Goal: Task Accomplishment & Management: Use online tool/utility

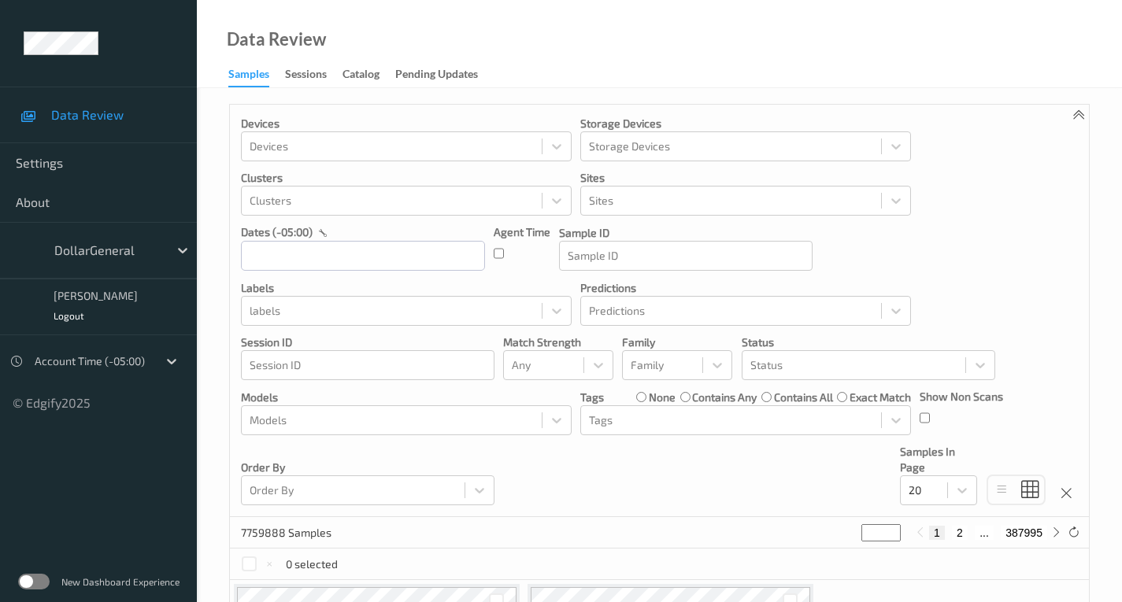
click at [28, 573] on div "New Dashboard Experience" at bounding box center [98, 581] width 197 height 41
click at [29, 576] on label at bounding box center [33, 582] width 31 height 16
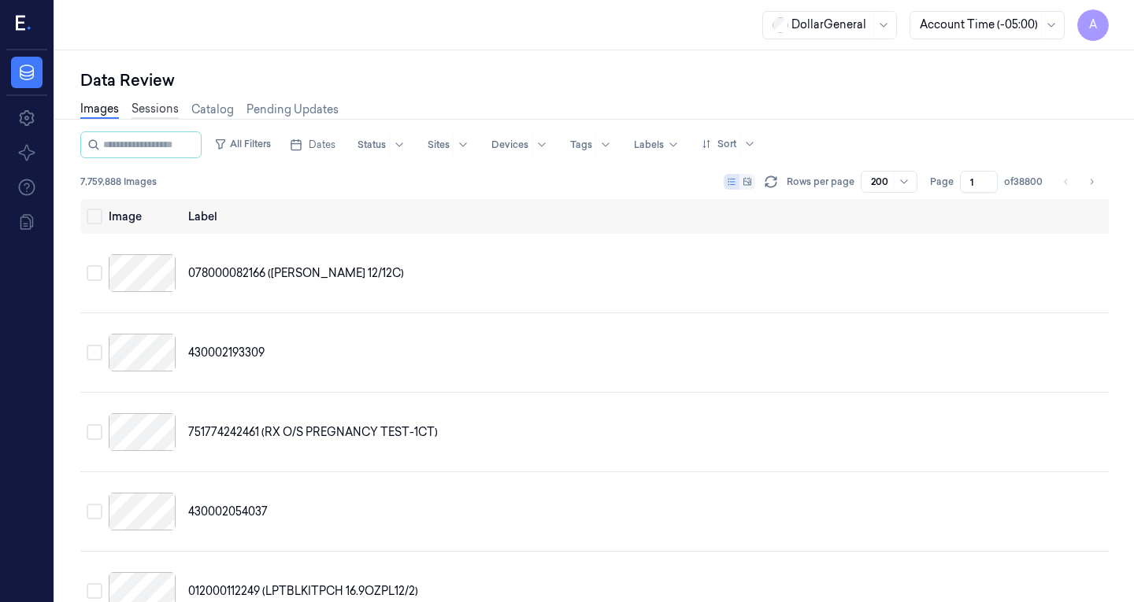
click at [164, 111] on link "Sessions" at bounding box center [154, 110] width 47 height 18
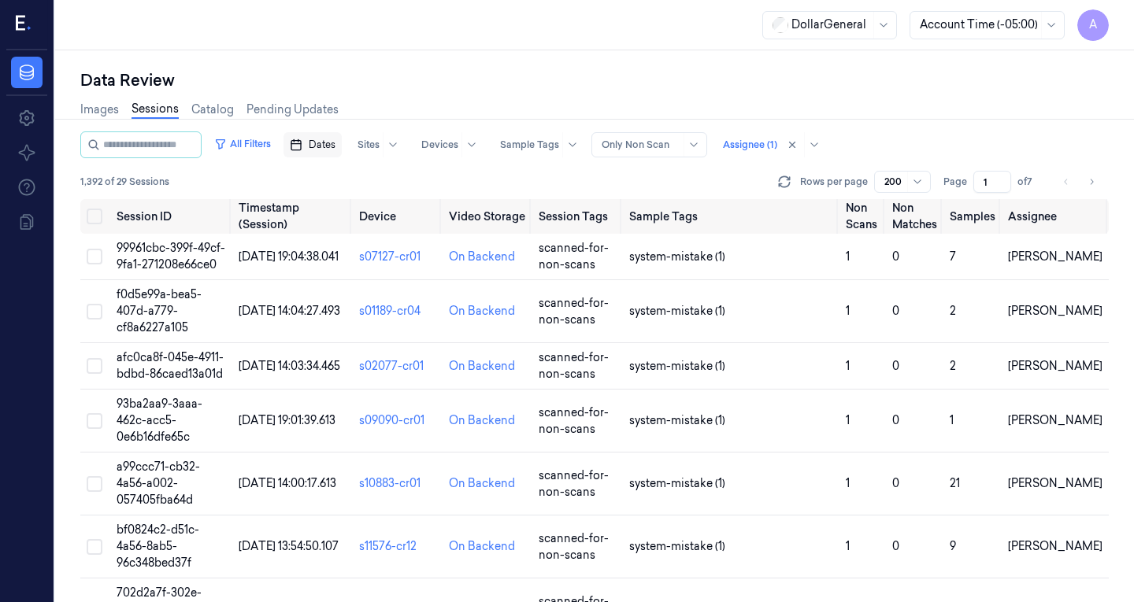
click at [328, 150] on span "Dates" at bounding box center [322, 145] width 27 height 14
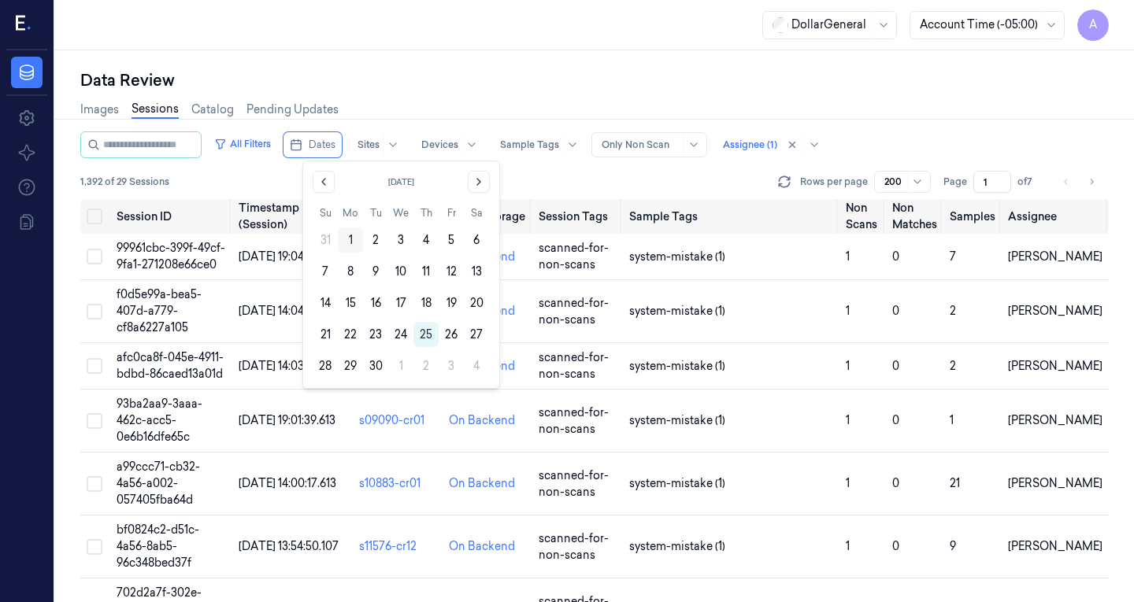
click at [355, 241] on button "1" at bounding box center [350, 240] width 25 height 25
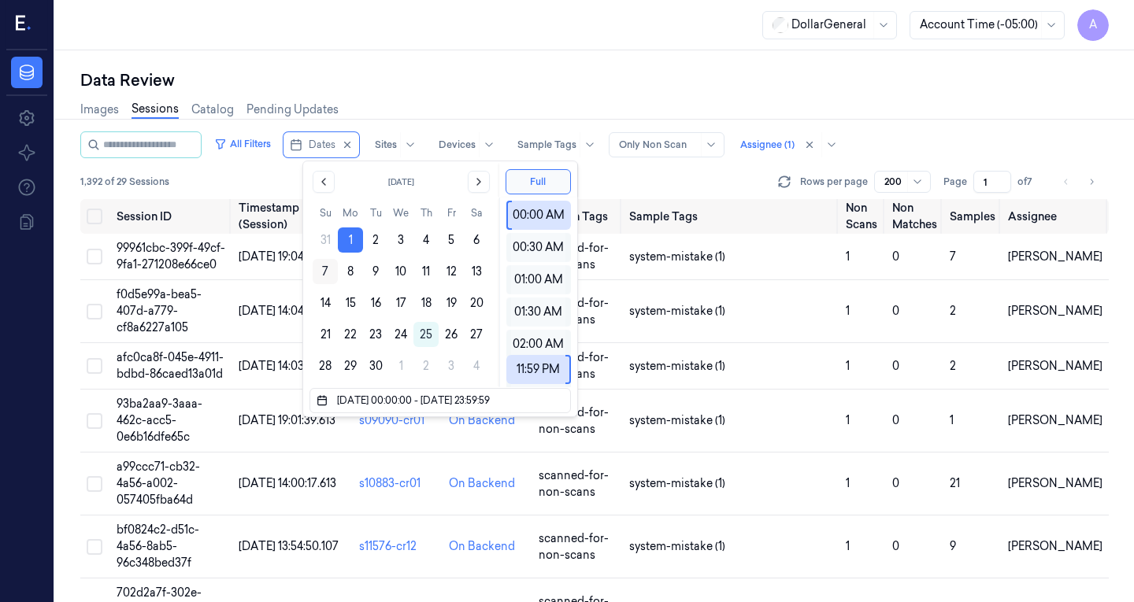
click at [320, 277] on button "7" at bounding box center [325, 271] width 25 height 25
type input "[DATE] 00:00:00 - [DATE] 23:59:59"
click at [406, 79] on div "Data Review" at bounding box center [594, 80] width 1028 height 22
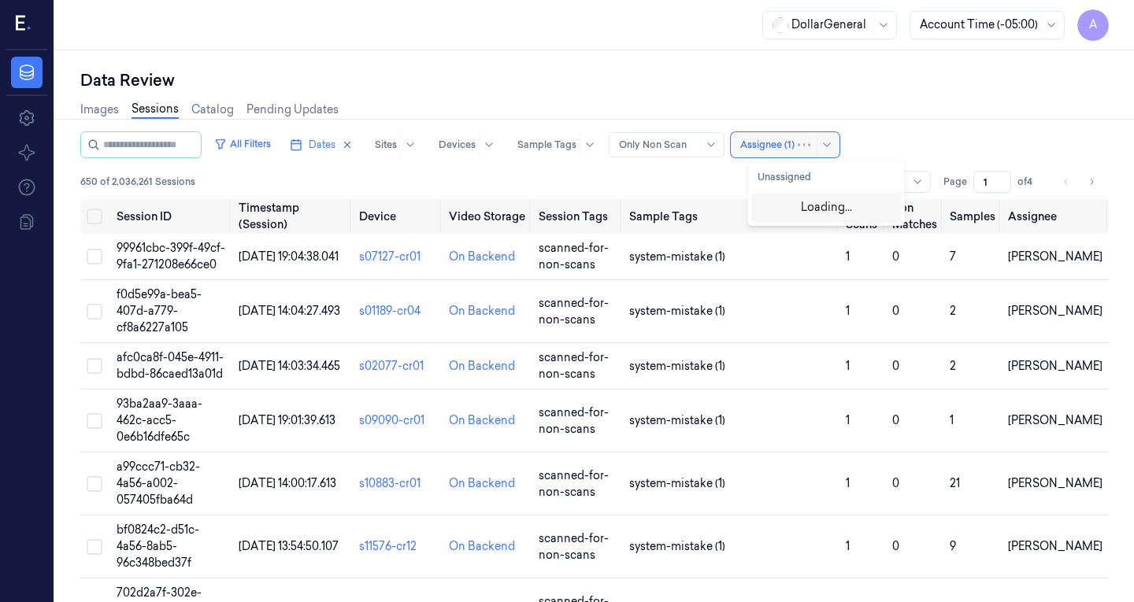
click at [774, 141] on div at bounding box center [767, 145] width 54 height 14
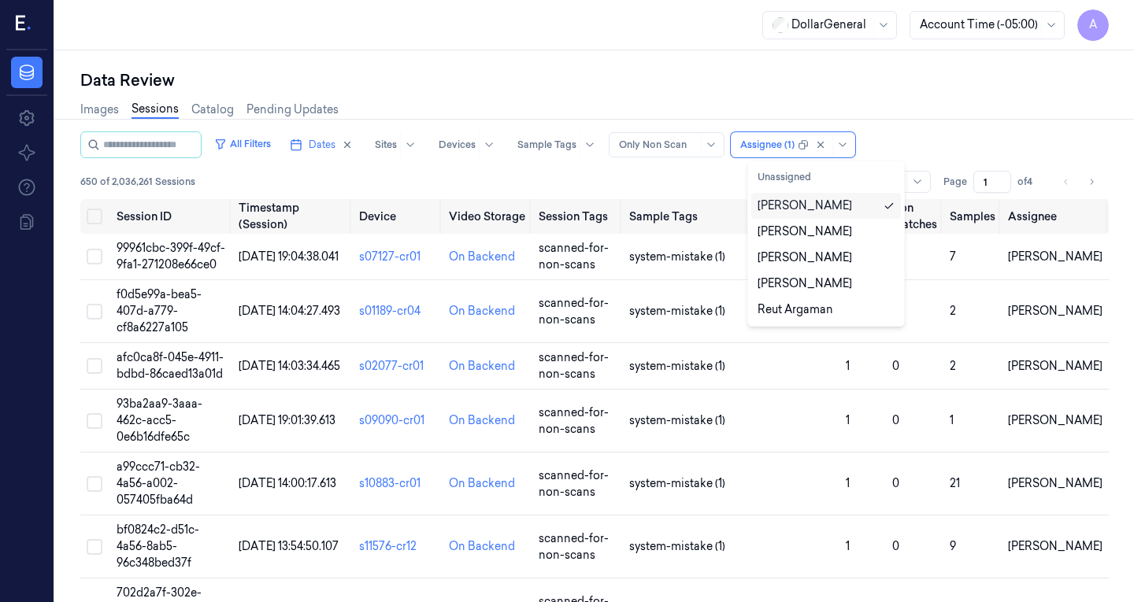
click at [531, 74] on div "Data Review" at bounding box center [594, 80] width 1028 height 22
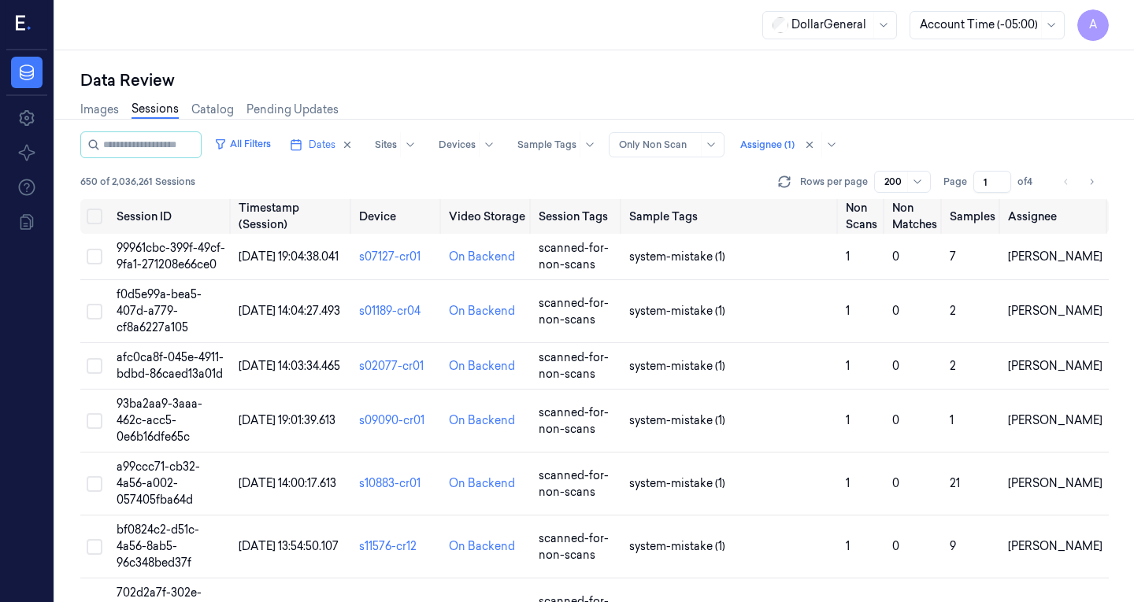
click at [321, 13] on div "DollarGeneral Account Time (-05:00) A" at bounding box center [594, 25] width 1079 height 50
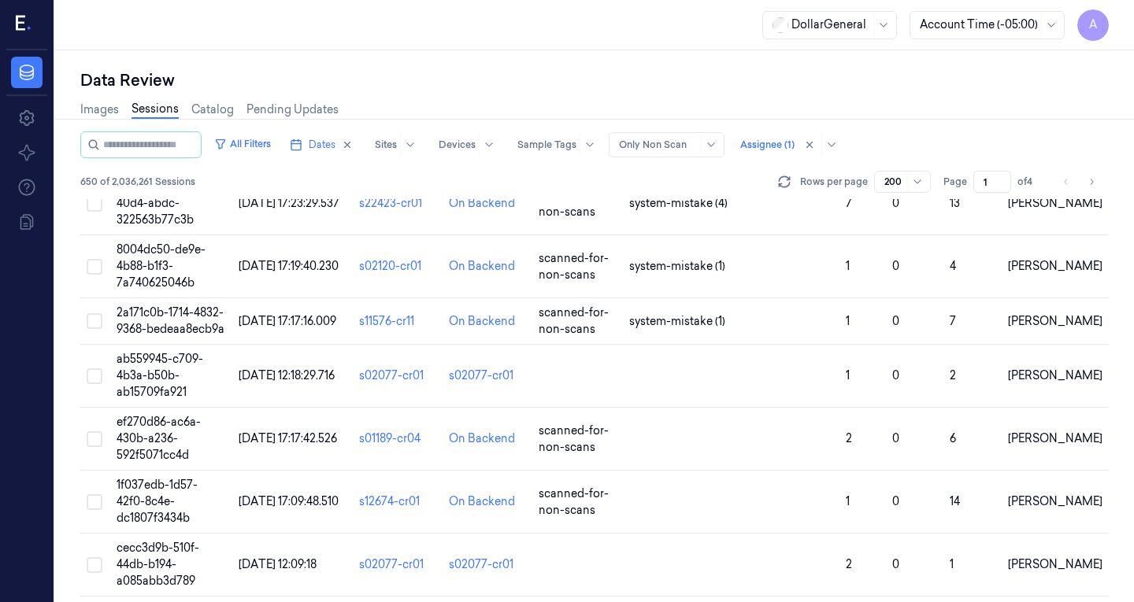
scroll to position [2751, 0]
click at [250, 368] on span "[DATE] 12:18:29.716" at bounding box center [287, 375] width 96 height 14
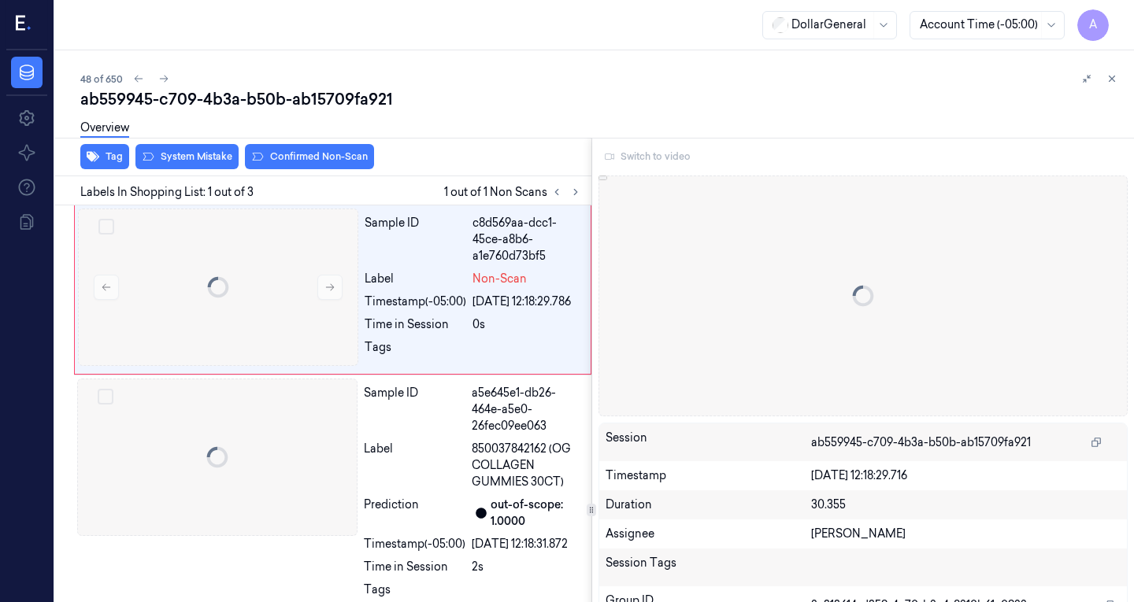
scroll to position [0, 25]
click at [250, 346] on div "48 of 650 ab559945-c709-4b3a-b50b-ab15709fa921 Overview Tag System Mistake Conf…" at bounding box center [594, 326] width 1079 height 552
click at [250, 346] on div at bounding box center [218, 287] width 280 height 157
click at [328, 294] on button at bounding box center [329, 287] width 25 height 25
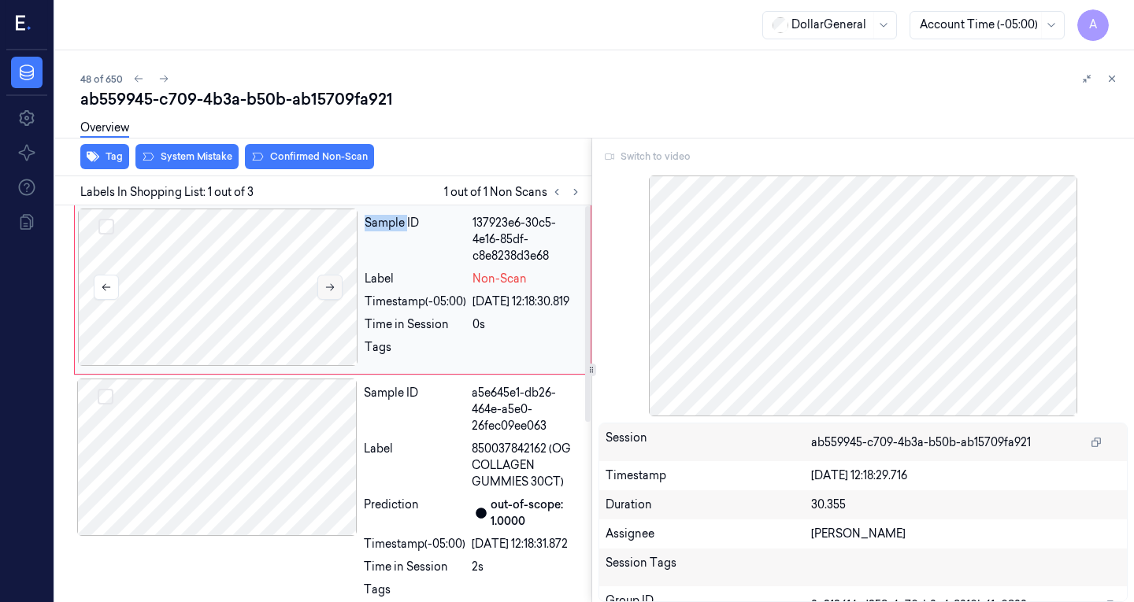
click at [328, 294] on button at bounding box center [329, 287] width 25 height 25
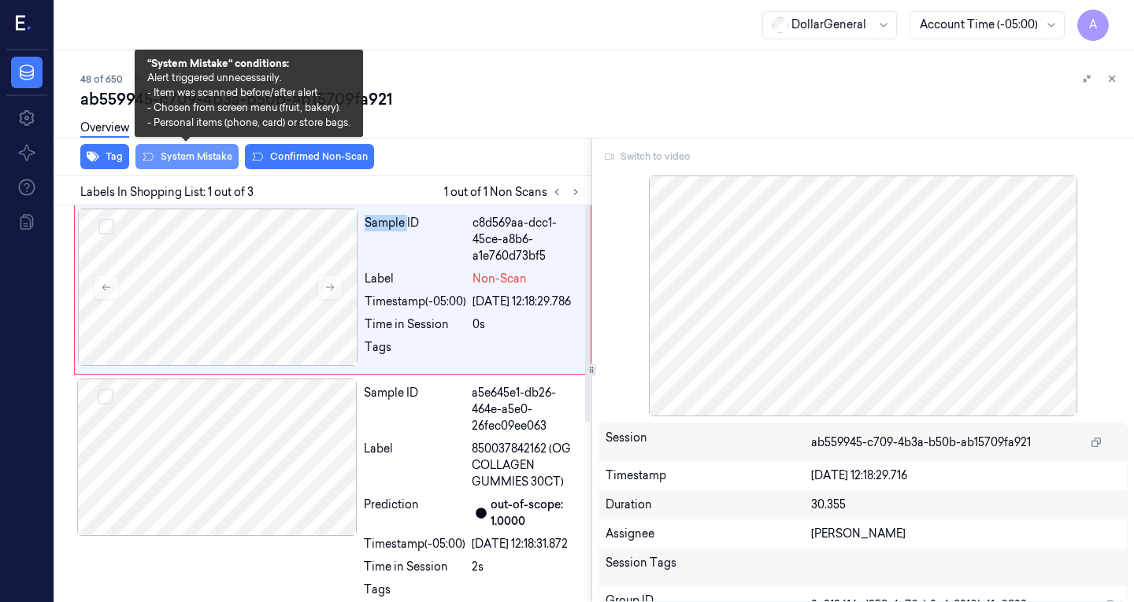
click at [188, 163] on button "System Mistake" at bounding box center [186, 156] width 103 height 25
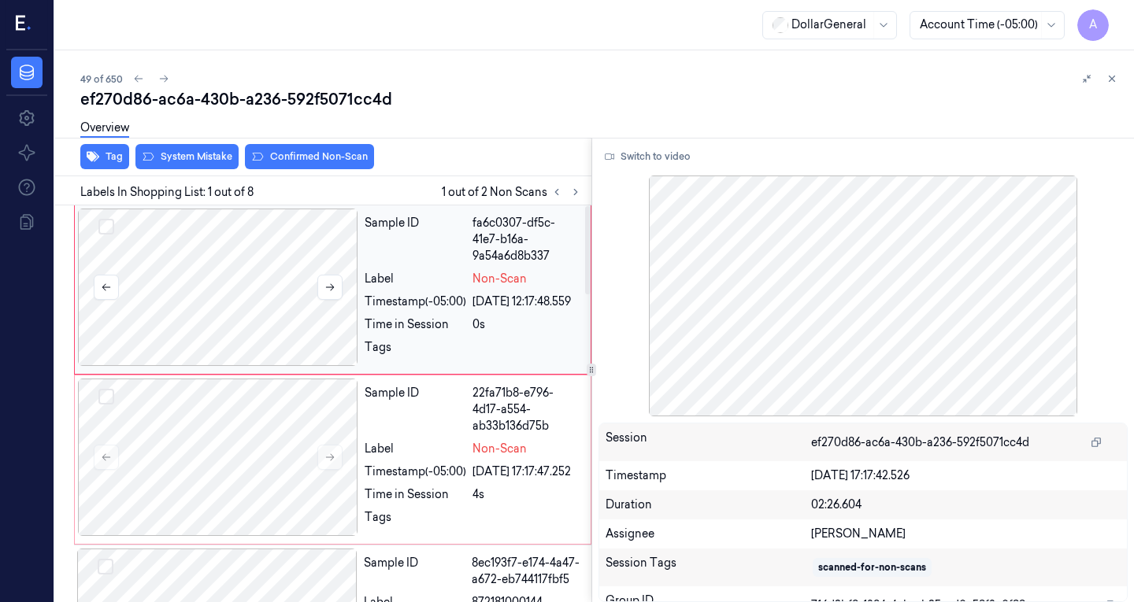
click at [253, 286] on div at bounding box center [218, 287] width 280 height 157
click at [213, 457] on div at bounding box center [218, 457] width 280 height 157
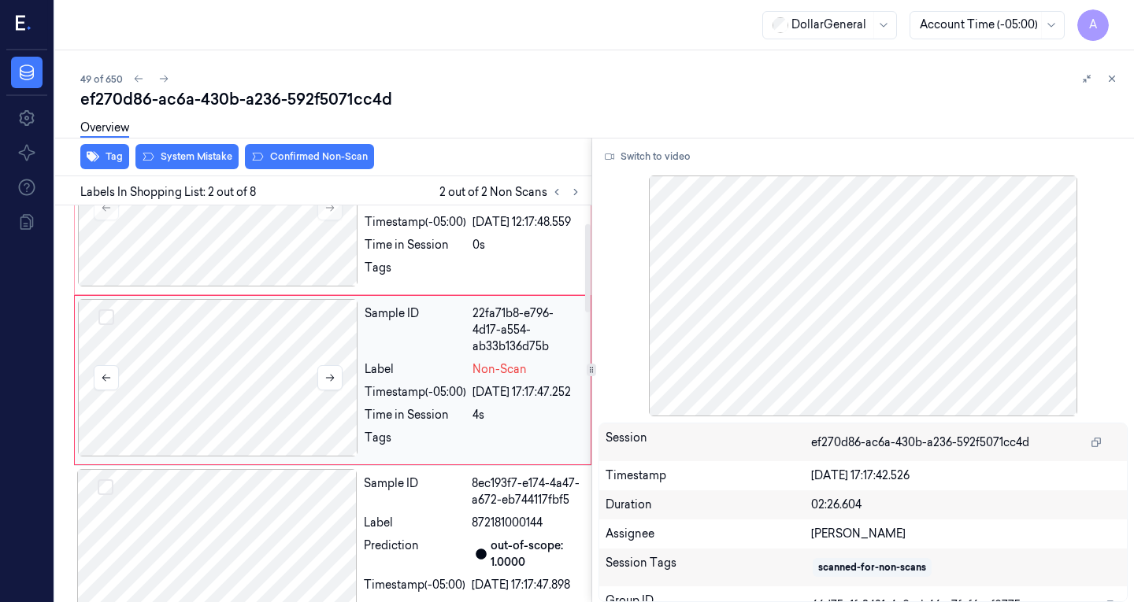
scroll to position [80, 0]
click at [264, 209] on div at bounding box center [218, 206] width 280 height 157
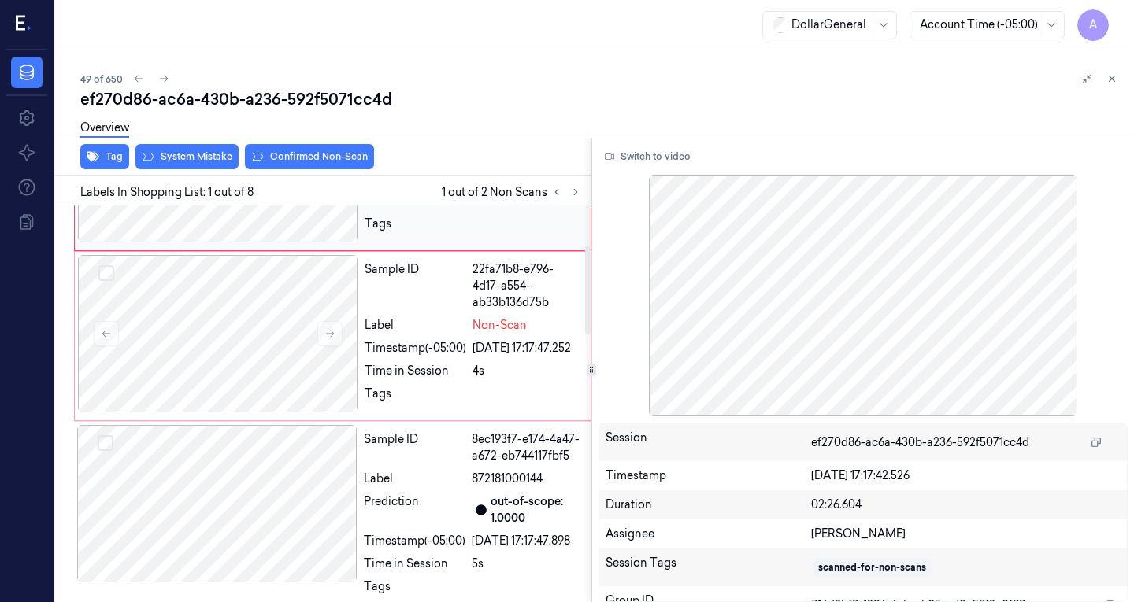
scroll to position [194, 0]
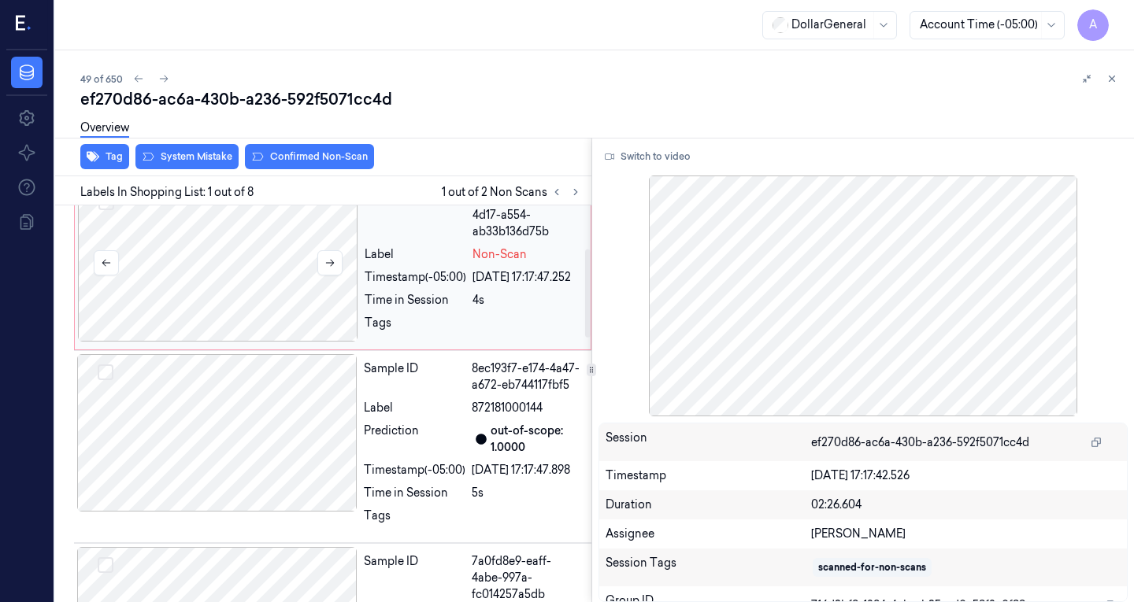
click at [230, 291] on div at bounding box center [218, 262] width 280 height 157
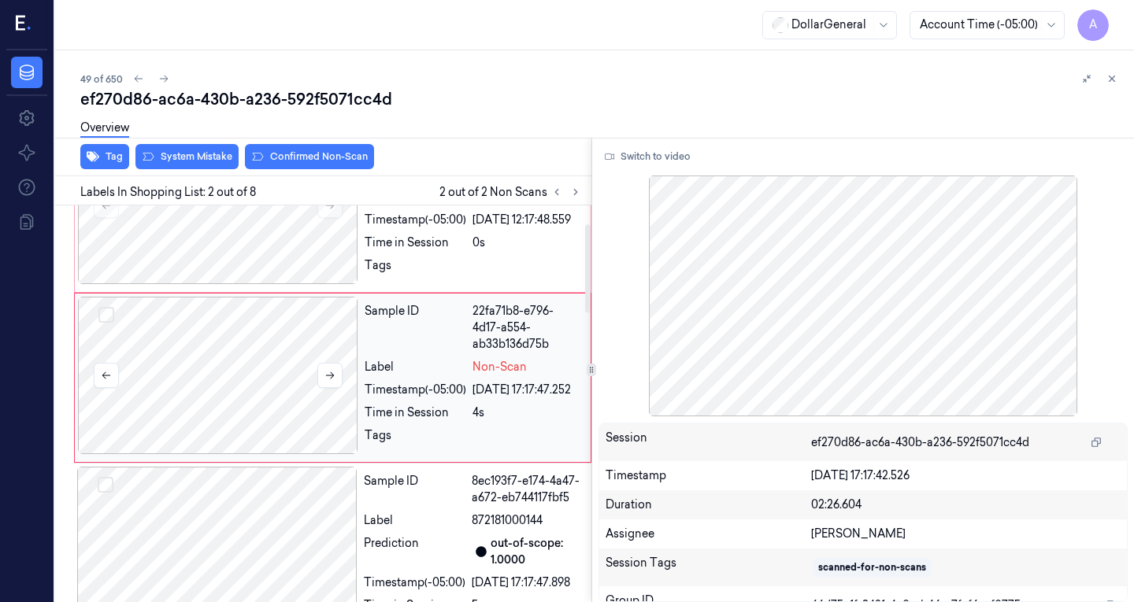
scroll to position [80, 0]
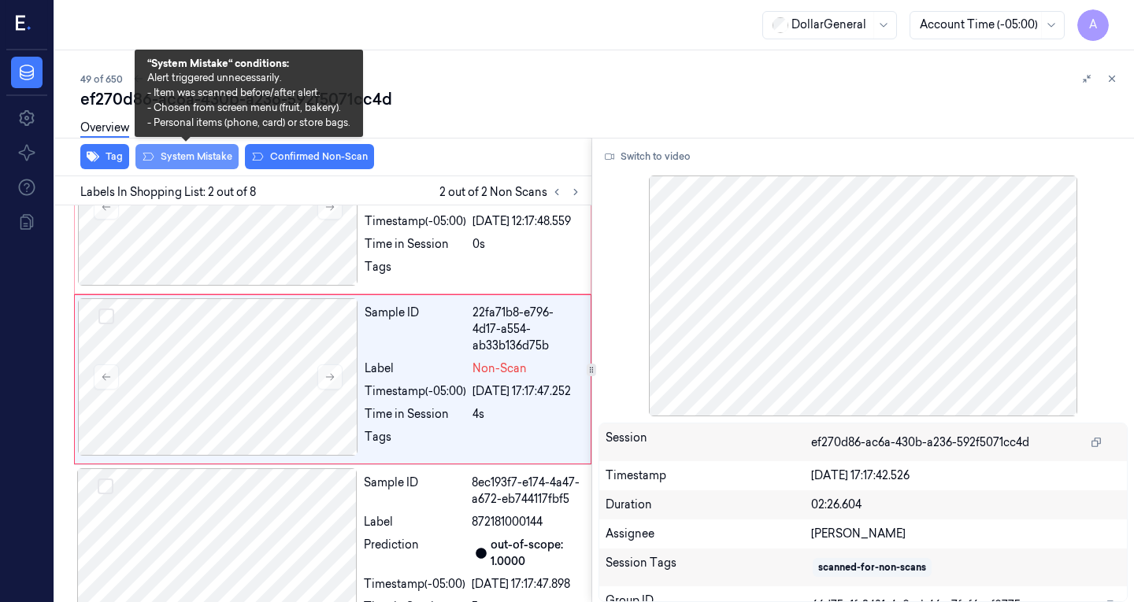
click at [172, 150] on button "System Mistake" at bounding box center [186, 156] width 103 height 25
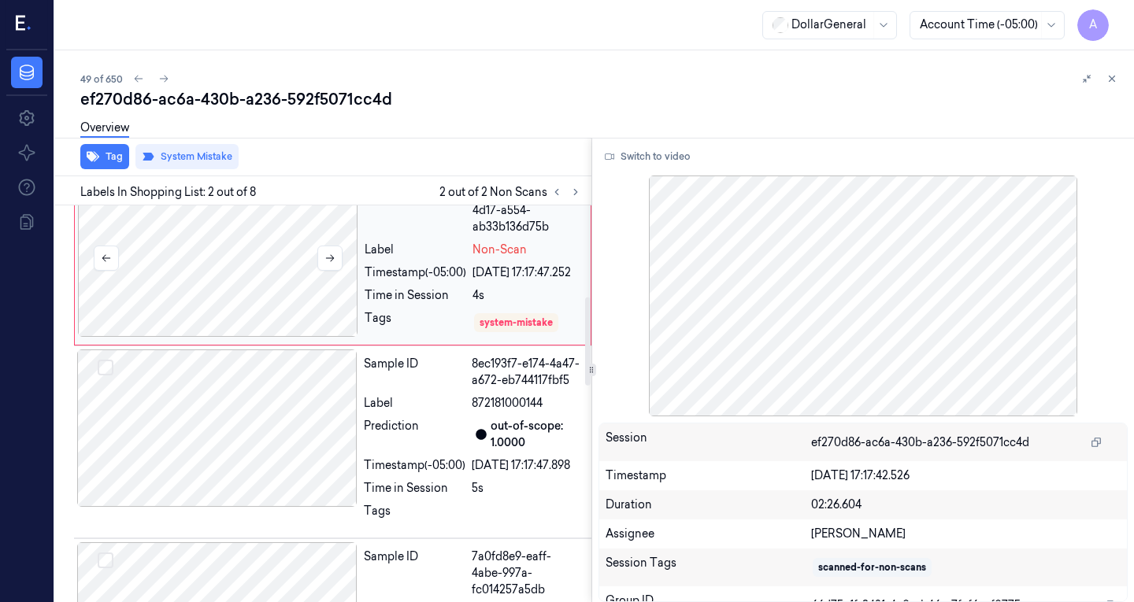
scroll to position [0, 0]
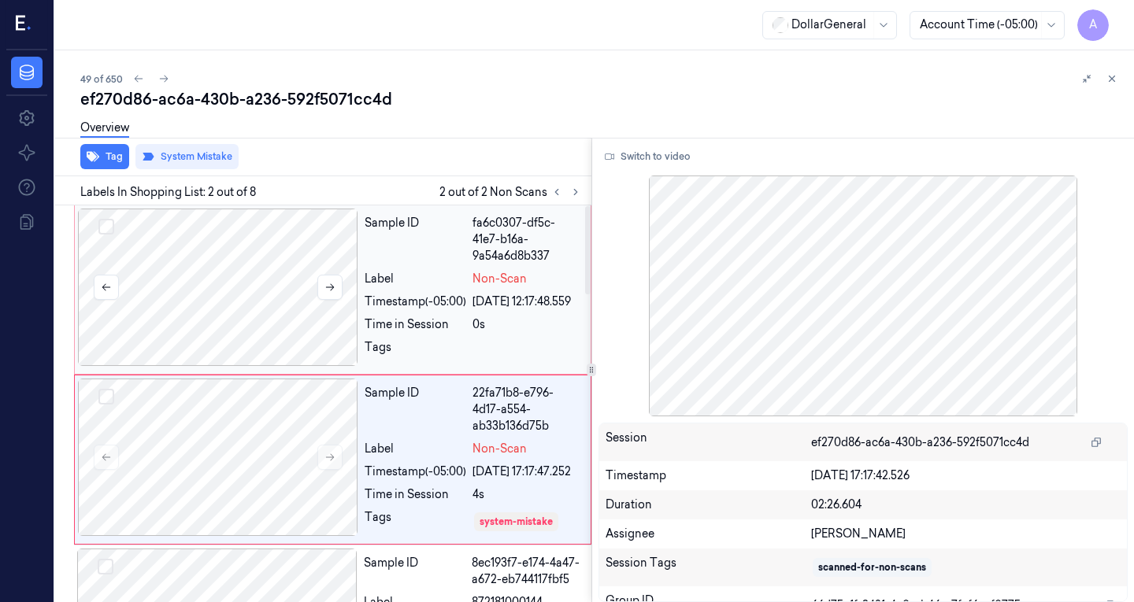
click at [250, 273] on div at bounding box center [218, 287] width 280 height 157
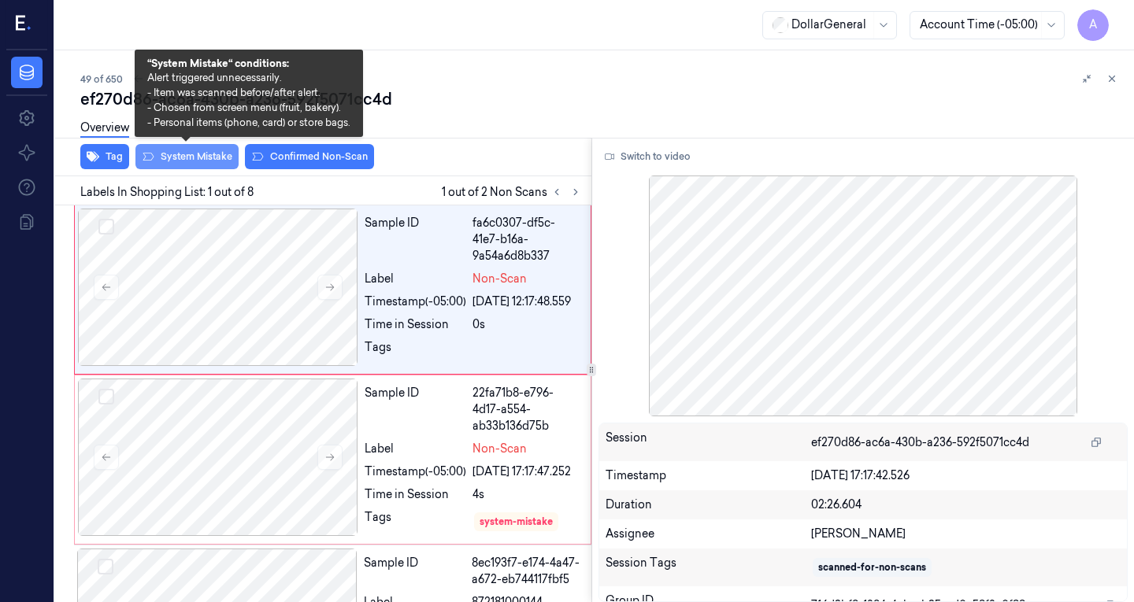
click at [186, 158] on button "System Mistake" at bounding box center [186, 156] width 103 height 25
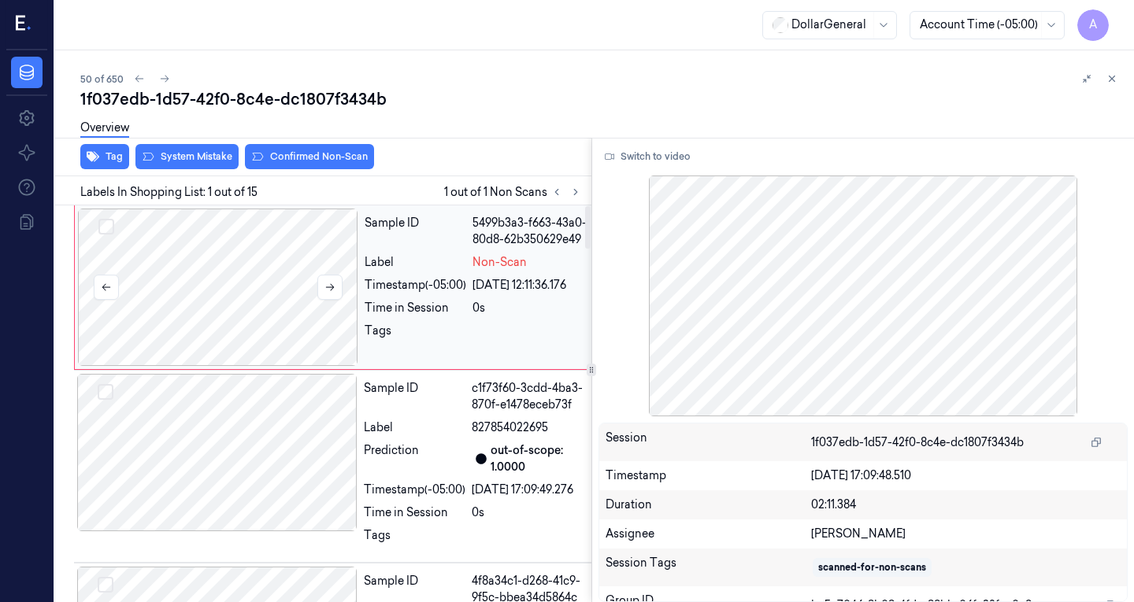
click at [314, 283] on div at bounding box center [218, 287] width 280 height 157
click at [246, 446] on div at bounding box center [217, 452] width 280 height 157
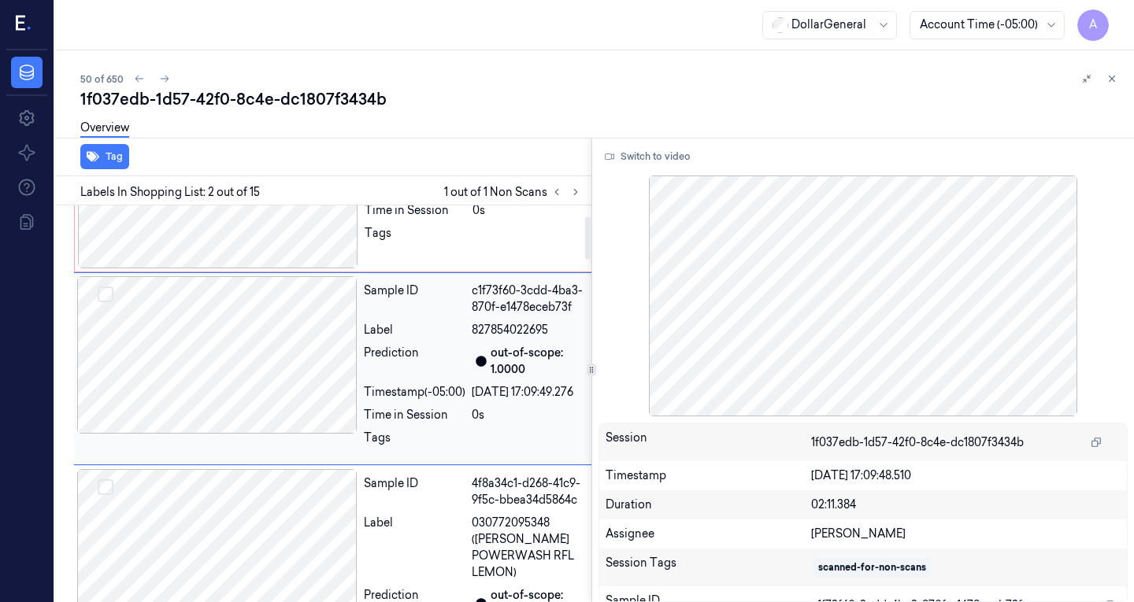
scroll to position [100, 0]
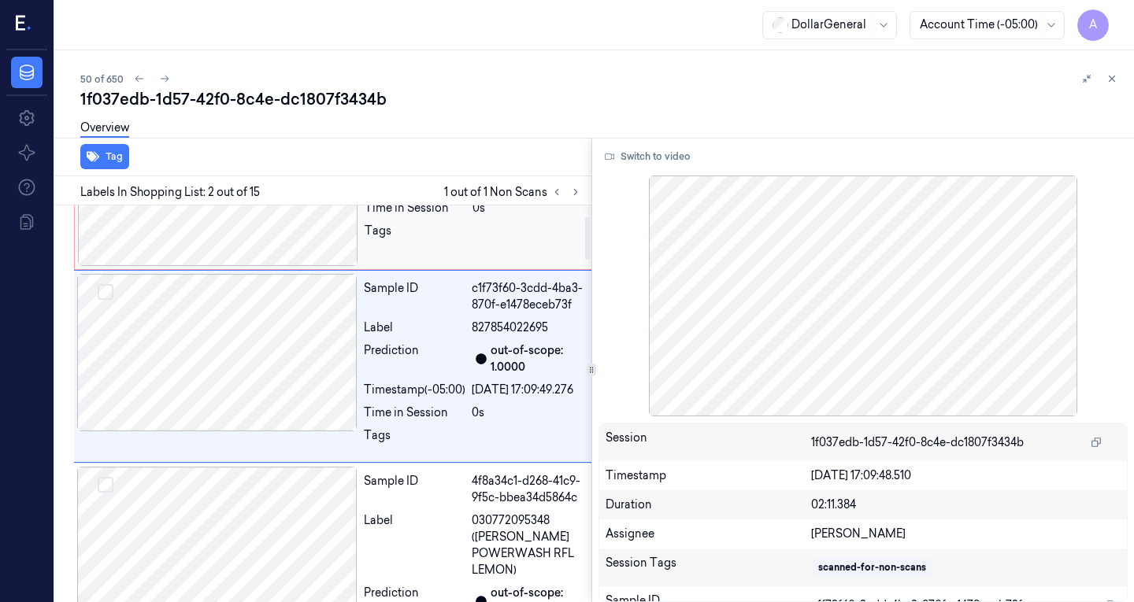
click at [242, 243] on div at bounding box center [218, 187] width 280 height 157
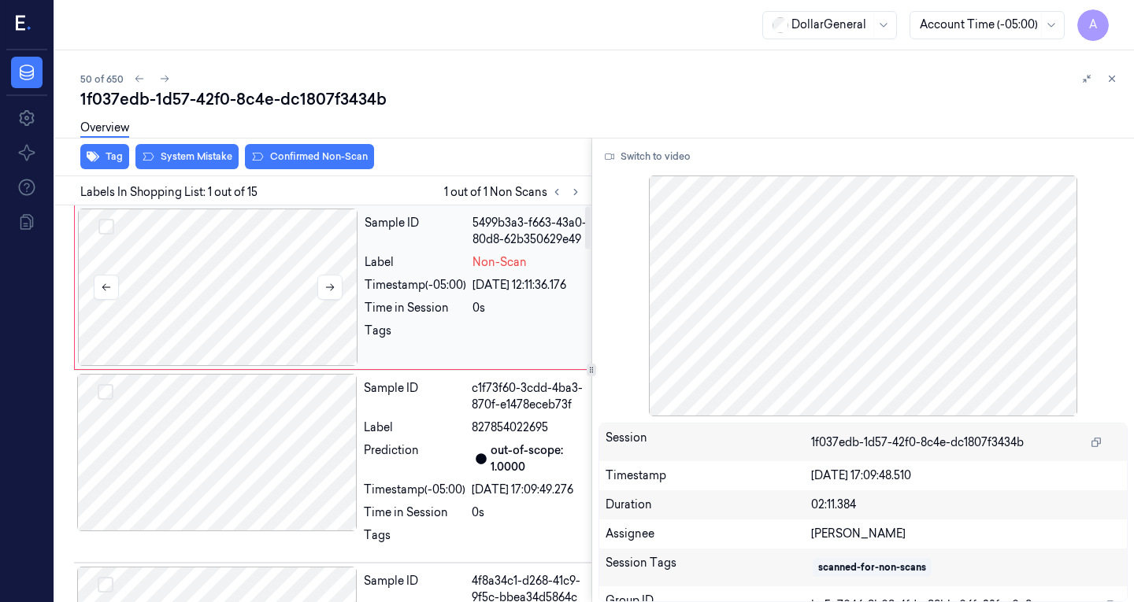
scroll to position [0, 0]
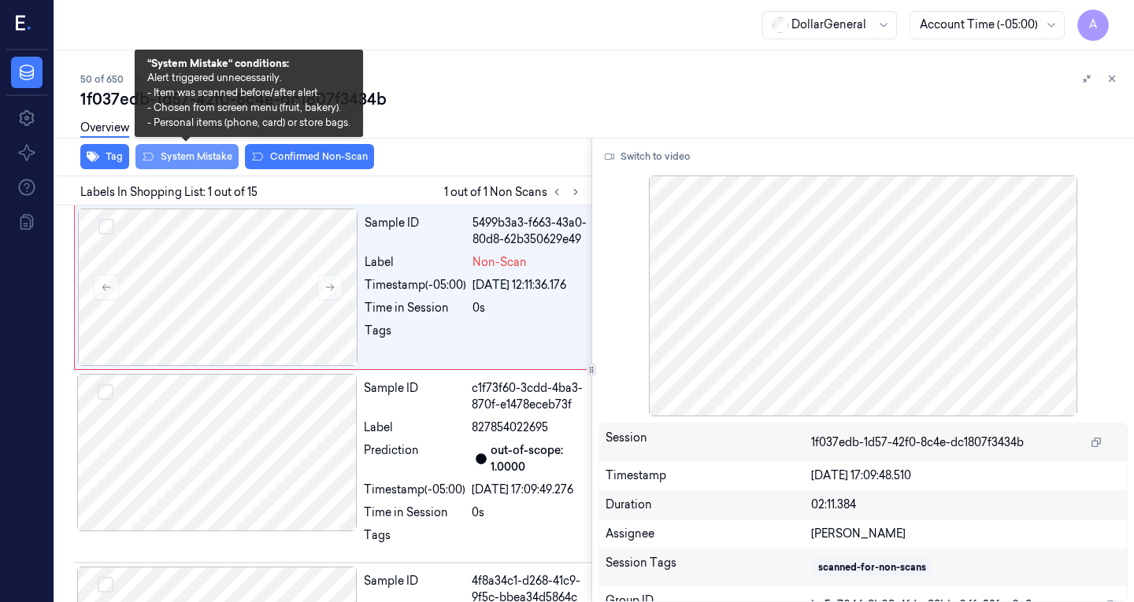
click at [181, 158] on button "System Mistake" at bounding box center [186, 156] width 103 height 25
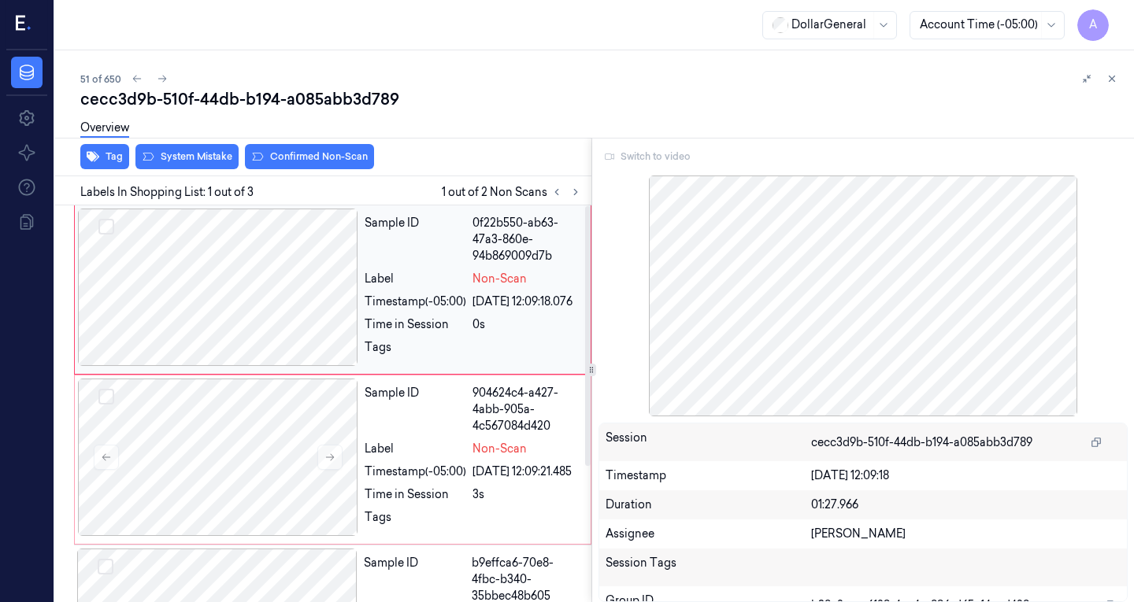
click at [243, 265] on div at bounding box center [218, 287] width 280 height 157
click at [237, 442] on div at bounding box center [218, 457] width 280 height 157
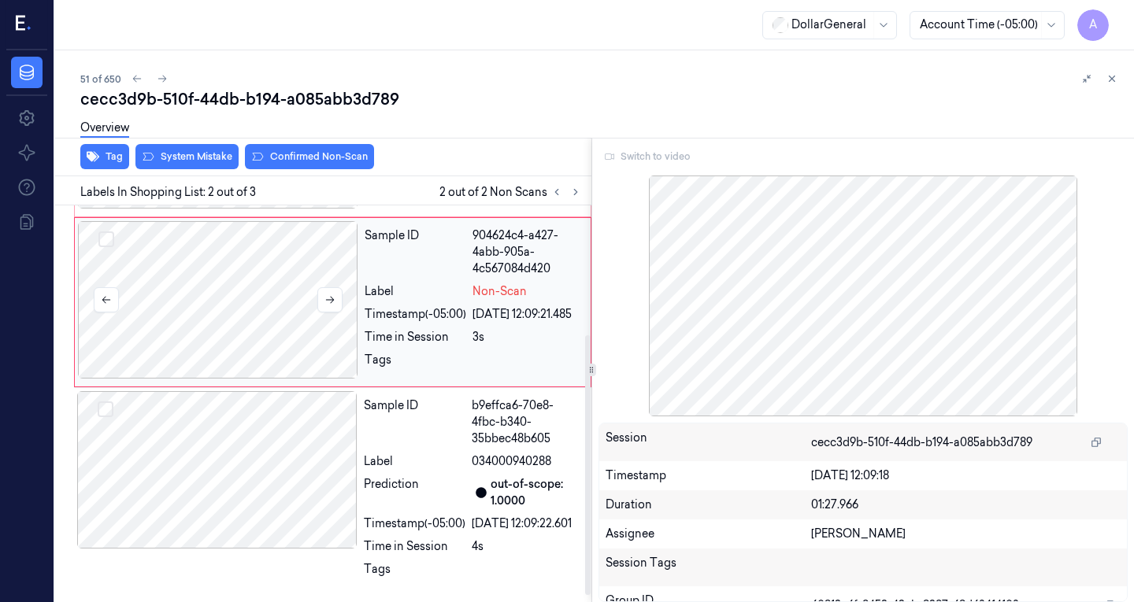
scroll to position [207, 0]
click at [237, 442] on div at bounding box center [217, 469] width 280 height 157
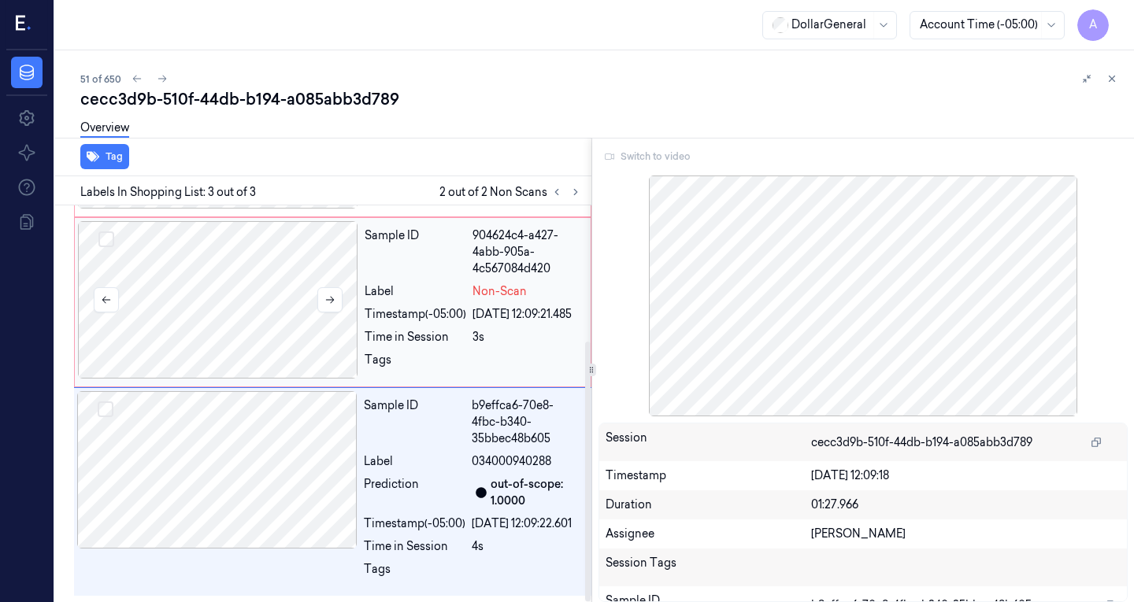
click at [245, 297] on div at bounding box center [218, 299] width 280 height 157
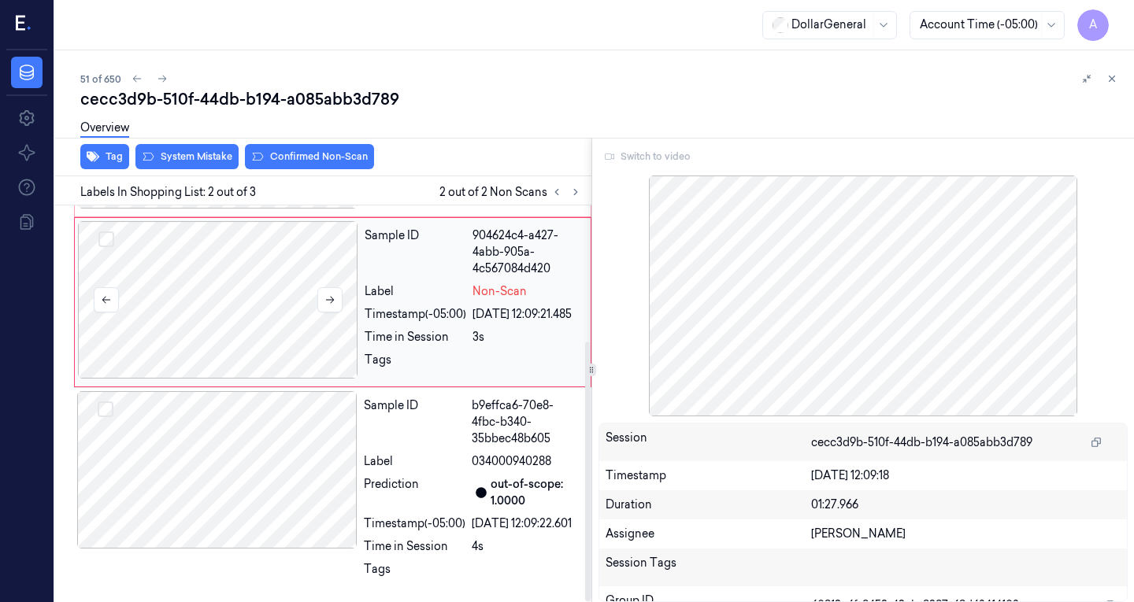
click at [246, 423] on div at bounding box center [217, 469] width 280 height 157
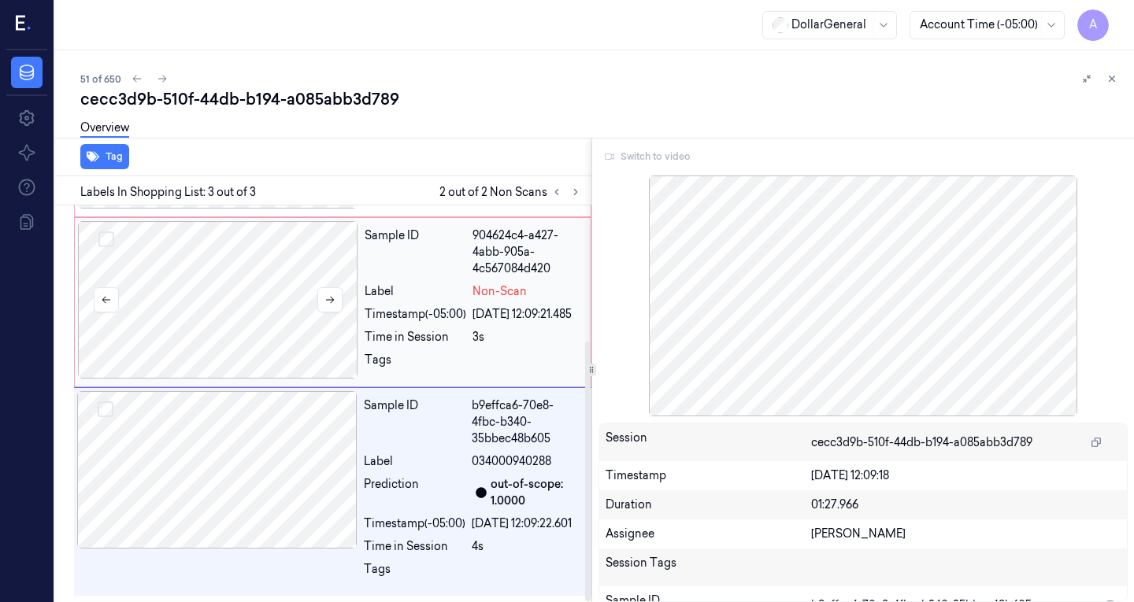
click at [284, 292] on div at bounding box center [218, 299] width 280 height 157
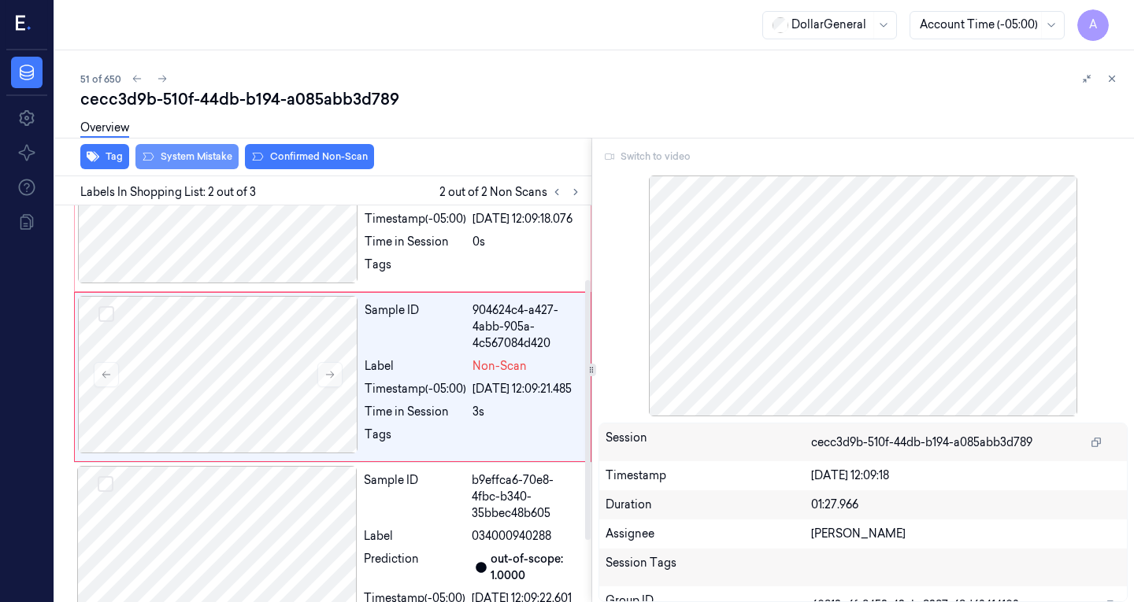
scroll to position [80, 0]
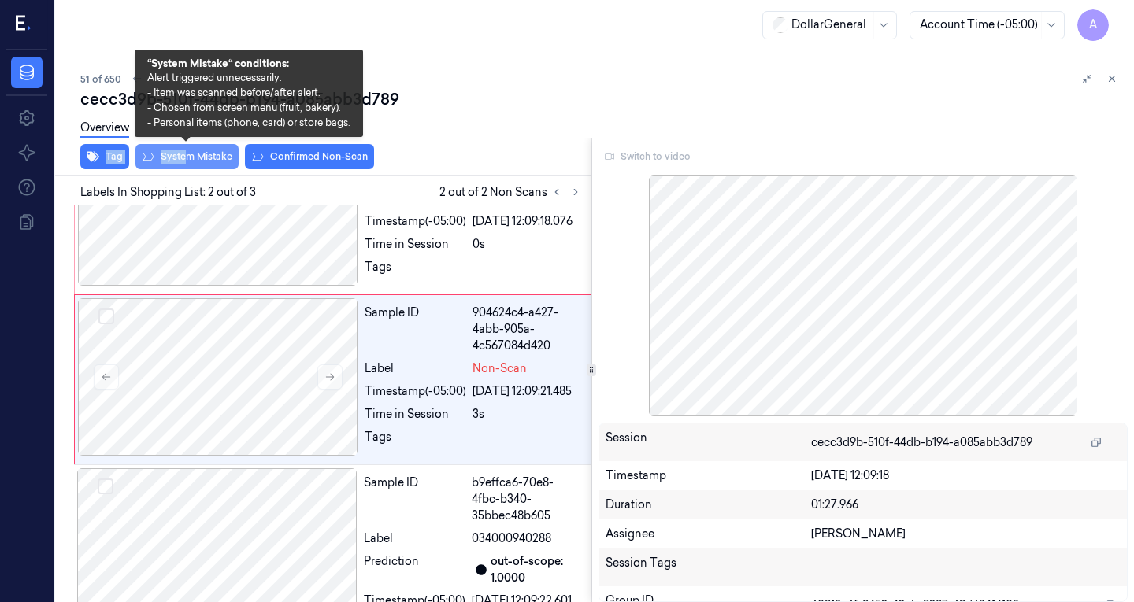
drag, startPoint x: 194, startPoint y: 149, endPoint x: 180, endPoint y: 155, distance: 15.5
click at [180, 155] on div "cecc3d9b-510f-44db-b194-a085abb3d789 Overview Tag System Mistake Confirmed Non-…" at bounding box center [600, 345] width 1041 height 514
click at [180, 155] on button "System Mistake" at bounding box center [186, 156] width 103 height 25
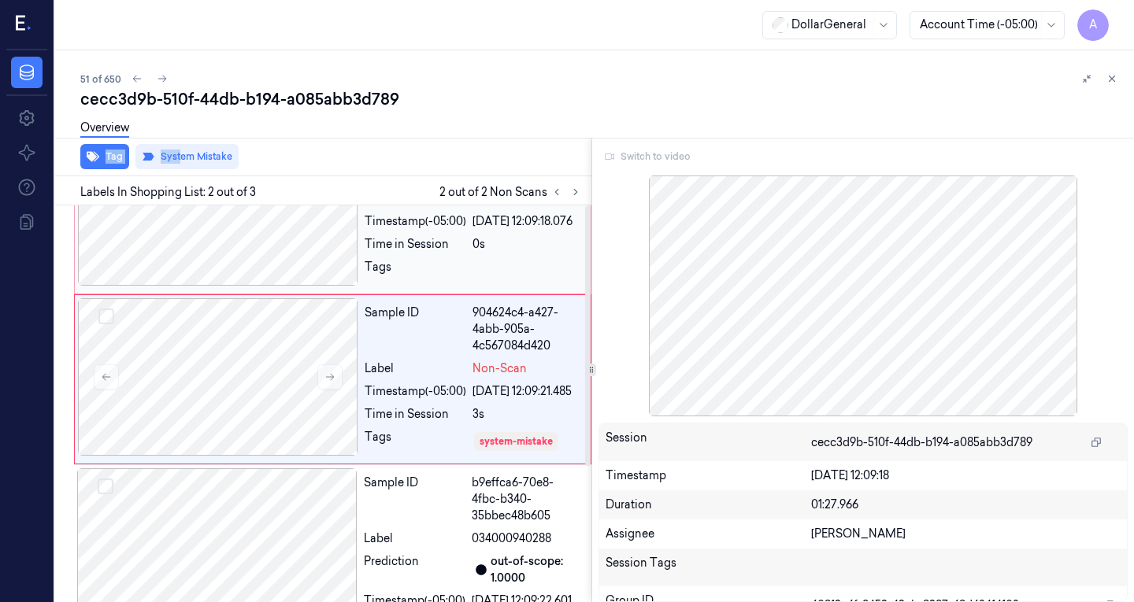
scroll to position [0, 0]
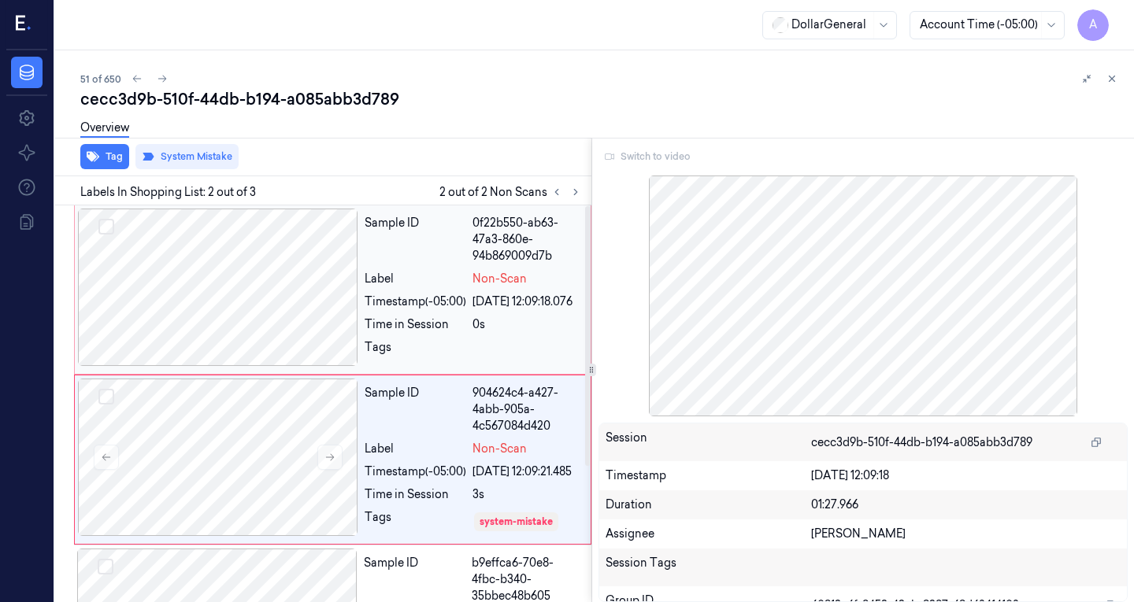
click at [277, 305] on div at bounding box center [218, 287] width 280 height 157
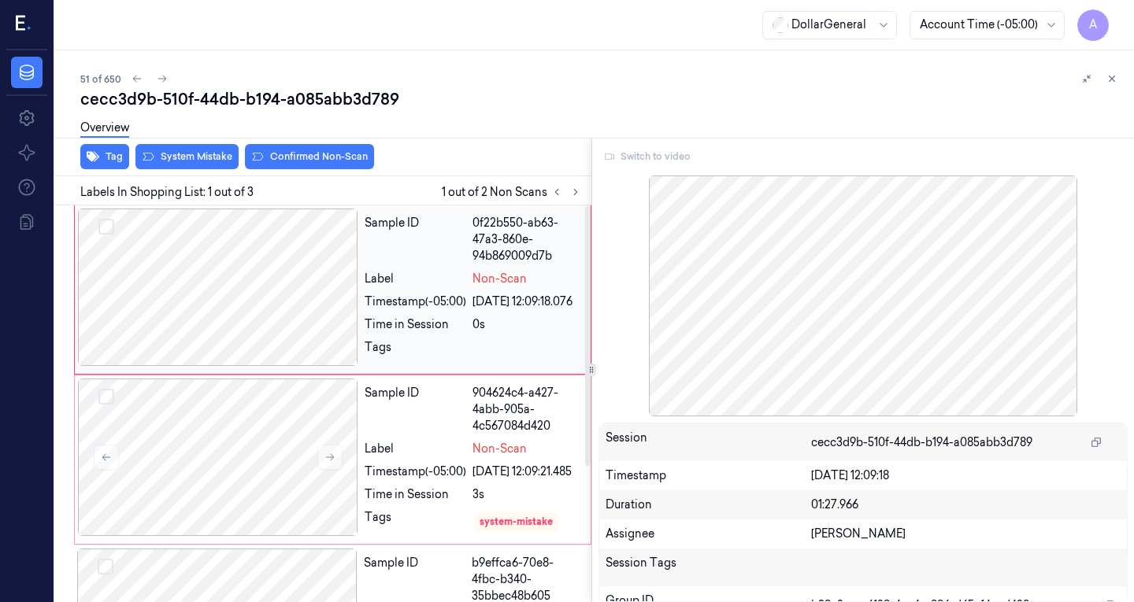
click at [282, 306] on div at bounding box center [218, 287] width 280 height 157
click at [622, 157] on div "Switch to video" at bounding box center [863, 156] width 530 height 25
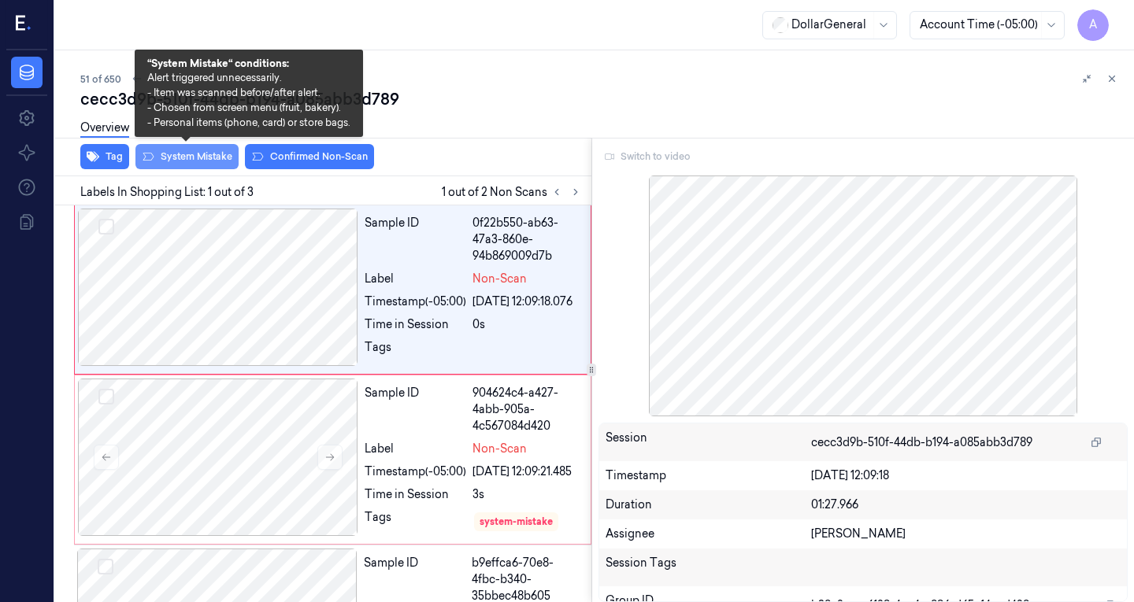
click at [180, 154] on button "System Mistake" at bounding box center [186, 156] width 103 height 25
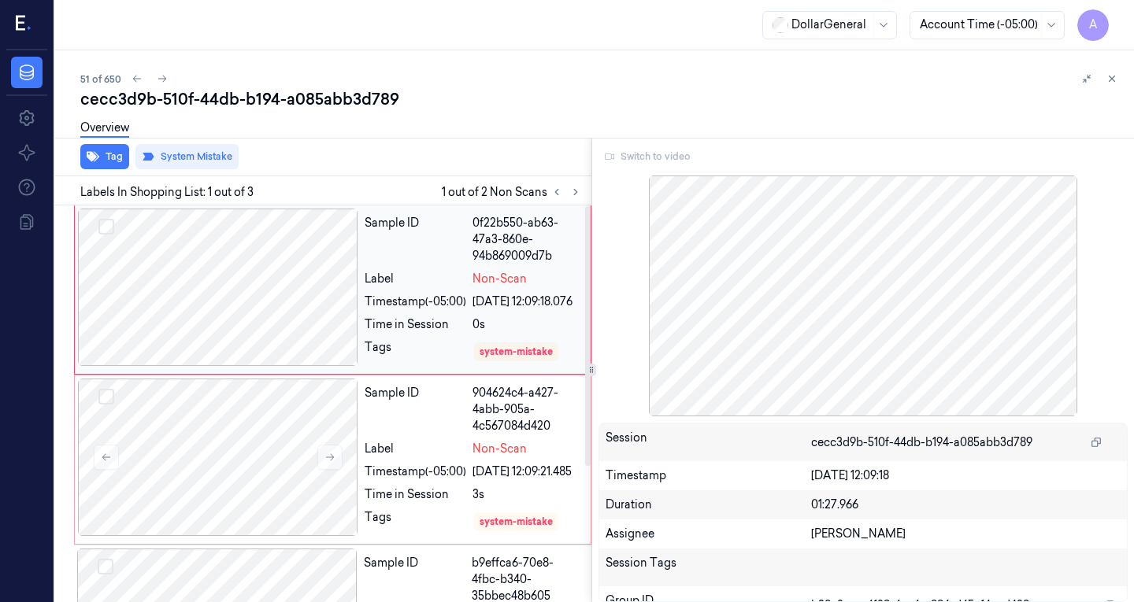
click at [291, 270] on div at bounding box center [218, 287] width 280 height 157
click at [253, 394] on div "Sample ID 904624c4-a427-4abb-905a-4c567084d420 Label Non-Scan Timestamp (-05:00…" at bounding box center [332, 460] width 517 height 170
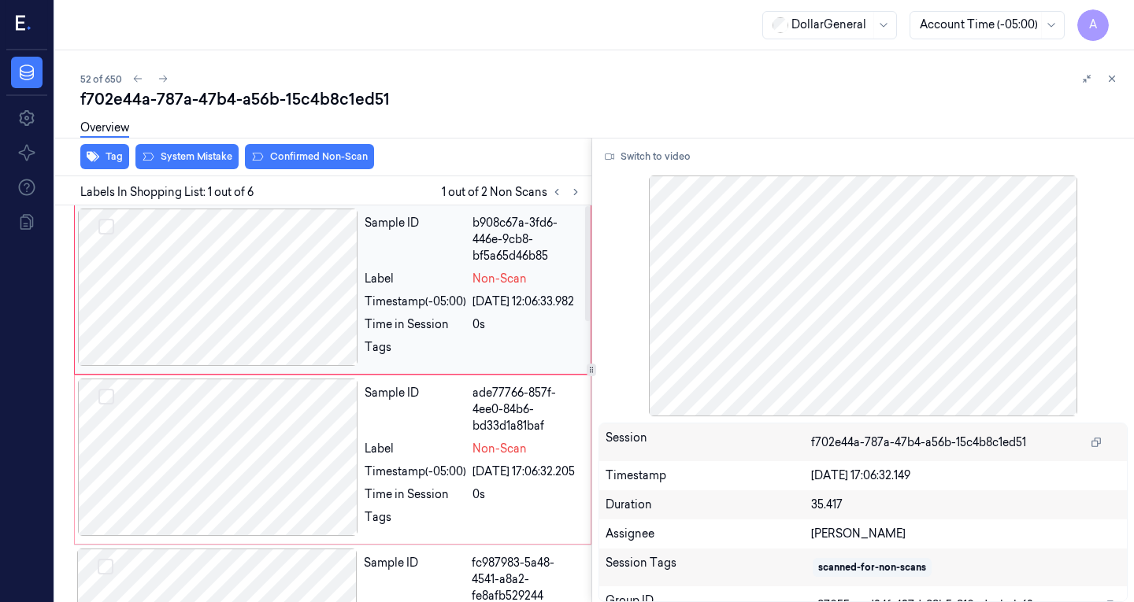
click at [265, 271] on div at bounding box center [218, 287] width 280 height 157
click at [168, 150] on div "Overview" at bounding box center [600, 130] width 1041 height 40
click at [250, 287] on div at bounding box center [218, 287] width 280 height 157
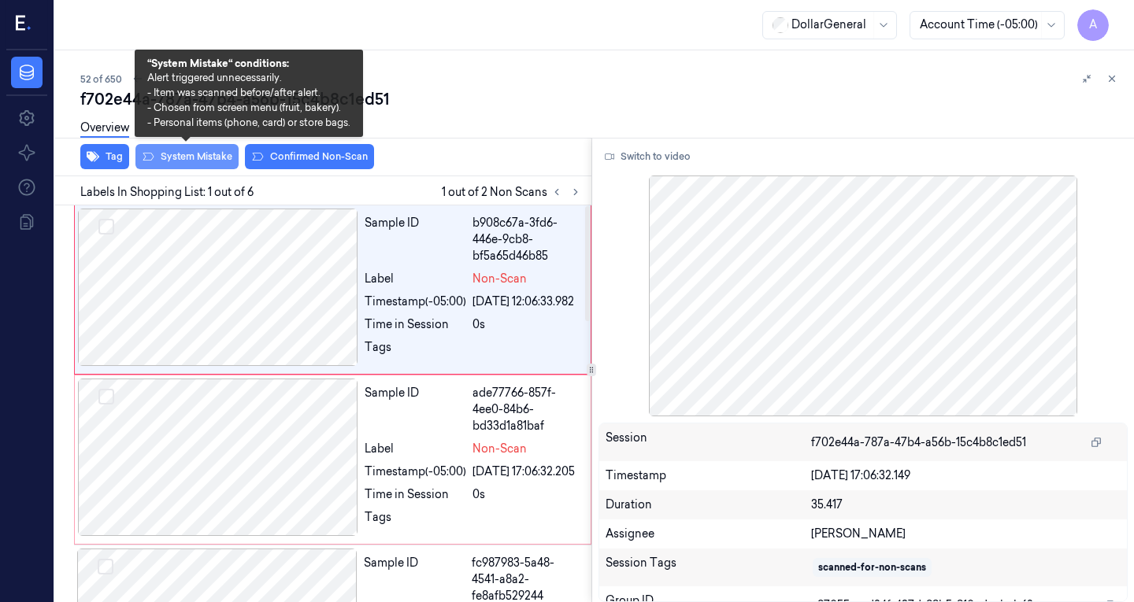
click at [198, 156] on button "System Mistake" at bounding box center [186, 156] width 103 height 25
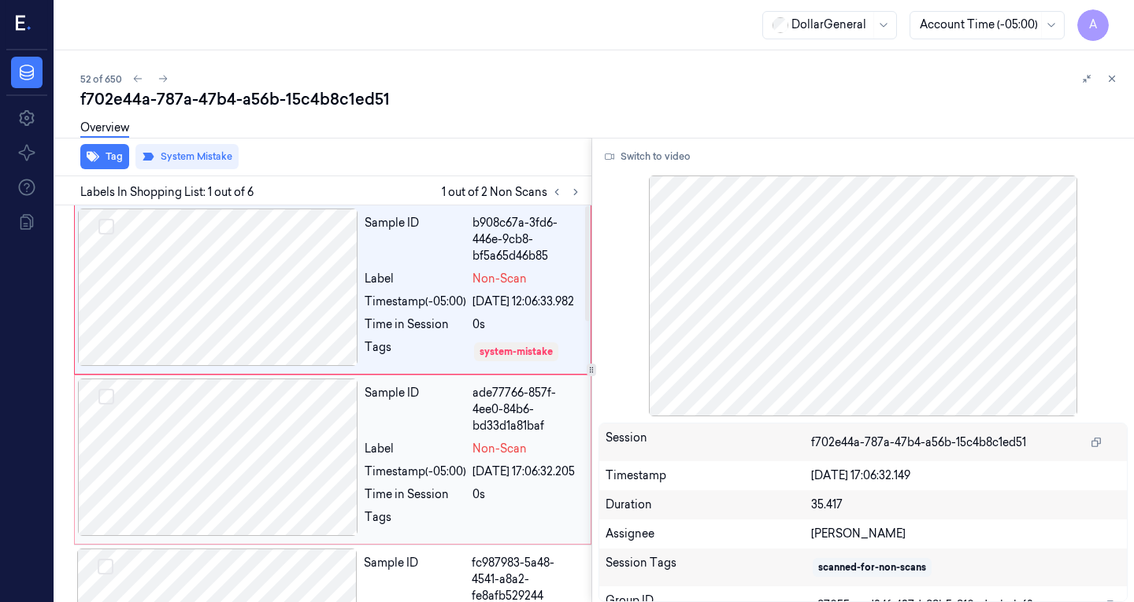
click at [255, 467] on div at bounding box center [218, 457] width 280 height 157
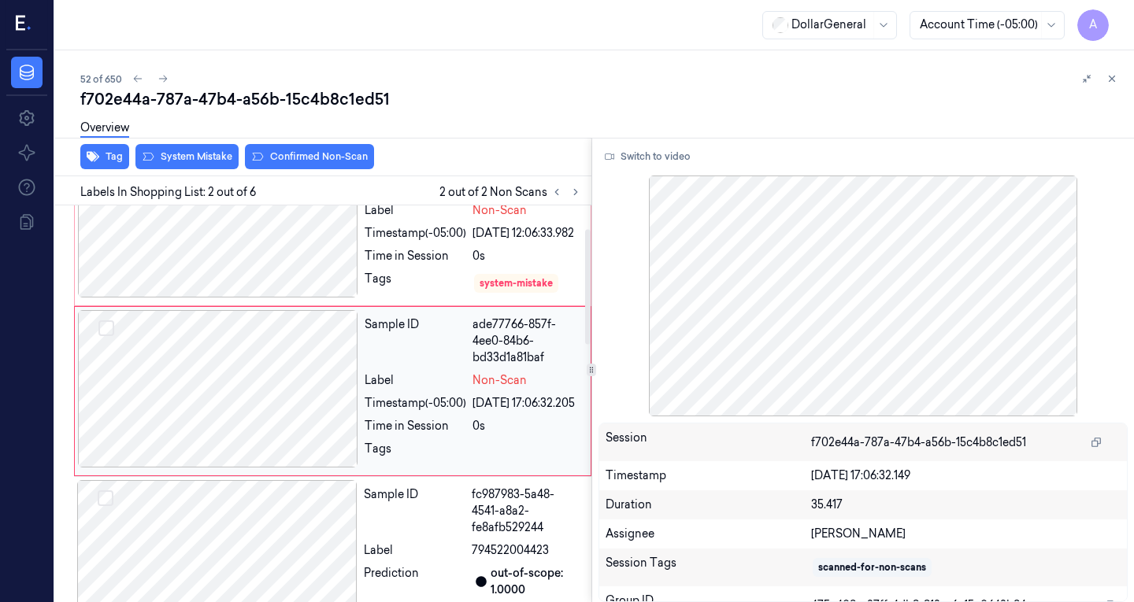
scroll to position [80, 0]
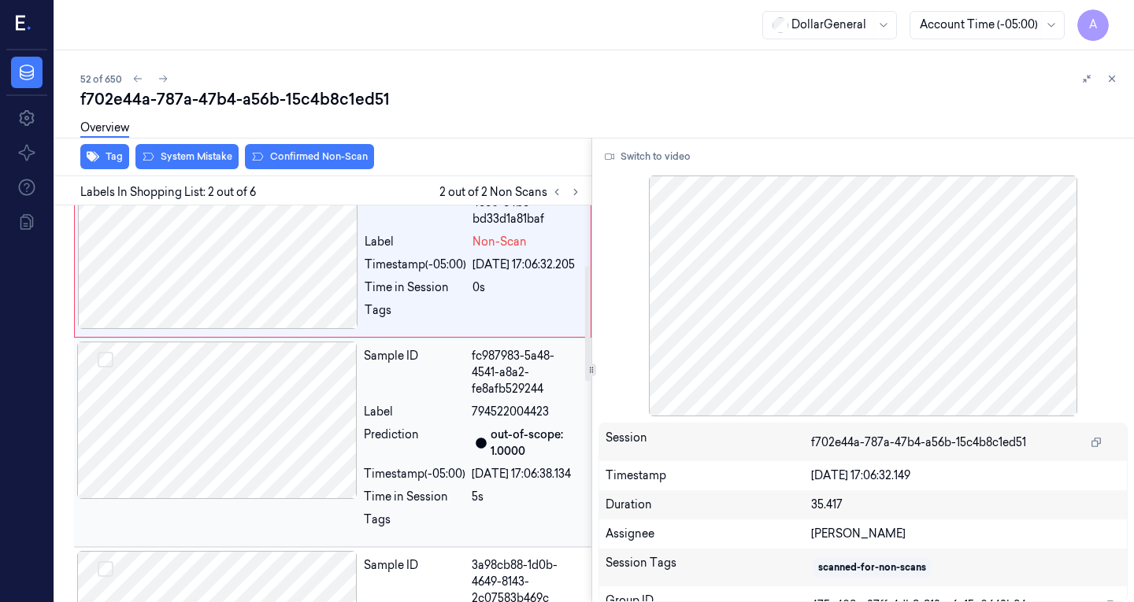
click at [250, 380] on div at bounding box center [217, 420] width 280 height 157
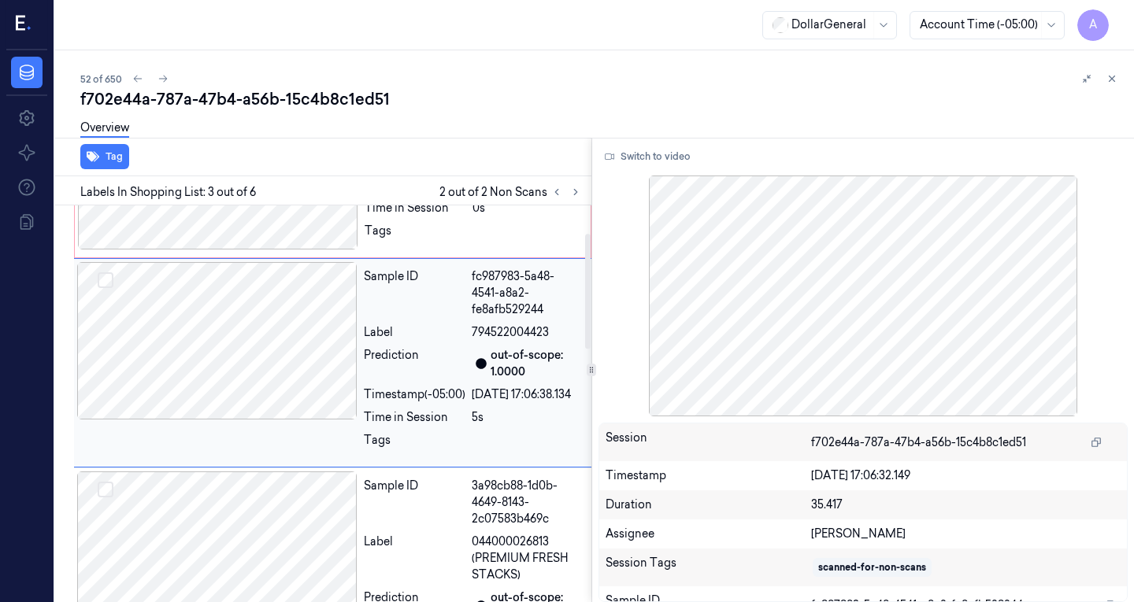
scroll to position [0, 0]
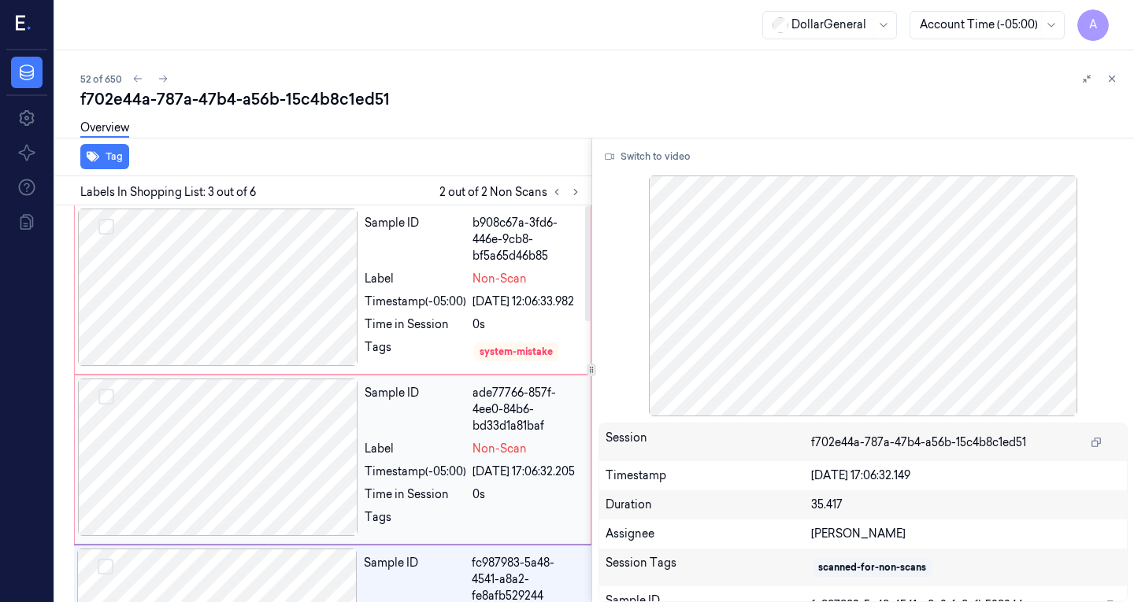
click at [250, 424] on div at bounding box center [218, 457] width 280 height 157
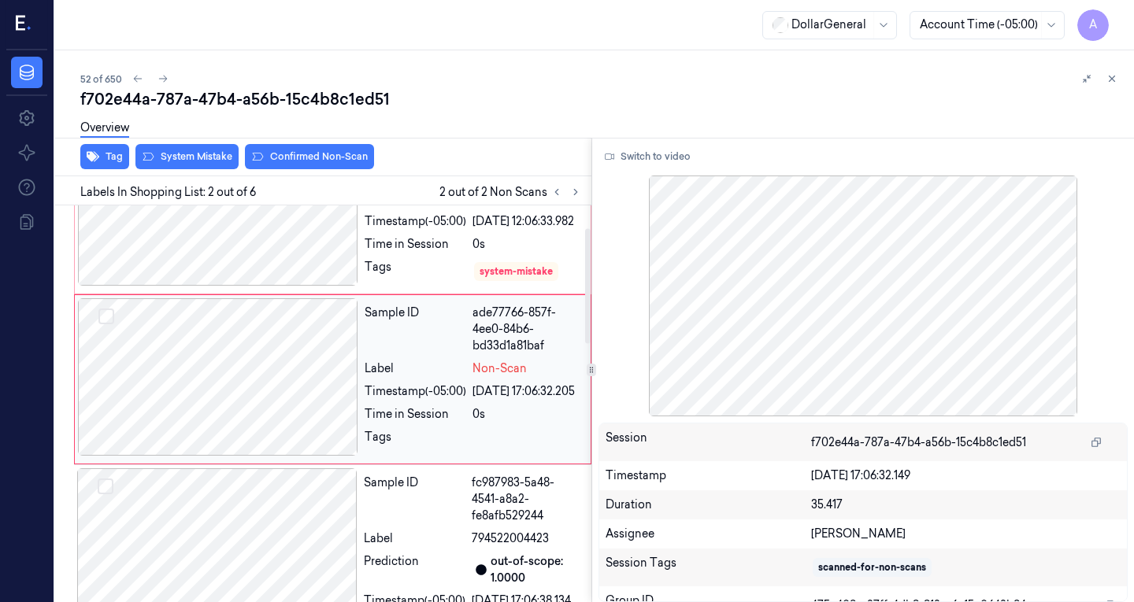
scroll to position [80, 0]
click at [250, 254] on div at bounding box center [218, 206] width 280 height 157
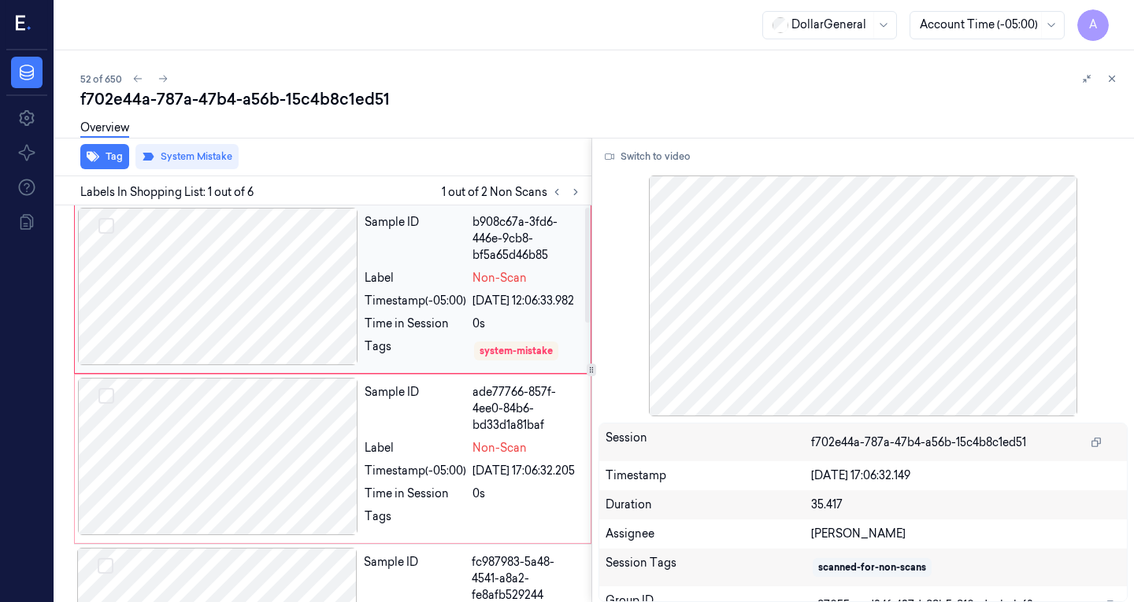
scroll to position [0, 0]
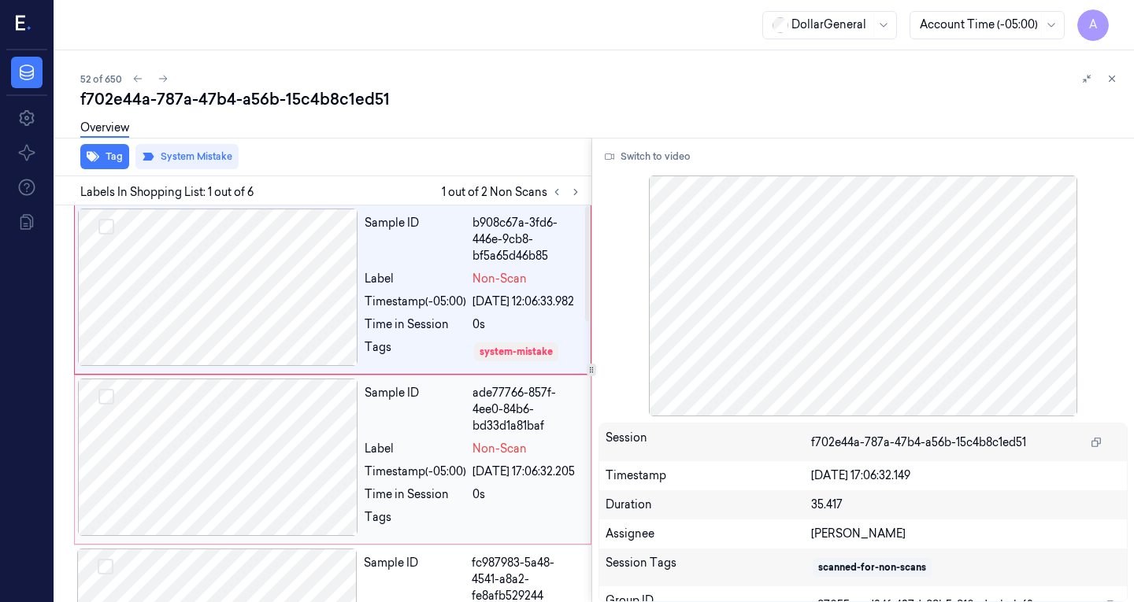
click at [211, 442] on div at bounding box center [218, 457] width 280 height 157
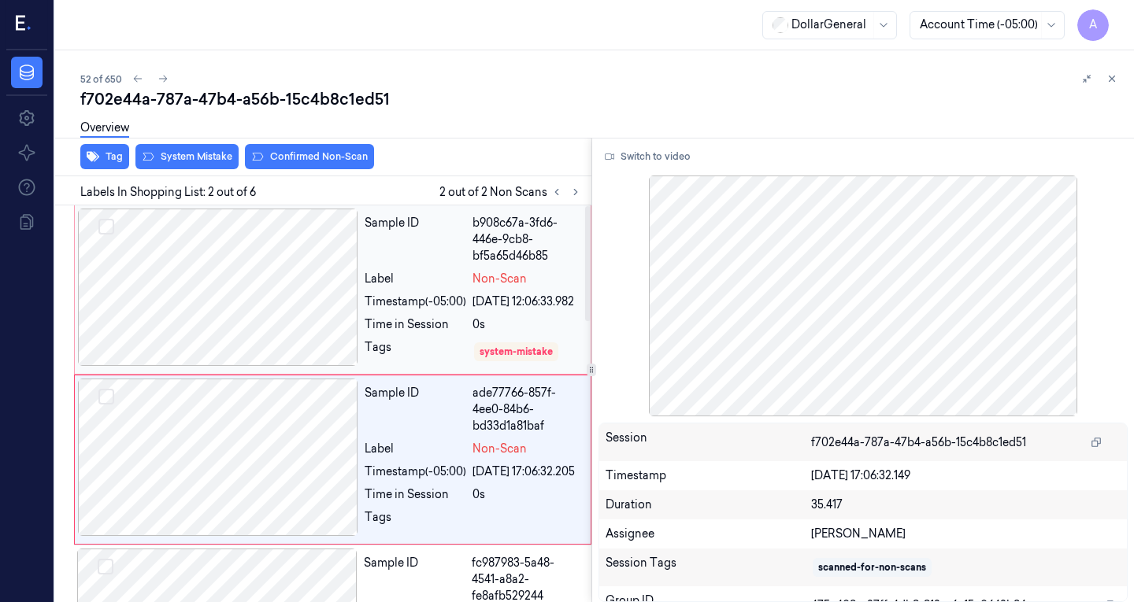
click at [267, 305] on div at bounding box center [218, 287] width 280 height 157
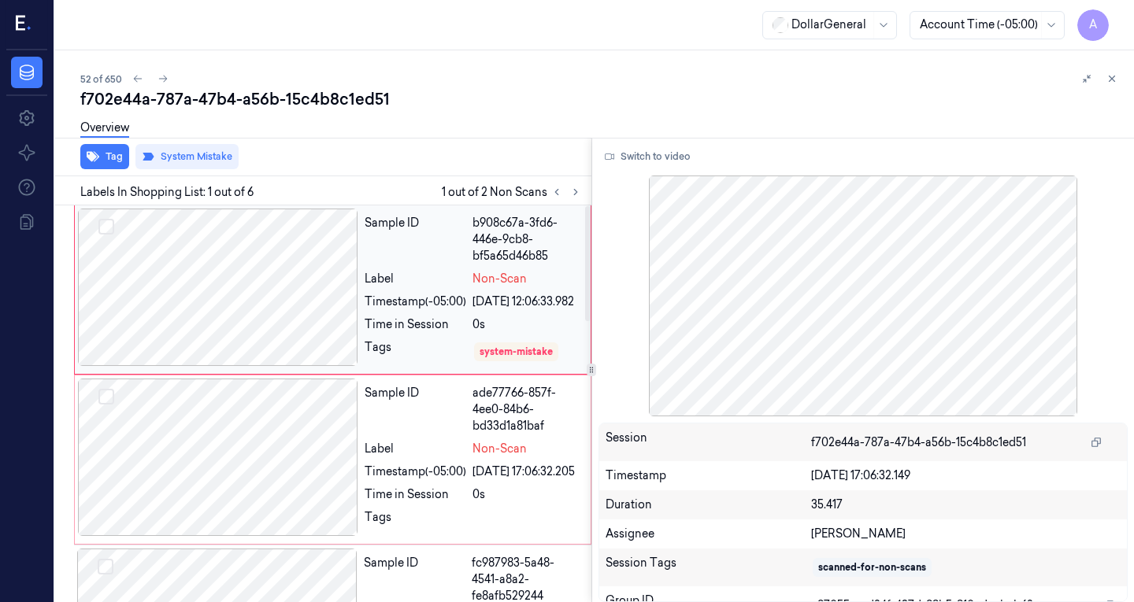
click at [190, 280] on div at bounding box center [218, 287] width 280 height 157
click at [264, 469] on div at bounding box center [218, 457] width 280 height 157
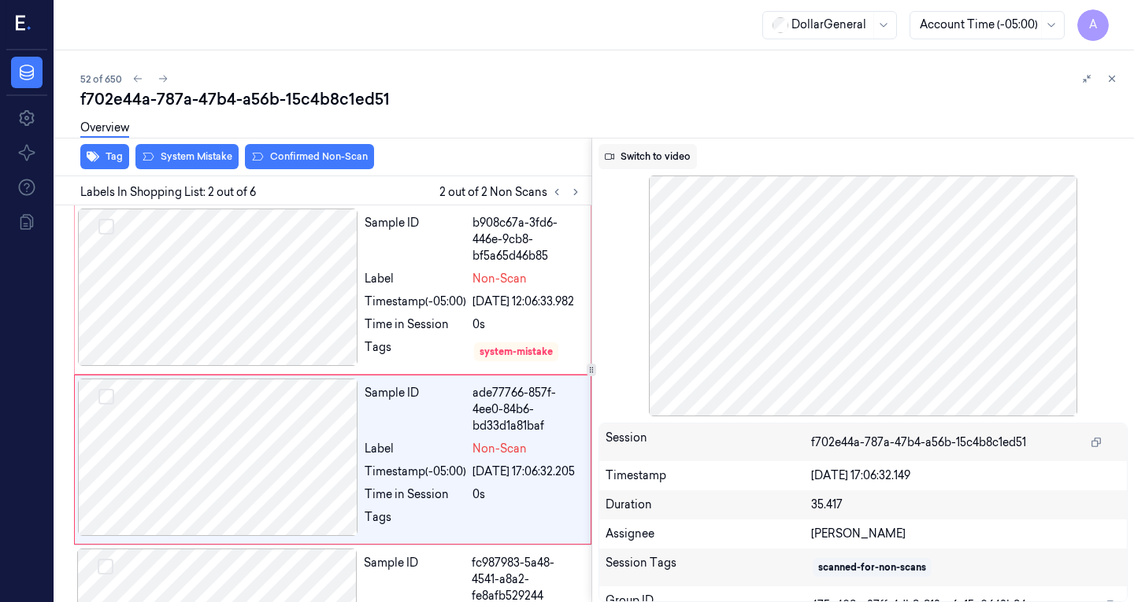
click at [654, 154] on button "Switch to video" at bounding box center [647, 156] width 98 height 25
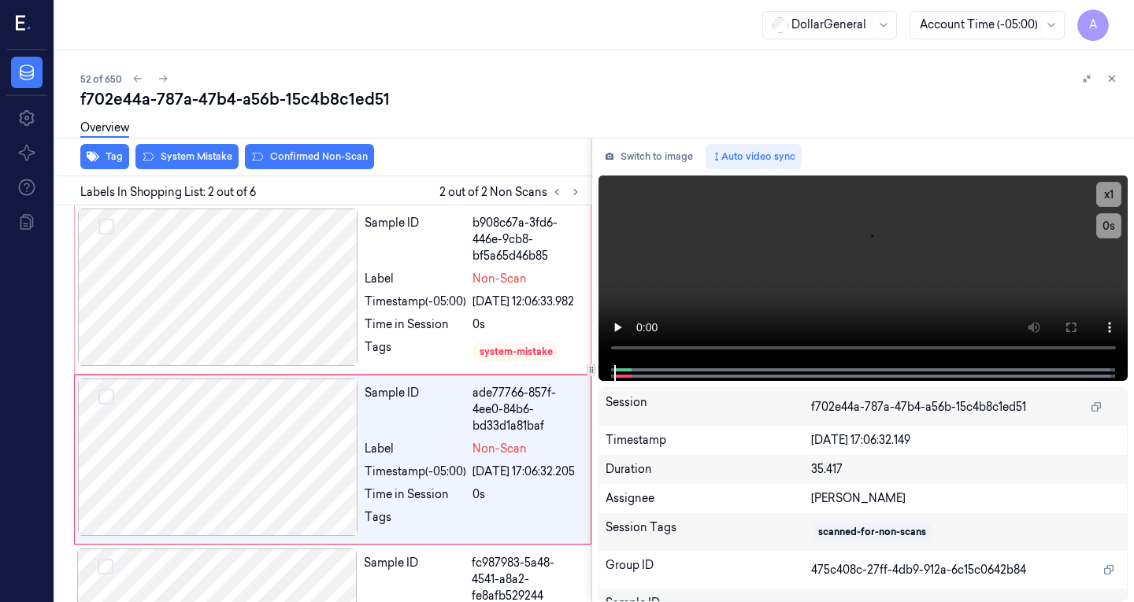
scroll to position [80, 0]
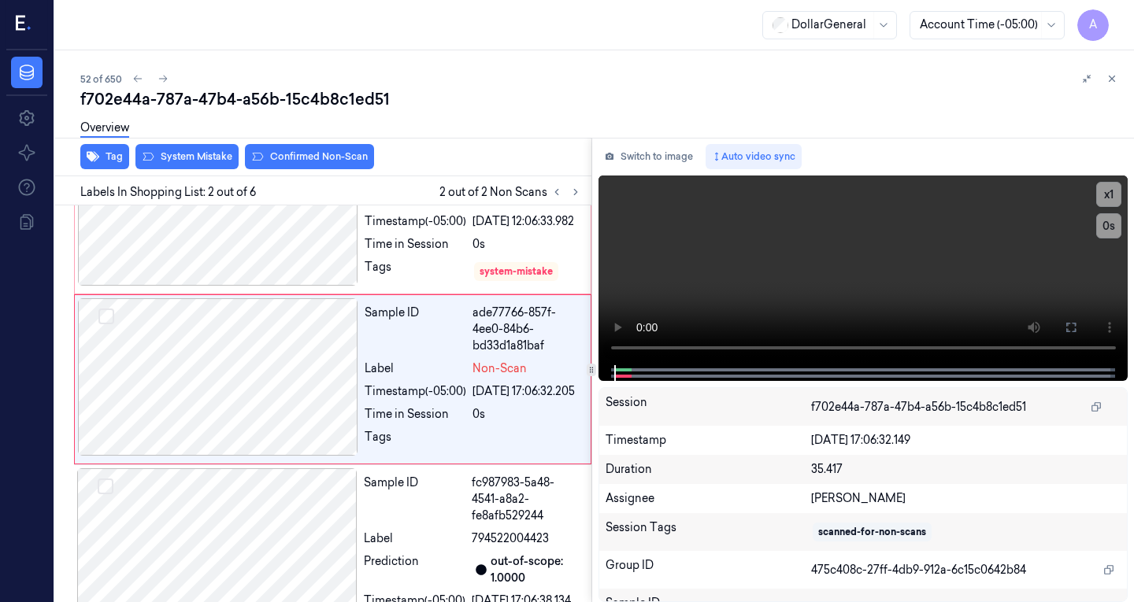
click at [0, 398] on div "Data Settings About Support Documentation" at bounding box center [27, 326] width 54 height 552
click at [618, 351] on video at bounding box center [863, 271] width 530 height 190
click at [720, 253] on video at bounding box center [863, 271] width 530 height 190
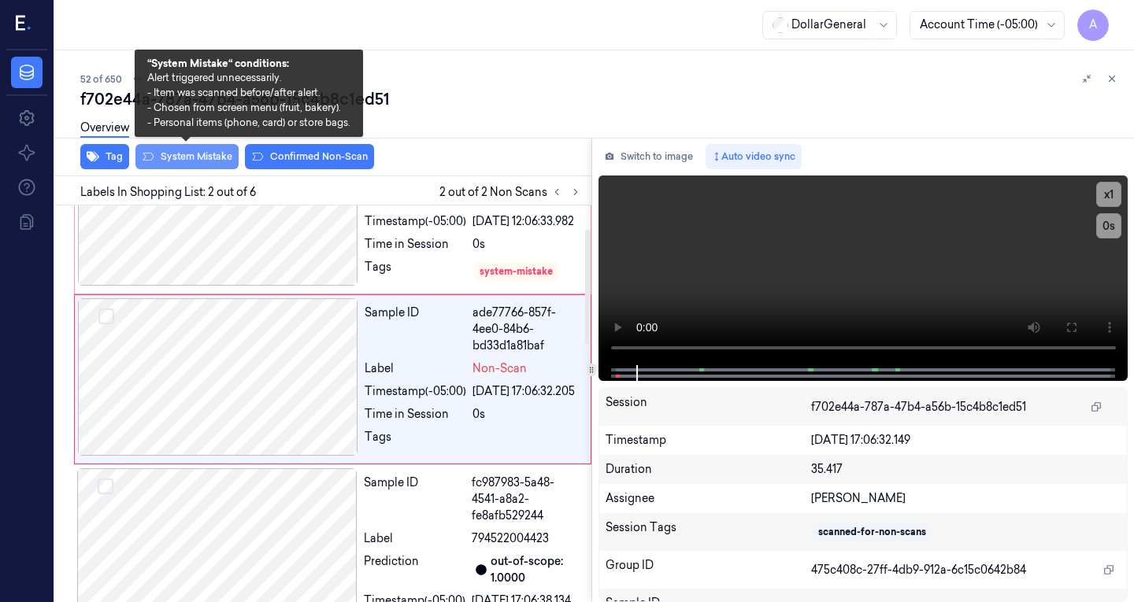
click at [187, 156] on button "System Mistake" at bounding box center [186, 156] width 103 height 25
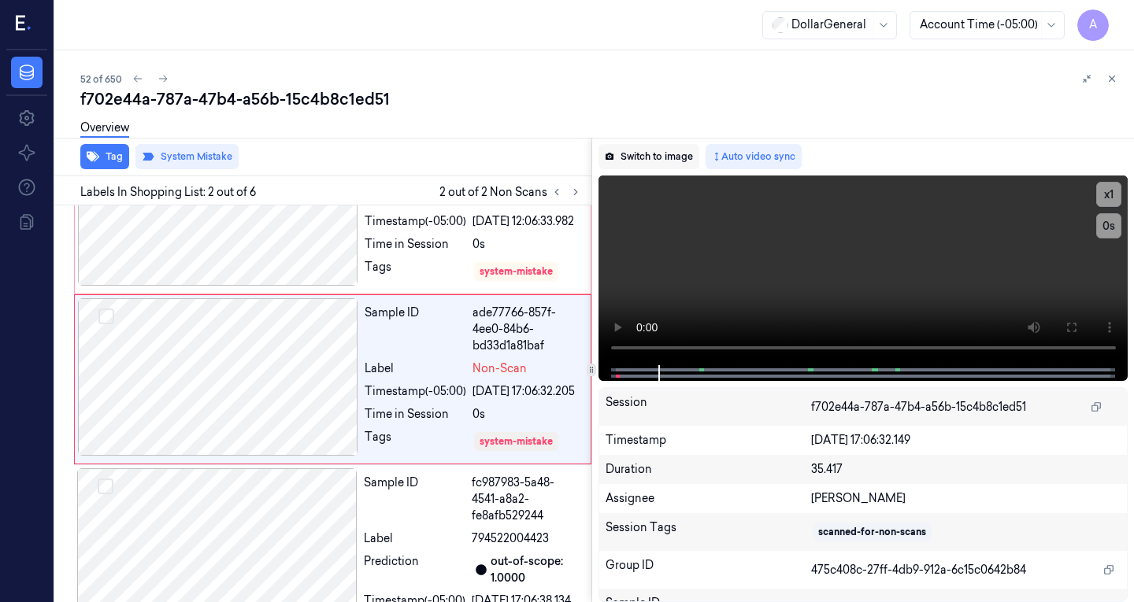
click at [646, 150] on button "Switch to image" at bounding box center [648, 156] width 101 height 25
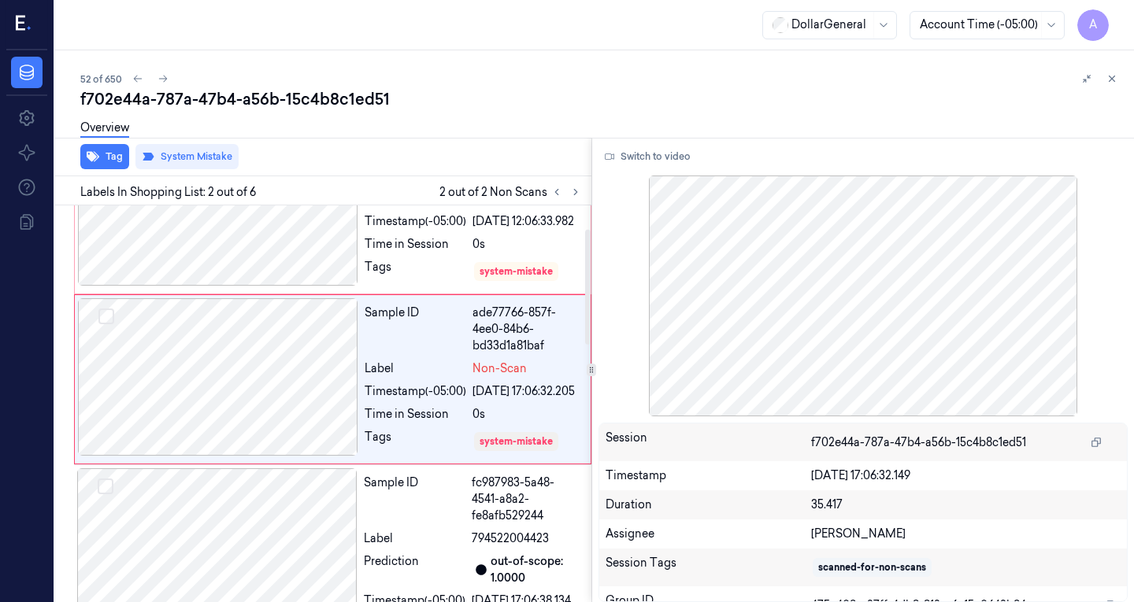
click at [470, 124] on div "Overview" at bounding box center [600, 130] width 1041 height 40
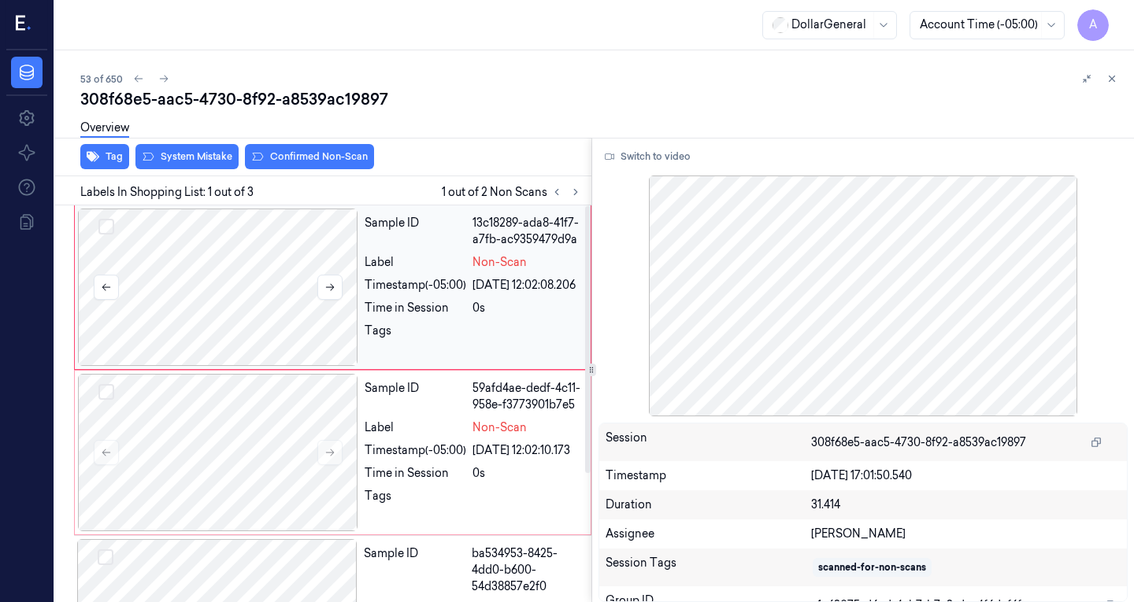
click at [331, 268] on div at bounding box center [218, 287] width 280 height 157
click at [284, 414] on div at bounding box center [218, 452] width 280 height 157
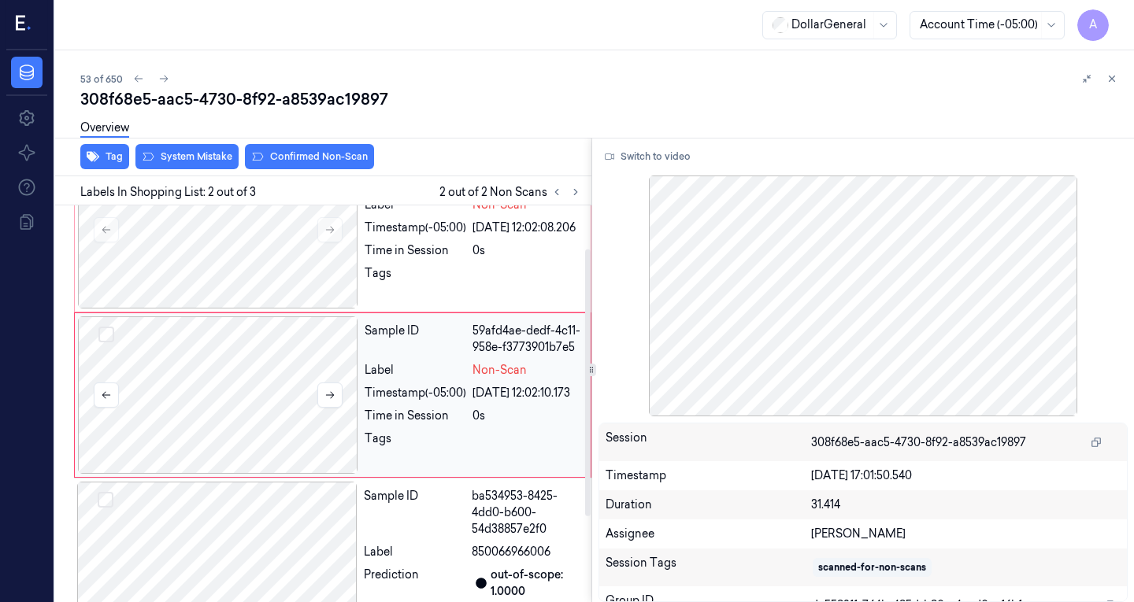
scroll to position [64, 0]
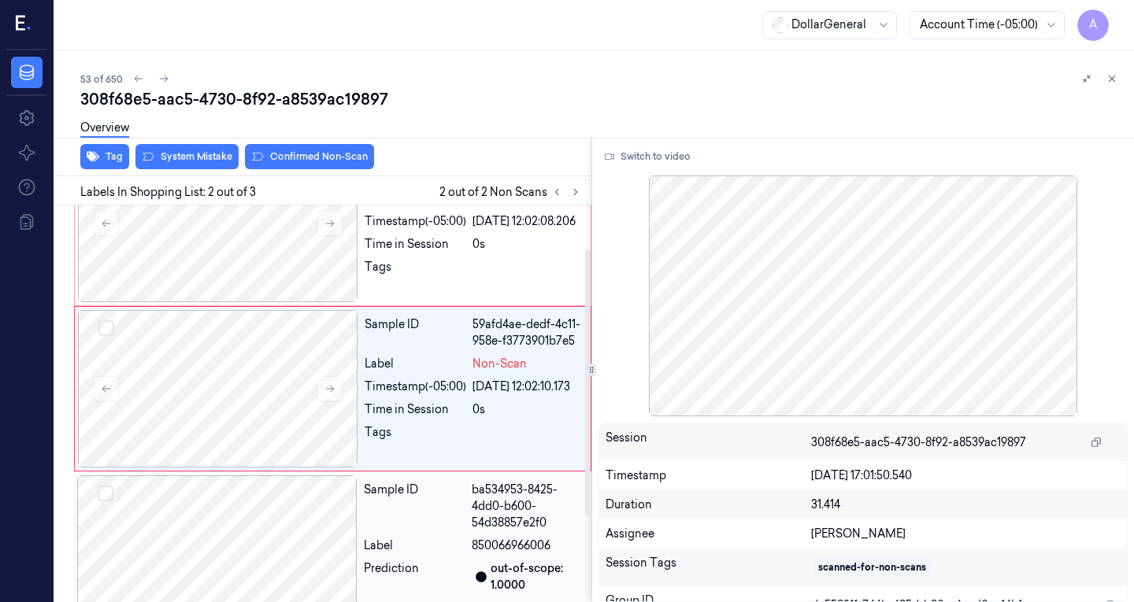
click at [251, 544] on div at bounding box center [217, 554] width 280 height 157
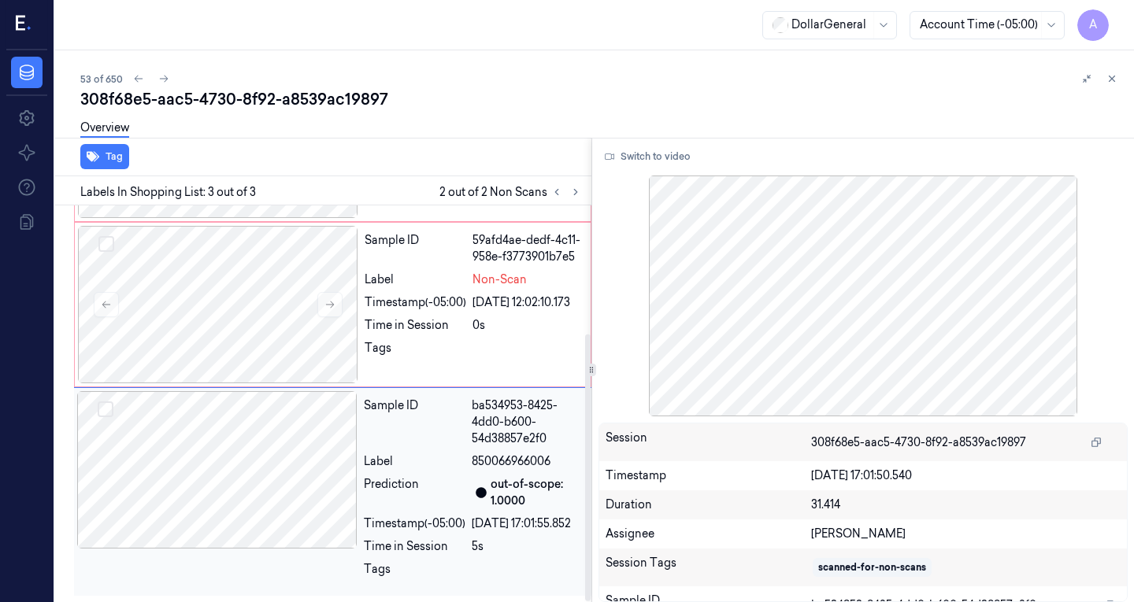
scroll to position [191, 0]
drag, startPoint x: 216, startPoint y: 264, endPoint x: 180, endPoint y: 292, distance: 45.4
click at [180, 292] on div at bounding box center [218, 304] width 280 height 157
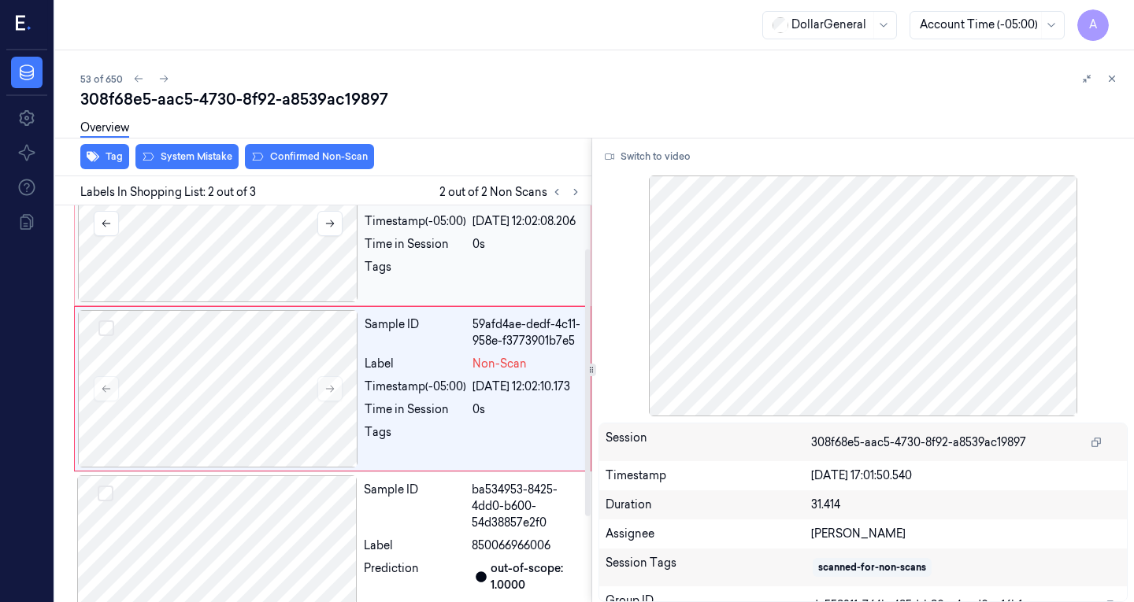
click at [220, 249] on div at bounding box center [218, 223] width 280 height 157
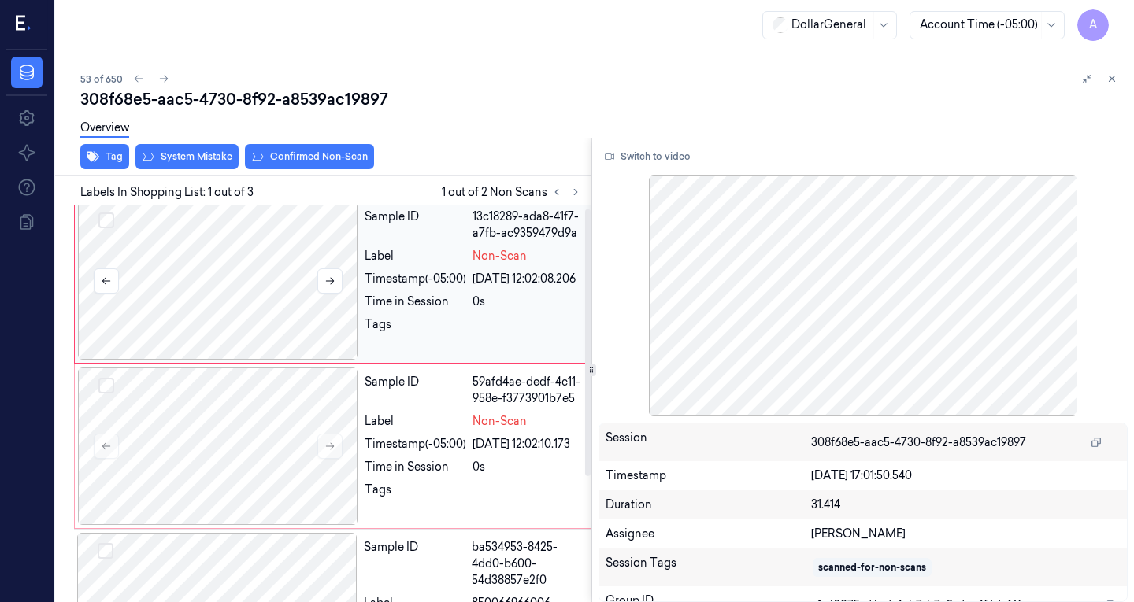
scroll to position [0, 0]
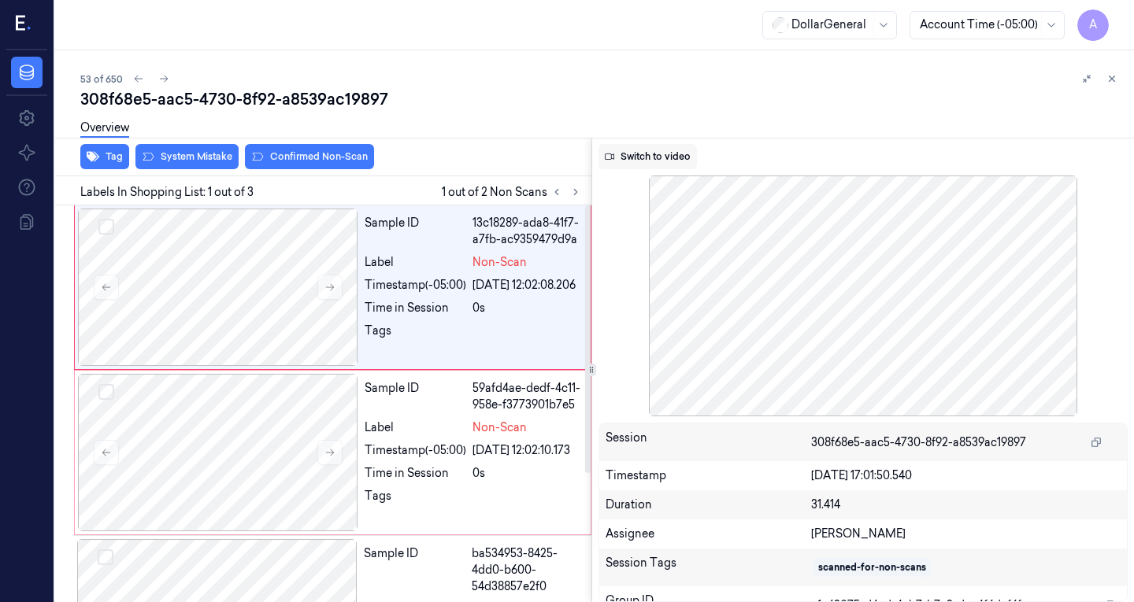
click at [659, 163] on button "Switch to video" at bounding box center [647, 156] width 98 height 25
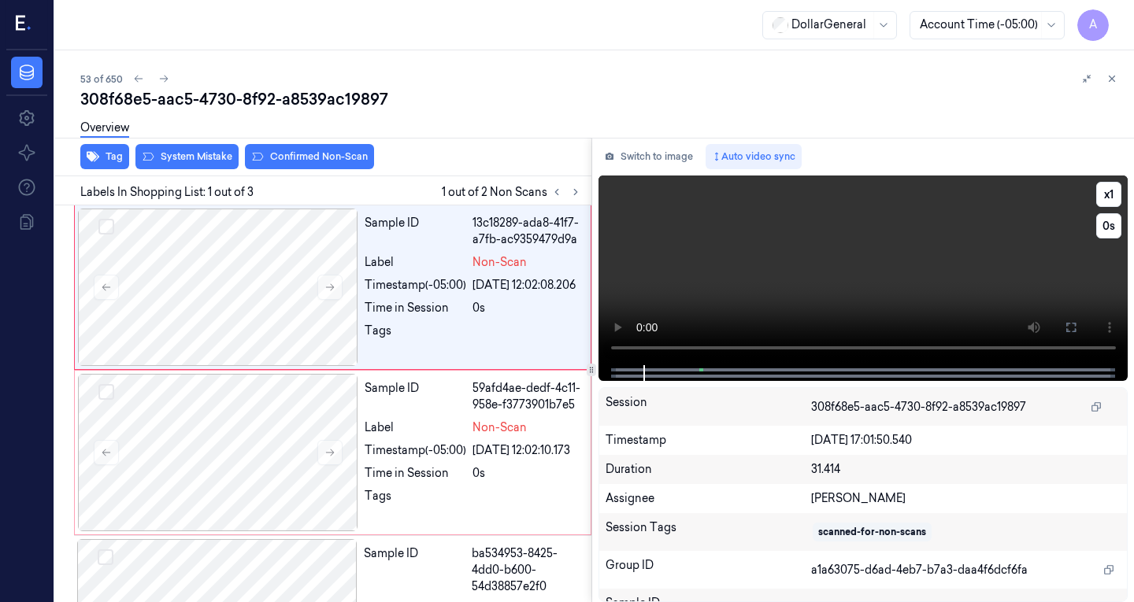
click at [683, 298] on video at bounding box center [863, 271] width 530 height 190
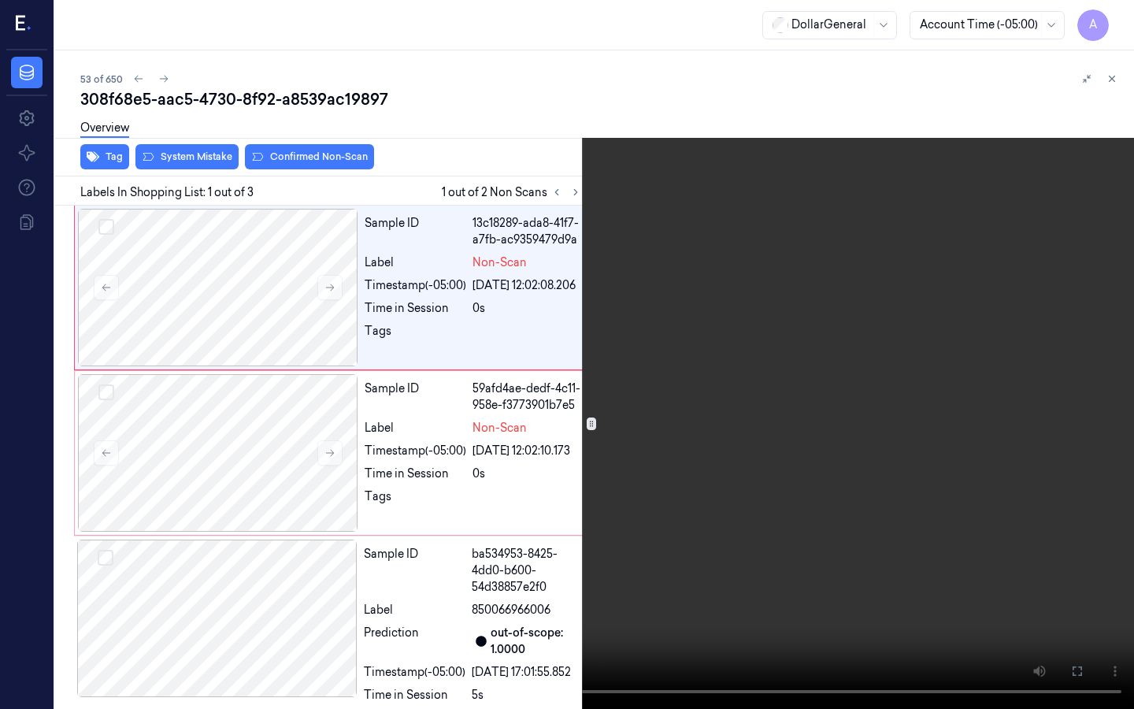
click at [535, 354] on video at bounding box center [567, 354] width 1134 height 709
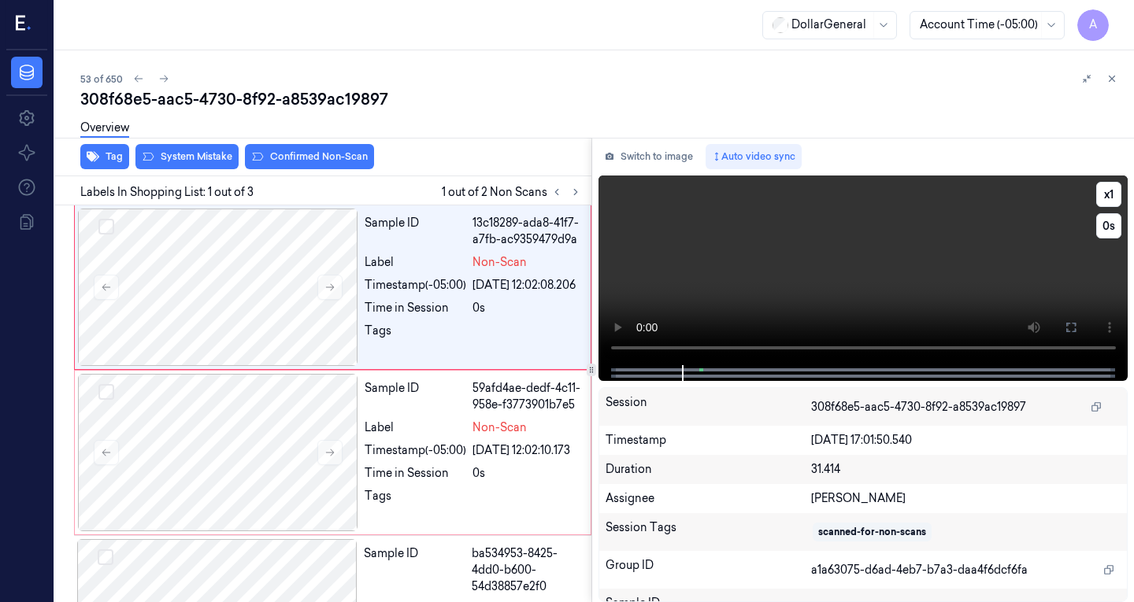
click at [715, 272] on video at bounding box center [863, 271] width 530 height 190
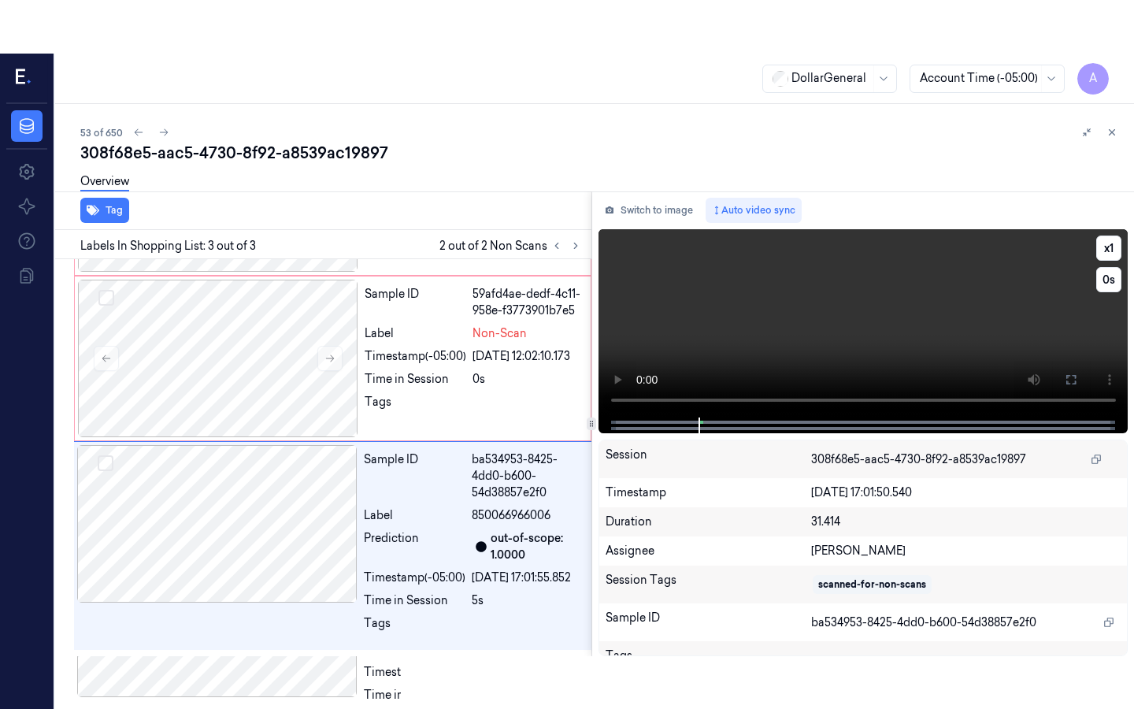
scroll to position [191, 0]
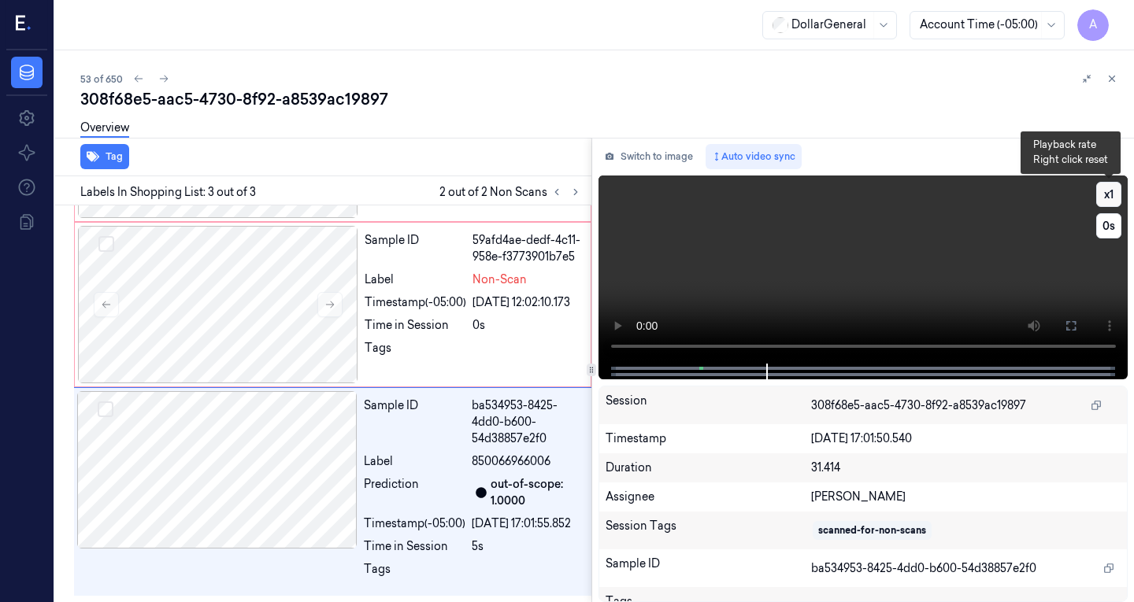
click at [1109, 202] on button "x 1" at bounding box center [1108, 194] width 25 height 25
click at [921, 202] on video at bounding box center [863, 270] width 530 height 188
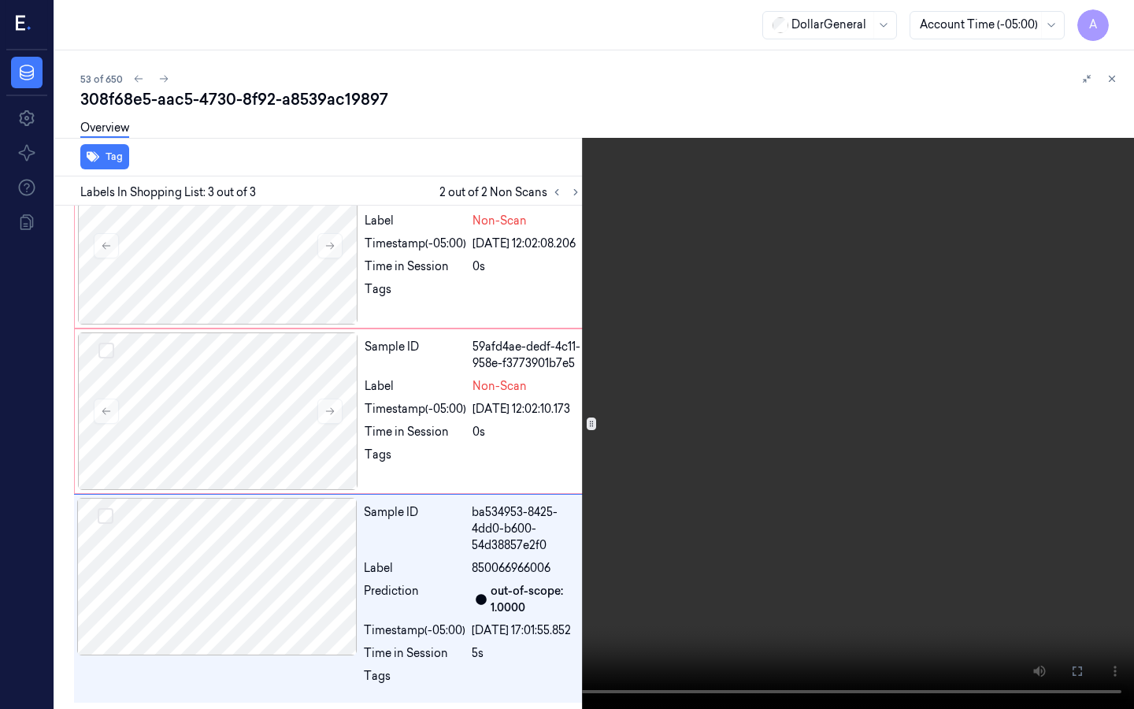
click at [10, 602] on video at bounding box center [567, 354] width 1134 height 709
click at [601, 412] on video at bounding box center [567, 354] width 1134 height 709
click at [885, 283] on video at bounding box center [567, 354] width 1134 height 709
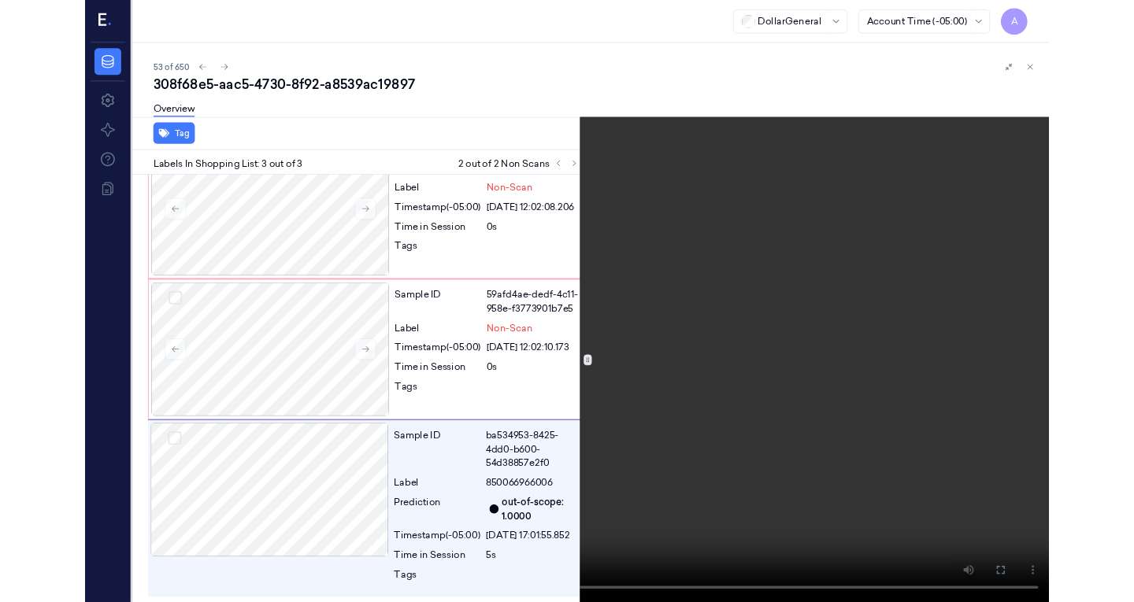
scroll to position [191, 0]
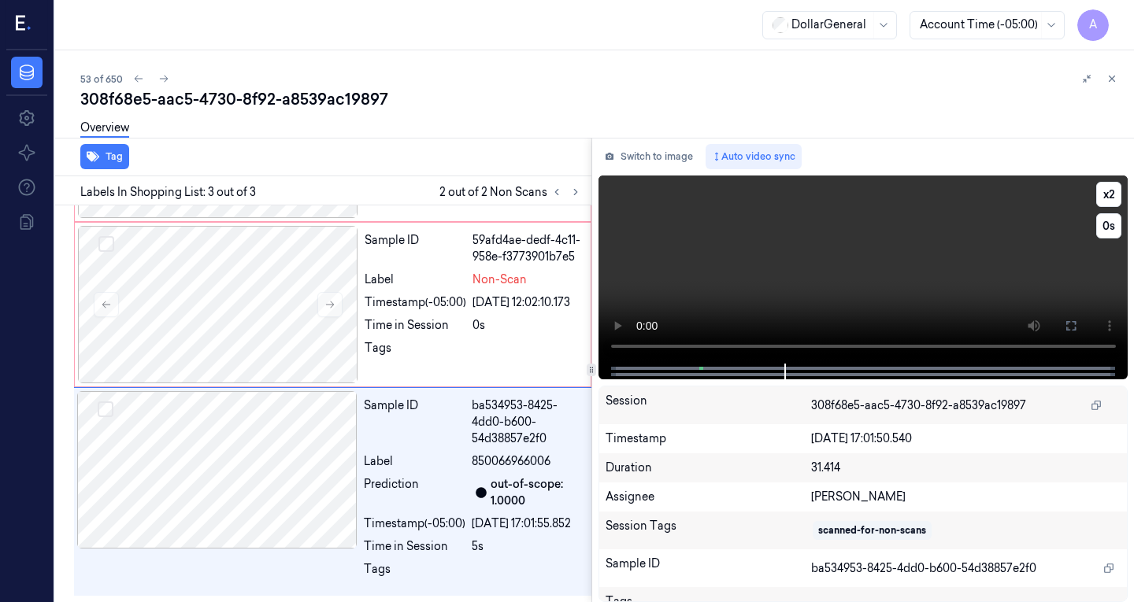
click at [779, 228] on video at bounding box center [863, 270] width 530 height 188
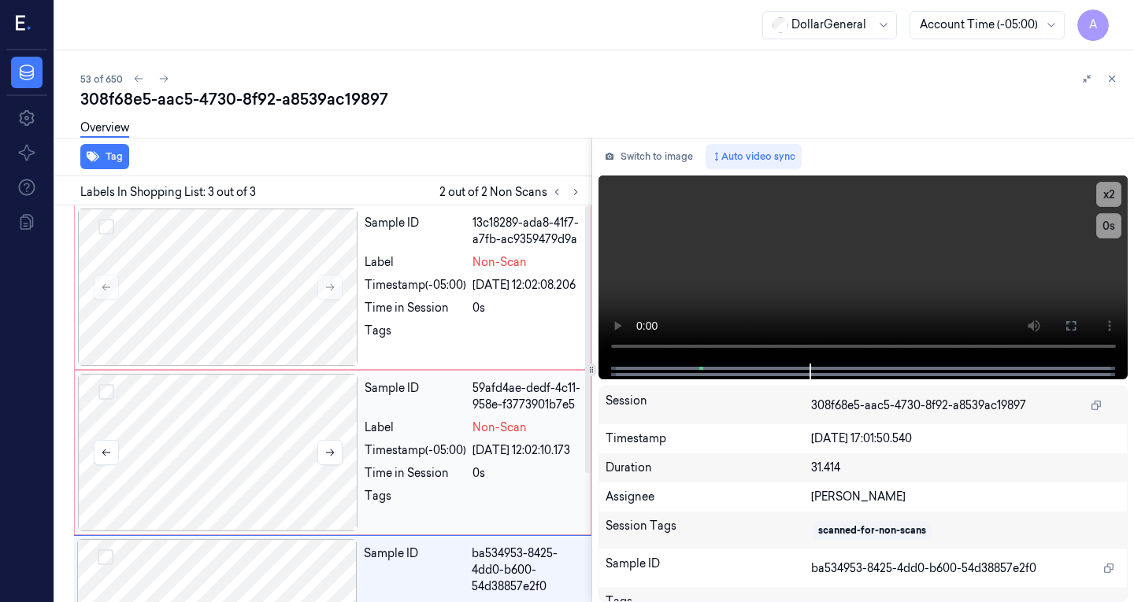
click at [286, 418] on div at bounding box center [218, 452] width 280 height 157
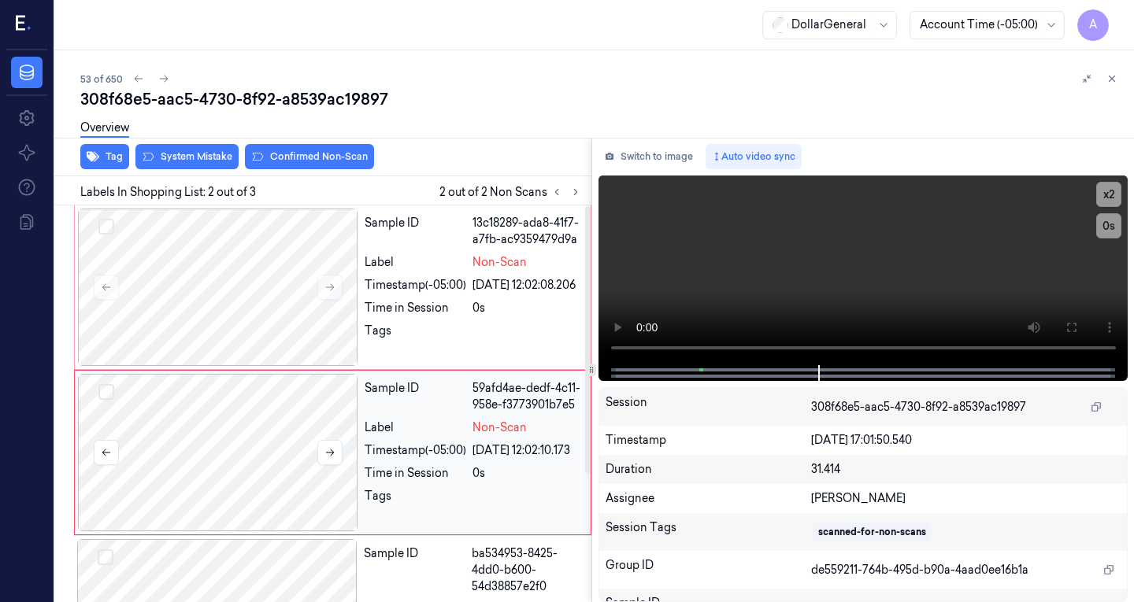
scroll to position [64, 0]
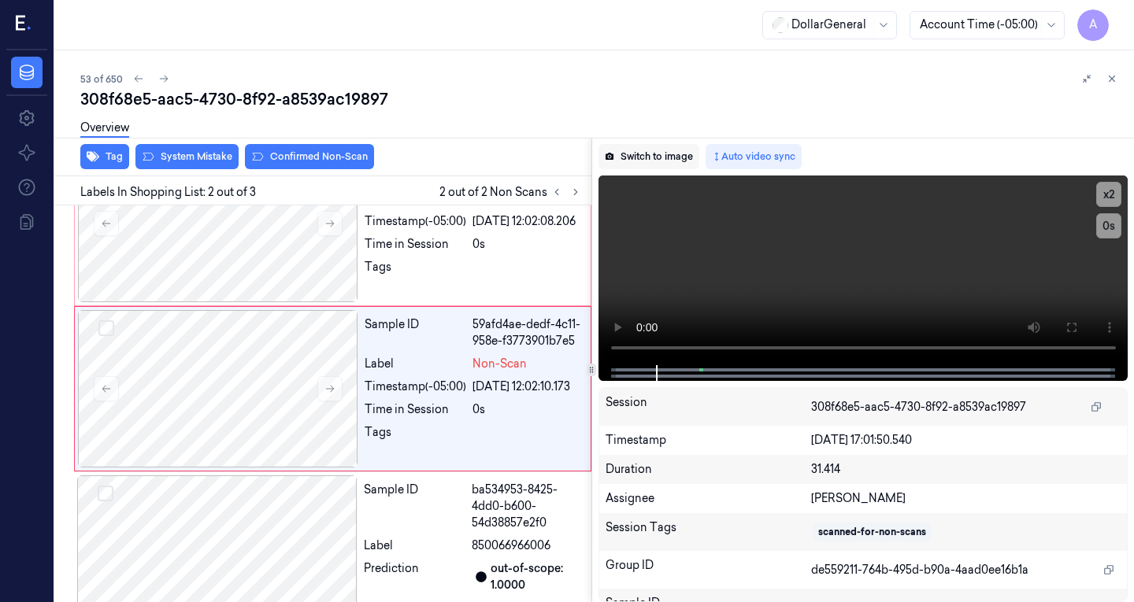
click at [661, 150] on button "Switch to image" at bounding box center [648, 156] width 101 height 25
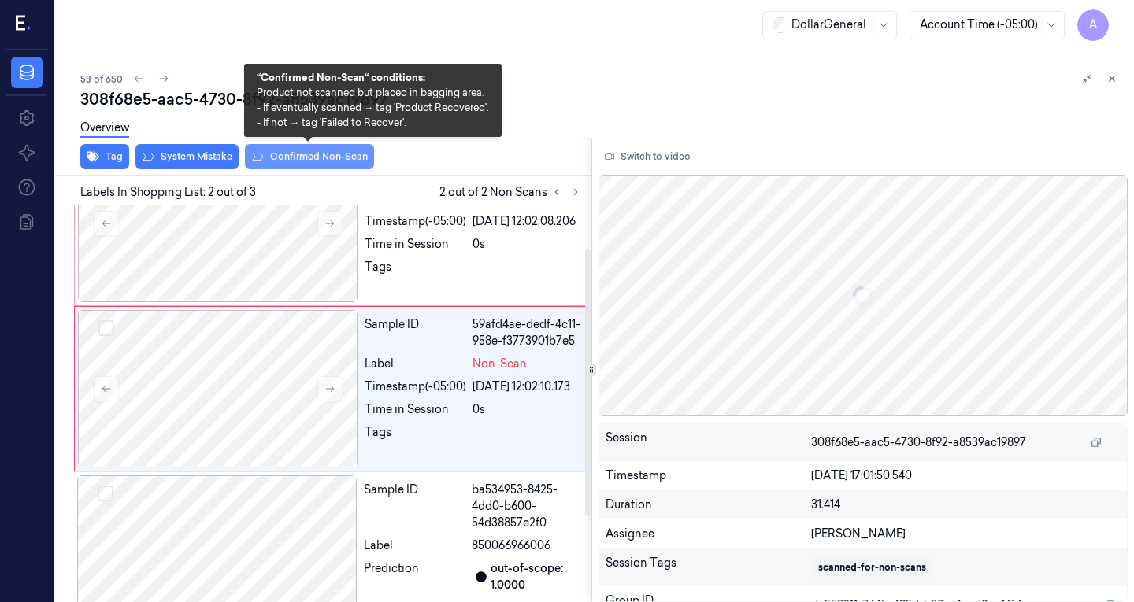
click at [320, 162] on button "Confirmed Non-Scan" at bounding box center [309, 156] width 129 height 25
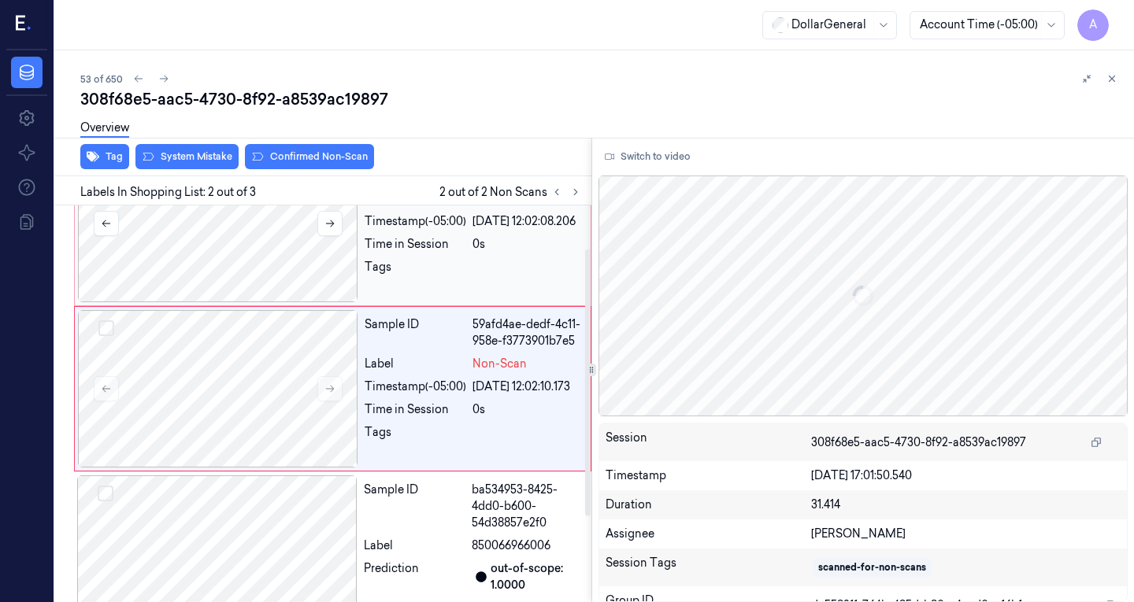
click at [243, 239] on div at bounding box center [218, 223] width 280 height 157
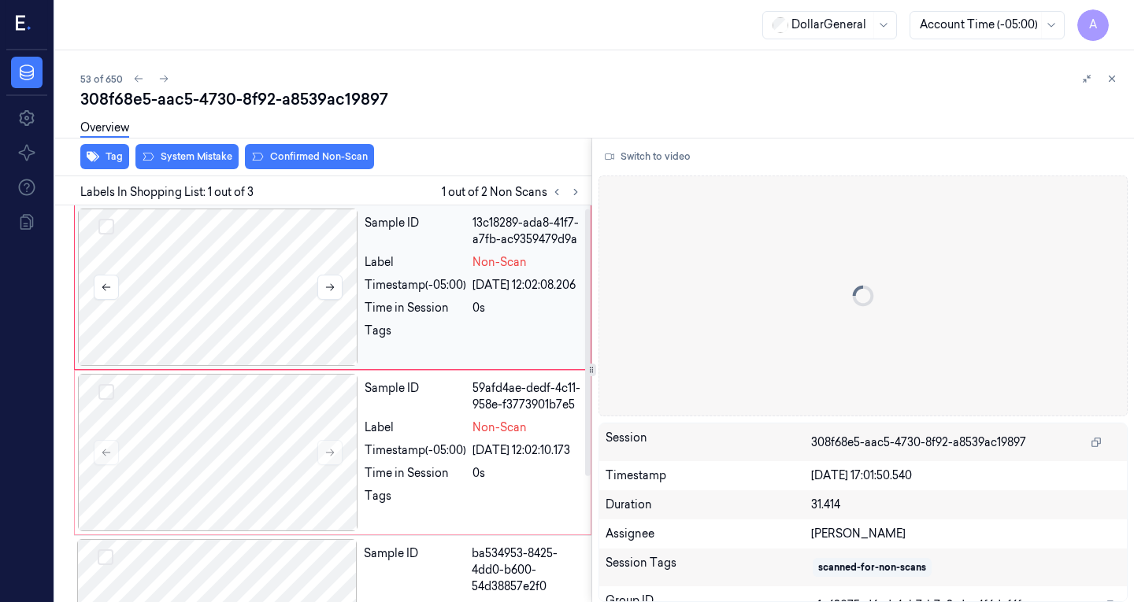
scroll to position [0, 0]
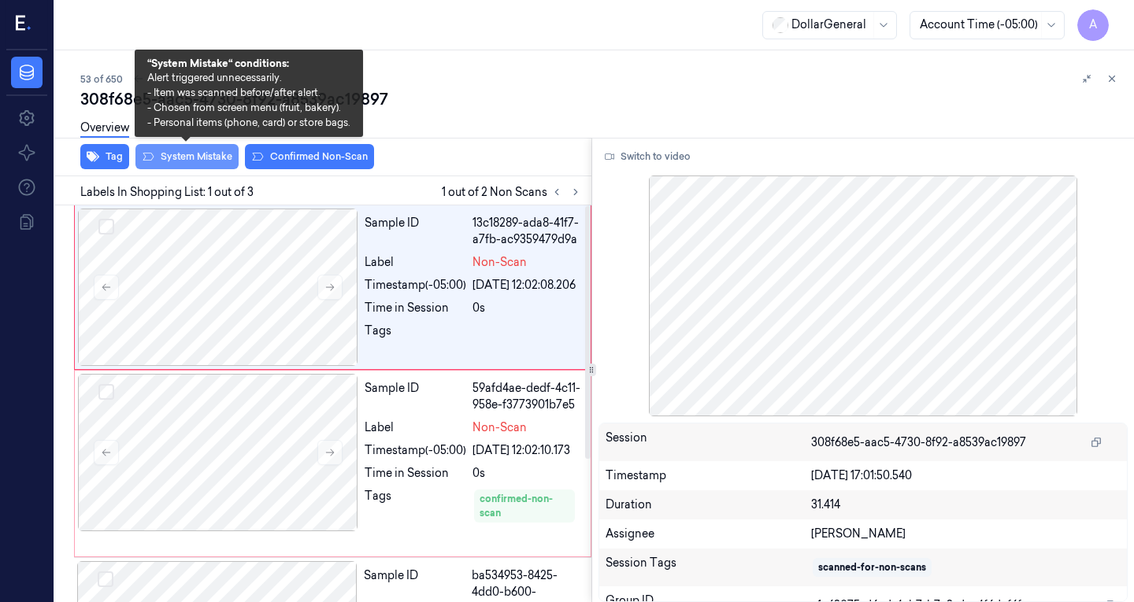
click at [189, 161] on button "System Mistake" at bounding box center [186, 156] width 103 height 25
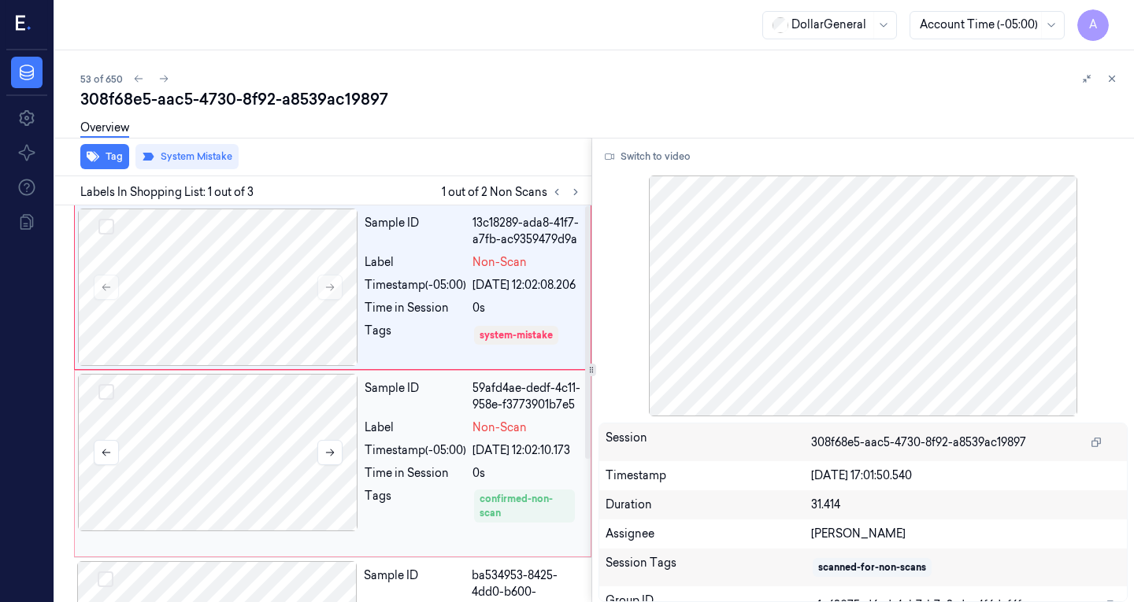
scroll to position [224, 0]
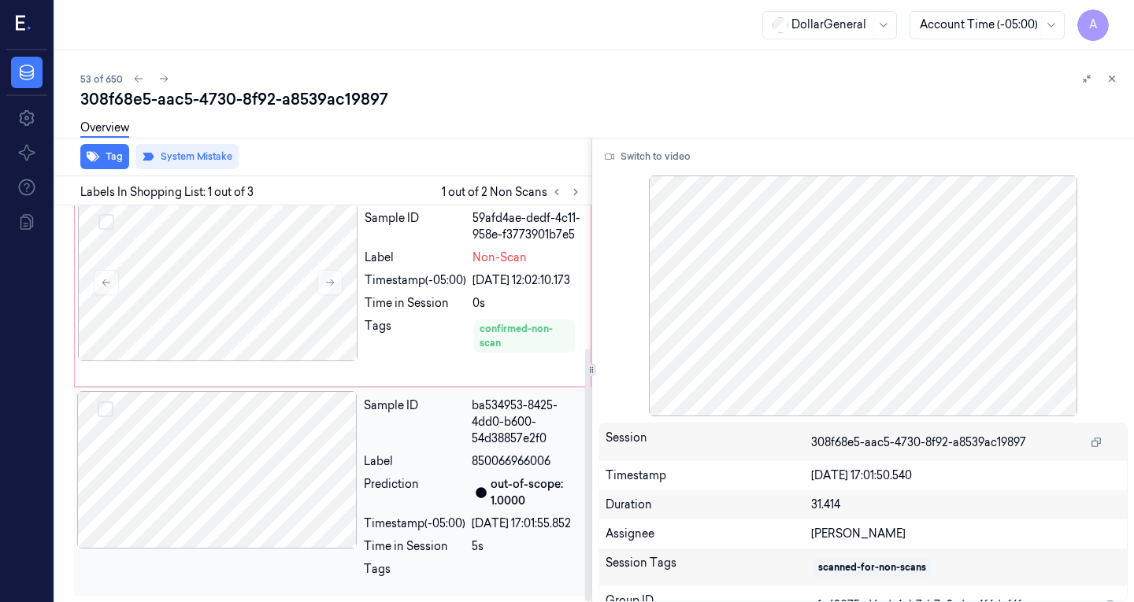
click at [291, 468] on div at bounding box center [217, 469] width 280 height 157
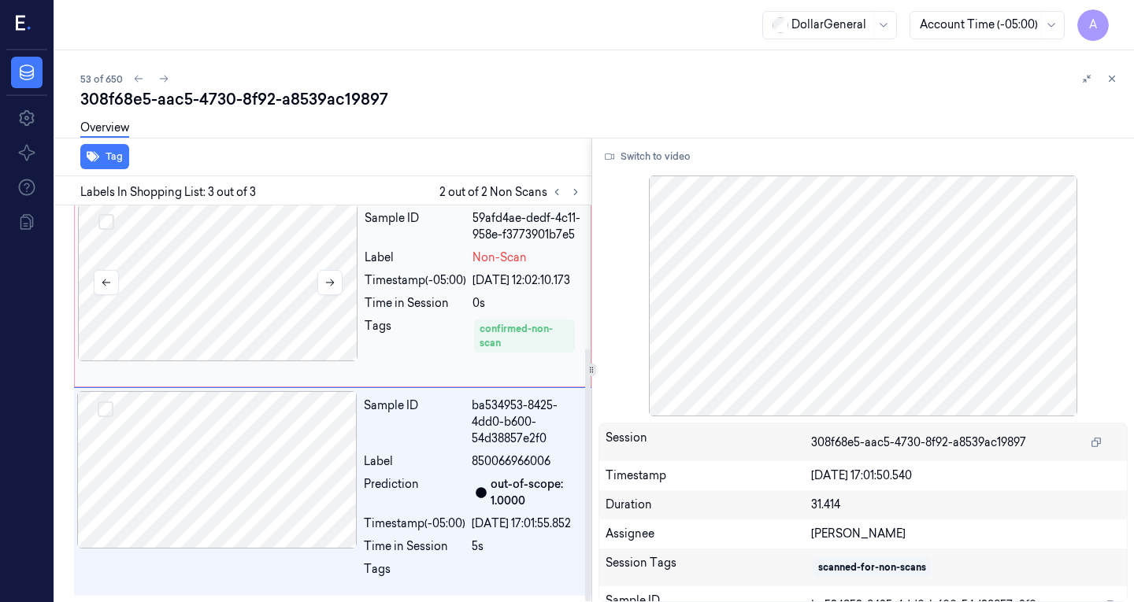
click at [261, 259] on div at bounding box center [218, 282] width 280 height 157
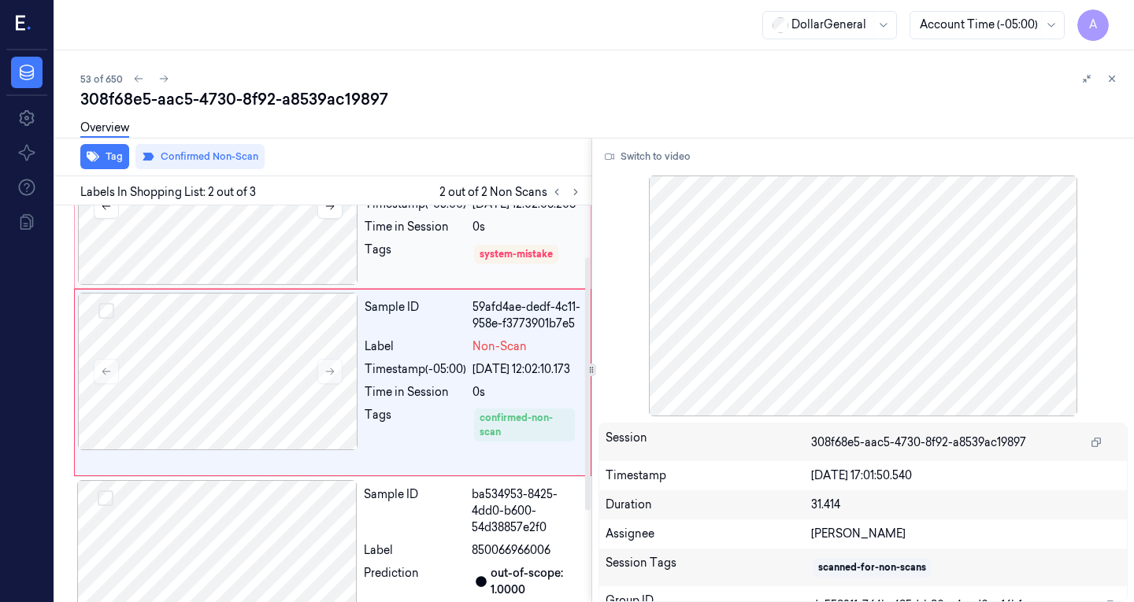
click at [257, 248] on div at bounding box center [218, 206] width 280 height 157
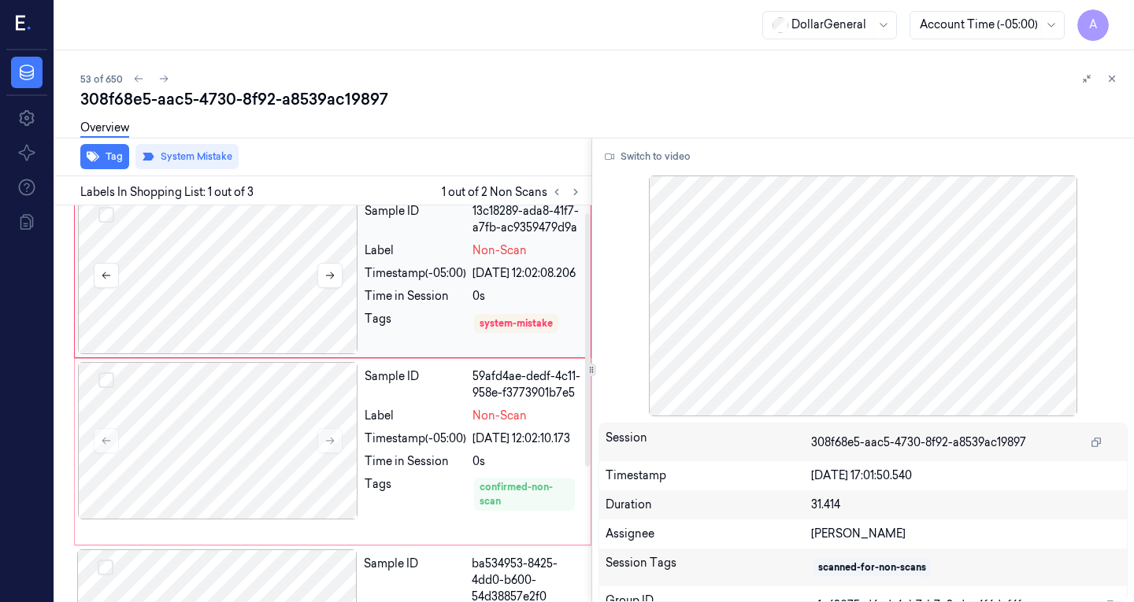
scroll to position [0, 0]
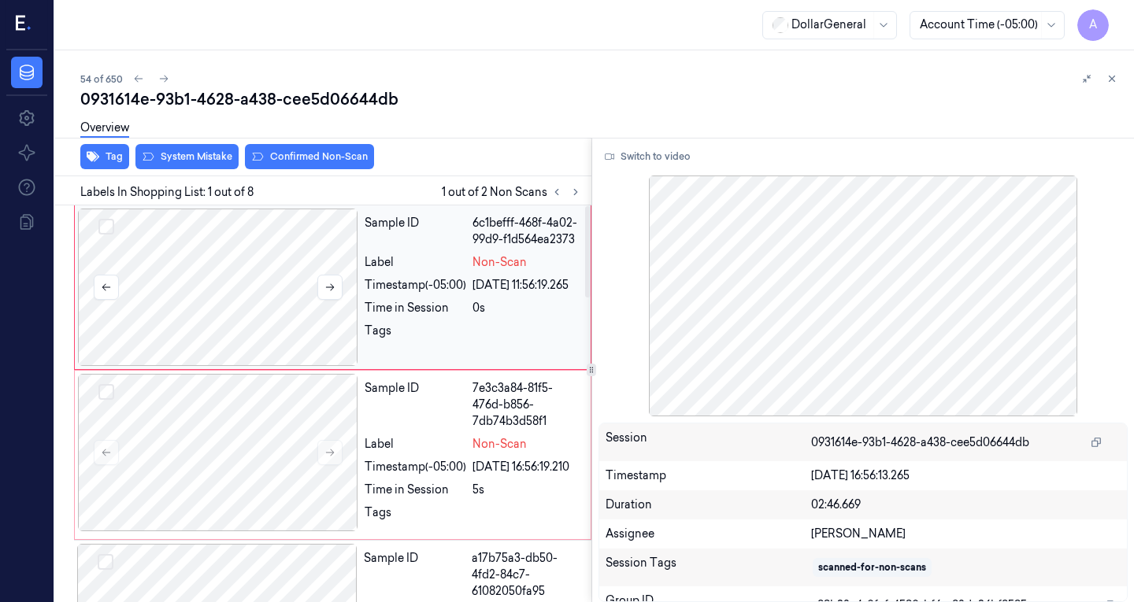
click at [246, 286] on div at bounding box center [218, 287] width 280 height 157
click at [262, 419] on div at bounding box center [218, 452] width 280 height 157
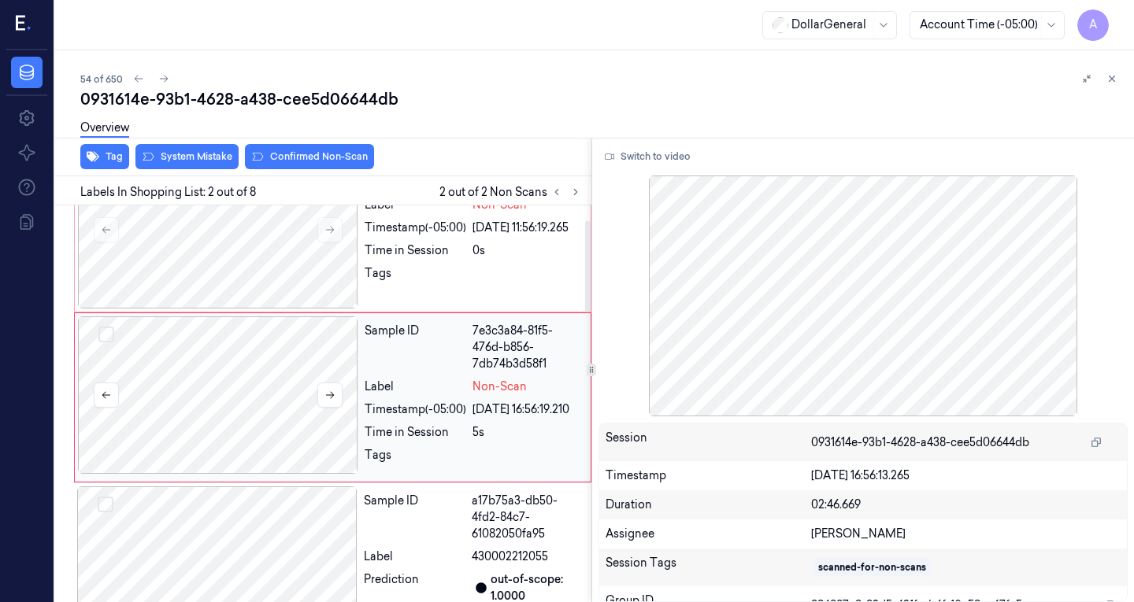
scroll to position [64, 0]
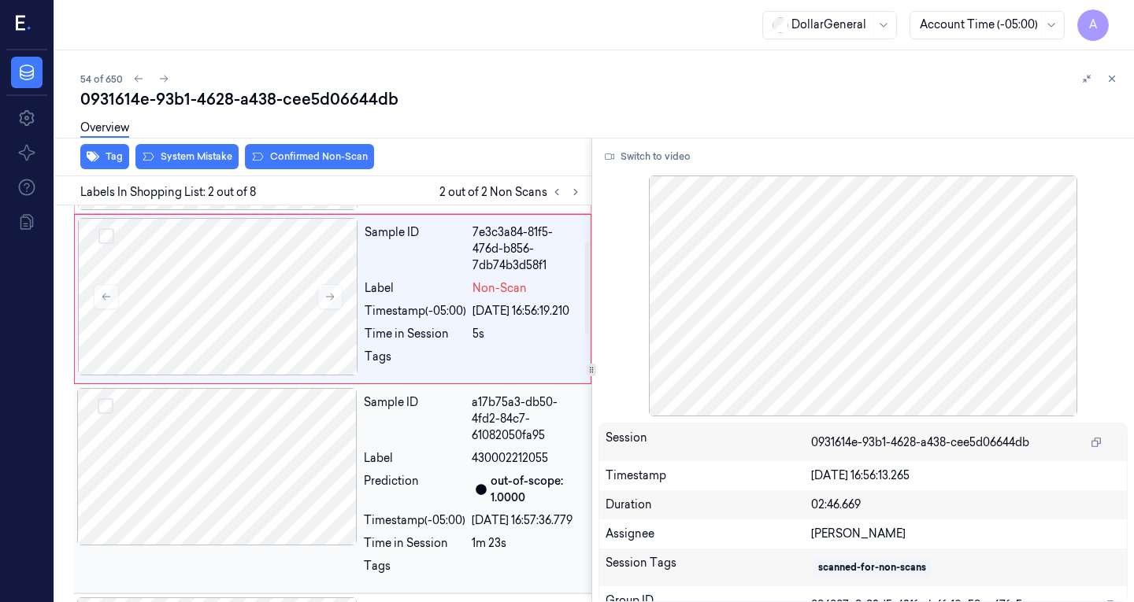
click at [230, 499] on div at bounding box center [217, 466] width 280 height 157
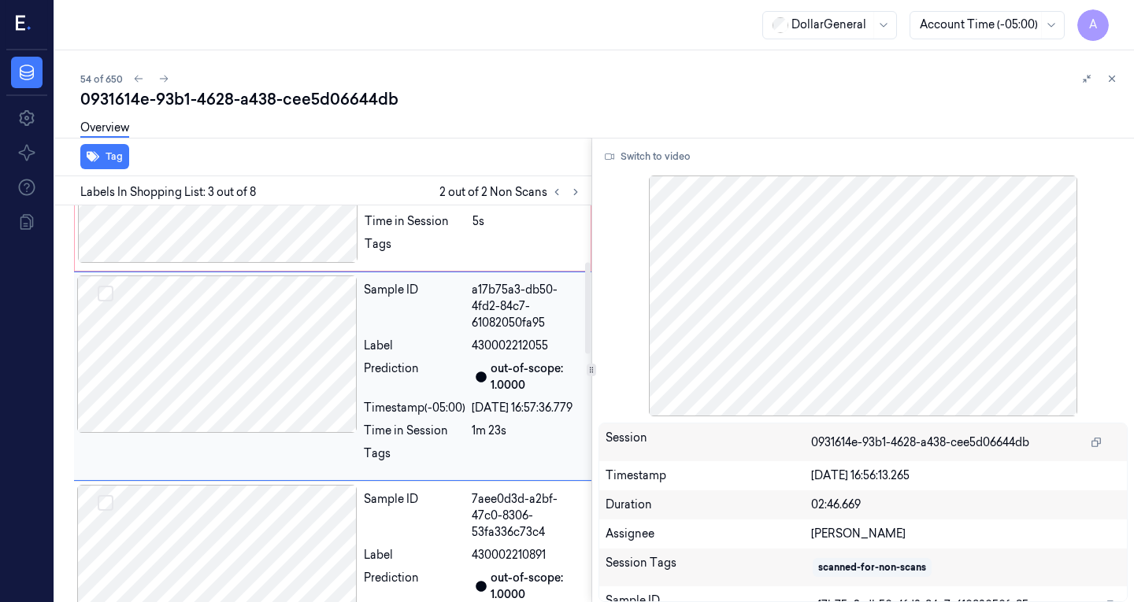
scroll to position [270, 0]
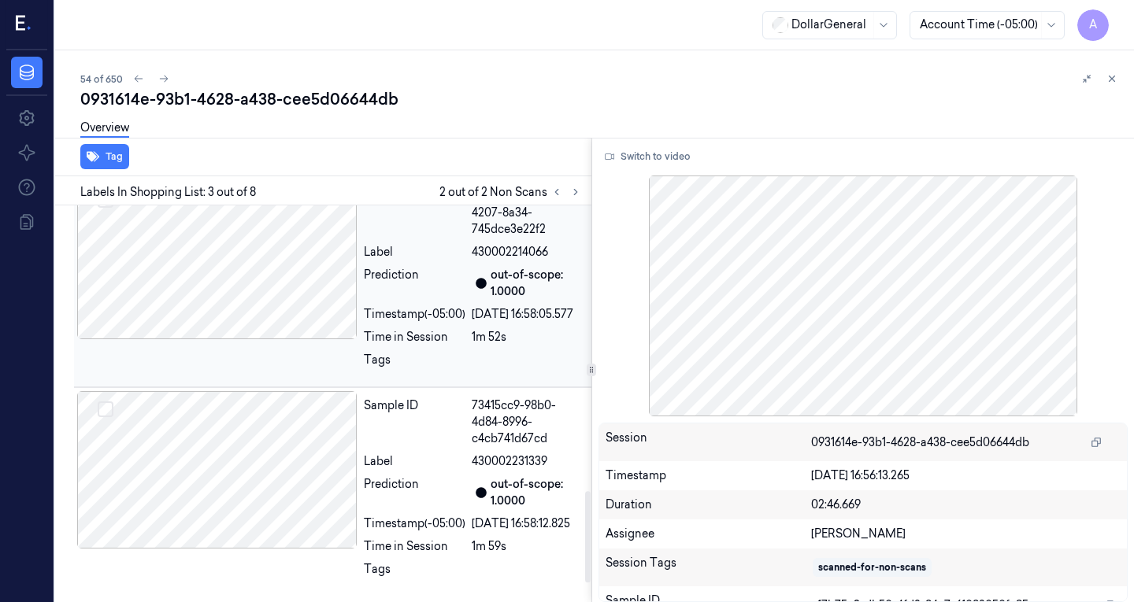
click at [220, 339] on div at bounding box center [217, 260] width 280 height 157
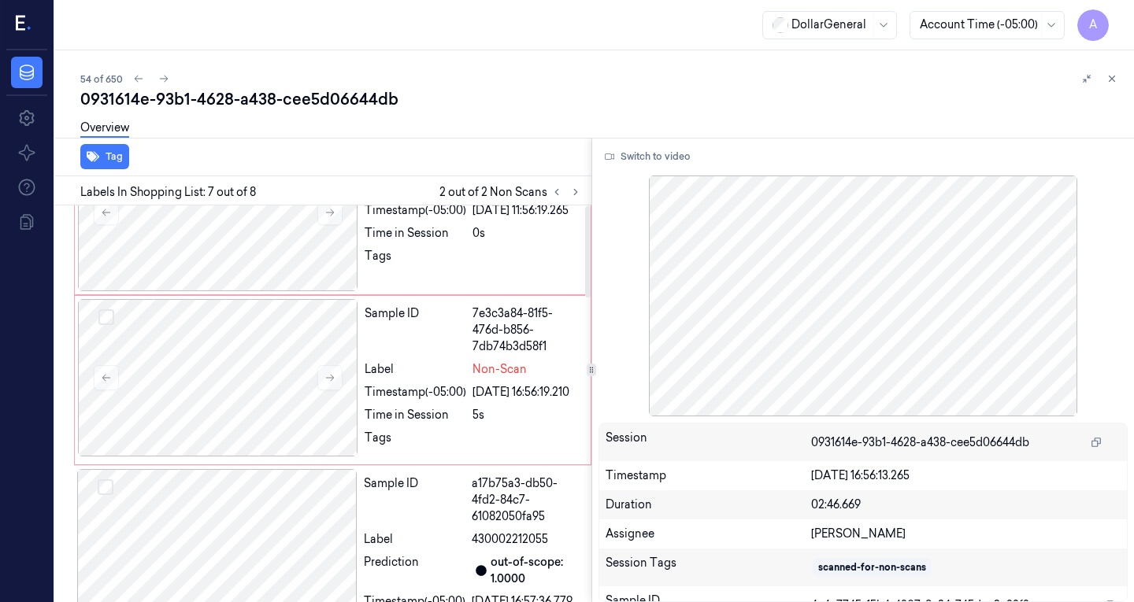
scroll to position [0, 0]
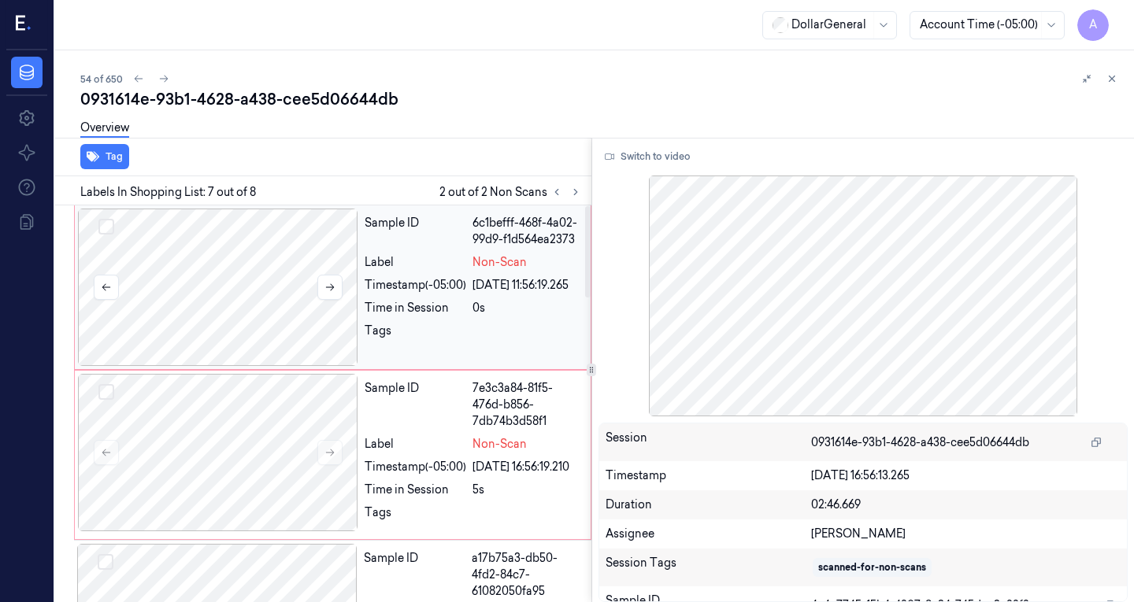
click at [213, 308] on div at bounding box center [218, 287] width 280 height 157
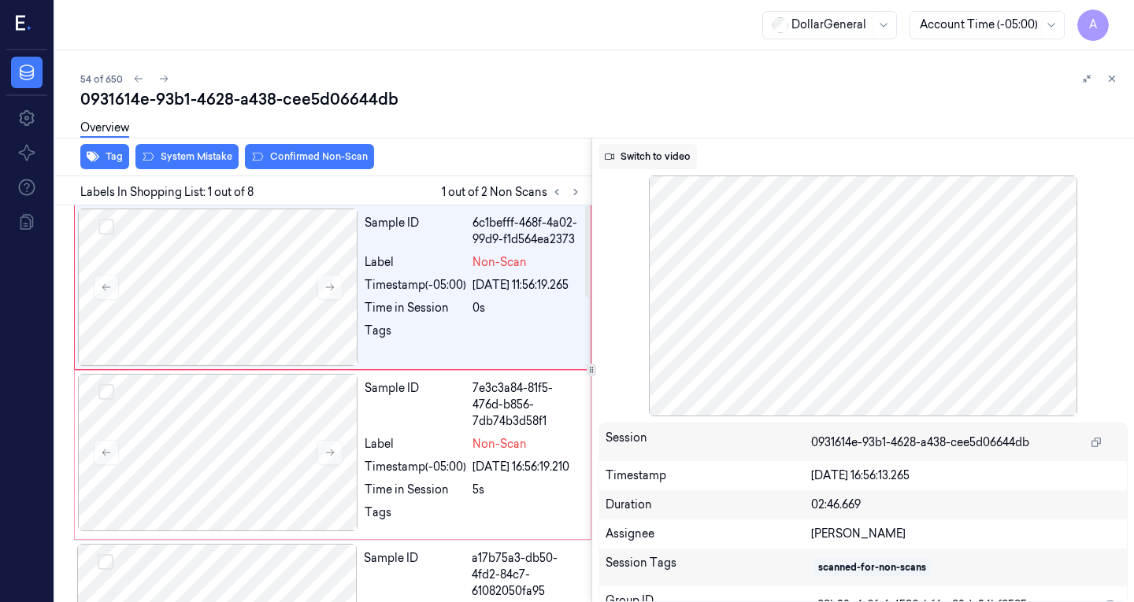
click at [676, 158] on button "Switch to video" at bounding box center [647, 156] width 98 height 25
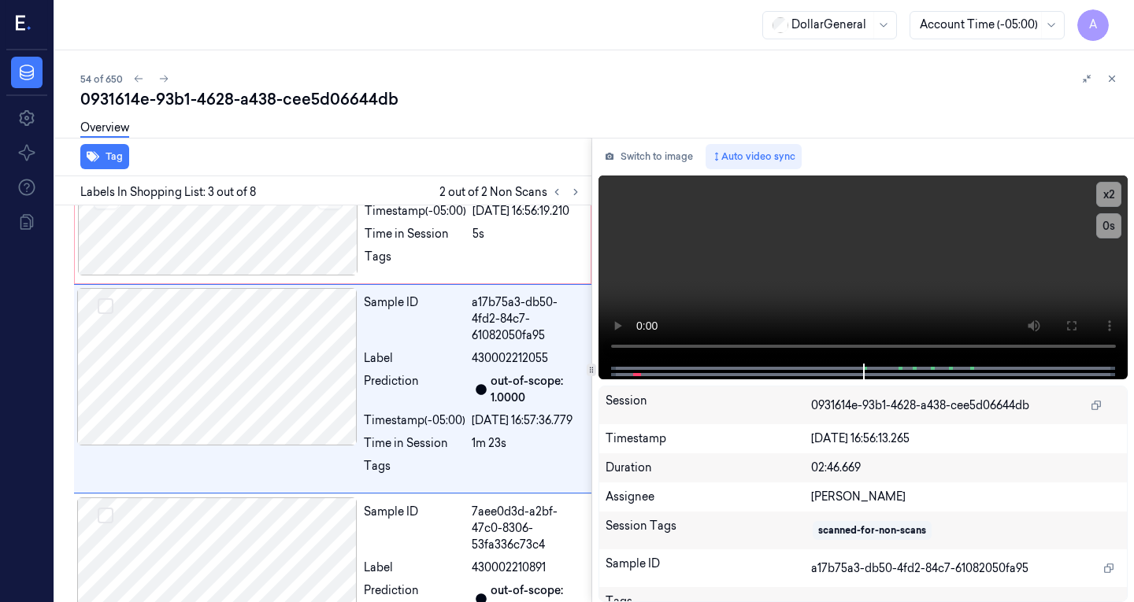
scroll to position [270, 0]
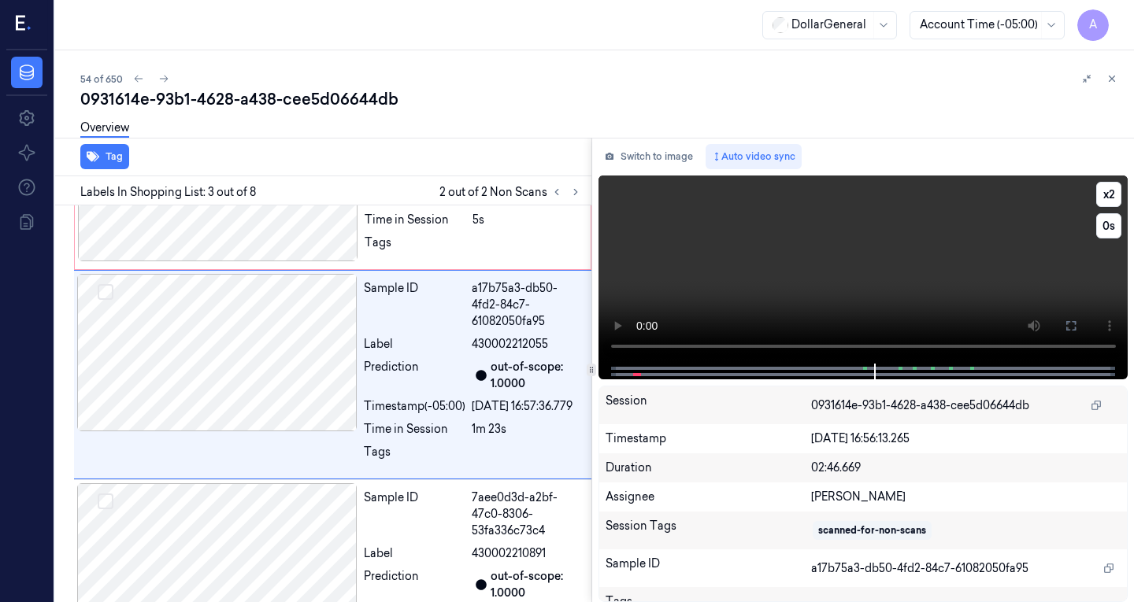
click at [757, 262] on video at bounding box center [863, 270] width 530 height 188
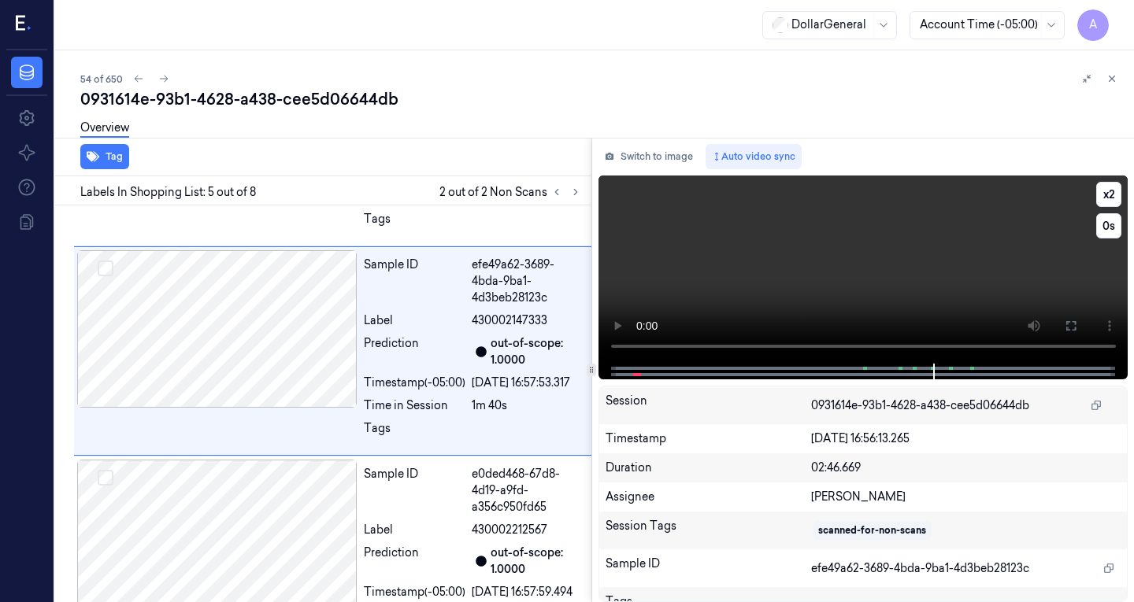
scroll to position [722, 0]
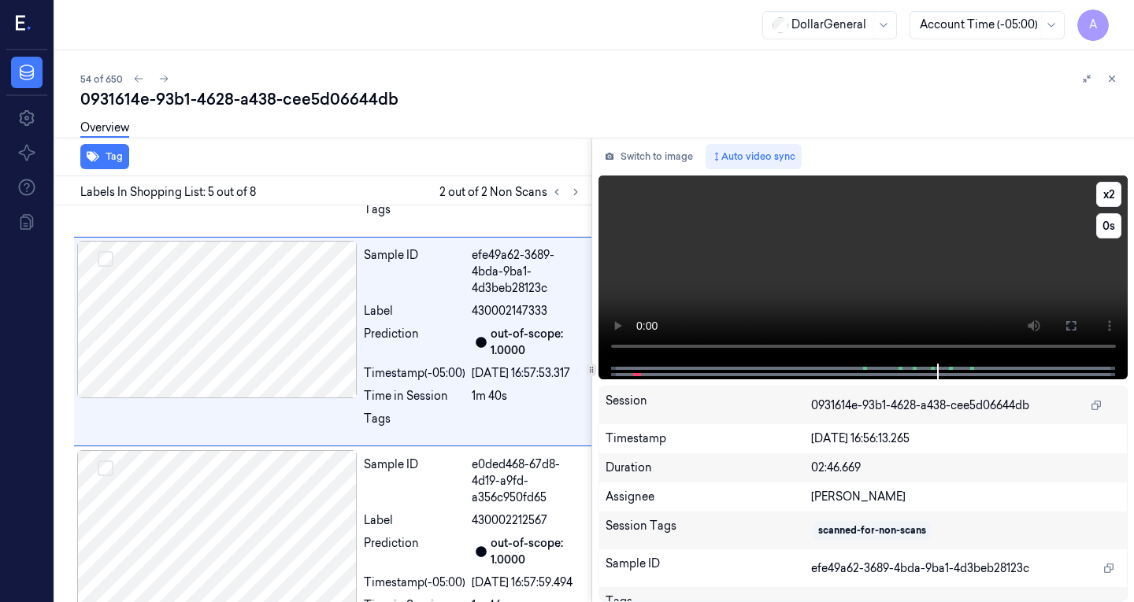
click at [844, 252] on video at bounding box center [863, 270] width 530 height 188
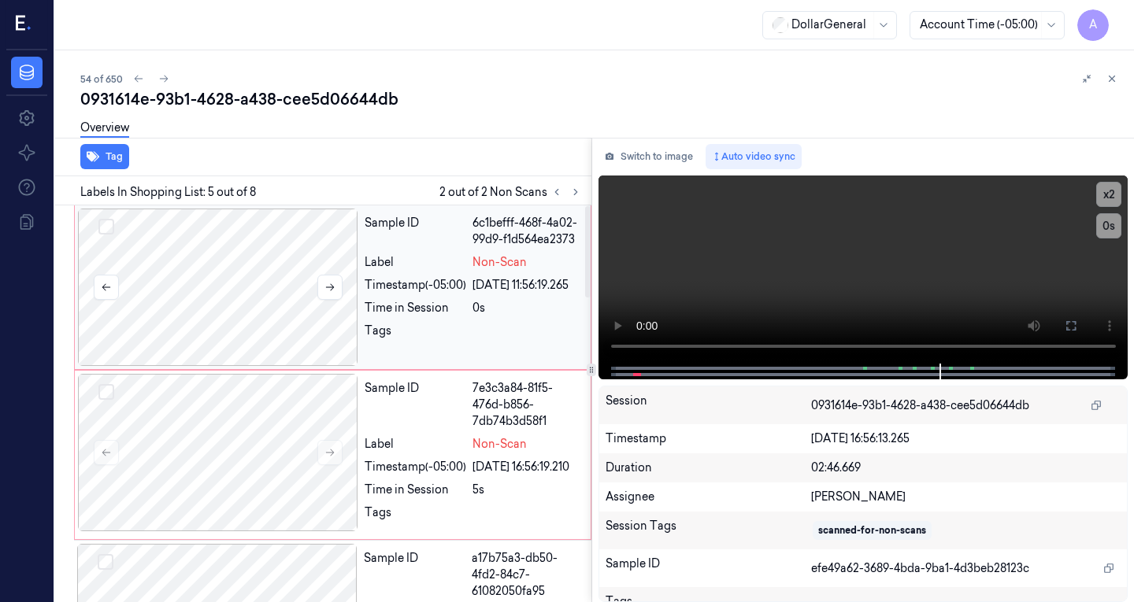
click at [250, 237] on div at bounding box center [218, 287] width 280 height 157
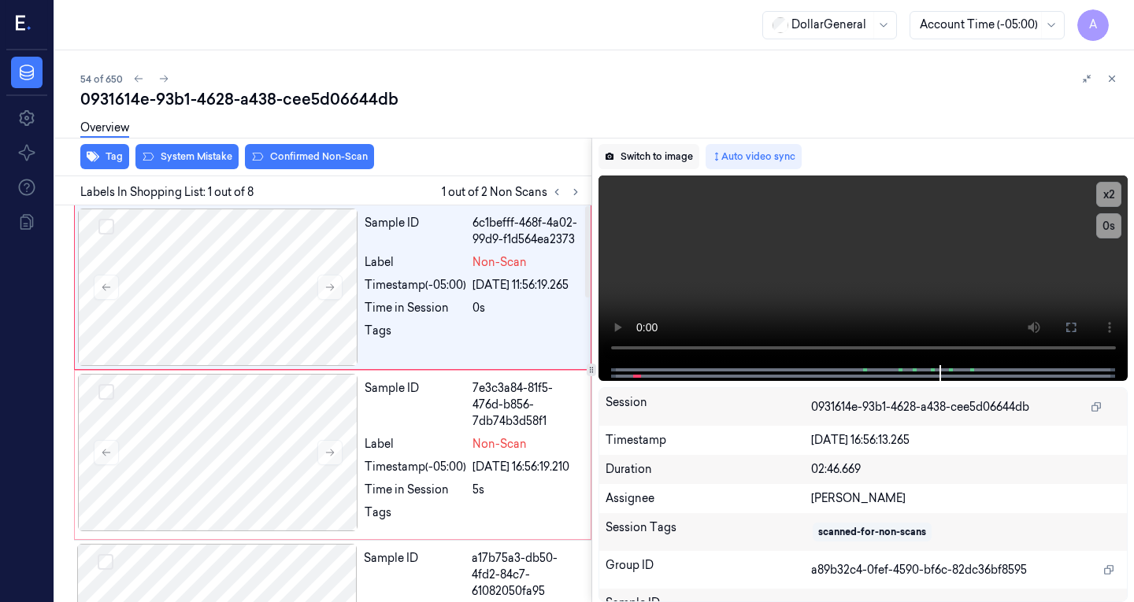
click at [642, 154] on button "Switch to image" at bounding box center [648, 156] width 101 height 25
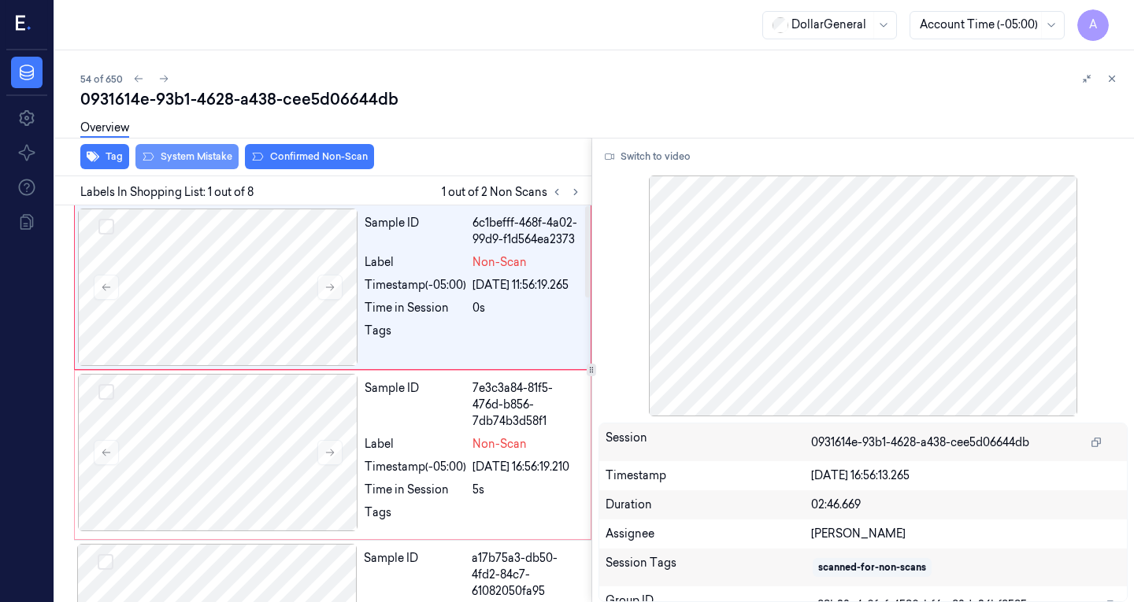
click at [188, 155] on button "System Mistake" at bounding box center [186, 156] width 103 height 25
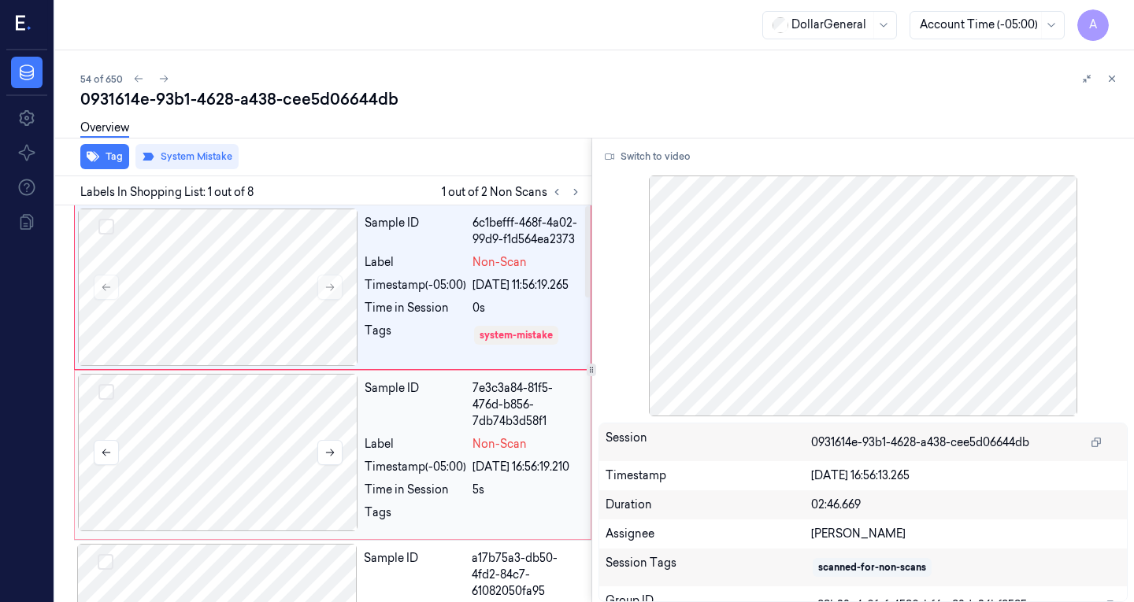
click at [215, 441] on div at bounding box center [218, 452] width 280 height 157
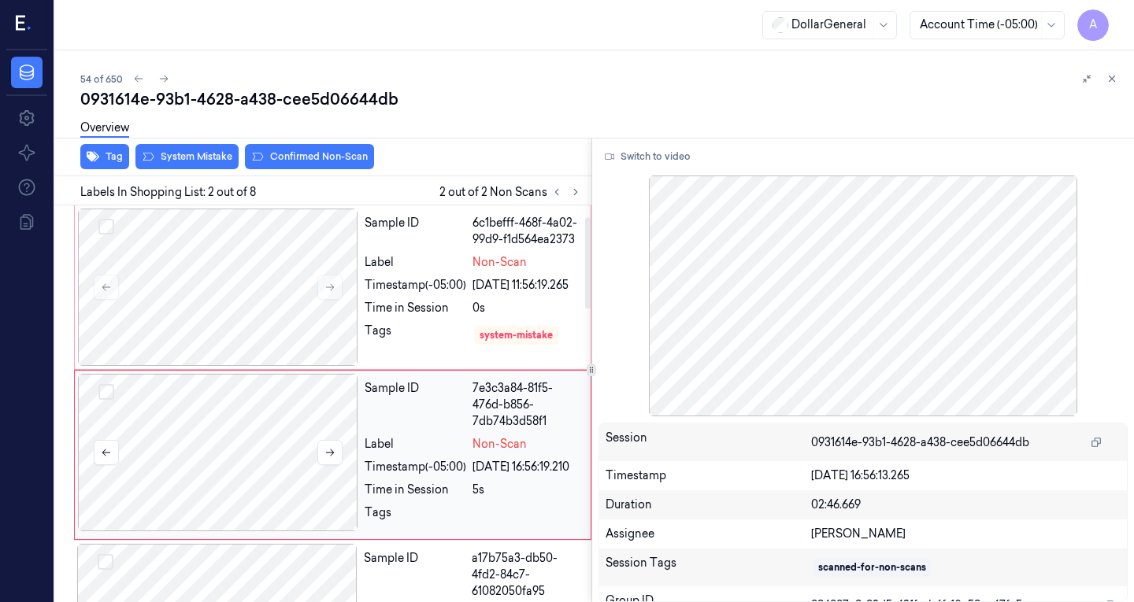
scroll to position [64, 0]
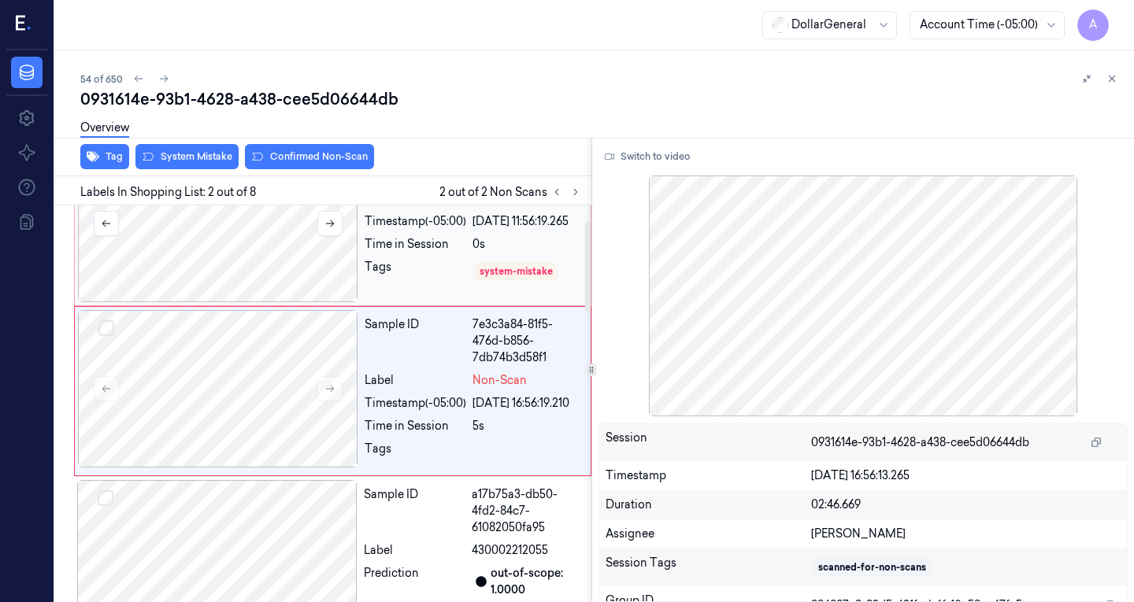
click at [191, 242] on div at bounding box center [218, 223] width 280 height 157
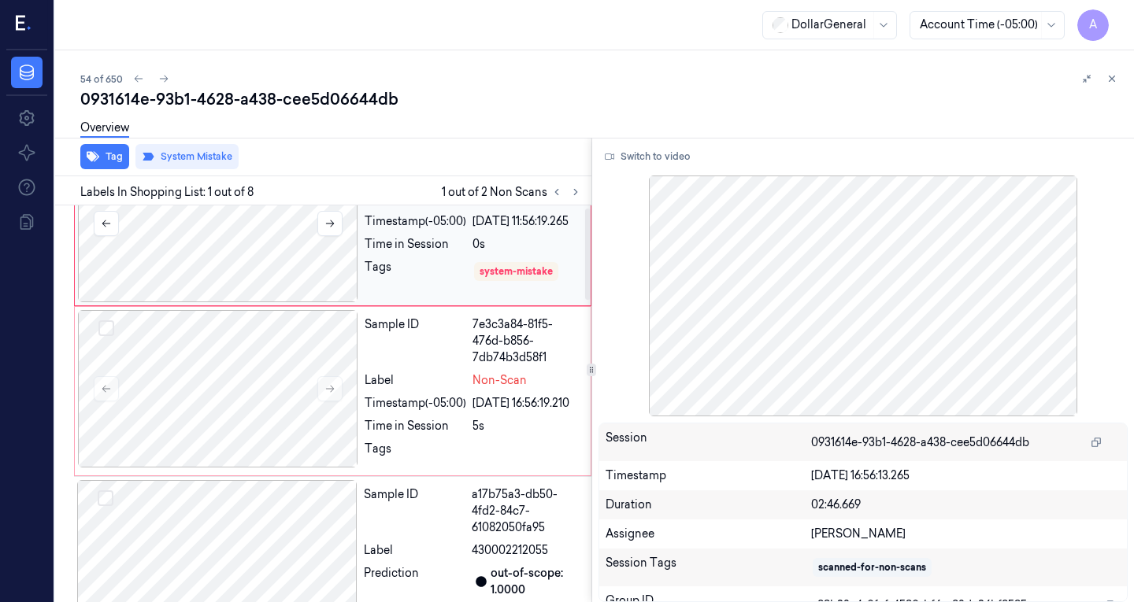
scroll to position [0, 0]
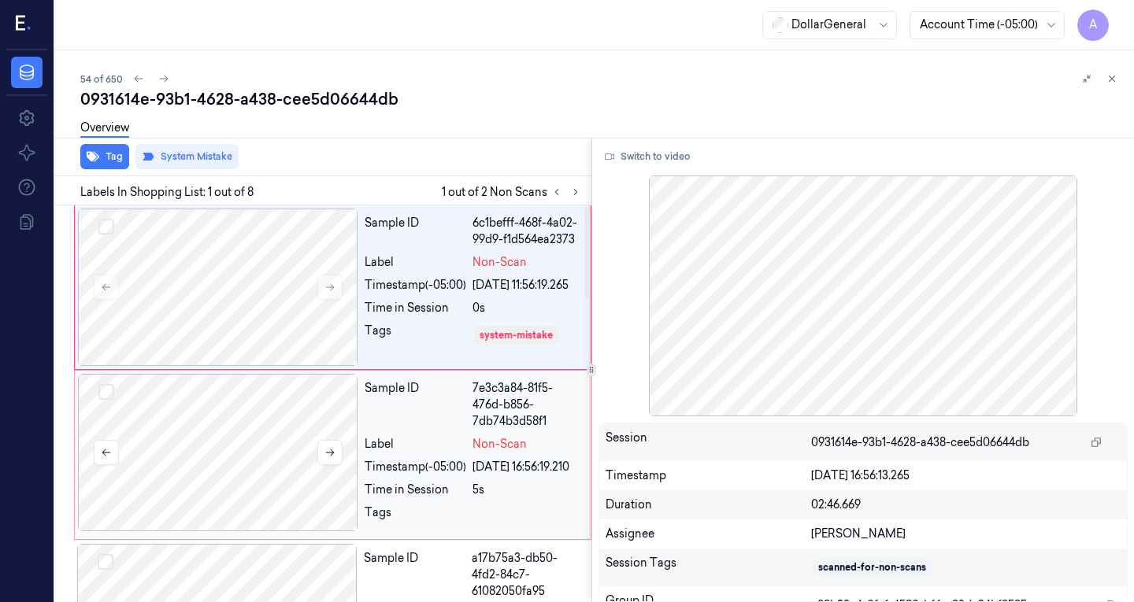
click at [235, 438] on div at bounding box center [218, 452] width 280 height 157
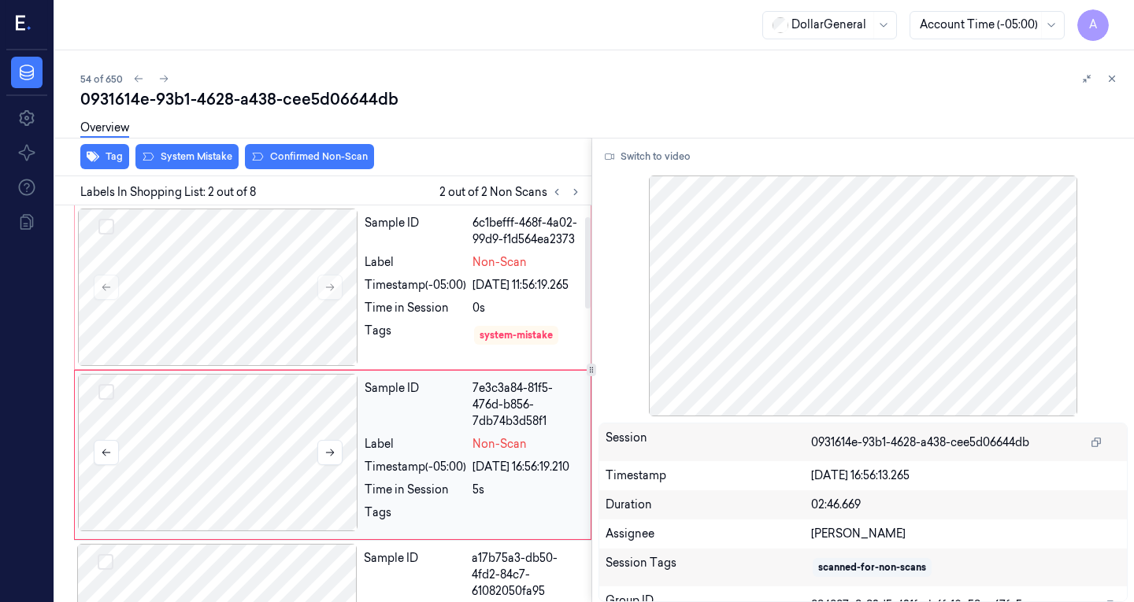
scroll to position [64, 0]
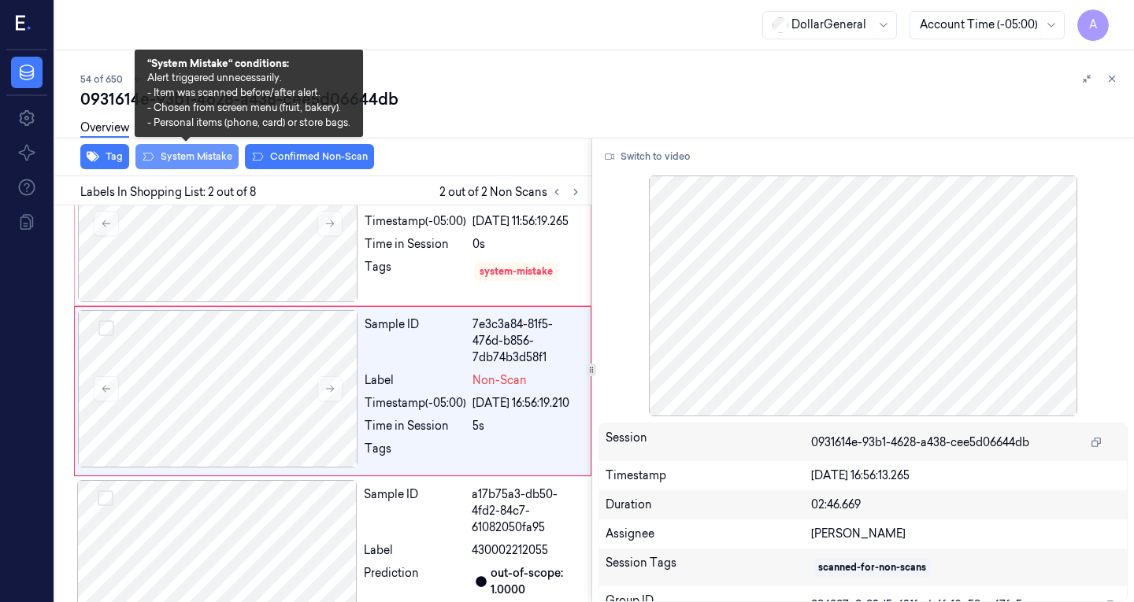
click at [184, 157] on button "System Mistake" at bounding box center [186, 156] width 103 height 25
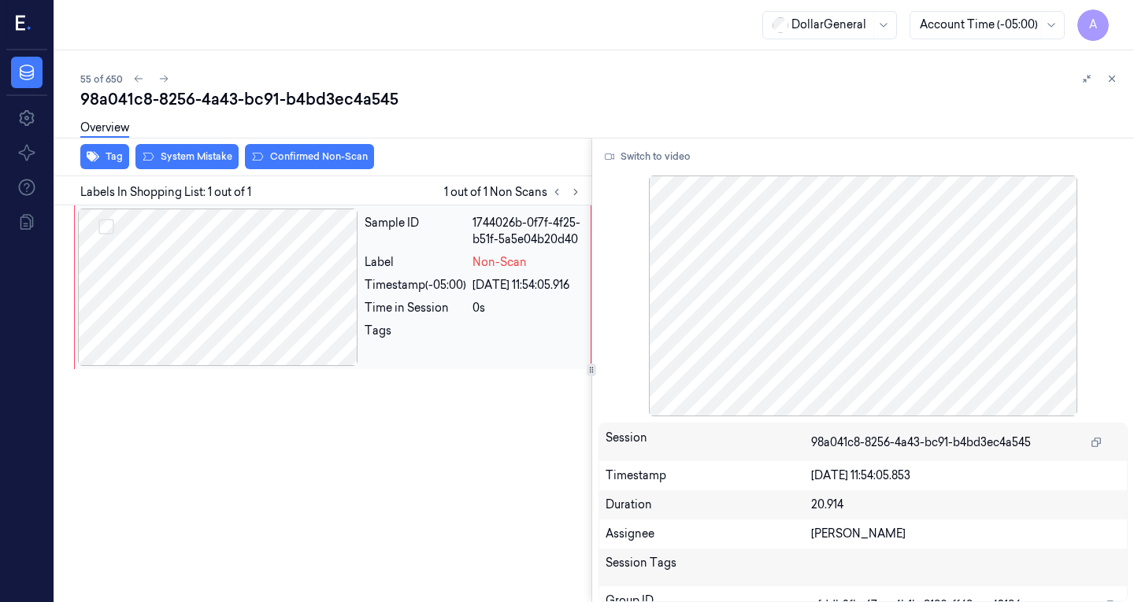
click at [204, 254] on div at bounding box center [218, 287] width 280 height 157
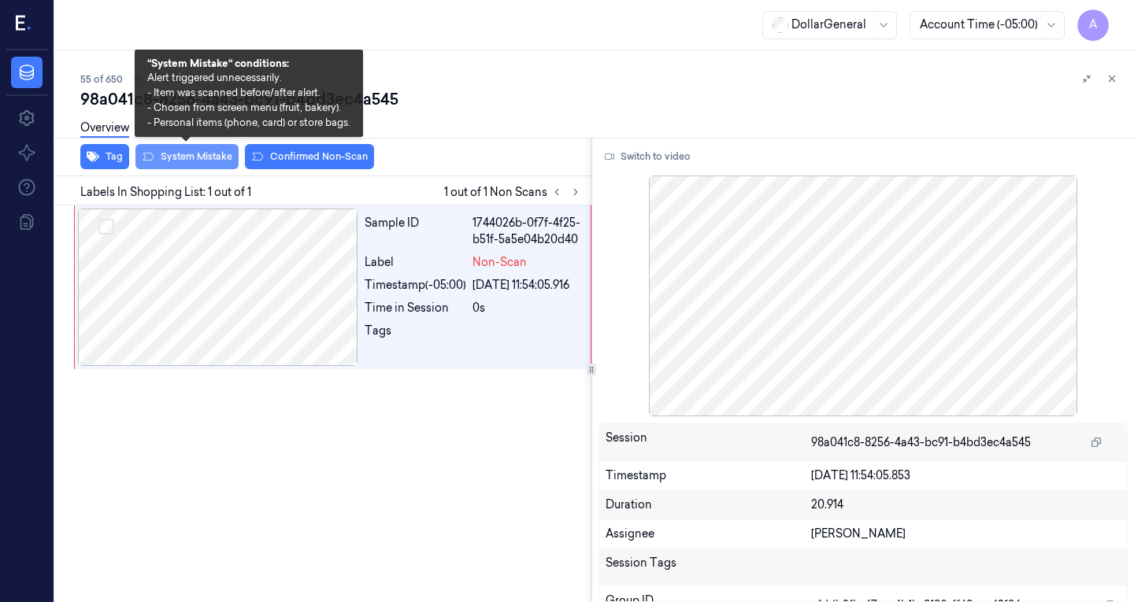
click at [182, 162] on button "System Mistake" at bounding box center [186, 156] width 103 height 25
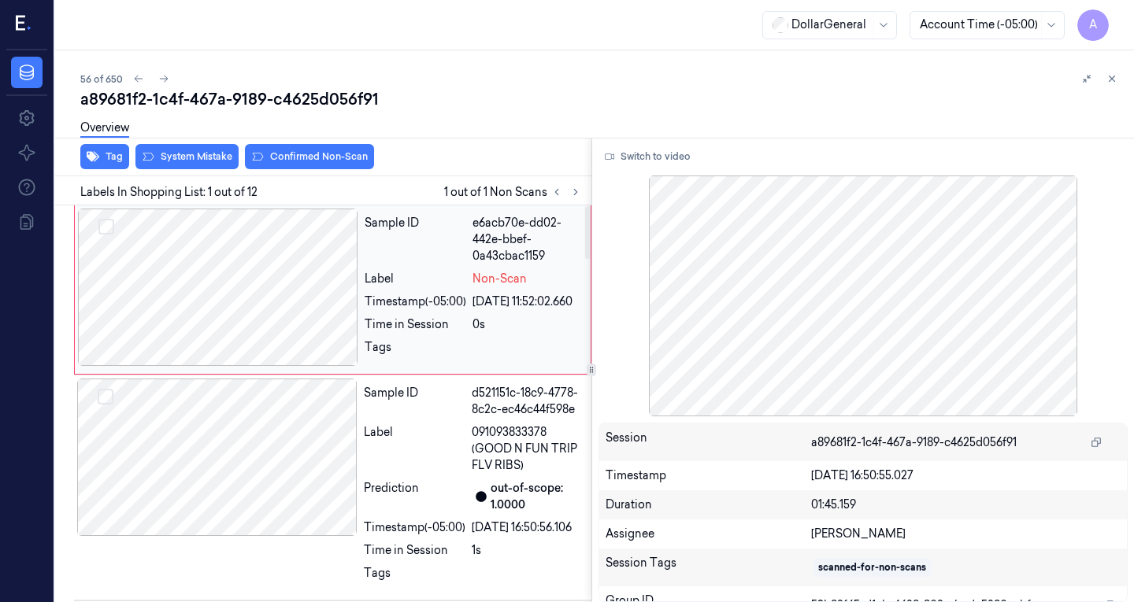
click at [248, 285] on div at bounding box center [218, 287] width 280 height 157
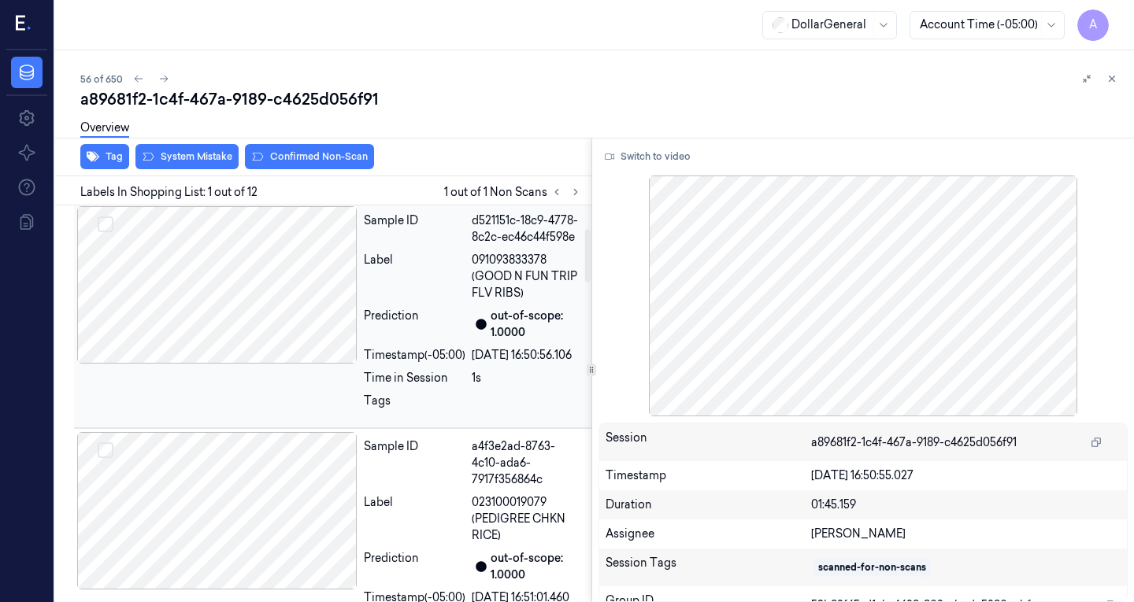
click at [266, 293] on div at bounding box center [217, 284] width 280 height 157
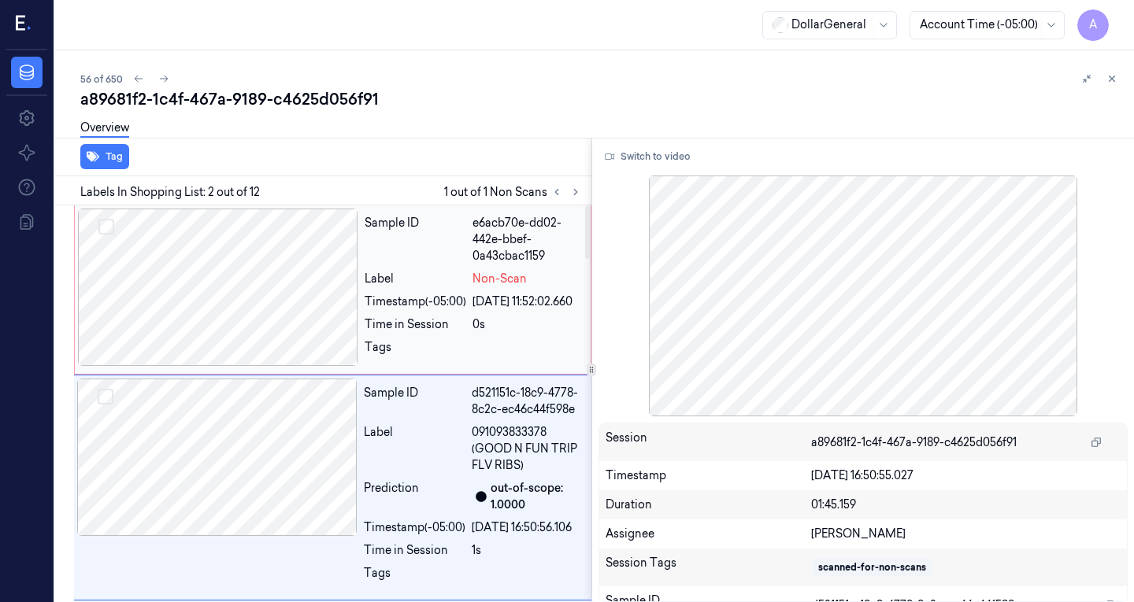
click at [239, 319] on div at bounding box center [218, 287] width 280 height 157
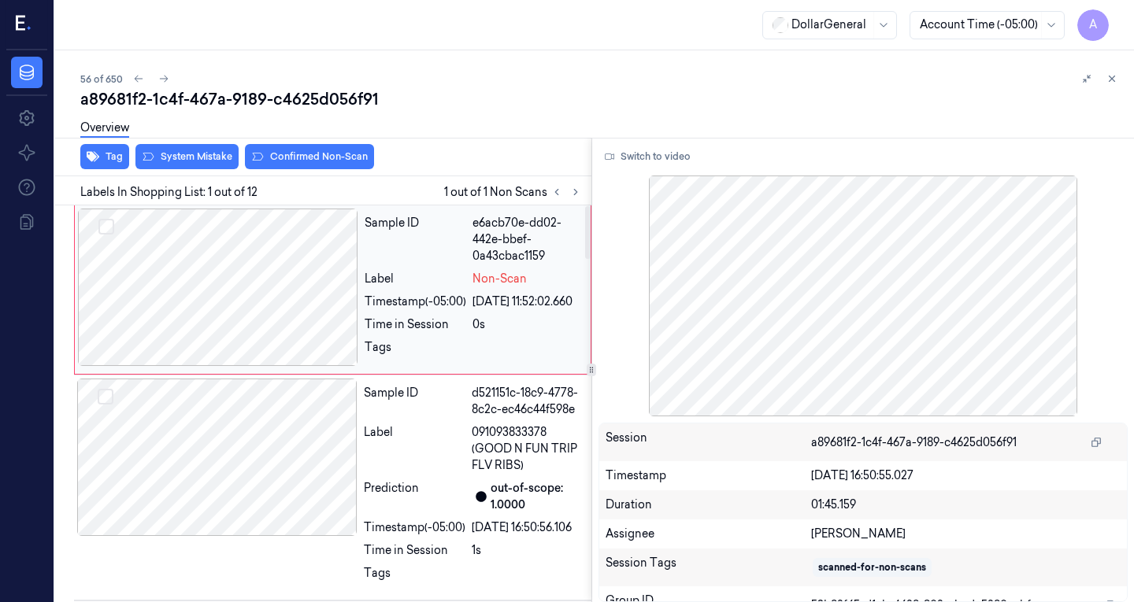
click at [194, 278] on div at bounding box center [218, 287] width 280 height 157
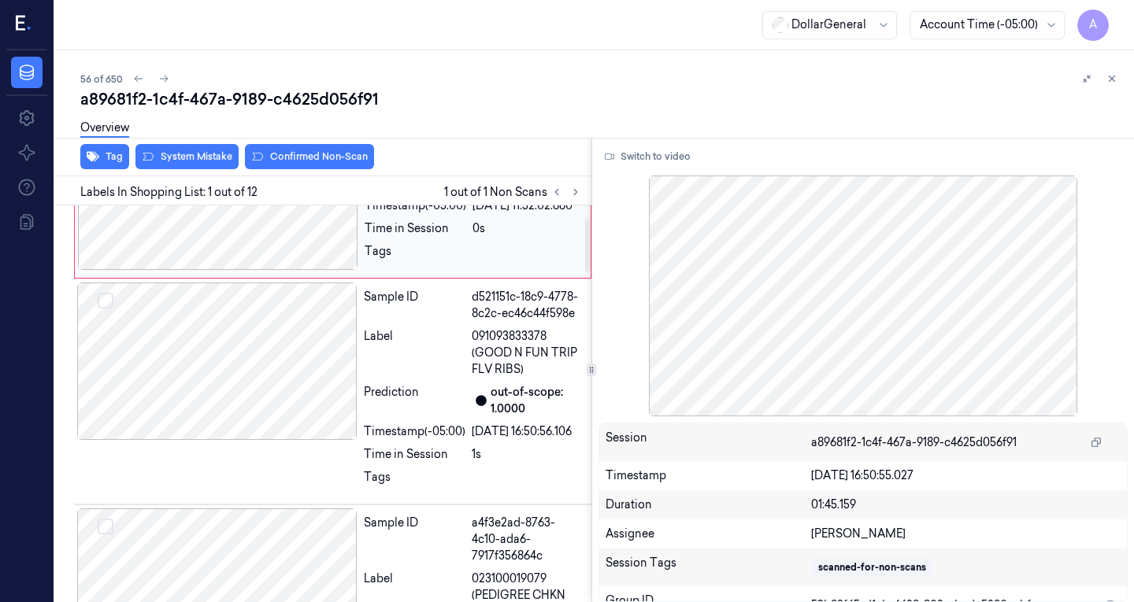
scroll to position [97, 0]
click at [220, 344] on div at bounding box center [217, 360] width 280 height 157
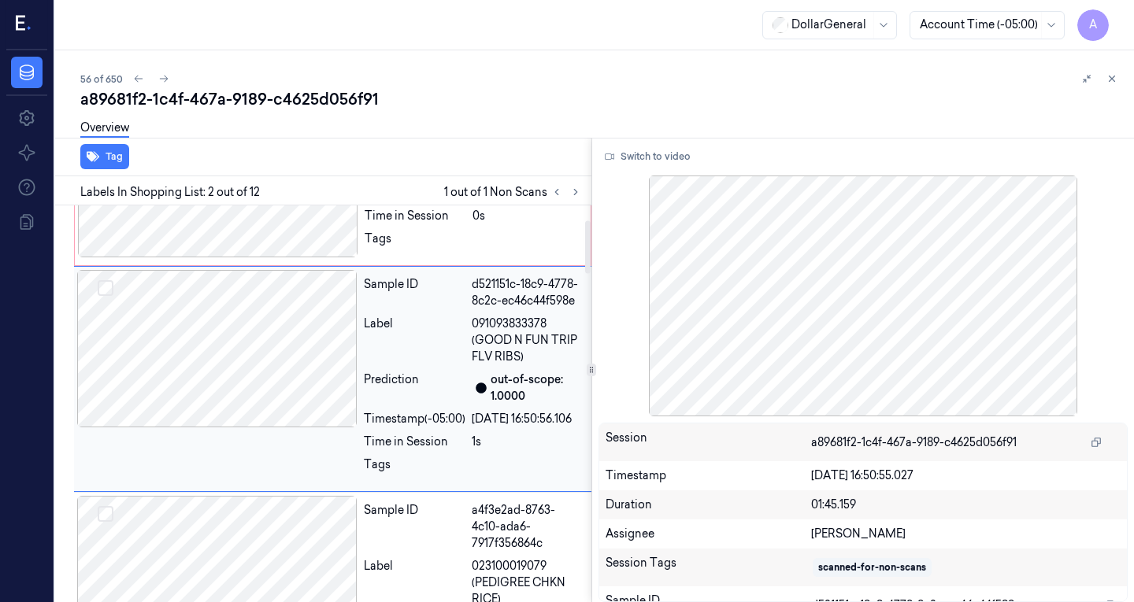
scroll to position [0, 0]
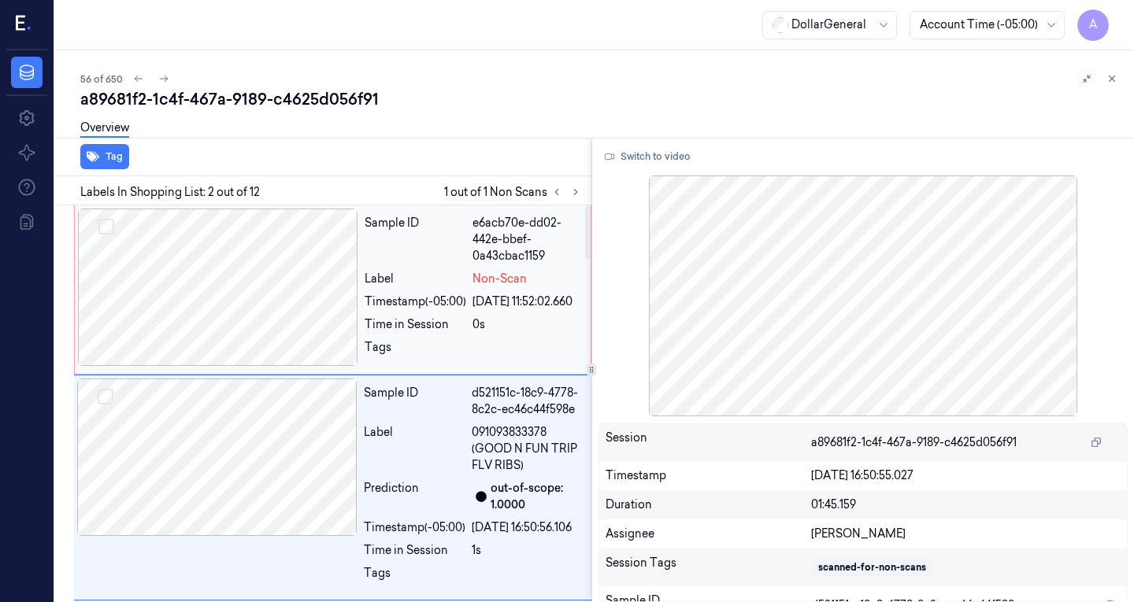
click at [260, 314] on div at bounding box center [218, 287] width 280 height 157
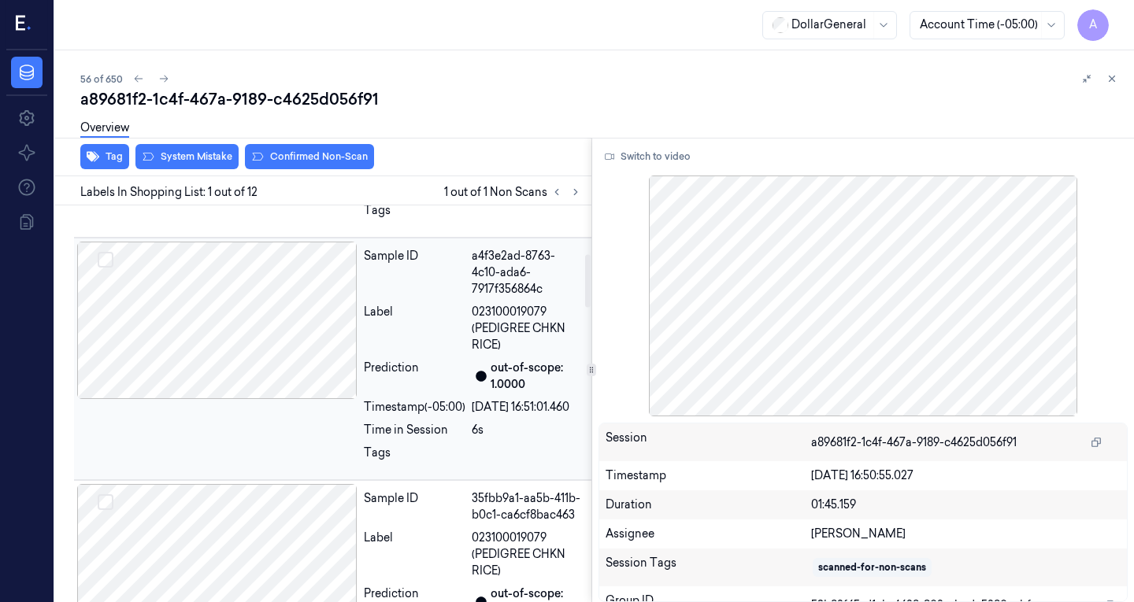
click at [207, 363] on div at bounding box center [217, 320] width 280 height 157
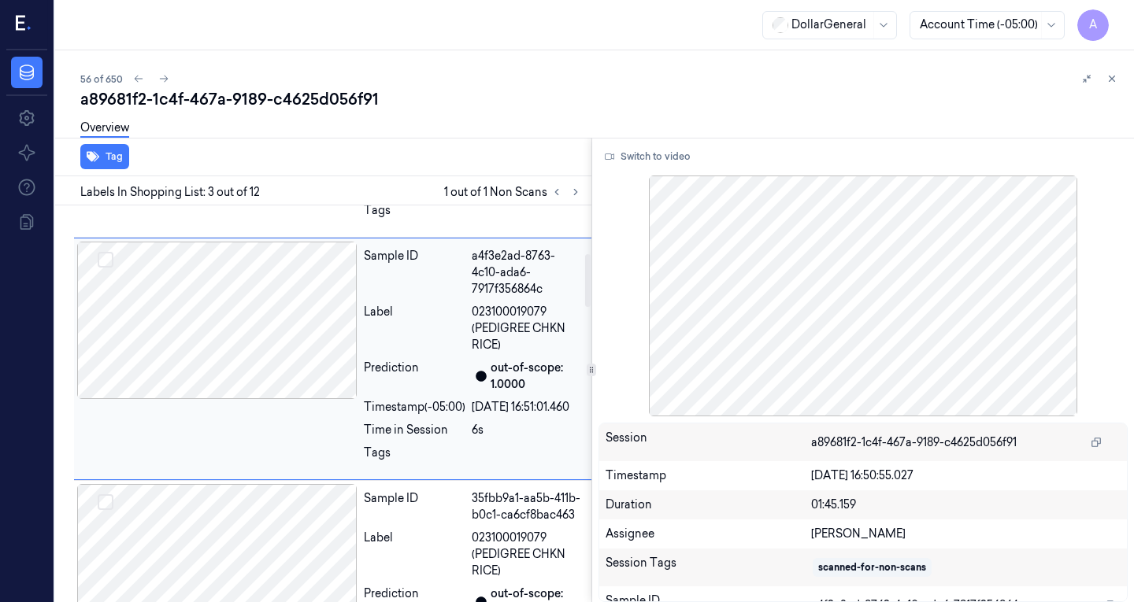
scroll to position [359, 0]
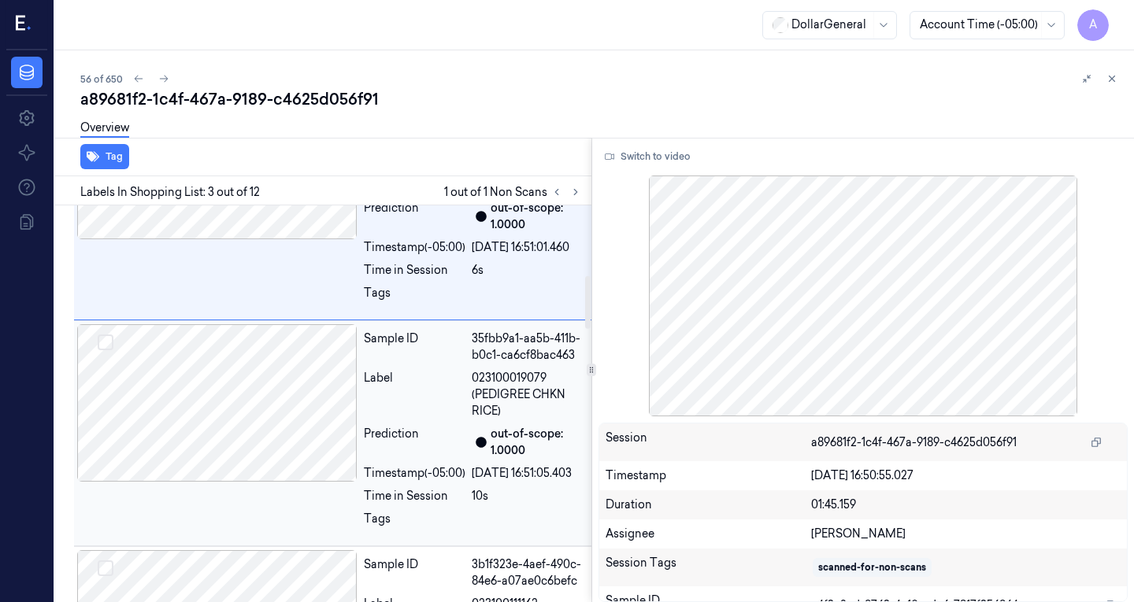
click at [243, 411] on div at bounding box center [217, 402] width 280 height 157
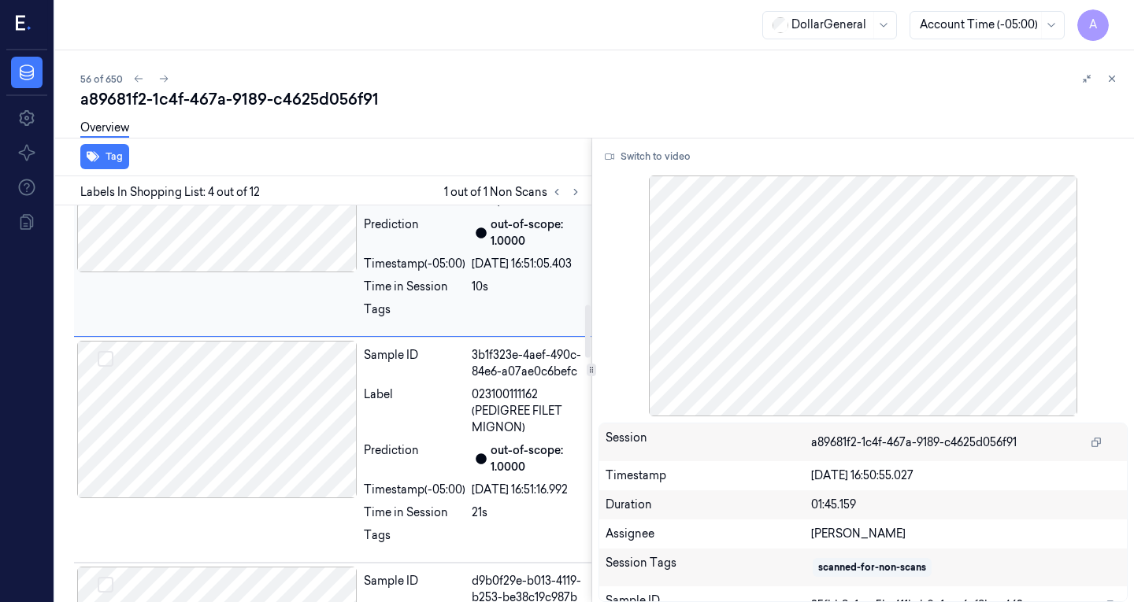
scroll to position [747, 0]
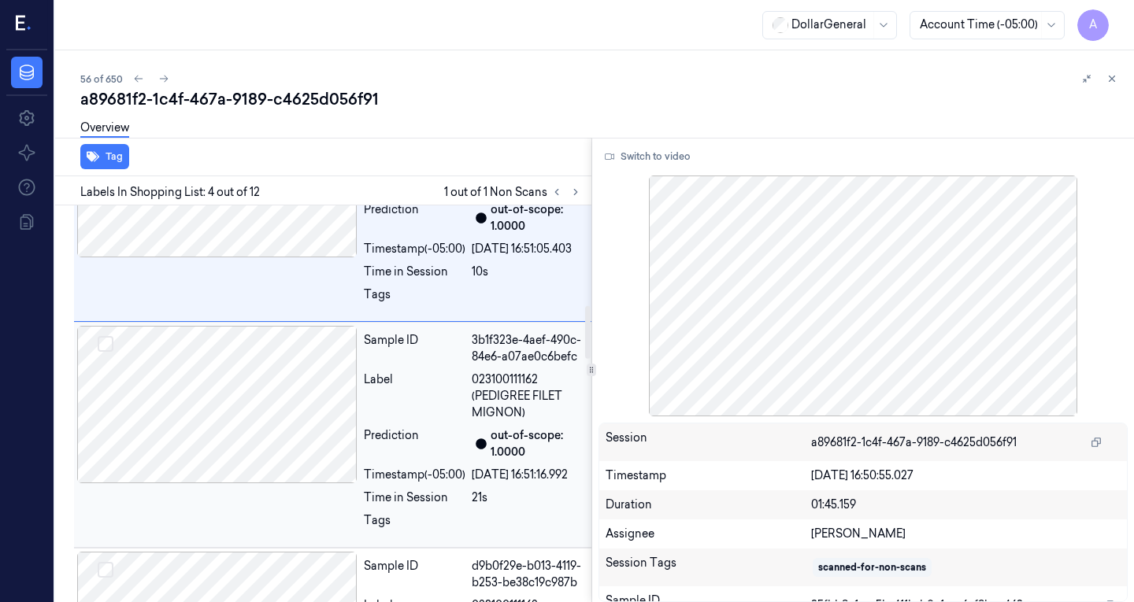
click at [255, 468] on div at bounding box center [217, 404] width 280 height 157
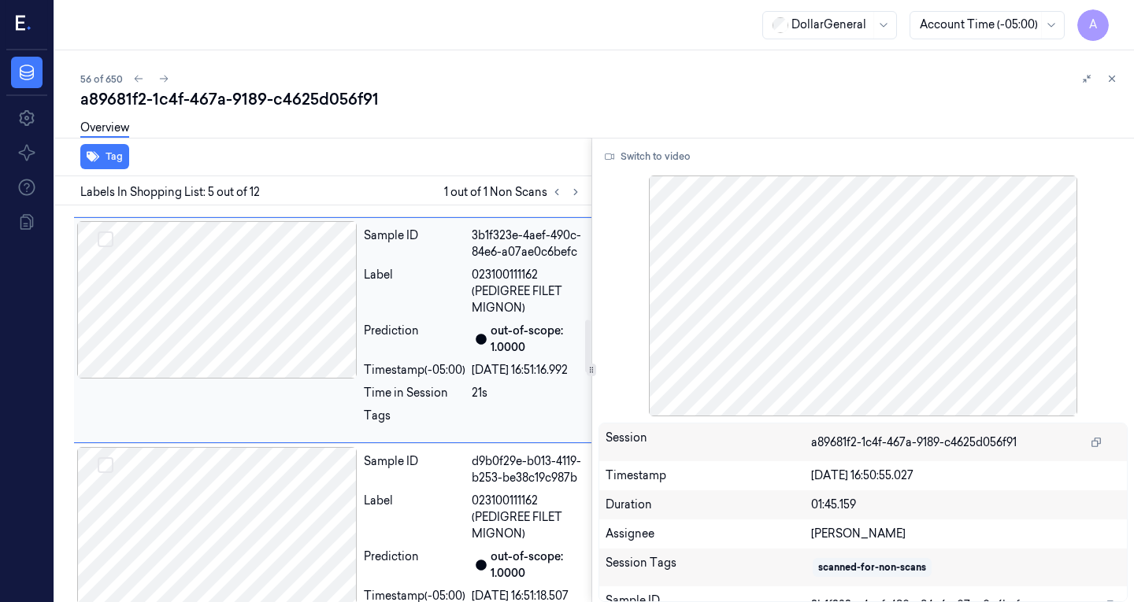
scroll to position [853, 0]
click at [302, 355] on div at bounding box center [217, 298] width 280 height 157
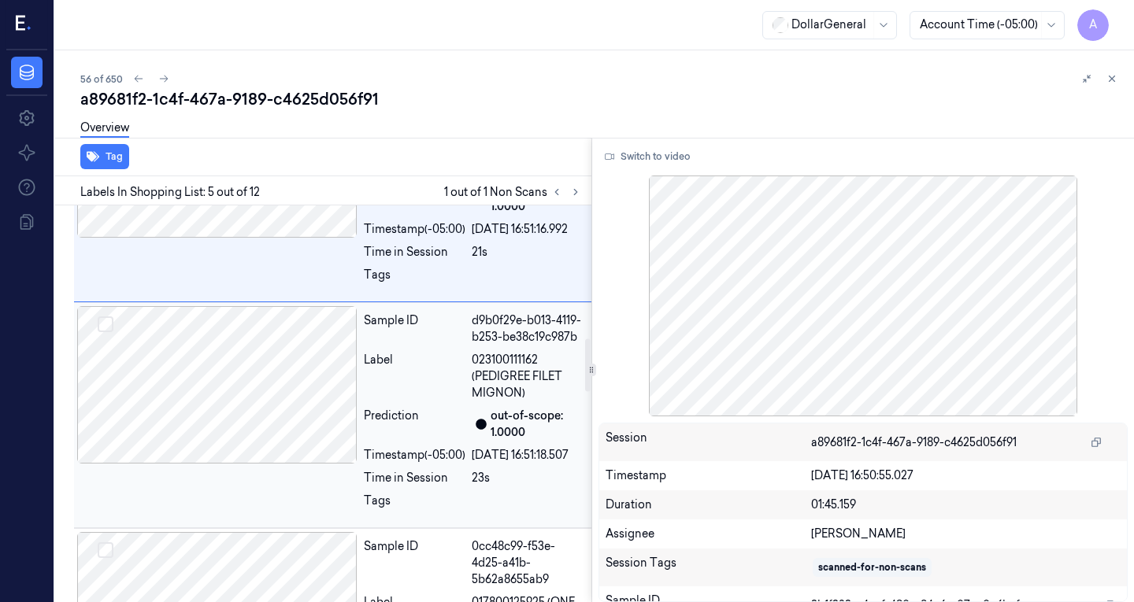
click at [245, 464] on div at bounding box center [217, 384] width 280 height 157
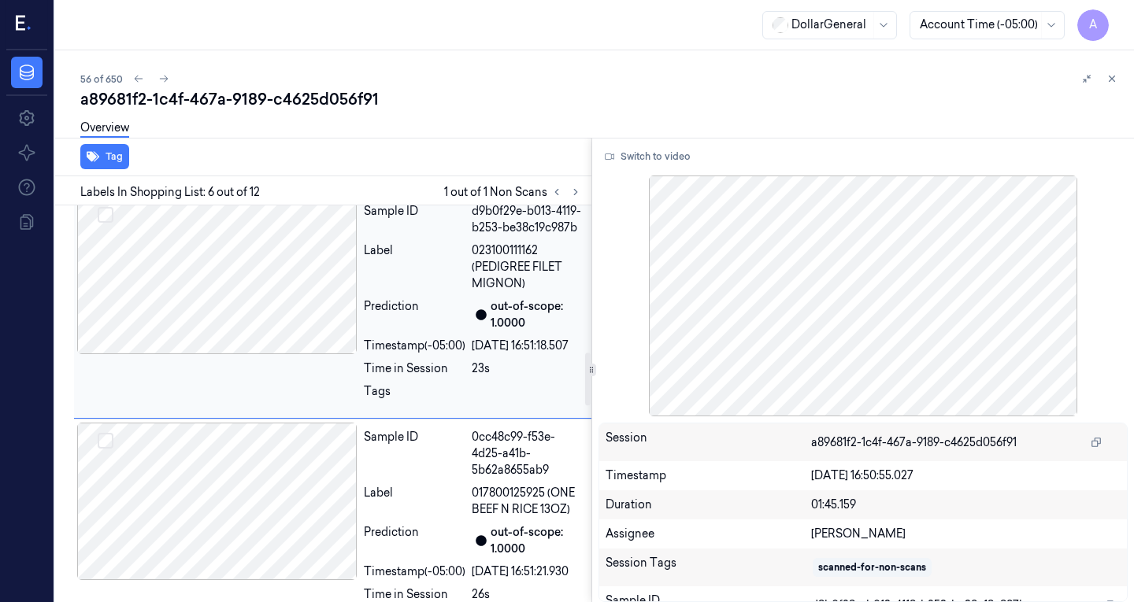
scroll to position [1103, 0]
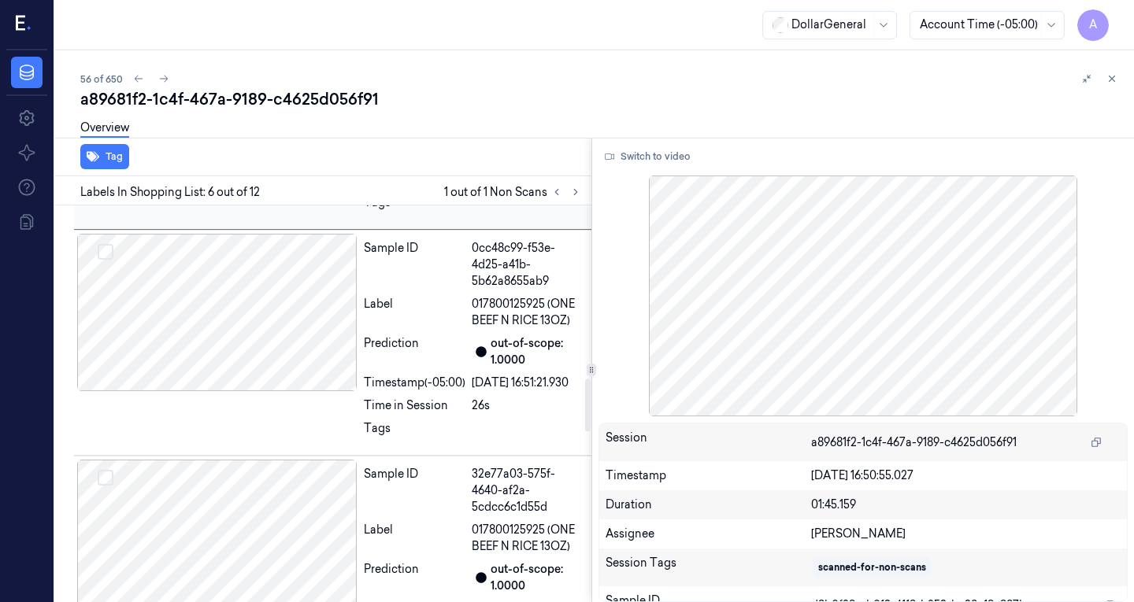
click at [272, 391] on div at bounding box center [217, 312] width 280 height 157
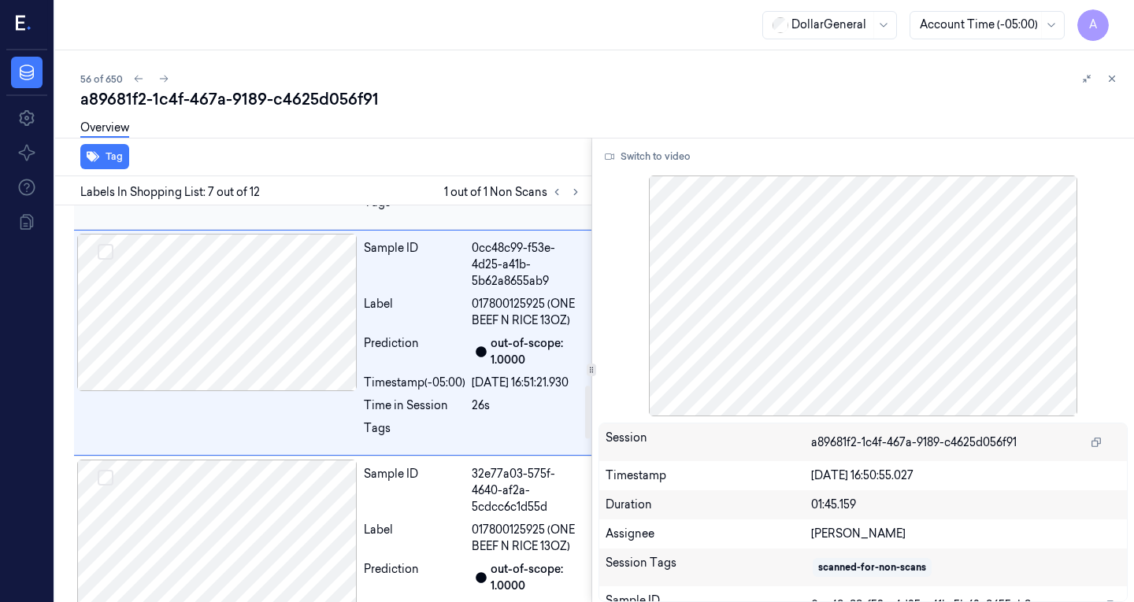
scroll to position [1354, 0]
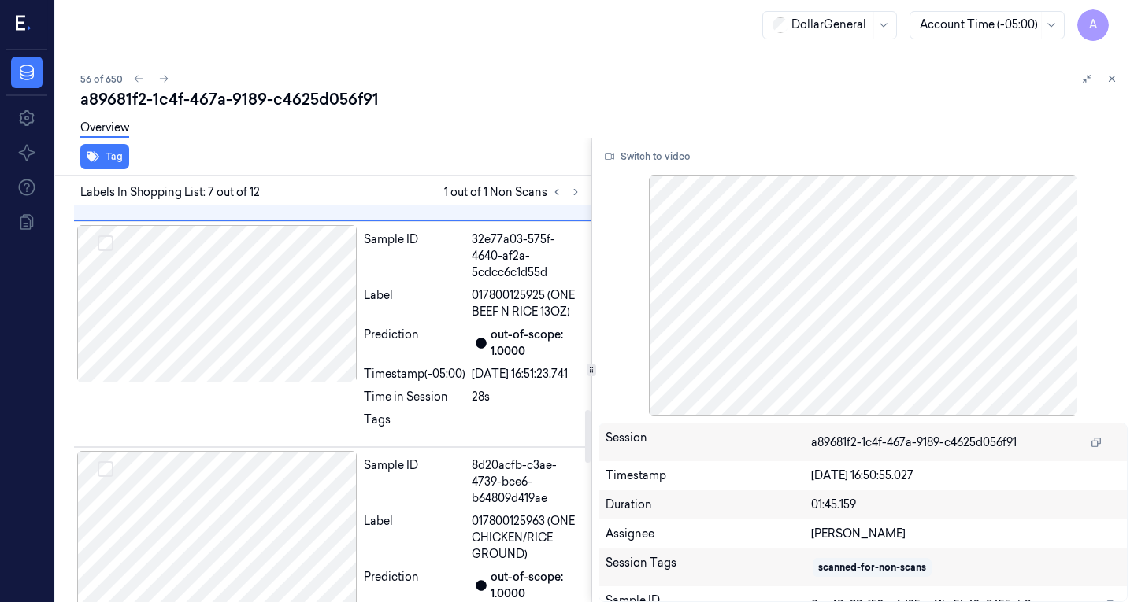
click at [272, 383] on div at bounding box center [217, 303] width 280 height 157
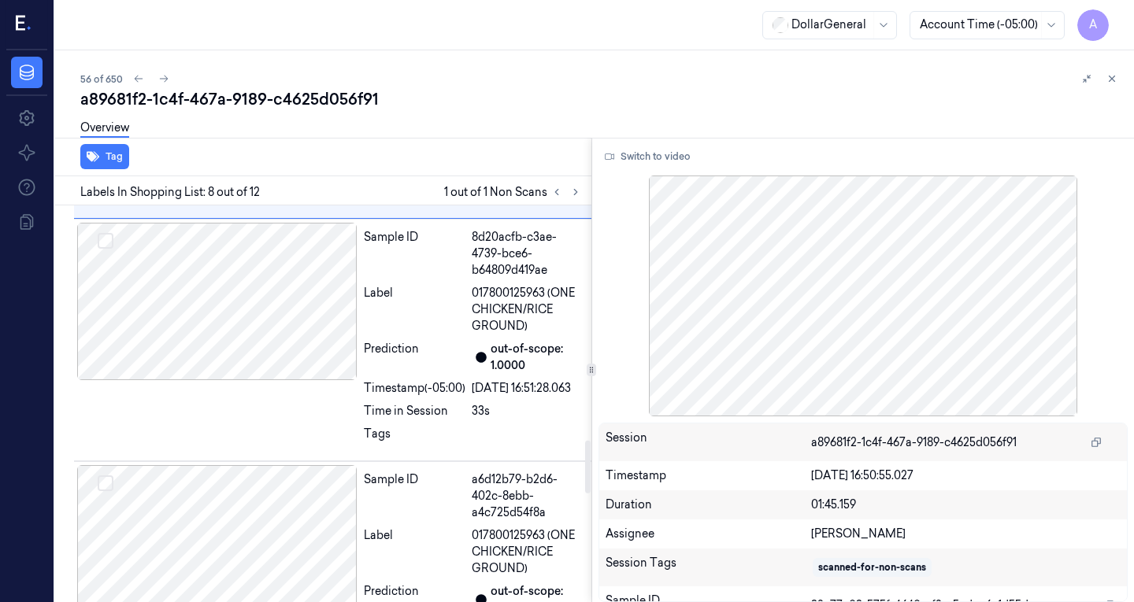
click at [272, 380] on div at bounding box center [217, 301] width 280 height 157
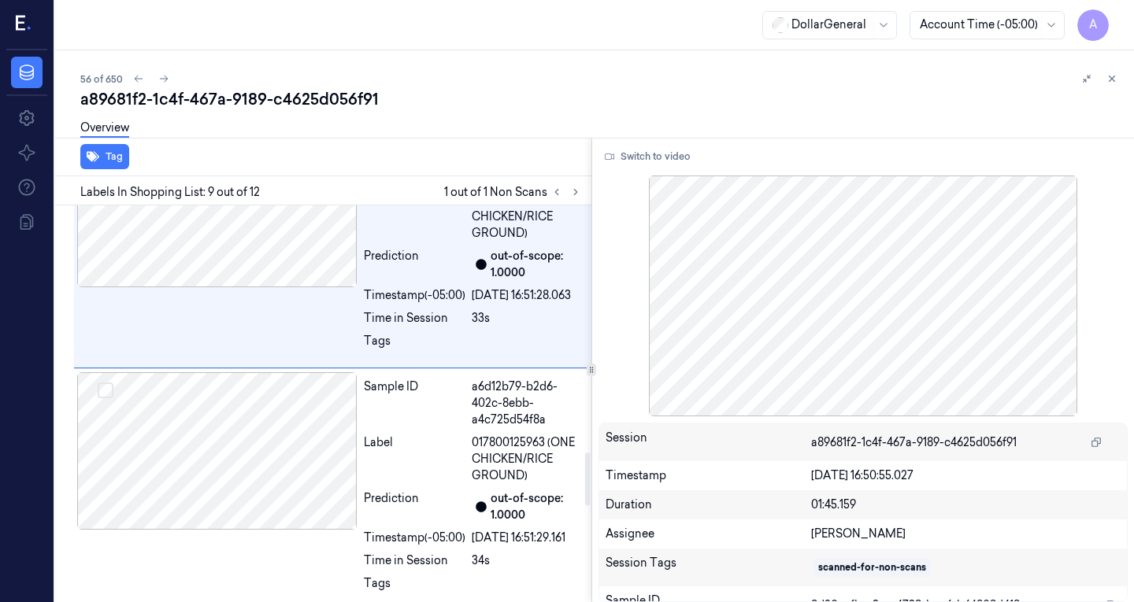
scroll to position [1847, 0]
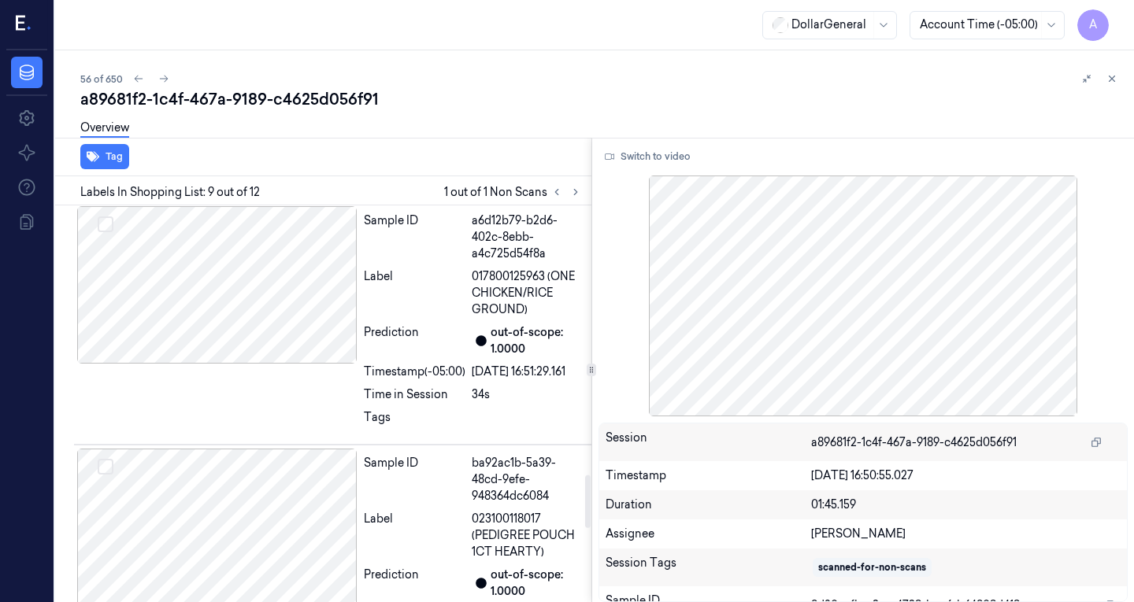
click at [272, 364] on div at bounding box center [217, 284] width 280 height 157
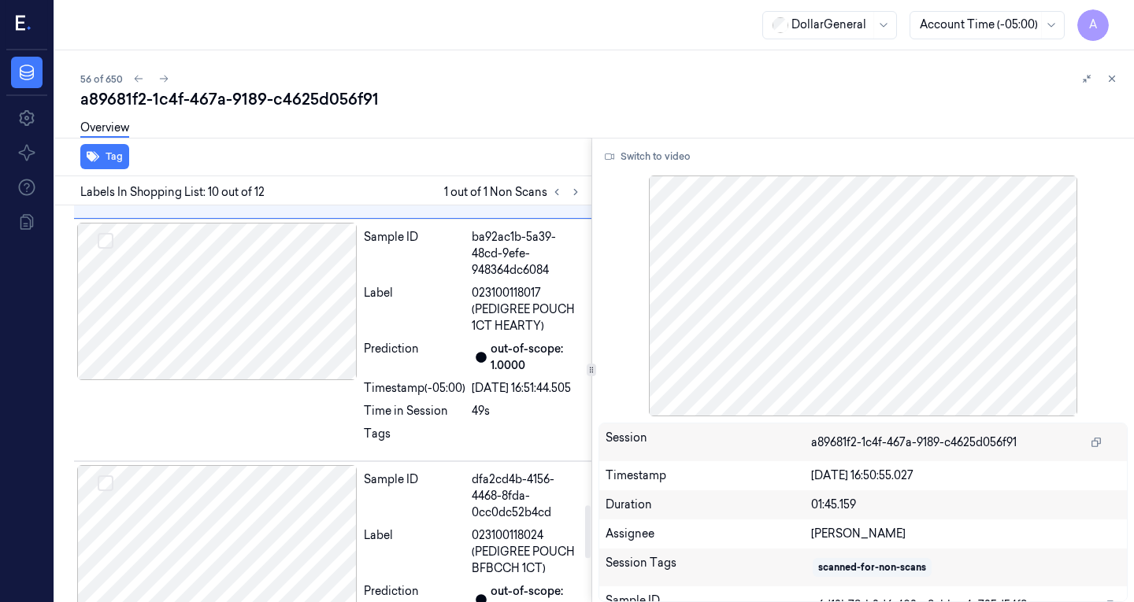
scroll to position [2242, 0]
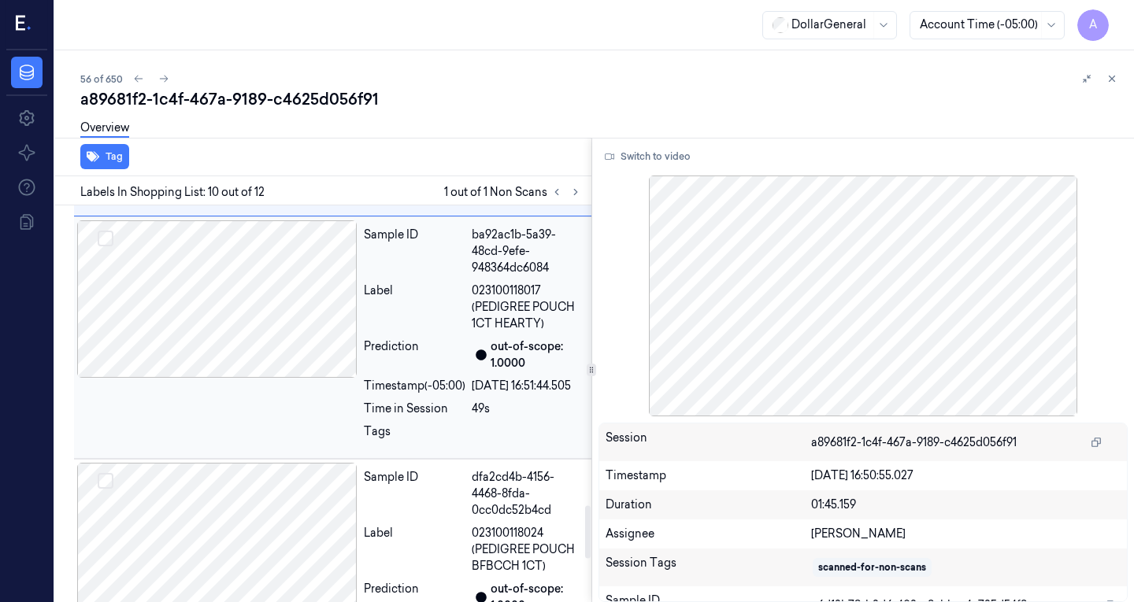
click at [263, 378] on div at bounding box center [217, 298] width 280 height 157
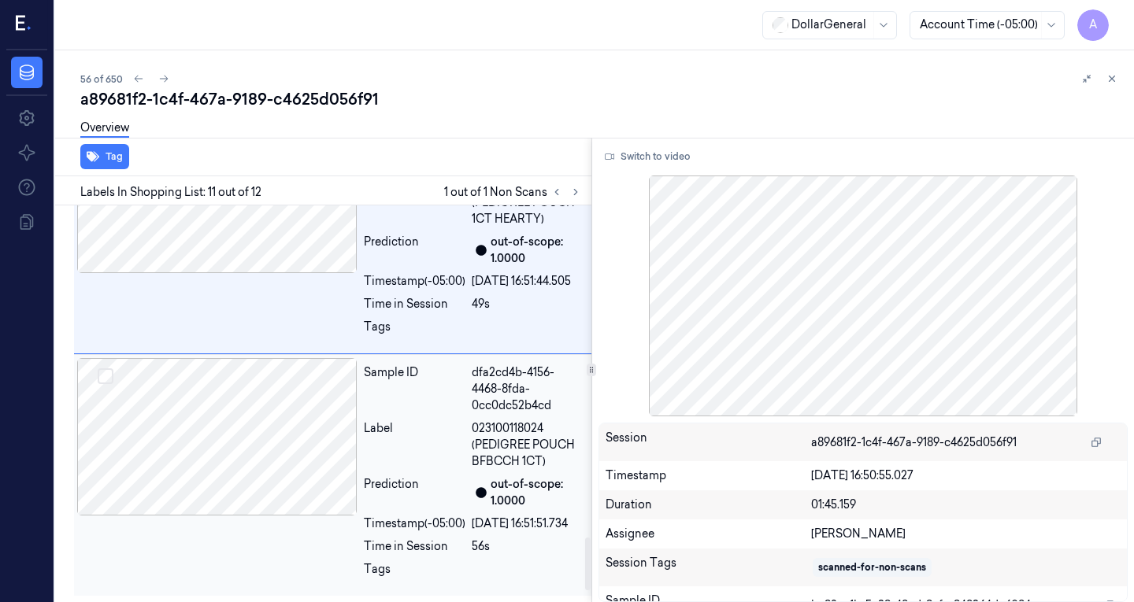
click at [287, 482] on div at bounding box center [217, 436] width 280 height 157
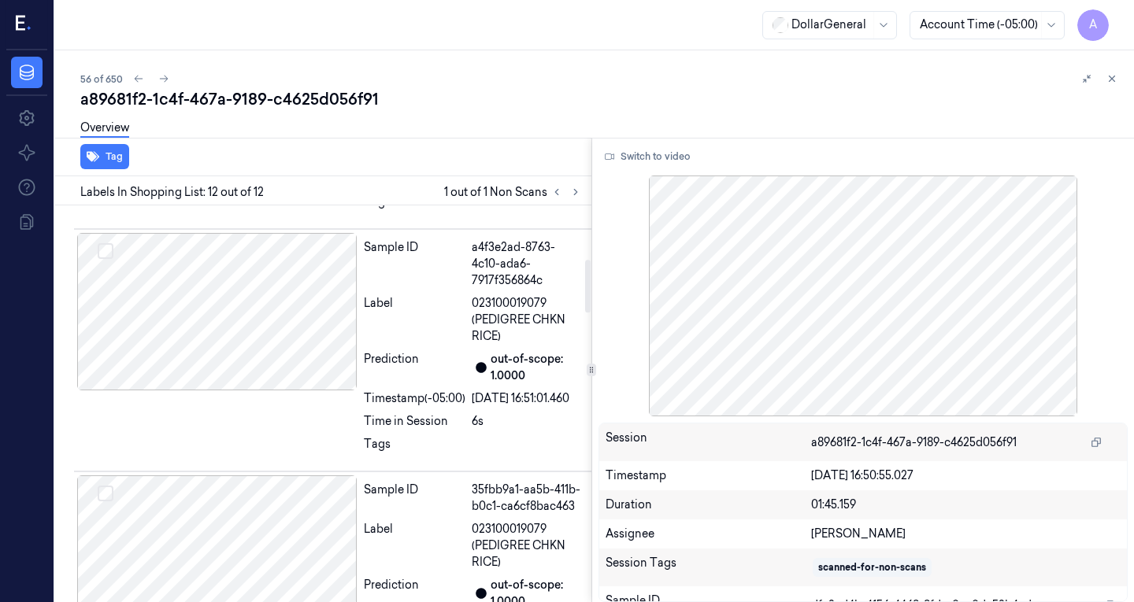
scroll to position [0, 0]
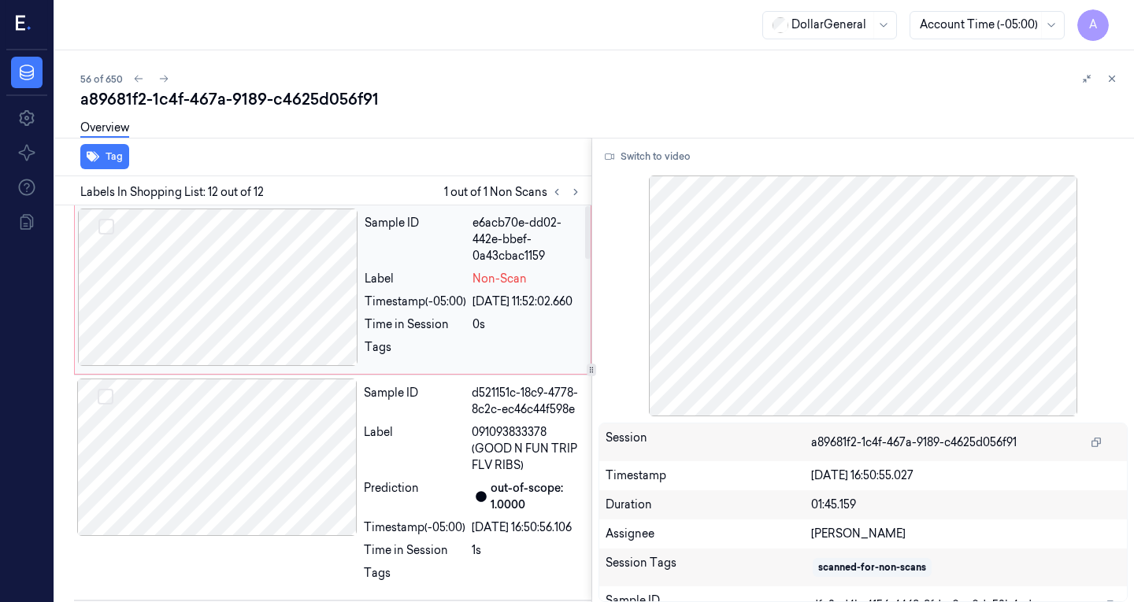
click at [224, 233] on div at bounding box center [218, 287] width 280 height 157
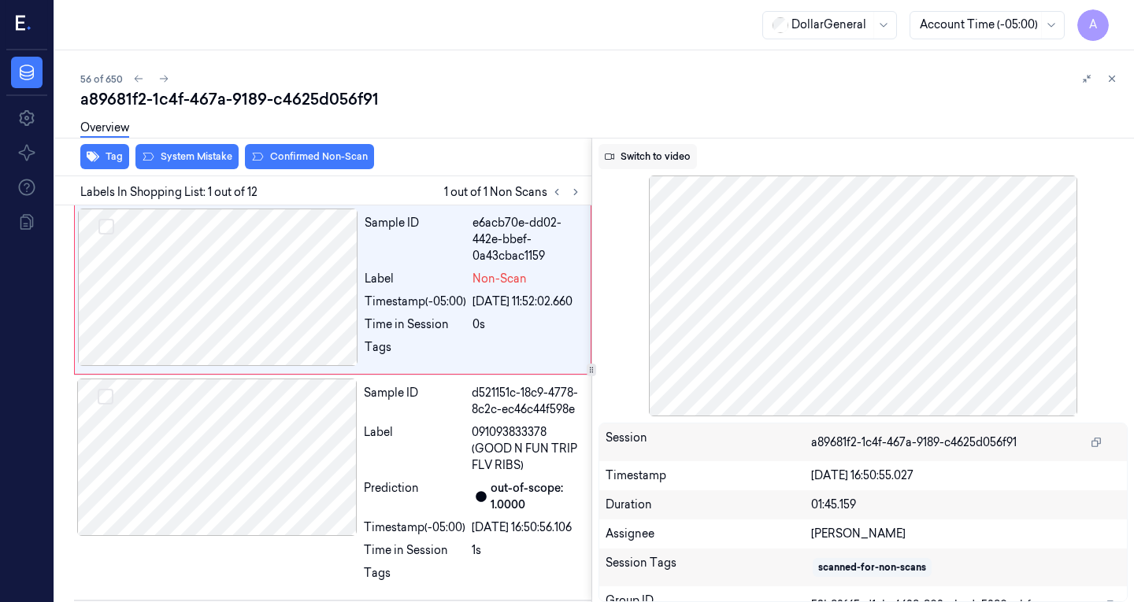
click at [644, 158] on button "Switch to video" at bounding box center [647, 156] width 98 height 25
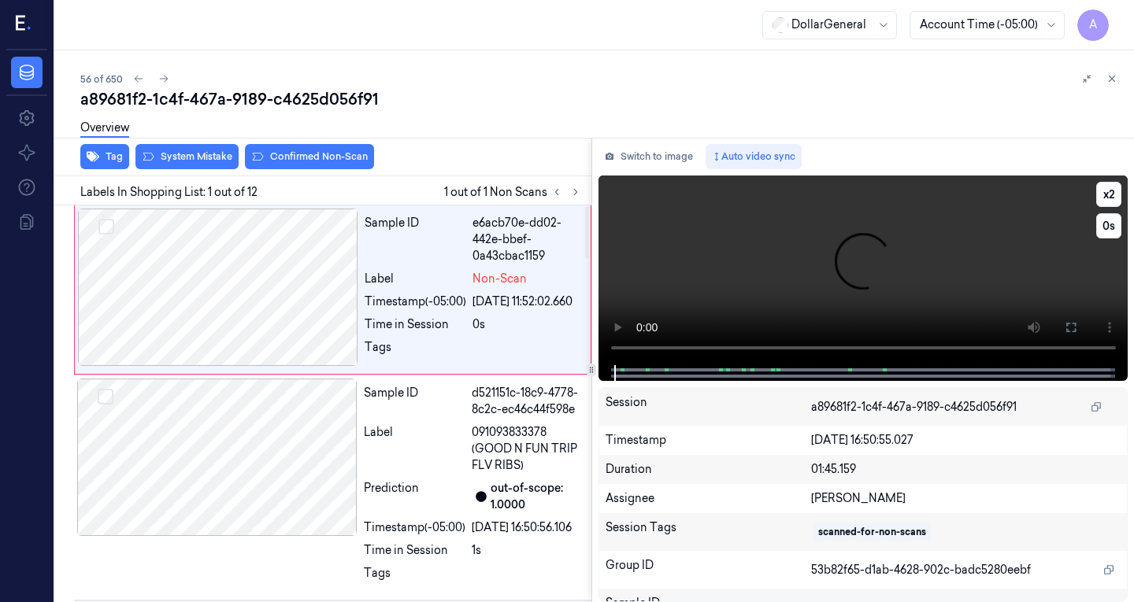
click at [701, 277] on video at bounding box center [863, 271] width 530 height 190
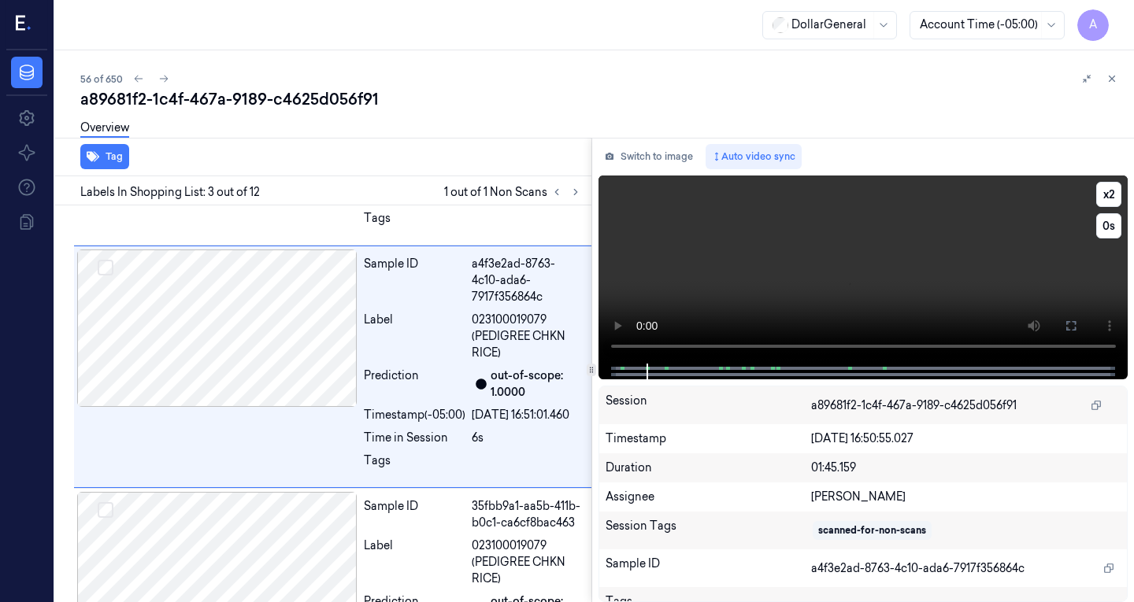
scroll to position [359, 0]
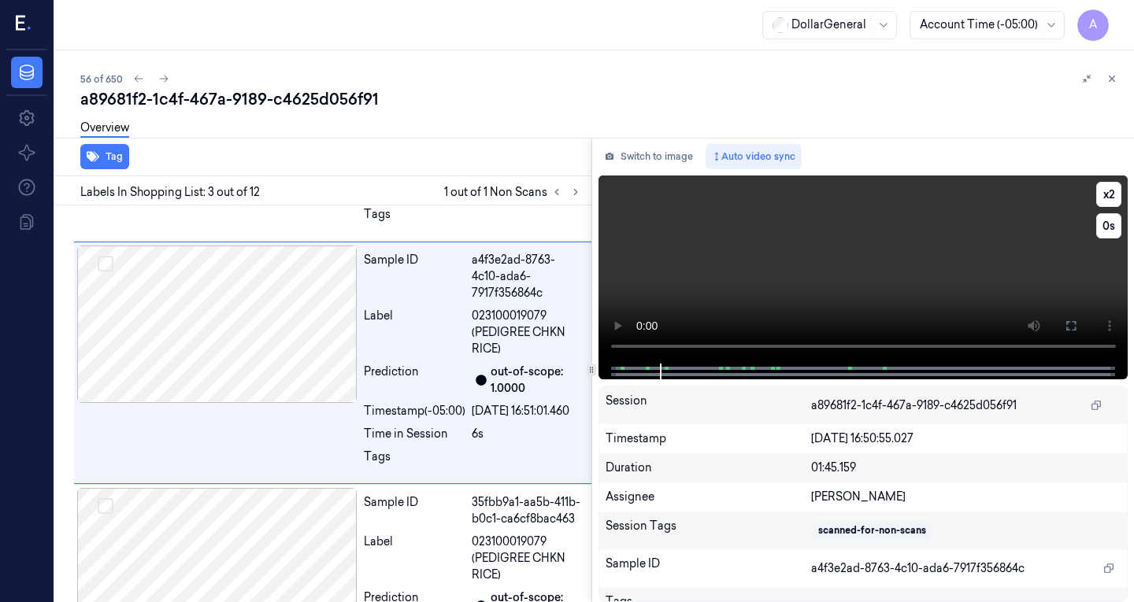
click at [835, 259] on video at bounding box center [863, 270] width 530 height 188
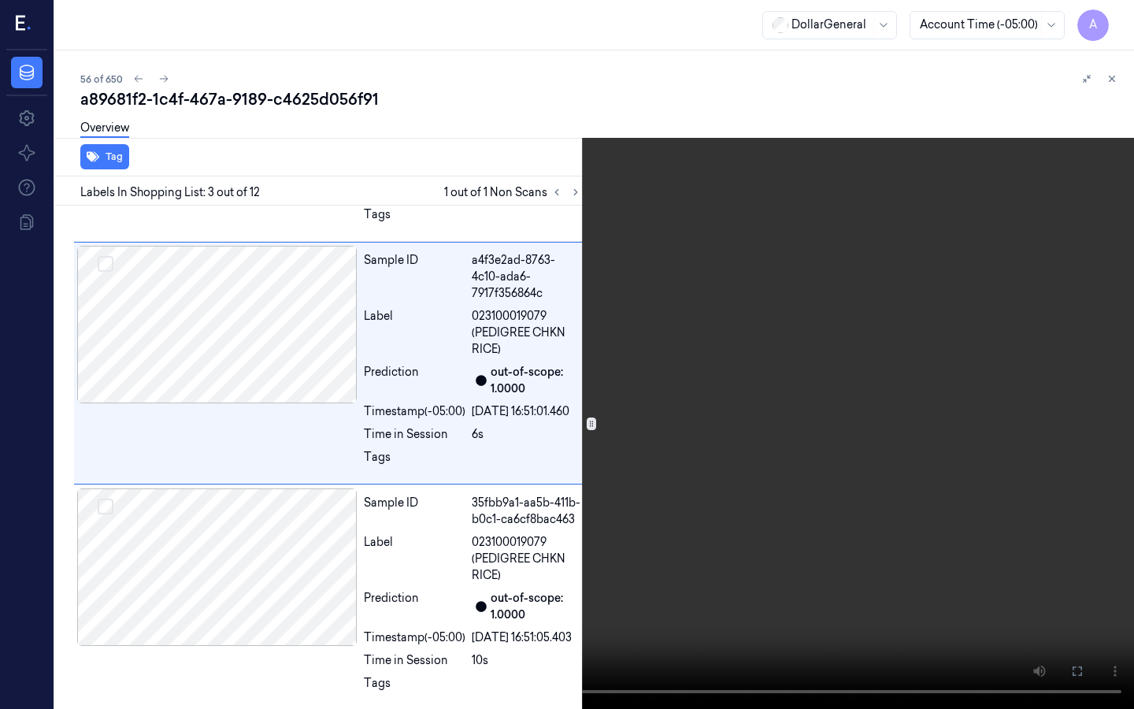
click at [387, 428] on video at bounding box center [567, 354] width 1134 height 709
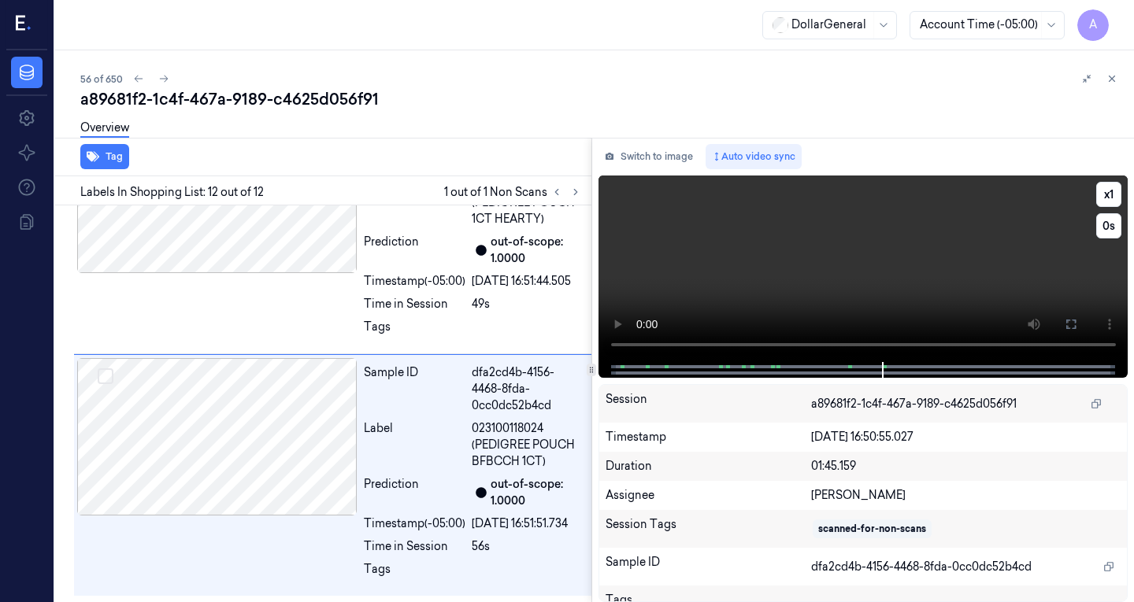
scroll to position [2561, 0]
click at [882, 272] on video at bounding box center [863, 269] width 530 height 187
click at [813, 265] on video at bounding box center [863, 269] width 530 height 187
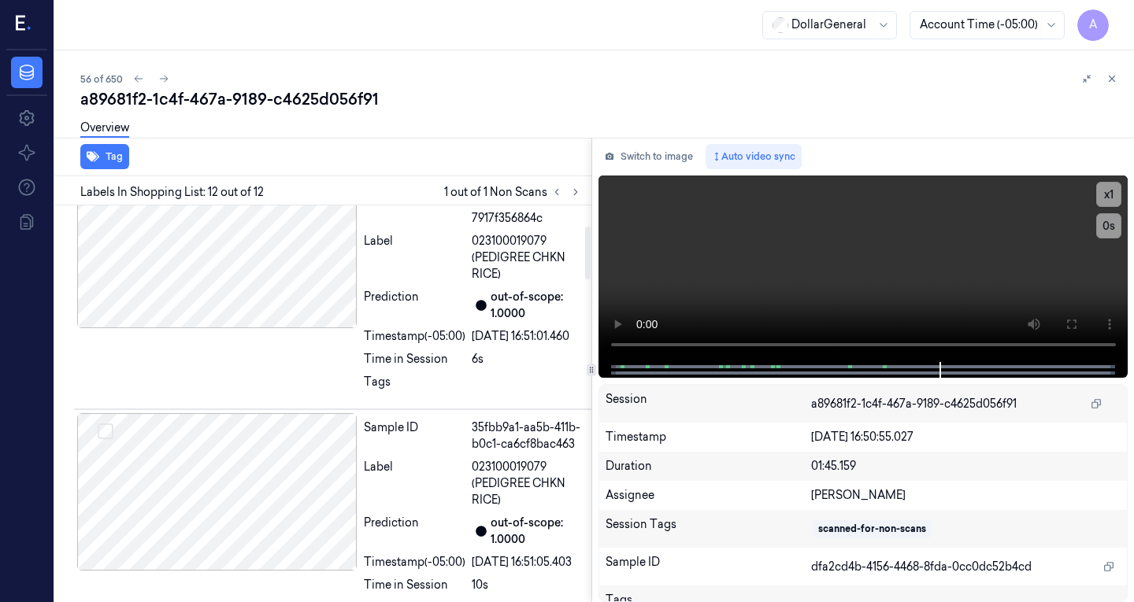
scroll to position [0, 0]
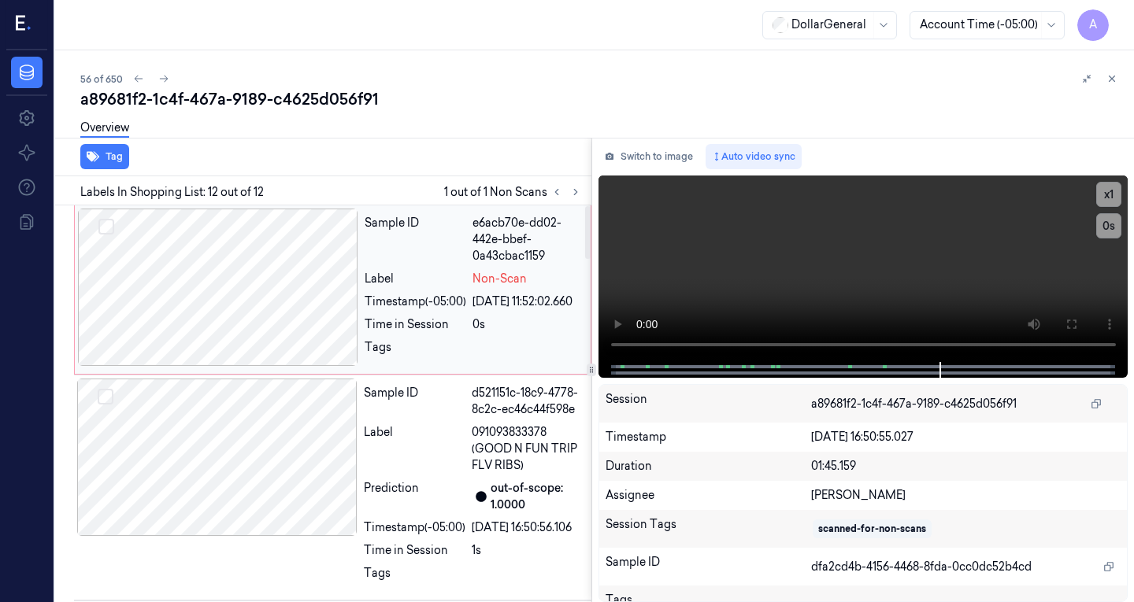
click at [265, 242] on div at bounding box center [218, 287] width 280 height 157
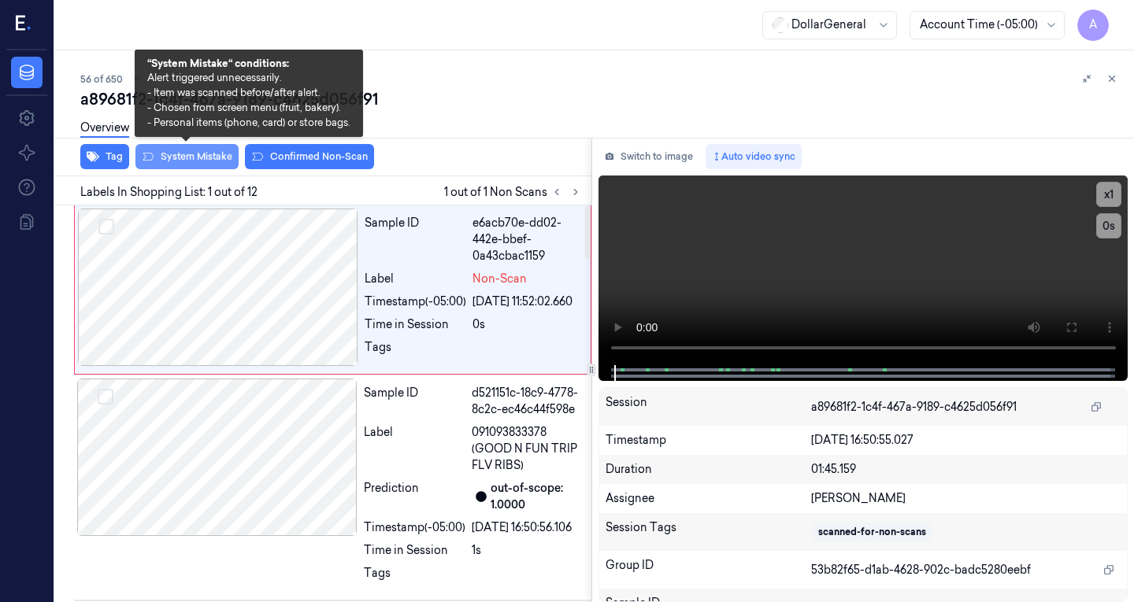
click at [192, 159] on button "System Mistake" at bounding box center [186, 156] width 103 height 25
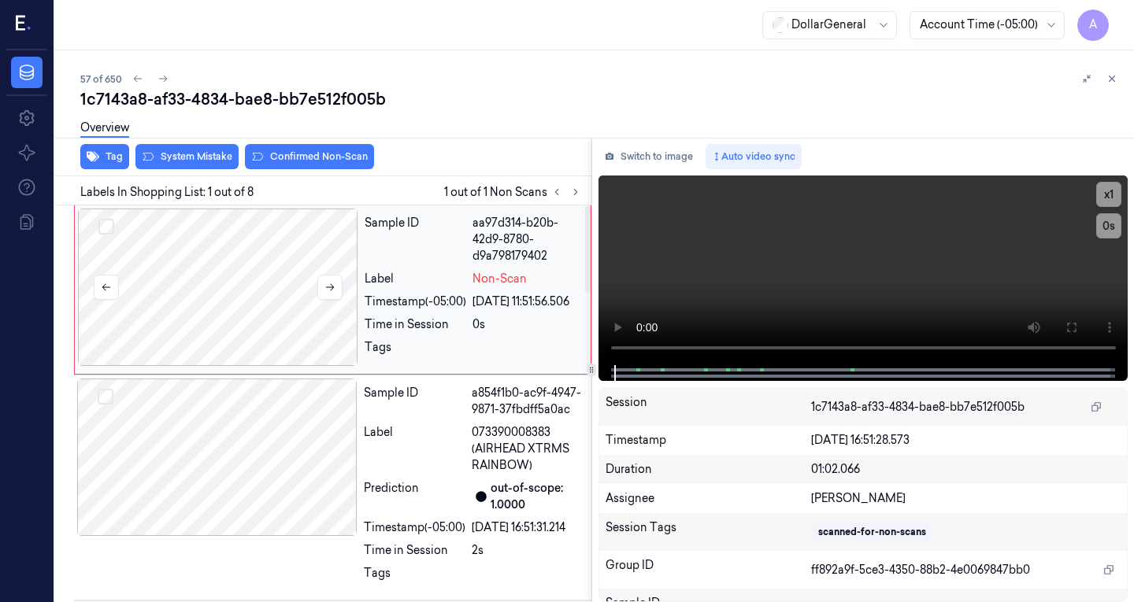
click at [228, 278] on div at bounding box center [218, 287] width 280 height 157
click at [253, 459] on div at bounding box center [217, 457] width 280 height 157
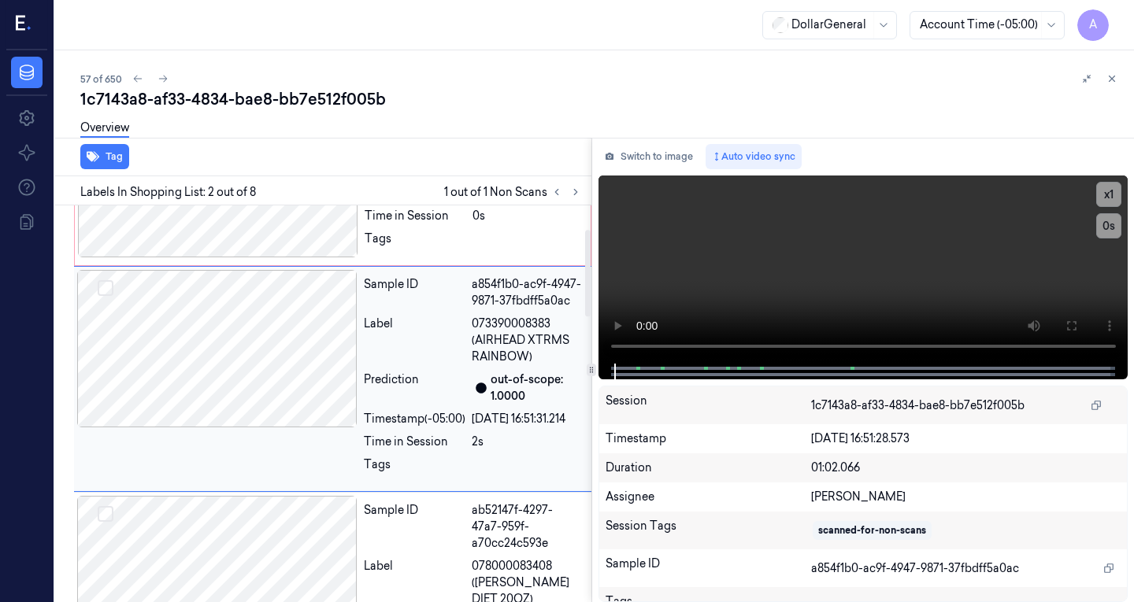
scroll to position [108, 0]
click at [665, 159] on button "Switch to image" at bounding box center [648, 156] width 101 height 25
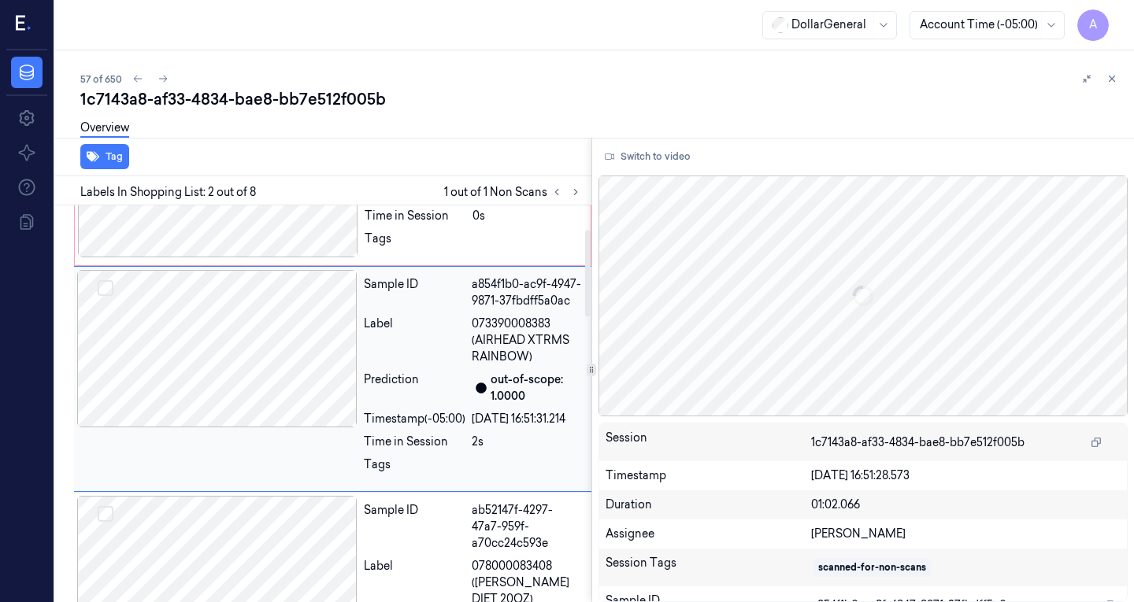
scroll to position [0, 0]
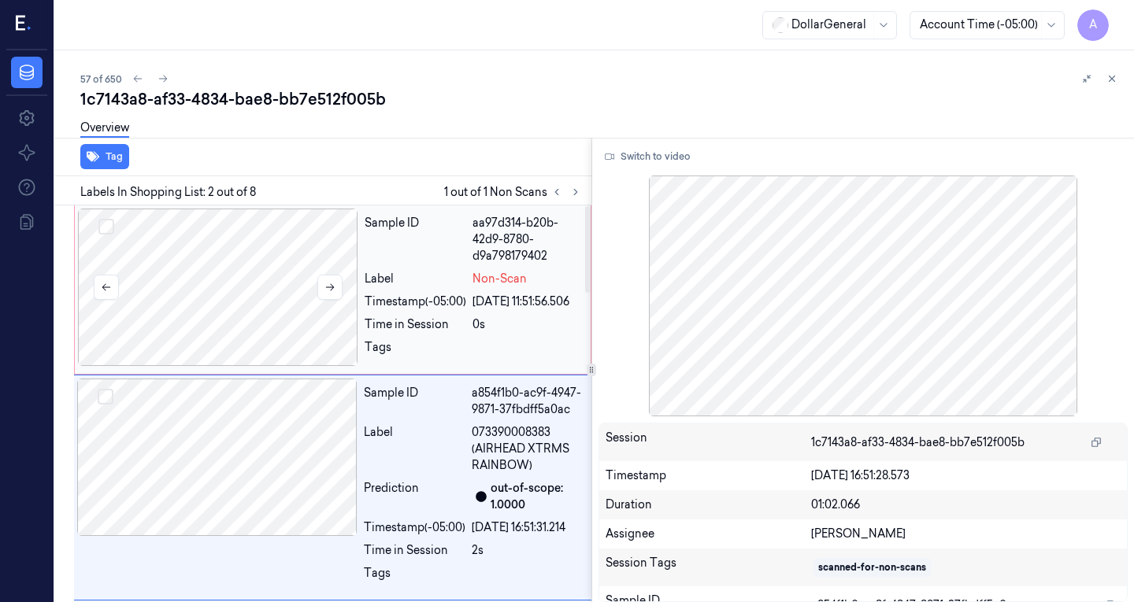
click at [239, 236] on div at bounding box center [218, 287] width 280 height 157
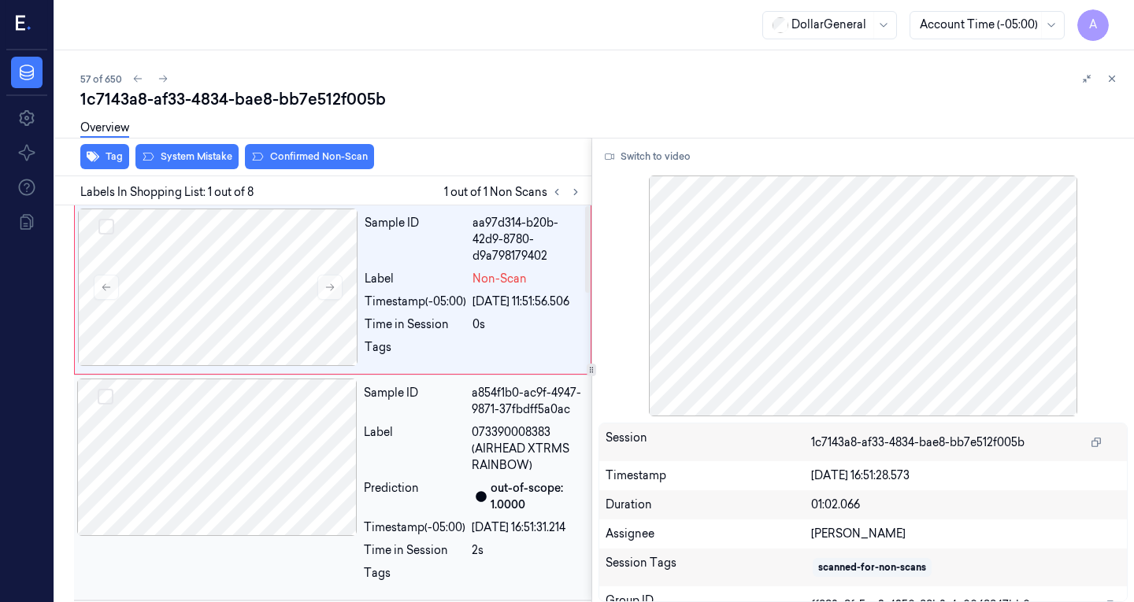
click at [238, 469] on div at bounding box center [217, 457] width 280 height 157
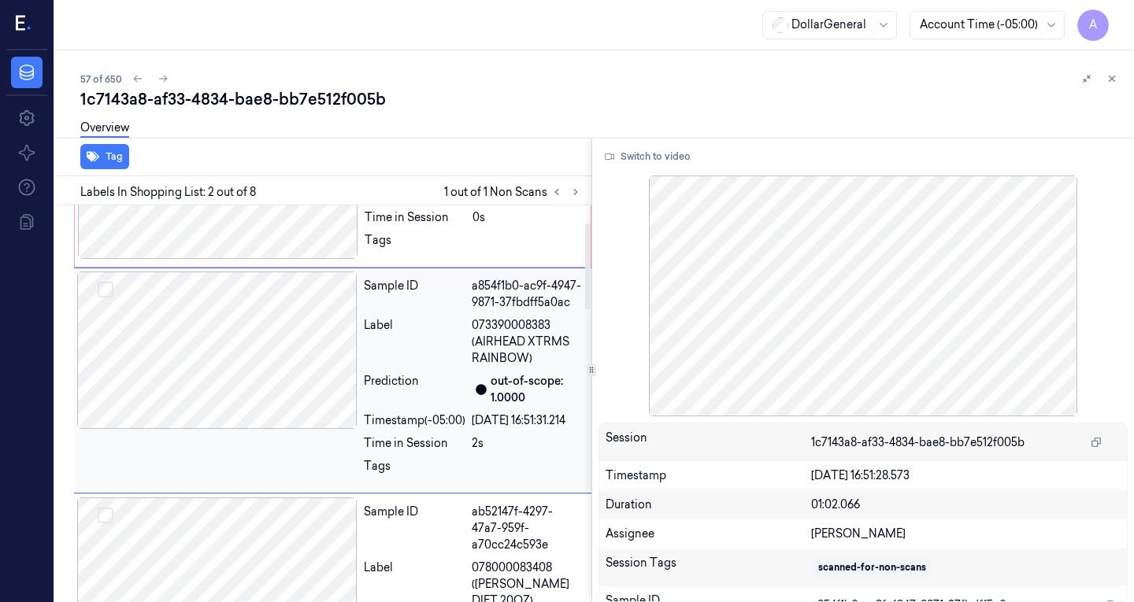
scroll to position [109, 0]
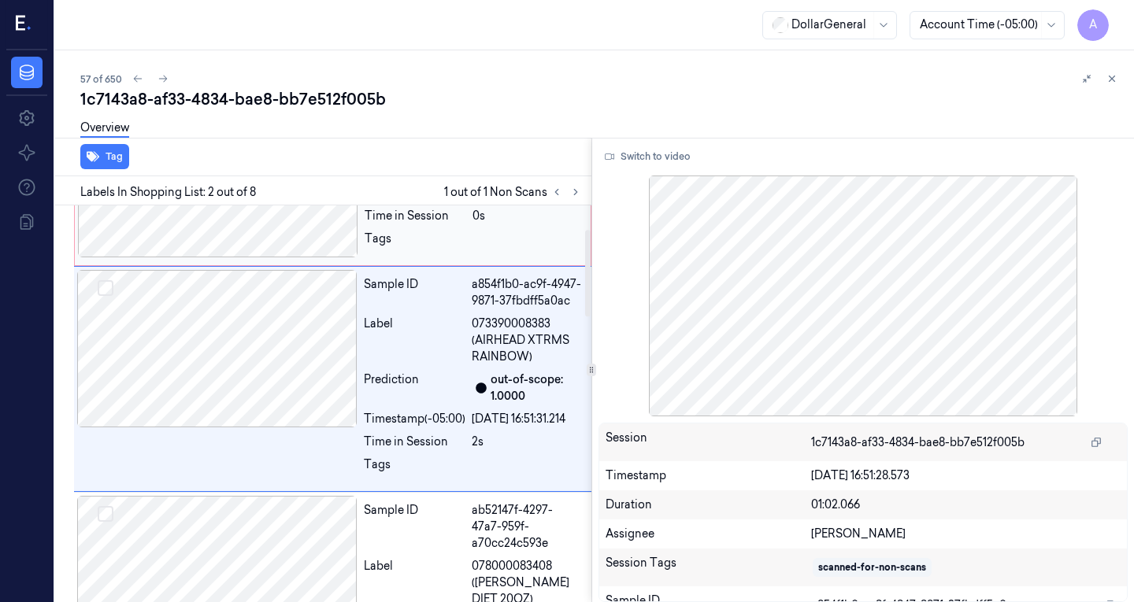
click at [266, 236] on div at bounding box center [218, 178] width 280 height 157
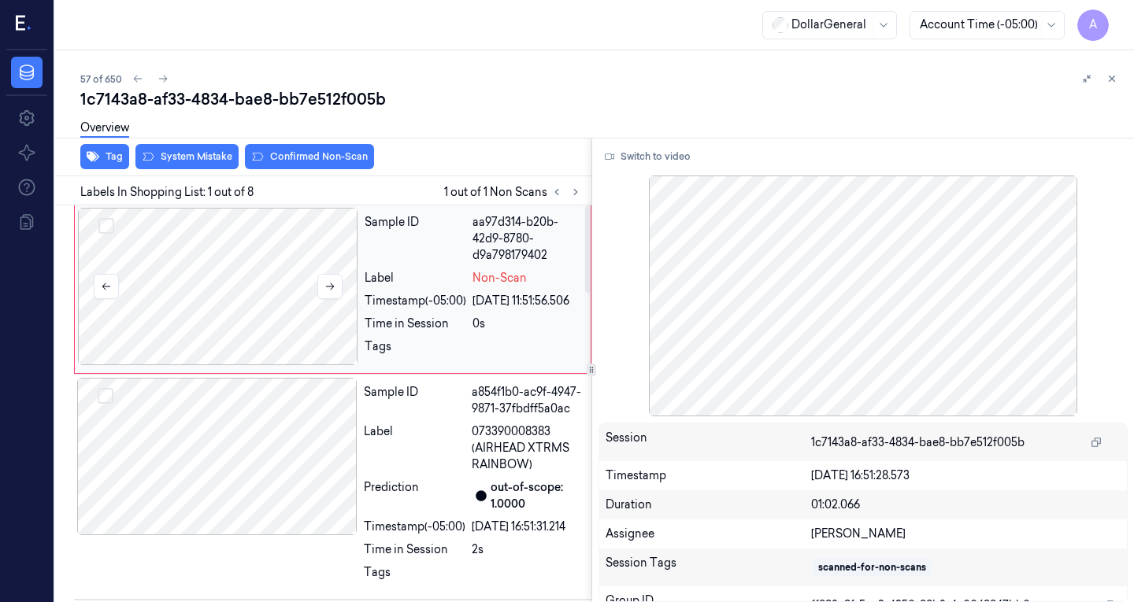
scroll to position [0, 0]
click at [259, 440] on div at bounding box center [217, 457] width 280 height 157
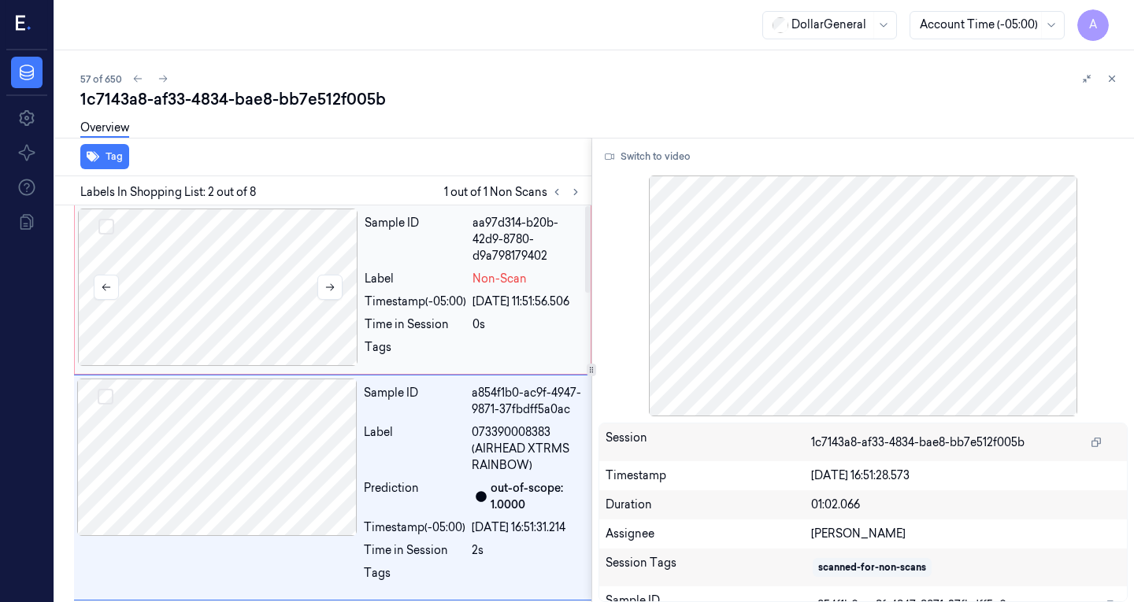
click at [259, 299] on div at bounding box center [218, 287] width 280 height 157
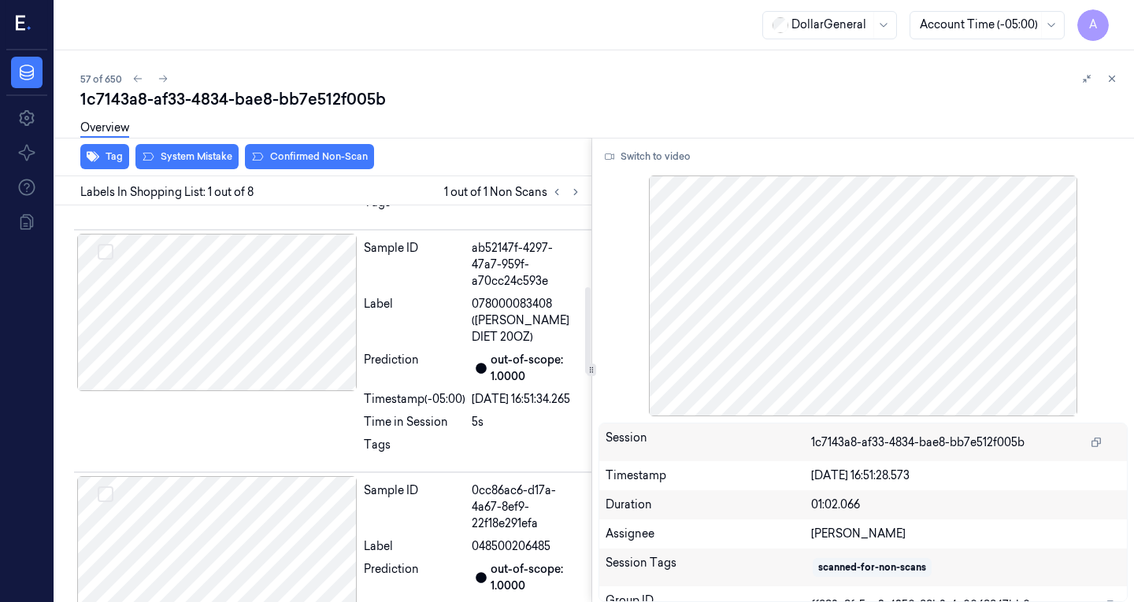
click at [259, 299] on div at bounding box center [217, 312] width 280 height 157
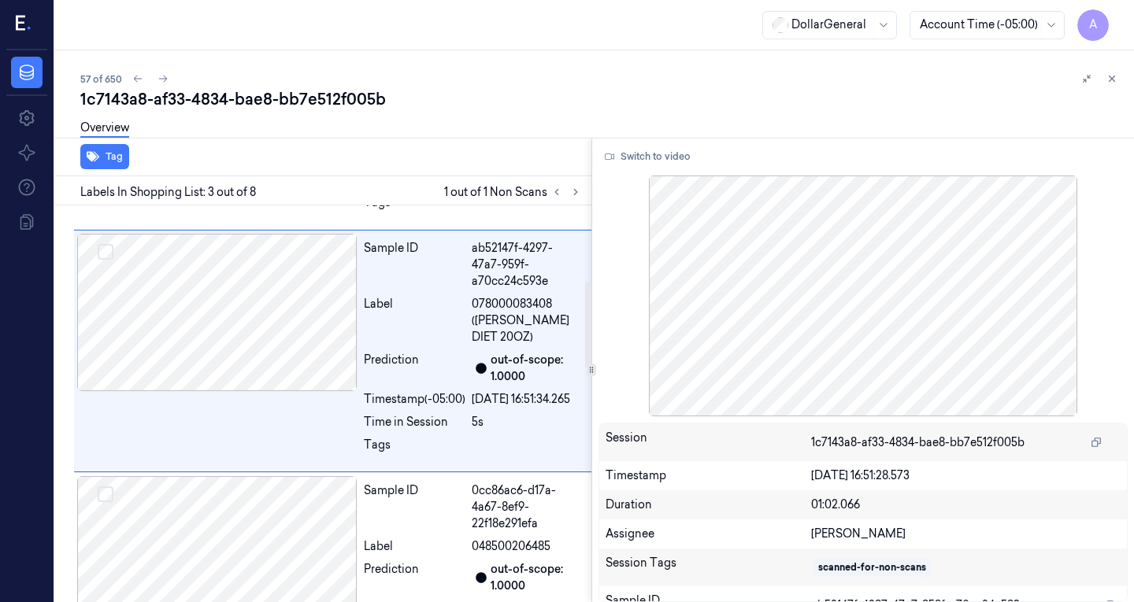
scroll to position [343, 0]
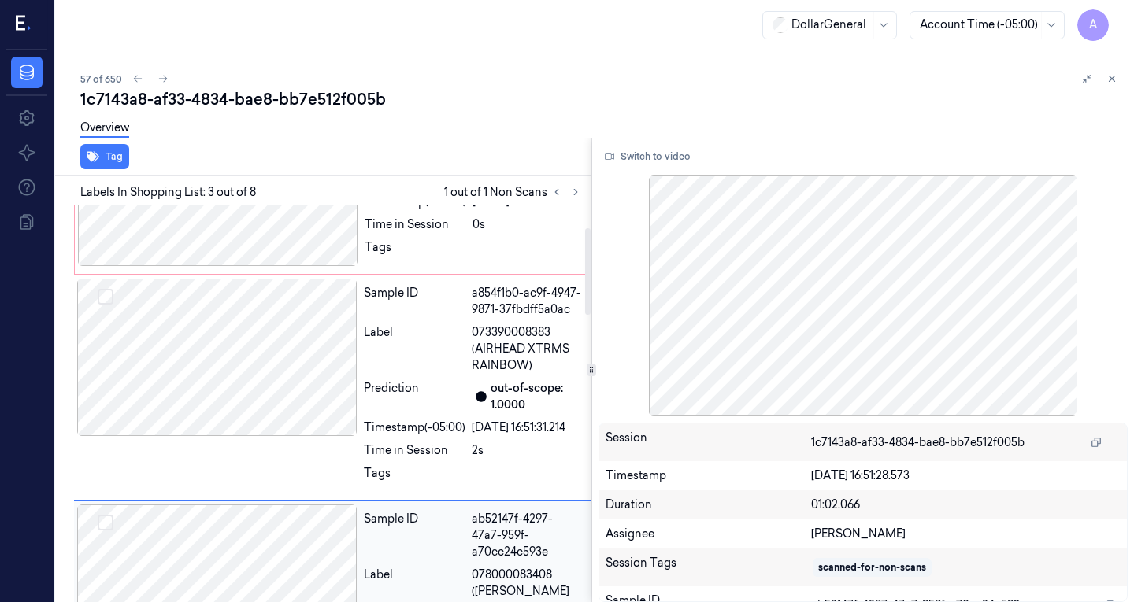
click at [302, 344] on div at bounding box center [217, 357] width 280 height 157
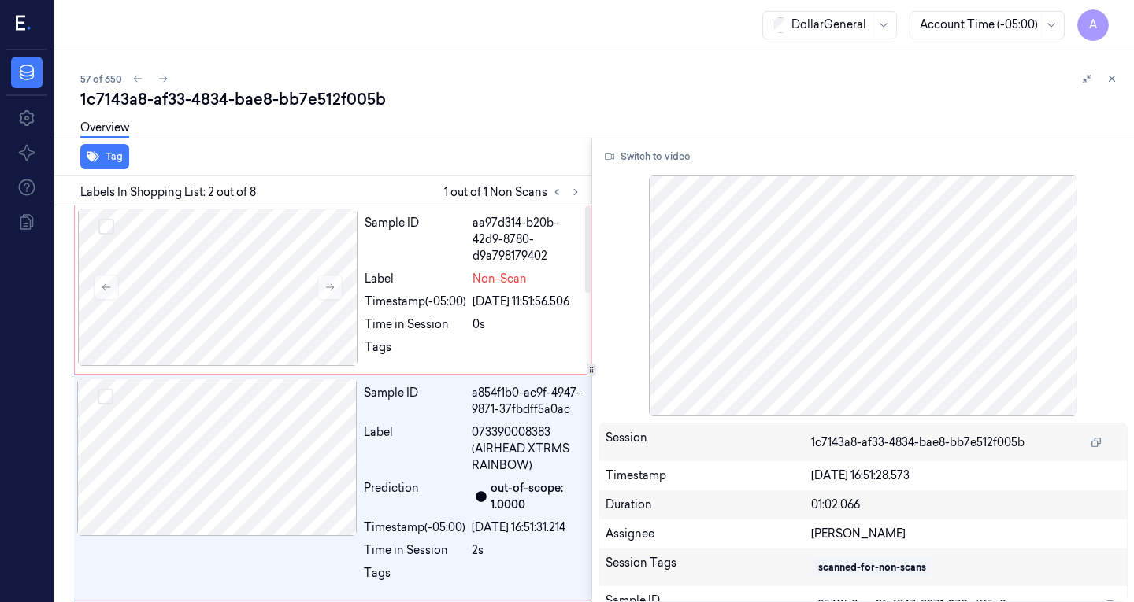
scroll to position [1, 0]
click at [254, 292] on div at bounding box center [218, 286] width 280 height 157
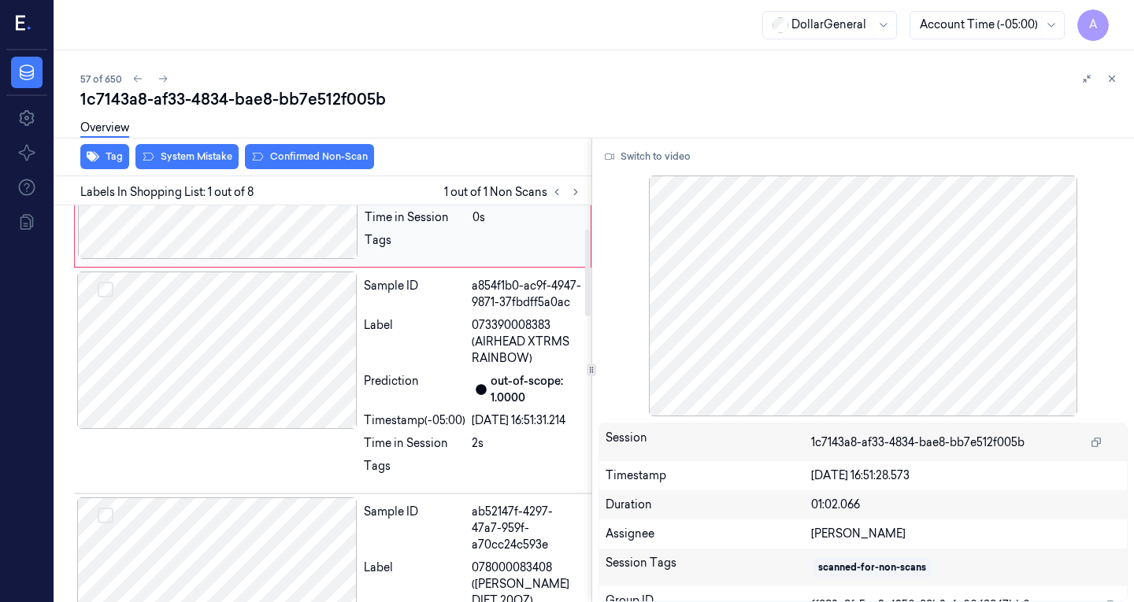
scroll to position [0, 0]
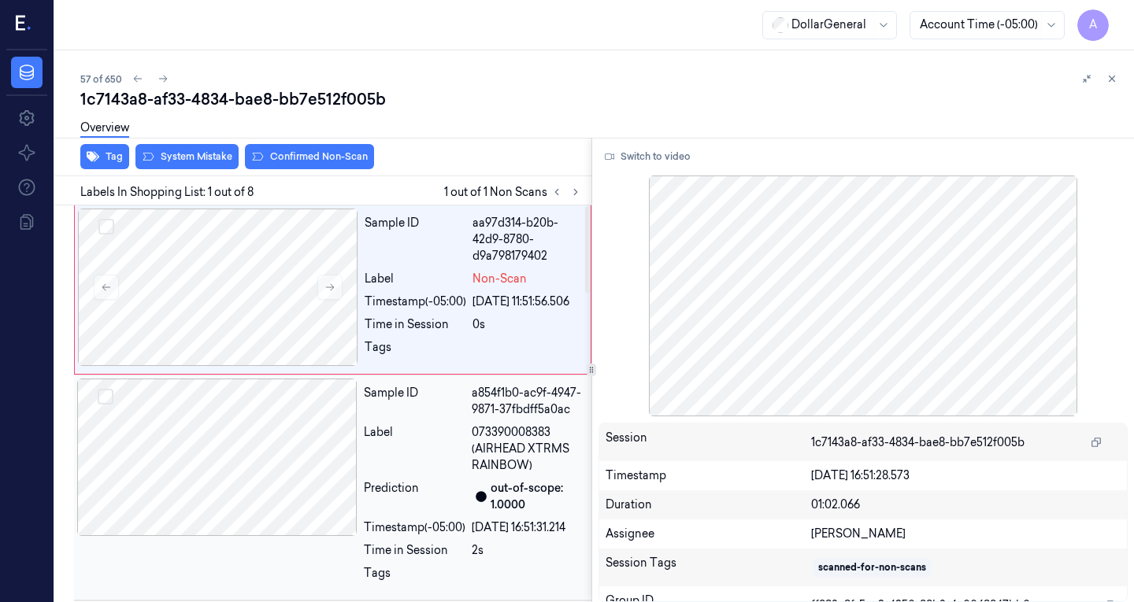
click at [280, 432] on div at bounding box center [217, 457] width 280 height 157
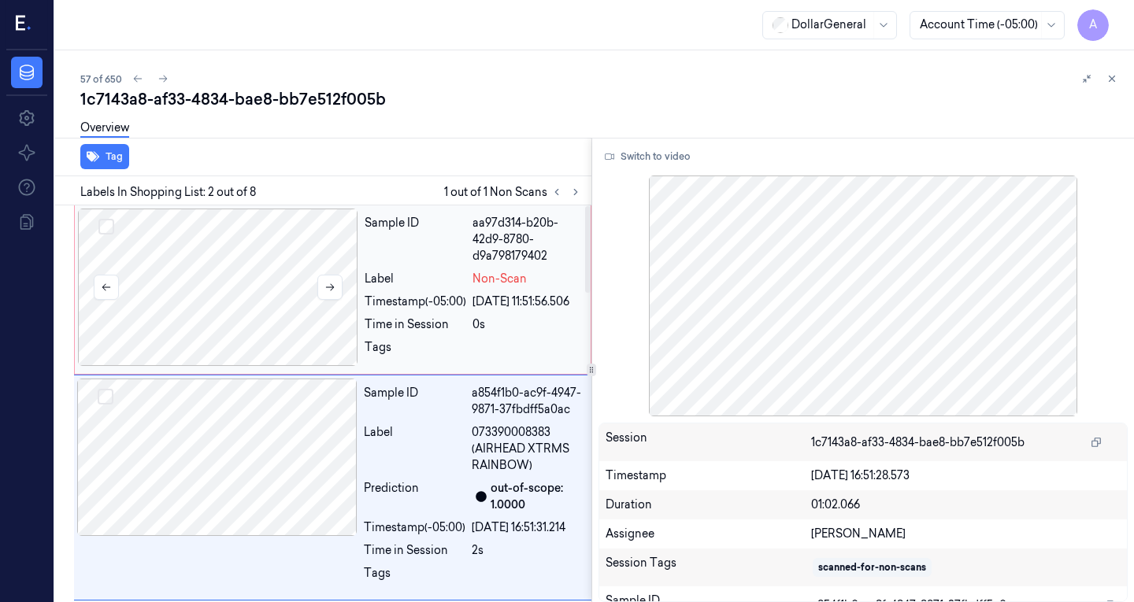
click at [294, 303] on div at bounding box center [218, 287] width 280 height 157
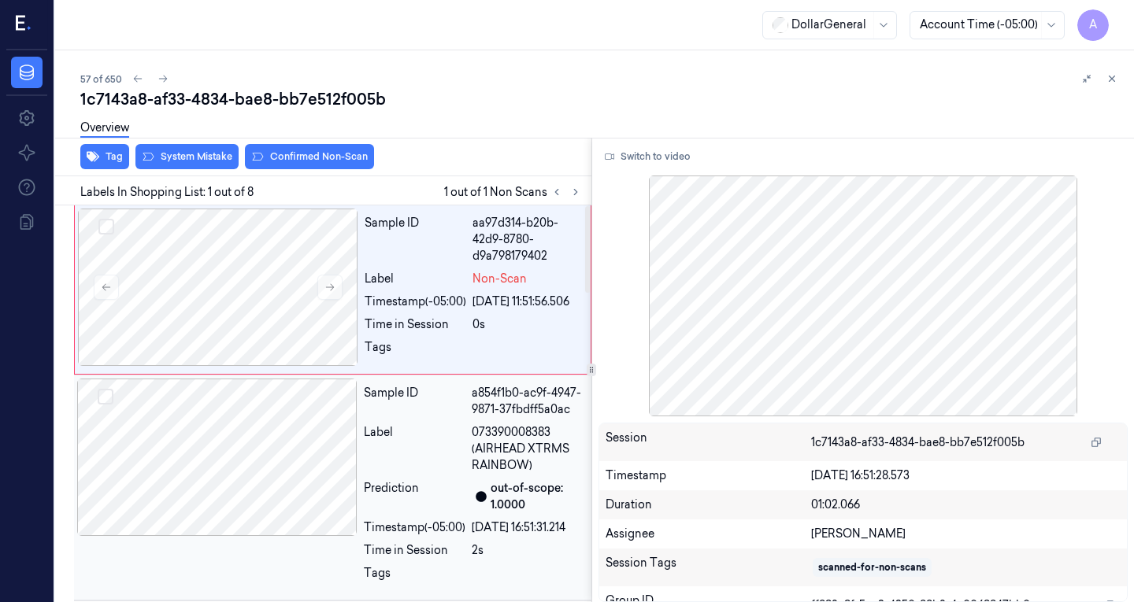
click at [266, 413] on div at bounding box center [217, 457] width 280 height 157
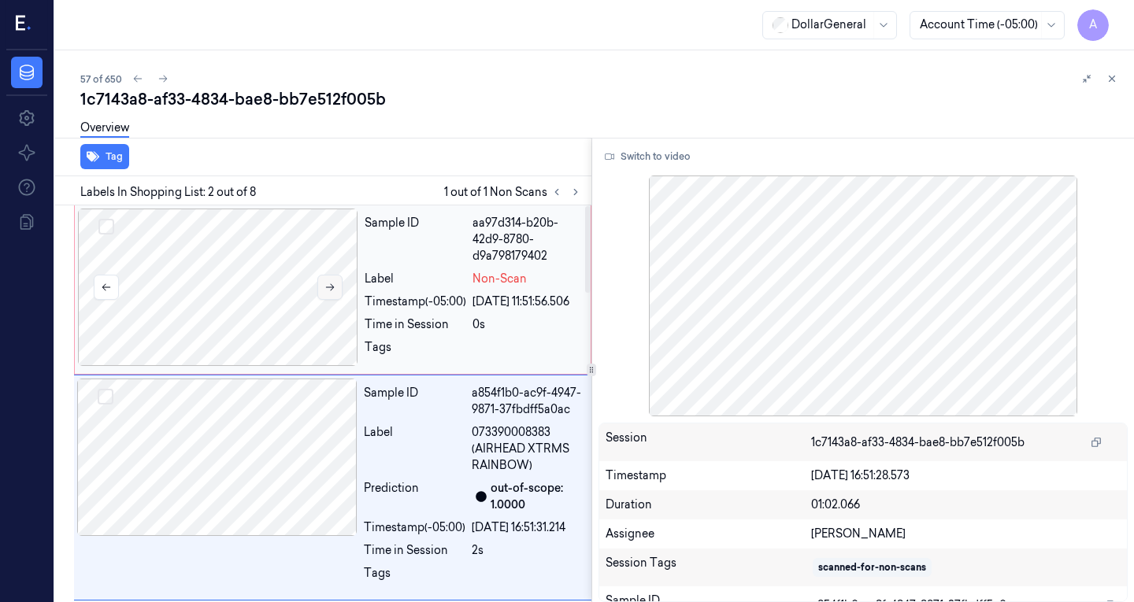
click at [339, 285] on button at bounding box center [329, 287] width 25 height 25
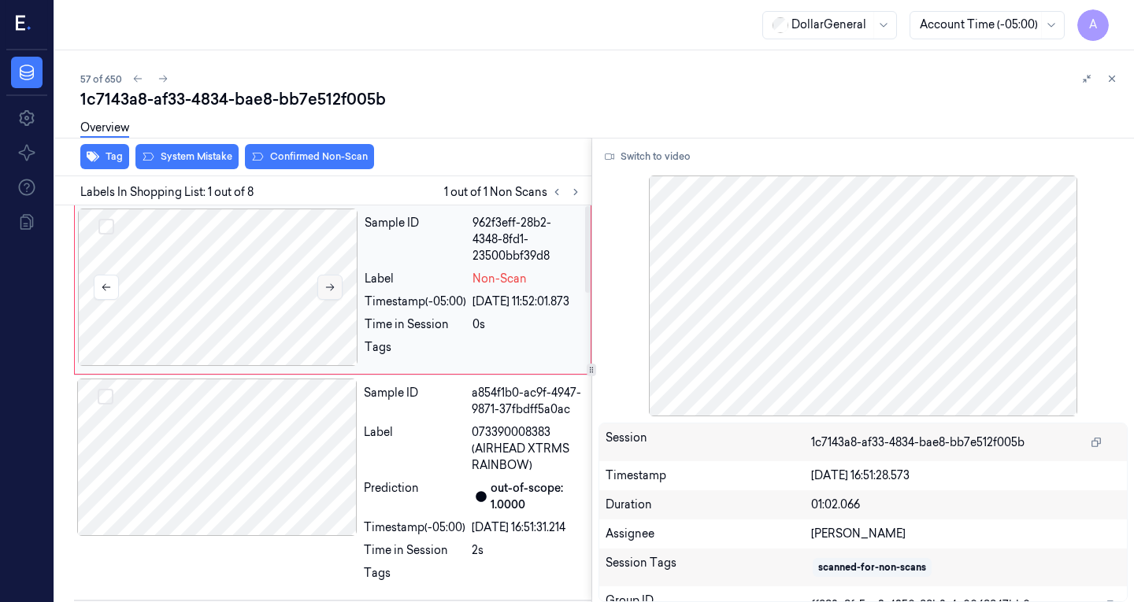
click at [339, 285] on button at bounding box center [329, 287] width 25 height 25
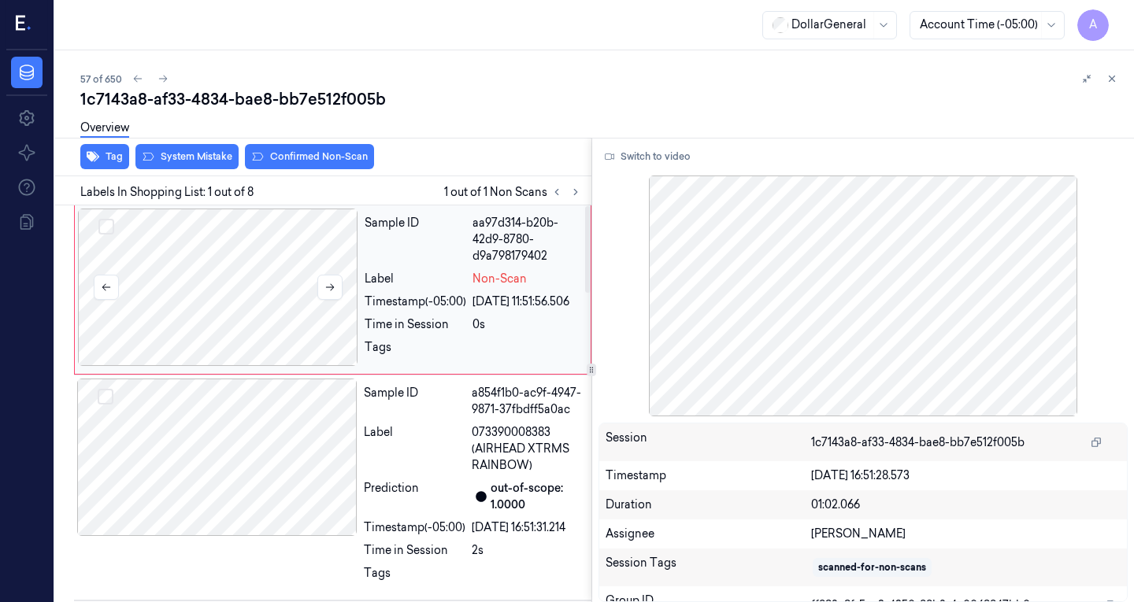
click at [203, 315] on div at bounding box center [218, 287] width 280 height 157
click at [231, 482] on div at bounding box center [217, 457] width 280 height 157
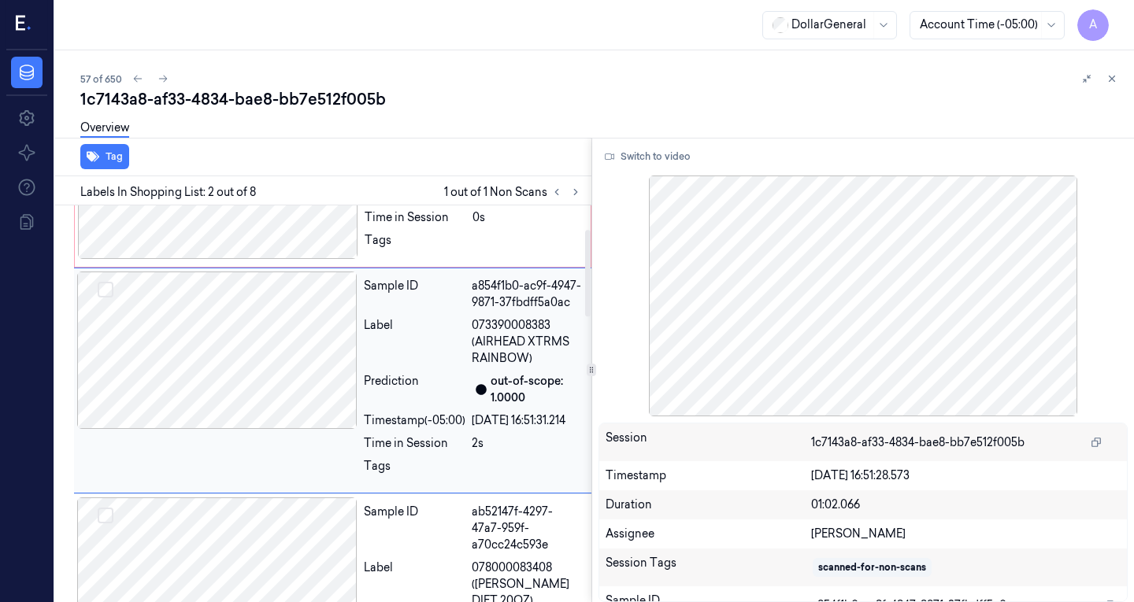
scroll to position [109, 0]
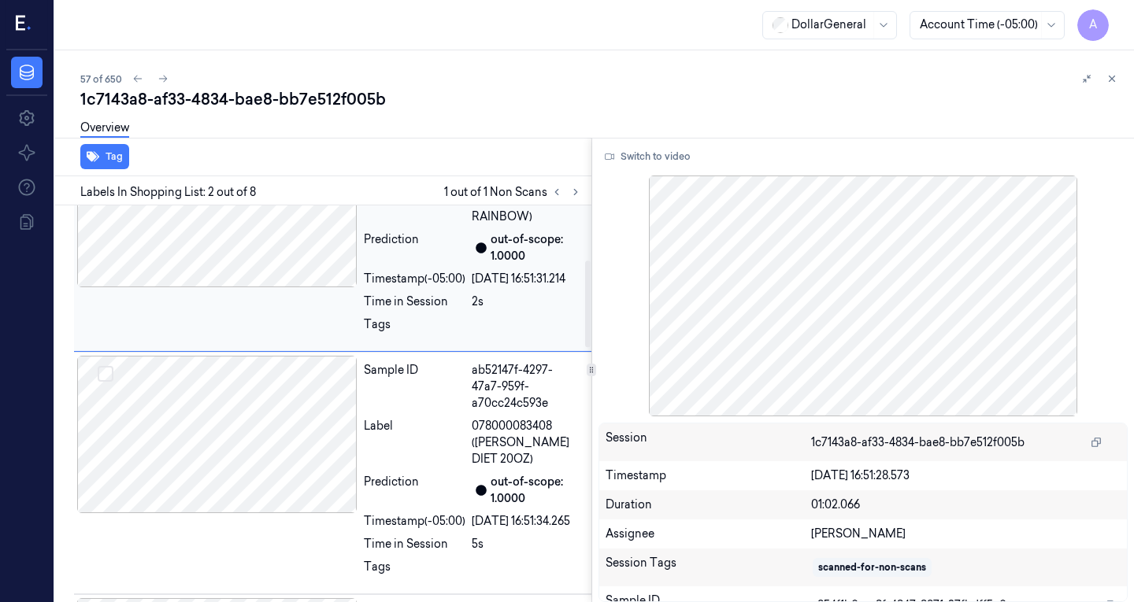
click at [231, 482] on div at bounding box center [217, 434] width 280 height 157
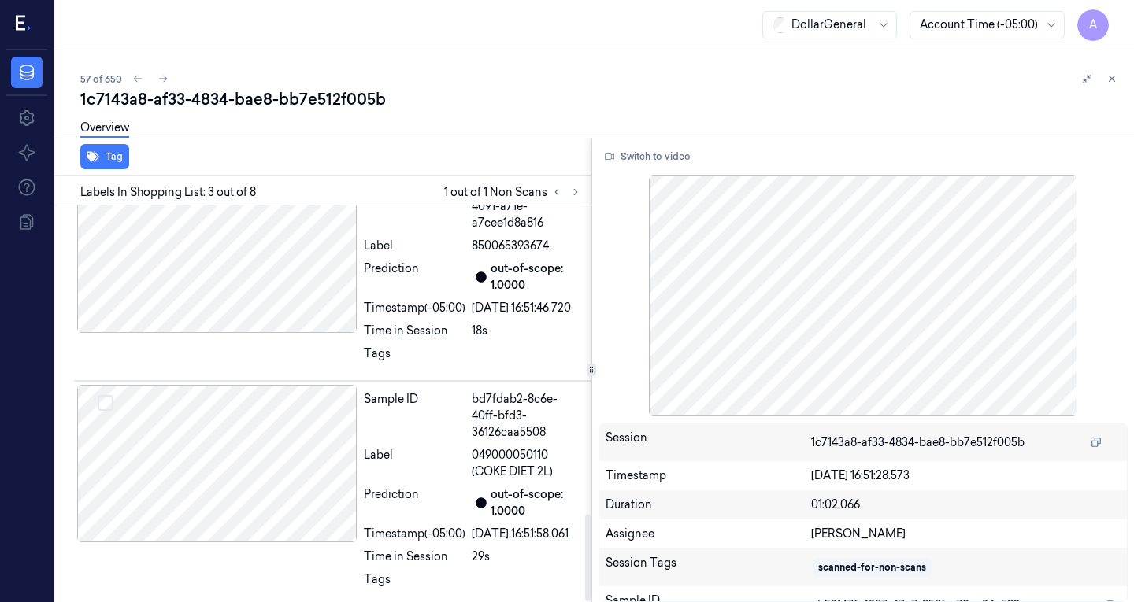
scroll to position [1409, 0]
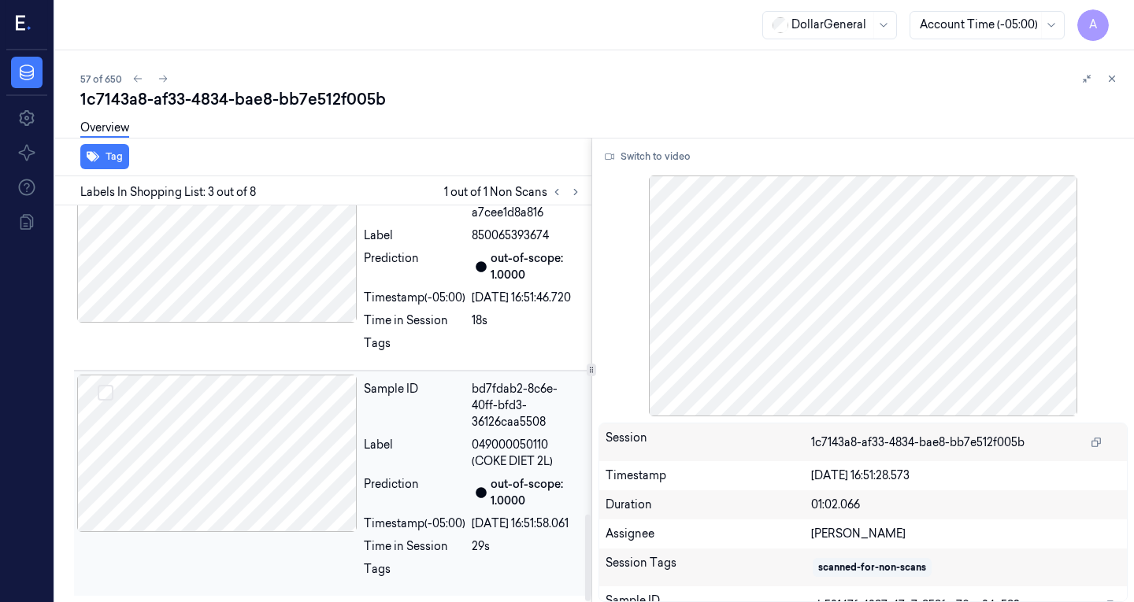
click at [280, 443] on div at bounding box center [217, 453] width 280 height 157
click at [664, 158] on button "Switch to video" at bounding box center [647, 156] width 98 height 25
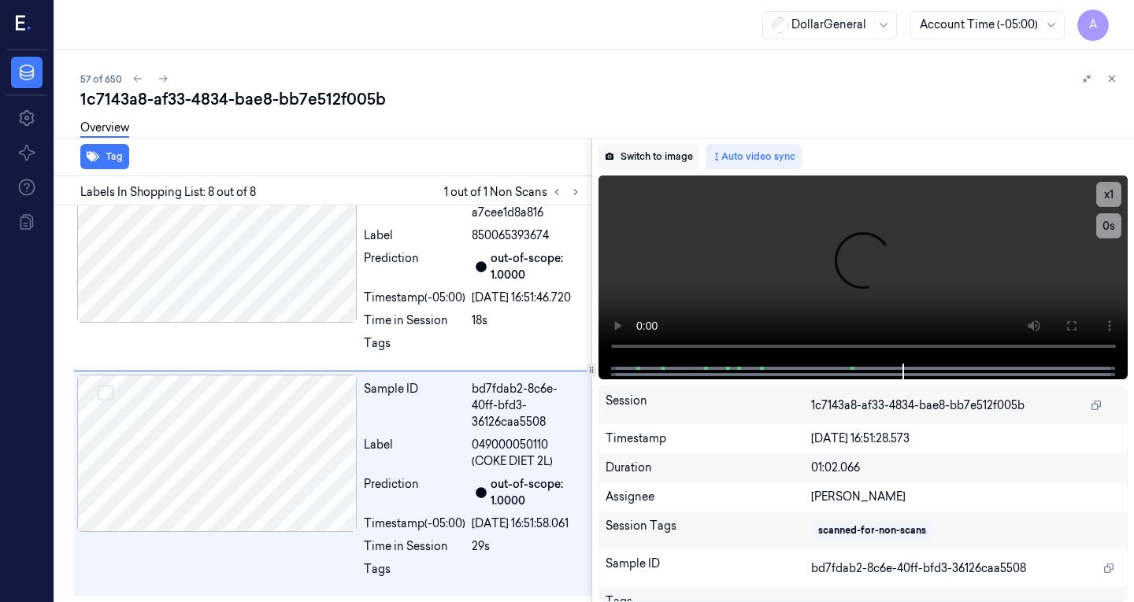
click at [649, 154] on button "Switch to image" at bounding box center [648, 156] width 101 height 25
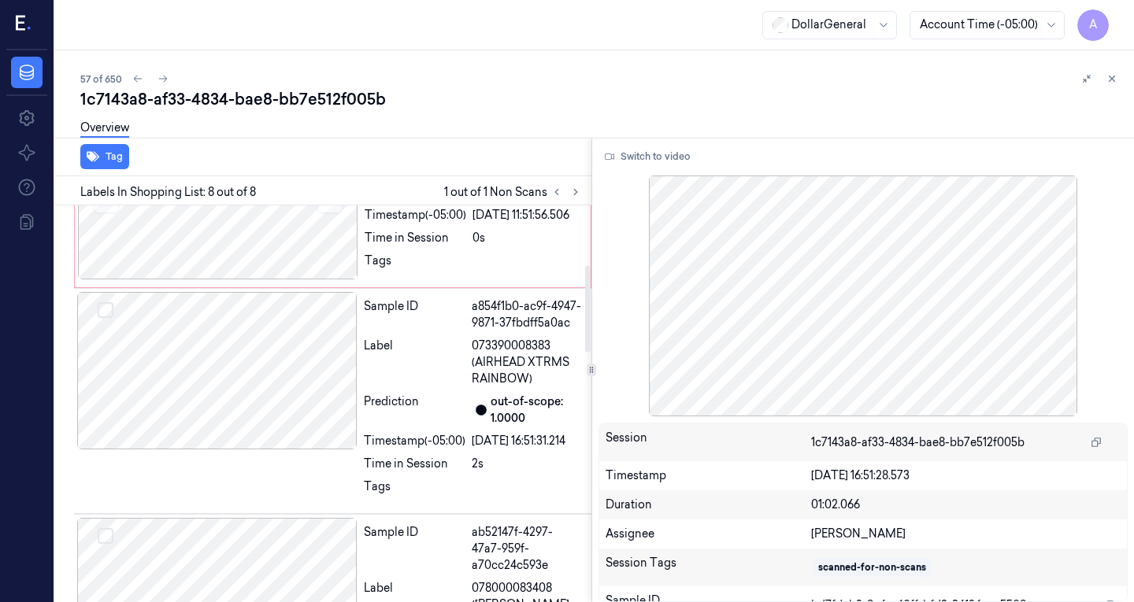
scroll to position [0, 0]
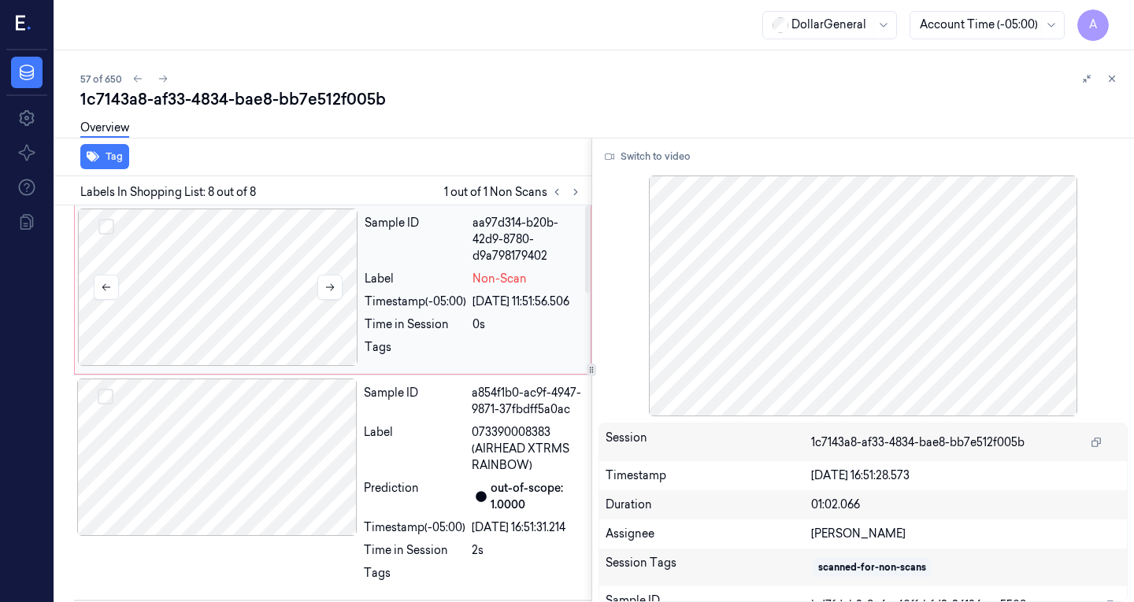
click at [216, 291] on div at bounding box center [218, 287] width 280 height 157
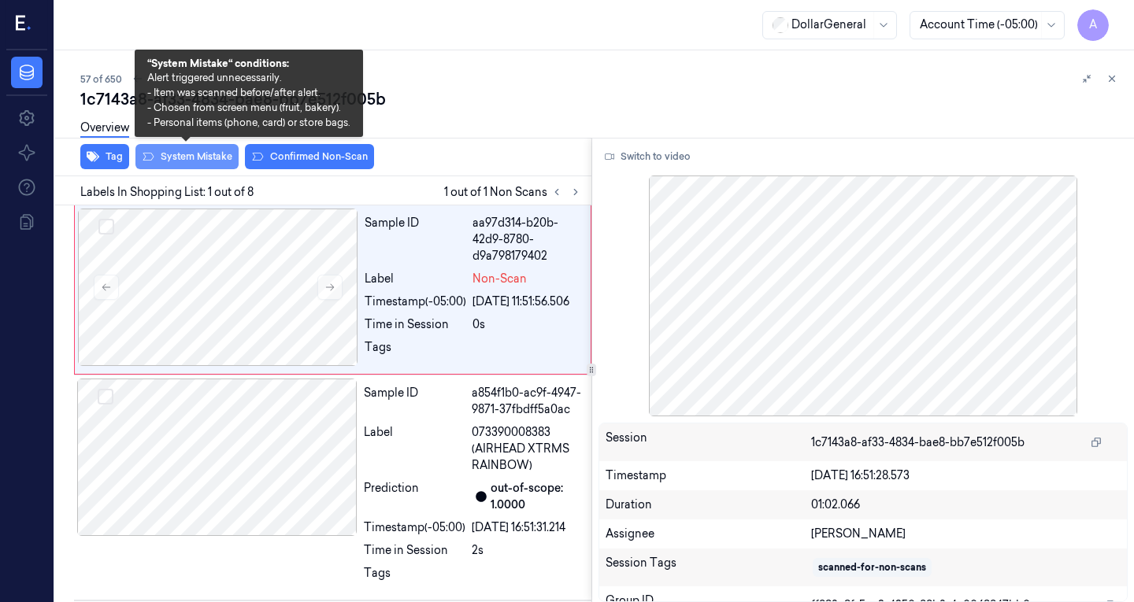
click at [178, 158] on button "System Mistake" at bounding box center [186, 156] width 103 height 25
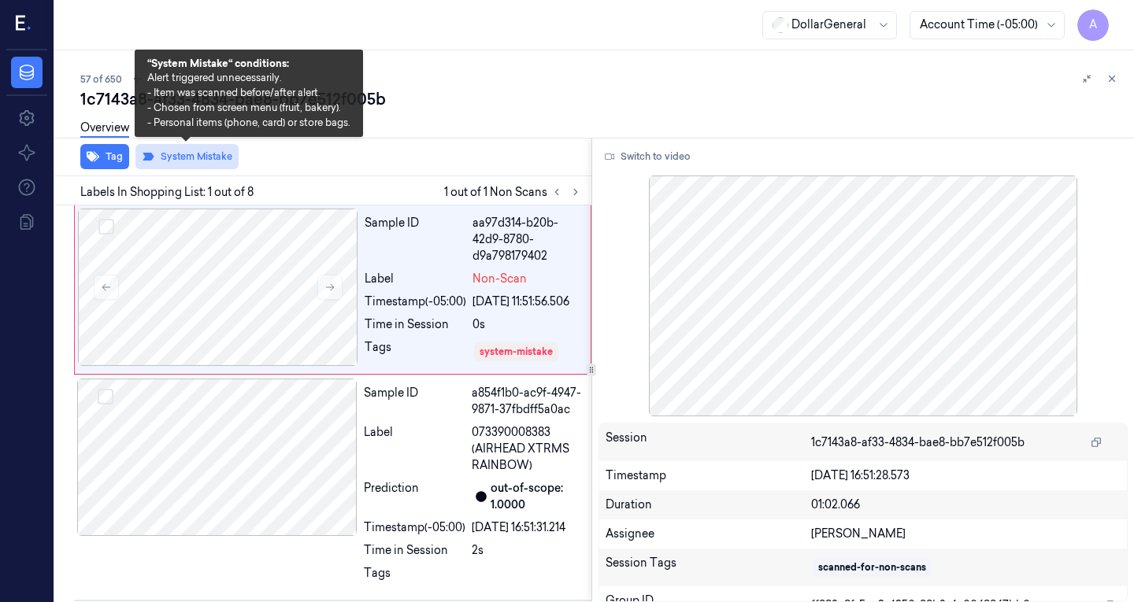
scroll to position [0, 25]
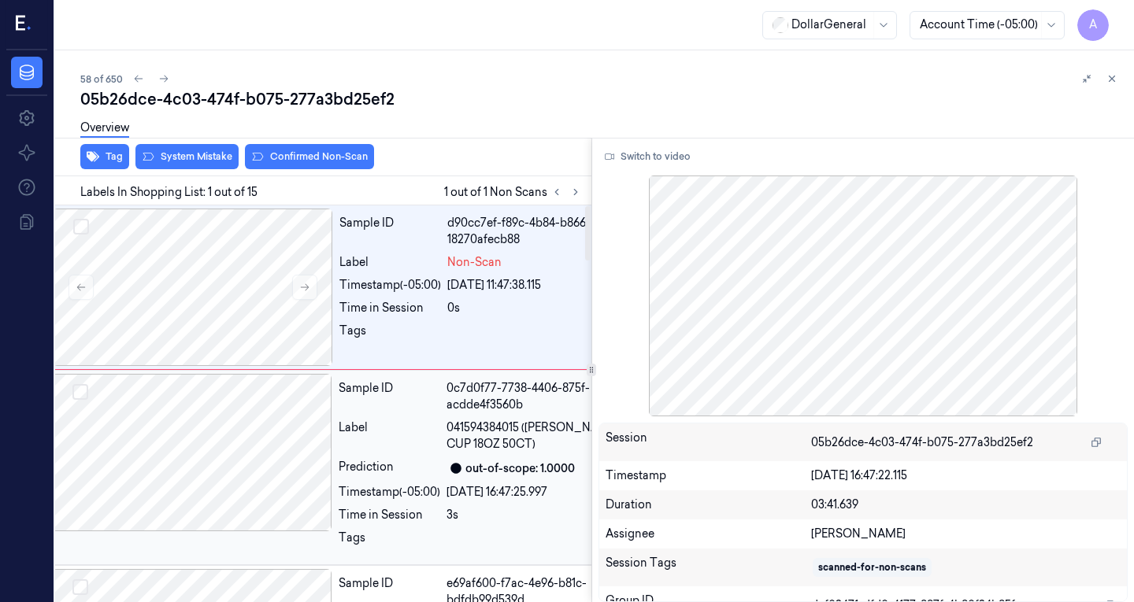
click at [257, 395] on div at bounding box center [192, 452] width 280 height 157
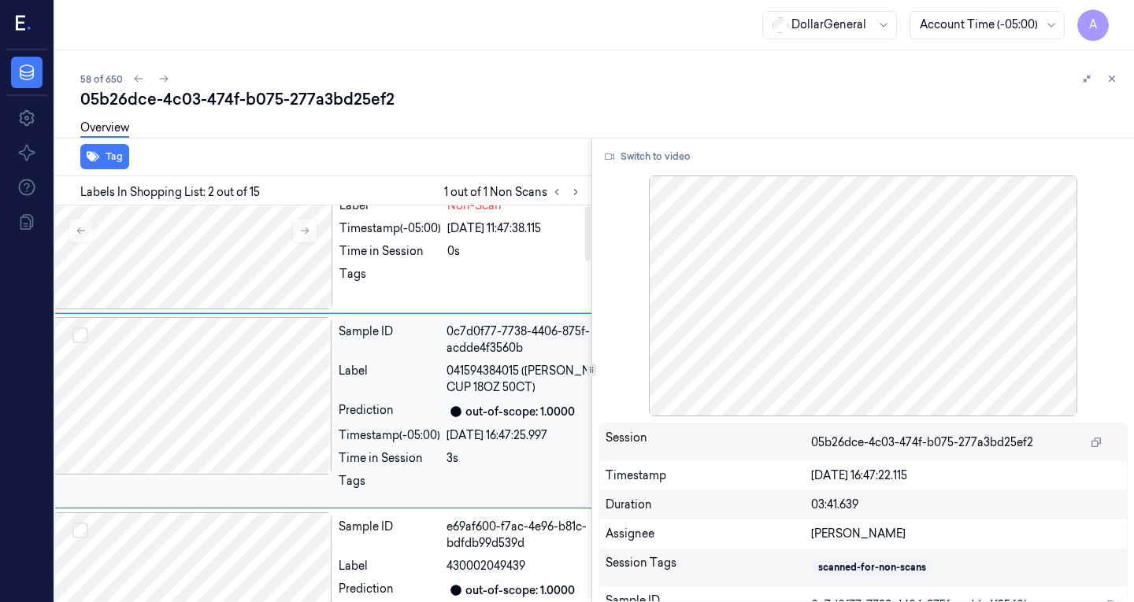
scroll to position [64, 25]
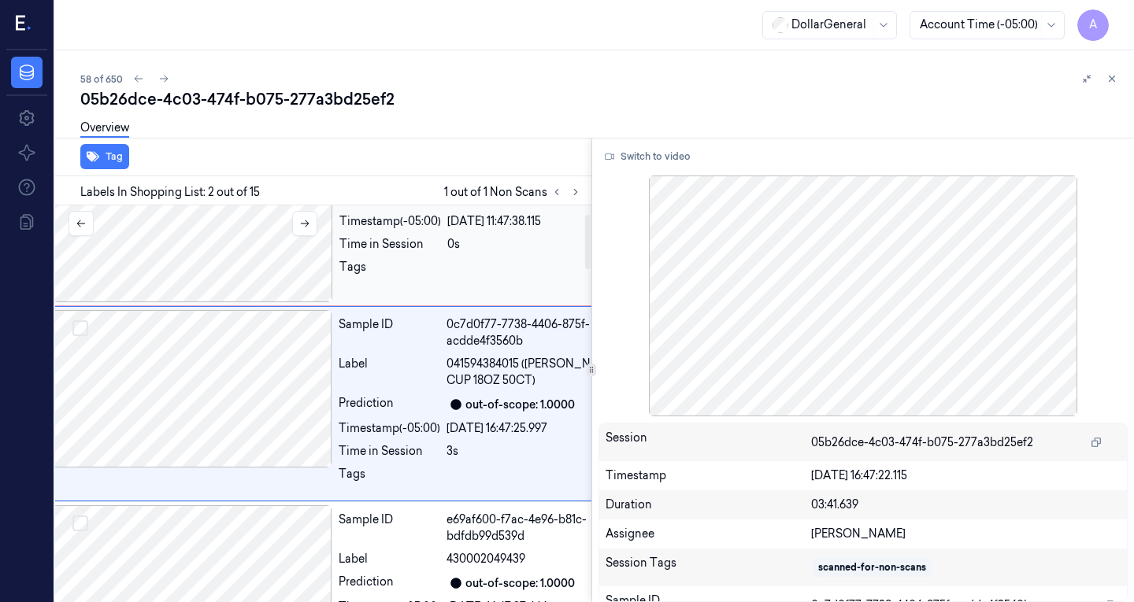
click at [231, 248] on div at bounding box center [193, 223] width 280 height 157
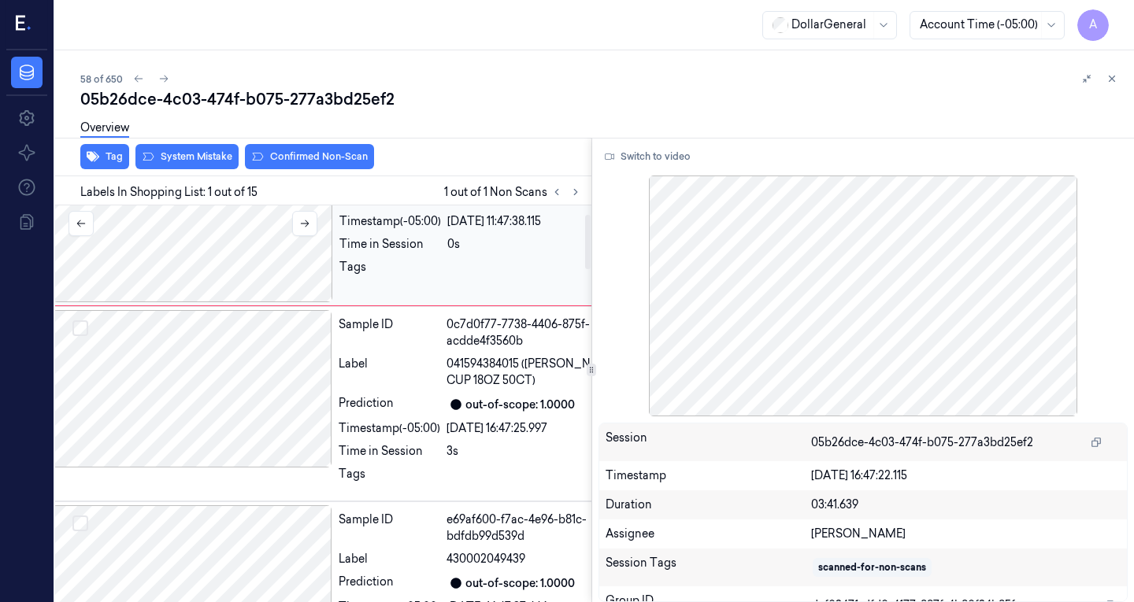
scroll to position [0, 25]
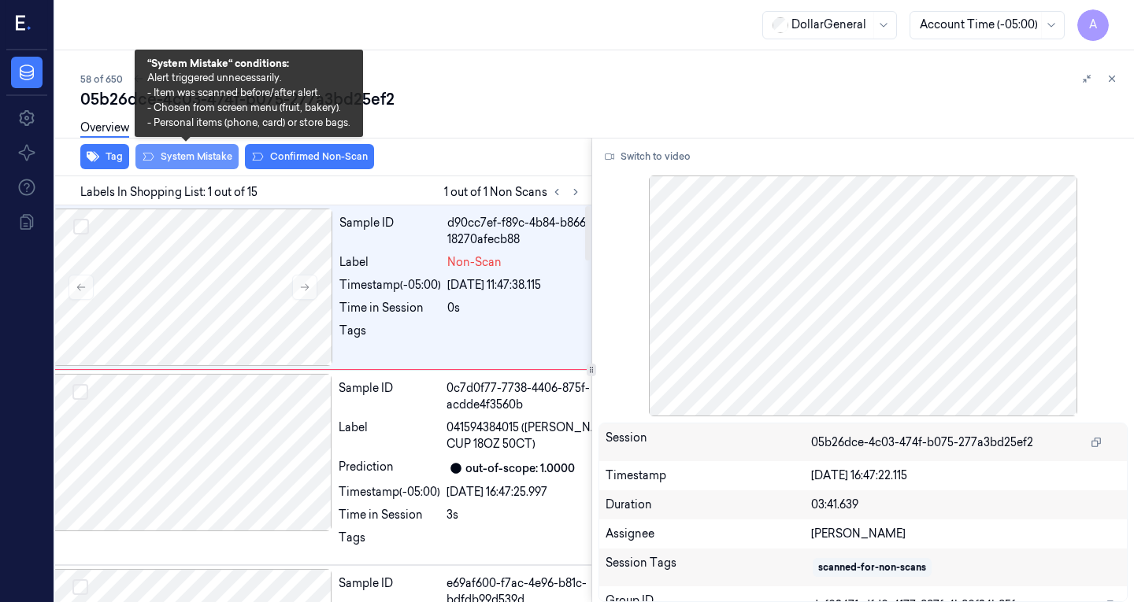
click at [197, 158] on button "System Mistake" at bounding box center [186, 156] width 103 height 25
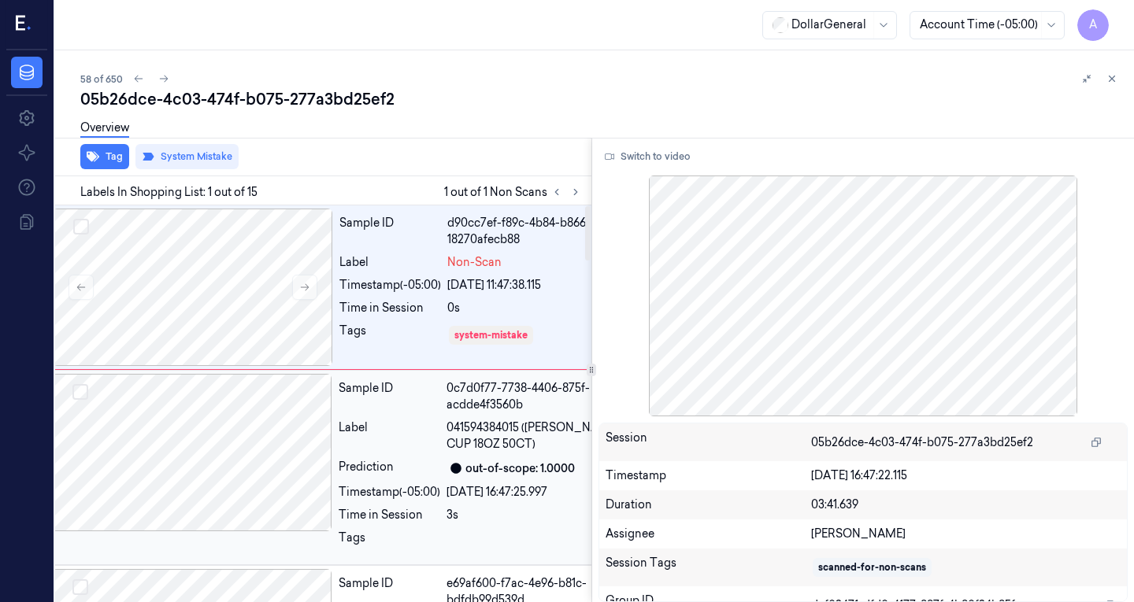
click at [291, 442] on div at bounding box center [192, 452] width 280 height 157
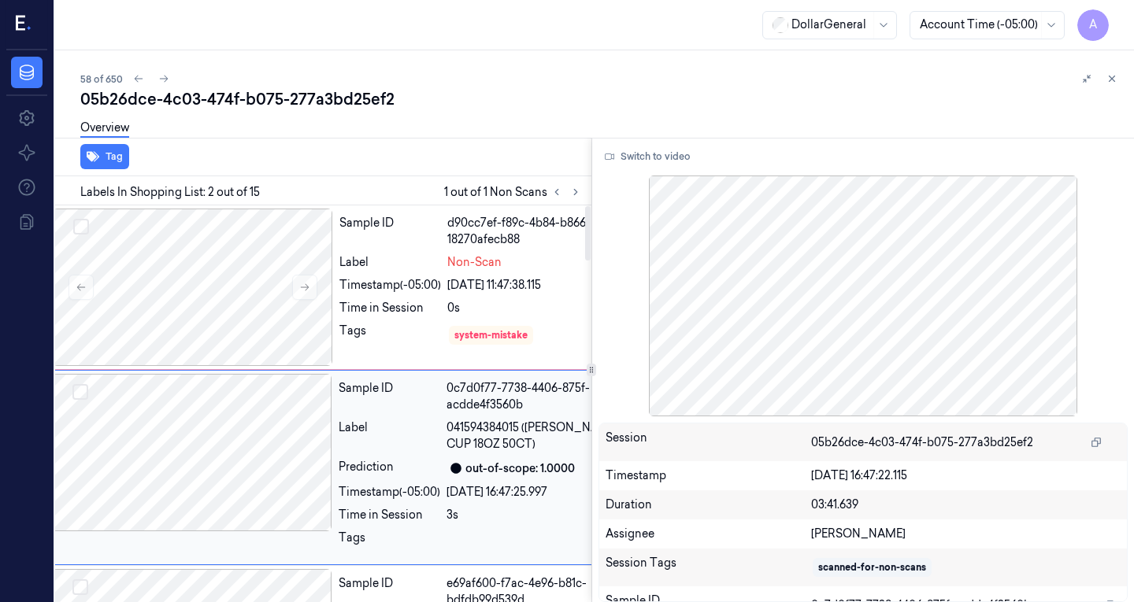
scroll to position [64, 25]
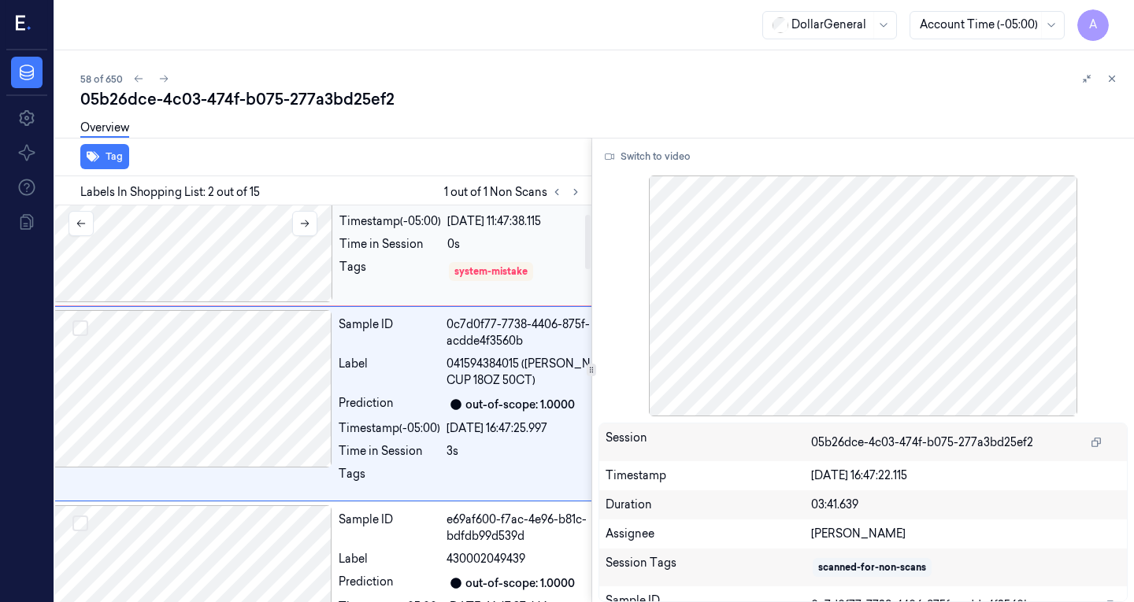
click at [239, 213] on div at bounding box center [193, 223] width 280 height 157
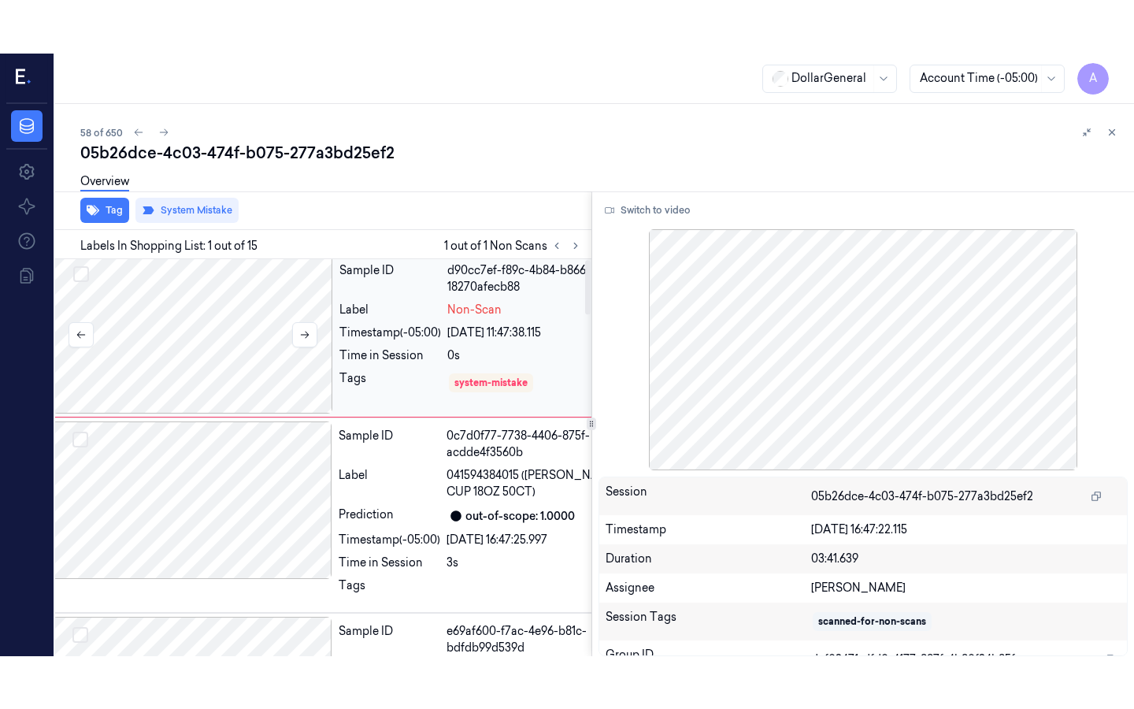
scroll to position [0, 25]
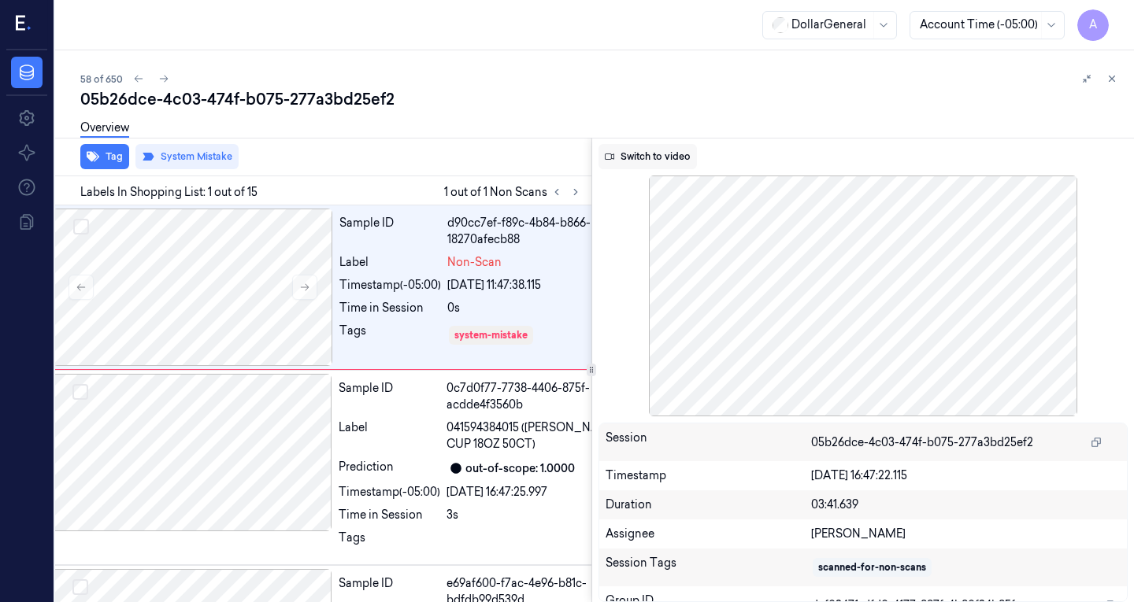
click at [676, 157] on button "Switch to video" at bounding box center [647, 156] width 98 height 25
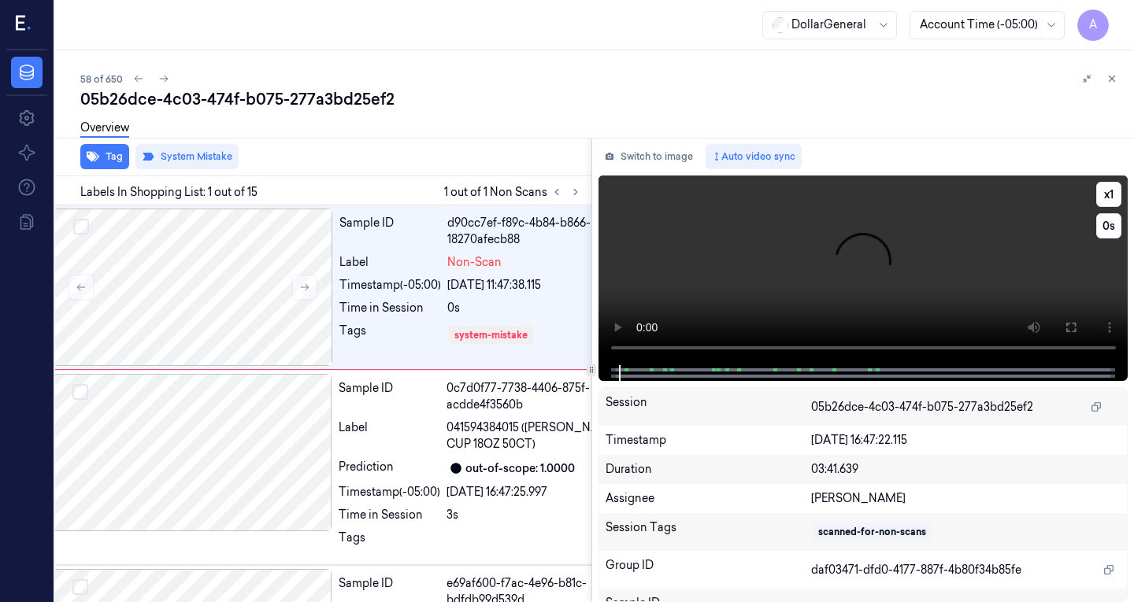
click at [705, 279] on video at bounding box center [863, 271] width 530 height 190
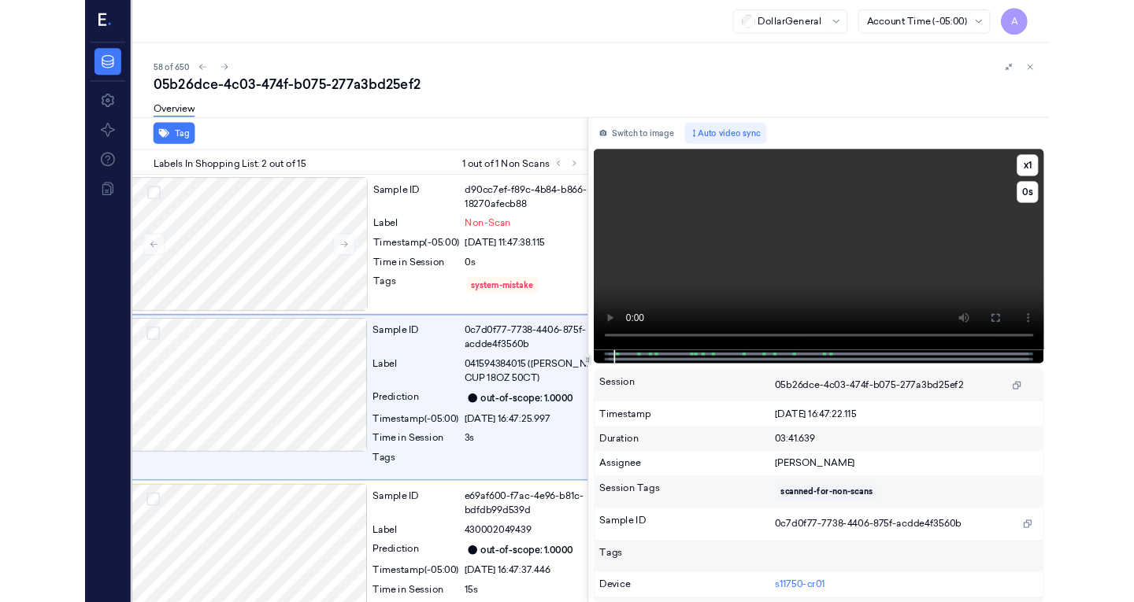
scroll to position [10, 25]
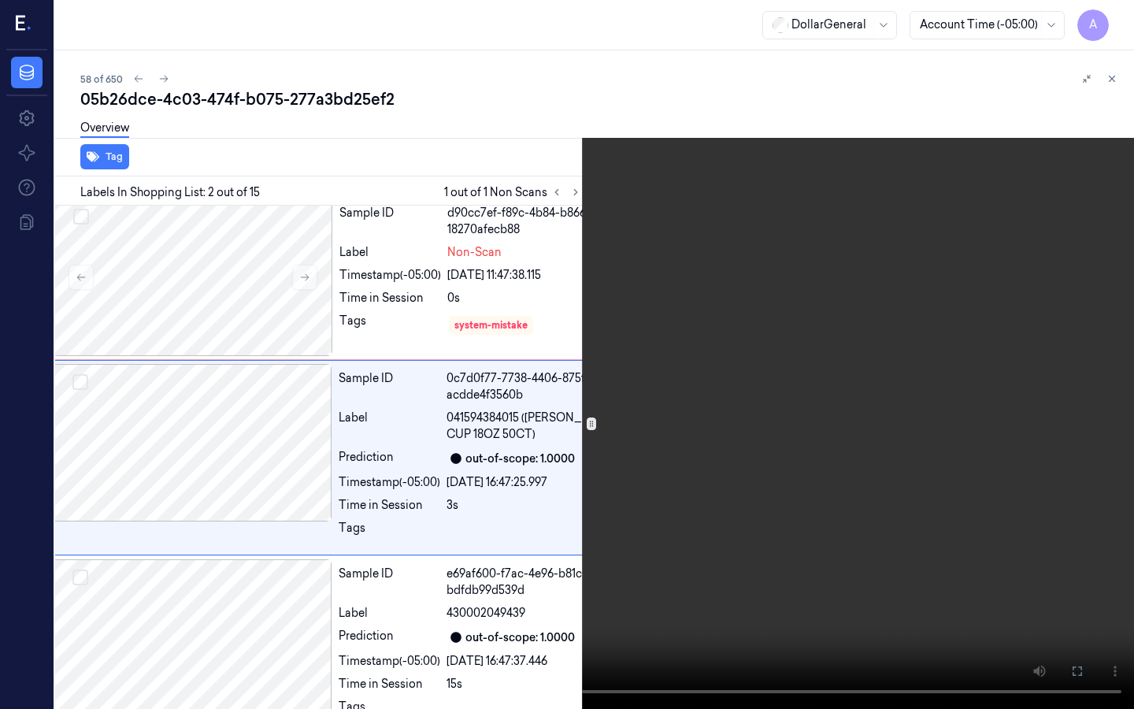
click at [535, 287] on video at bounding box center [567, 354] width 1134 height 709
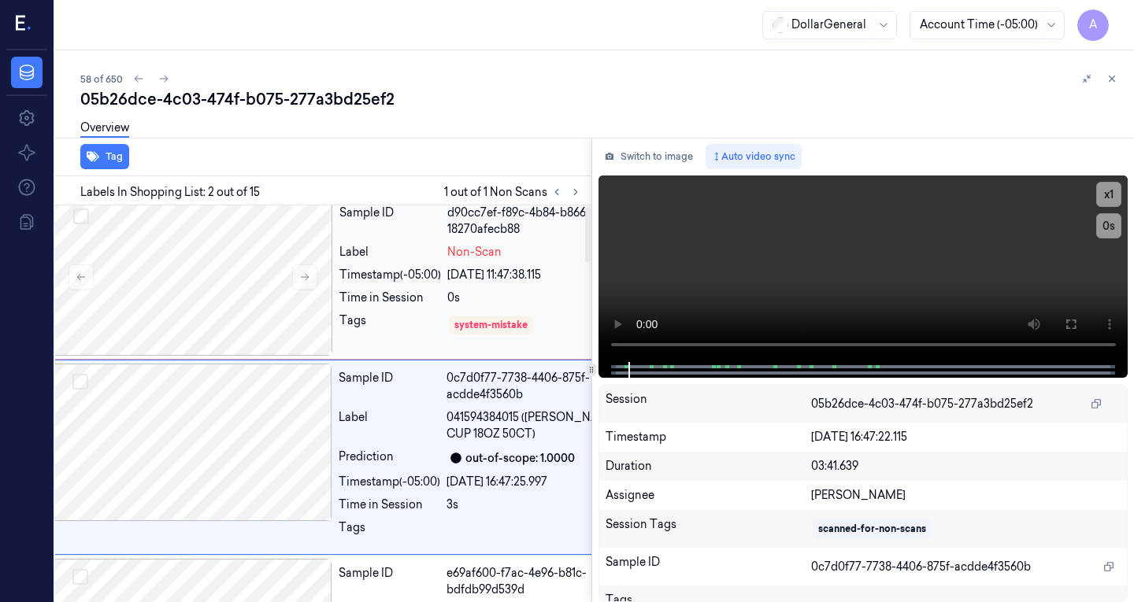
click at [535, 218] on div "d90cc7ef-f89c-4b84-b866-18270afecb88" at bounding box center [539, 221] width 184 height 33
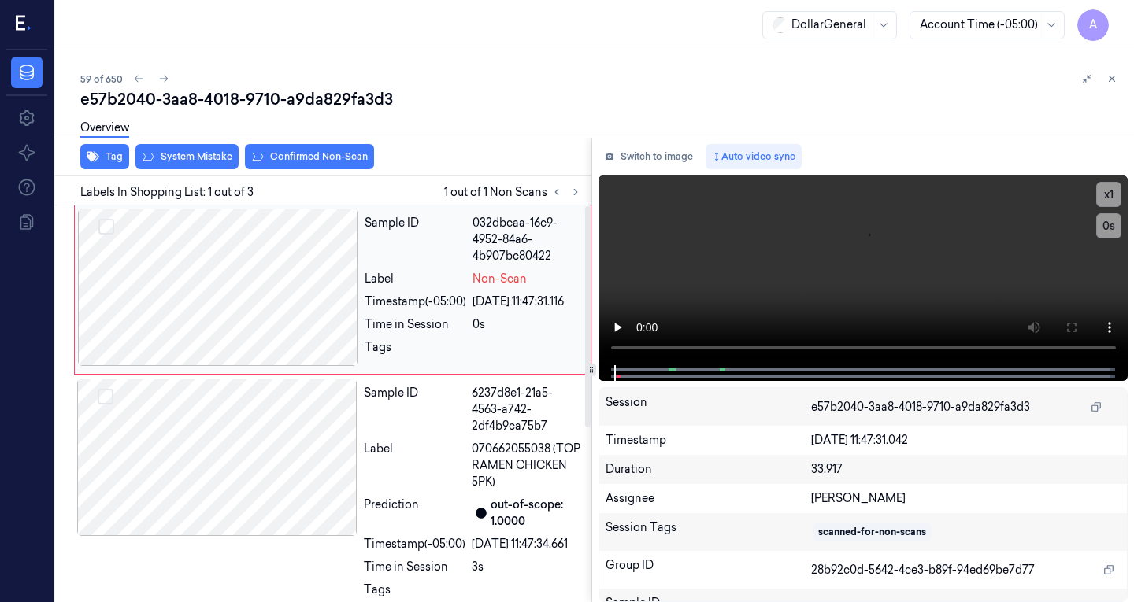
click at [266, 280] on div at bounding box center [218, 287] width 280 height 157
click at [646, 159] on button "Switch to image" at bounding box center [648, 156] width 101 height 25
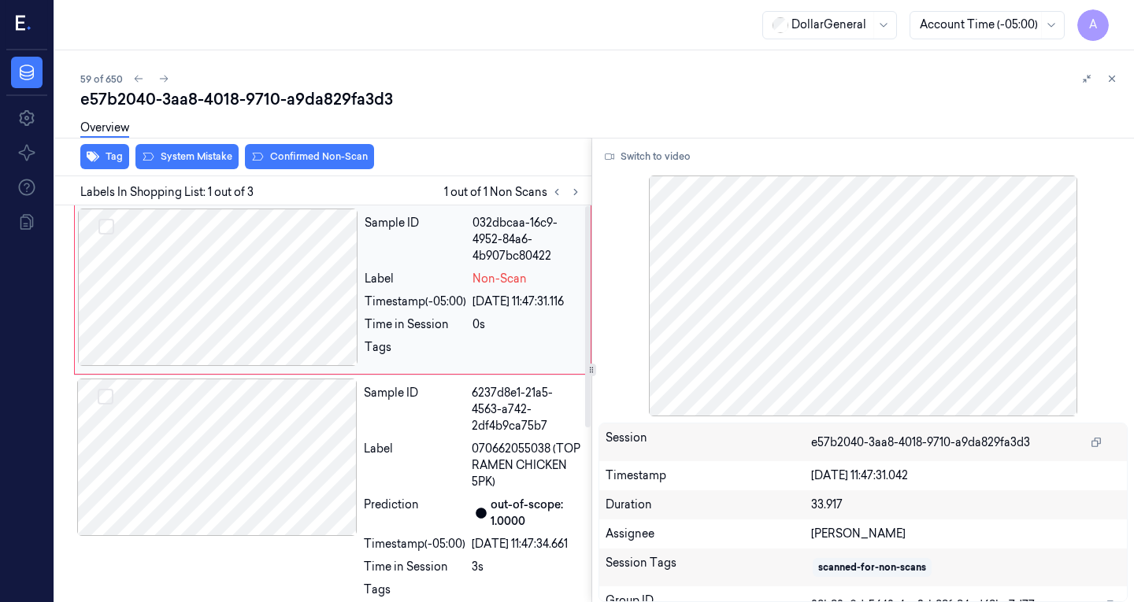
click at [294, 288] on div at bounding box center [218, 287] width 280 height 157
click at [255, 429] on div at bounding box center [217, 457] width 280 height 157
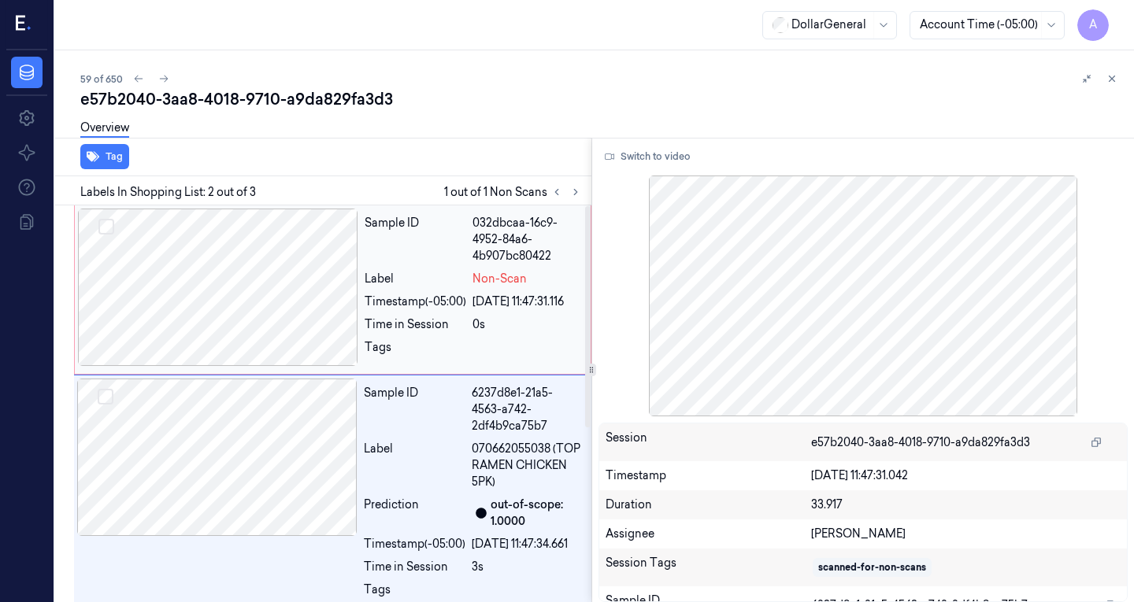
click at [244, 329] on div at bounding box center [218, 287] width 280 height 157
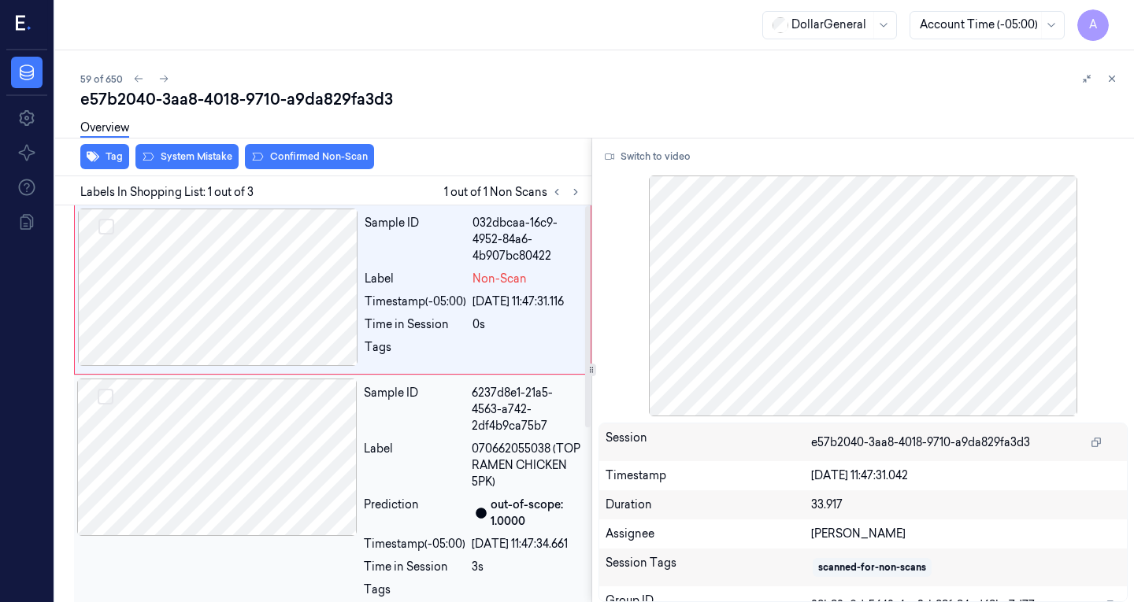
click at [236, 481] on div at bounding box center [217, 457] width 280 height 157
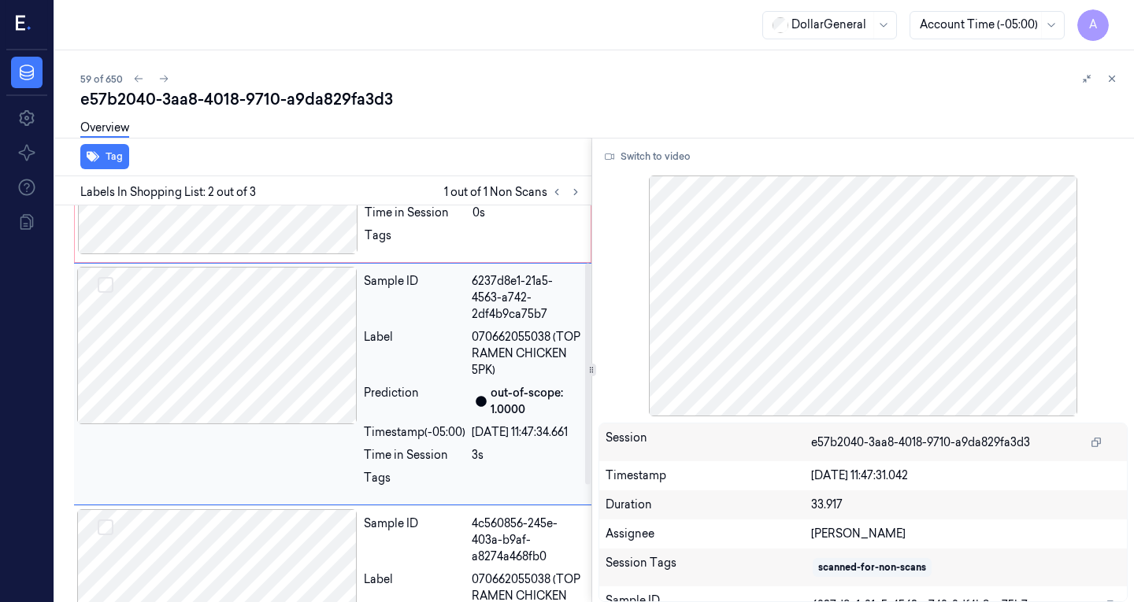
scroll to position [117, 0]
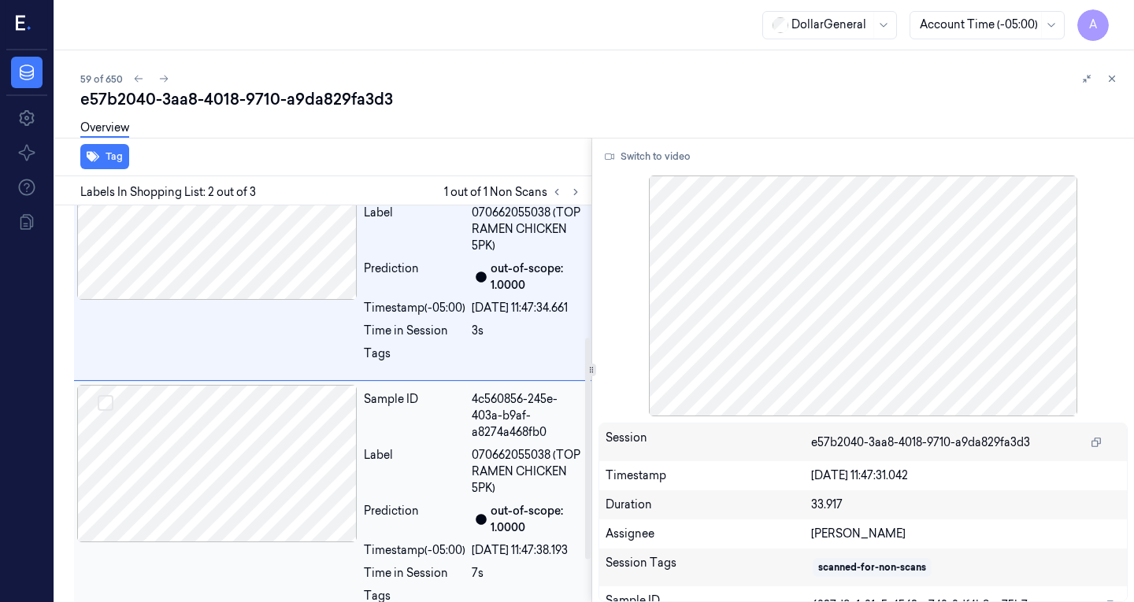
click at [221, 455] on div at bounding box center [217, 463] width 280 height 157
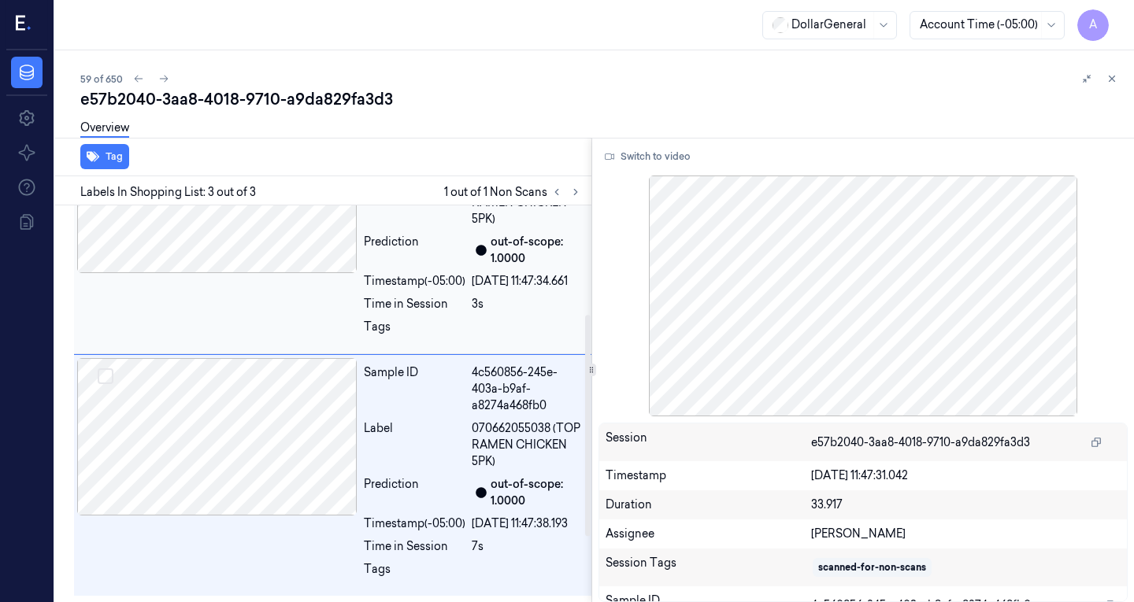
scroll to position [0, 0]
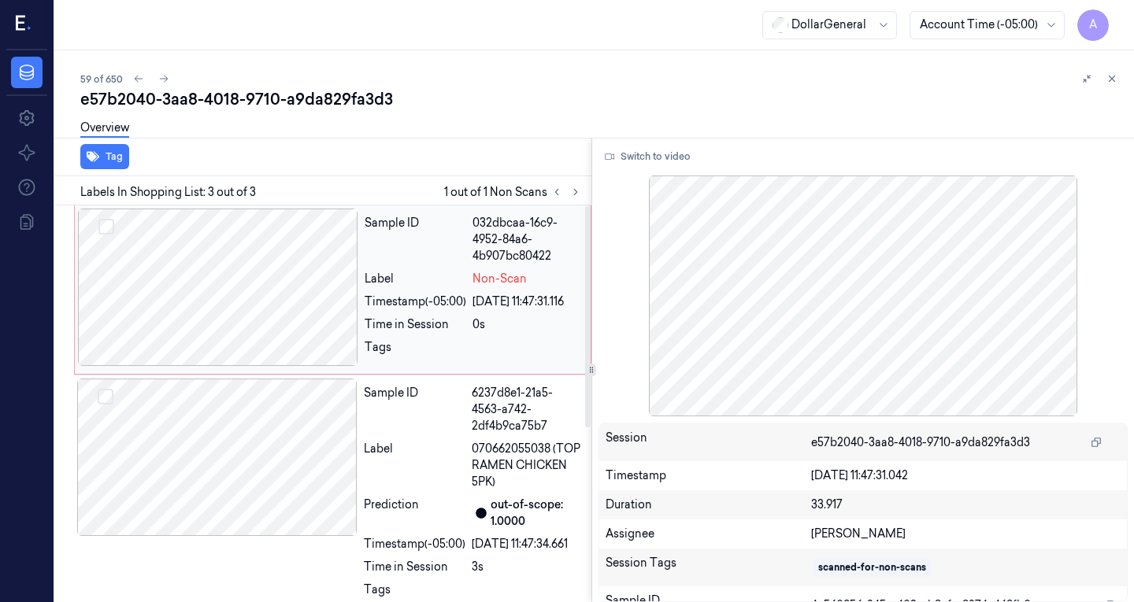
click at [279, 327] on div at bounding box center [218, 287] width 280 height 157
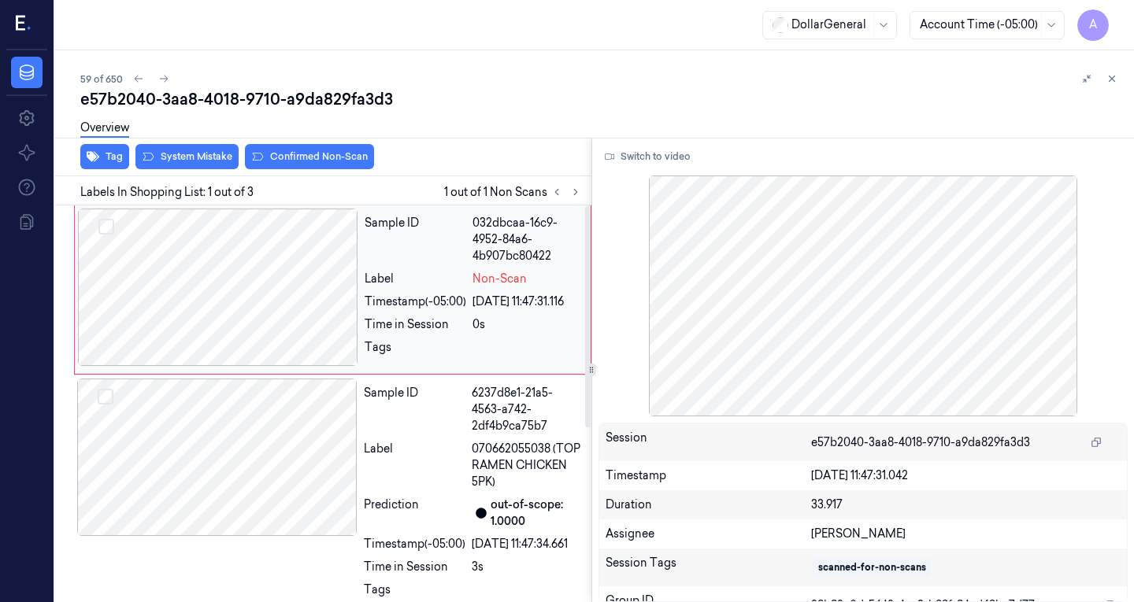
click at [243, 290] on div at bounding box center [218, 287] width 280 height 157
click at [252, 284] on div at bounding box center [218, 287] width 280 height 157
click at [257, 494] on div at bounding box center [217, 457] width 280 height 157
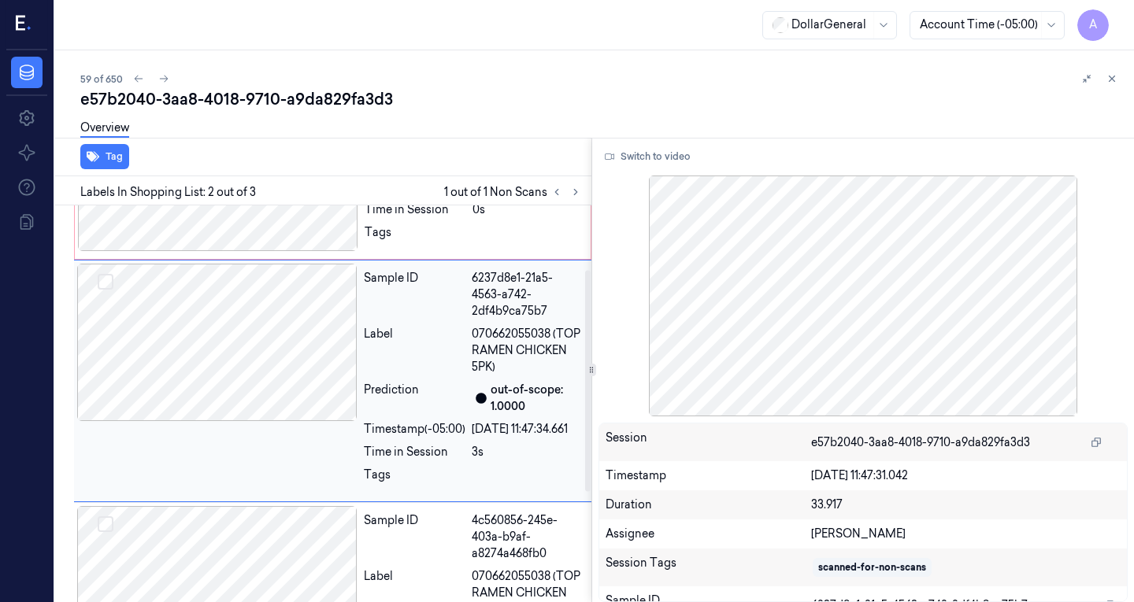
scroll to position [117, 0]
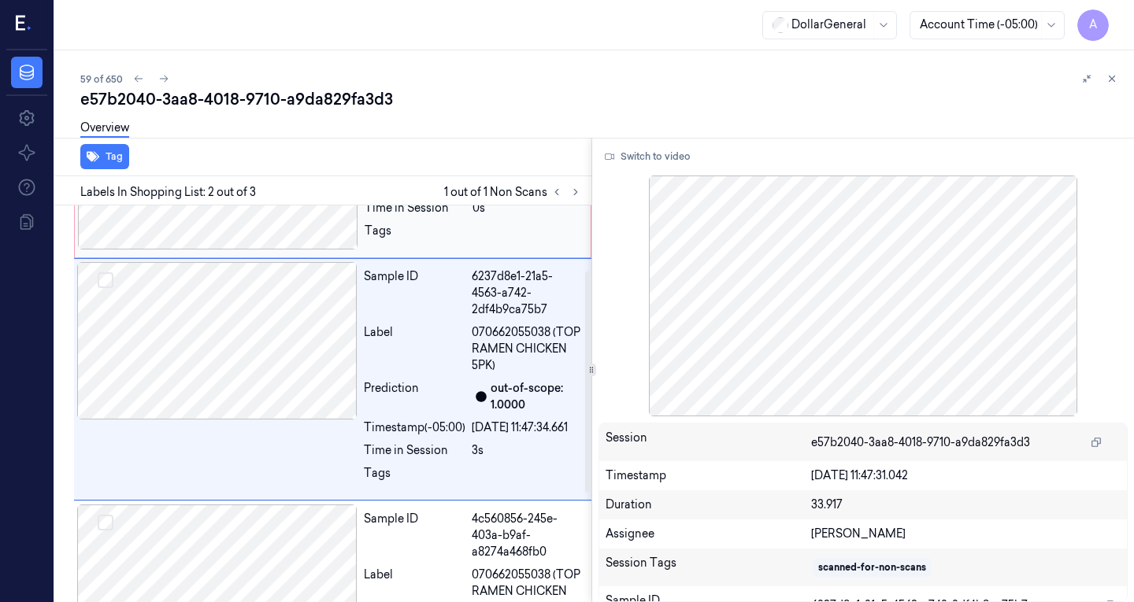
click at [256, 233] on div at bounding box center [218, 170] width 280 height 157
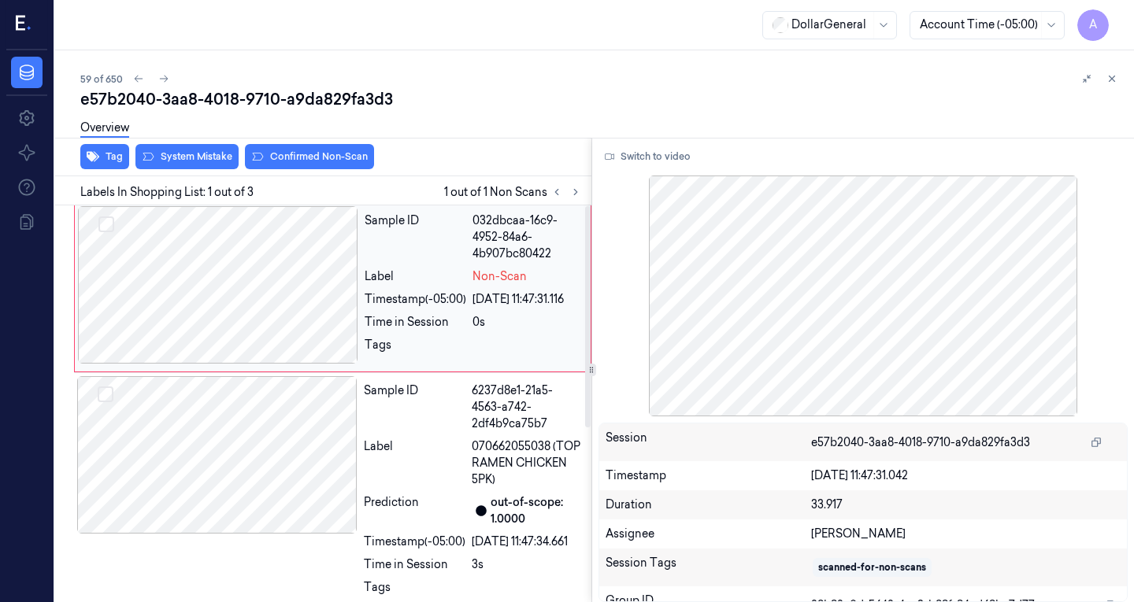
scroll to position [0, 0]
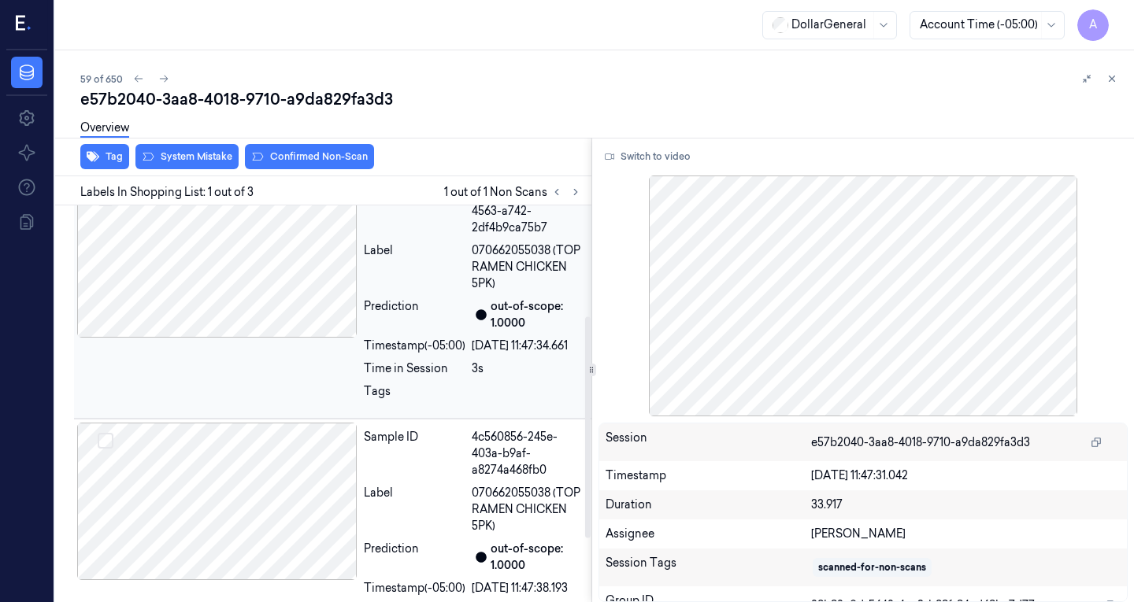
click at [234, 267] on div at bounding box center [217, 258] width 280 height 157
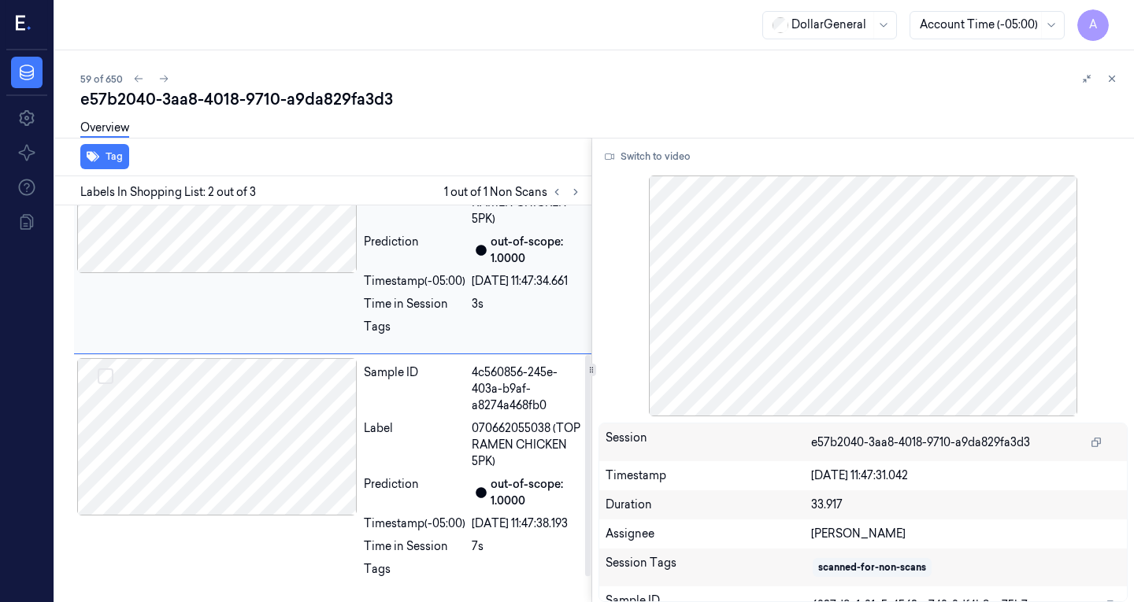
scroll to position [313, 0]
click at [280, 370] on div at bounding box center [217, 436] width 280 height 157
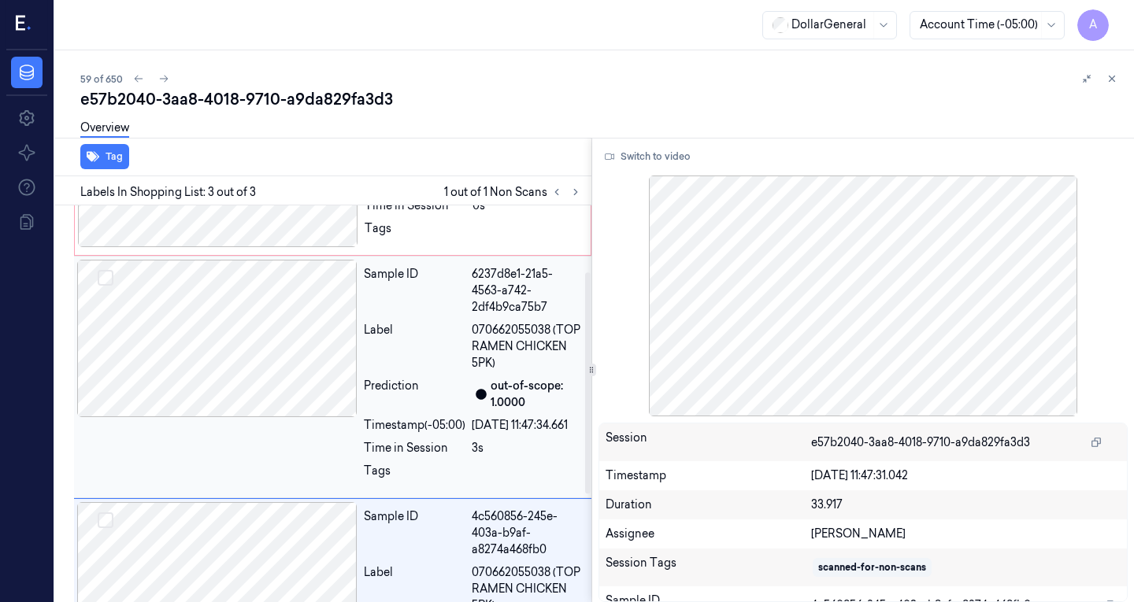
click at [309, 348] on div at bounding box center [217, 338] width 280 height 157
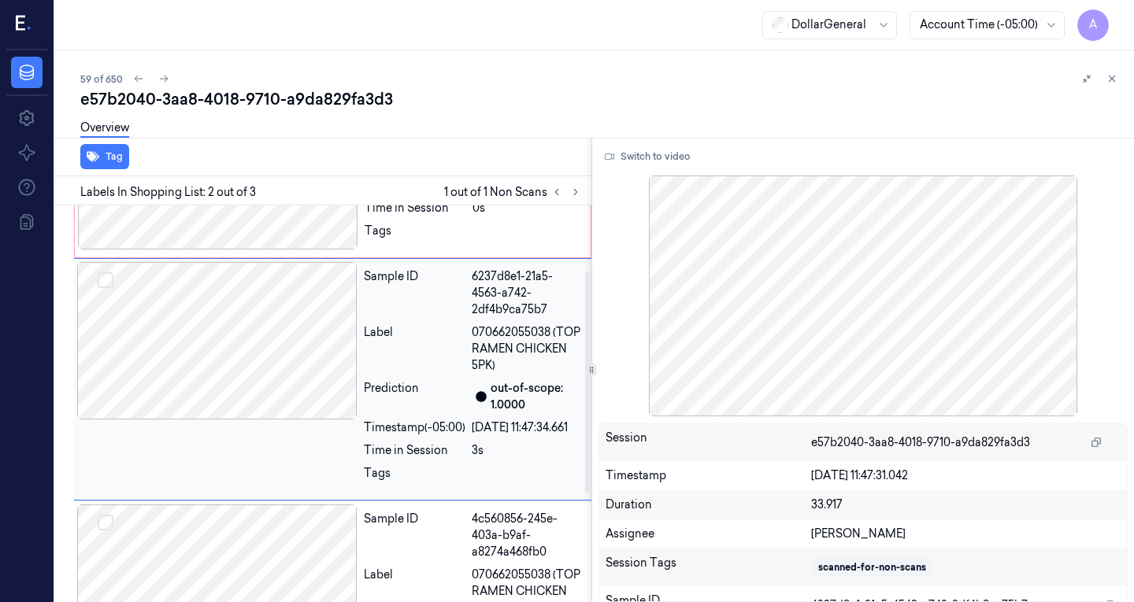
click at [250, 330] on div at bounding box center [217, 340] width 280 height 157
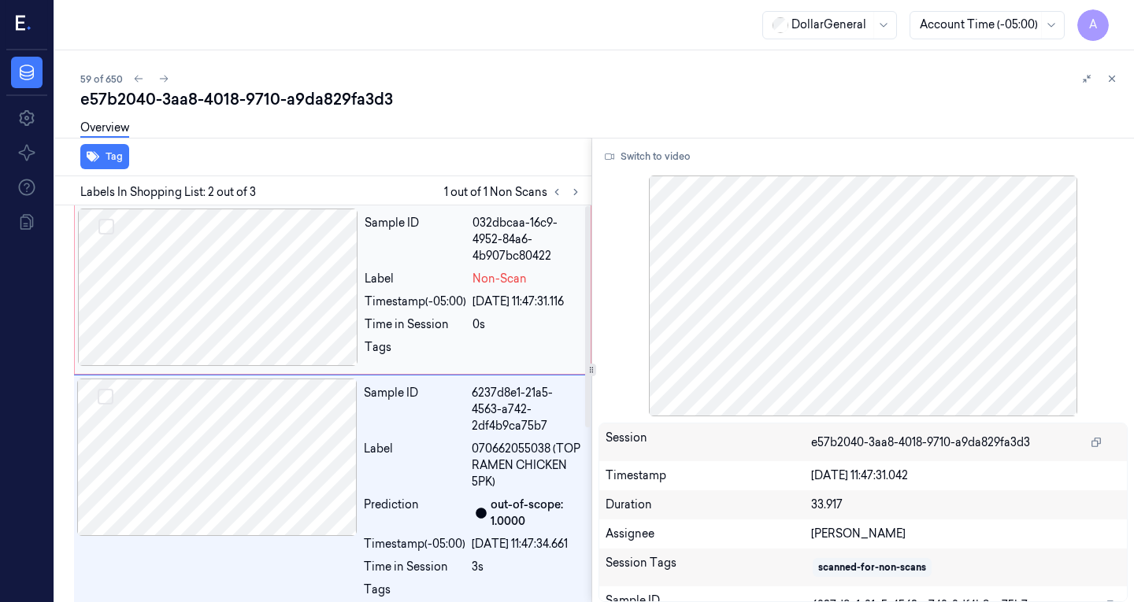
click at [246, 290] on div at bounding box center [218, 287] width 280 height 157
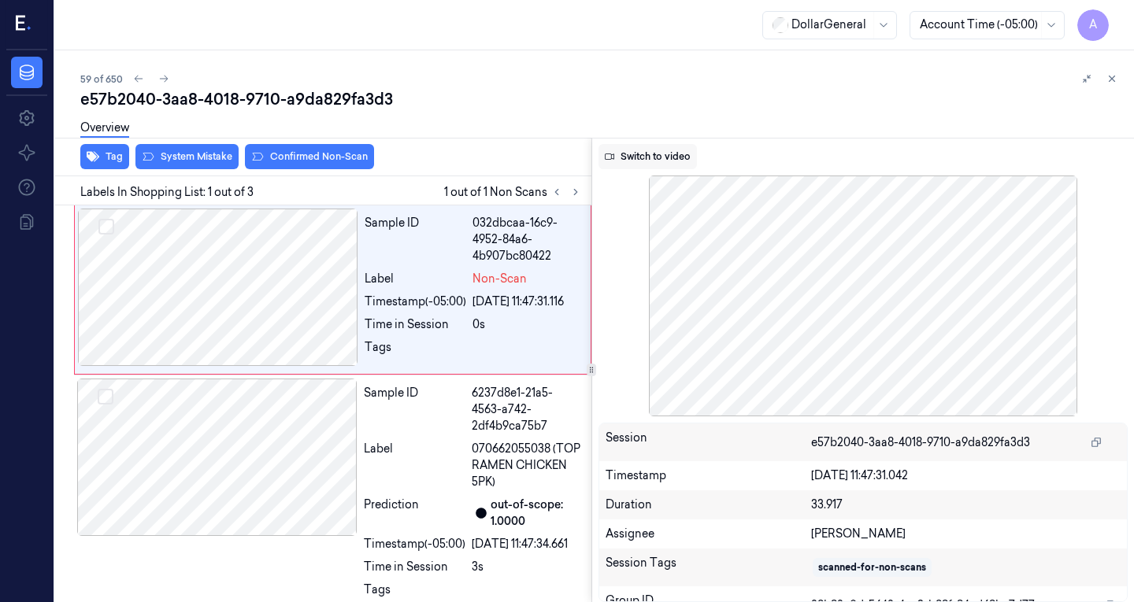
click at [668, 161] on button "Switch to video" at bounding box center [647, 156] width 98 height 25
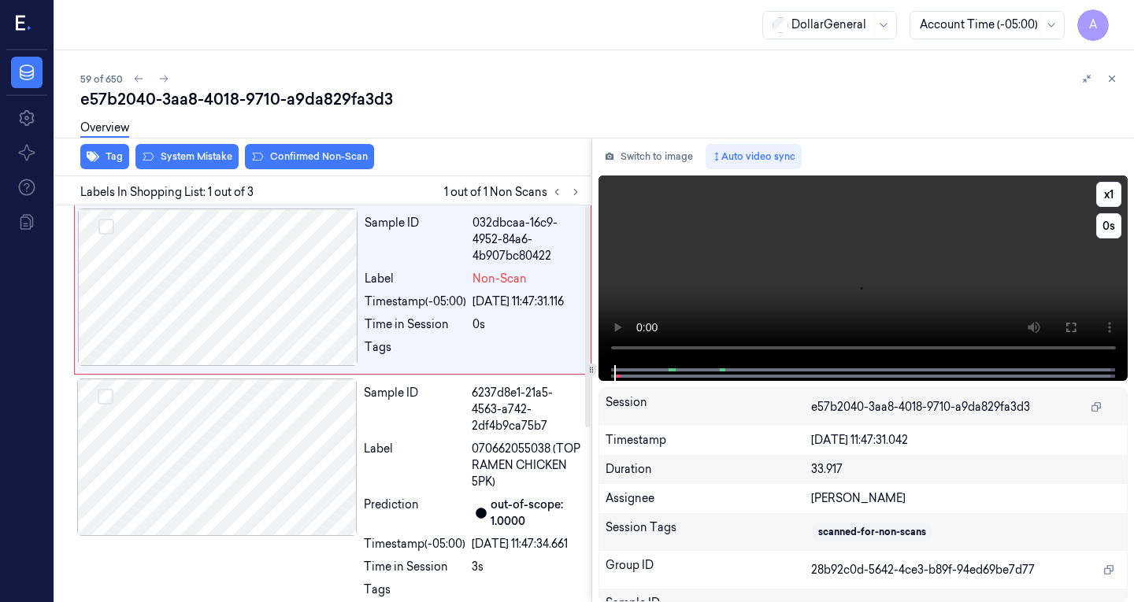
click at [780, 254] on video at bounding box center [863, 271] width 530 height 190
click at [729, 238] on video at bounding box center [863, 271] width 530 height 190
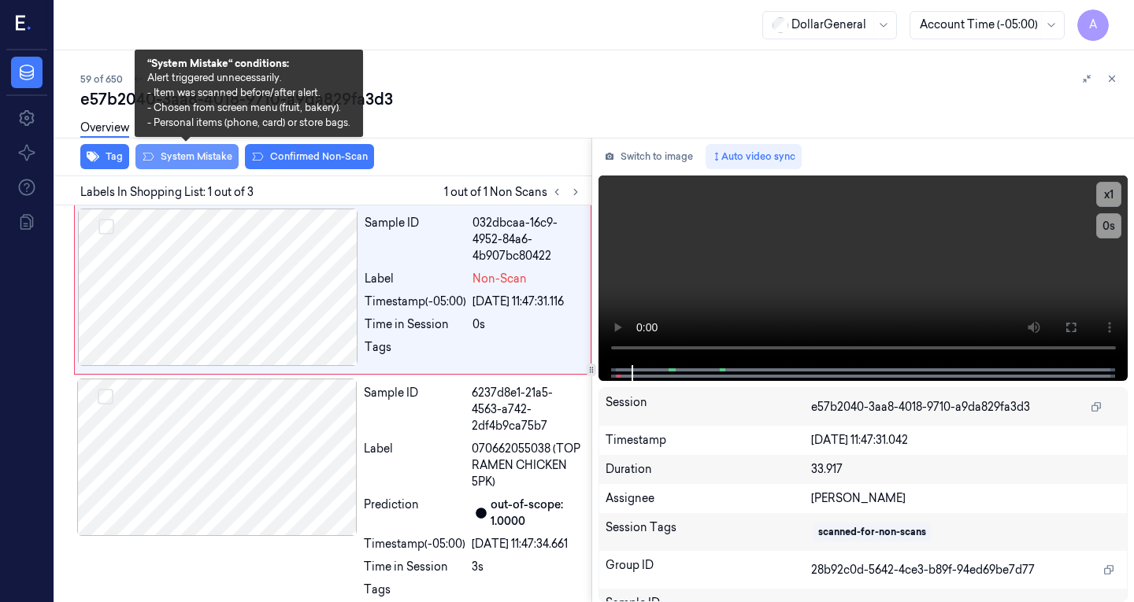
click at [210, 160] on button "System Mistake" at bounding box center [186, 156] width 103 height 25
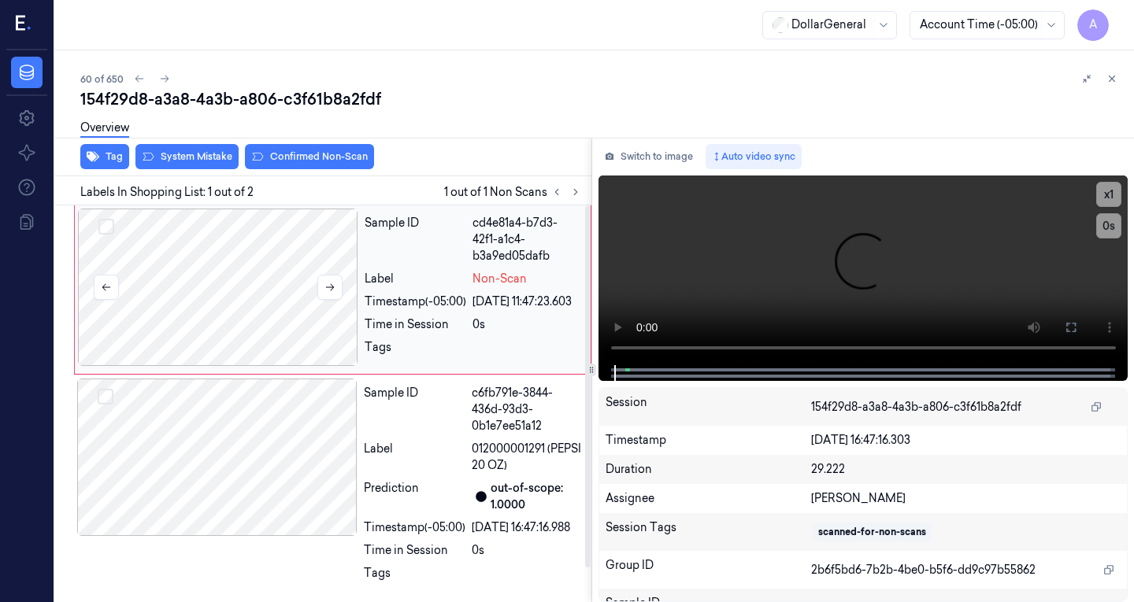
click at [282, 281] on div at bounding box center [218, 287] width 280 height 157
click at [662, 154] on button "Switch to image" at bounding box center [648, 156] width 101 height 25
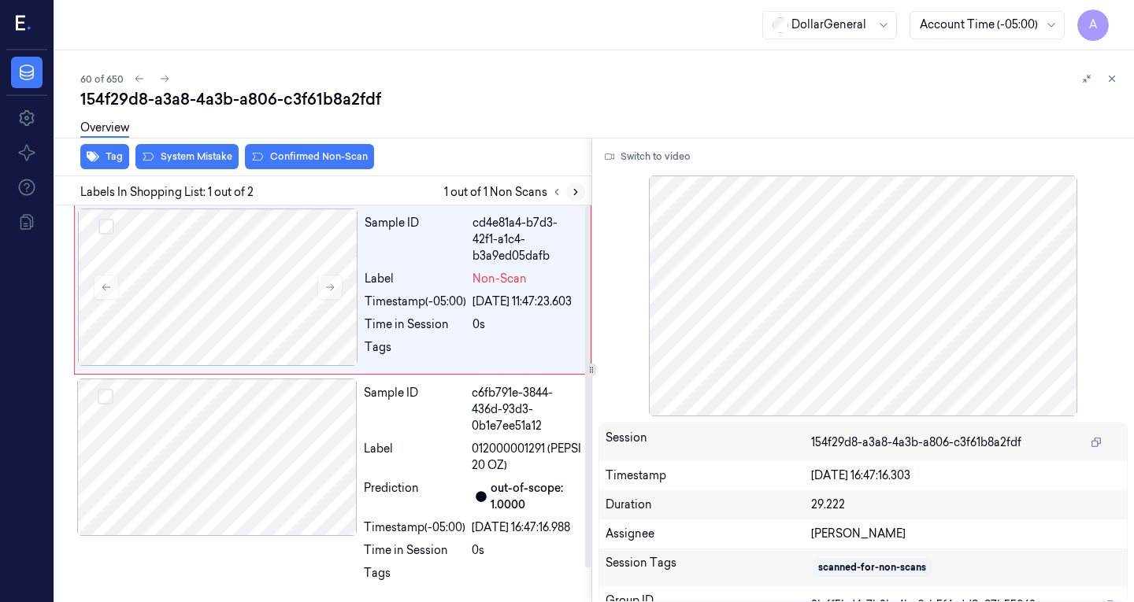
click at [576, 199] on button at bounding box center [575, 192] width 19 height 19
click at [239, 291] on div at bounding box center [218, 287] width 280 height 157
click at [327, 286] on icon at bounding box center [329, 287] width 11 height 11
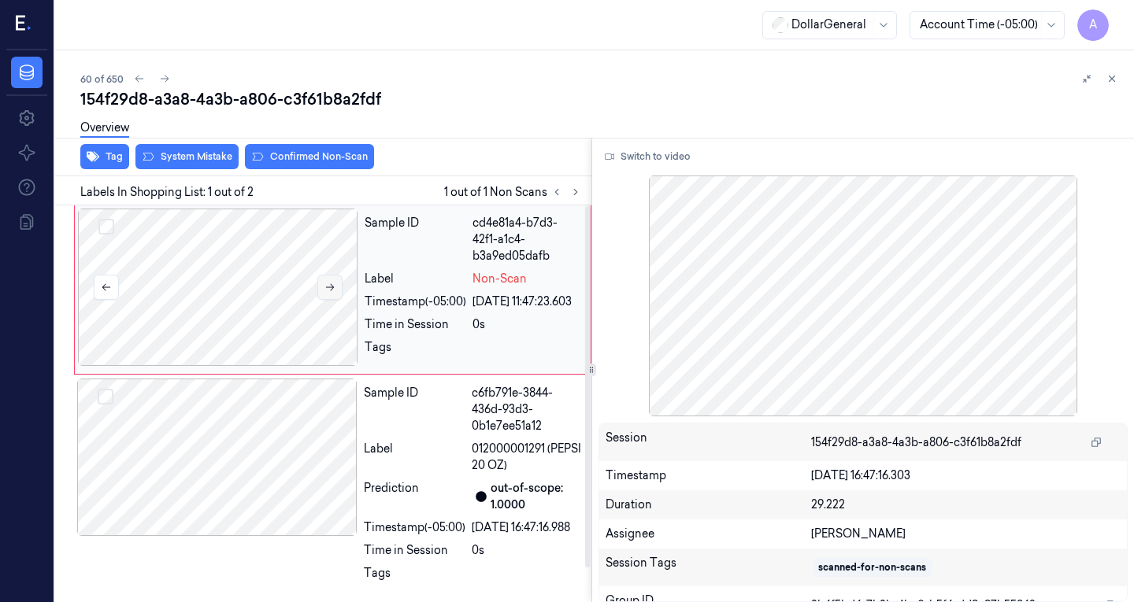
click at [327, 286] on icon at bounding box center [329, 287] width 11 height 11
click at [636, 164] on button "Switch to video" at bounding box center [647, 156] width 98 height 25
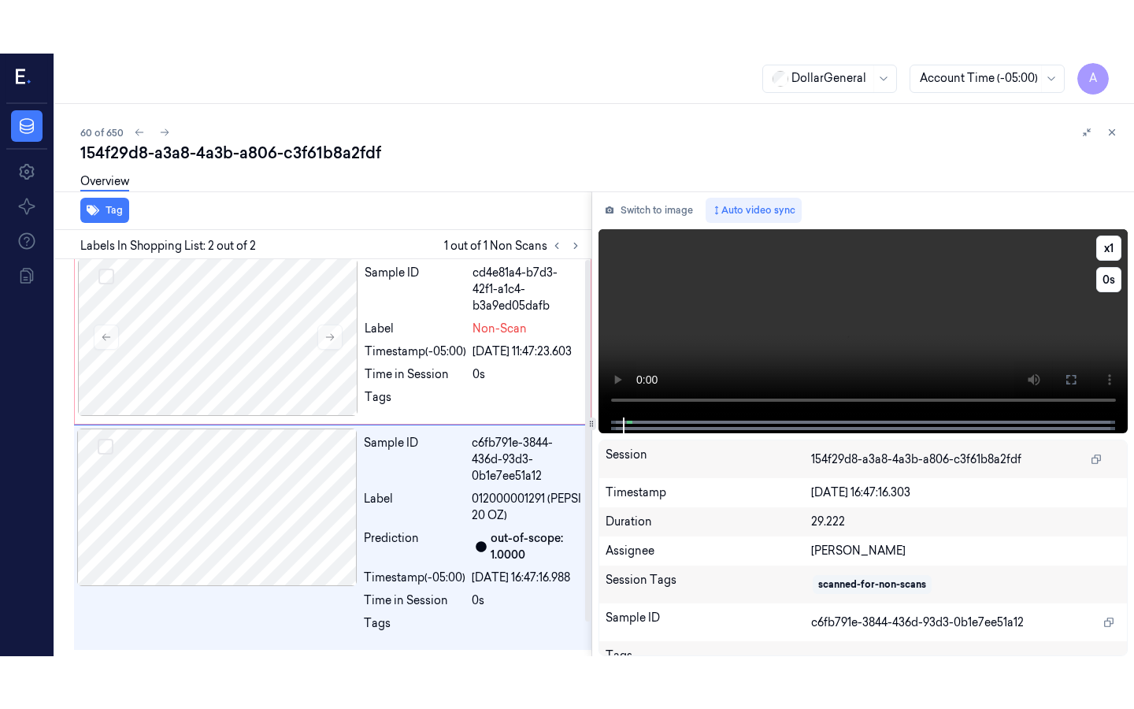
scroll to position [37, 0]
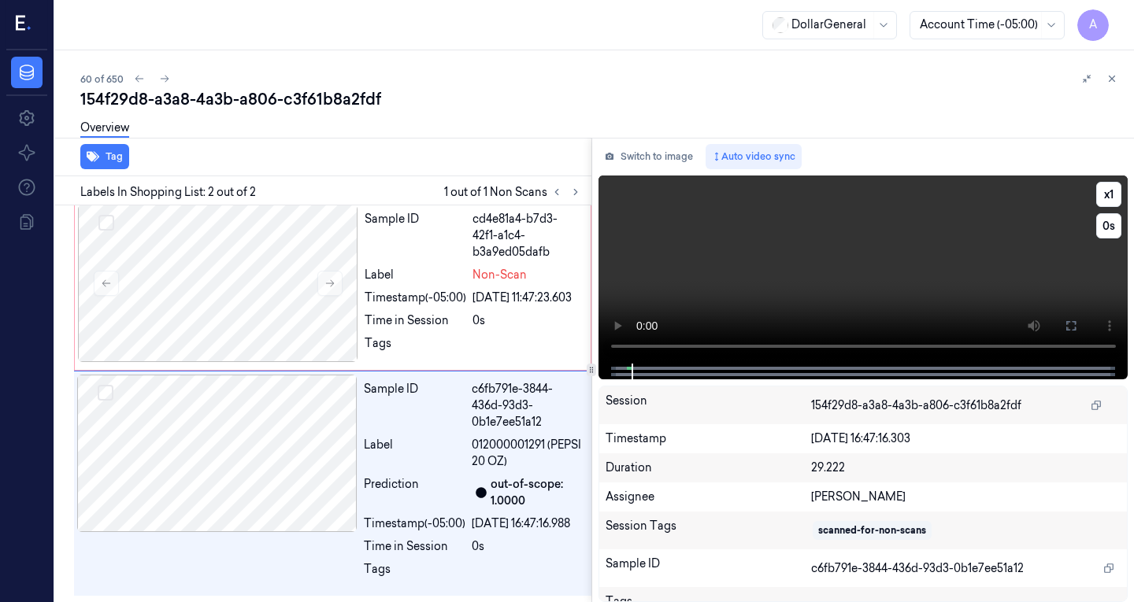
click at [879, 224] on video at bounding box center [863, 270] width 530 height 188
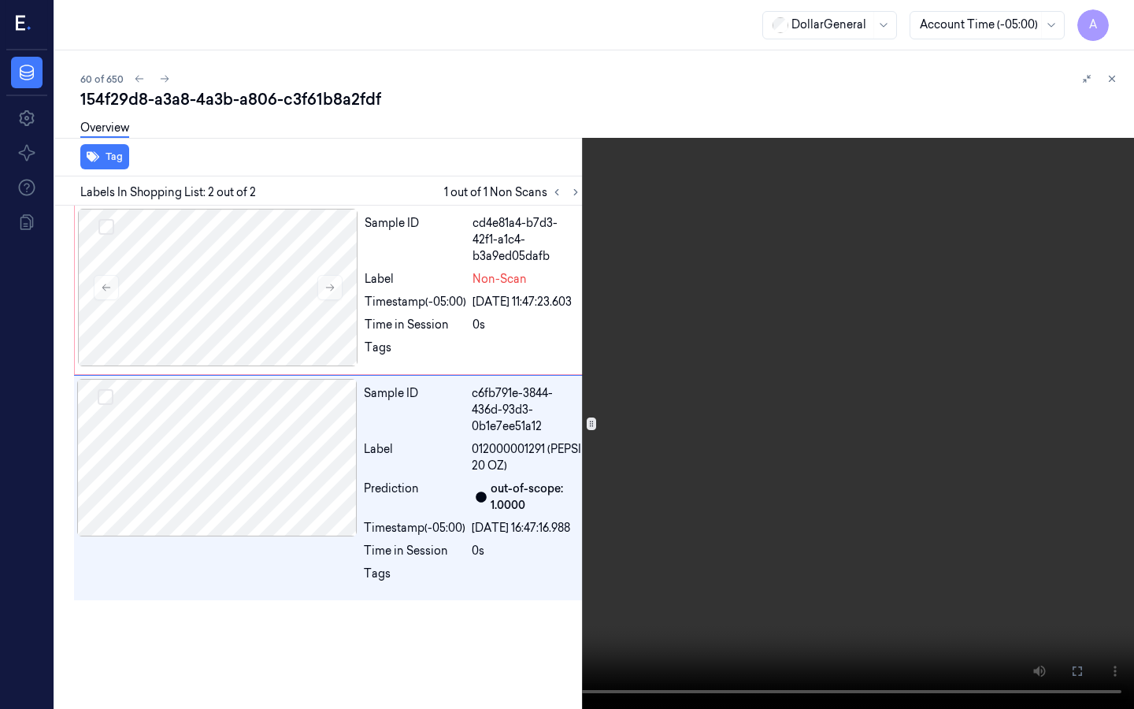
click at [226, 425] on video at bounding box center [567, 354] width 1134 height 709
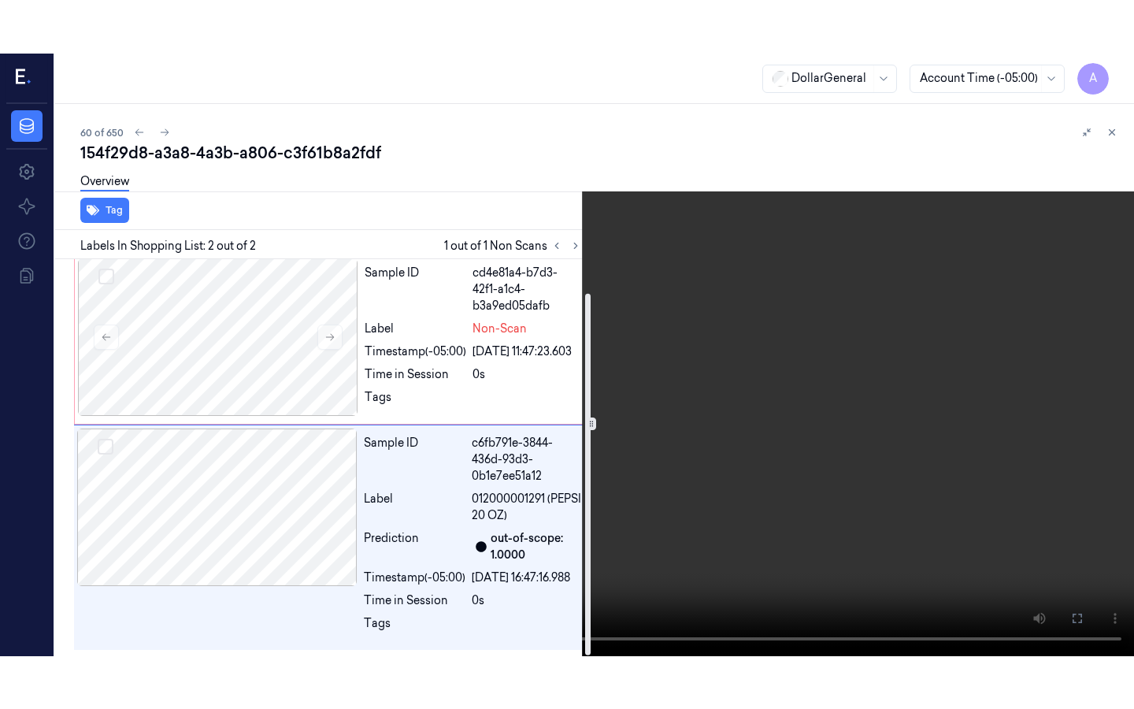
scroll to position [37, 0]
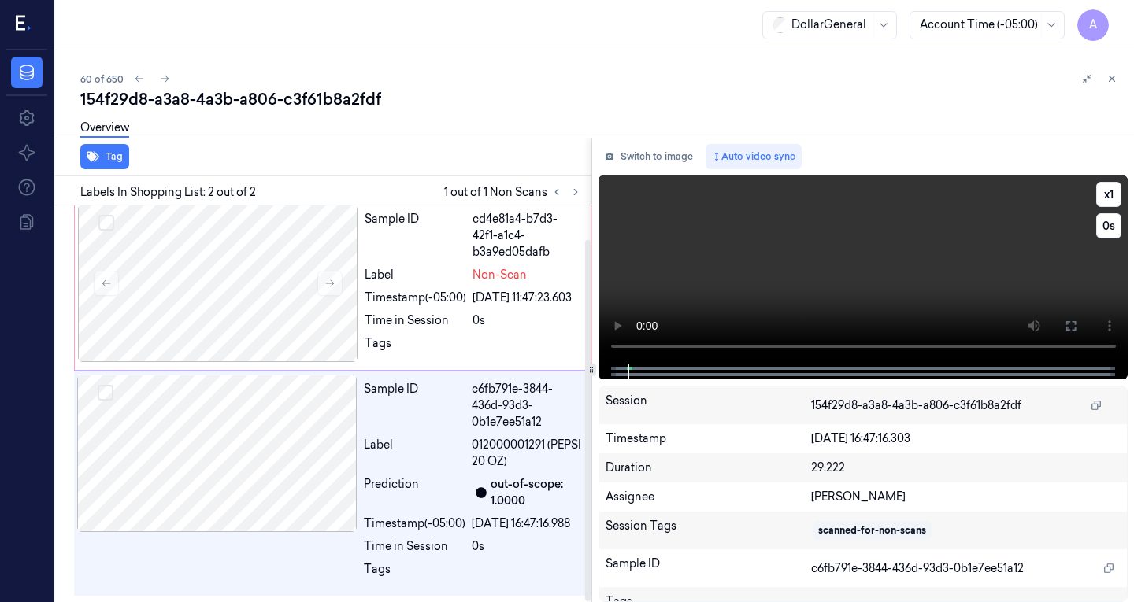
click at [731, 260] on video at bounding box center [863, 270] width 530 height 188
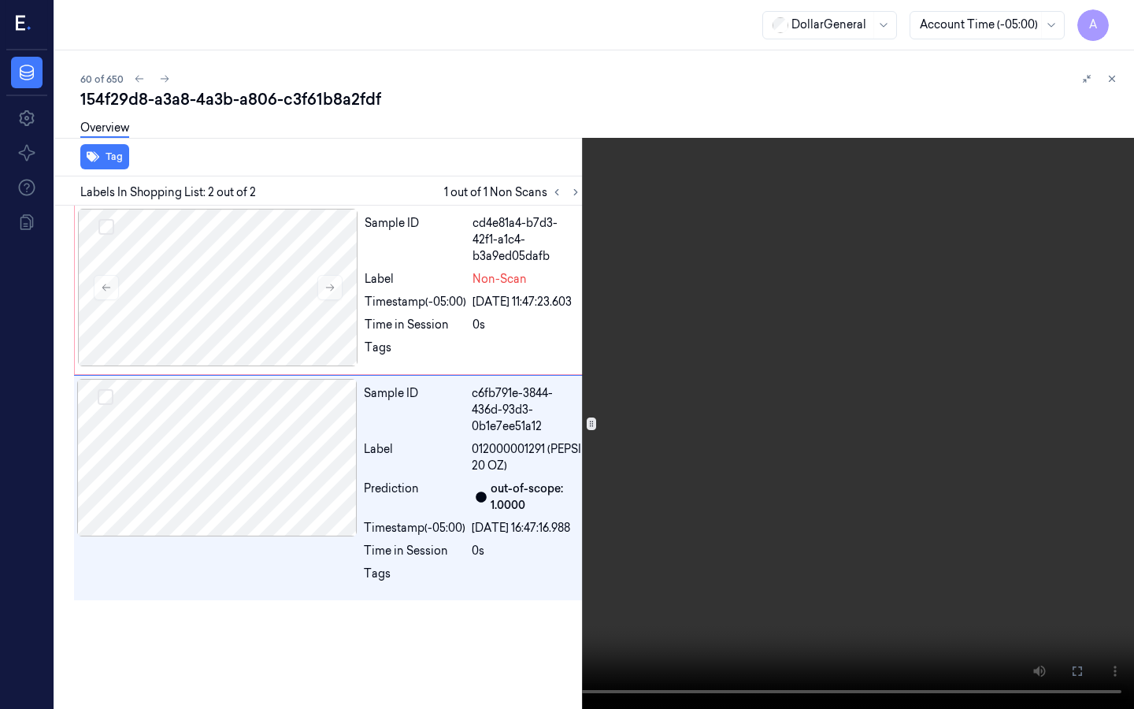
click at [791, 286] on video at bounding box center [567, 354] width 1134 height 709
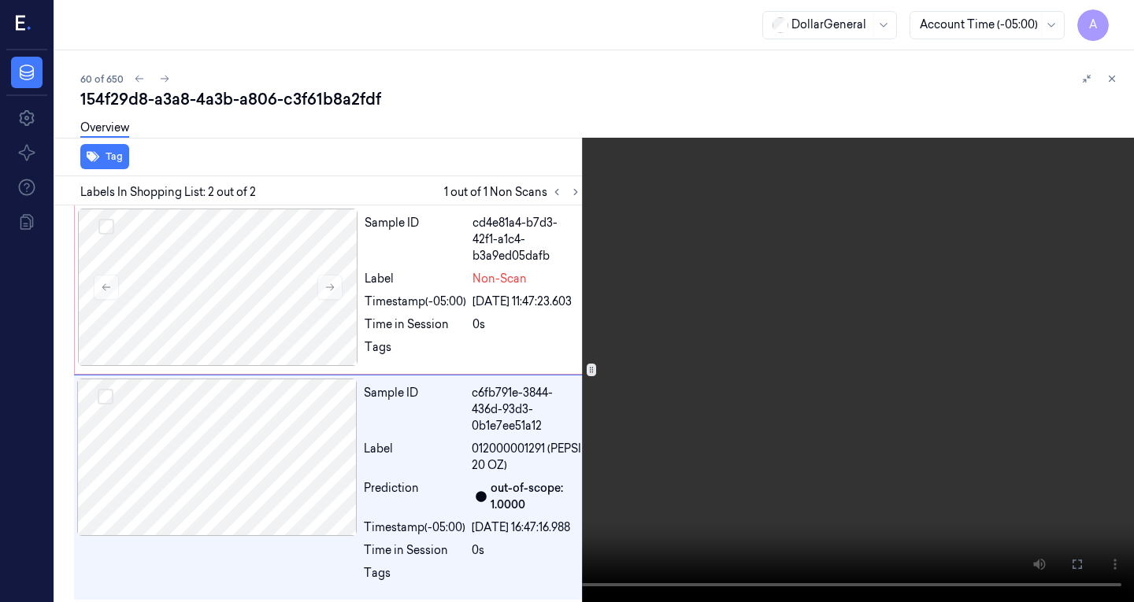
click at [779, 287] on video at bounding box center [567, 301] width 1134 height 602
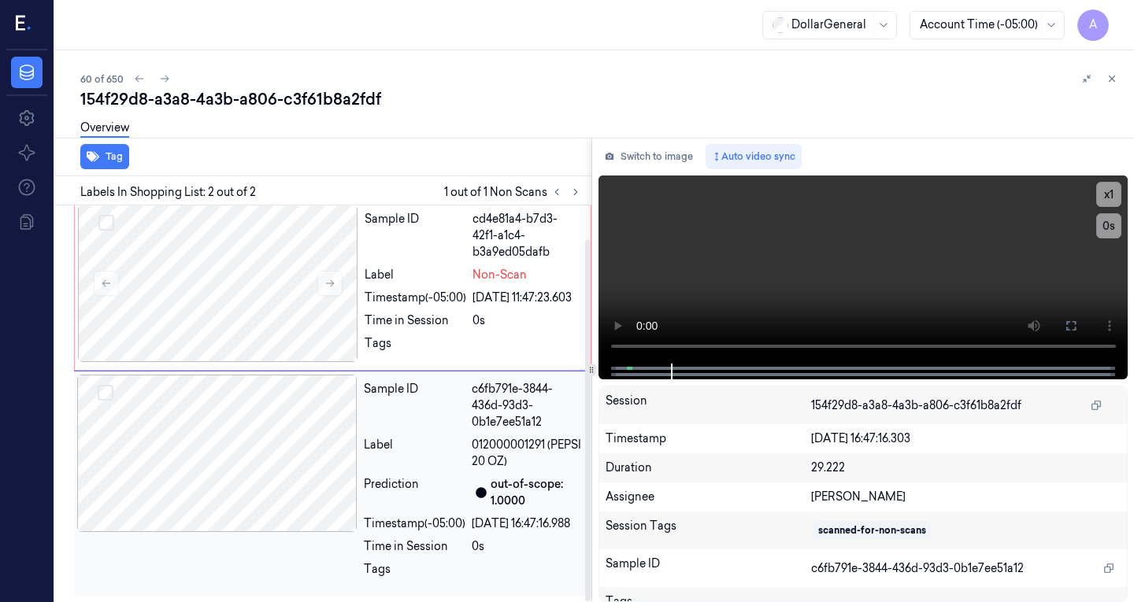
scroll to position [37, 0]
click at [283, 213] on div at bounding box center [218, 283] width 280 height 157
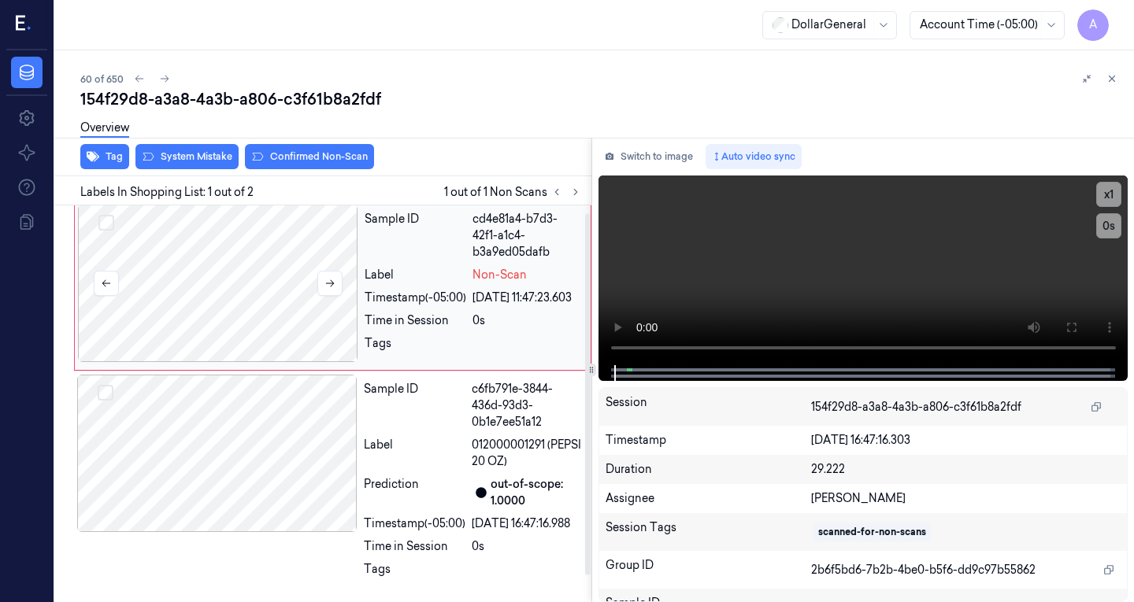
scroll to position [0, 0]
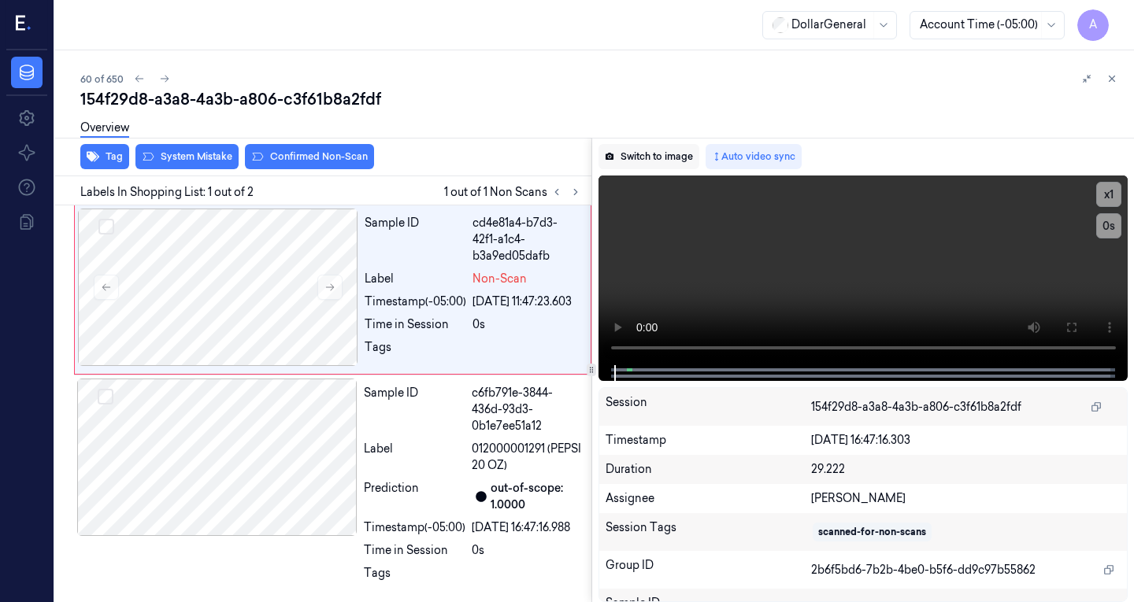
click at [659, 154] on button "Switch to image" at bounding box center [648, 156] width 101 height 25
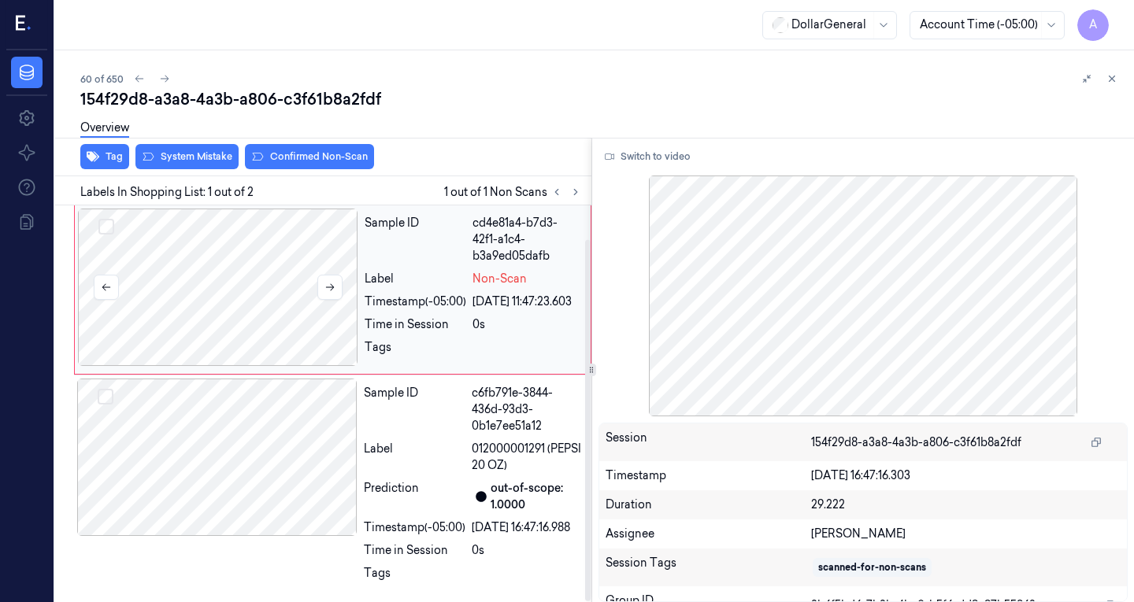
scroll to position [37, 0]
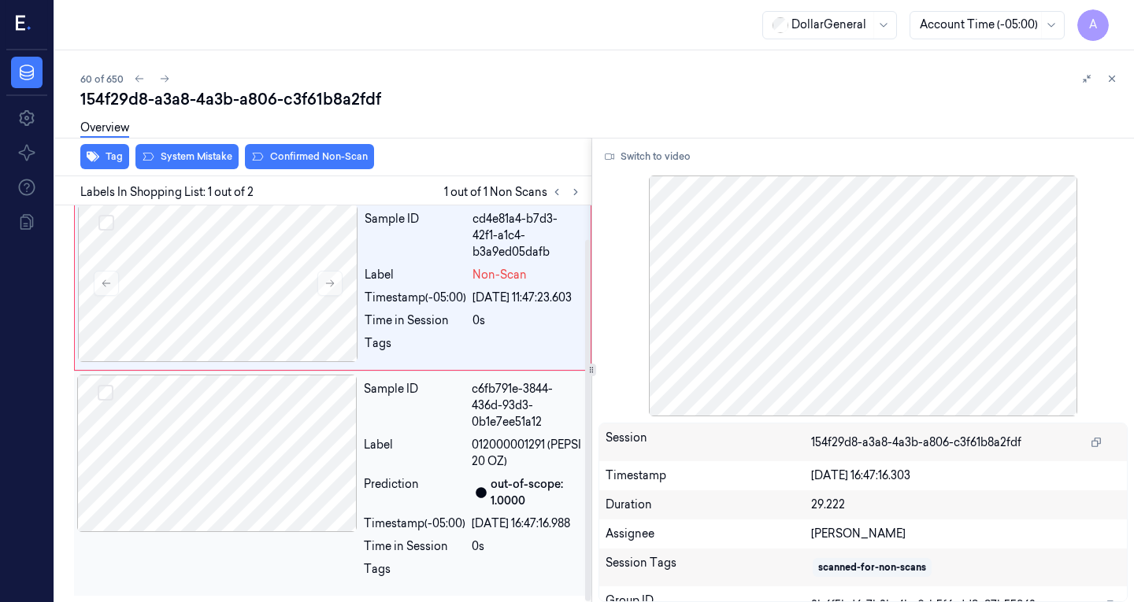
click at [228, 510] on div at bounding box center [217, 453] width 280 height 157
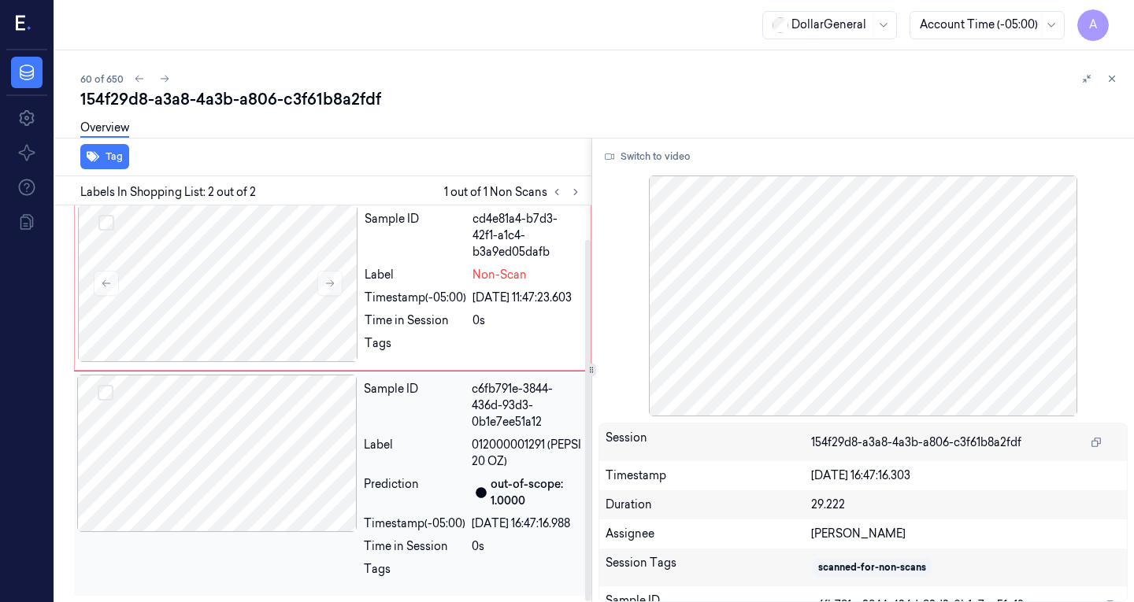
click at [280, 411] on div at bounding box center [217, 453] width 280 height 157
click at [282, 304] on div at bounding box center [218, 283] width 280 height 157
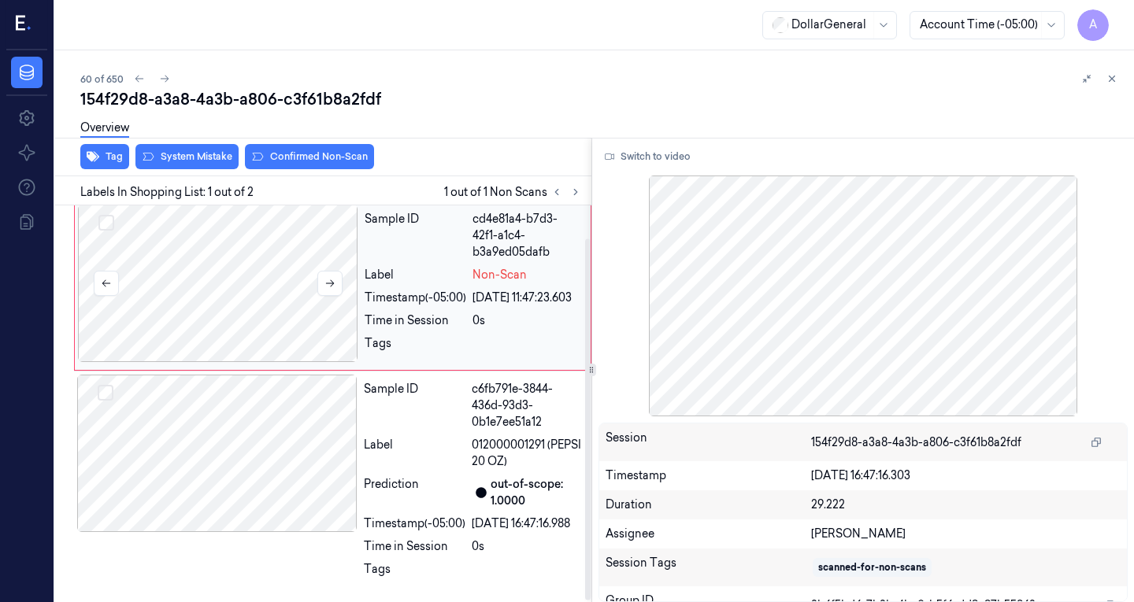
scroll to position [0, 0]
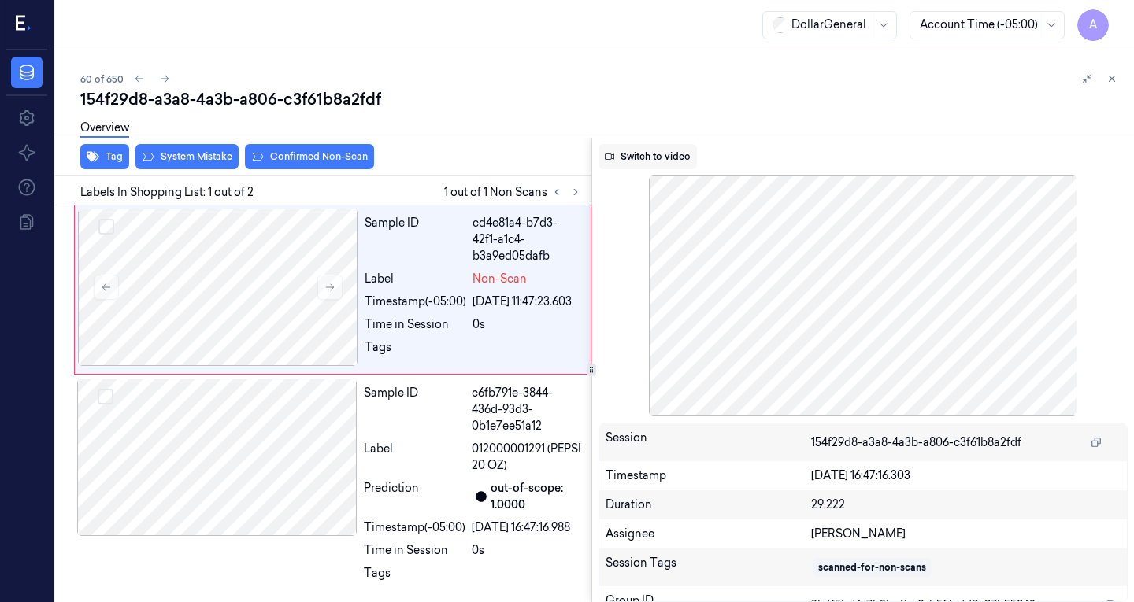
click at [665, 162] on button "Switch to video" at bounding box center [647, 156] width 98 height 25
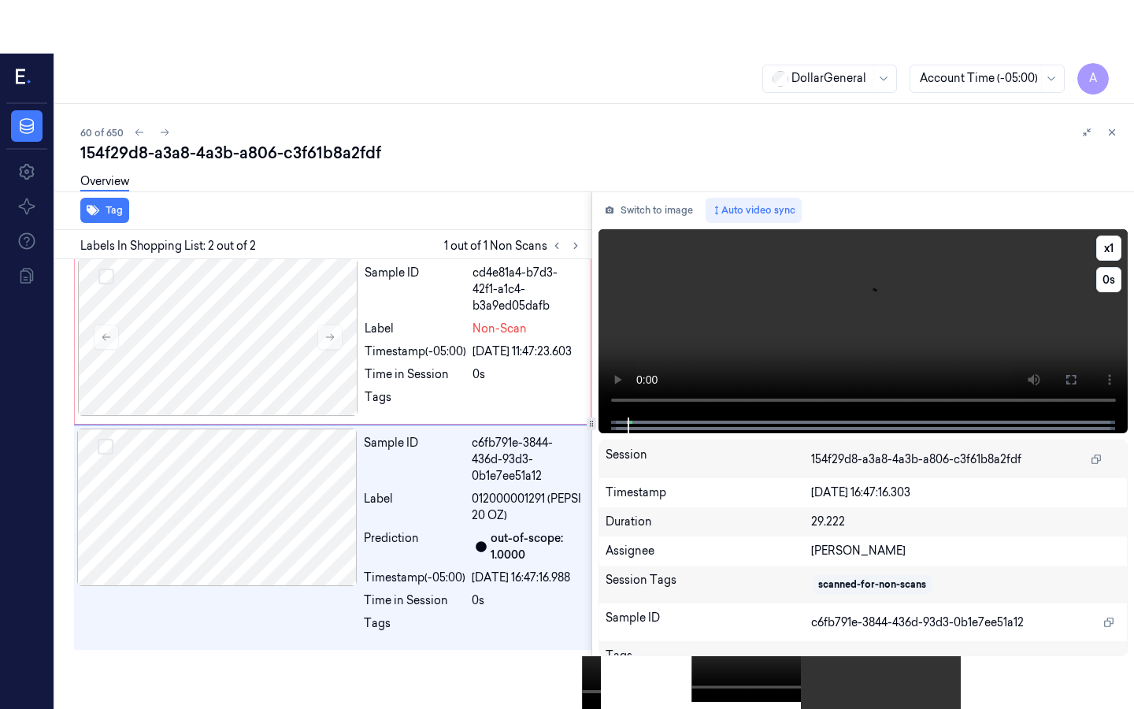
scroll to position [37, 0]
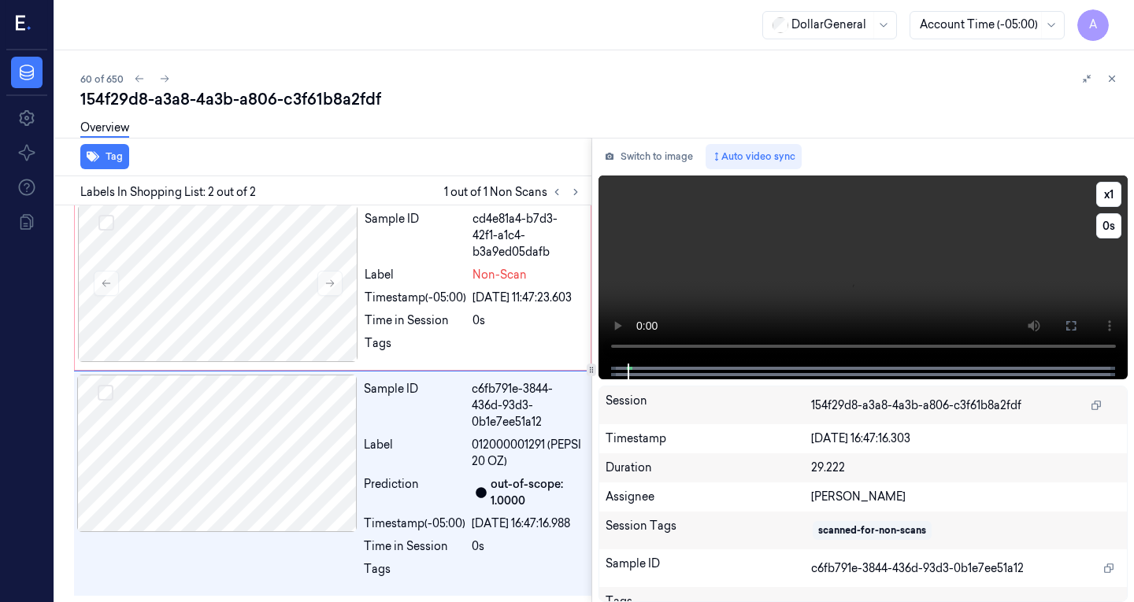
click at [794, 237] on video at bounding box center [863, 270] width 530 height 188
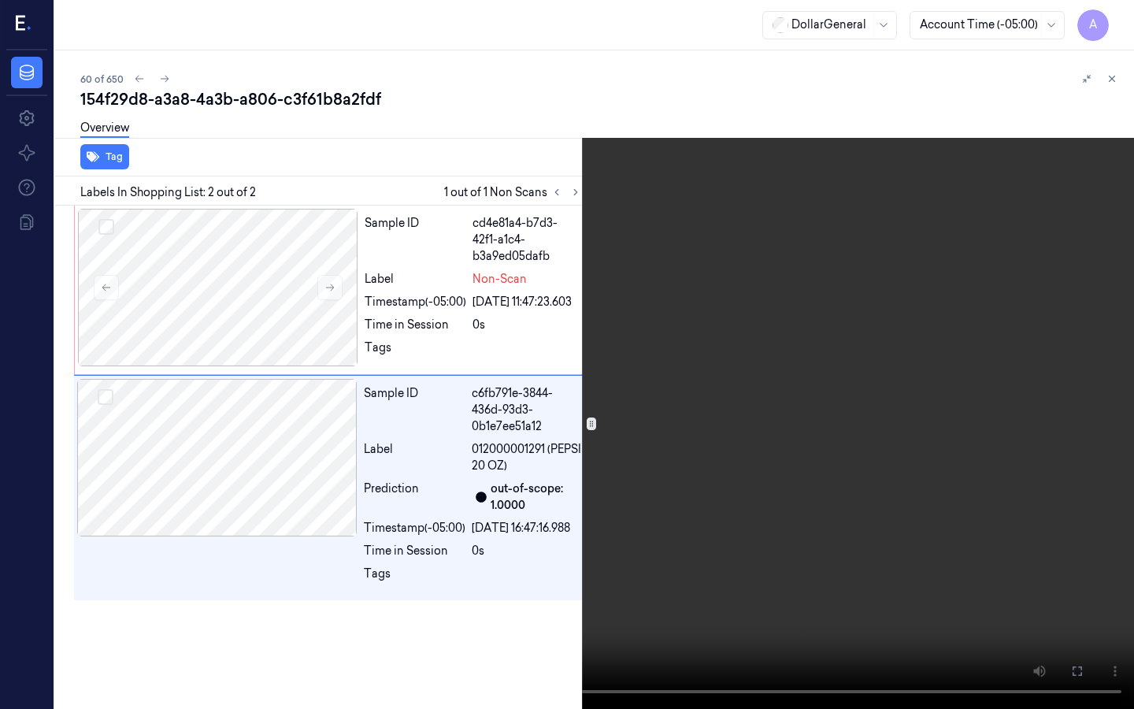
click at [574, 401] on video at bounding box center [567, 354] width 1134 height 709
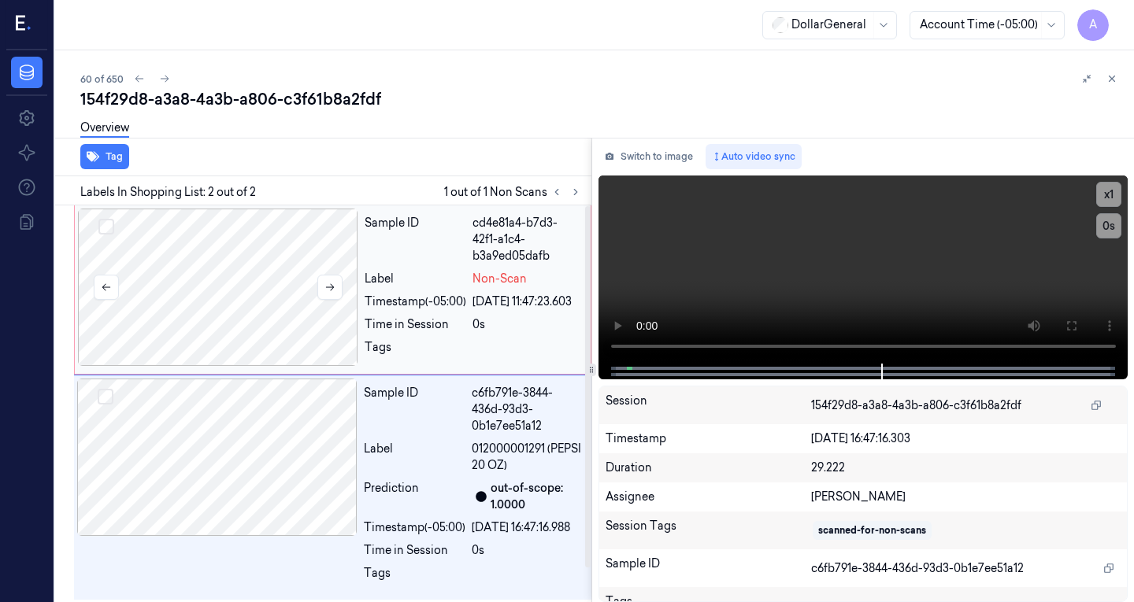
click at [214, 257] on div at bounding box center [218, 287] width 280 height 157
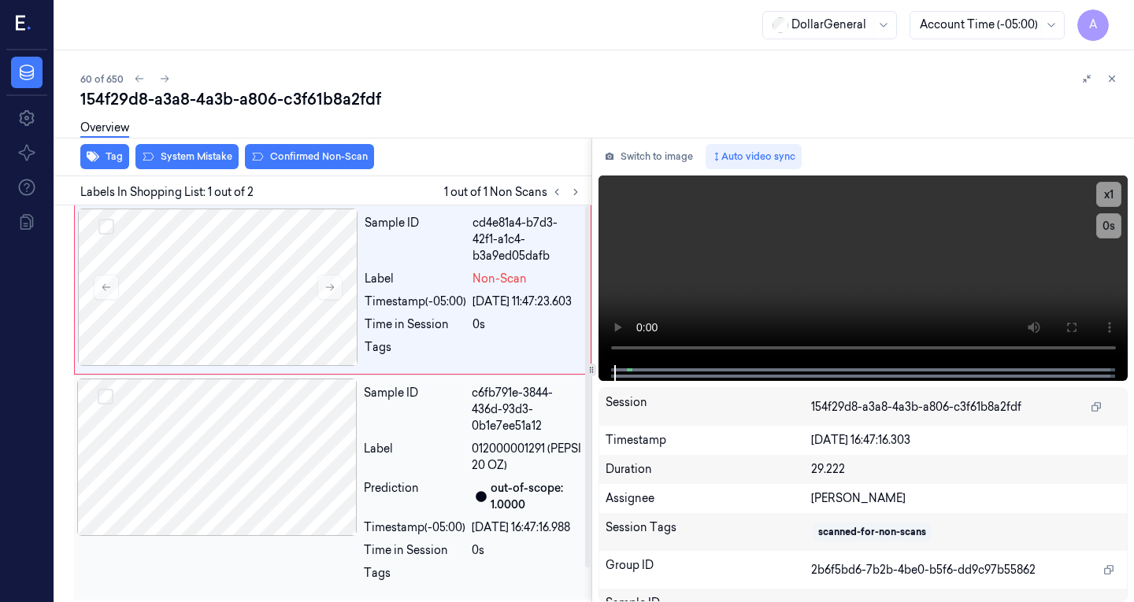
click at [258, 492] on div at bounding box center [217, 457] width 280 height 157
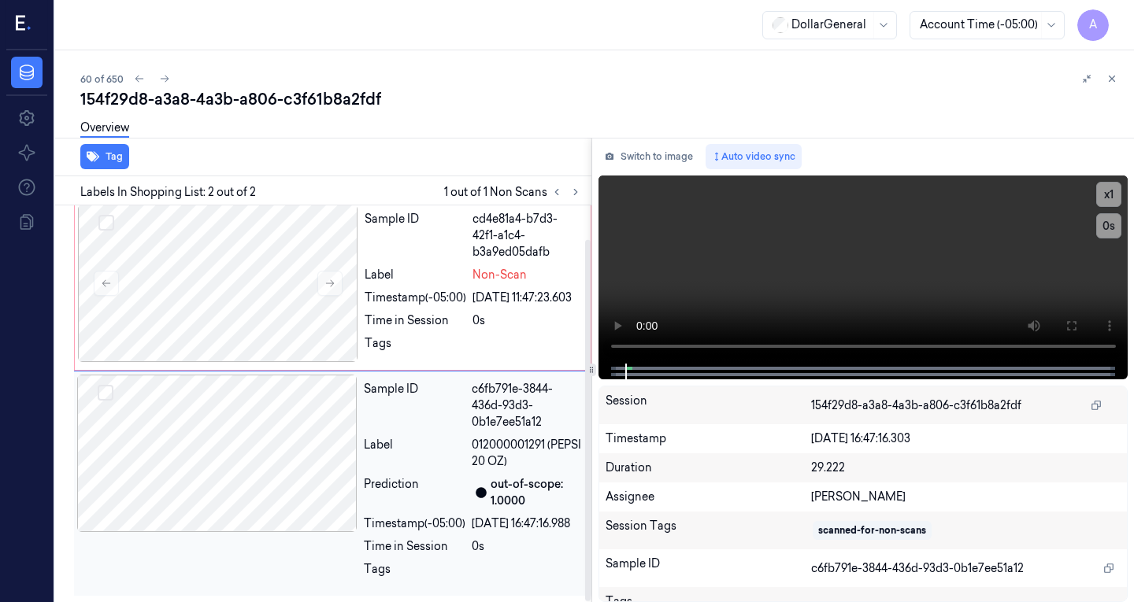
scroll to position [37, 0]
click at [180, 147] on div "Overview" at bounding box center [600, 130] width 1041 height 40
click at [250, 276] on div at bounding box center [218, 283] width 280 height 157
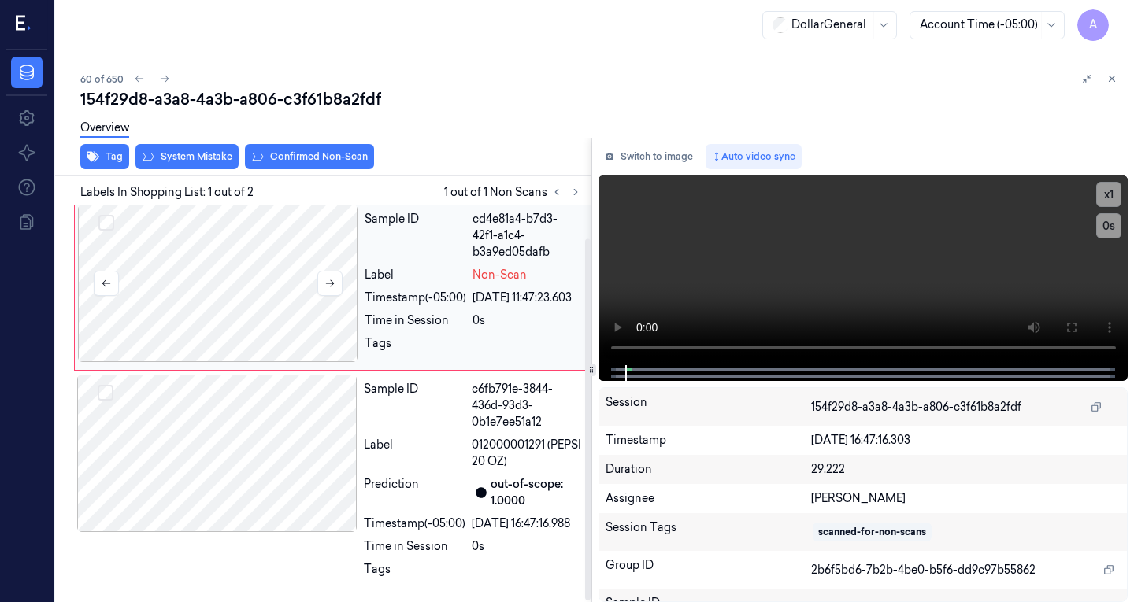
scroll to position [0, 0]
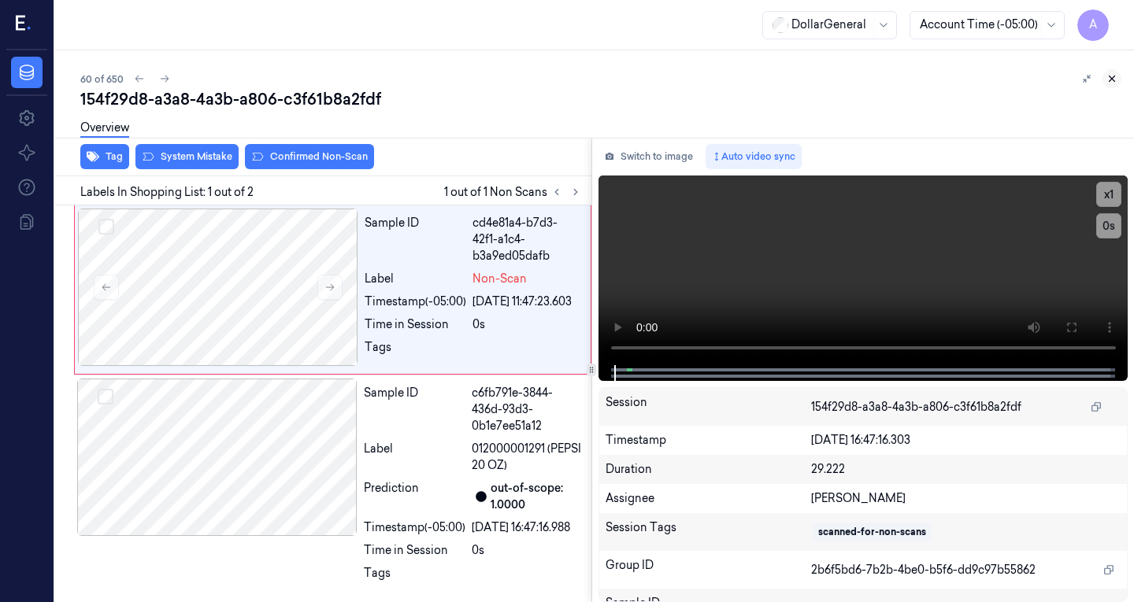
click at [1108, 73] on icon at bounding box center [1111, 78] width 11 height 11
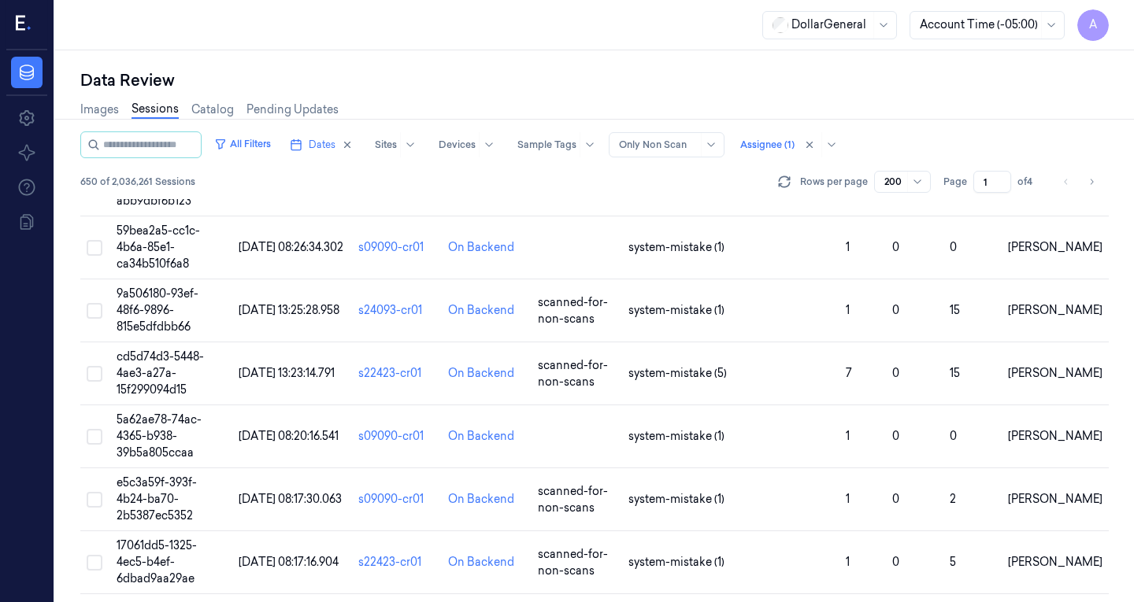
scroll to position [11530, 0]
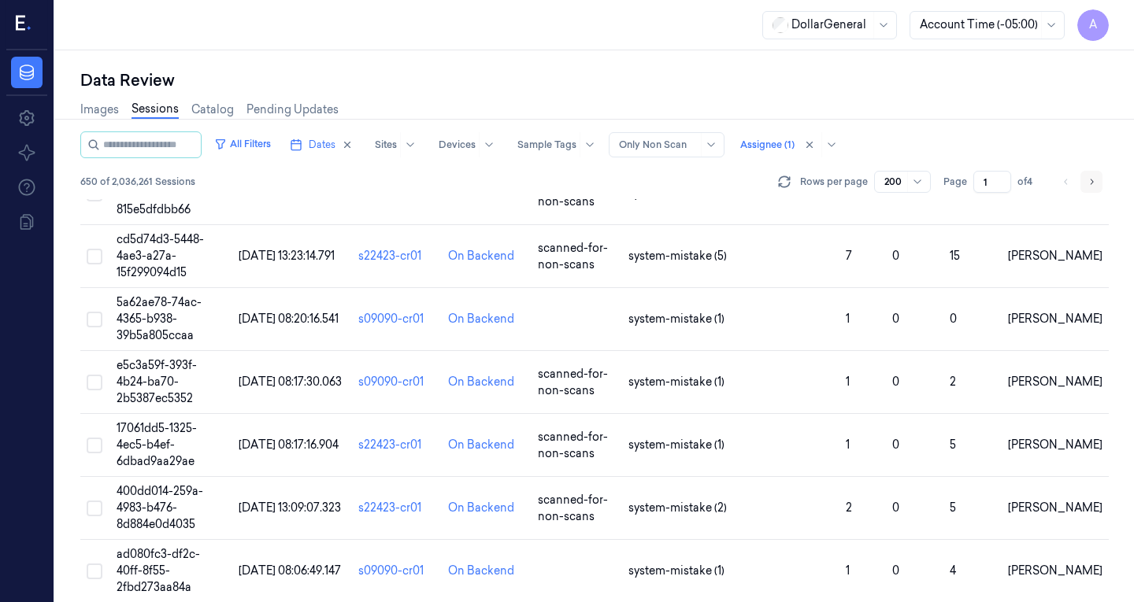
click at [1090, 181] on icon "Go to next page" at bounding box center [1091, 182] width 9 height 13
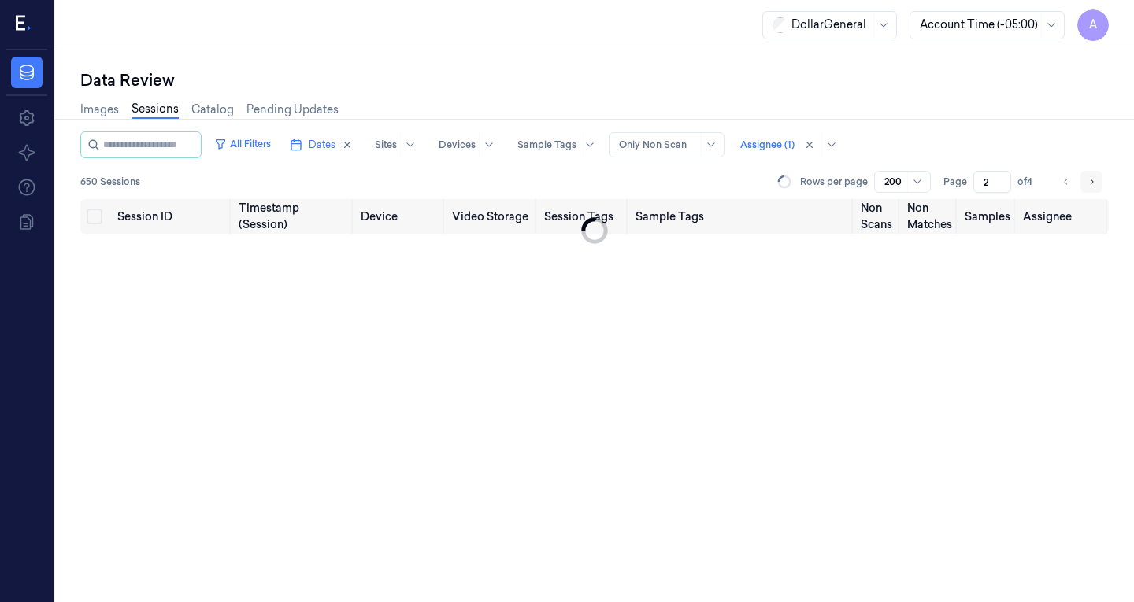
click at [1090, 181] on icon "Go to next page" at bounding box center [1091, 182] width 9 height 13
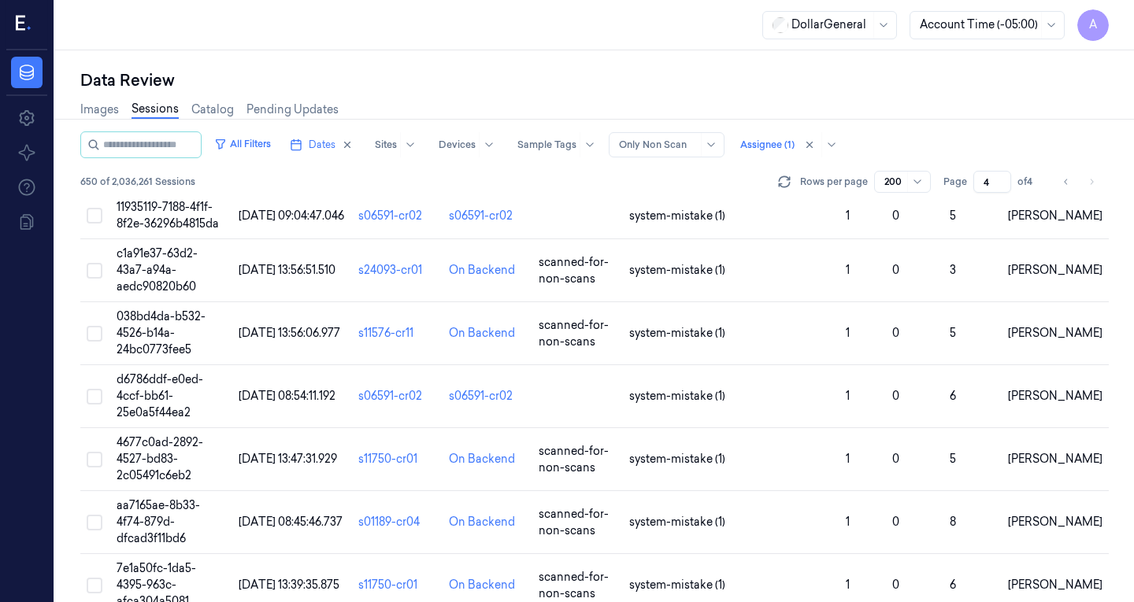
scroll to position [2644, 0]
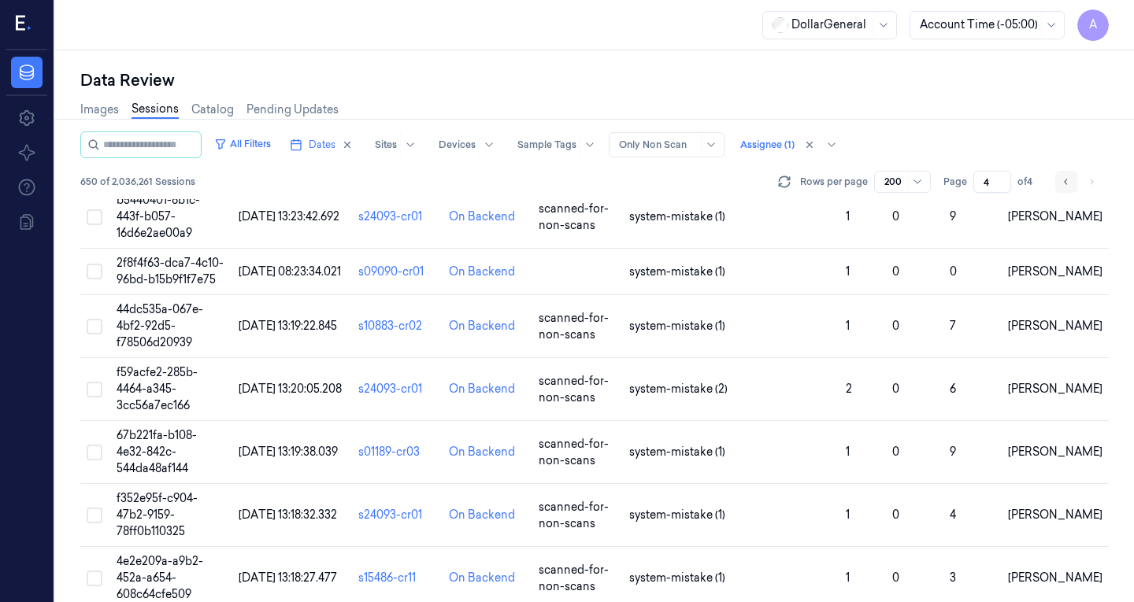
click at [1066, 181] on icon "Go to previous page" at bounding box center [1065, 182] width 9 height 13
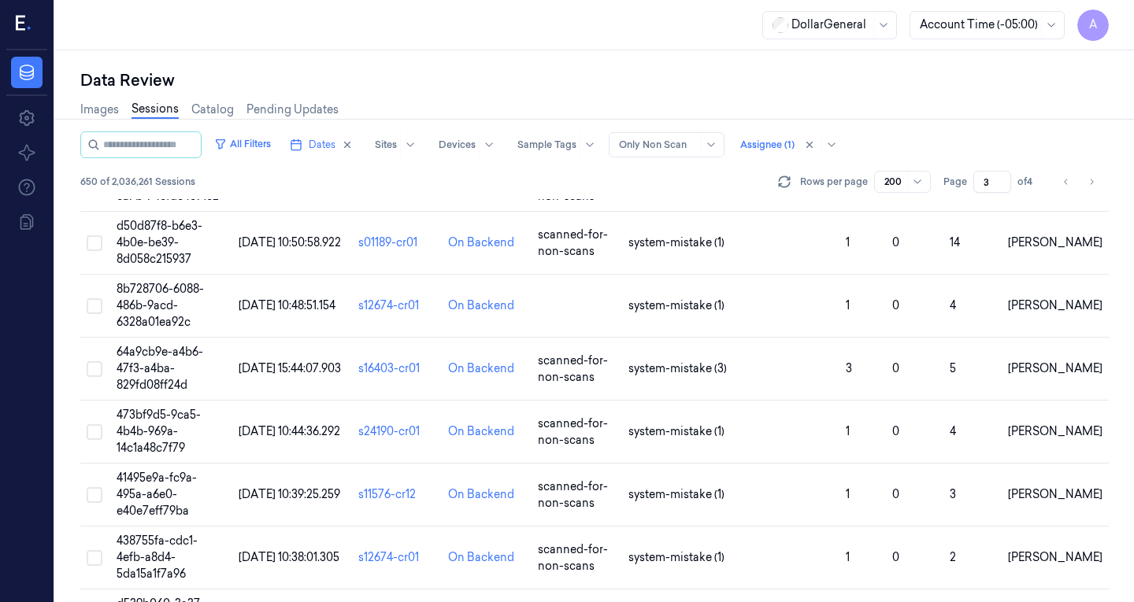
scroll to position [11530, 0]
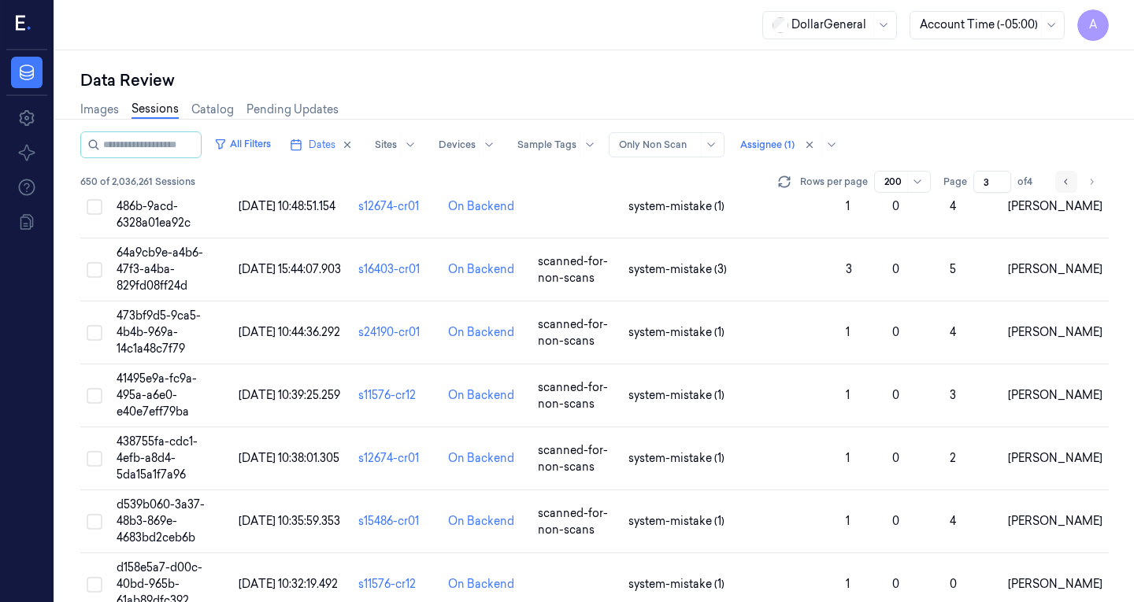
click at [1068, 179] on icon "Go to previous page" at bounding box center [1065, 182] width 9 height 13
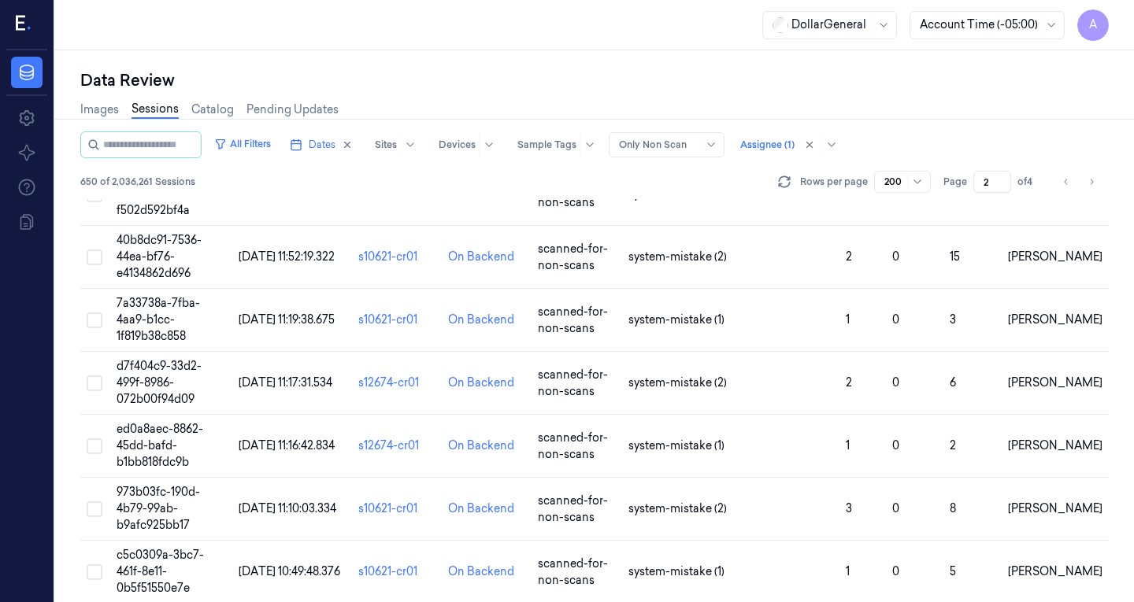
scroll to position [11695, 0]
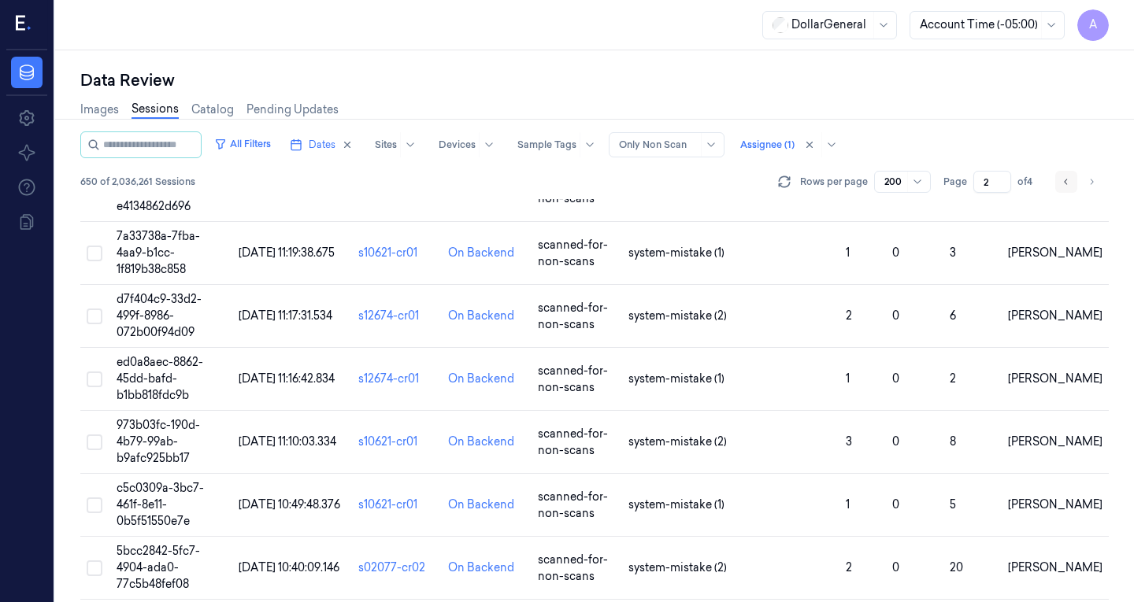
click at [1057, 181] on button "Go to previous page" at bounding box center [1066, 182] width 22 height 22
type input "1"
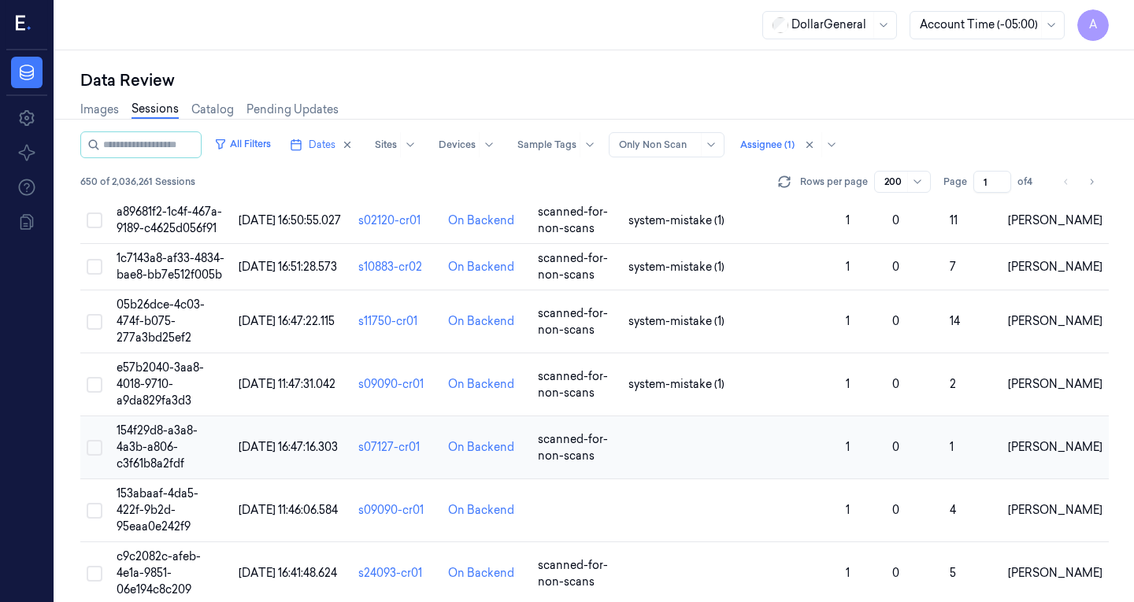
scroll to position [3398, 0]
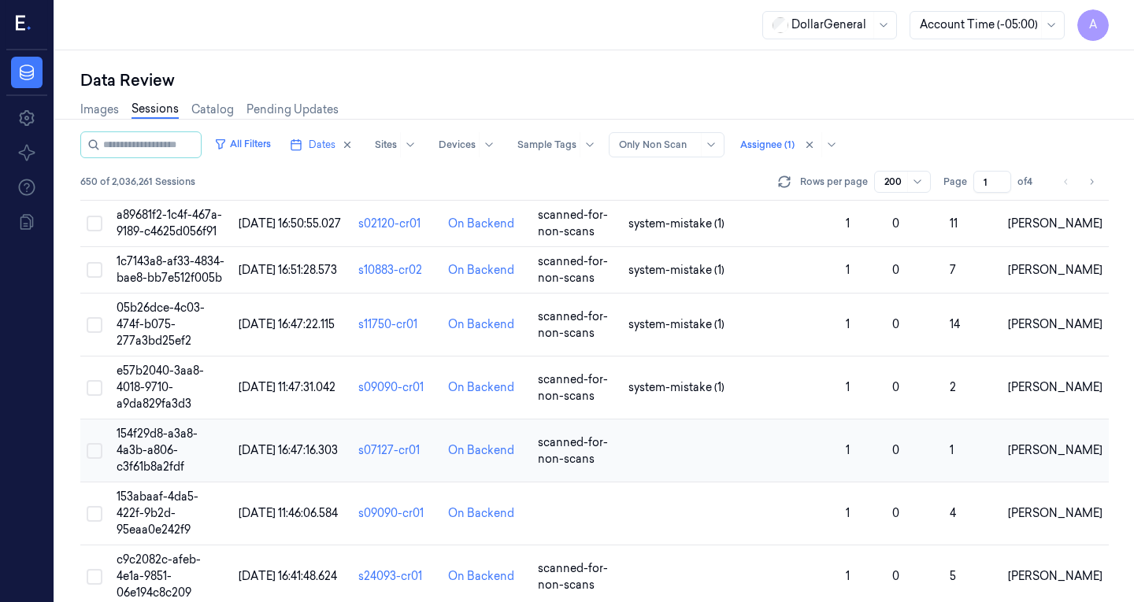
click at [261, 443] on span "[DATE] 16:47:16.303" at bounding box center [288, 450] width 99 height 14
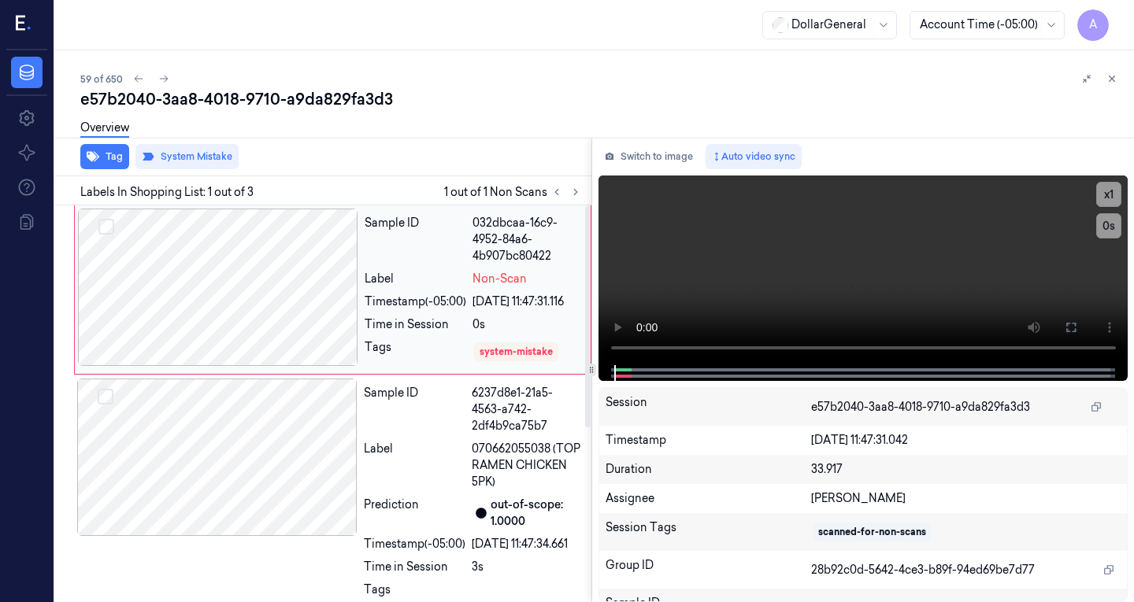
click at [257, 299] on div at bounding box center [218, 287] width 280 height 157
click at [629, 156] on button "Switch to image" at bounding box center [648, 156] width 101 height 25
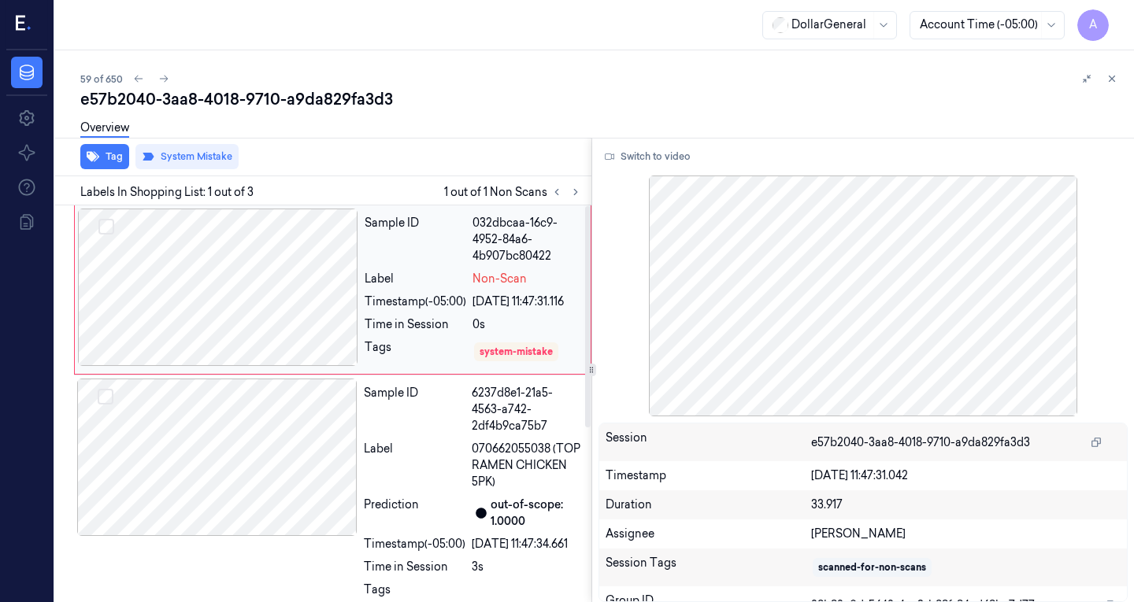
click at [241, 283] on div at bounding box center [218, 287] width 280 height 157
click at [254, 463] on div at bounding box center [217, 457] width 280 height 157
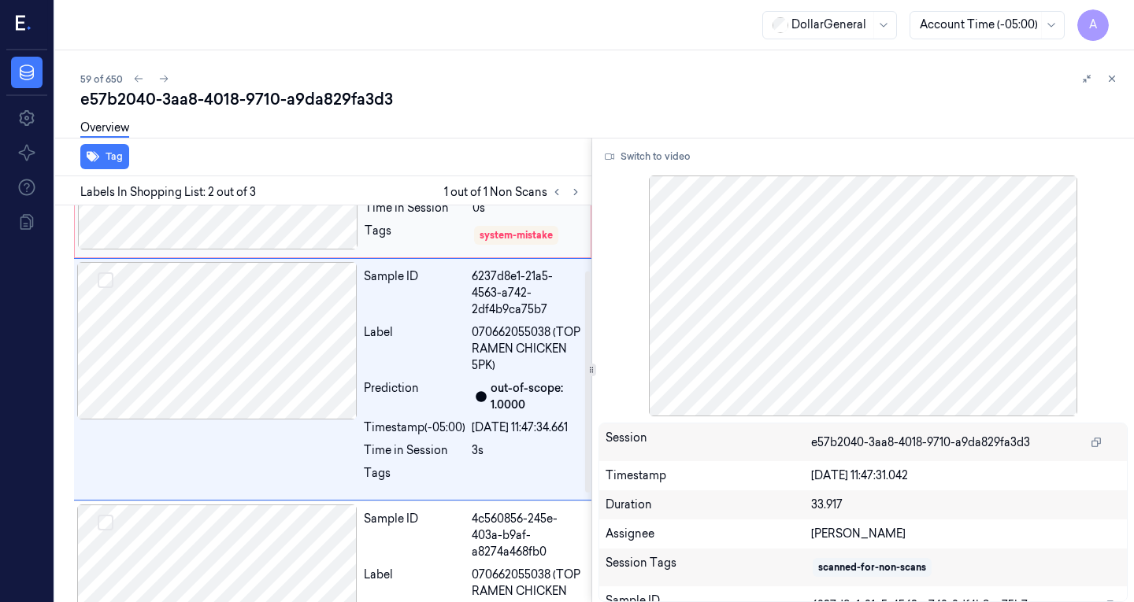
click at [271, 230] on div at bounding box center [218, 170] width 280 height 157
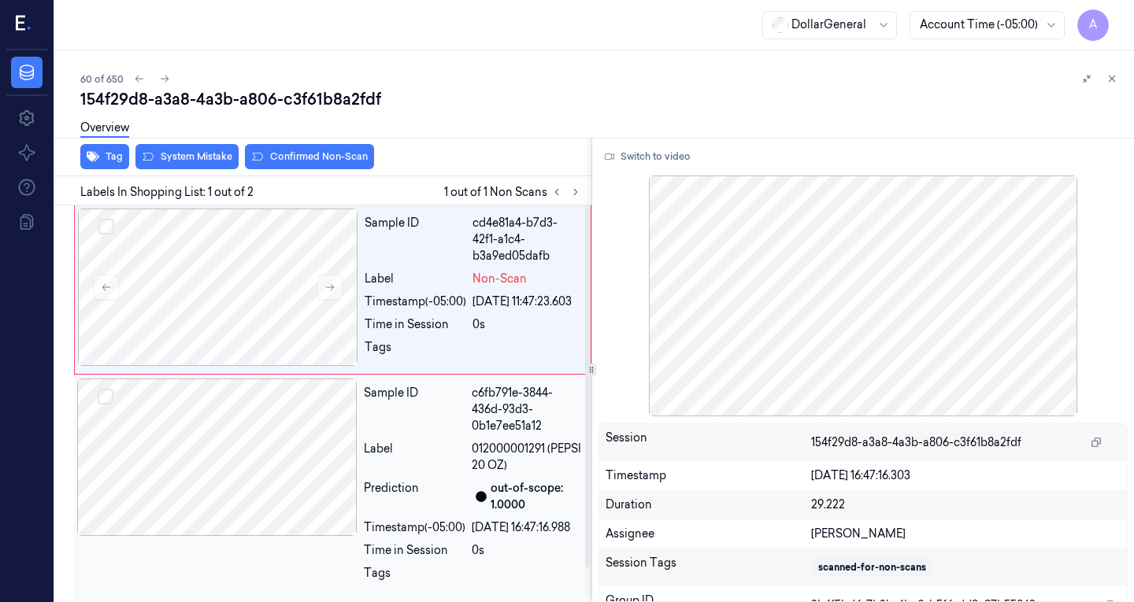
click at [235, 506] on div at bounding box center [217, 457] width 280 height 157
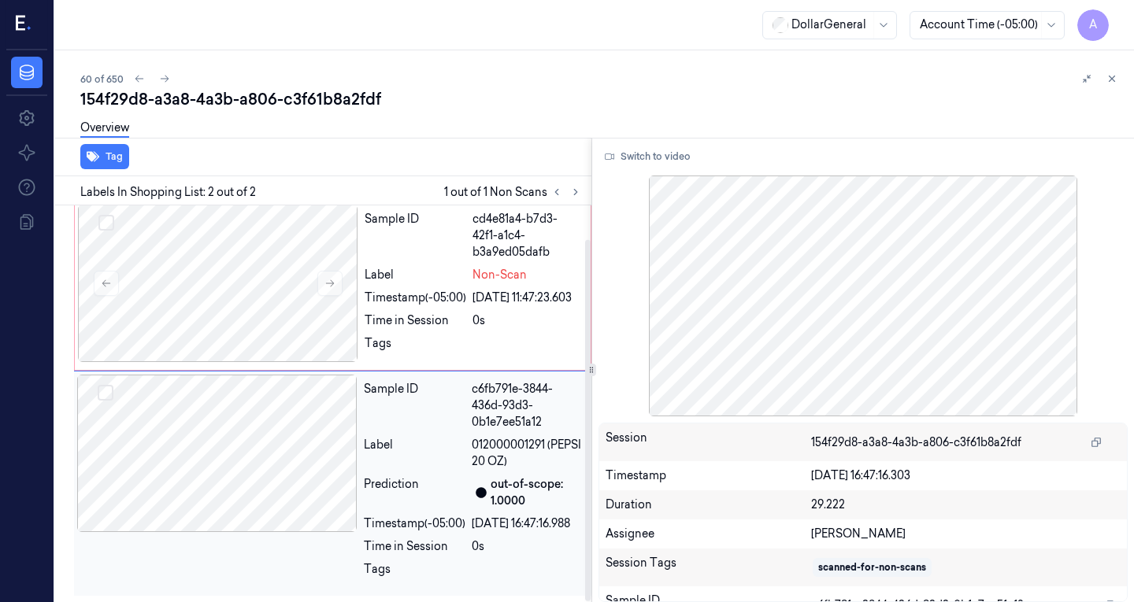
scroll to position [37, 0]
click at [272, 292] on div at bounding box center [218, 283] width 280 height 157
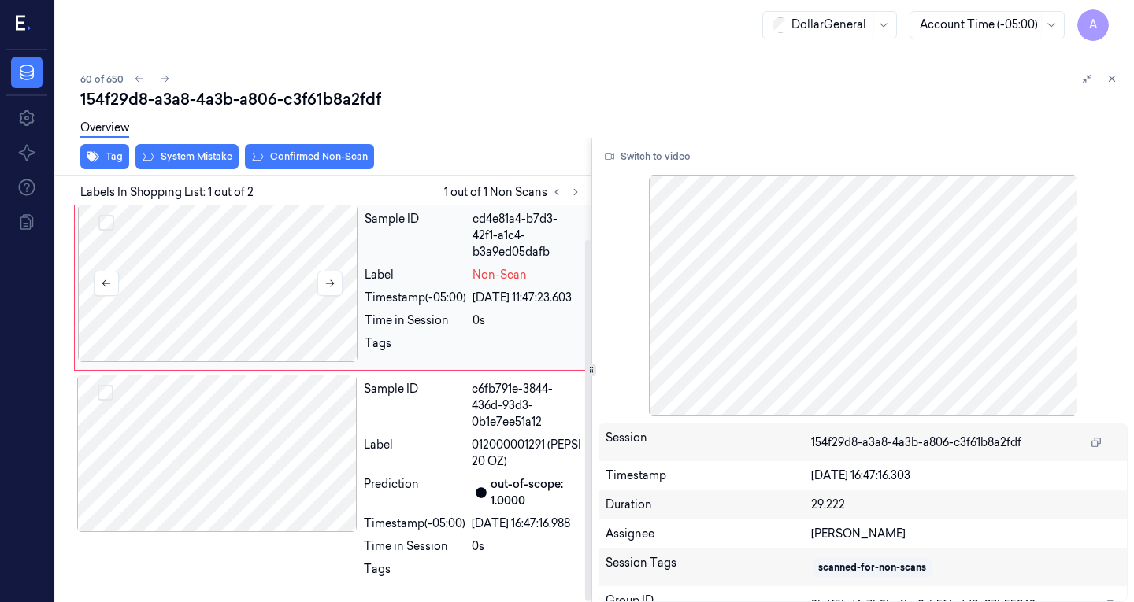
scroll to position [0, 0]
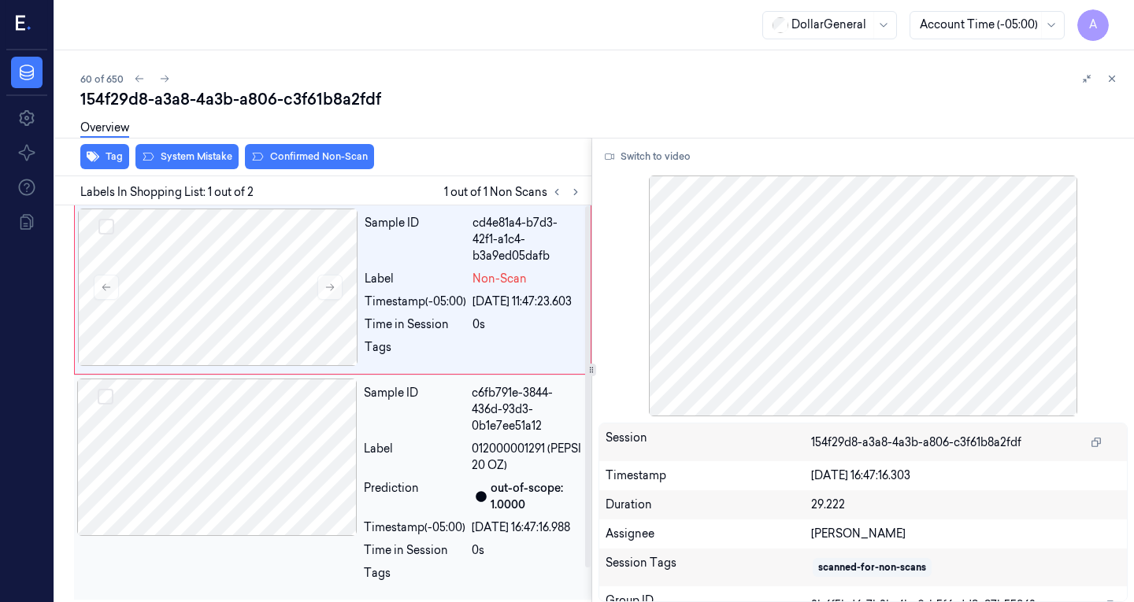
click at [287, 472] on div at bounding box center [217, 457] width 280 height 157
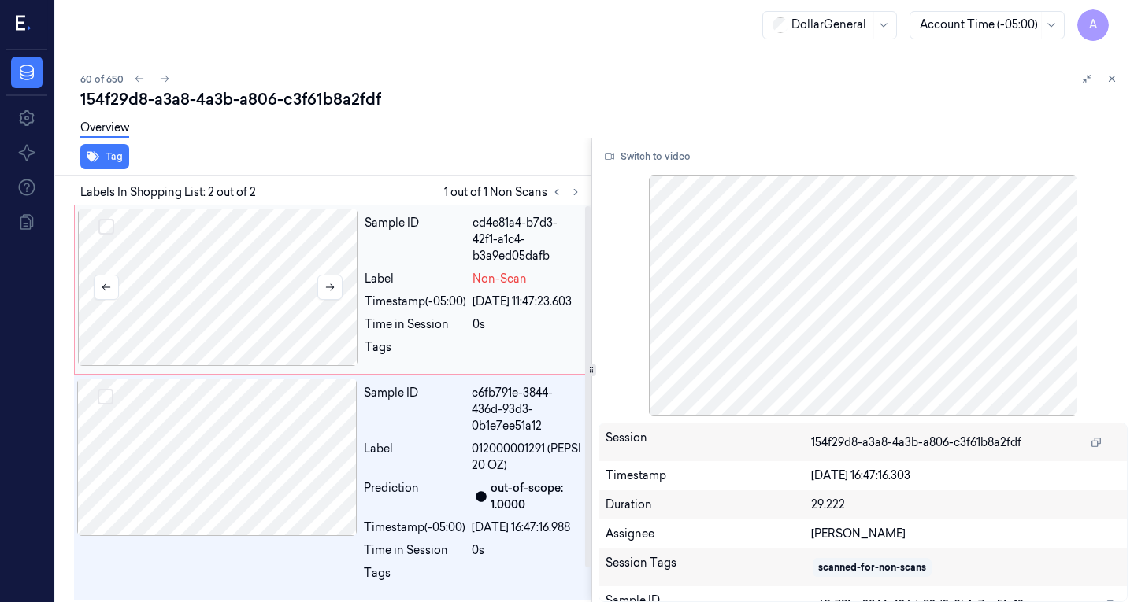
click at [305, 305] on div at bounding box center [218, 287] width 280 height 157
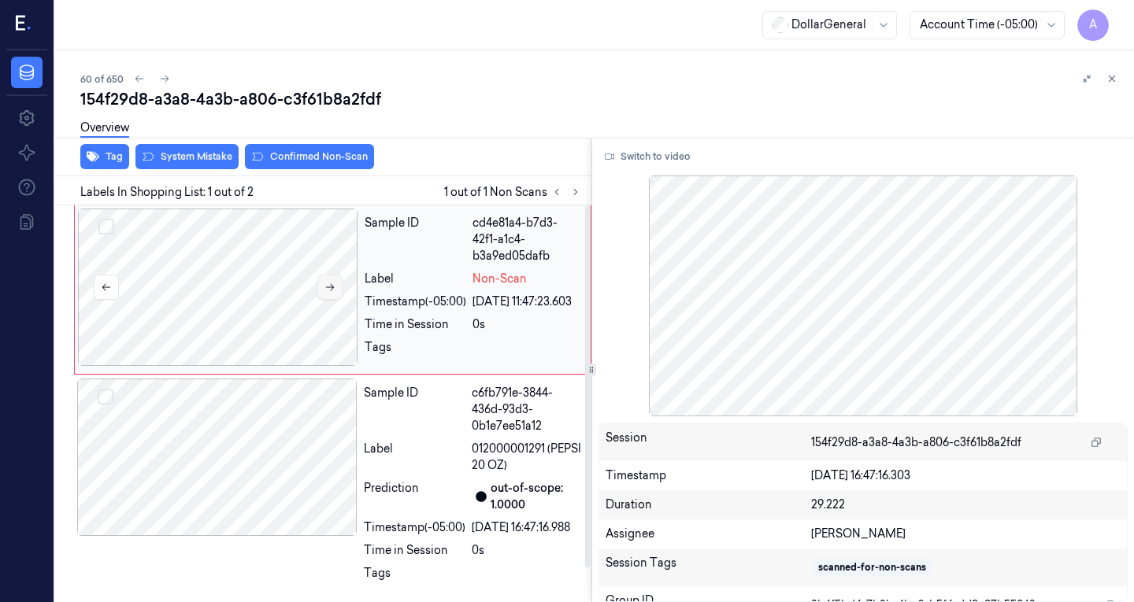
click at [328, 290] on icon at bounding box center [329, 287] width 11 height 11
click at [263, 317] on div at bounding box center [218, 287] width 280 height 157
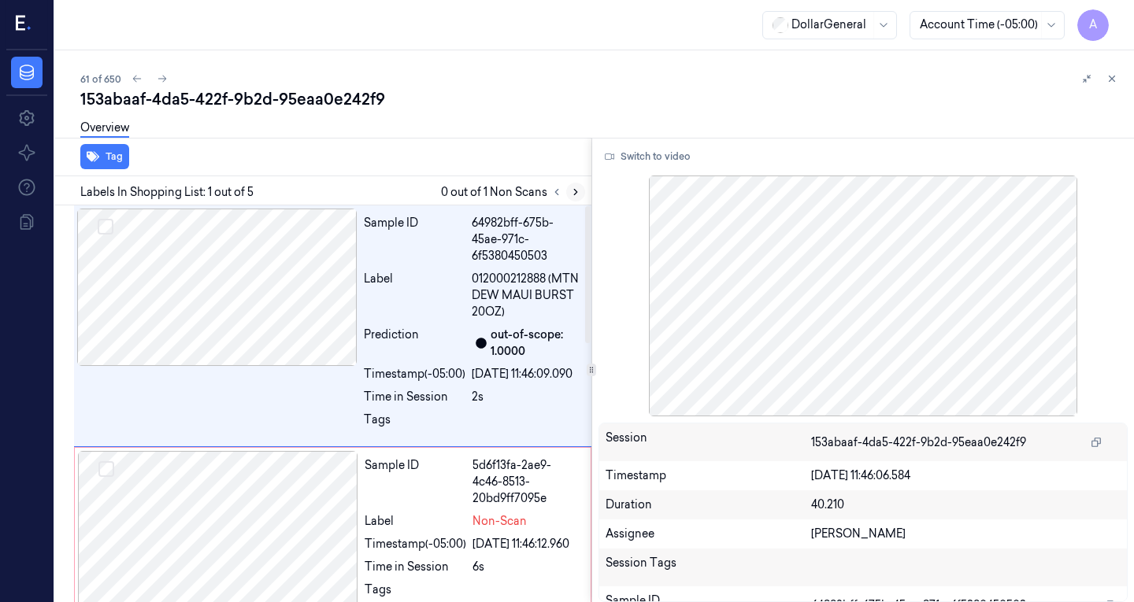
click at [570, 190] on icon at bounding box center [575, 192] width 11 height 11
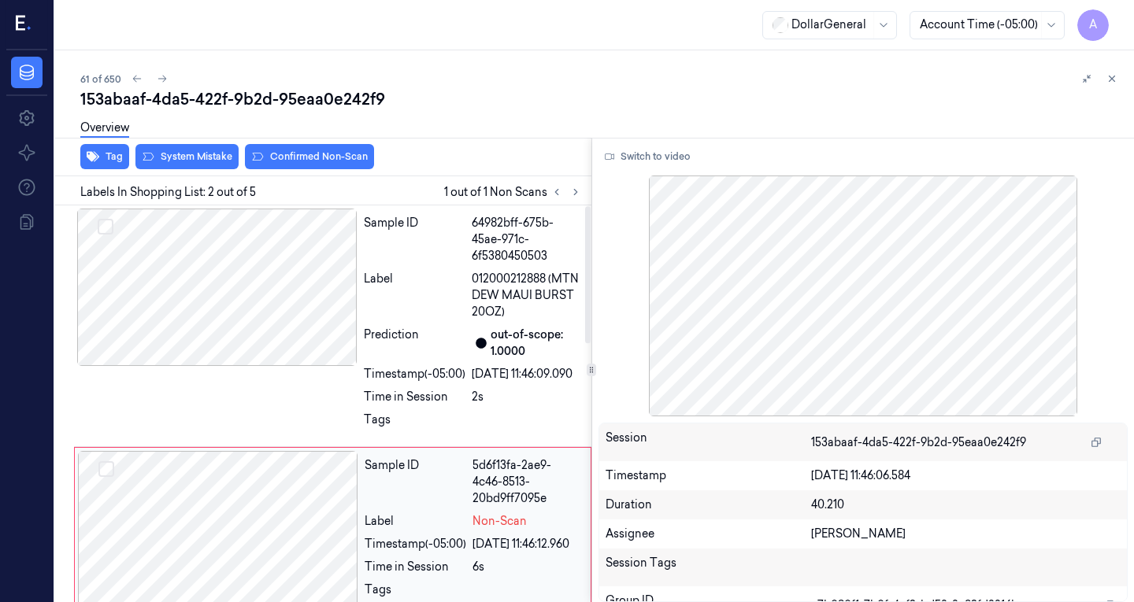
scroll to position [1, 0]
click at [220, 274] on div at bounding box center [217, 286] width 280 height 157
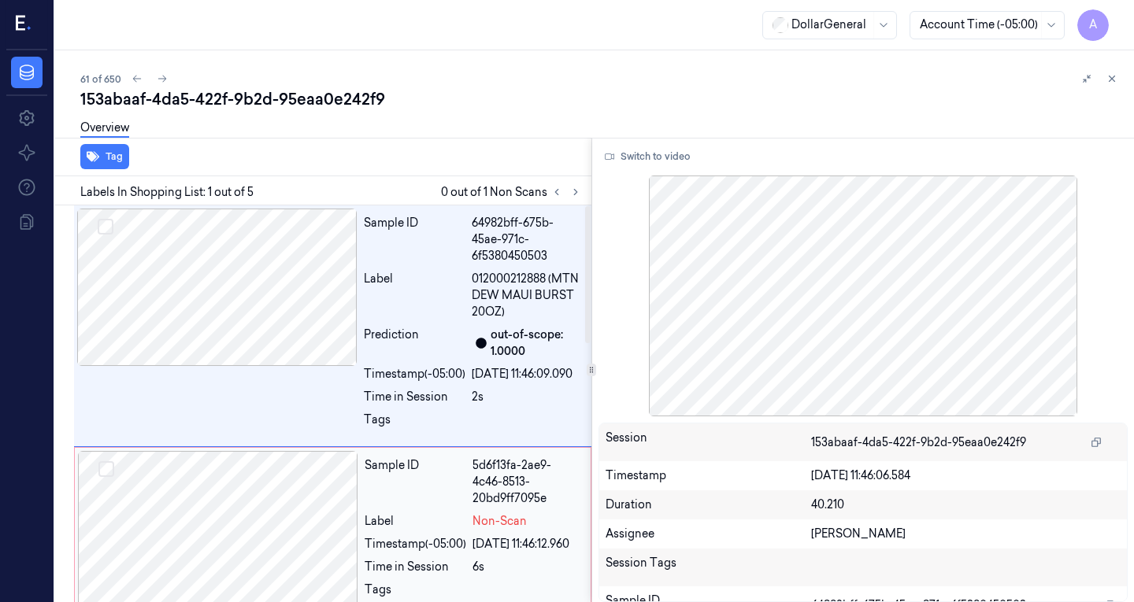
click at [231, 553] on div at bounding box center [218, 529] width 280 height 157
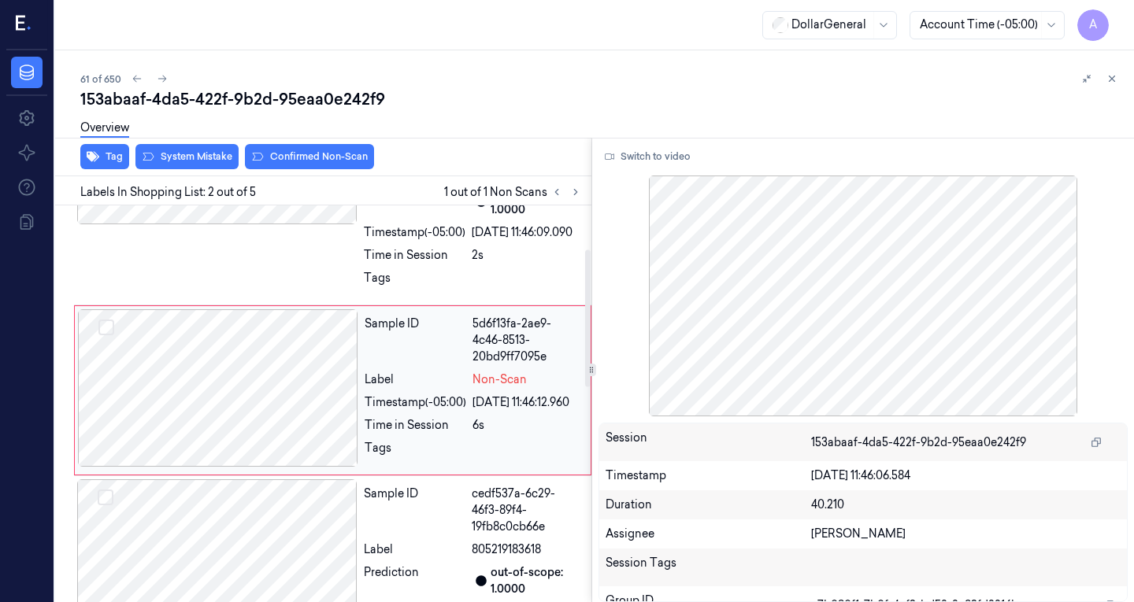
scroll to position [153, 0]
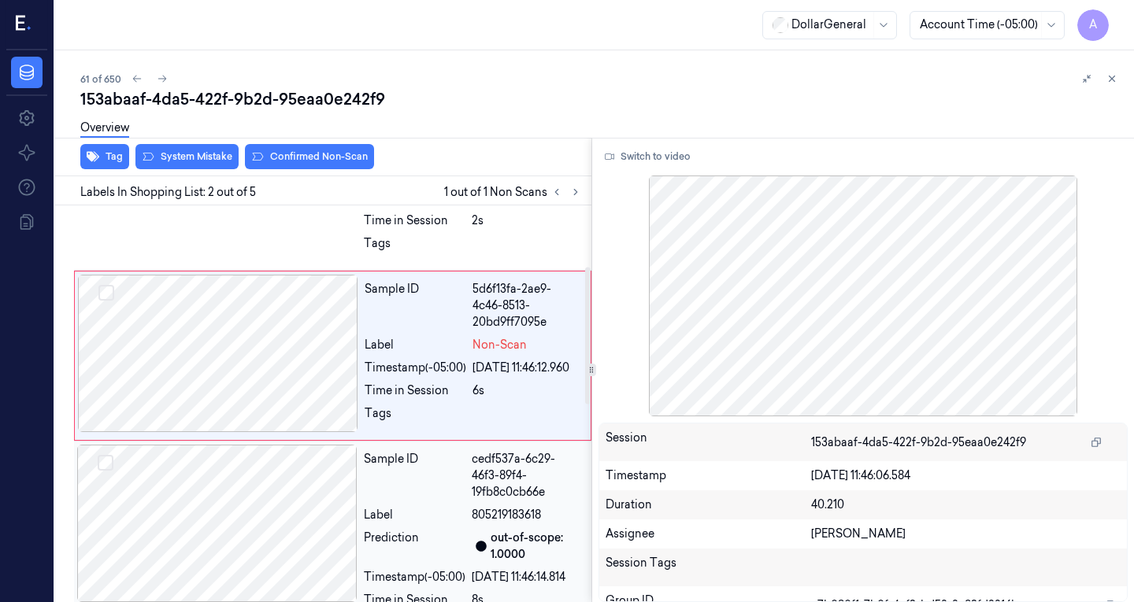
click at [234, 556] on div at bounding box center [217, 523] width 280 height 157
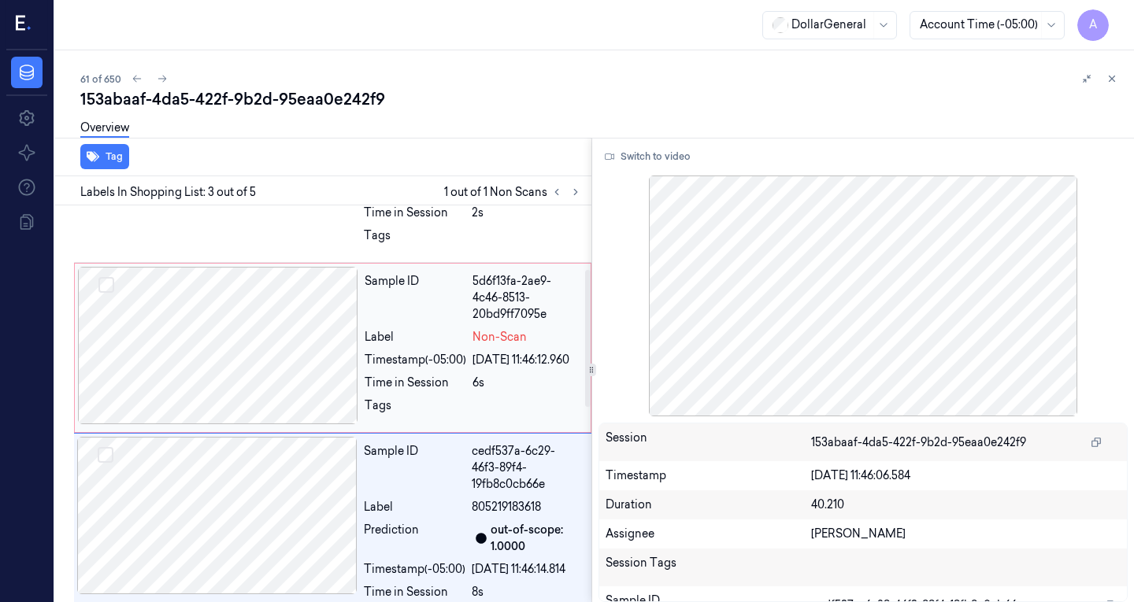
click at [238, 360] on div at bounding box center [218, 345] width 280 height 157
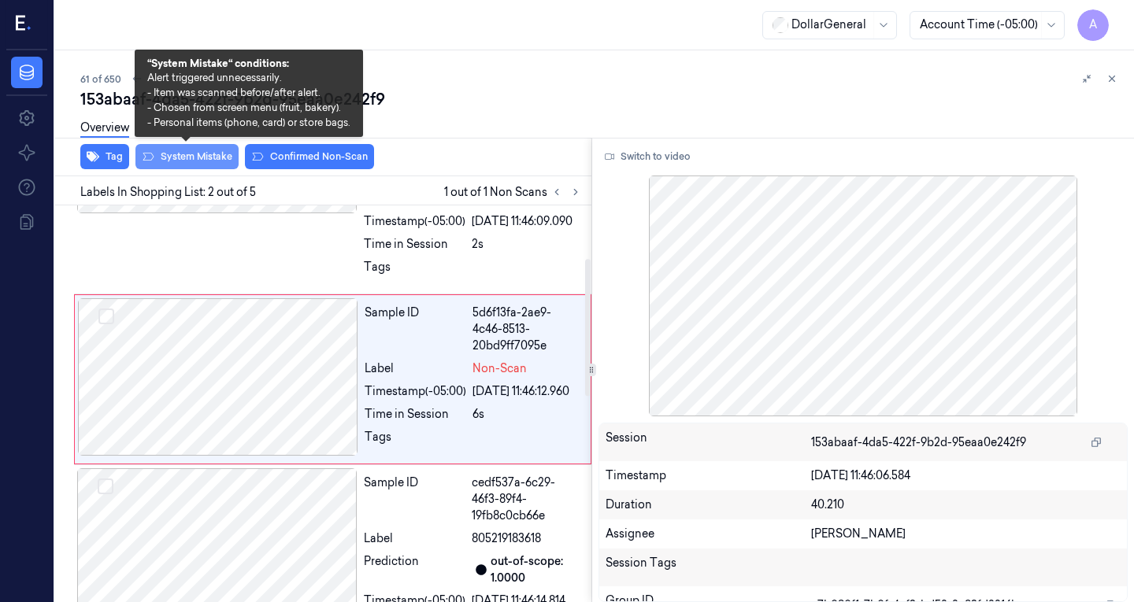
click at [203, 161] on button "System Mistake" at bounding box center [186, 156] width 103 height 25
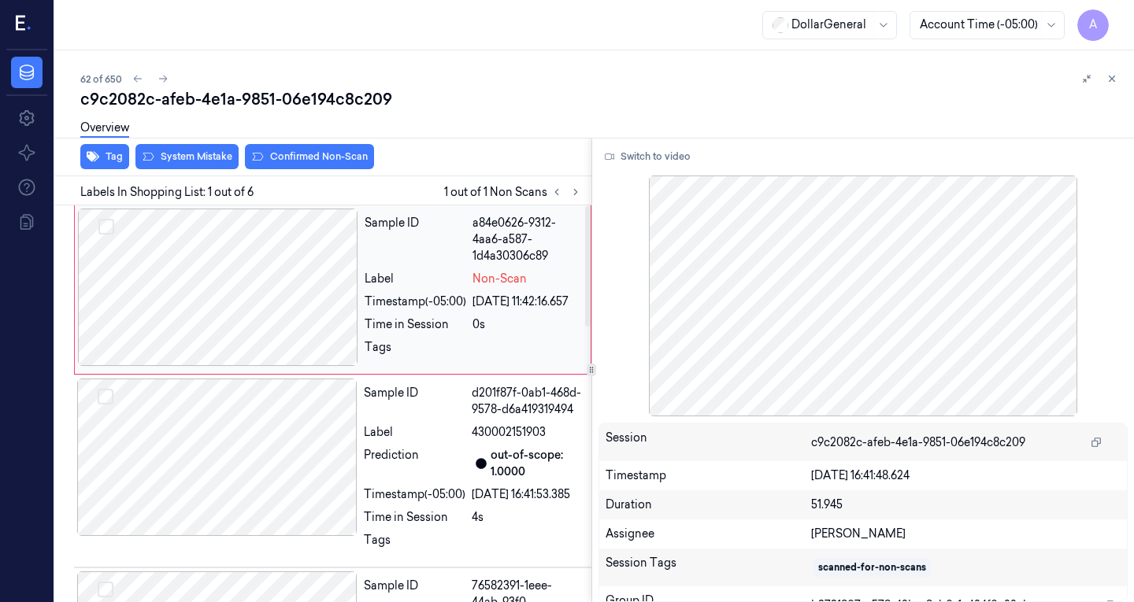
click at [286, 276] on div at bounding box center [218, 287] width 280 height 157
click at [237, 296] on div at bounding box center [218, 287] width 280 height 157
drag, startPoint x: 256, startPoint y: 298, endPoint x: 206, endPoint y: 268, distance: 57.9
click at [206, 268] on div at bounding box center [218, 287] width 280 height 157
click at [321, 479] on div at bounding box center [217, 457] width 280 height 157
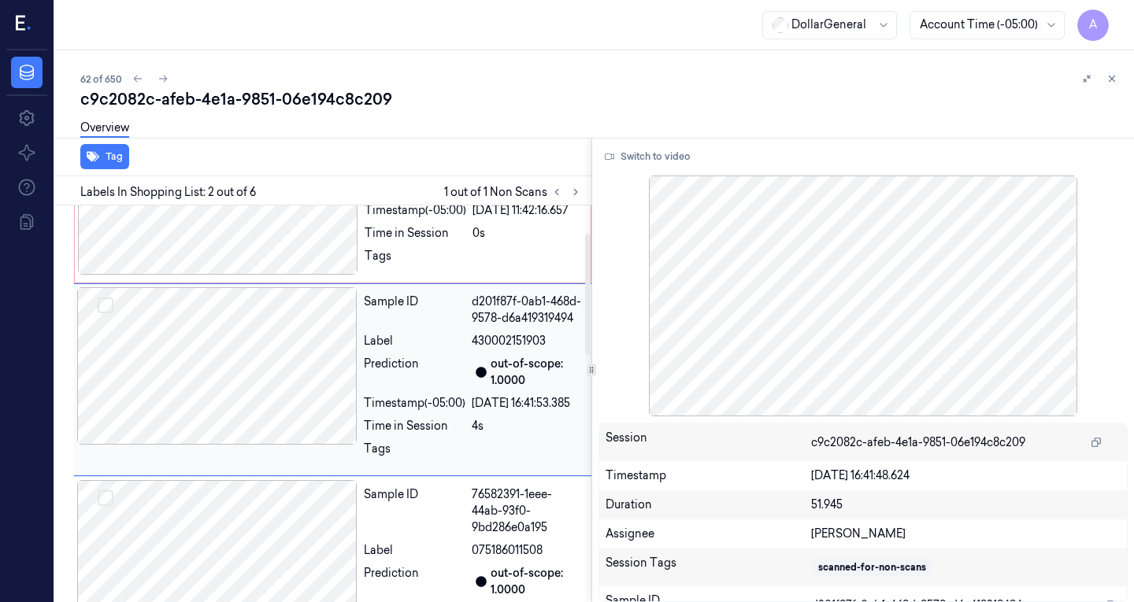
scroll to position [92, 0]
click at [254, 258] on div at bounding box center [218, 195] width 280 height 157
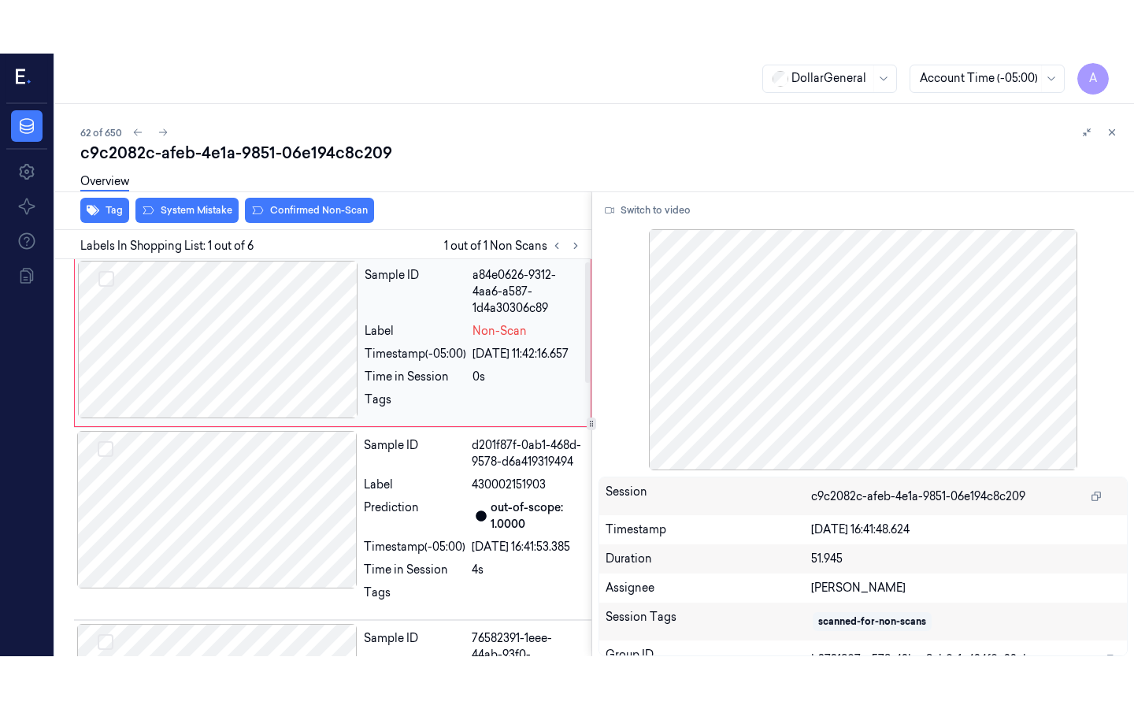
scroll to position [0, 0]
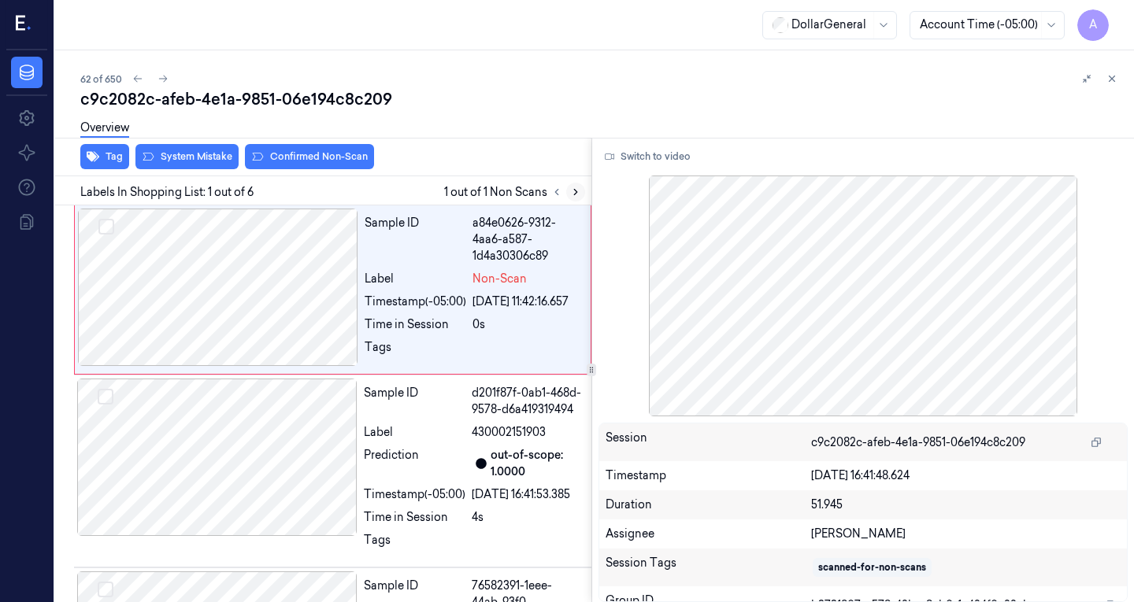
click at [572, 193] on icon at bounding box center [575, 192] width 11 height 11
click at [542, 196] on span "1 out of 1 Non Scans" at bounding box center [514, 192] width 141 height 19
click at [280, 281] on div at bounding box center [218, 287] width 280 height 157
click at [647, 152] on button "Switch to video" at bounding box center [647, 156] width 98 height 25
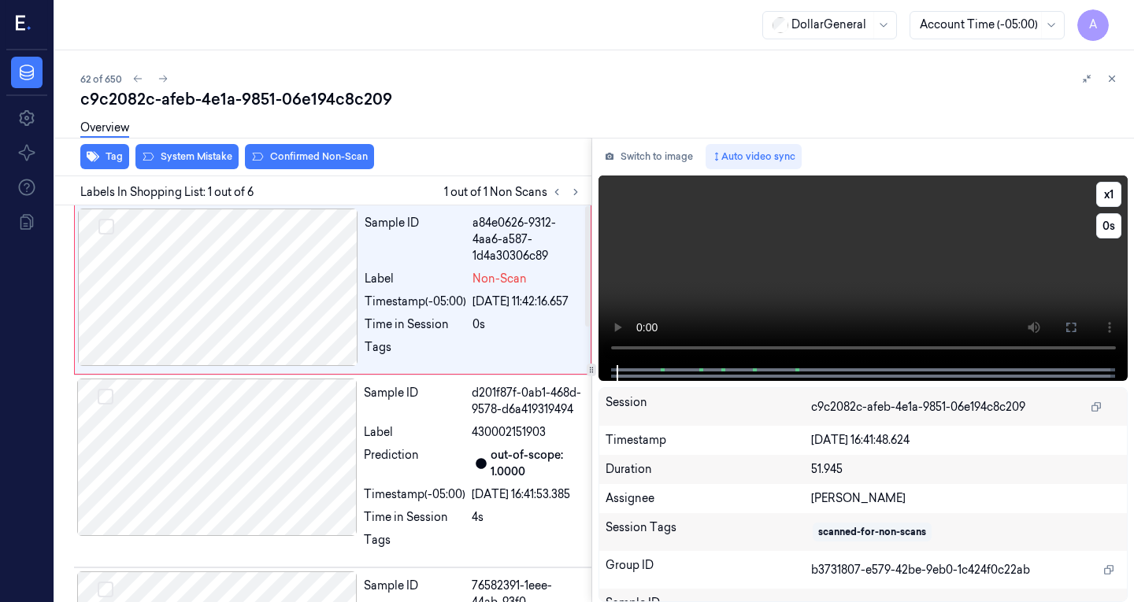
click at [798, 284] on video at bounding box center [863, 271] width 530 height 190
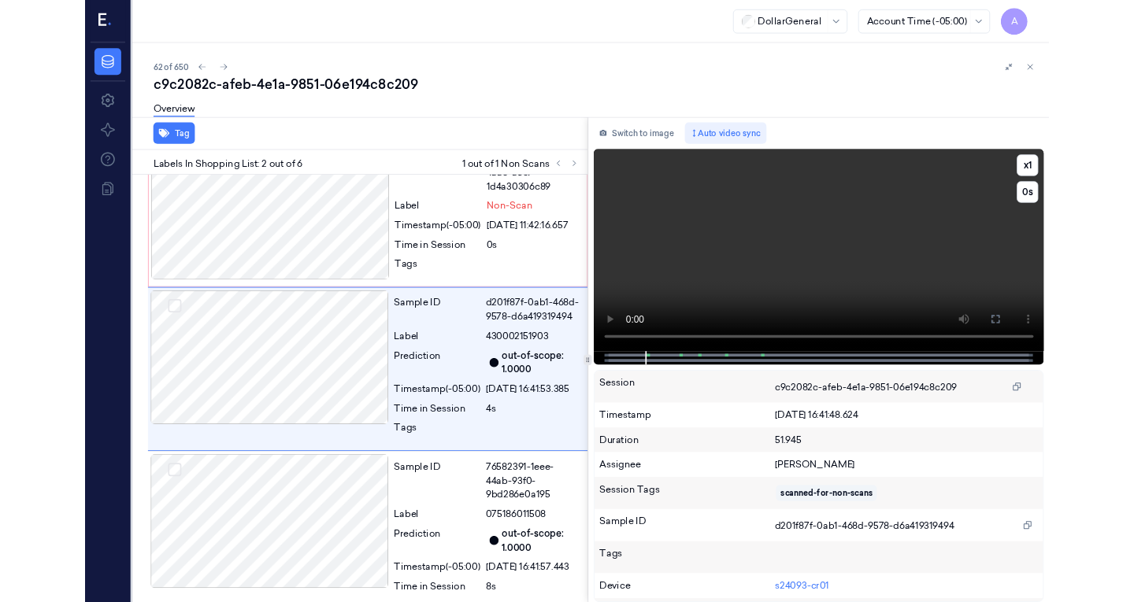
scroll to position [39, 0]
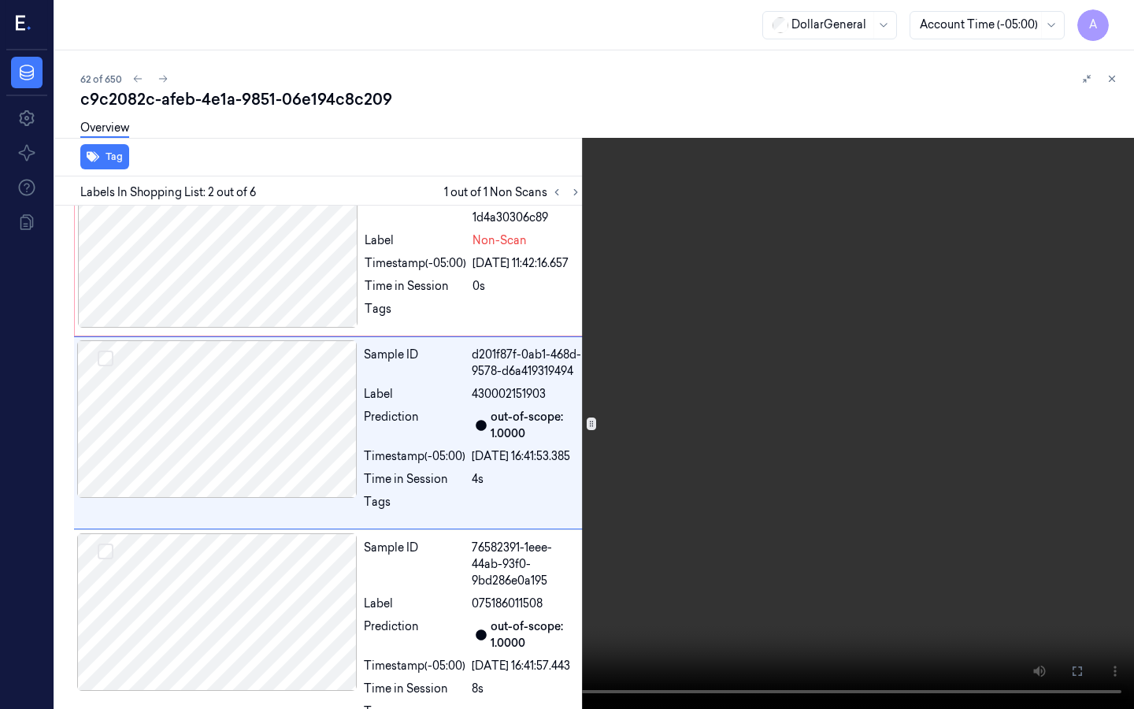
click at [481, 440] on video at bounding box center [567, 354] width 1134 height 709
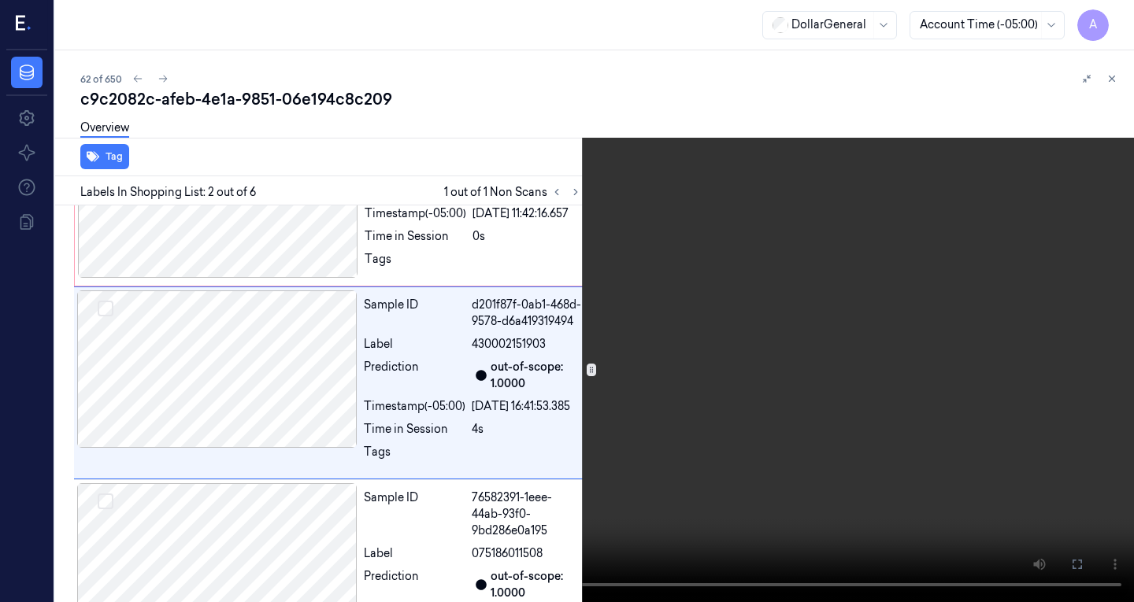
scroll to position [92, 0]
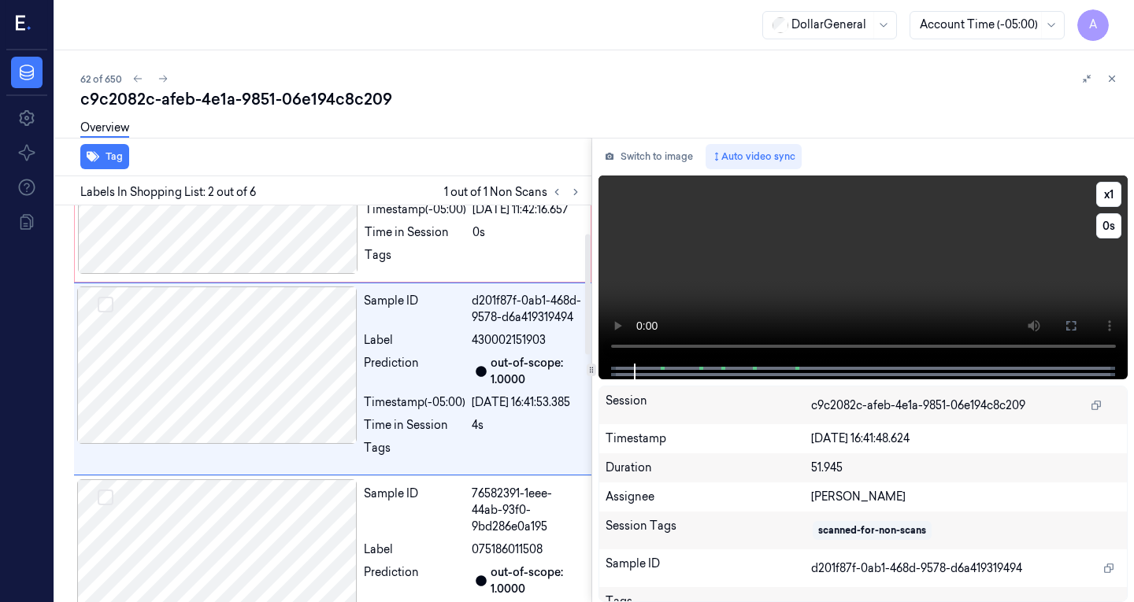
click at [760, 288] on video at bounding box center [863, 270] width 530 height 188
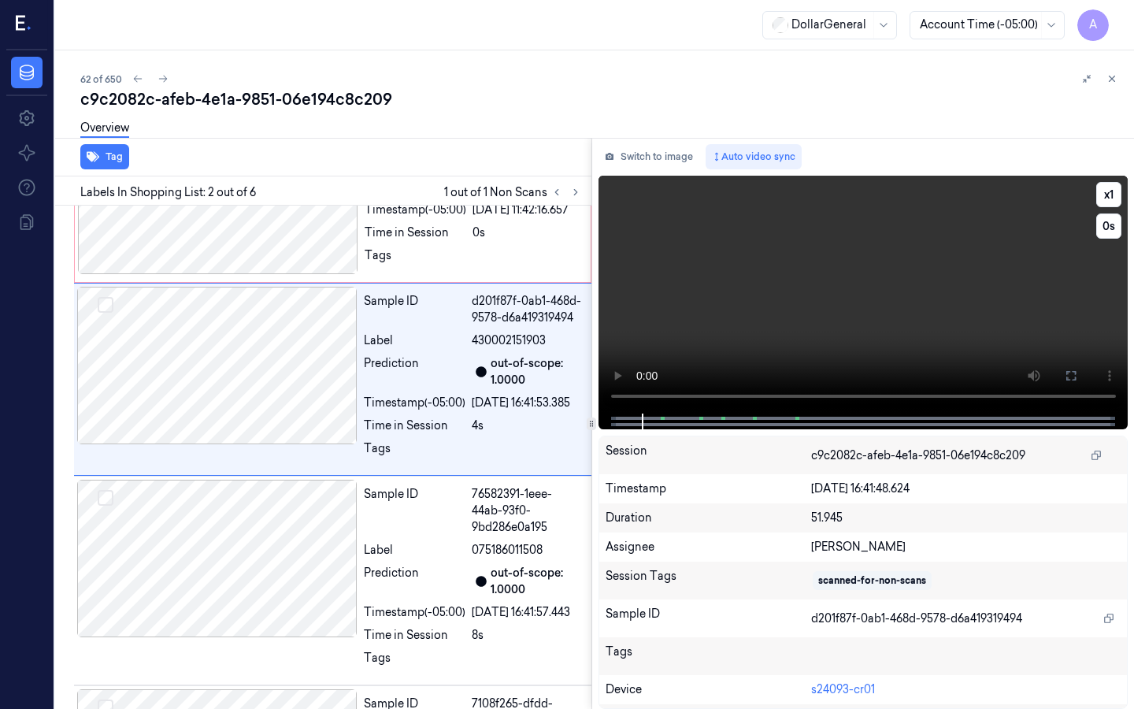
click at [678, 368] on video at bounding box center [863, 295] width 530 height 238
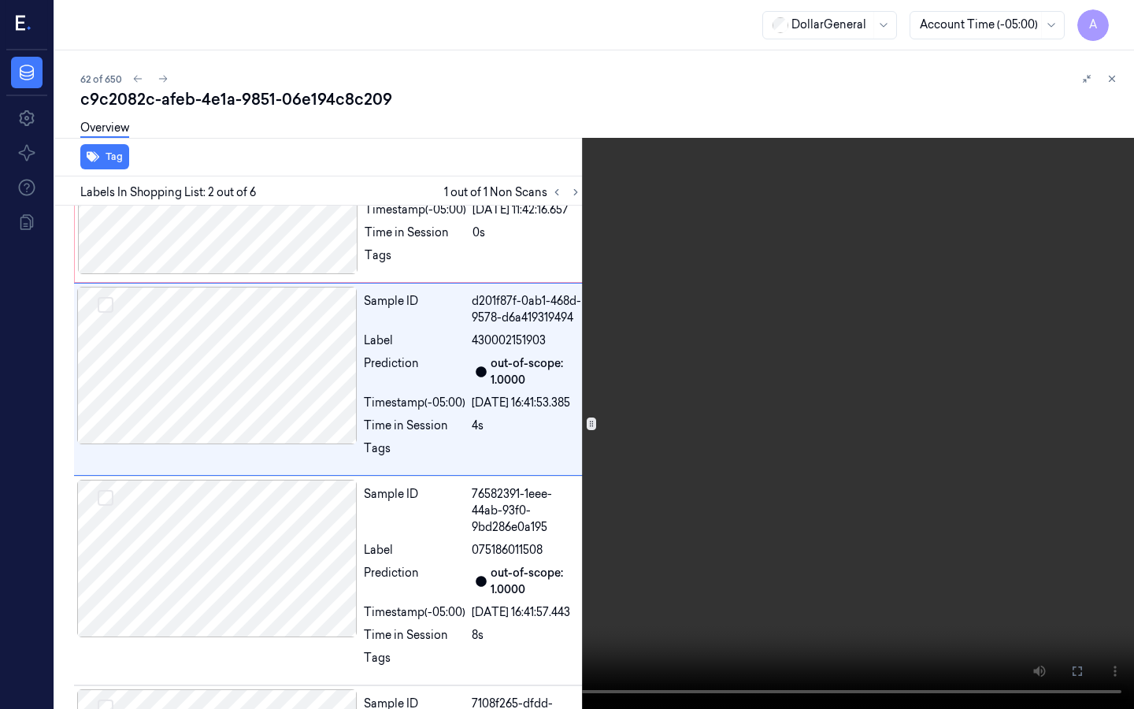
click at [678, 368] on video at bounding box center [567, 354] width 1134 height 709
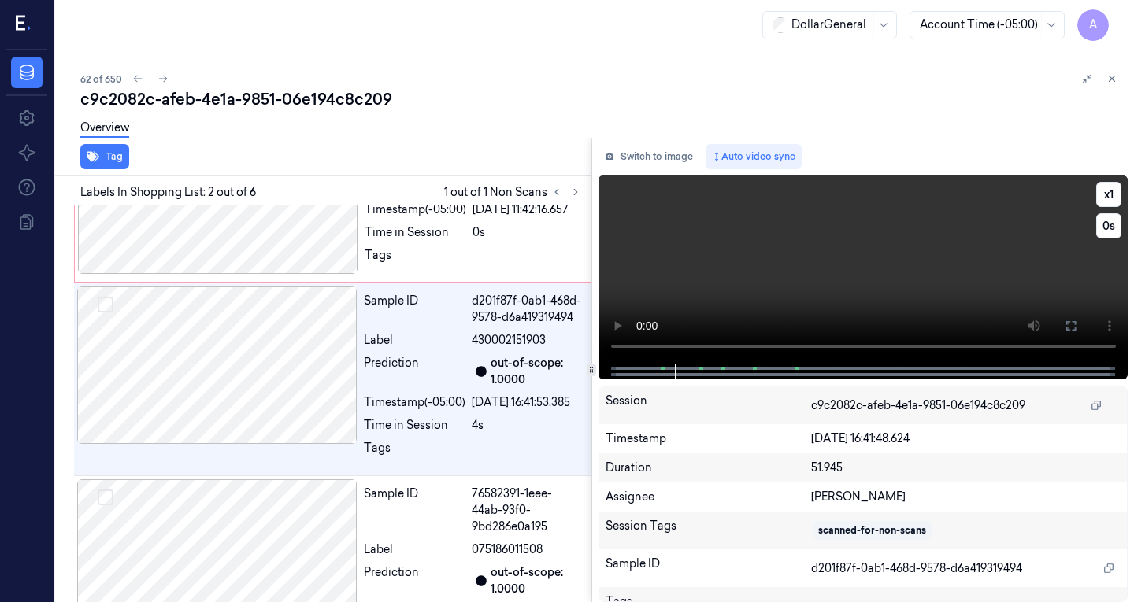
click at [810, 209] on video at bounding box center [863, 270] width 530 height 188
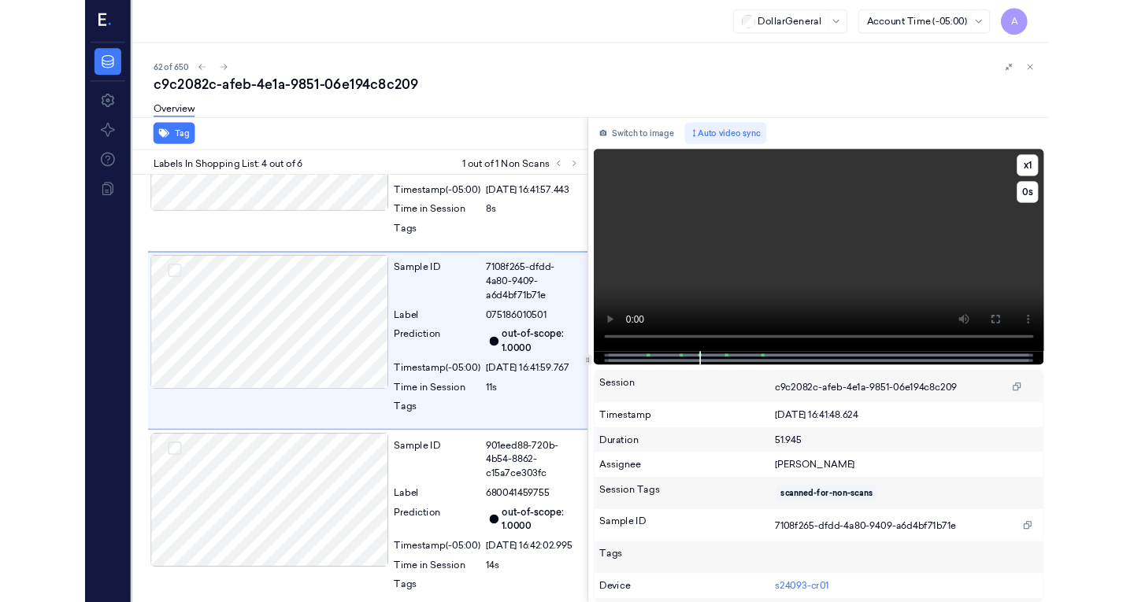
scroll to position [483, 0]
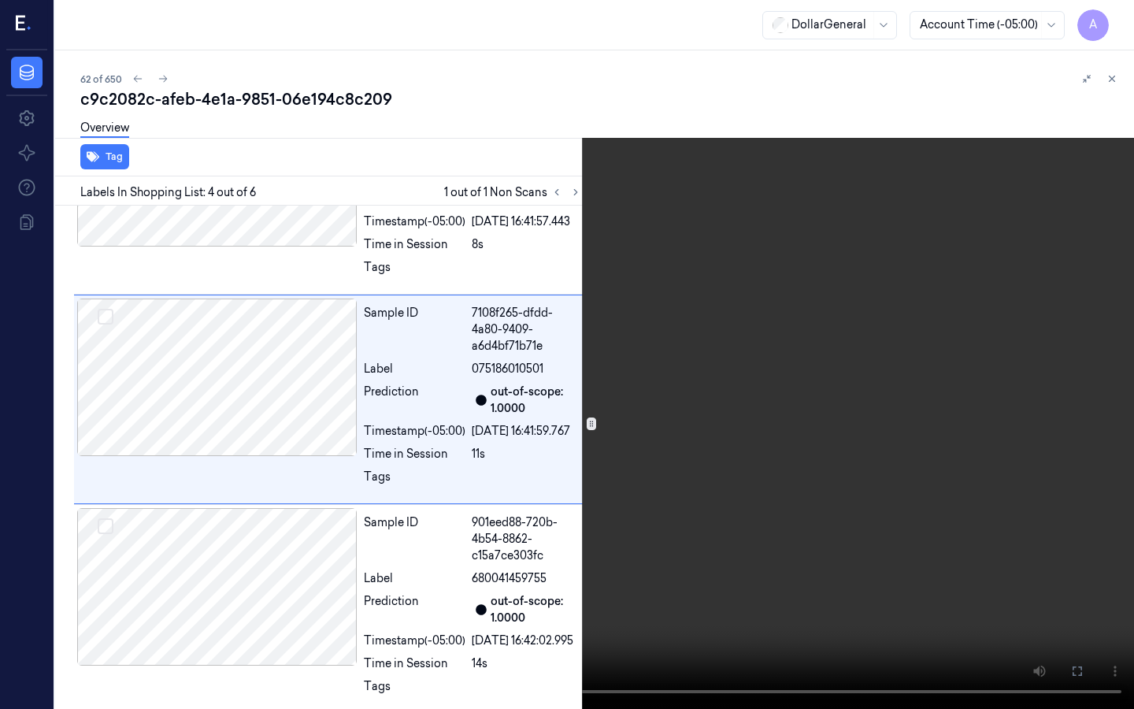
click at [639, 257] on video at bounding box center [567, 354] width 1134 height 709
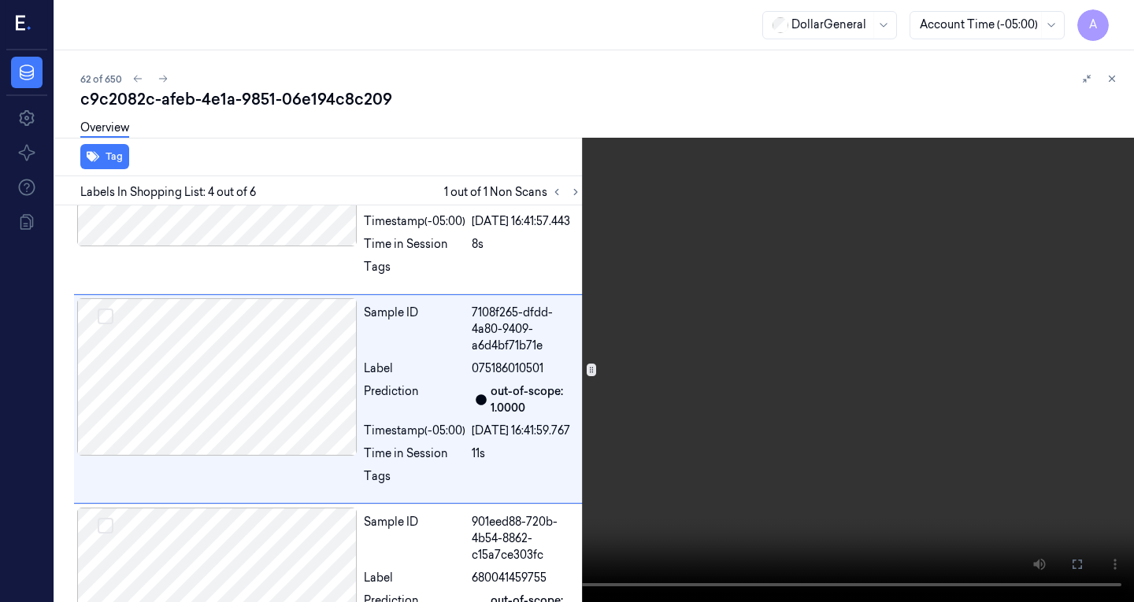
click at [754, 246] on video at bounding box center [567, 301] width 1134 height 602
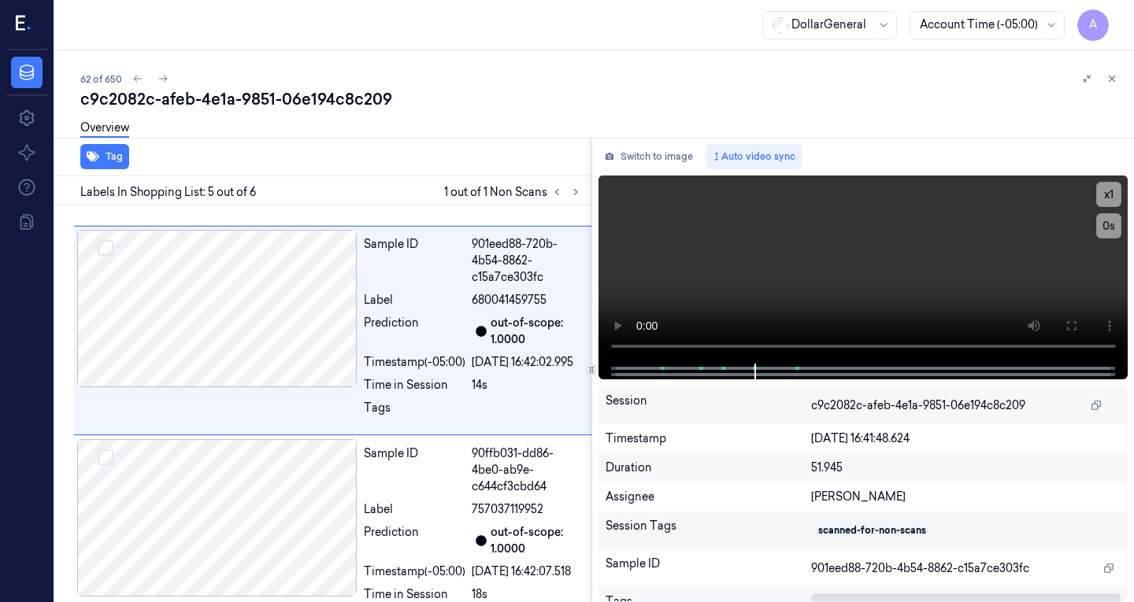
scroll to position [761, 0]
click at [898, 117] on div "Overview" at bounding box center [600, 130] width 1041 height 40
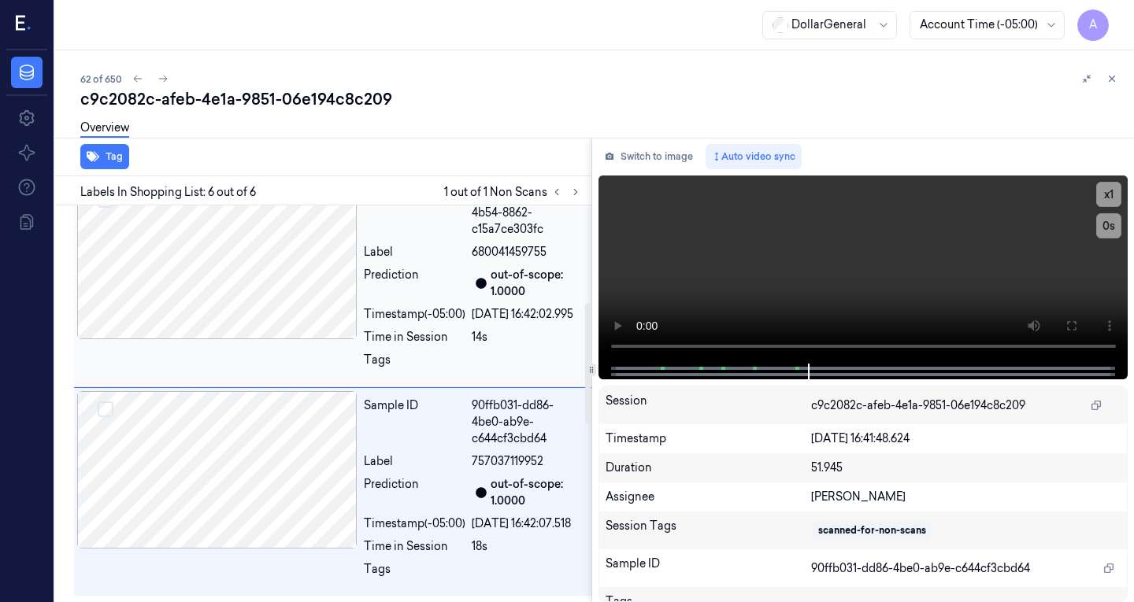
scroll to position [0, 0]
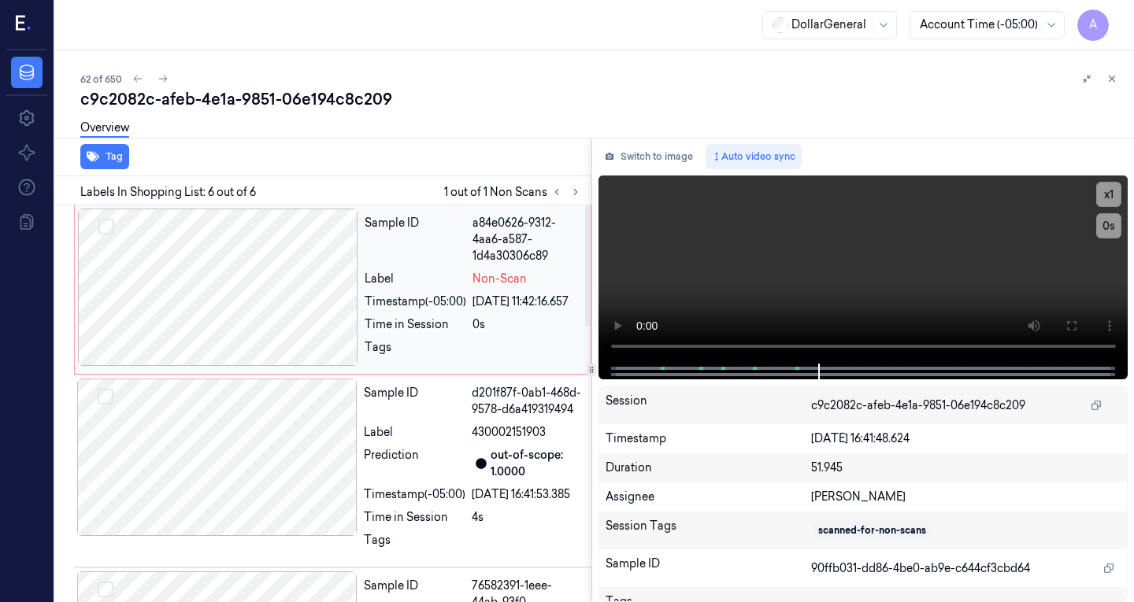
click at [222, 313] on div at bounding box center [218, 287] width 280 height 157
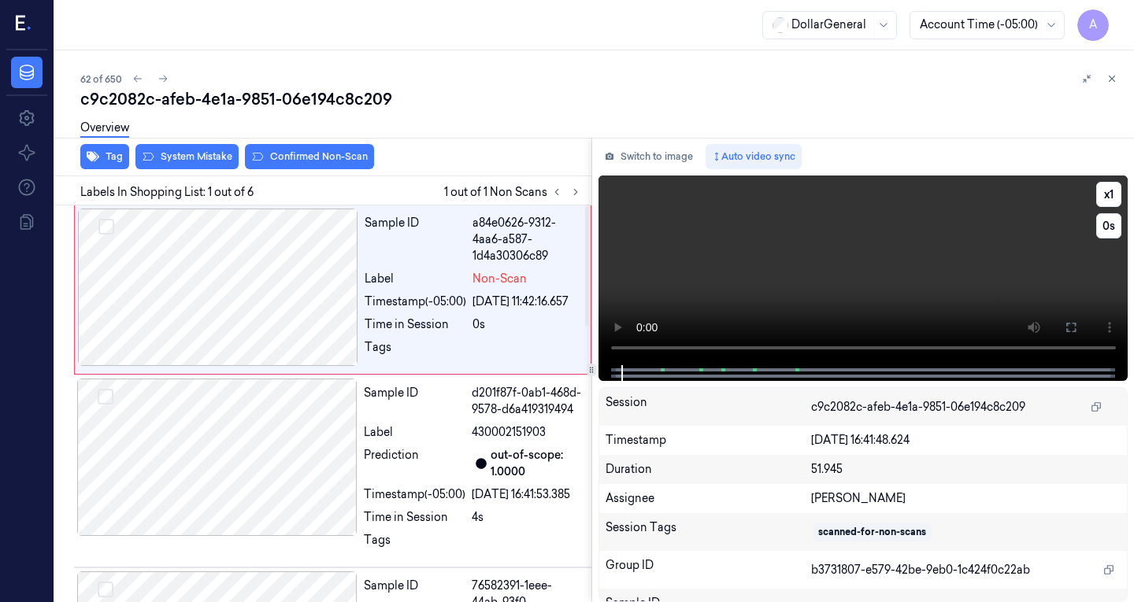
click at [742, 245] on video at bounding box center [863, 271] width 530 height 190
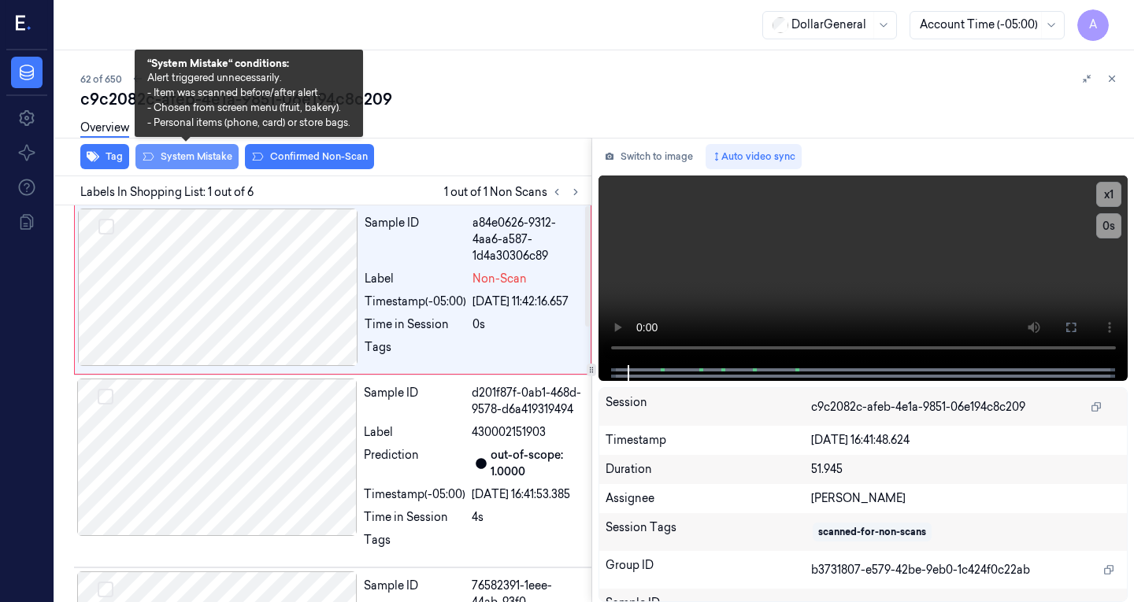
click at [210, 167] on button "System Mistake" at bounding box center [186, 156] width 103 height 25
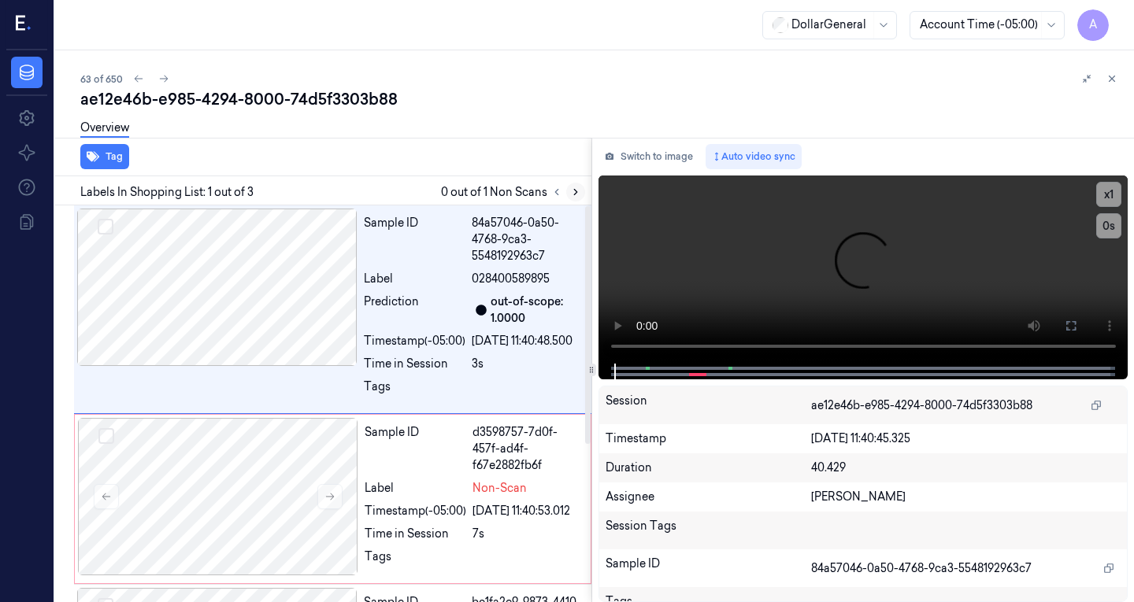
click at [574, 186] on button at bounding box center [575, 192] width 19 height 19
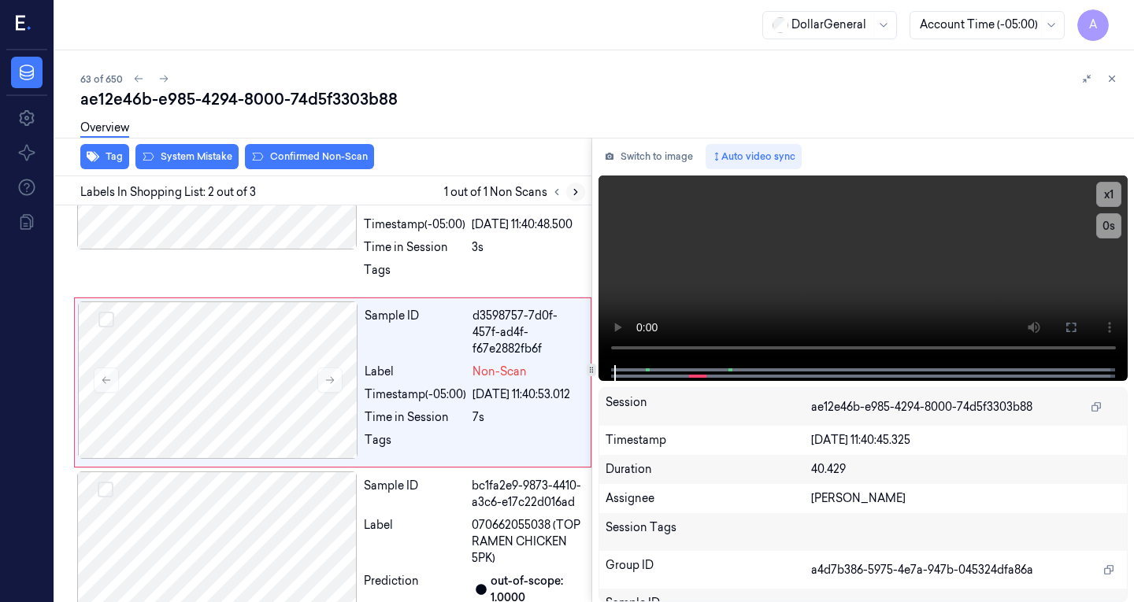
scroll to position [120, 0]
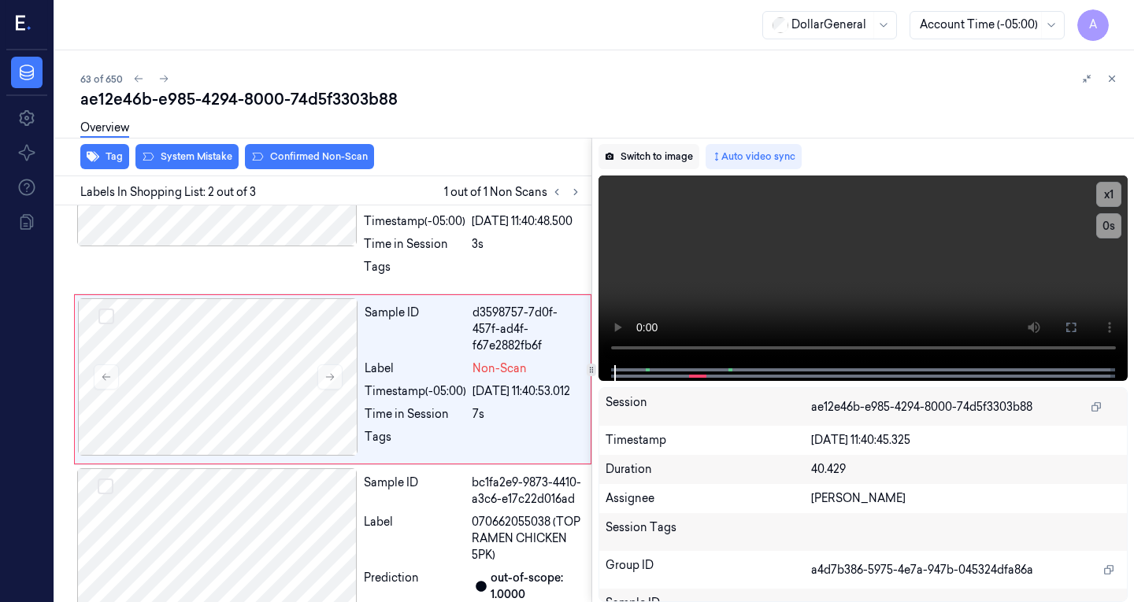
click at [668, 146] on button "Switch to image" at bounding box center [648, 156] width 101 height 25
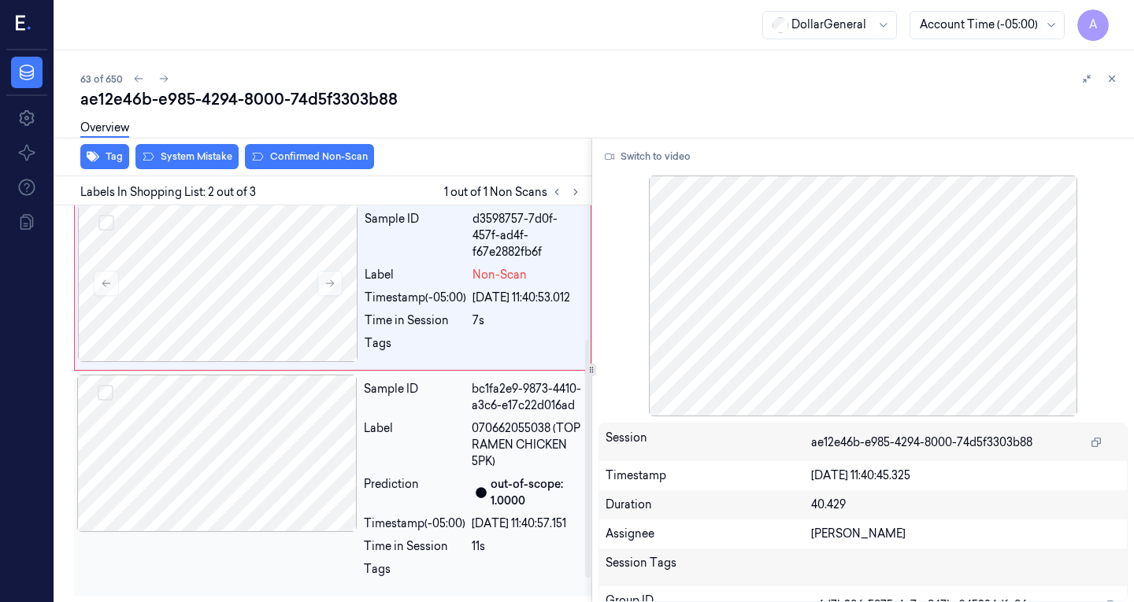
click at [173, 456] on div at bounding box center [217, 453] width 280 height 157
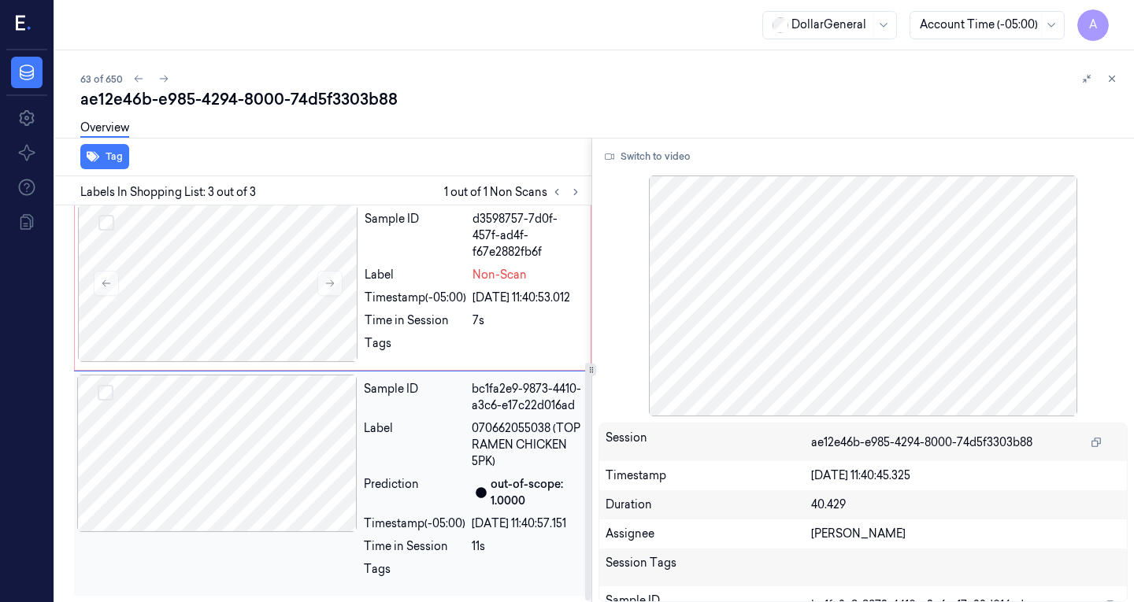
scroll to position [263, 0]
click at [254, 280] on div at bounding box center [218, 283] width 280 height 157
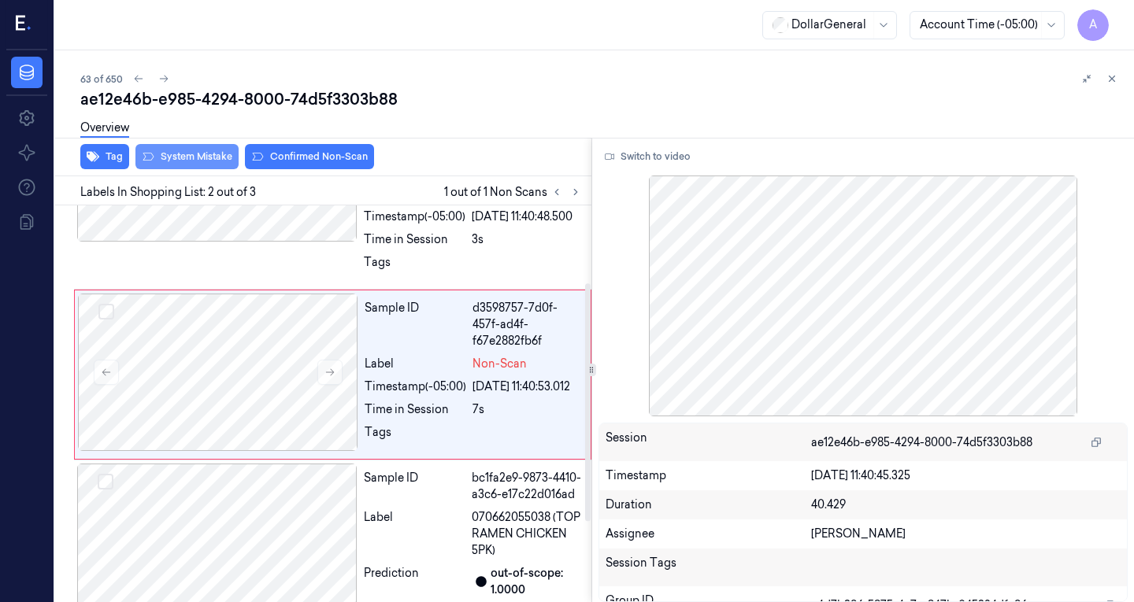
scroll to position [120, 0]
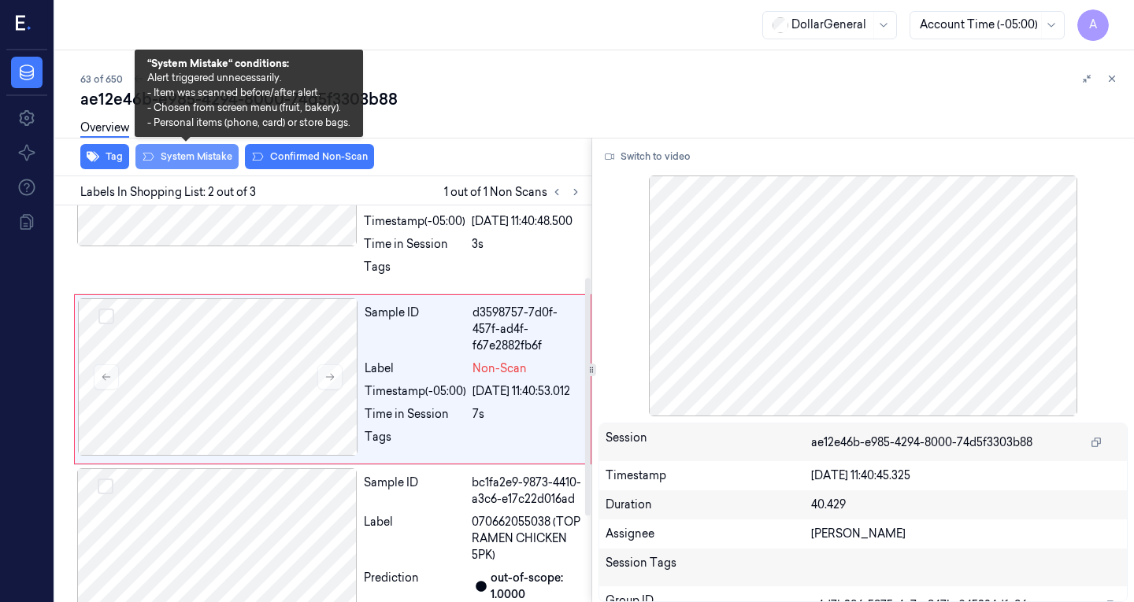
click at [200, 152] on button "System Mistake" at bounding box center [186, 156] width 103 height 25
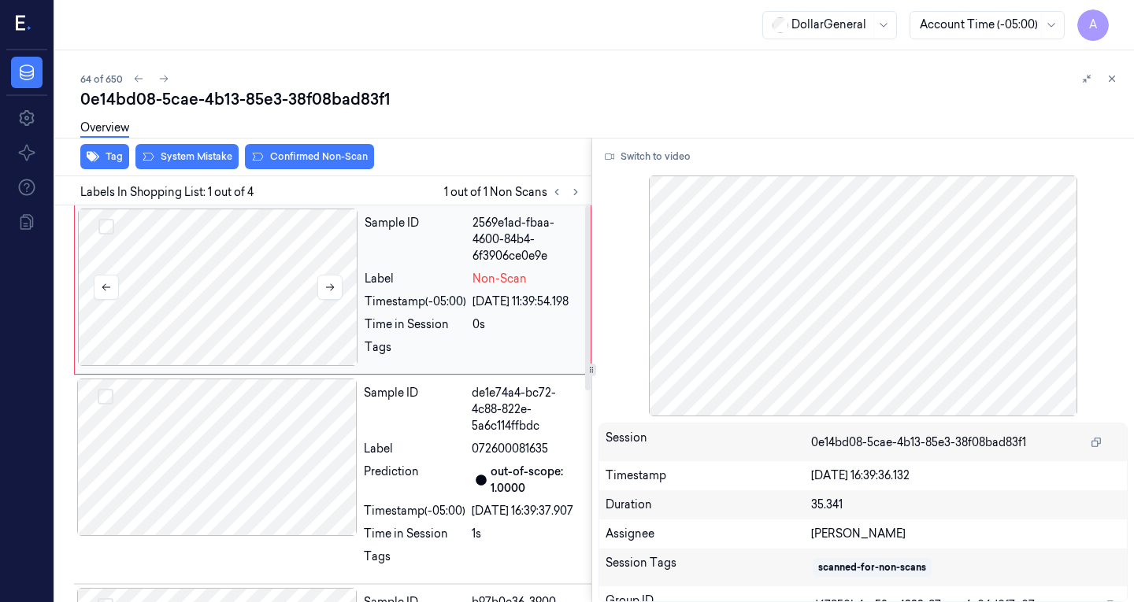
click at [261, 313] on div at bounding box center [218, 287] width 280 height 157
click at [228, 441] on div at bounding box center [217, 457] width 280 height 157
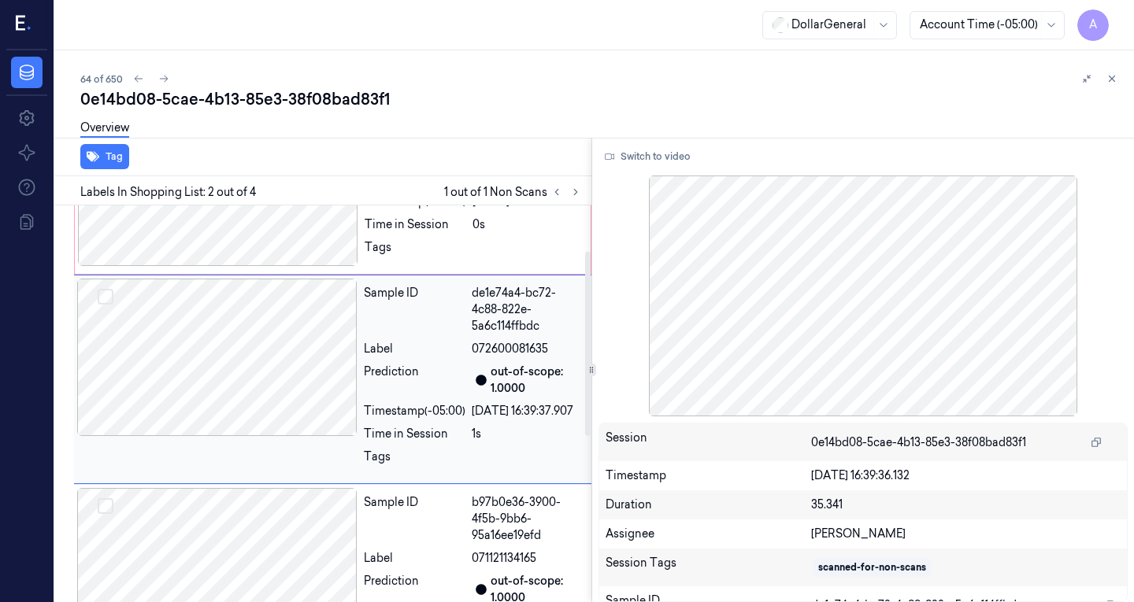
scroll to position [100, 0]
click at [254, 241] on div at bounding box center [218, 187] width 280 height 157
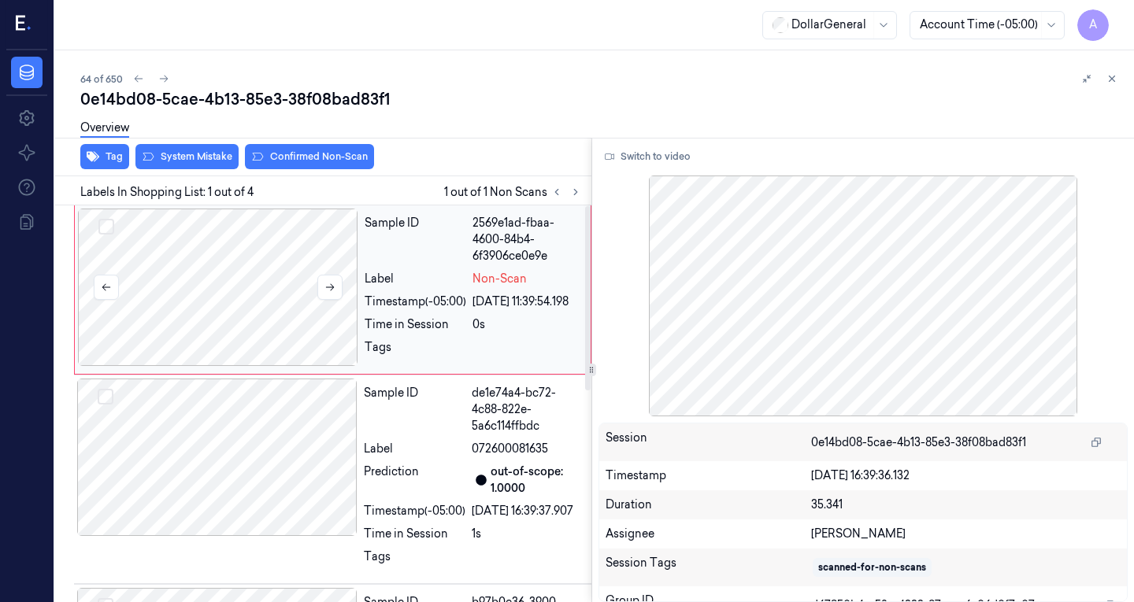
scroll to position [0, 0]
click at [240, 463] on div at bounding box center [217, 457] width 280 height 157
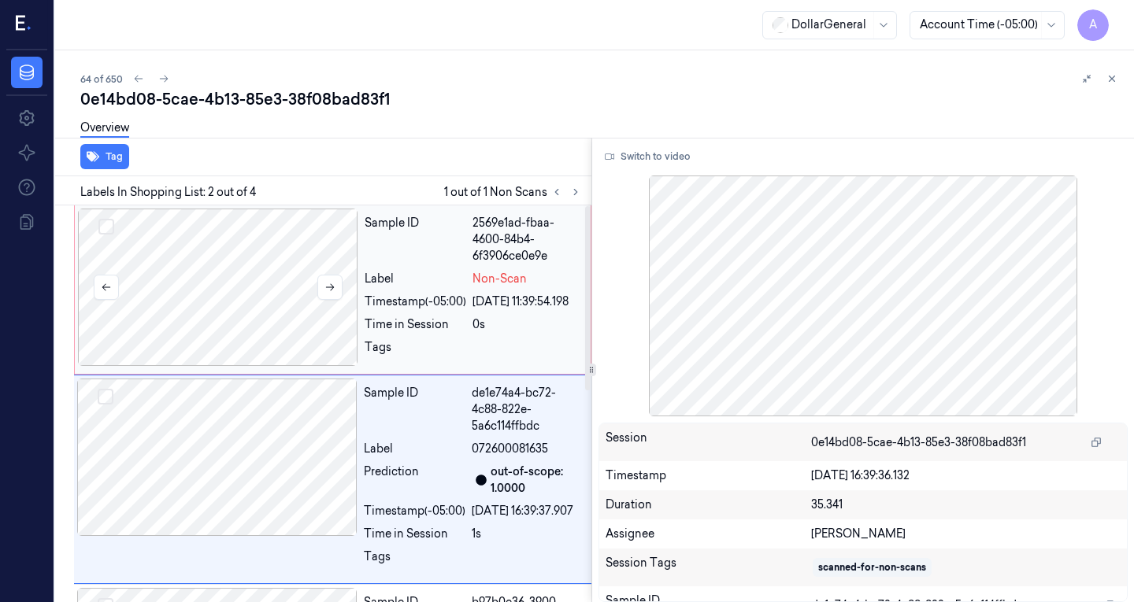
click at [209, 291] on div at bounding box center [218, 287] width 280 height 157
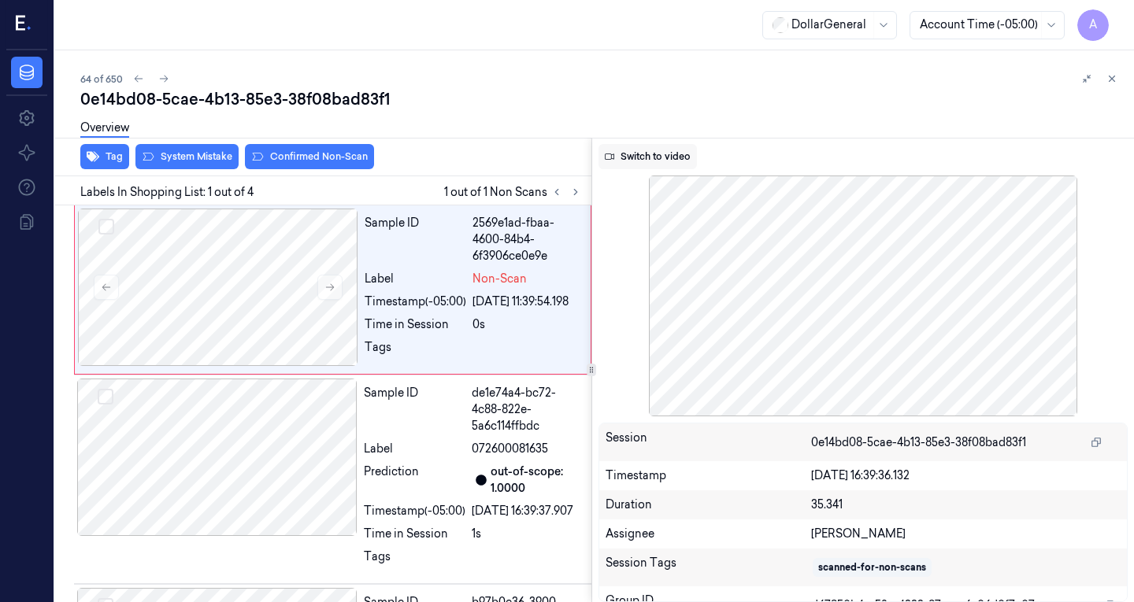
click at [644, 153] on button "Switch to video" at bounding box center [647, 156] width 98 height 25
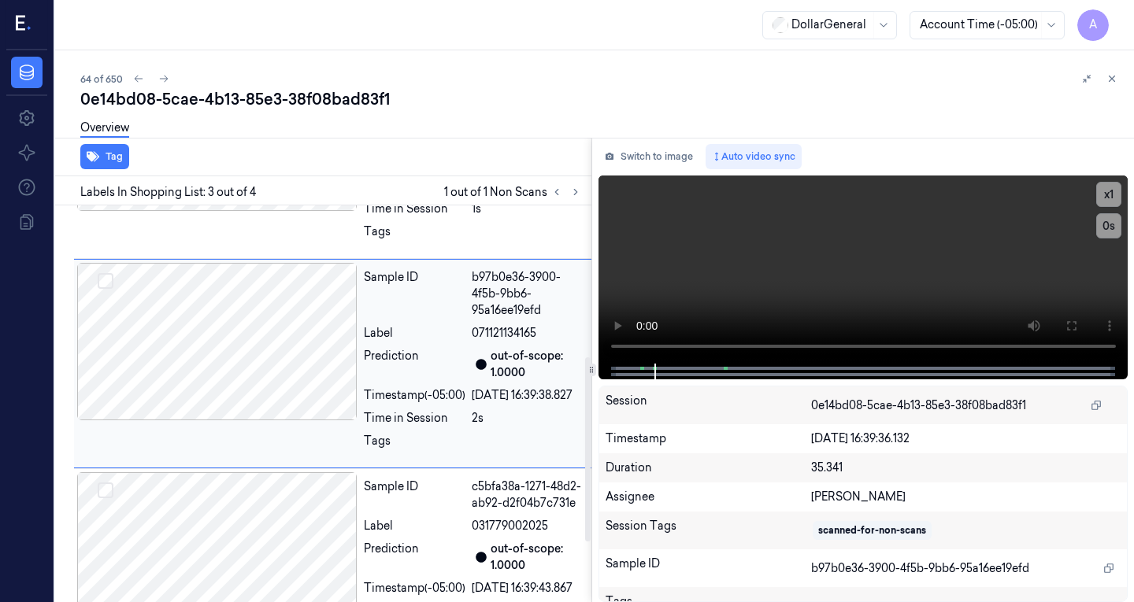
scroll to position [326, 0]
click at [805, 251] on video at bounding box center [863, 270] width 530 height 188
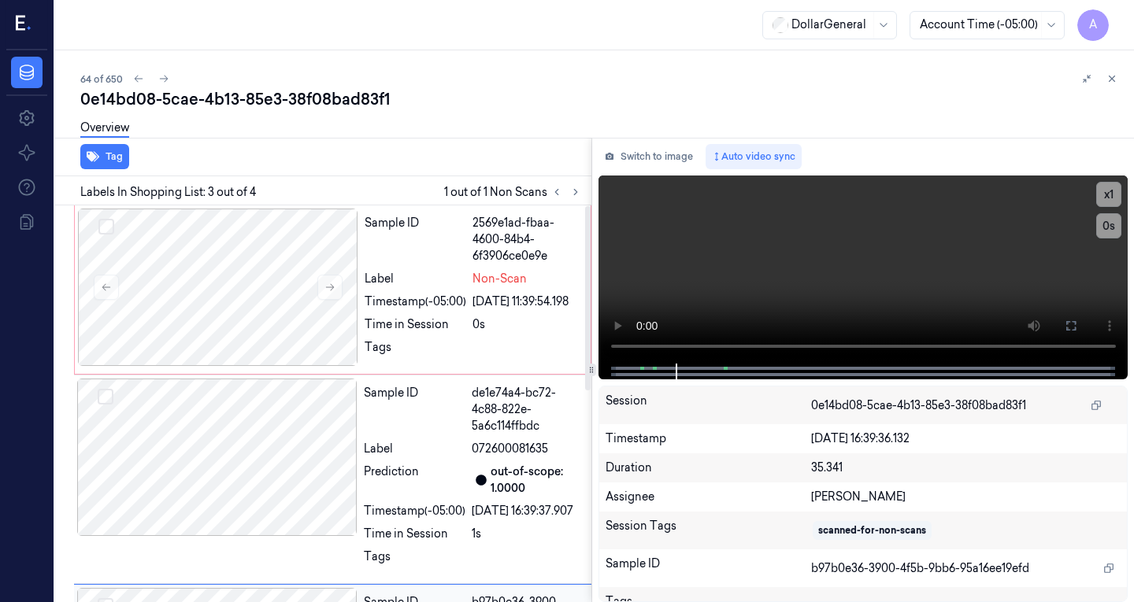
scroll to position [1, 0]
click at [267, 224] on div at bounding box center [218, 286] width 280 height 157
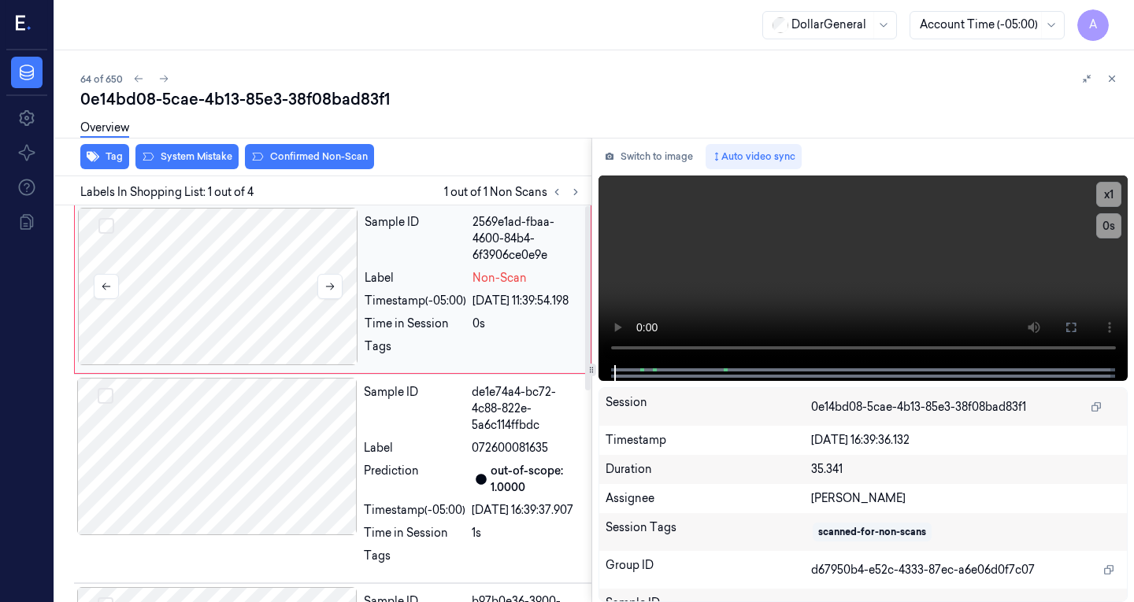
scroll to position [0, 0]
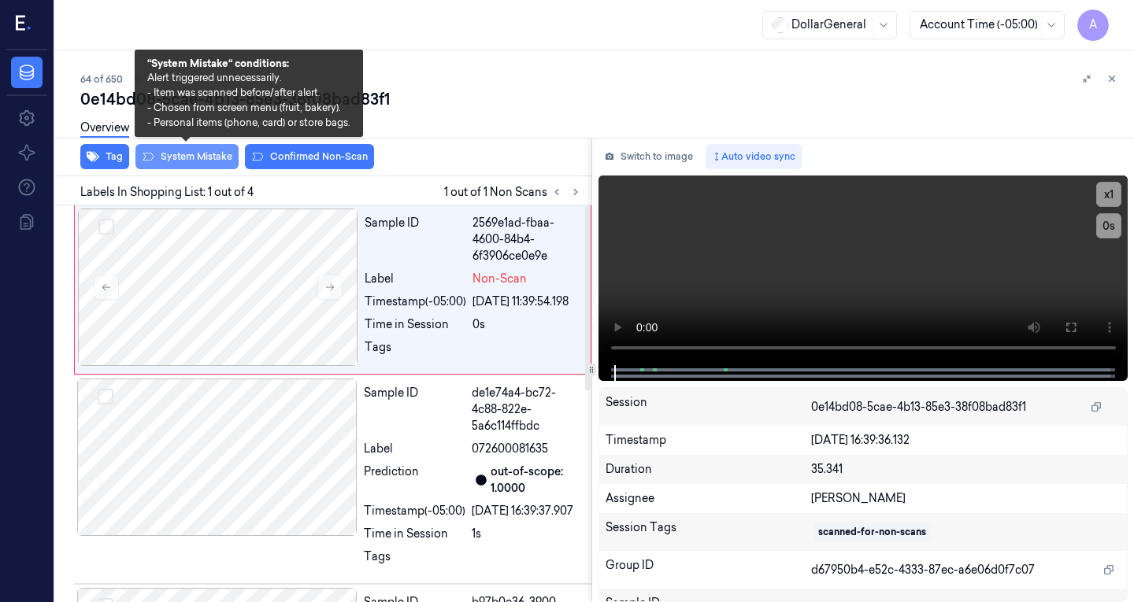
click at [209, 156] on button "System Mistake" at bounding box center [186, 156] width 103 height 25
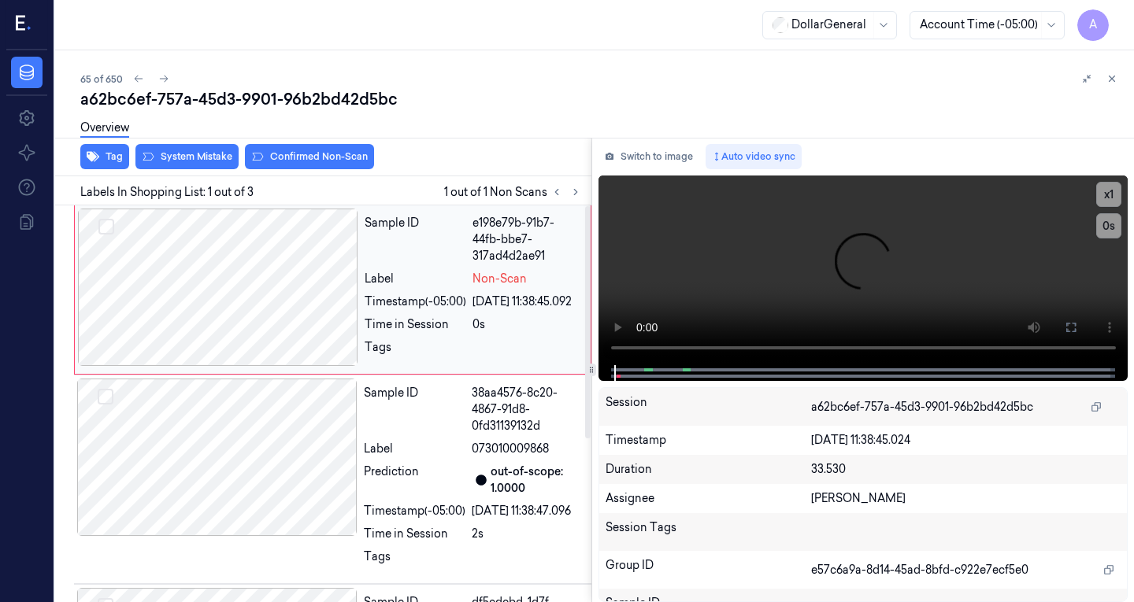
click at [226, 270] on div at bounding box center [218, 287] width 280 height 157
click at [650, 150] on button "Switch to image" at bounding box center [648, 156] width 101 height 25
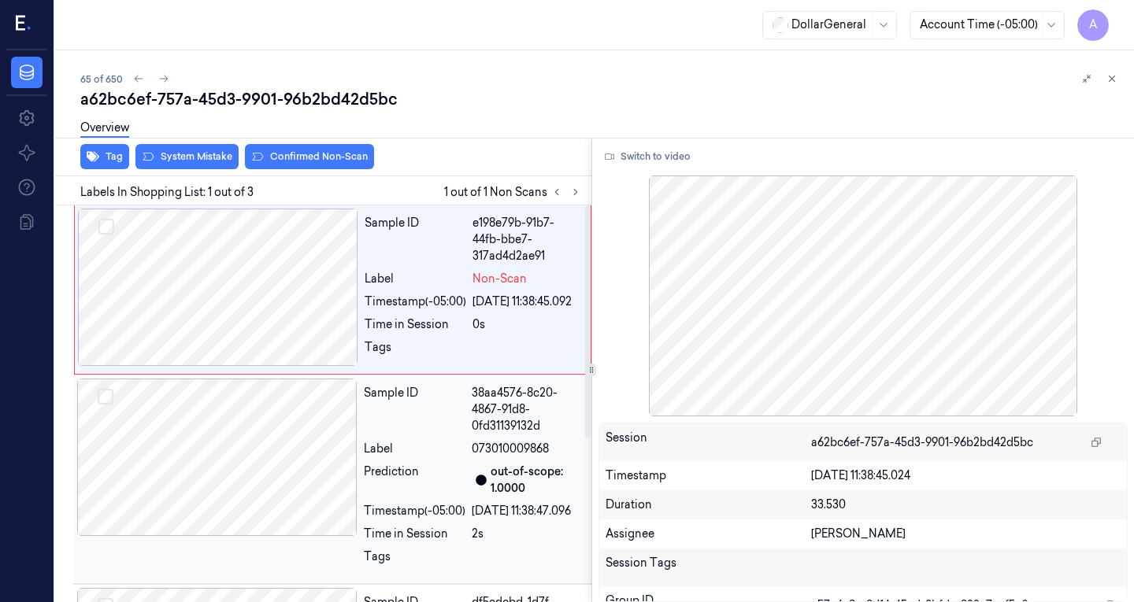
click at [246, 443] on div at bounding box center [217, 457] width 280 height 157
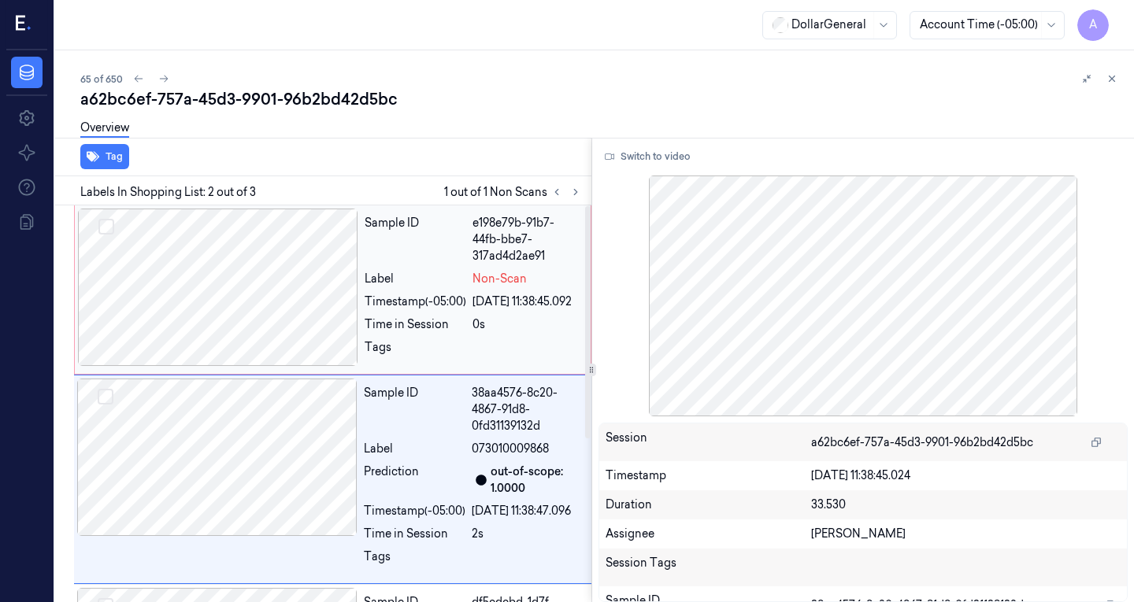
click at [233, 261] on div at bounding box center [218, 287] width 280 height 157
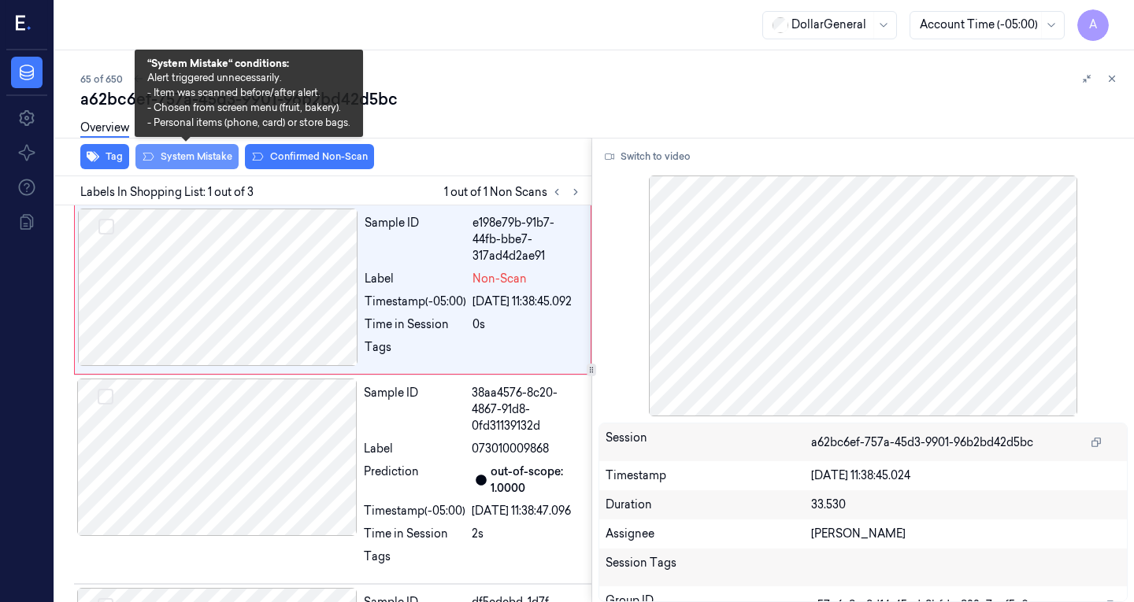
click at [207, 162] on button "System Mistake" at bounding box center [186, 156] width 103 height 25
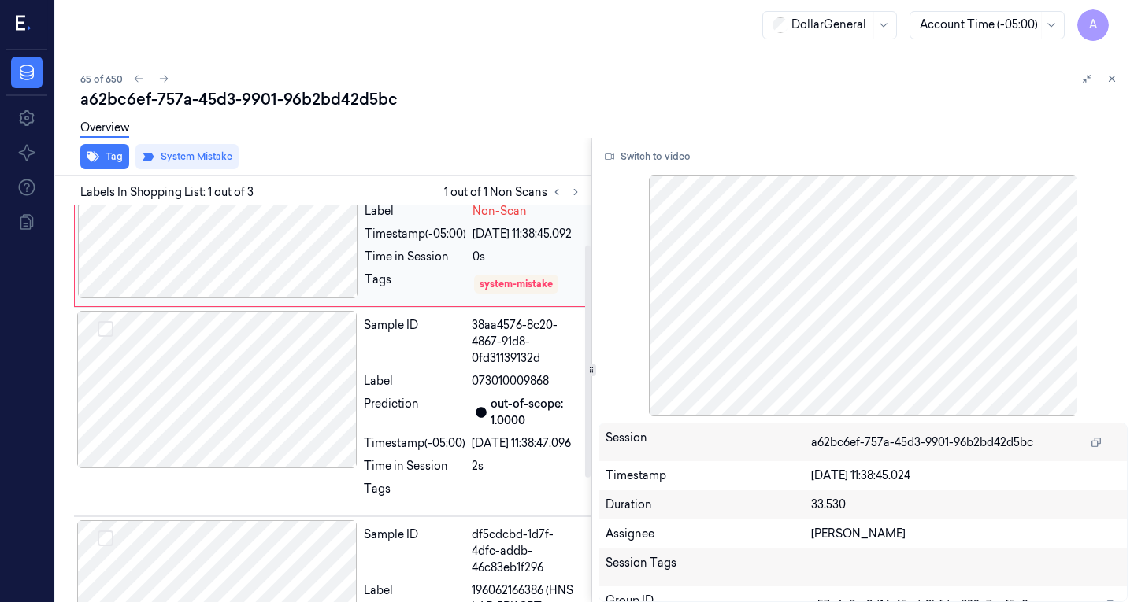
click at [240, 372] on div at bounding box center [217, 389] width 280 height 157
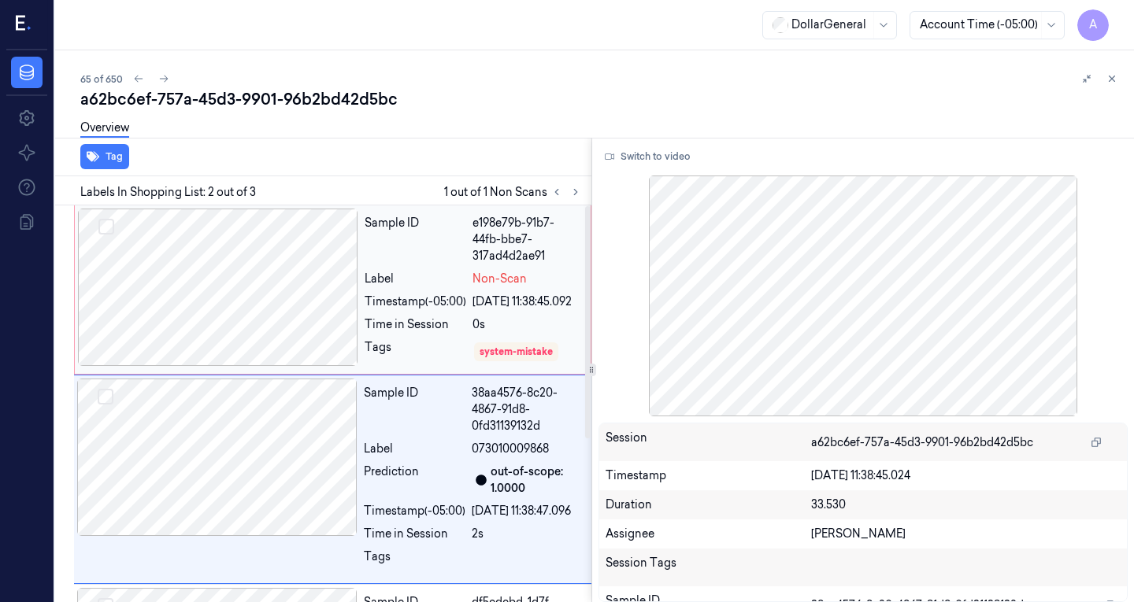
click at [265, 290] on div at bounding box center [218, 287] width 280 height 157
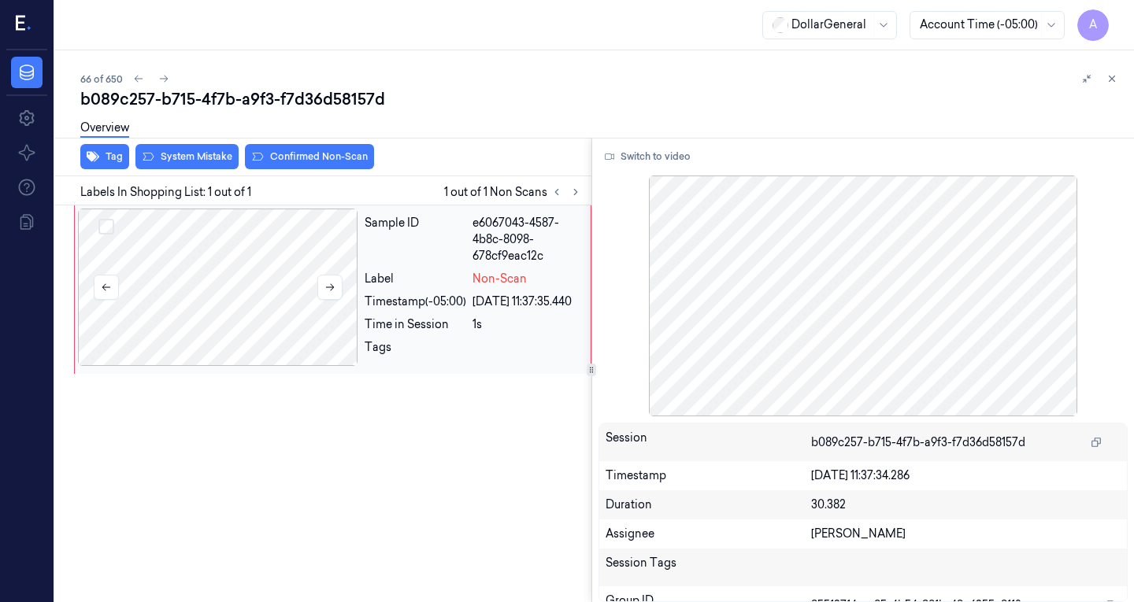
click at [183, 282] on div at bounding box center [218, 287] width 280 height 157
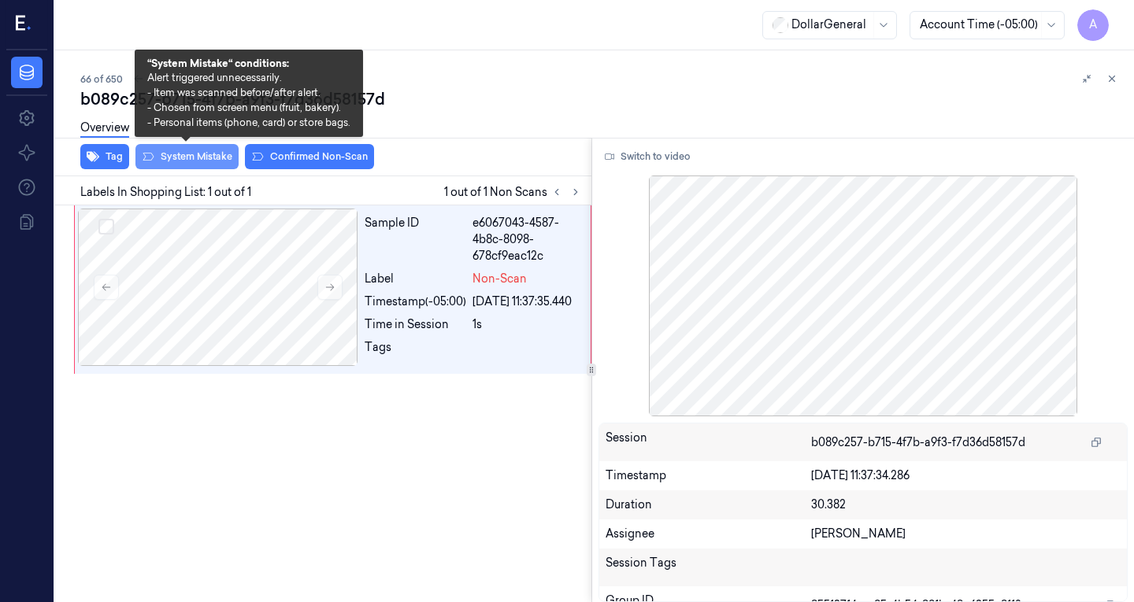
click at [192, 152] on button "System Mistake" at bounding box center [186, 156] width 103 height 25
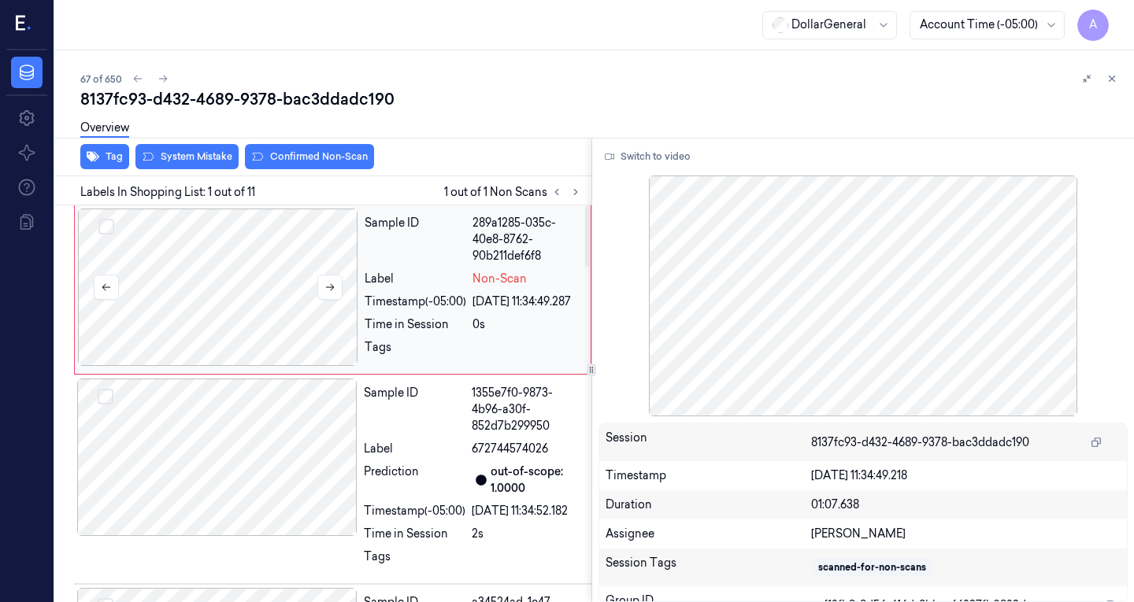
click at [120, 246] on div at bounding box center [218, 287] width 280 height 157
click at [206, 458] on div at bounding box center [217, 457] width 280 height 157
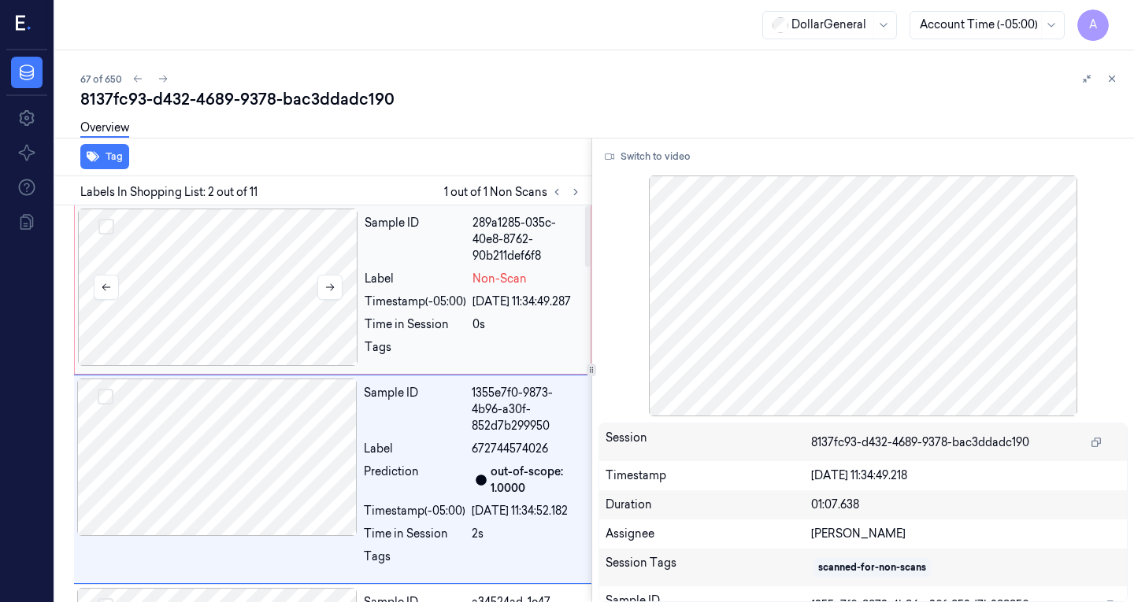
click at [278, 305] on div at bounding box center [218, 287] width 280 height 157
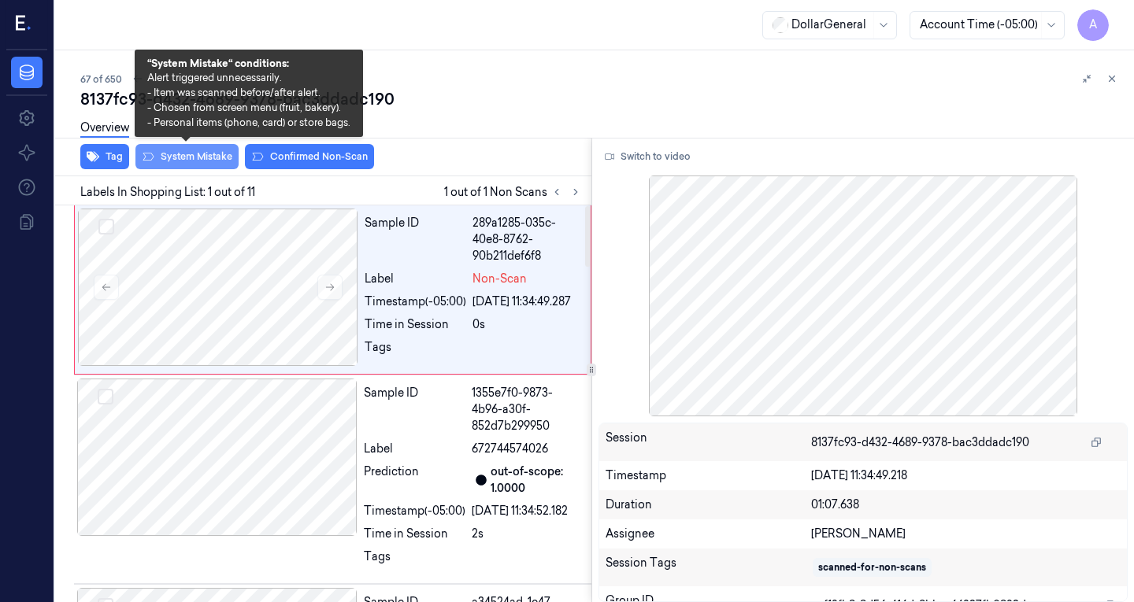
click at [212, 158] on button "System Mistake" at bounding box center [186, 156] width 103 height 25
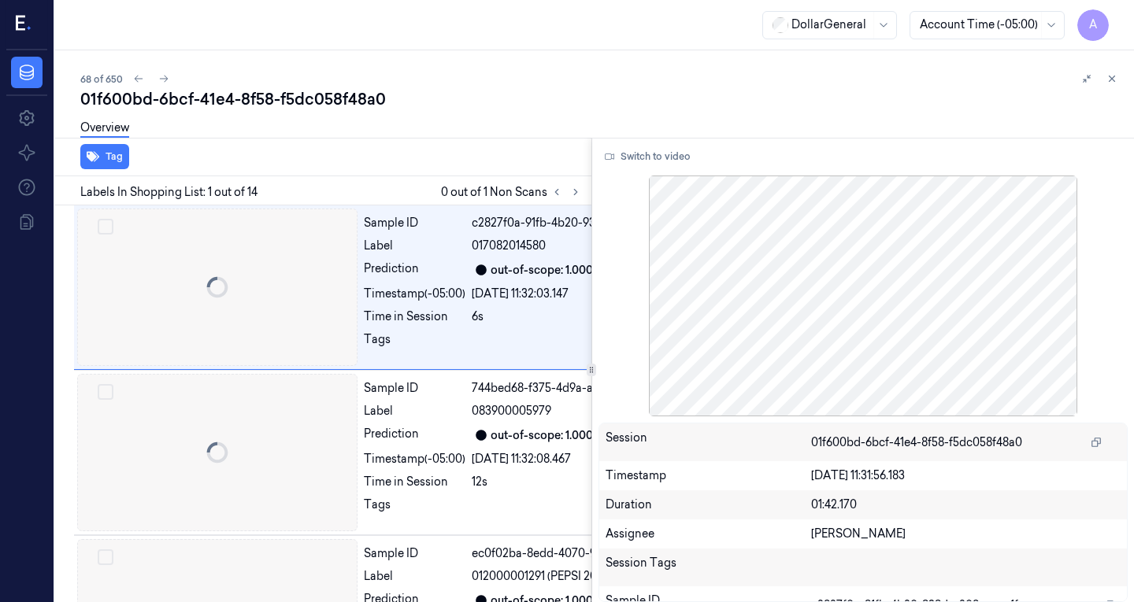
scroll to position [0, 25]
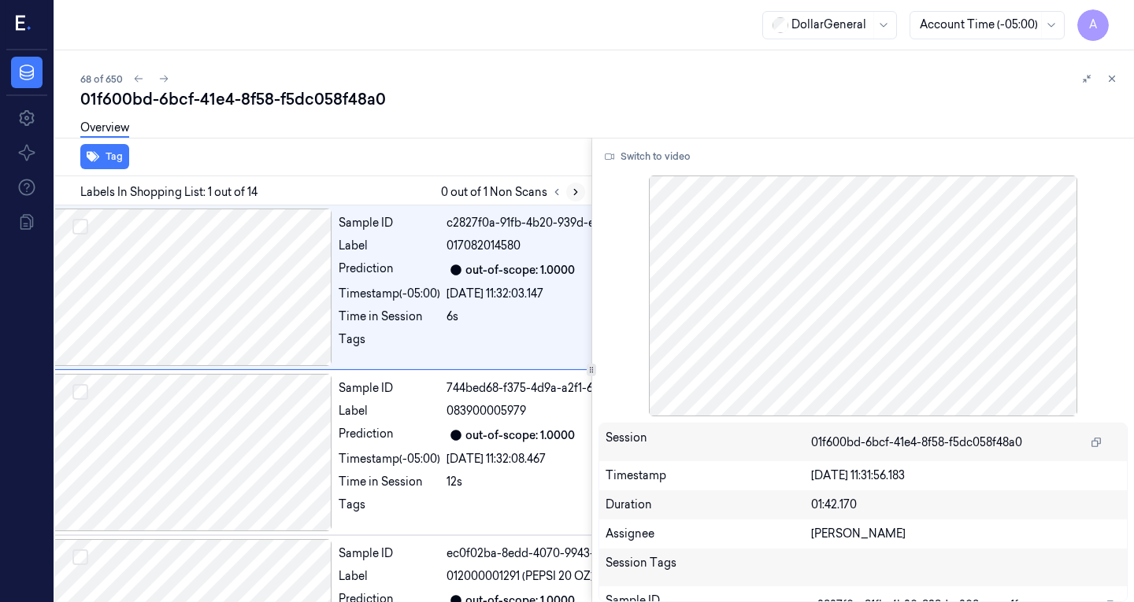
click at [572, 185] on button at bounding box center [575, 192] width 19 height 19
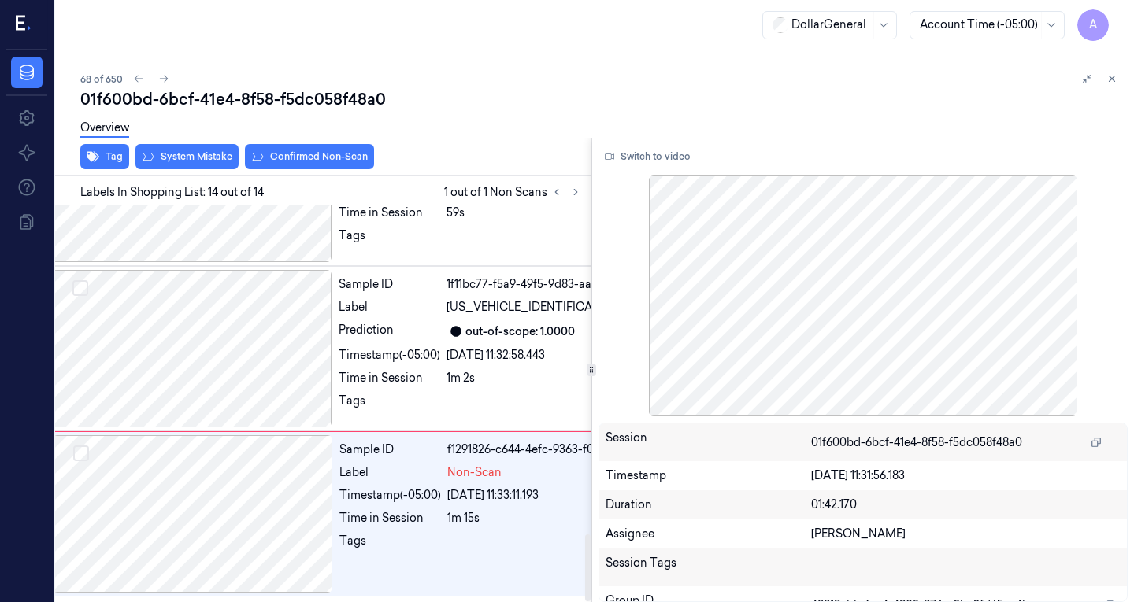
scroll to position [1953, 25]
drag, startPoint x: 240, startPoint y: 496, endPoint x: 223, endPoint y: 511, distance: 22.9
click at [223, 511] on div at bounding box center [193, 513] width 280 height 157
click at [252, 372] on div at bounding box center [192, 348] width 280 height 157
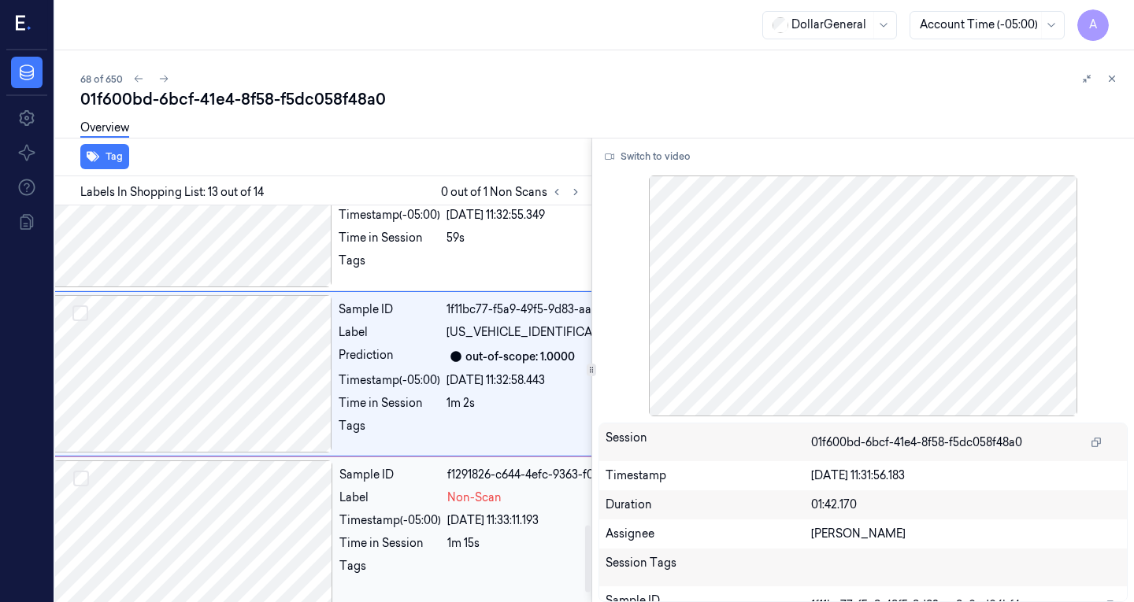
click at [241, 529] on div at bounding box center [193, 539] width 280 height 157
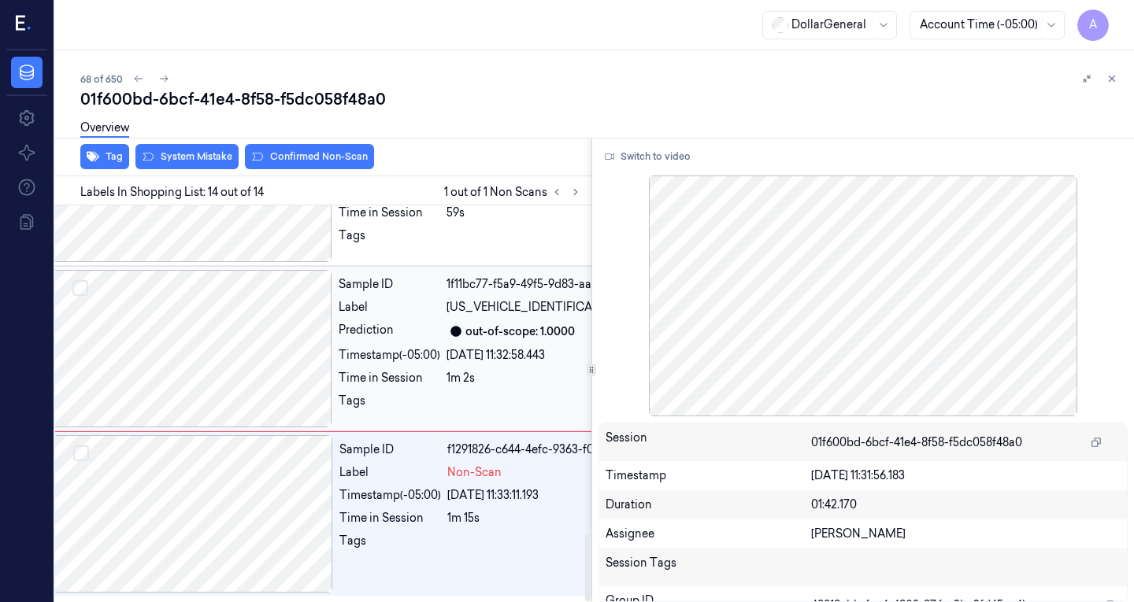
click at [219, 346] on div at bounding box center [192, 348] width 280 height 157
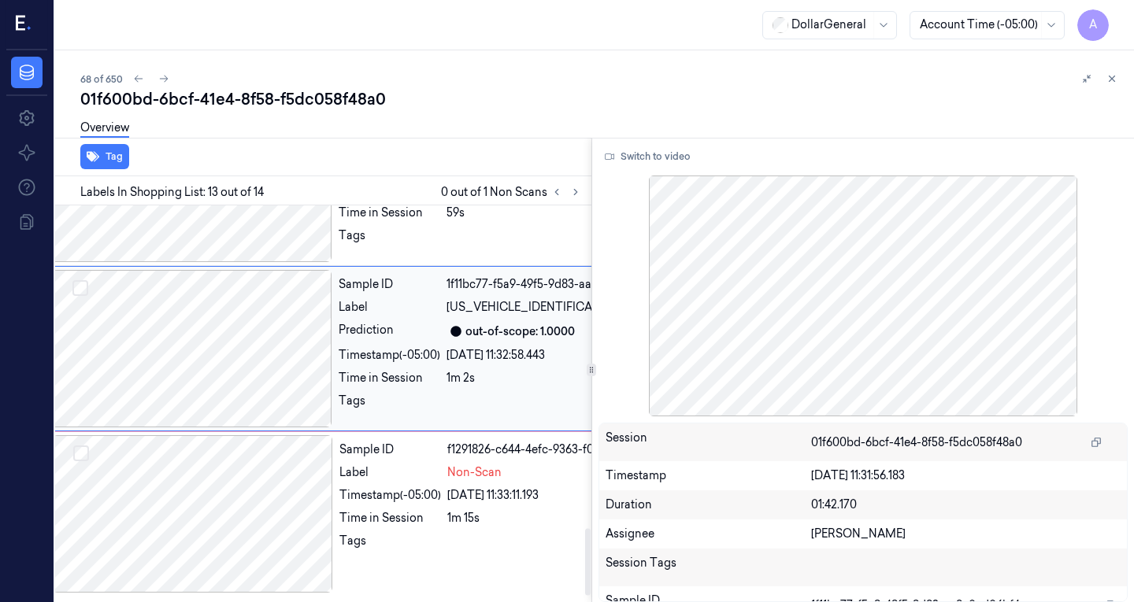
scroll to position [1898, 25]
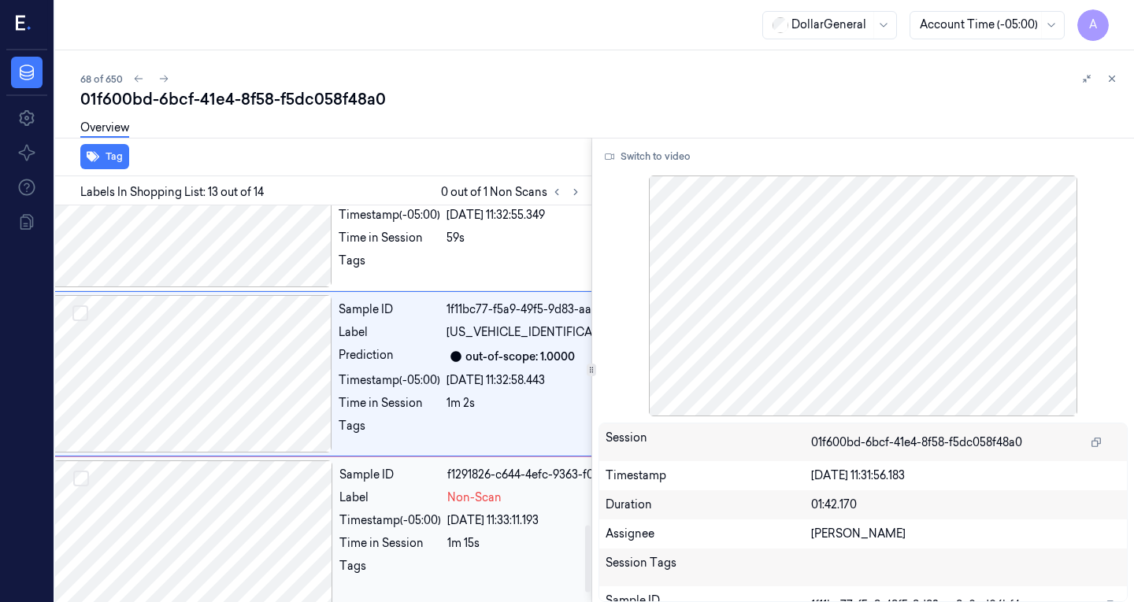
click at [235, 562] on div at bounding box center [193, 539] width 280 height 157
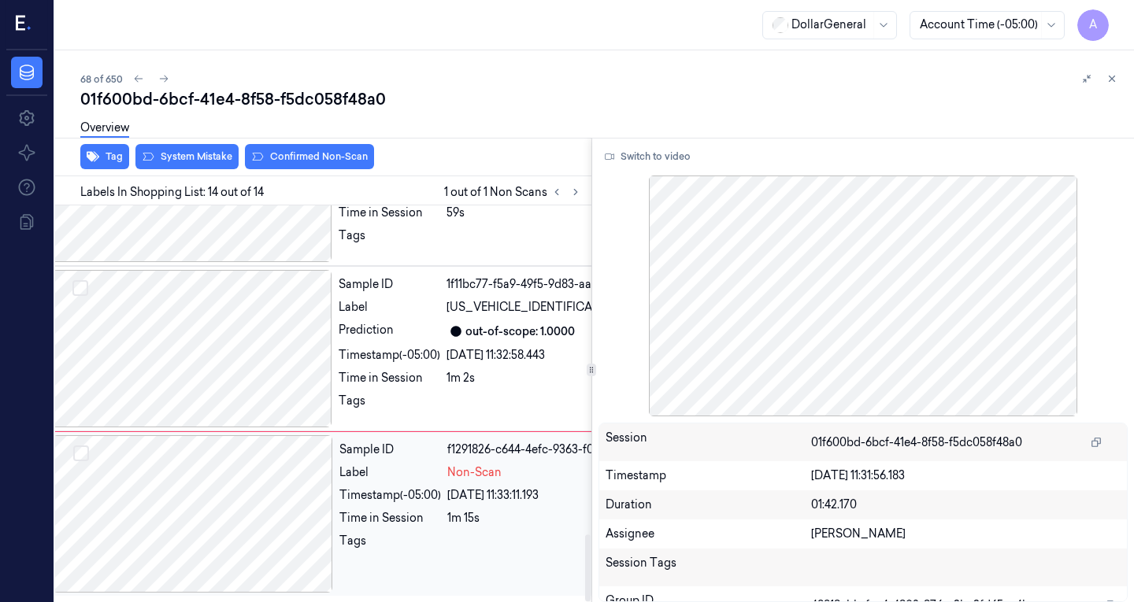
scroll to position [1953, 25]
click at [250, 322] on div at bounding box center [192, 348] width 280 height 157
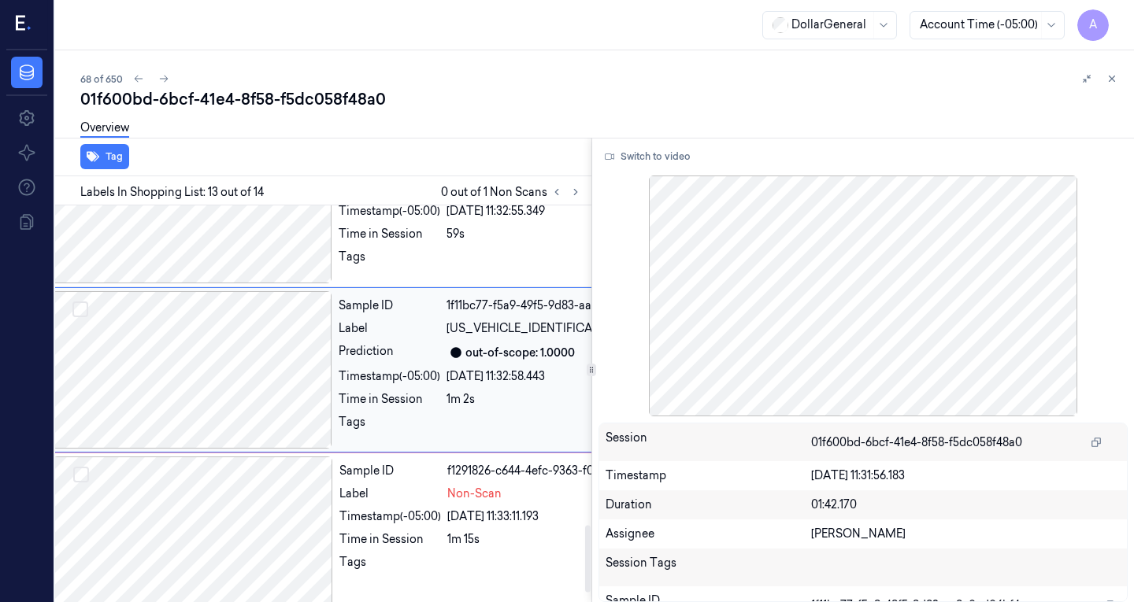
scroll to position [1898, 25]
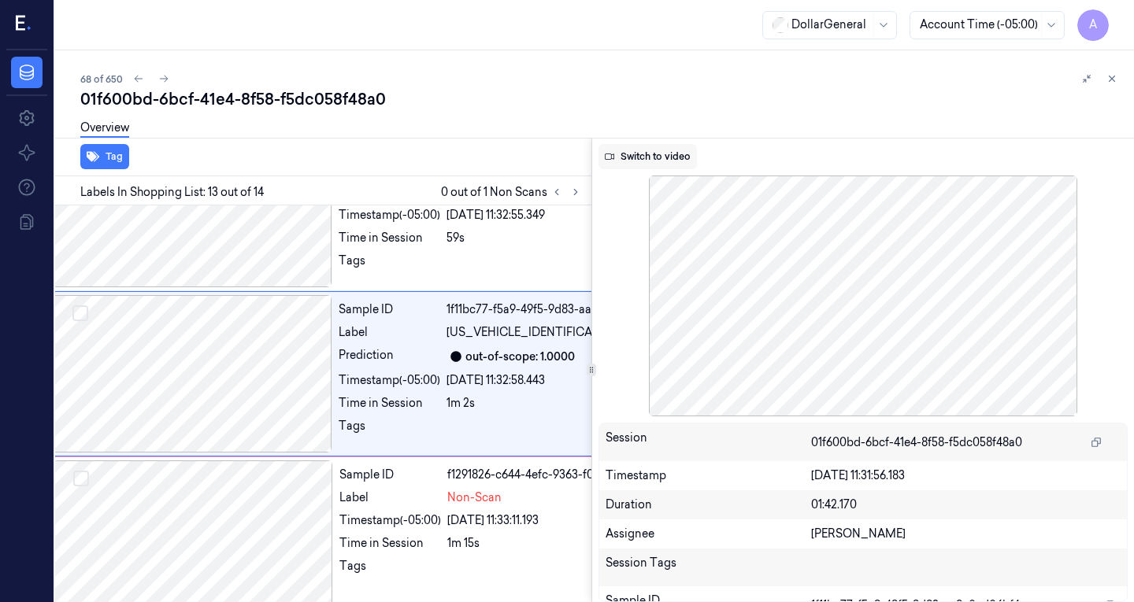
click at [654, 157] on button "Switch to video" at bounding box center [647, 156] width 98 height 25
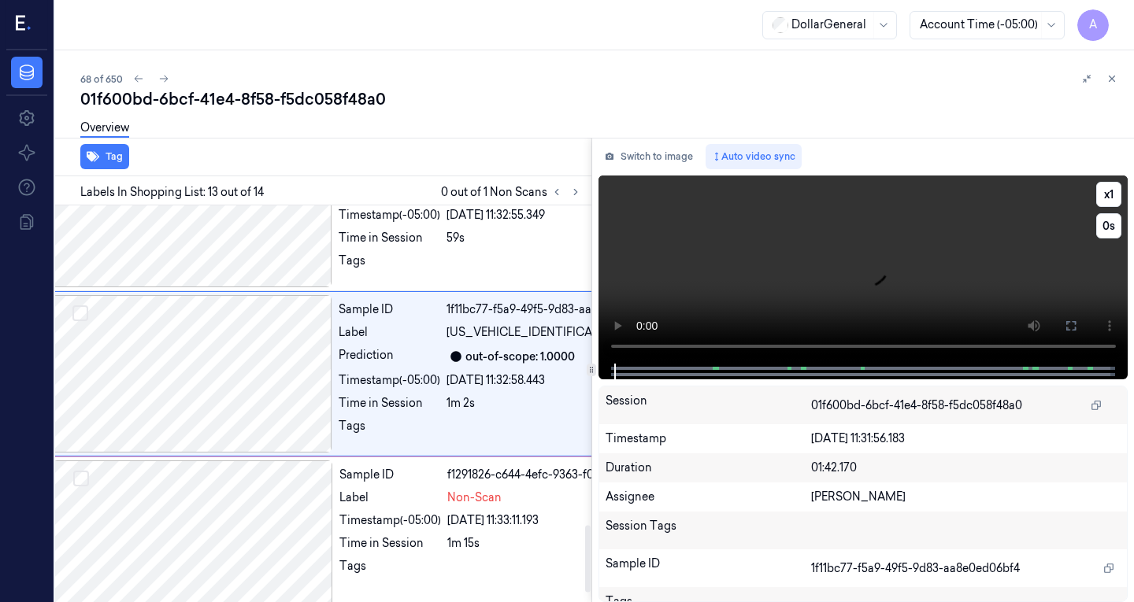
click at [651, 278] on video at bounding box center [863, 270] width 530 height 188
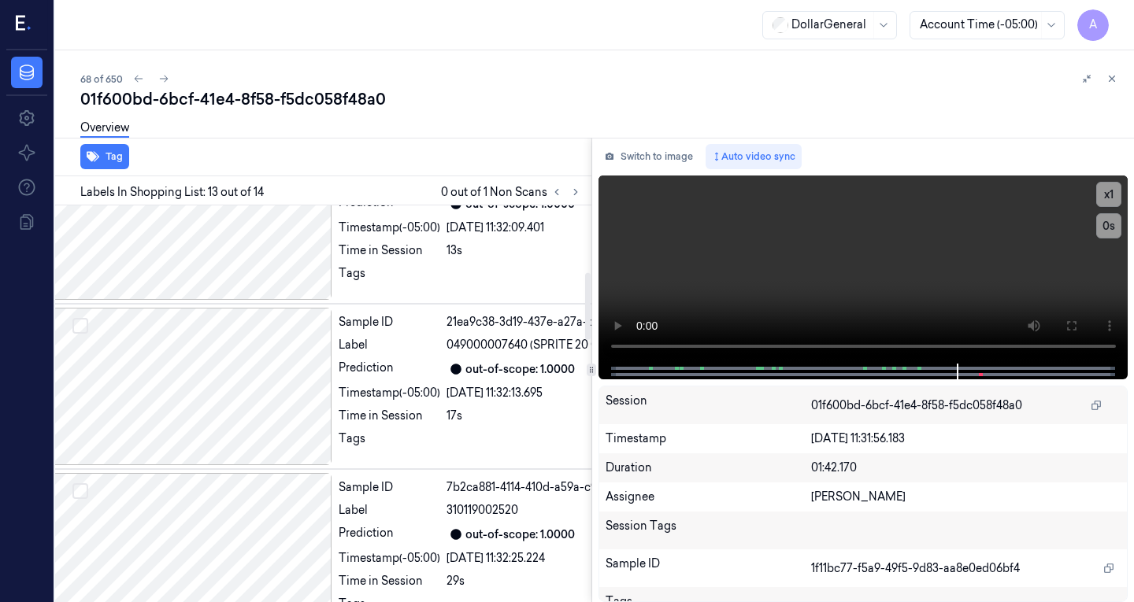
scroll to position [0, 25]
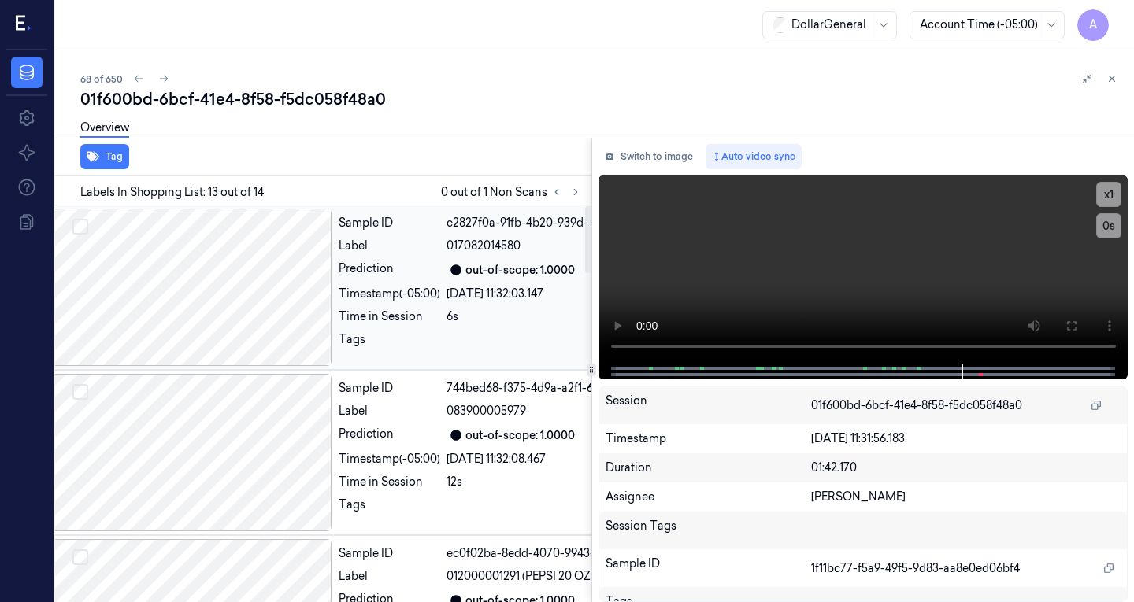
click at [200, 278] on div at bounding box center [192, 287] width 280 height 157
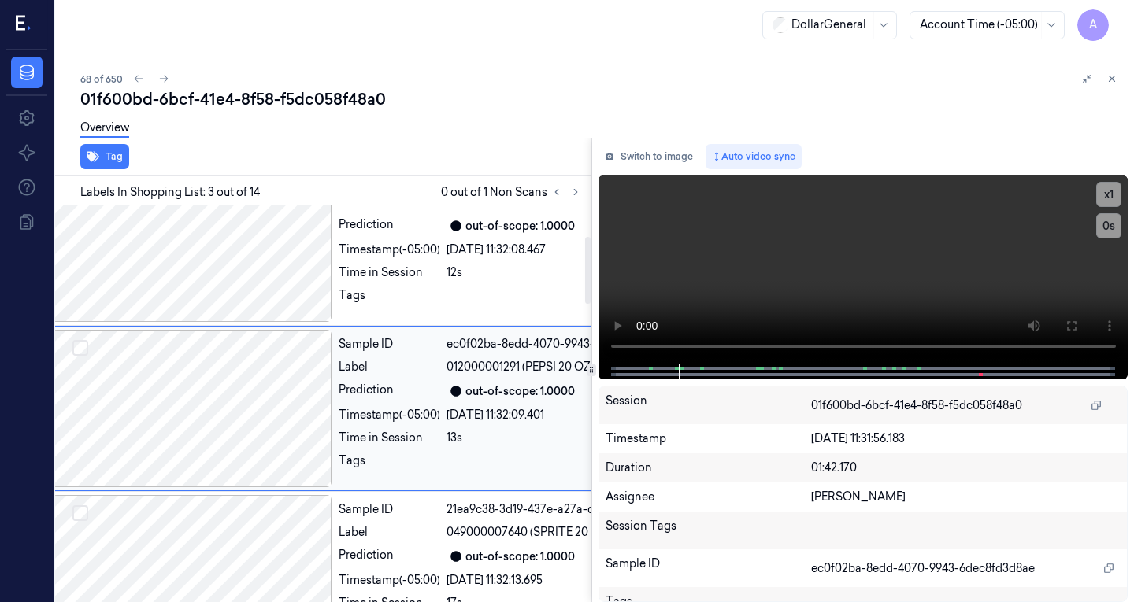
scroll to position [214, 25]
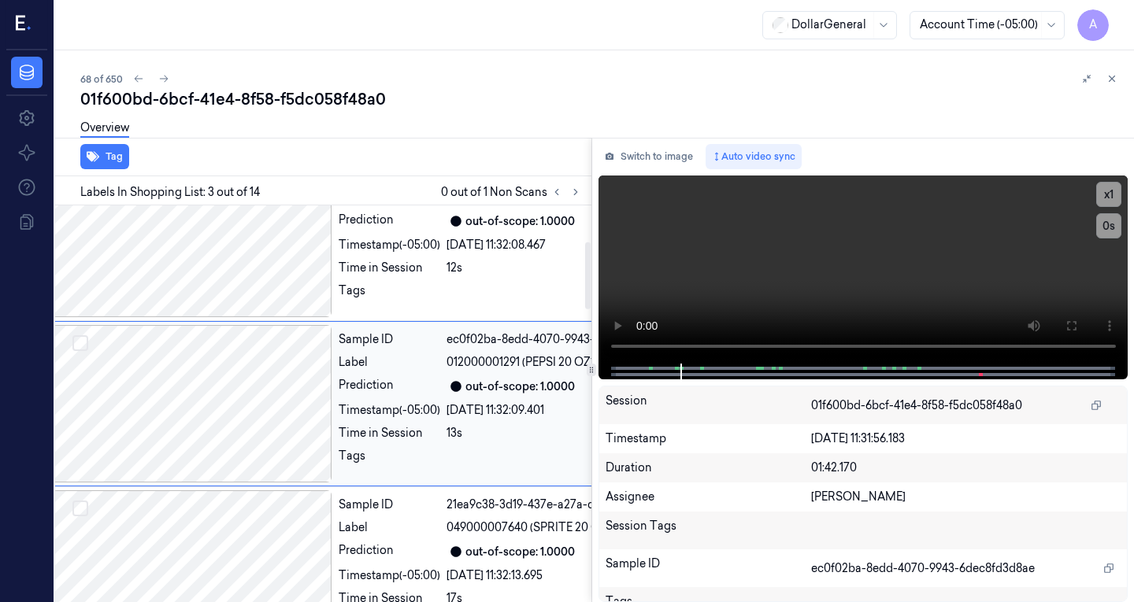
click at [186, 410] on div at bounding box center [192, 403] width 280 height 157
click at [228, 507] on div at bounding box center [192, 569] width 280 height 157
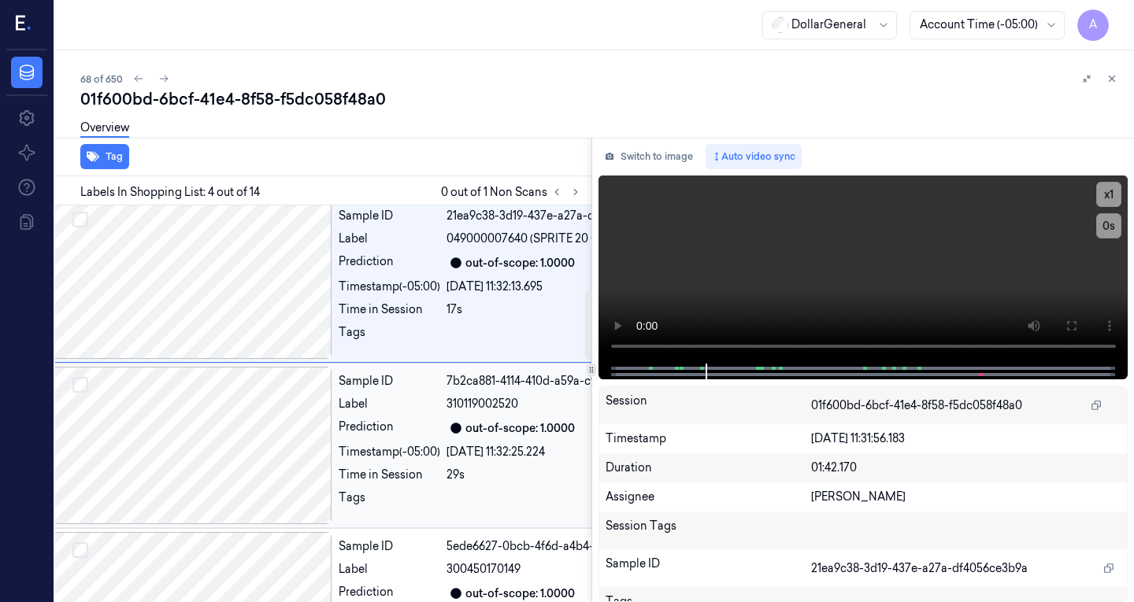
click at [255, 428] on div at bounding box center [192, 445] width 280 height 157
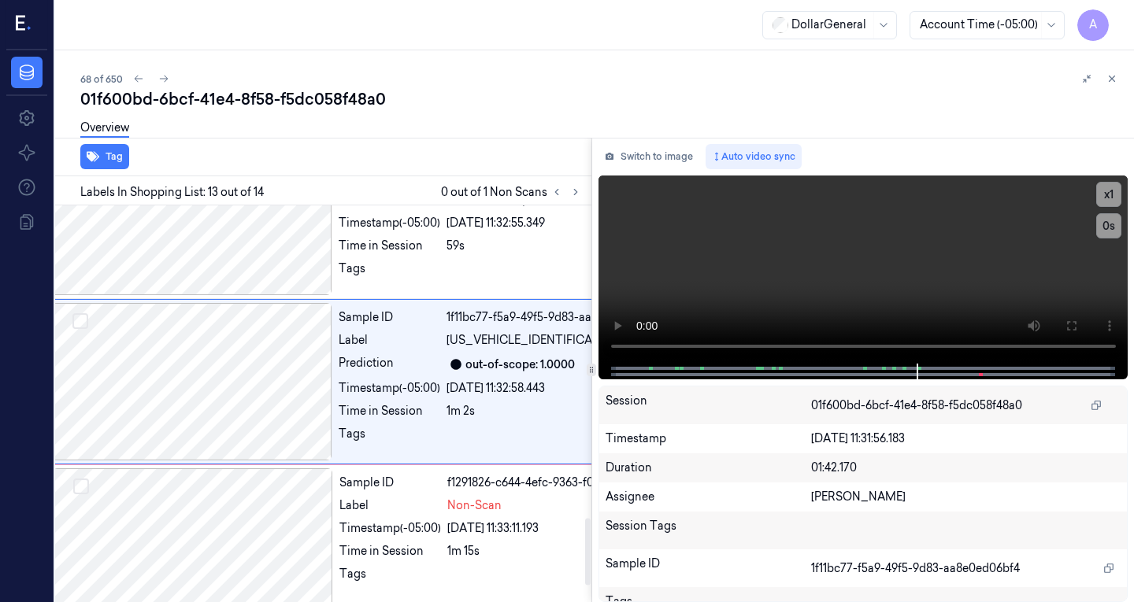
scroll to position [1898, 25]
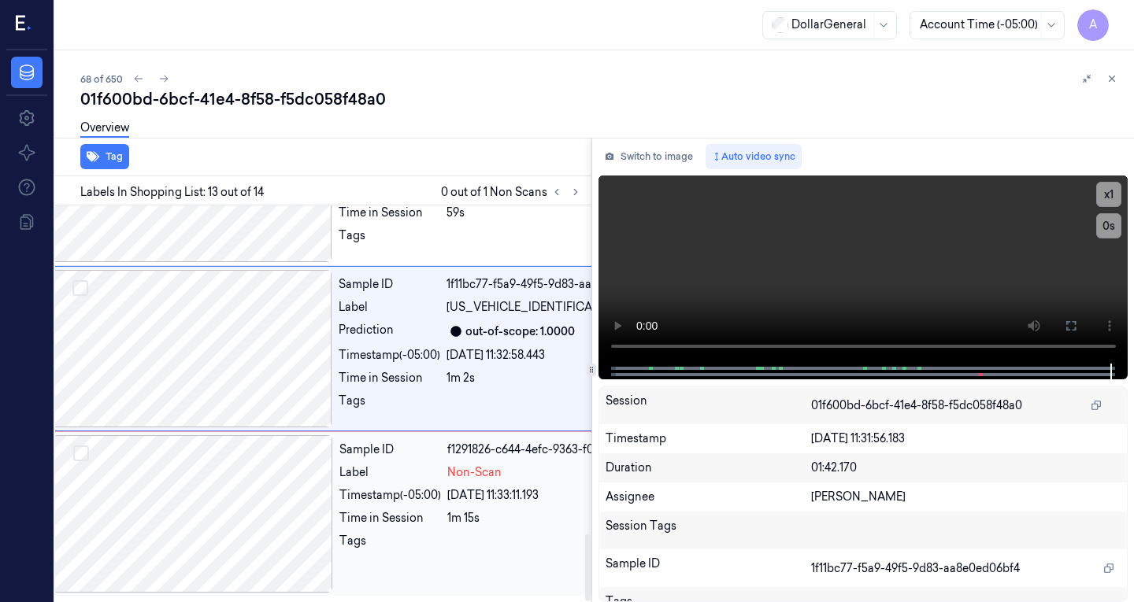
click at [239, 498] on div at bounding box center [193, 513] width 280 height 157
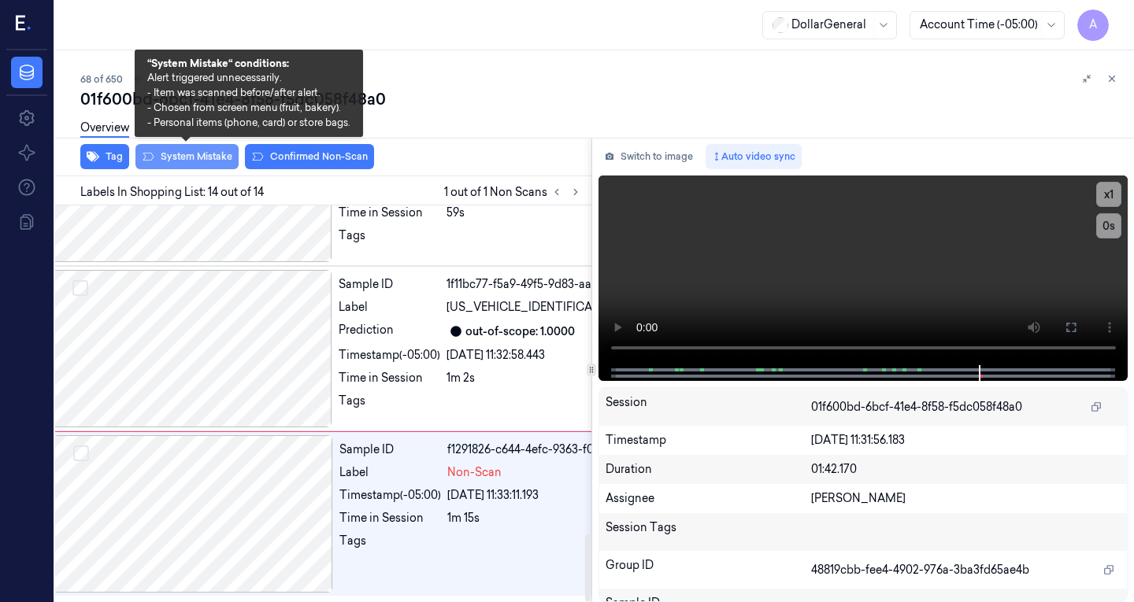
click at [198, 156] on button "System Mistake" at bounding box center [186, 156] width 103 height 25
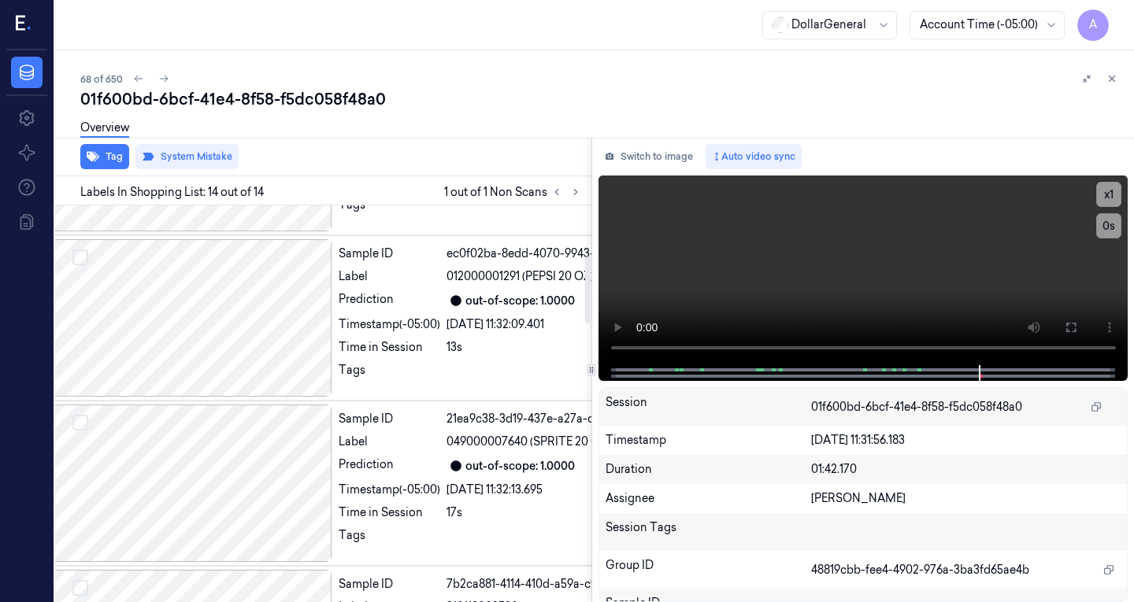
scroll to position [0, 25]
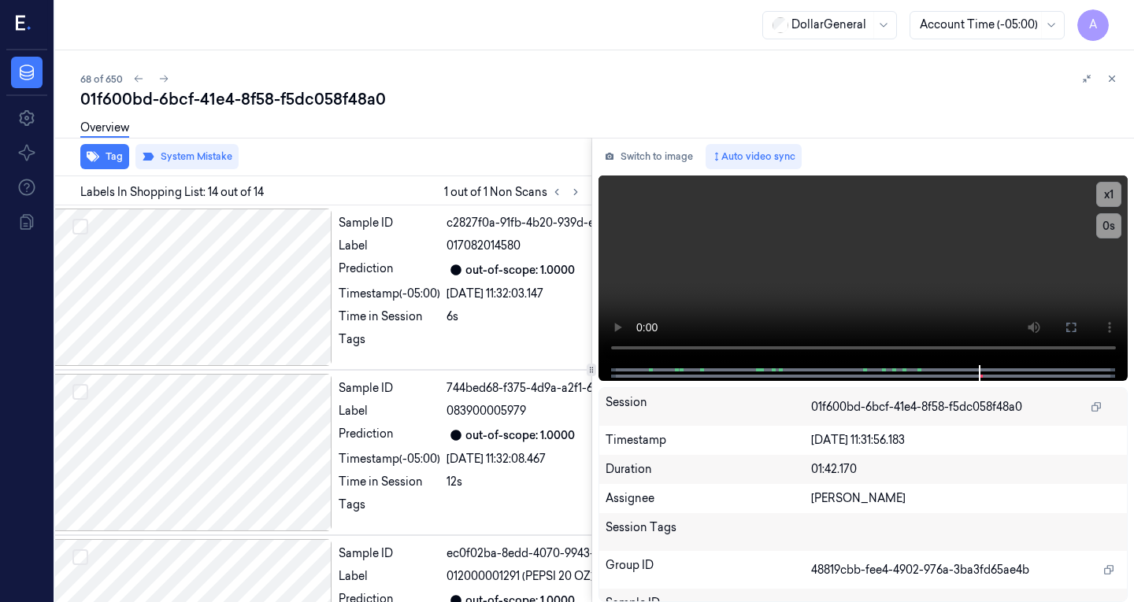
click at [401, 183] on div "Labels In Shopping List: 14 out of 14 1 out of 1 Non Scans" at bounding box center [320, 190] width 542 height 29
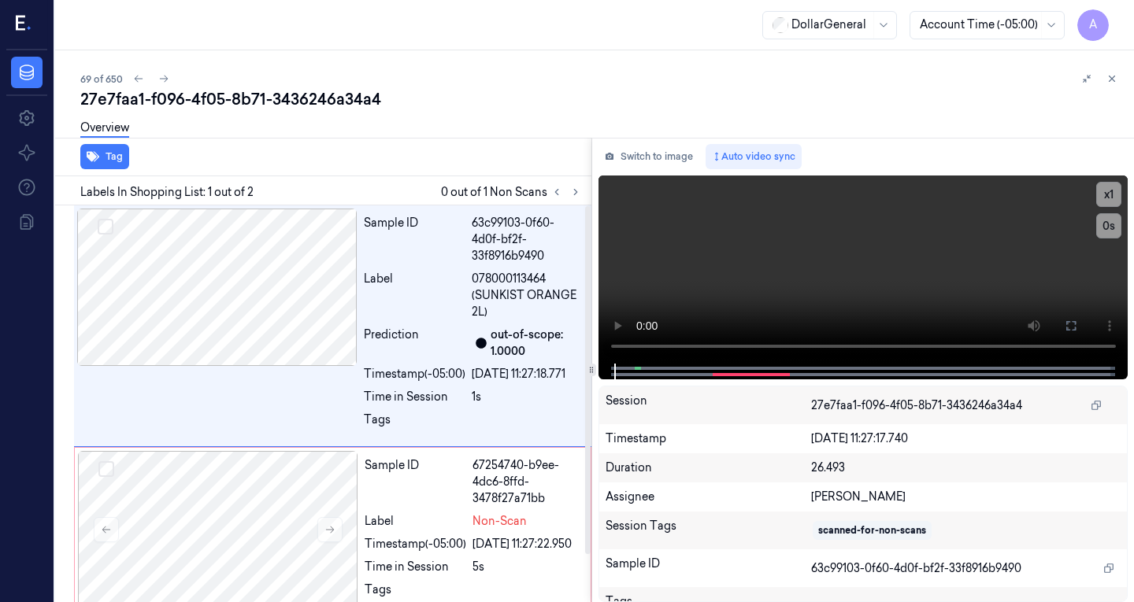
click at [584, 187] on div at bounding box center [566, 192] width 38 height 19
click at [576, 190] on icon at bounding box center [575, 192] width 11 height 11
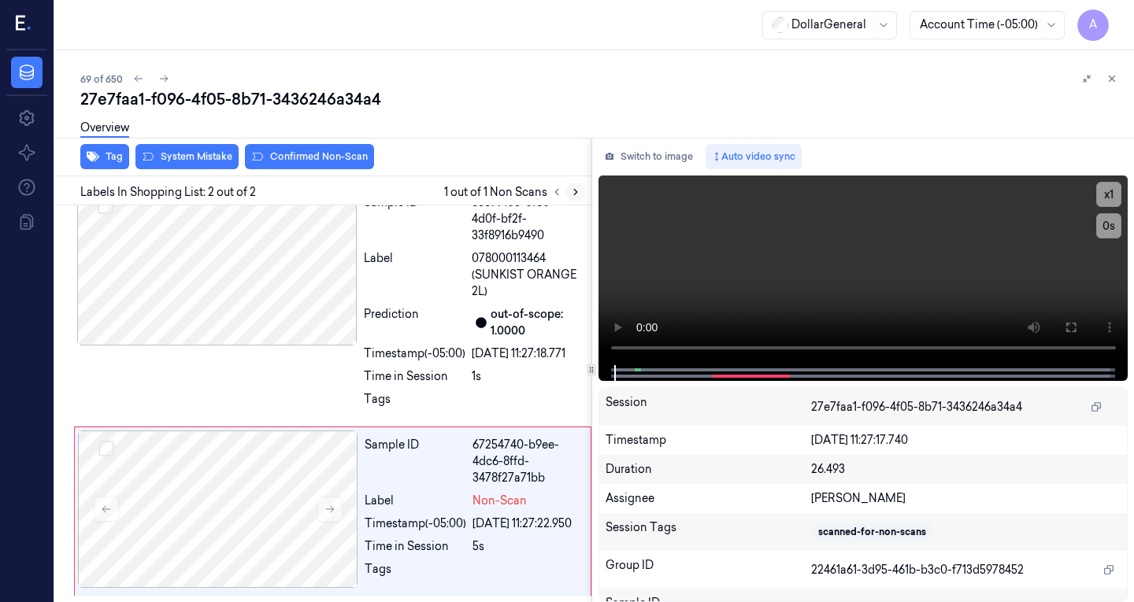
scroll to position [54, 0]
click at [654, 160] on button "Switch to image" at bounding box center [648, 156] width 101 height 25
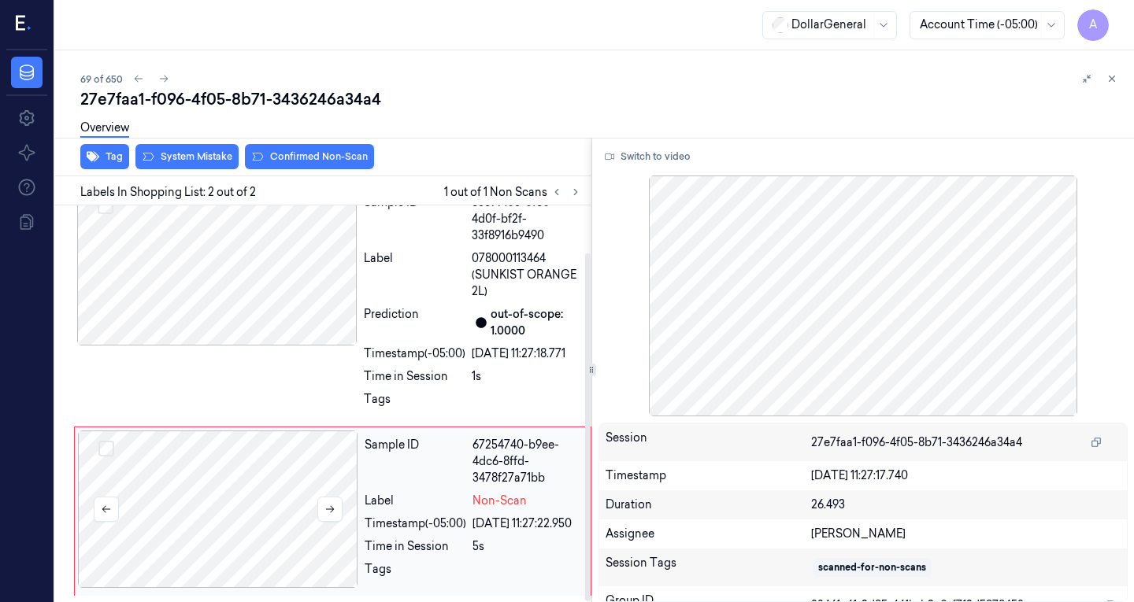
click at [270, 480] on div at bounding box center [218, 509] width 280 height 157
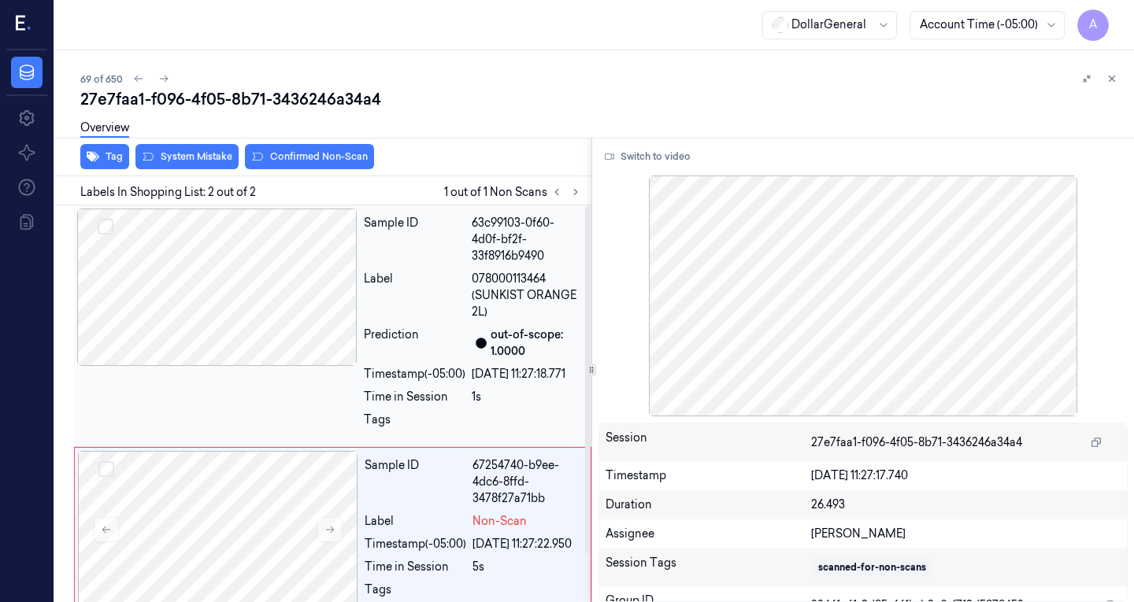
click at [257, 307] on div at bounding box center [217, 287] width 280 height 157
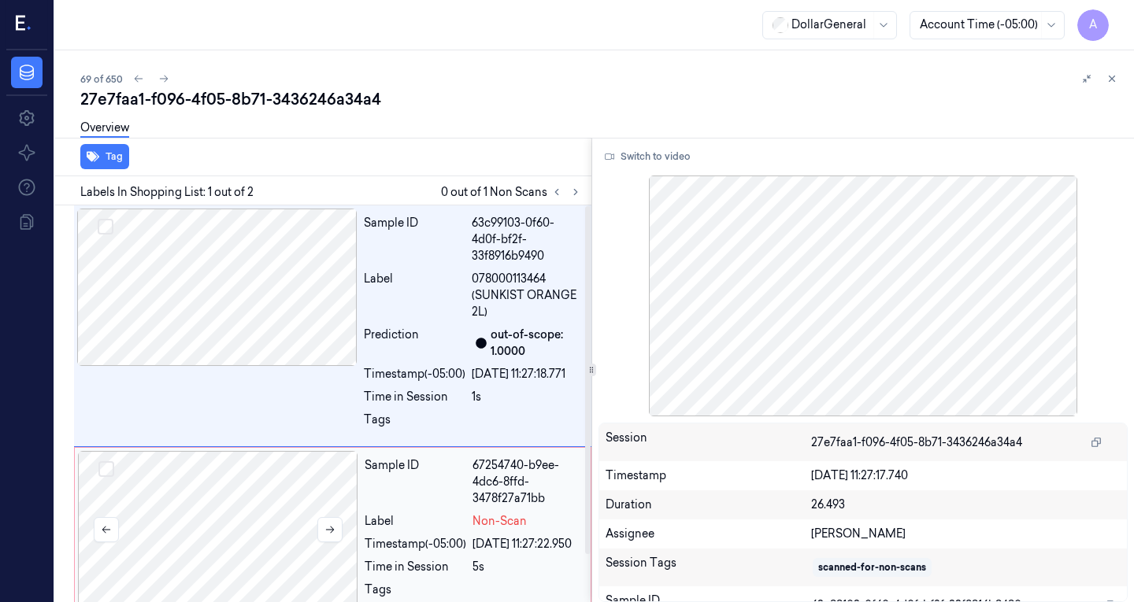
click at [252, 506] on div at bounding box center [218, 529] width 280 height 157
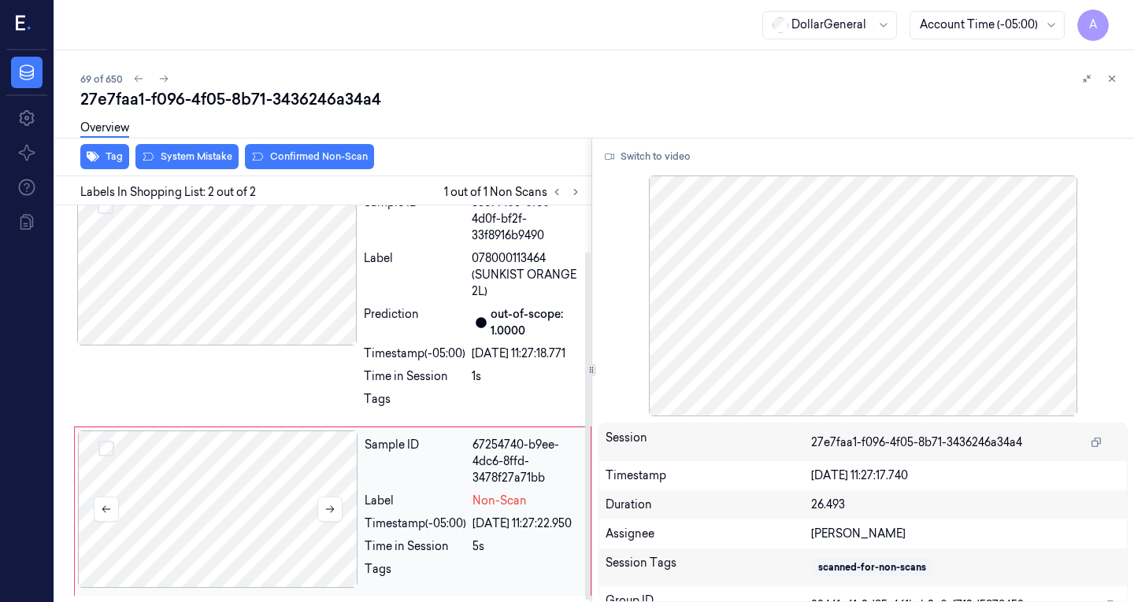
scroll to position [54, 0]
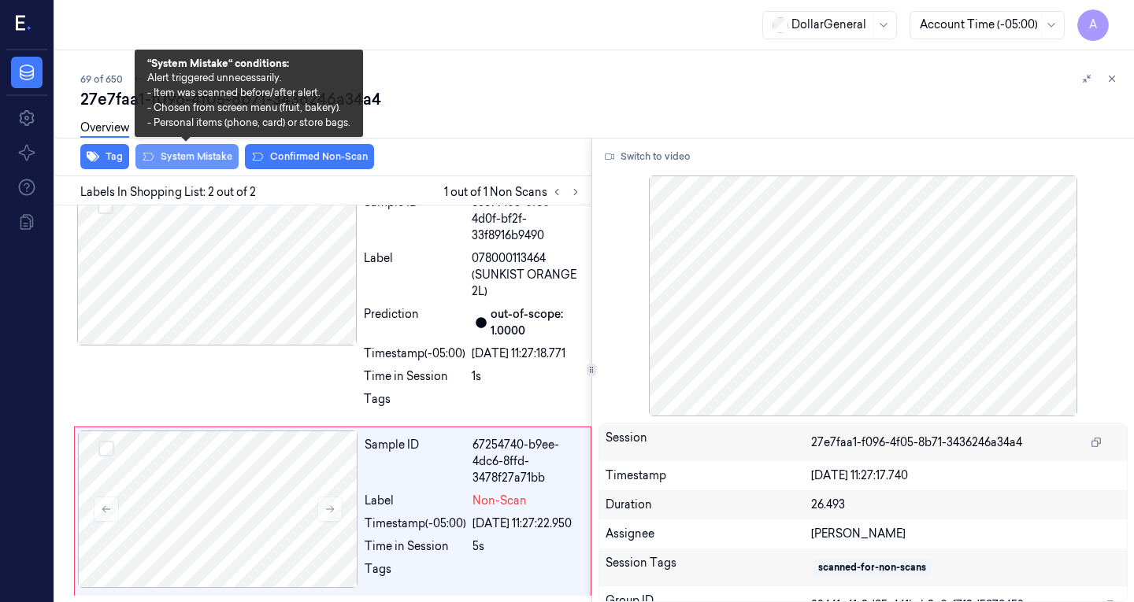
click at [183, 152] on button "System Mistake" at bounding box center [186, 156] width 103 height 25
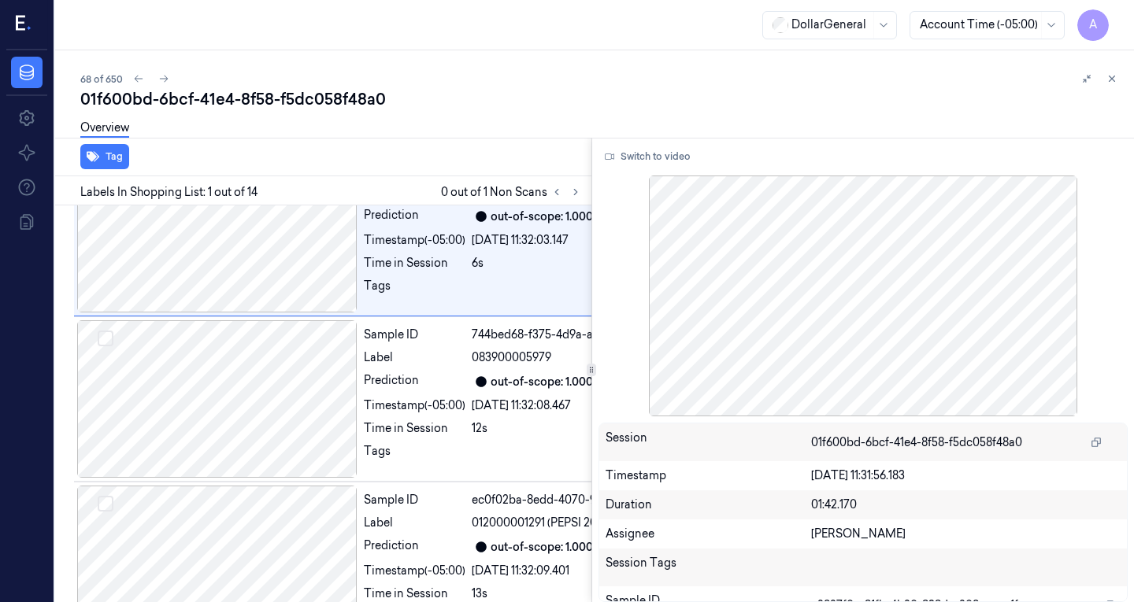
scroll to position [0, 25]
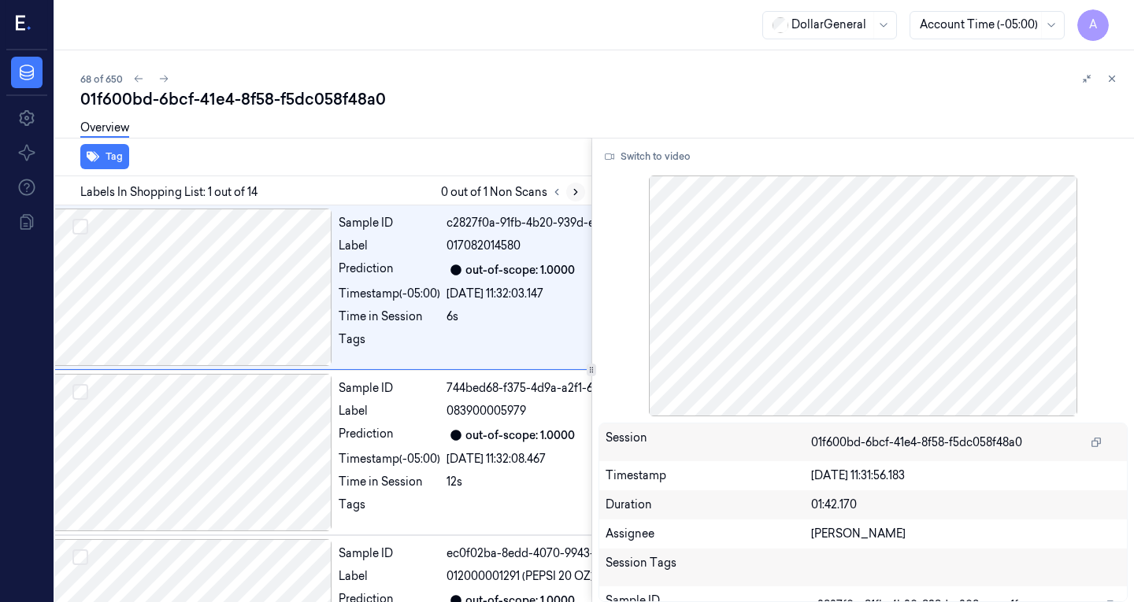
click at [576, 192] on icon at bounding box center [575, 193] width 3 height 6
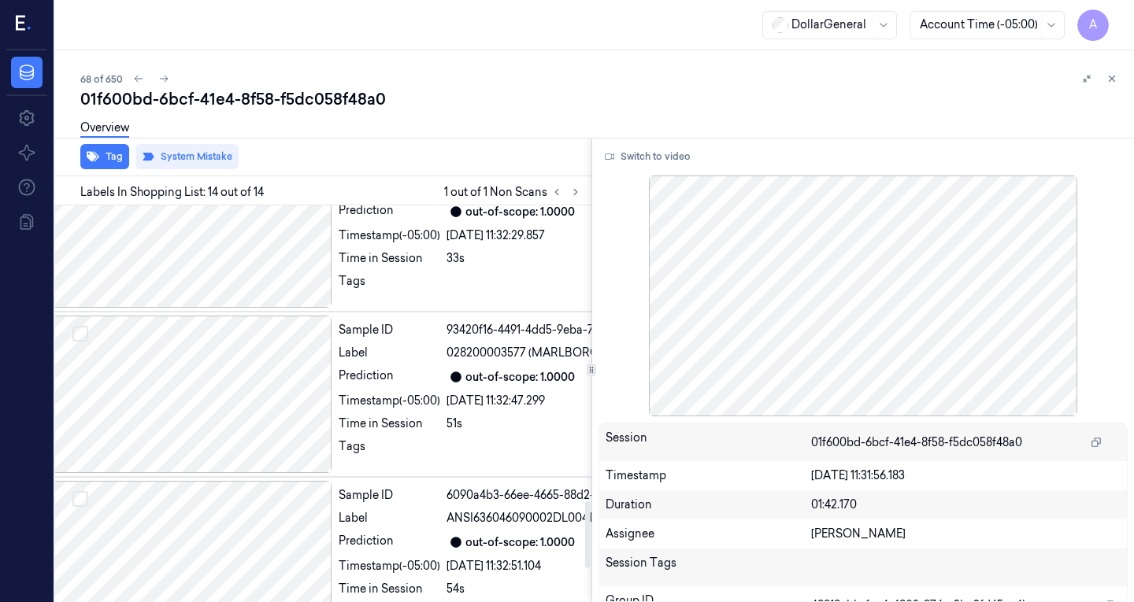
scroll to position [1953, 25]
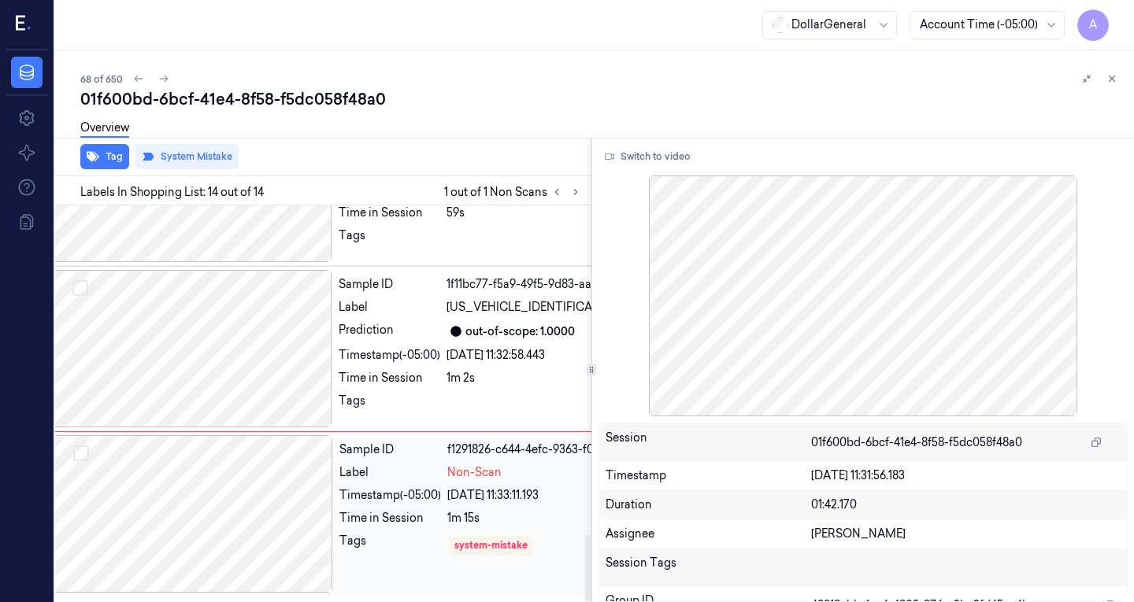
click at [259, 513] on div at bounding box center [193, 513] width 280 height 157
click at [210, 373] on div at bounding box center [192, 348] width 280 height 157
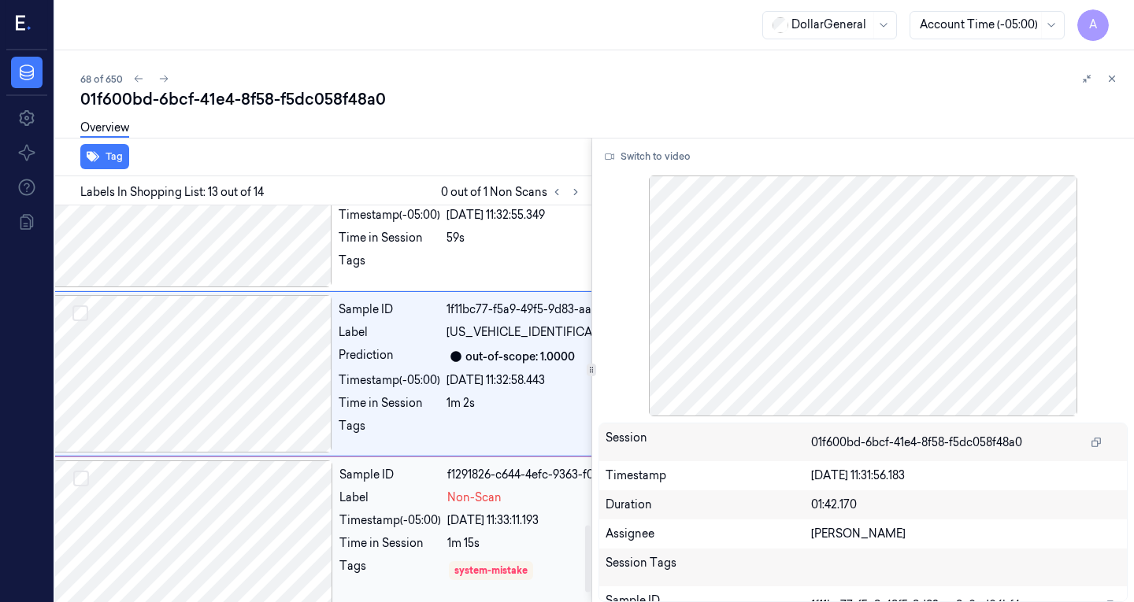
click at [243, 513] on div at bounding box center [193, 539] width 280 height 157
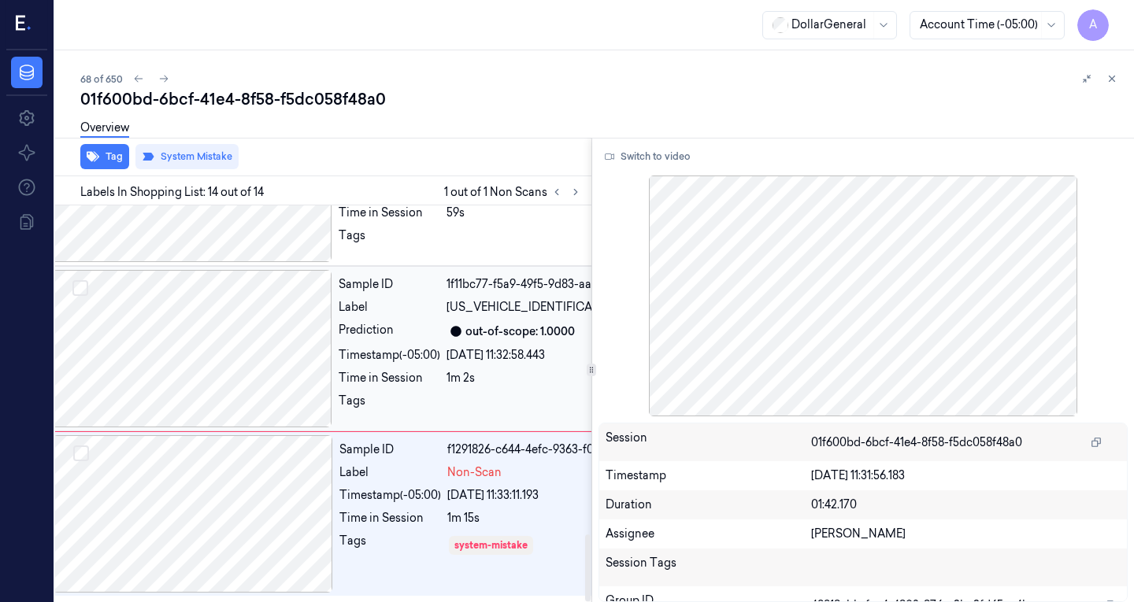
click at [259, 332] on div at bounding box center [192, 348] width 280 height 157
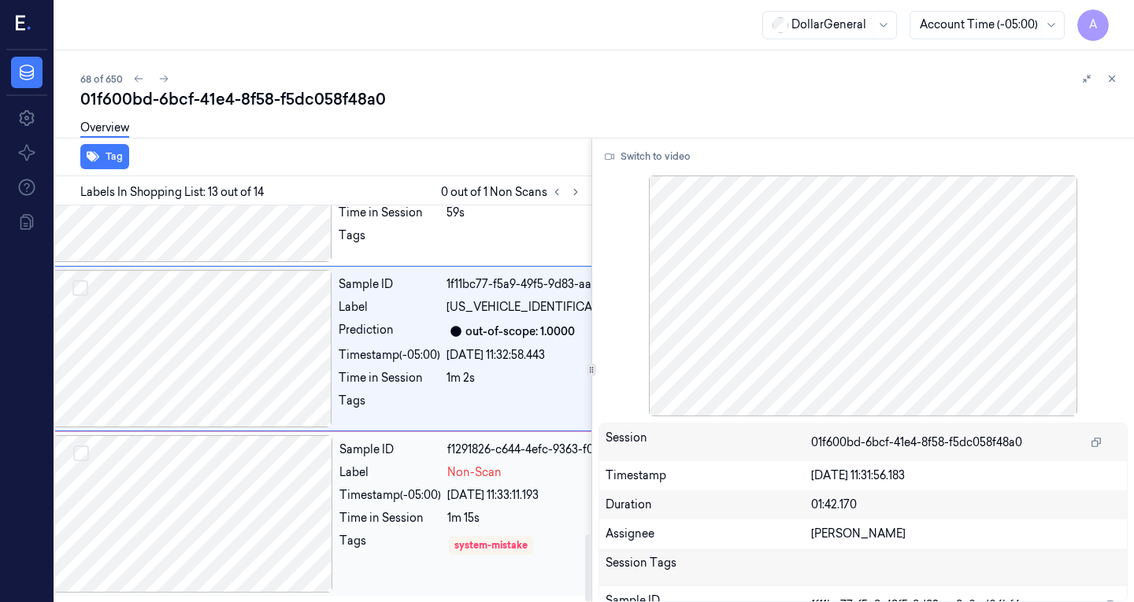
click at [219, 475] on div at bounding box center [193, 513] width 280 height 157
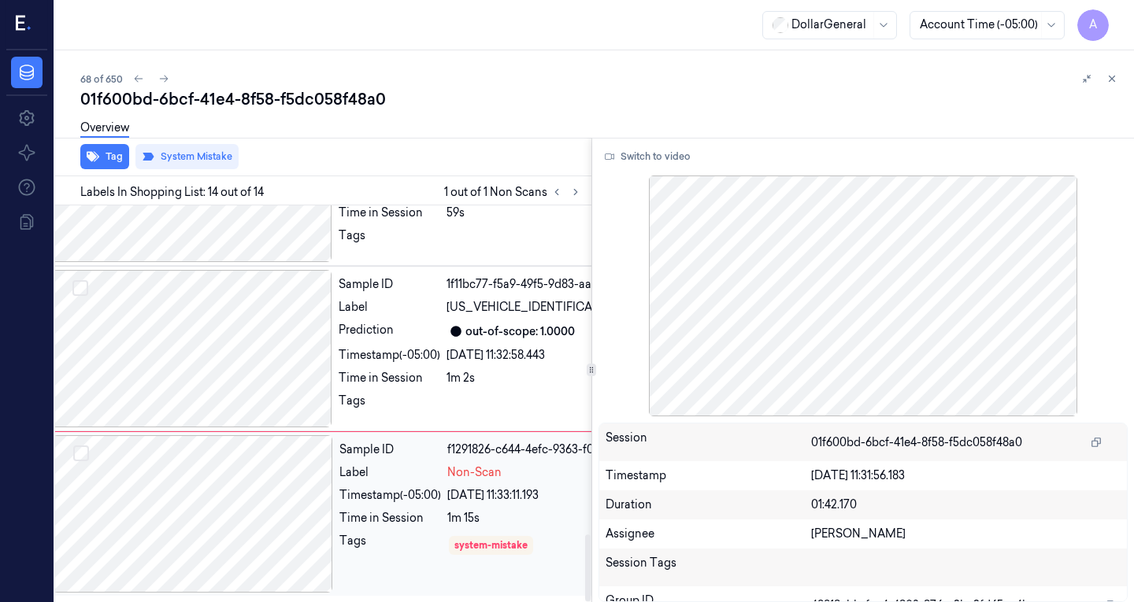
click at [219, 475] on div at bounding box center [193, 513] width 280 height 157
click at [224, 368] on div at bounding box center [192, 348] width 280 height 157
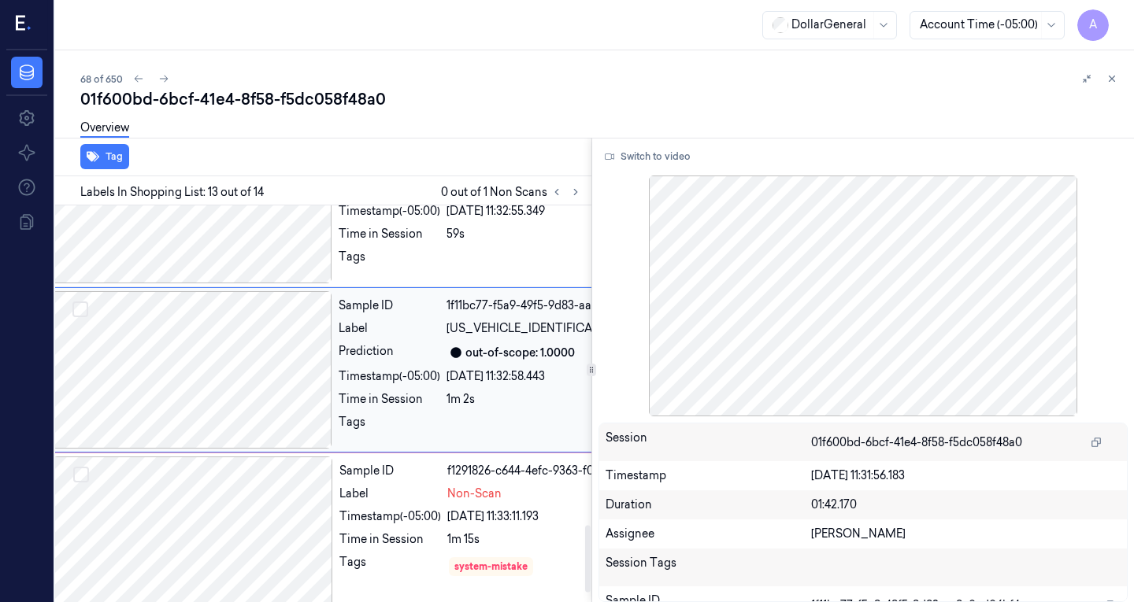
scroll to position [1898, 25]
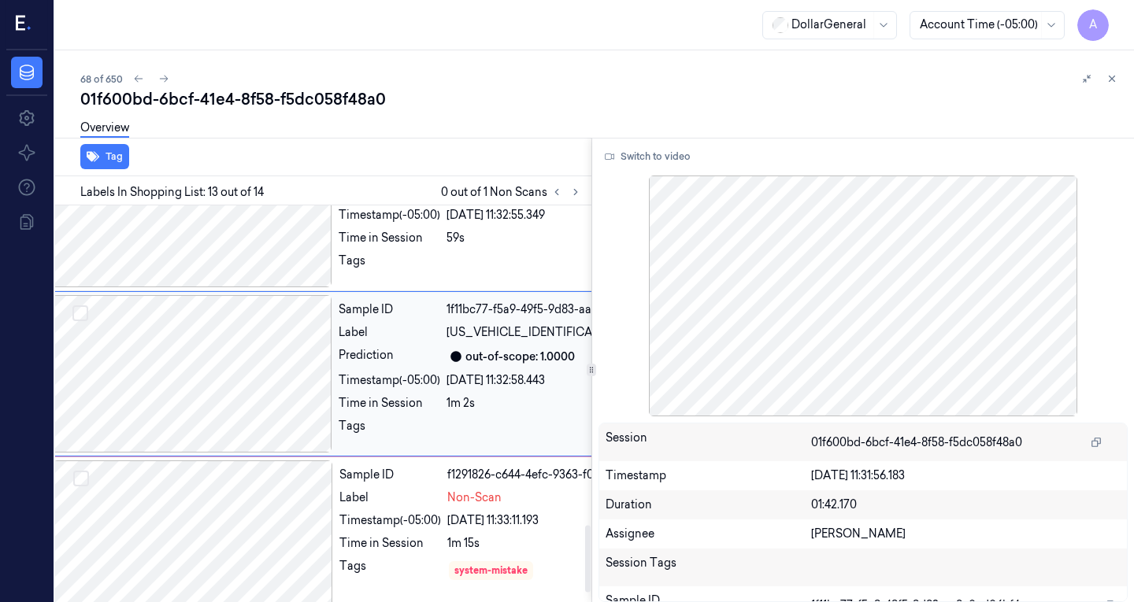
click at [213, 453] on div at bounding box center [192, 373] width 280 height 157
click at [233, 564] on div at bounding box center [193, 539] width 280 height 157
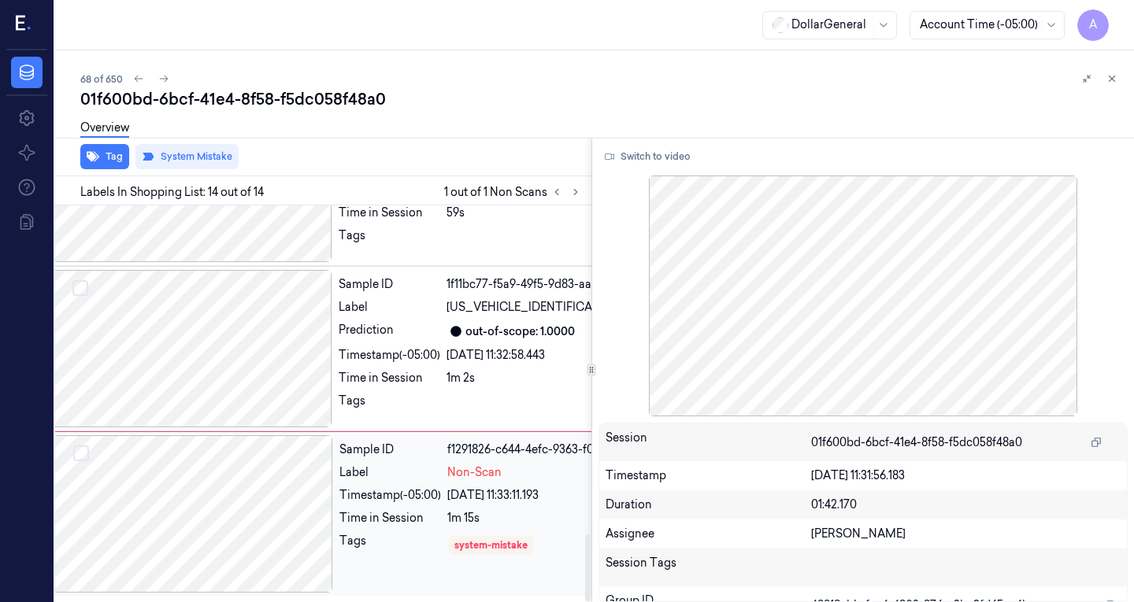
scroll to position [1953, 25]
click at [255, 368] on div at bounding box center [192, 348] width 280 height 157
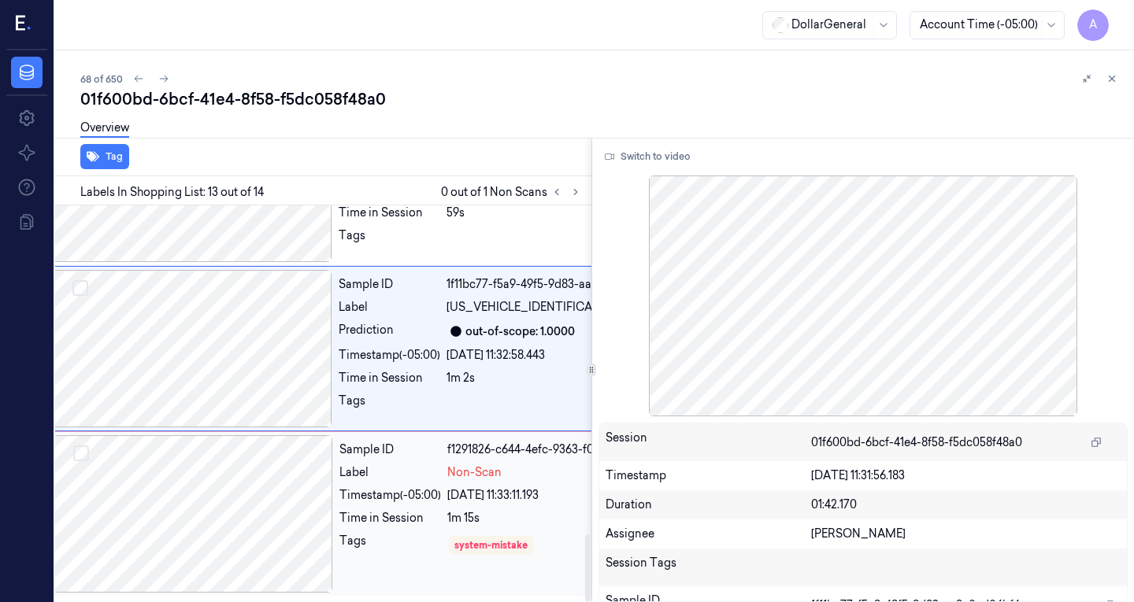
click at [252, 474] on div at bounding box center [193, 513] width 280 height 157
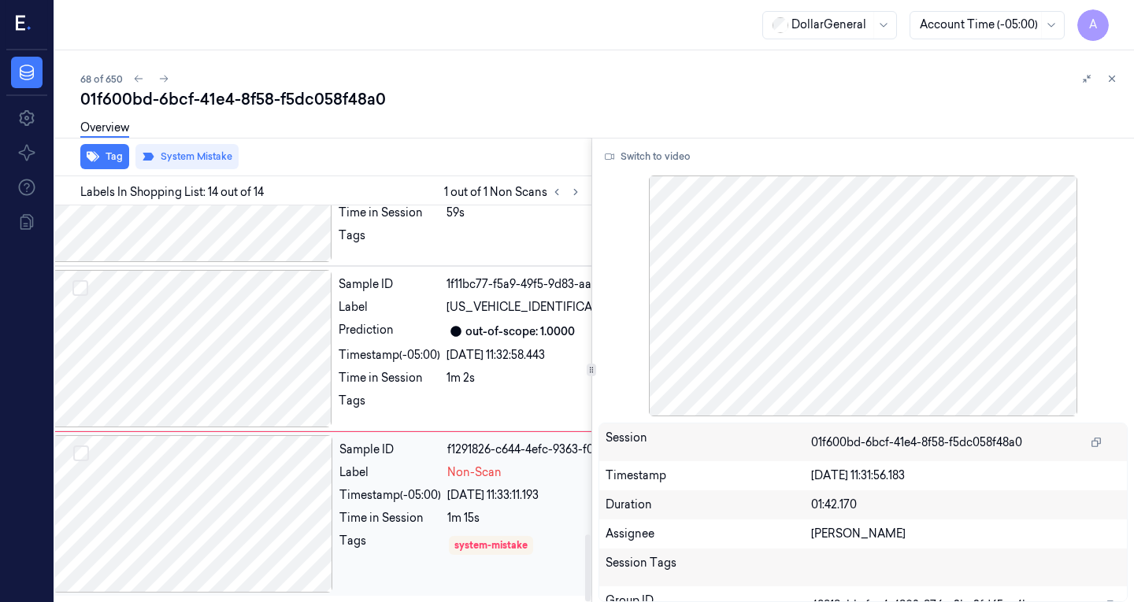
click at [252, 474] on div at bounding box center [193, 513] width 280 height 157
click at [183, 354] on div at bounding box center [192, 348] width 280 height 157
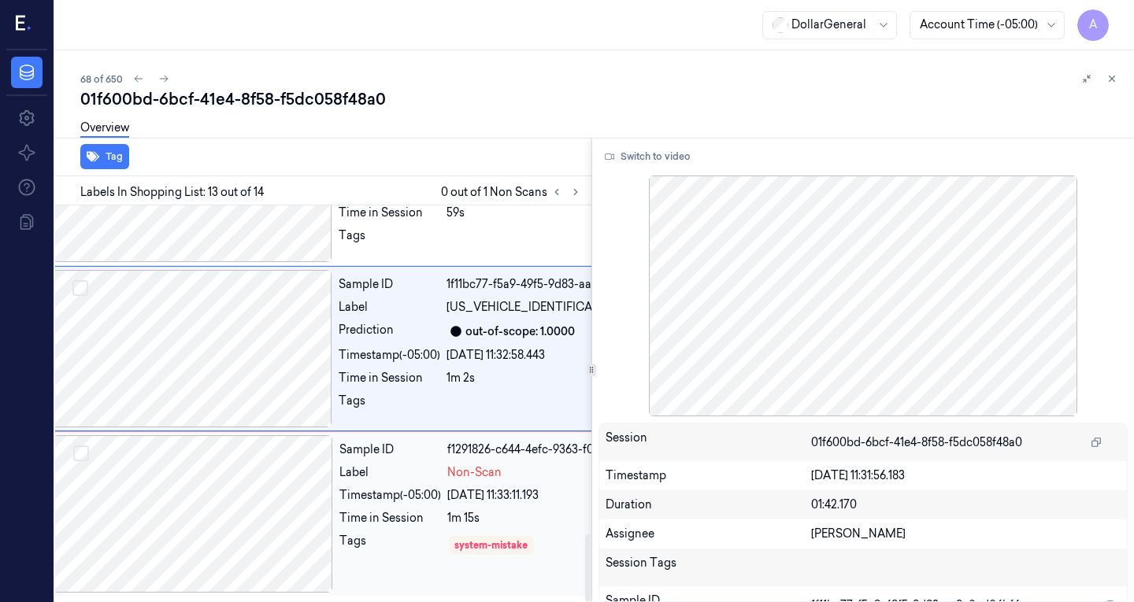
click at [194, 467] on div at bounding box center [193, 513] width 280 height 157
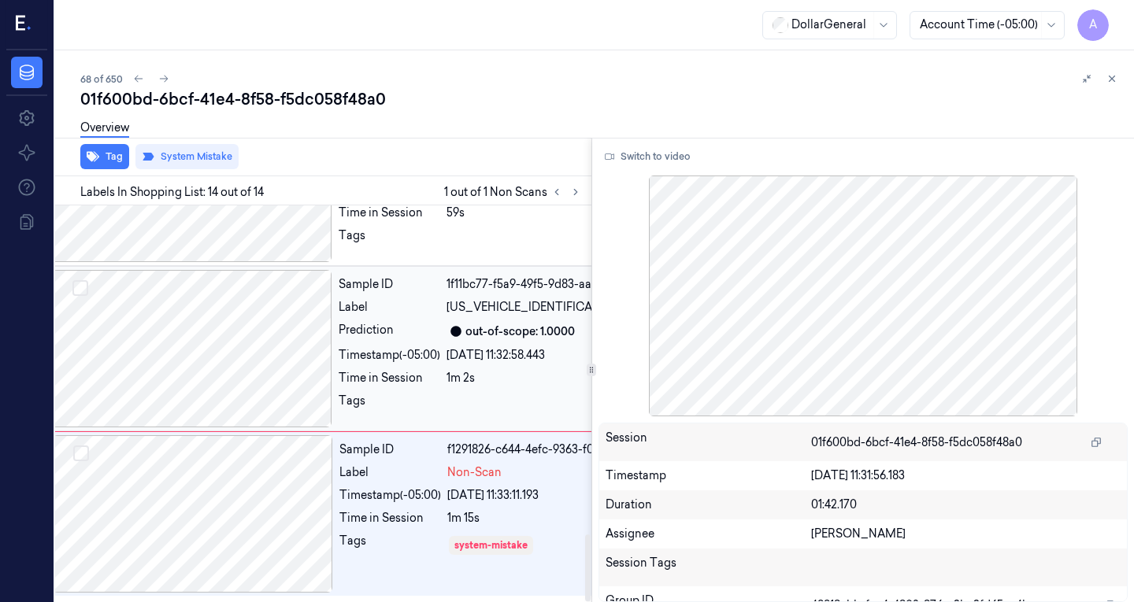
click at [234, 365] on div at bounding box center [192, 348] width 280 height 157
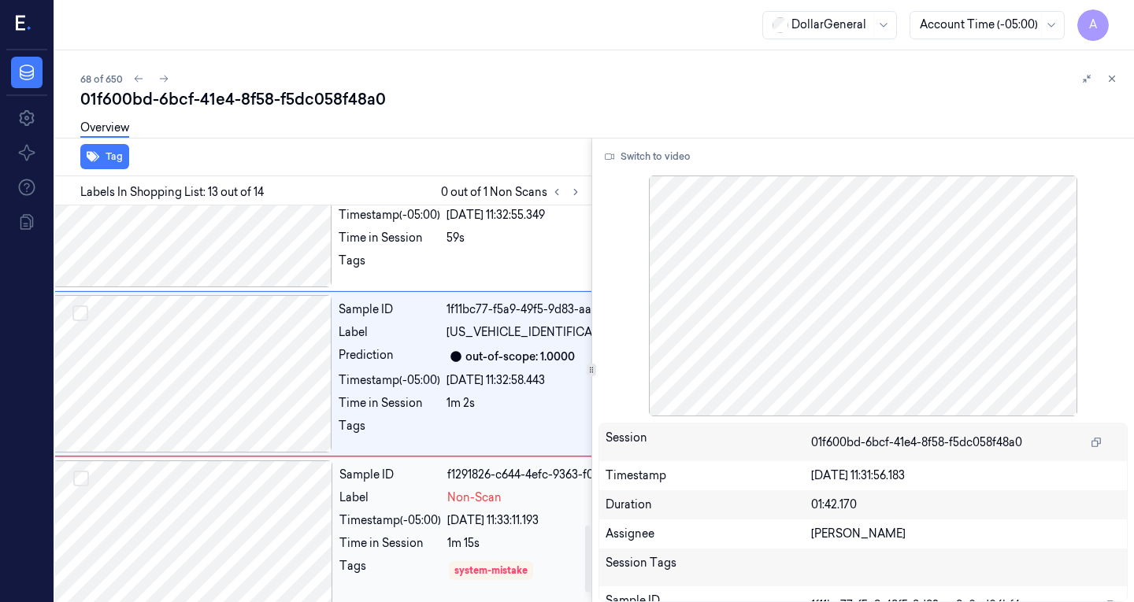
click at [238, 532] on div at bounding box center [193, 539] width 280 height 157
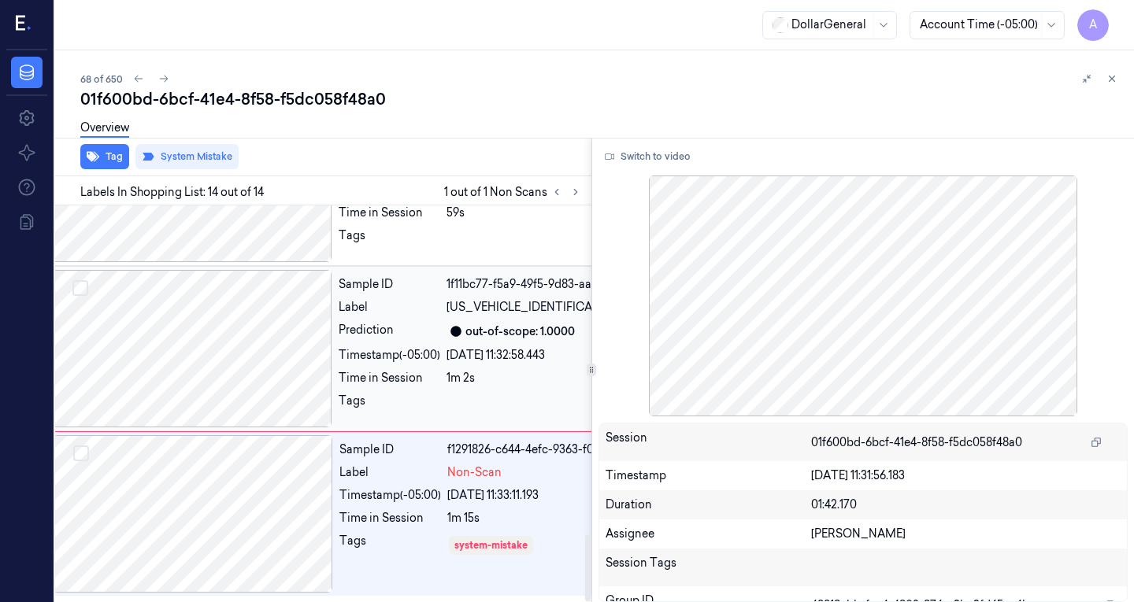
click at [278, 364] on div at bounding box center [192, 348] width 280 height 157
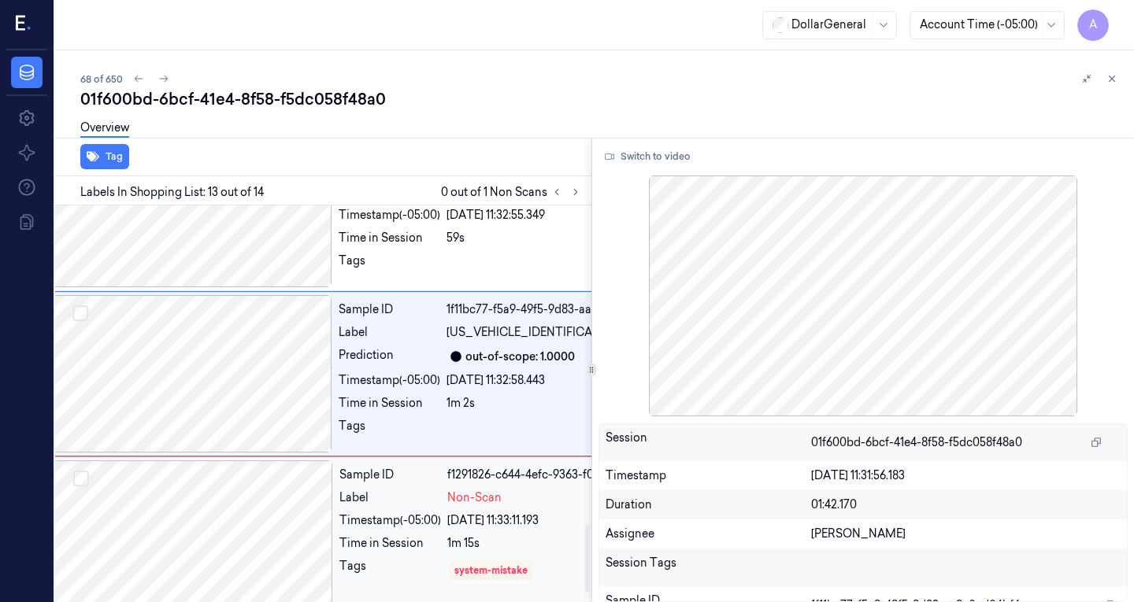
click at [245, 502] on div at bounding box center [193, 539] width 280 height 157
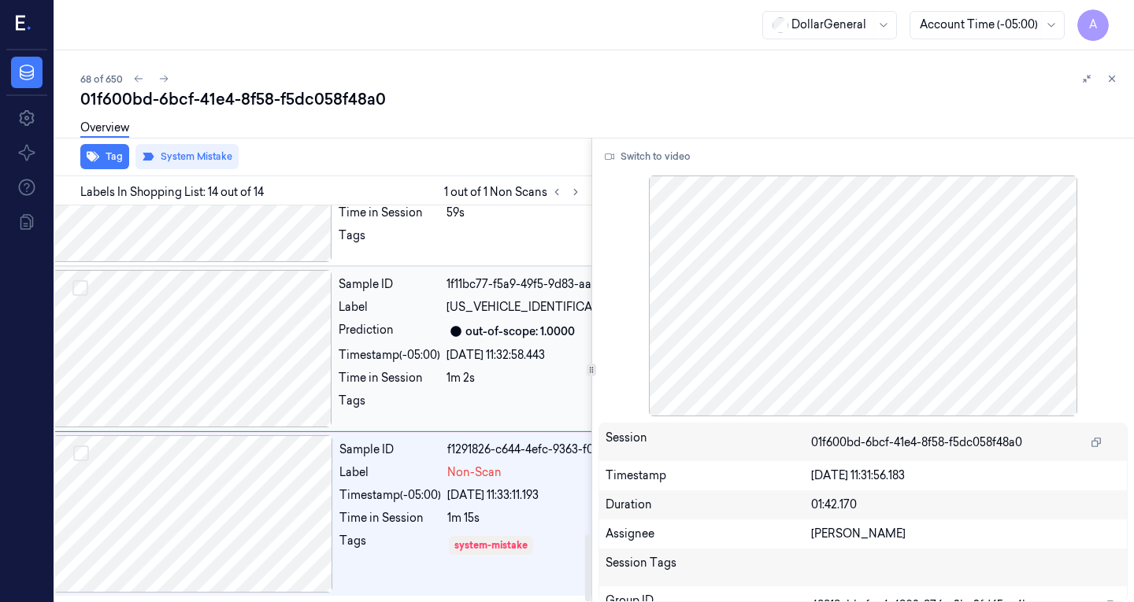
click at [196, 401] on div at bounding box center [192, 348] width 280 height 157
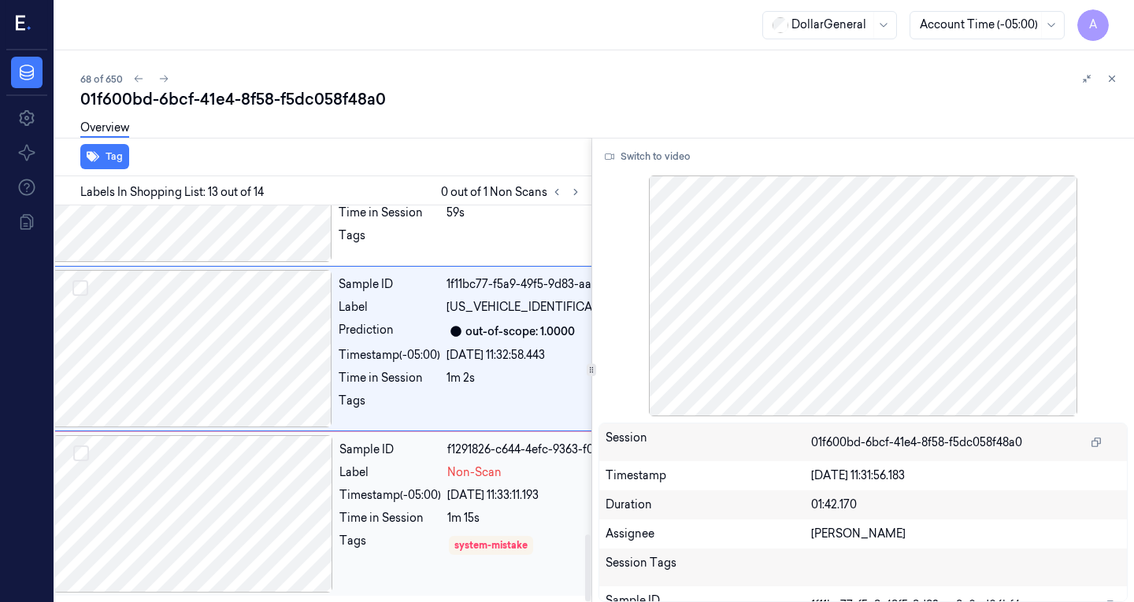
click at [277, 516] on div at bounding box center [193, 513] width 280 height 157
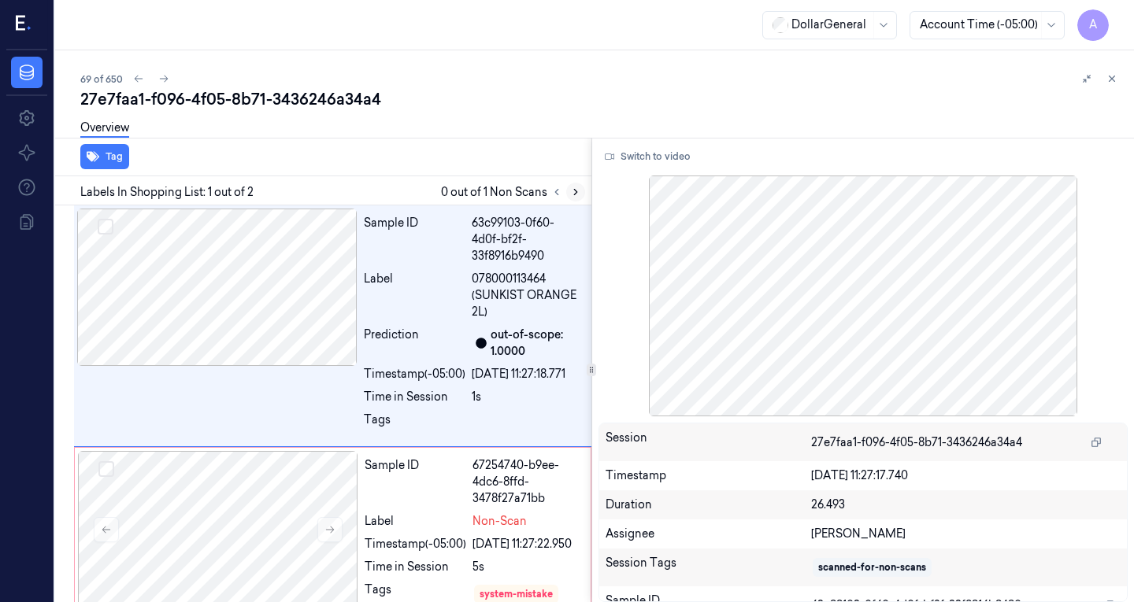
click at [566, 188] on button at bounding box center [575, 192] width 19 height 19
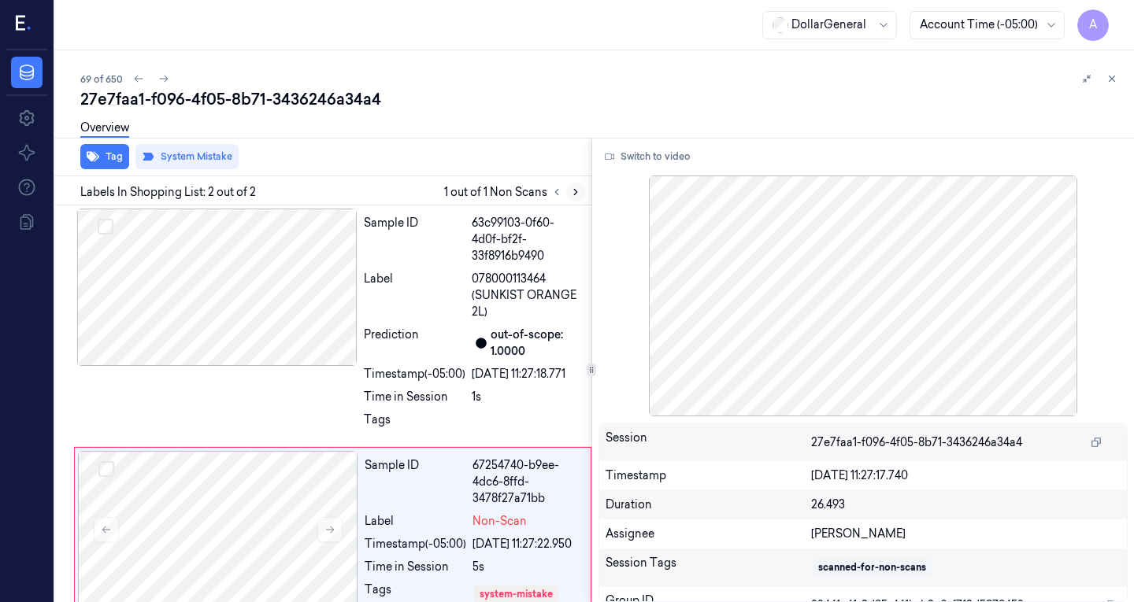
scroll to position [54, 0]
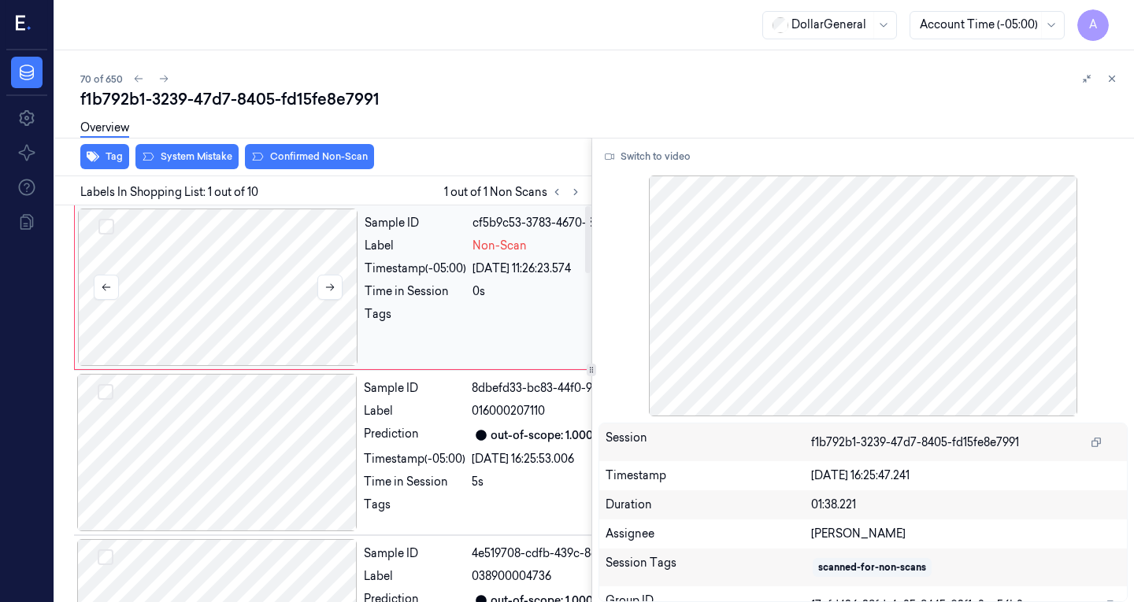
click at [241, 254] on div at bounding box center [218, 287] width 280 height 157
click at [236, 452] on div at bounding box center [217, 452] width 280 height 157
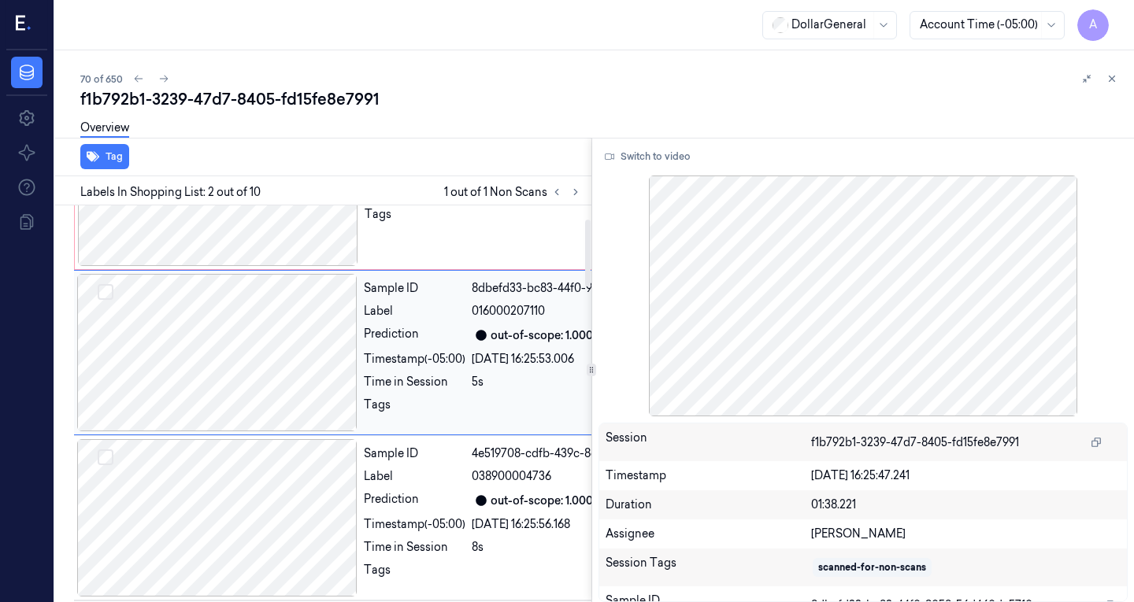
scroll to position [100, 0]
click at [273, 257] on div at bounding box center [218, 187] width 280 height 157
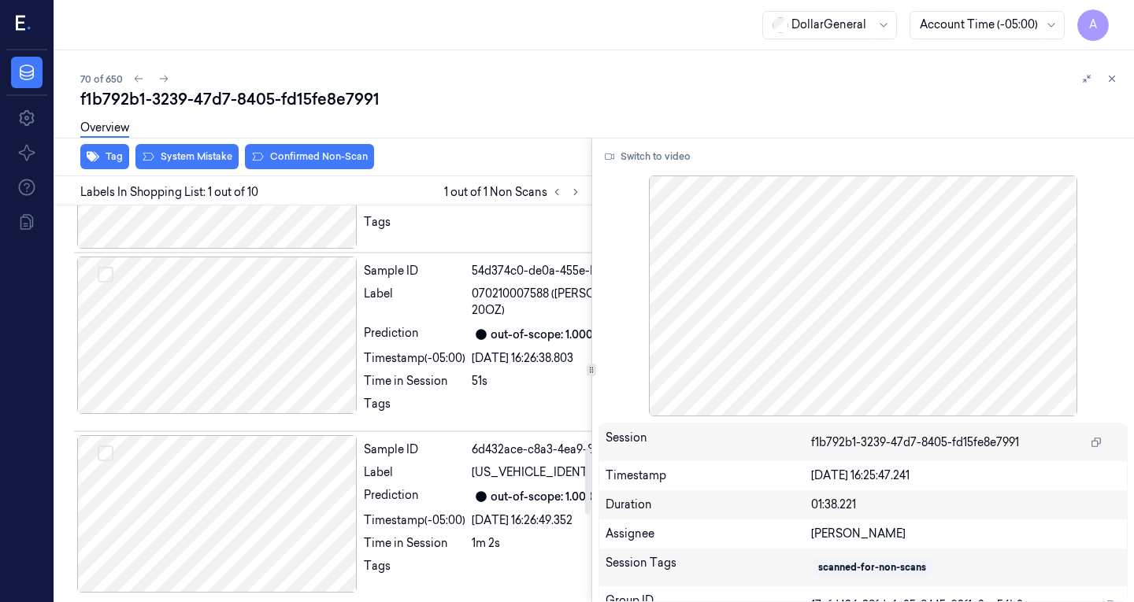
scroll to position [1449, 0]
click at [191, 249] on div at bounding box center [217, 169] width 280 height 157
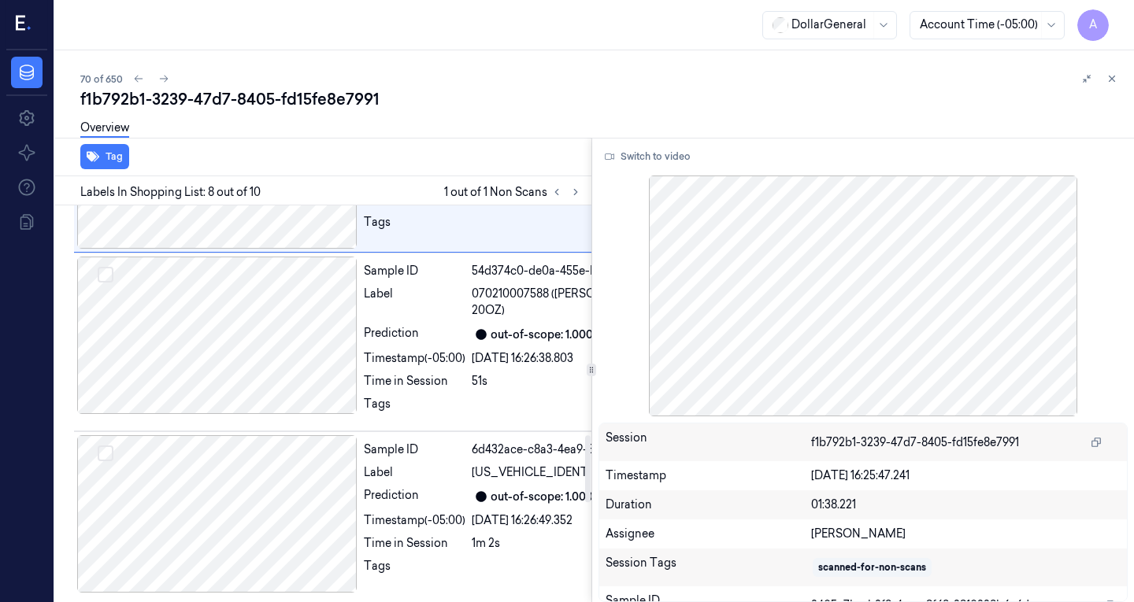
click at [231, 83] on div at bounding box center [217, 4] width 280 height 157
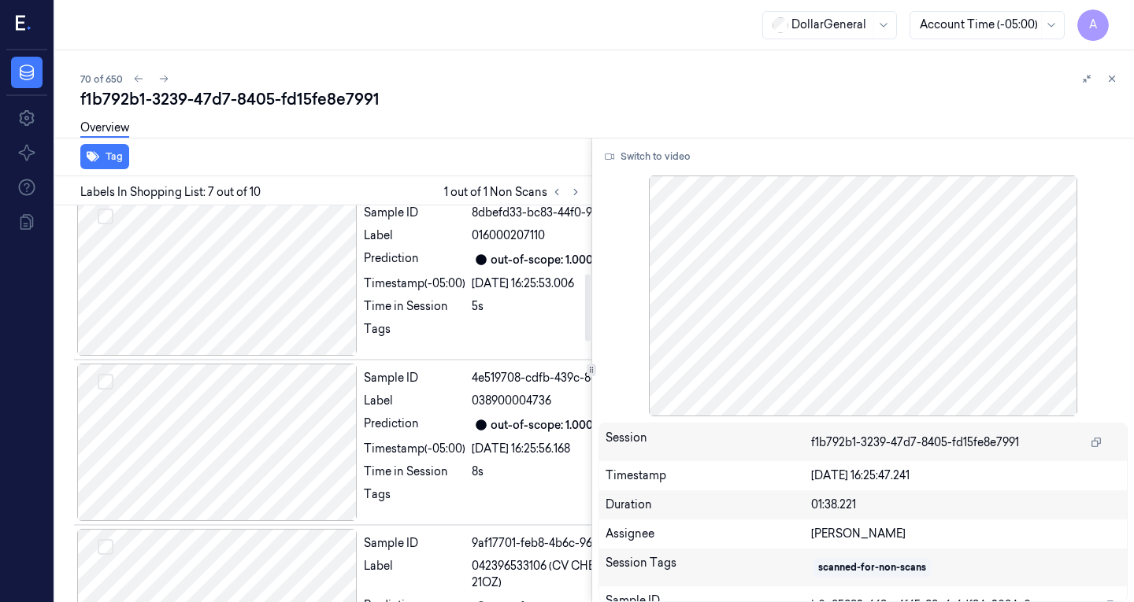
scroll to position [0, 0]
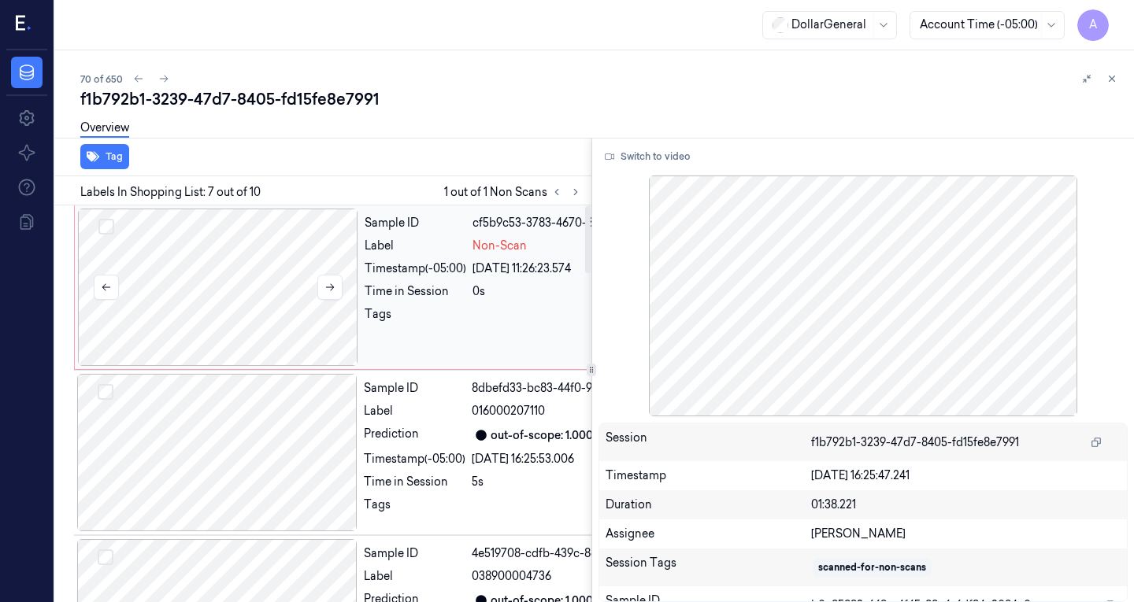
click at [224, 241] on div at bounding box center [218, 287] width 280 height 157
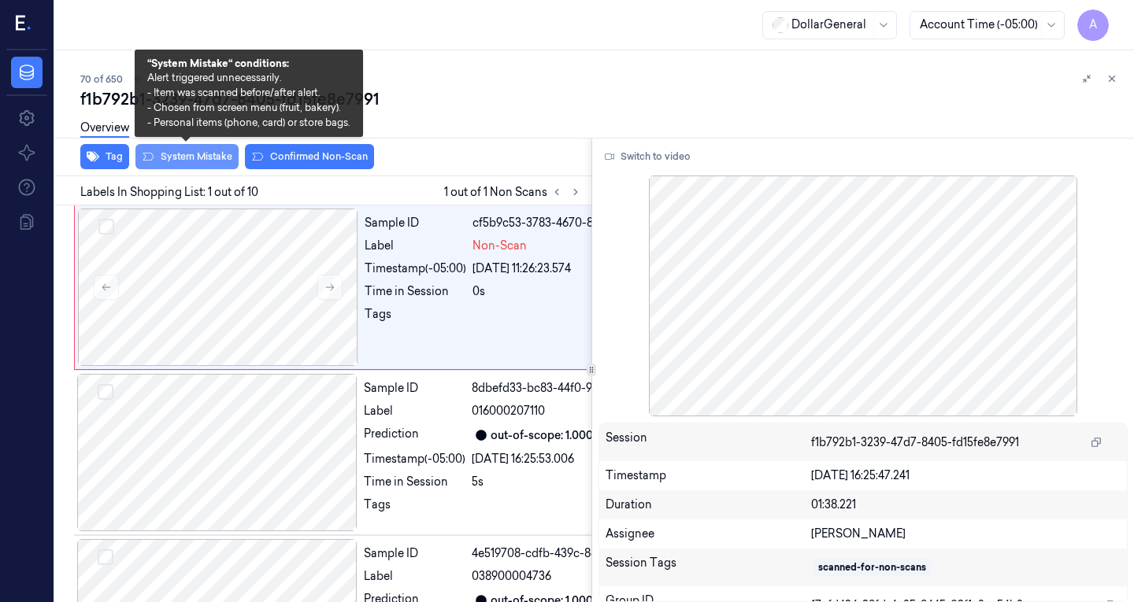
click at [199, 151] on button "System Mistake" at bounding box center [186, 156] width 103 height 25
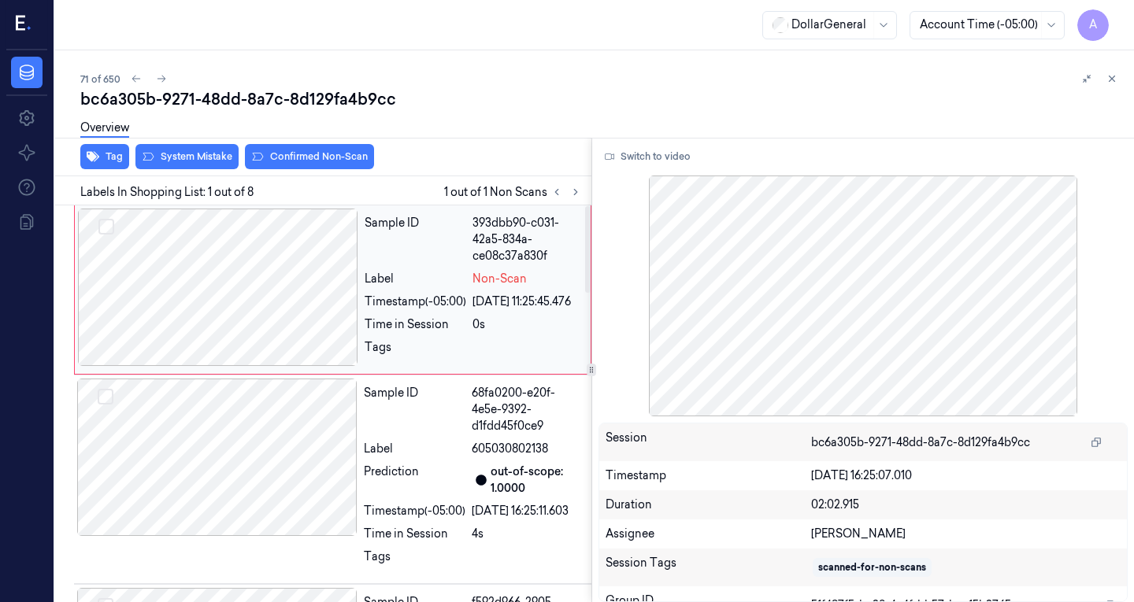
click at [245, 272] on div at bounding box center [218, 287] width 280 height 157
click at [309, 494] on div at bounding box center [217, 457] width 280 height 157
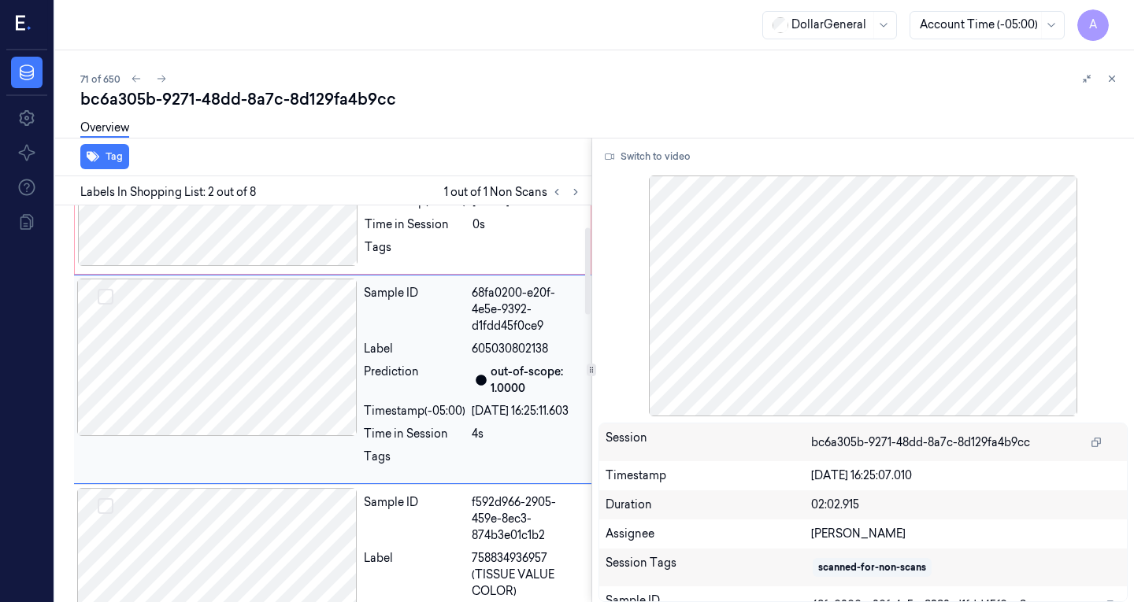
scroll to position [100, 0]
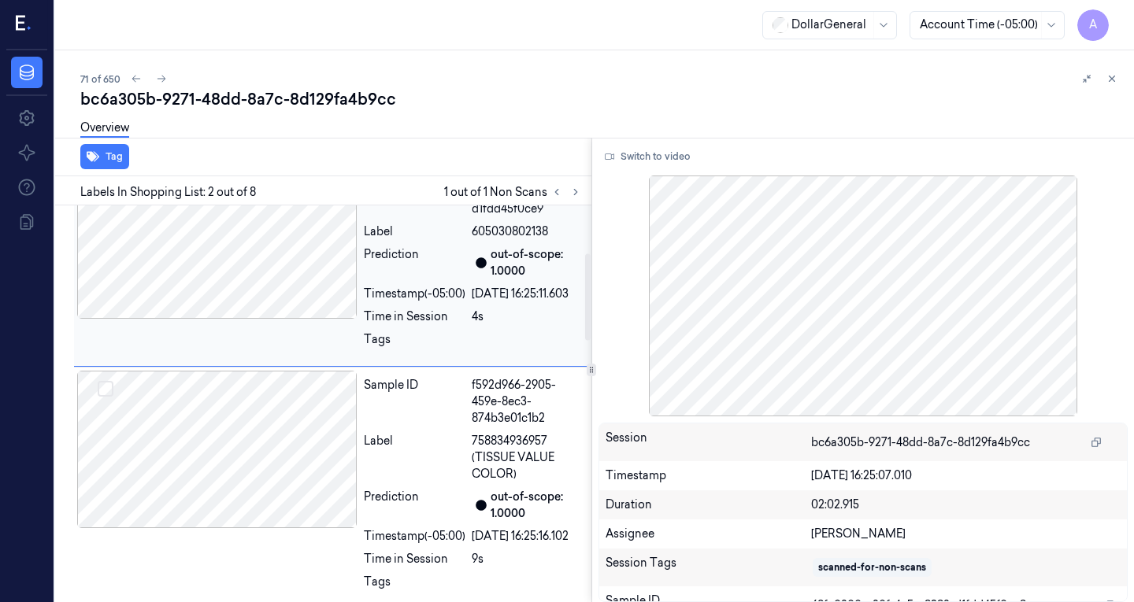
click at [295, 465] on div at bounding box center [217, 449] width 280 height 157
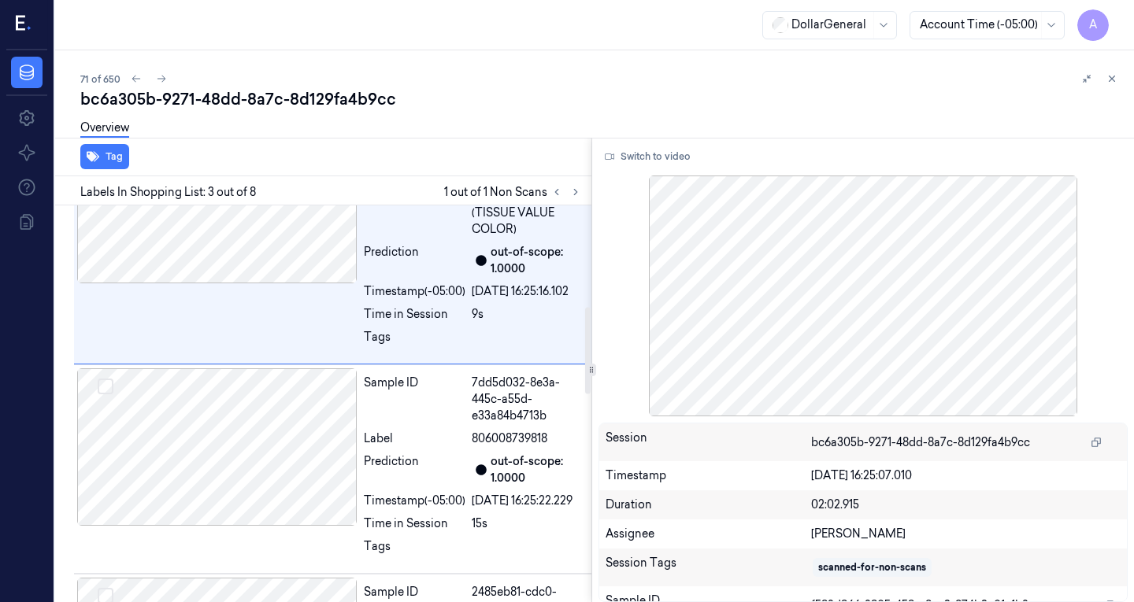
click at [295, 465] on div at bounding box center [217, 446] width 280 height 157
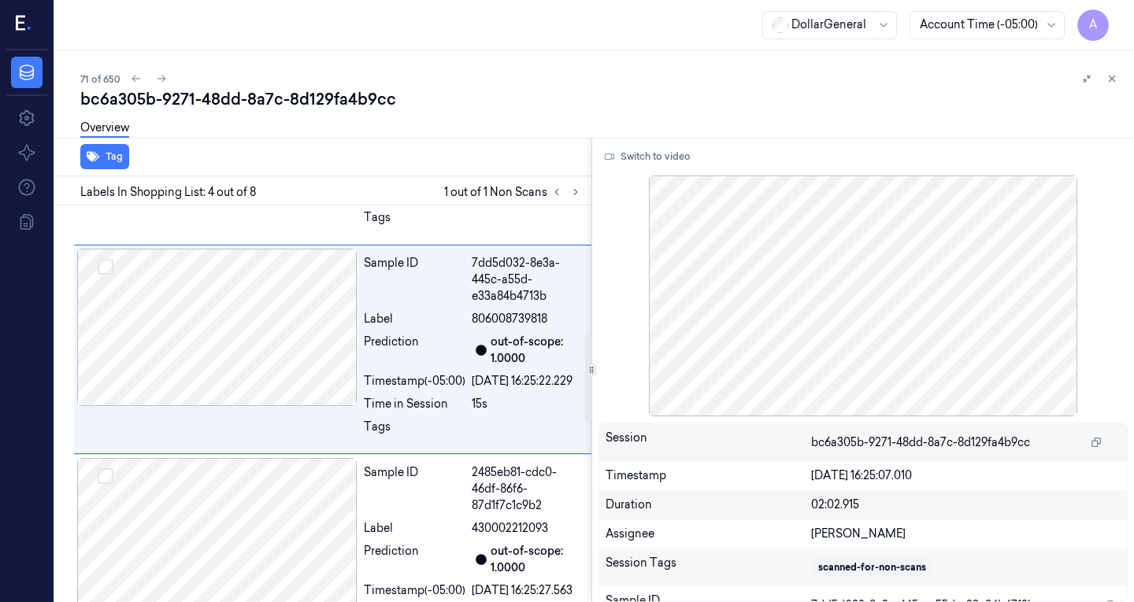
scroll to position [585, 0]
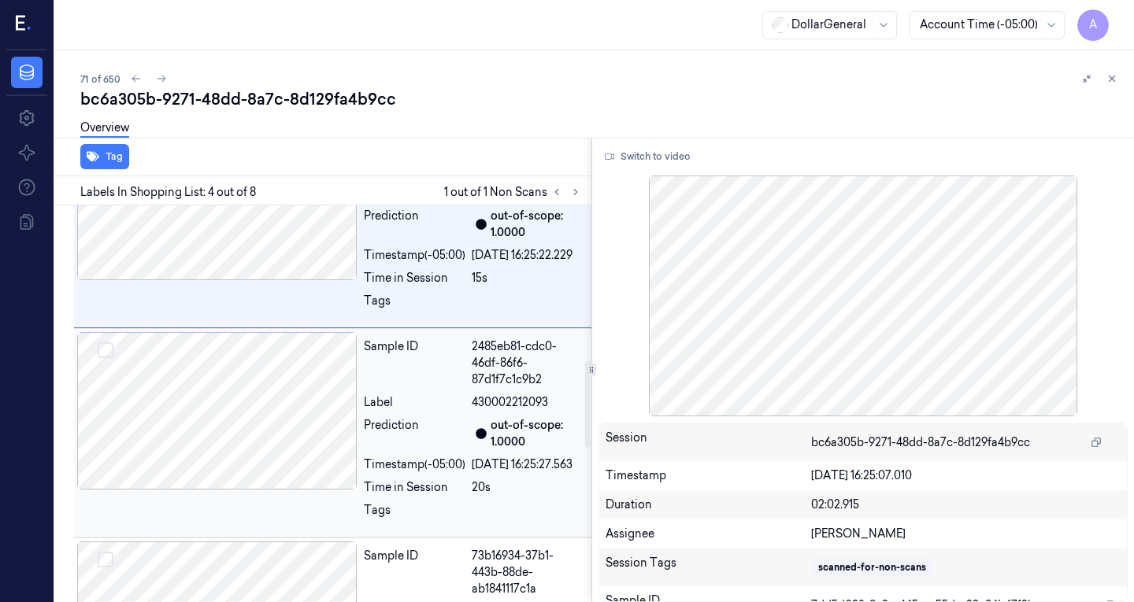
click at [286, 477] on div at bounding box center [217, 410] width 280 height 157
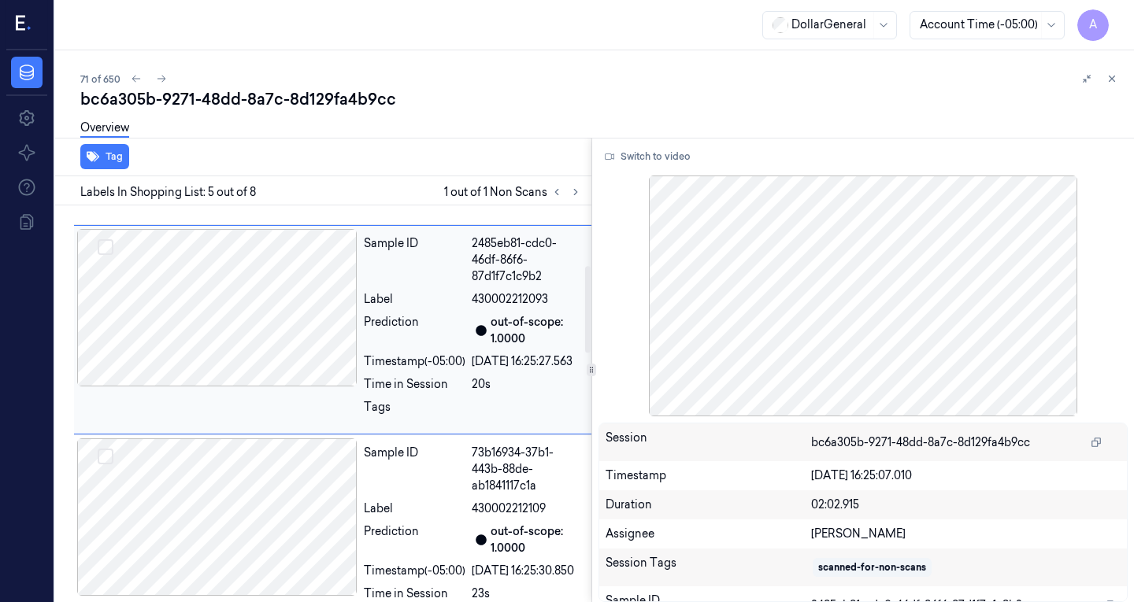
scroll to position [0, 0]
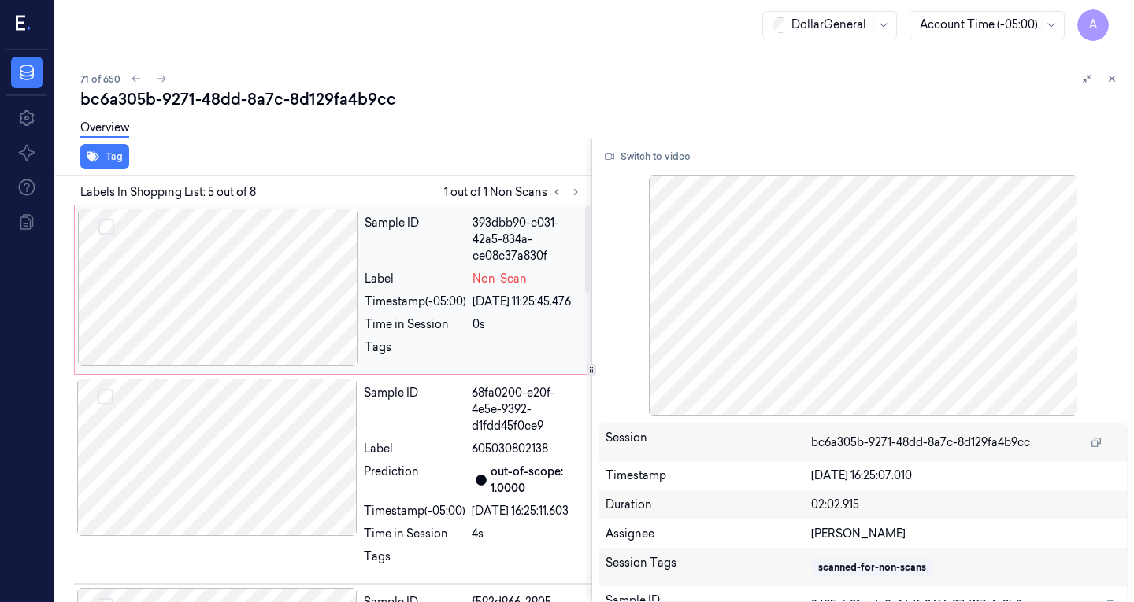
click at [239, 256] on div at bounding box center [218, 287] width 280 height 157
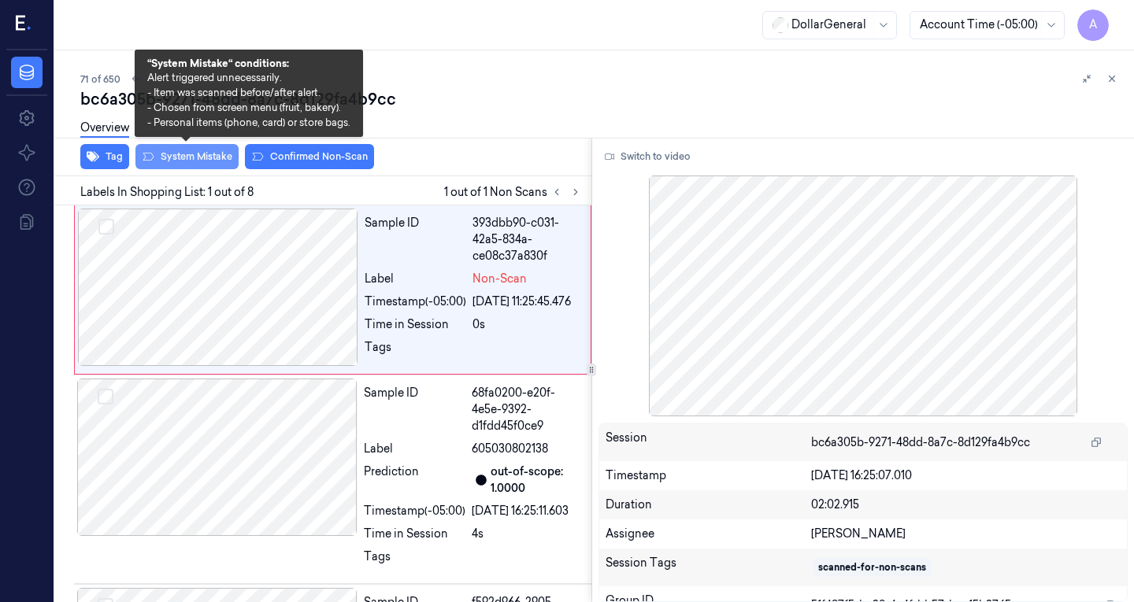
click at [168, 161] on button "System Mistake" at bounding box center [186, 156] width 103 height 25
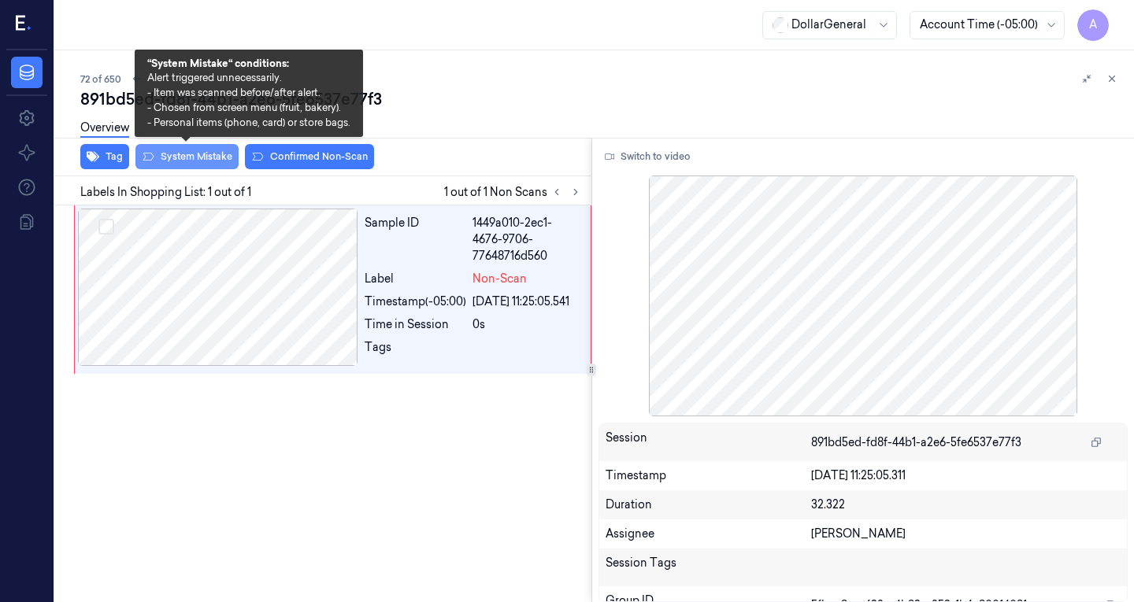
click at [168, 161] on button "System Mistake" at bounding box center [186, 156] width 103 height 25
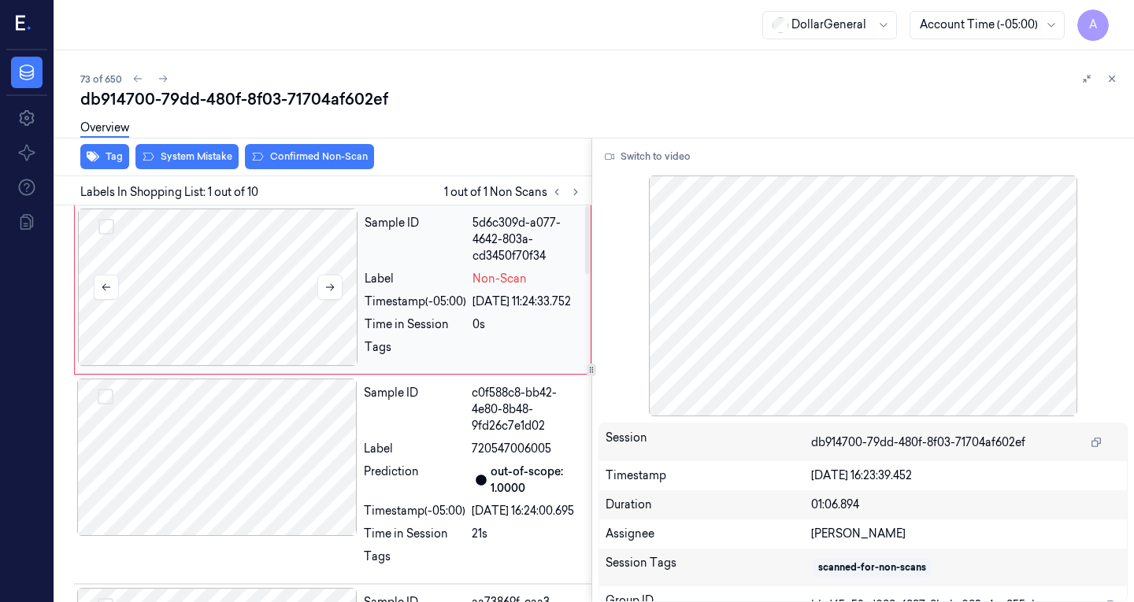
click at [250, 288] on div at bounding box center [218, 287] width 280 height 157
click at [335, 284] on icon at bounding box center [329, 287] width 11 height 11
click at [254, 435] on div at bounding box center [217, 457] width 280 height 157
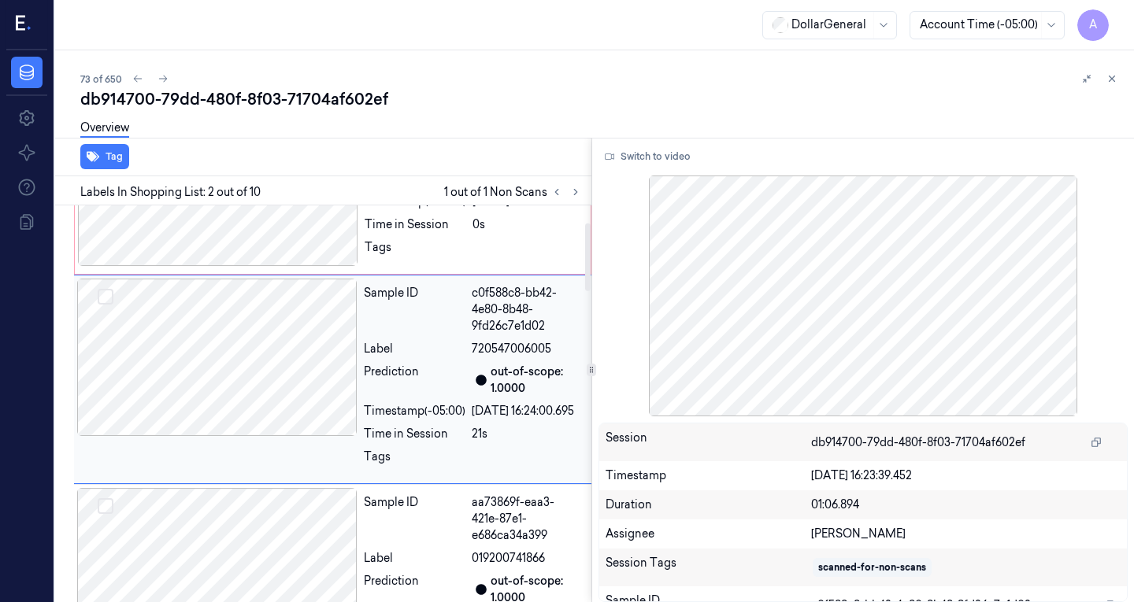
scroll to position [100, 0]
click at [191, 229] on div at bounding box center [218, 187] width 280 height 157
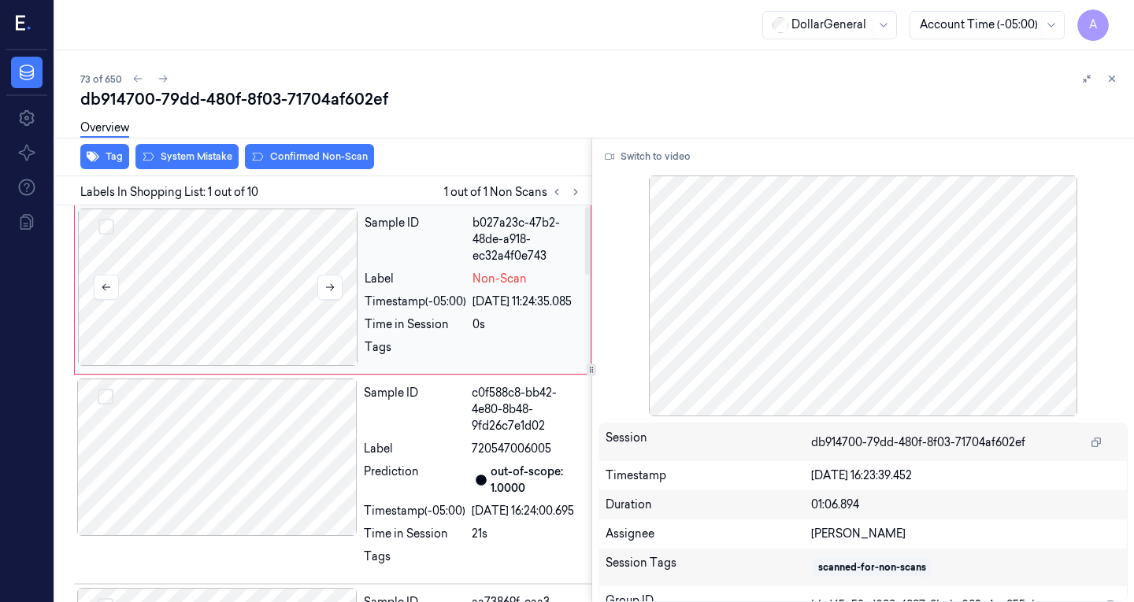
scroll to position [0, 0]
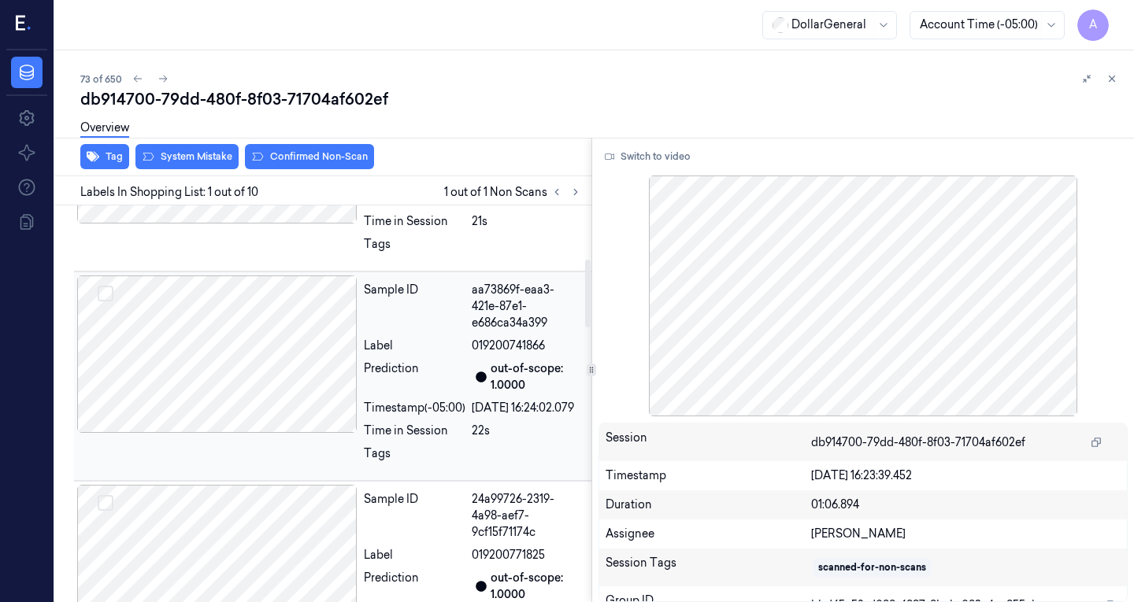
click at [285, 433] on div at bounding box center [217, 354] width 280 height 157
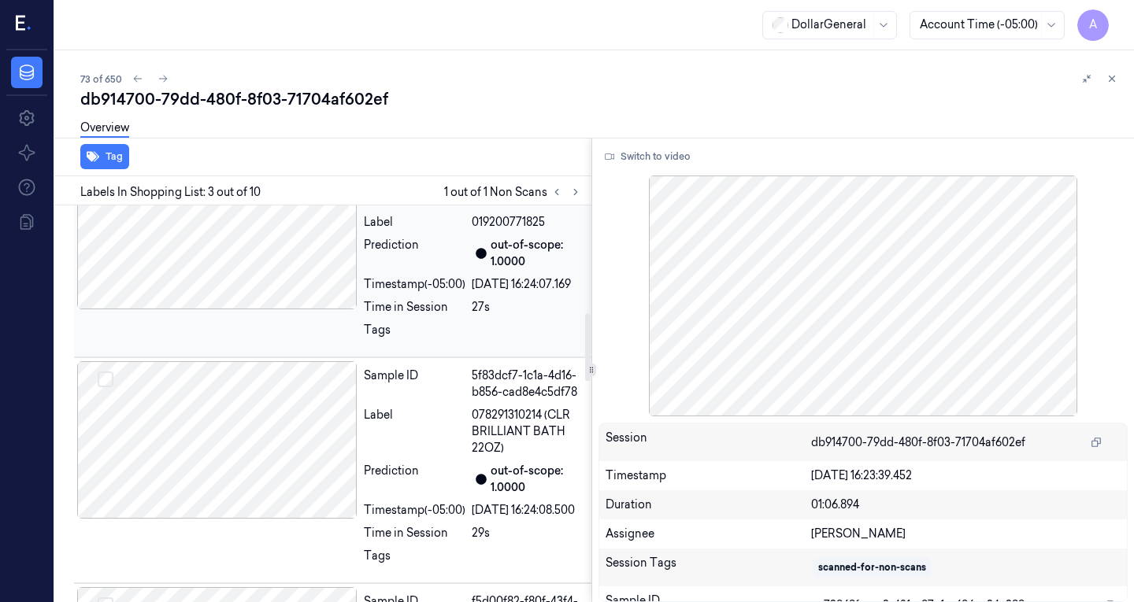
scroll to position [645, 0]
click at [266, 310] on div at bounding box center [217, 231] width 280 height 157
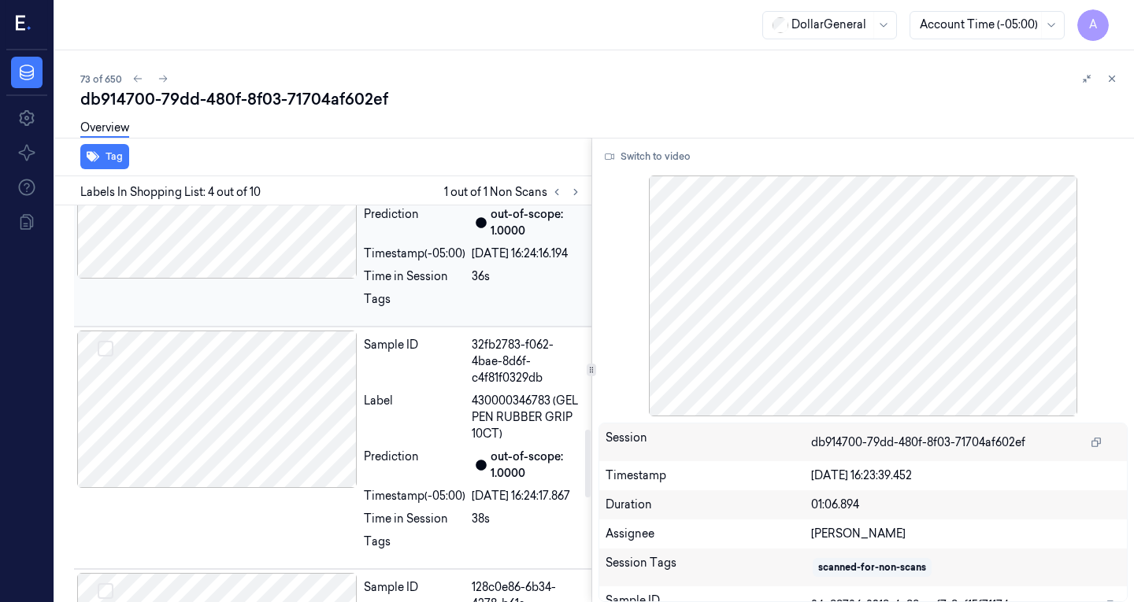
click at [284, 279] on div at bounding box center [217, 199] width 280 height 157
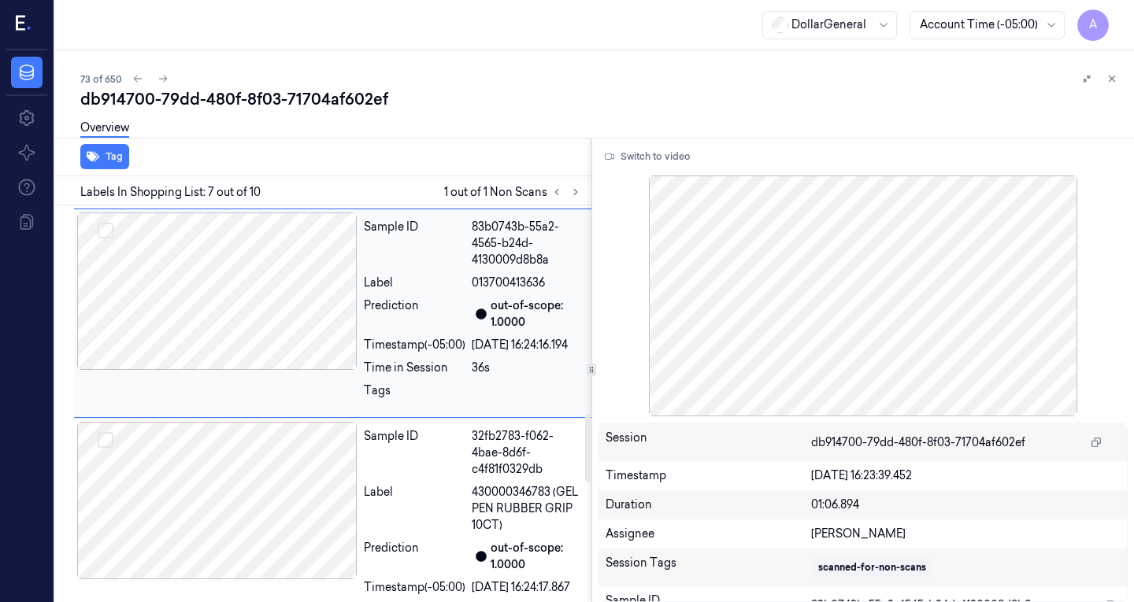
scroll to position [0, 0]
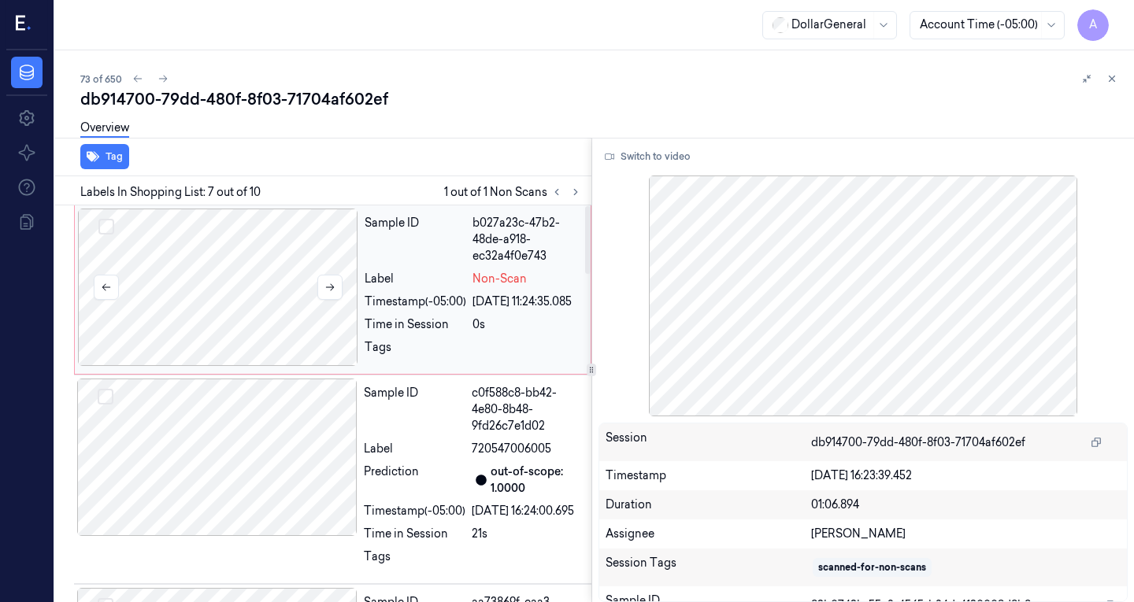
click at [226, 271] on div at bounding box center [218, 287] width 280 height 157
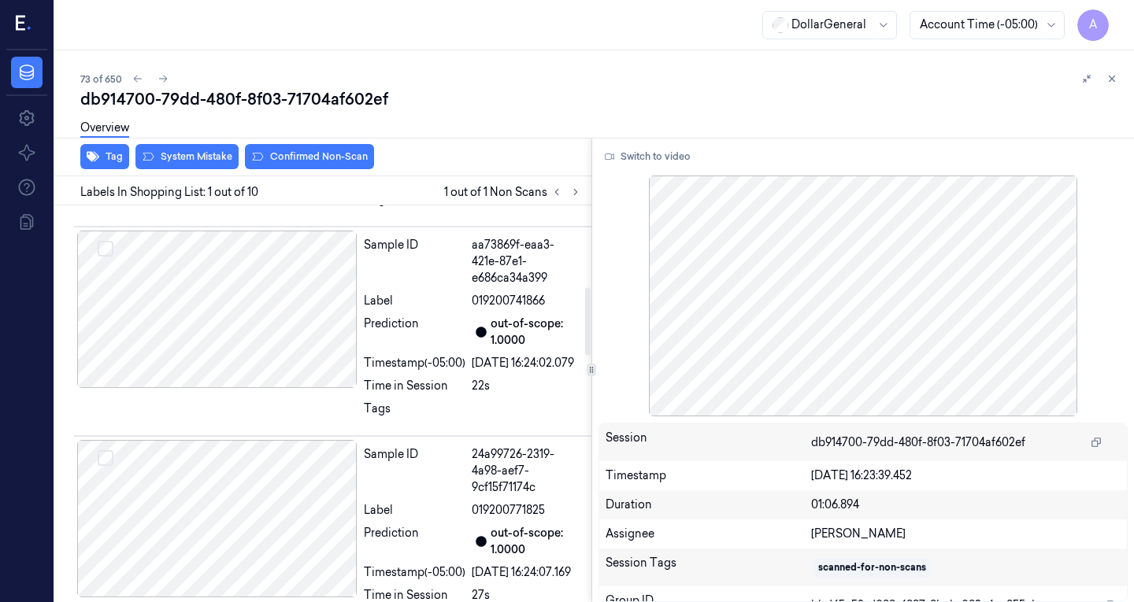
scroll to position [491, 0]
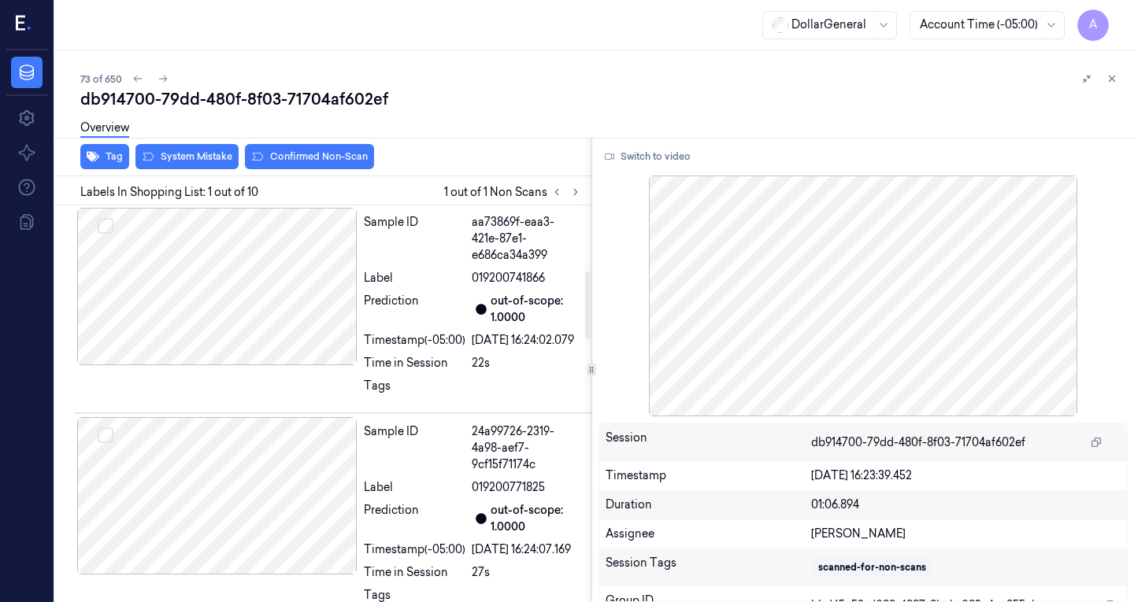
click at [226, 271] on div at bounding box center [217, 286] width 280 height 157
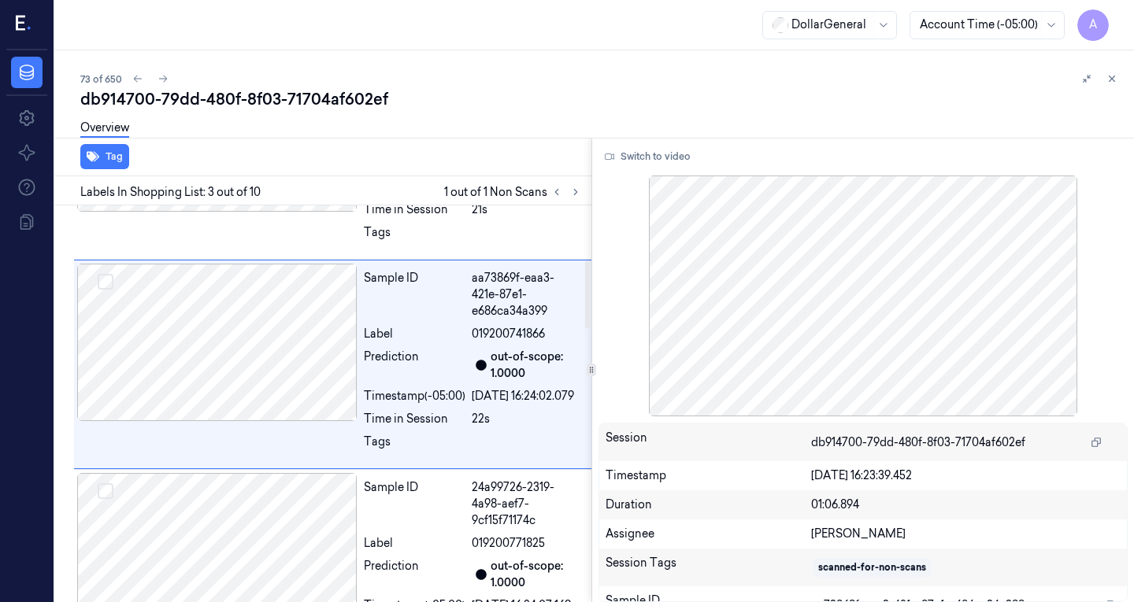
scroll to position [318, 0]
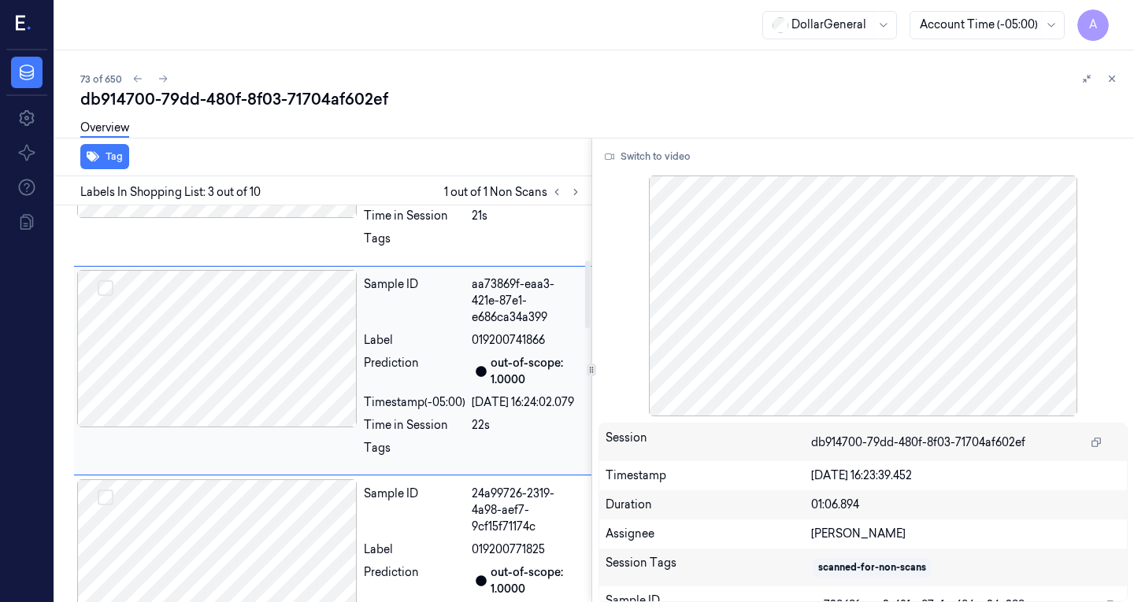
click at [228, 336] on div at bounding box center [217, 348] width 280 height 157
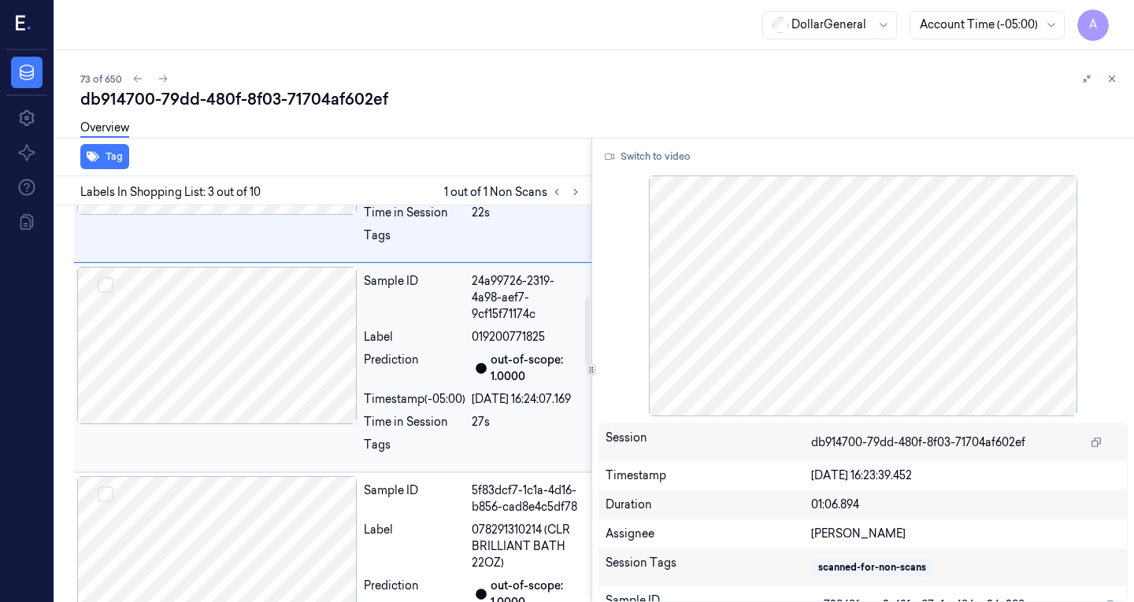
click at [272, 421] on div at bounding box center [217, 345] width 280 height 157
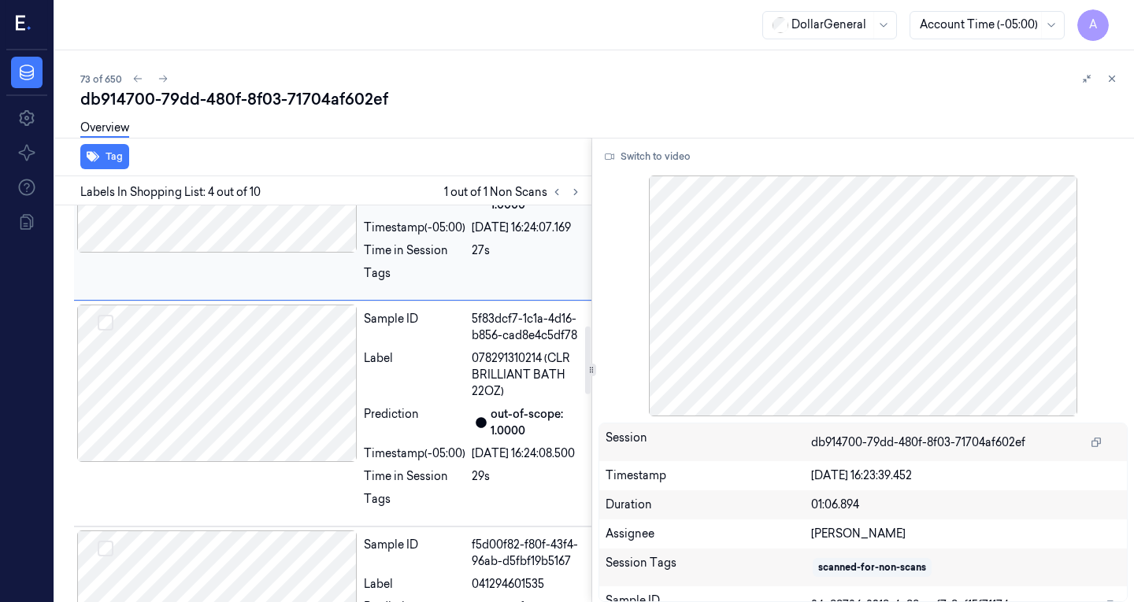
click at [285, 386] on div at bounding box center [217, 383] width 280 height 157
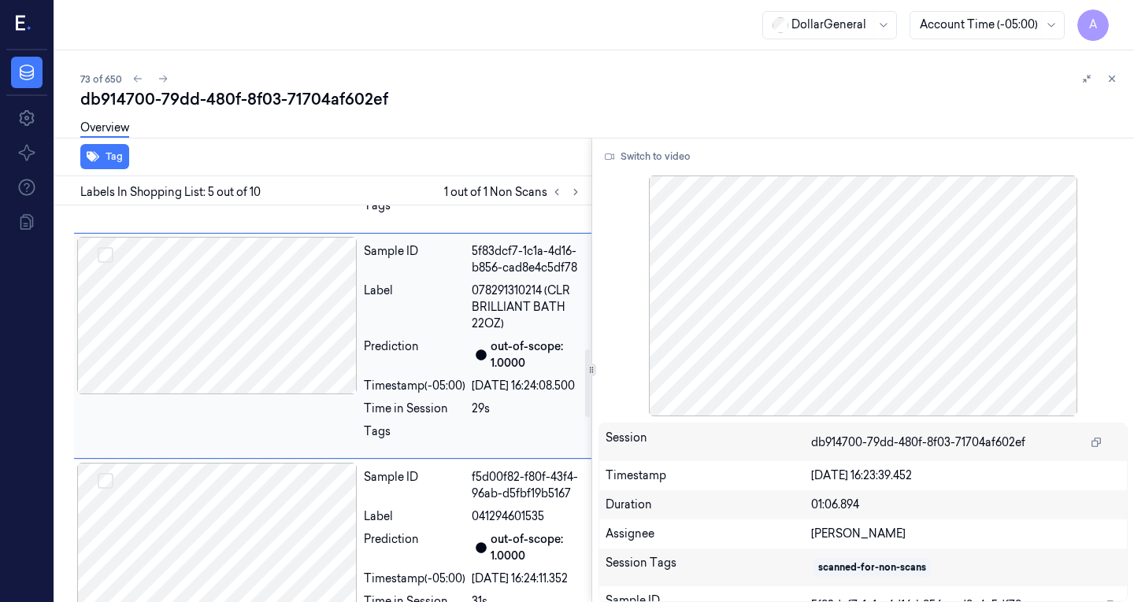
scroll to position [861, 0]
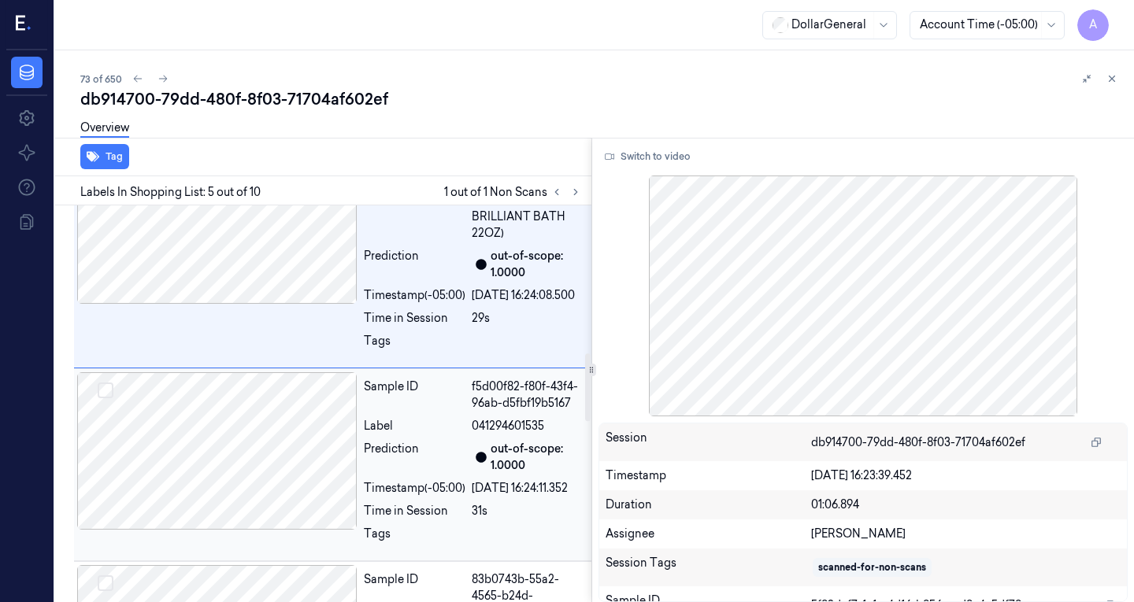
click at [223, 530] on div at bounding box center [217, 450] width 280 height 157
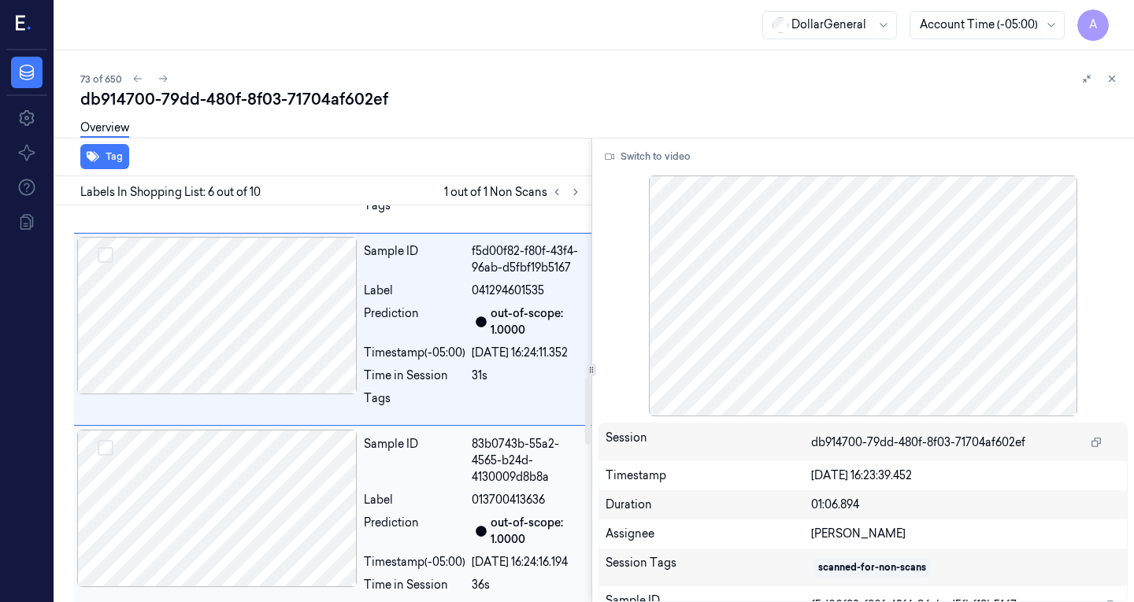
click at [240, 537] on div at bounding box center [217, 508] width 280 height 157
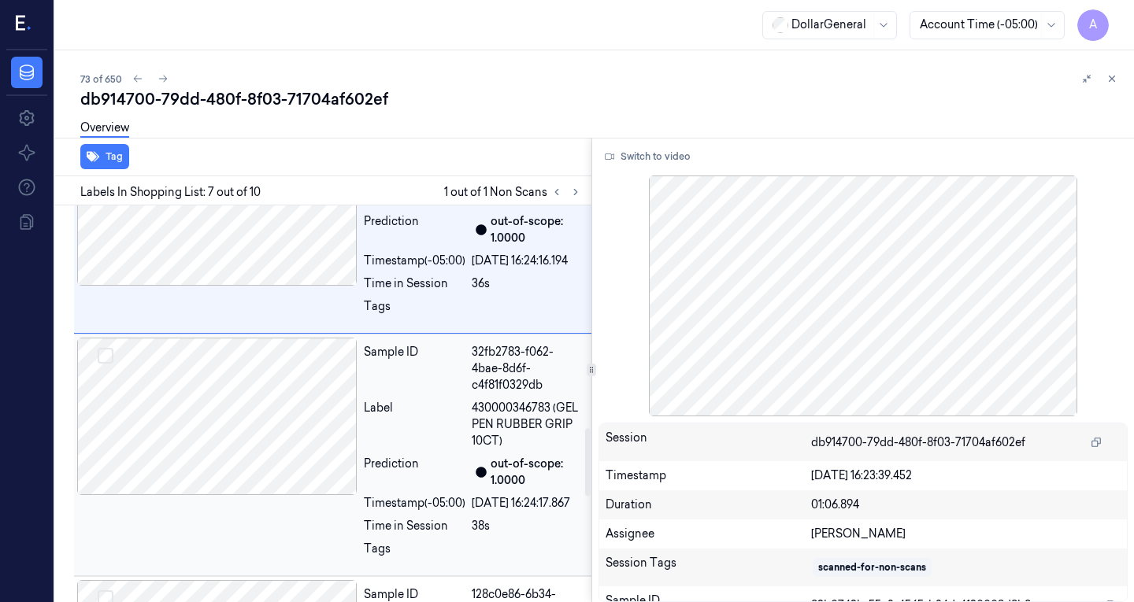
click at [260, 495] on div at bounding box center [217, 416] width 280 height 157
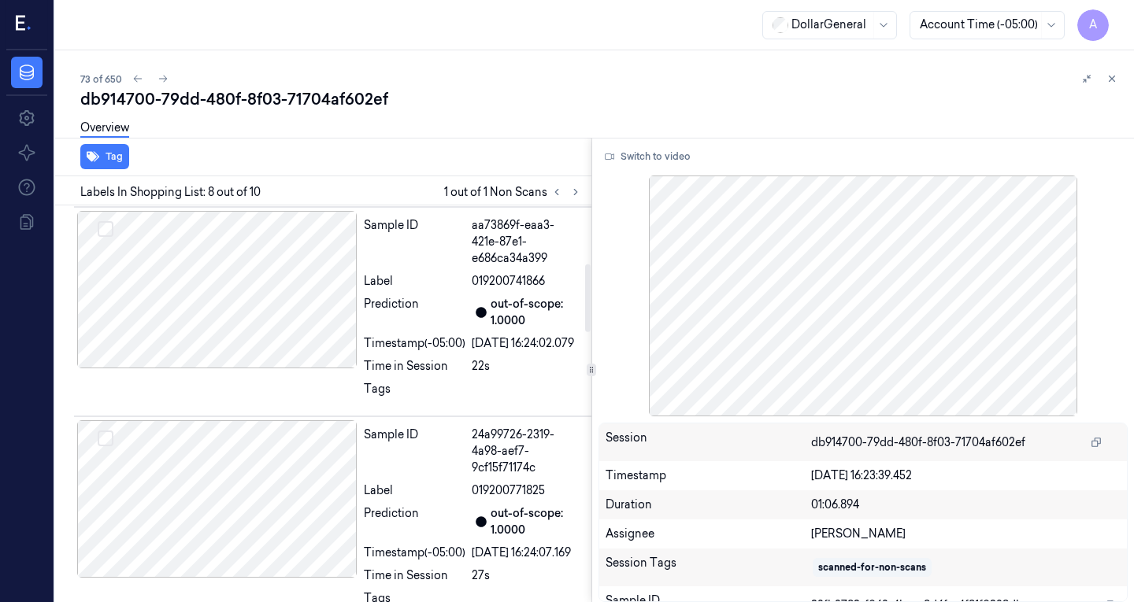
scroll to position [0, 0]
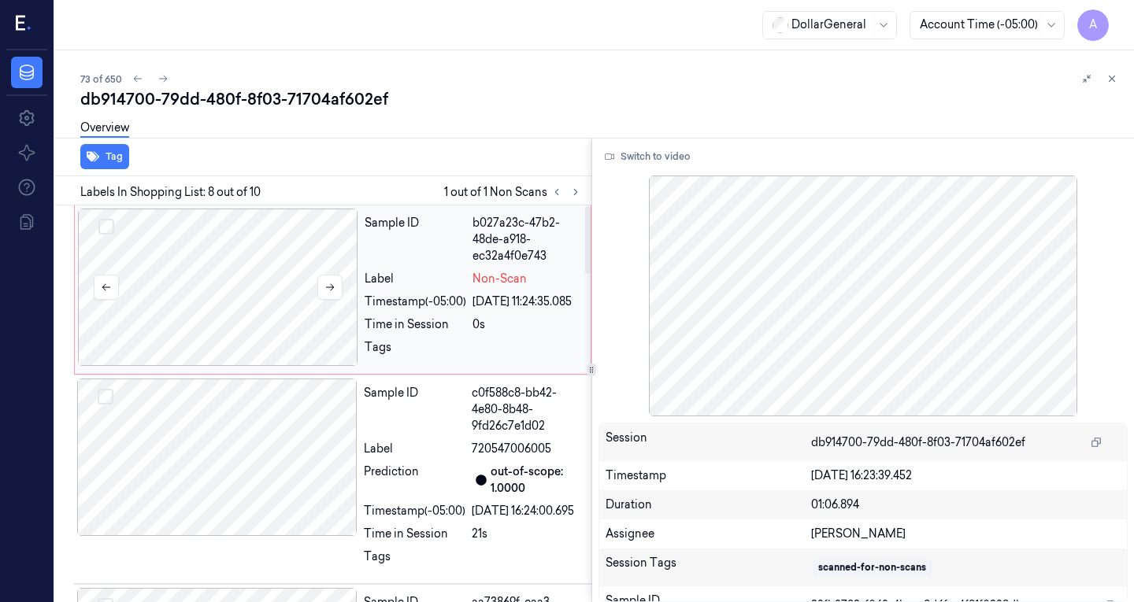
click at [226, 287] on div at bounding box center [218, 287] width 280 height 157
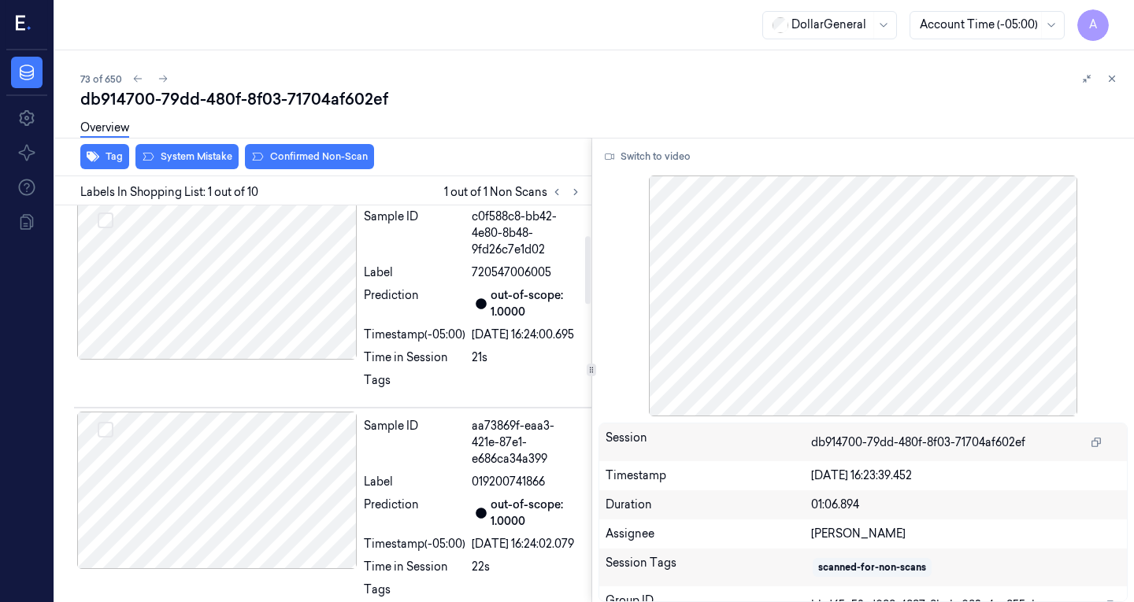
click at [226, 287] on div at bounding box center [217, 280] width 280 height 157
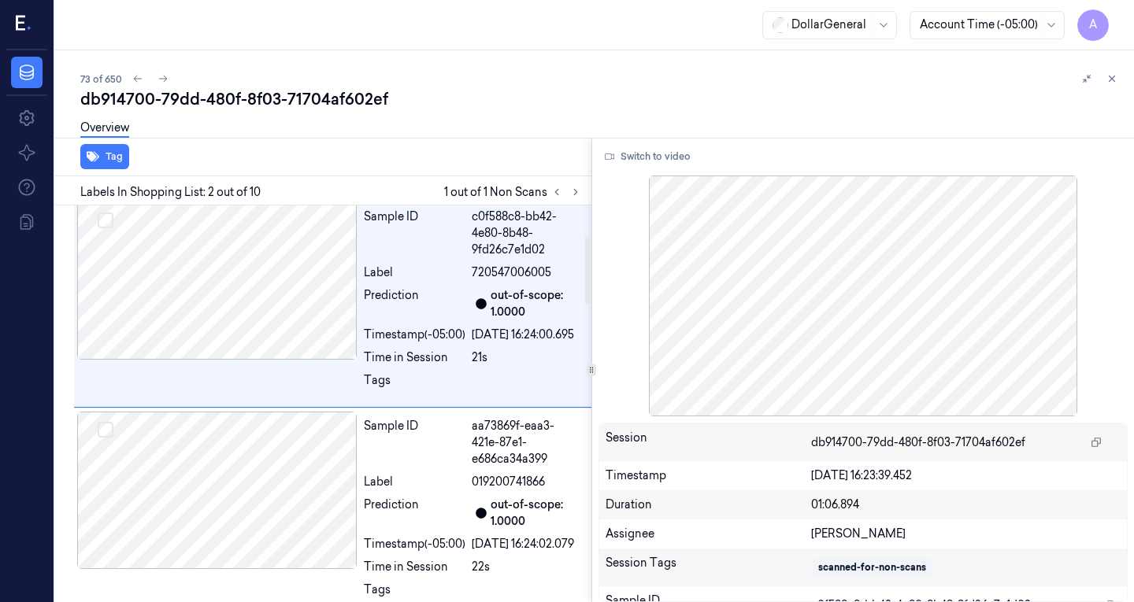
scroll to position [100, 0]
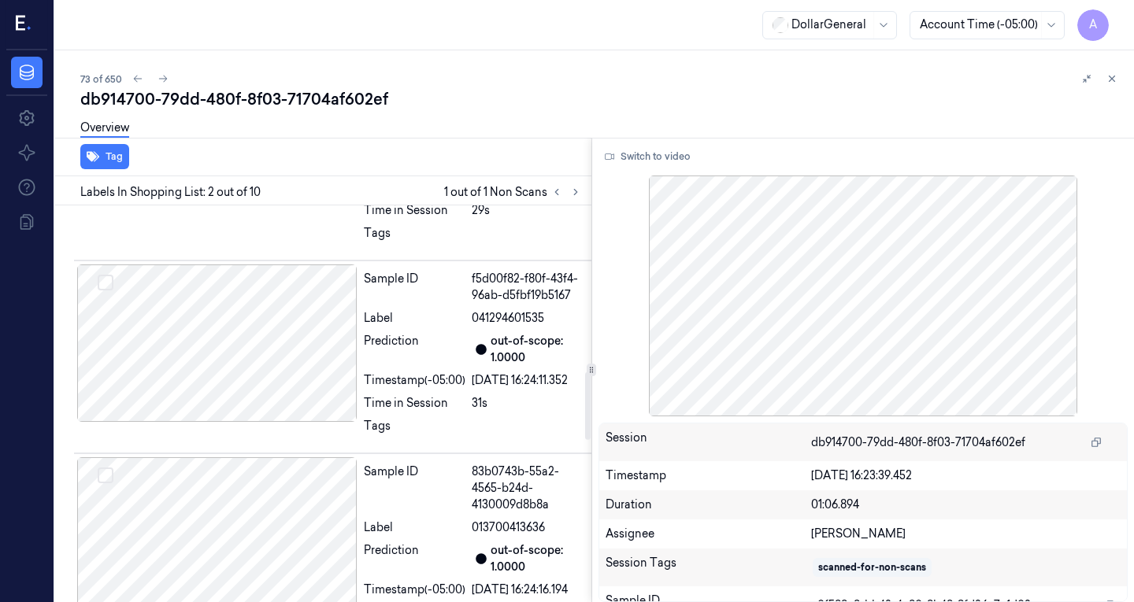
click at [231, 387] on div at bounding box center [217, 343] width 280 height 157
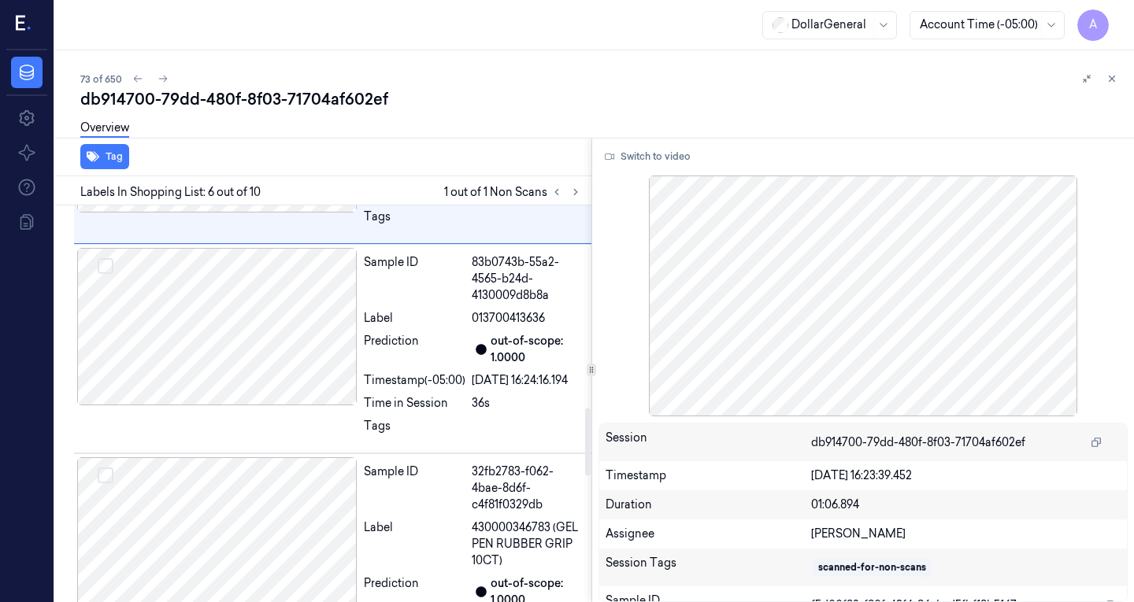
scroll to position [1179, 0]
click at [238, 387] on div at bounding box center [217, 325] width 280 height 157
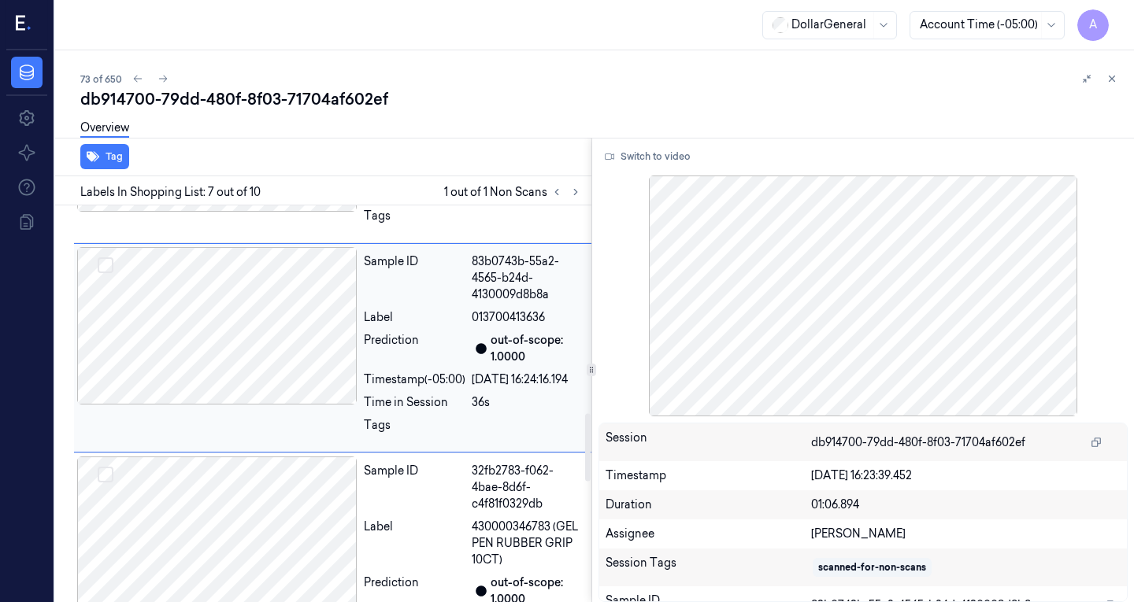
scroll to position [1213, 0]
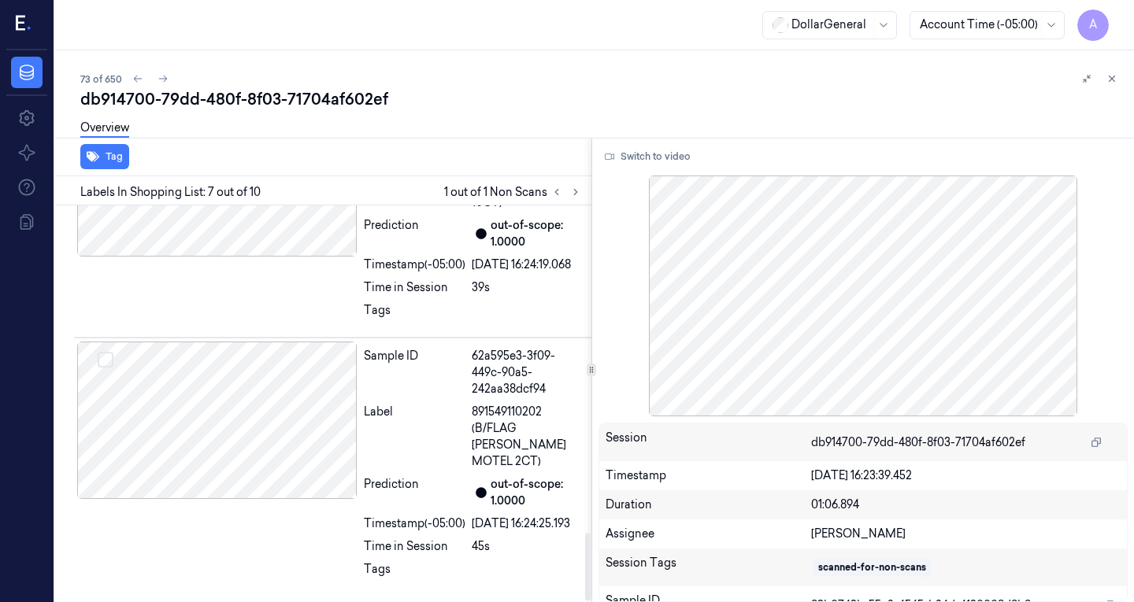
click at [238, 387] on div at bounding box center [217, 420] width 280 height 157
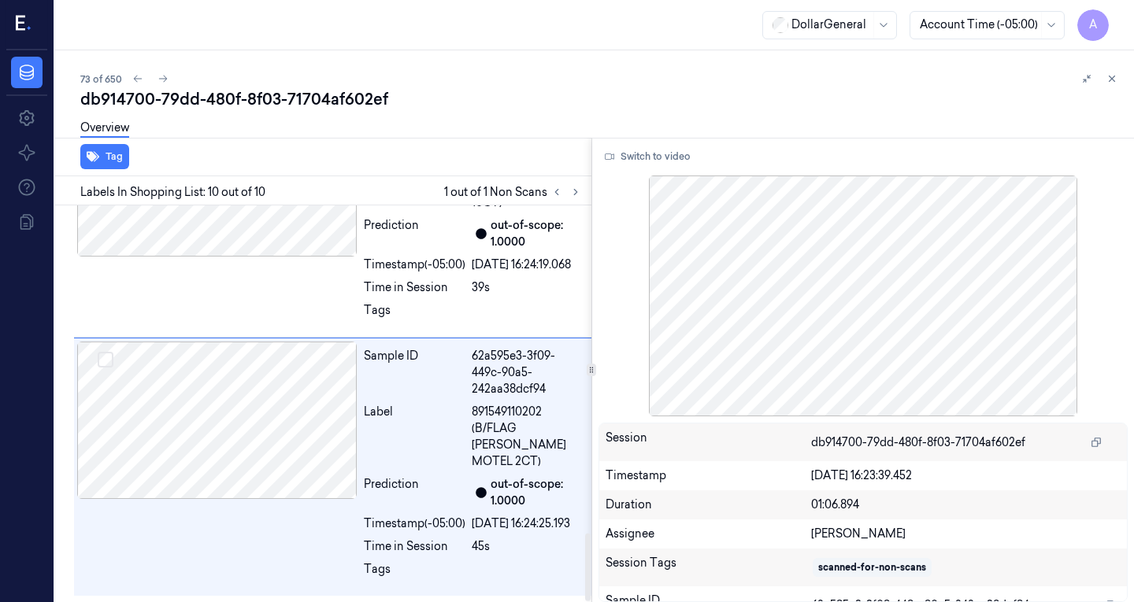
scroll to position [1911, 0]
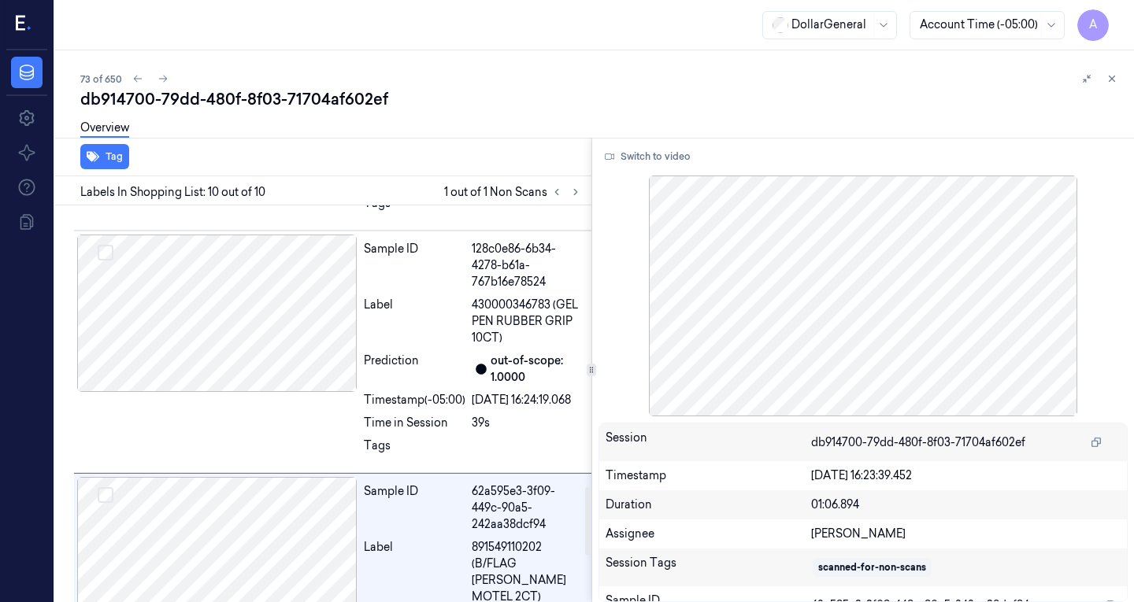
click at [238, 387] on div at bounding box center [217, 313] width 280 height 157
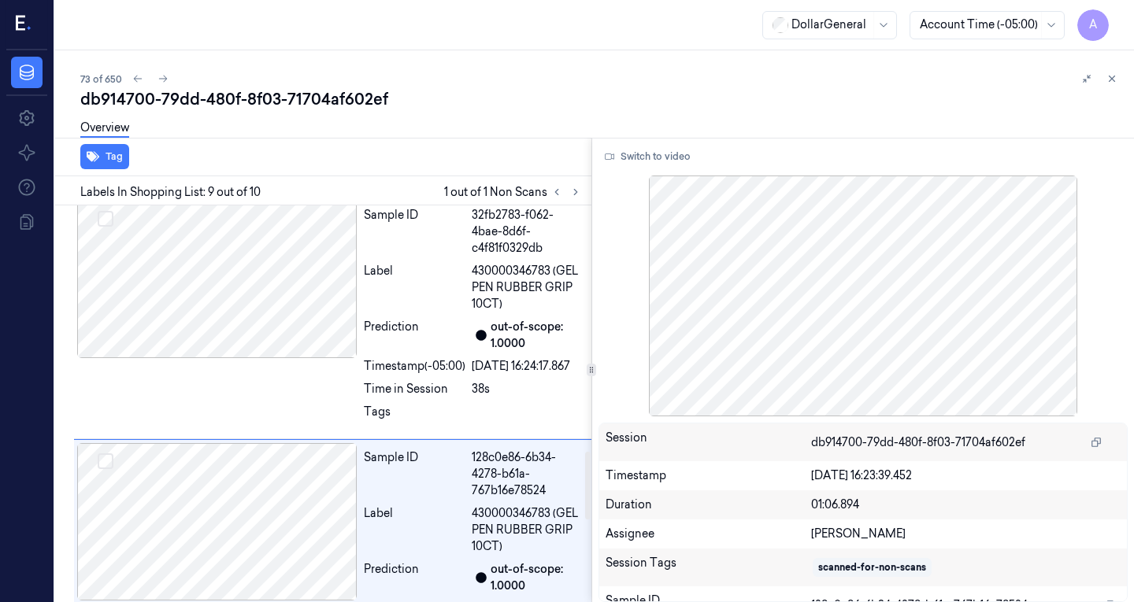
scroll to position [1434, 0]
click at [238, 359] on div at bounding box center [217, 280] width 280 height 157
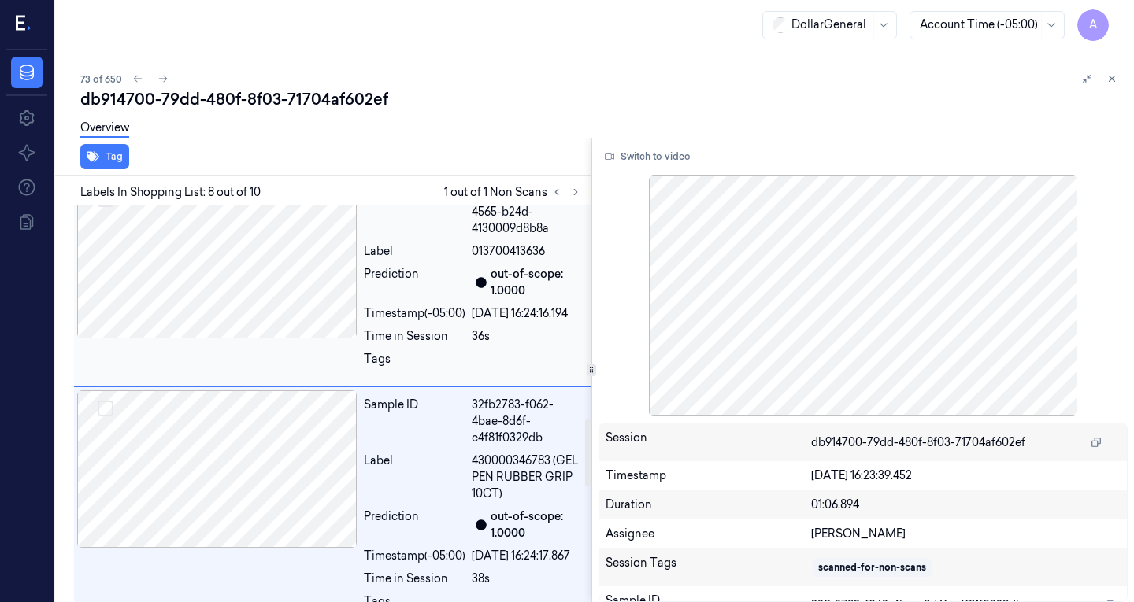
click at [238, 339] on div at bounding box center [217, 259] width 280 height 157
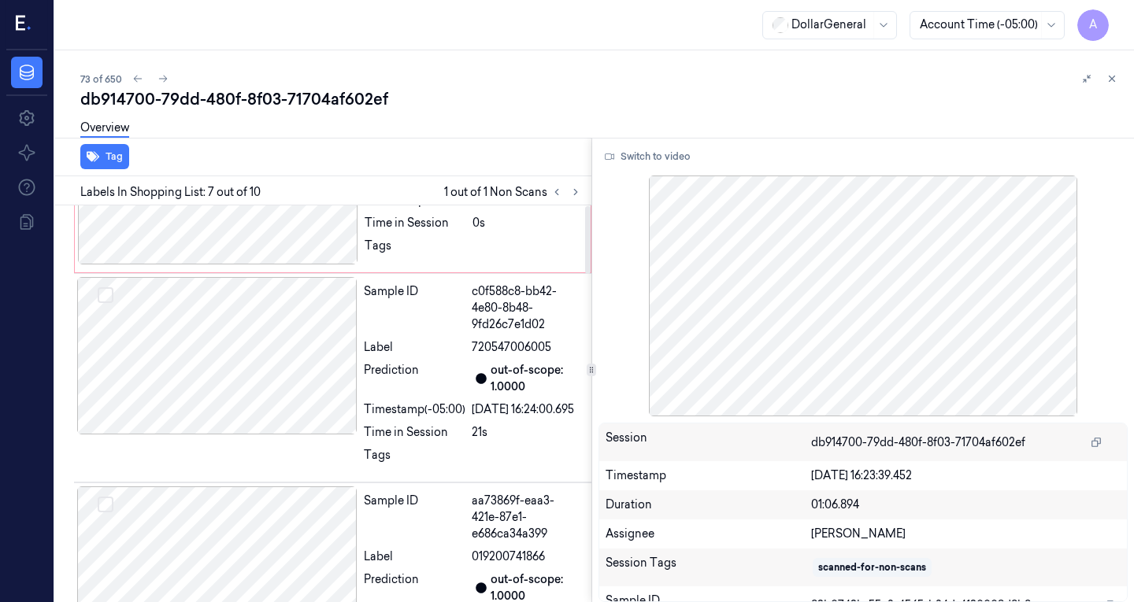
scroll to position [0, 0]
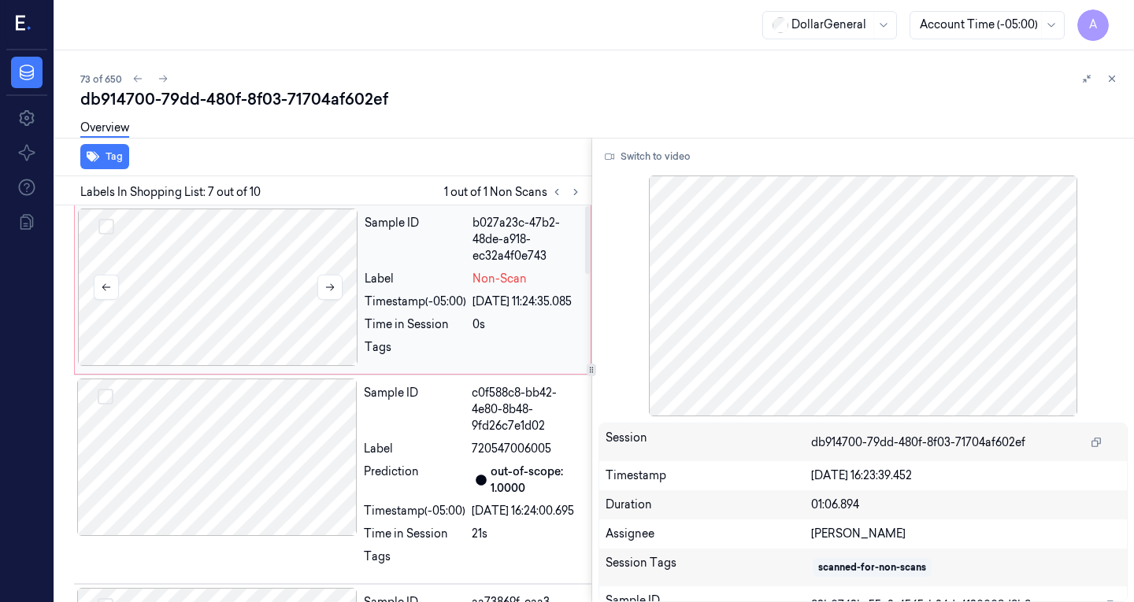
click at [260, 313] on div at bounding box center [218, 287] width 280 height 157
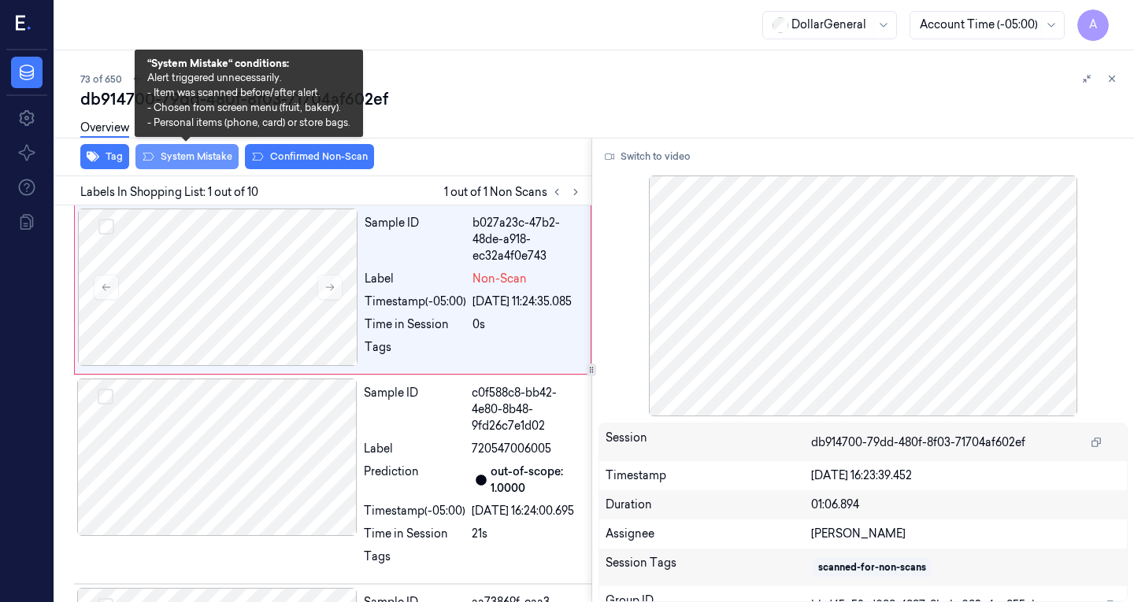
click at [180, 153] on button "System Mistake" at bounding box center [186, 156] width 103 height 25
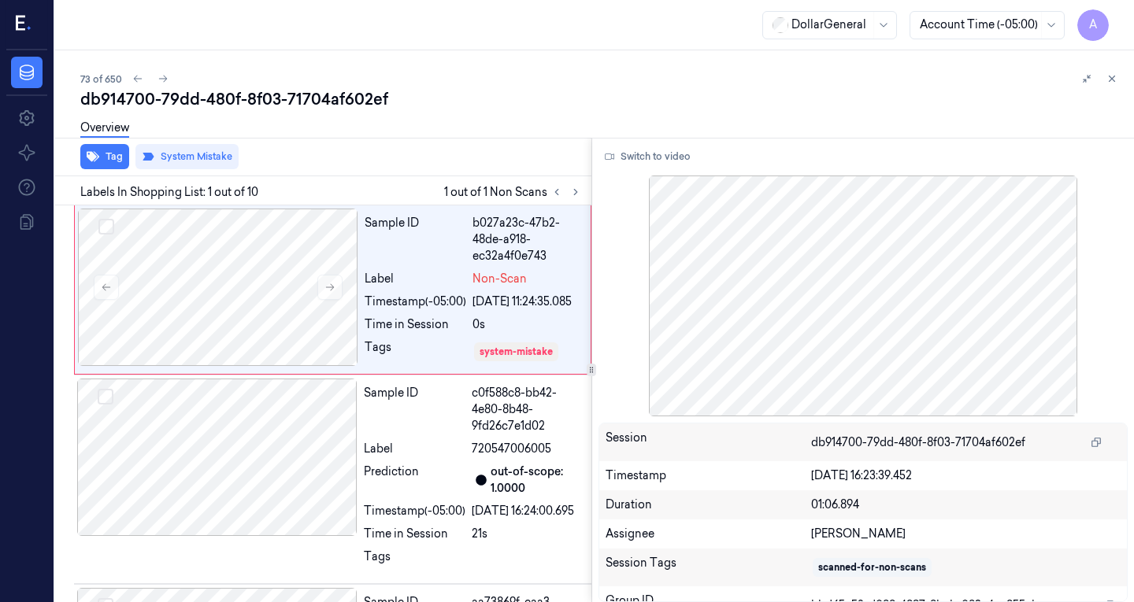
click at [438, 153] on div "Tag System Mistake" at bounding box center [320, 157] width 542 height 39
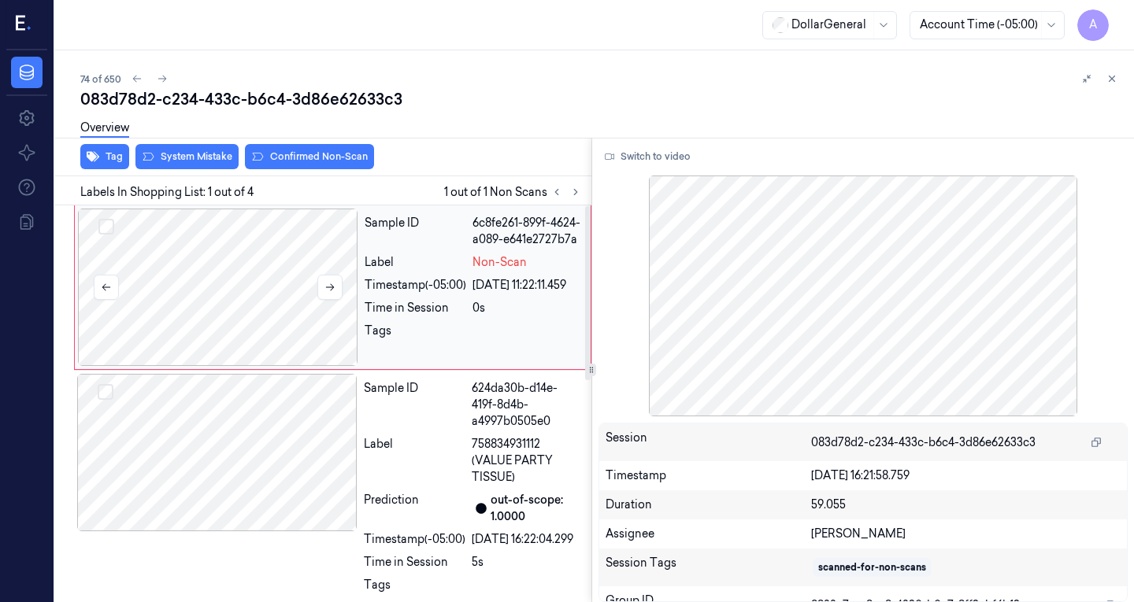
click at [252, 280] on div at bounding box center [218, 287] width 280 height 157
click at [336, 288] on button at bounding box center [329, 287] width 25 height 25
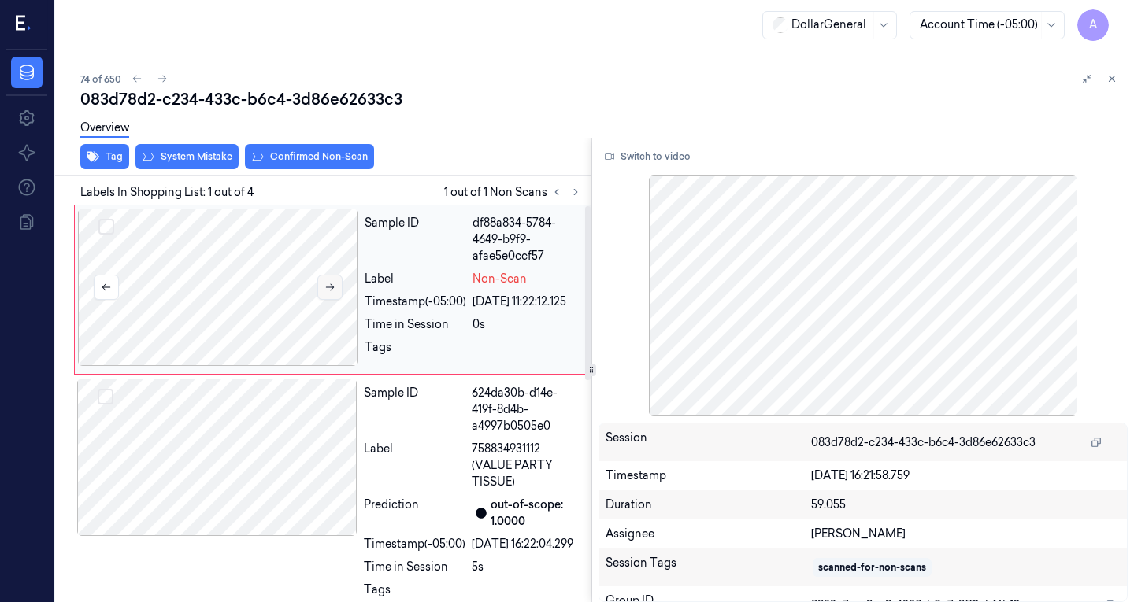
click at [336, 288] on button at bounding box center [329, 287] width 25 height 25
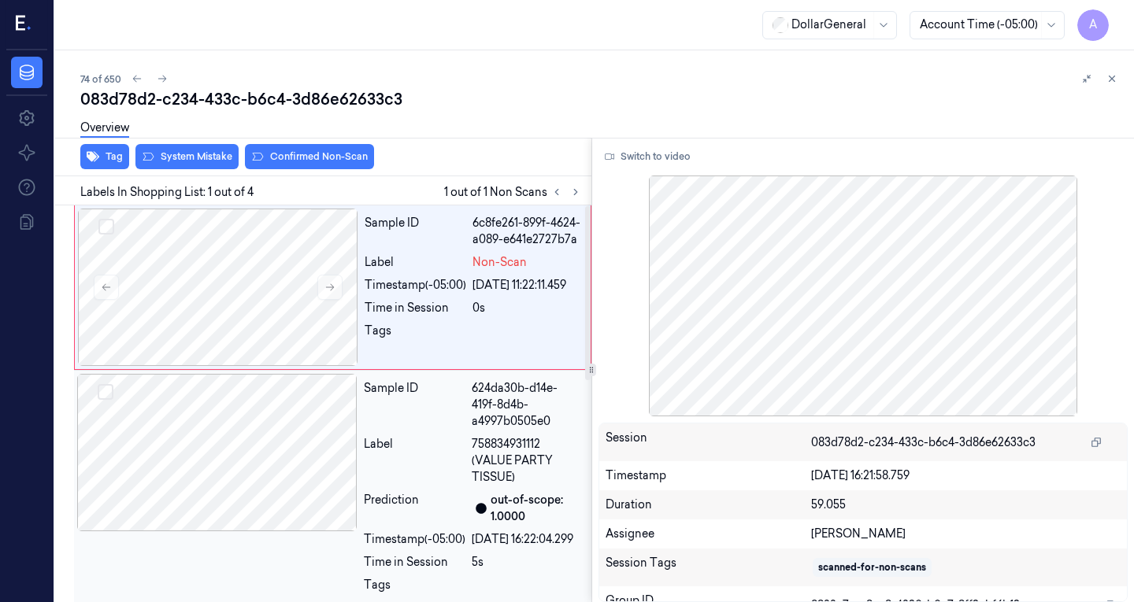
click at [247, 502] on div at bounding box center [217, 452] width 280 height 157
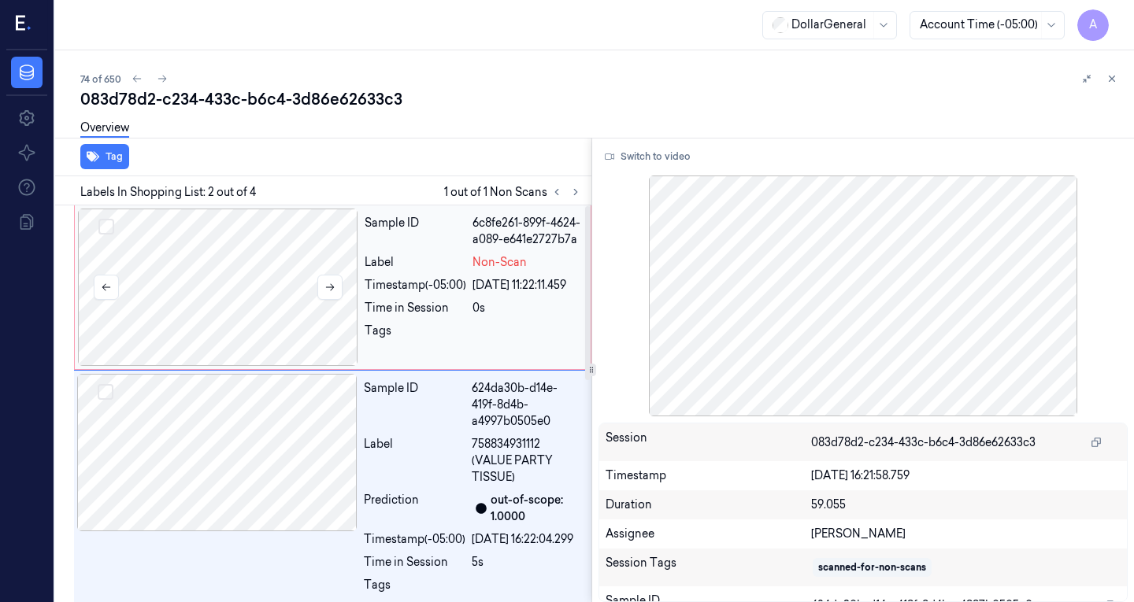
click at [202, 292] on div at bounding box center [218, 287] width 280 height 157
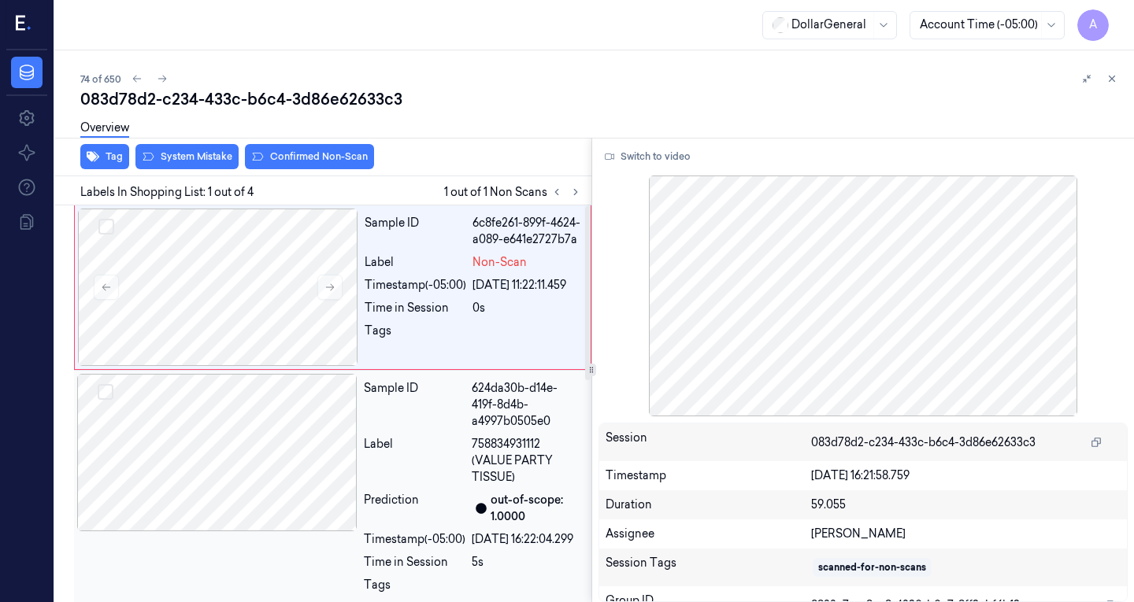
click at [206, 409] on div at bounding box center [217, 452] width 280 height 157
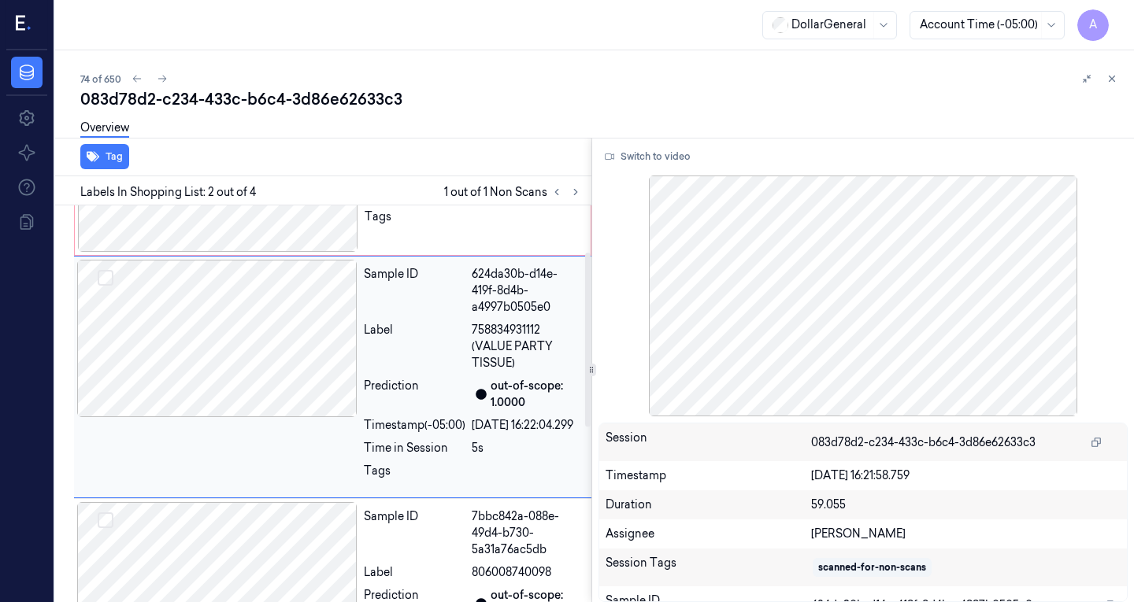
scroll to position [117, 0]
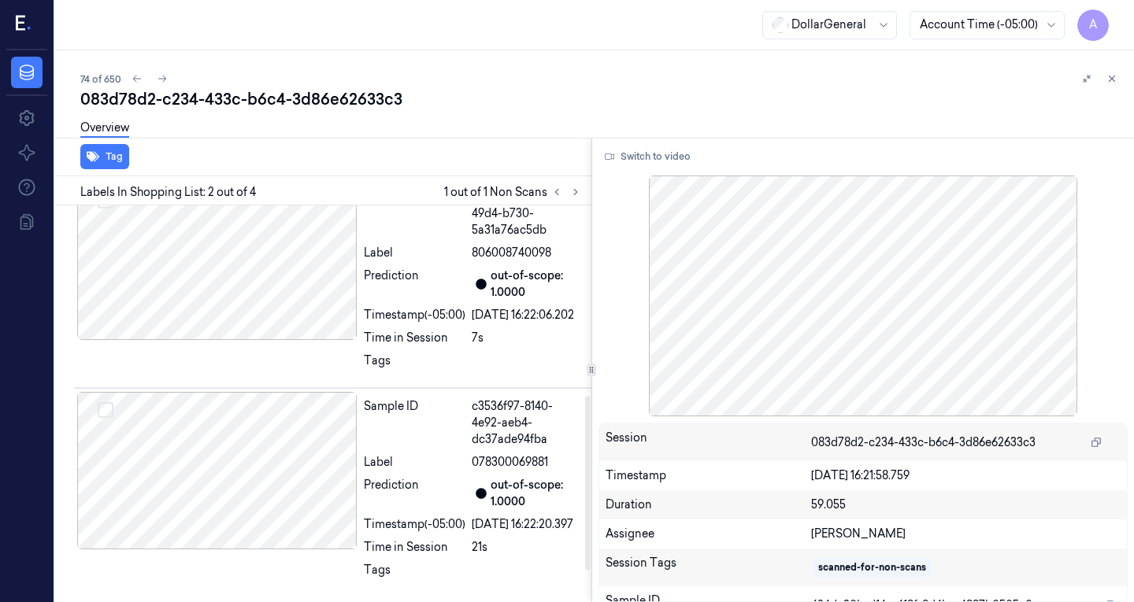
click at [237, 321] on div at bounding box center [217, 261] width 280 height 157
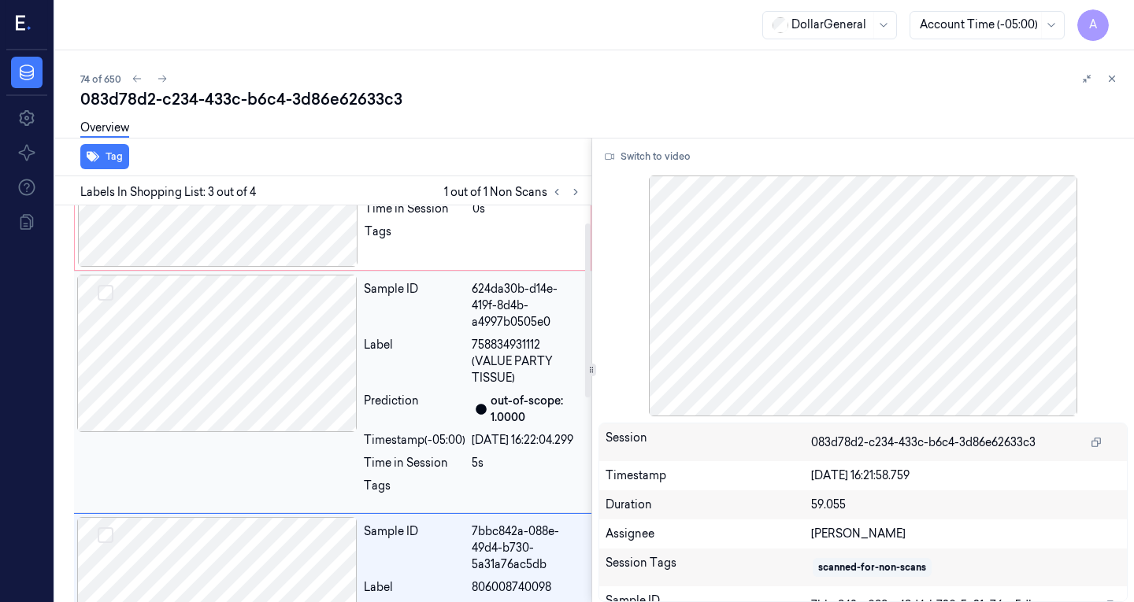
scroll to position [0, 0]
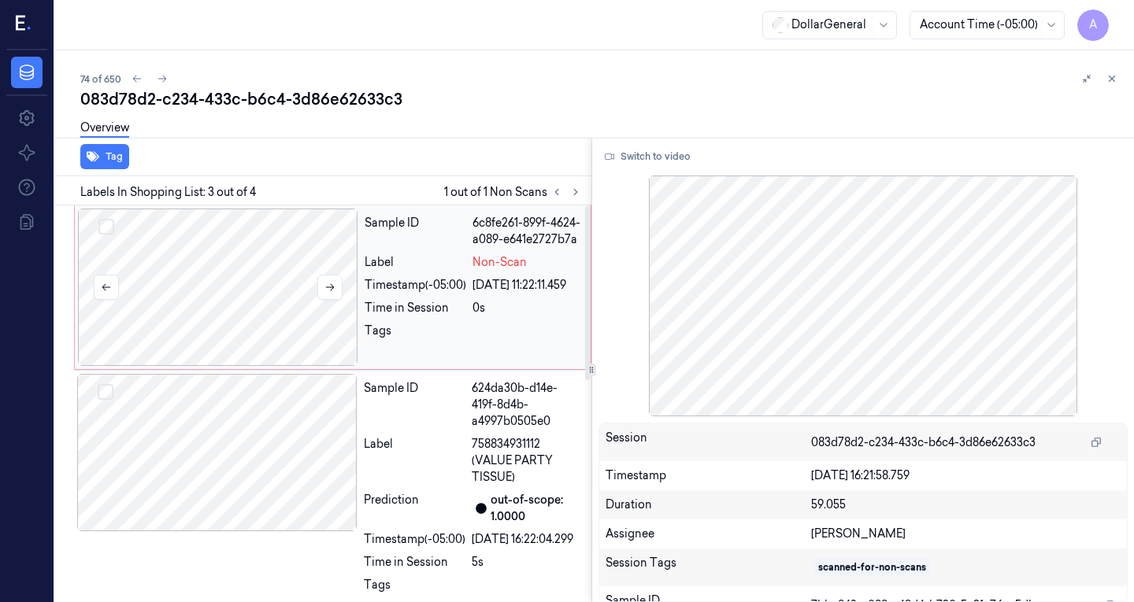
click at [253, 239] on div at bounding box center [218, 287] width 280 height 157
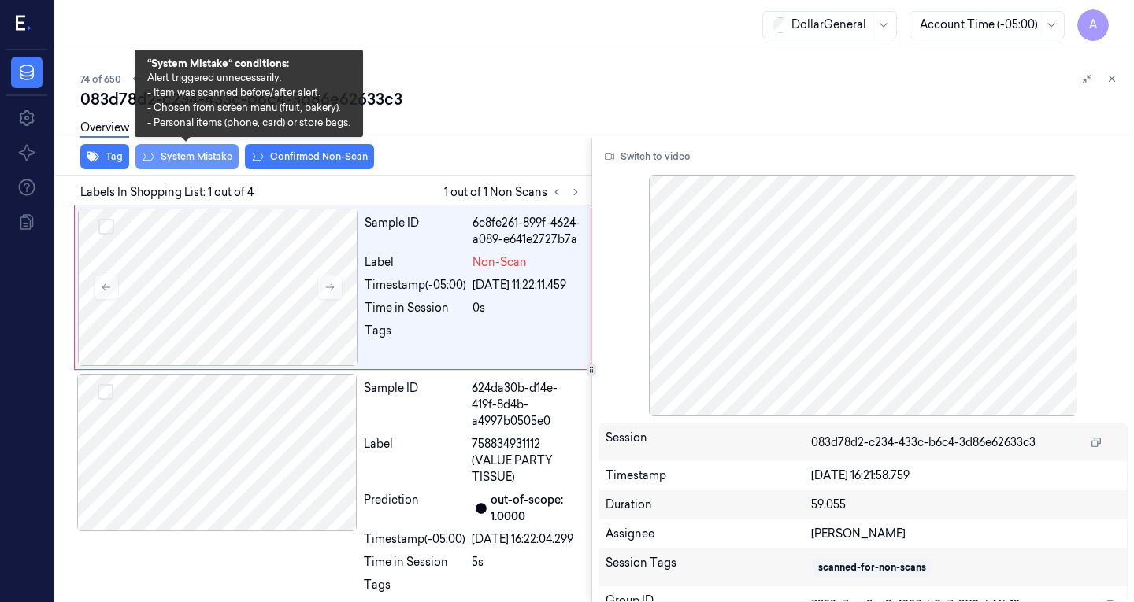
click at [195, 158] on button "System Mistake" at bounding box center [186, 156] width 103 height 25
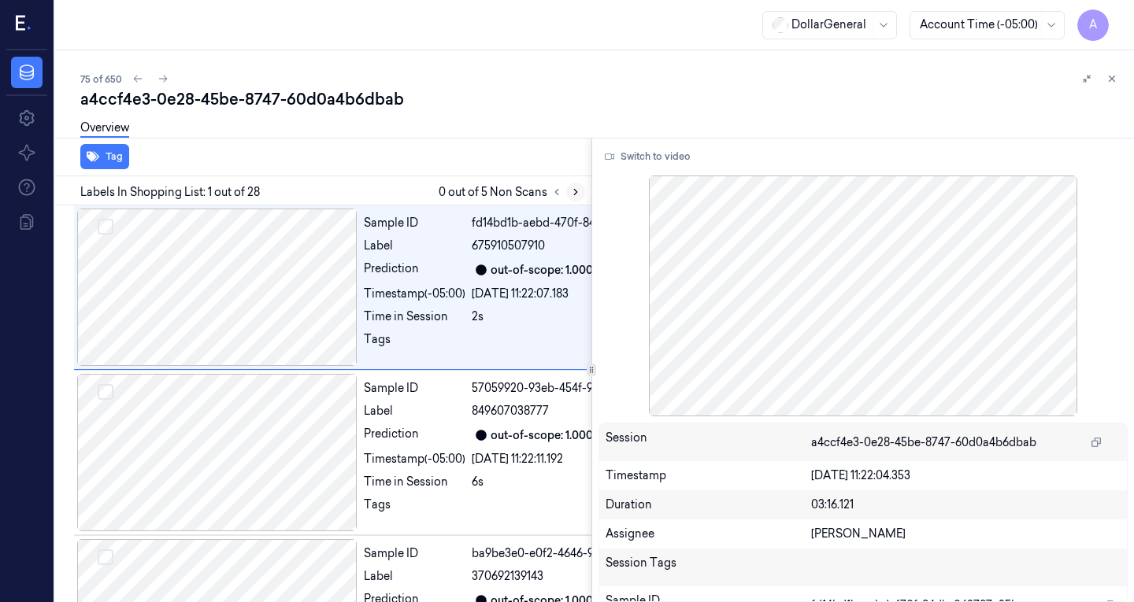
click at [566, 189] on button at bounding box center [575, 192] width 19 height 19
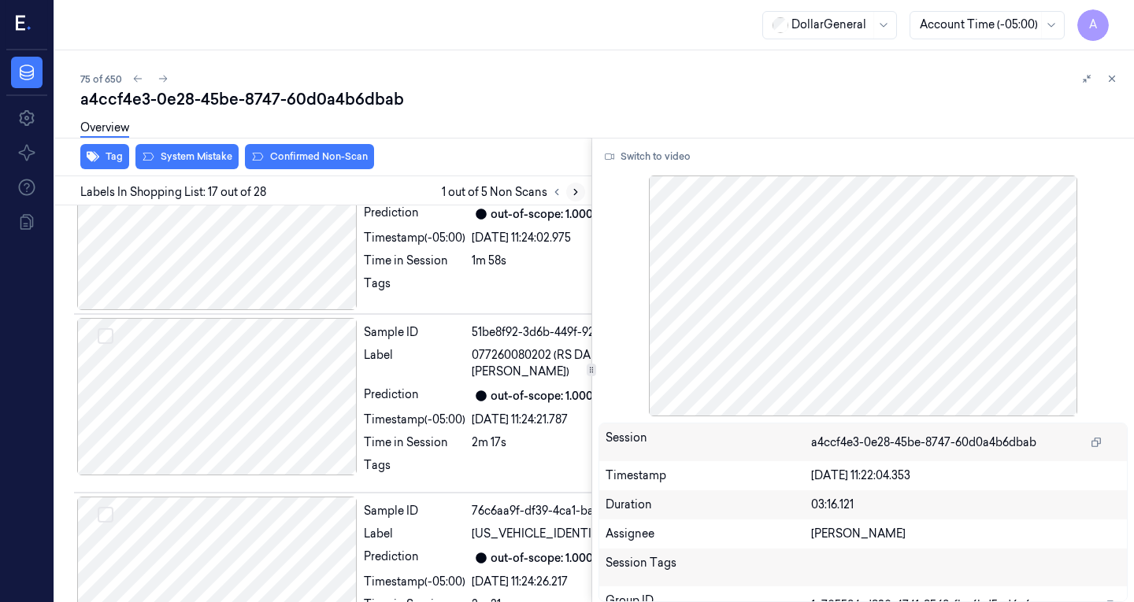
scroll to position [3708, 0]
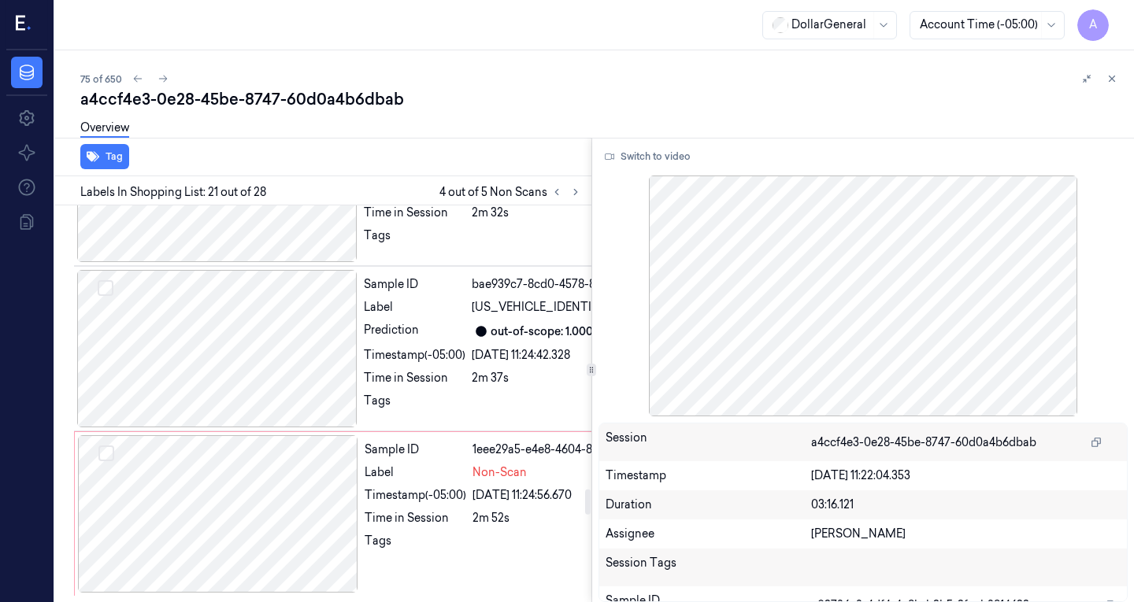
scroll to position [4474, 0]
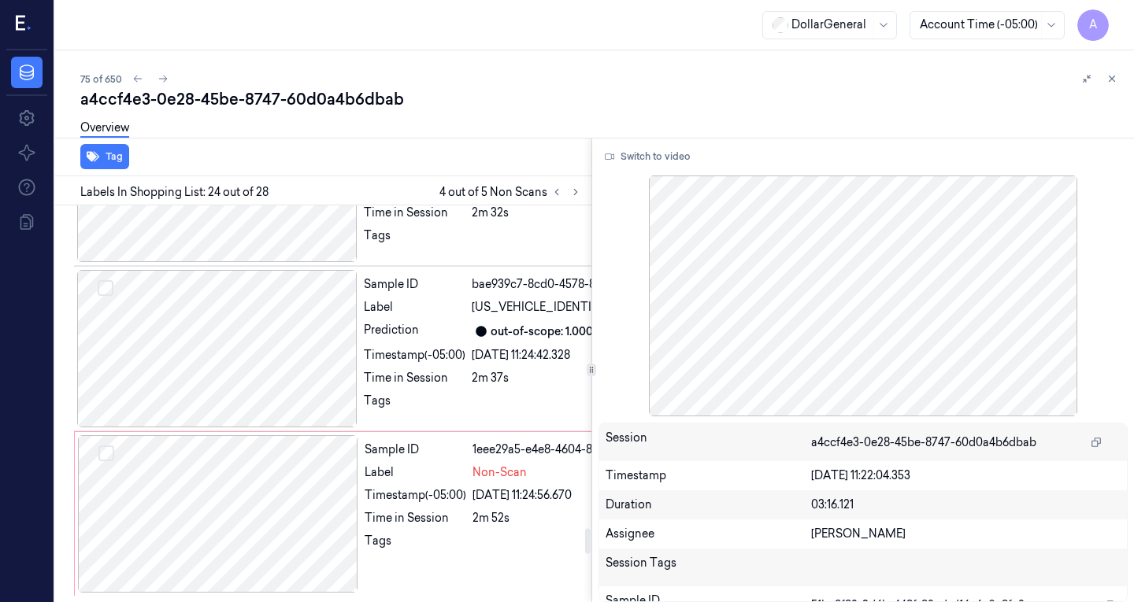
scroll to position [5152, 0]
click at [233, 97] on div at bounding box center [217, 17] width 280 height 157
click at [254, 262] on div at bounding box center [217, 183] width 280 height 157
click at [254, 428] on div at bounding box center [217, 348] width 280 height 157
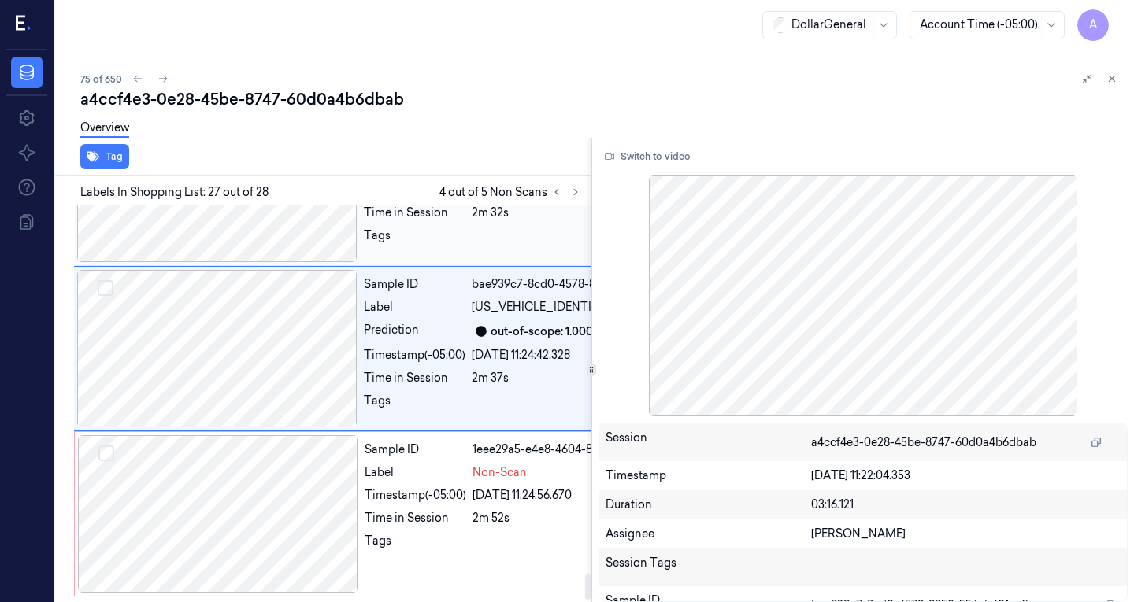
scroll to position [5917, 0]
click at [254, 452] on div at bounding box center [218, 513] width 280 height 157
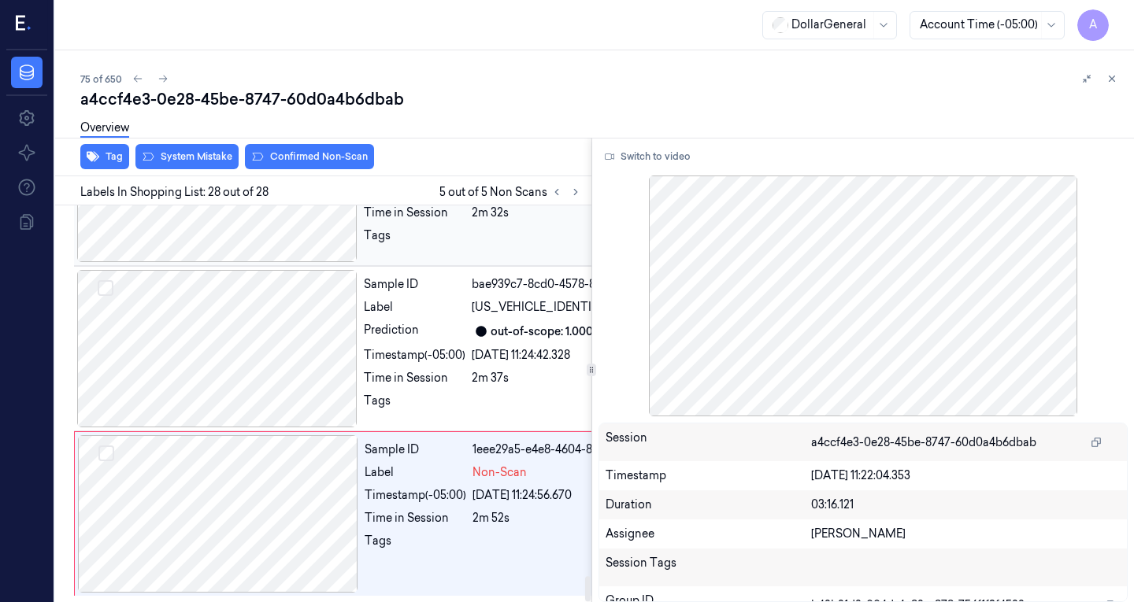
scroll to position [5920, 0]
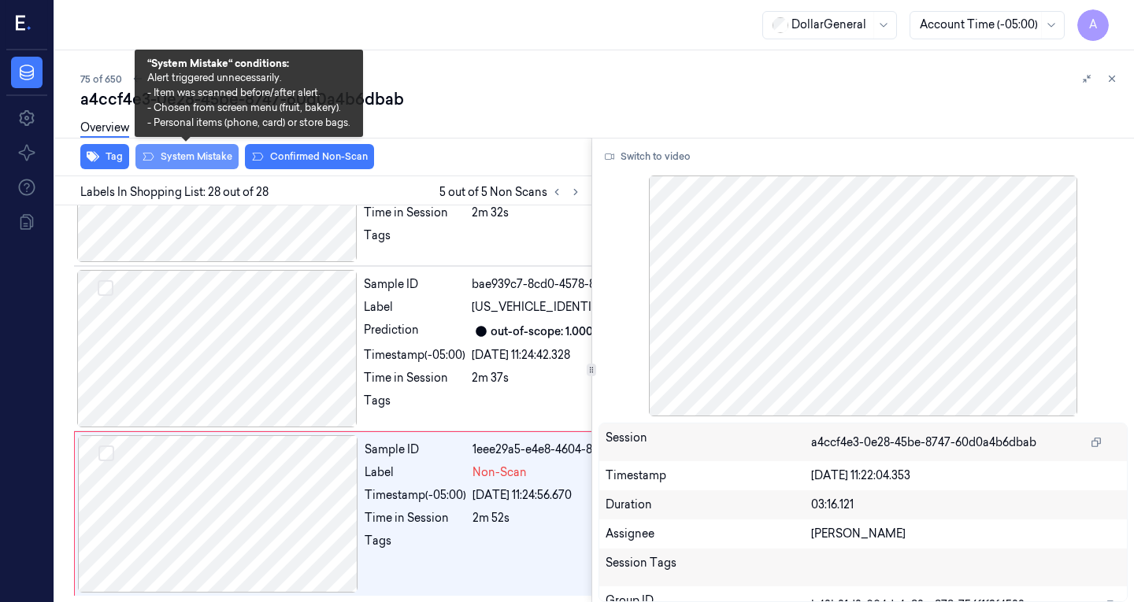
click at [197, 165] on button "System Mistake" at bounding box center [186, 156] width 103 height 25
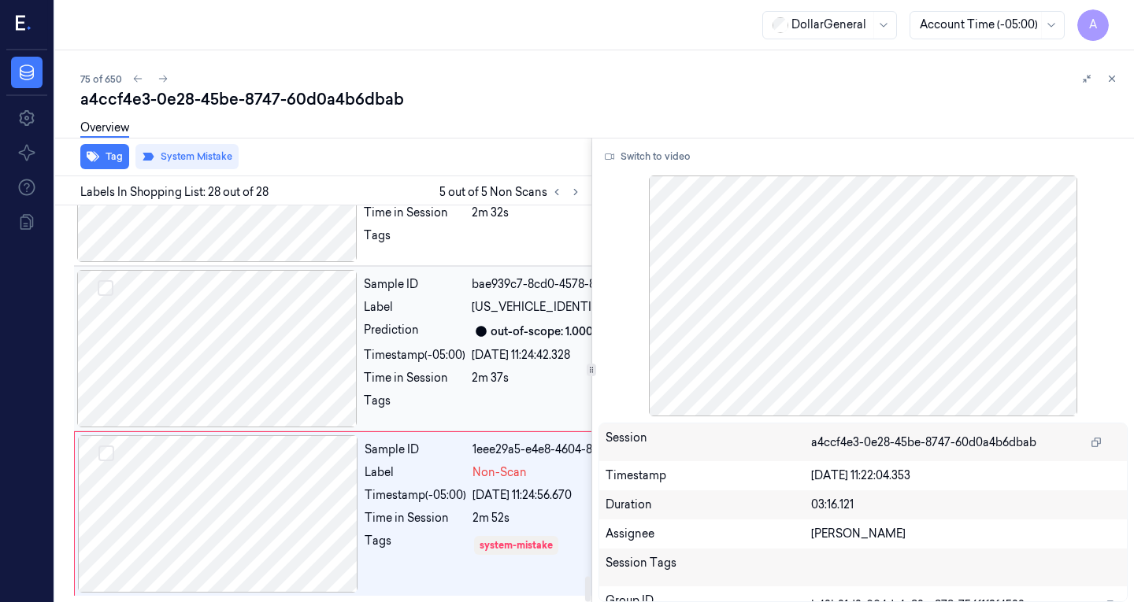
click at [242, 295] on div at bounding box center [217, 348] width 280 height 157
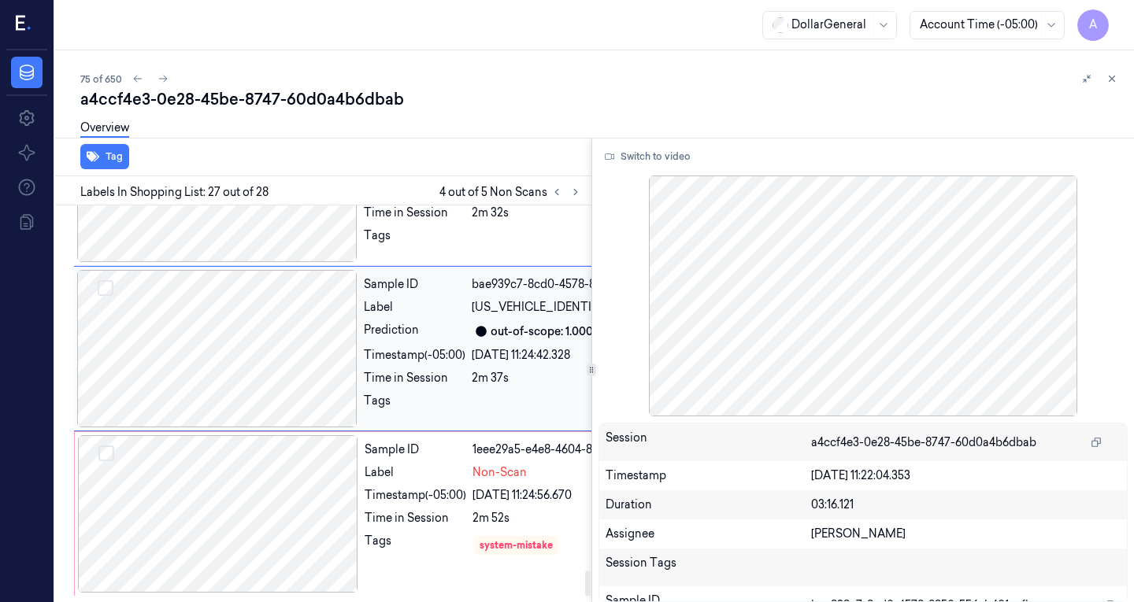
scroll to position [5813, 0]
click at [551, 196] on icon at bounding box center [556, 192] width 11 height 11
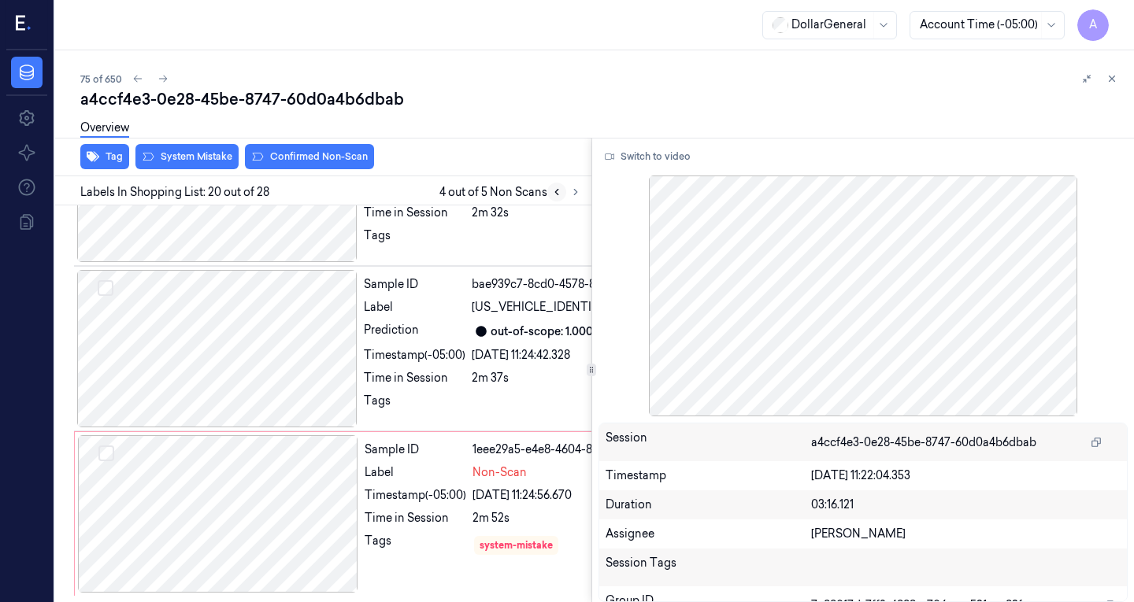
scroll to position [4267, 0]
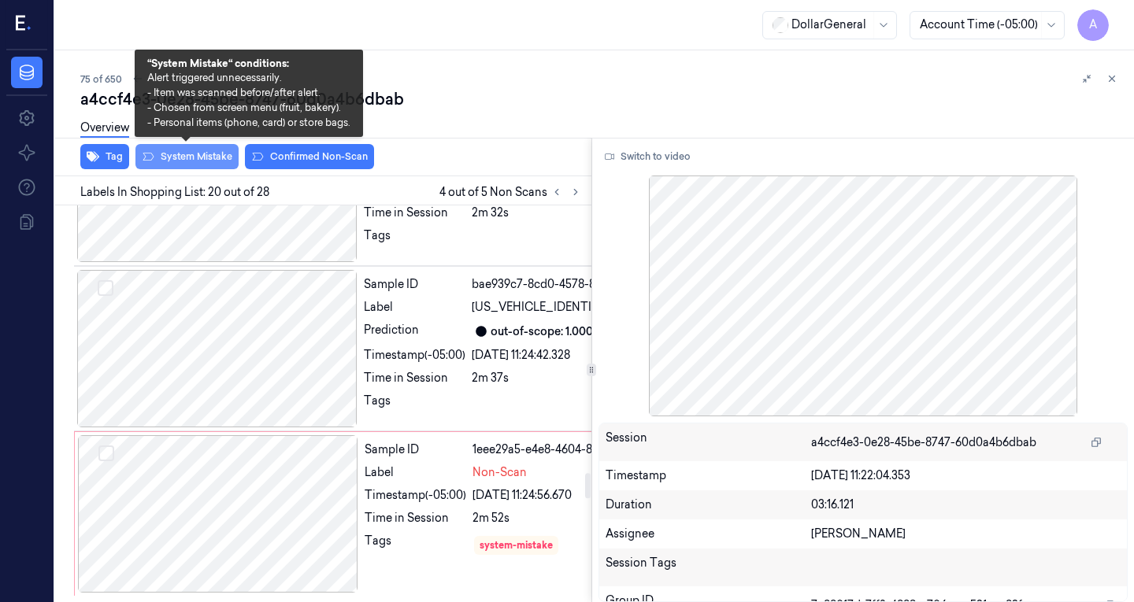
click at [201, 151] on button "System Mistake" at bounding box center [186, 156] width 103 height 25
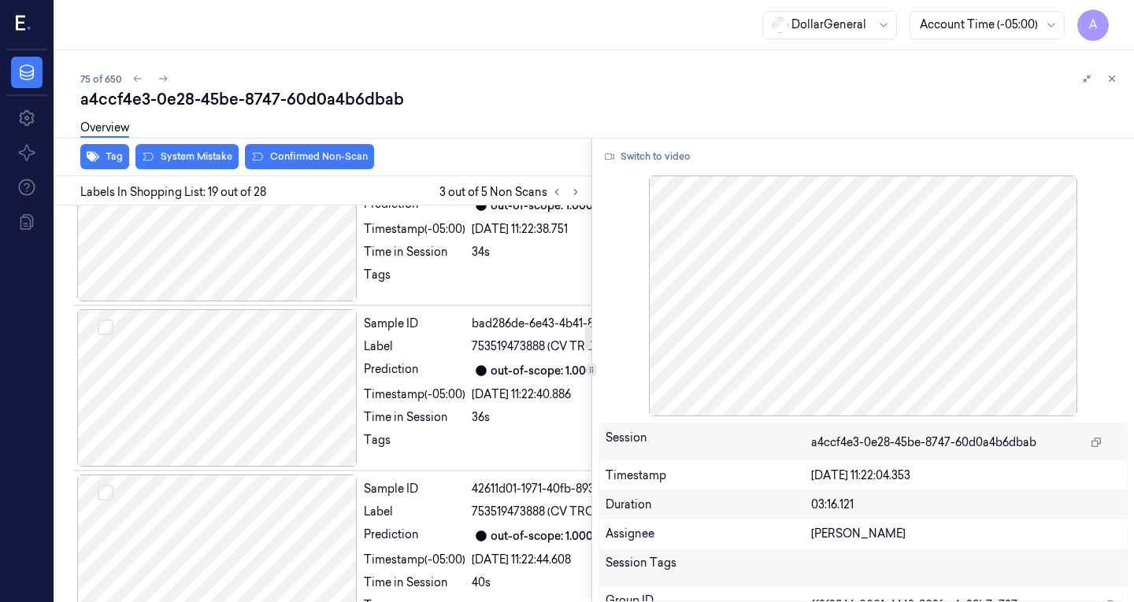
scroll to position [1898, 0]
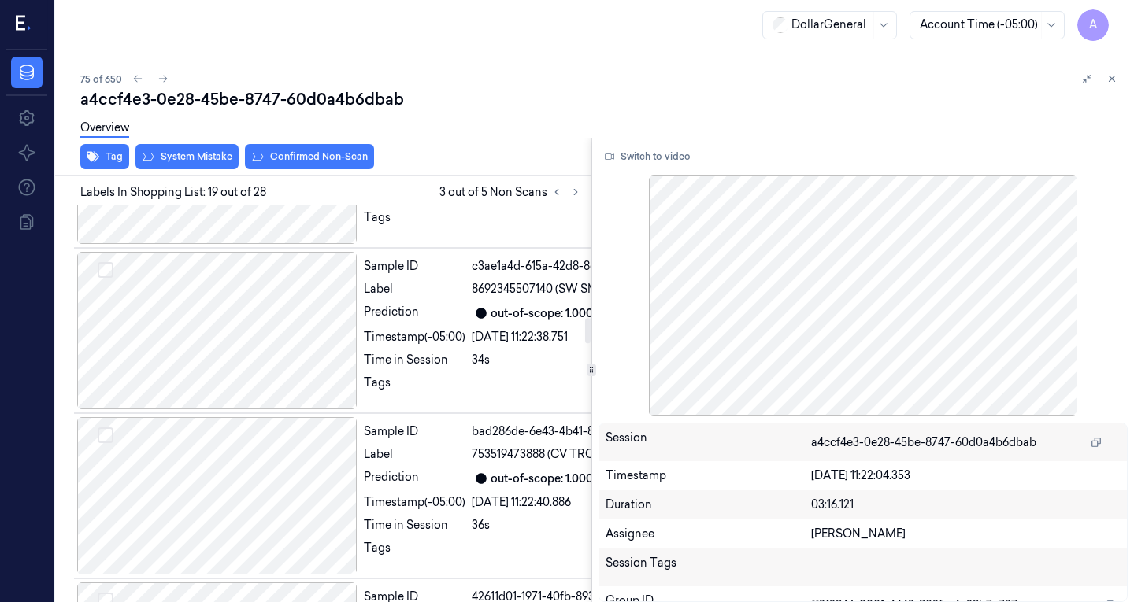
drag, startPoint x: 233, startPoint y: 348, endPoint x: 281, endPoint y: 357, distance: 48.8
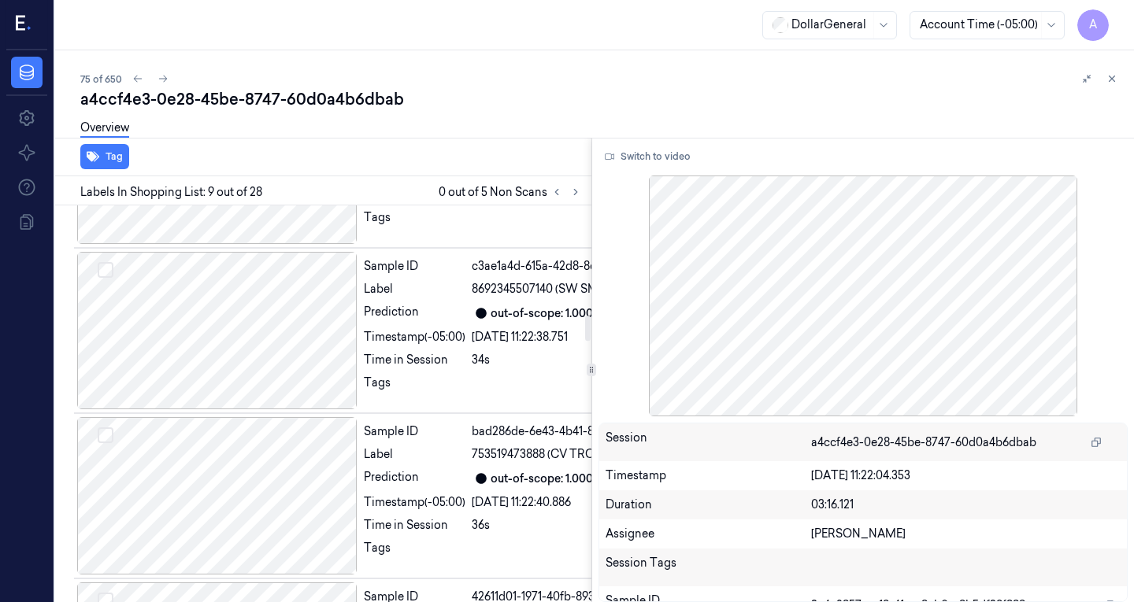
scroll to position [1746, 0]
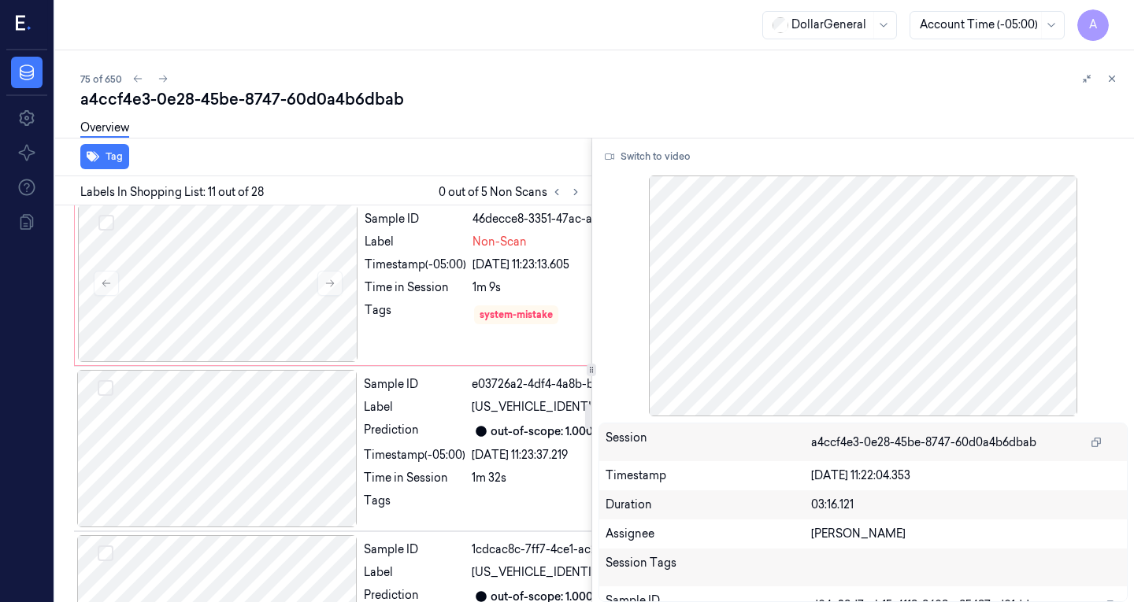
scroll to position [3193, 0]
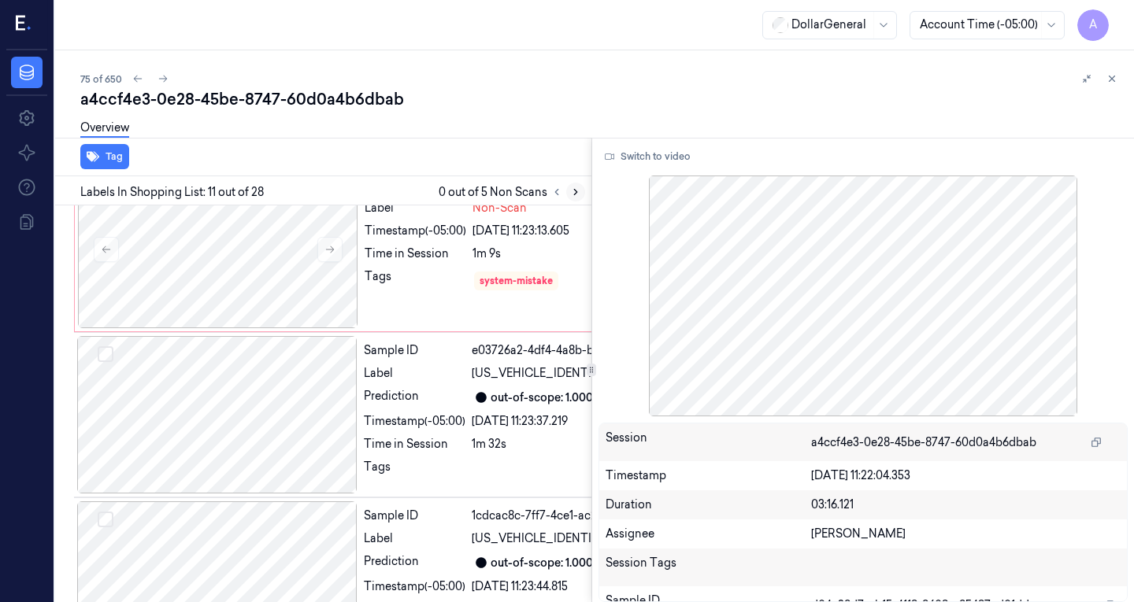
click at [575, 191] on icon at bounding box center [575, 193] width 3 height 6
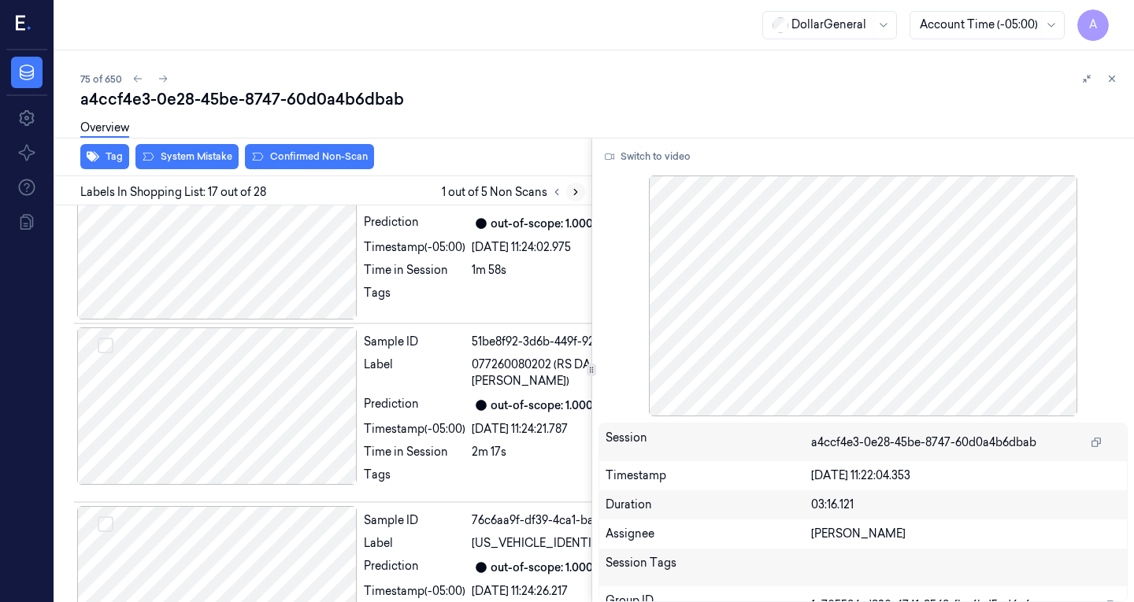
scroll to position [3708, 0]
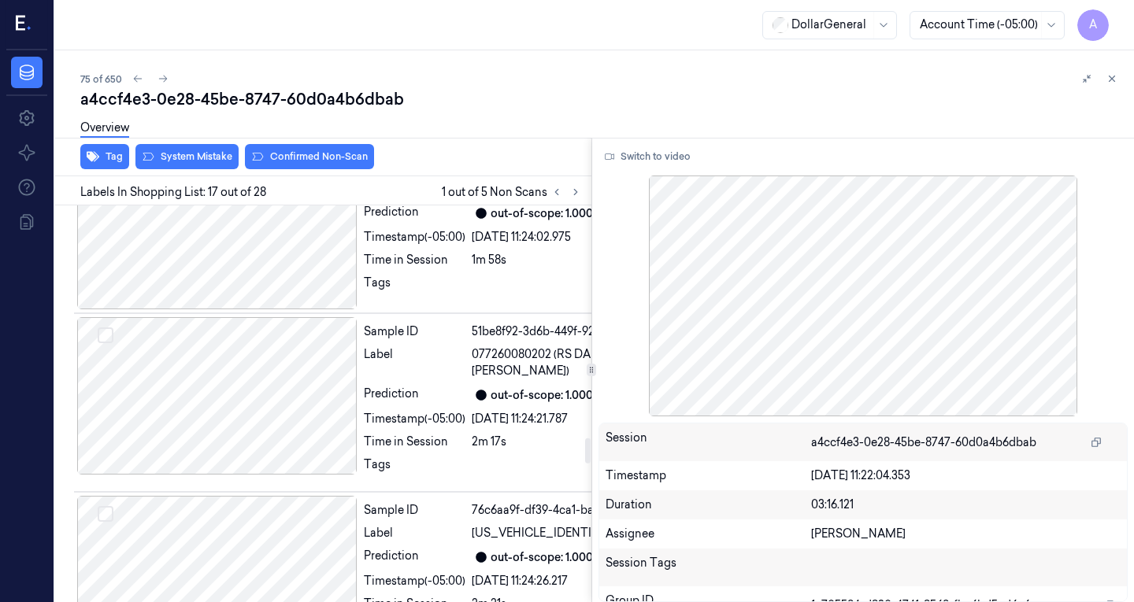
drag, startPoint x: 217, startPoint y: 390, endPoint x: 206, endPoint y: 392, distance: 10.5
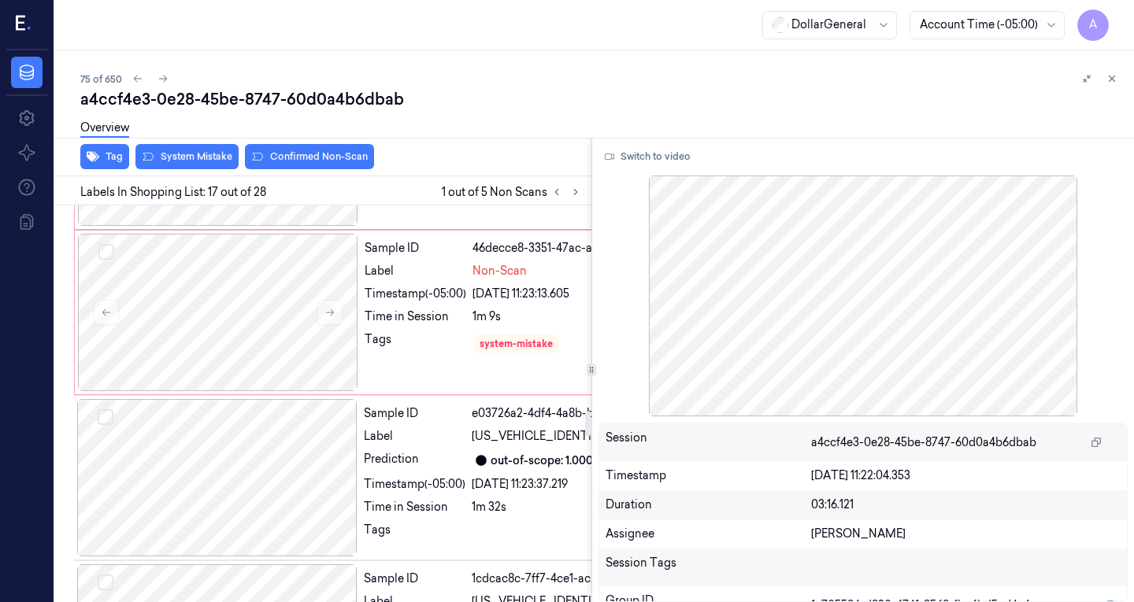
scroll to position [3121, 0]
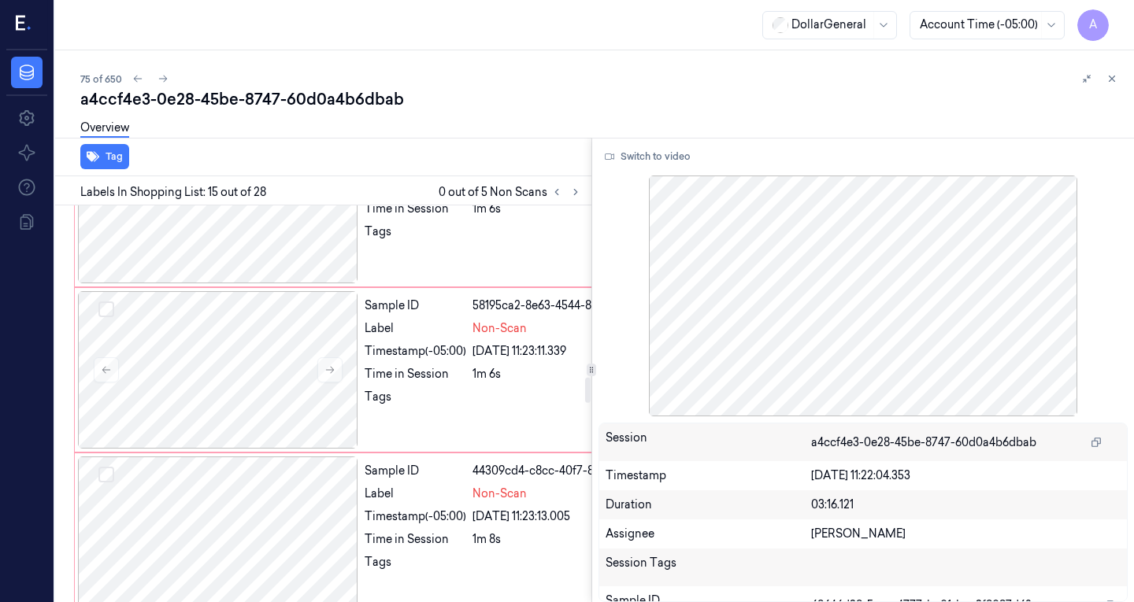
scroll to position [2741, 0]
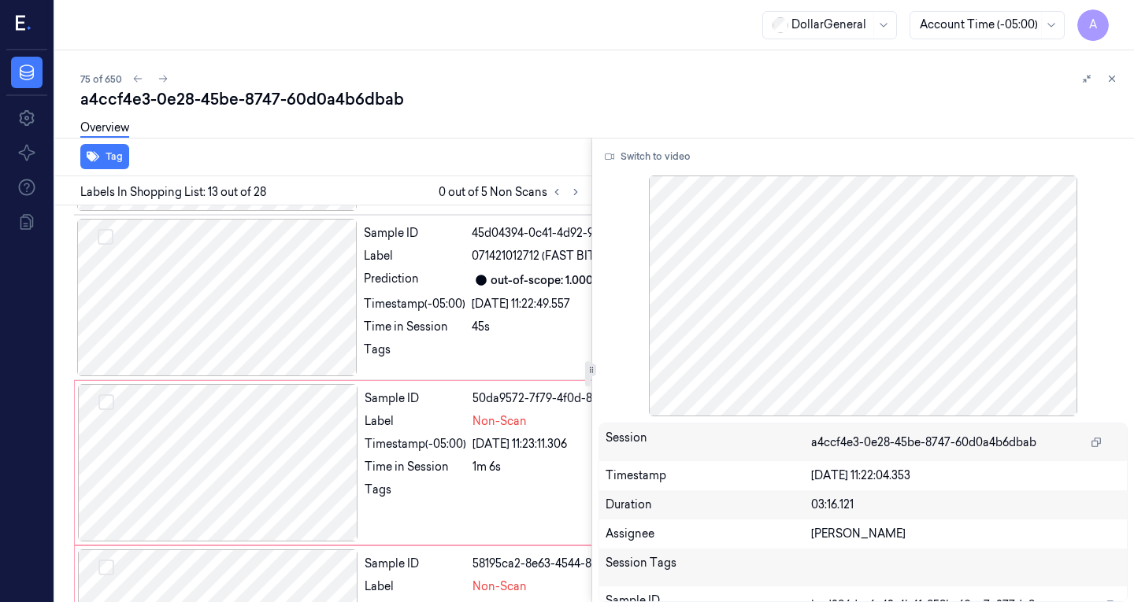
scroll to position [2477, 0]
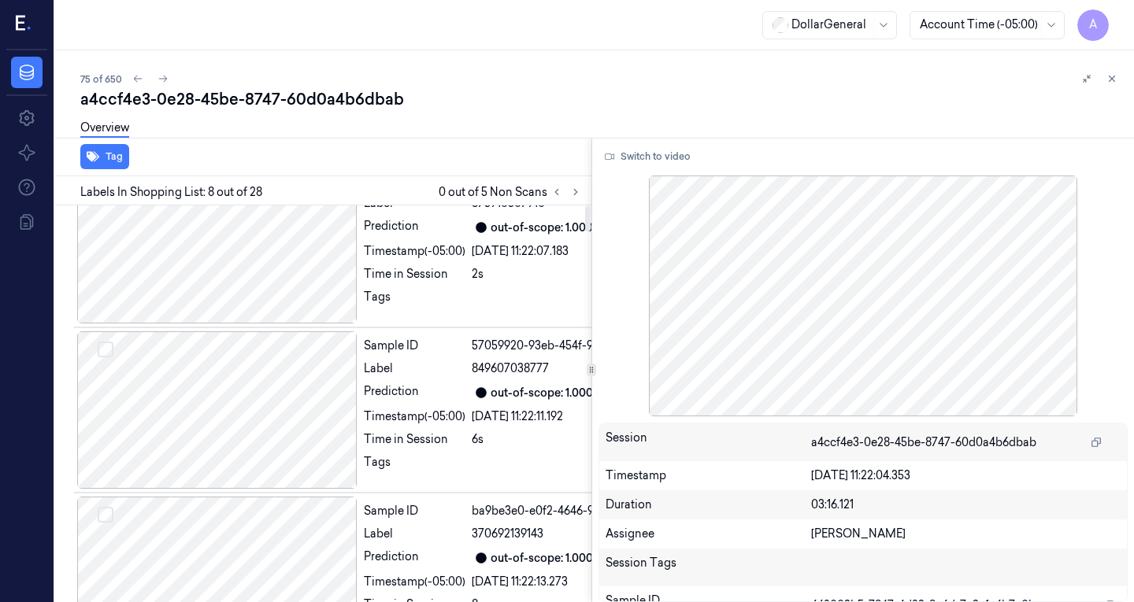
scroll to position [0, 0]
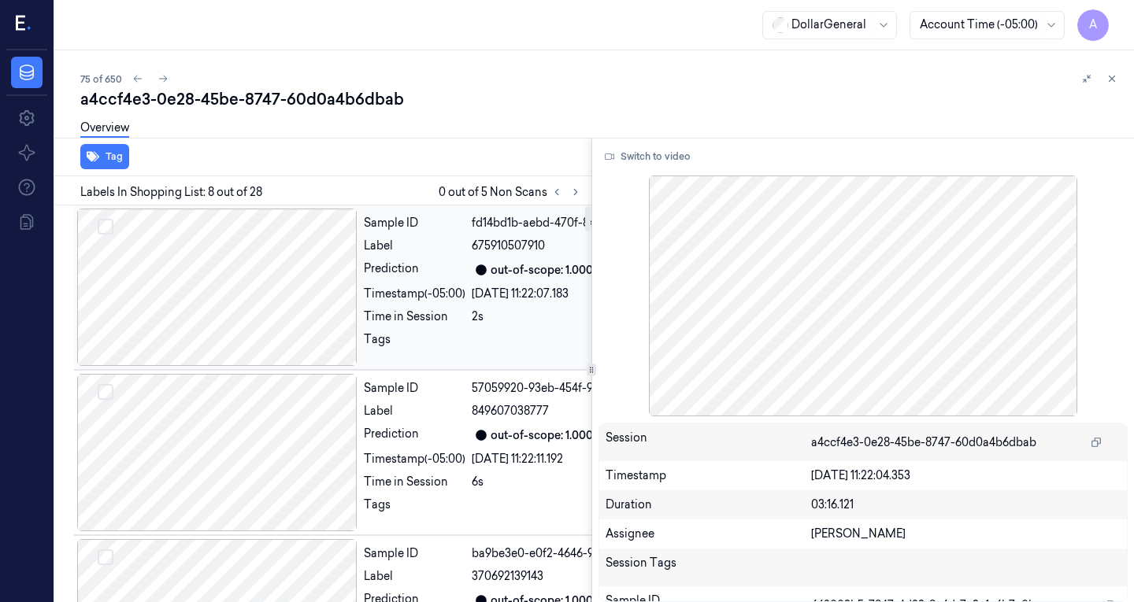
click at [229, 295] on div at bounding box center [217, 287] width 280 height 157
click at [251, 466] on div at bounding box center [217, 452] width 280 height 157
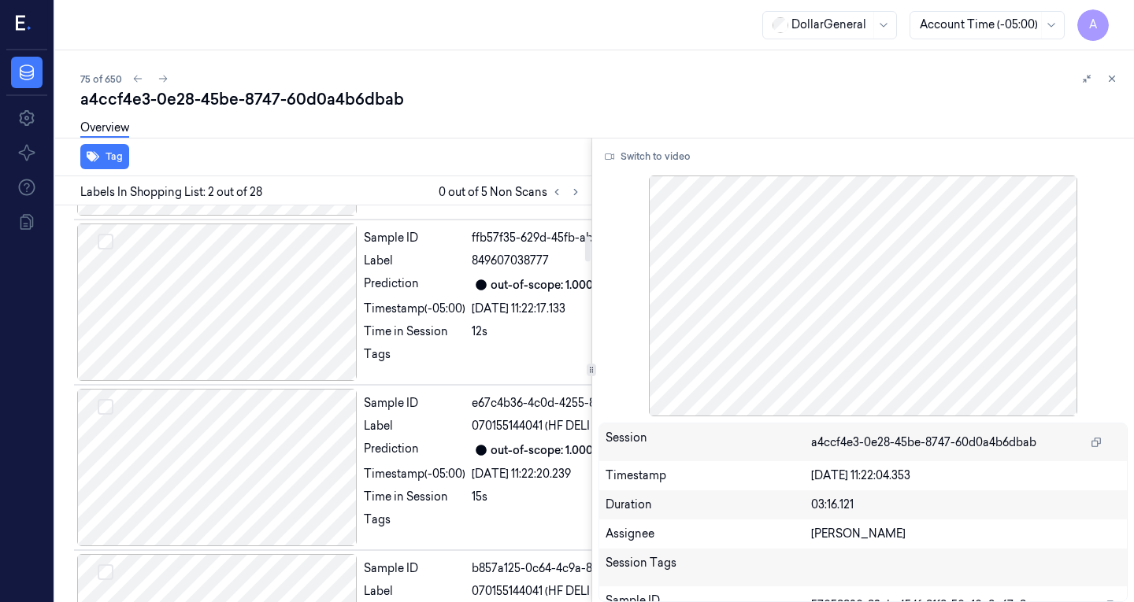
click at [251, 381] on div at bounding box center [217, 302] width 280 height 157
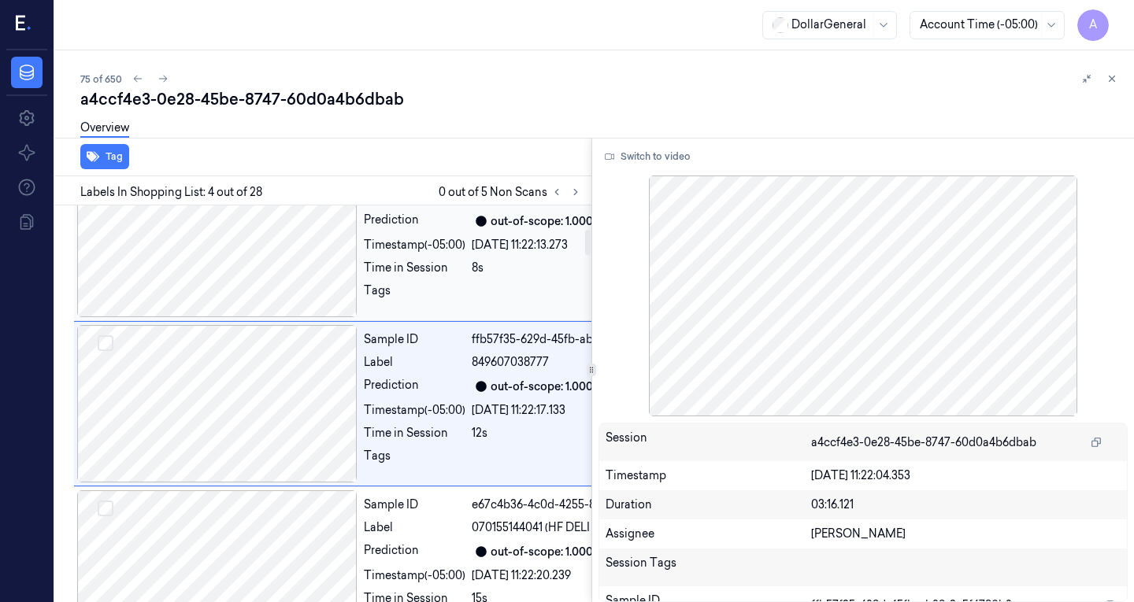
click at [272, 317] on div at bounding box center [217, 238] width 280 height 157
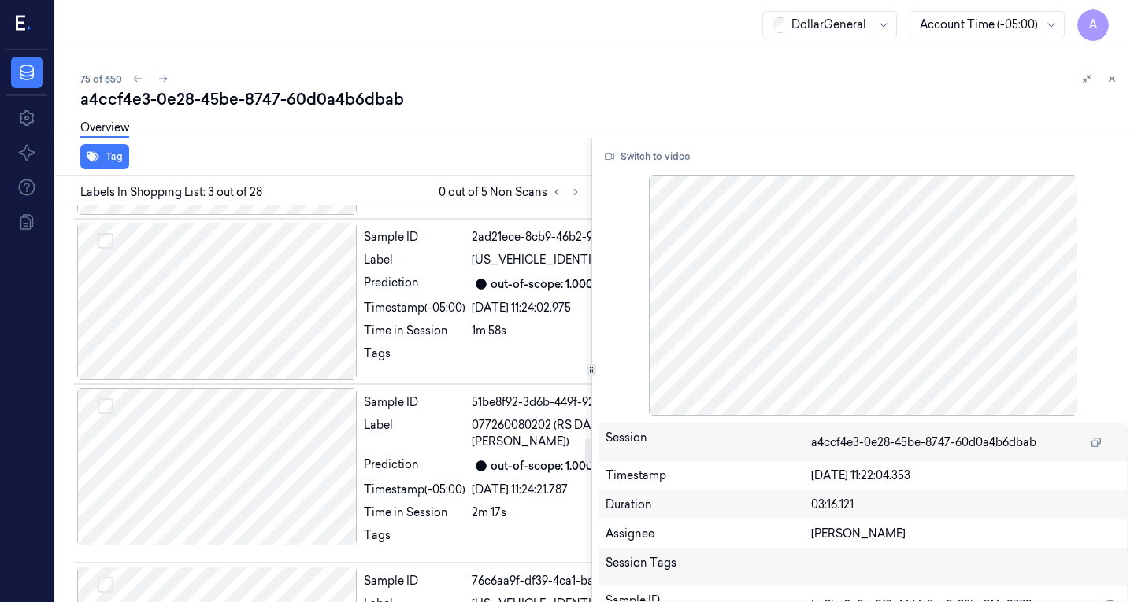
scroll to position [3716, 0]
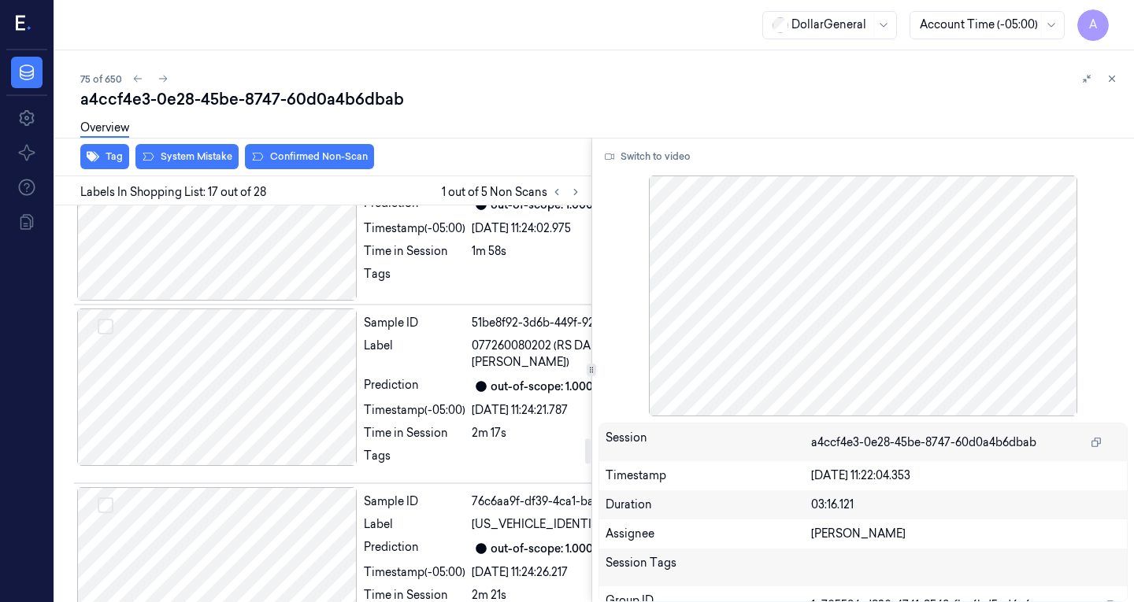
scroll to position [3708, 0]
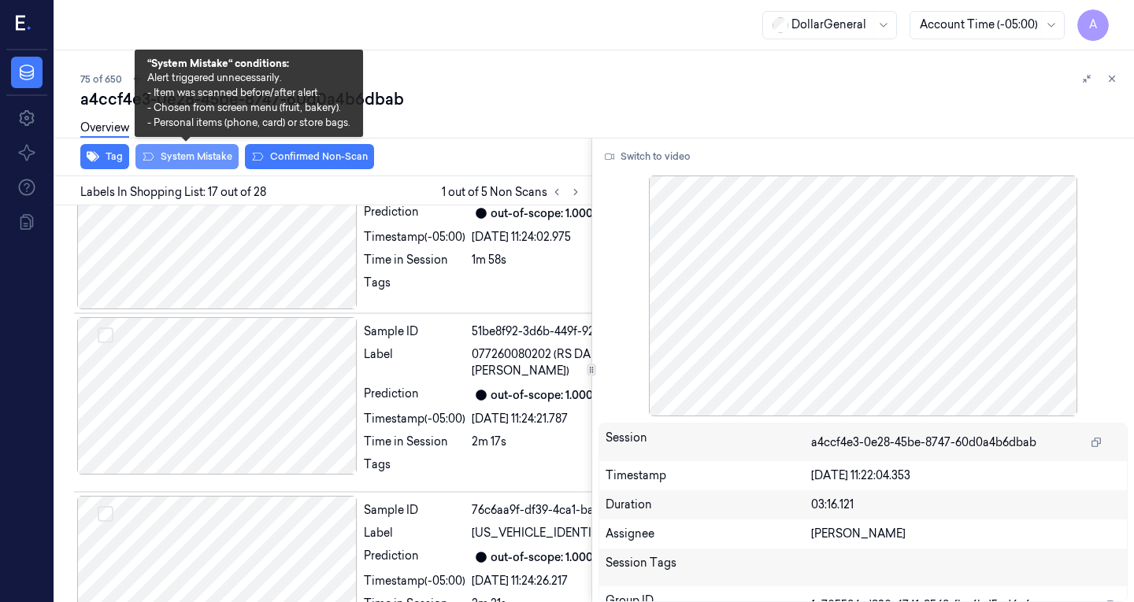
click at [204, 162] on button "System Mistake" at bounding box center [186, 156] width 103 height 25
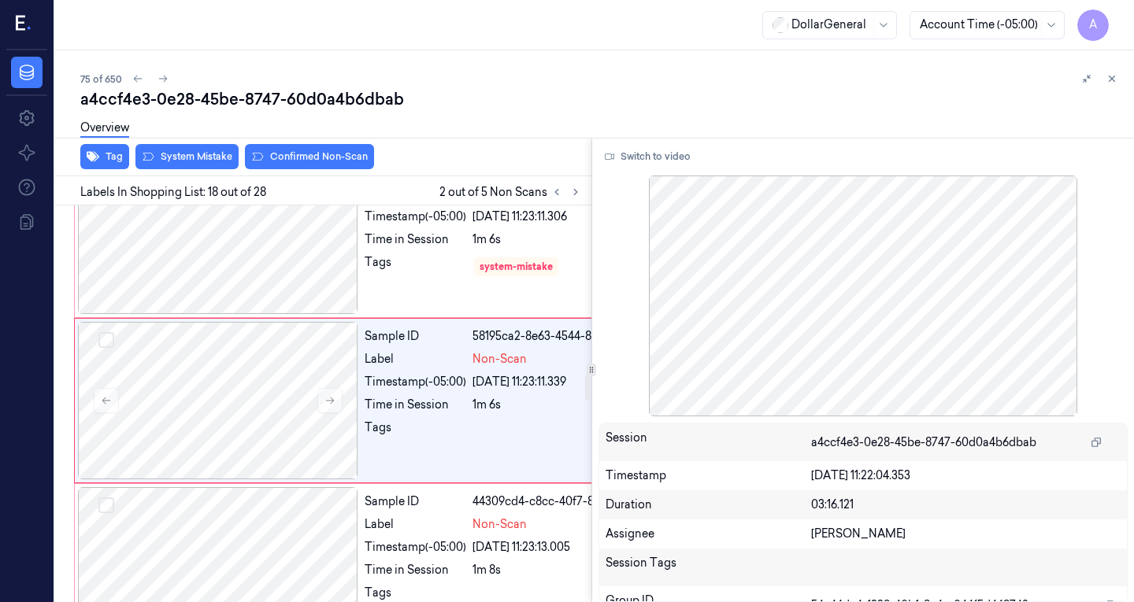
scroll to position [2700, 0]
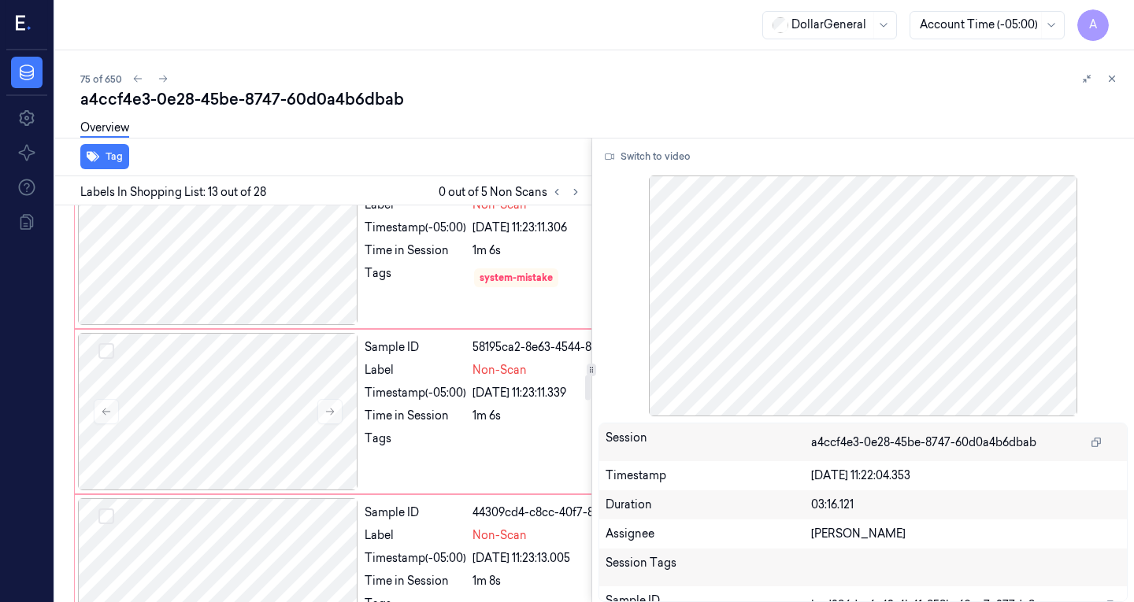
scroll to position [2724, 0]
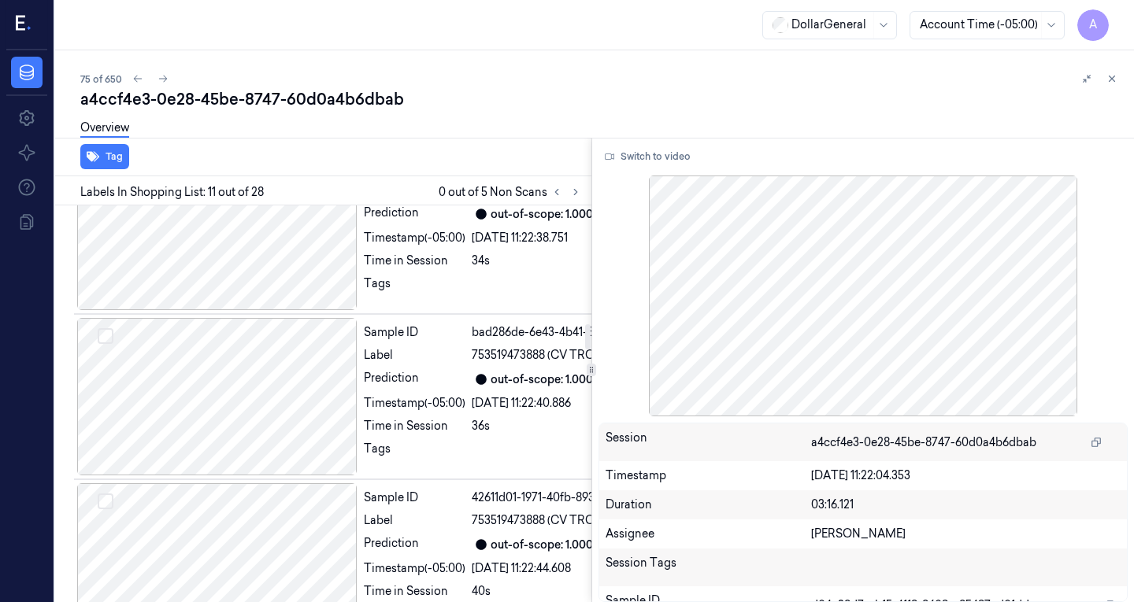
scroll to position [1886, 0]
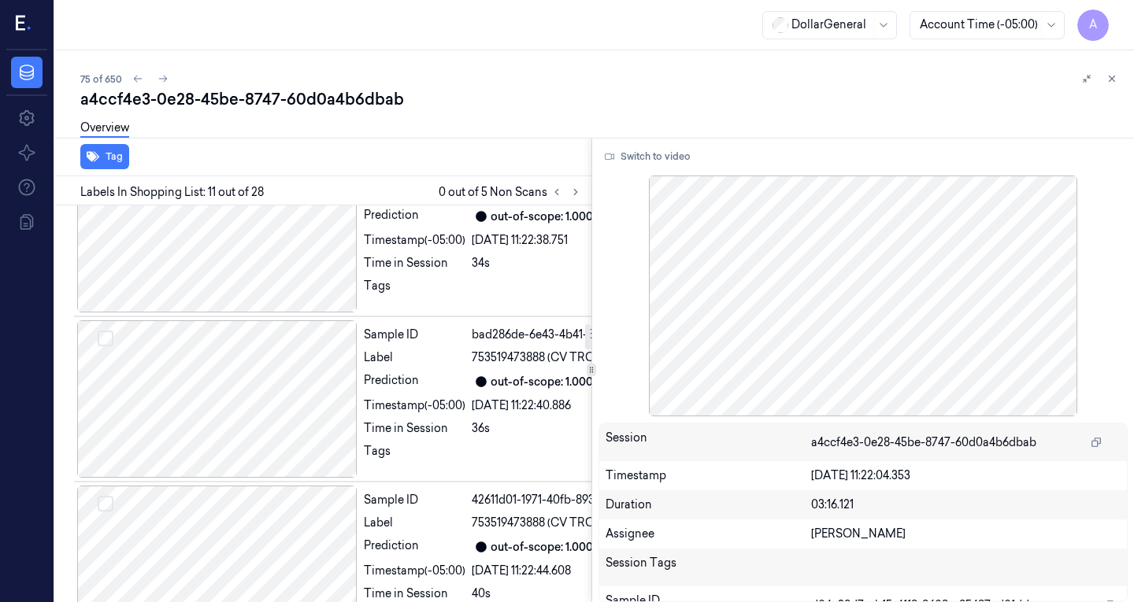
drag, startPoint x: 246, startPoint y: 269, endPoint x: 191, endPoint y: 259, distance: 56.1
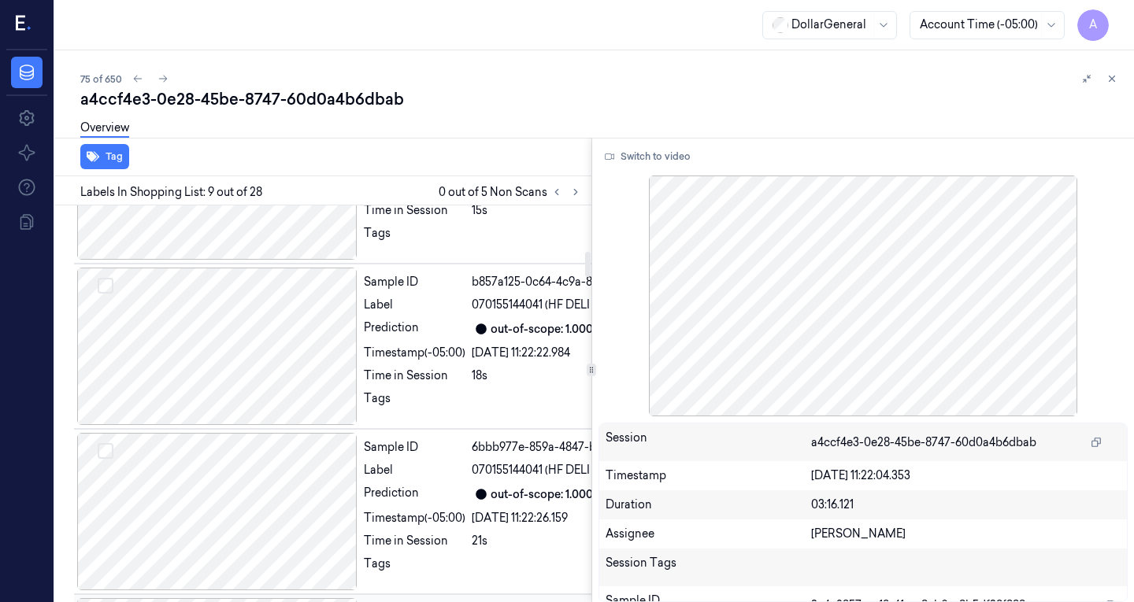
scroll to position [610, 0]
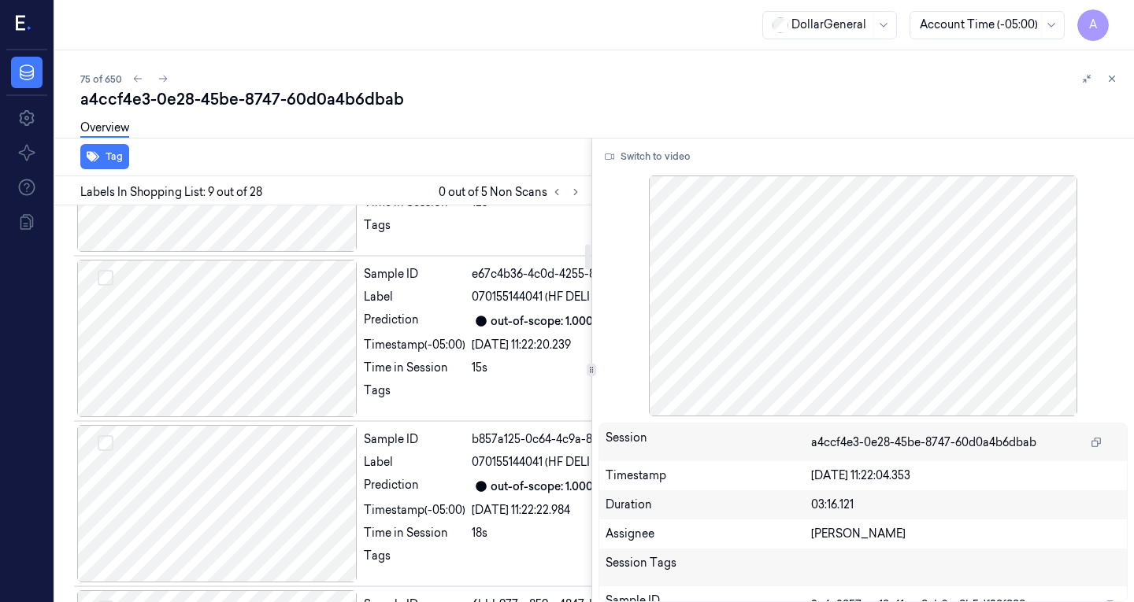
click at [217, 252] on div at bounding box center [217, 172] width 280 height 157
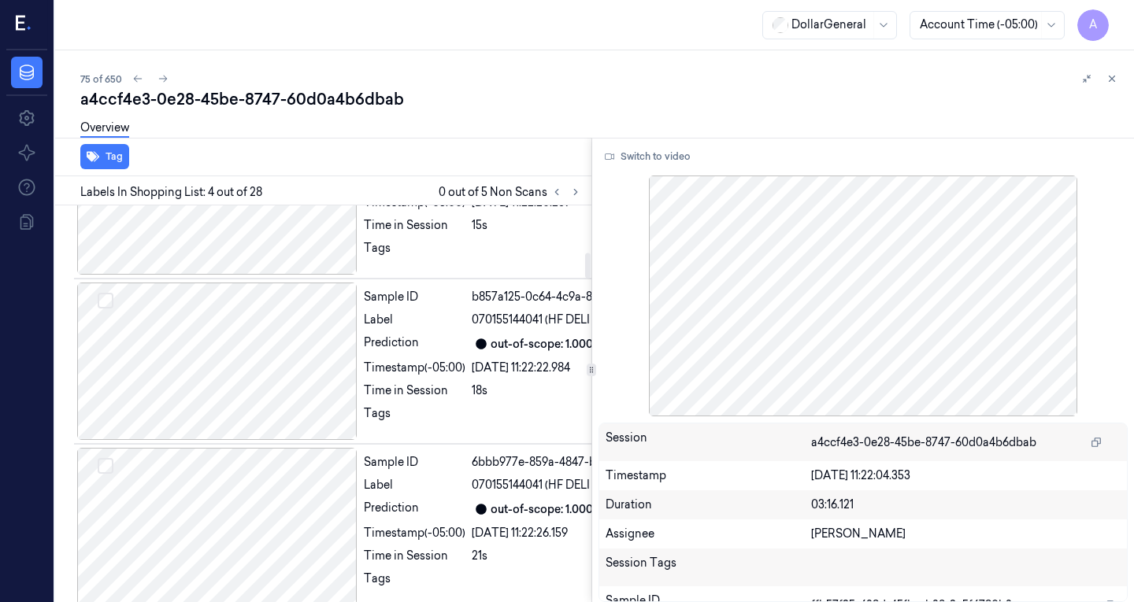
scroll to position [754, 0]
click at [198, 274] on div at bounding box center [217, 195] width 280 height 157
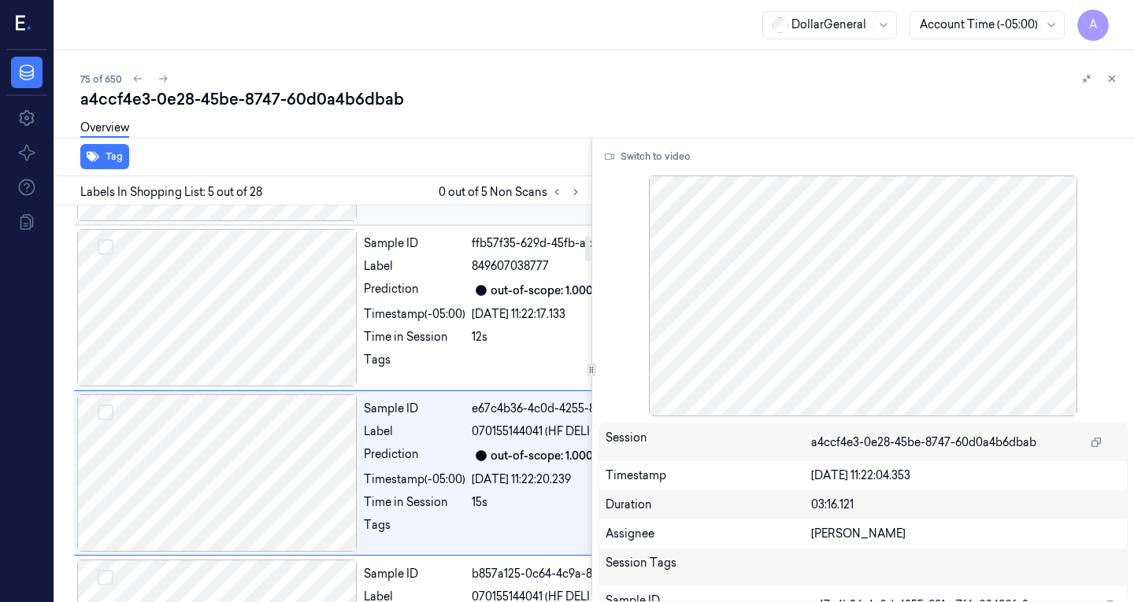
click at [213, 221] on div at bounding box center [217, 142] width 280 height 157
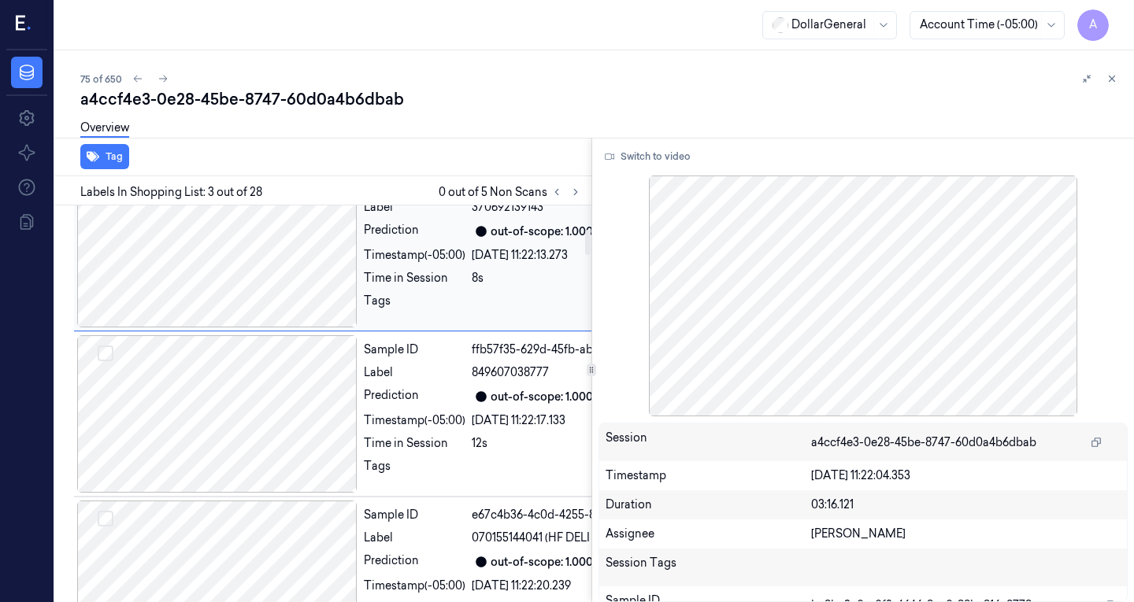
scroll to position [365, 0]
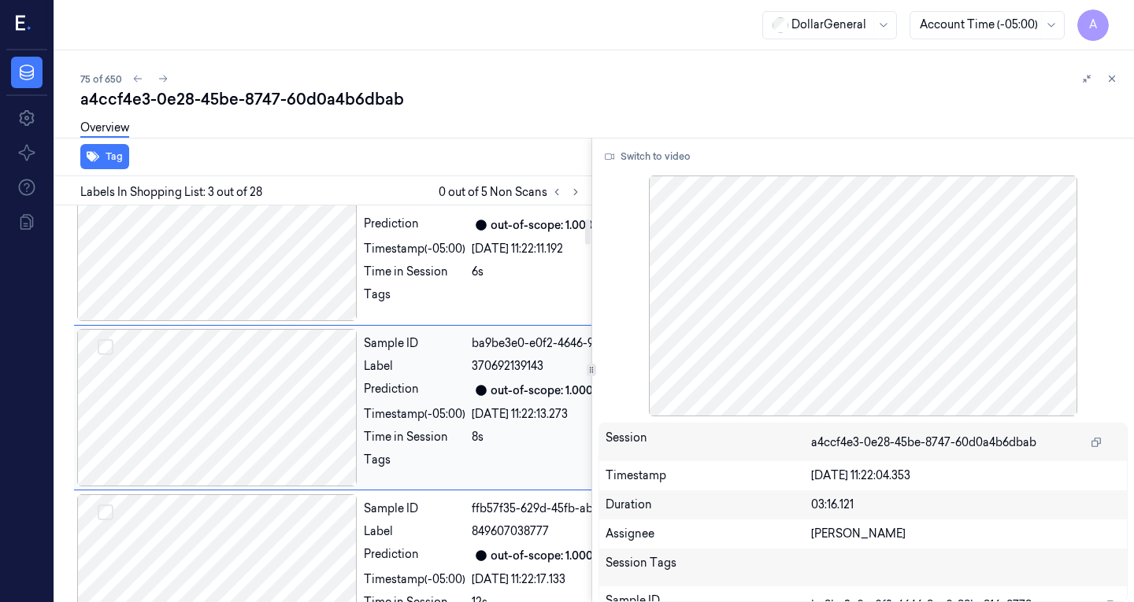
click at [213, 300] on div at bounding box center [217, 242] width 280 height 157
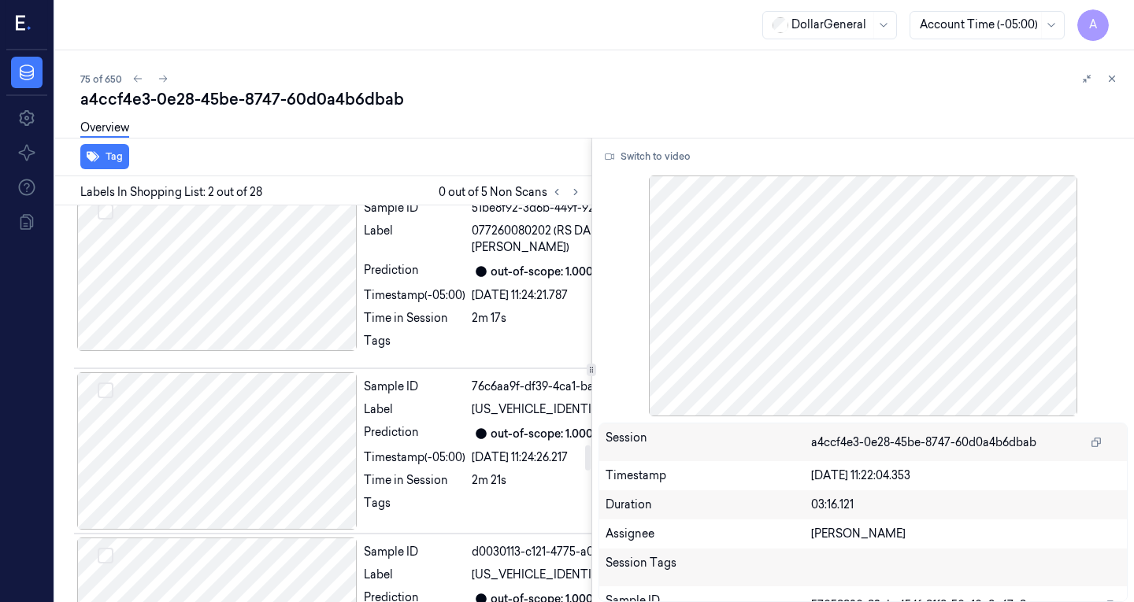
scroll to position [3832, 0]
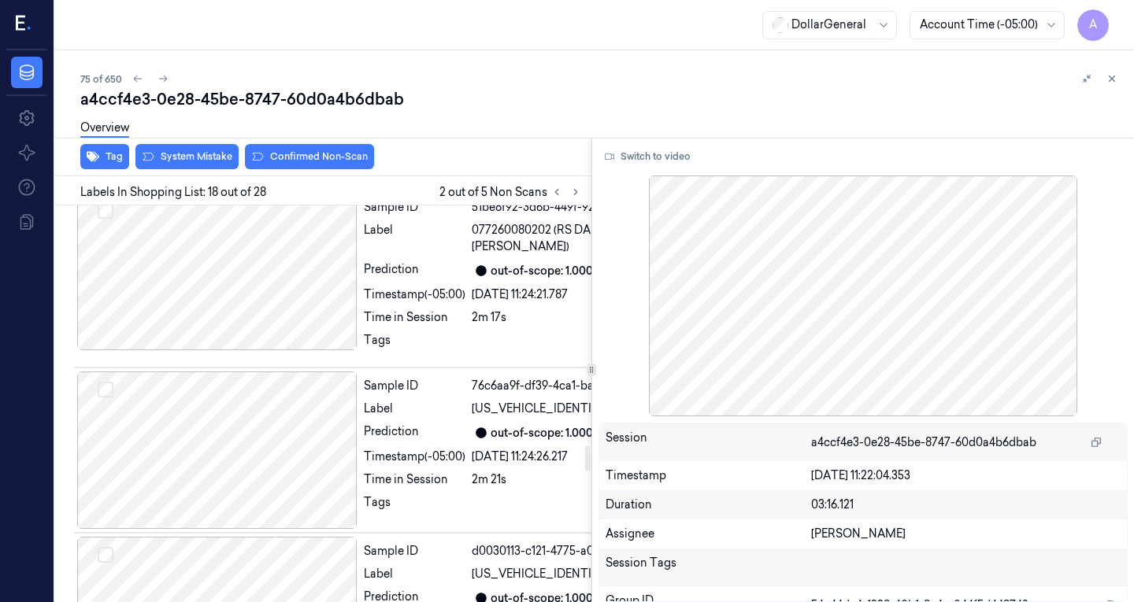
scroll to position [3894, 0]
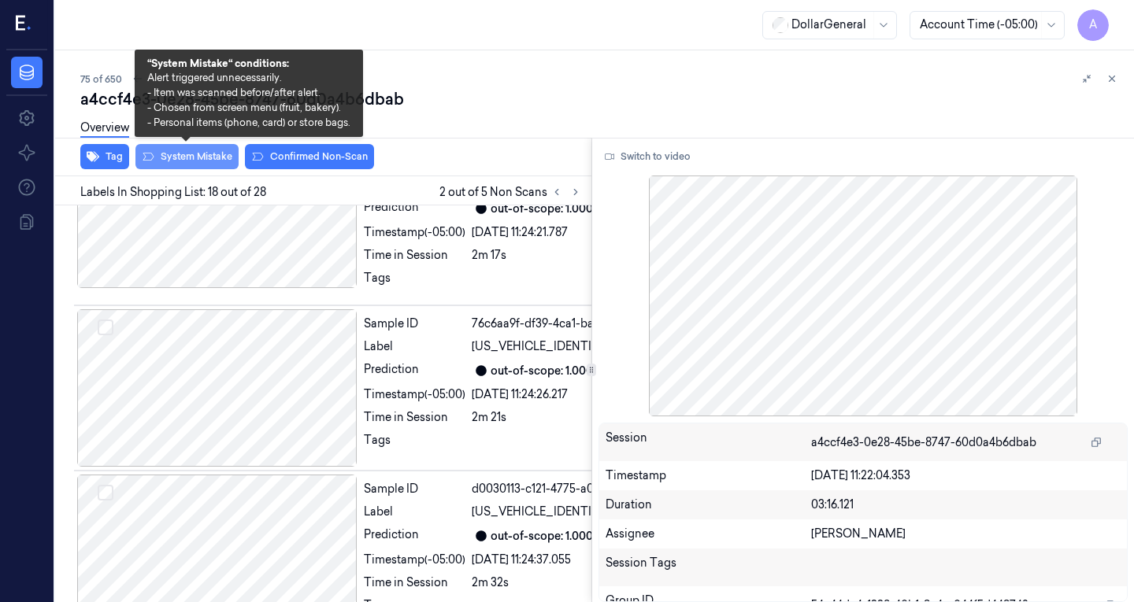
click at [214, 161] on button "System Mistake" at bounding box center [186, 156] width 103 height 25
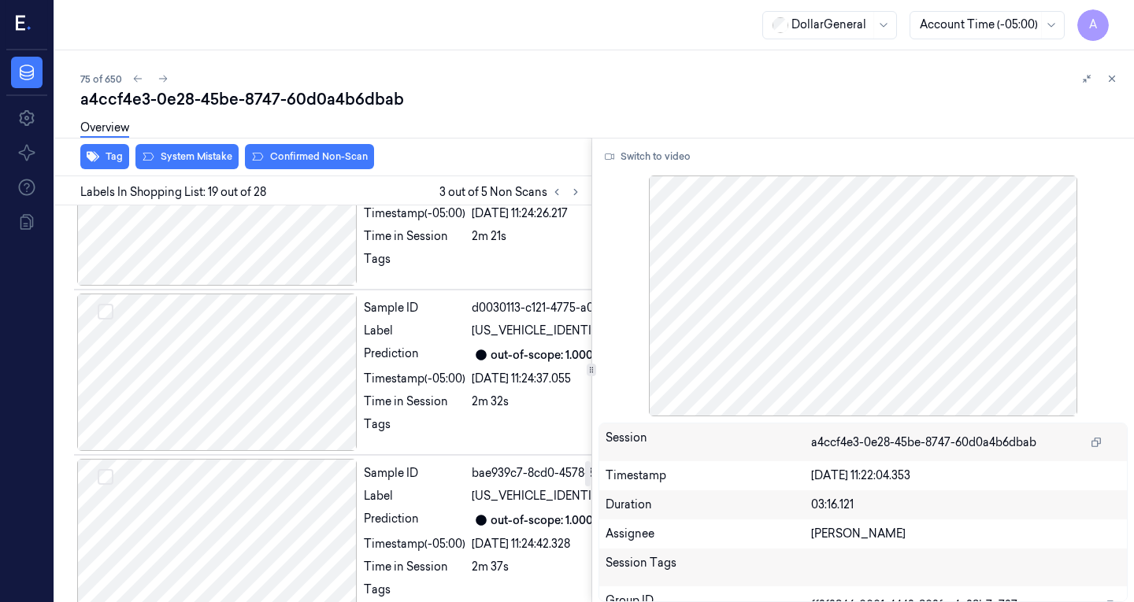
scroll to position [4081, 0]
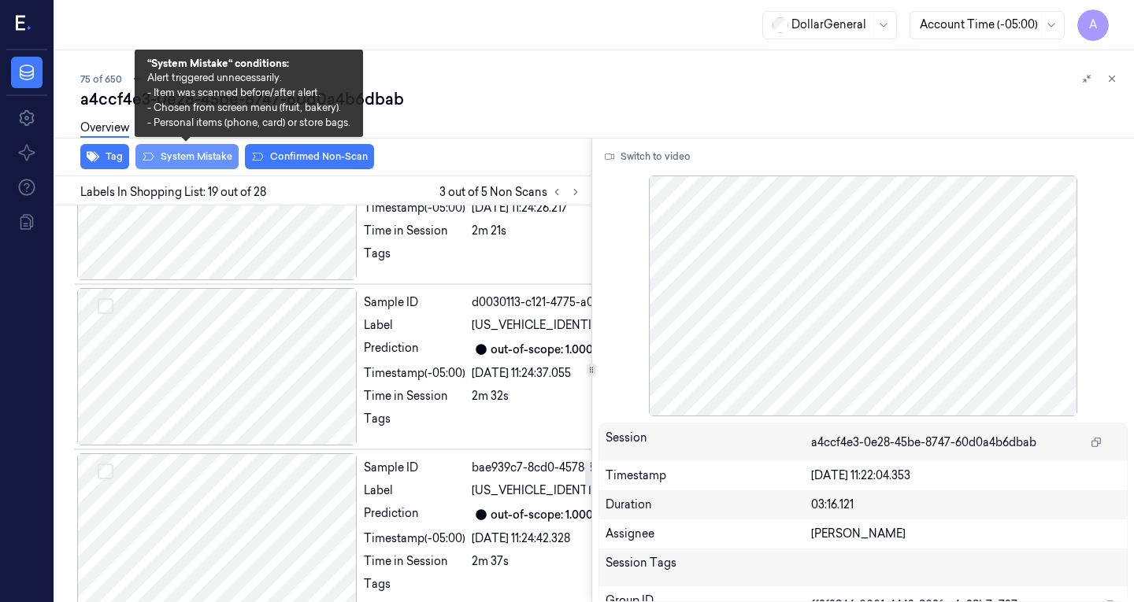
click at [187, 154] on button "System Mistake" at bounding box center [186, 156] width 103 height 25
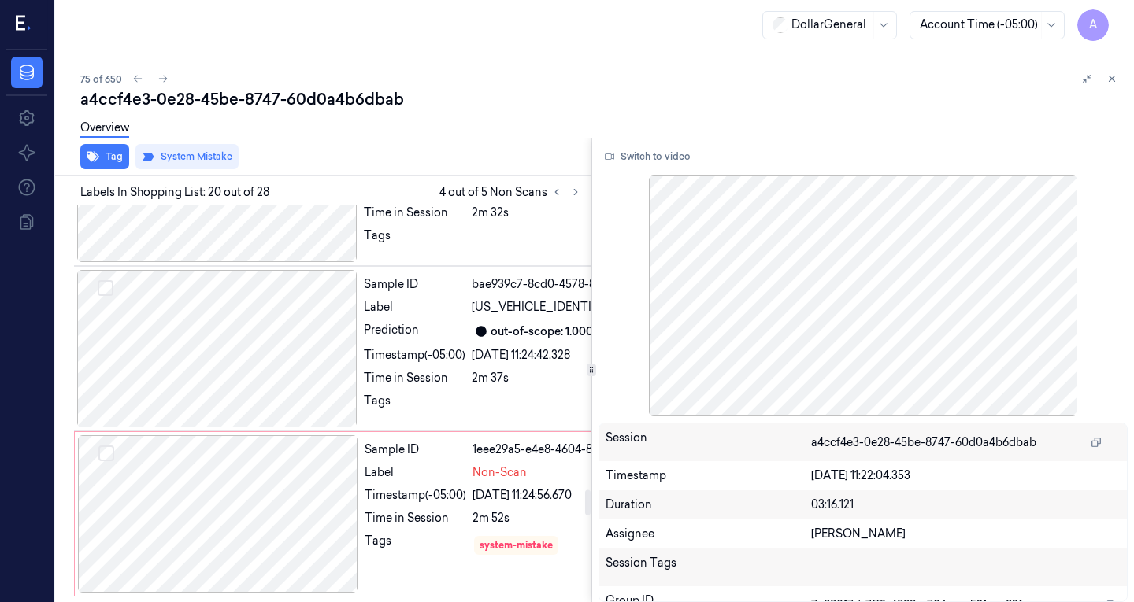
scroll to position [4843, 0]
click at [574, 198] on button at bounding box center [575, 192] width 19 height 19
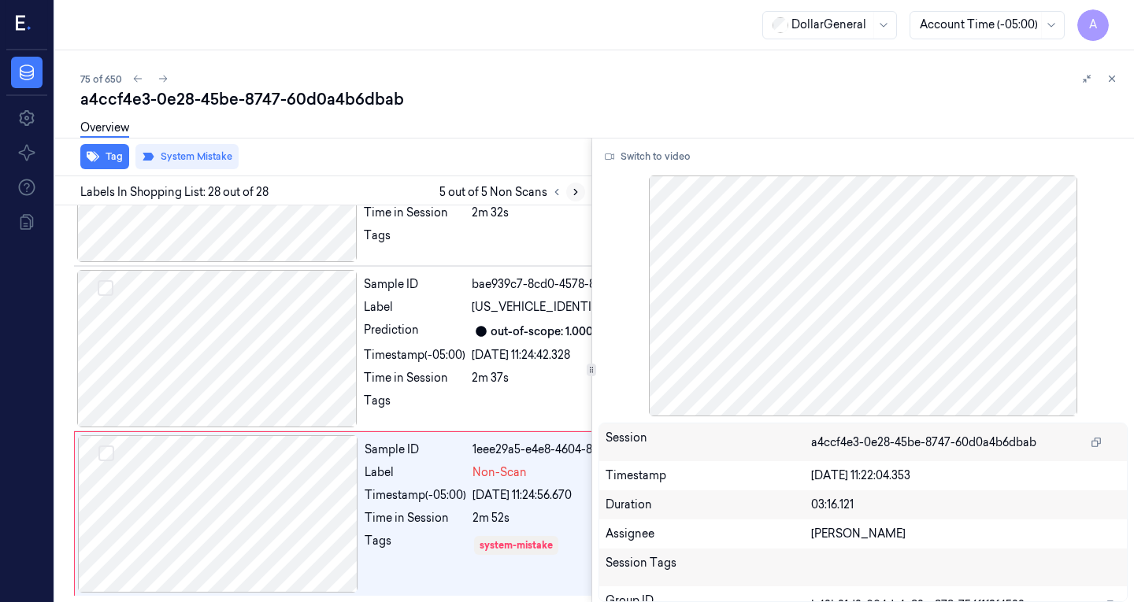
scroll to position [5920, 0]
click at [553, 191] on icon at bounding box center [556, 192] width 11 height 11
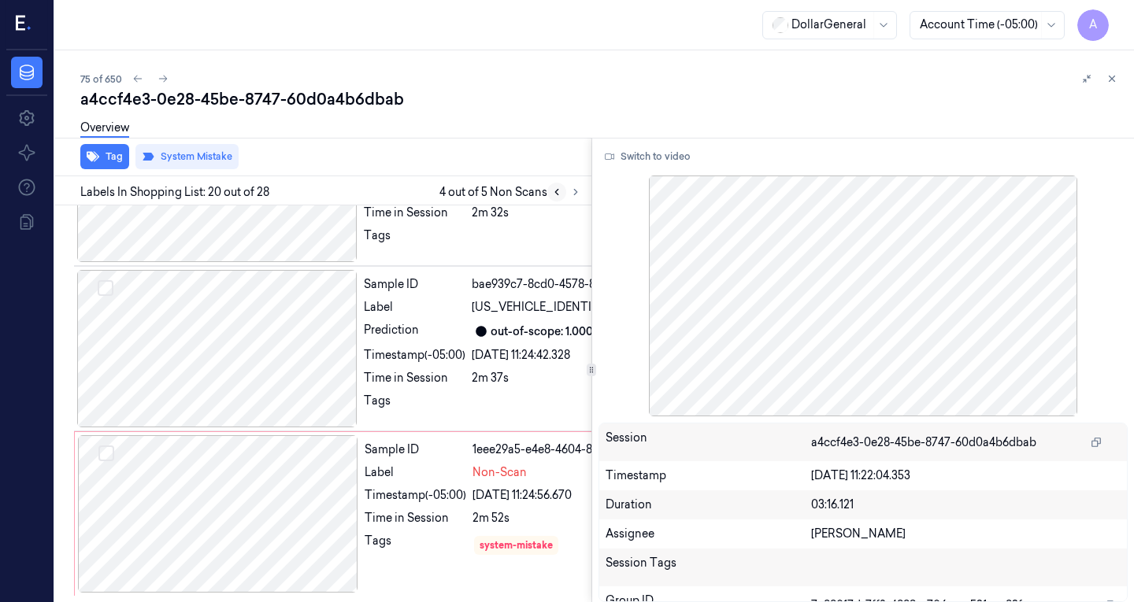
click at [553, 191] on icon at bounding box center [556, 192] width 11 height 11
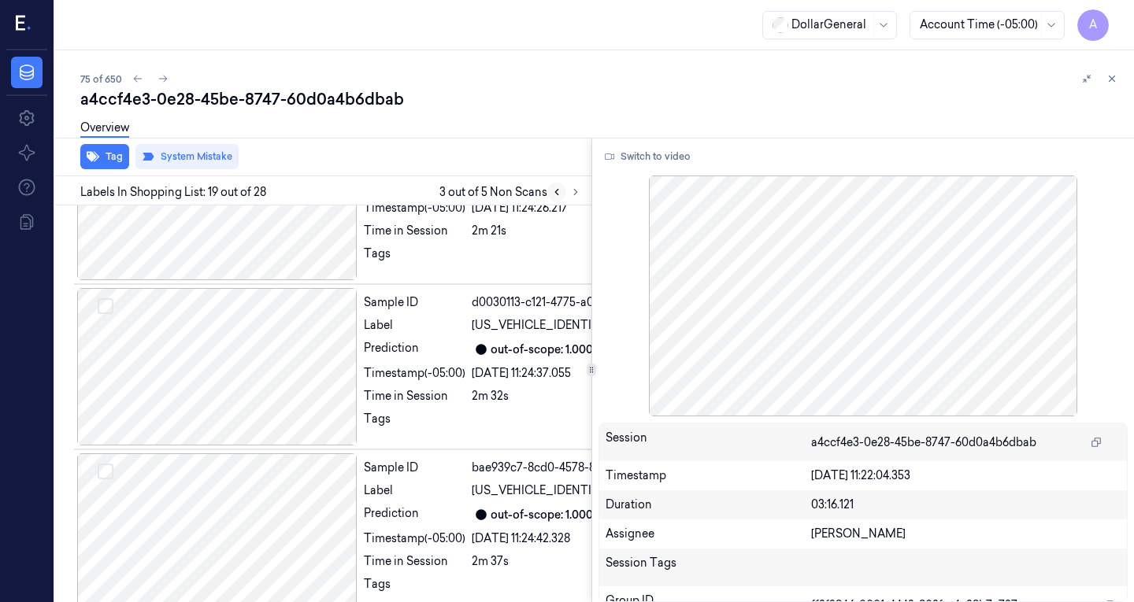
click at [553, 191] on icon at bounding box center [556, 192] width 11 height 11
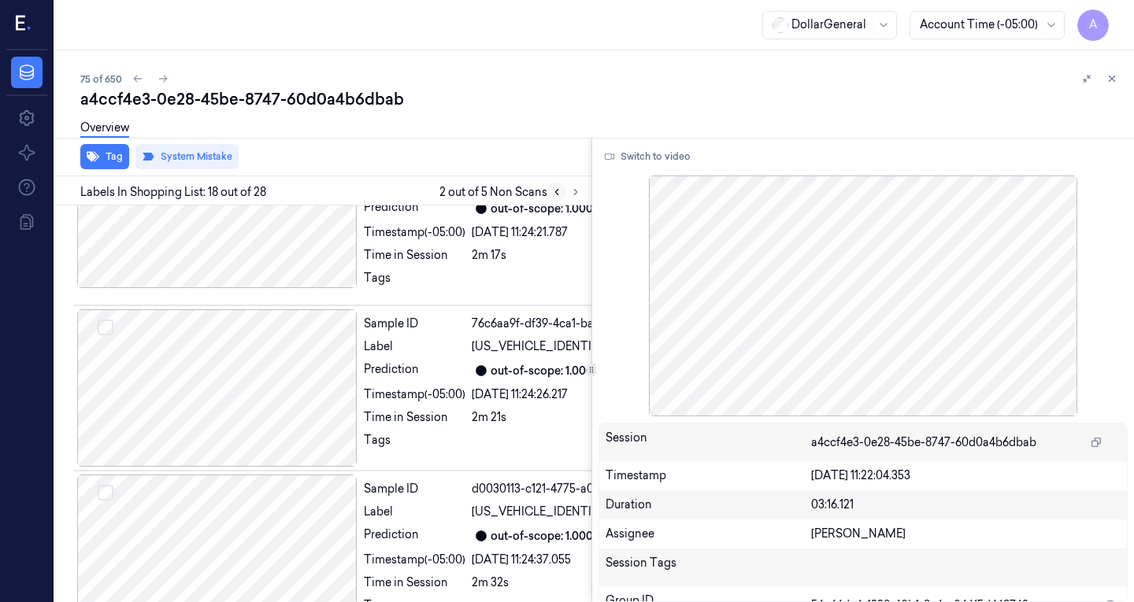
click at [553, 191] on icon at bounding box center [556, 192] width 11 height 11
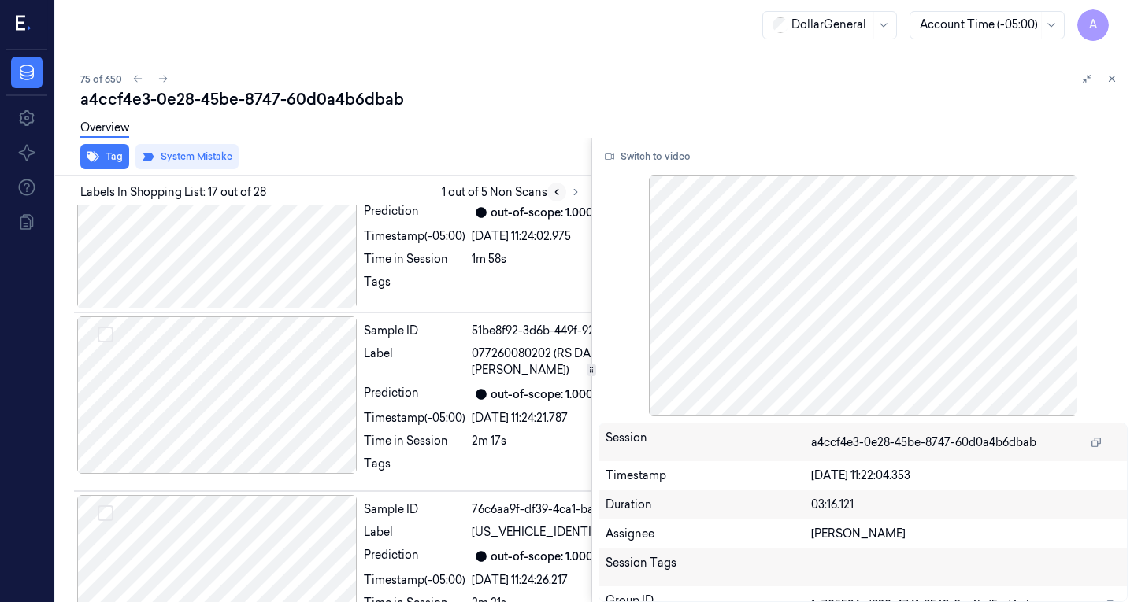
scroll to position [3708, 0]
click at [553, 191] on icon at bounding box center [556, 192] width 11 height 11
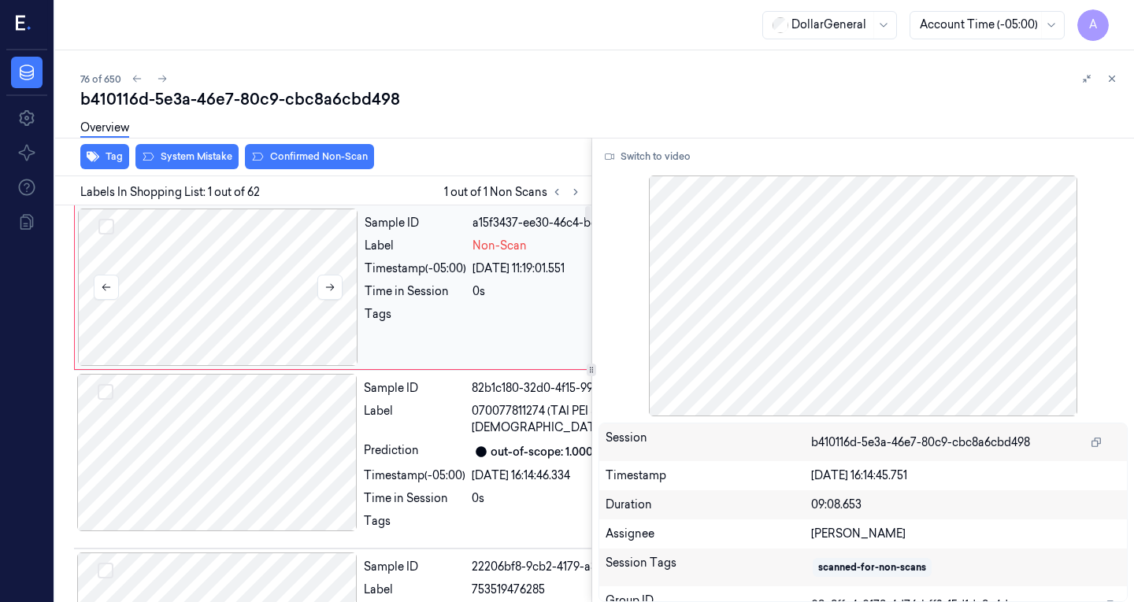
click at [247, 268] on div at bounding box center [218, 287] width 280 height 157
click at [203, 470] on div at bounding box center [217, 452] width 280 height 157
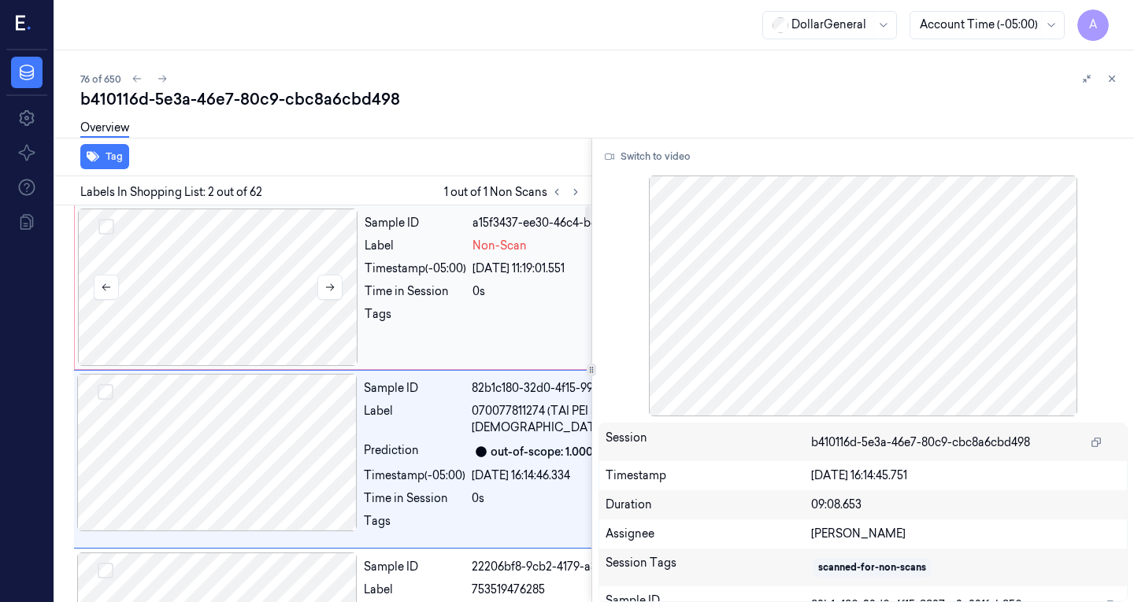
click at [212, 280] on div at bounding box center [218, 287] width 280 height 157
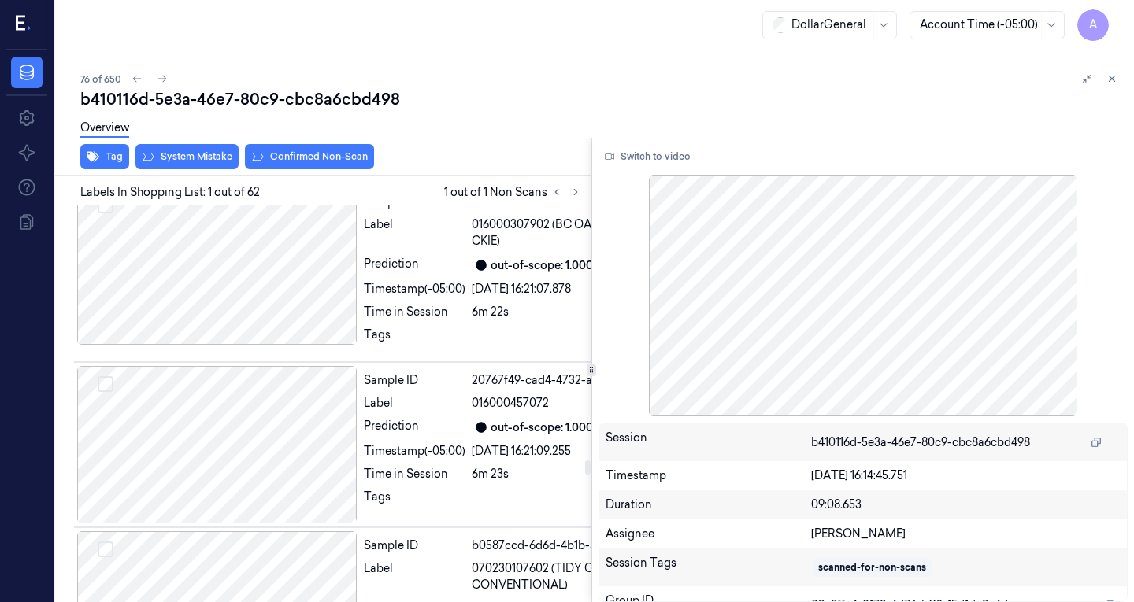
scroll to position [9467, 0]
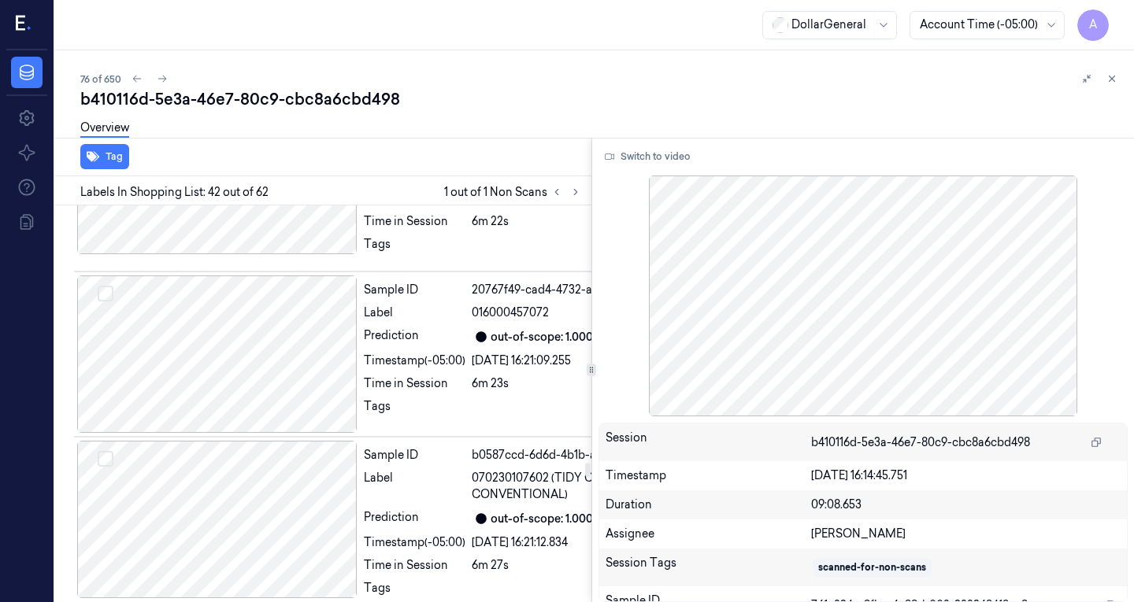
scroll to position [9565, 0]
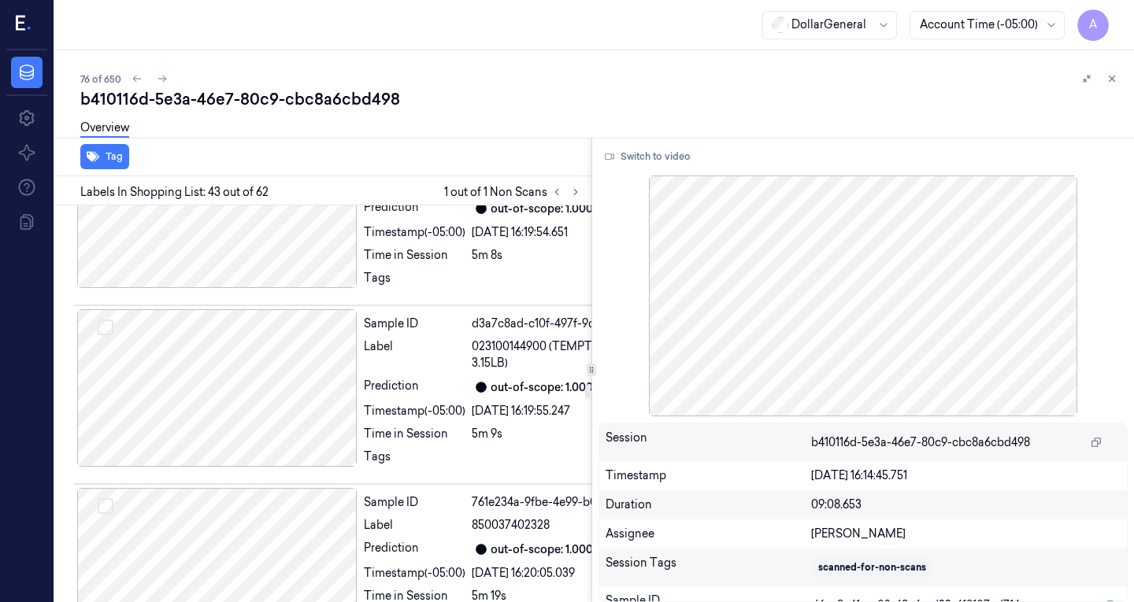
scroll to position [6633, 0]
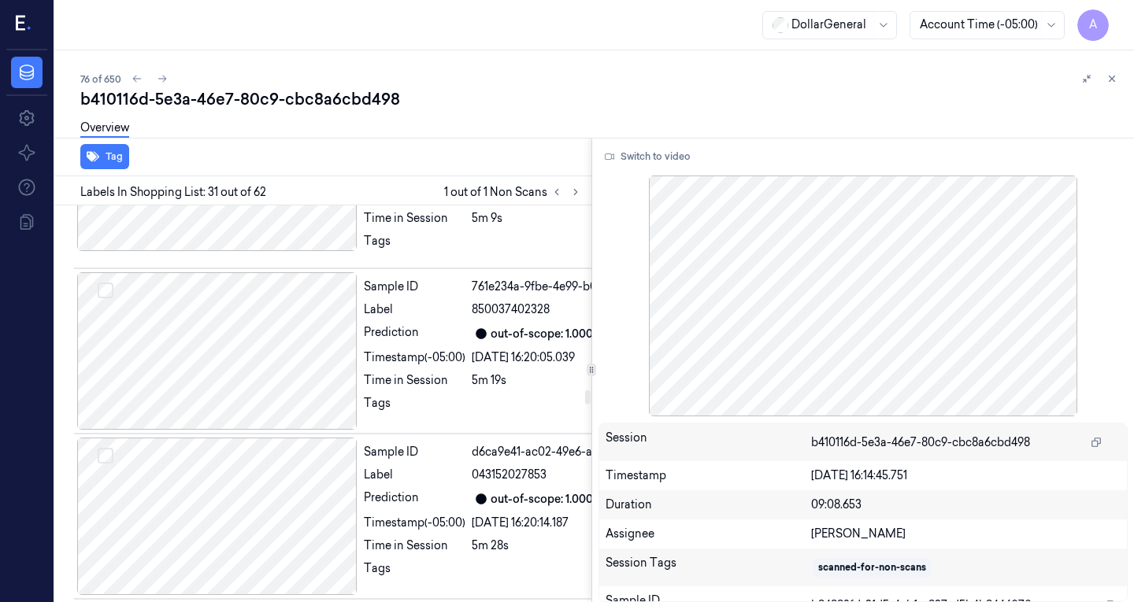
scroll to position [6852, 0]
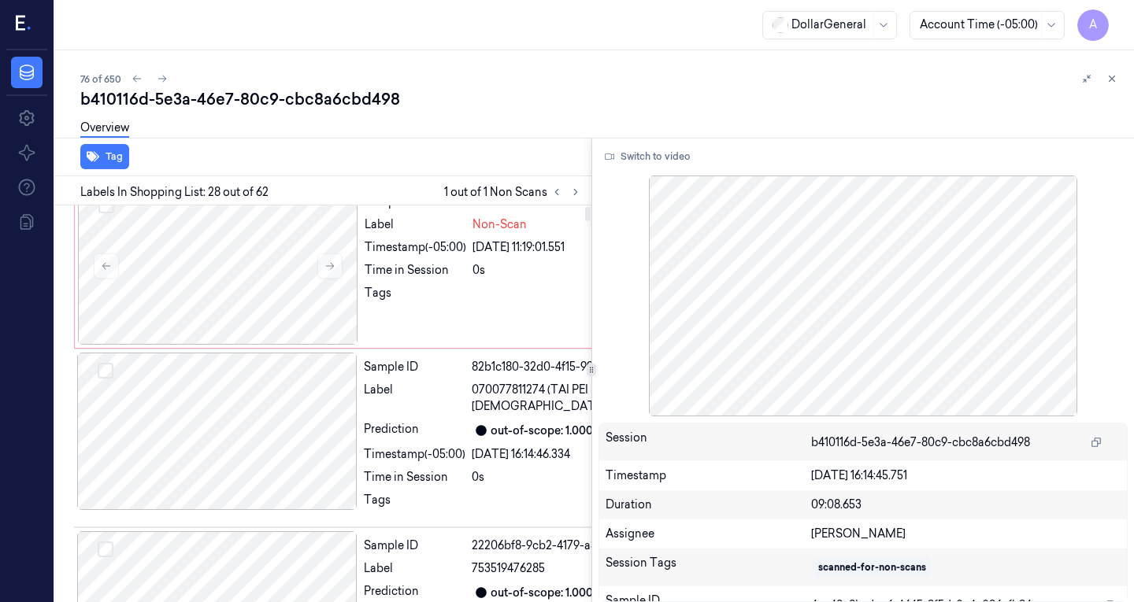
scroll to position [0, 0]
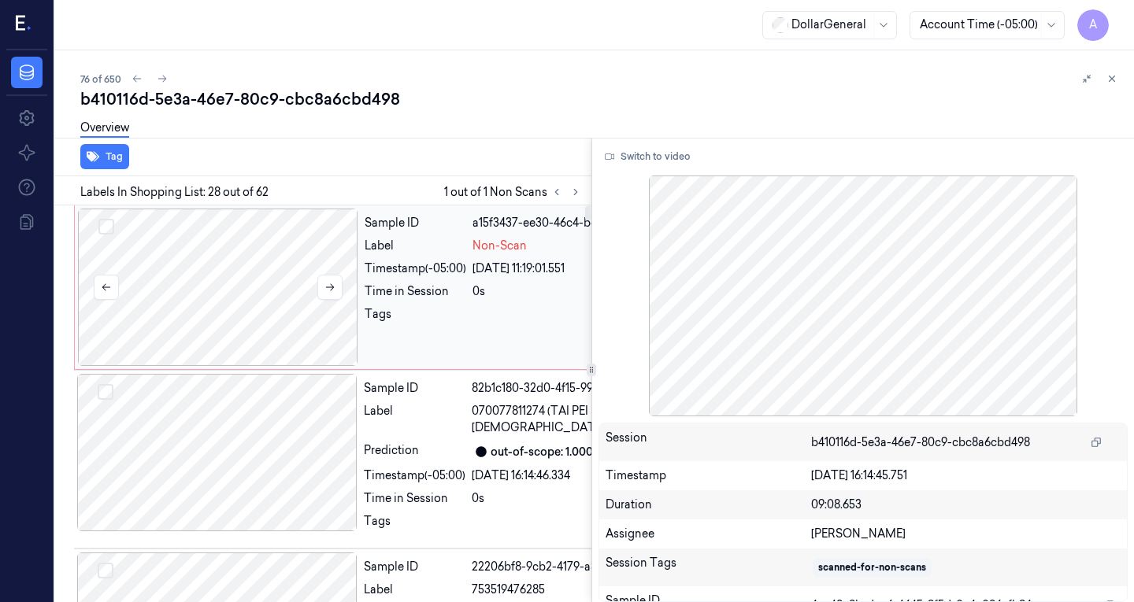
click at [209, 249] on div at bounding box center [218, 287] width 280 height 157
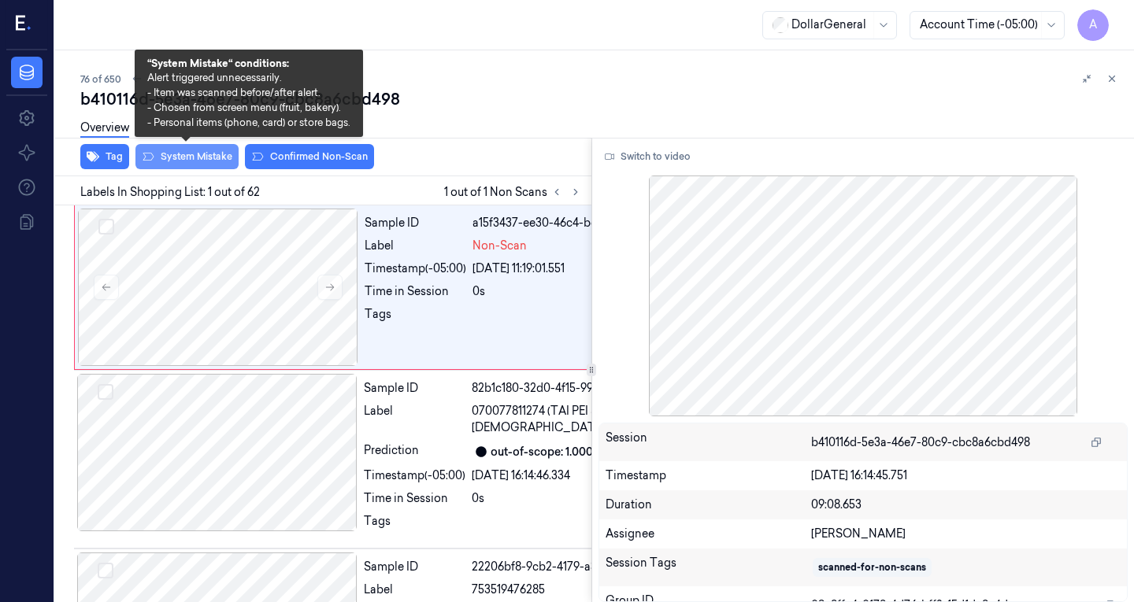
click at [193, 163] on button "System Mistake" at bounding box center [186, 156] width 103 height 25
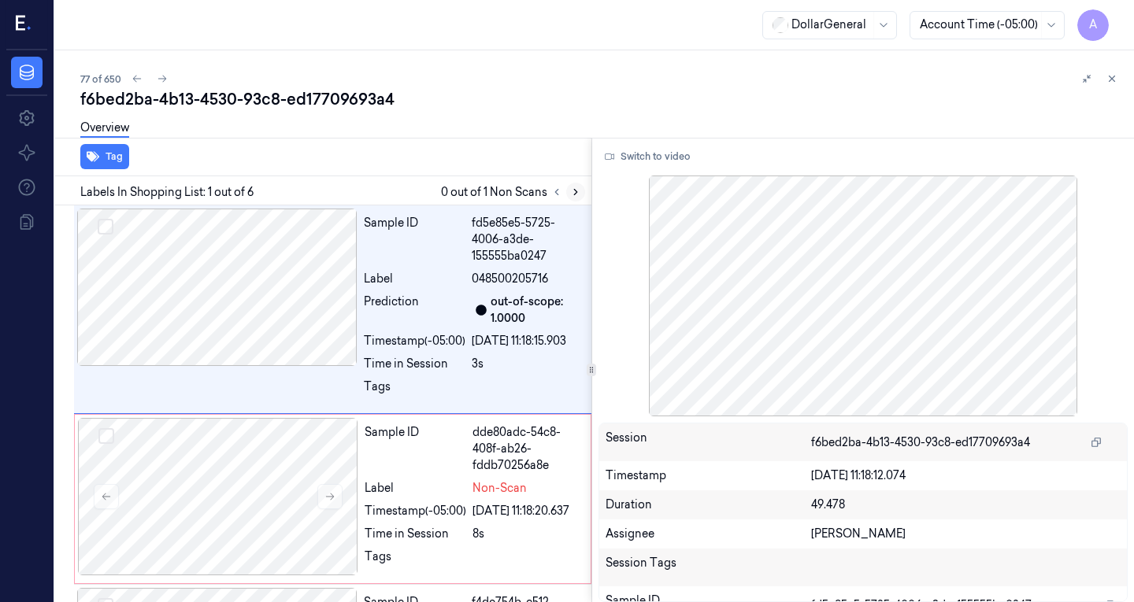
click at [570, 187] on icon at bounding box center [575, 192] width 11 height 11
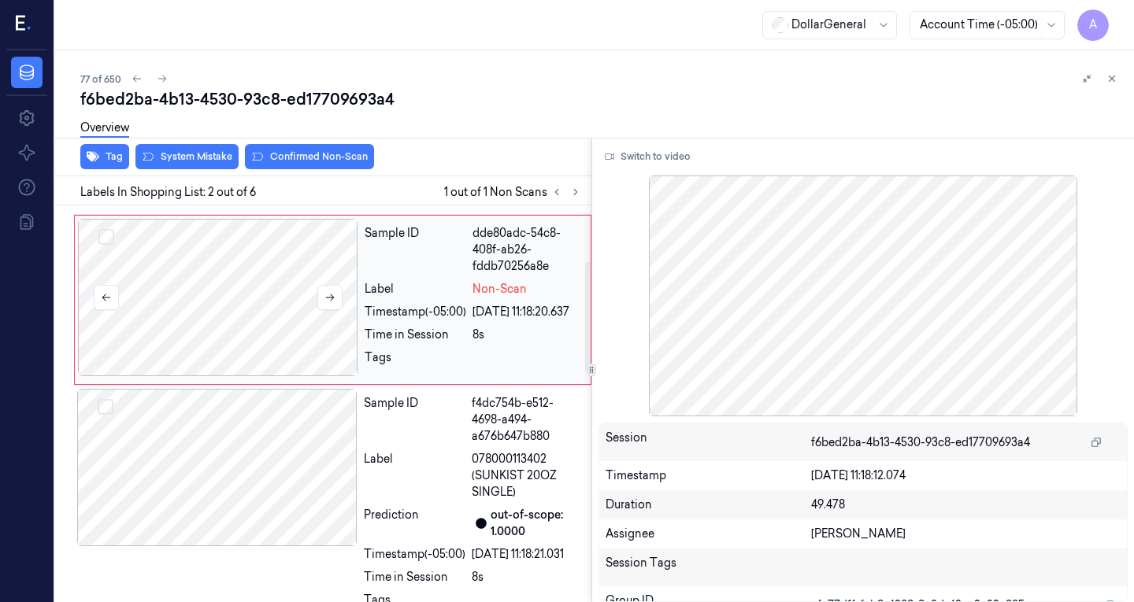
scroll to position [201, 0]
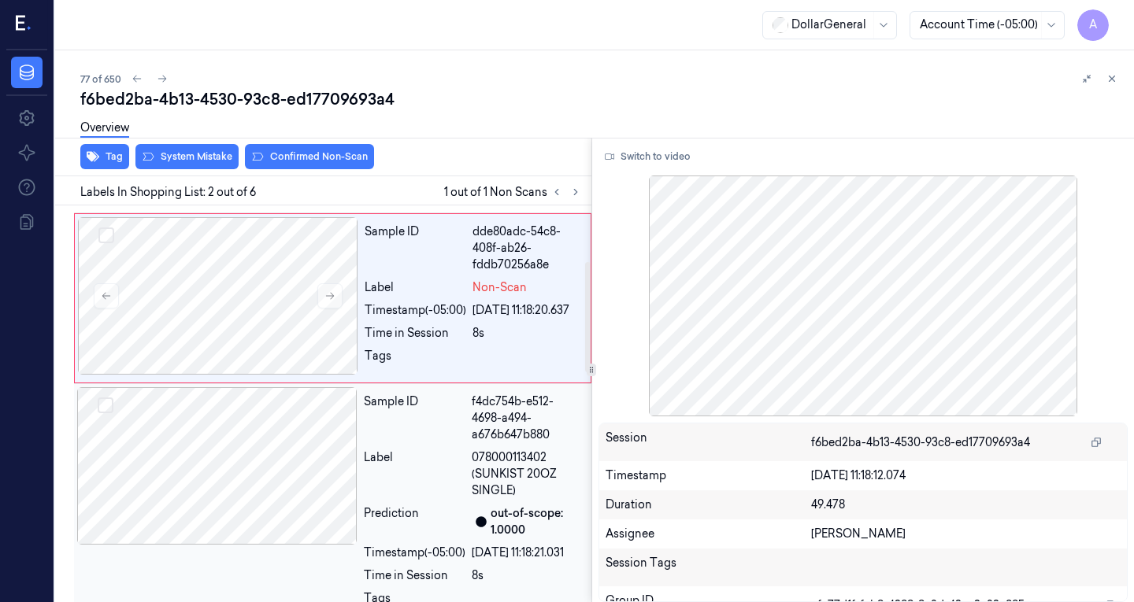
click at [221, 527] on div at bounding box center [217, 465] width 280 height 157
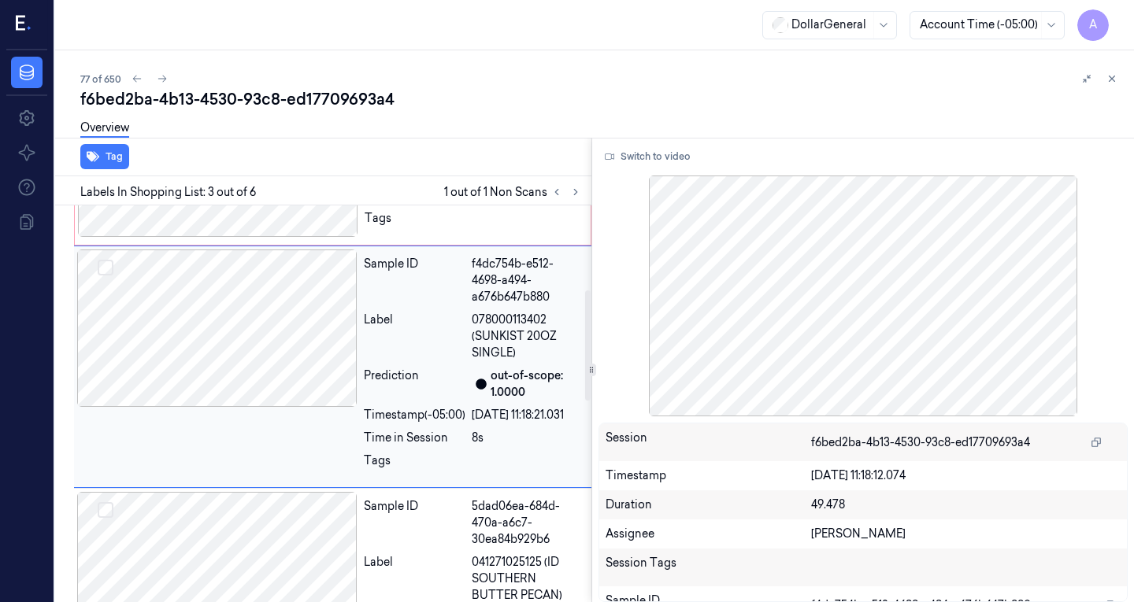
scroll to position [343, 0]
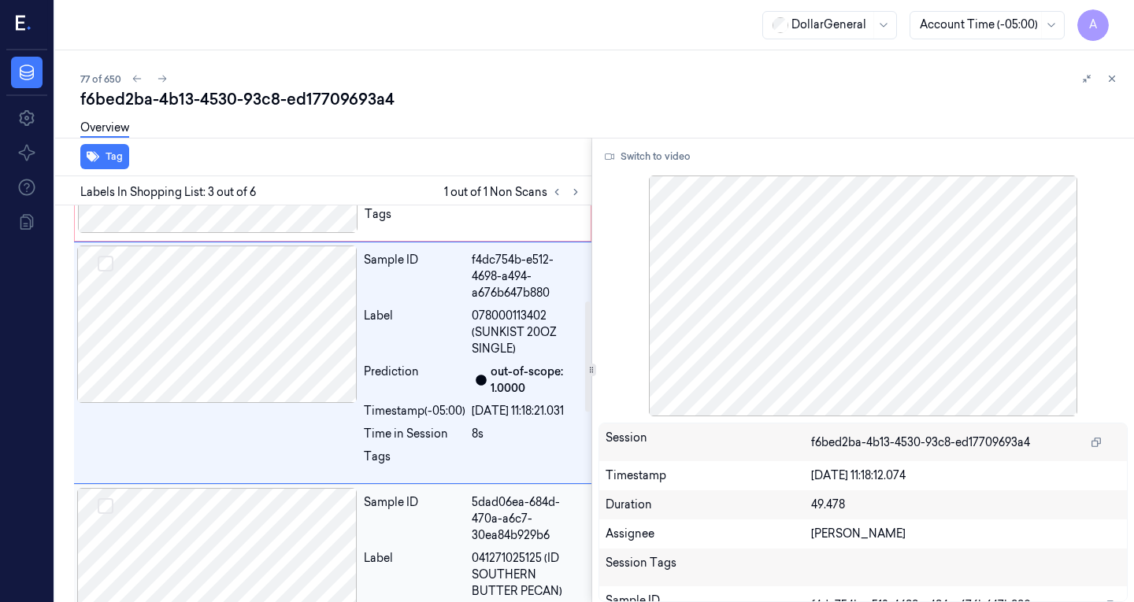
click at [247, 559] on div at bounding box center [217, 566] width 280 height 157
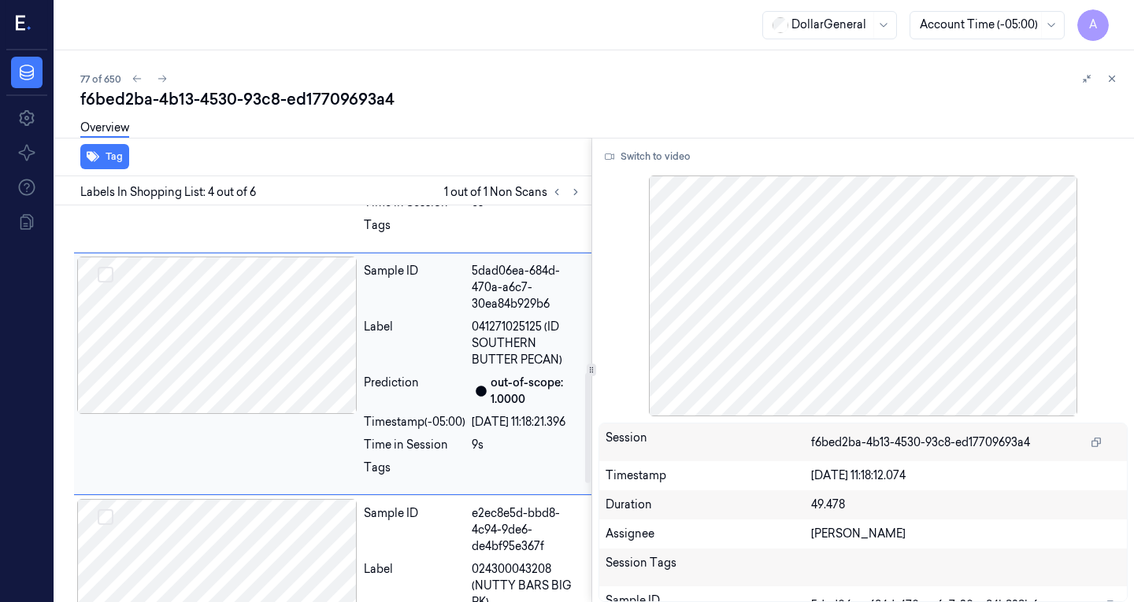
scroll to position [602, 0]
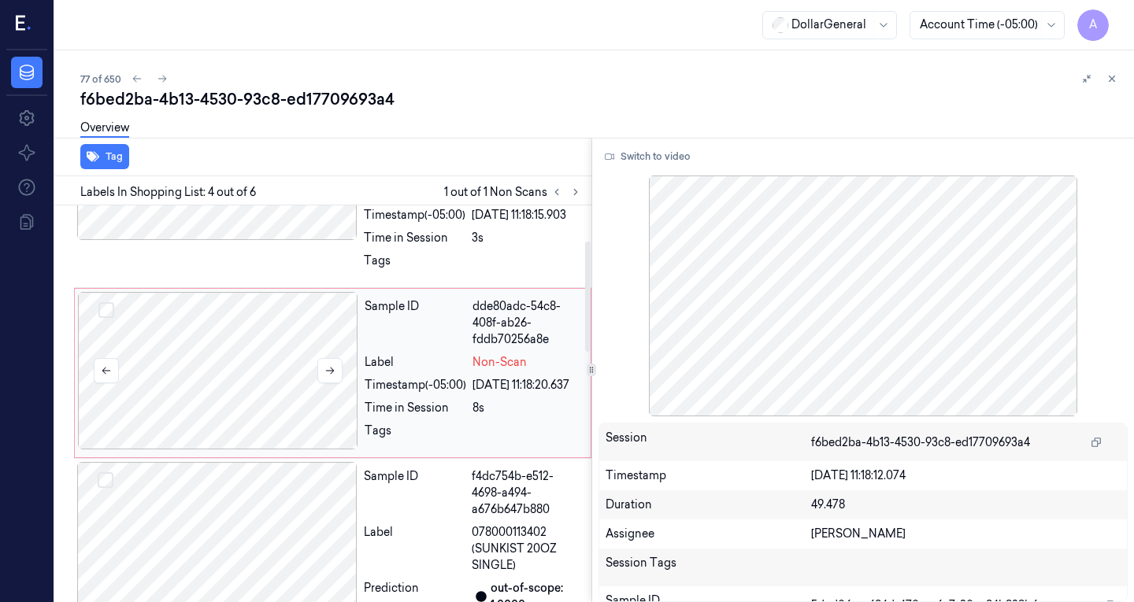
click at [236, 377] on div at bounding box center [218, 370] width 280 height 157
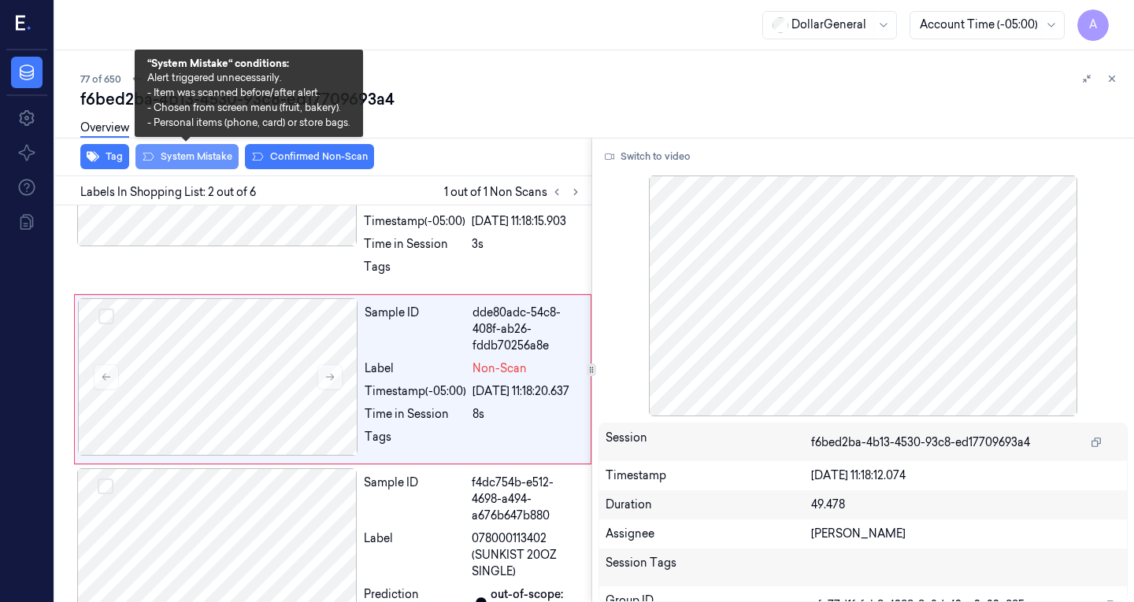
click at [202, 162] on button "System Mistake" at bounding box center [186, 156] width 103 height 25
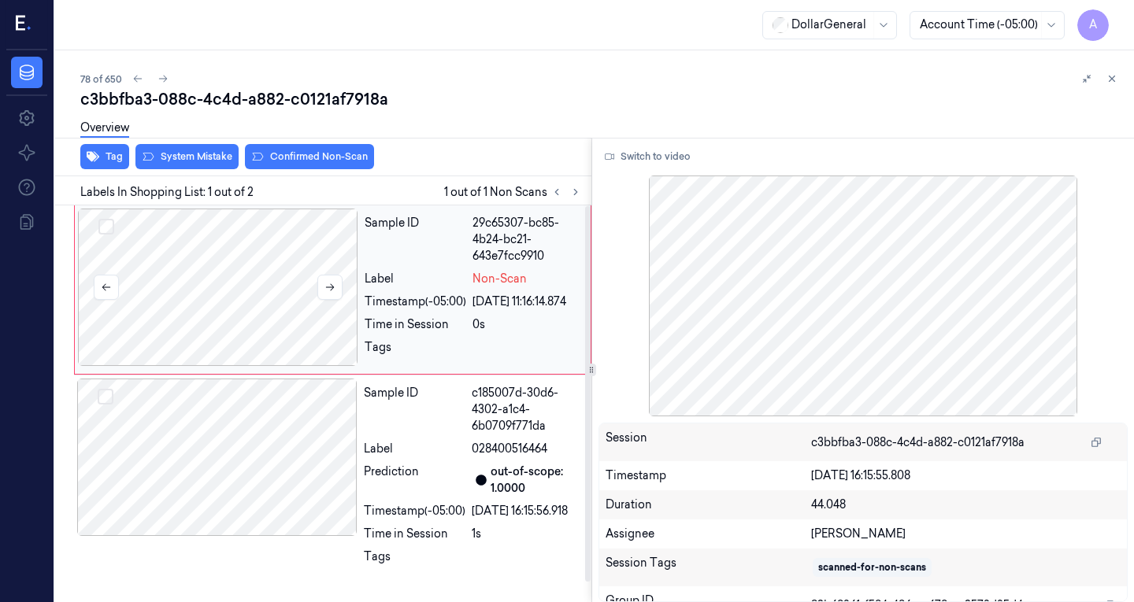
click at [150, 289] on div at bounding box center [218, 287] width 280 height 157
click at [275, 306] on div at bounding box center [218, 287] width 280 height 157
click at [209, 458] on div at bounding box center [217, 457] width 280 height 157
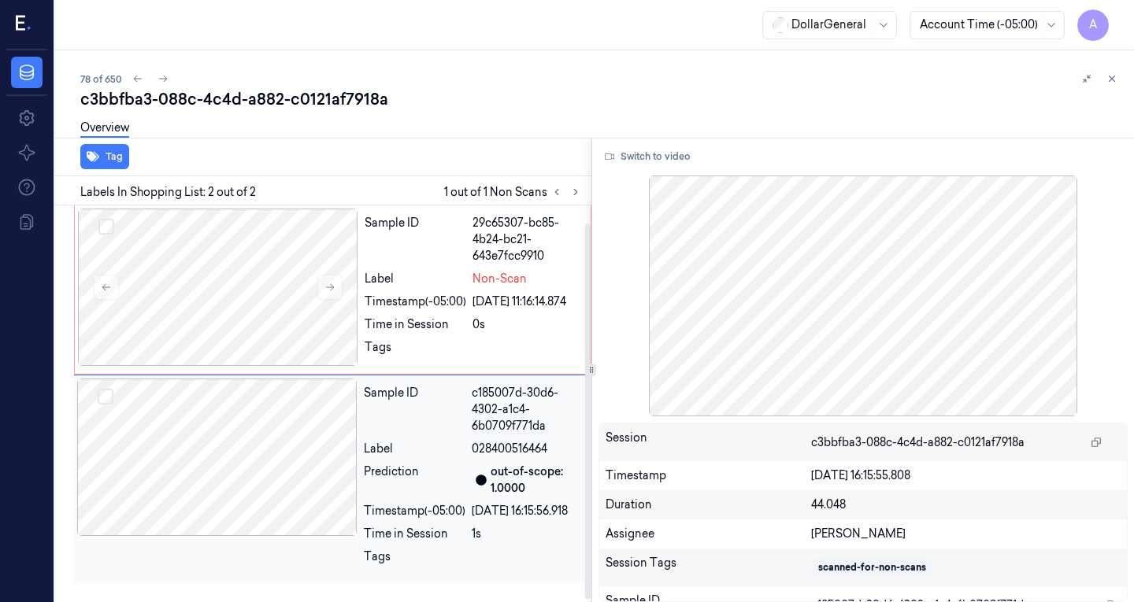
scroll to position [20, 0]
click at [273, 292] on div at bounding box center [218, 287] width 280 height 157
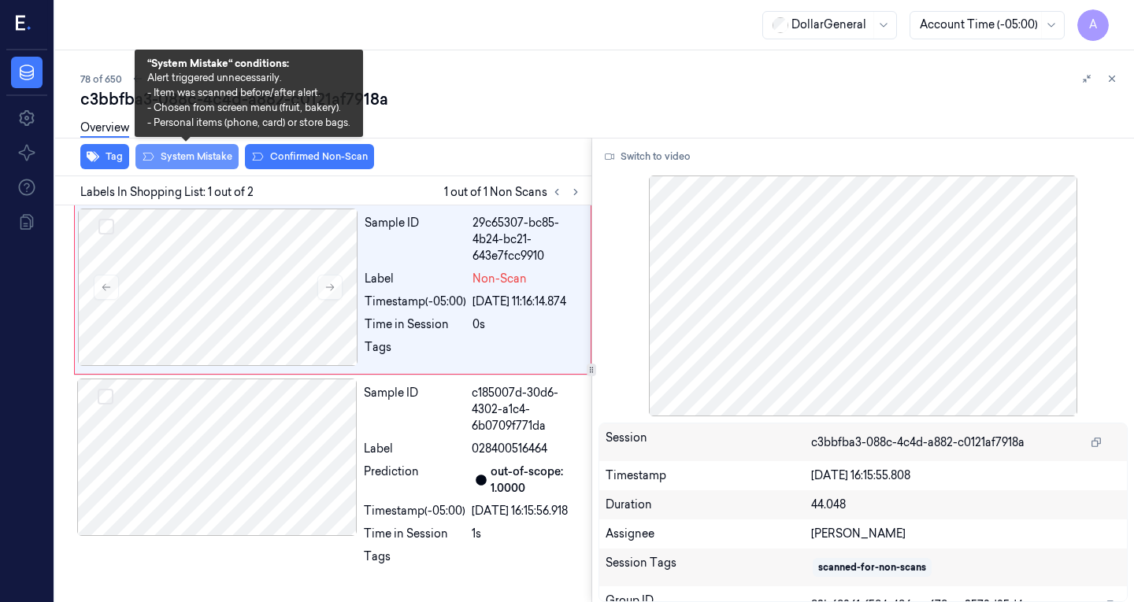
click at [187, 154] on button "System Mistake" at bounding box center [186, 156] width 103 height 25
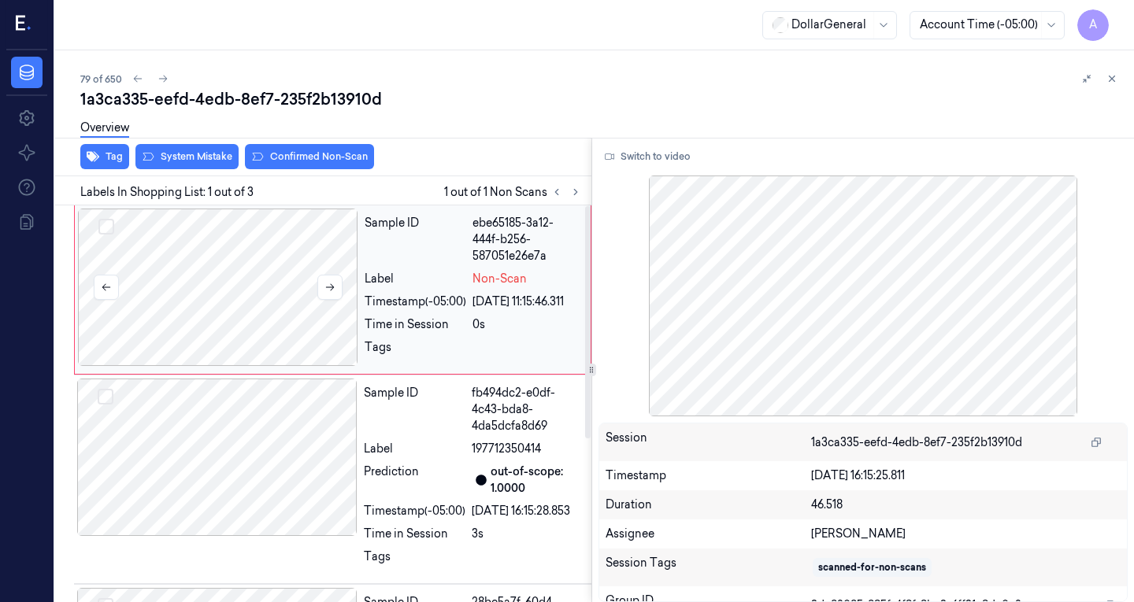
click at [261, 297] on div at bounding box center [218, 287] width 280 height 157
click at [244, 417] on div at bounding box center [217, 457] width 280 height 157
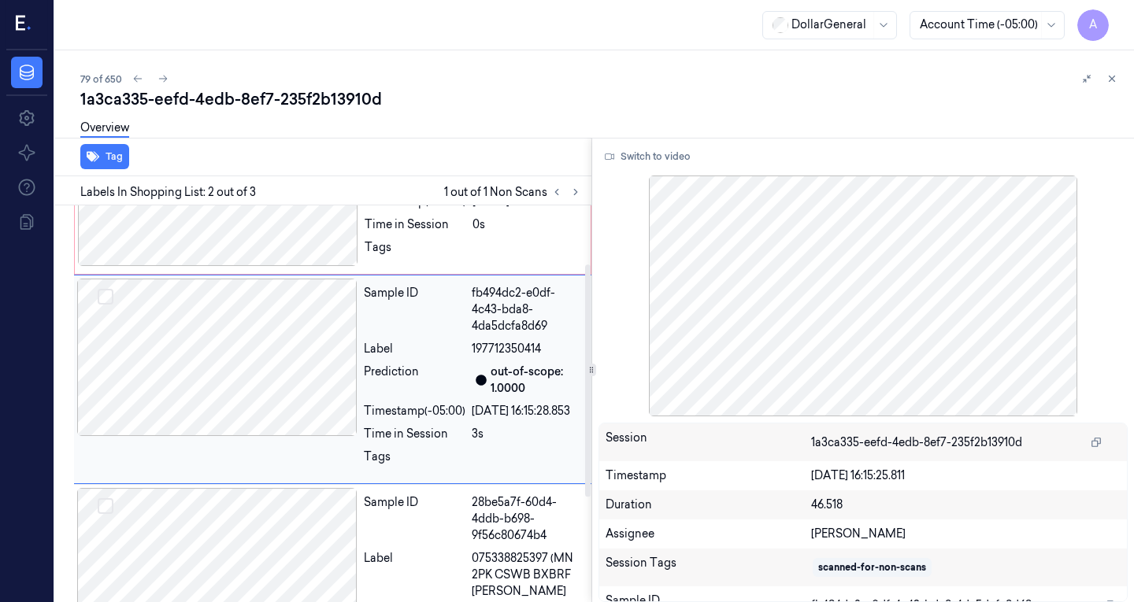
scroll to position [100, 0]
click at [228, 484] on div "Sample ID fb494dc2-e0df-4c43-bda8-4da5dcfa8d69 Label 197712350414 Prediction ou…" at bounding box center [332, 379] width 517 height 209
click at [224, 537] on div at bounding box center [217, 566] width 280 height 157
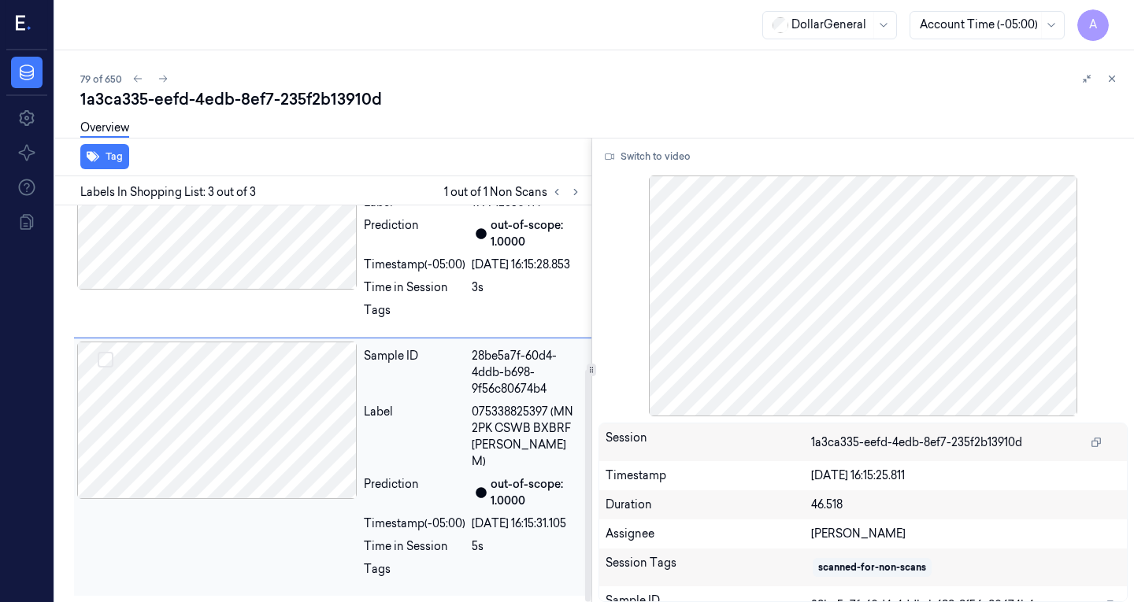
scroll to position [0, 0]
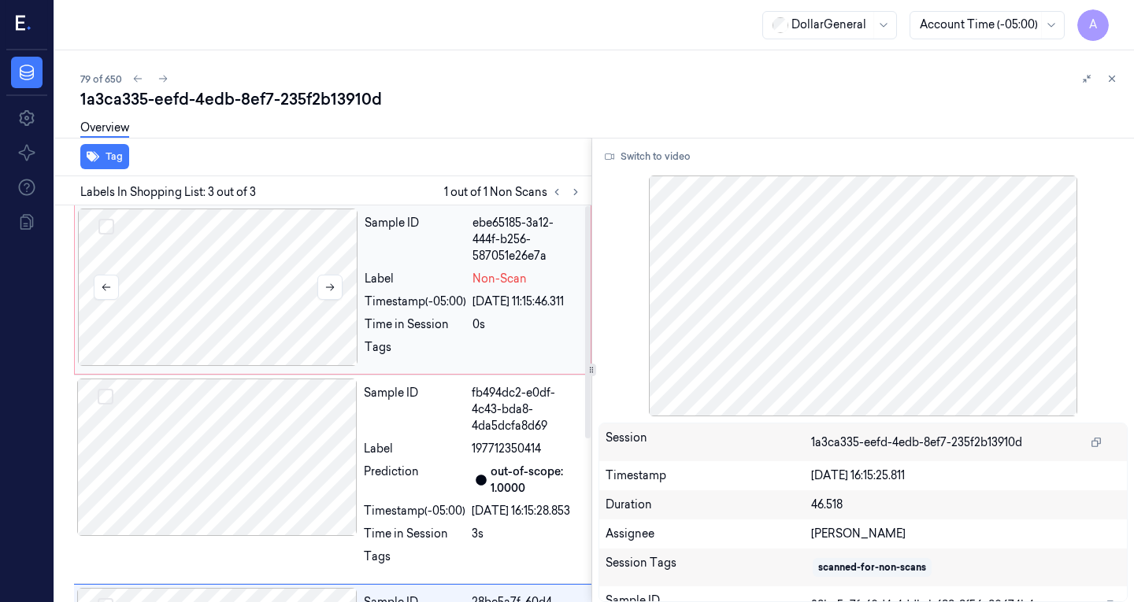
click at [279, 254] on div at bounding box center [218, 287] width 280 height 157
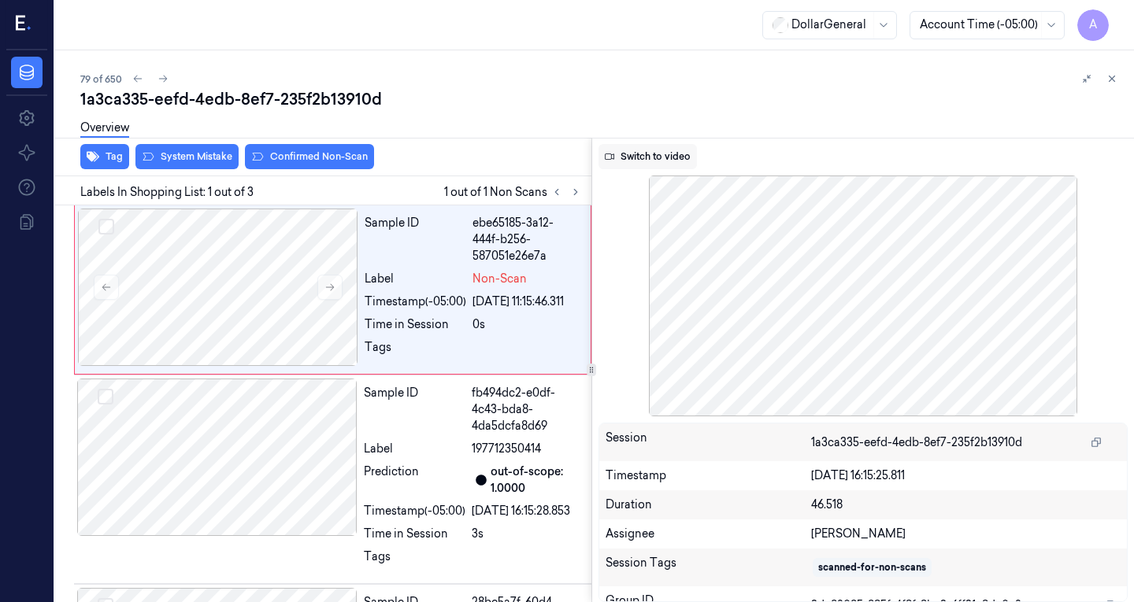
click at [626, 160] on button "Switch to video" at bounding box center [647, 156] width 98 height 25
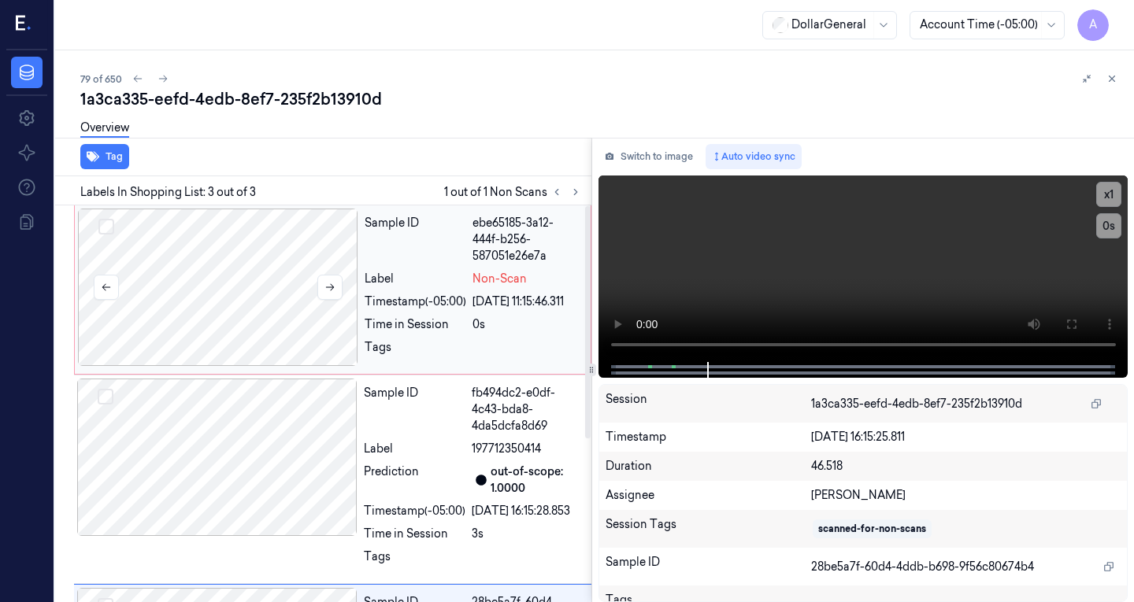
click at [262, 264] on div at bounding box center [218, 287] width 280 height 157
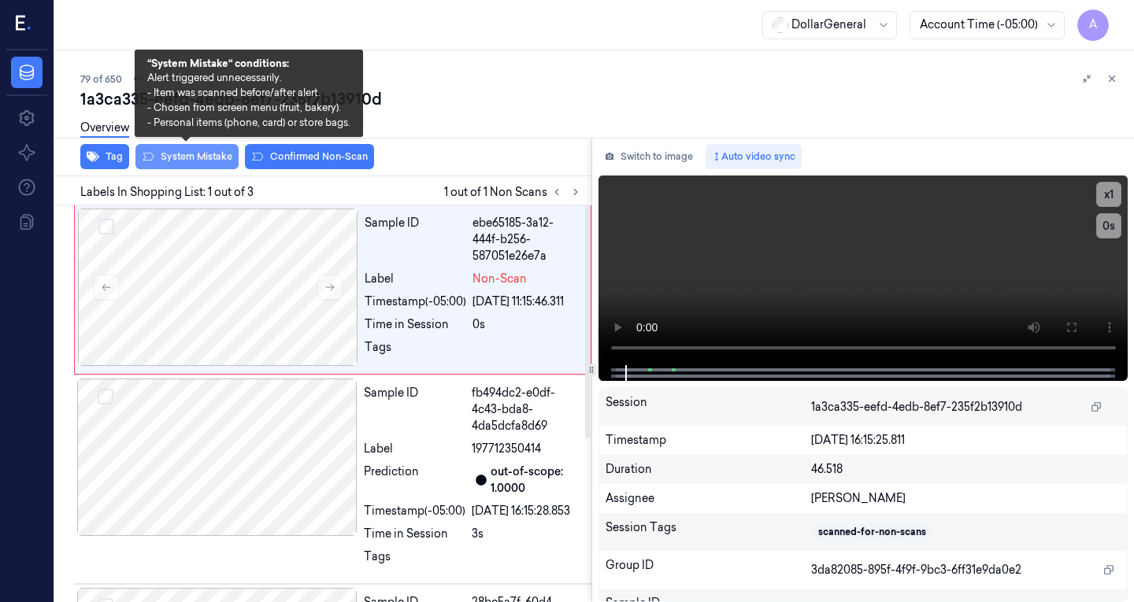
click at [205, 159] on button "System Mistake" at bounding box center [186, 156] width 103 height 25
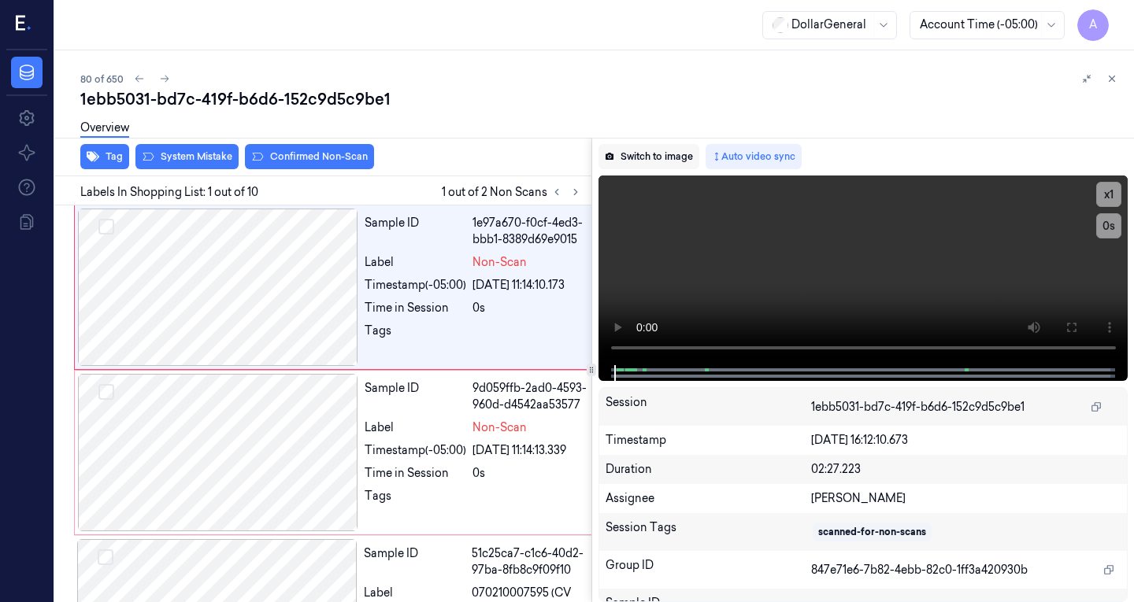
click at [620, 146] on button "Switch to image" at bounding box center [648, 156] width 101 height 25
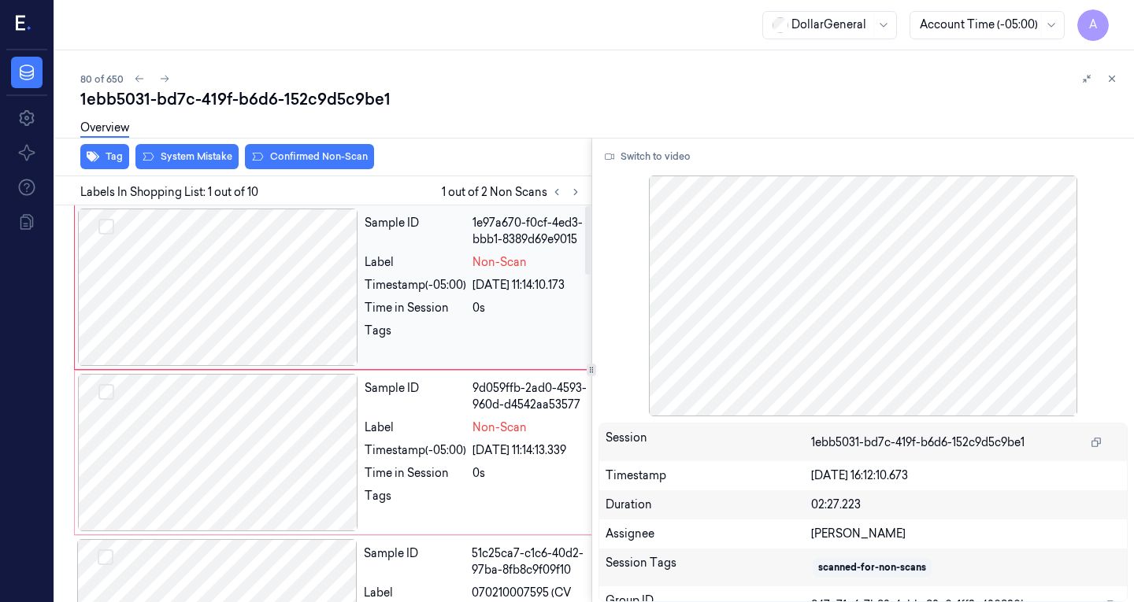
click at [168, 223] on div at bounding box center [218, 287] width 280 height 157
click at [167, 457] on div at bounding box center [218, 452] width 280 height 157
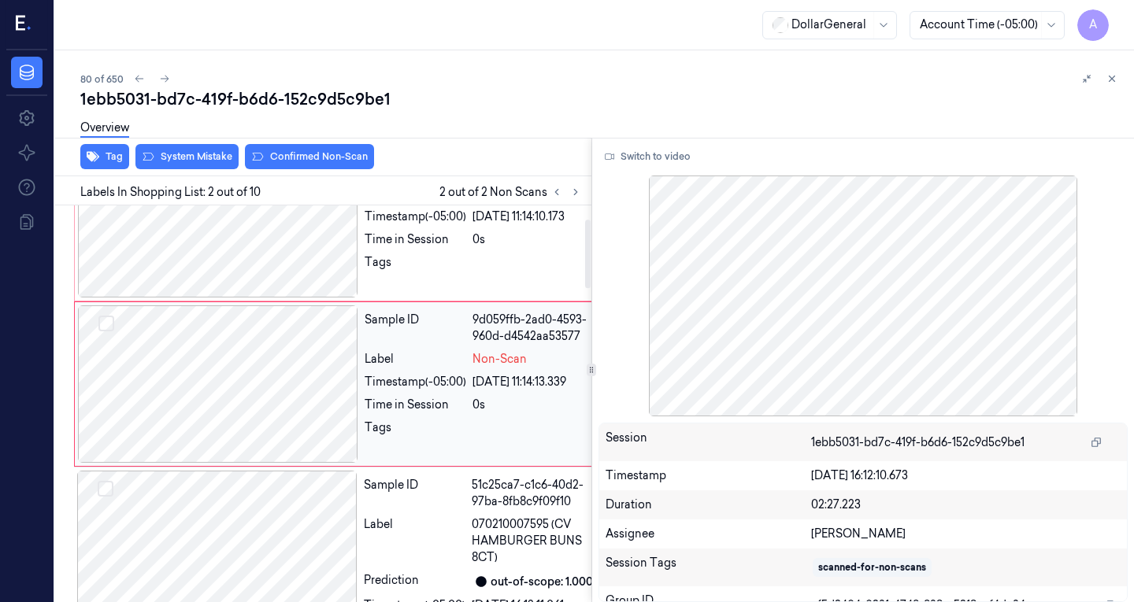
scroll to position [80, 0]
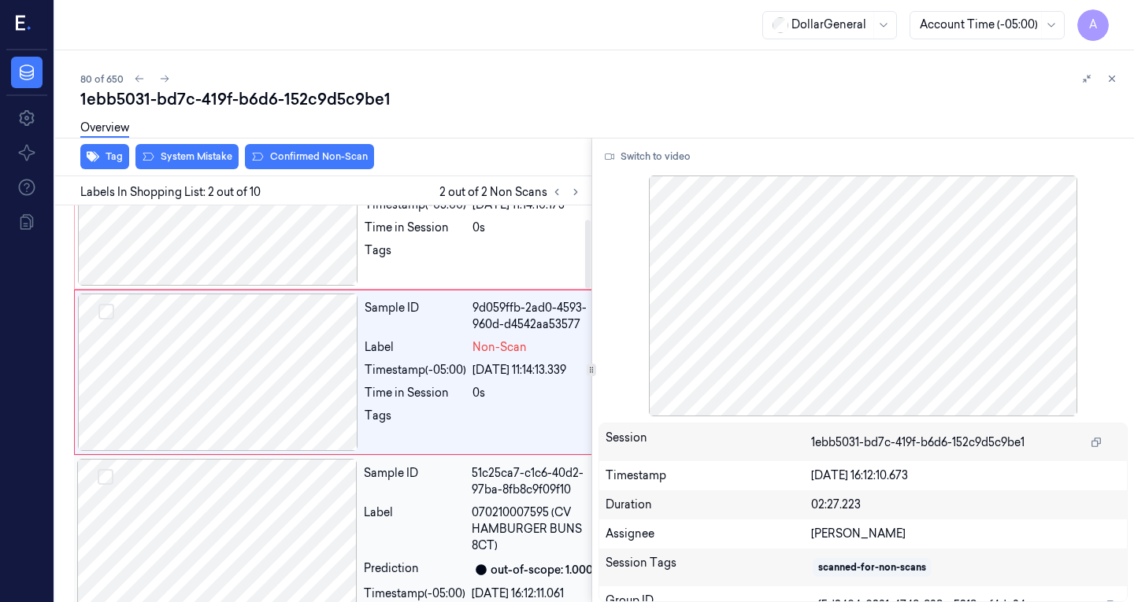
click at [251, 546] on div at bounding box center [217, 537] width 280 height 157
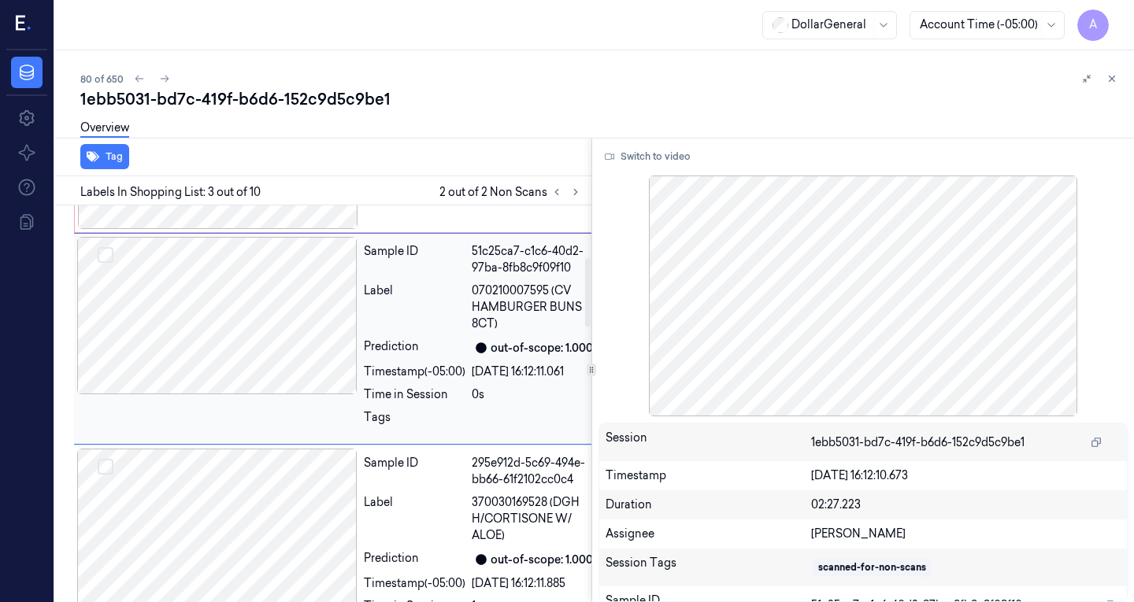
scroll to position [303, 0]
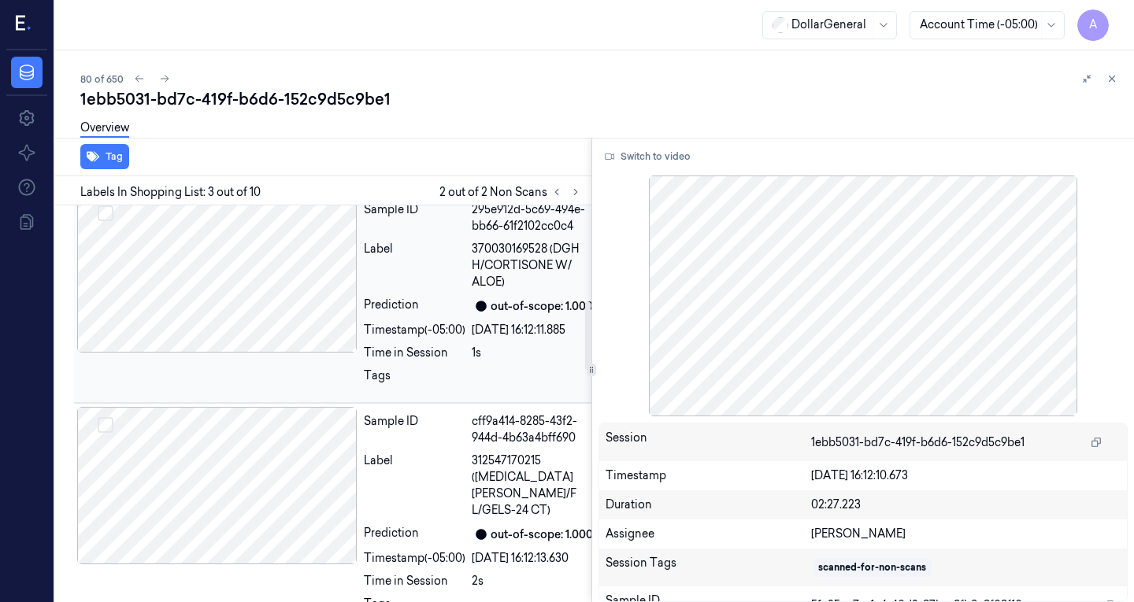
click at [274, 353] on div at bounding box center [217, 273] width 280 height 157
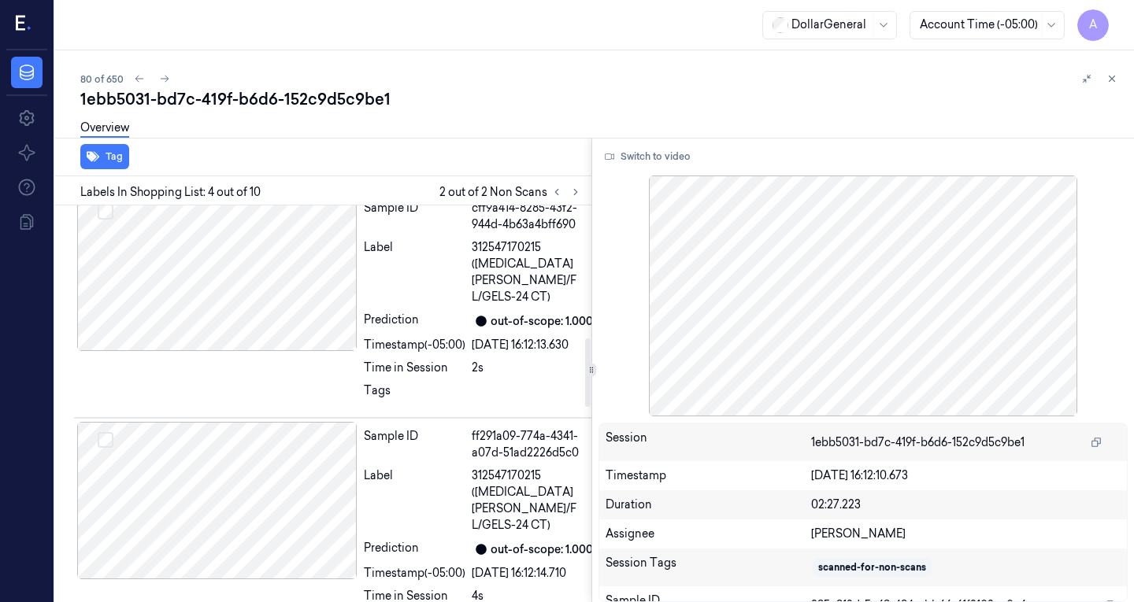
click at [274, 351] on div at bounding box center [217, 272] width 280 height 157
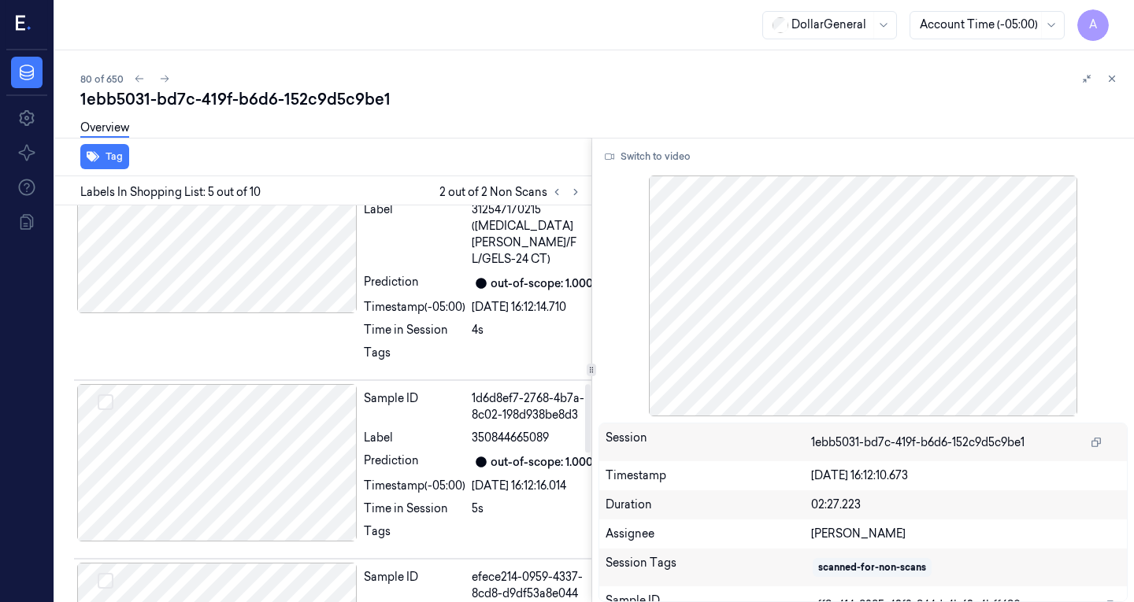
scroll to position [1039, 0]
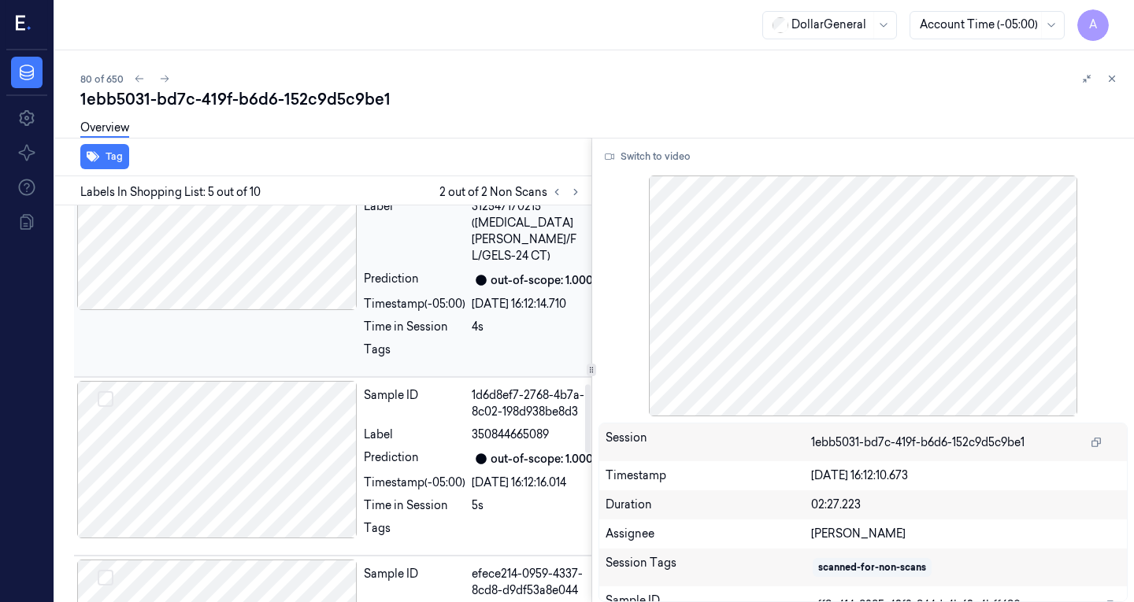
click at [276, 310] on div at bounding box center [217, 231] width 280 height 157
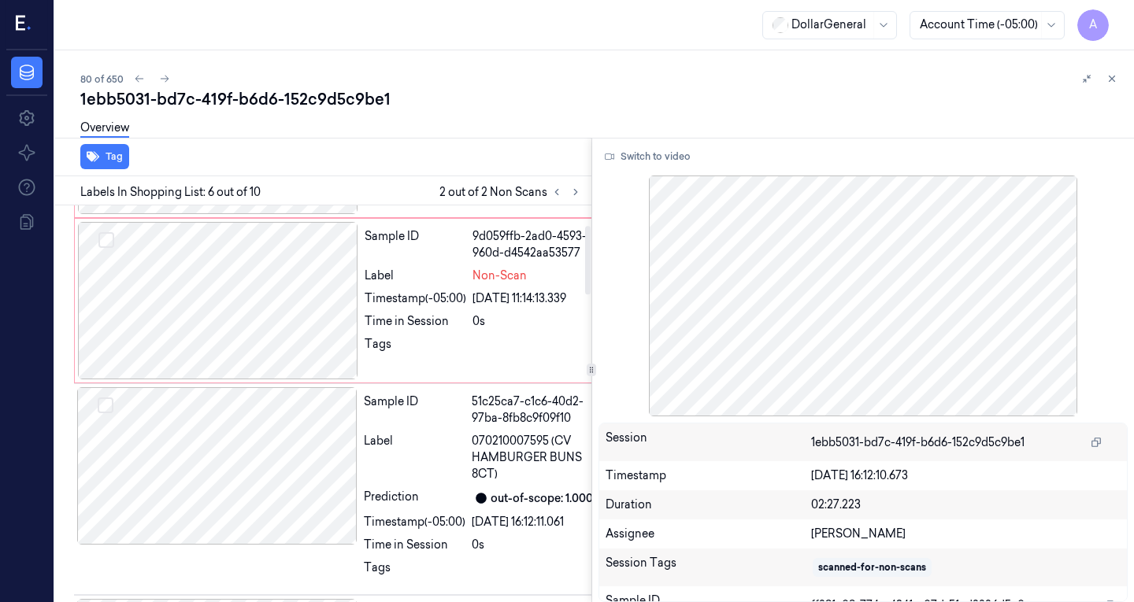
scroll to position [0, 0]
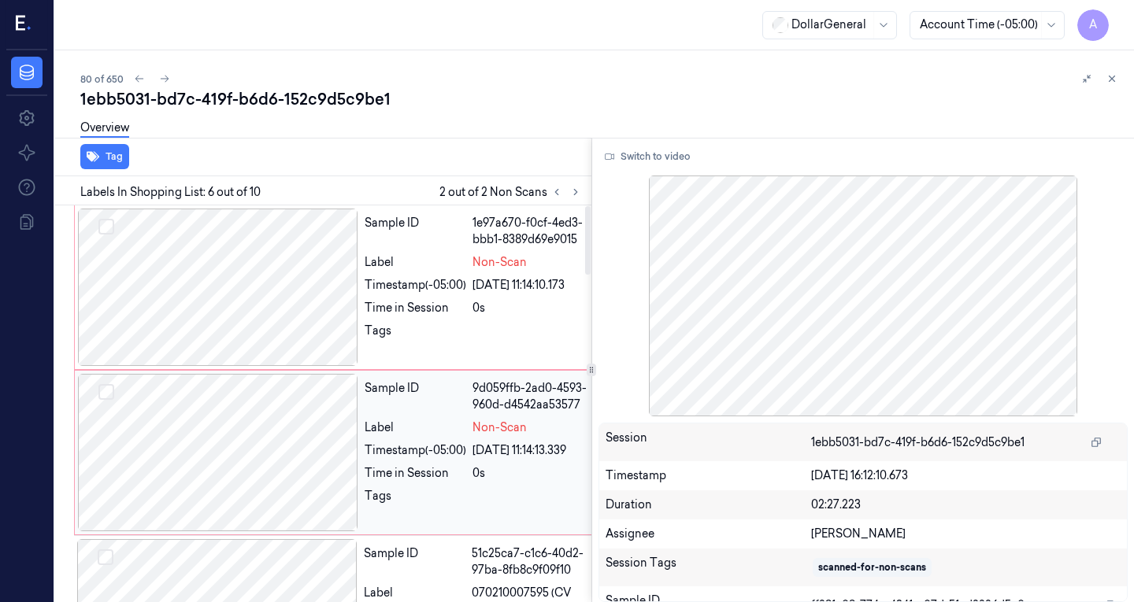
click at [274, 446] on div at bounding box center [218, 452] width 280 height 157
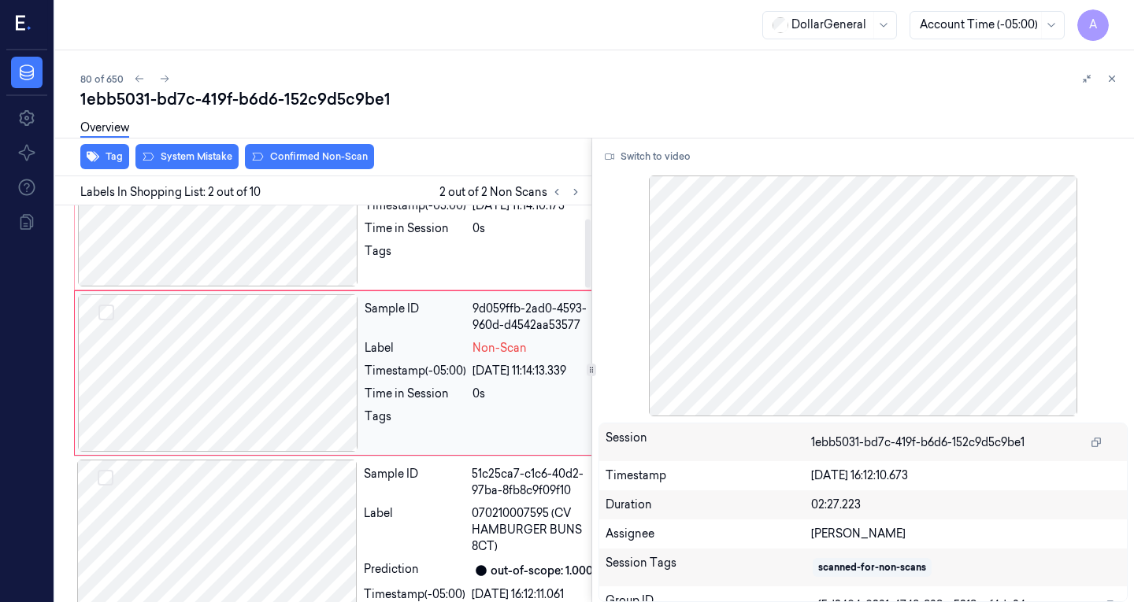
scroll to position [80, 0]
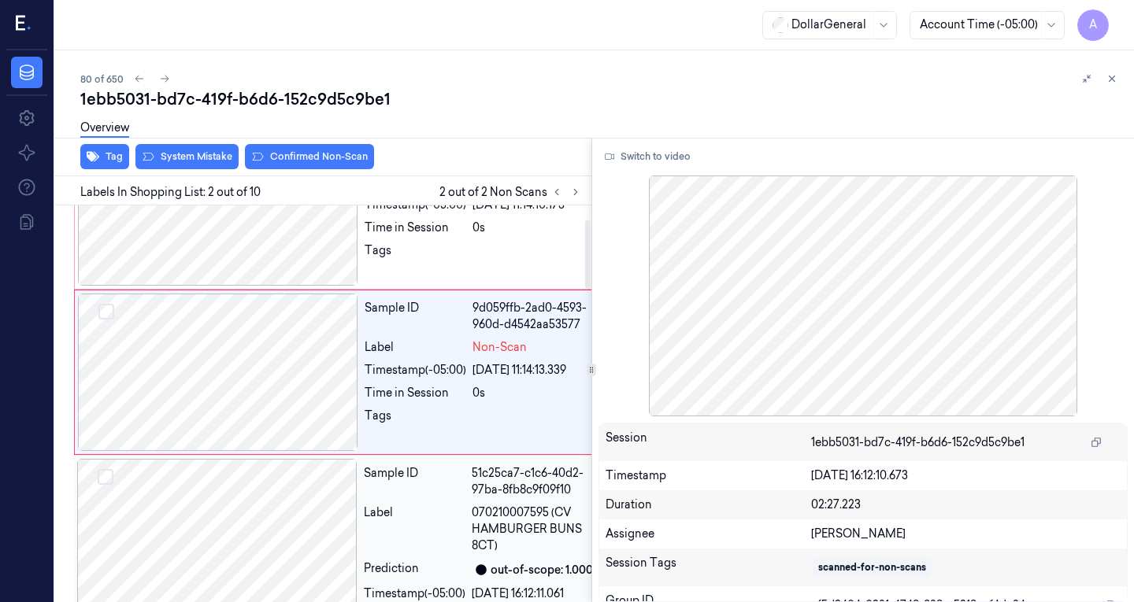
click at [250, 537] on div at bounding box center [217, 537] width 280 height 157
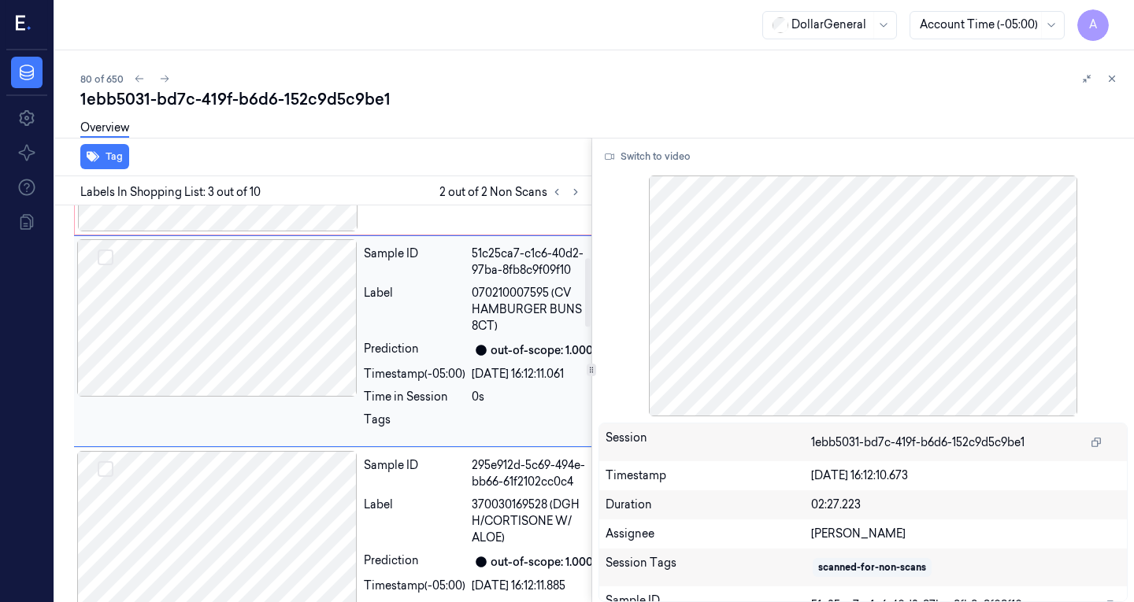
scroll to position [303, 0]
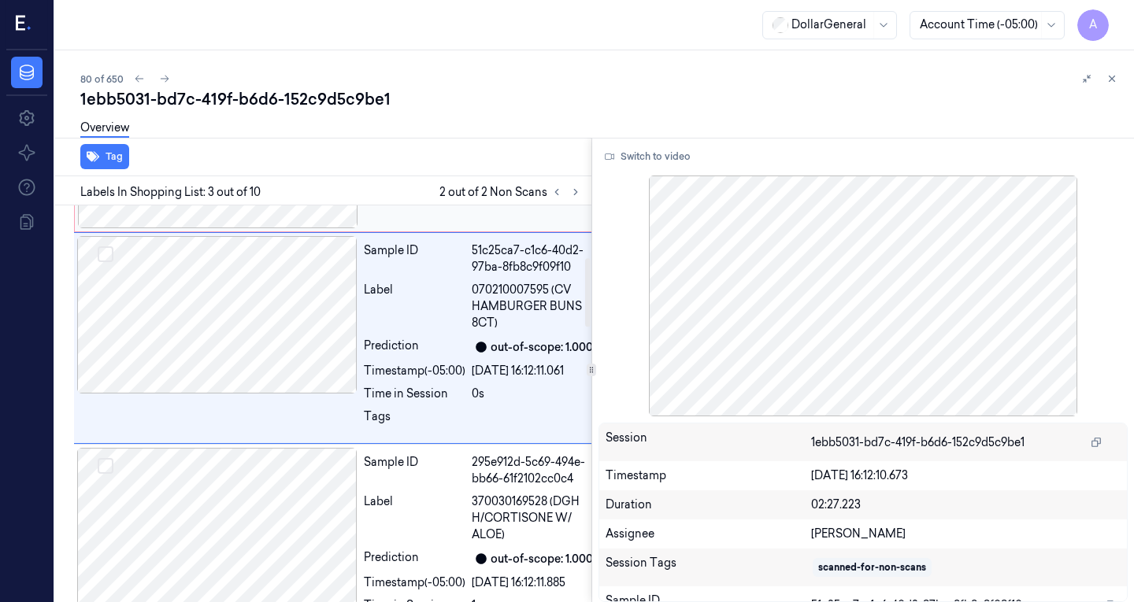
click at [292, 232] on div "Sample ID 9d059ffb-2ad0-4593-960d-d4542aa53577 Label Non-Scan Timestamp (-05:00…" at bounding box center [343, 149] width 538 height 165
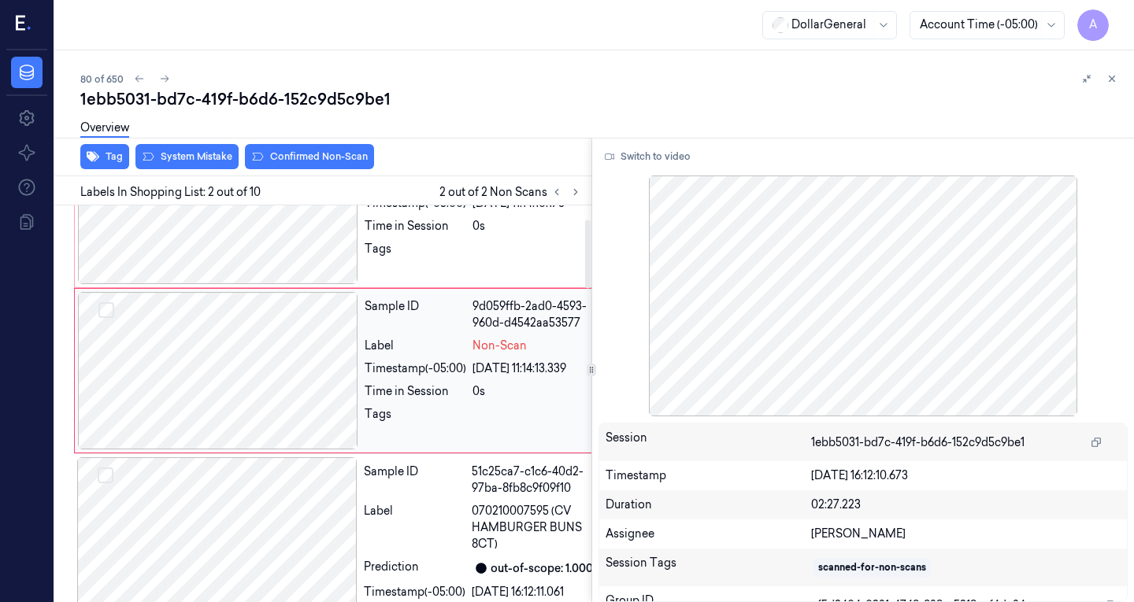
scroll to position [80, 0]
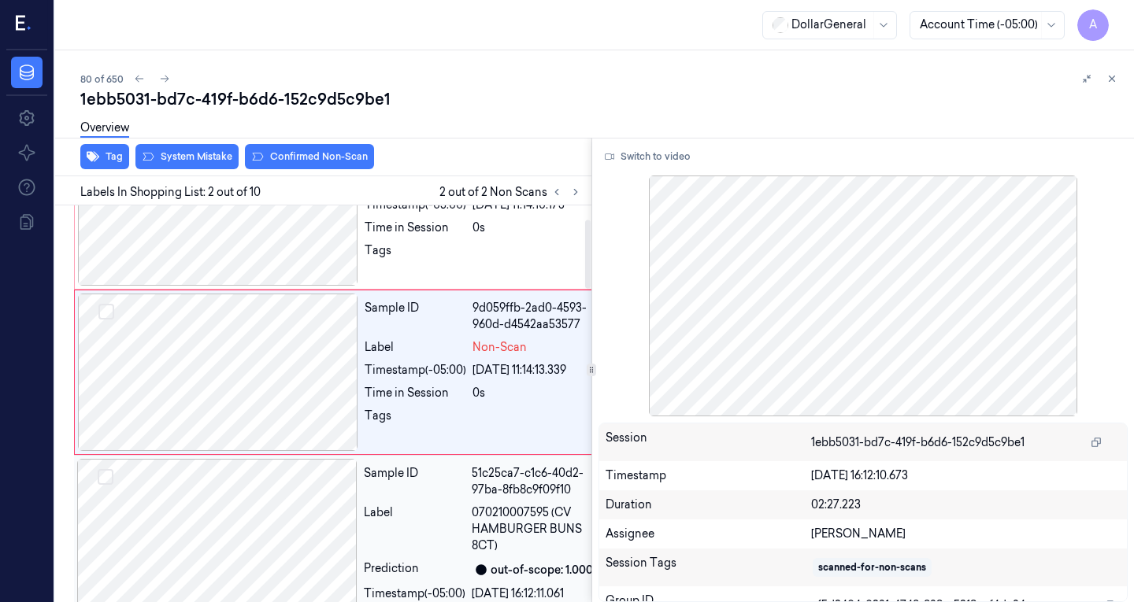
click at [224, 547] on div at bounding box center [217, 537] width 280 height 157
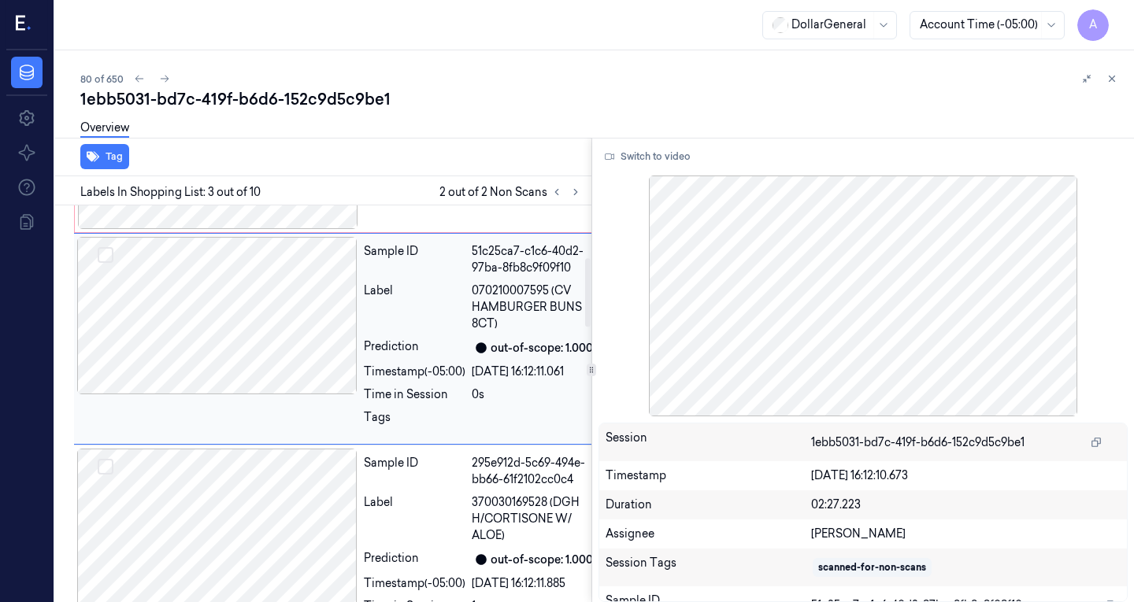
scroll to position [303, 0]
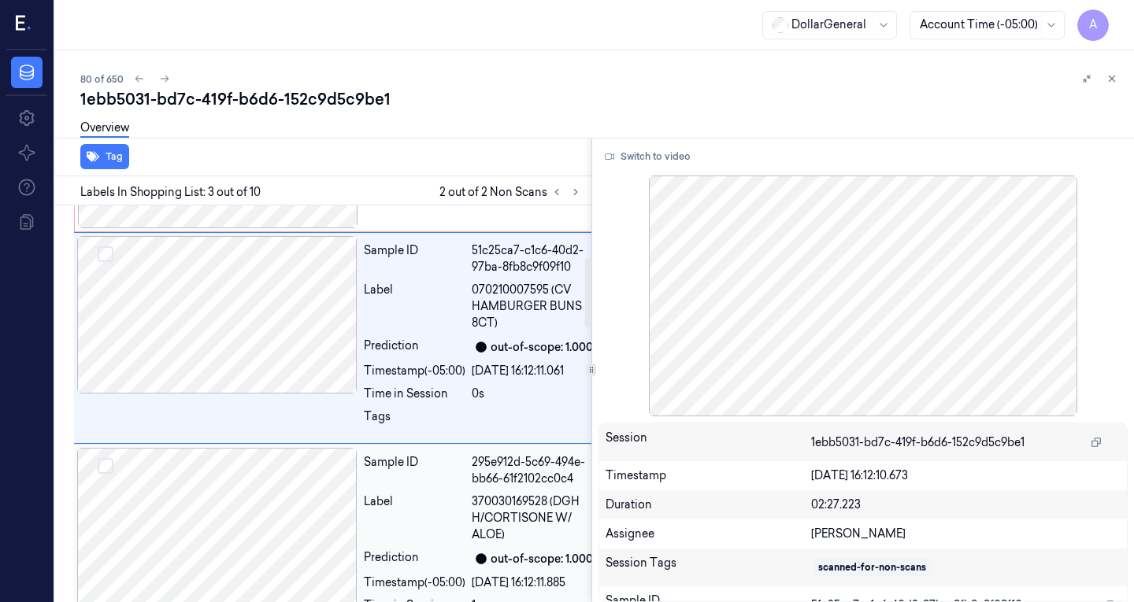
click at [254, 548] on div at bounding box center [217, 526] width 280 height 157
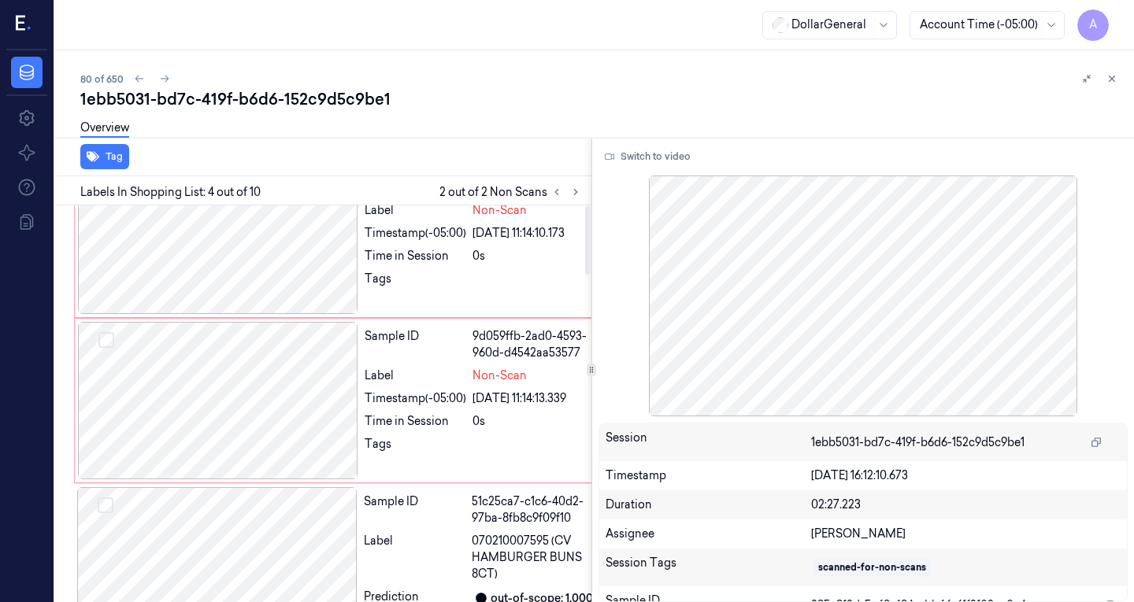
scroll to position [0, 0]
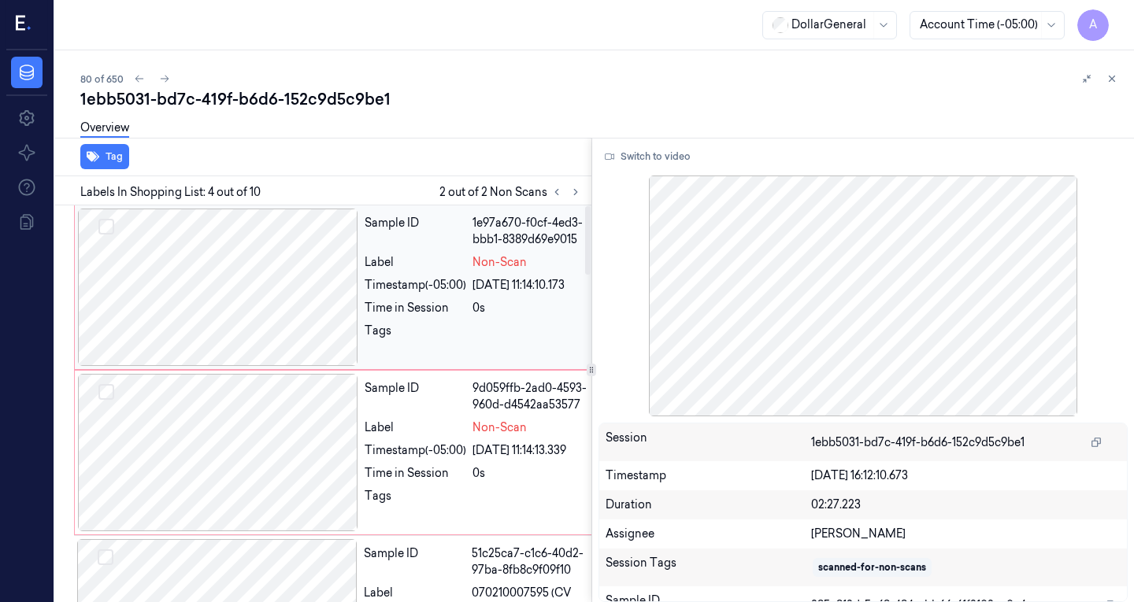
click at [280, 271] on div at bounding box center [218, 287] width 280 height 157
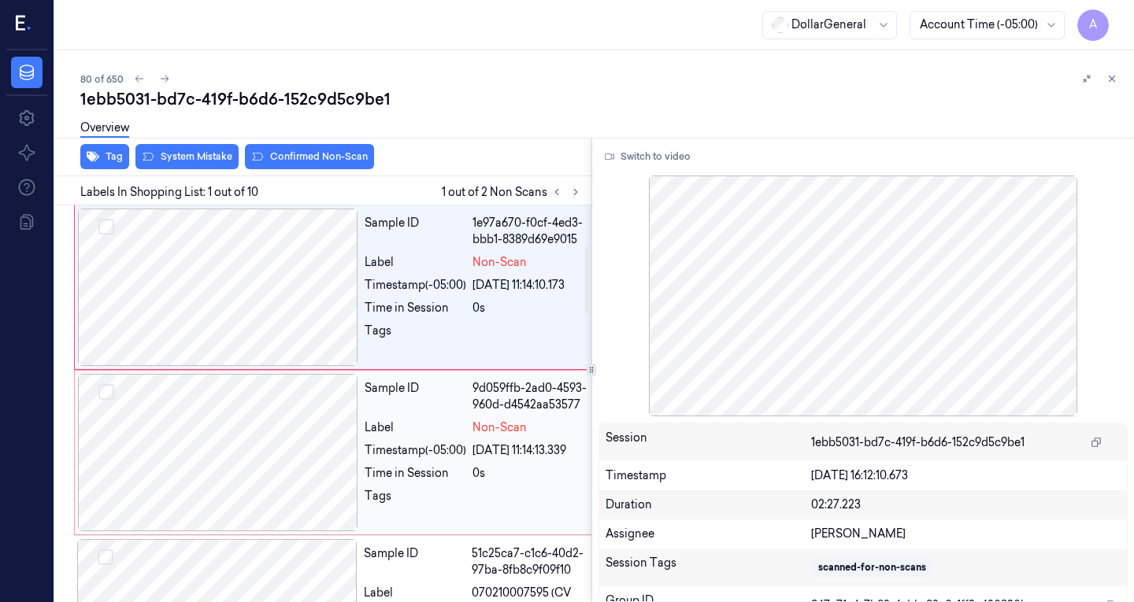
scroll to position [262, 0]
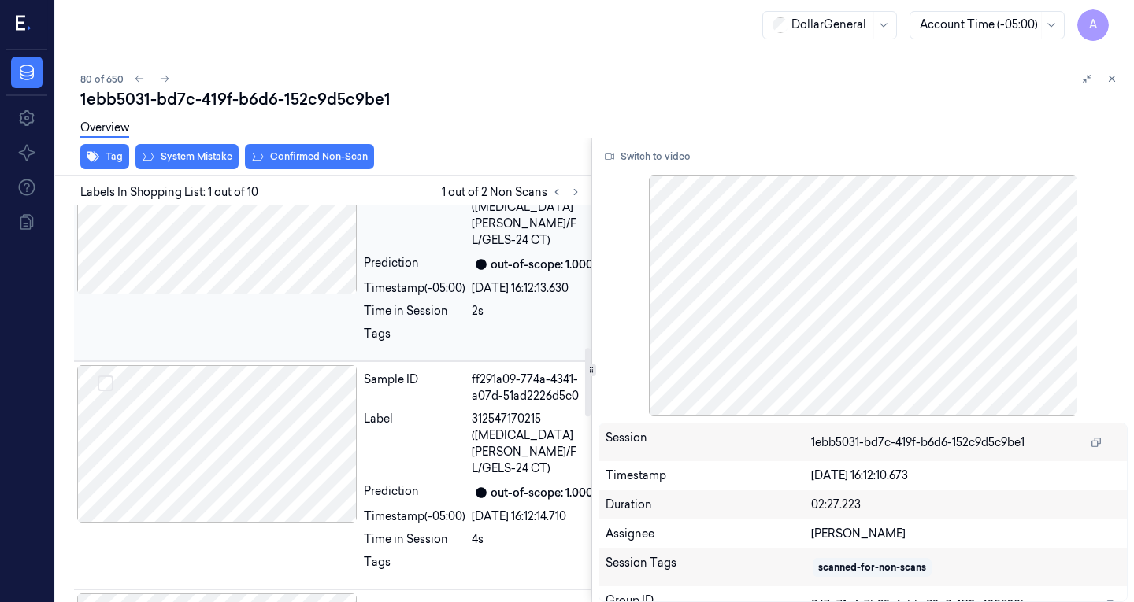
click at [276, 294] on div at bounding box center [217, 215] width 280 height 157
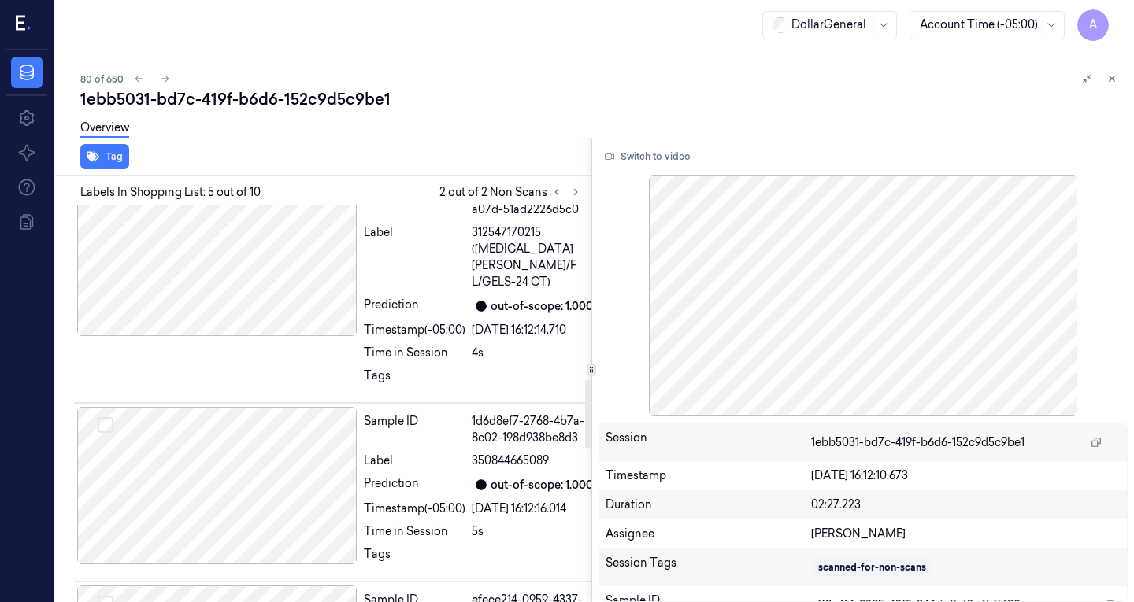
click at [276, 336] on div at bounding box center [217, 257] width 280 height 157
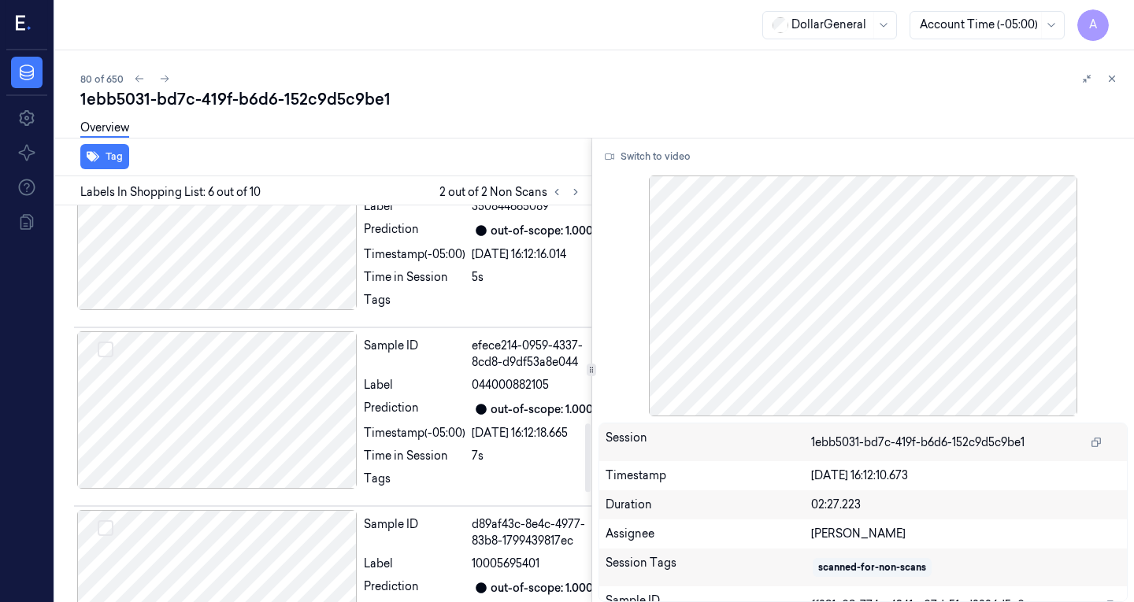
click at [276, 310] on div at bounding box center [217, 231] width 280 height 157
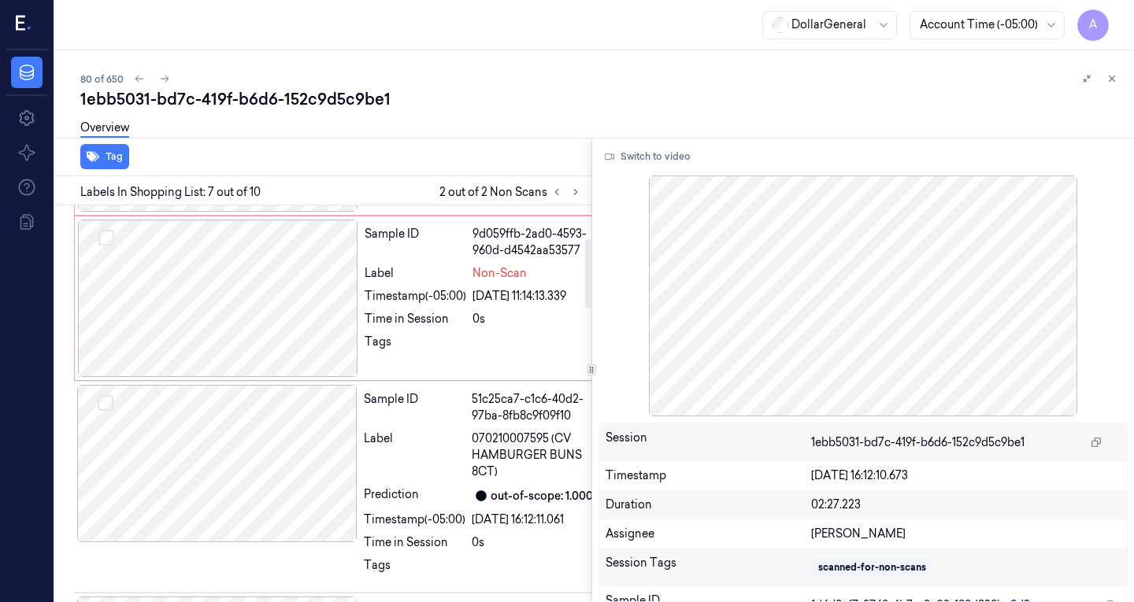
scroll to position [0, 0]
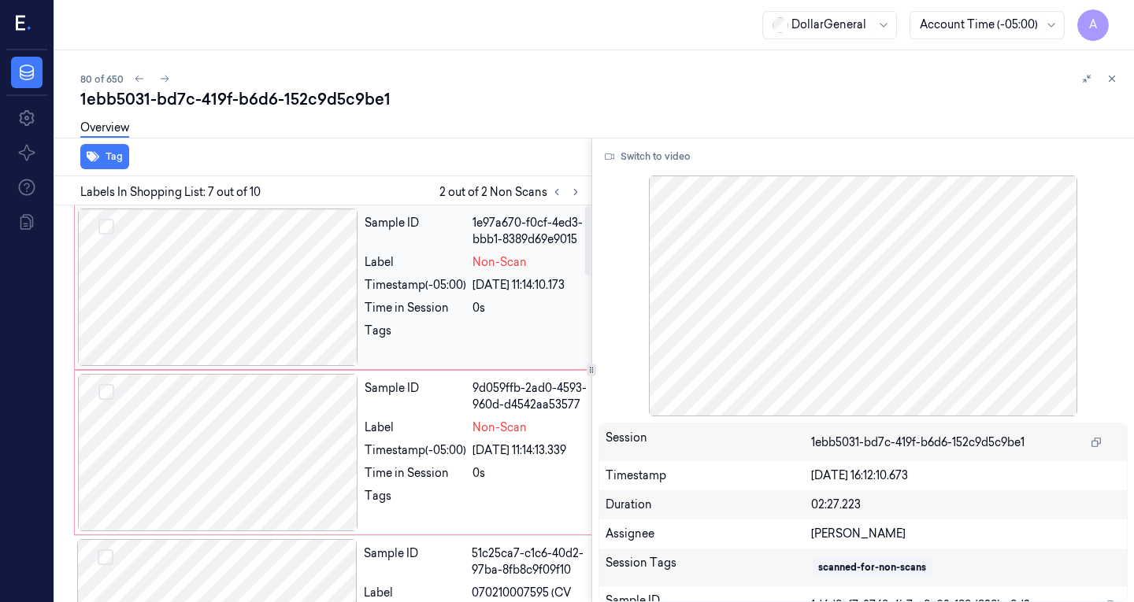
click at [284, 283] on div at bounding box center [218, 287] width 280 height 157
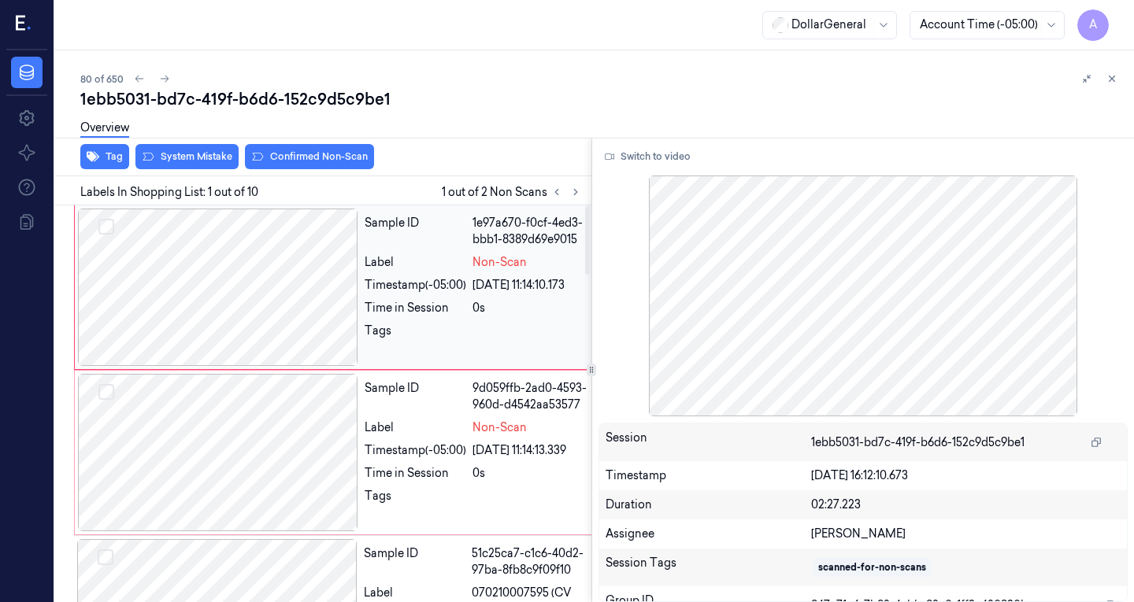
click at [284, 283] on div at bounding box center [218, 287] width 280 height 157
click at [220, 480] on div at bounding box center [218, 452] width 280 height 157
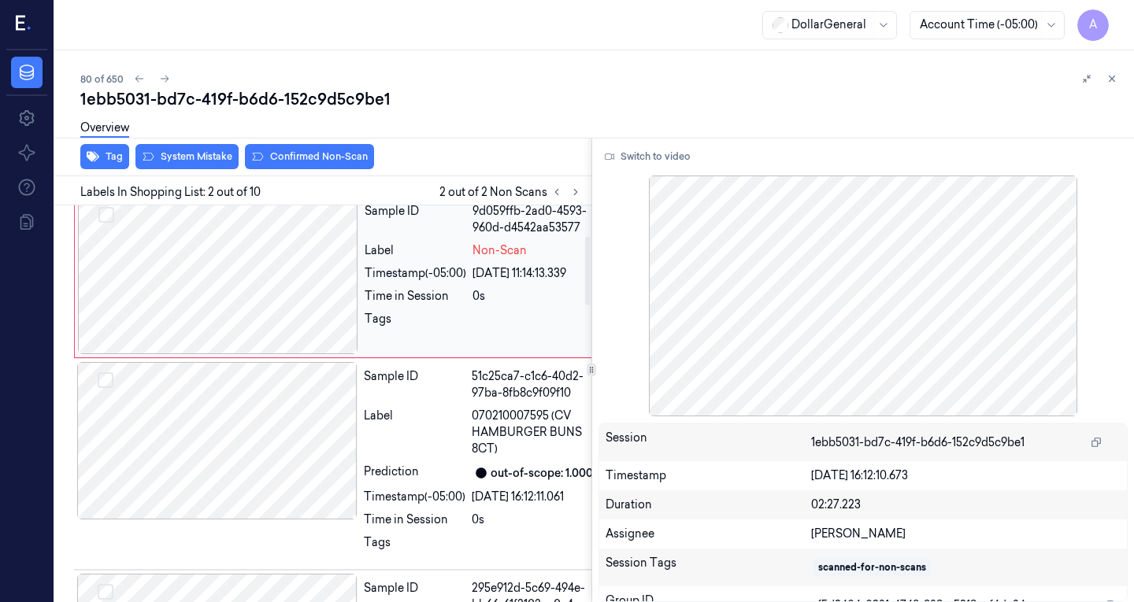
click at [277, 402] on div "Sample ID 51c25ca7-c1c6-40d2-97ba-8fb8c9f09f10 Label 070210007595 (CV HAMBURGER…" at bounding box center [343, 464] width 538 height 212
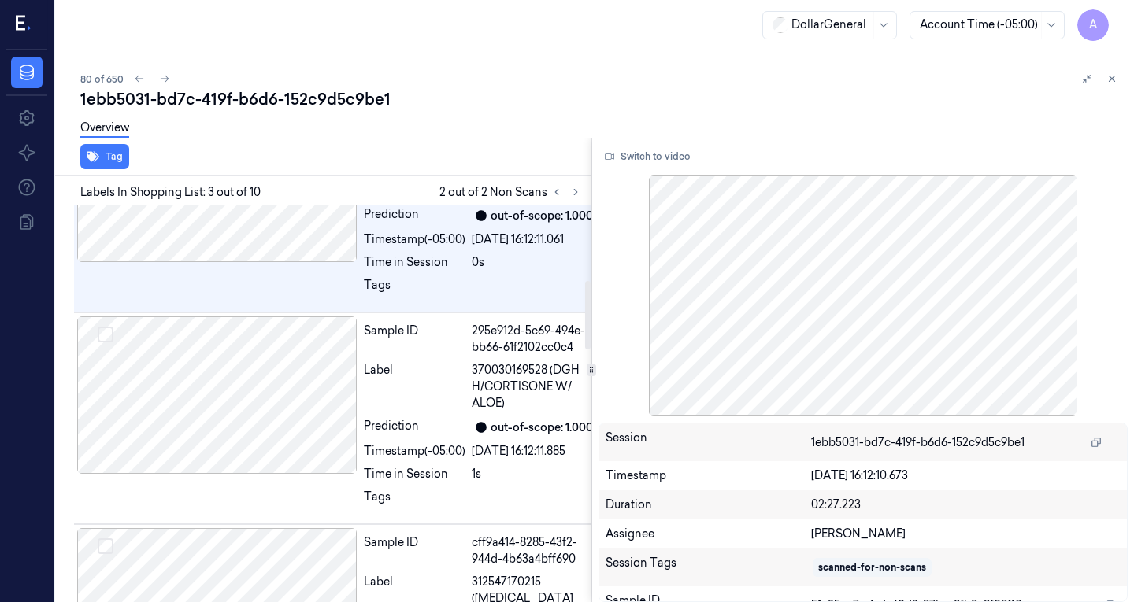
scroll to position [435, 0]
click at [277, 402] on div "Sample ID 295e912d-5c69-494e-bb66-61f2102cc0c4 Label 370030169528 (DGH H/CORTIS…" at bounding box center [343, 418] width 538 height 212
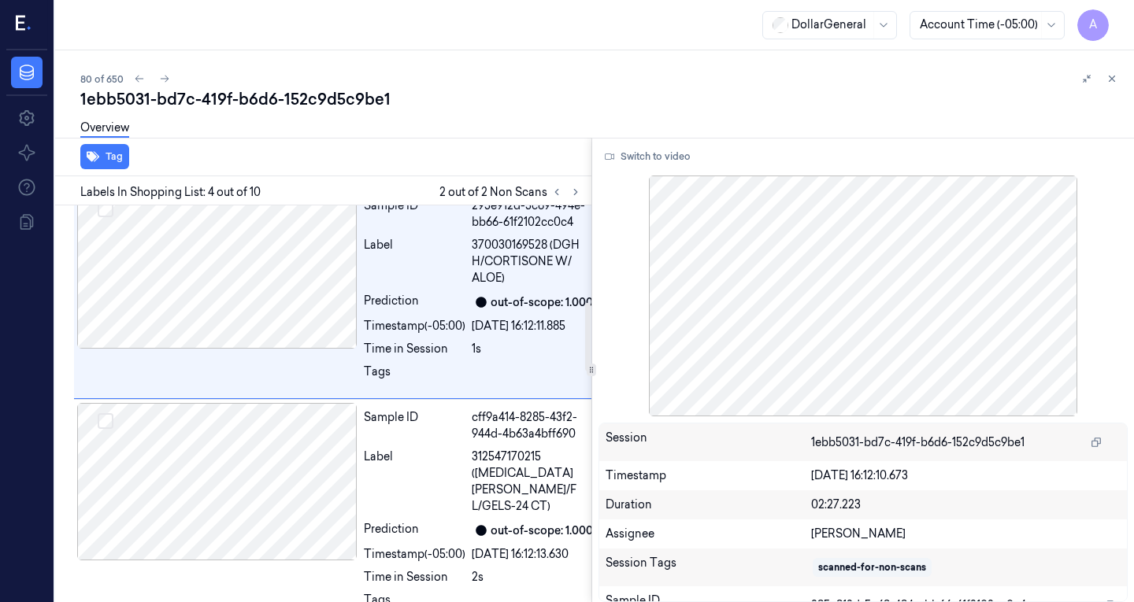
scroll to position [562, 0]
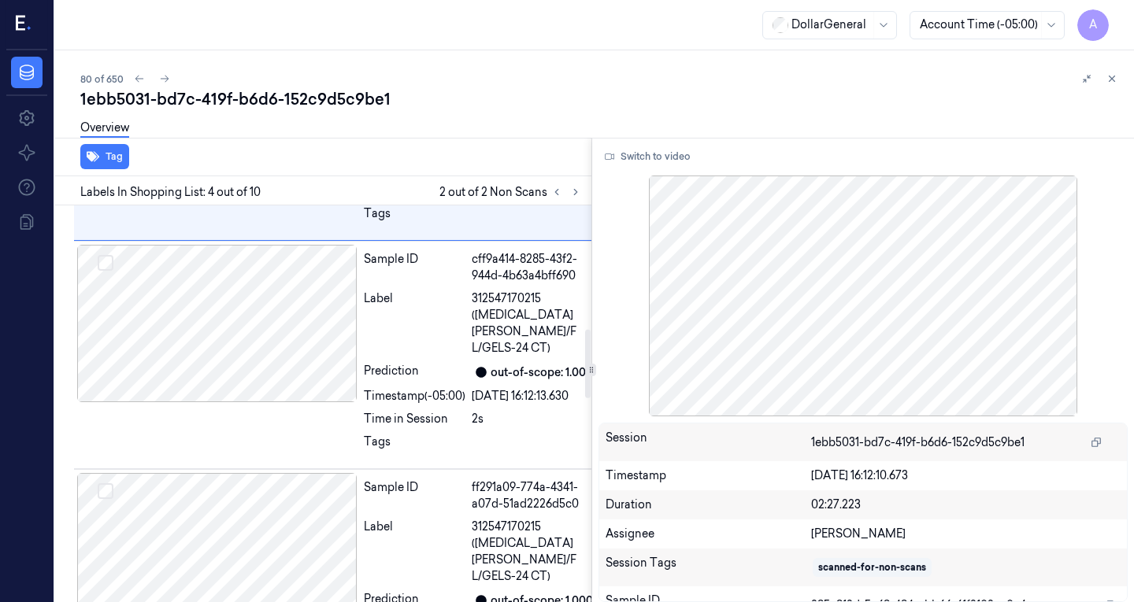
click at [277, 402] on div at bounding box center [217, 323] width 280 height 157
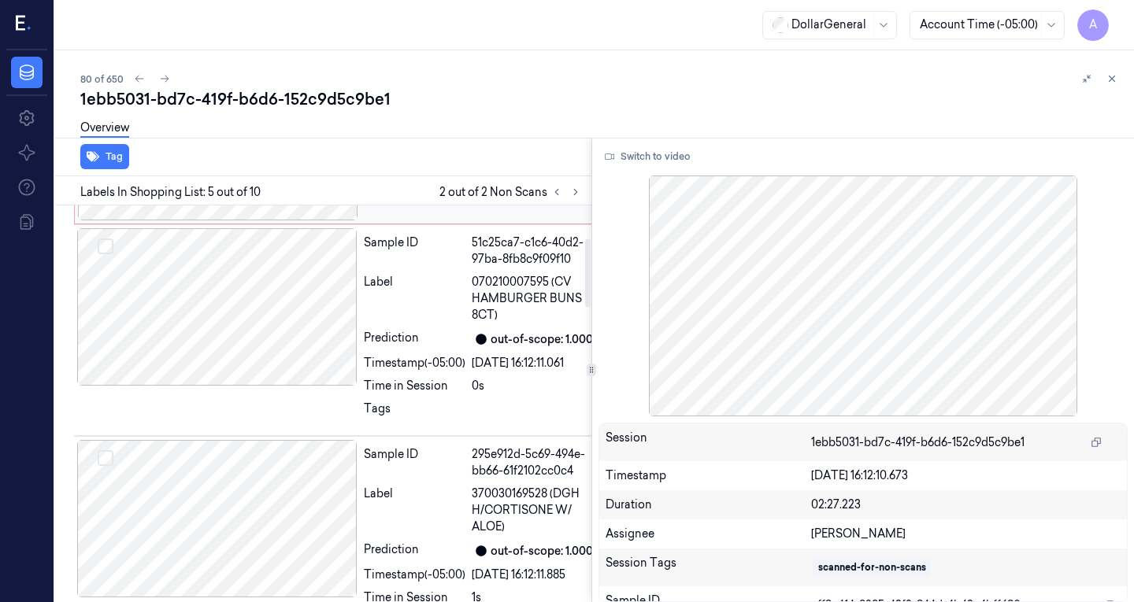
scroll to position [0, 0]
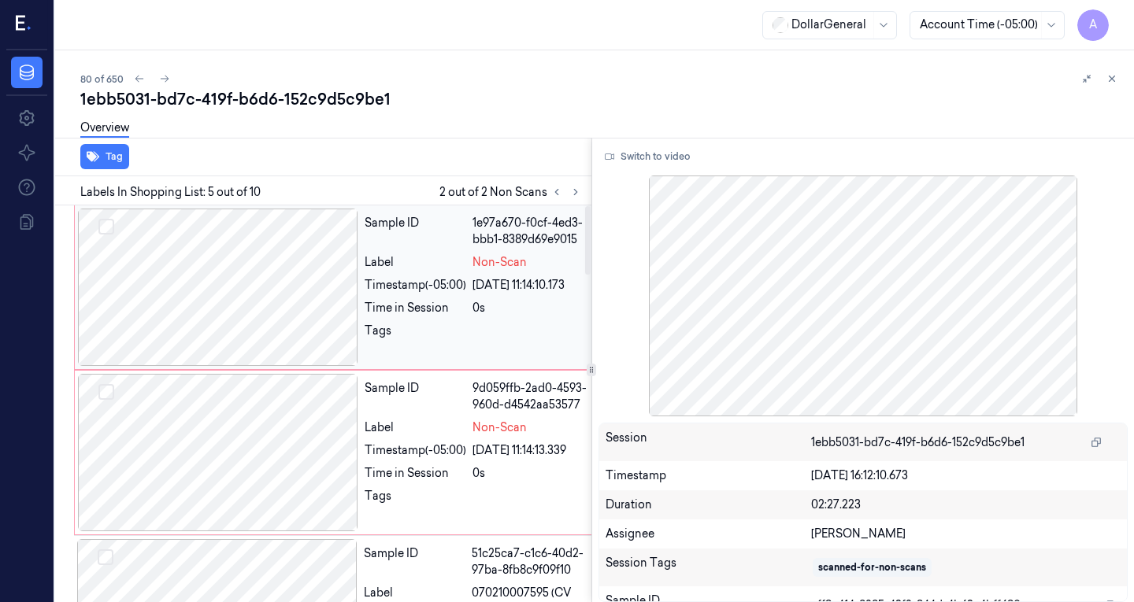
click at [263, 287] on div at bounding box center [218, 287] width 280 height 157
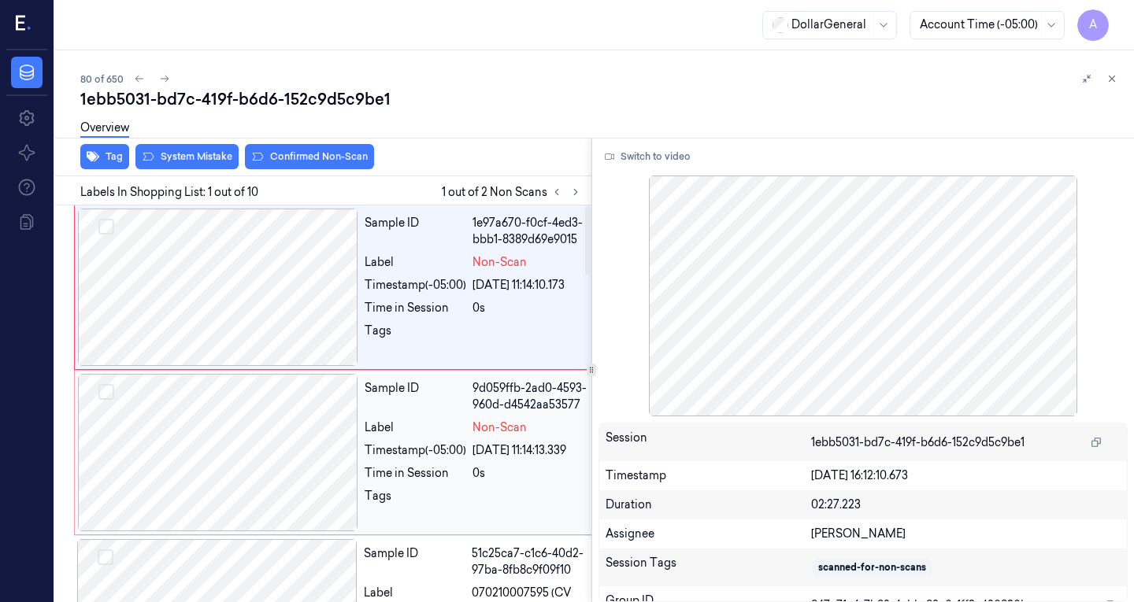
click at [213, 442] on div at bounding box center [218, 452] width 280 height 157
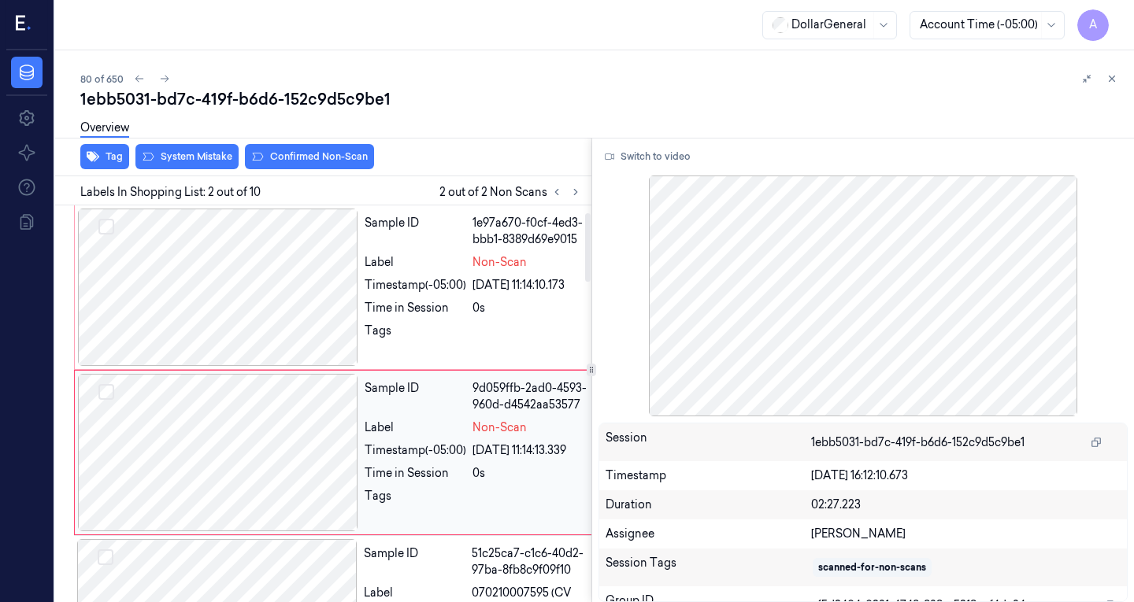
scroll to position [80, 0]
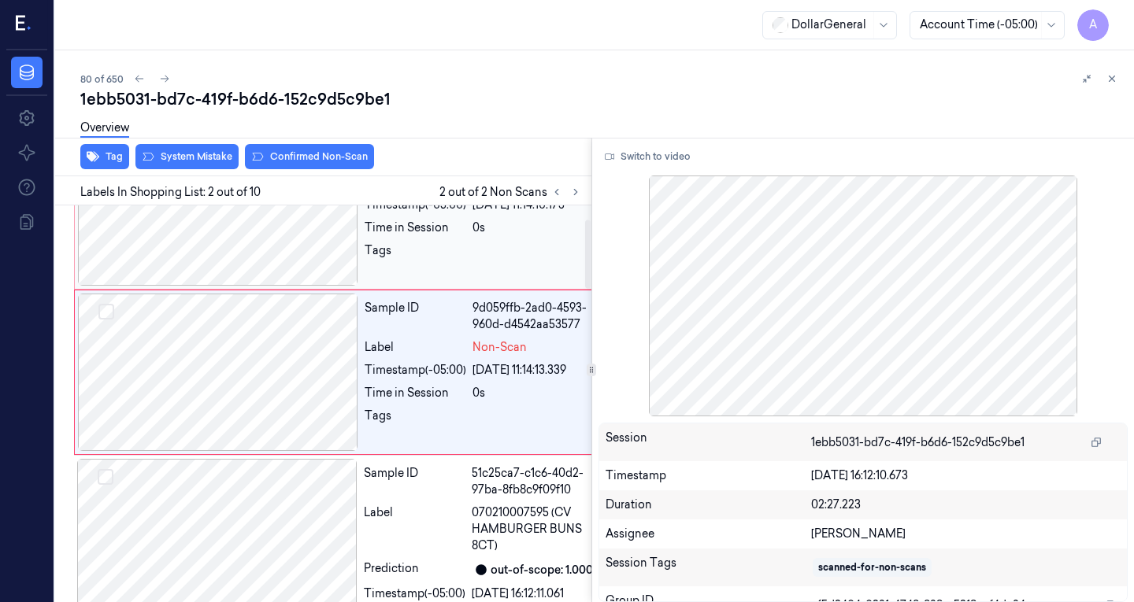
click at [315, 230] on div at bounding box center [218, 206] width 280 height 157
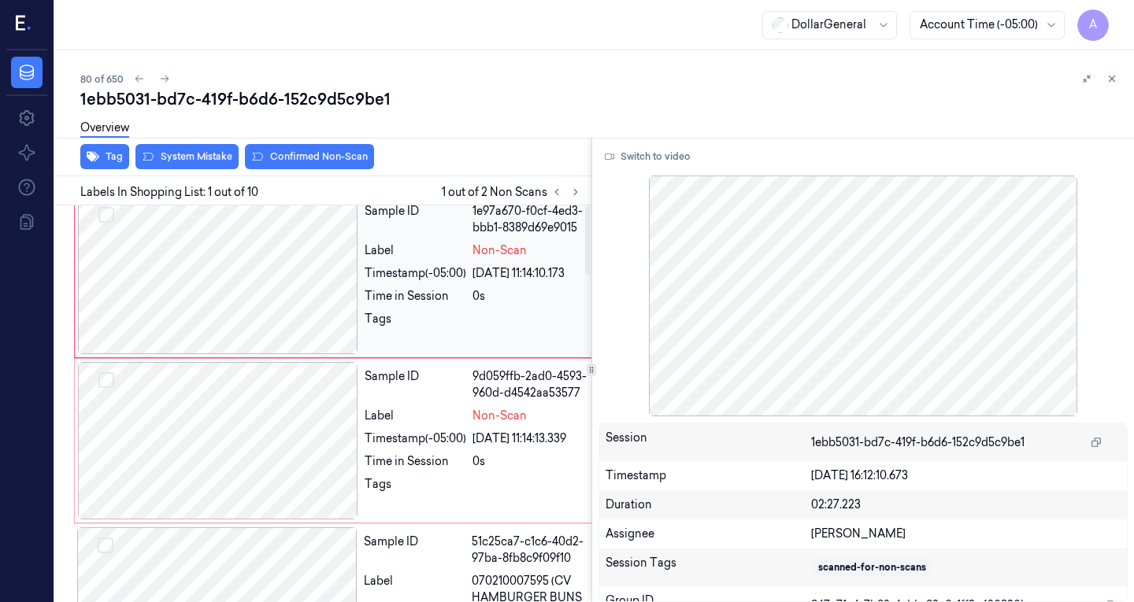
scroll to position [0, 0]
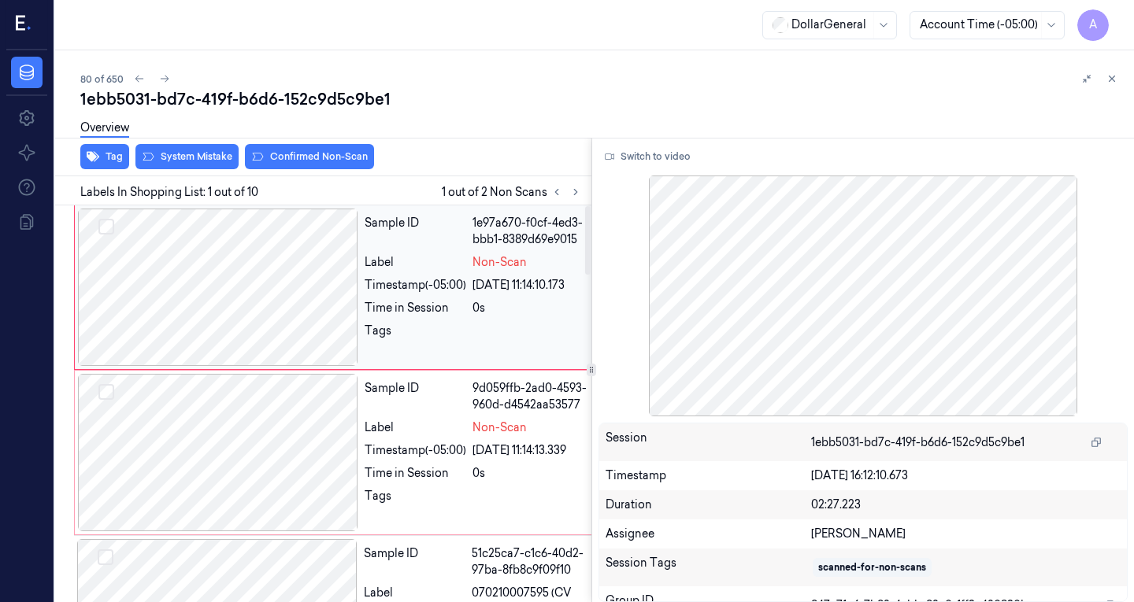
click at [288, 265] on div at bounding box center [218, 287] width 280 height 157
click at [277, 491] on div at bounding box center [218, 452] width 280 height 157
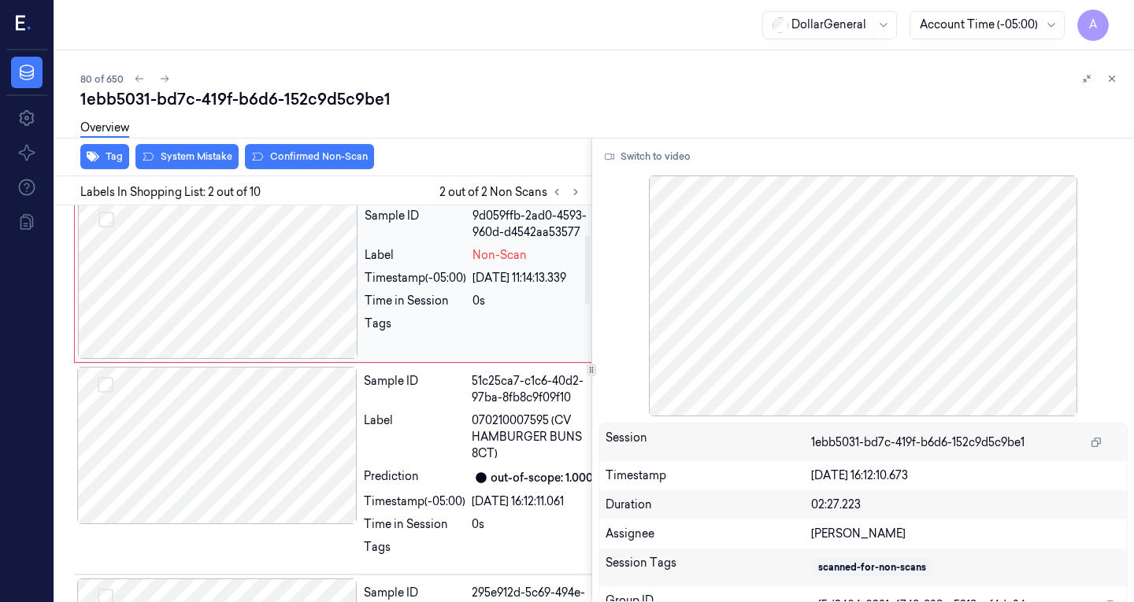
click at [258, 461] on div at bounding box center [217, 445] width 280 height 157
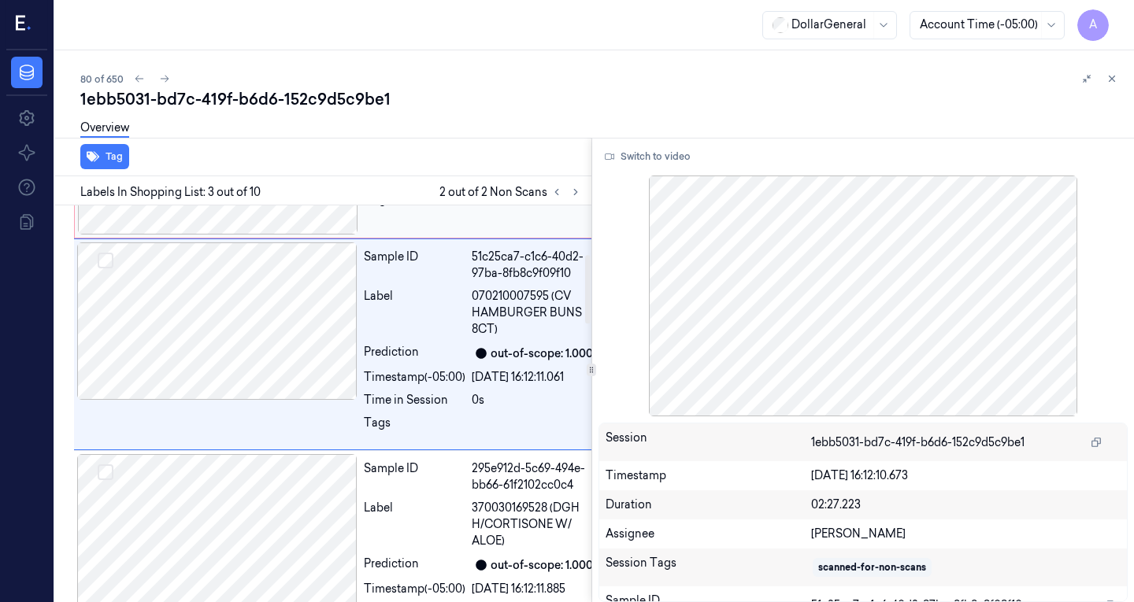
scroll to position [303, 0]
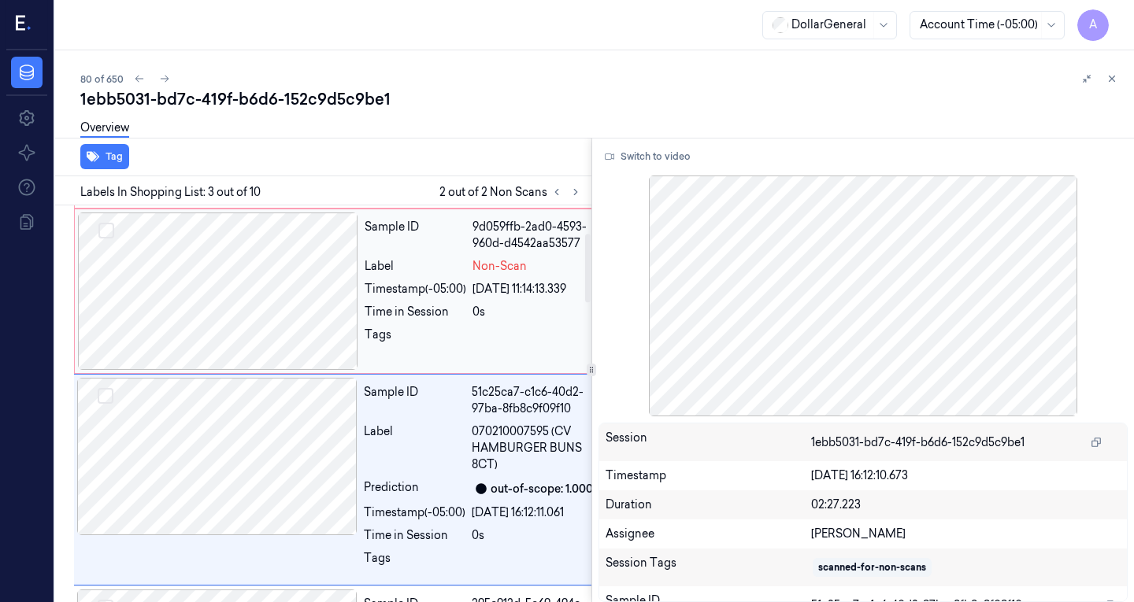
drag, startPoint x: 234, startPoint y: 338, endPoint x: 238, endPoint y: 330, distance: 8.8
click at [238, 330] on div at bounding box center [218, 291] width 280 height 157
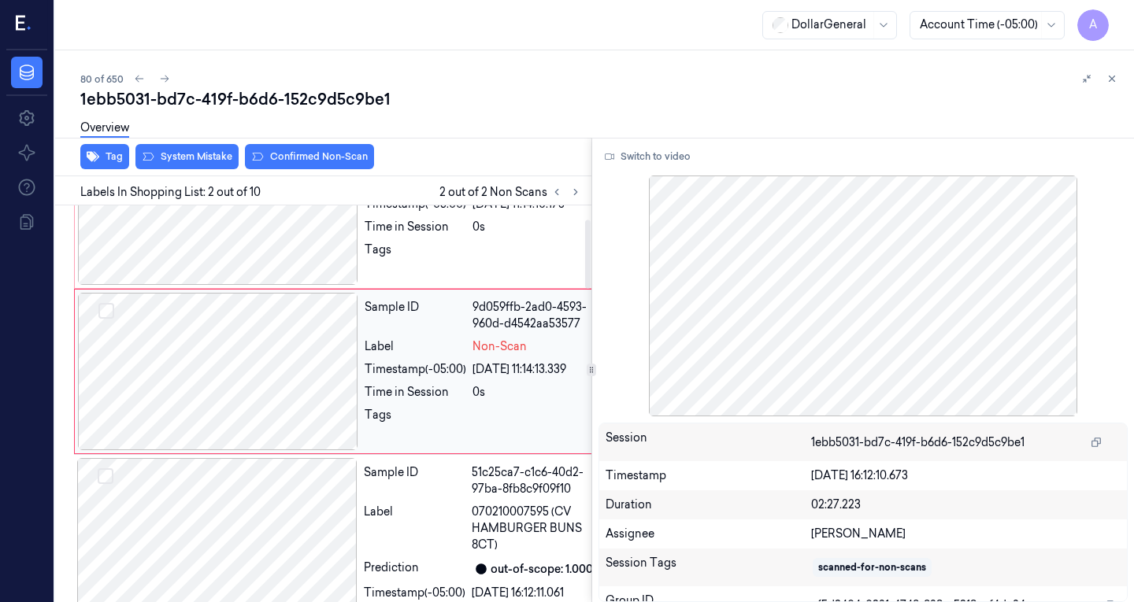
scroll to position [80, 0]
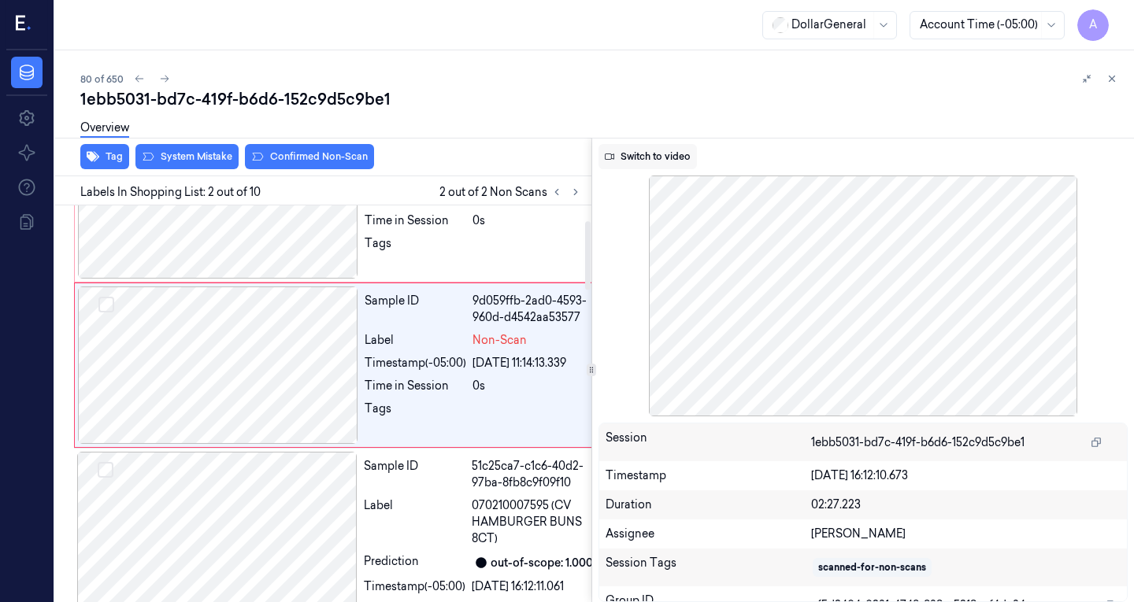
click at [669, 151] on button "Switch to video" at bounding box center [647, 156] width 98 height 25
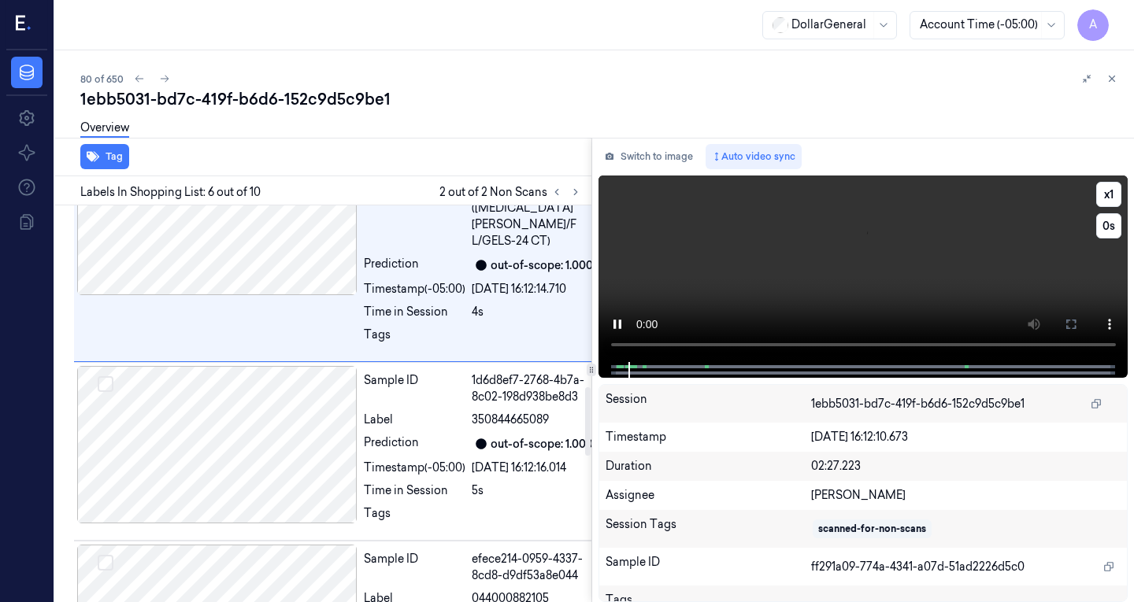
scroll to position [1056, 0]
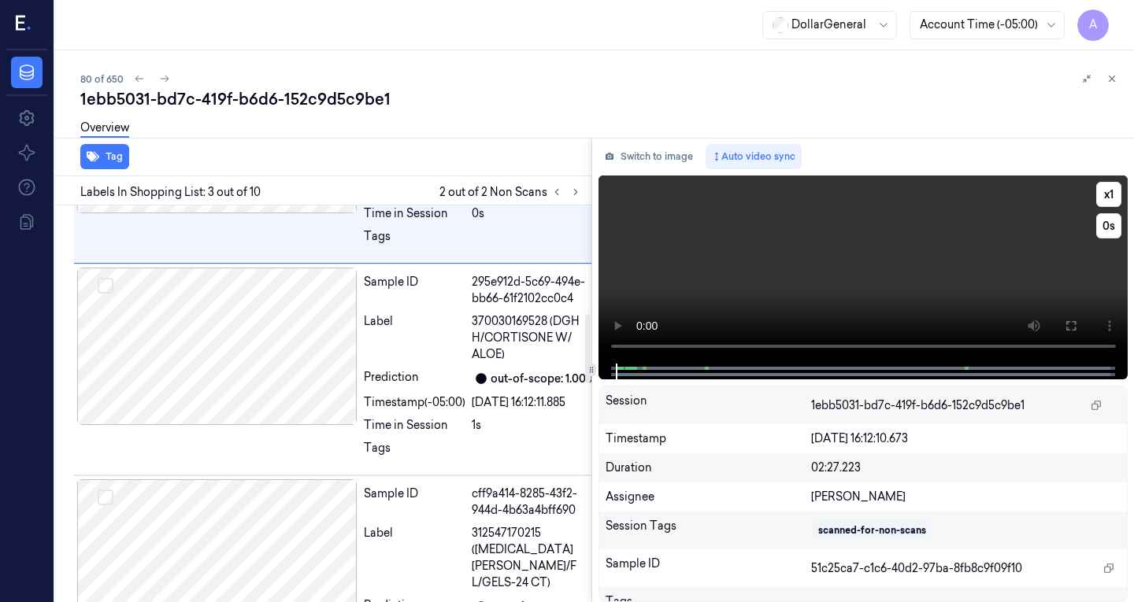
click at [813, 230] on video at bounding box center [863, 270] width 530 height 188
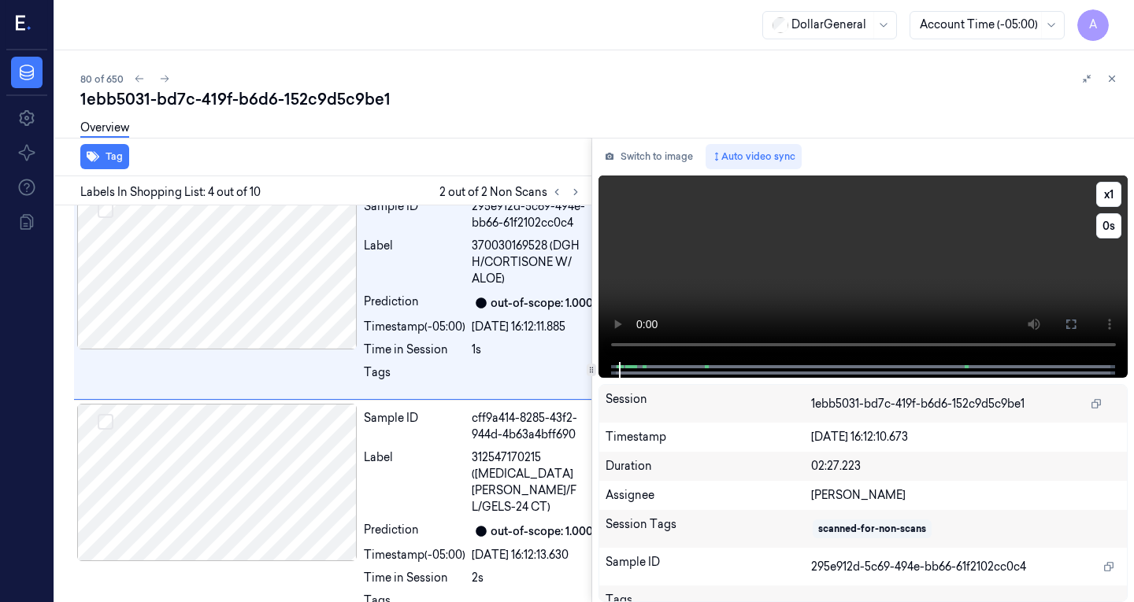
scroll to position [562, 0]
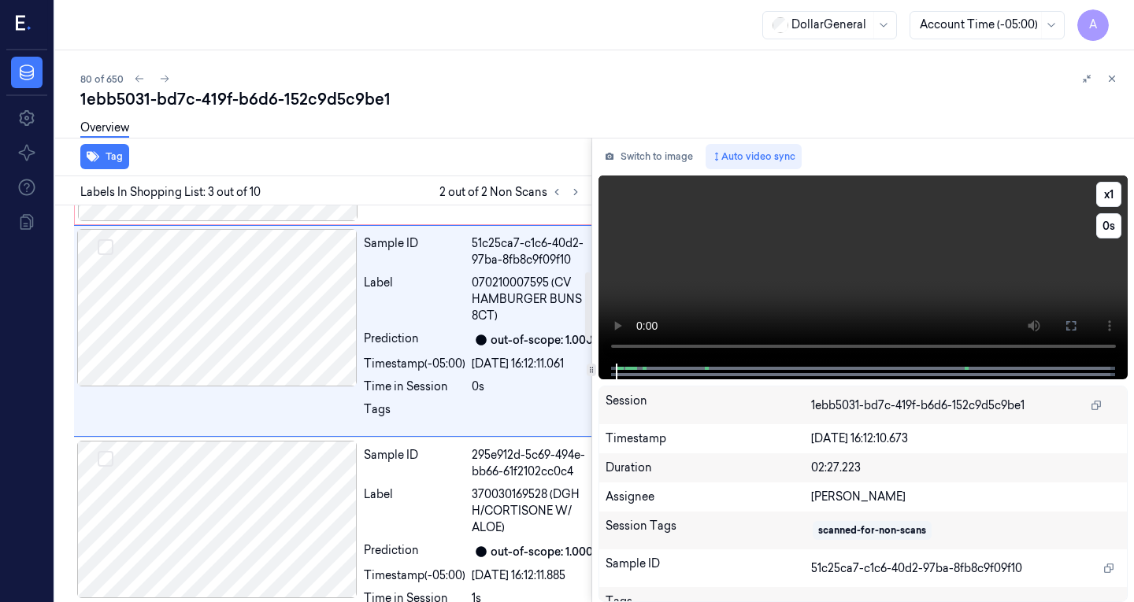
click at [778, 255] on video at bounding box center [863, 270] width 530 height 188
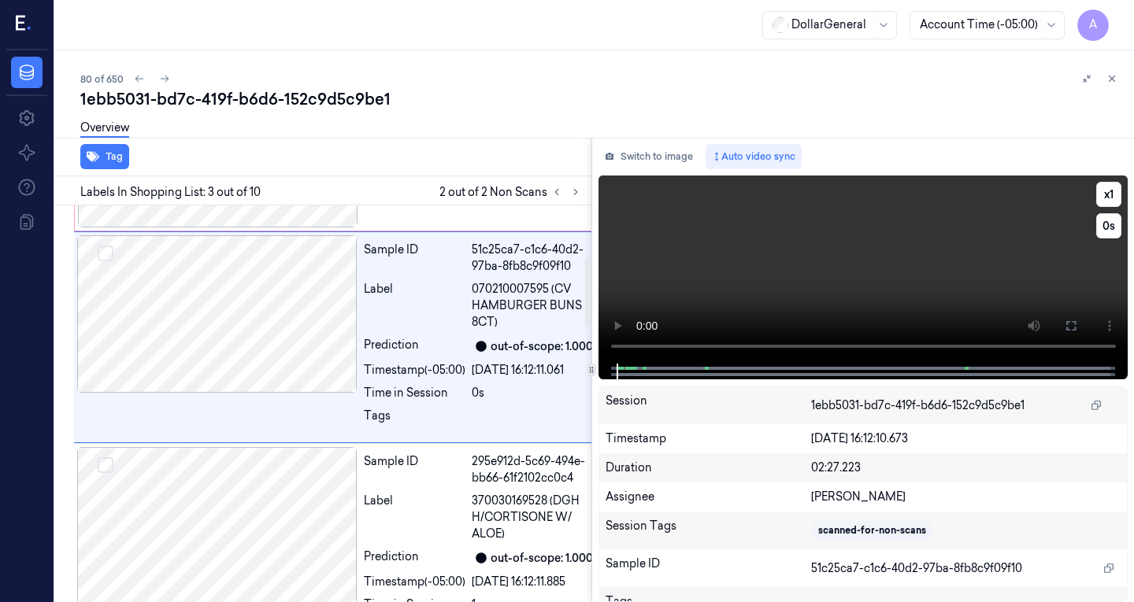
click at [778, 255] on video at bounding box center [863, 270] width 530 height 188
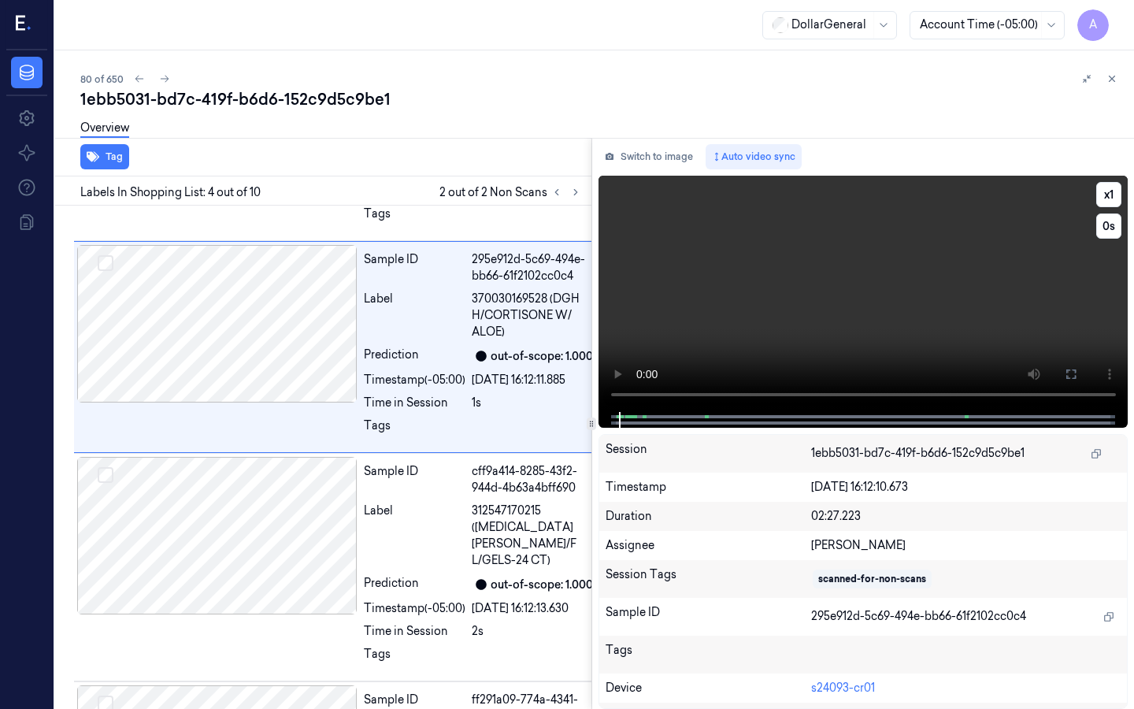
scroll to position [509, 0]
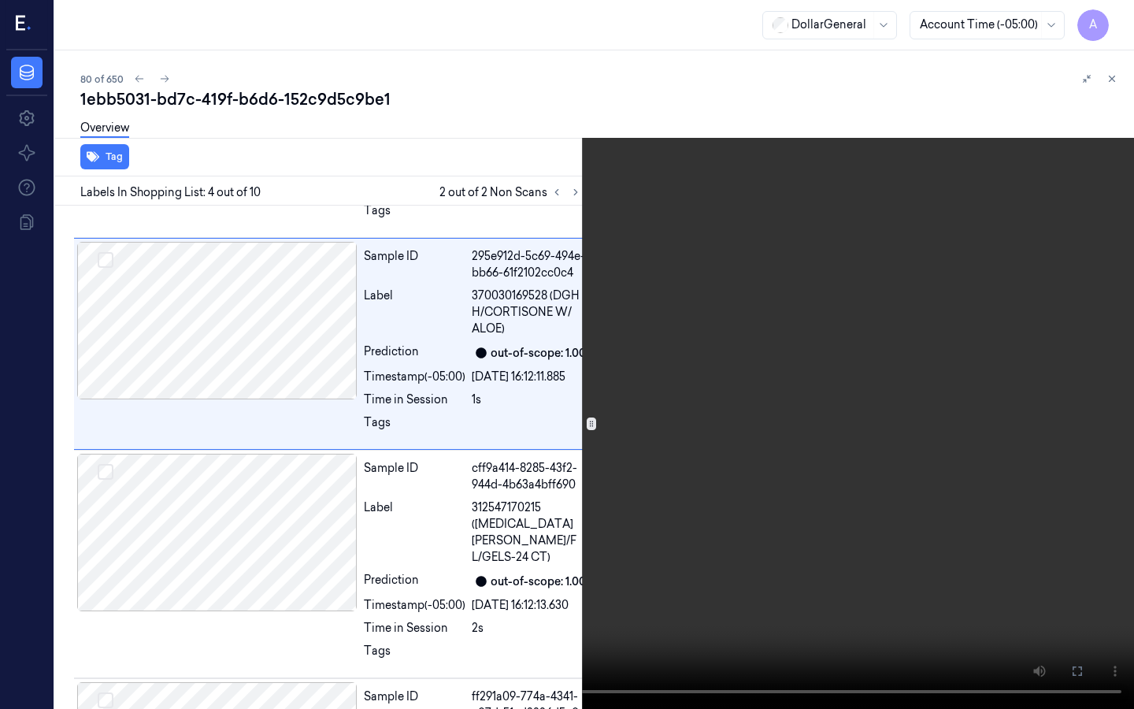
click at [13, 602] on video at bounding box center [567, 354] width 1134 height 709
click at [596, 242] on video at bounding box center [567, 354] width 1134 height 709
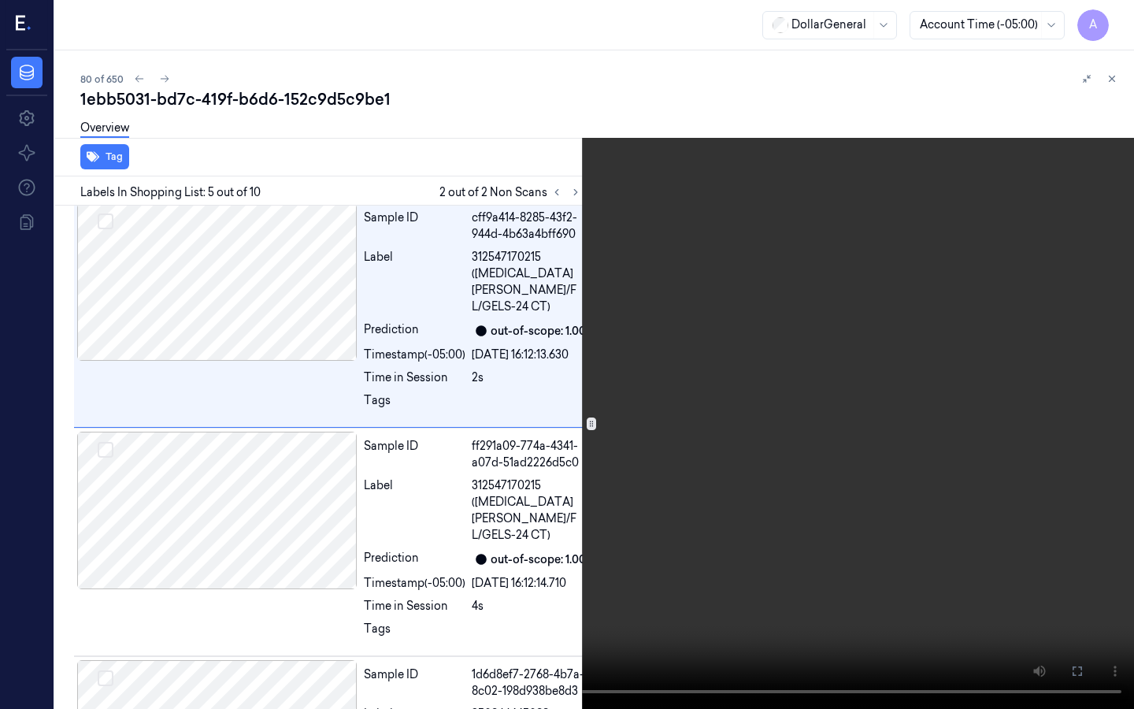
click at [523, 250] on video at bounding box center [567, 354] width 1134 height 709
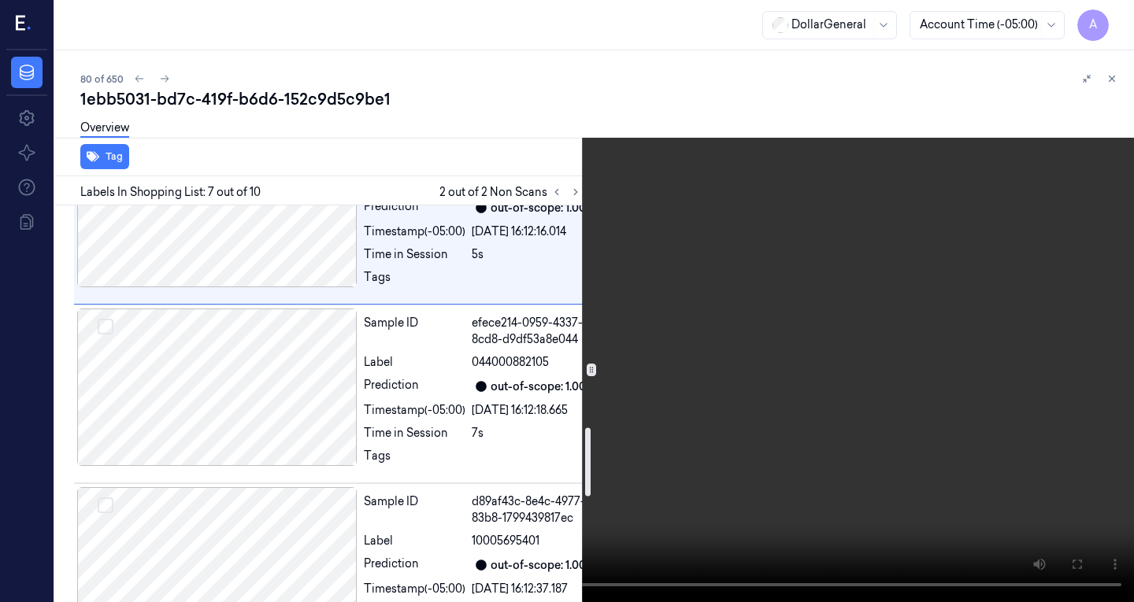
scroll to position [1238, 0]
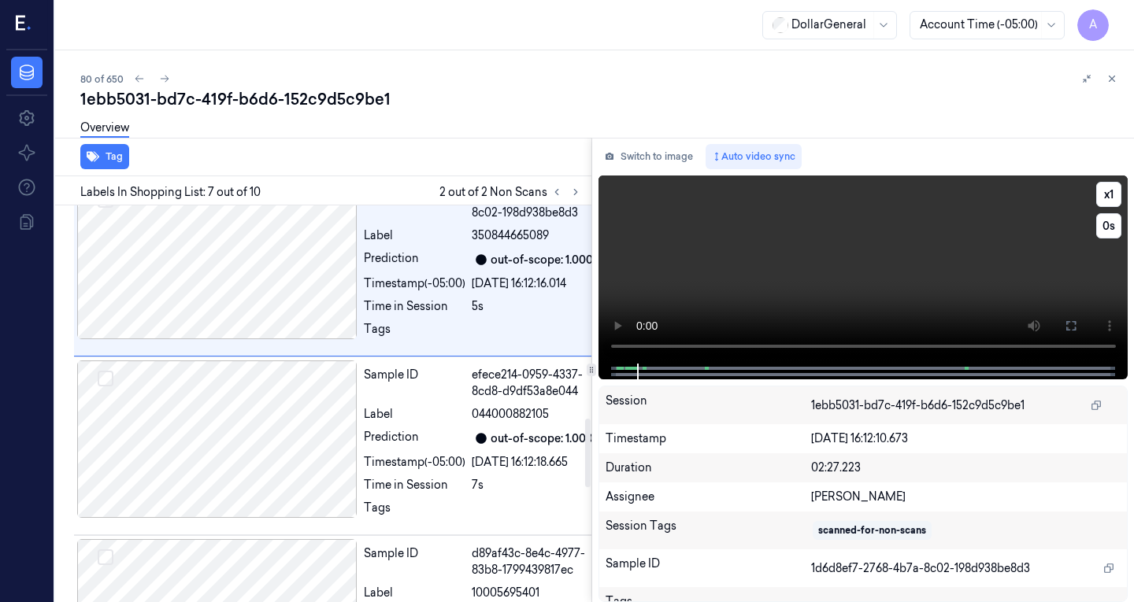
click at [682, 272] on video at bounding box center [863, 270] width 530 height 188
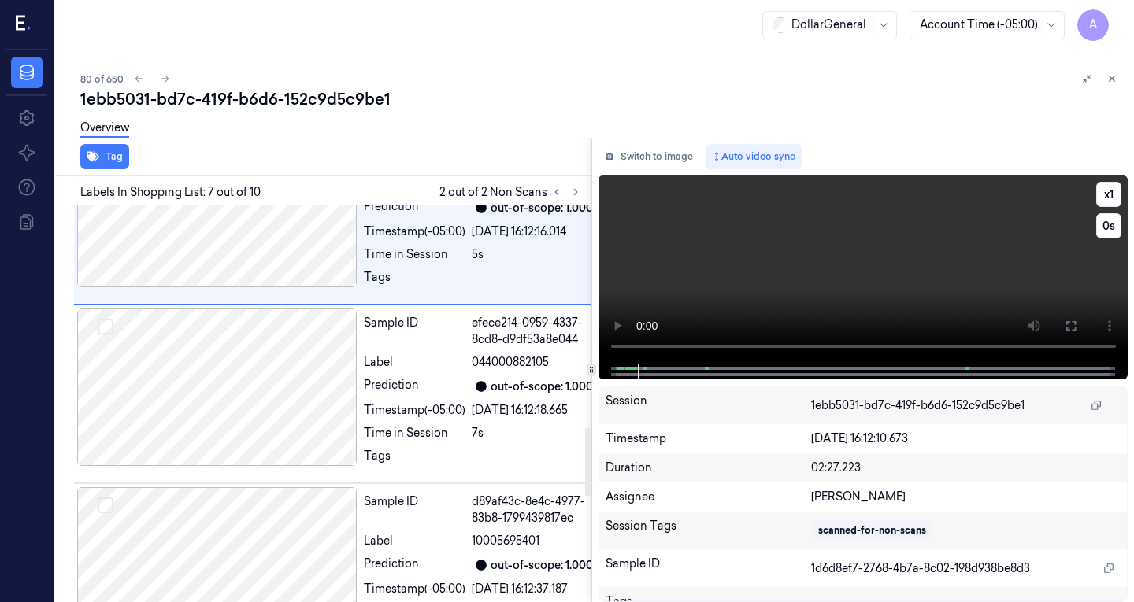
click at [757, 261] on video at bounding box center [863, 270] width 530 height 188
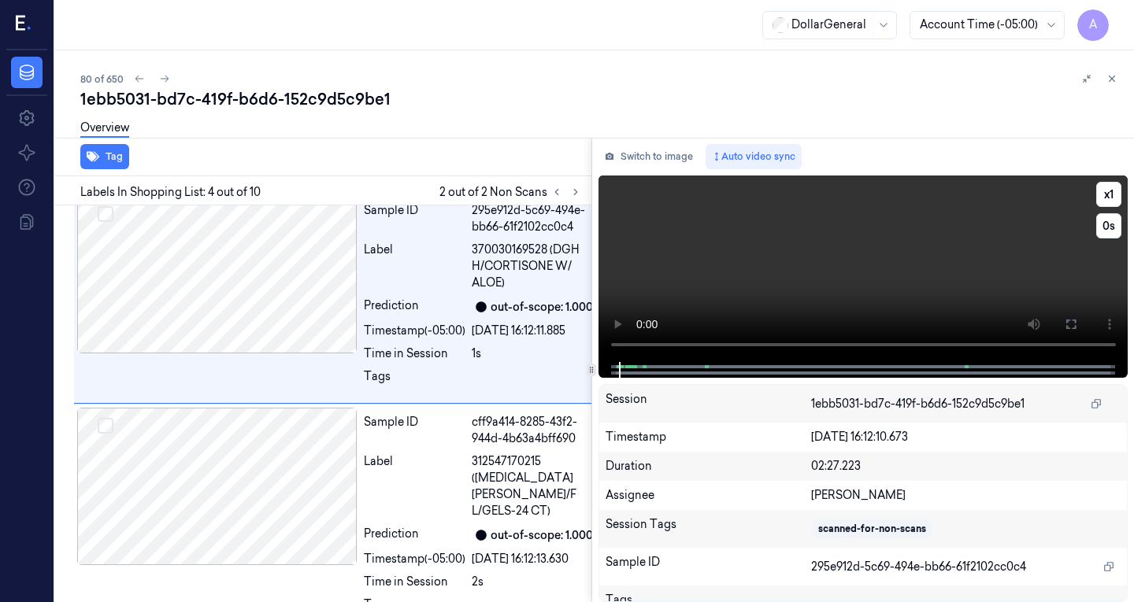
scroll to position [562, 0]
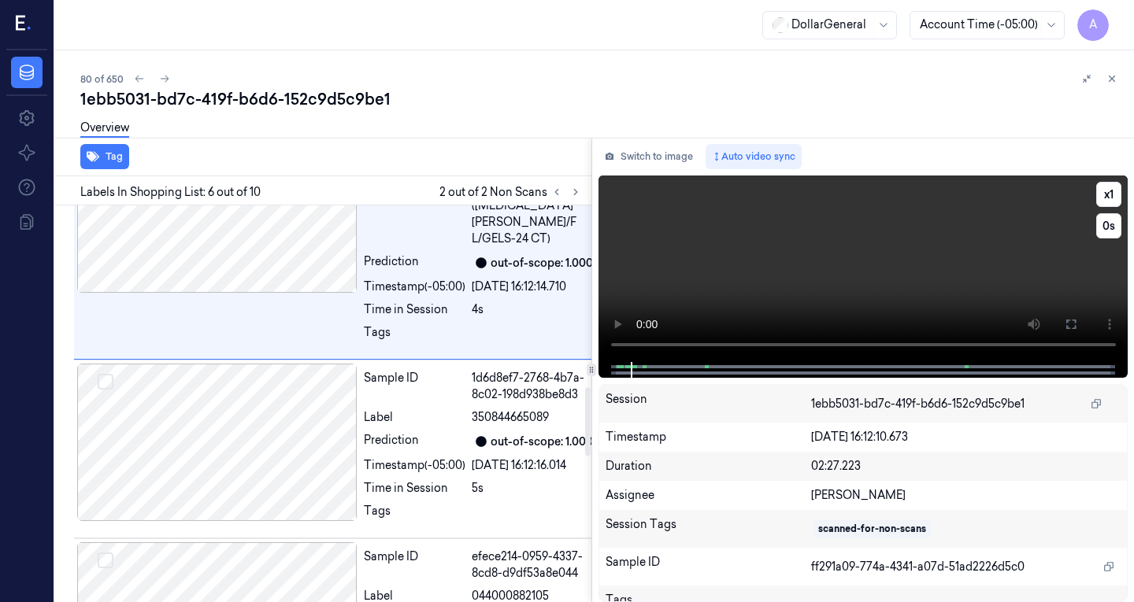
click at [830, 270] on video at bounding box center [863, 269] width 530 height 187
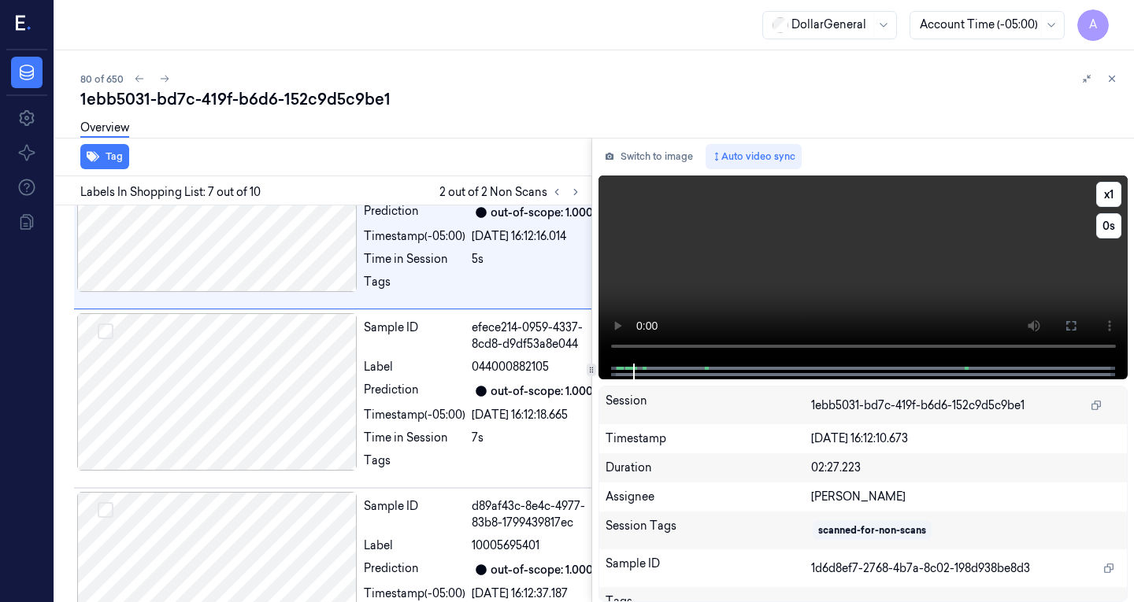
scroll to position [1290, 0]
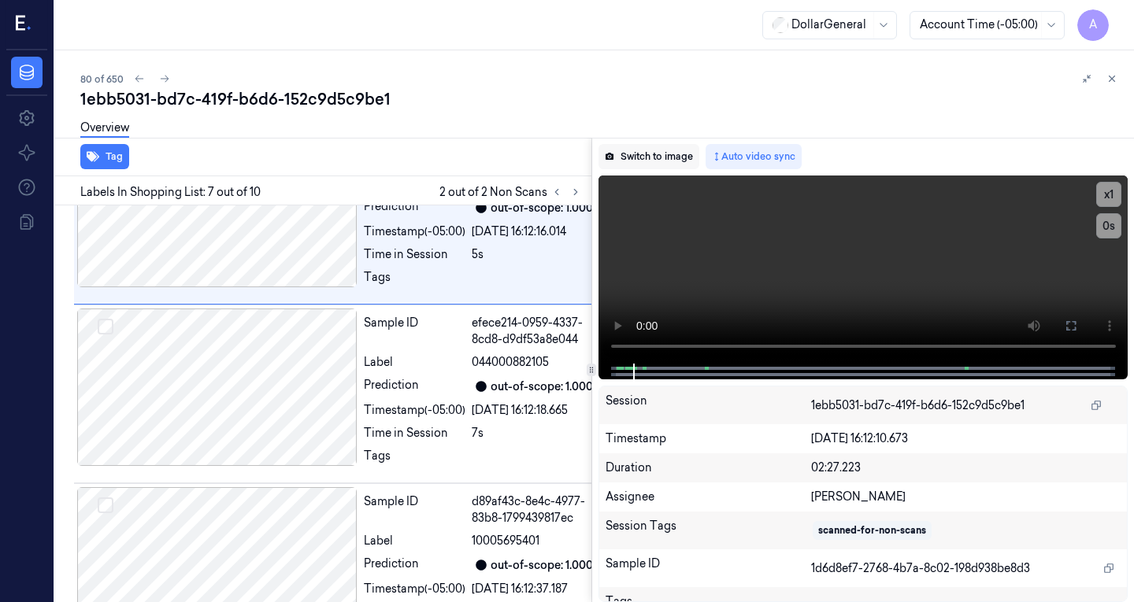
click at [668, 165] on button "Switch to image" at bounding box center [648, 156] width 101 height 25
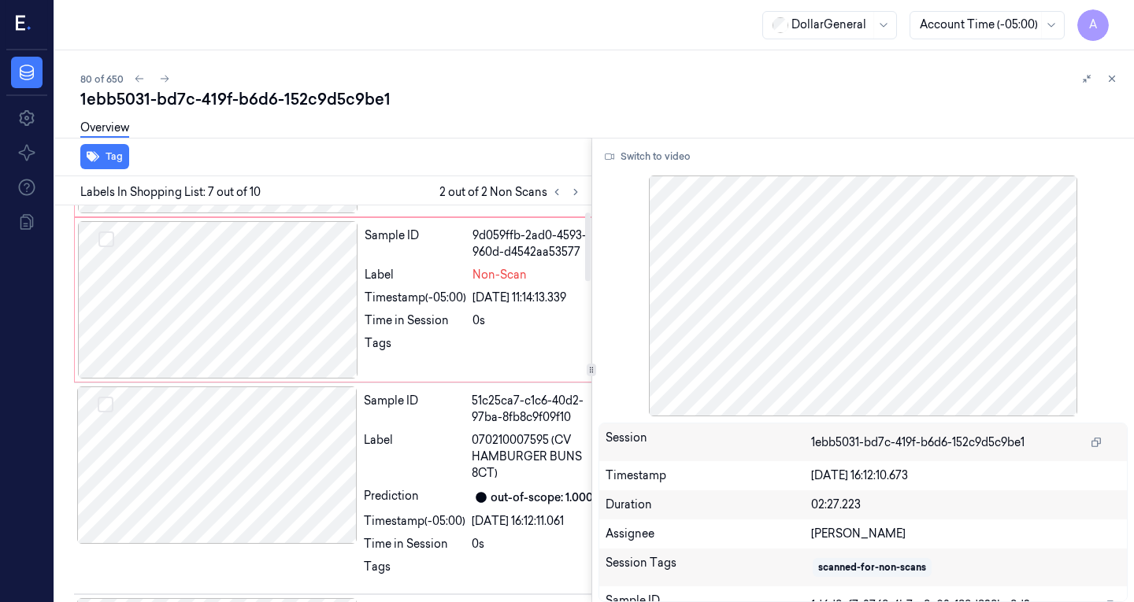
scroll to position [0, 0]
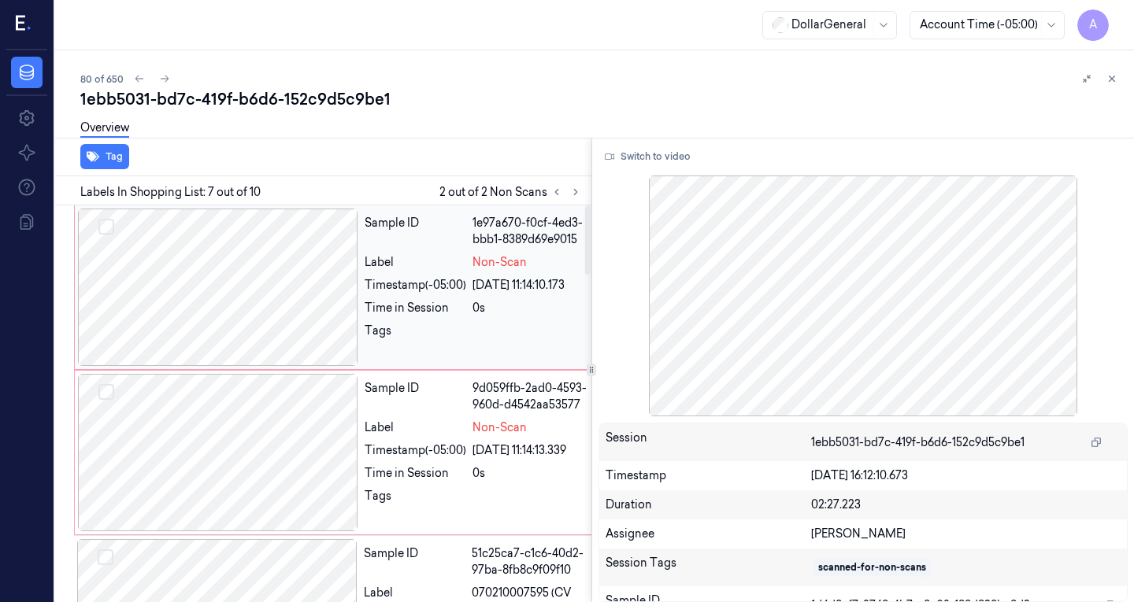
click at [205, 304] on div at bounding box center [218, 287] width 280 height 157
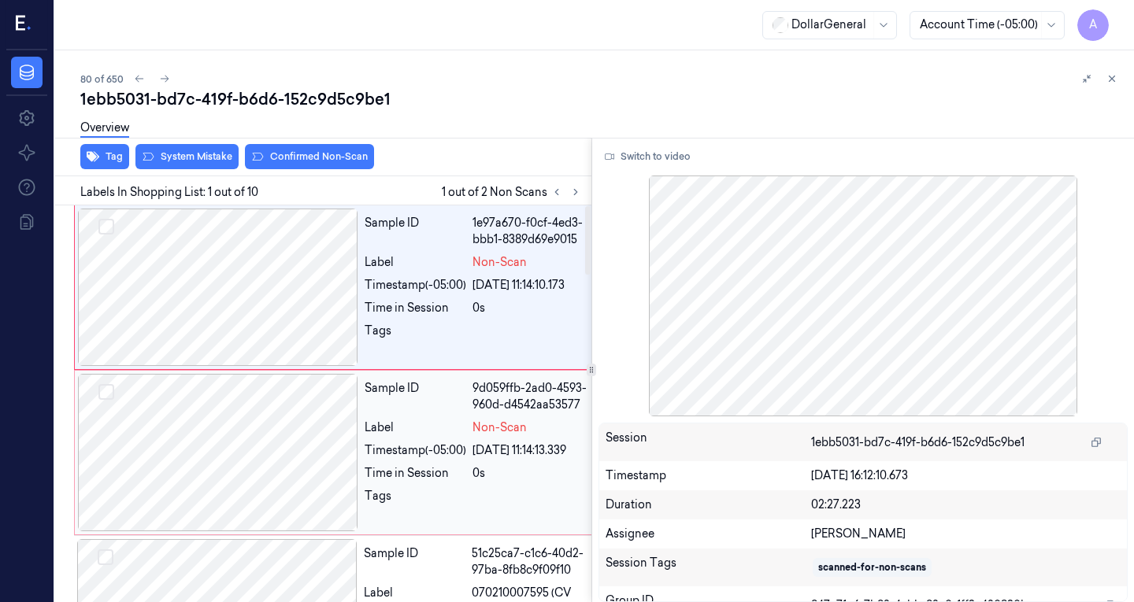
click at [268, 453] on div at bounding box center [218, 452] width 280 height 157
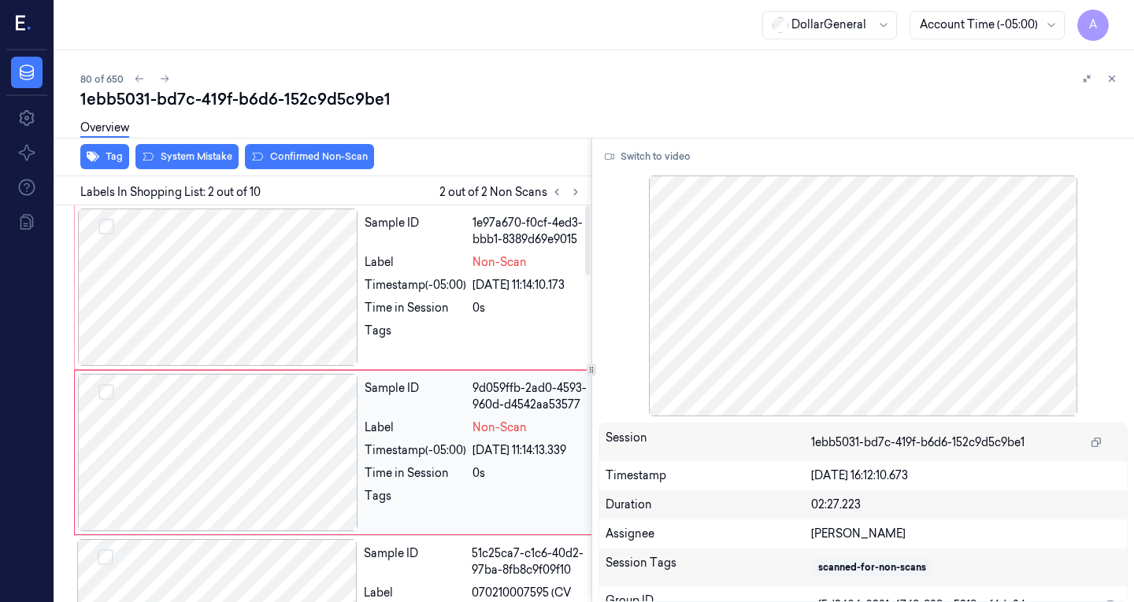
click at [268, 349] on div at bounding box center [218, 287] width 280 height 157
click at [282, 315] on div at bounding box center [218, 287] width 280 height 157
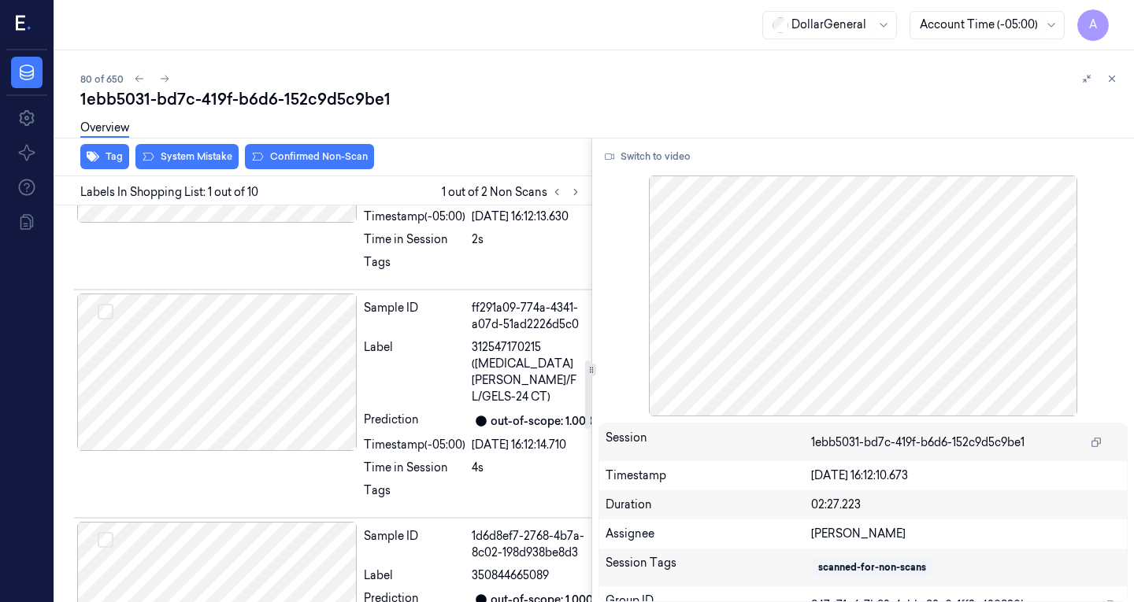
scroll to position [898, 0]
click at [223, 450] on div at bounding box center [217, 371] width 280 height 157
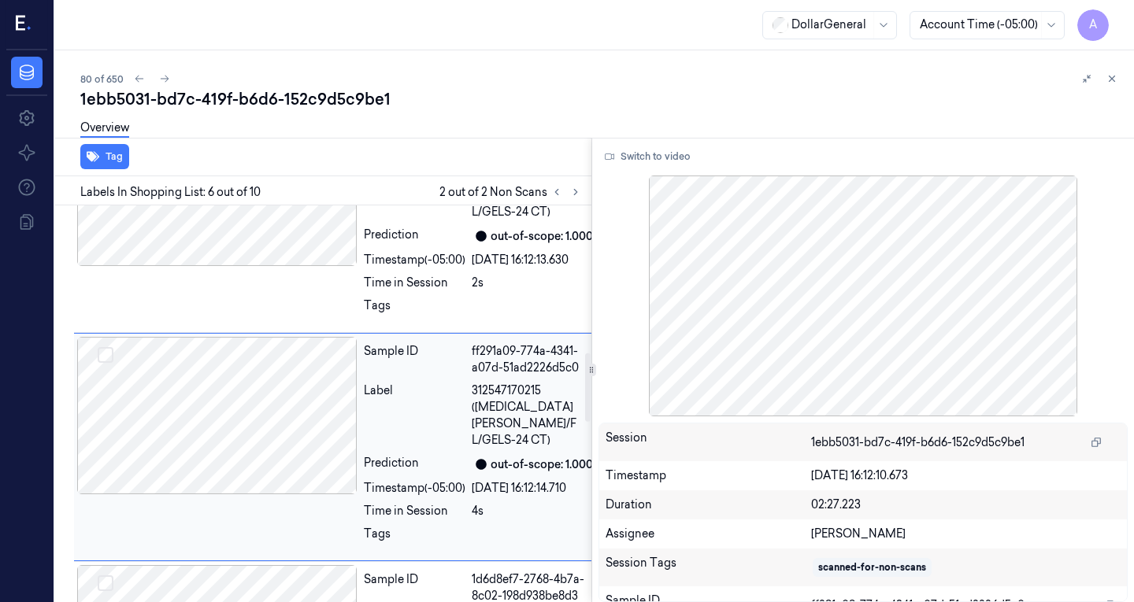
scroll to position [853, 0]
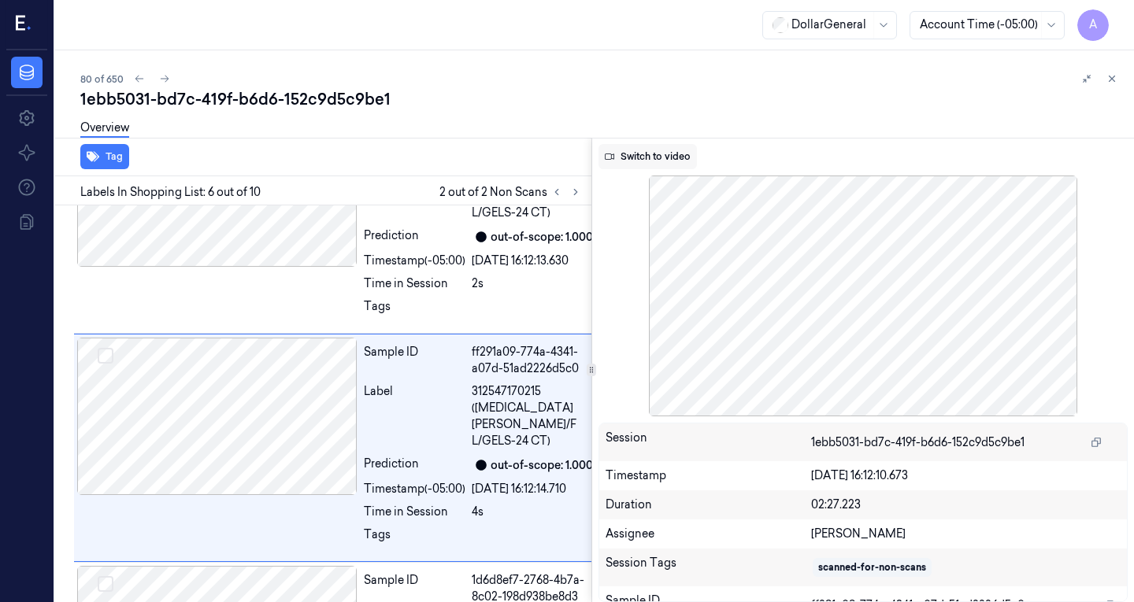
click at [661, 153] on button "Switch to video" at bounding box center [647, 156] width 98 height 25
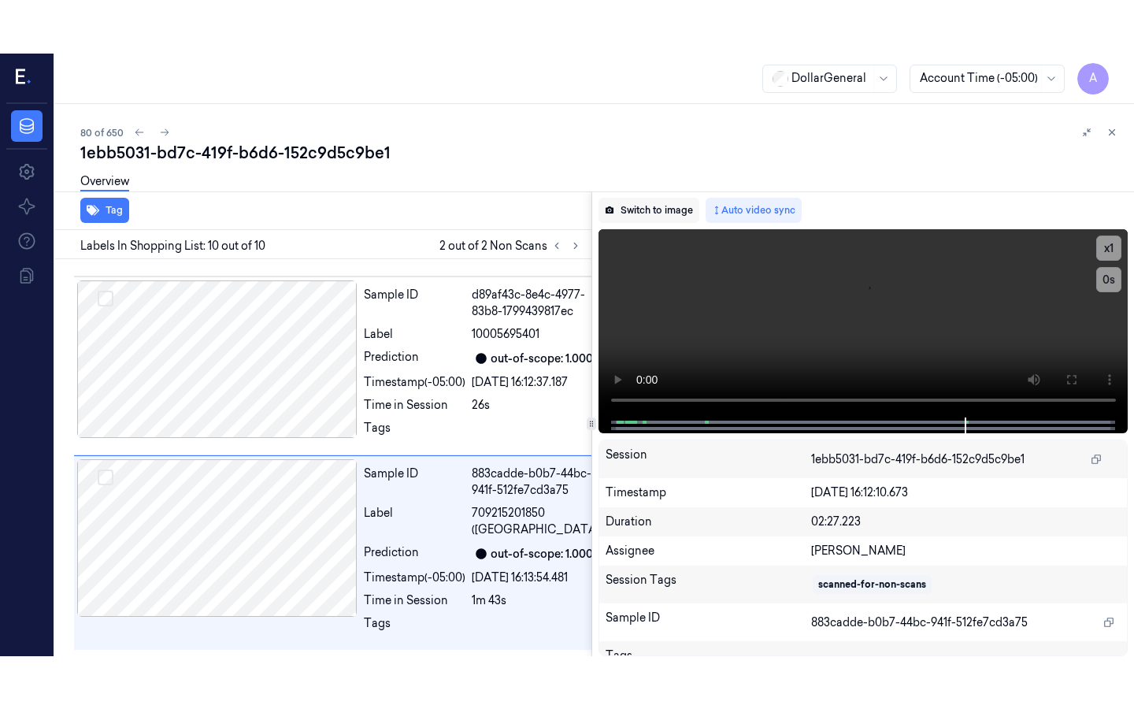
scroll to position [1905, 0]
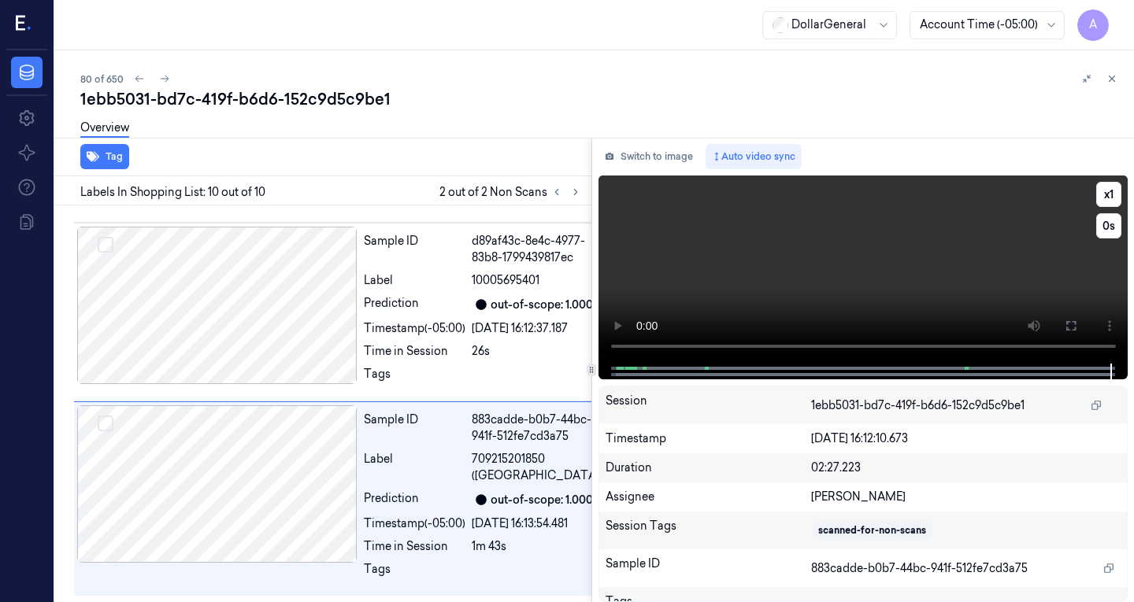
click at [896, 233] on video at bounding box center [863, 270] width 530 height 188
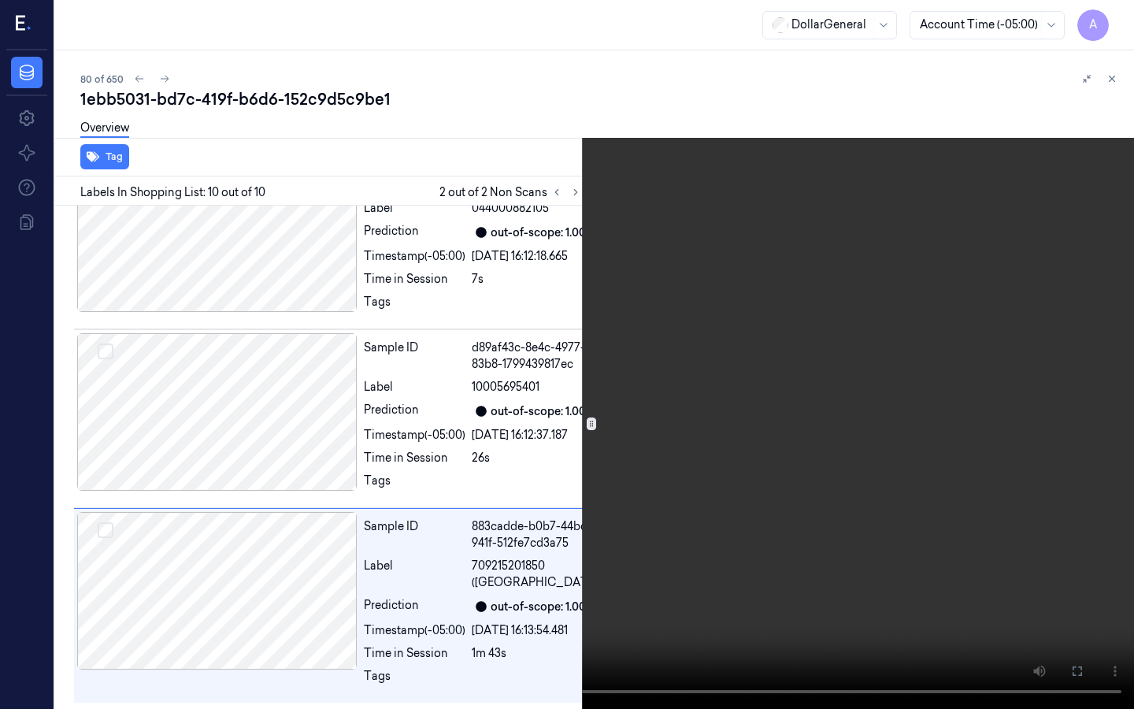
click at [761, 363] on video at bounding box center [567, 354] width 1134 height 709
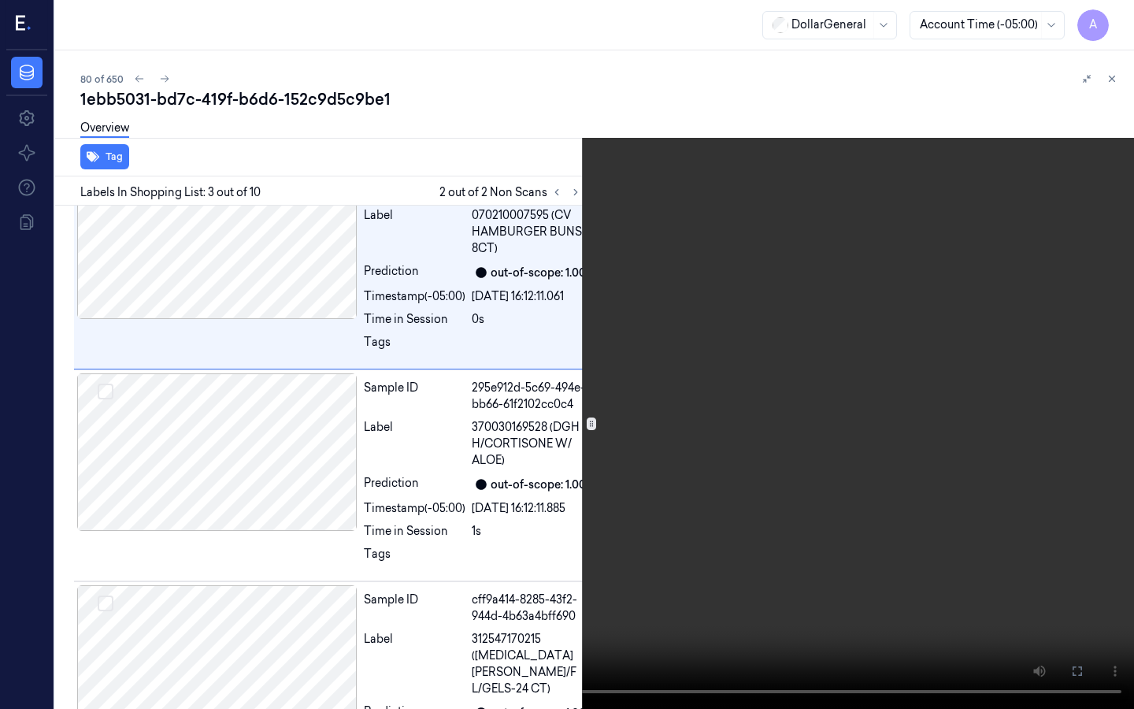
click at [761, 363] on video at bounding box center [567, 354] width 1134 height 709
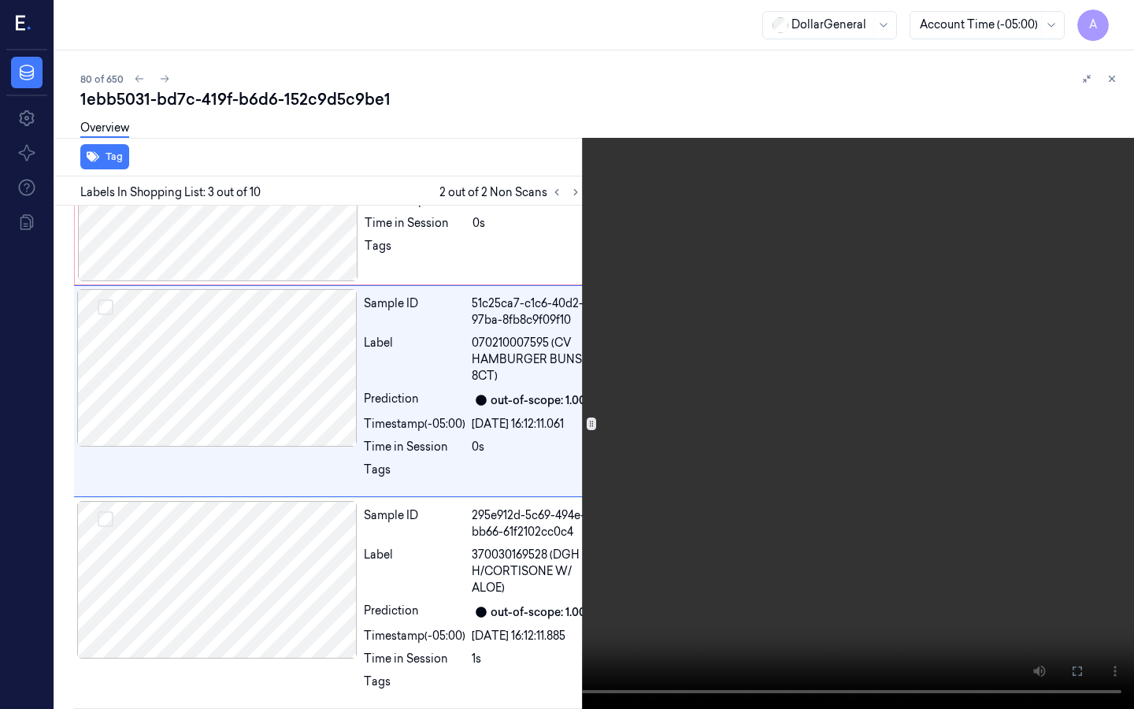
click at [679, 351] on video at bounding box center [567, 354] width 1134 height 709
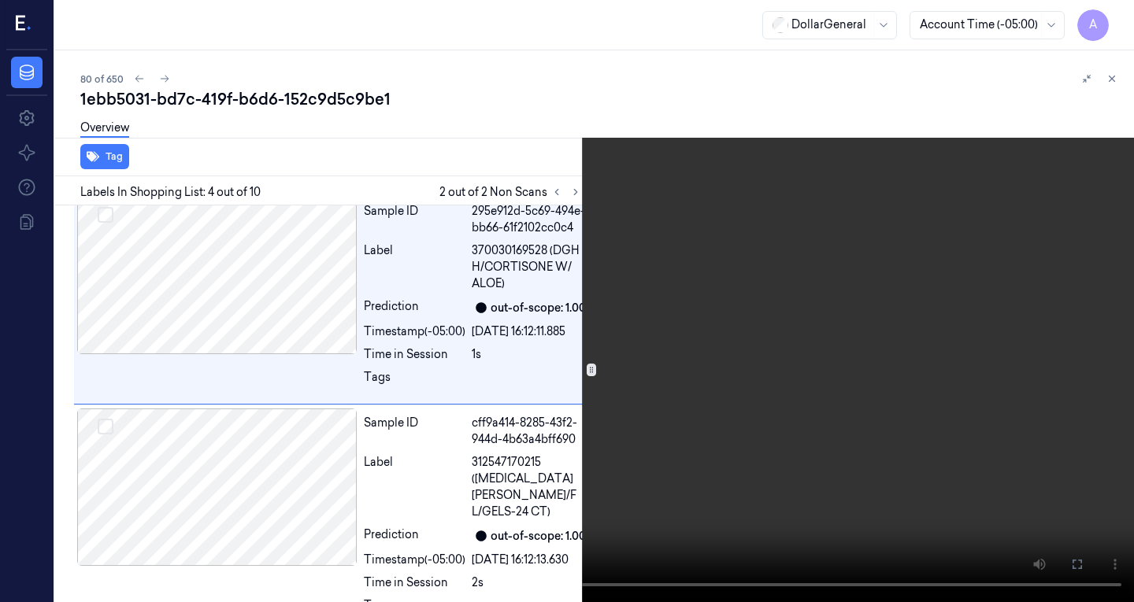
scroll to position [562, 0]
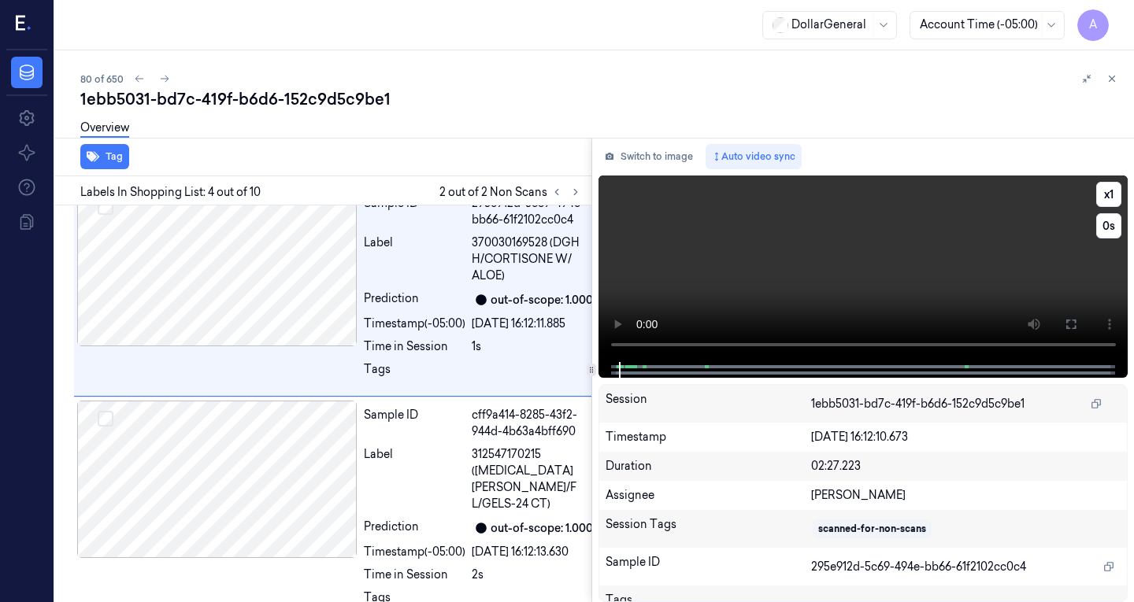
click at [850, 222] on video at bounding box center [863, 269] width 530 height 187
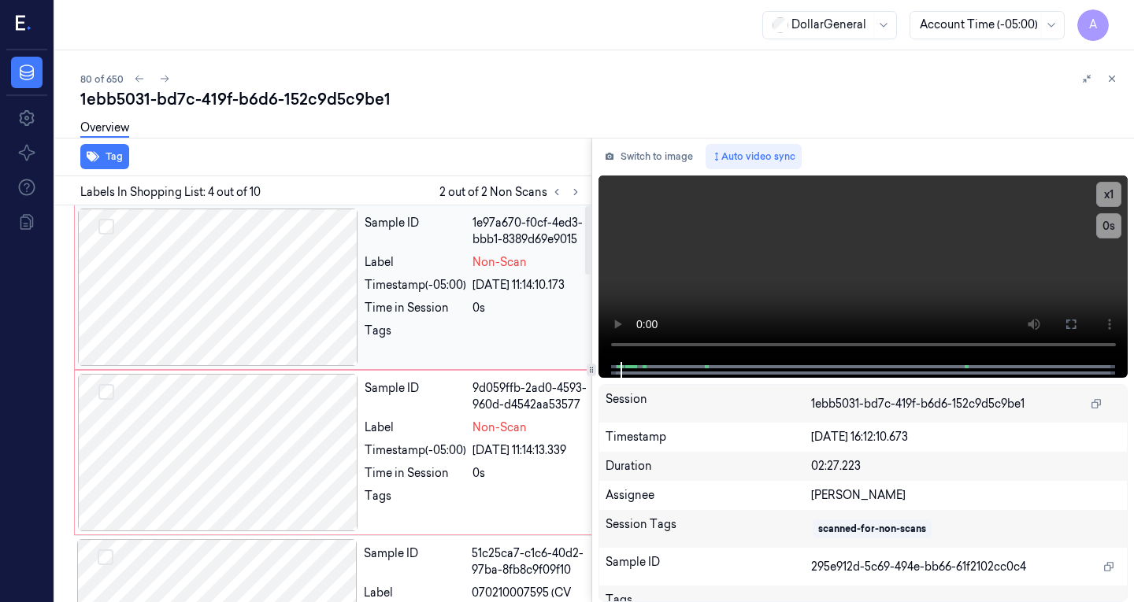
click at [235, 295] on div at bounding box center [218, 287] width 280 height 157
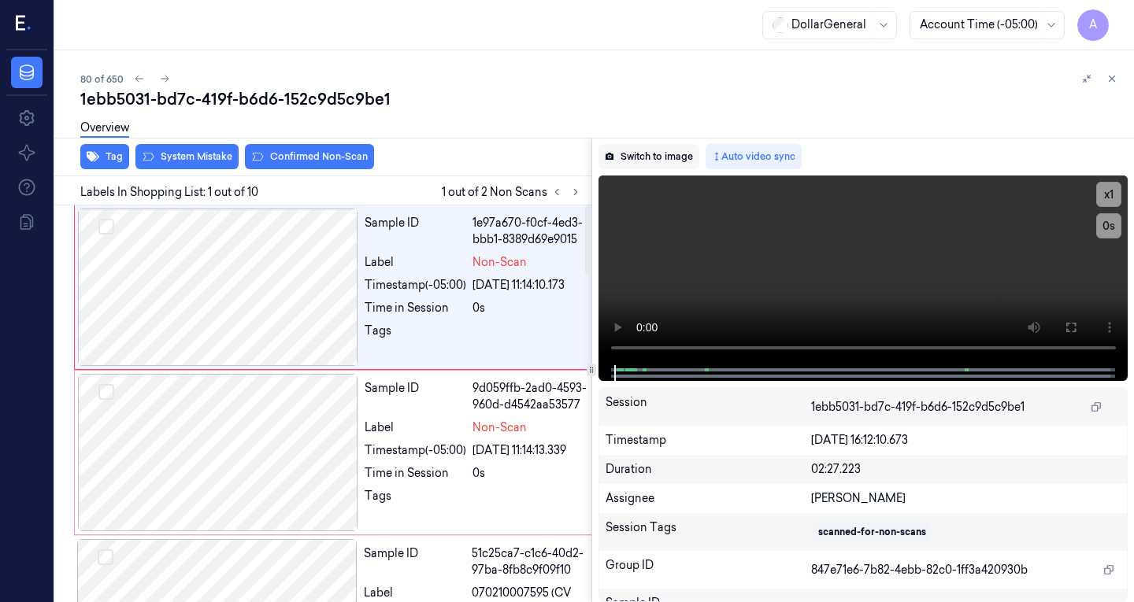
click at [667, 150] on button "Switch to image" at bounding box center [648, 156] width 101 height 25
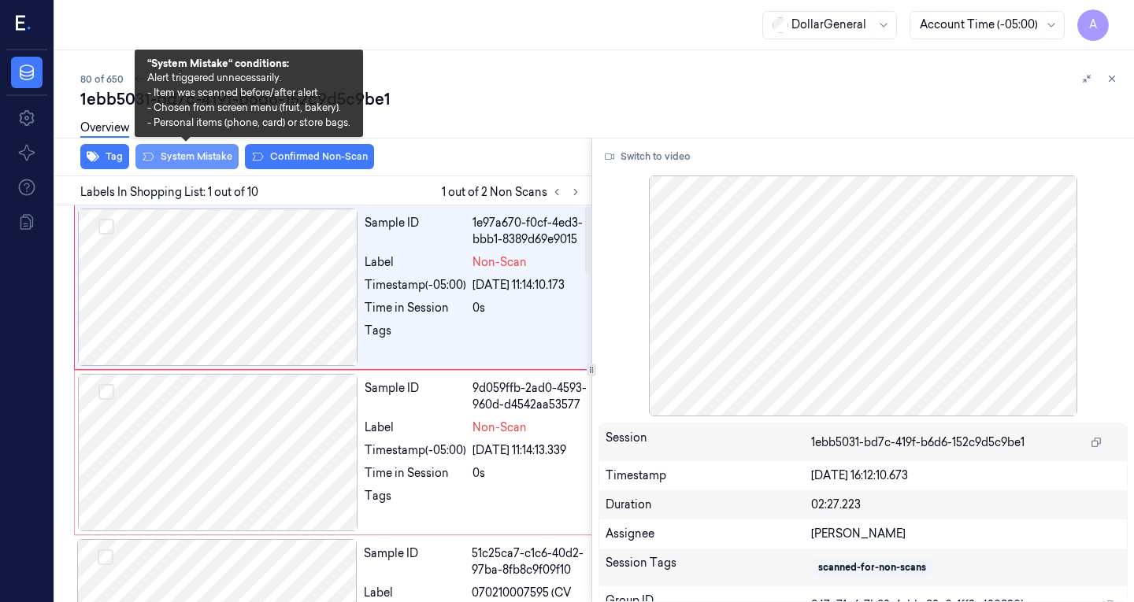
click at [209, 157] on button "System Mistake" at bounding box center [186, 156] width 103 height 25
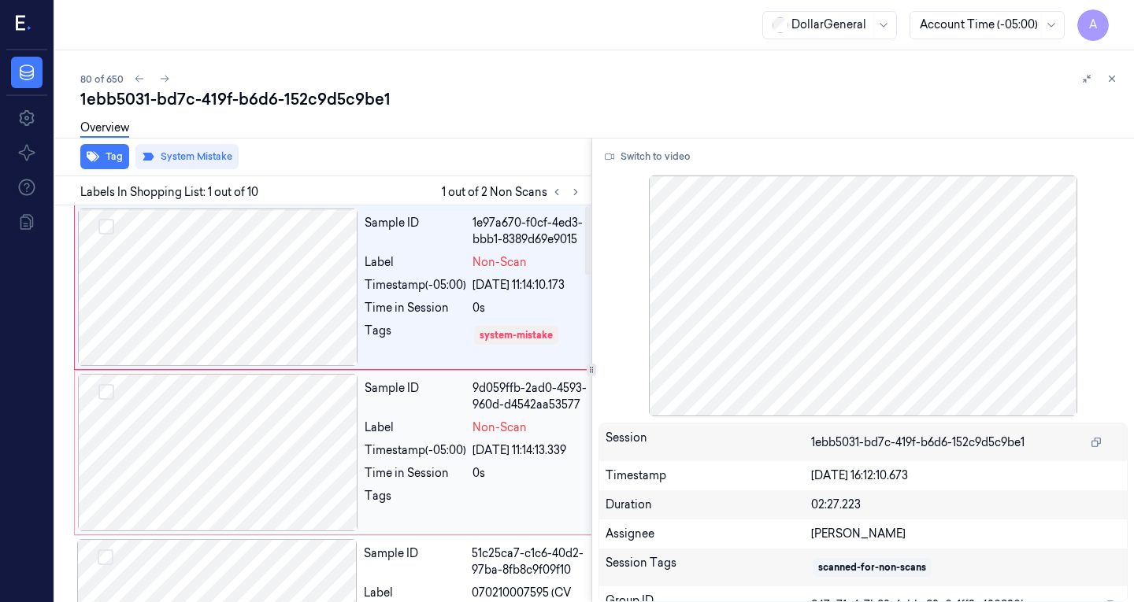
click at [231, 473] on div at bounding box center [218, 452] width 280 height 157
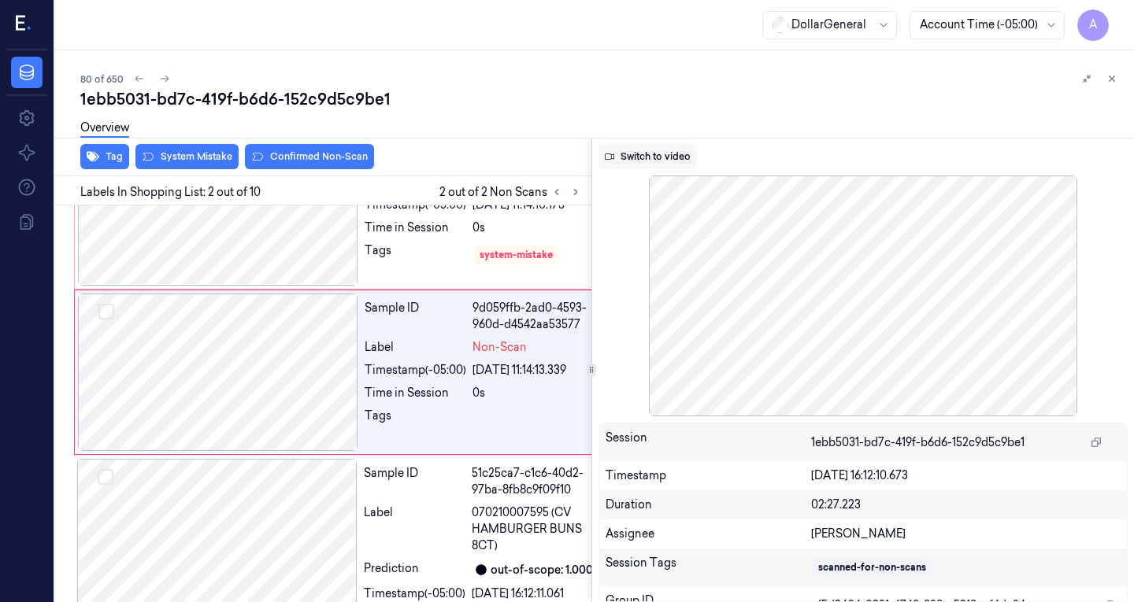
click at [659, 144] on button "Switch to video" at bounding box center [647, 156] width 98 height 25
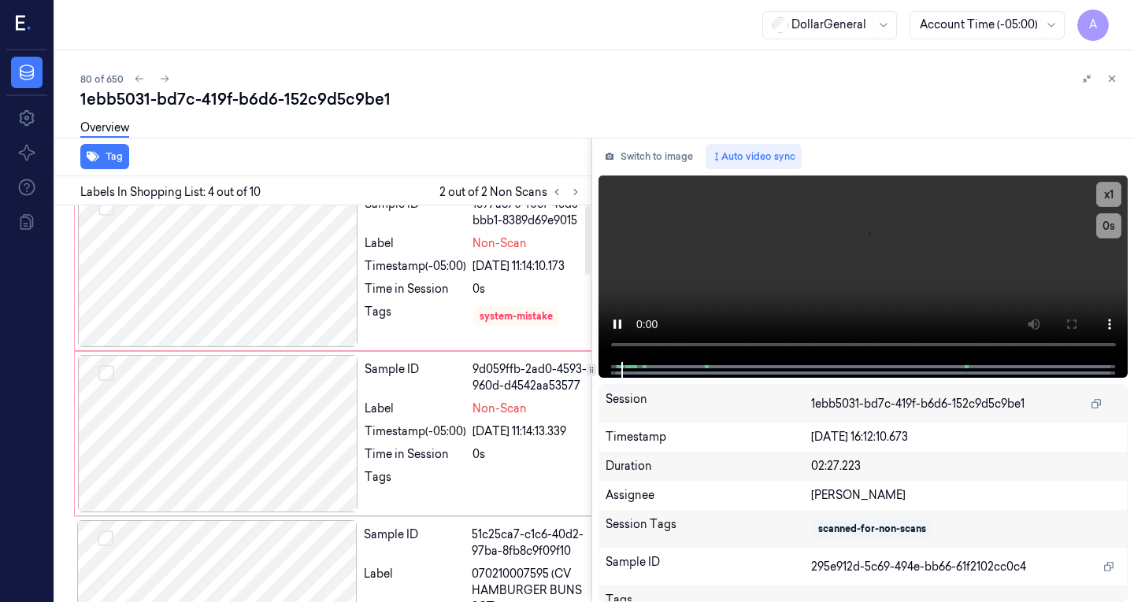
scroll to position [0, 0]
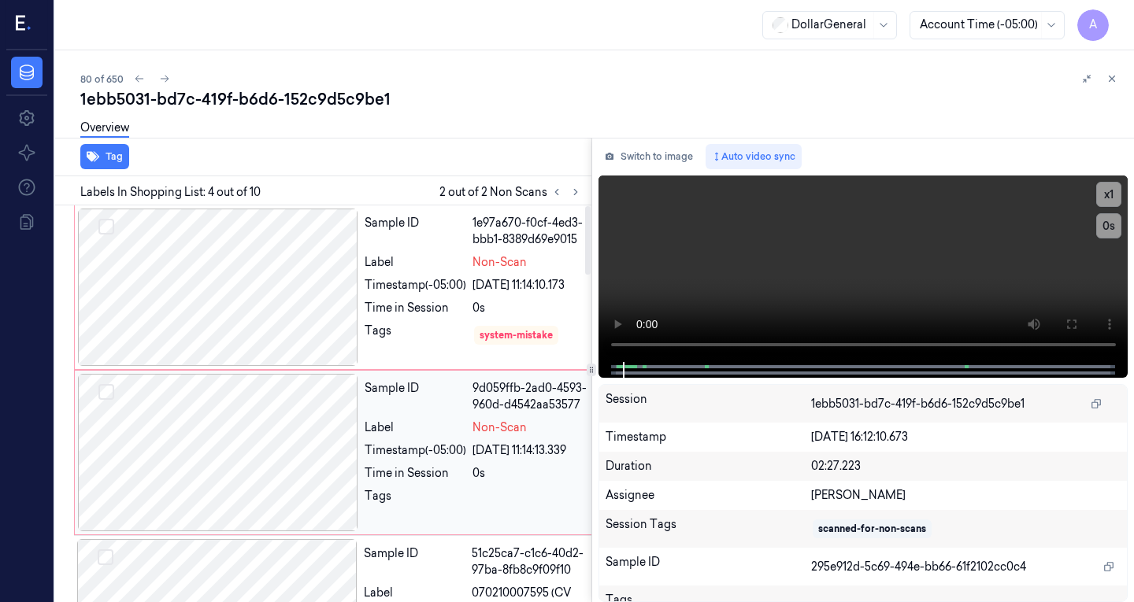
click at [233, 424] on div at bounding box center [218, 452] width 280 height 157
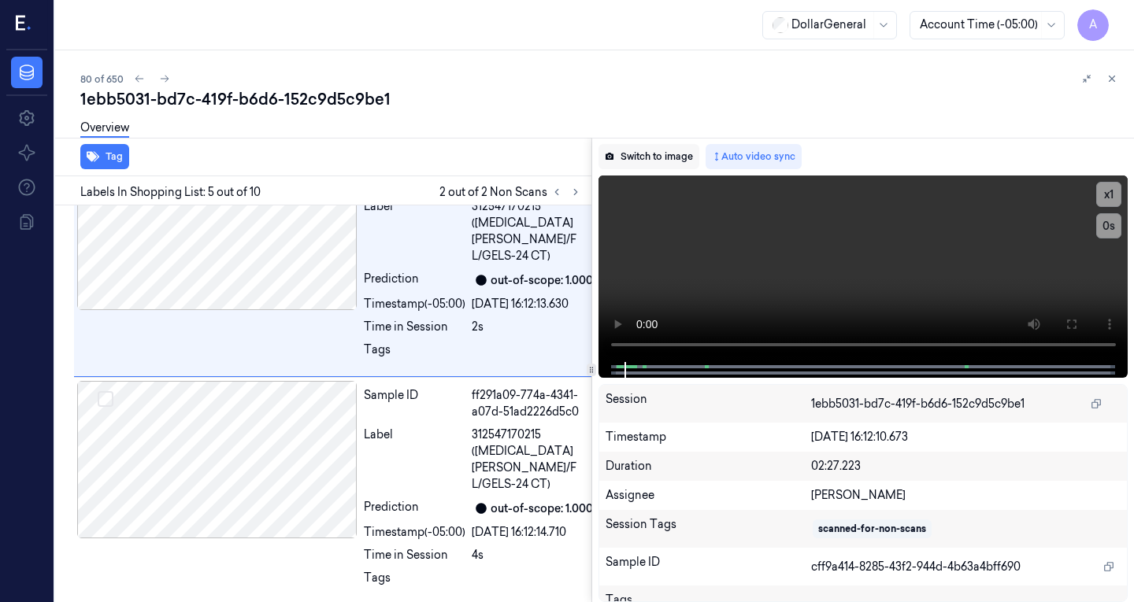
scroll to position [813, 0]
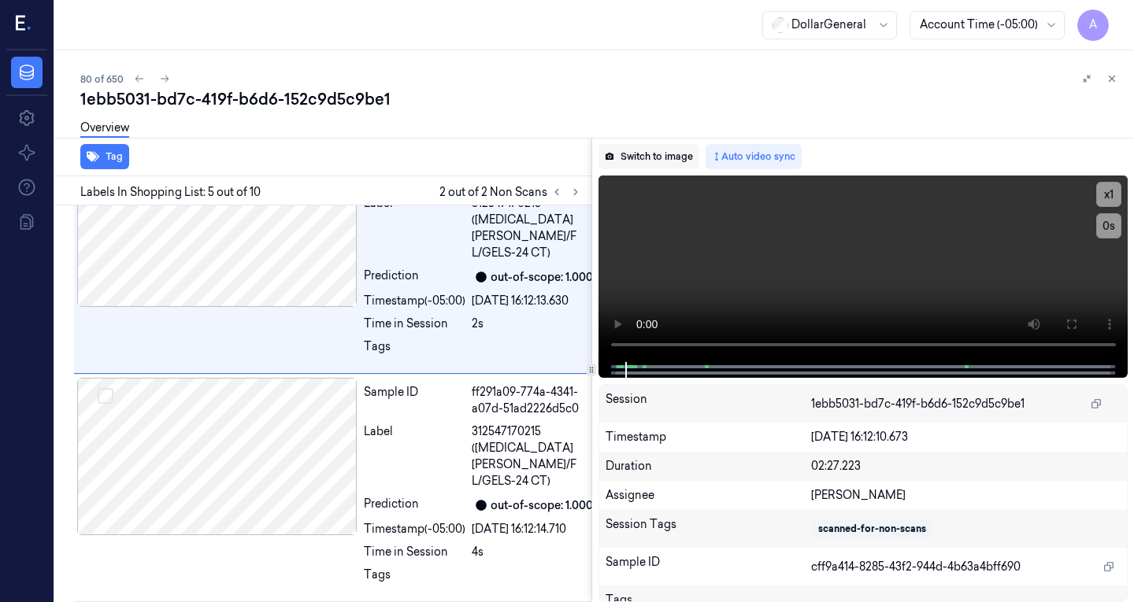
click at [643, 161] on button "Switch to image" at bounding box center [648, 156] width 101 height 25
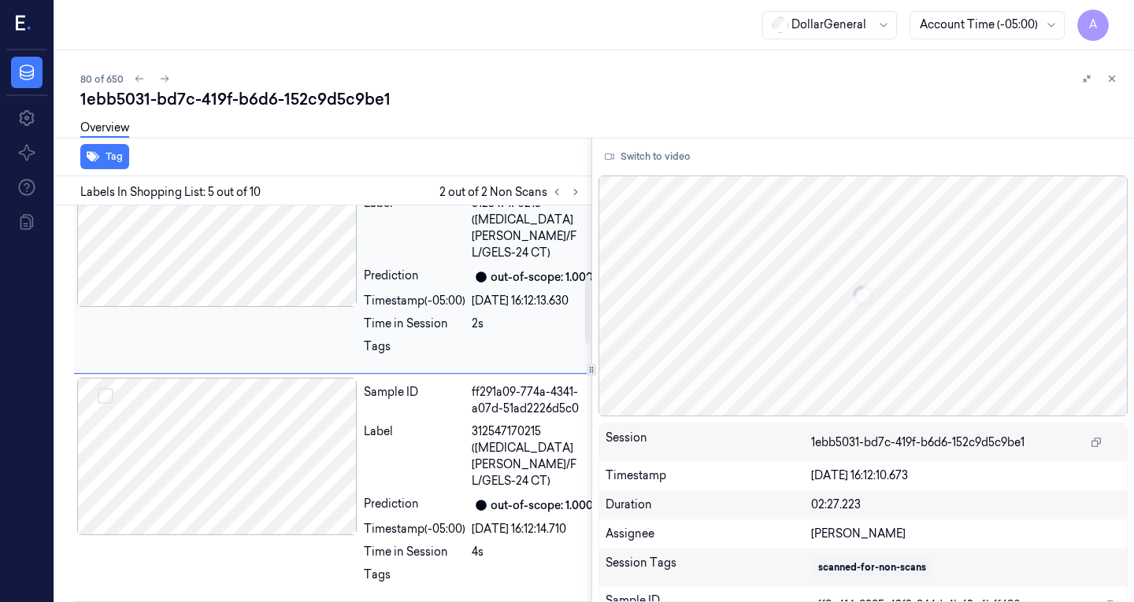
scroll to position [0, 0]
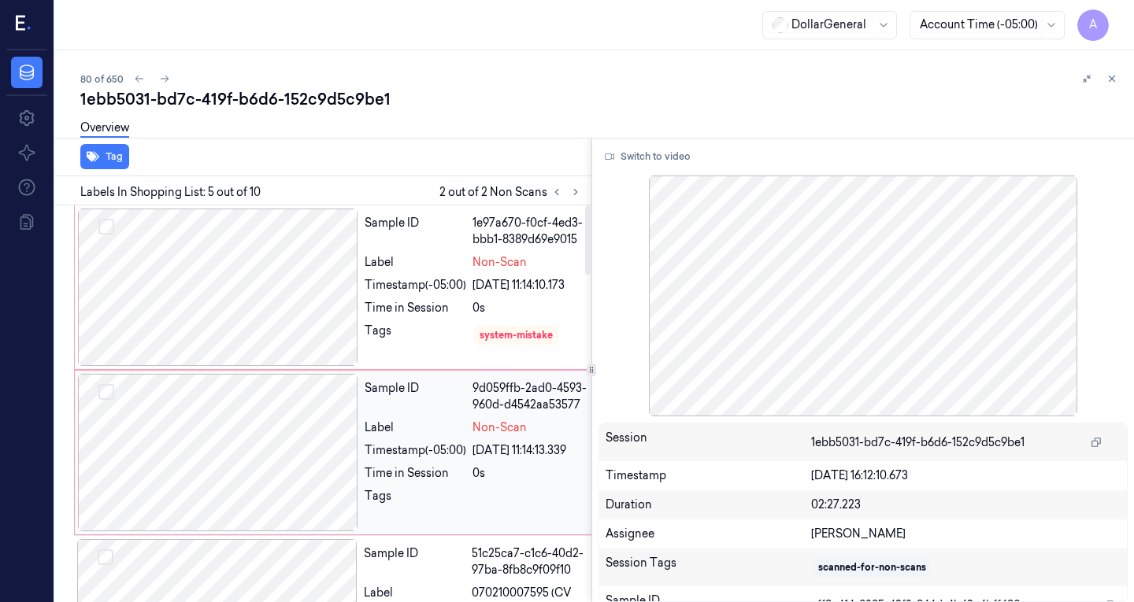
click at [169, 459] on div at bounding box center [218, 452] width 280 height 157
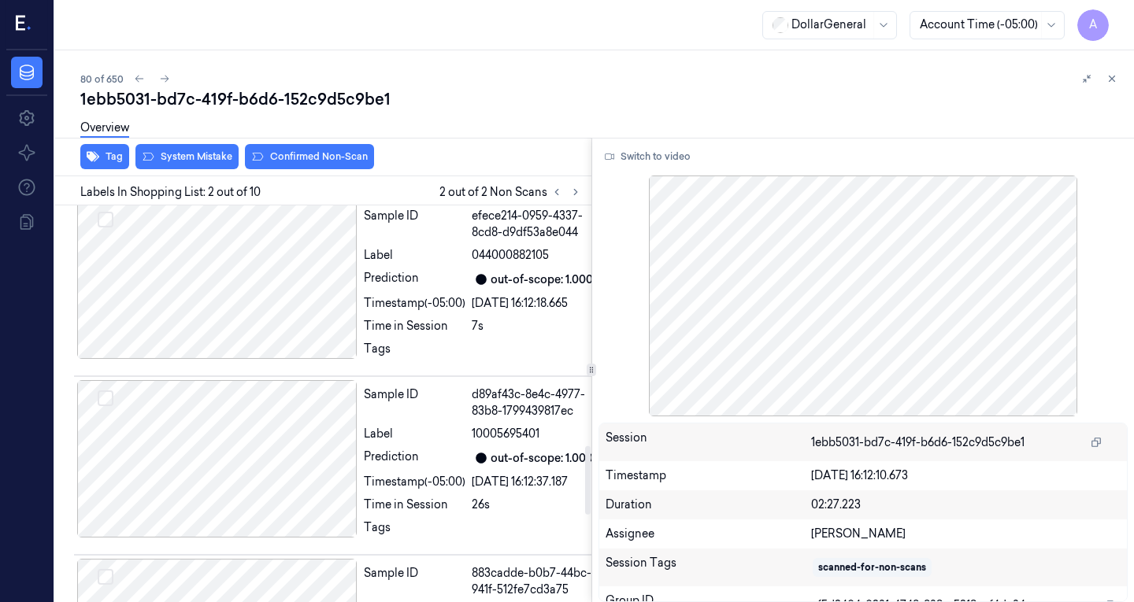
scroll to position [1905, 0]
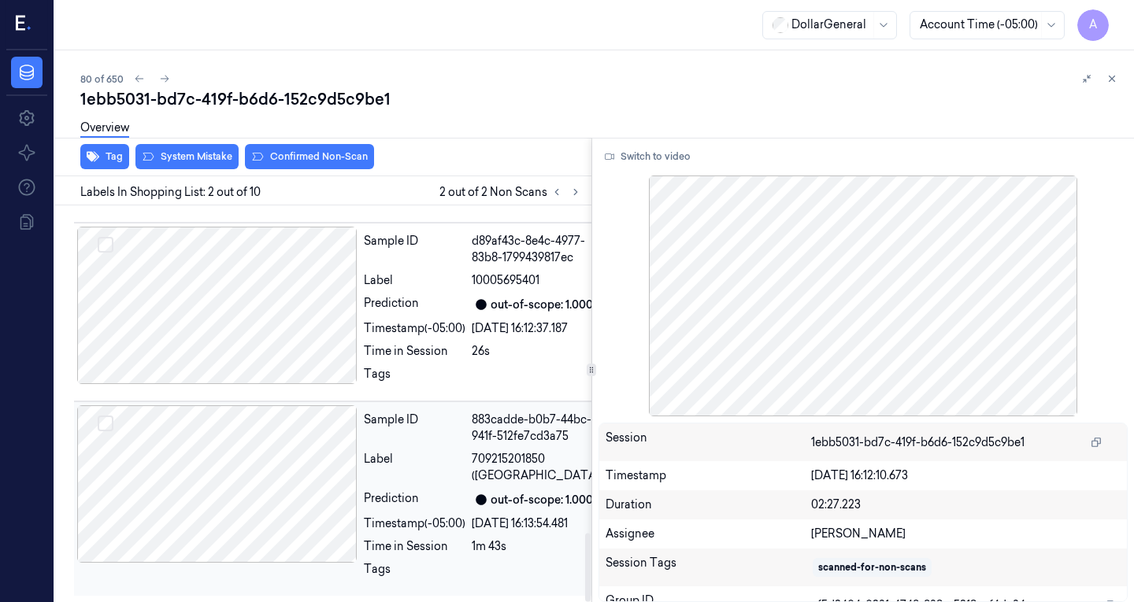
click at [240, 428] on div at bounding box center [217, 483] width 280 height 157
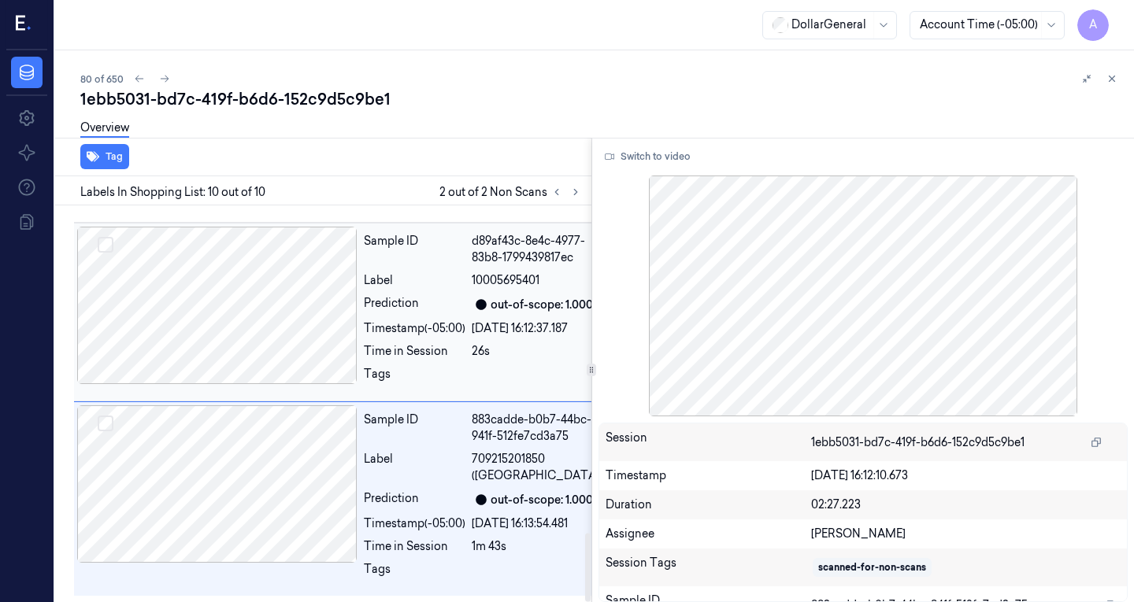
click at [262, 243] on div at bounding box center [217, 305] width 280 height 157
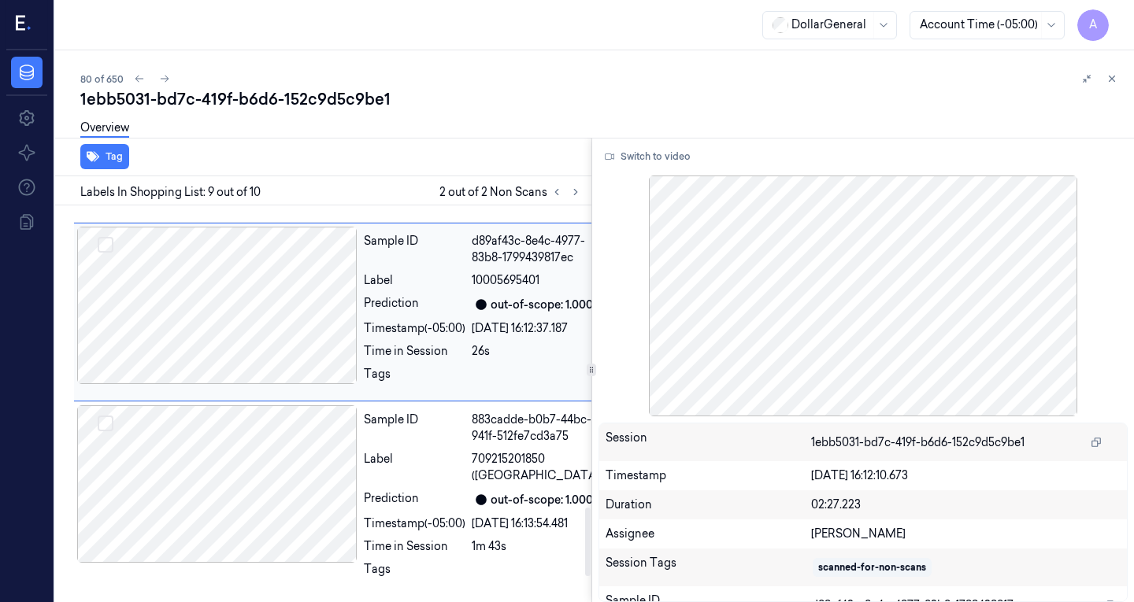
scroll to position [1742, 0]
click at [275, 206] on div at bounding box center [217, 126] width 280 height 157
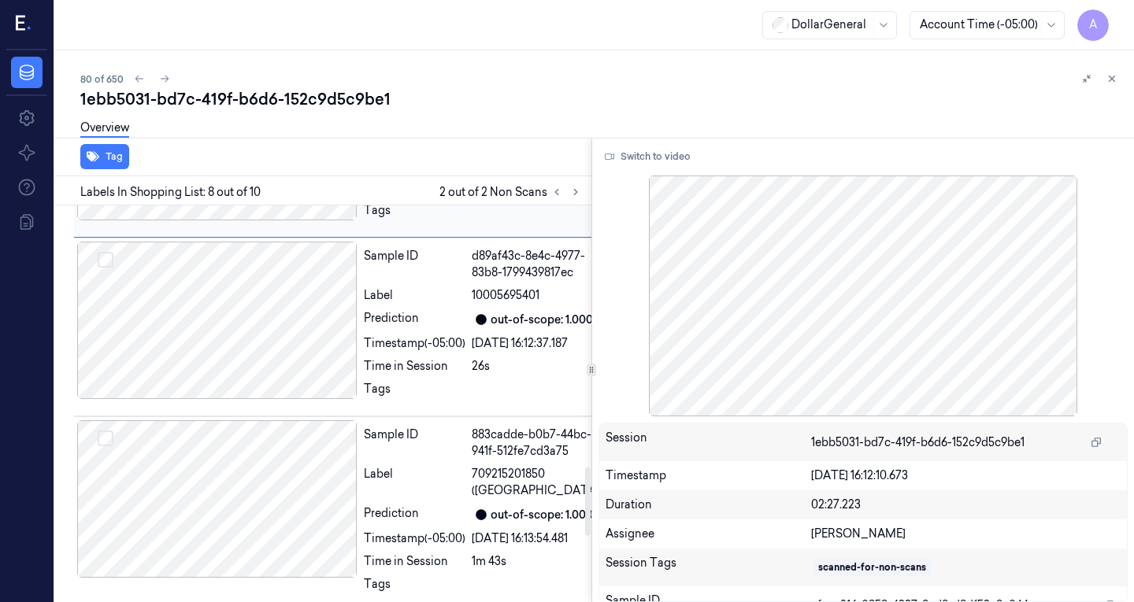
scroll to position [1516, 0]
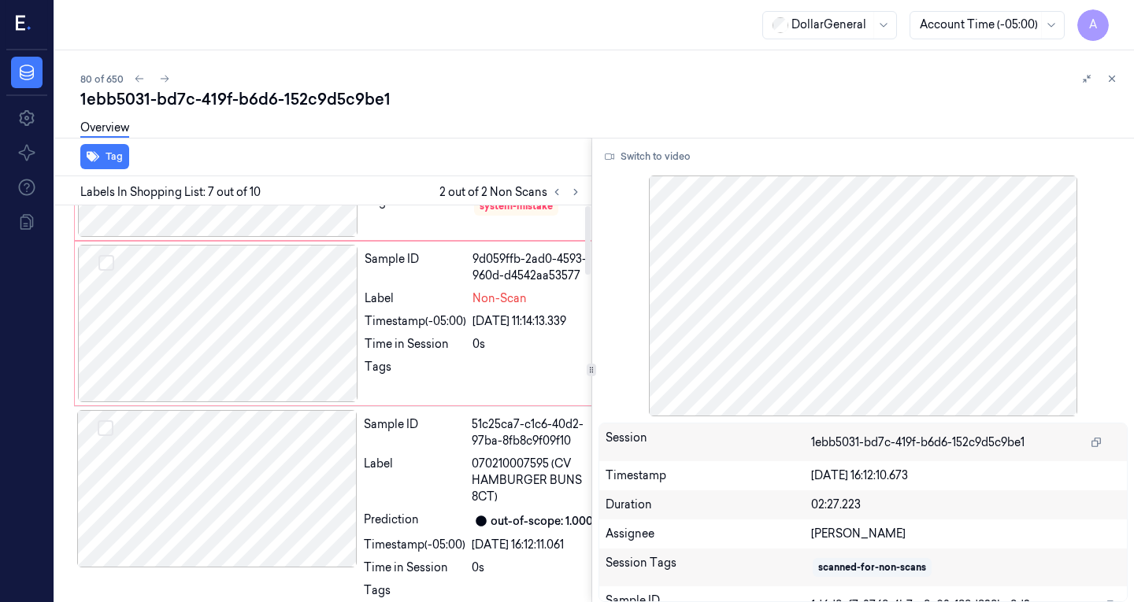
scroll to position [0, 0]
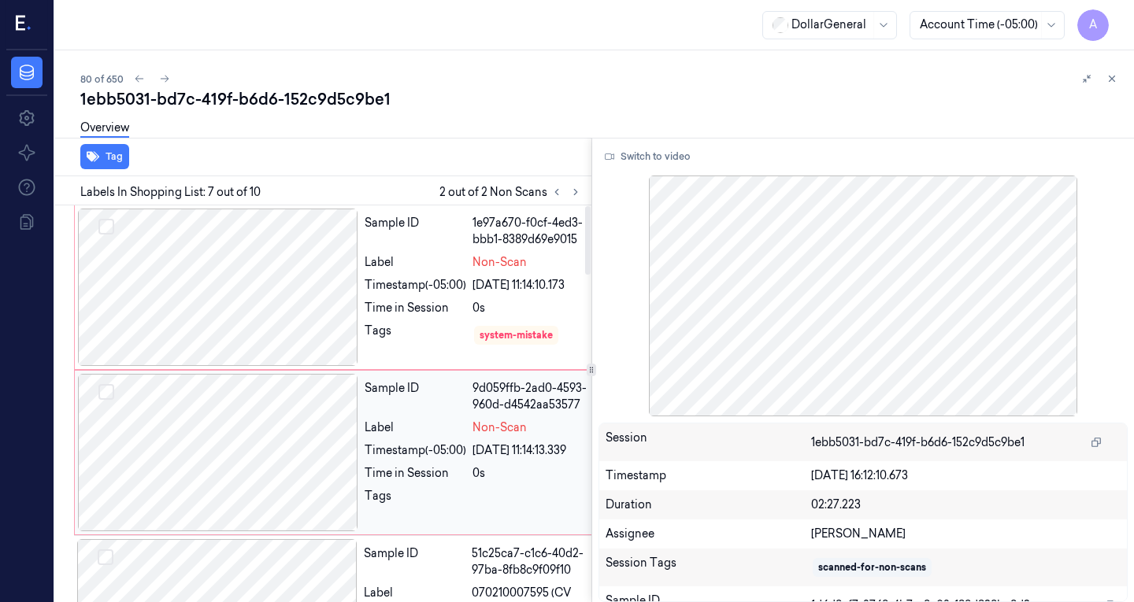
click at [242, 535] on div "Sample ID 9d059ffb-2ad0-4593-960d-d4542aa53577 Label Non-Scan Timestamp (-05:00…" at bounding box center [343, 452] width 538 height 165
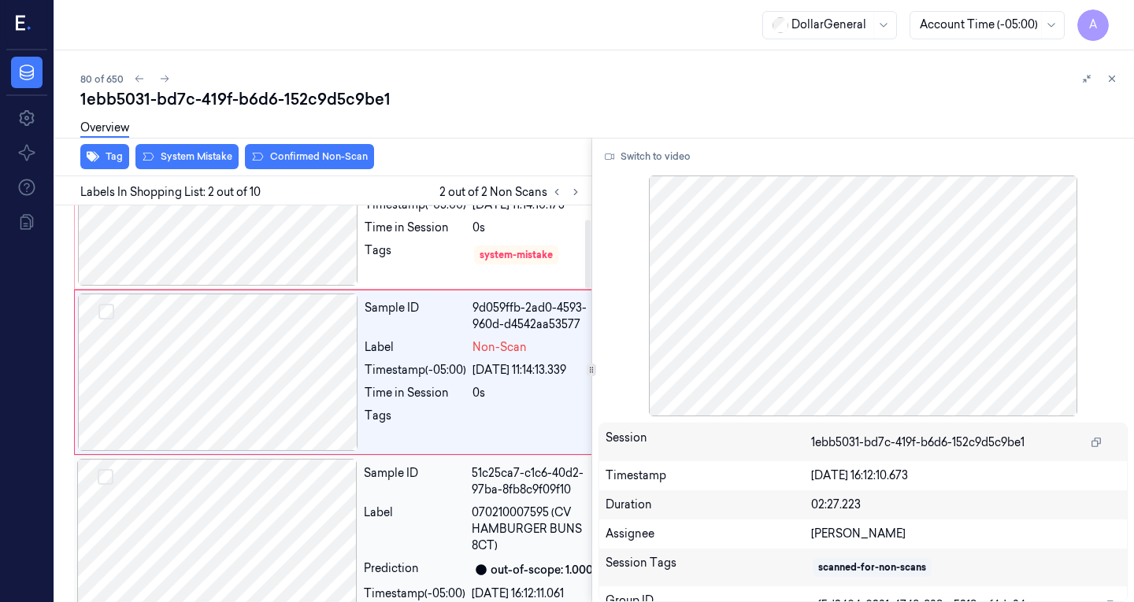
click at [235, 549] on div at bounding box center [217, 537] width 280 height 157
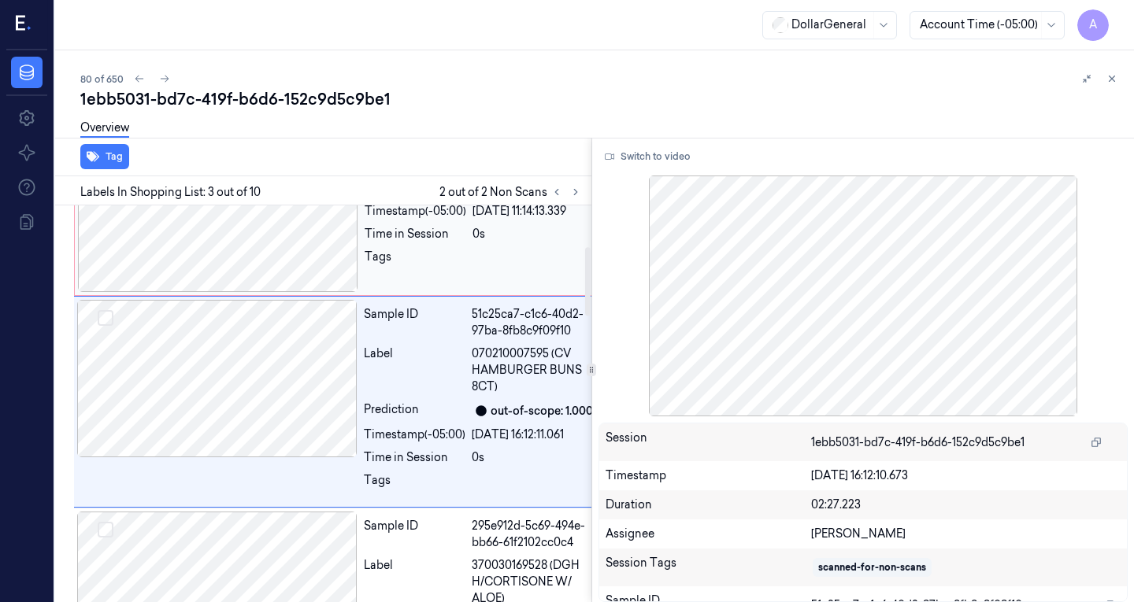
click at [246, 243] on div at bounding box center [218, 213] width 280 height 157
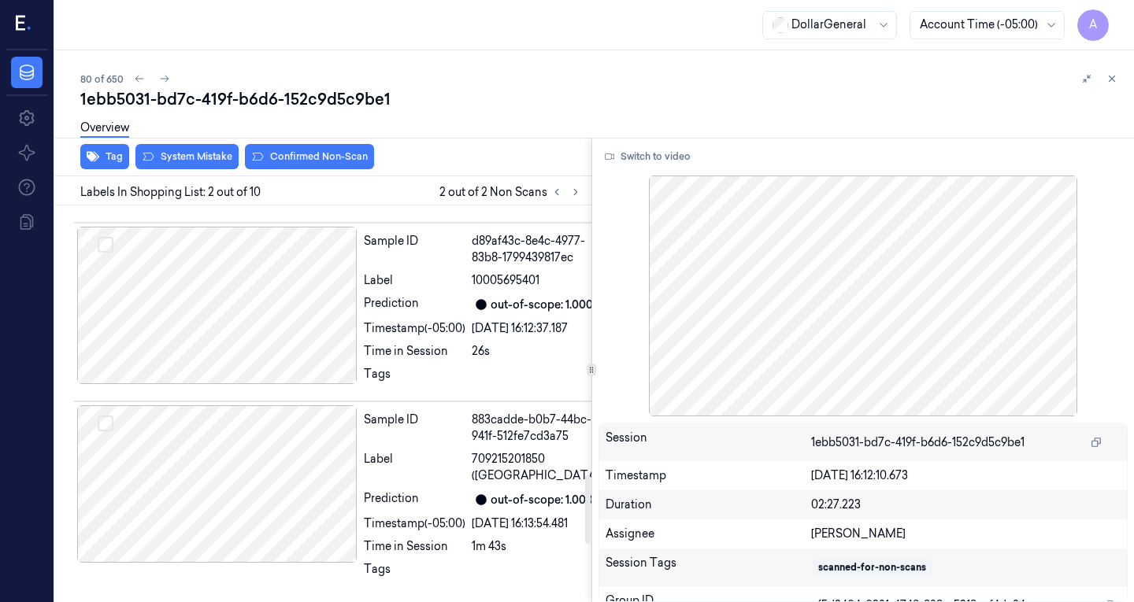
scroll to position [1905, 0]
click at [292, 420] on div at bounding box center [217, 483] width 280 height 157
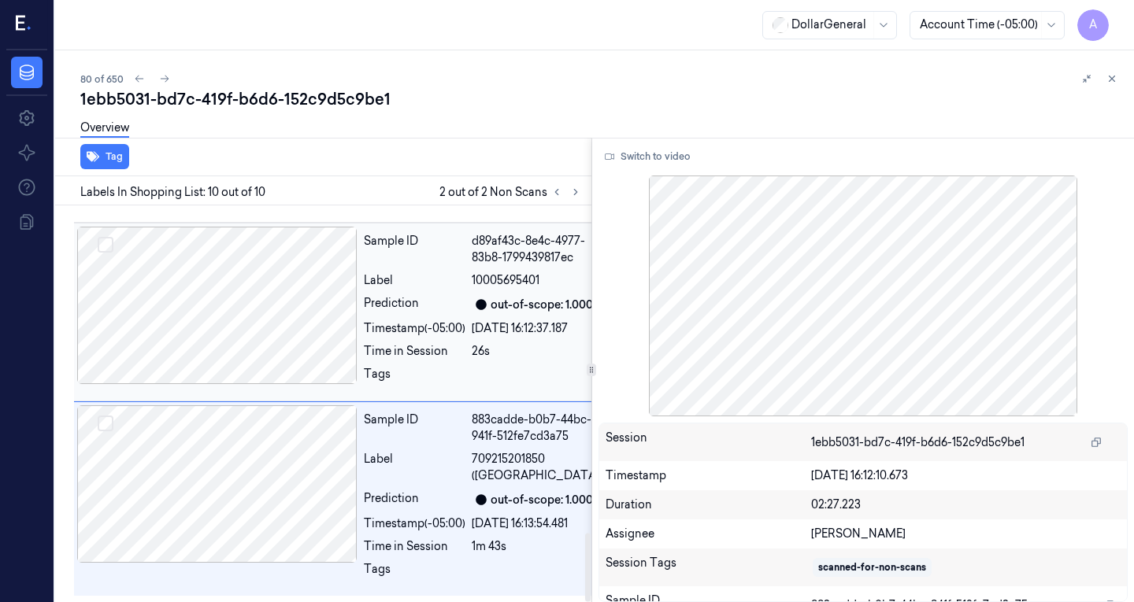
click at [238, 245] on div at bounding box center [217, 305] width 280 height 157
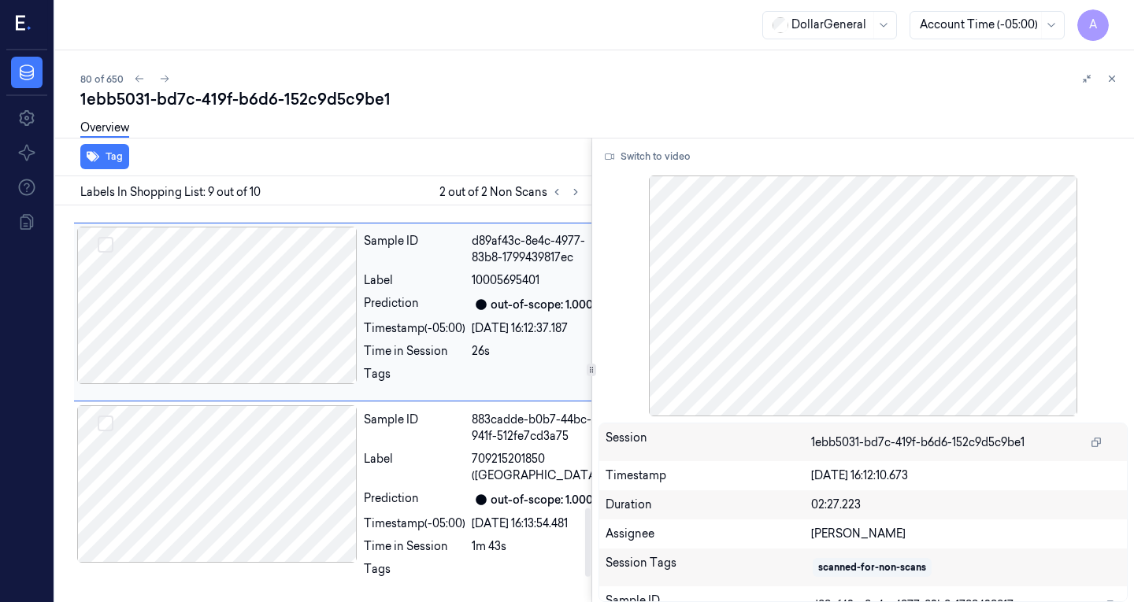
scroll to position [1742, 0]
click at [292, 206] on div at bounding box center [217, 126] width 280 height 157
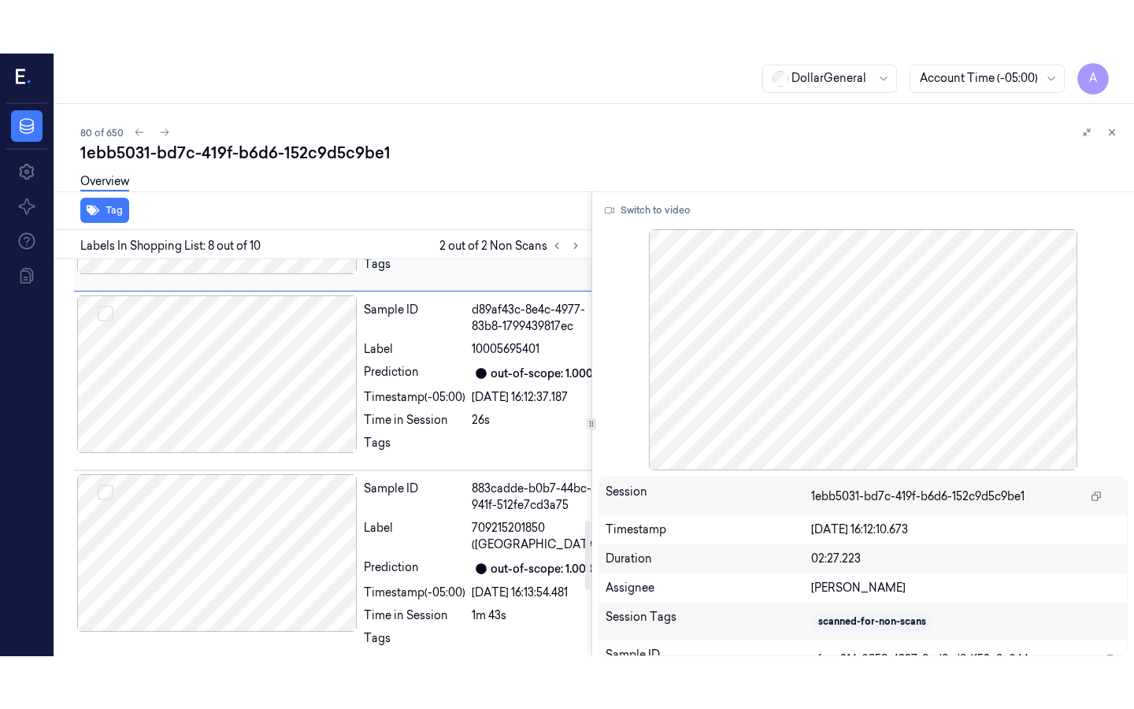
scroll to position [1516, 0]
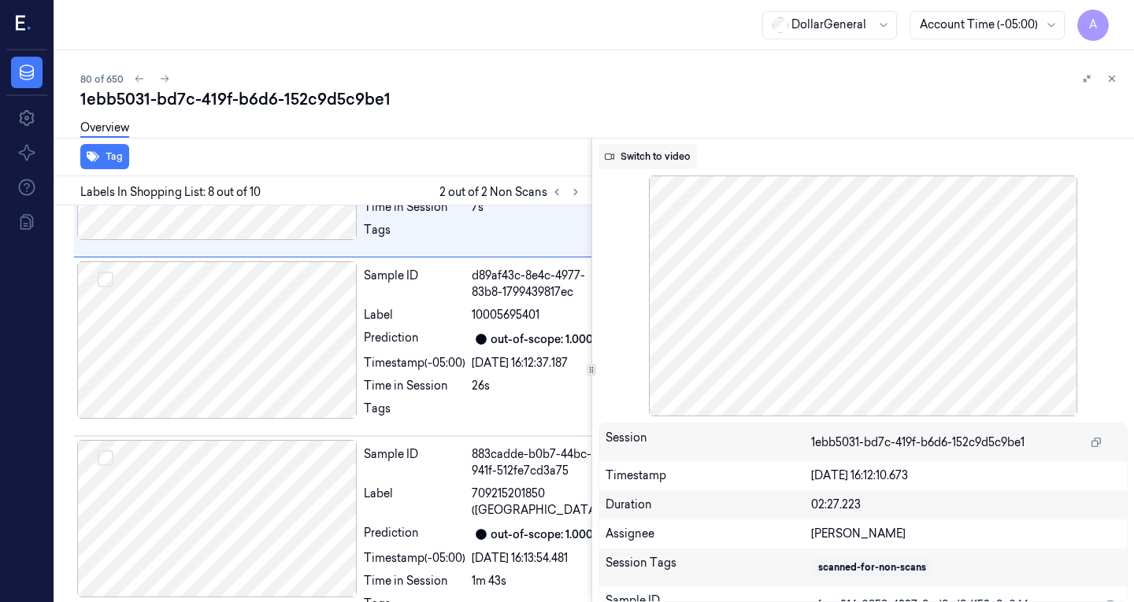
click at [635, 154] on button "Switch to video" at bounding box center [647, 156] width 98 height 25
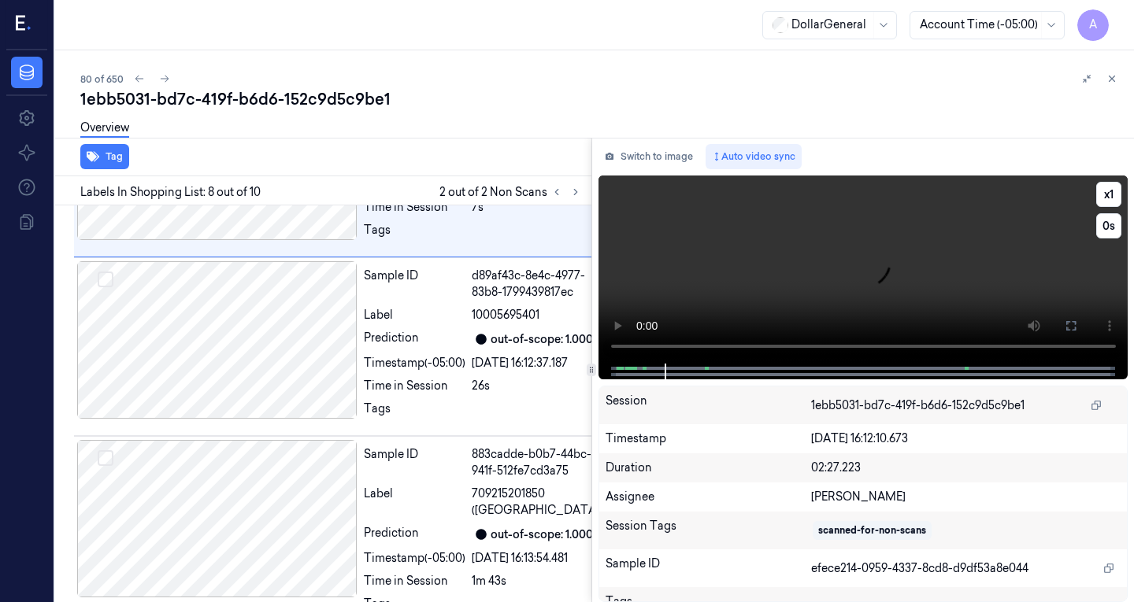
click at [725, 301] on video at bounding box center [863, 270] width 530 height 188
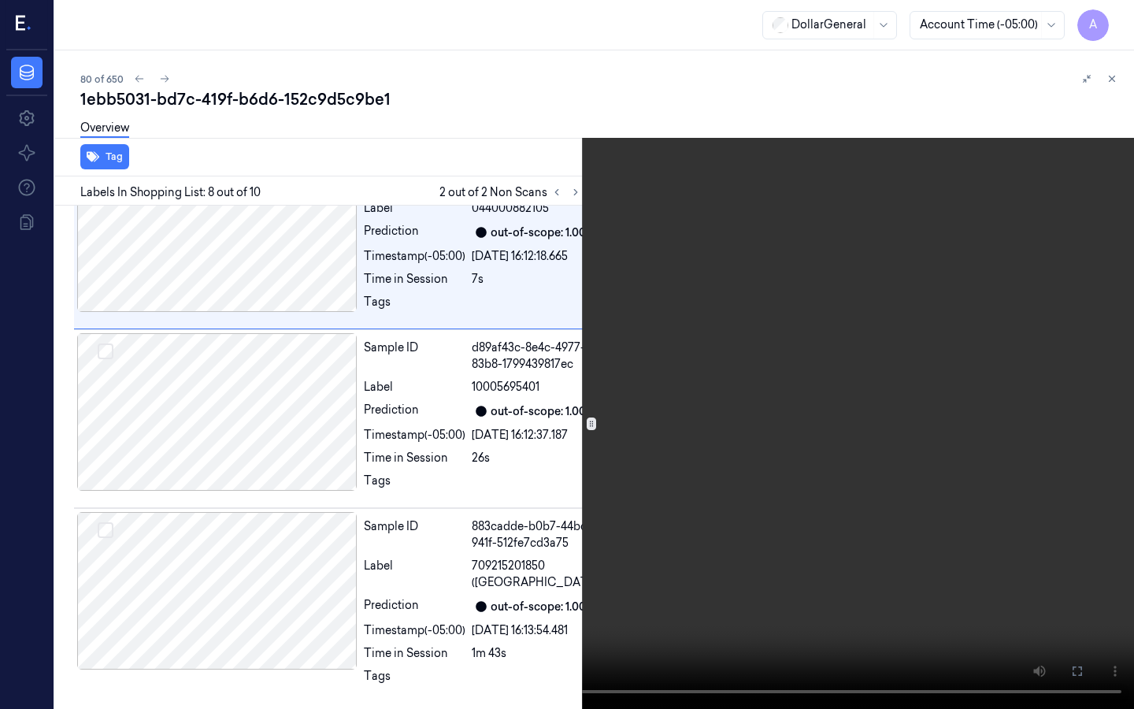
scroll to position [1463, 0]
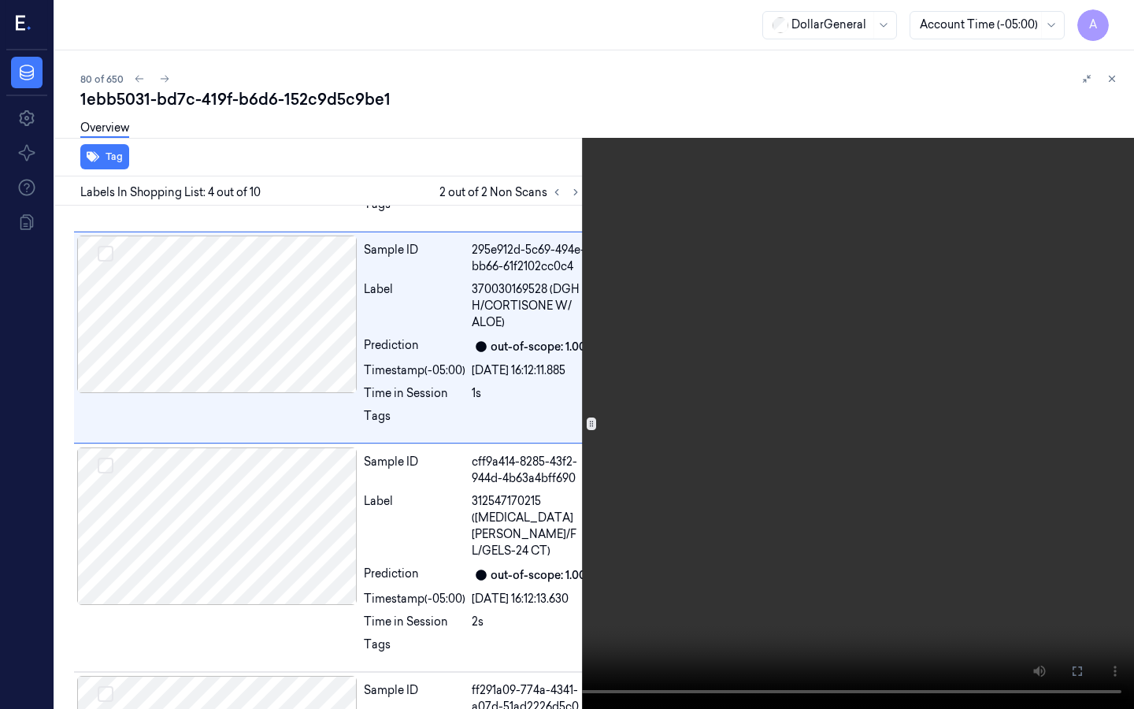
click at [320, 472] on video at bounding box center [567, 354] width 1134 height 709
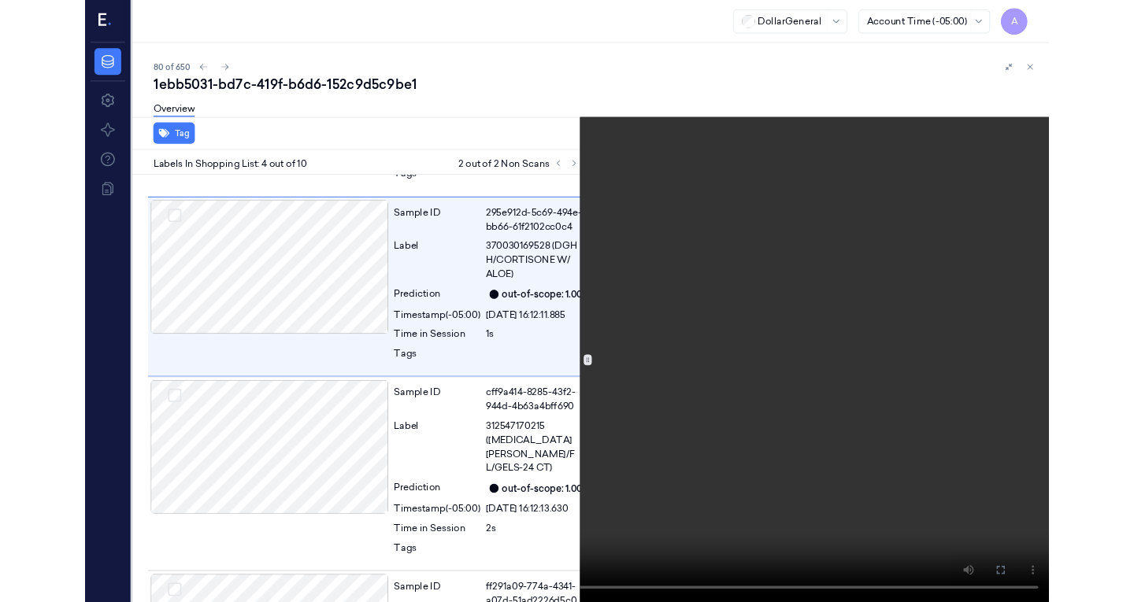
scroll to position [509, 0]
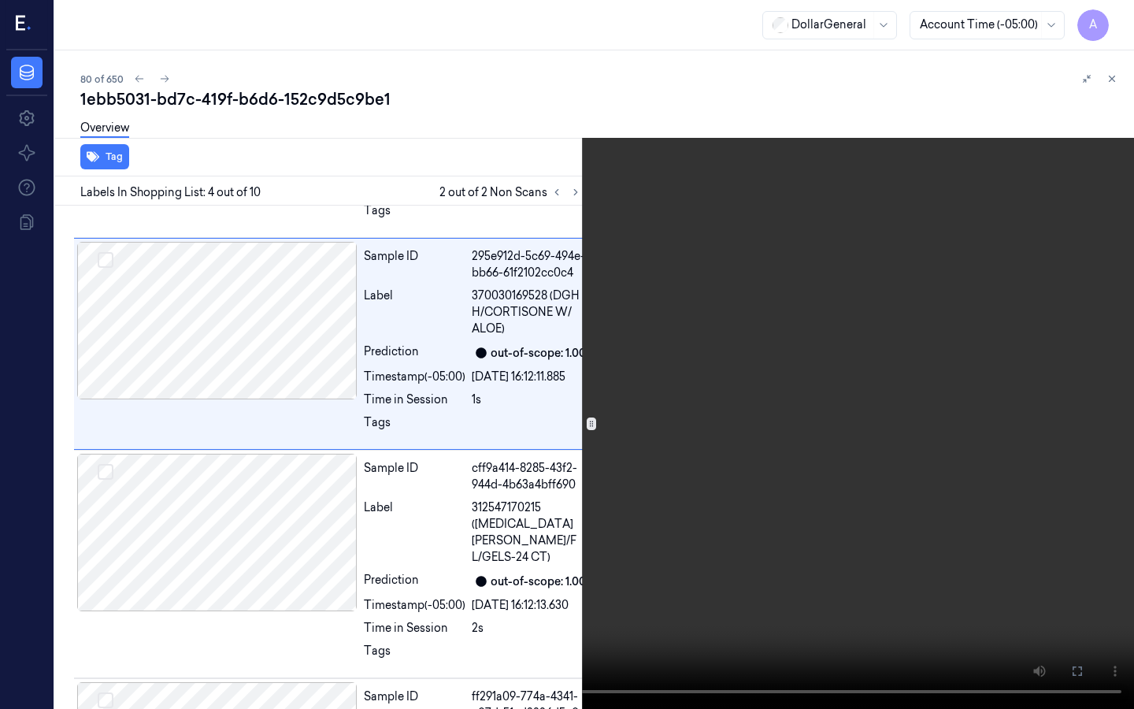
click at [320, 472] on video at bounding box center [567, 354] width 1134 height 709
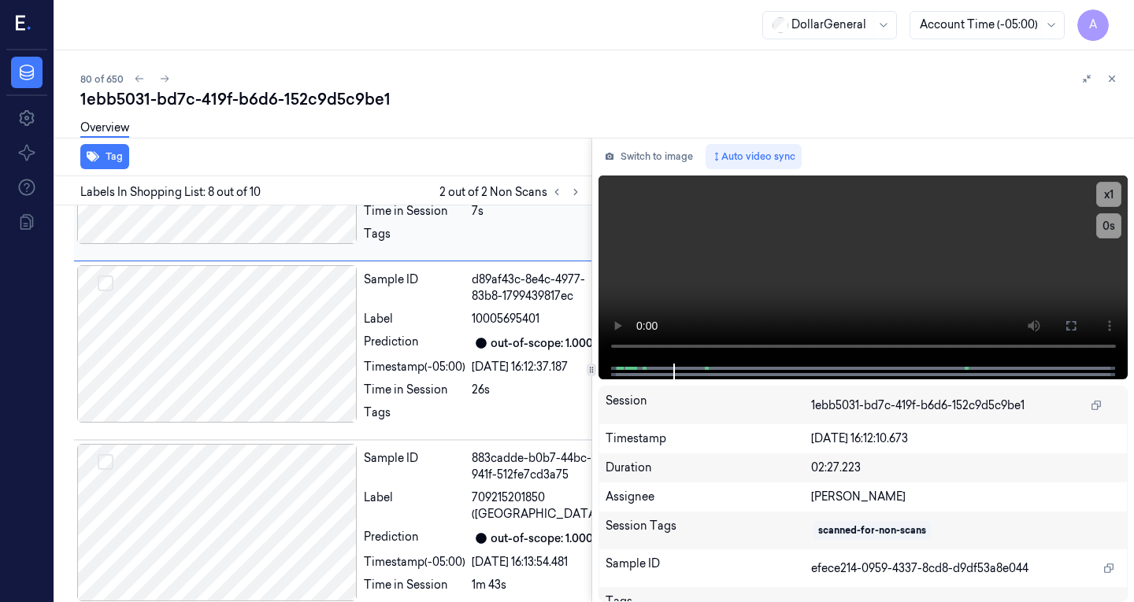
scroll to position [1516, 0]
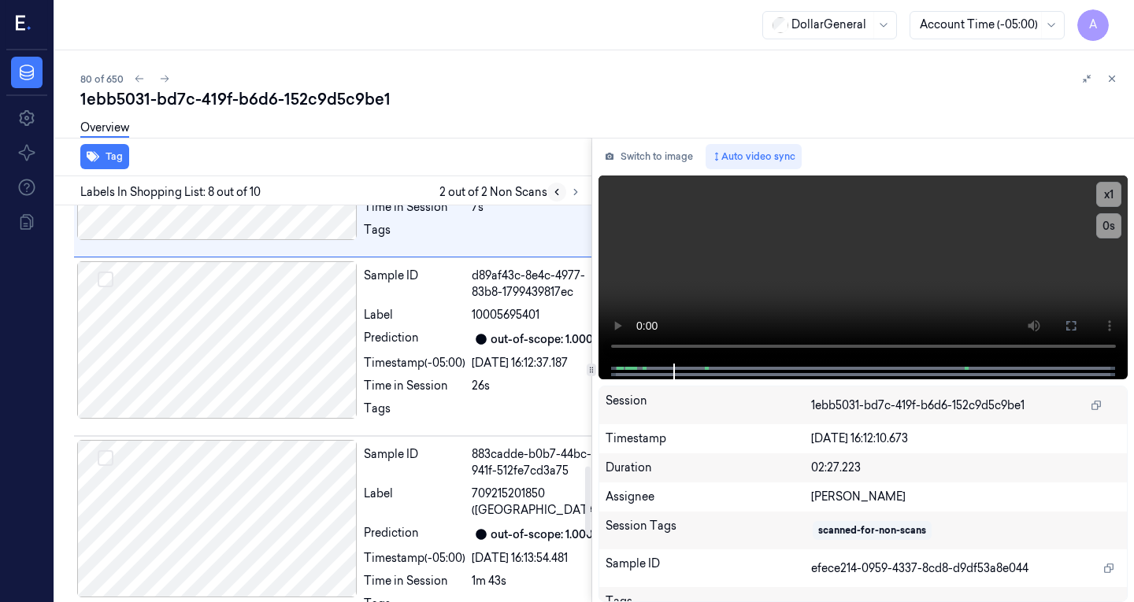
click at [549, 188] on button at bounding box center [556, 192] width 19 height 19
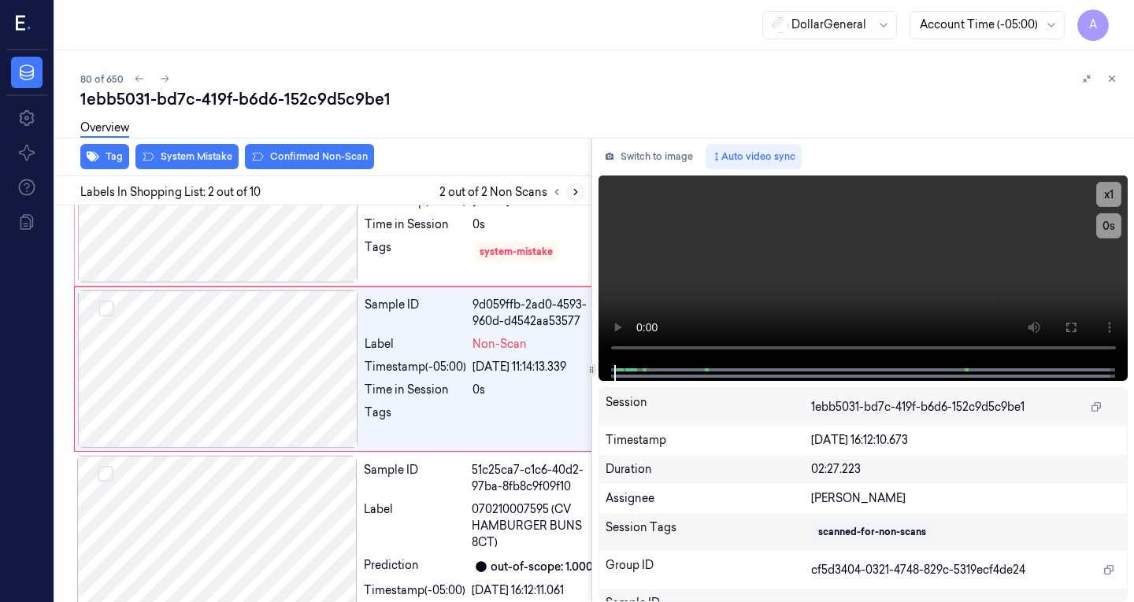
scroll to position [80, 0]
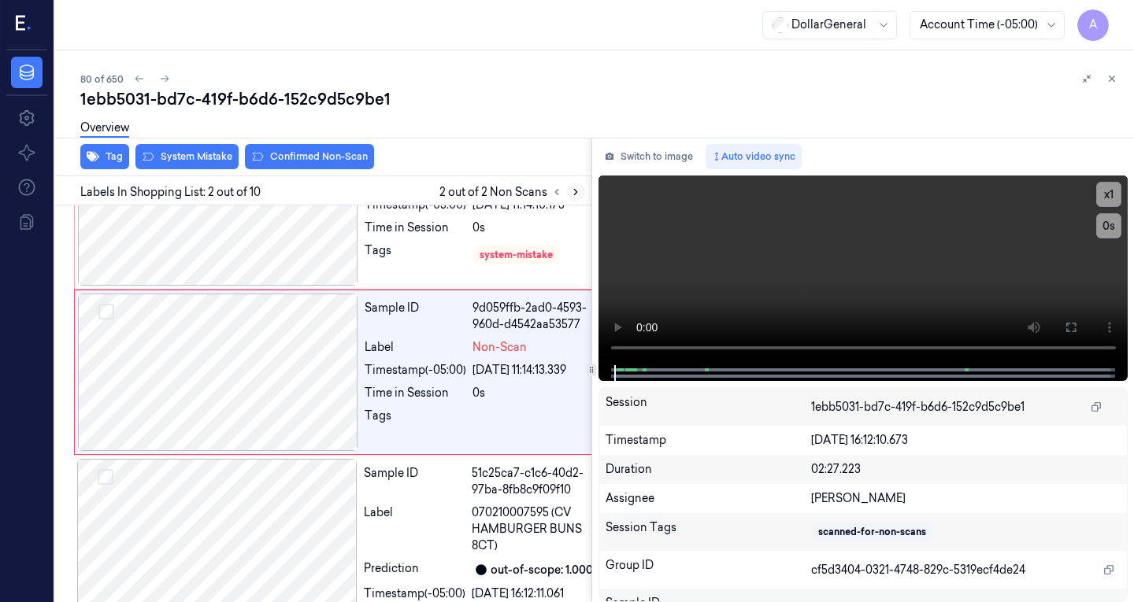
click at [572, 190] on icon at bounding box center [575, 192] width 11 height 11
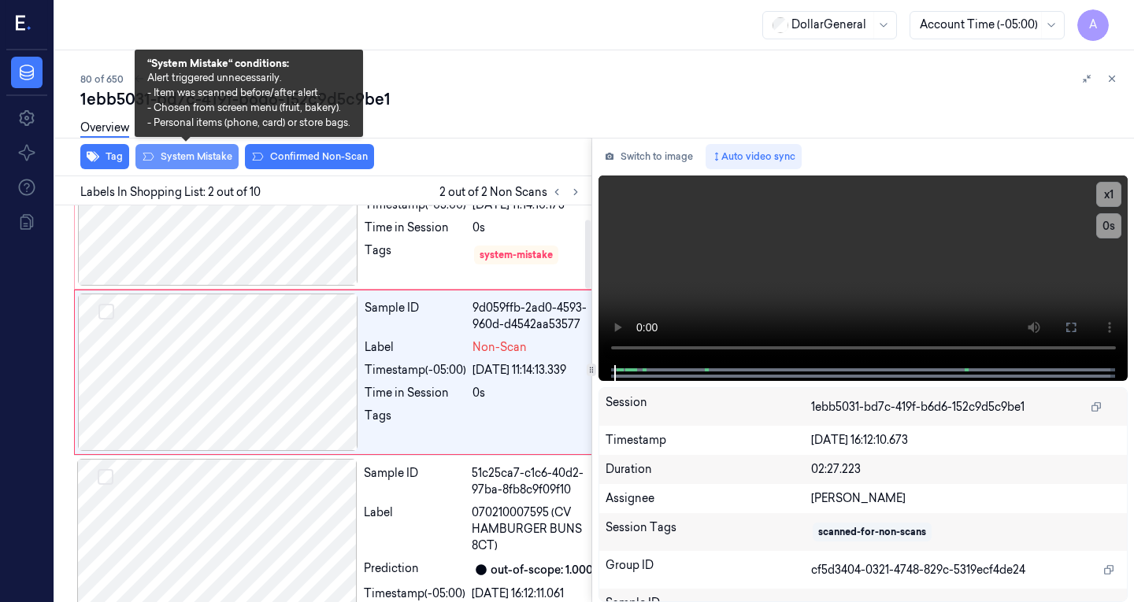
click at [197, 165] on button "System Mistake" at bounding box center [186, 156] width 103 height 25
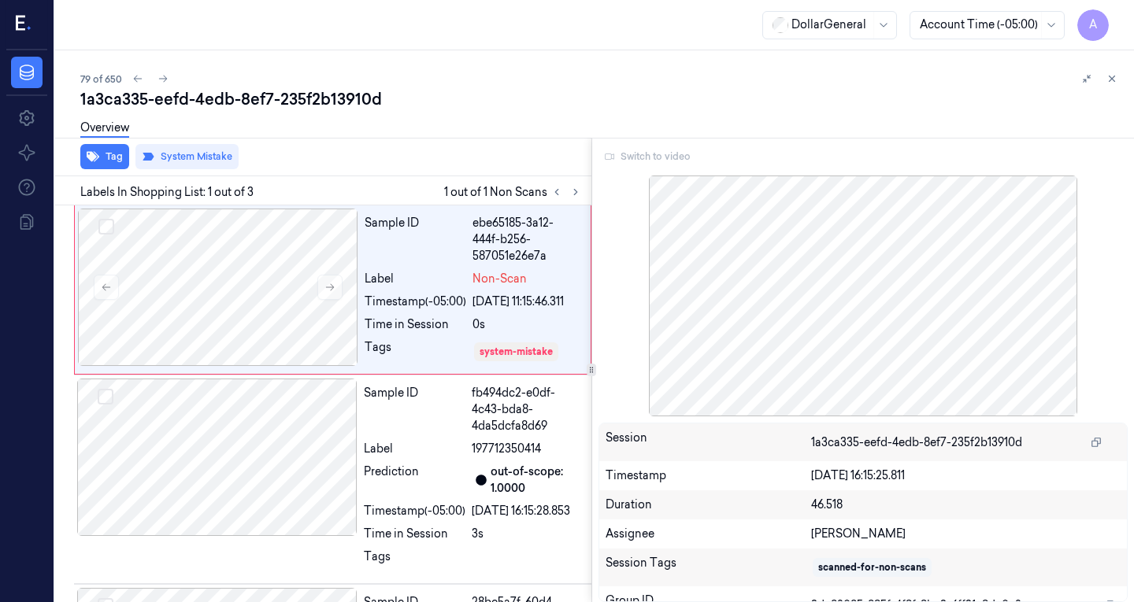
click at [540, 106] on div "1a3ca335-eefd-4edb-8ef7-235f2b13910d" at bounding box center [600, 99] width 1041 height 22
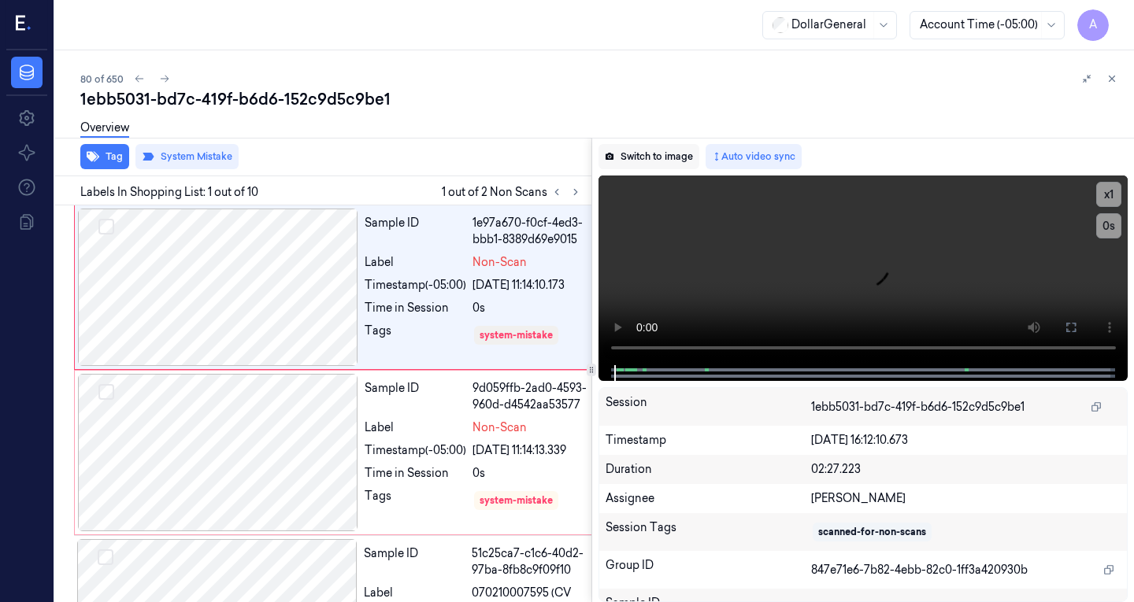
click at [639, 157] on button "Switch to image" at bounding box center [648, 156] width 101 height 25
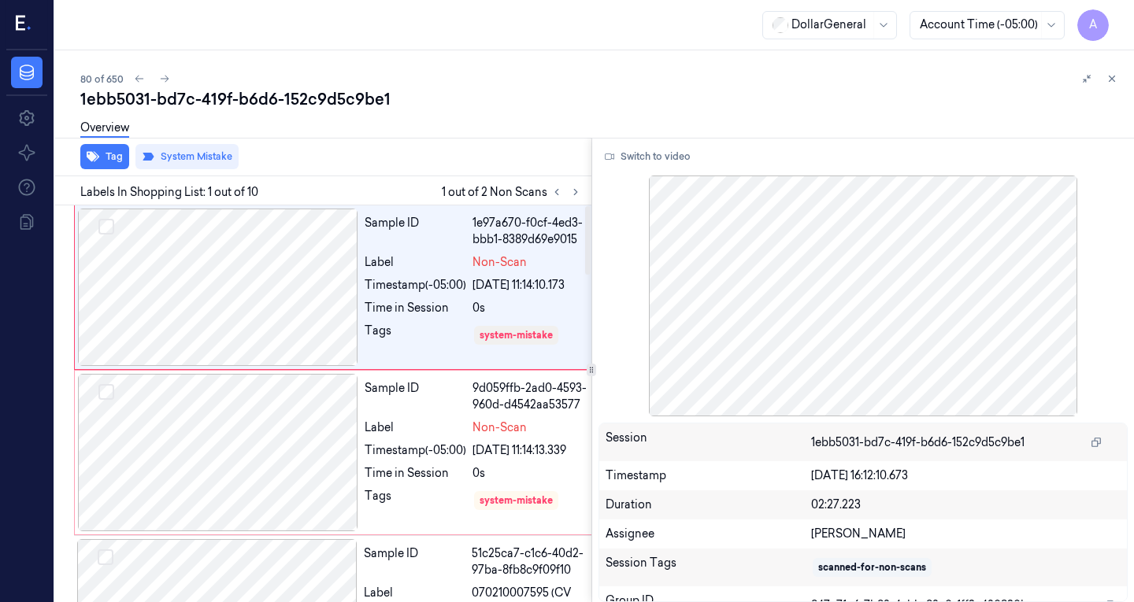
click at [468, 184] on span "1 out of 2 Non Scans" at bounding box center [513, 192] width 143 height 19
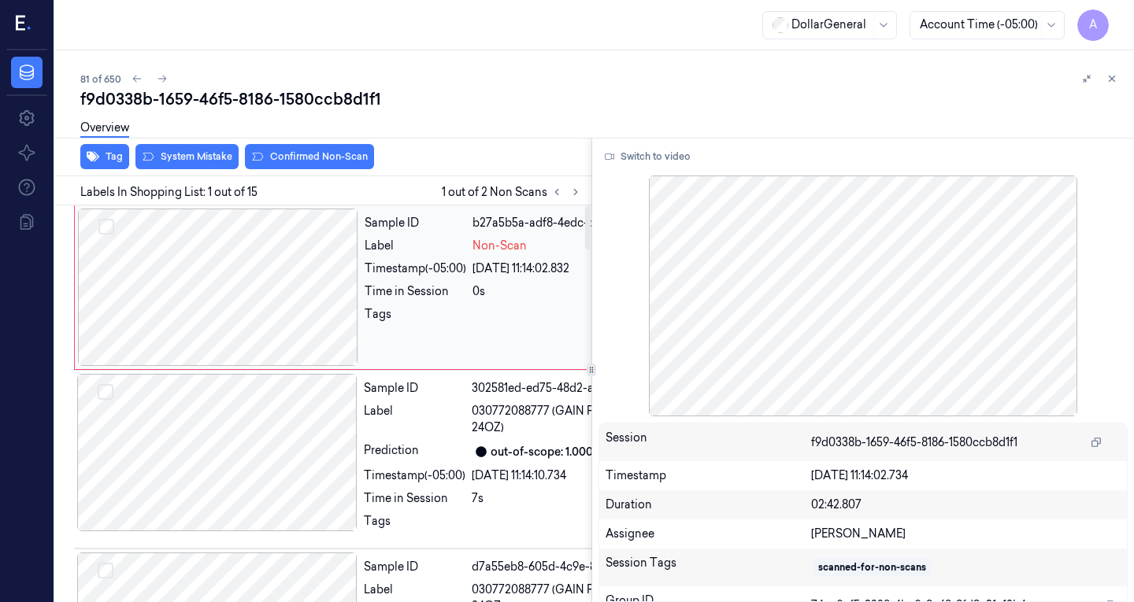
click at [300, 247] on div at bounding box center [218, 287] width 280 height 157
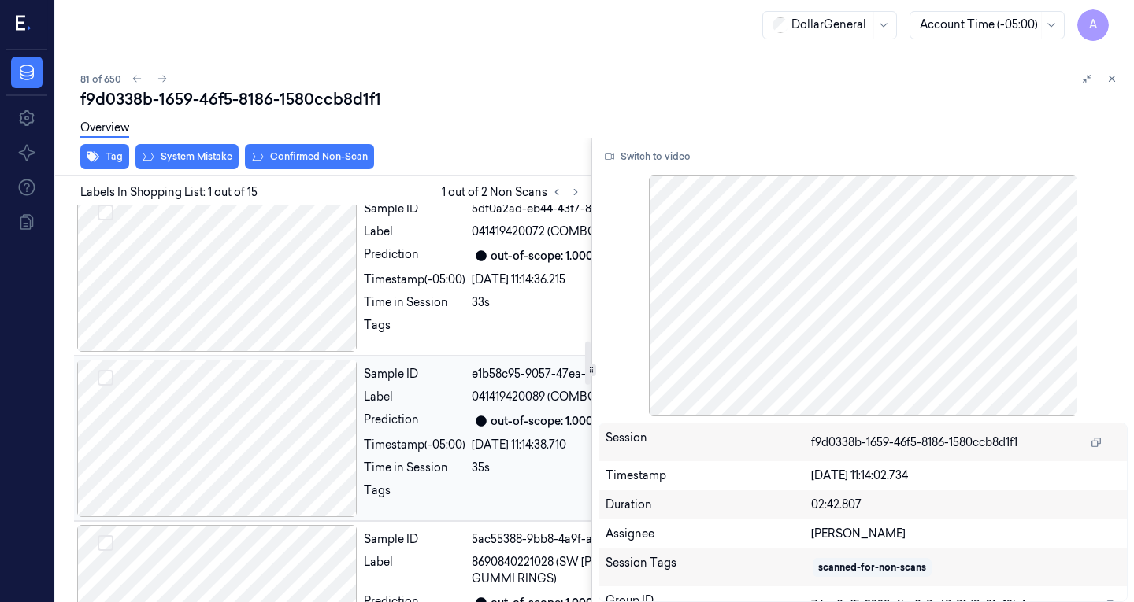
scroll to position [1189, 0]
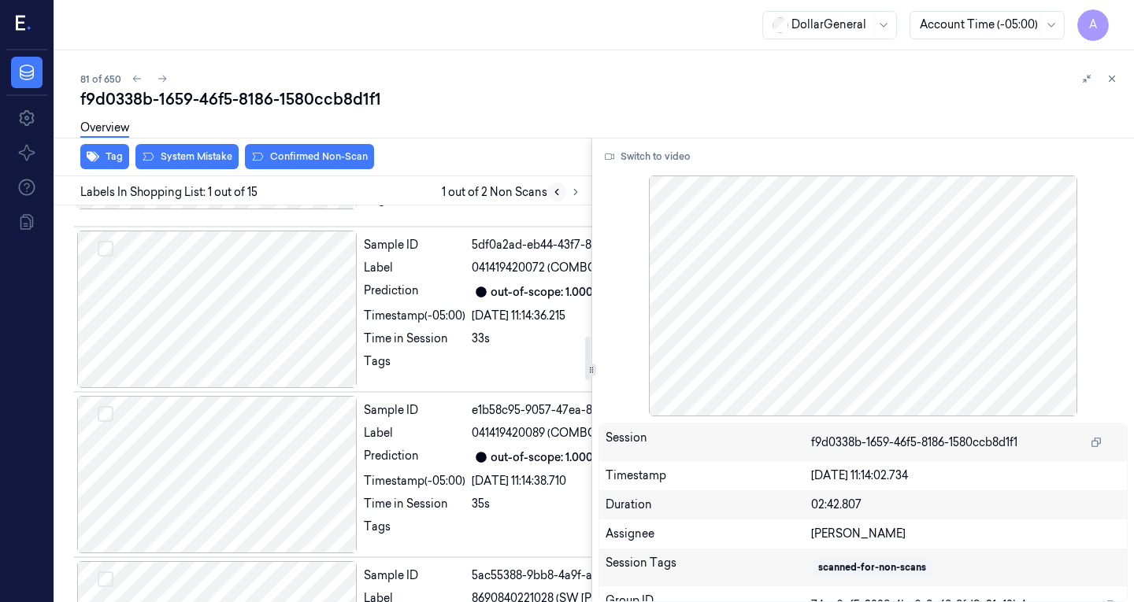
click at [557, 193] on icon at bounding box center [556, 193] width 3 height 6
click at [577, 191] on icon at bounding box center [575, 192] width 11 height 11
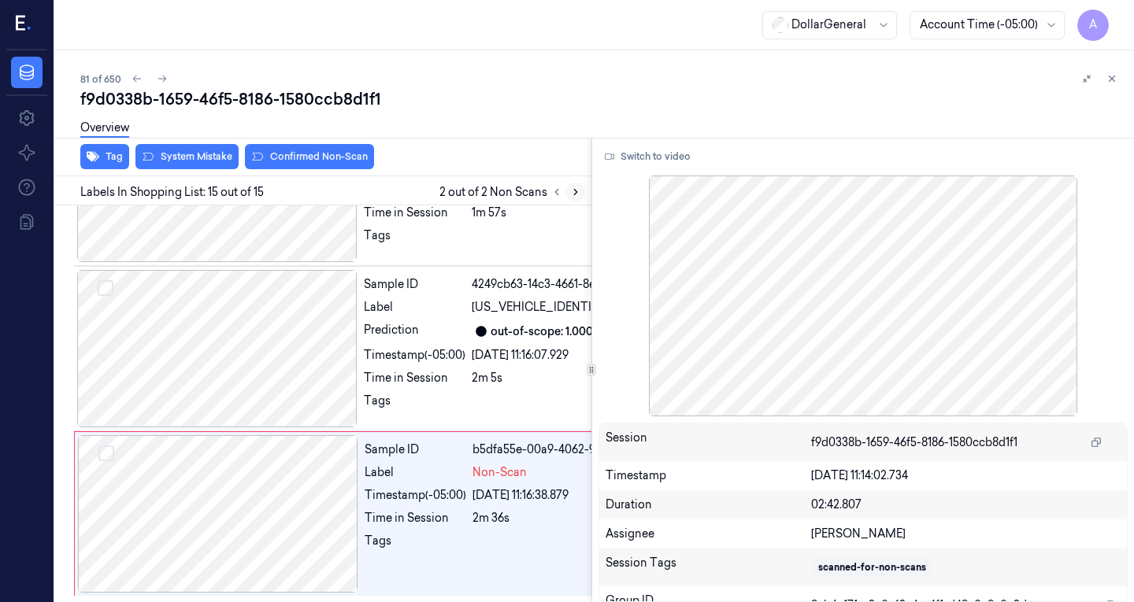
scroll to position [3200, 0]
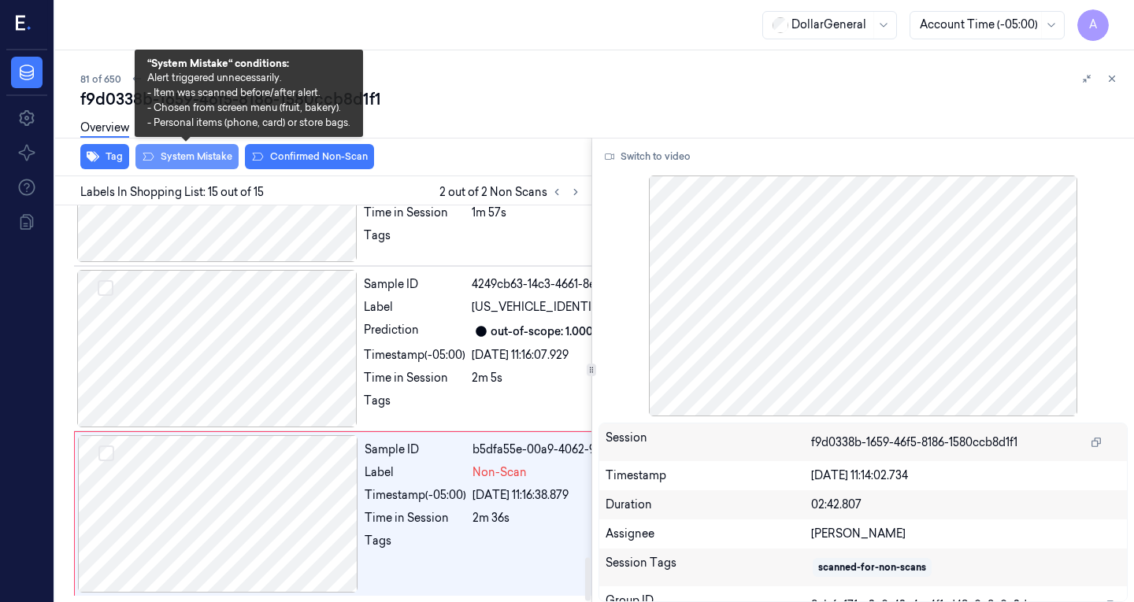
click at [202, 158] on button "System Mistake" at bounding box center [186, 156] width 103 height 25
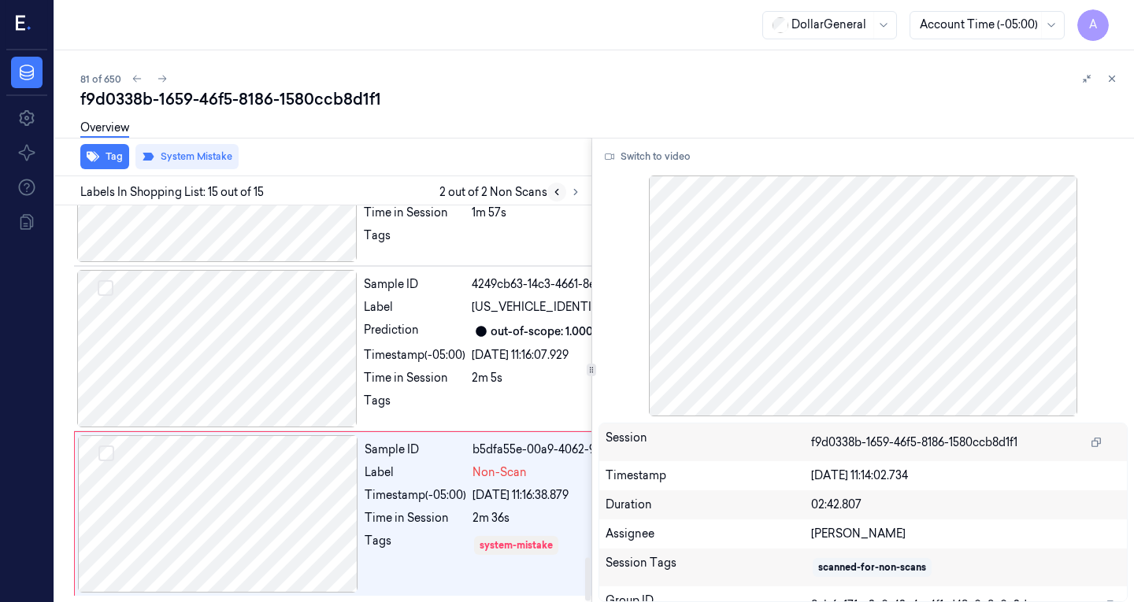
click at [554, 191] on icon at bounding box center [556, 192] width 11 height 11
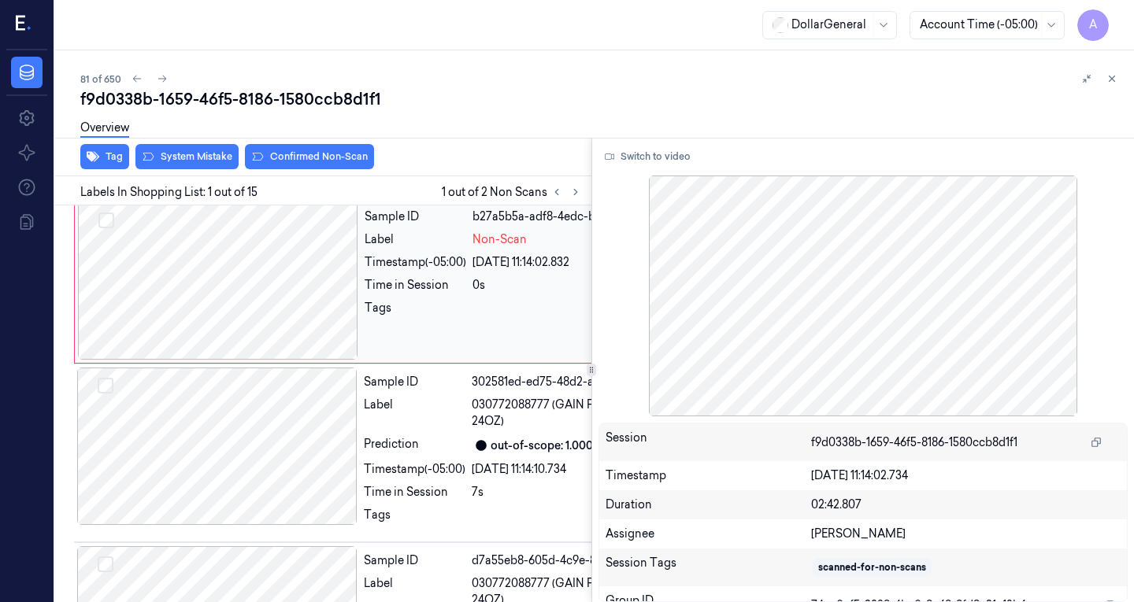
scroll to position [0, 0]
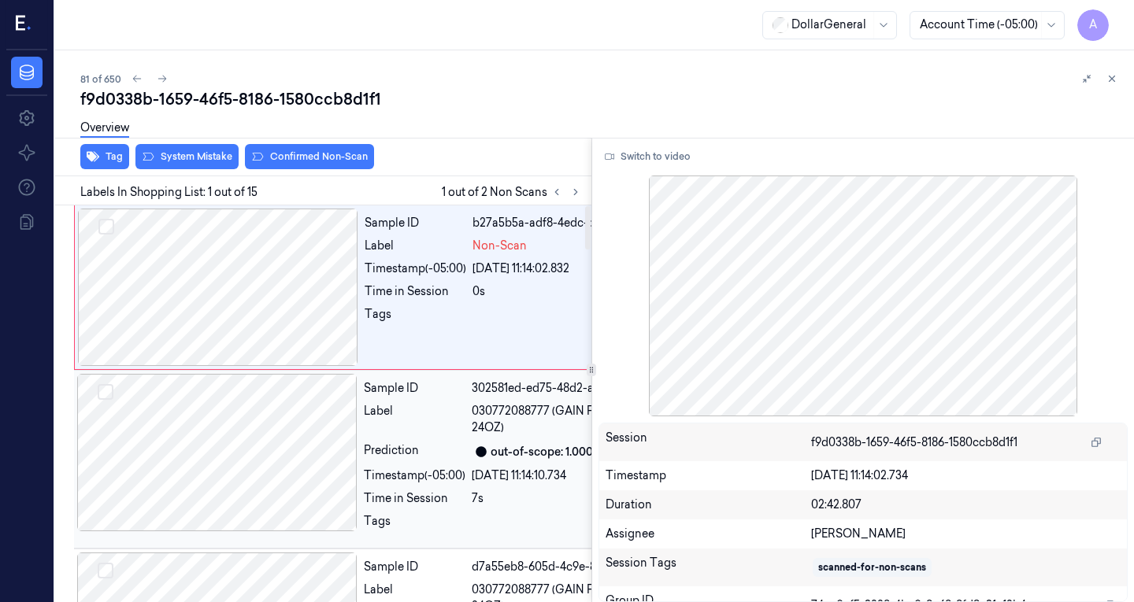
click at [190, 447] on div at bounding box center [217, 452] width 280 height 157
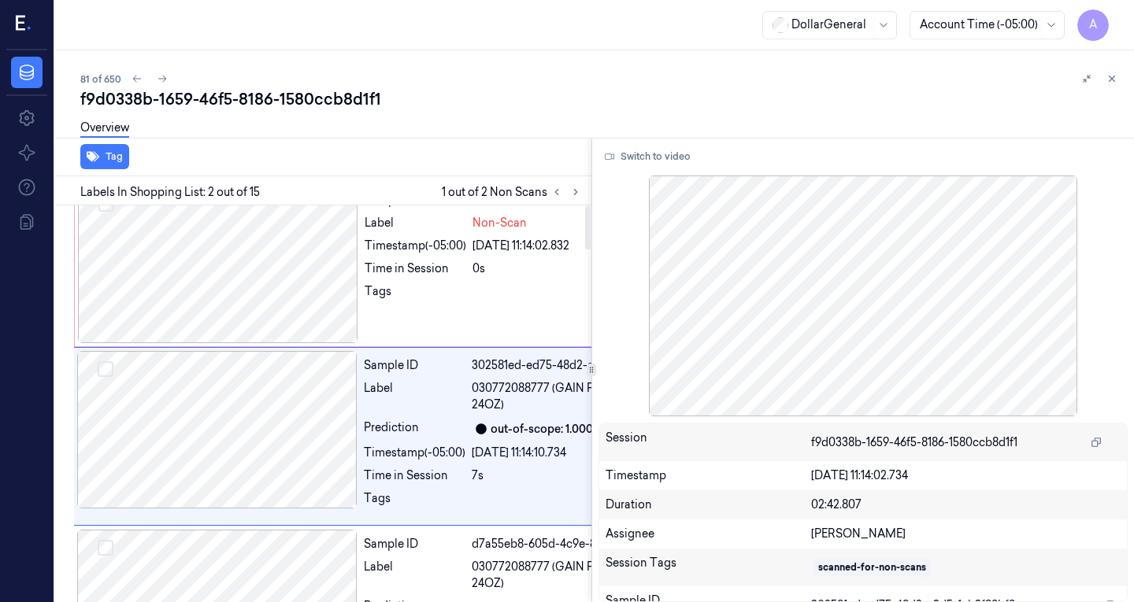
scroll to position [1, 0]
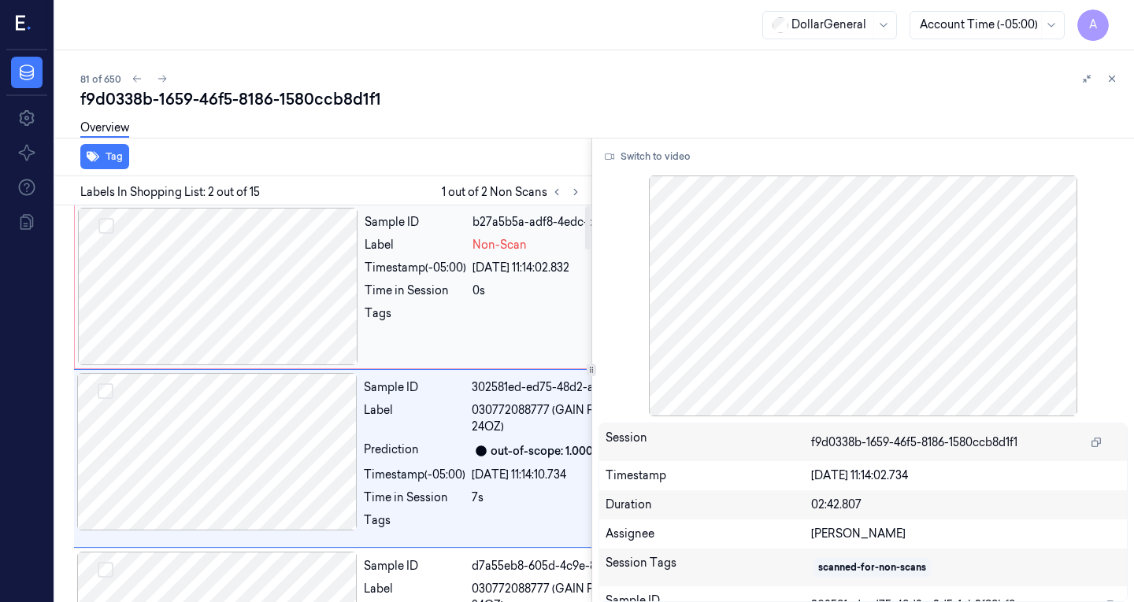
click at [321, 274] on div at bounding box center [218, 286] width 280 height 157
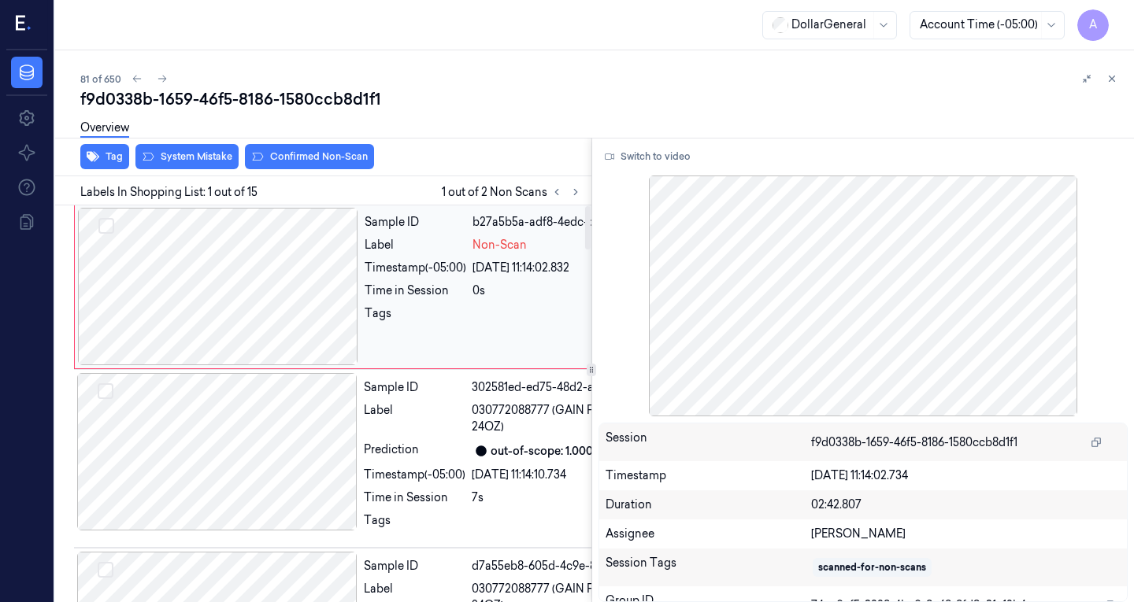
scroll to position [0, 0]
click at [657, 154] on button "Switch to video" at bounding box center [647, 156] width 98 height 25
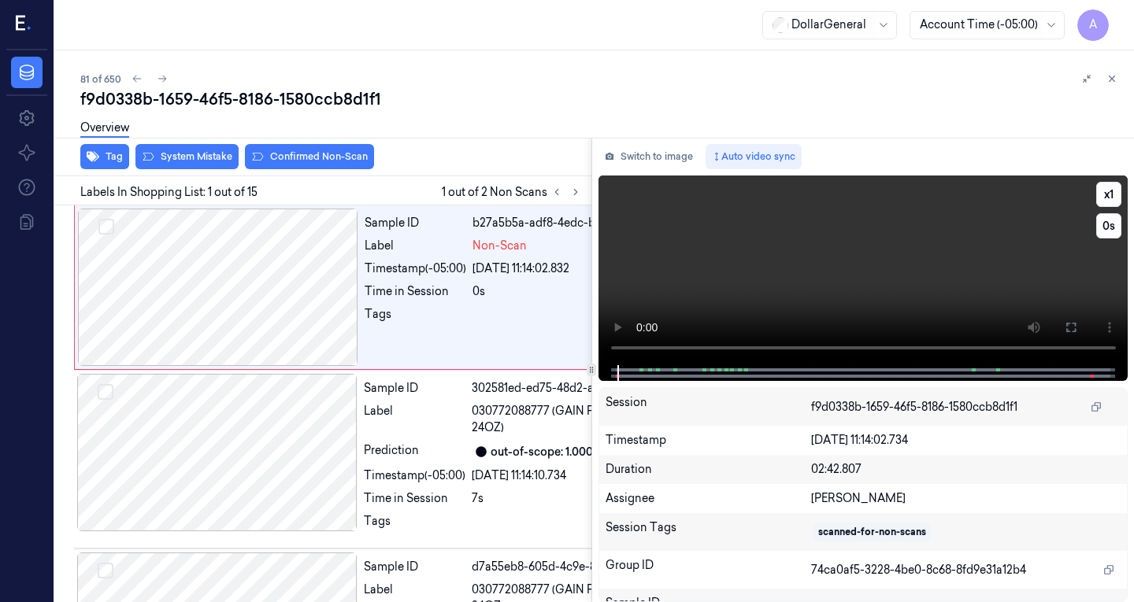
click at [764, 243] on video at bounding box center [863, 271] width 530 height 190
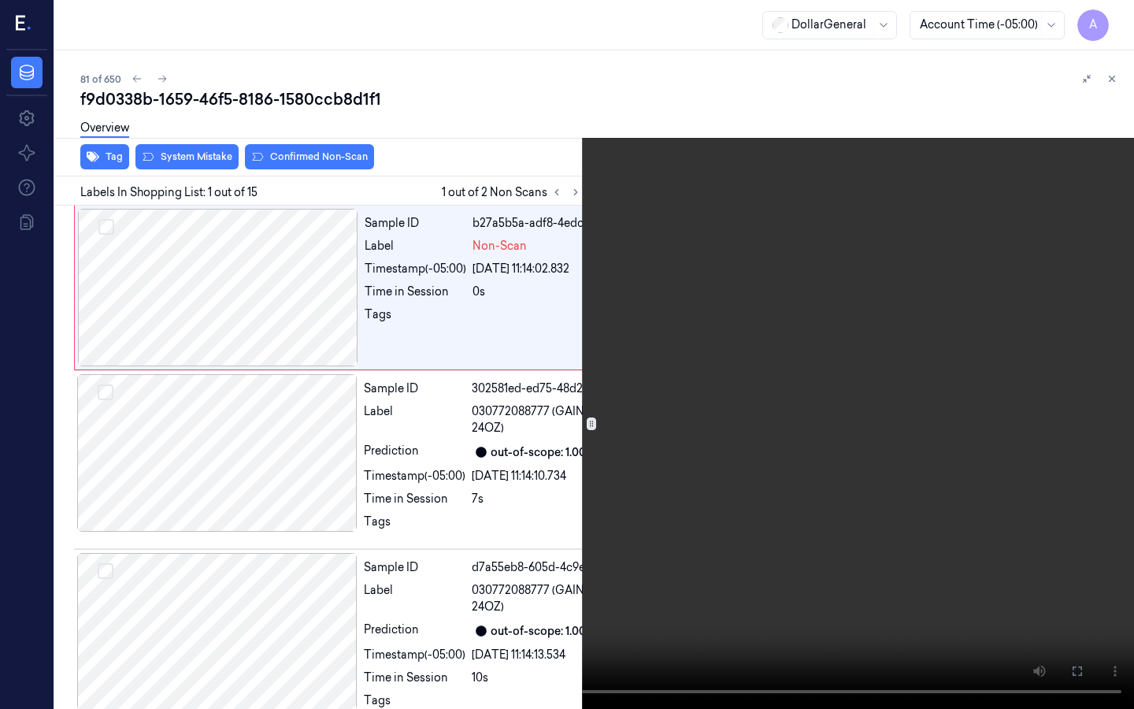
click at [506, 459] on video at bounding box center [567, 354] width 1134 height 709
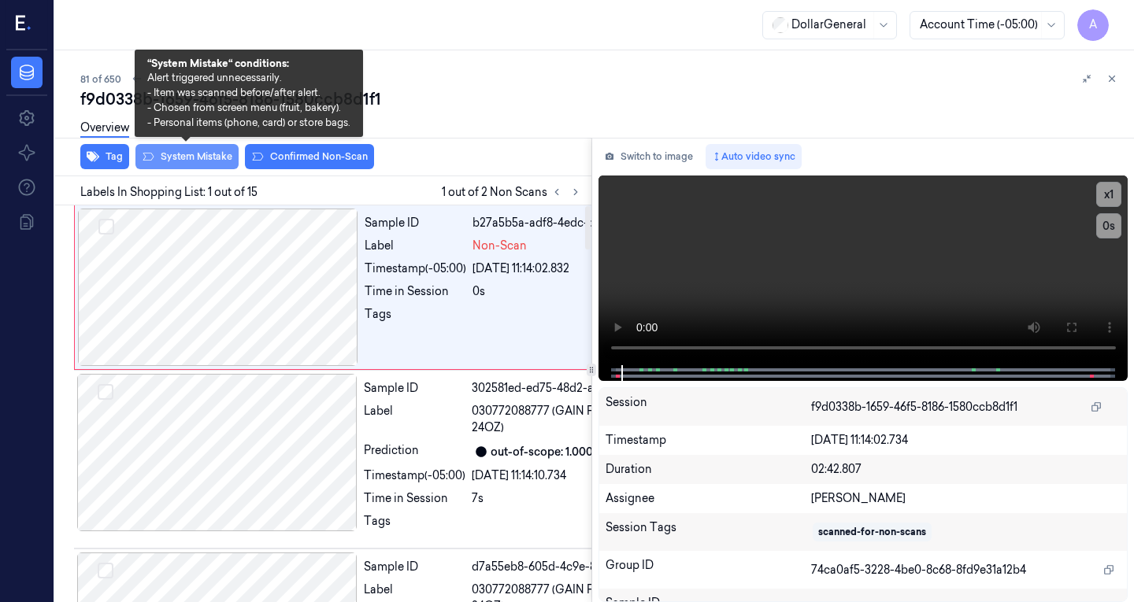
click at [193, 156] on button "System Mistake" at bounding box center [186, 156] width 103 height 25
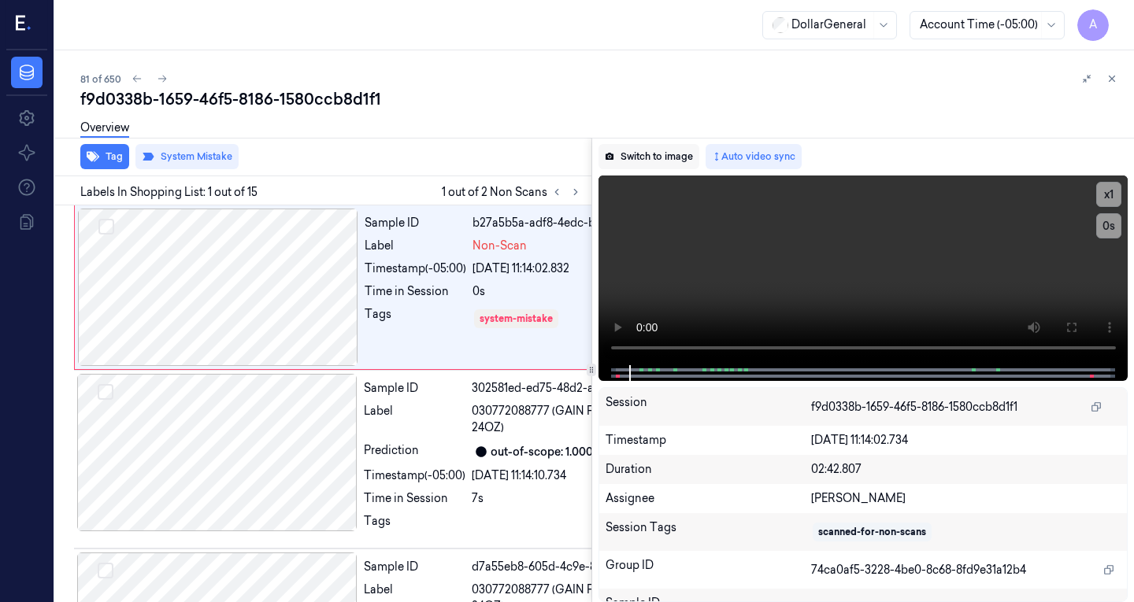
click at [634, 150] on button "Switch to image" at bounding box center [648, 156] width 101 height 25
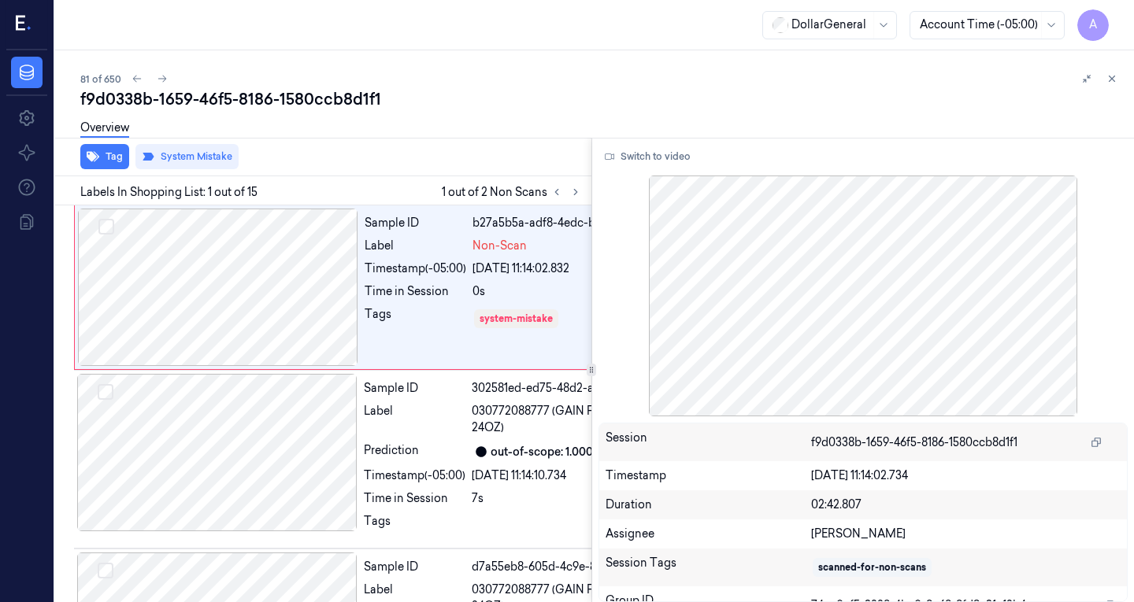
click at [546, 120] on div "Overview" at bounding box center [600, 130] width 1041 height 40
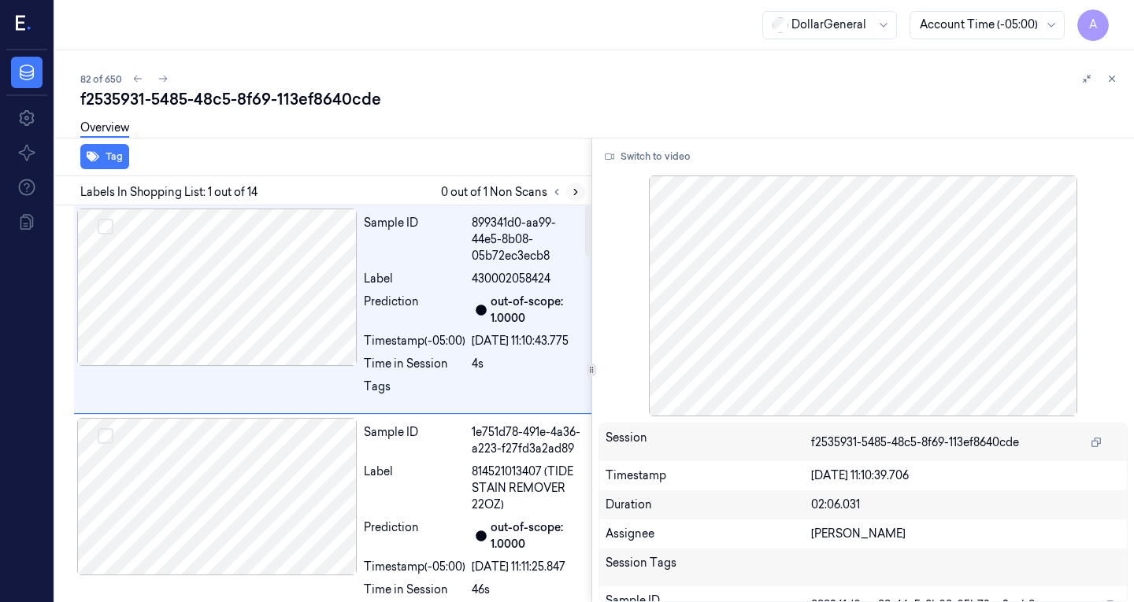
click at [572, 191] on icon at bounding box center [575, 192] width 11 height 11
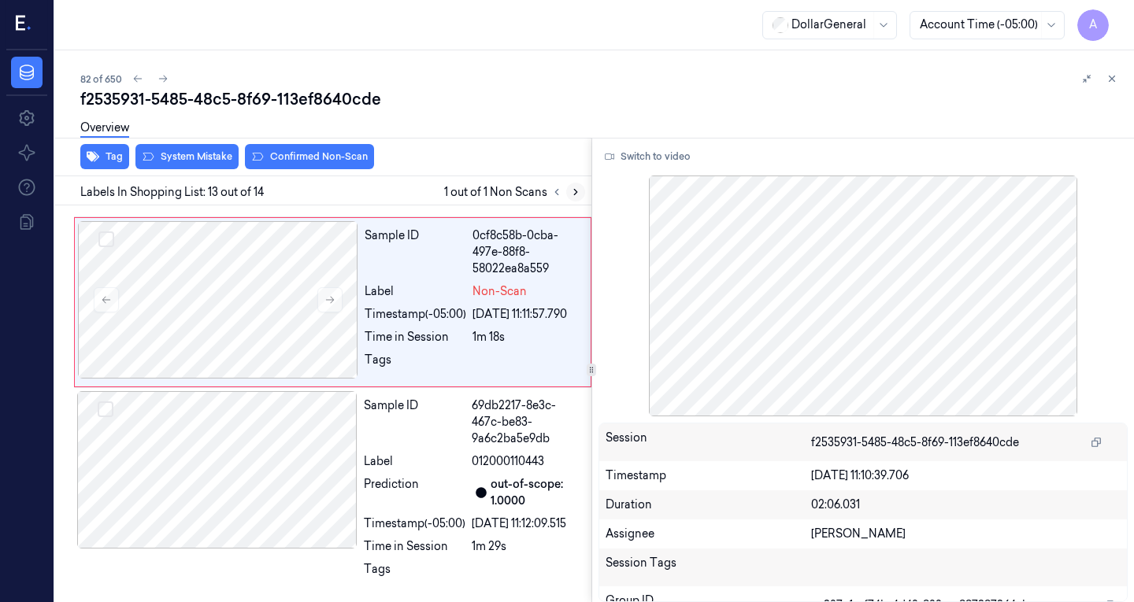
scroll to position [2622, 0]
click at [229, 529] on div at bounding box center [217, 469] width 280 height 157
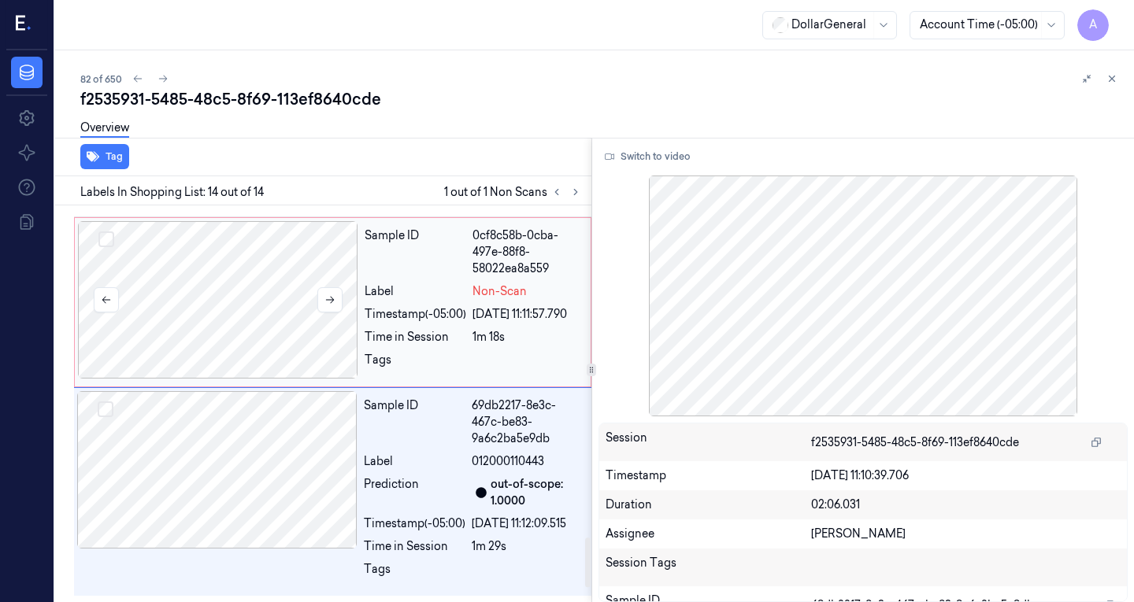
click at [257, 379] on div at bounding box center [218, 299] width 280 height 157
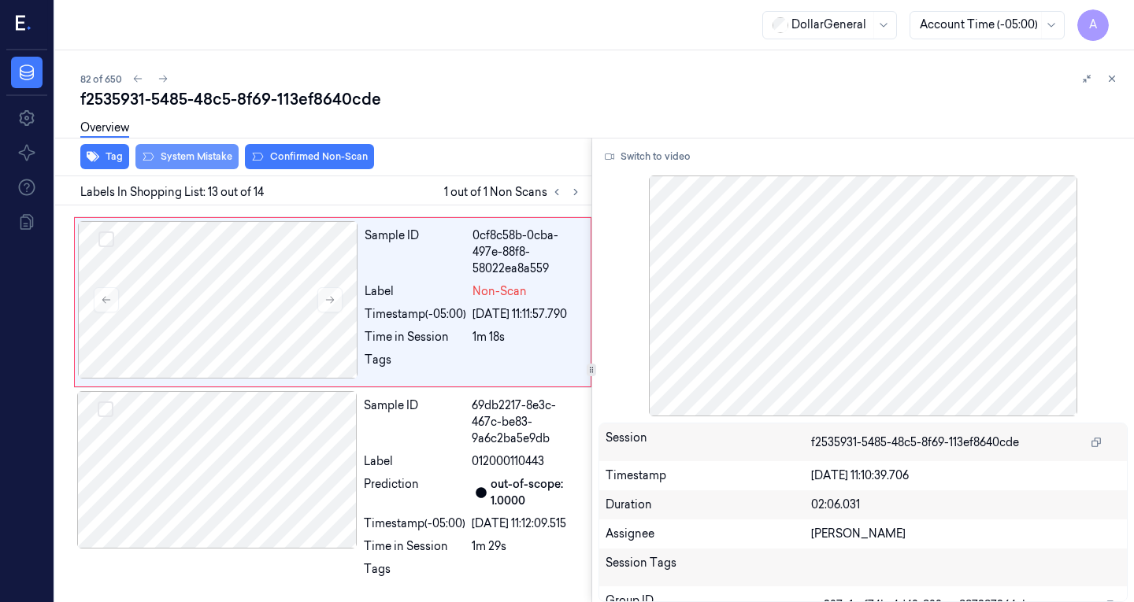
click at [210, 154] on button "System Mistake" at bounding box center [186, 156] width 103 height 25
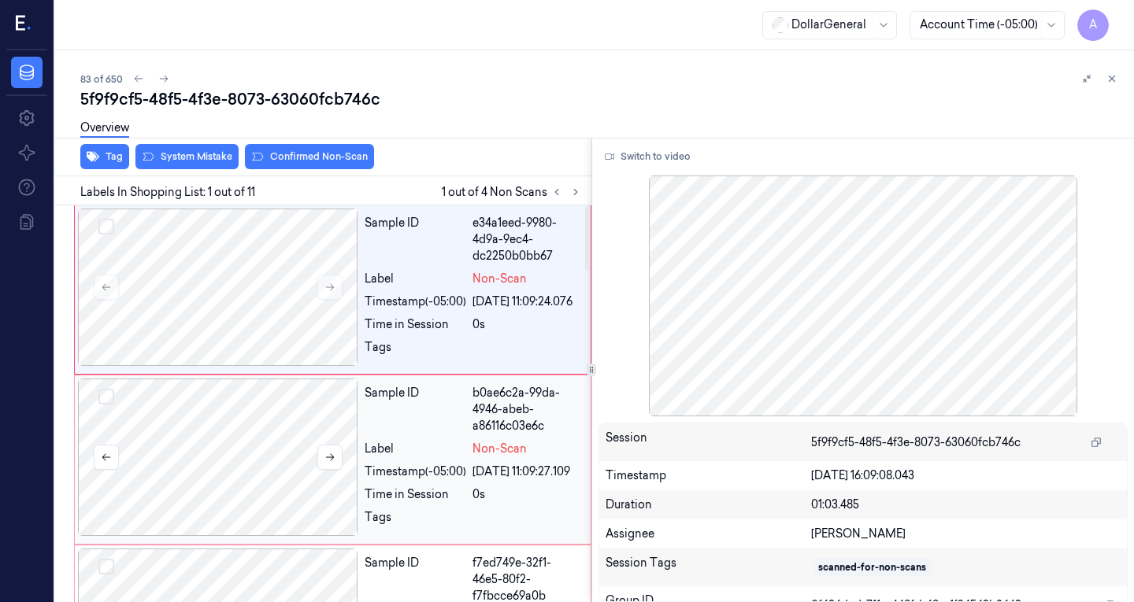
click at [257, 454] on div at bounding box center [218, 457] width 280 height 157
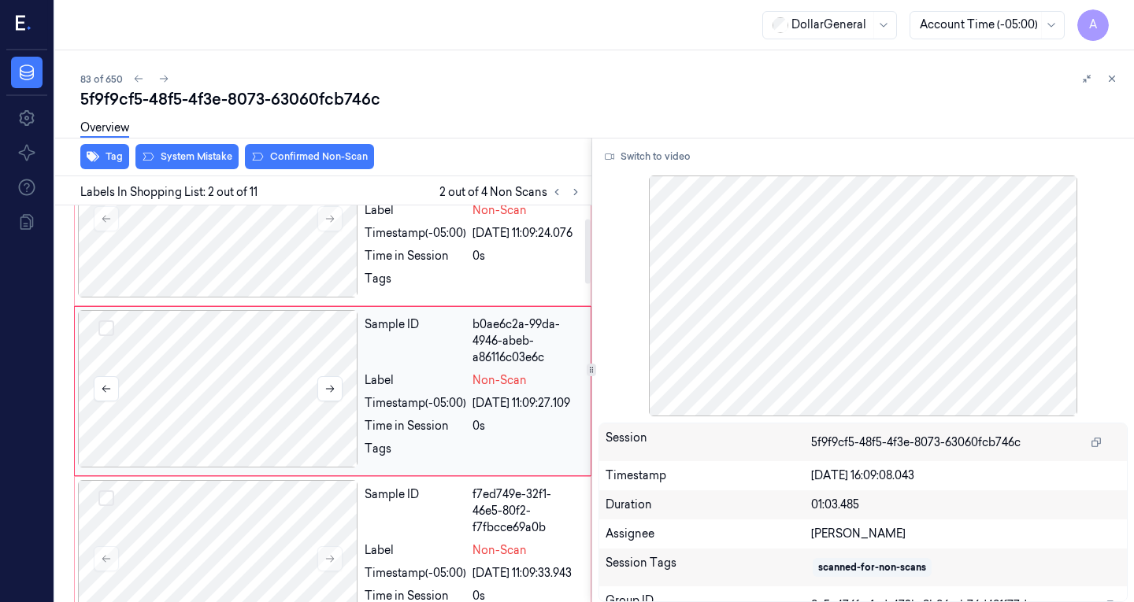
scroll to position [80, 0]
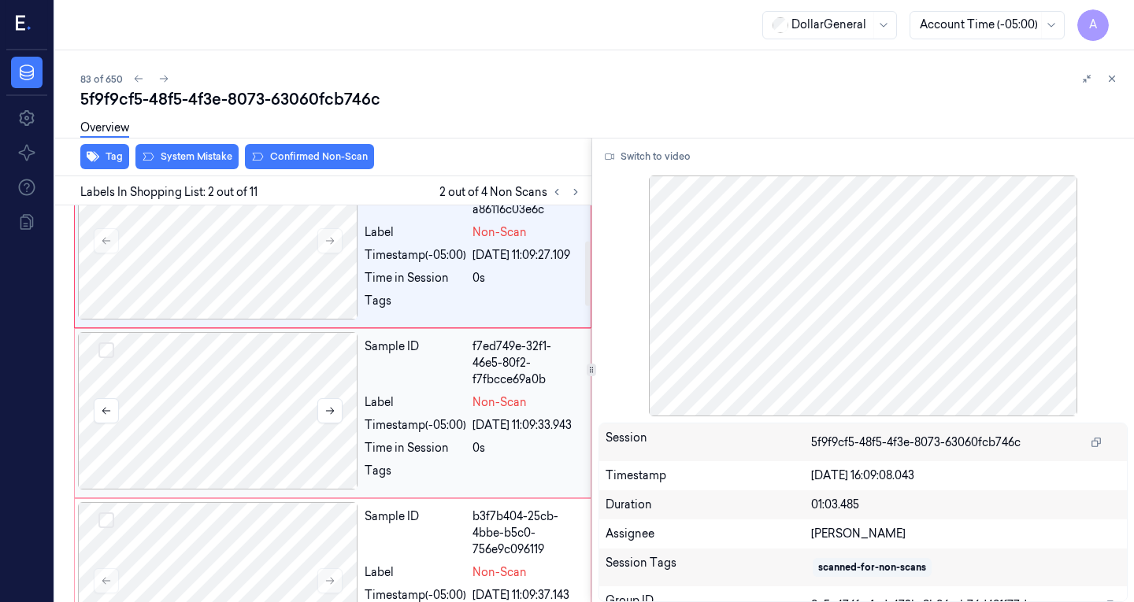
click at [278, 450] on div at bounding box center [218, 410] width 280 height 157
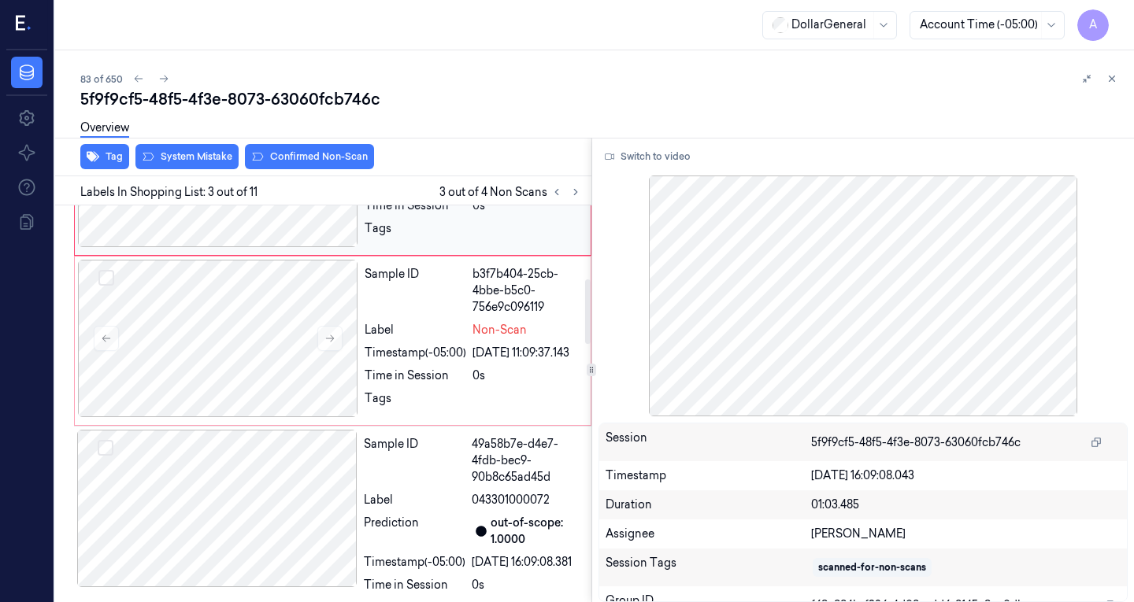
scroll to position [462, 0]
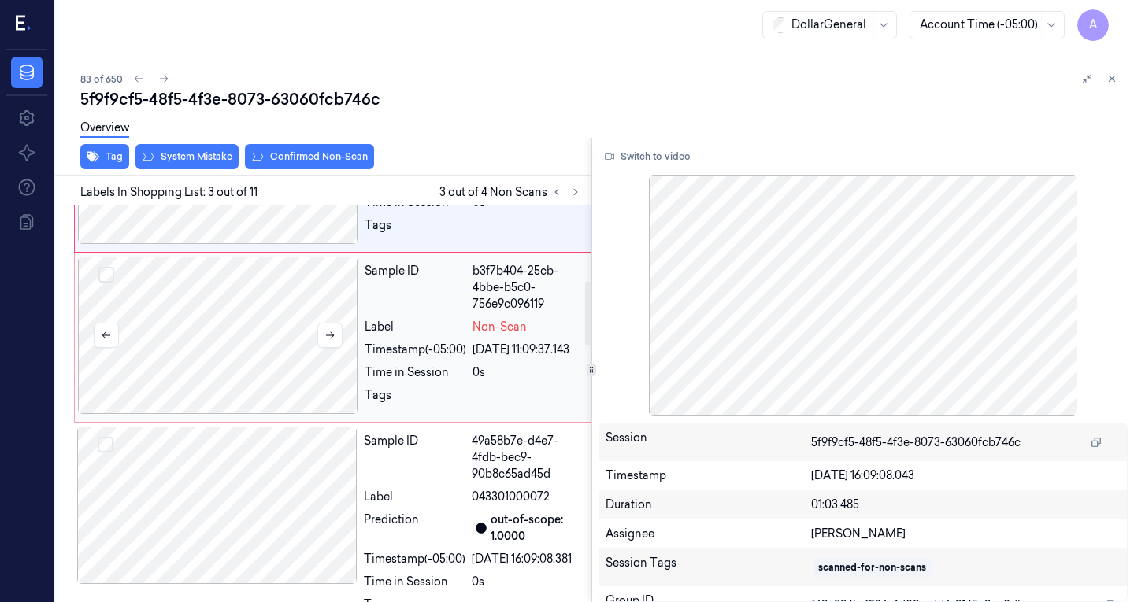
click at [284, 385] on div at bounding box center [218, 335] width 280 height 157
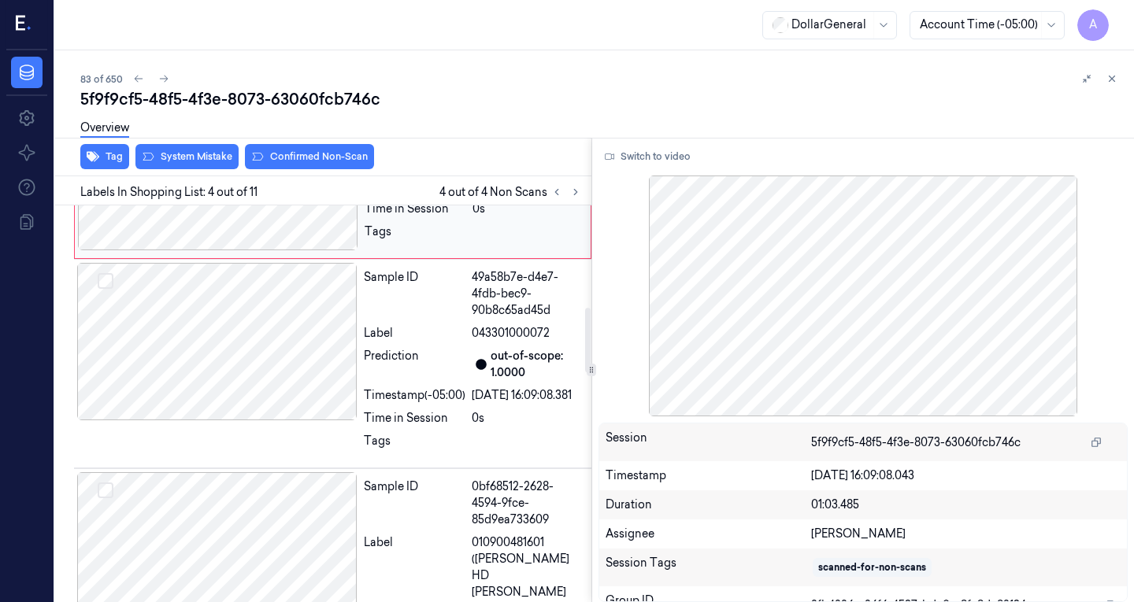
click at [284, 385] on div at bounding box center [217, 341] width 280 height 157
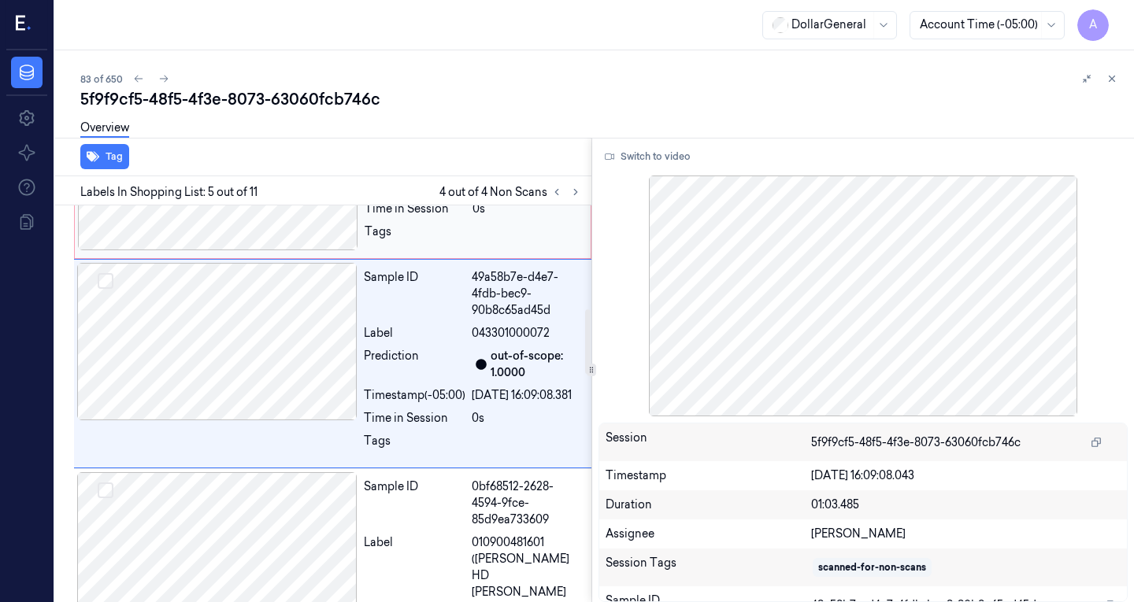
scroll to position [660, 0]
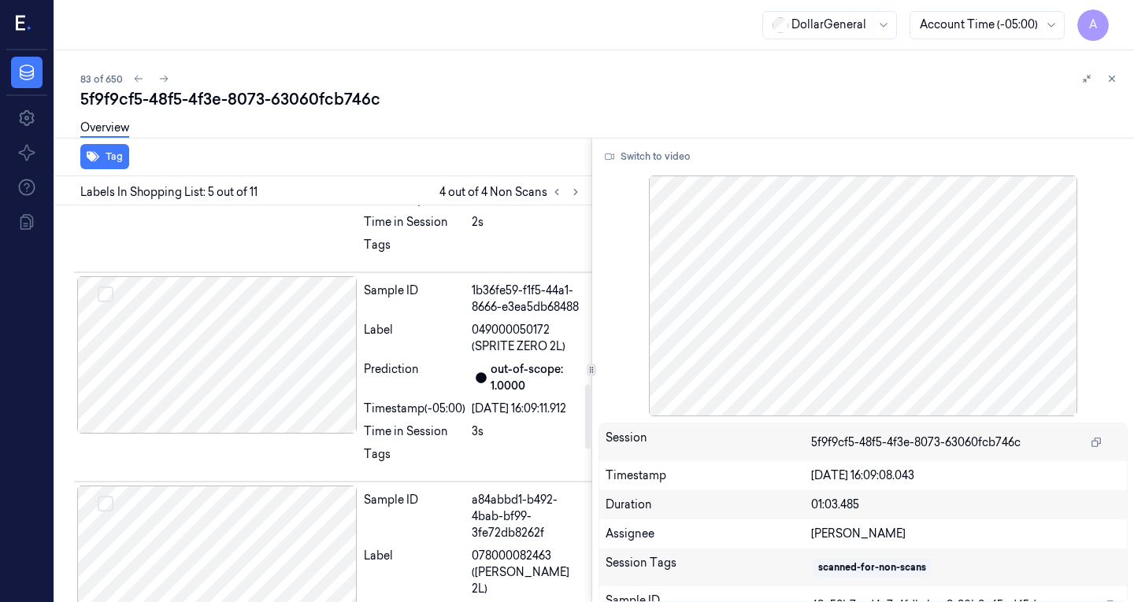
click at [284, 385] on div at bounding box center [217, 354] width 280 height 157
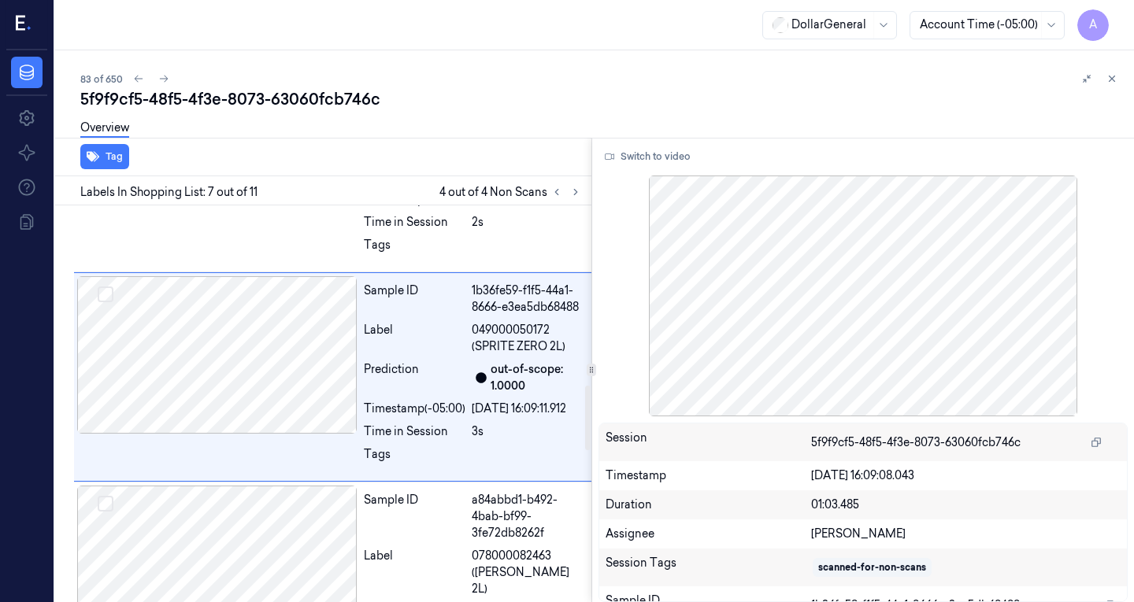
scroll to position [1145, 0]
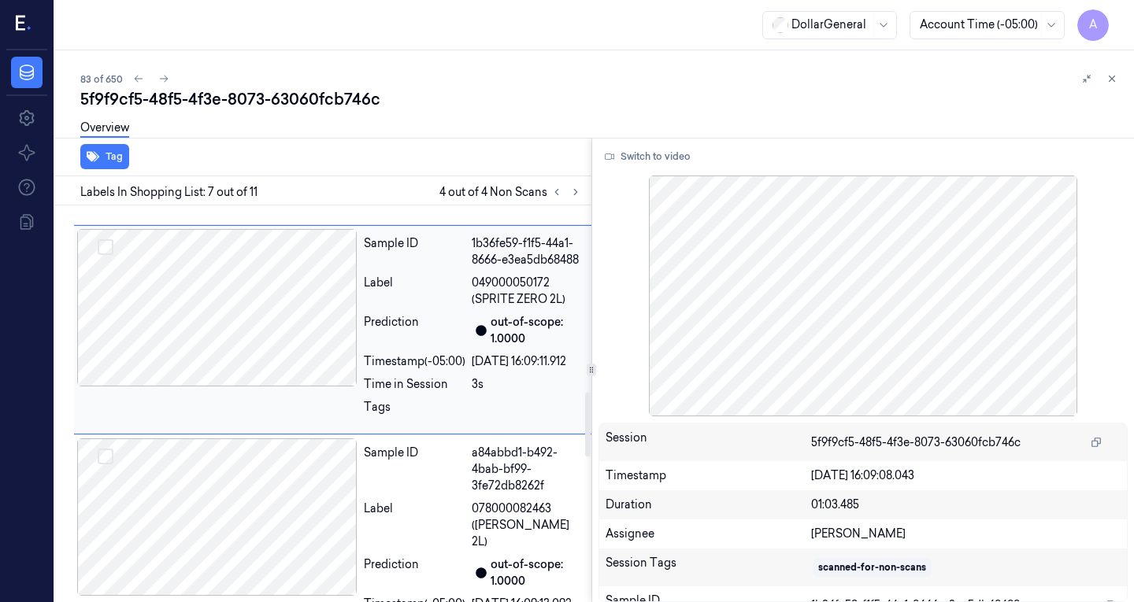
click at [306, 387] on div at bounding box center [217, 307] width 280 height 157
click at [239, 387] on div at bounding box center [217, 307] width 280 height 157
click at [254, 559] on div at bounding box center [217, 517] width 280 height 157
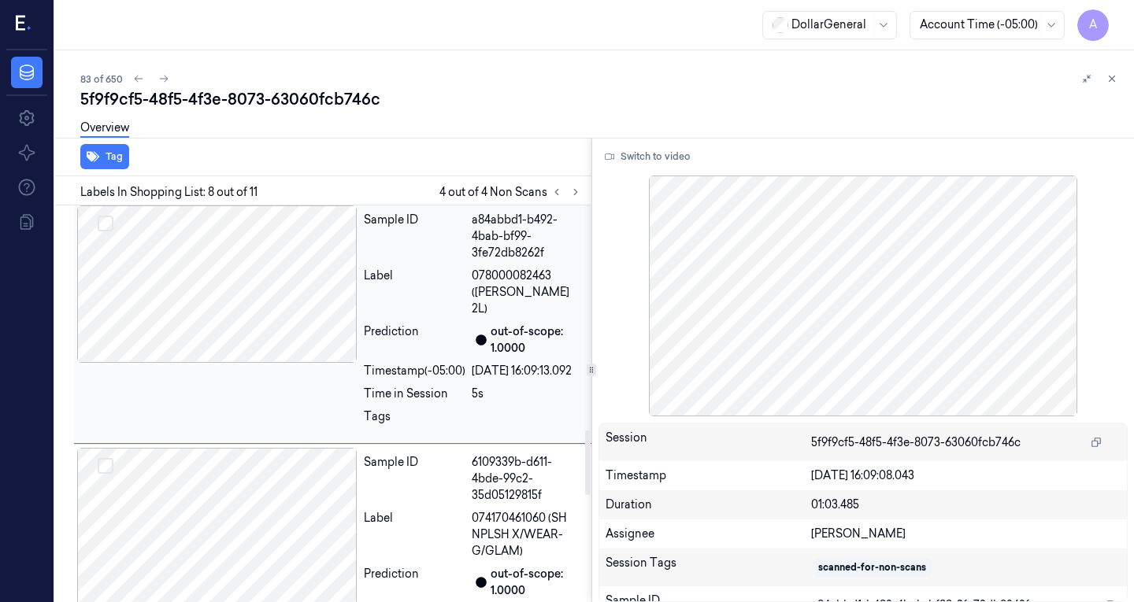
scroll to position [1379, 0]
click at [254, 559] on div at bounding box center [217, 524] width 280 height 157
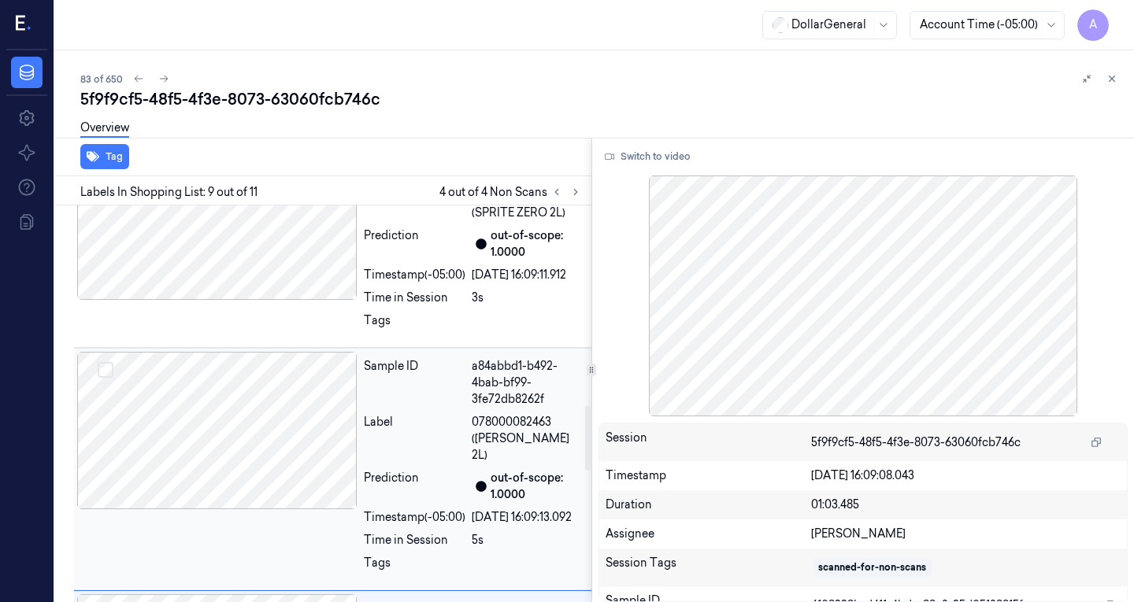
scroll to position [1227, 0]
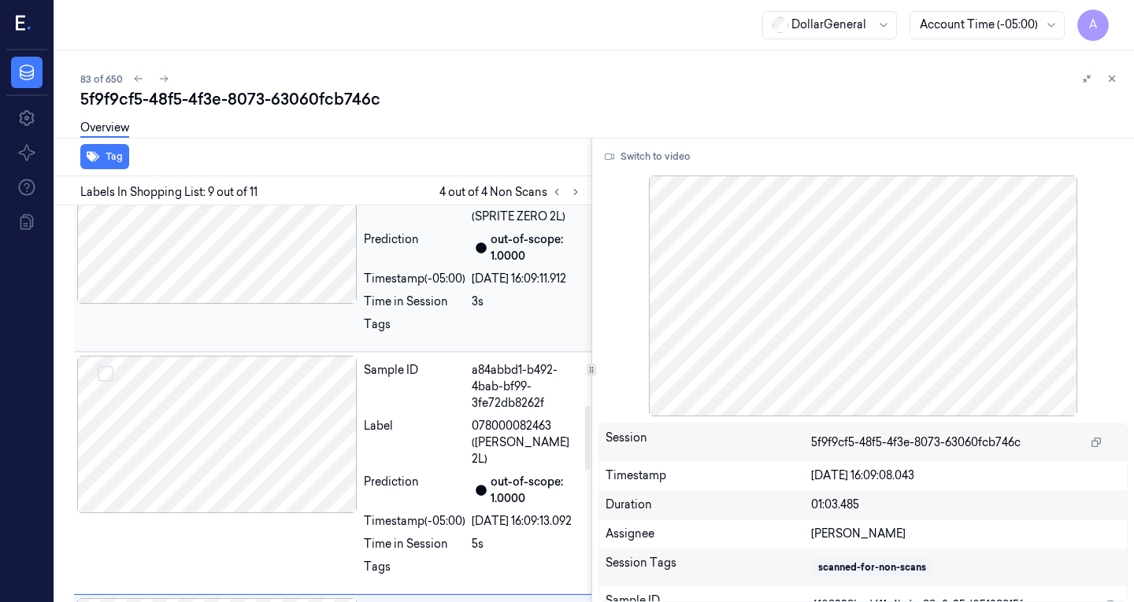
click at [237, 289] on div at bounding box center [217, 224] width 280 height 157
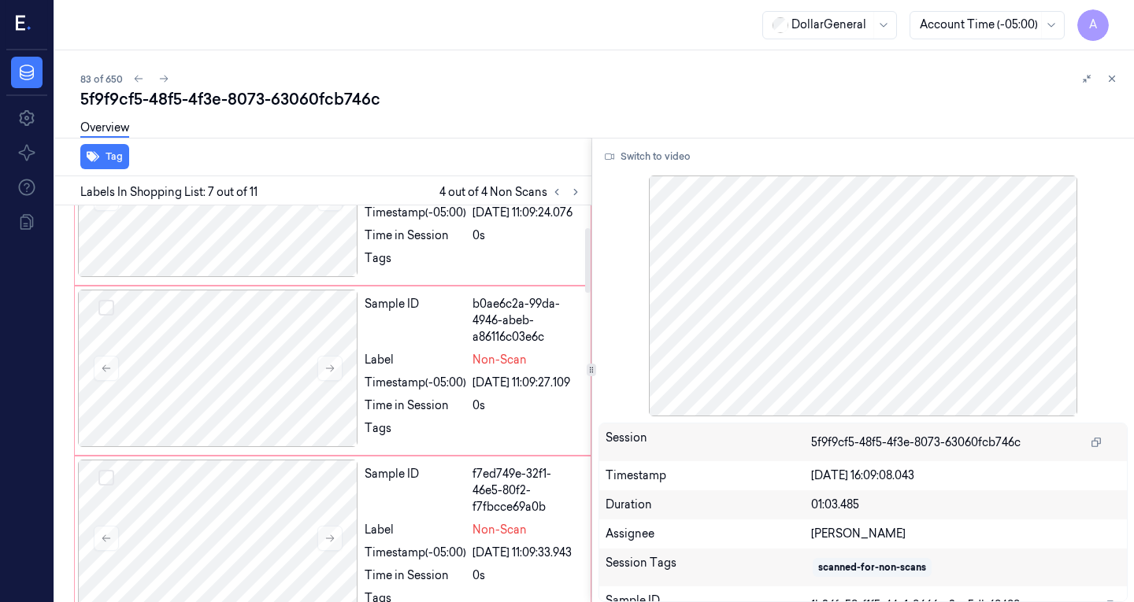
scroll to position [0, 0]
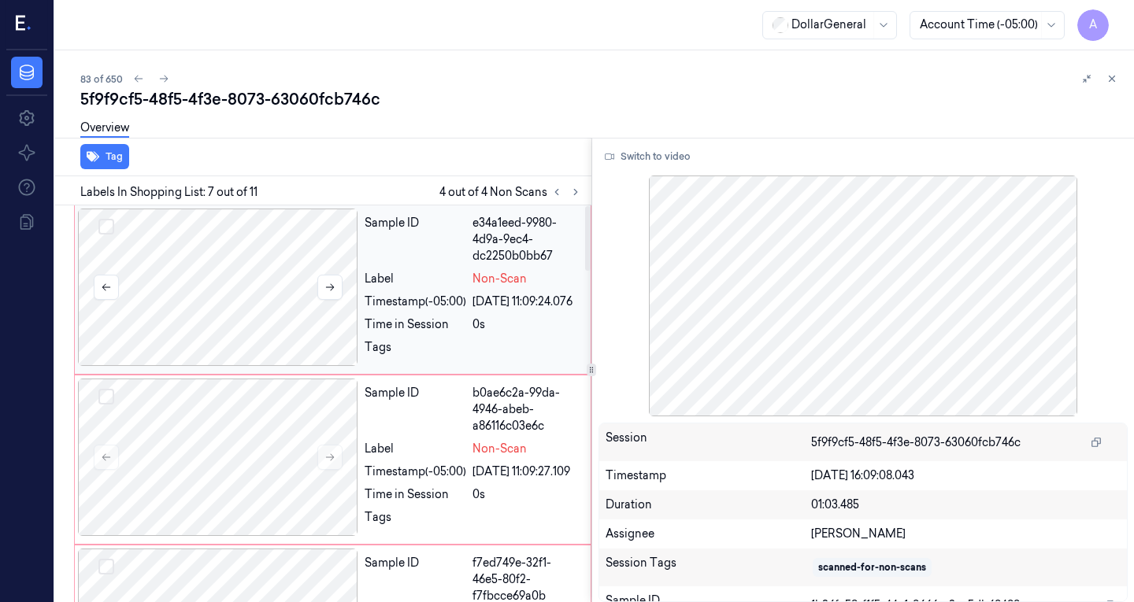
click at [293, 255] on div at bounding box center [218, 287] width 280 height 157
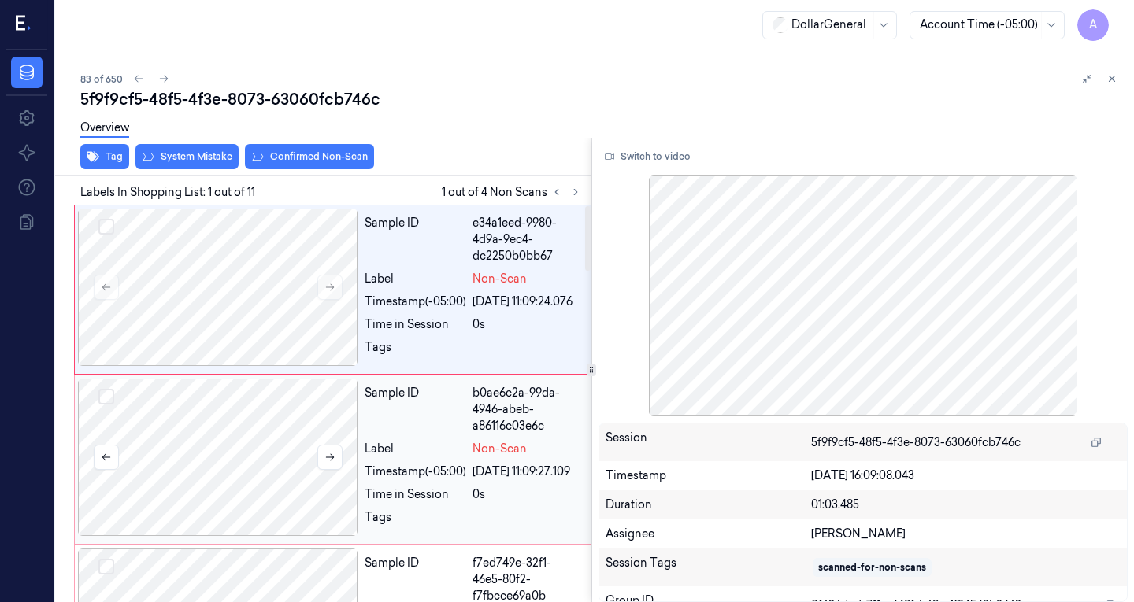
click at [269, 405] on div at bounding box center [218, 457] width 280 height 157
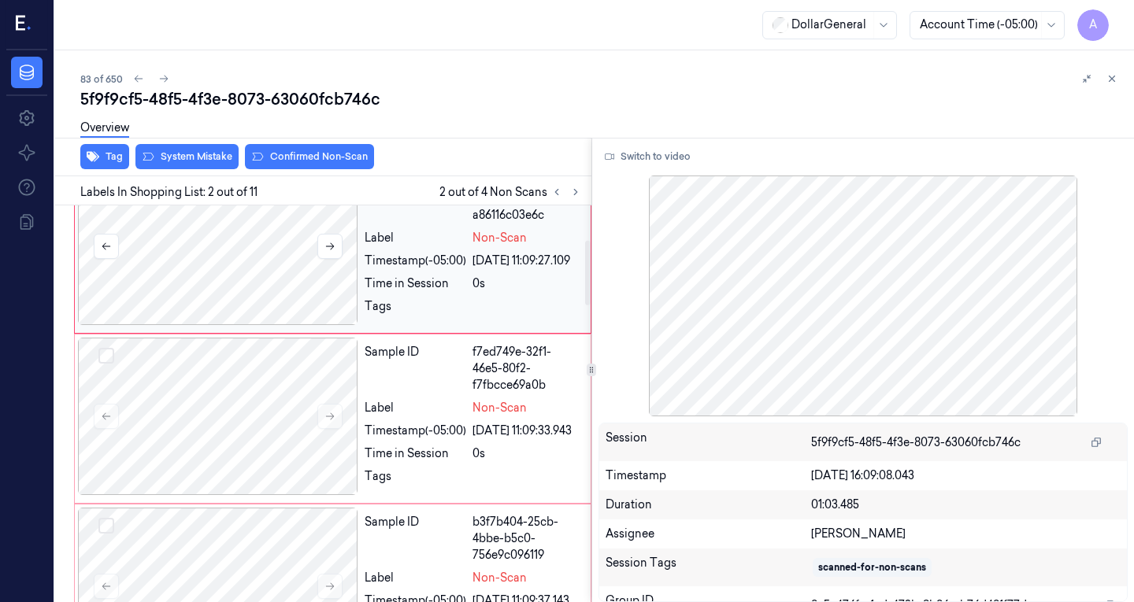
scroll to position [249, 0]
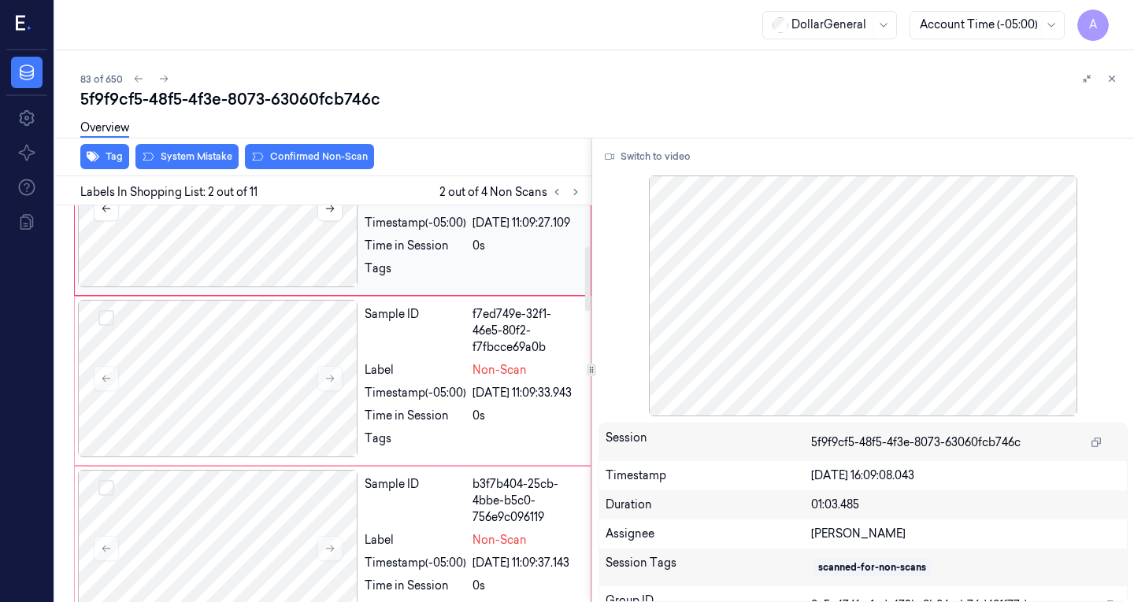
click at [269, 405] on div at bounding box center [218, 378] width 280 height 157
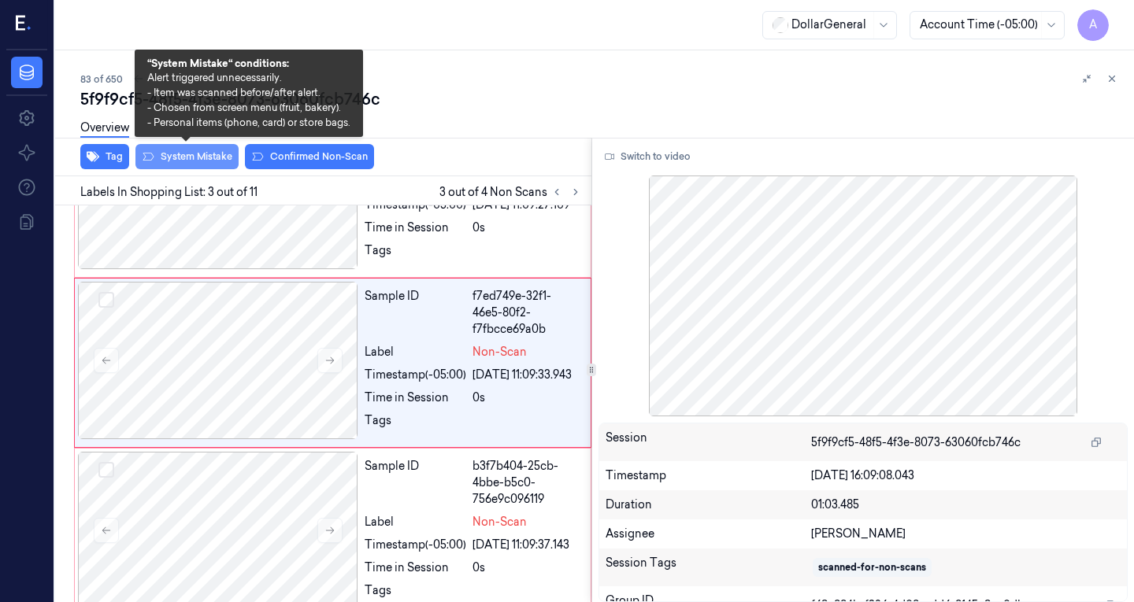
click at [193, 156] on button "System Mistake" at bounding box center [186, 156] width 103 height 25
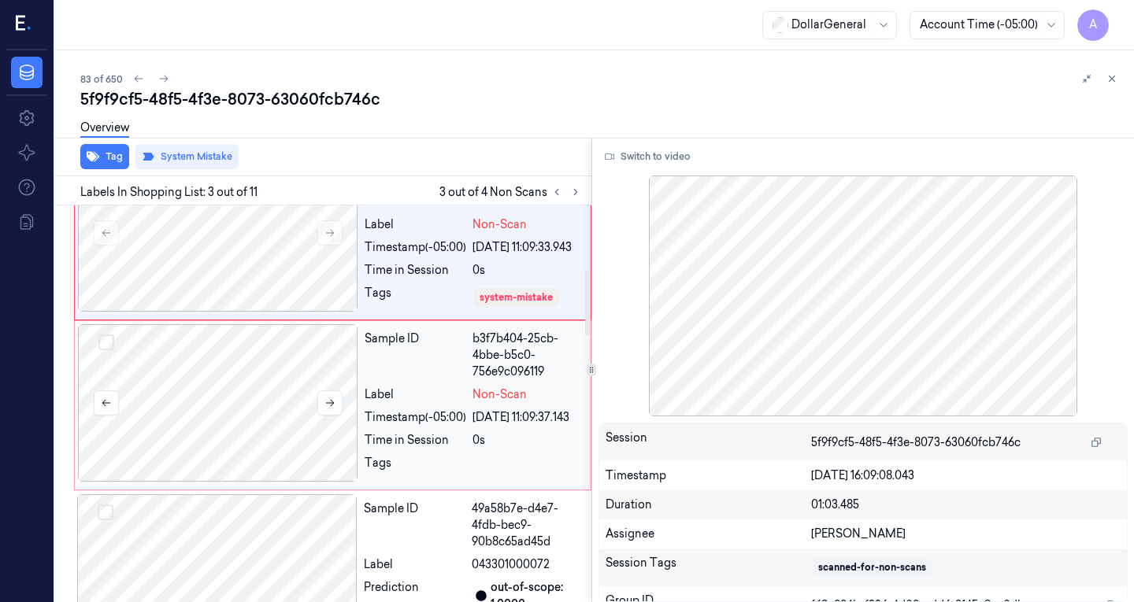
click at [267, 413] on div at bounding box center [218, 402] width 280 height 157
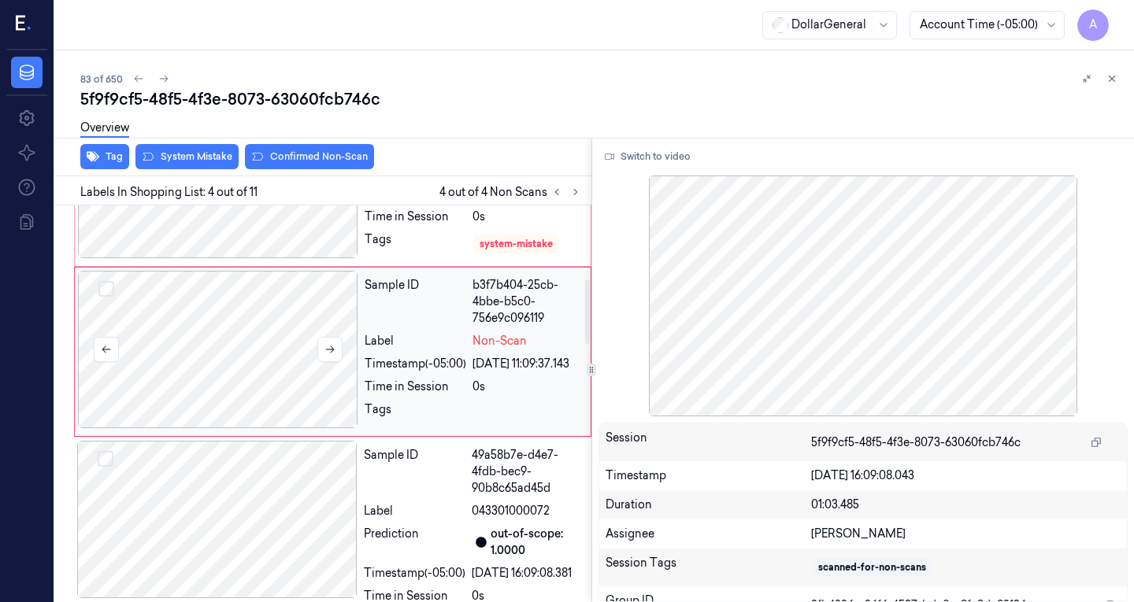
scroll to position [454, 0]
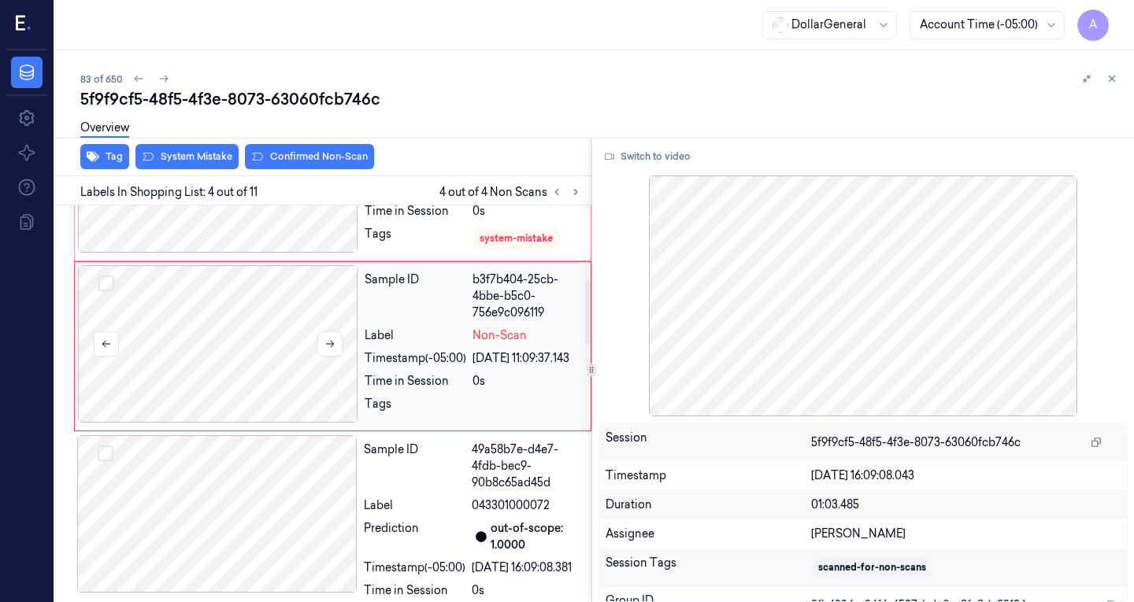
click at [252, 326] on div at bounding box center [218, 343] width 280 height 157
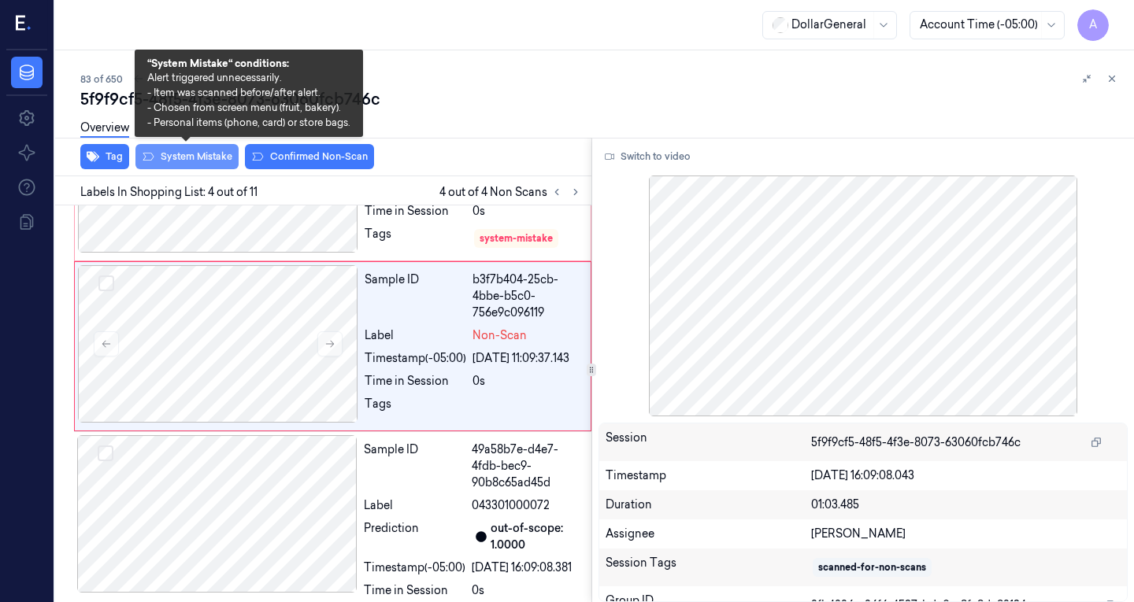
click at [190, 158] on button "System Mistake" at bounding box center [186, 156] width 103 height 25
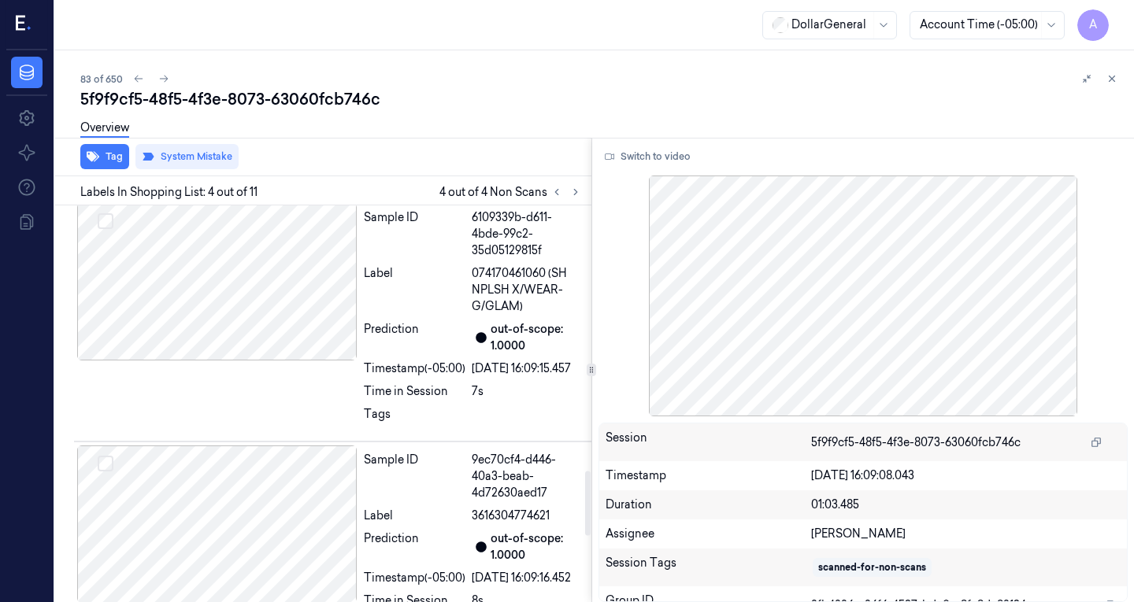
scroll to position [1624, 0]
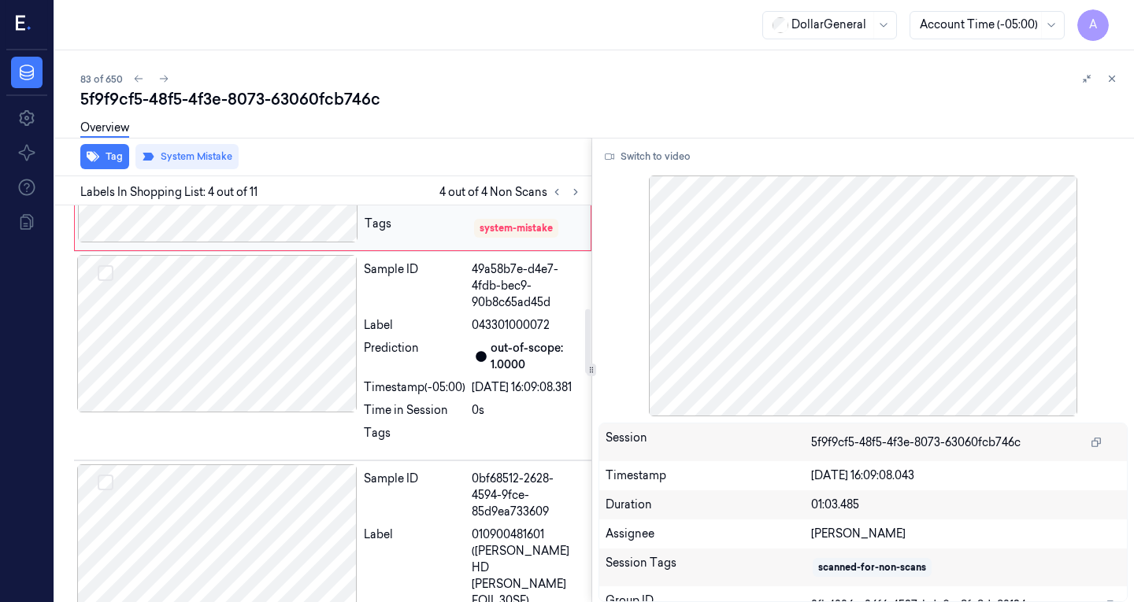
click at [264, 344] on div at bounding box center [217, 333] width 280 height 157
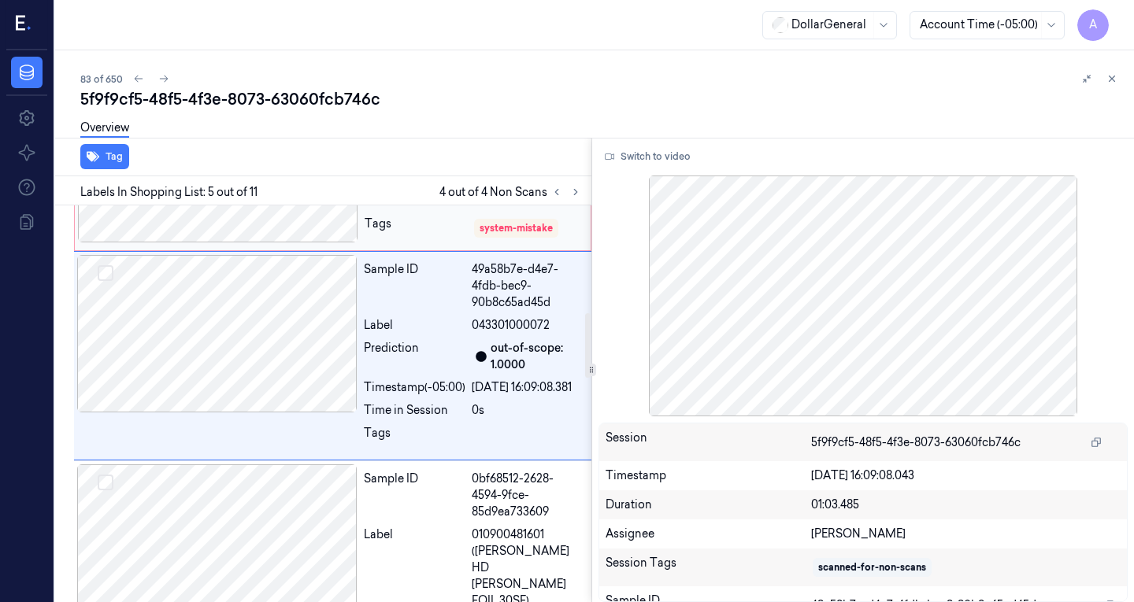
scroll to position [660, 0]
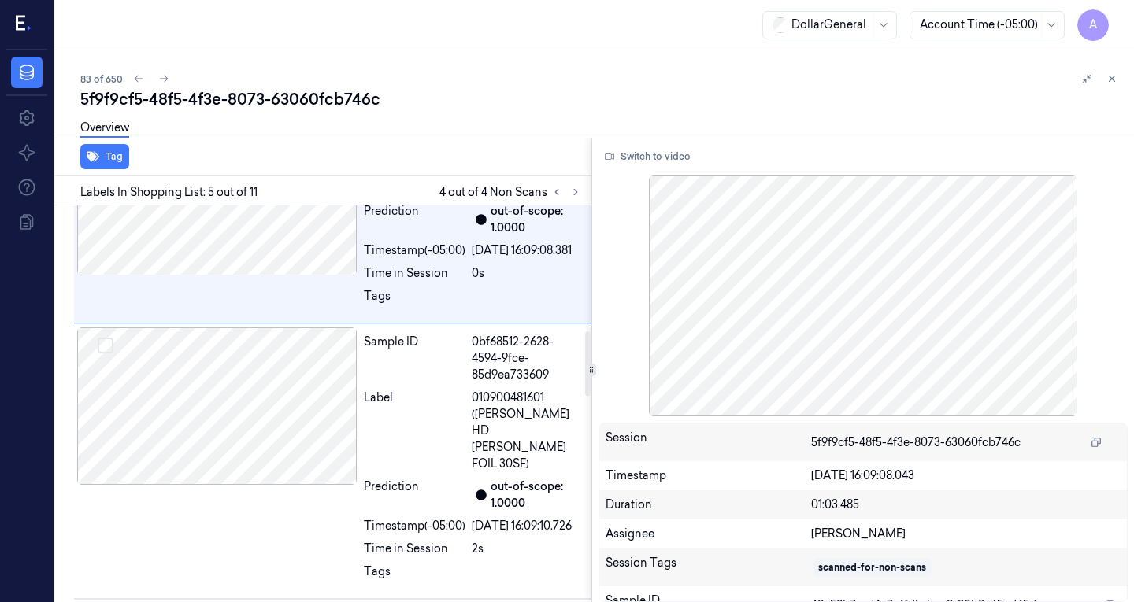
click at [264, 324] on div "Sample ID 49a58b7e-d4e7-4fdb-bec9-90b8c65ad45d Label 043301000072 Prediction ou…" at bounding box center [332, 218] width 517 height 209
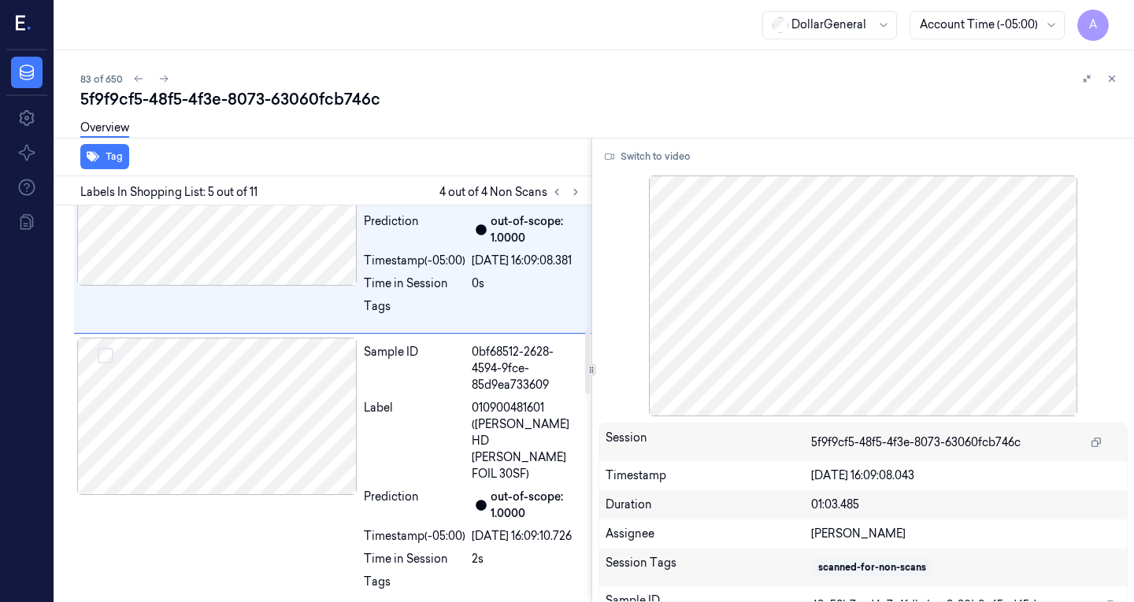
scroll to position [761, 0]
click at [286, 494] on div at bounding box center [217, 415] width 280 height 157
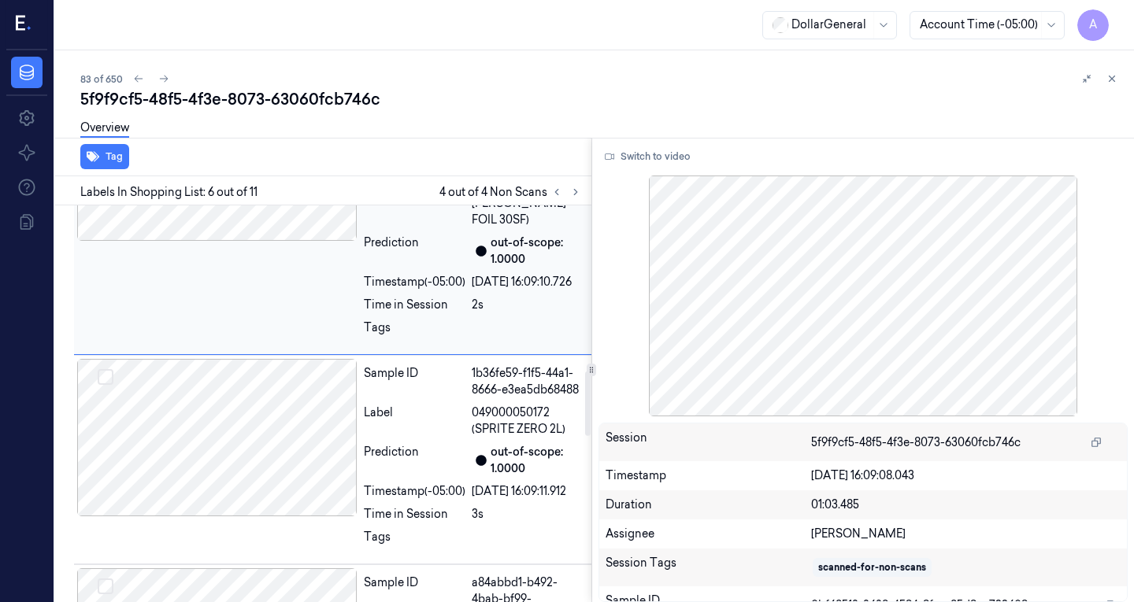
scroll to position [1016, 0]
click at [649, 150] on button "Switch to video" at bounding box center [647, 156] width 98 height 25
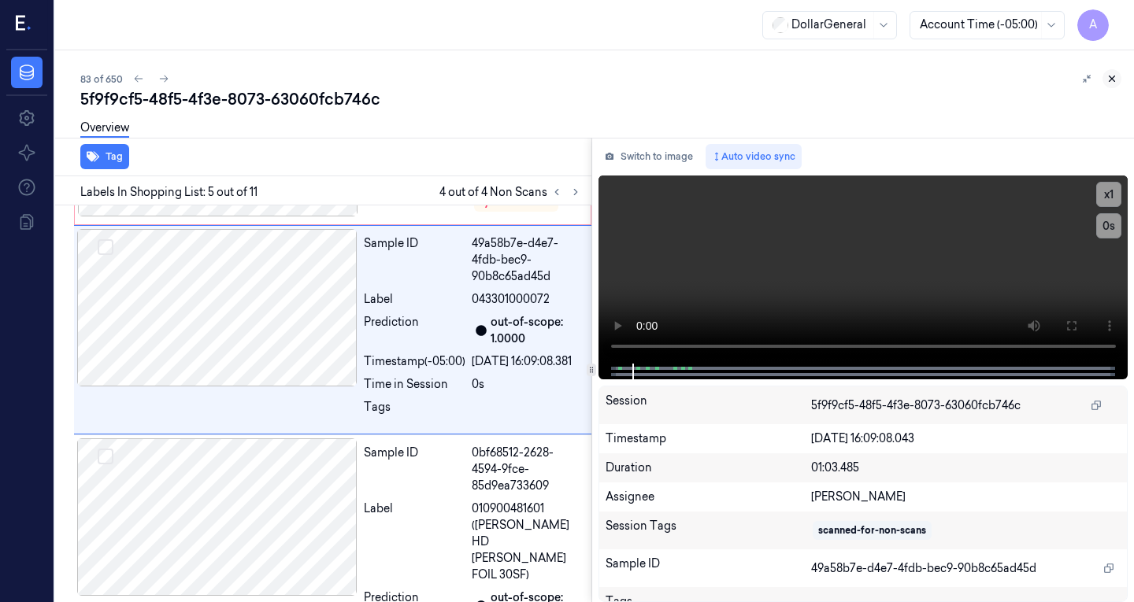
scroll to position [787, 0]
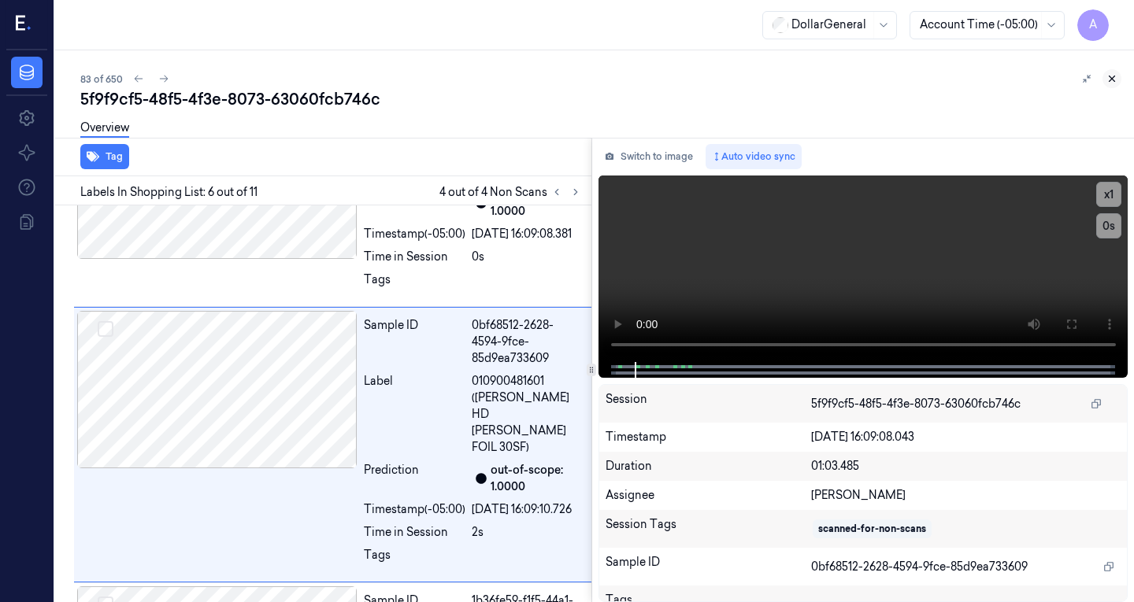
click at [1109, 81] on icon at bounding box center [1111, 78] width 11 height 11
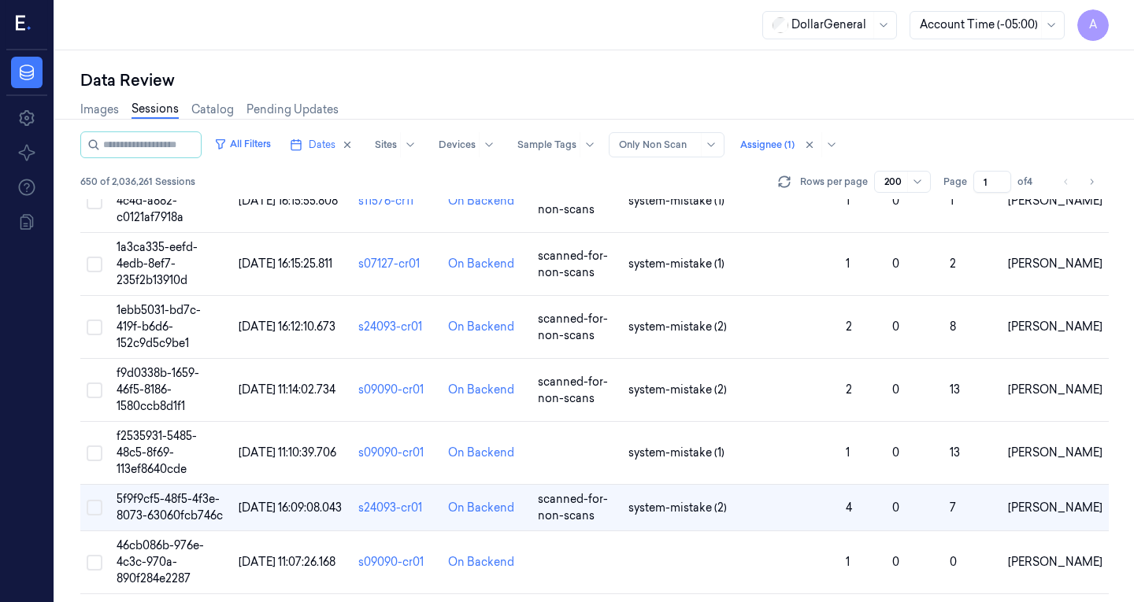
scroll to position [4764, 0]
click at [282, 502] on span "[DATE] 16:09:08.043" at bounding box center [290, 509] width 103 height 14
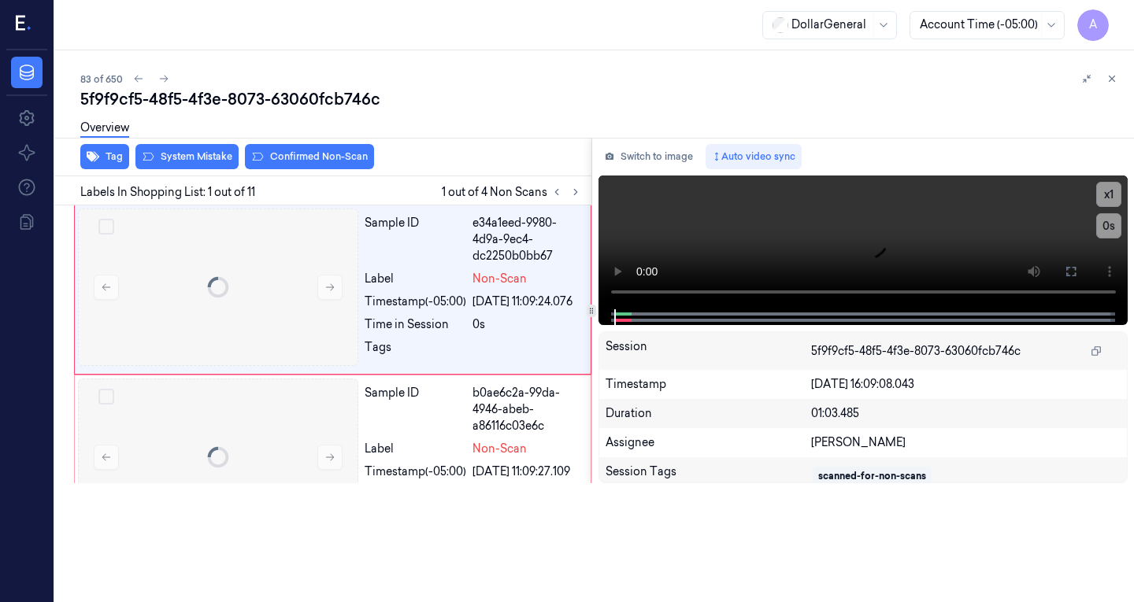
click at [55, 379] on div at bounding box center [55, 326] width 0 height 552
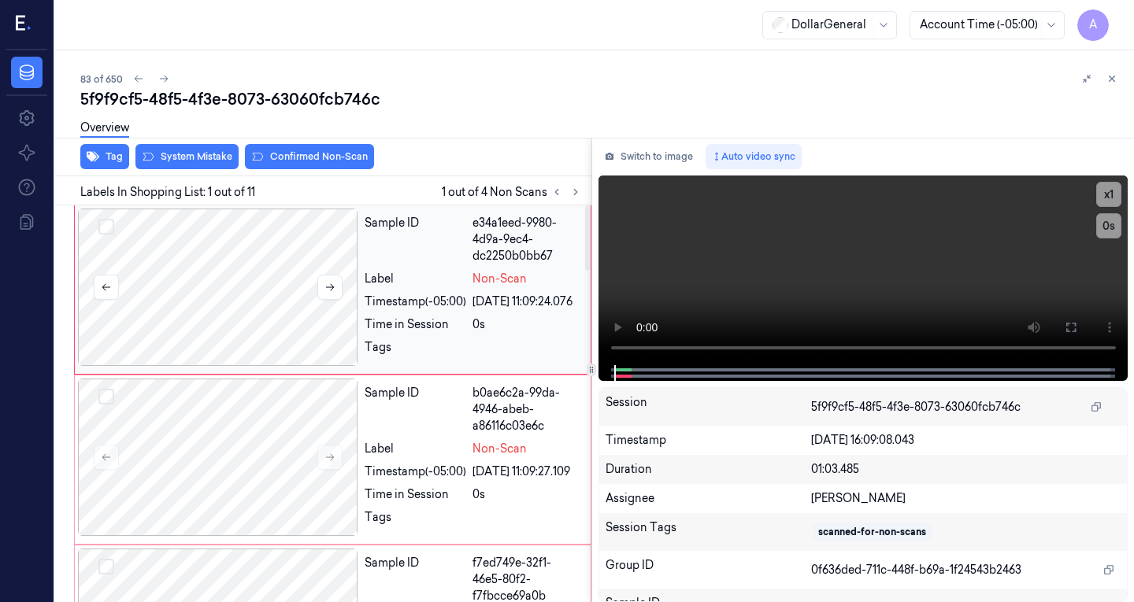
click at [310, 259] on div at bounding box center [218, 287] width 280 height 157
click at [325, 438] on div at bounding box center [218, 457] width 280 height 157
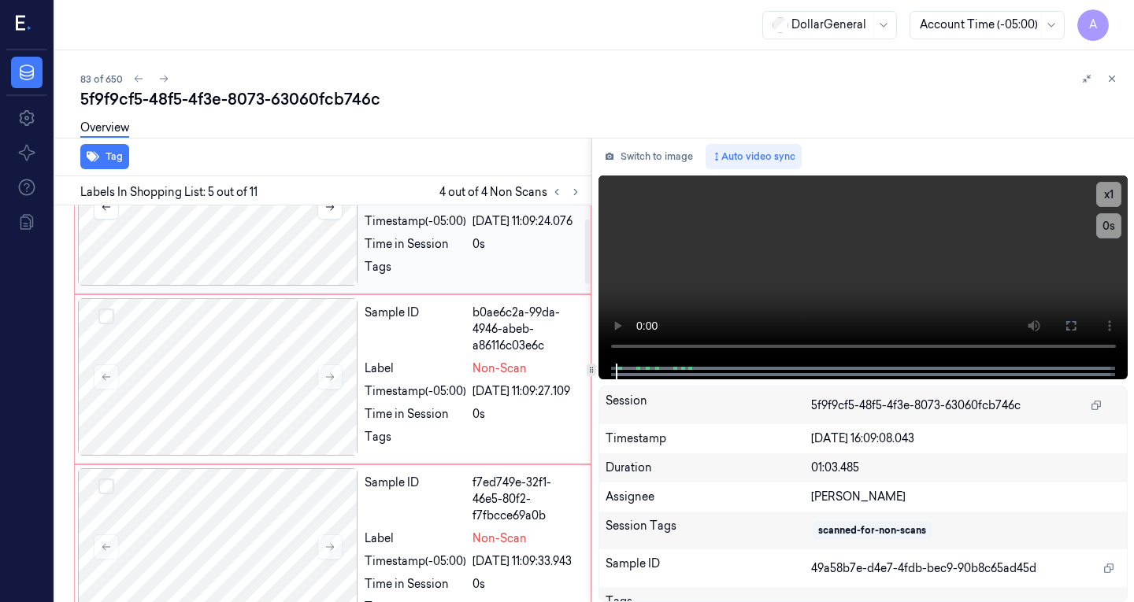
click at [289, 266] on div at bounding box center [218, 206] width 280 height 157
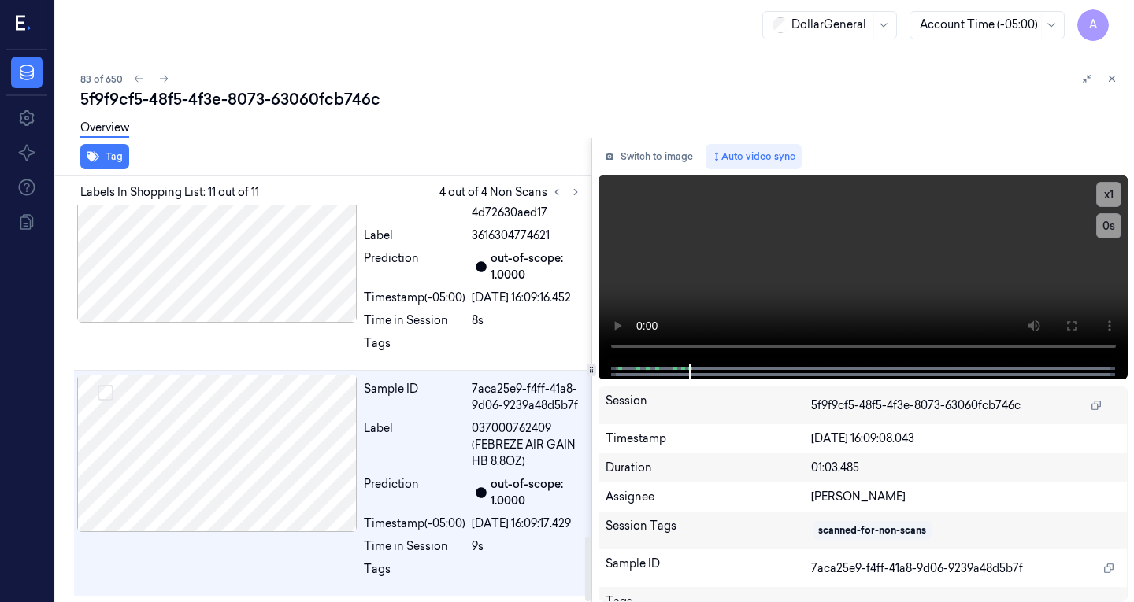
scroll to position [2035, 0]
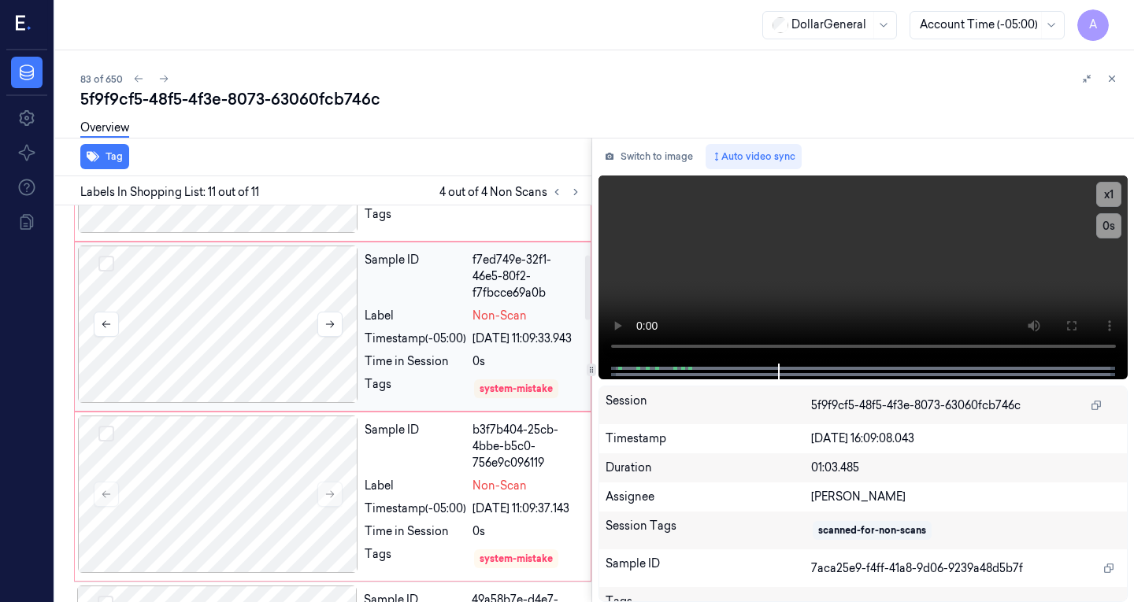
click at [240, 403] on div at bounding box center [218, 324] width 280 height 157
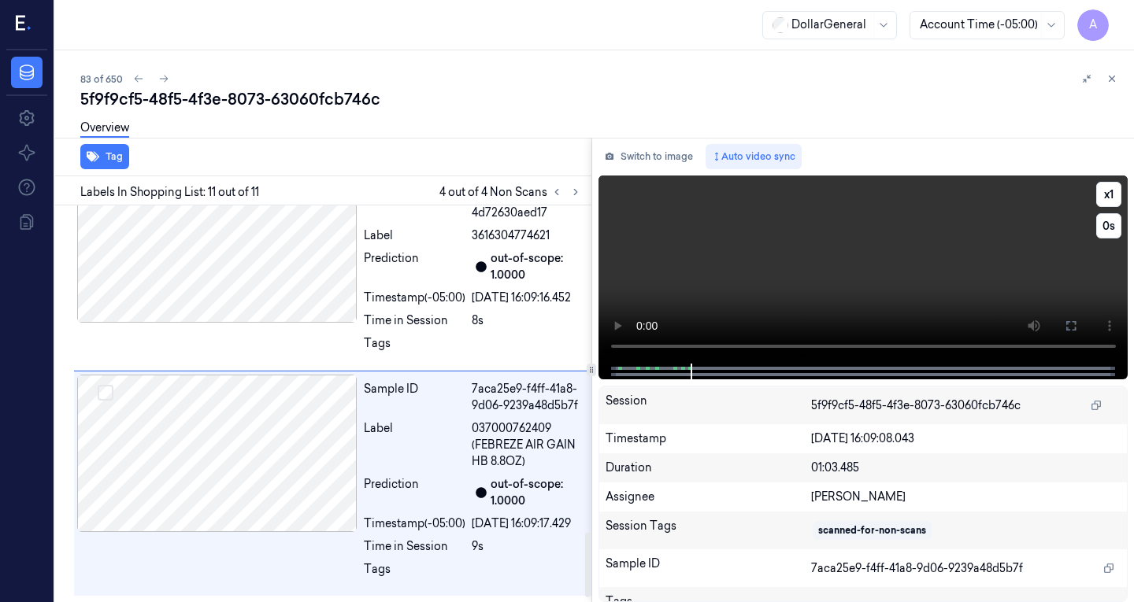
click at [683, 243] on video at bounding box center [863, 270] width 530 height 188
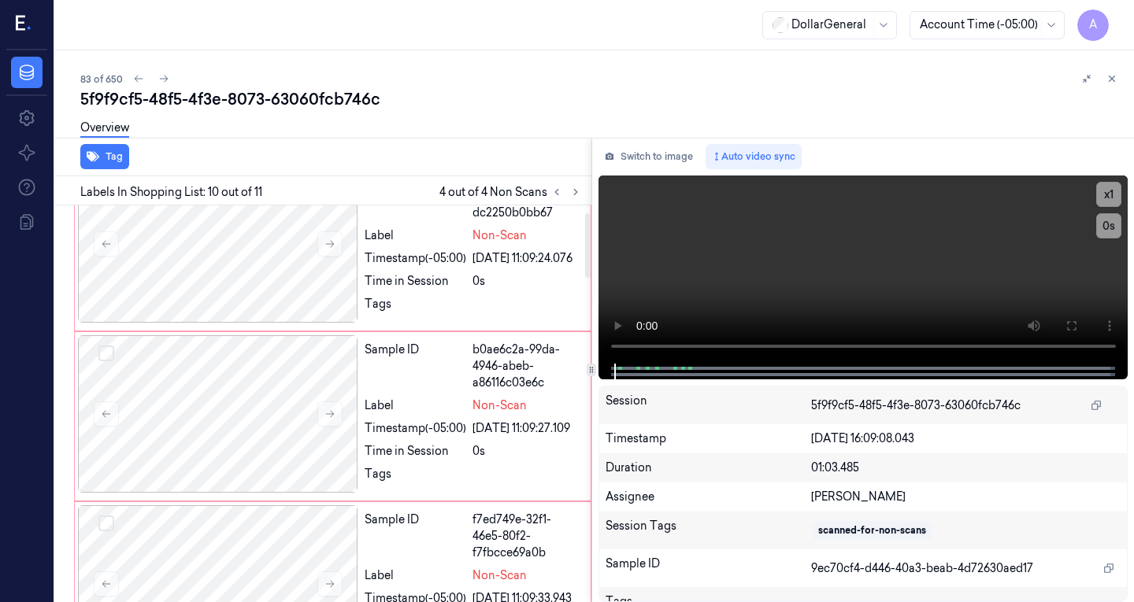
scroll to position [0, 0]
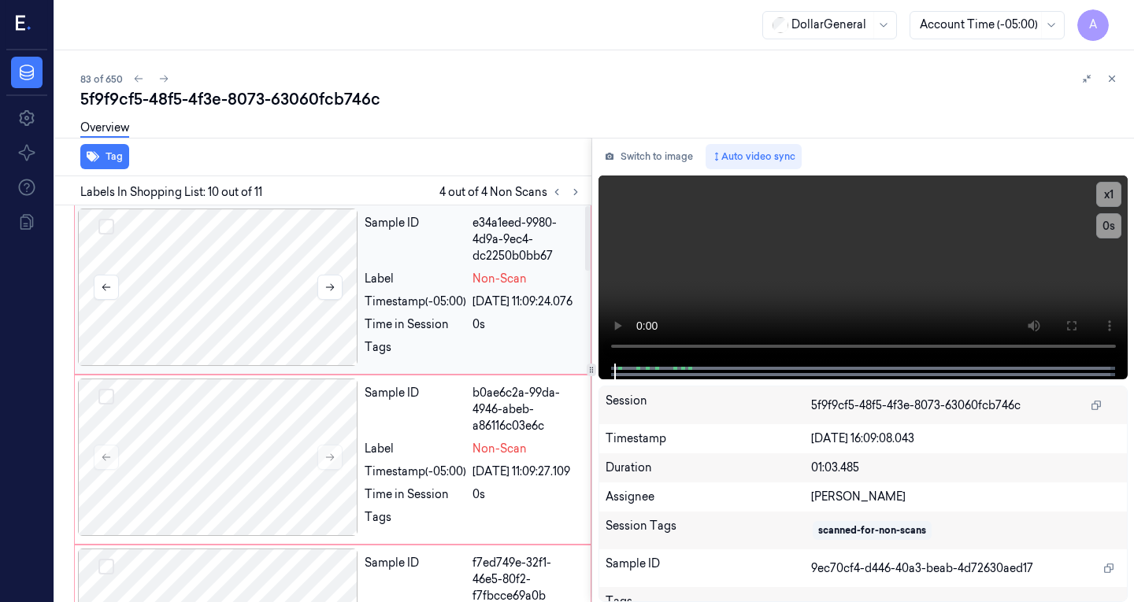
click at [277, 282] on div at bounding box center [218, 287] width 280 height 157
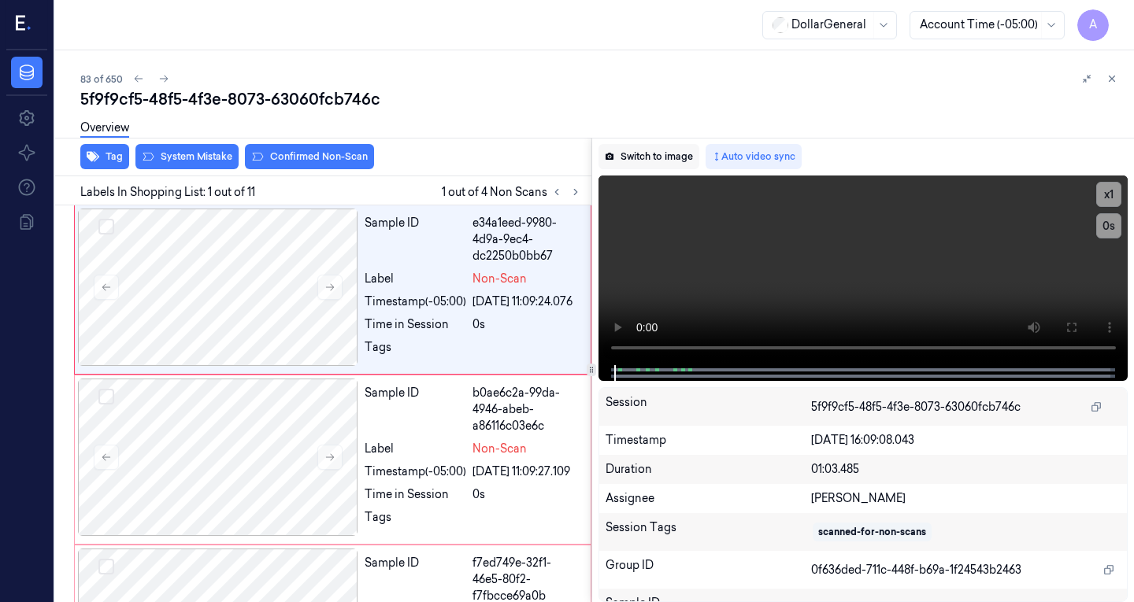
click at [647, 156] on button "Switch to image" at bounding box center [648, 156] width 101 height 25
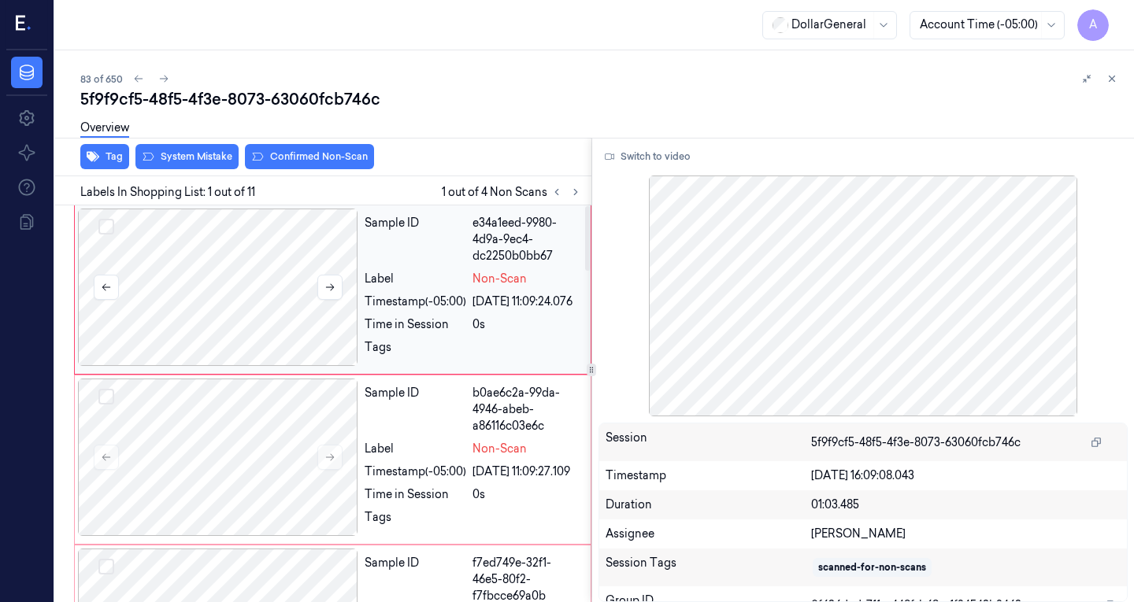
click at [290, 274] on div at bounding box center [218, 287] width 280 height 157
click at [7, 45] on div "A" at bounding box center [26, 25] width 41 height 50
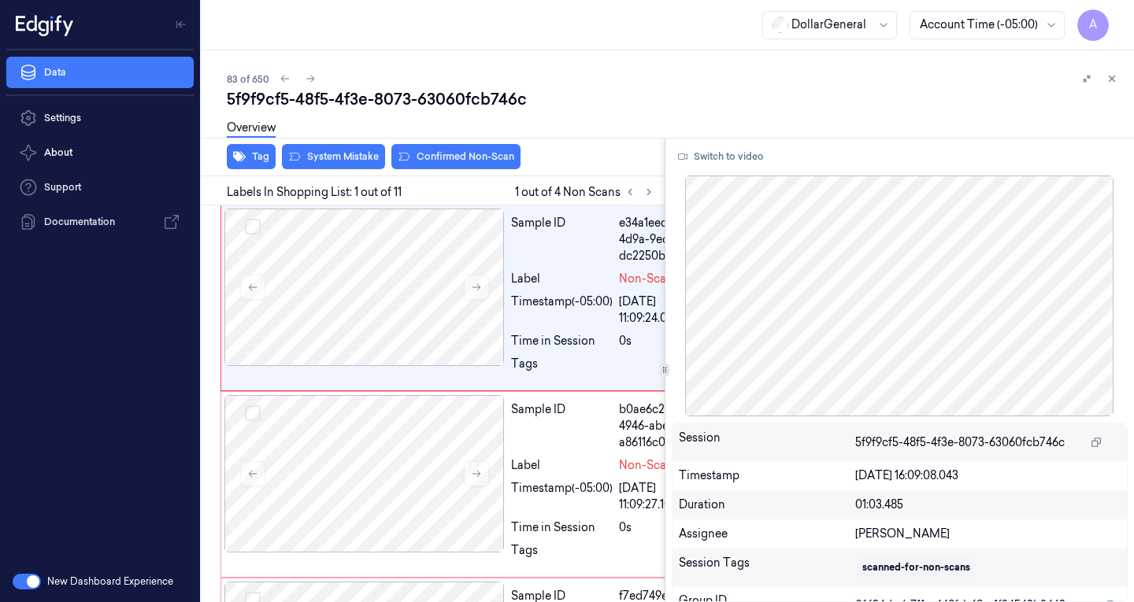
click at [597, 57] on div "83 of 650 5f9f9cf5-48f5-4f3e-8073-63060fcb746c Overview Tag System Mistake Conf…" at bounding box center [668, 326] width 932 height 552
click at [179, 22] on icon "Toggle Navigation" at bounding box center [181, 24] width 11 height 11
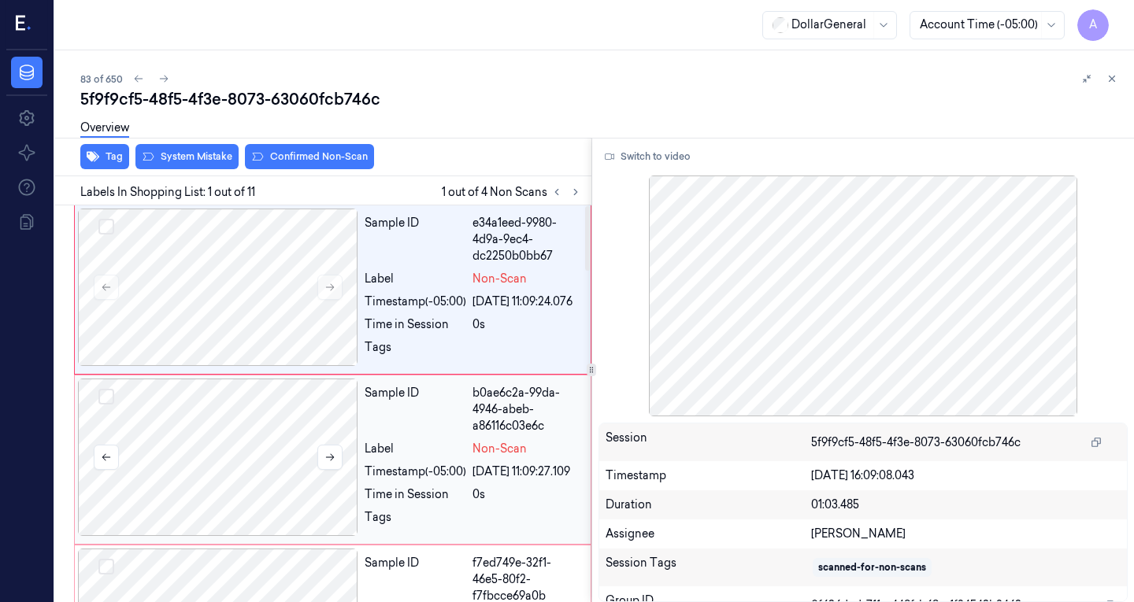
click at [287, 454] on div at bounding box center [218, 457] width 280 height 157
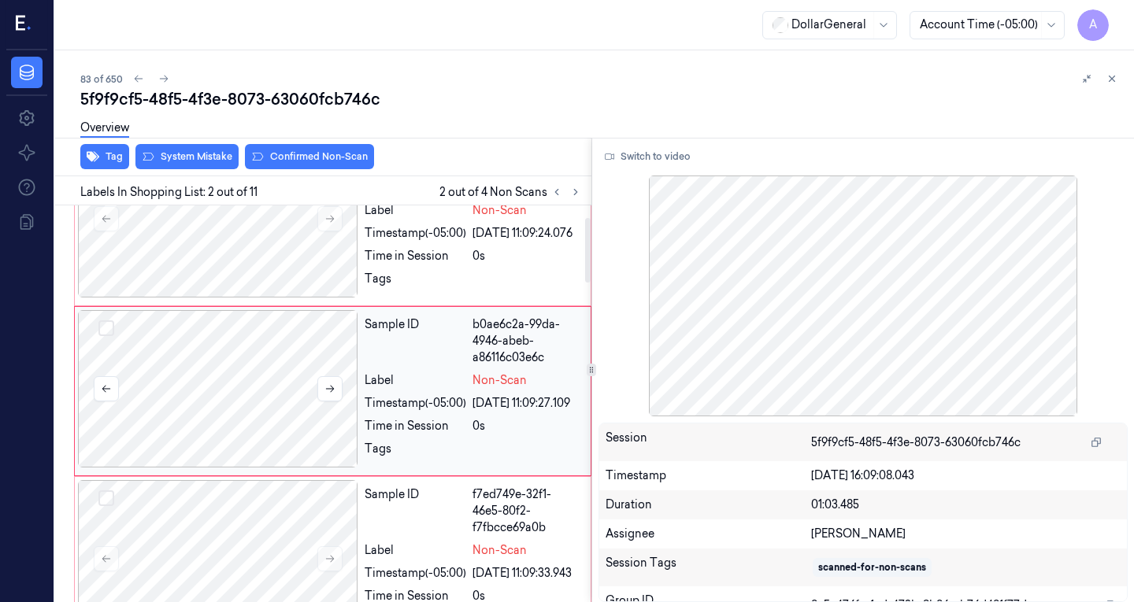
scroll to position [80, 0]
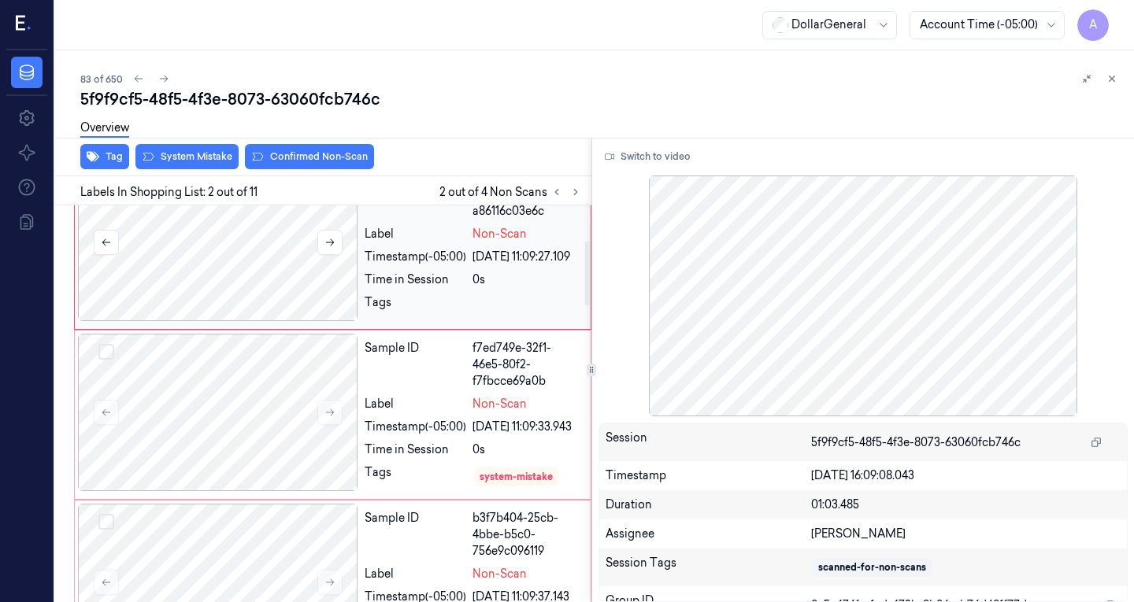
click at [287, 454] on div at bounding box center [218, 412] width 280 height 157
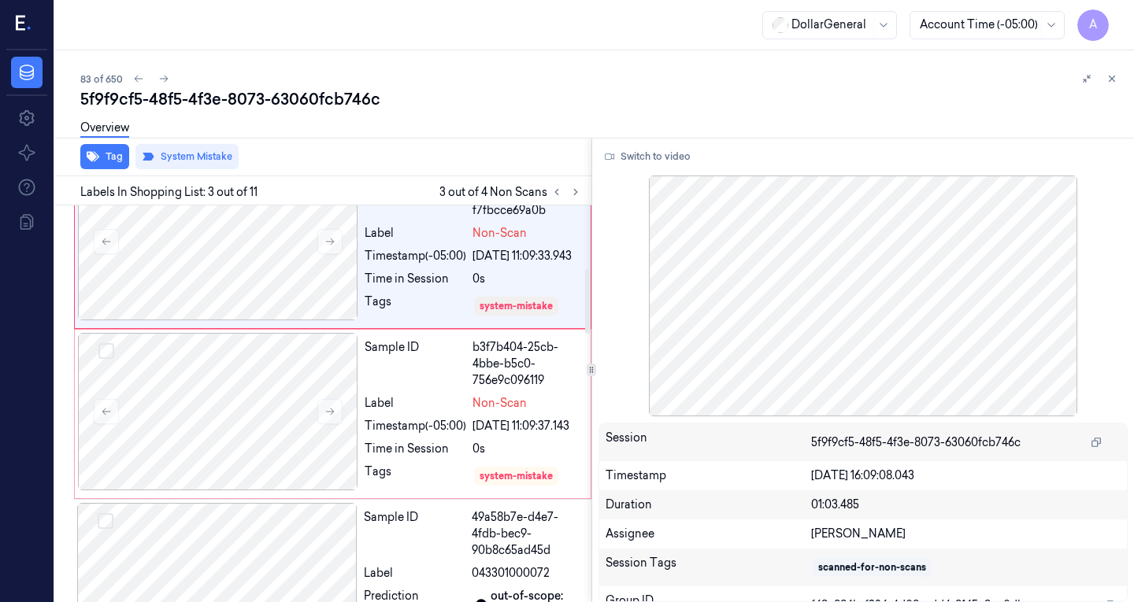
click at [287, 454] on div at bounding box center [218, 411] width 280 height 157
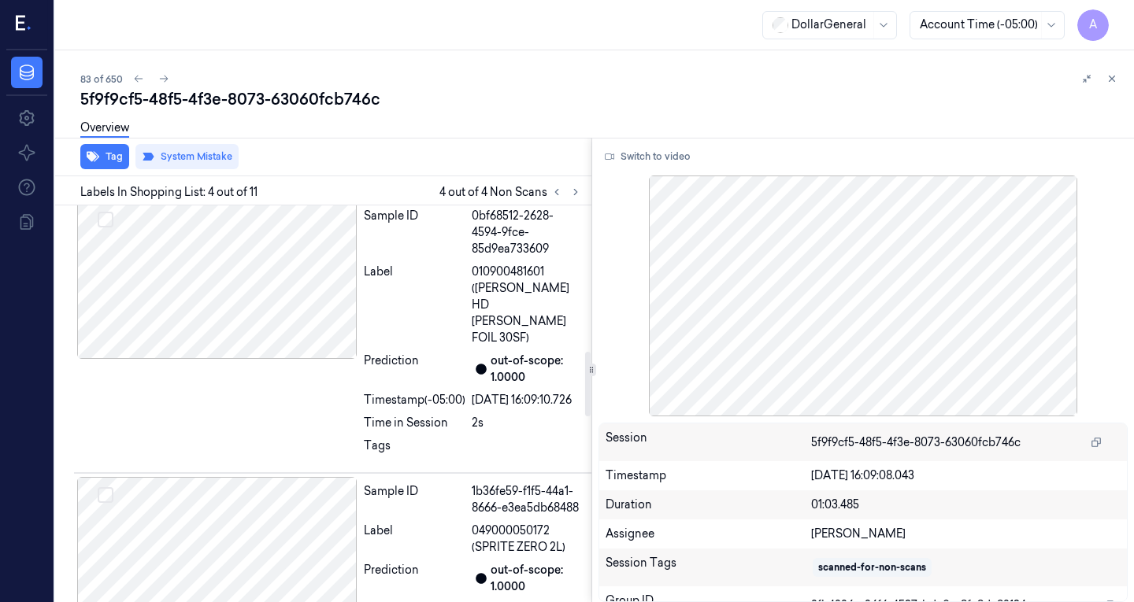
scroll to position [898, 0]
click at [243, 357] on div at bounding box center [217, 279] width 280 height 157
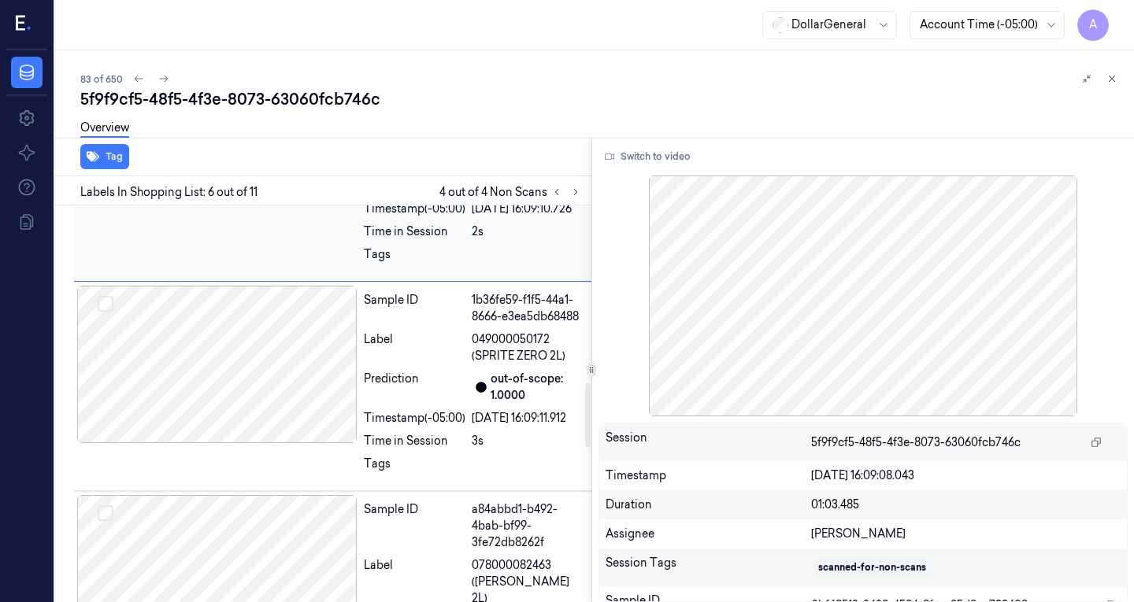
click at [243, 357] on div at bounding box center [217, 364] width 280 height 157
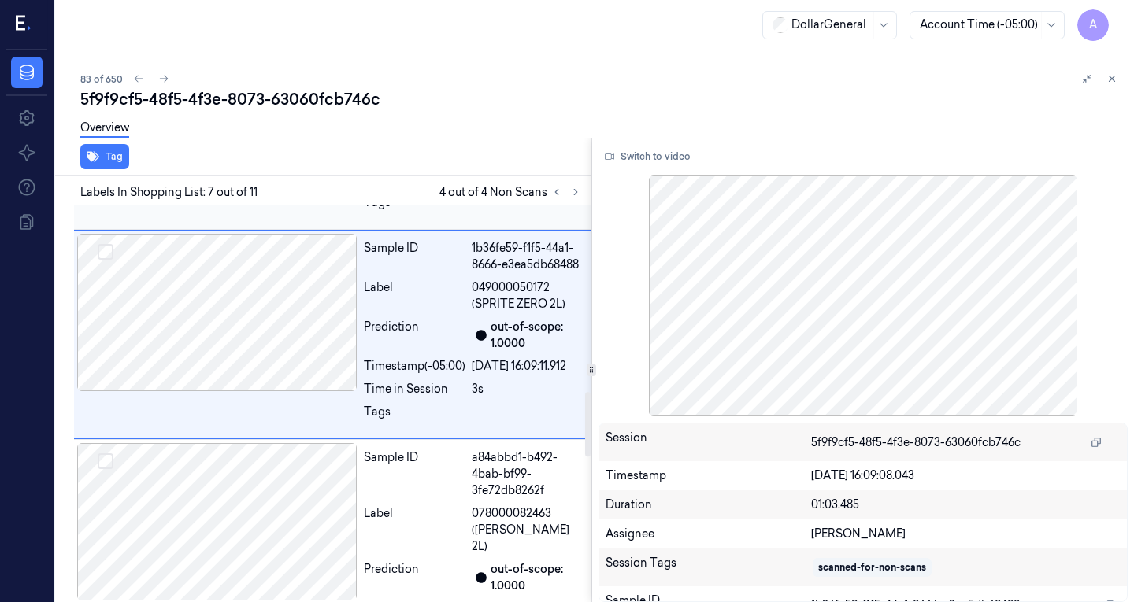
scroll to position [1145, 0]
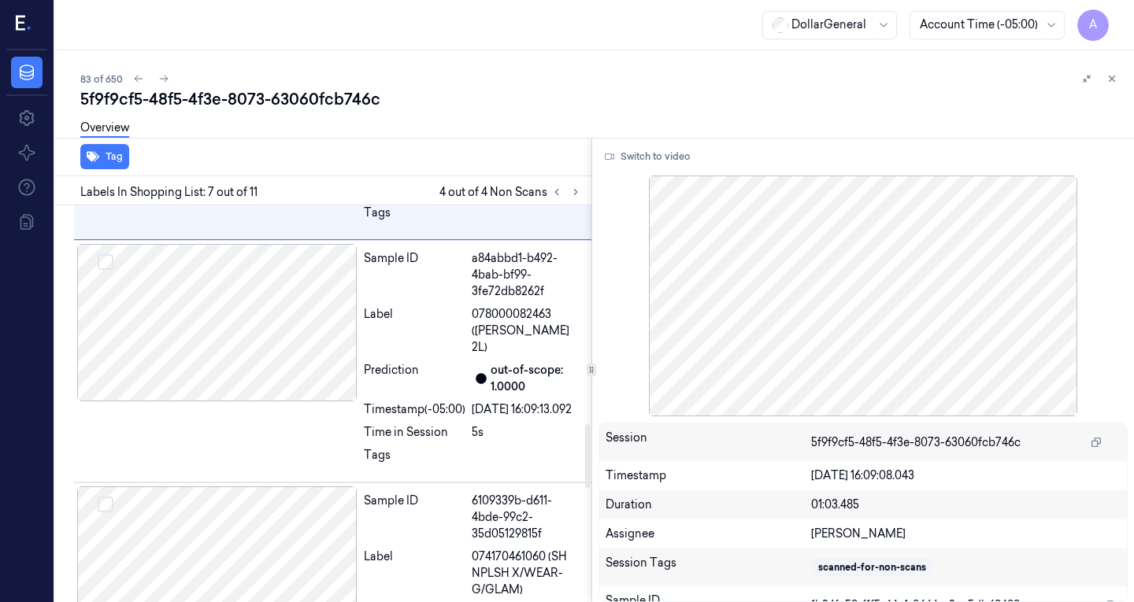
click at [243, 357] on div at bounding box center [217, 322] width 280 height 157
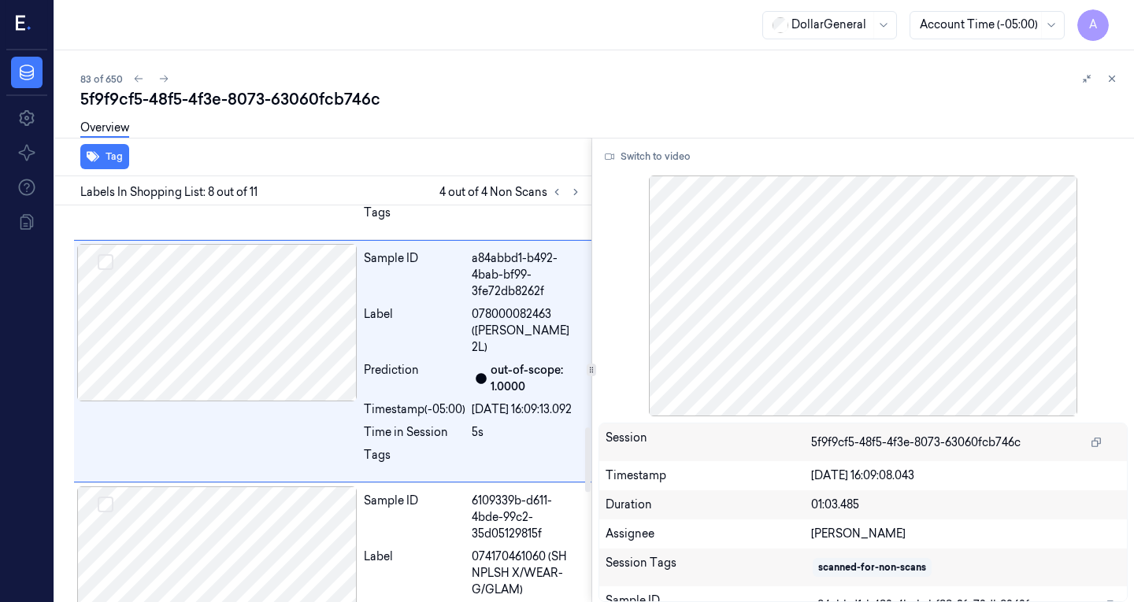
scroll to position [1379, 0]
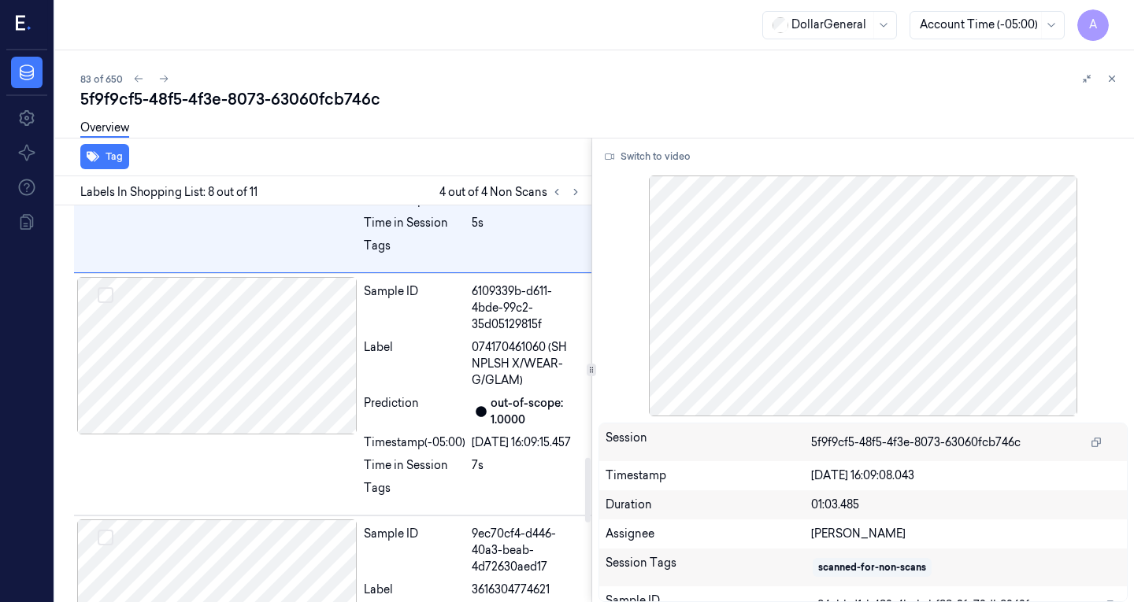
click at [243, 357] on div "Sample ID 6109339b-d611-4bde-99c2-35d05129815f Label 074170461060 (SH NPLSH X/W…" at bounding box center [332, 394] width 517 height 243
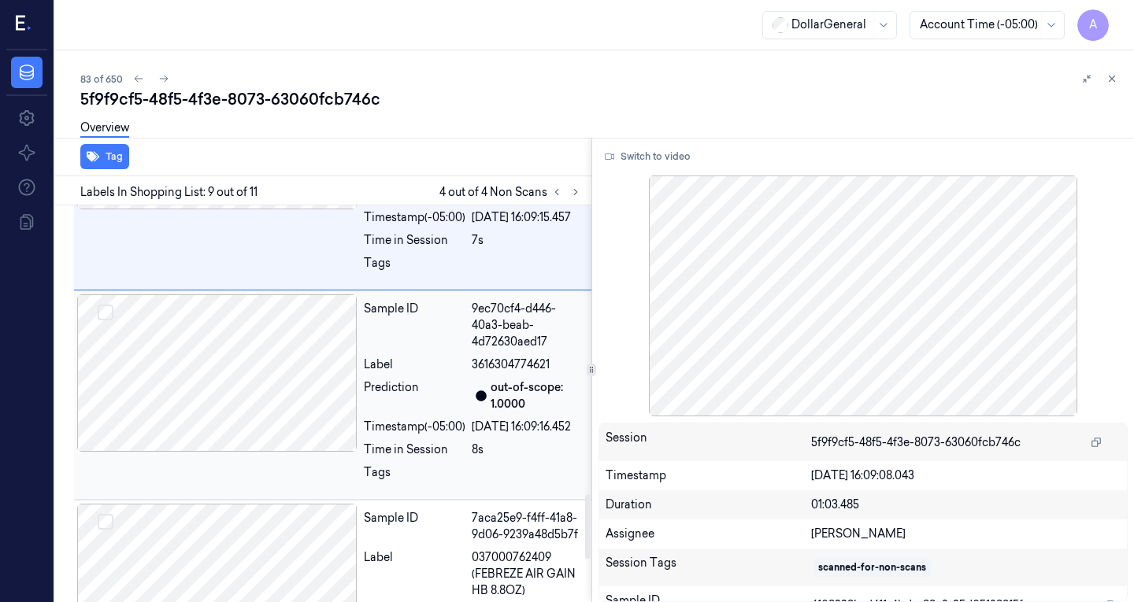
click at [249, 437] on div at bounding box center [217, 372] width 280 height 157
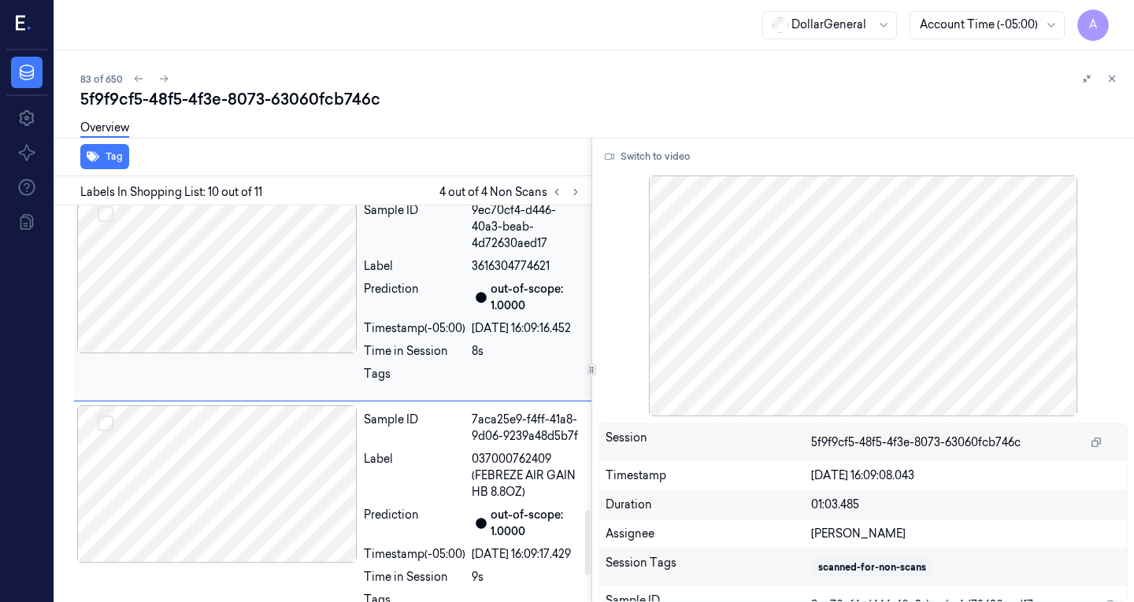
scroll to position [2035, 0]
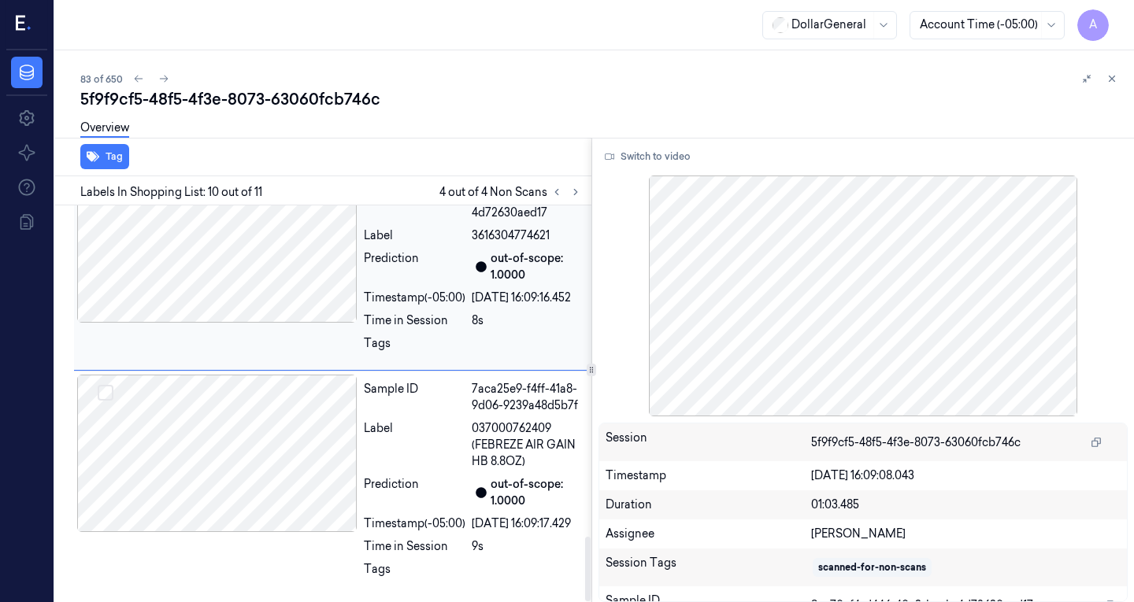
click at [249, 437] on div at bounding box center [217, 453] width 280 height 157
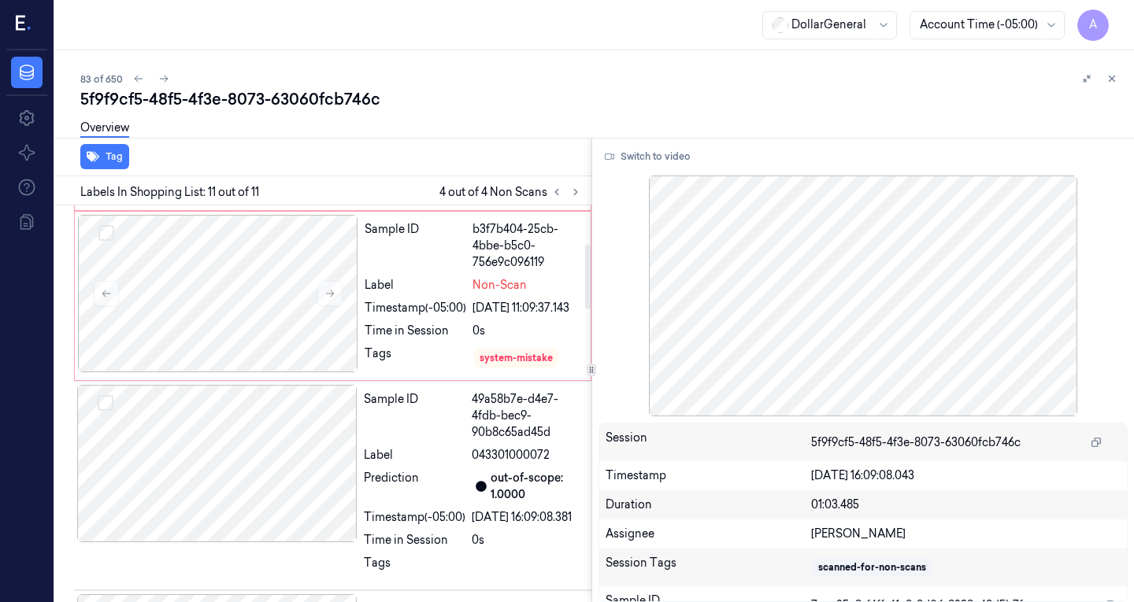
scroll to position [0, 0]
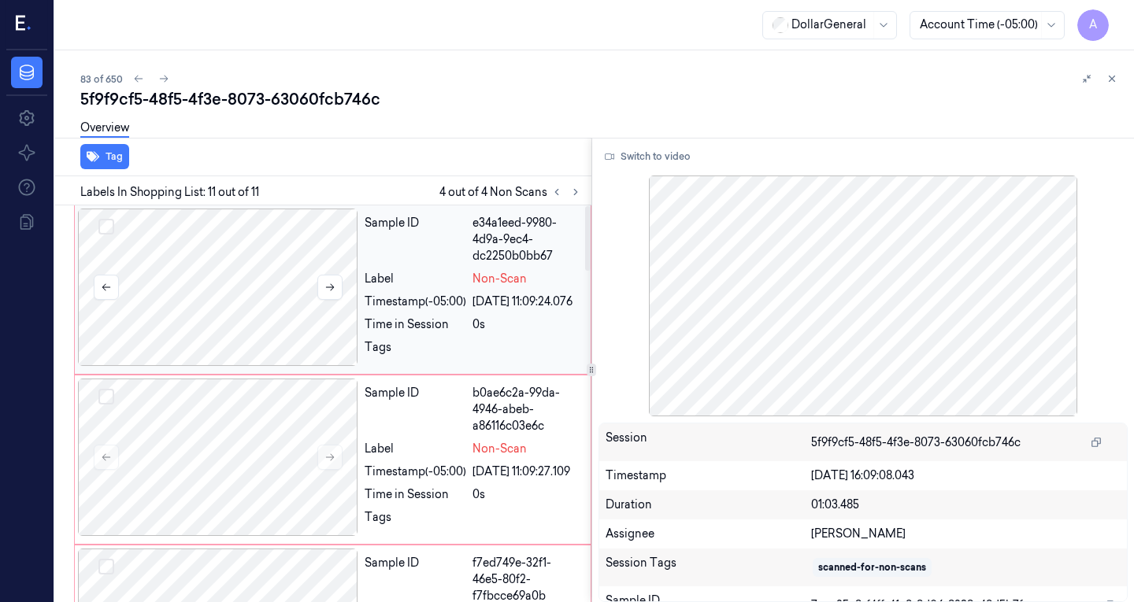
click at [240, 271] on div at bounding box center [218, 287] width 280 height 157
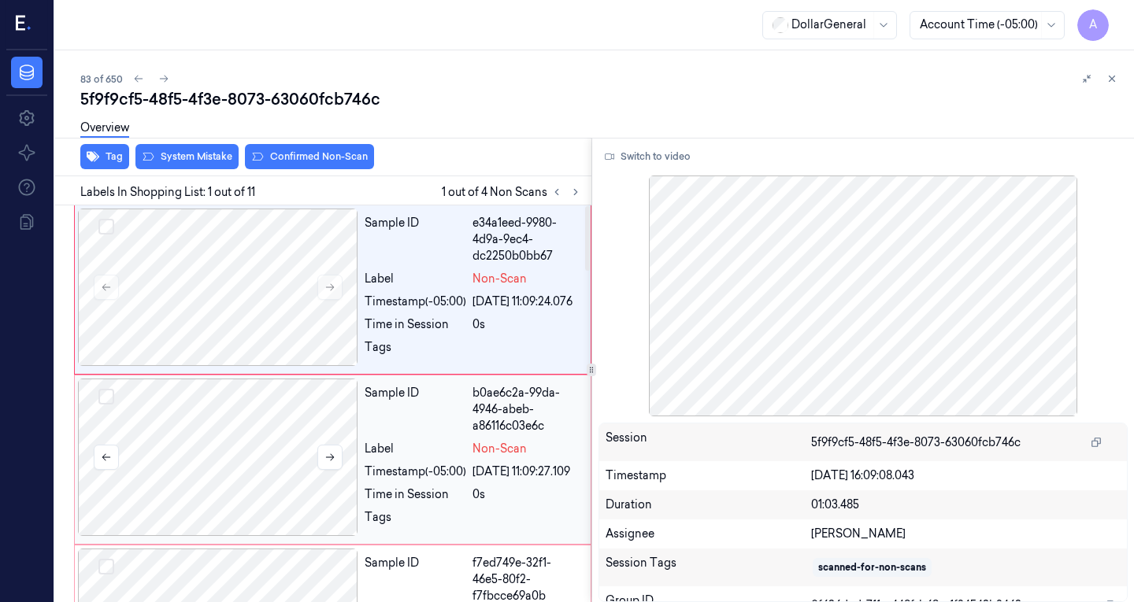
click at [223, 467] on div at bounding box center [218, 457] width 280 height 157
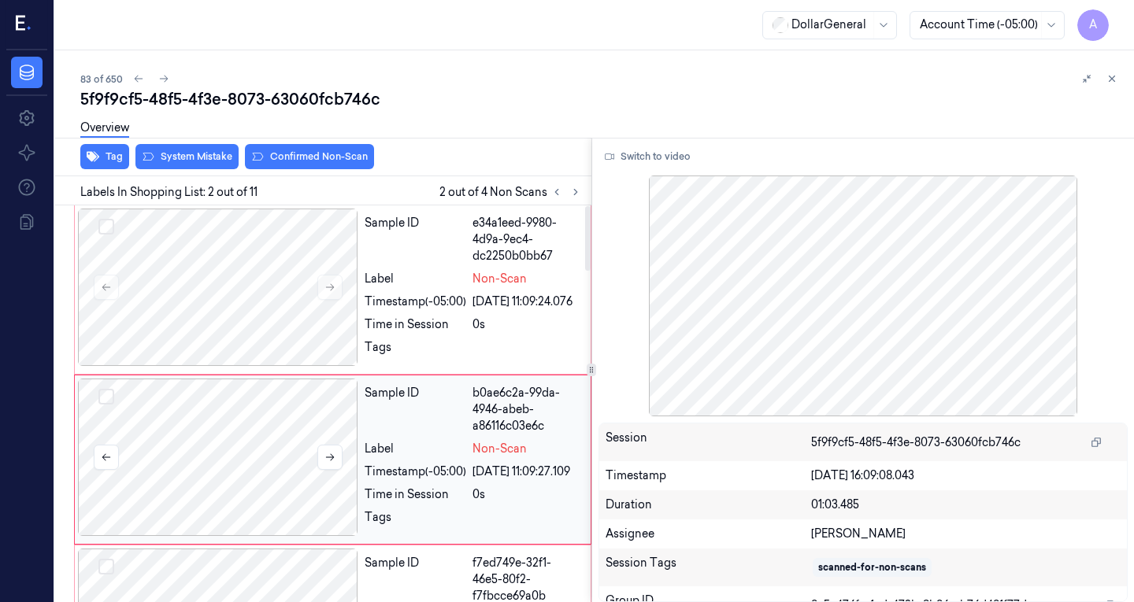
scroll to position [80, 0]
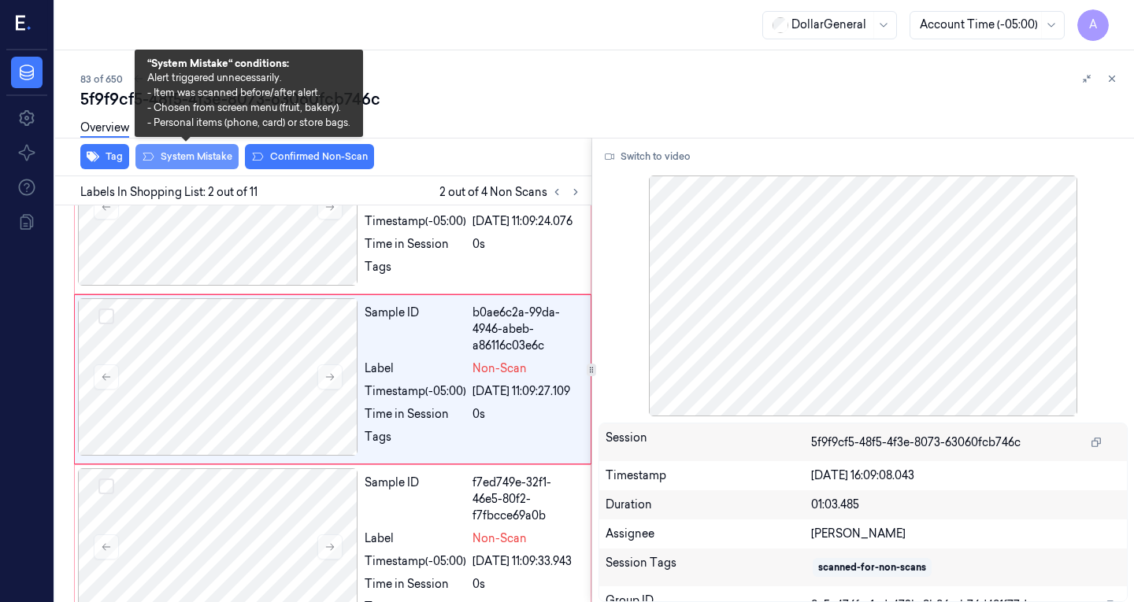
click at [190, 160] on button "System Mistake" at bounding box center [186, 156] width 103 height 25
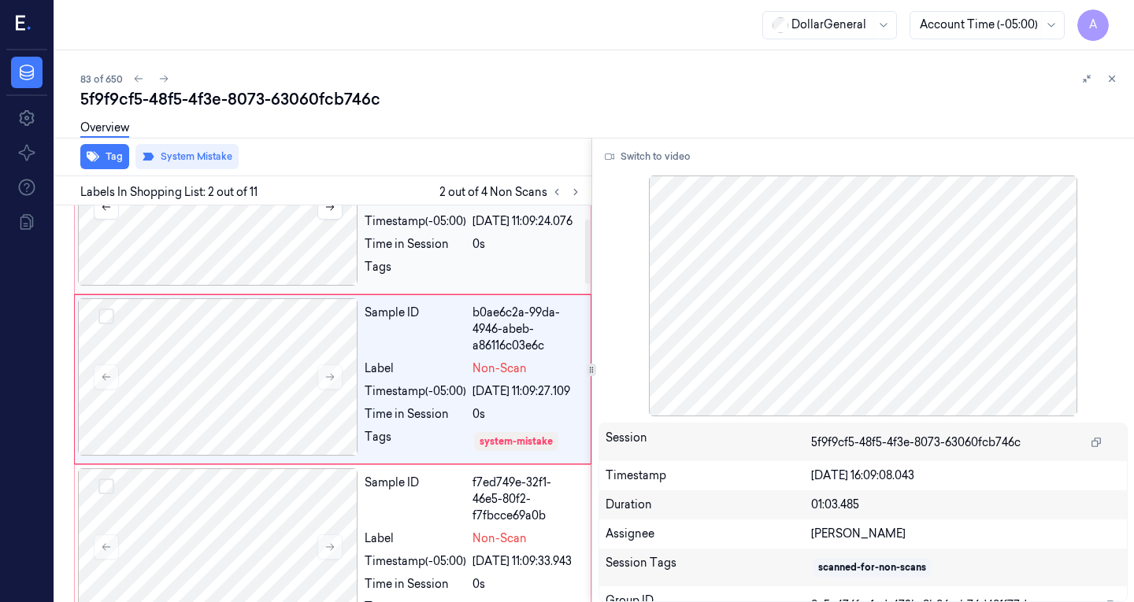
click at [250, 254] on div at bounding box center [218, 206] width 280 height 157
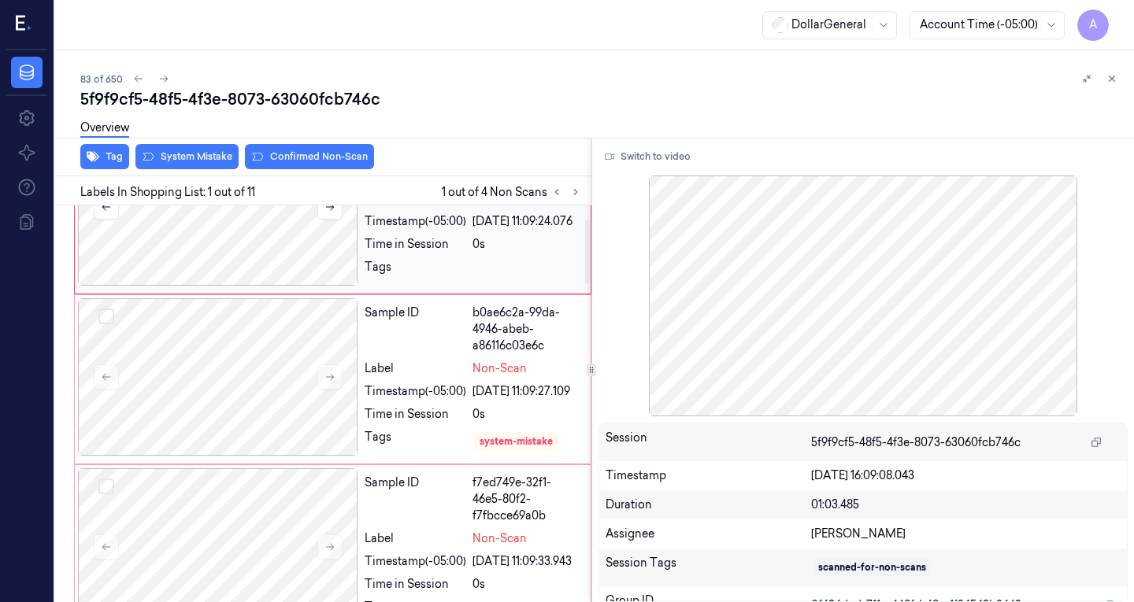
scroll to position [0, 0]
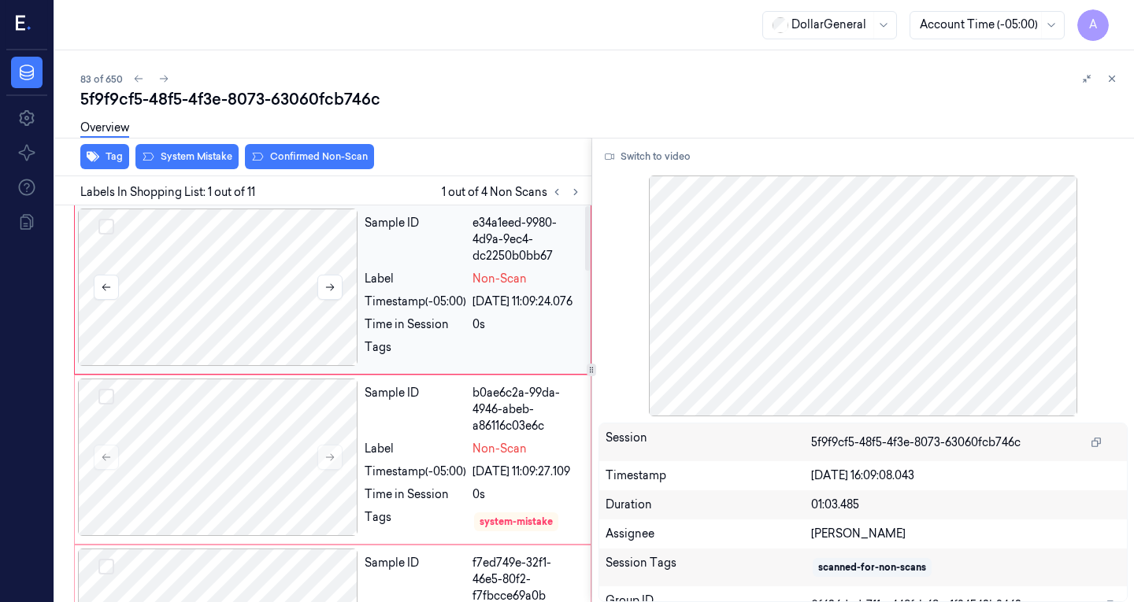
click at [250, 254] on div at bounding box center [218, 287] width 280 height 157
click at [272, 233] on div at bounding box center [218, 287] width 280 height 157
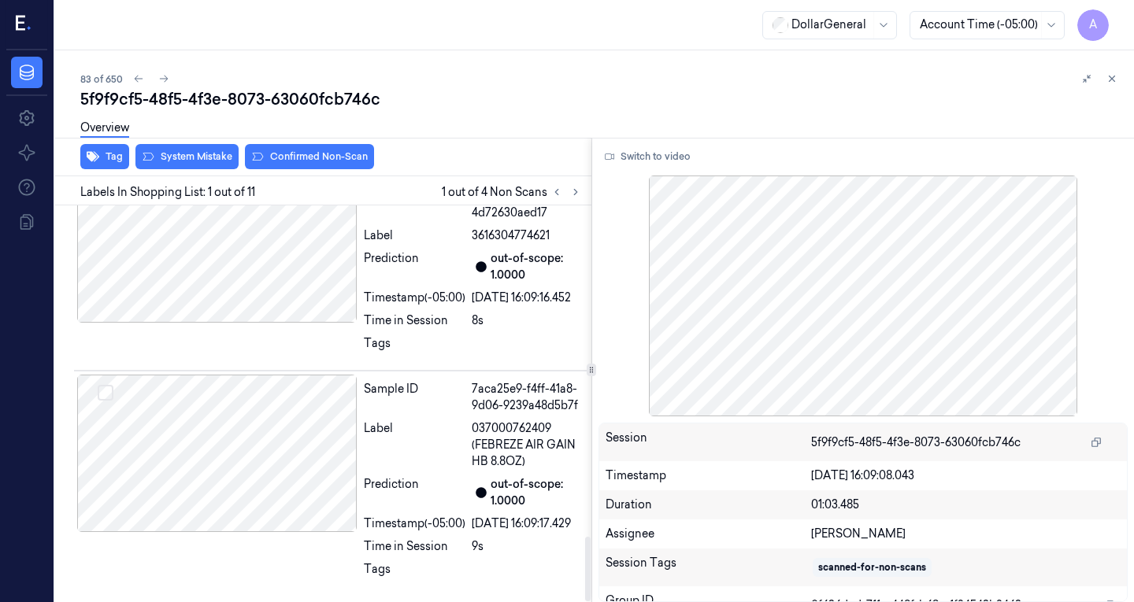
scroll to position [2035, 0]
click at [178, 425] on div at bounding box center [217, 453] width 280 height 157
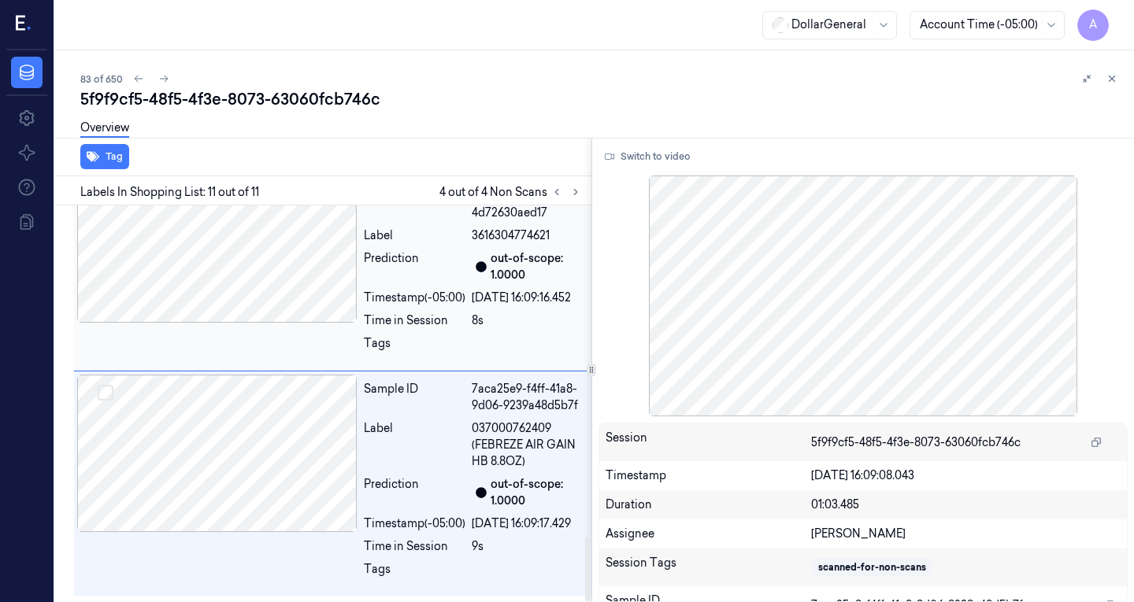
click at [268, 254] on div at bounding box center [217, 243] width 280 height 157
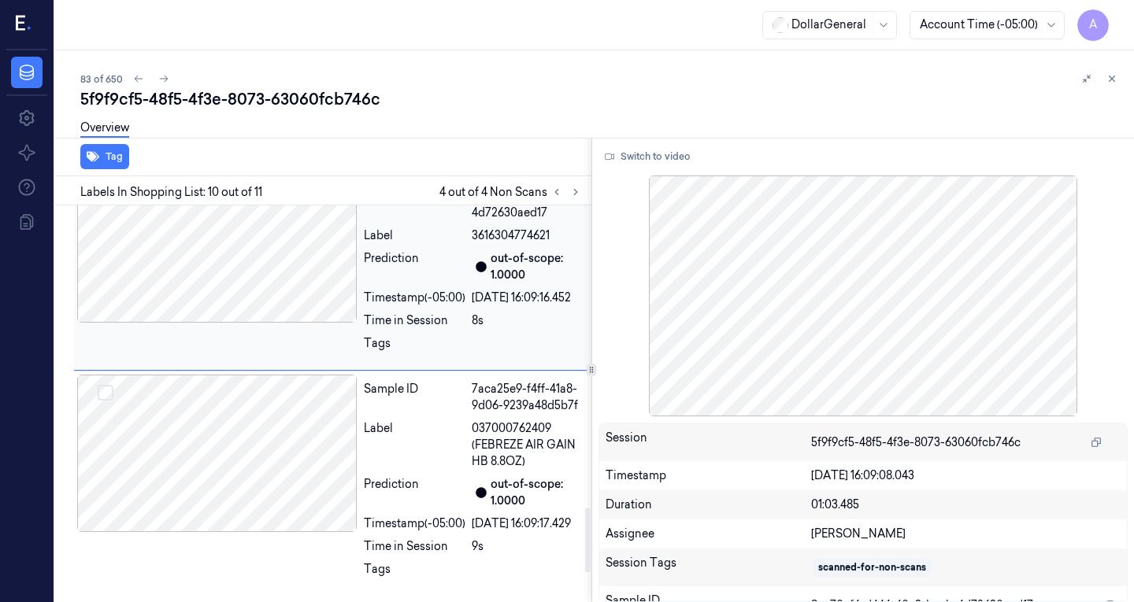
scroll to position [1812, 0]
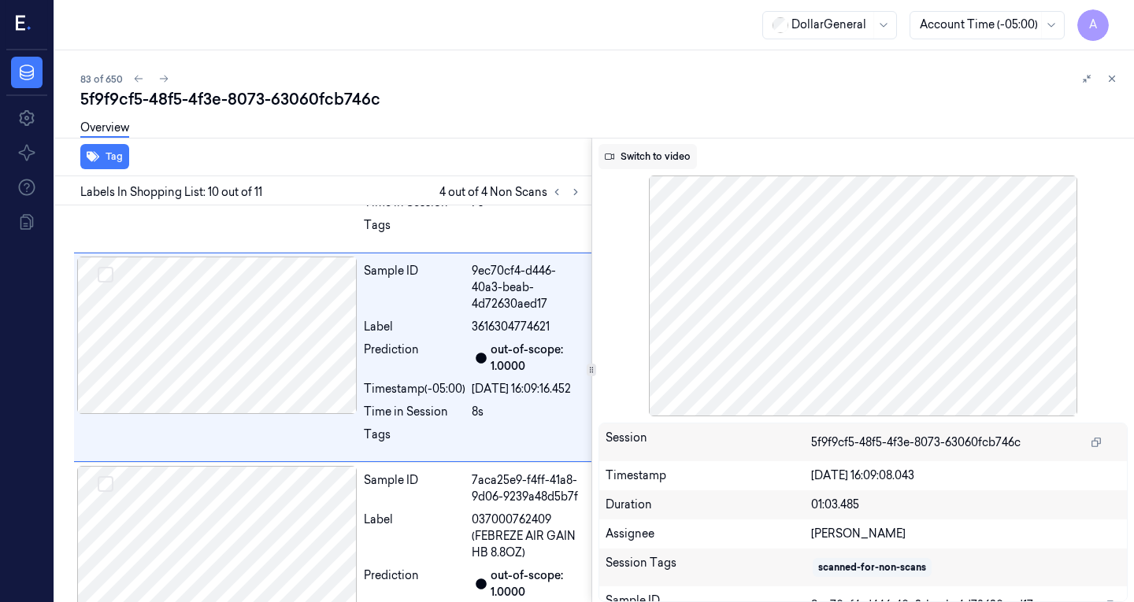
click at [654, 158] on button "Switch to video" at bounding box center [647, 156] width 98 height 25
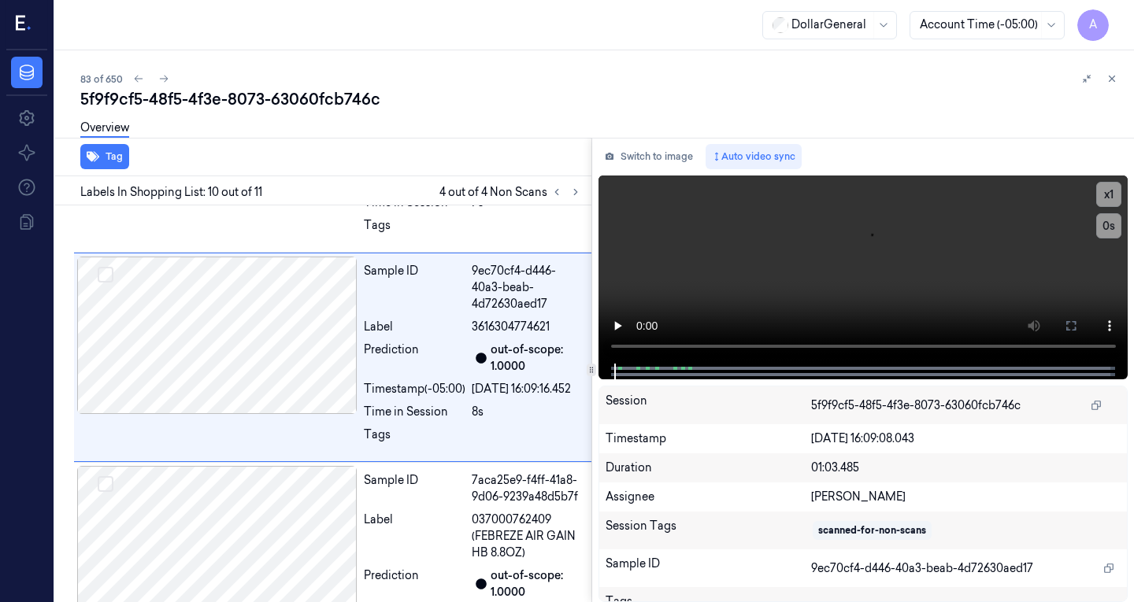
scroll to position [1872, 0]
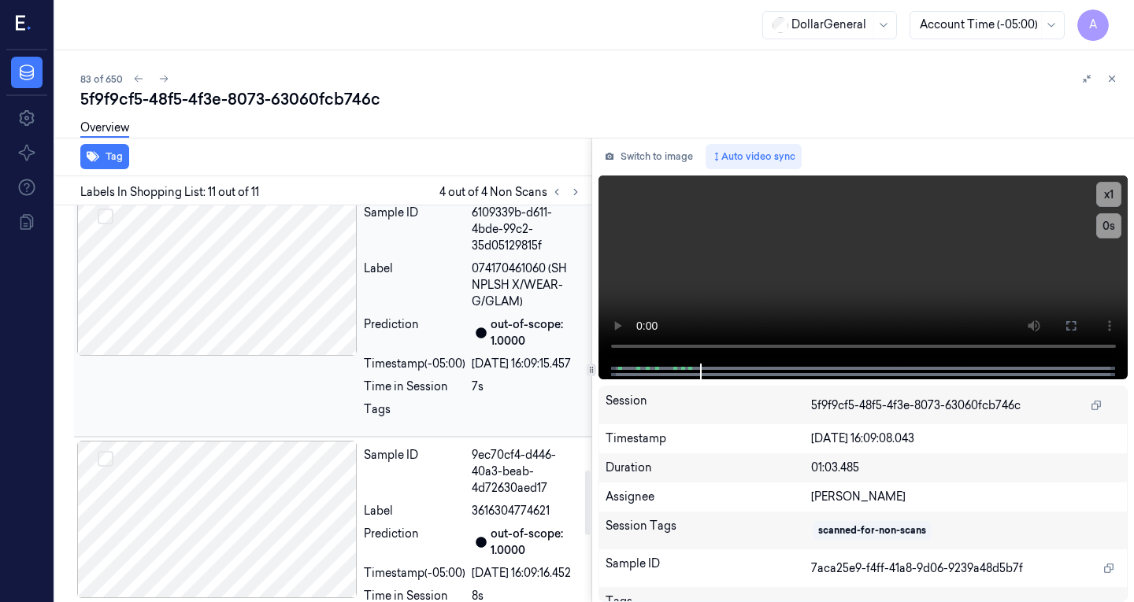
click at [247, 356] on div at bounding box center [217, 276] width 280 height 157
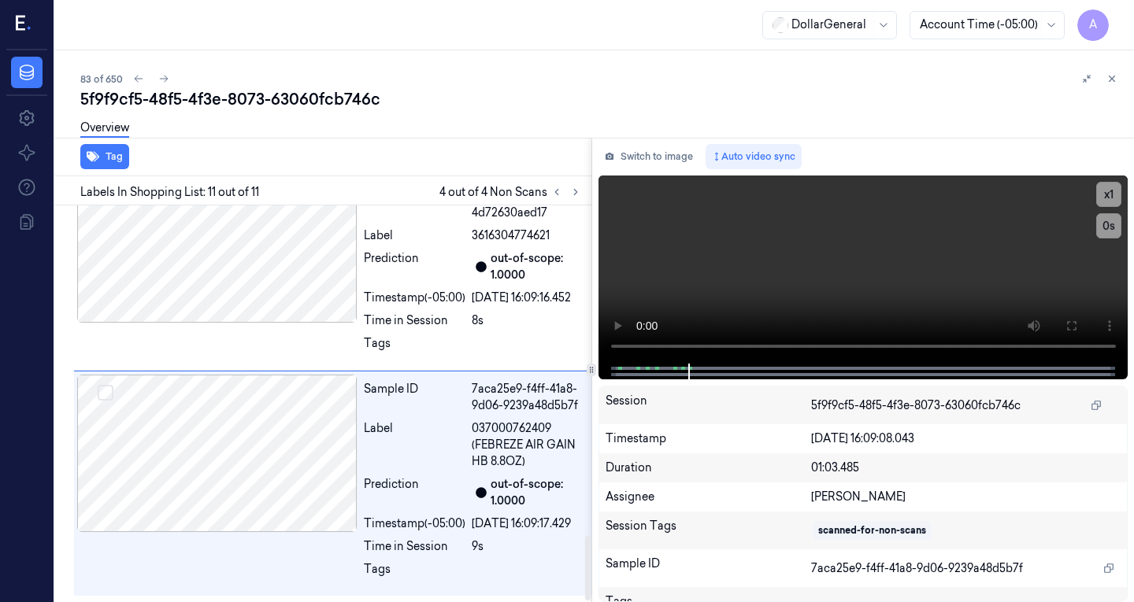
scroll to position [2035, 0]
click at [276, 271] on div at bounding box center [217, 243] width 280 height 157
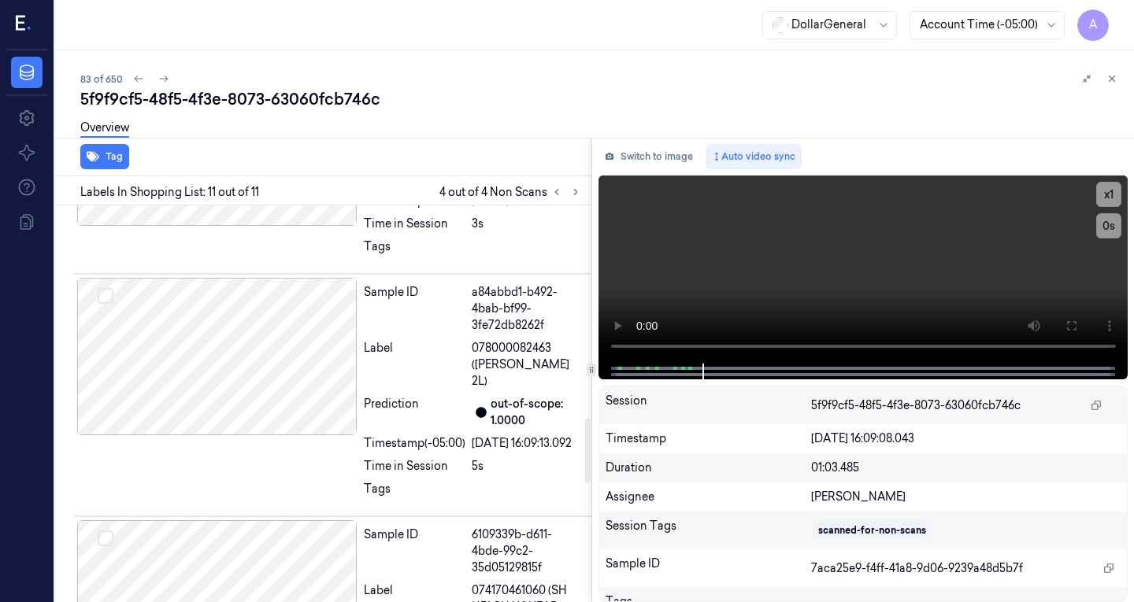
click at [276, 226] on div at bounding box center [217, 147] width 280 height 157
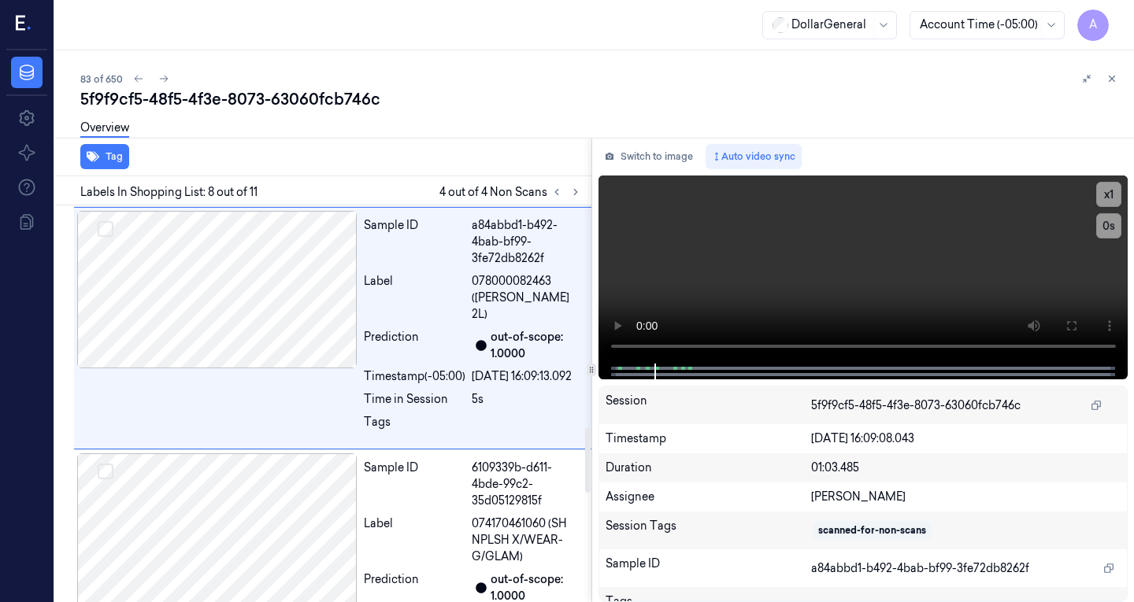
scroll to position [1379, 0]
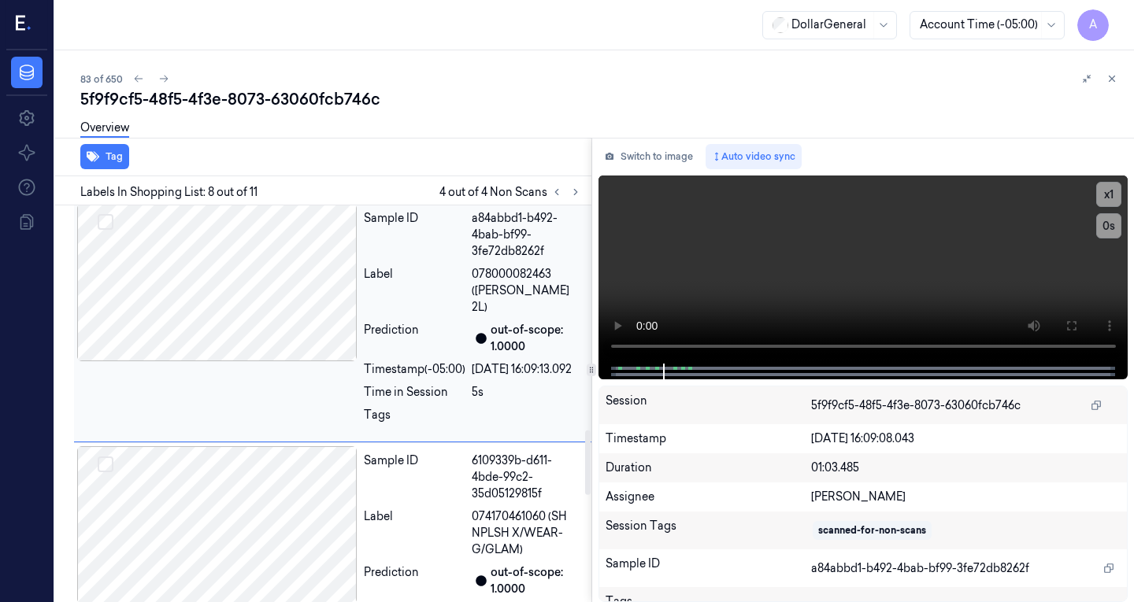
click at [260, 343] on div at bounding box center [217, 282] width 280 height 157
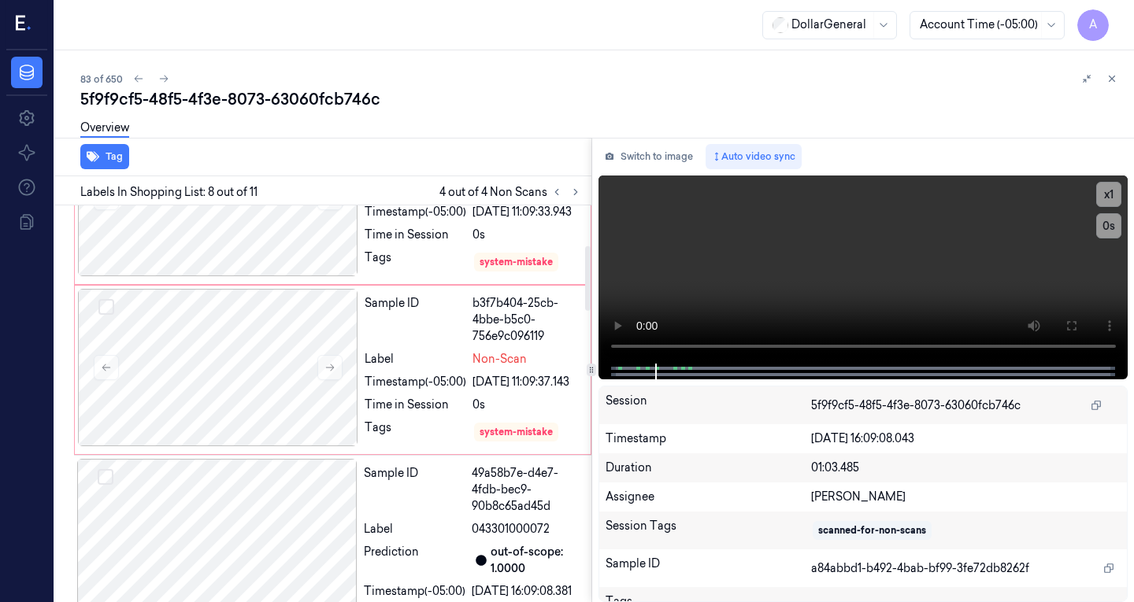
scroll to position [0, 0]
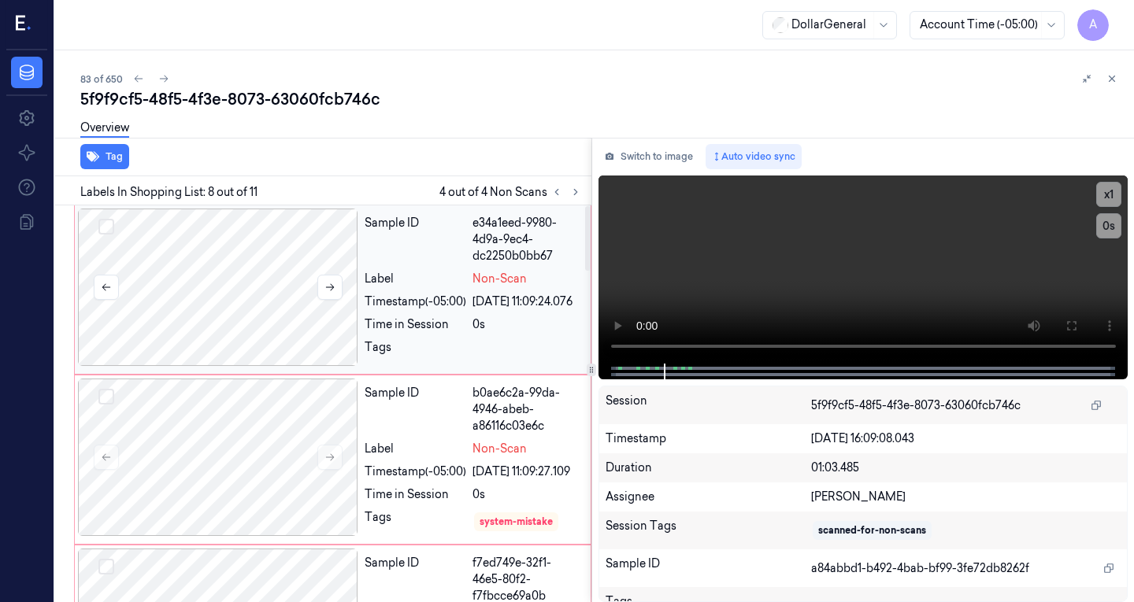
click at [220, 213] on div at bounding box center [218, 287] width 280 height 157
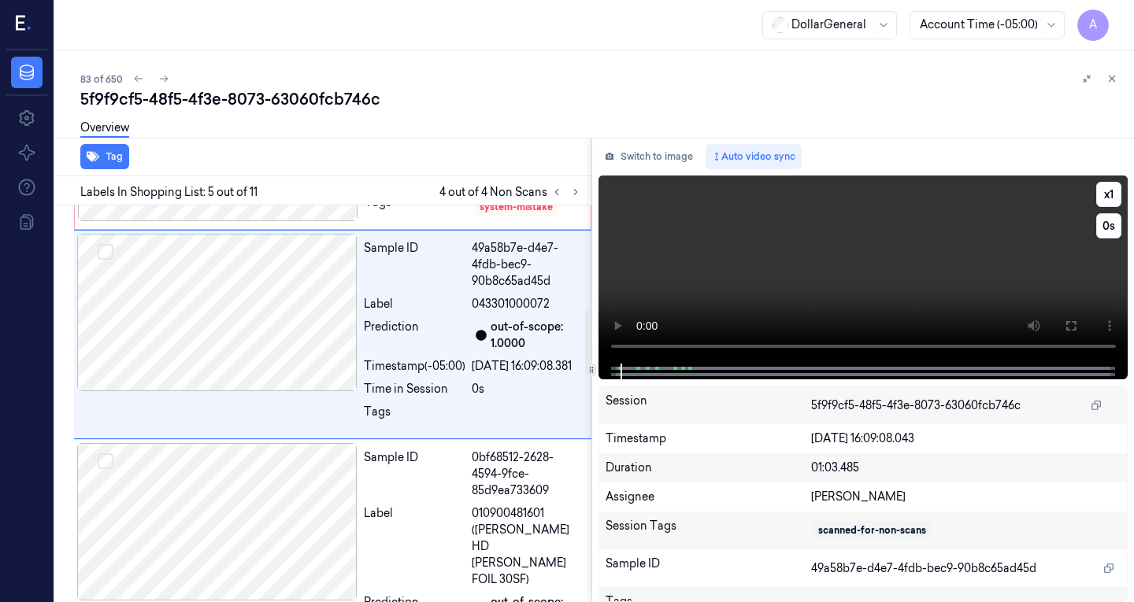
scroll to position [660, 0]
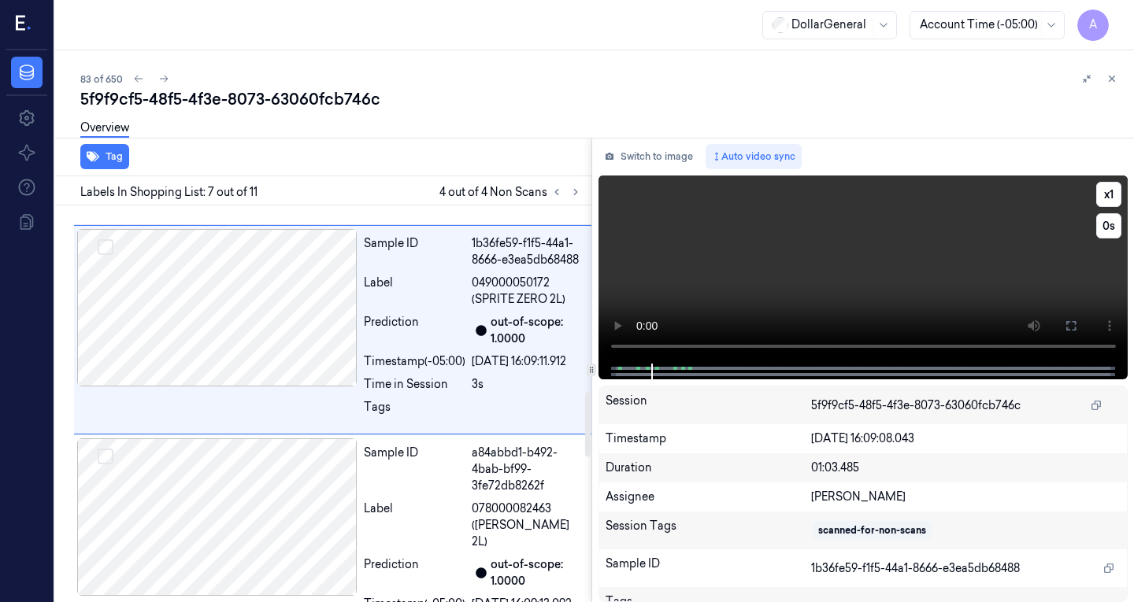
click at [766, 202] on video at bounding box center [863, 270] width 530 height 188
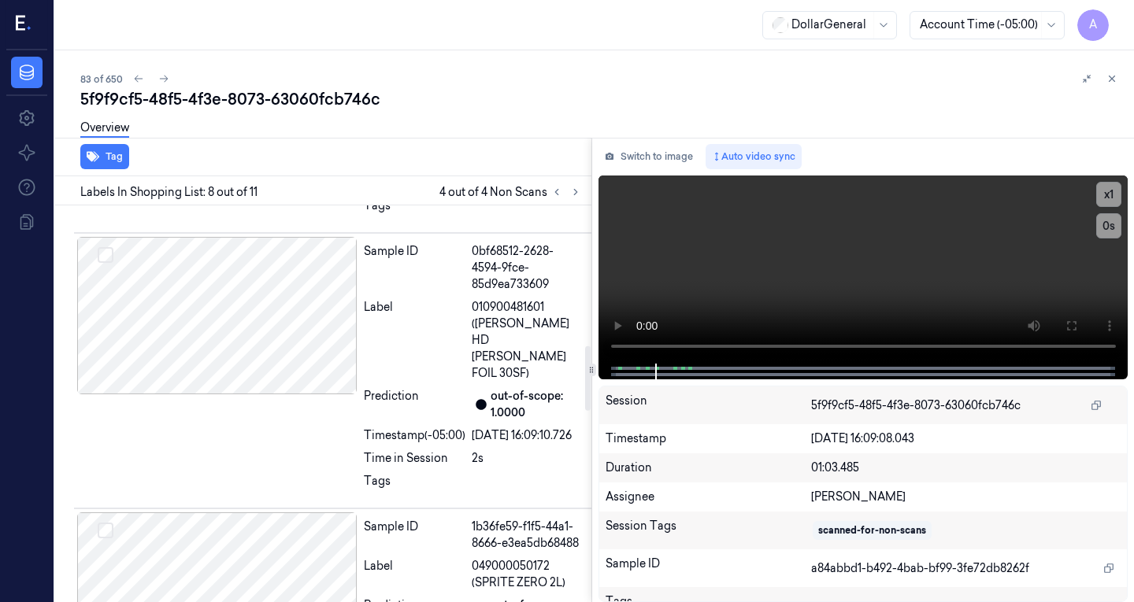
scroll to position [862, 0]
click at [254, 376] on div at bounding box center [217, 314] width 280 height 157
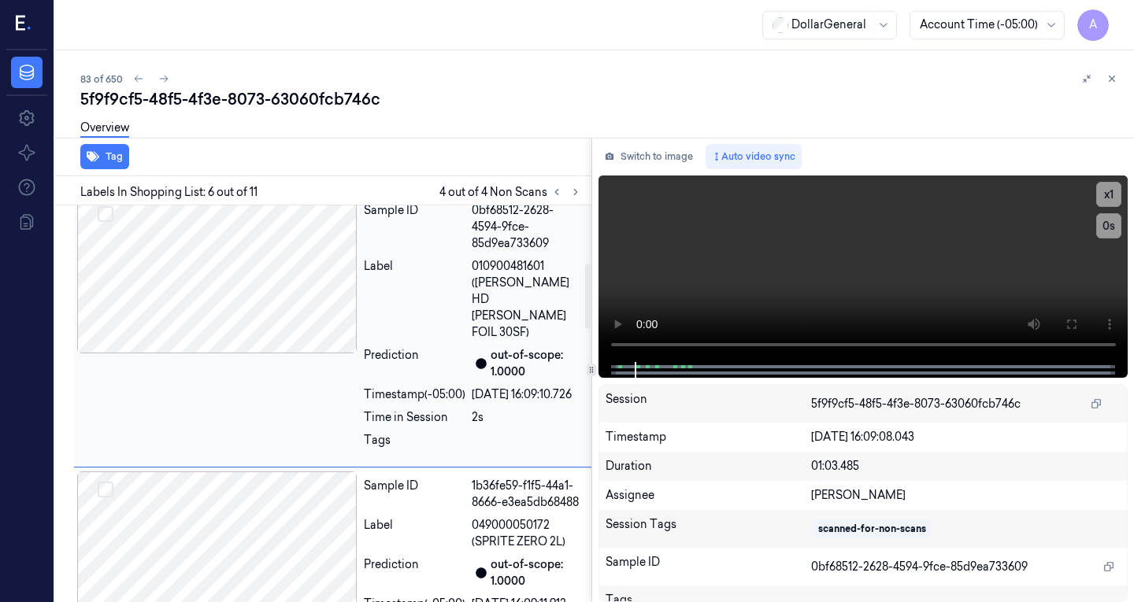
scroll to position [0, 0]
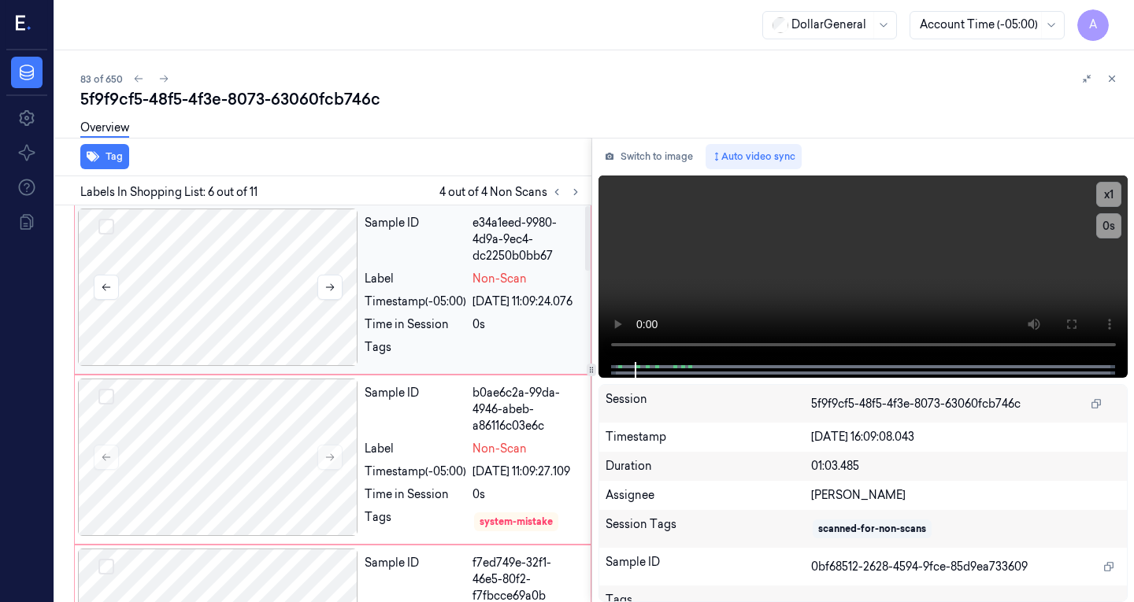
click at [167, 294] on div at bounding box center [218, 287] width 280 height 157
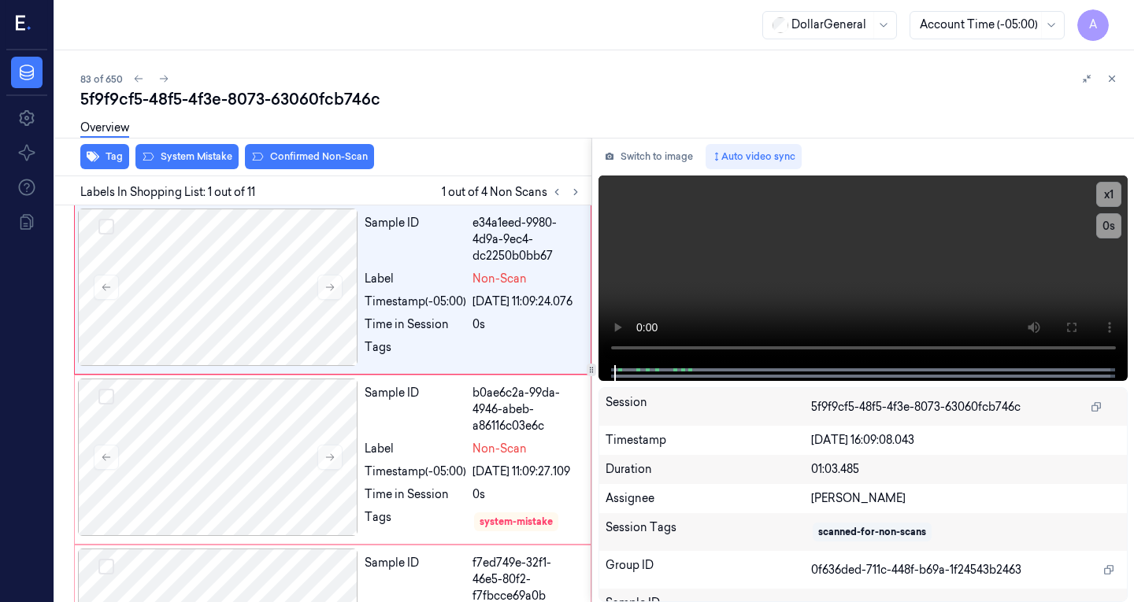
click at [183, 149] on div "Overview" at bounding box center [600, 130] width 1041 height 40
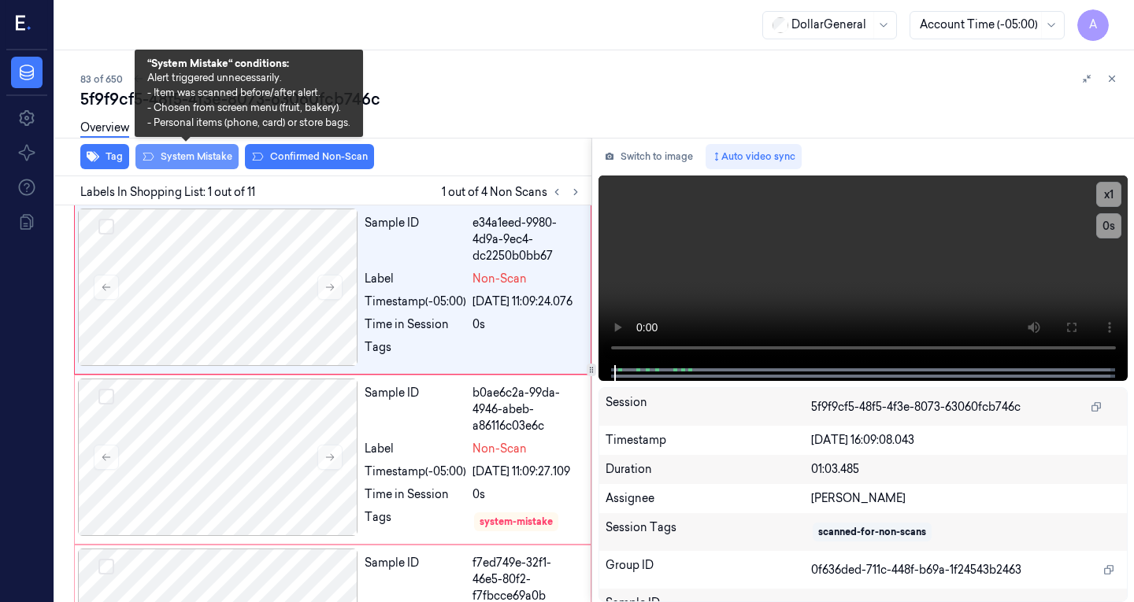
click at [189, 153] on button "System Mistake" at bounding box center [186, 156] width 103 height 25
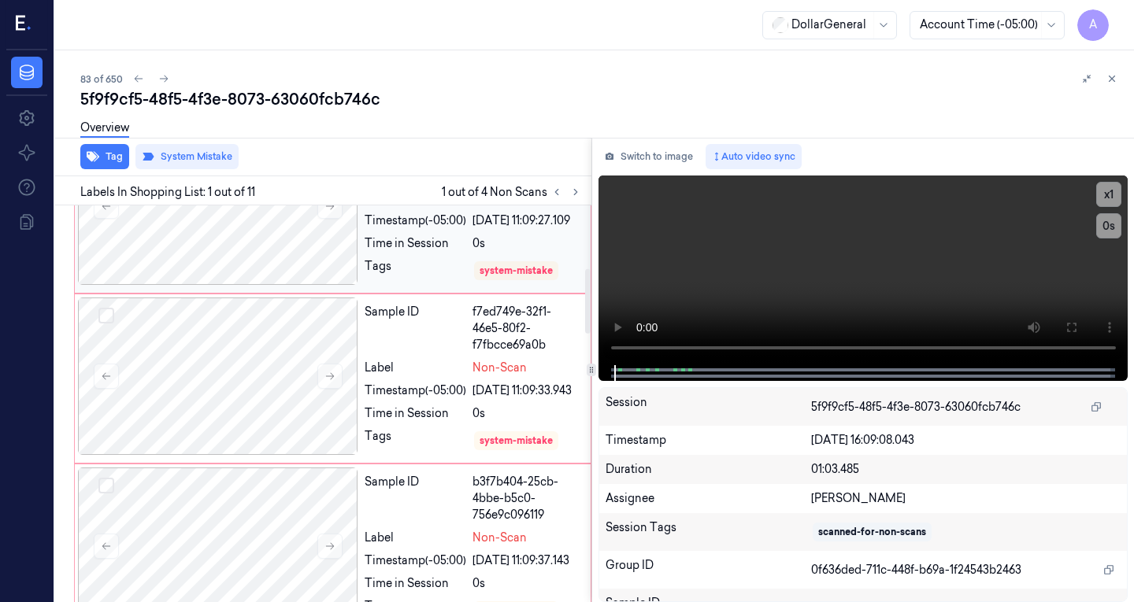
scroll to position [462, 0]
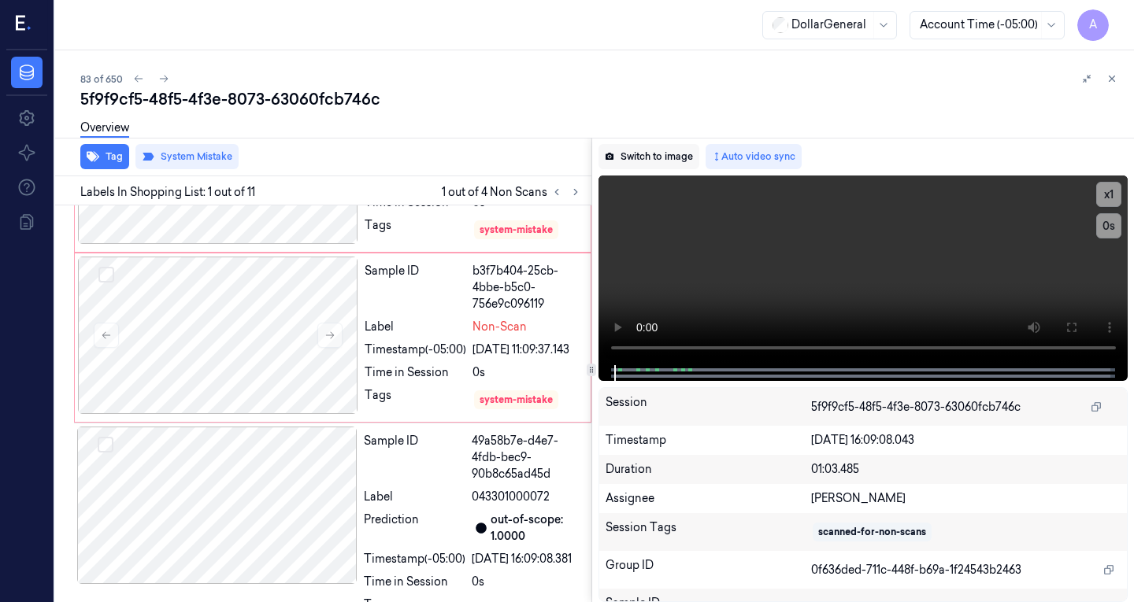
click at [674, 158] on button "Switch to image" at bounding box center [648, 156] width 101 height 25
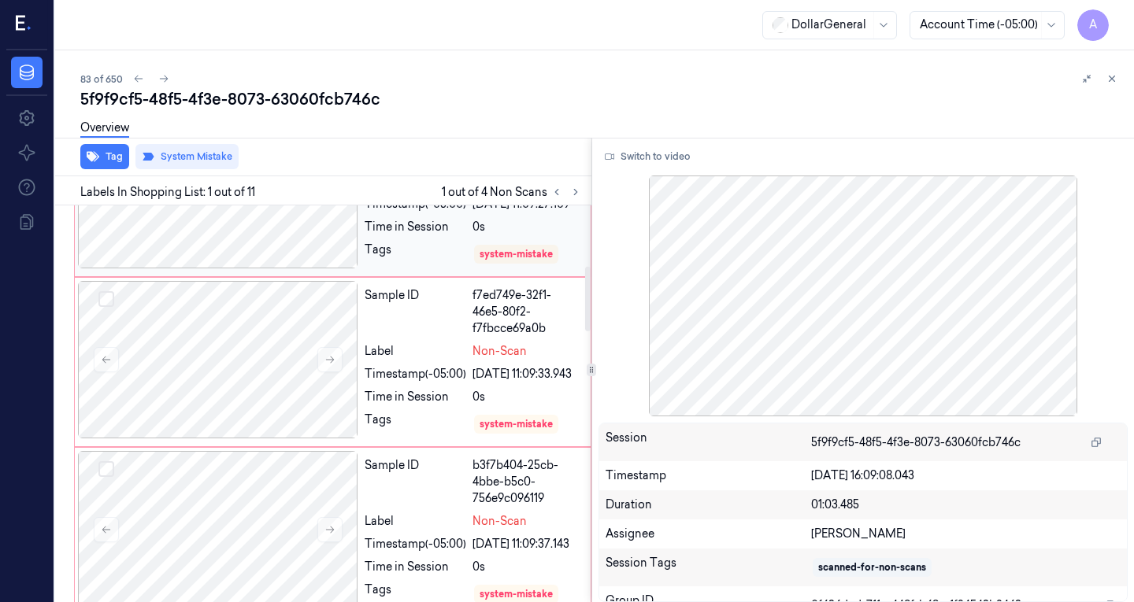
scroll to position [398, 0]
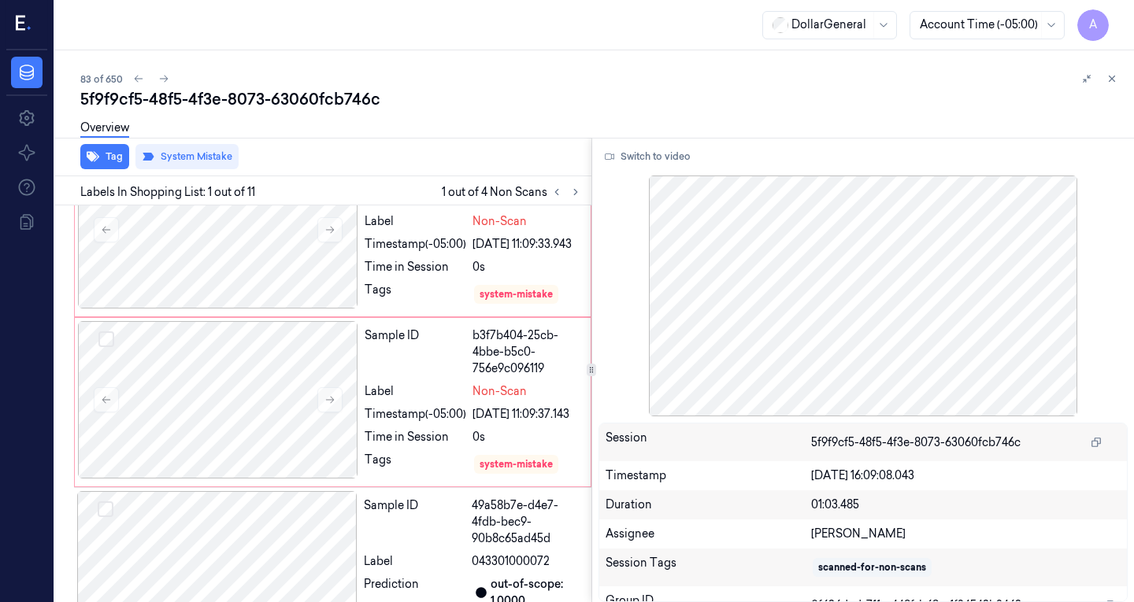
click at [399, 137] on div "Overview" at bounding box center [600, 130] width 1041 height 40
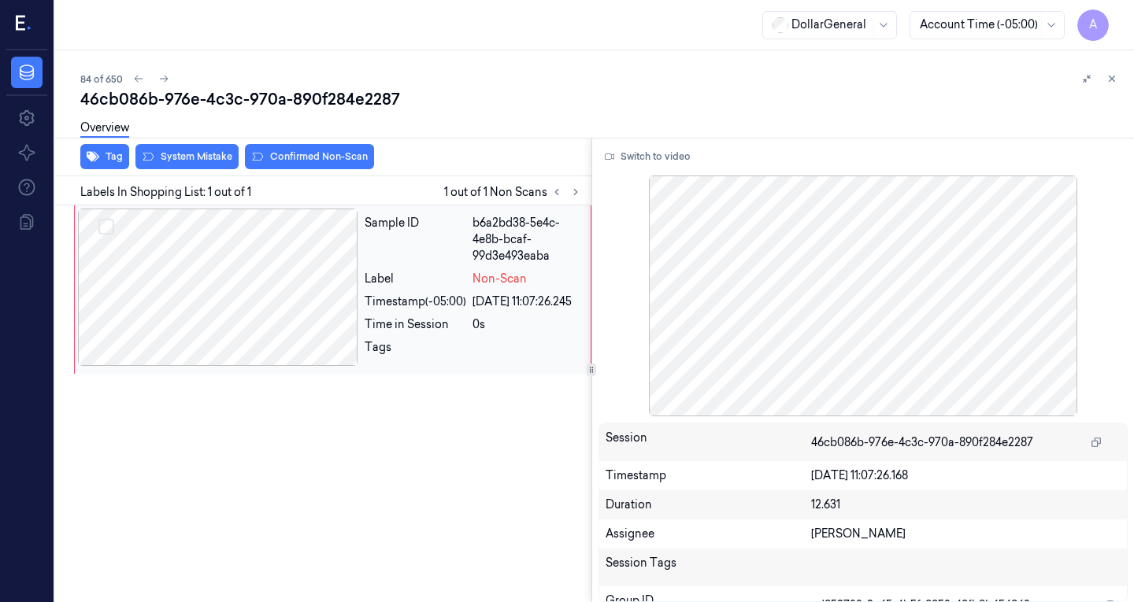
click at [216, 283] on div at bounding box center [218, 287] width 280 height 157
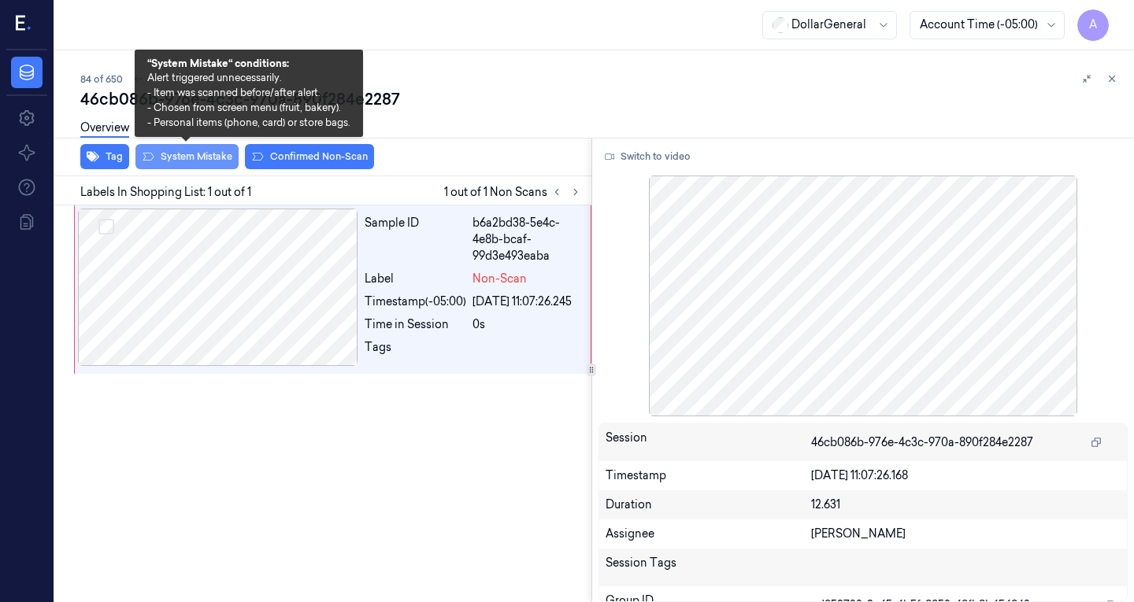
click at [183, 160] on button "System Mistake" at bounding box center [186, 156] width 103 height 25
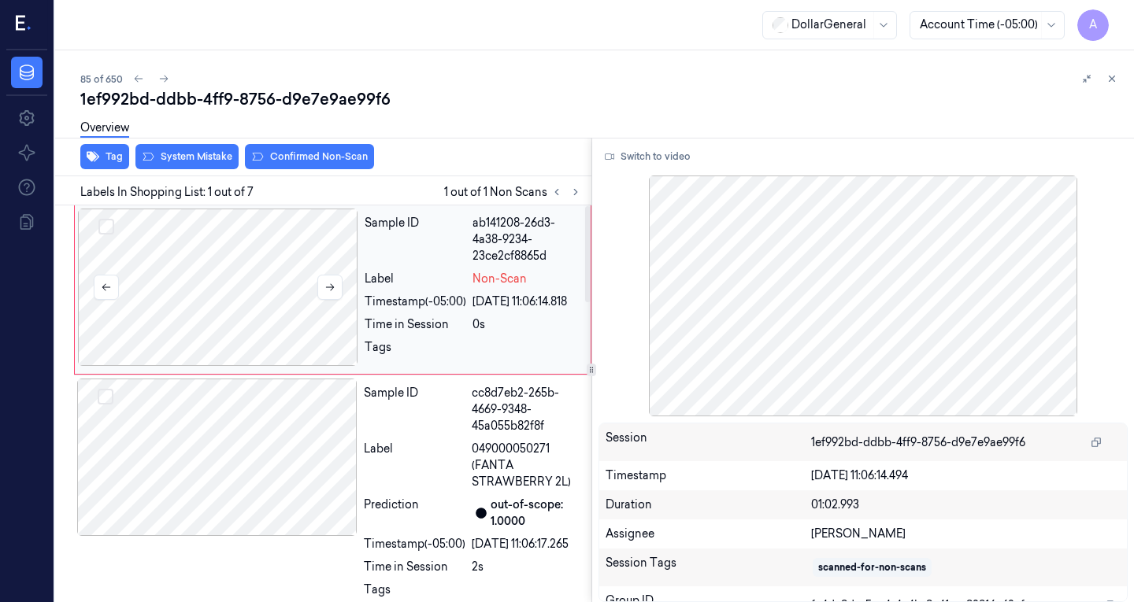
click at [187, 275] on div at bounding box center [218, 287] width 280 height 157
click at [194, 150] on div "Overview" at bounding box center [600, 130] width 1041 height 40
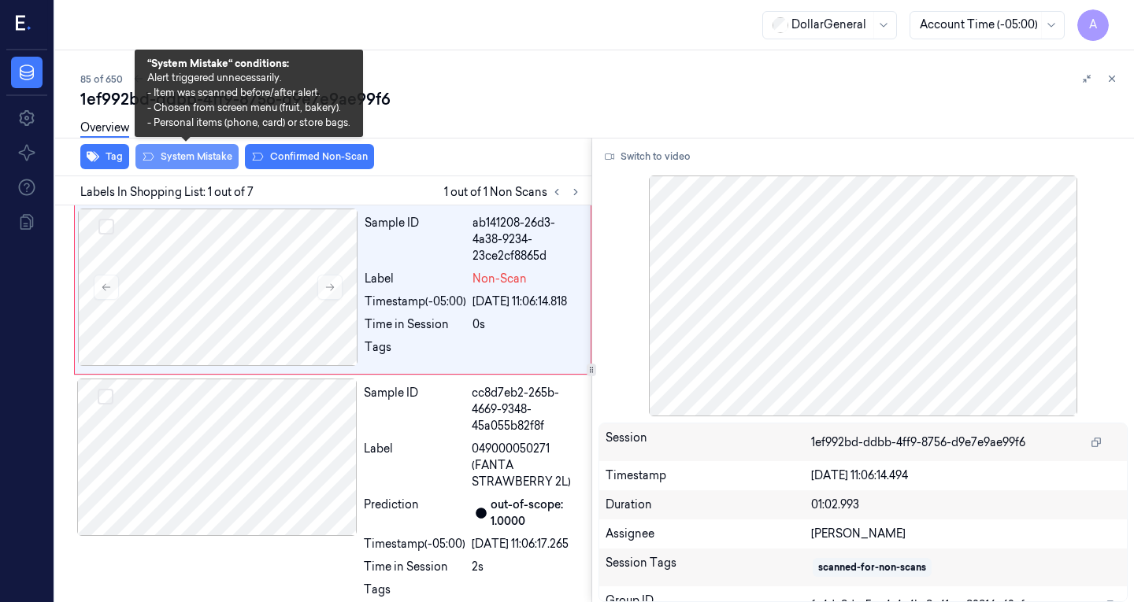
click at [205, 161] on button "System Mistake" at bounding box center [186, 156] width 103 height 25
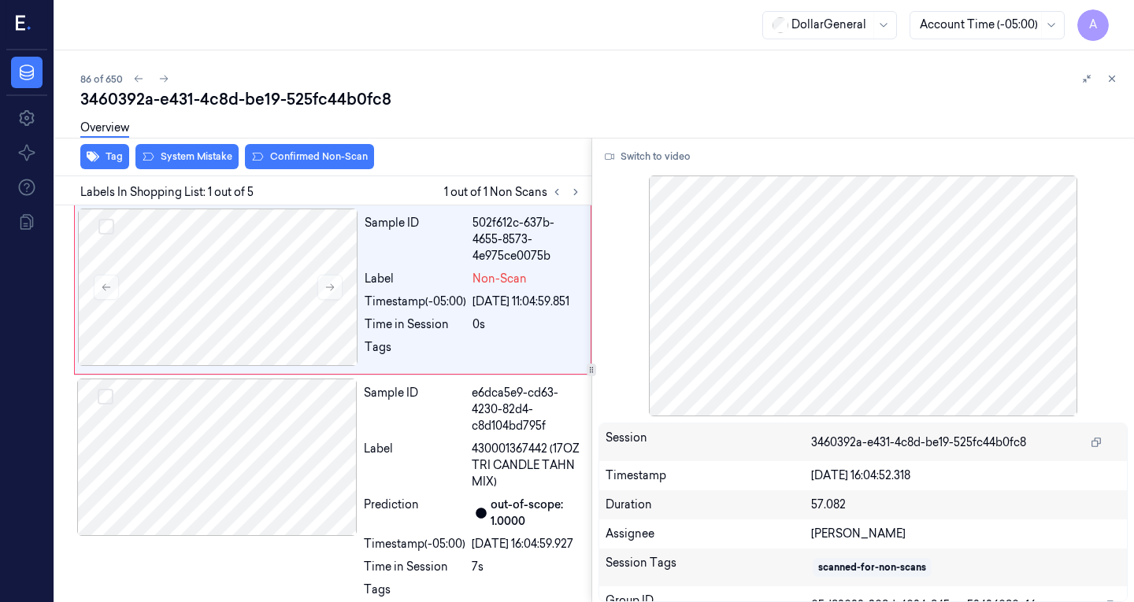
click at [185, 148] on div "Overview" at bounding box center [600, 130] width 1041 height 40
click at [173, 446] on div at bounding box center [217, 457] width 280 height 157
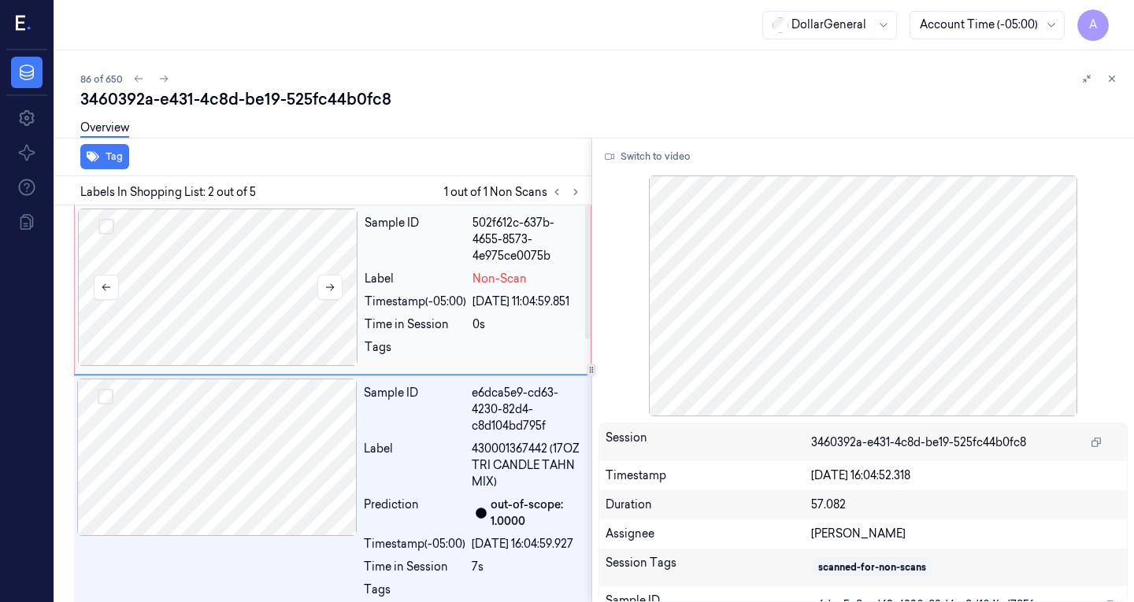
click at [286, 257] on div at bounding box center [218, 287] width 280 height 157
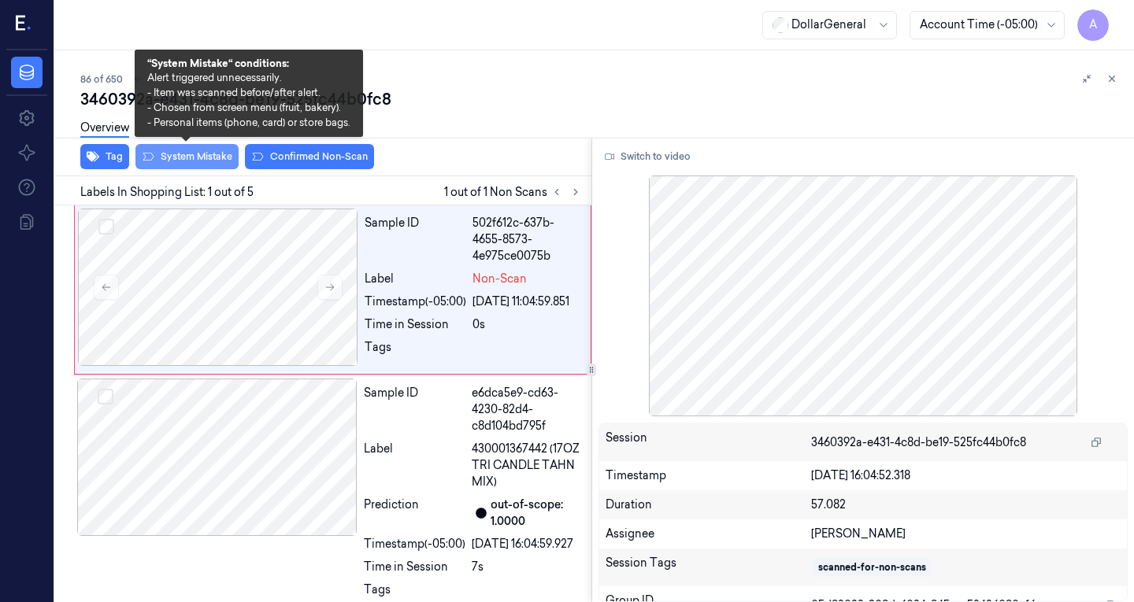
click at [213, 154] on button "System Mistake" at bounding box center [186, 156] width 103 height 25
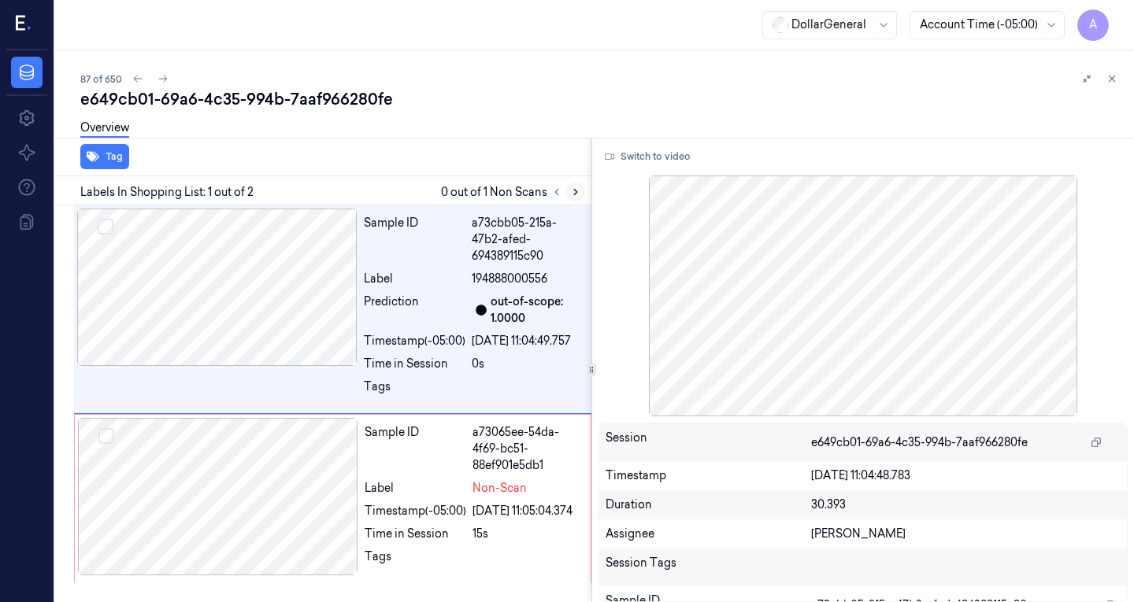
click at [577, 194] on icon at bounding box center [575, 192] width 11 height 11
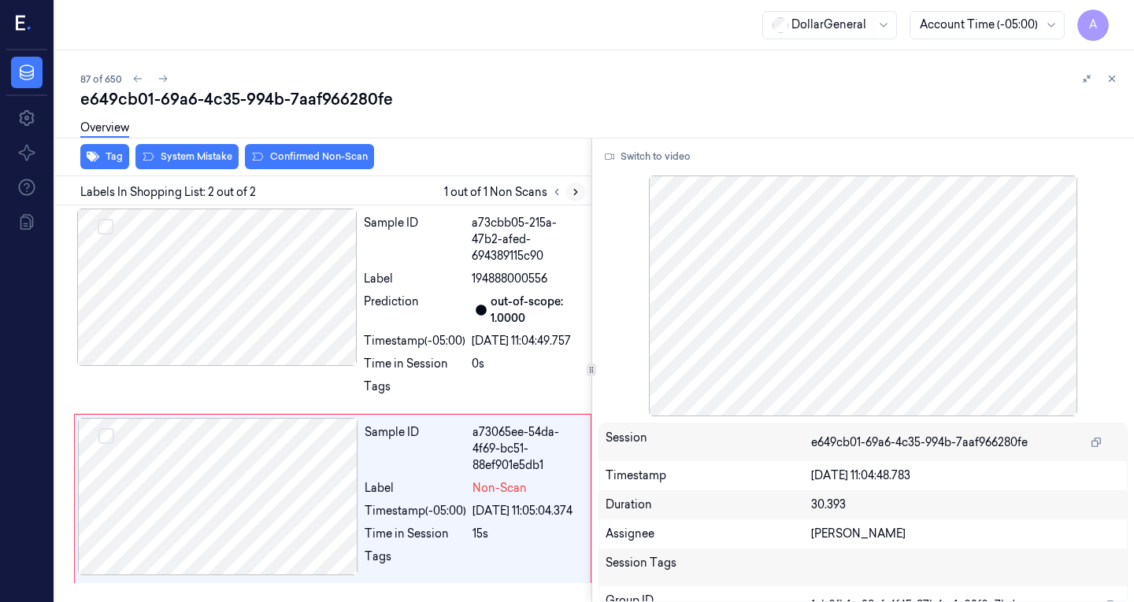
scroll to position [20, 0]
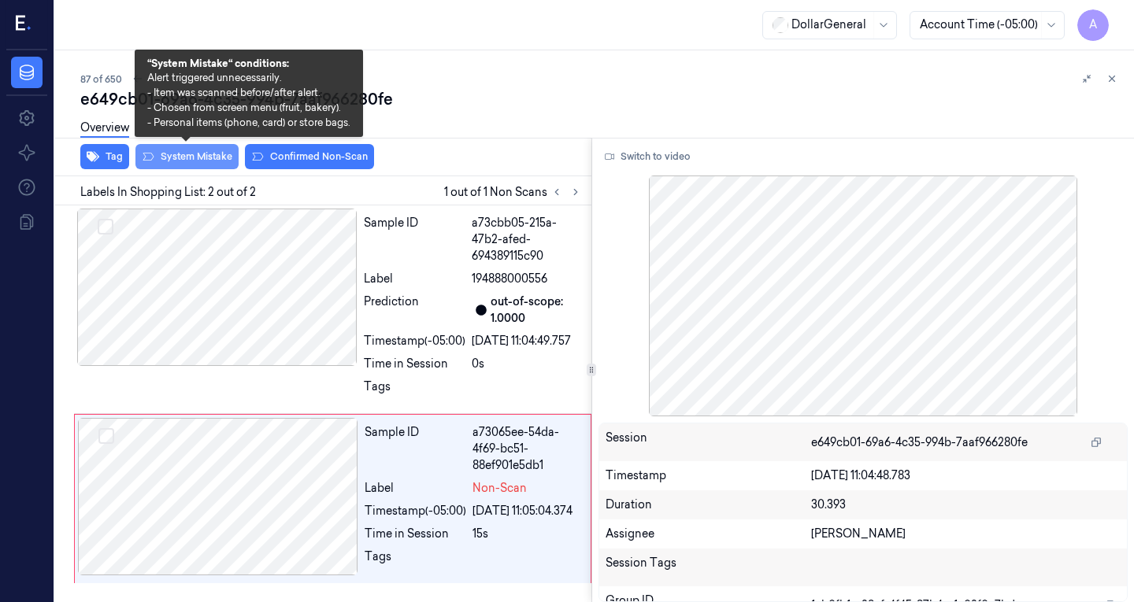
click at [204, 159] on button "System Mistake" at bounding box center [186, 156] width 103 height 25
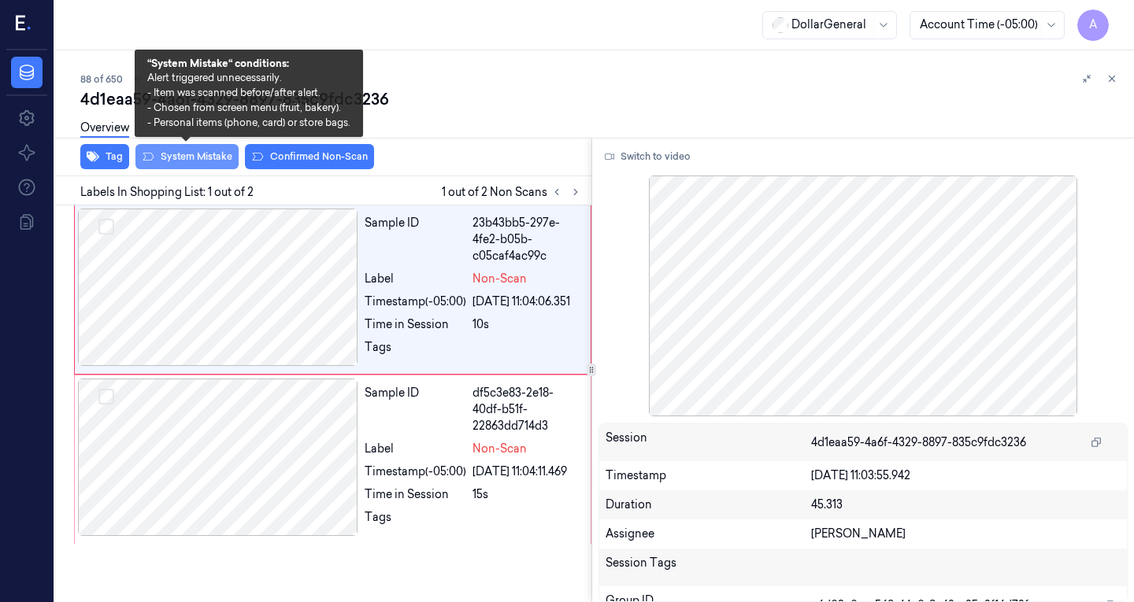
click at [214, 152] on button "System Mistake" at bounding box center [186, 156] width 103 height 25
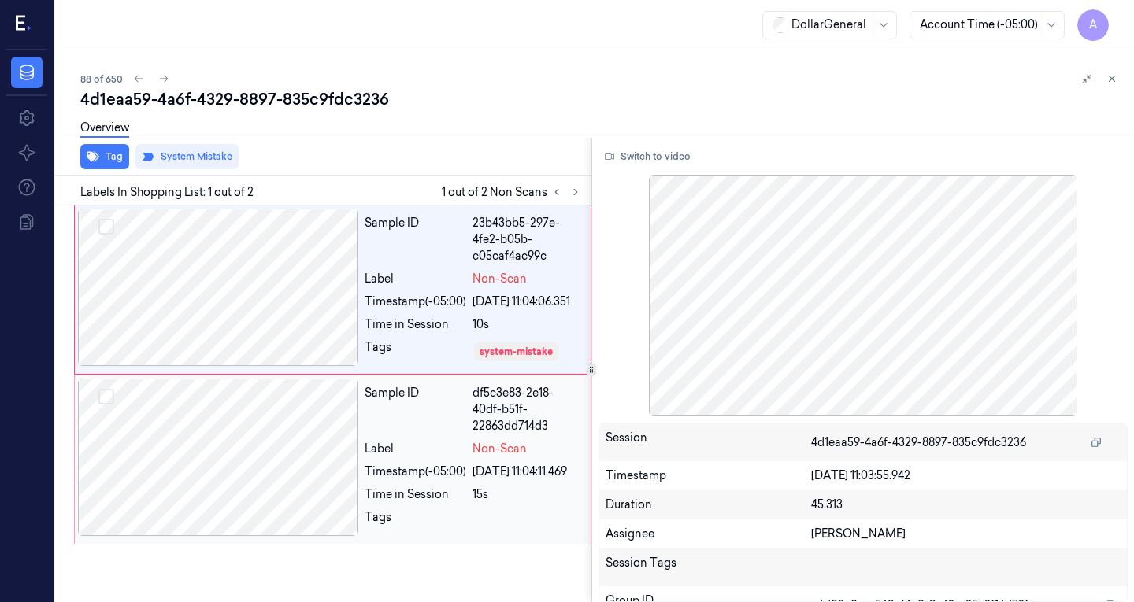
click at [252, 457] on div at bounding box center [218, 457] width 280 height 157
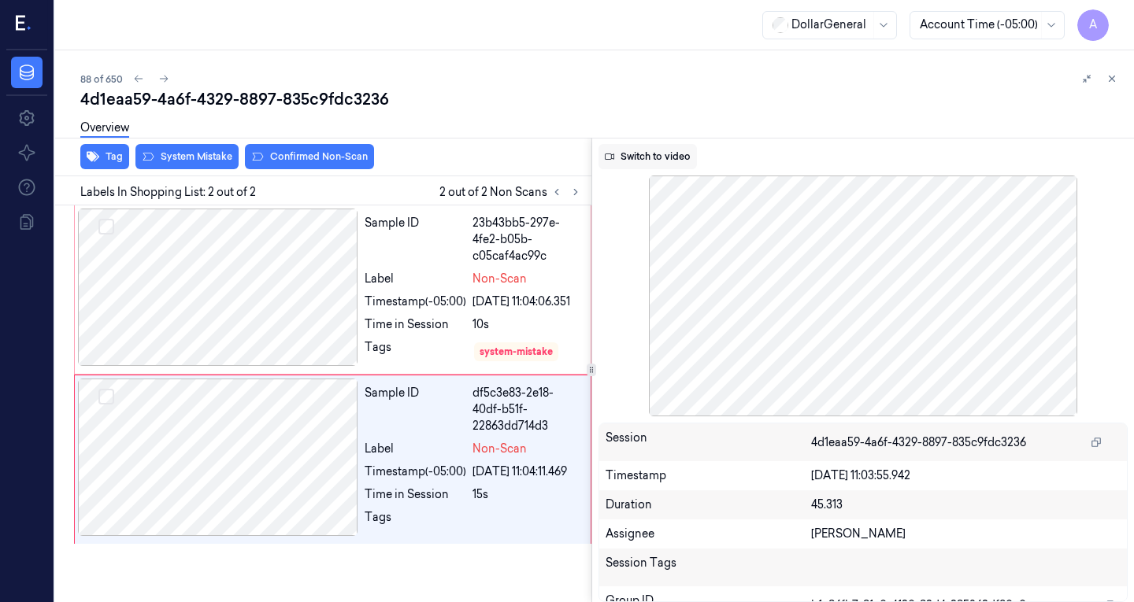
click at [660, 156] on button "Switch to video" at bounding box center [647, 156] width 98 height 25
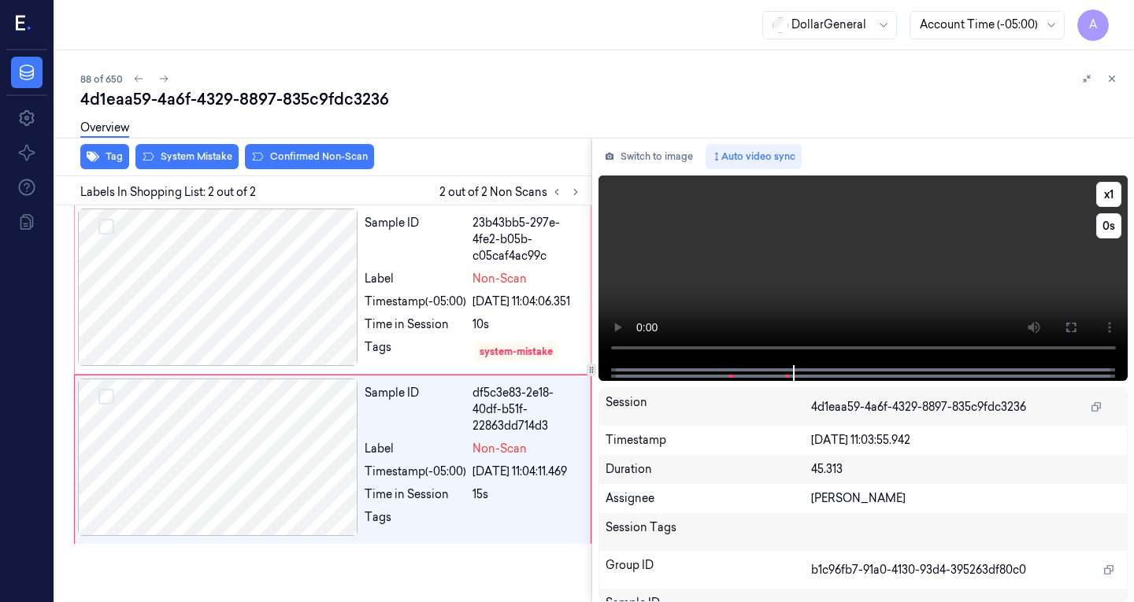
click at [620, 352] on video at bounding box center [863, 271] width 530 height 190
click at [870, 241] on video at bounding box center [863, 271] width 530 height 190
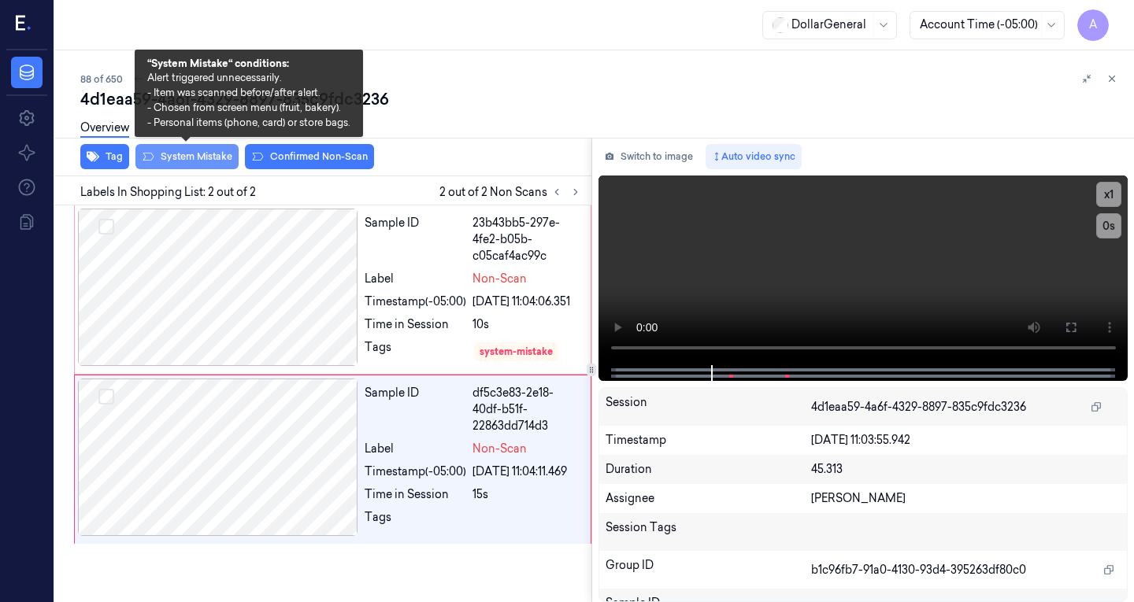
click at [212, 161] on button "System Mistake" at bounding box center [186, 156] width 103 height 25
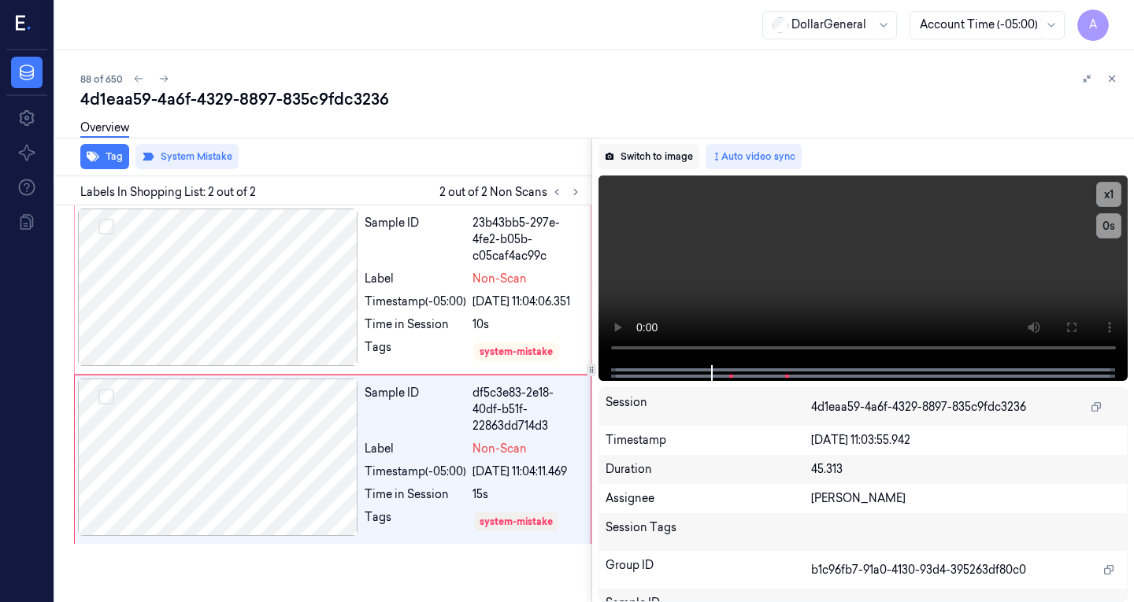
click at [636, 150] on button "Switch to image" at bounding box center [648, 156] width 101 height 25
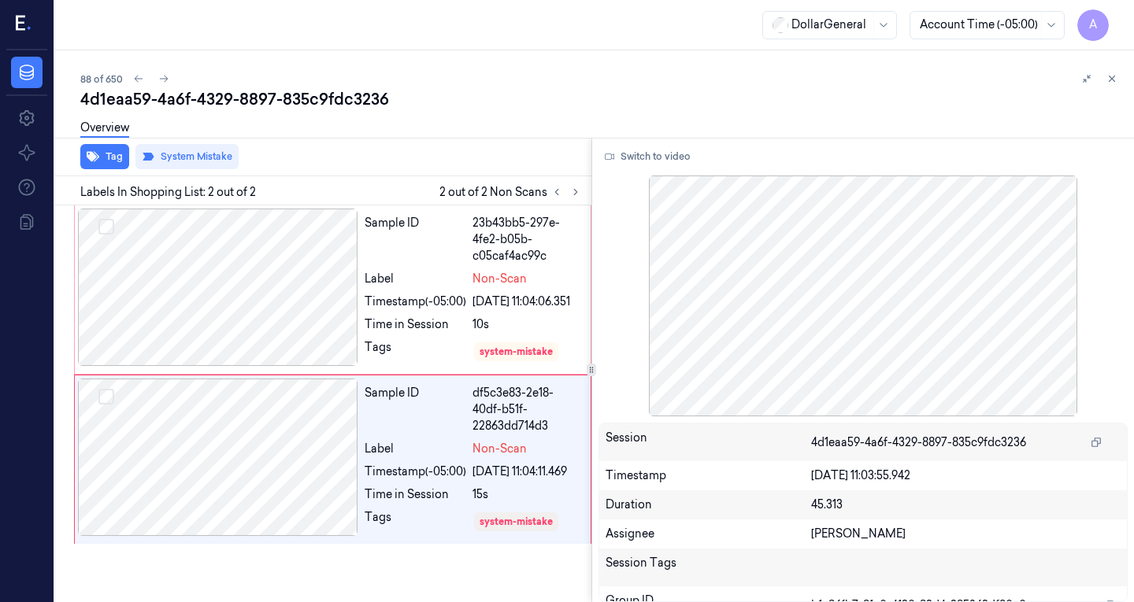
click at [401, 157] on div "Tag System Mistake" at bounding box center [320, 157] width 542 height 39
click at [575, 191] on icon at bounding box center [575, 193] width 3 height 6
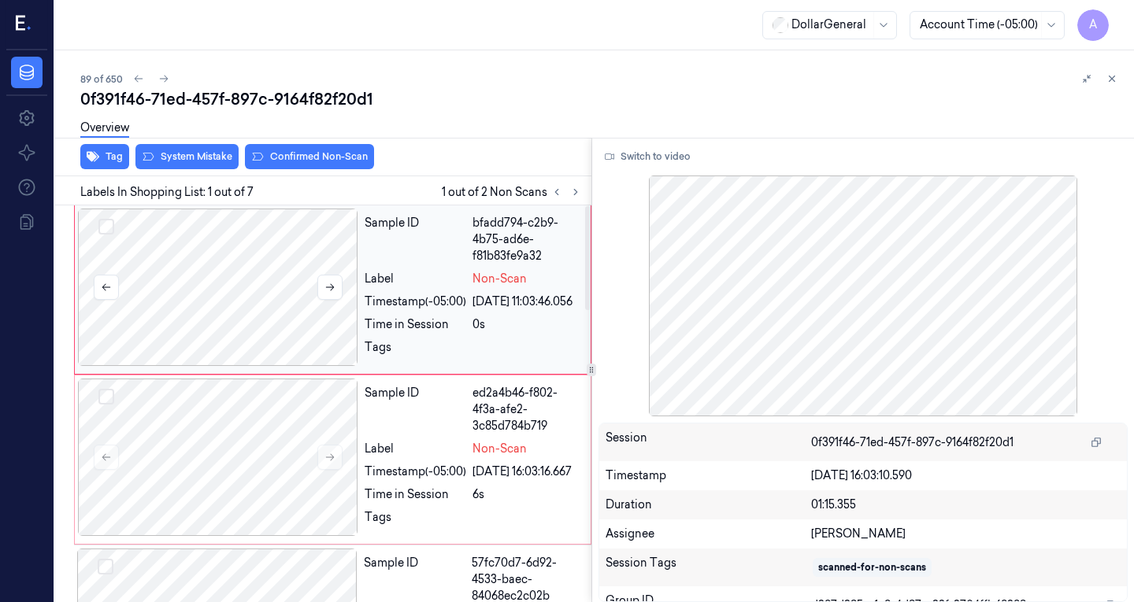
click at [257, 239] on div at bounding box center [218, 287] width 280 height 157
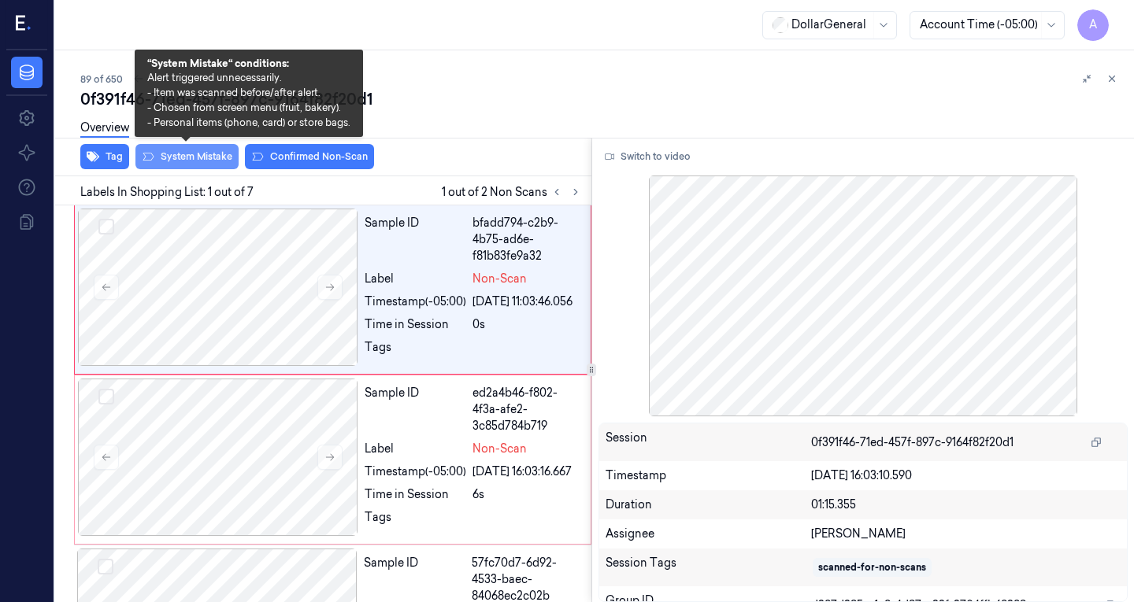
click at [182, 155] on button "System Mistake" at bounding box center [186, 156] width 103 height 25
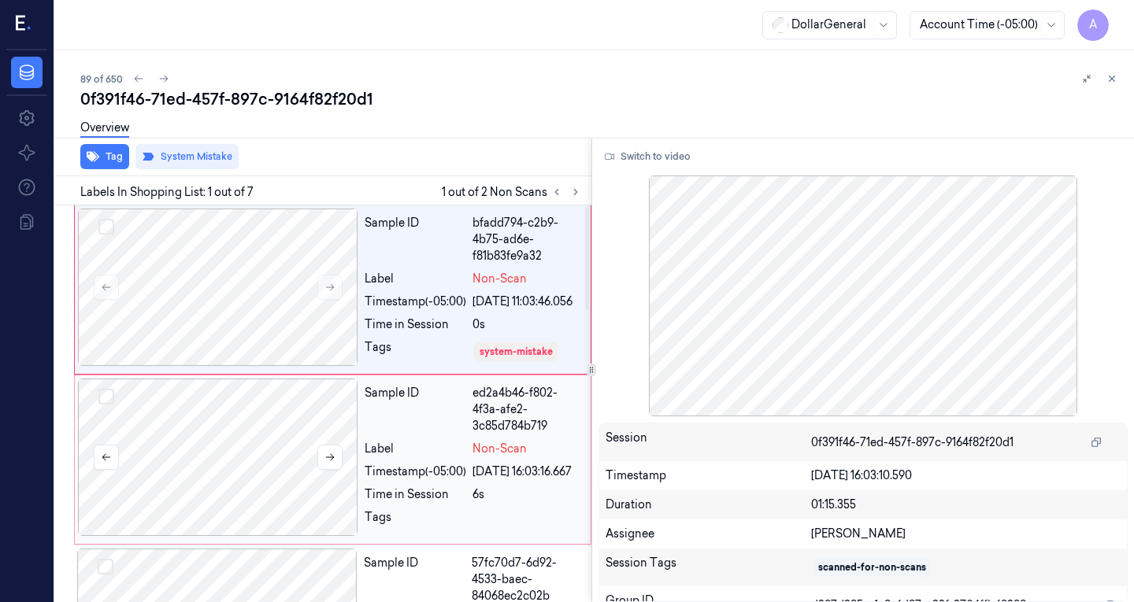
click at [276, 451] on div at bounding box center [218, 457] width 280 height 157
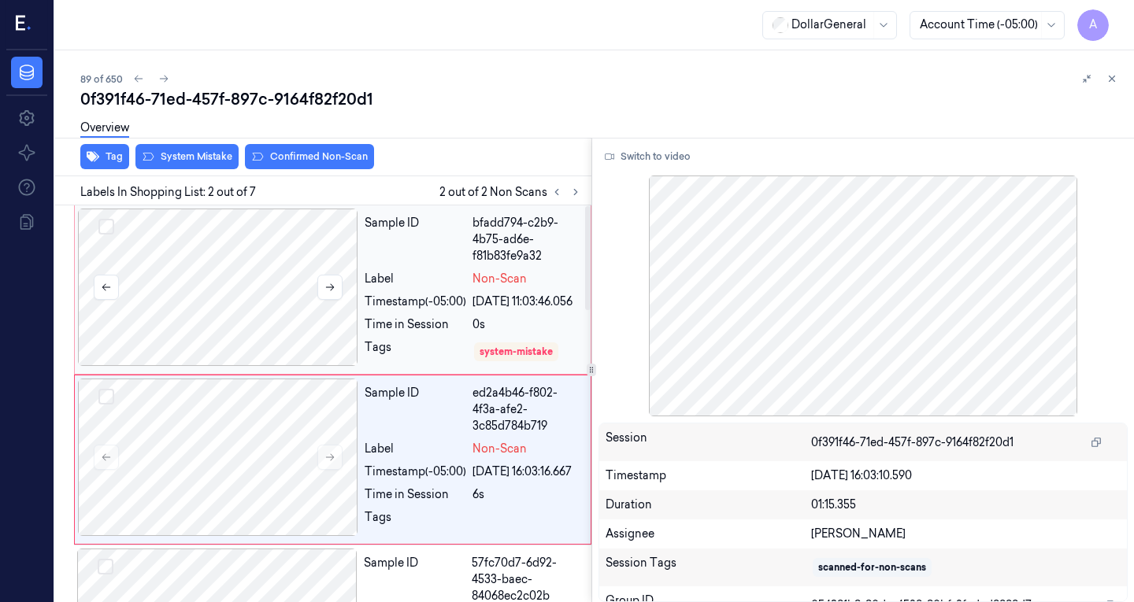
click at [213, 317] on div at bounding box center [218, 287] width 280 height 157
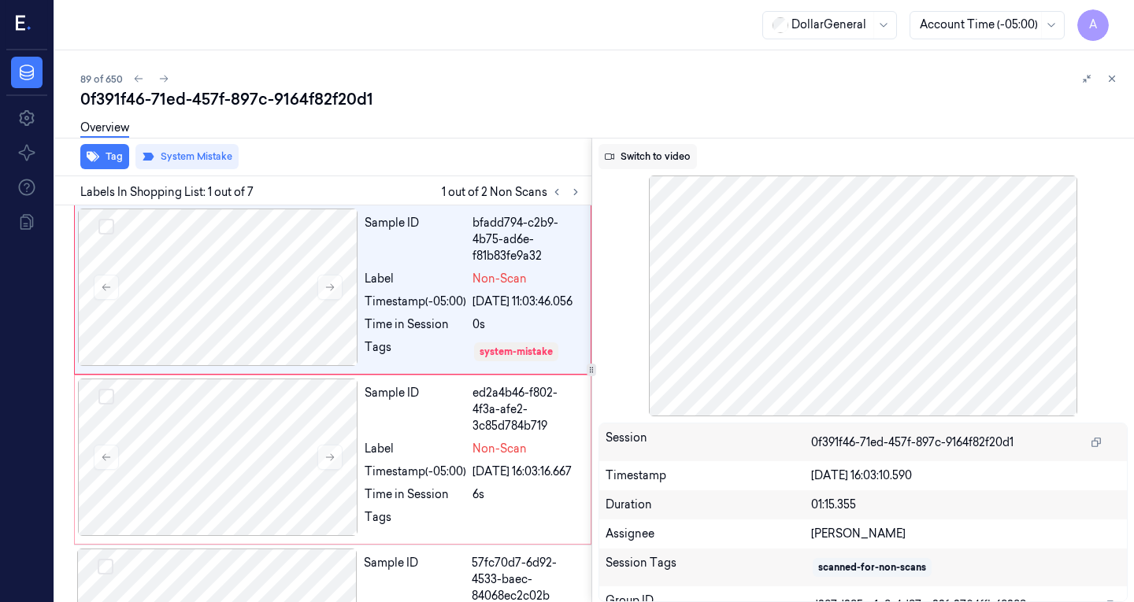
click at [642, 150] on button "Switch to video" at bounding box center [647, 156] width 98 height 25
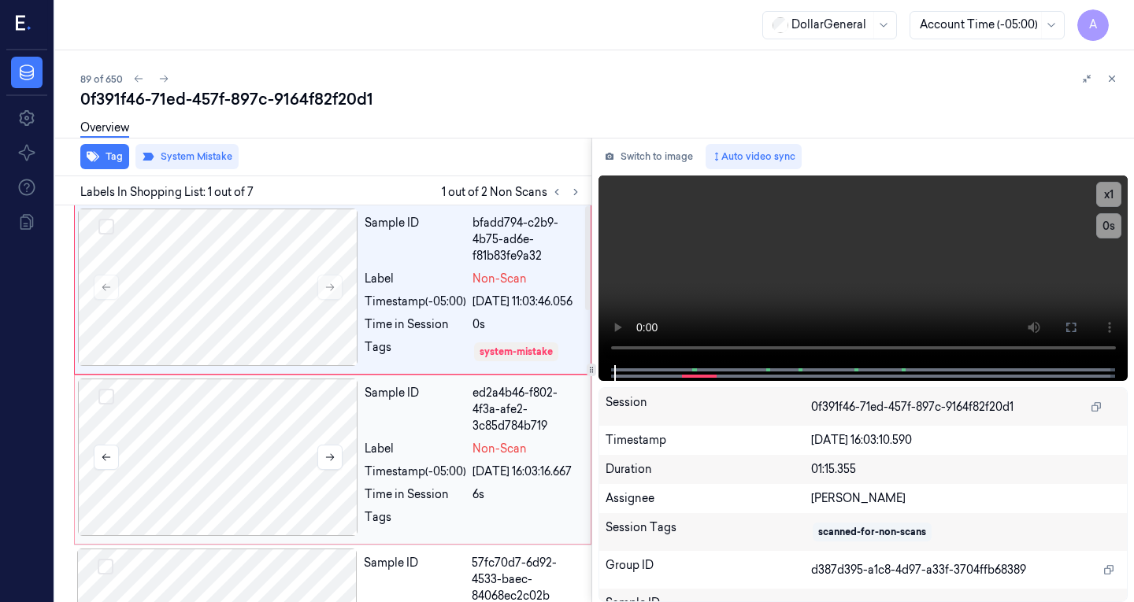
click at [200, 502] on div at bounding box center [218, 457] width 280 height 157
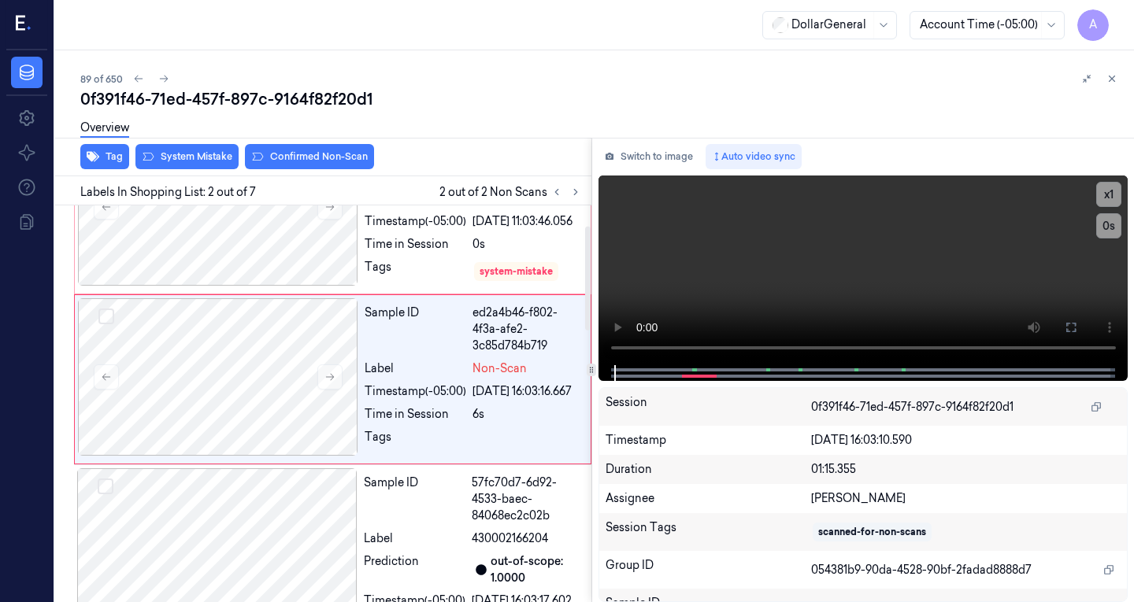
scroll to position [80, 0]
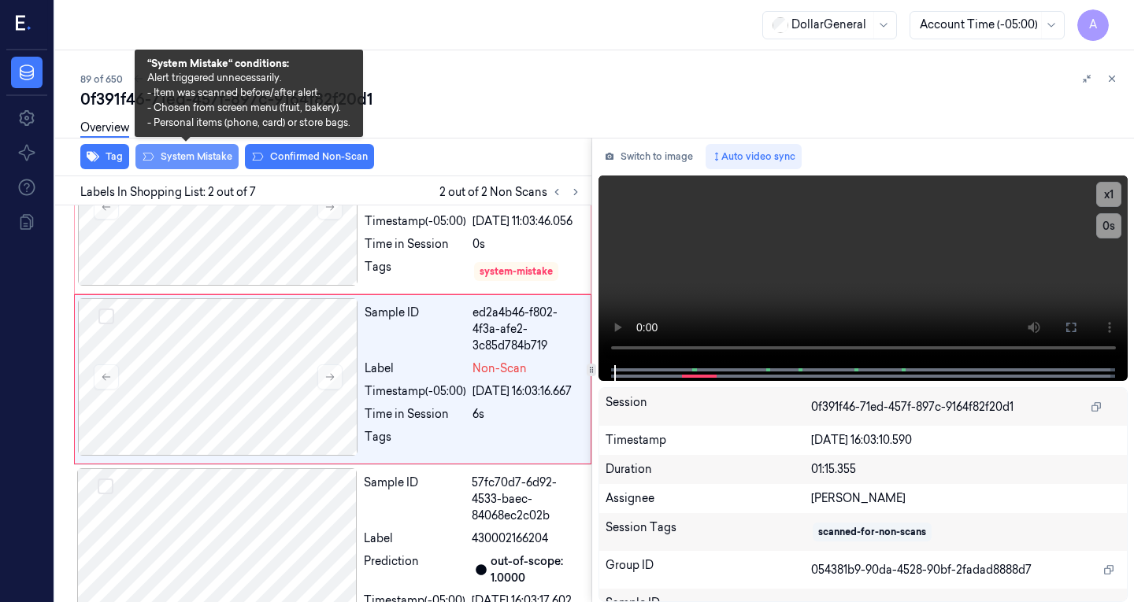
click at [195, 163] on button "System Mistake" at bounding box center [186, 156] width 103 height 25
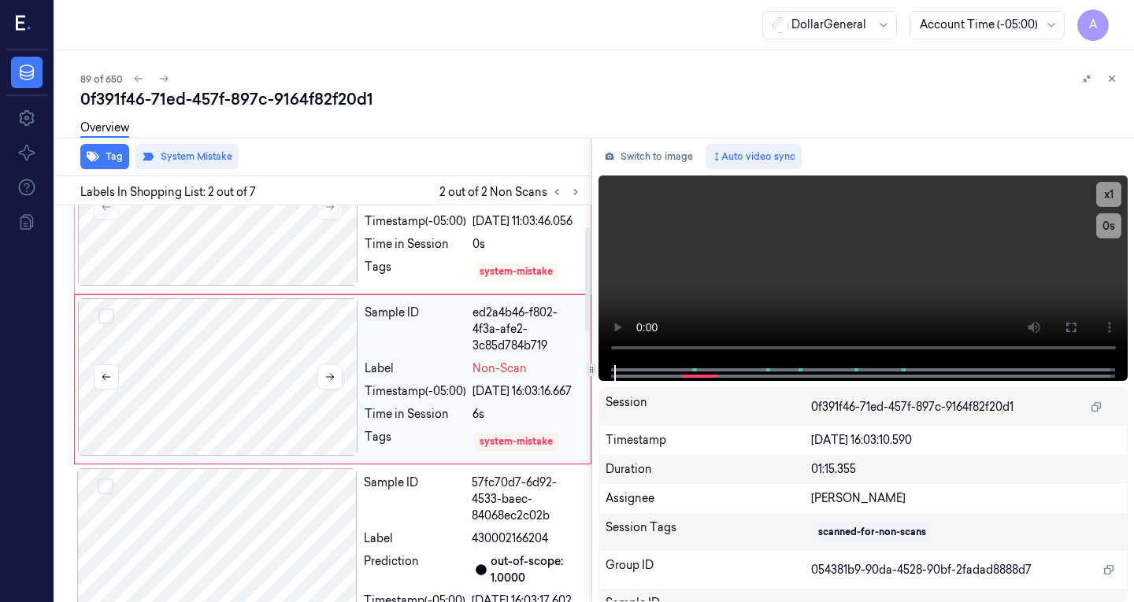
scroll to position [0, 0]
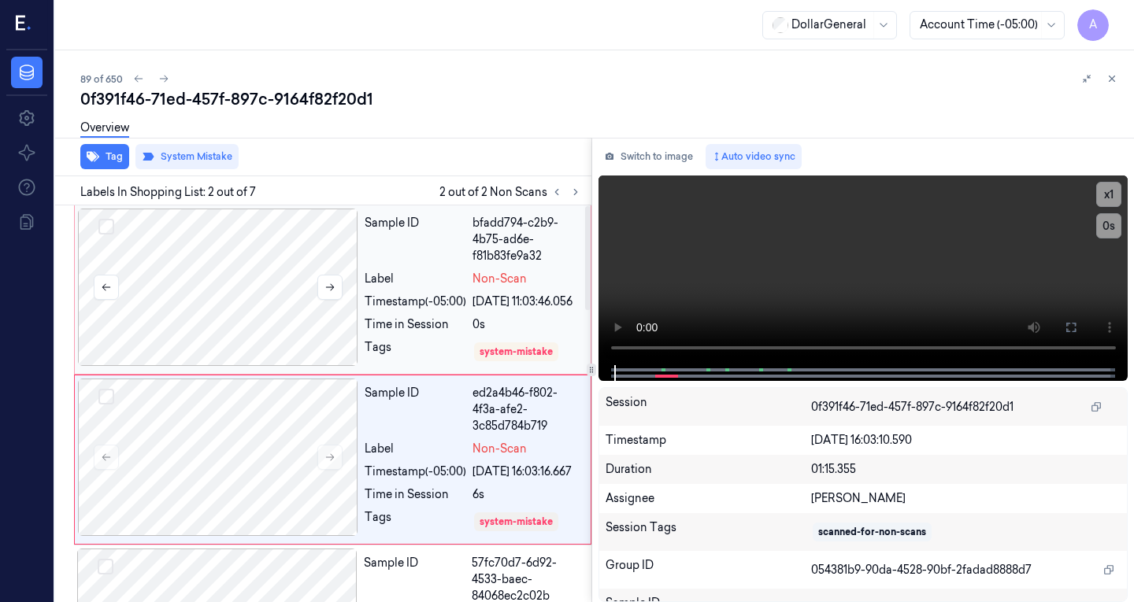
click at [233, 305] on div at bounding box center [218, 287] width 280 height 157
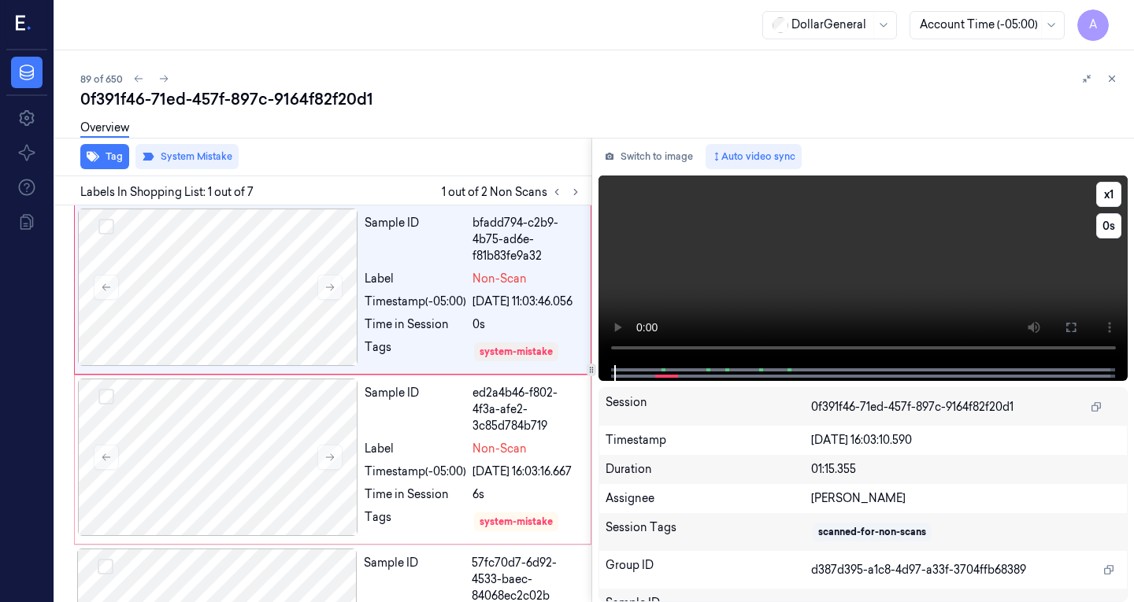
click at [728, 298] on video at bounding box center [863, 271] width 530 height 190
click at [1105, 197] on button "x 1" at bounding box center [1108, 194] width 25 height 25
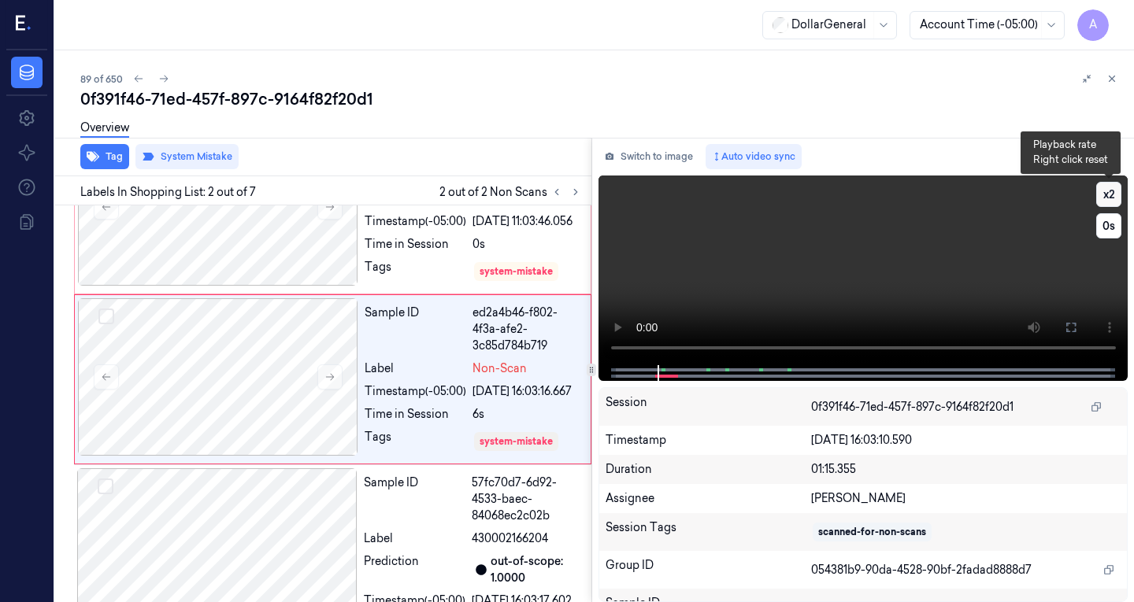
click at [1105, 197] on button "x 2" at bounding box center [1108, 194] width 25 height 25
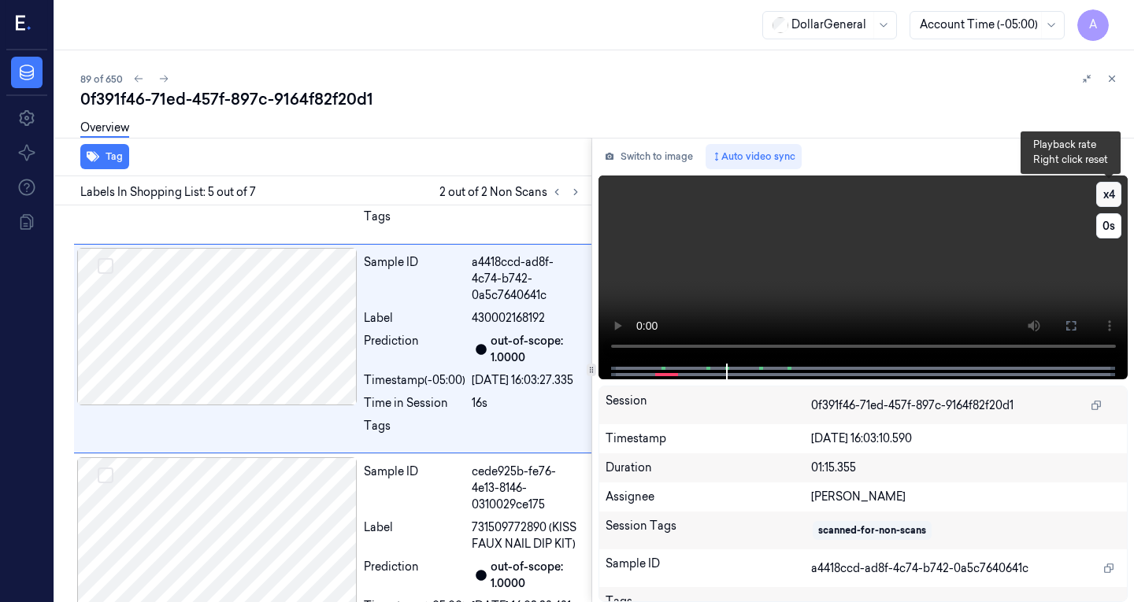
scroll to position [739, 0]
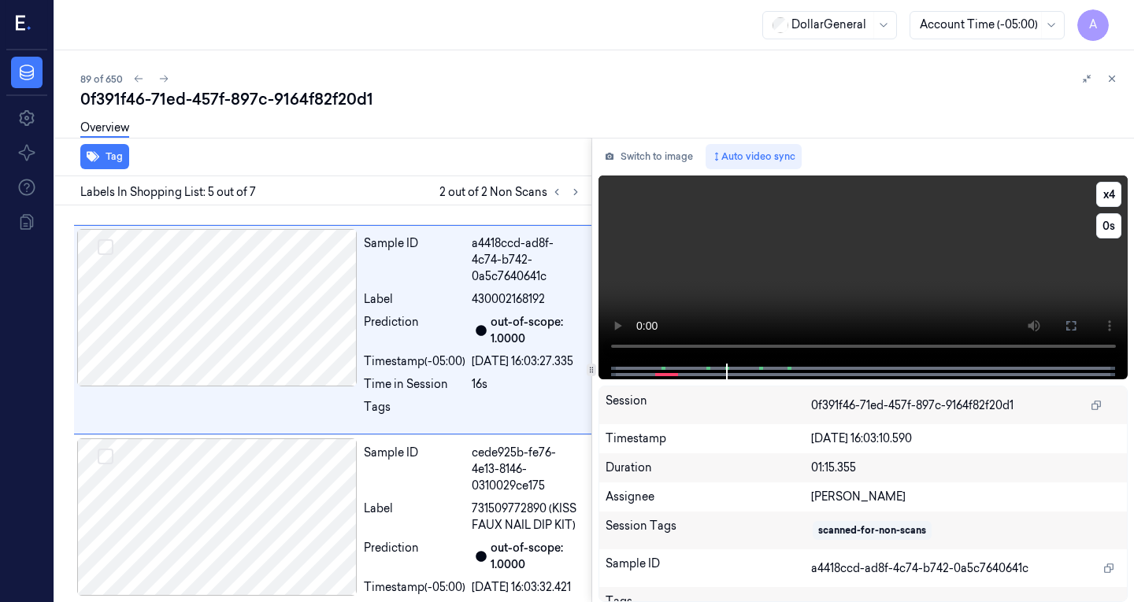
click at [801, 281] on video at bounding box center [863, 270] width 530 height 188
click at [1108, 199] on div "x 4 0 s" at bounding box center [863, 270] width 530 height 188
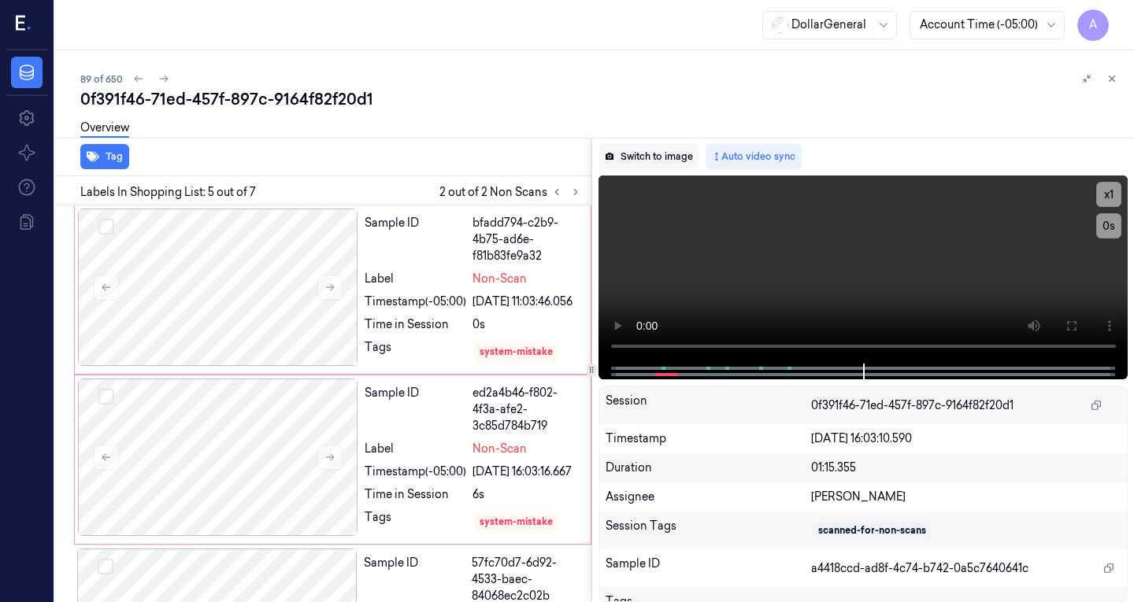
click at [642, 150] on button "Switch to image" at bounding box center [648, 156] width 101 height 25
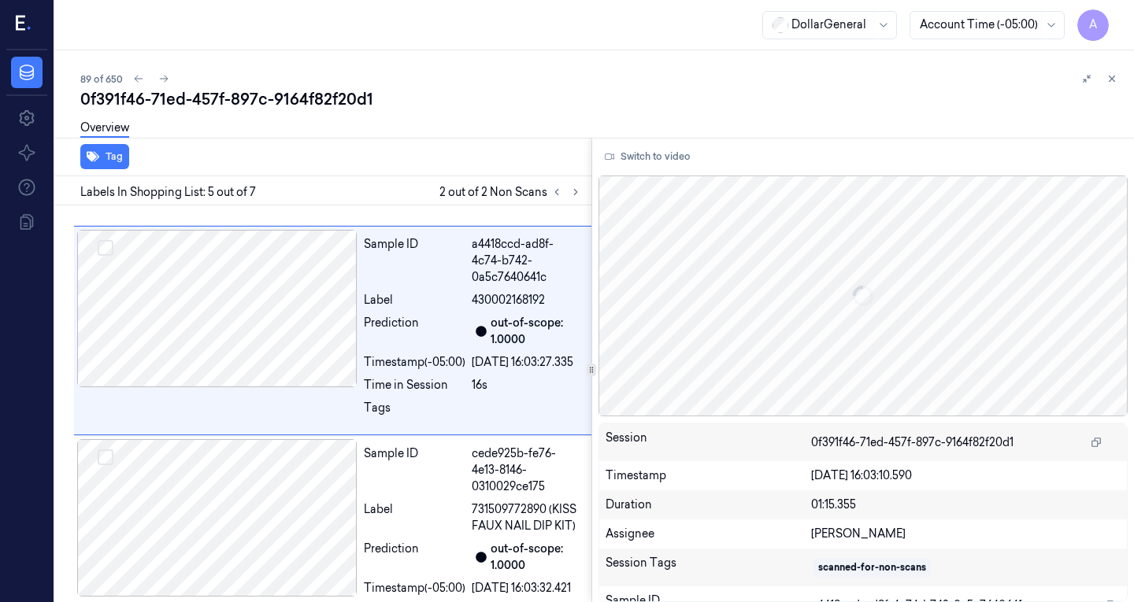
scroll to position [739, 0]
click at [554, 117] on div "Overview" at bounding box center [600, 130] width 1041 height 40
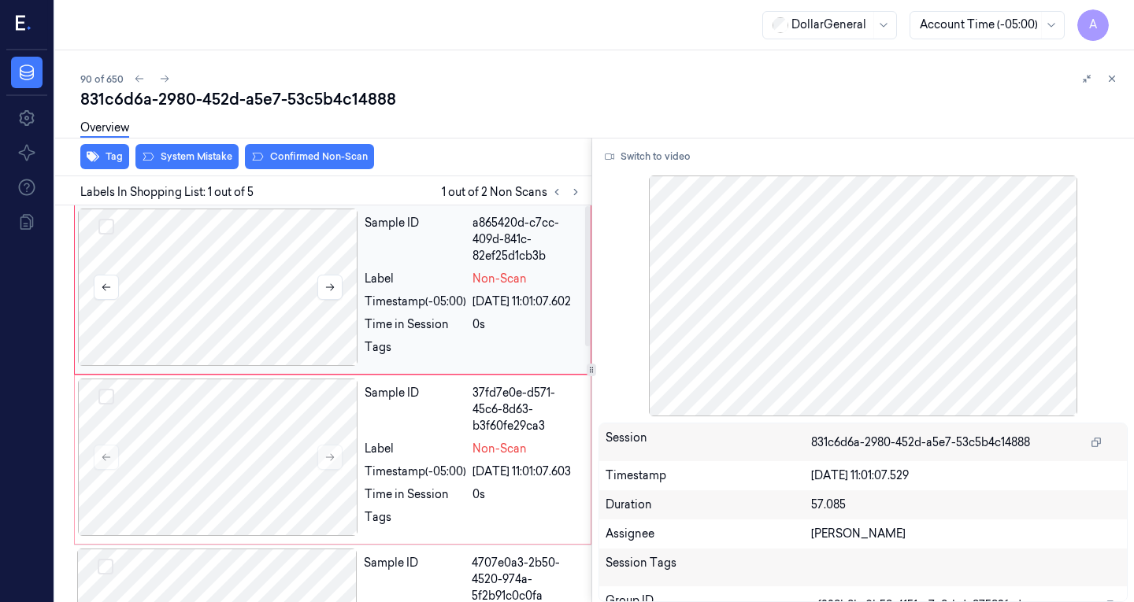
click at [210, 260] on div at bounding box center [218, 287] width 280 height 157
click at [251, 281] on div at bounding box center [218, 287] width 280 height 157
click at [261, 270] on div at bounding box center [218, 287] width 280 height 157
click at [202, 505] on div at bounding box center [218, 457] width 280 height 157
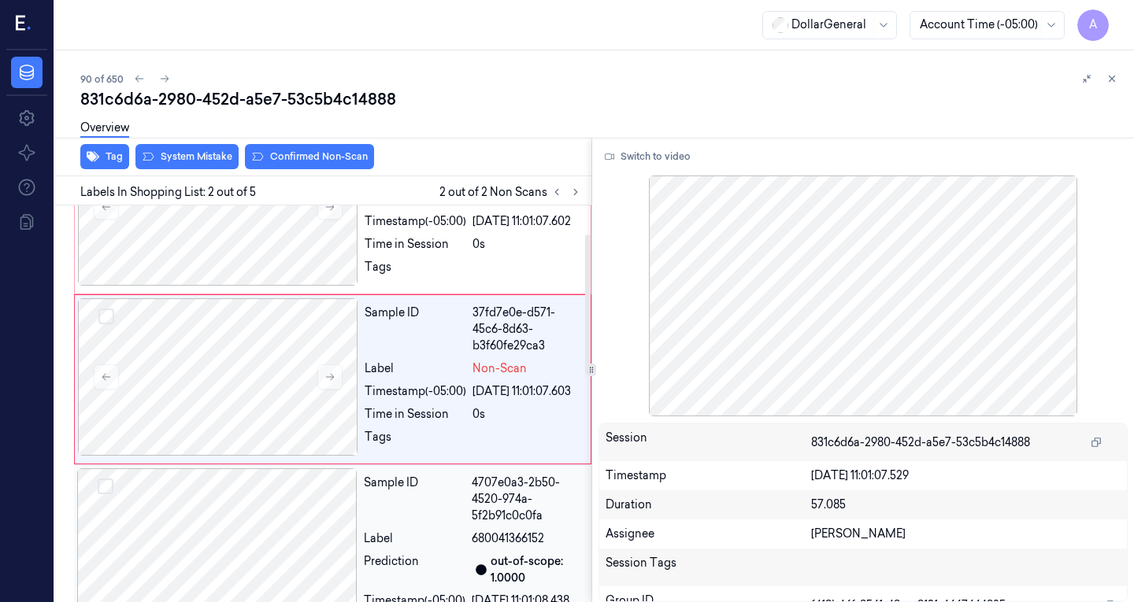
click at [187, 532] on div at bounding box center [217, 546] width 280 height 157
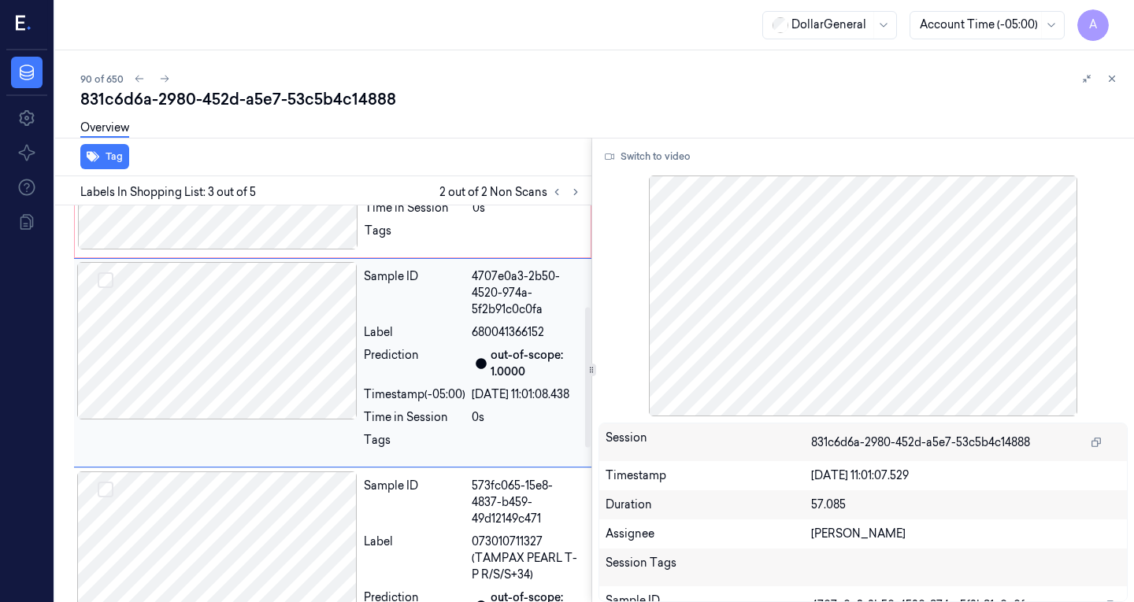
scroll to position [0, 0]
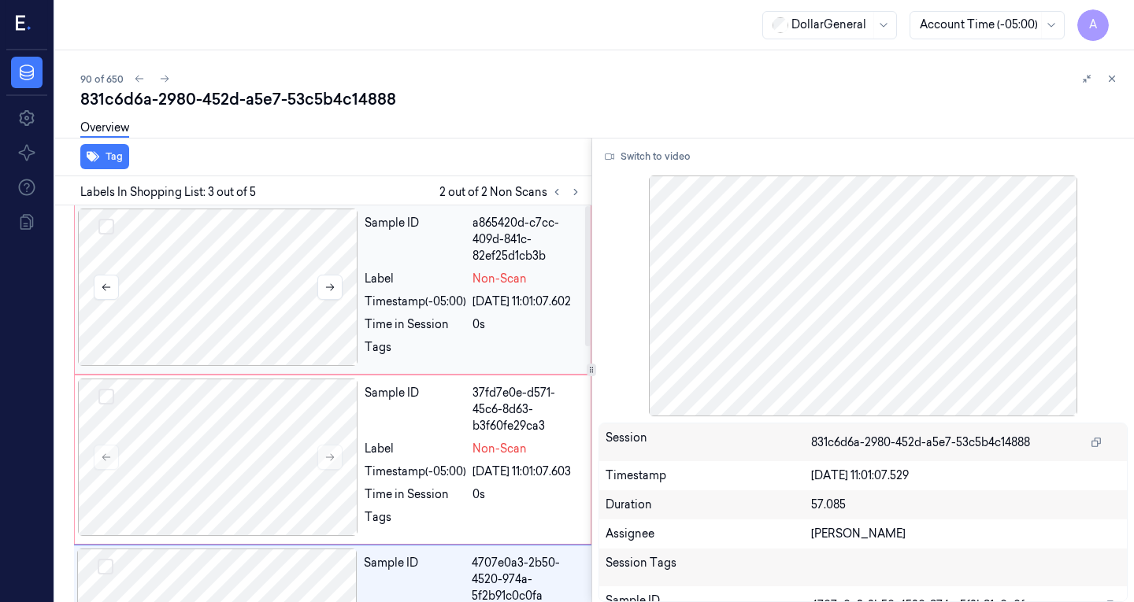
click at [109, 225] on button "Select row" at bounding box center [106, 227] width 16 height 16
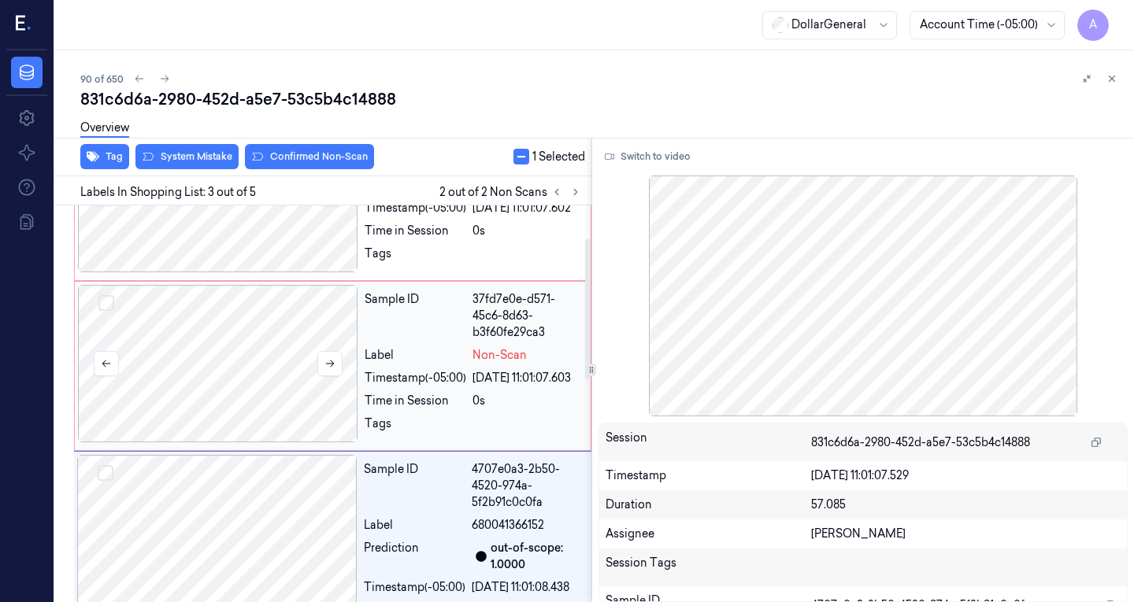
scroll to position [93, 0]
click at [107, 312] on button "Select row" at bounding box center [106, 304] width 16 height 16
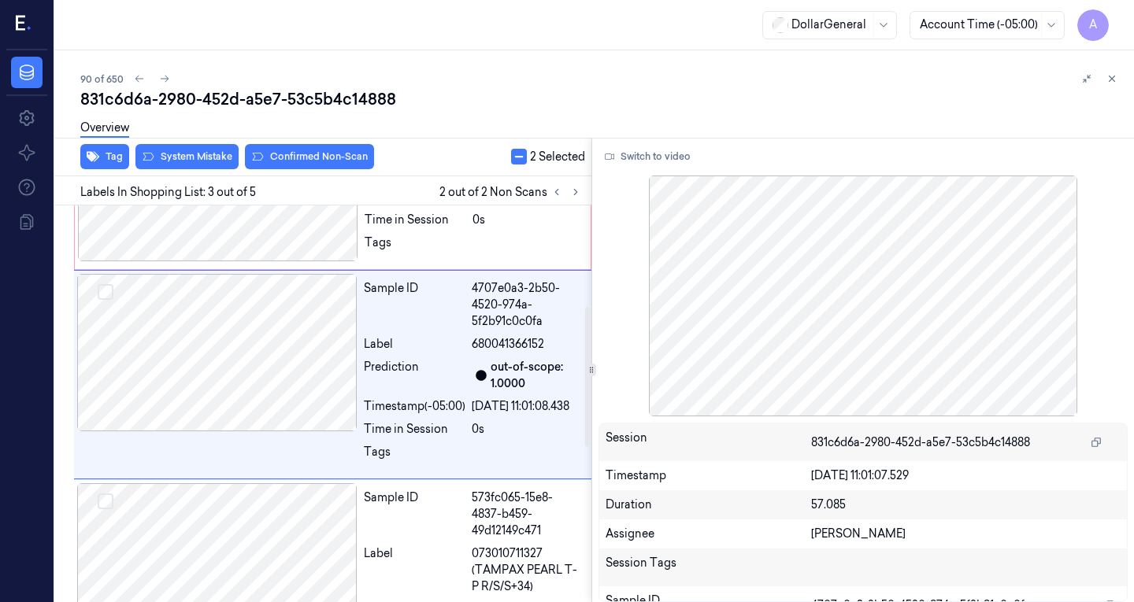
scroll to position [287, 0]
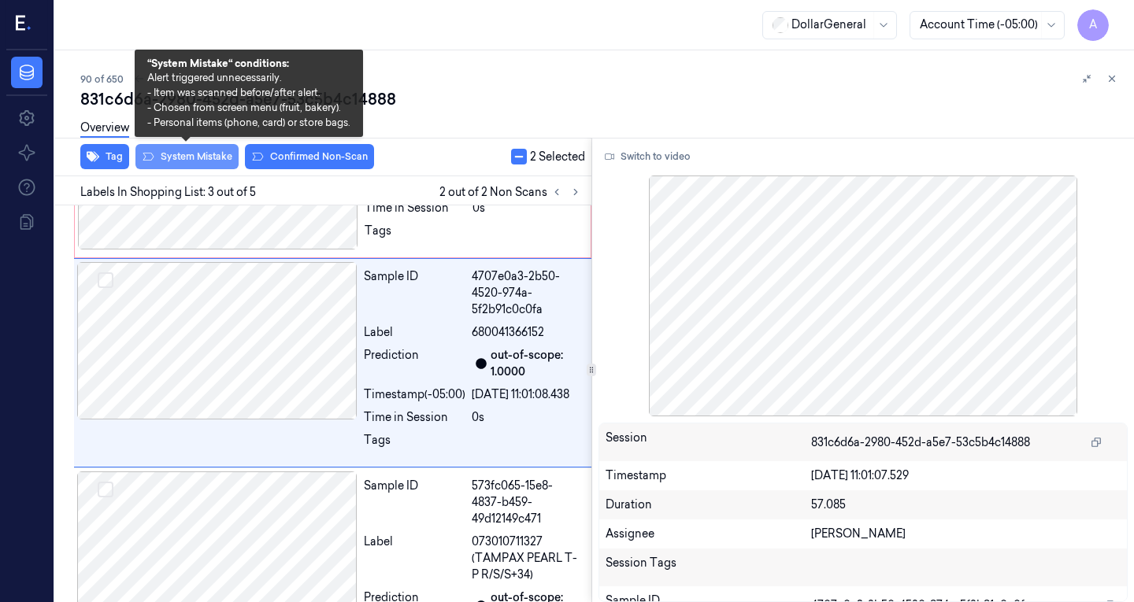
click at [204, 159] on button "System Mistake" at bounding box center [186, 156] width 103 height 25
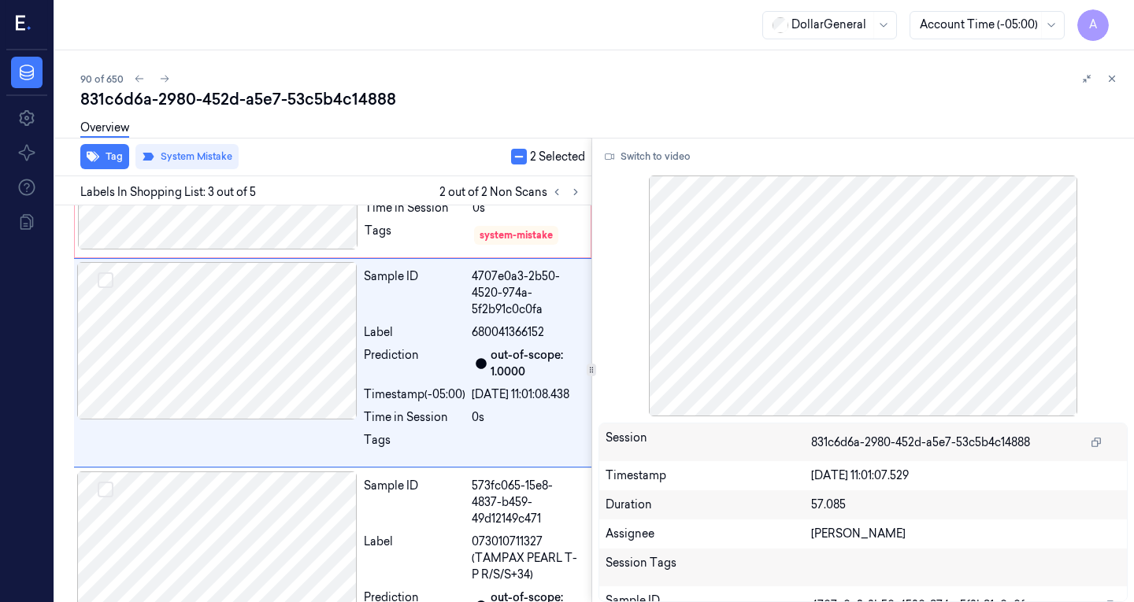
click at [519, 155] on button "button" at bounding box center [519, 157] width 16 height 16
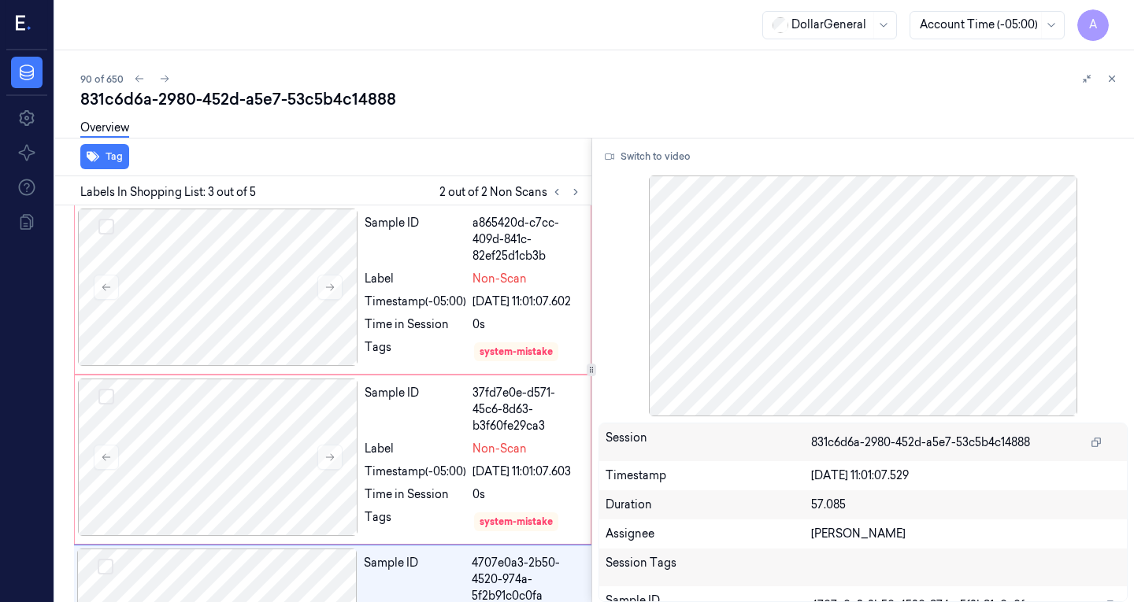
click at [520, 136] on div "Overview" at bounding box center [600, 130] width 1041 height 40
click at [486, 128] on div "Overview" at bounding box center [600, 130] width 1041 height 40
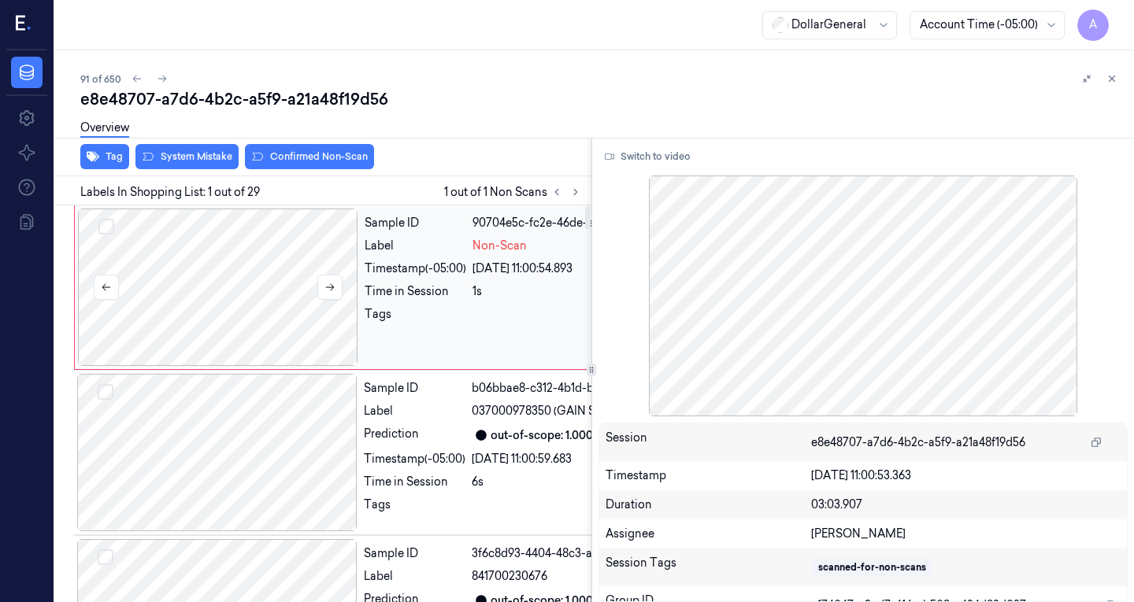
click at [255, 270] on div at bounding box center [218, 287] width 280 height 157
click at [272, 223] on div at bounding box center [218, 287] width 280 height 157
click at [652, 150] on button "Switch to video" at bounding box center [647, 156] width 98 height 25
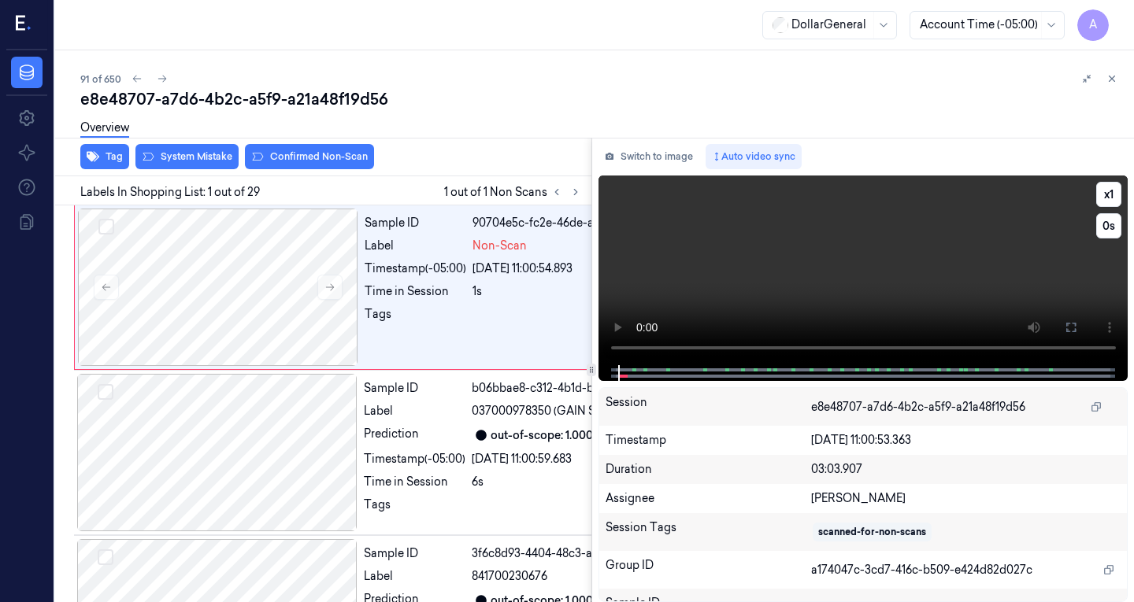
click at [805, 250] on video at bounding box center [863, 271] width 530 height 190
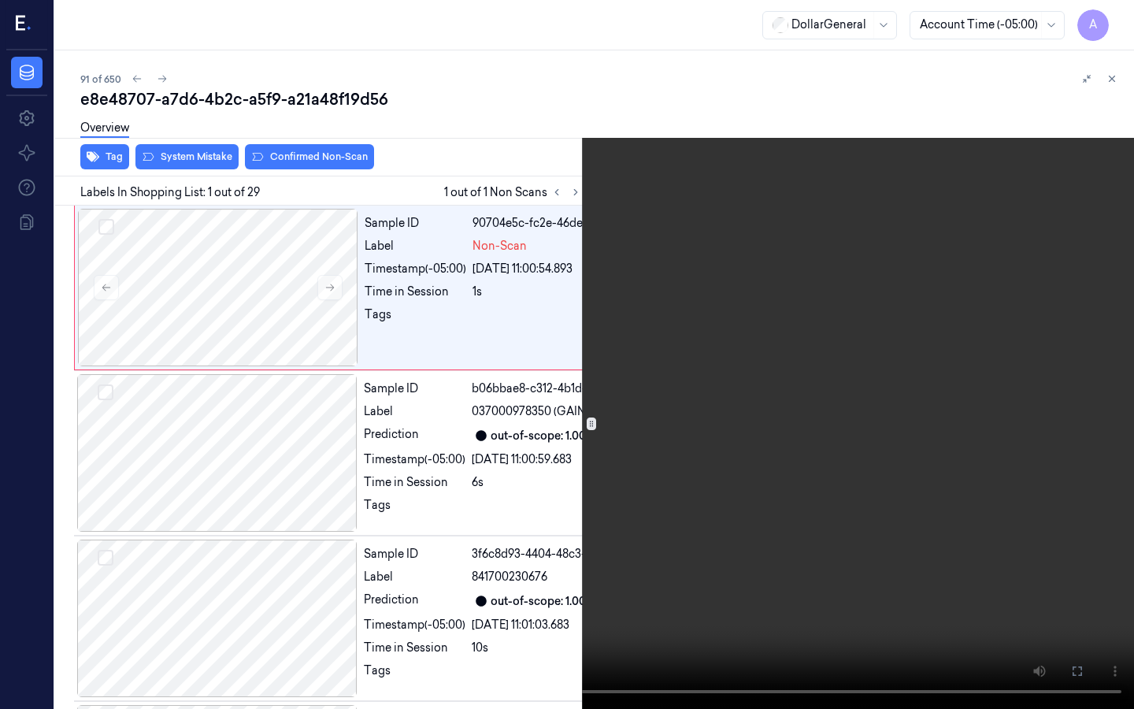
click at [220, 602] on video at bounding box center [567, 354] width 1134 height 709
click at [432, 461] on video at bounding box center [567, 354] width 1134 height 709
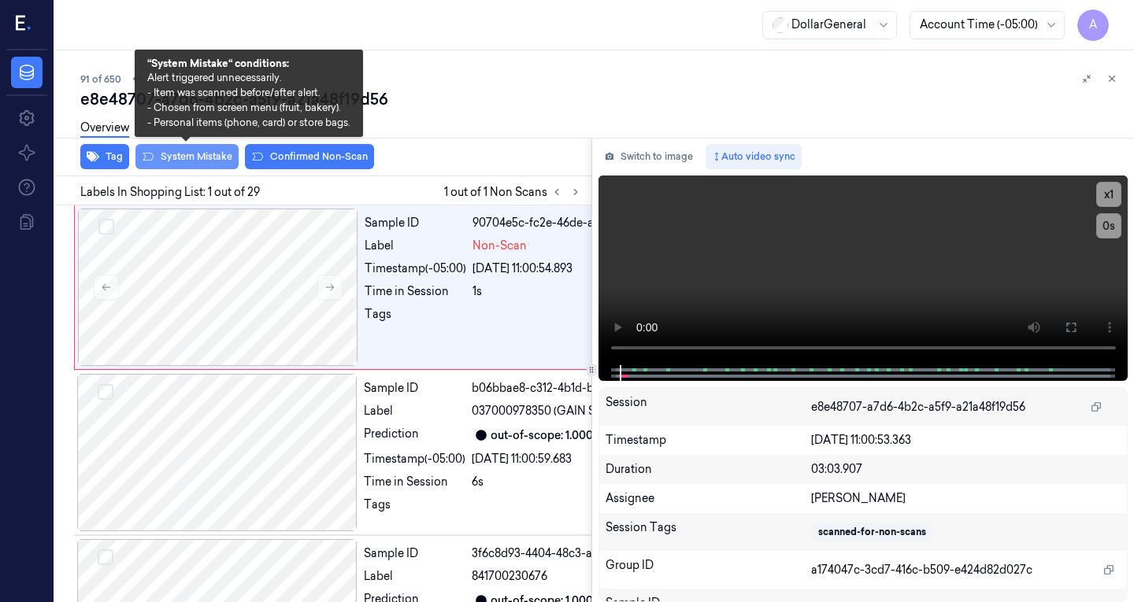
click at [174, 159] on button "System Mistake" at bounding box center [186, 156] width 103 height 25
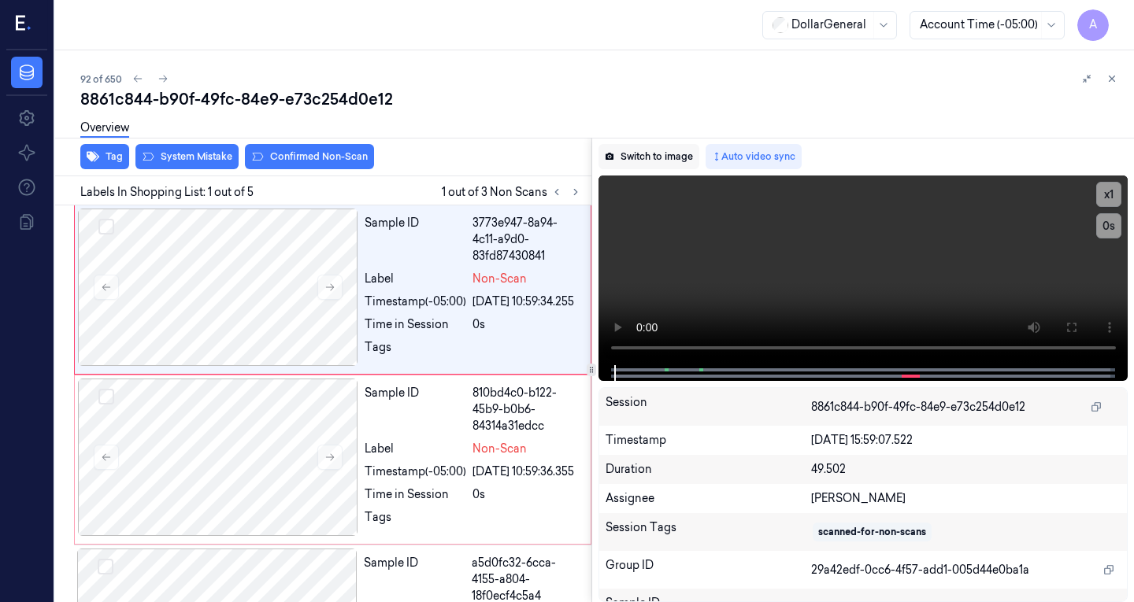
click at [665, 161] on button "Switch to image" at bounding box center [648, 156] width 101 height 25
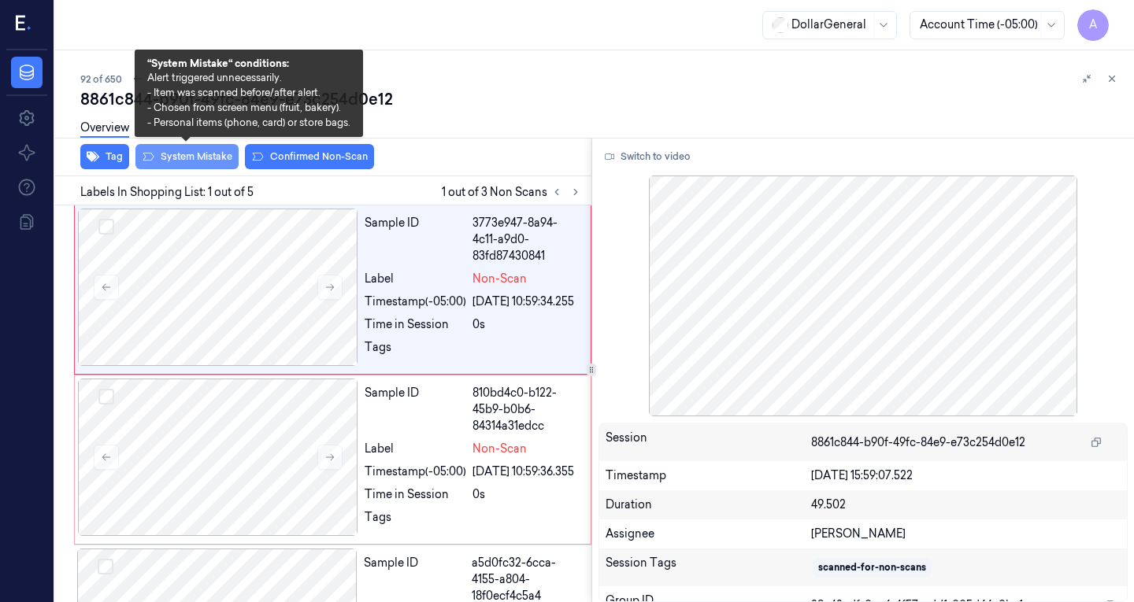
click at [190, 162] on button "System Mistake" at bounding box center [186, 156] width 103 height 25
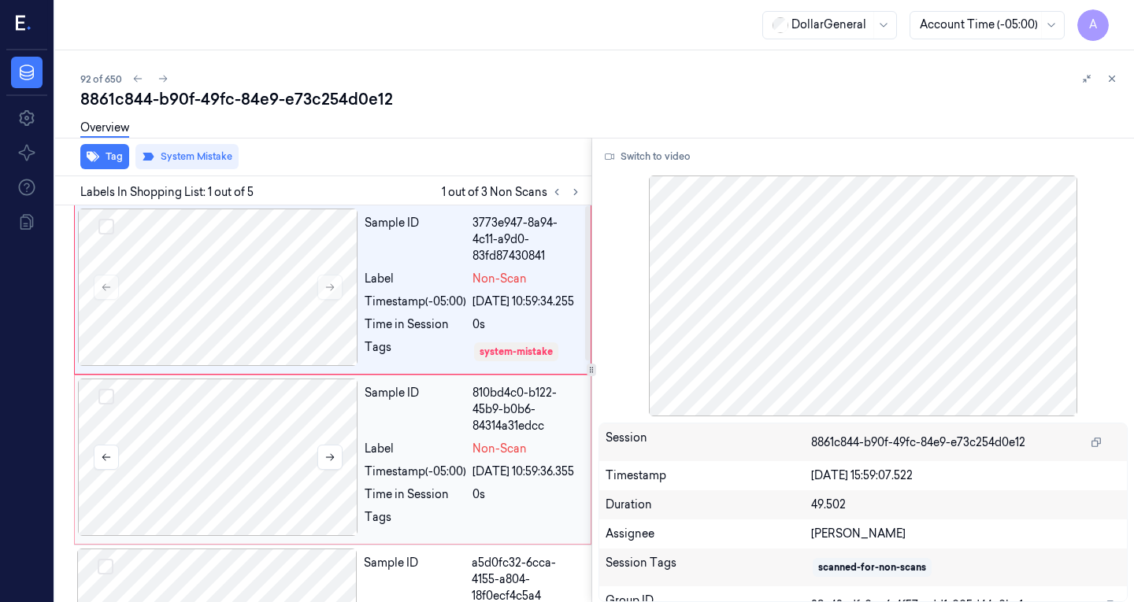
click at [209, 423] on div at bounding box center [218, 457] width 280 height 157
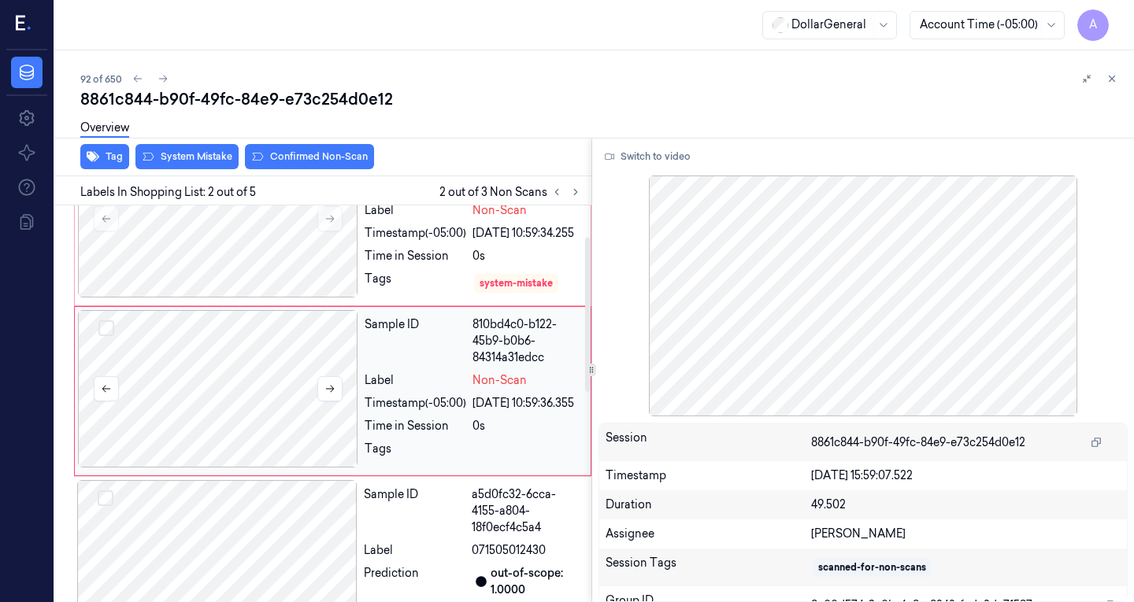
scroll to position [80, 0]
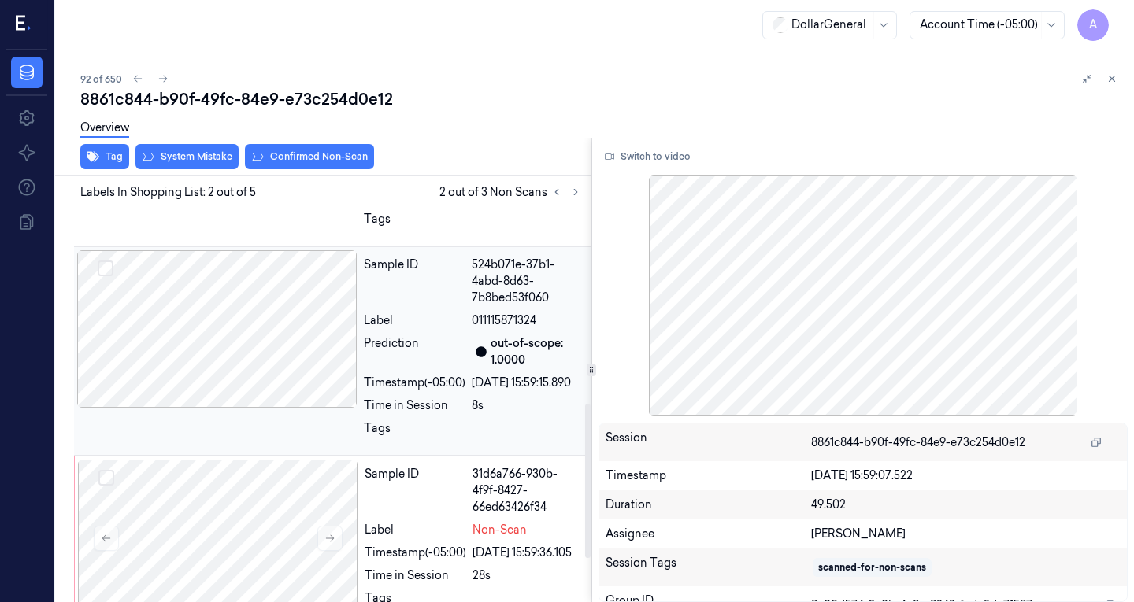
click at [283, 408] on div at bounding box center [217, 328] width 280 height 157
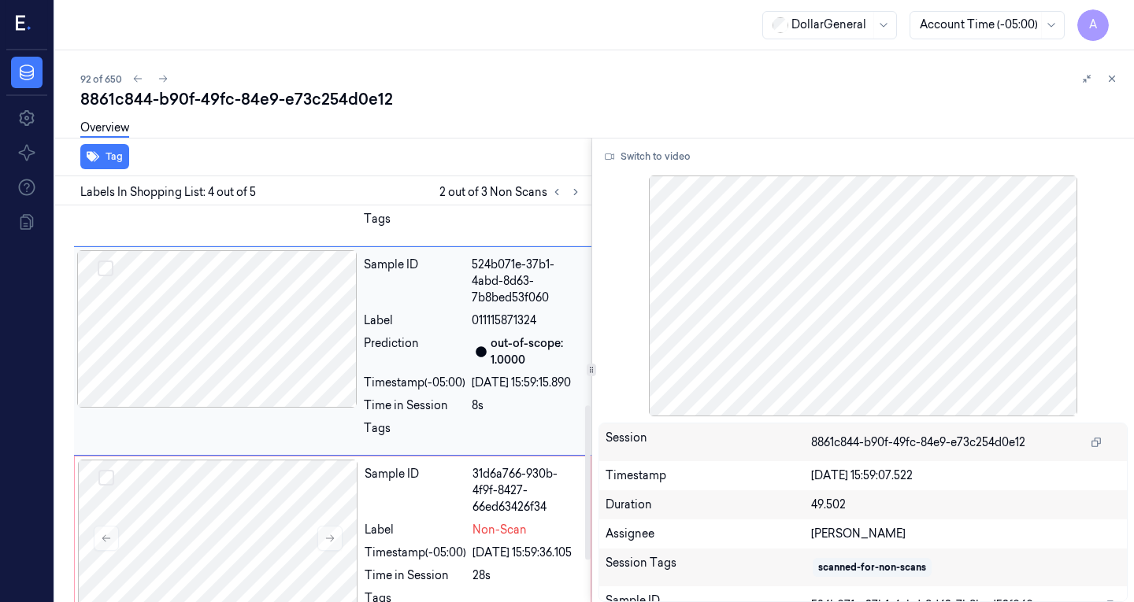
scroll to position [513, 0]
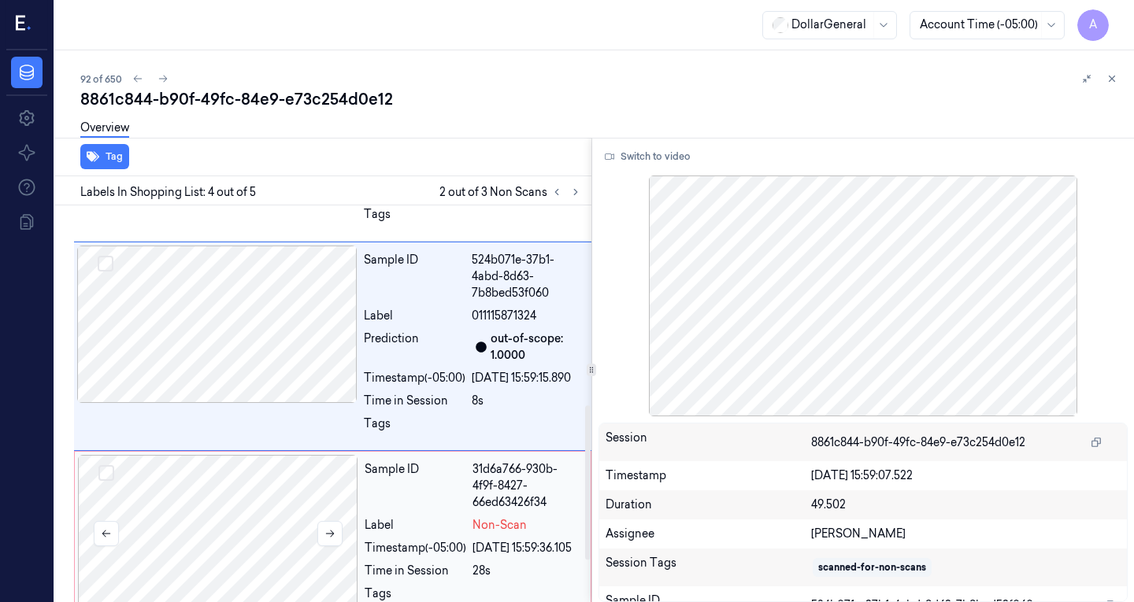
click at [217, 547] on div at bounding box center [218, 533] width 280 height 157
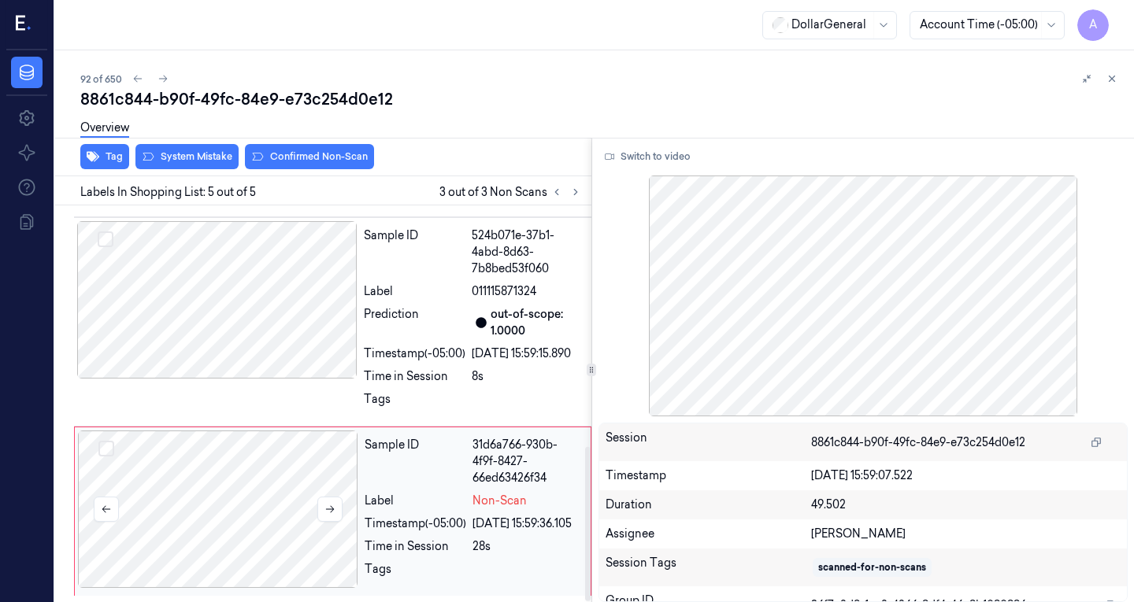
scroll to position [620, 0]
click at [266, 293] on div at bounding box center [217, 299] width 280 height 157
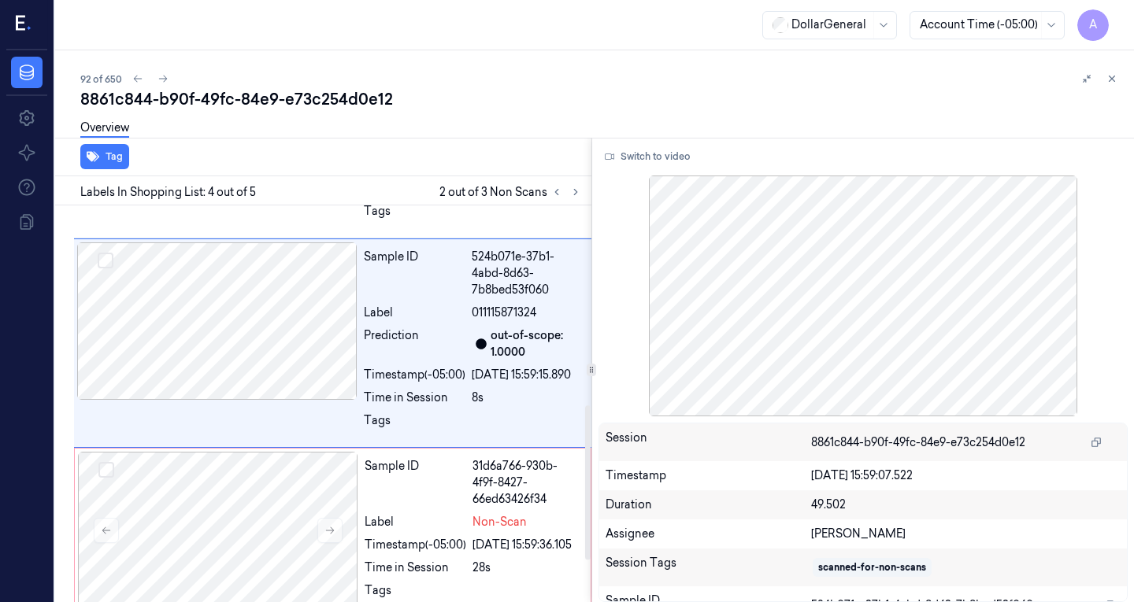
scroll to position [513, 0]
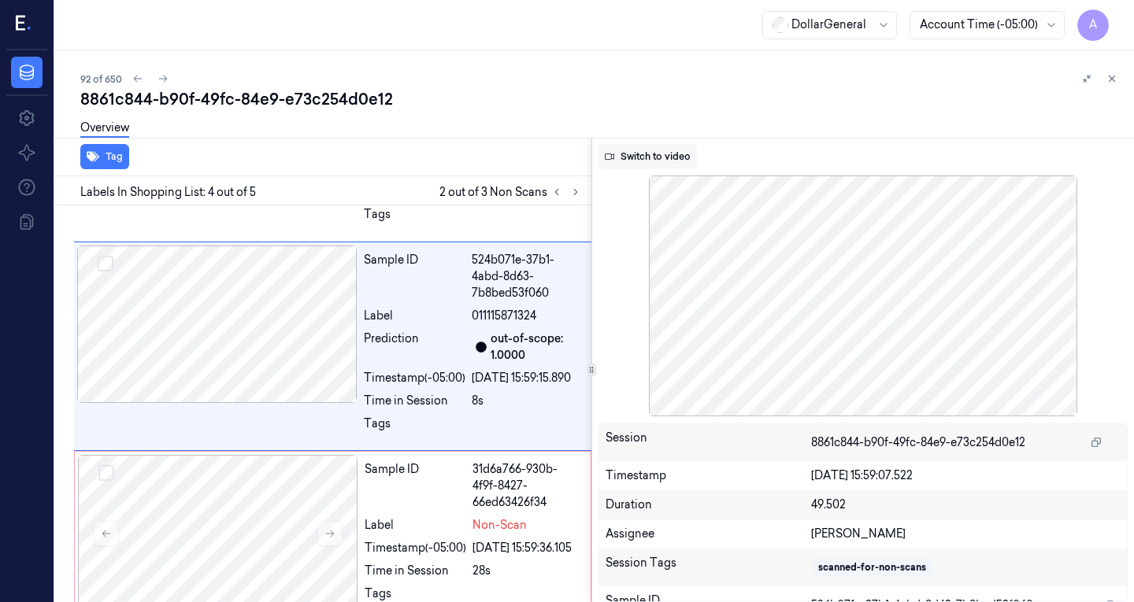
click at [665, 154] on button "Switch to video" at bounding box center [647, 156] width 98 height 25
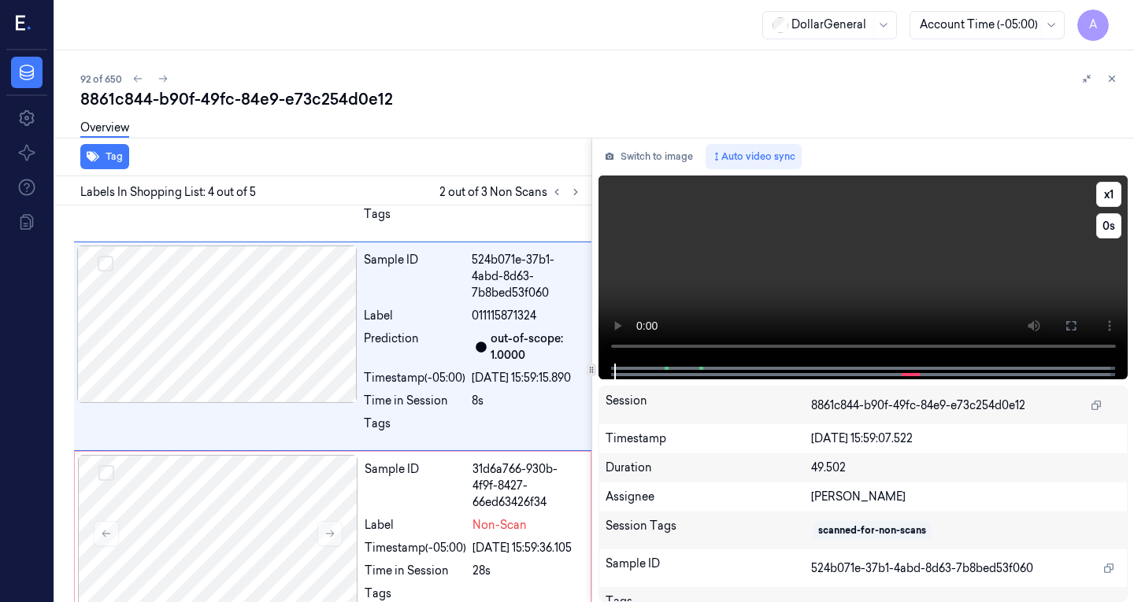
click at [713, 287] on video at bounding box center [863, 270] width 530 height 188
click at [758, 292] on video at bounding box center [863, 270] width 530 height 188
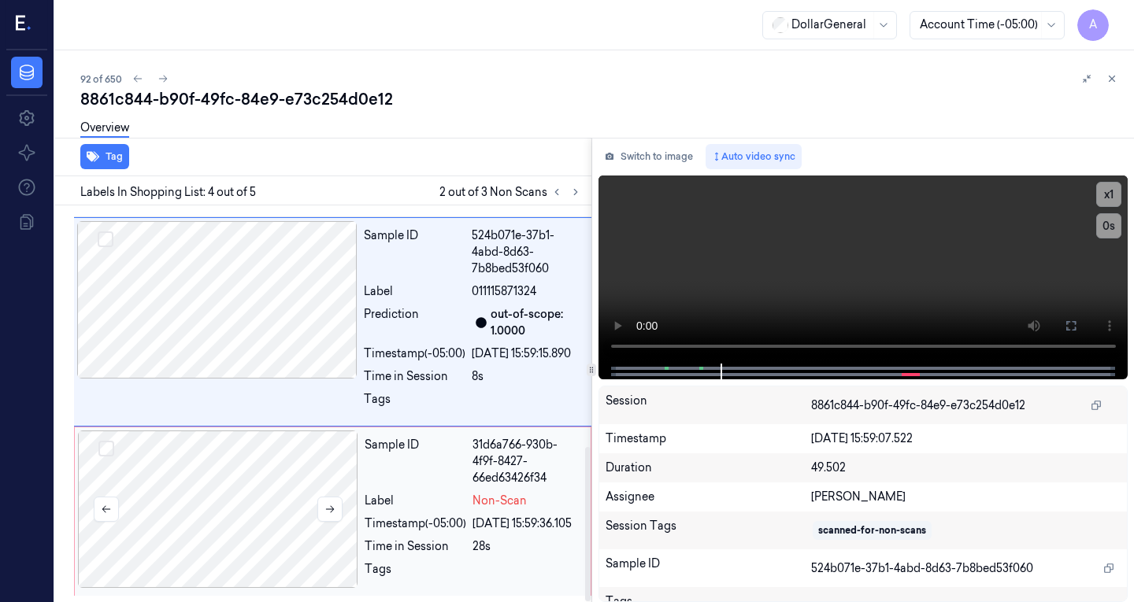
click at [236, 524] on div at bounding box center [218, 509] width 280 height 157
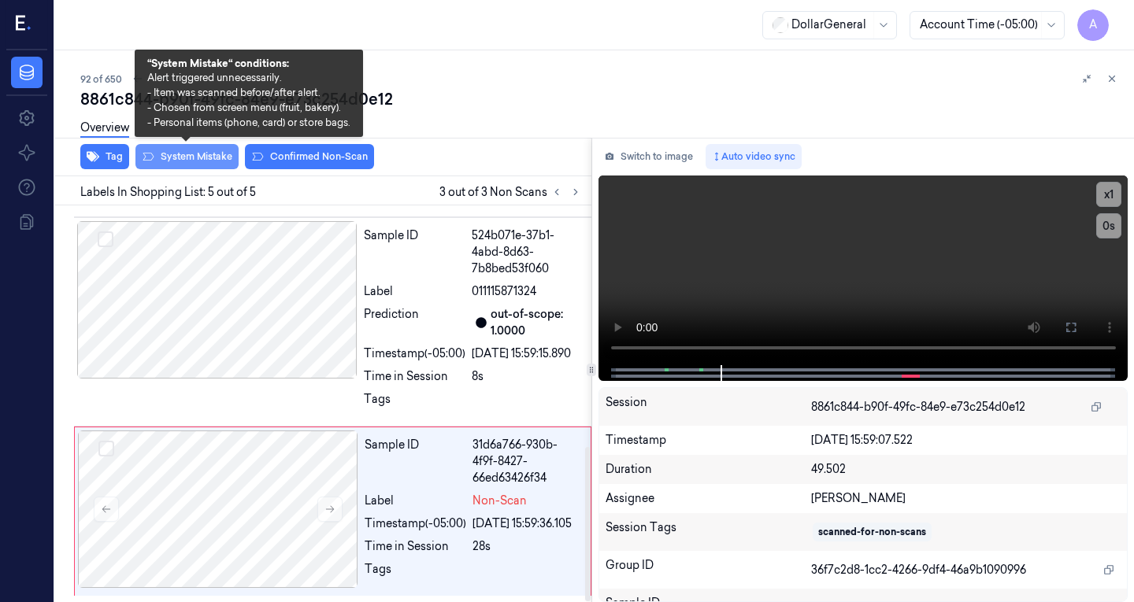
click at [189, 163] on button "System Mistake" at bounding box center [186, 156] width 103 height 25
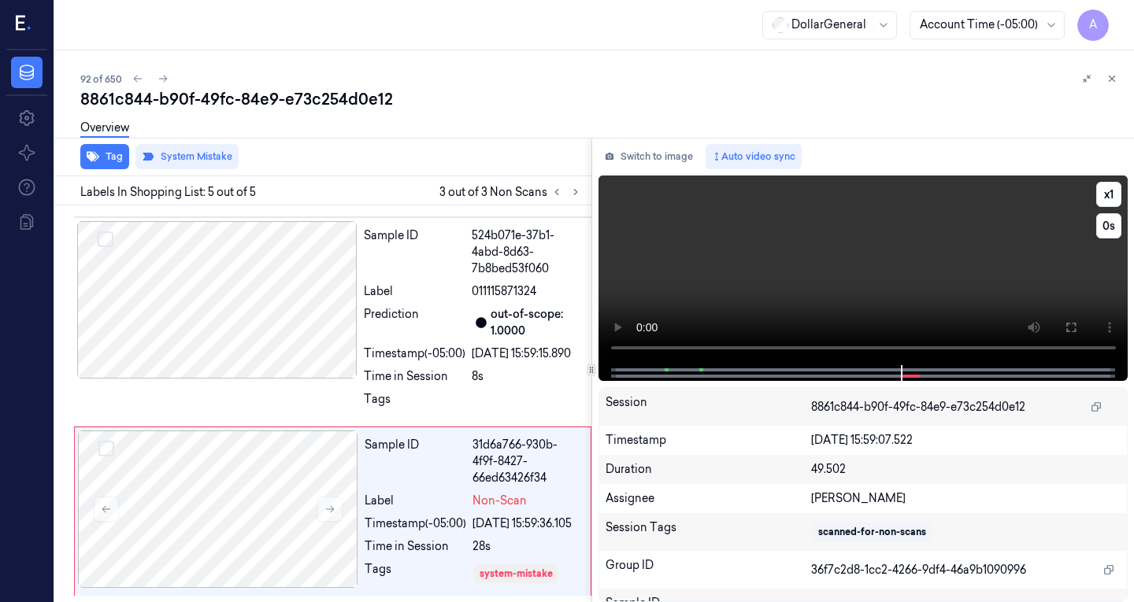
click at [848, 272] on video at bounding box center [863, 271] width 530 height 190
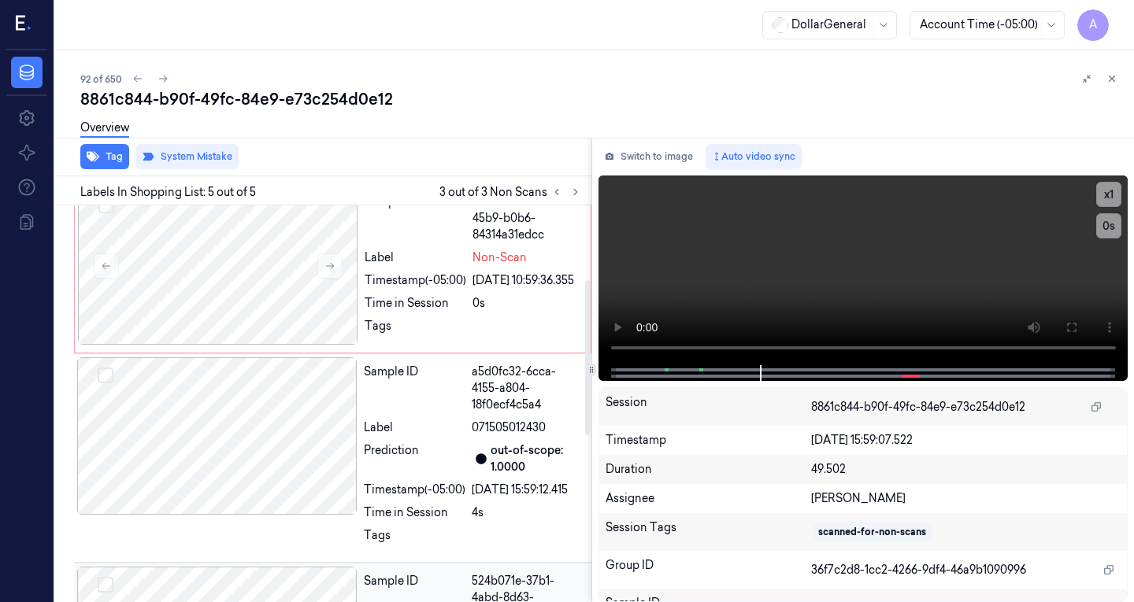
scroll to position [0, 0]
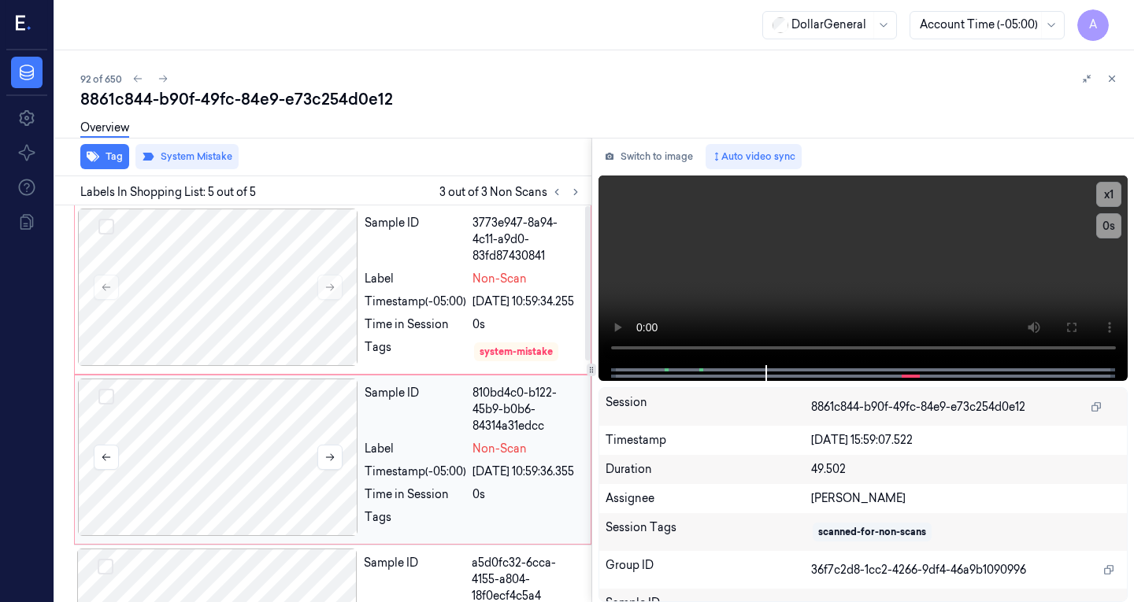
click at [248, 431] on div at bounding box center [218, 457] width 280 height 157
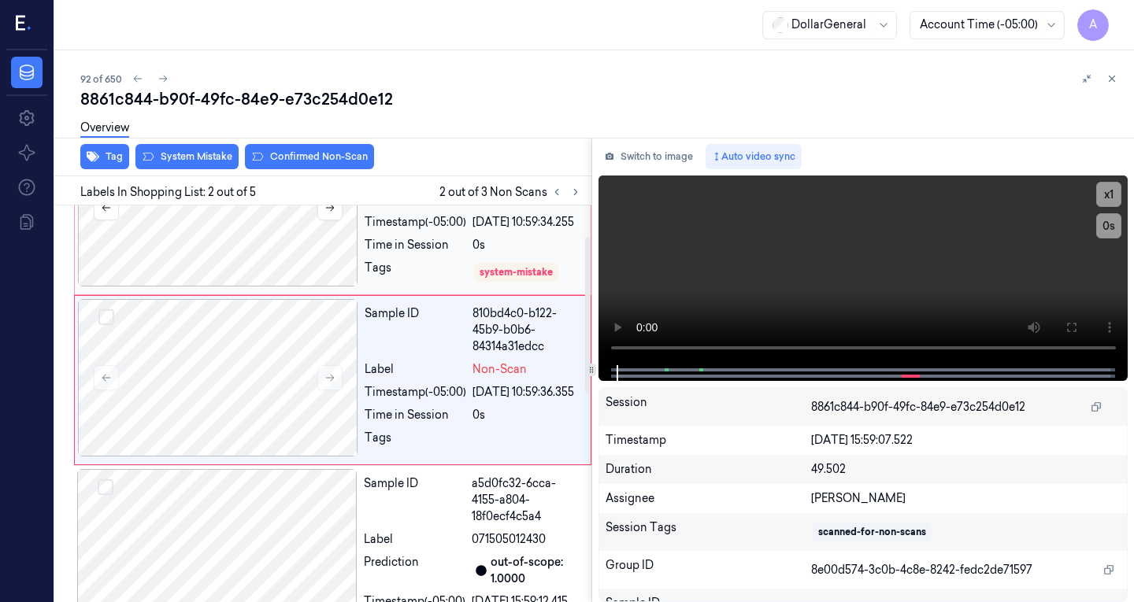
scroll to position [80, 0]
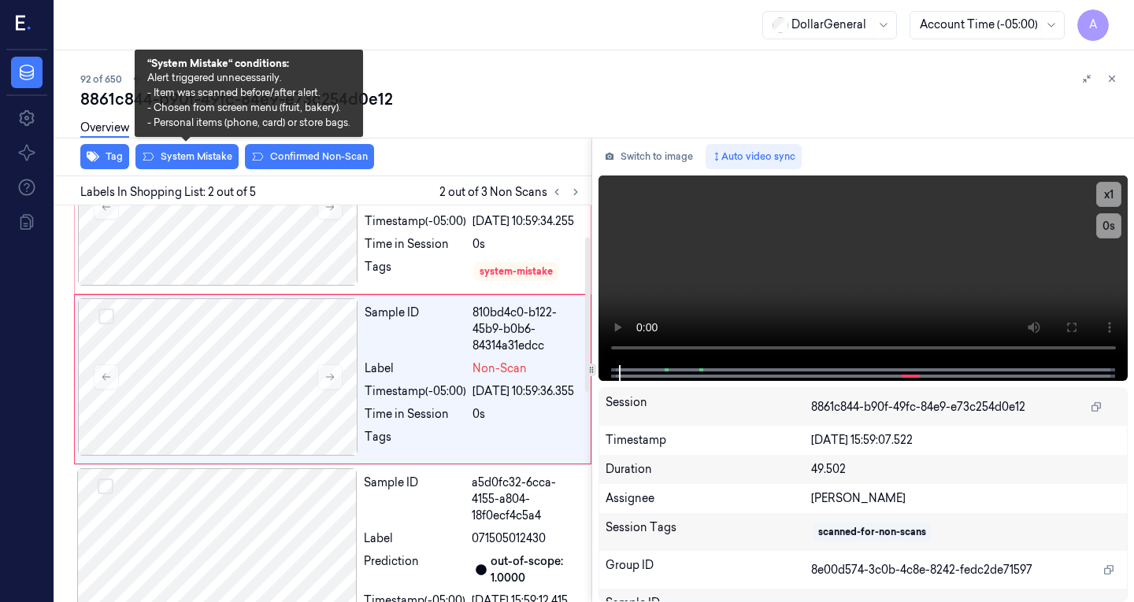
click at [191, 150] on div "Overview" at bounding box center [600, 130] width 1041 height 40
click at [193, 157] on button "System Mistake" at bounding box center [186, 156] width 103 height 25
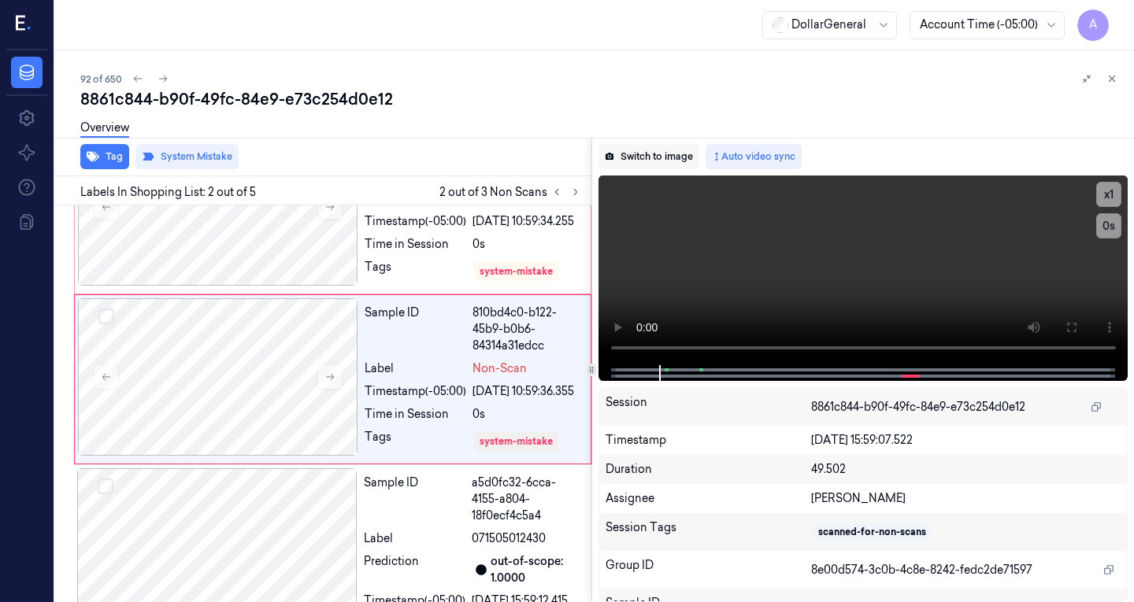
click at [631, 150] on button "Switch to image" at bounding box center [648, 156] width 101 height 25
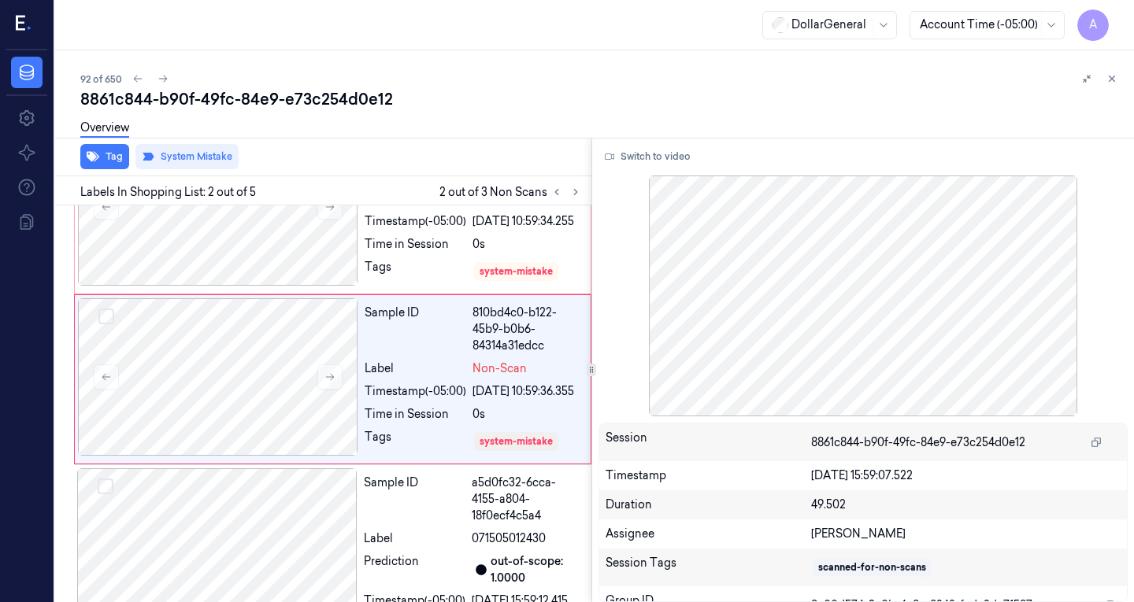
click at [602, 94] on div "8861c844-b90f-49fc-84e9-e73c254d0e12" at bounding box center [600, 99] width 1041 height 22
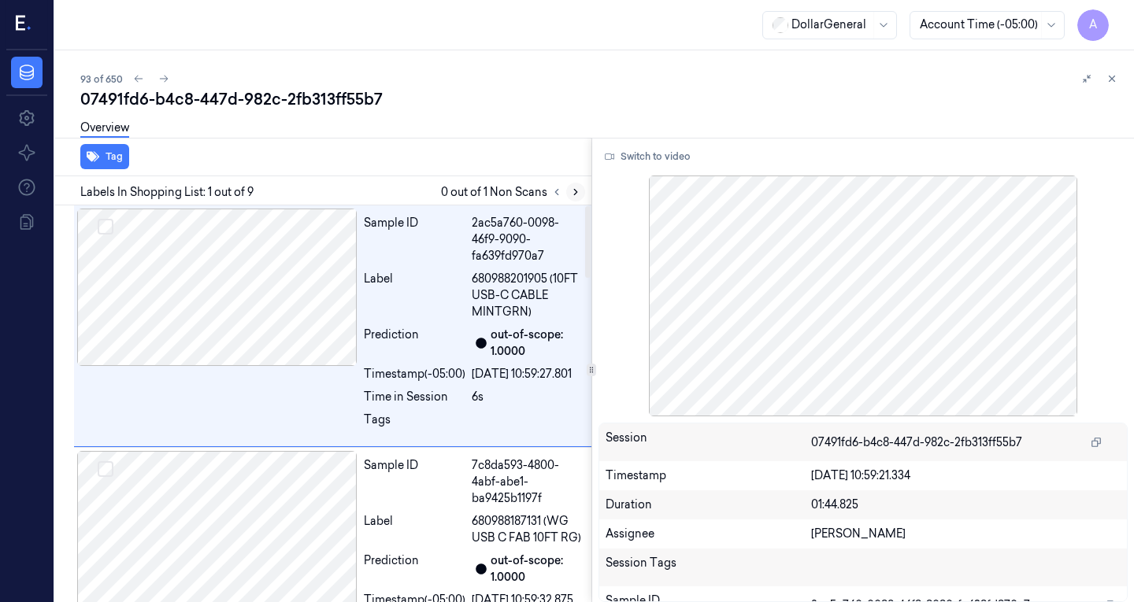
click at [577, 197] on icon at bounding box center [575, 192] width 11 height 11
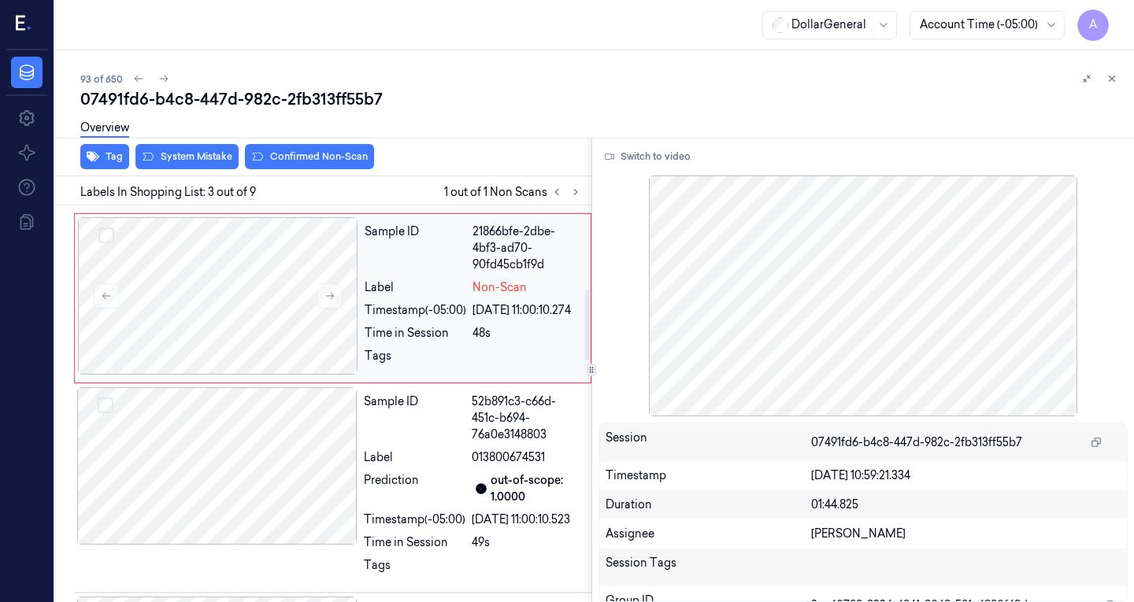
scroll to position [457, 0]
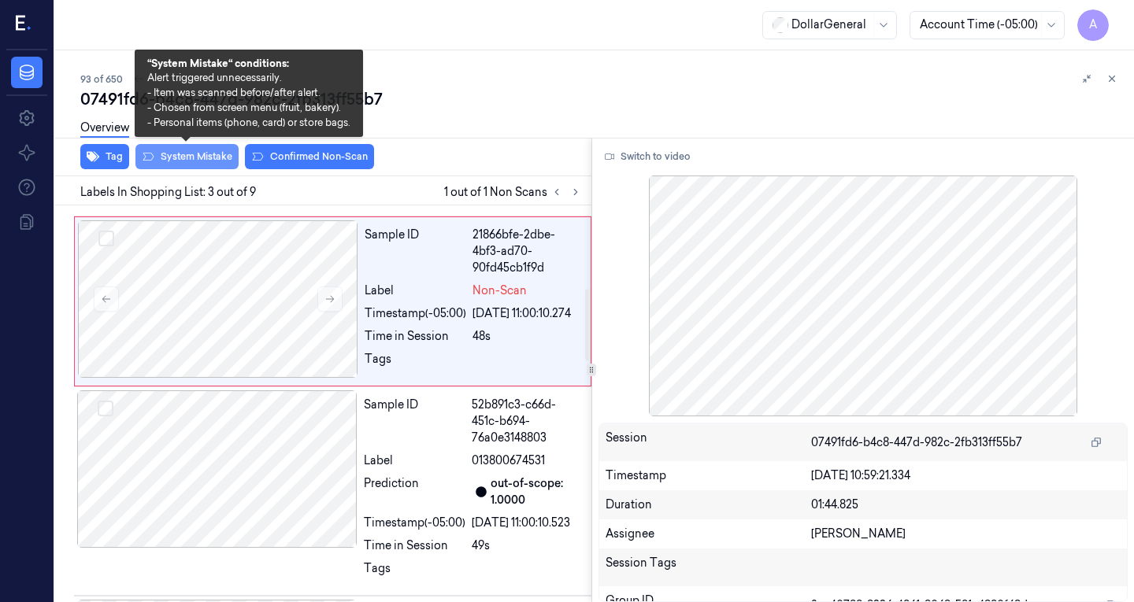
click at [200, 161] on button "System Mistake" at bounding box center [186, 156] width 103 height 25
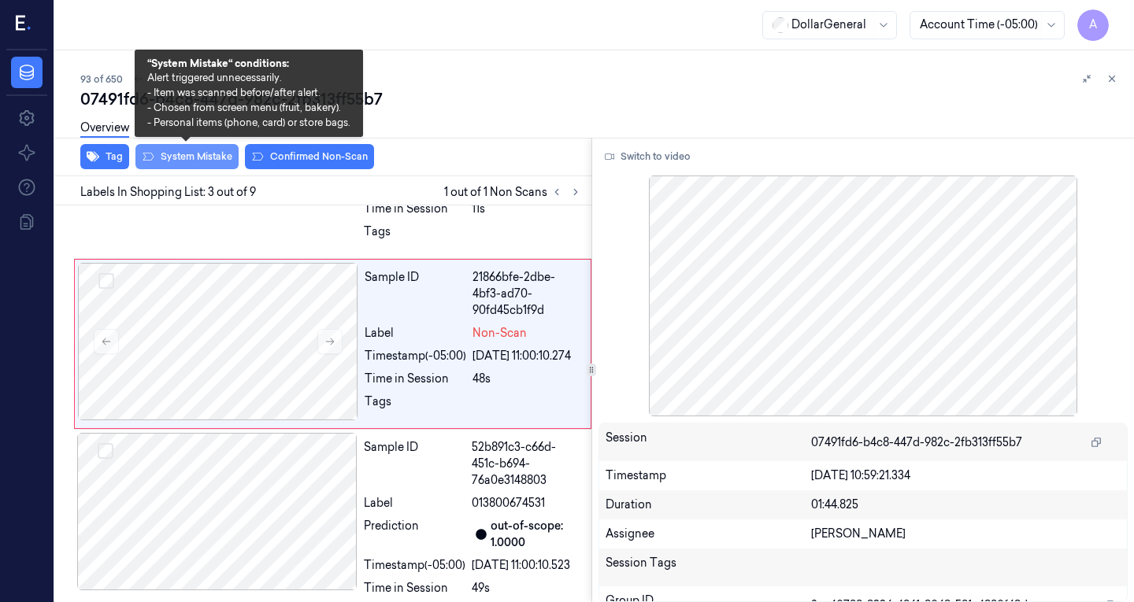
scroll to position [412, 0]
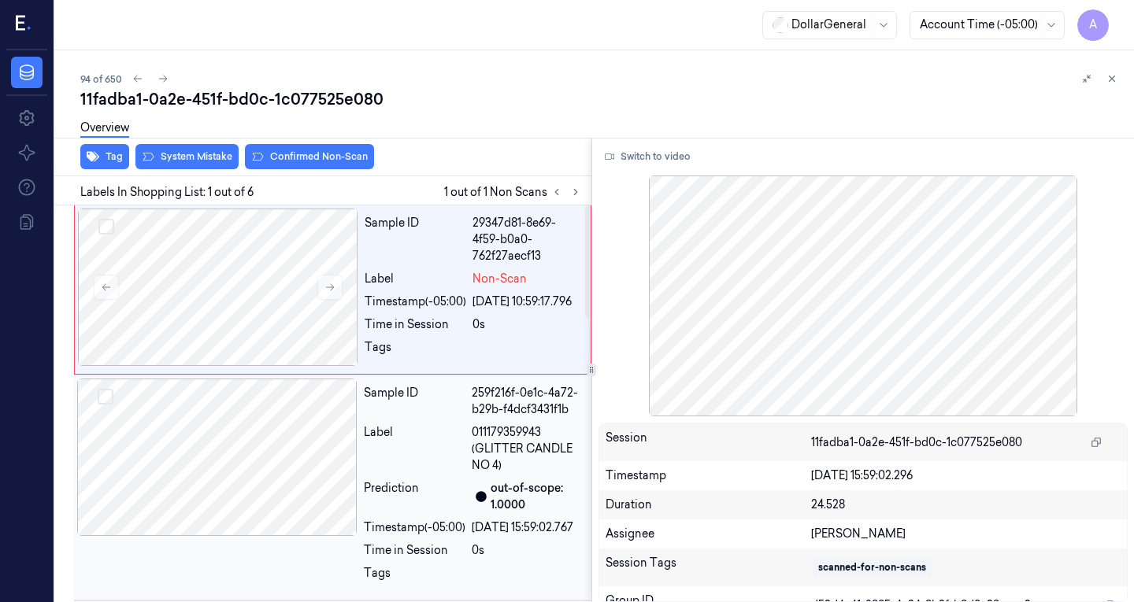
click at [231, 486] on div at bounding box center [217, 457] width 280 height 157
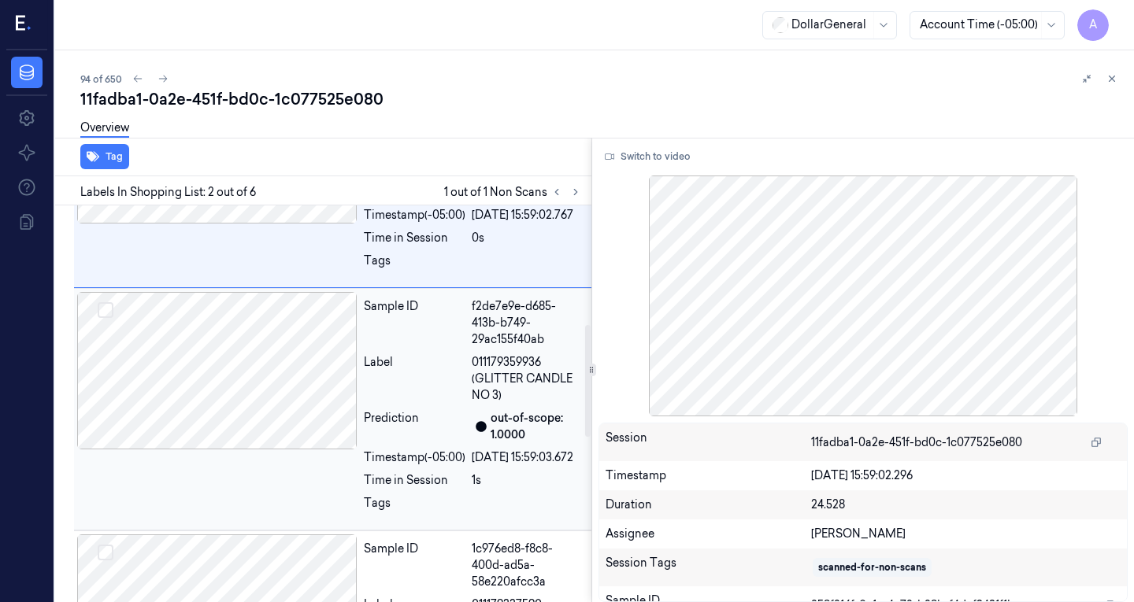
scroll to position [564, 0]
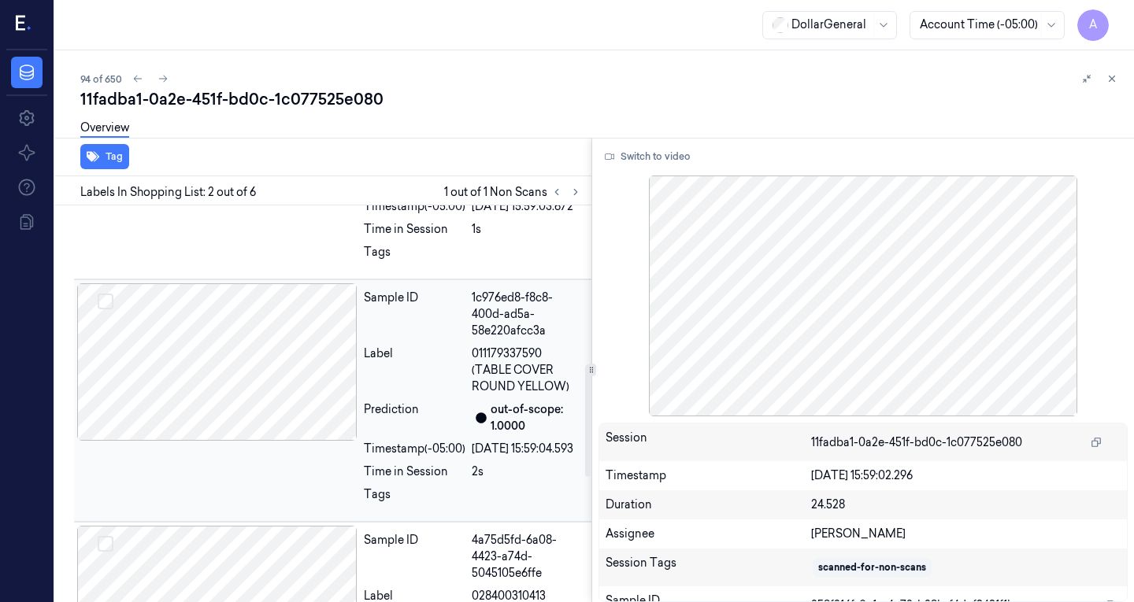
click at [271, 441] on div at bounding box center [217, 361] width 280 height 157
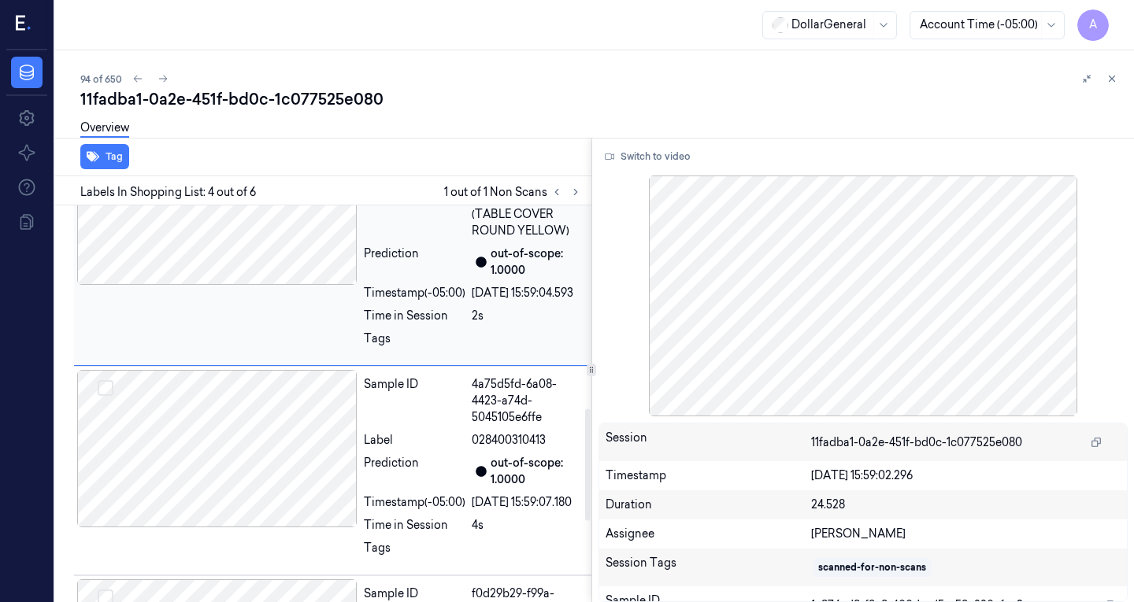
click at [271, 448] on div at bounding box center [217, 448] width 280 height 157
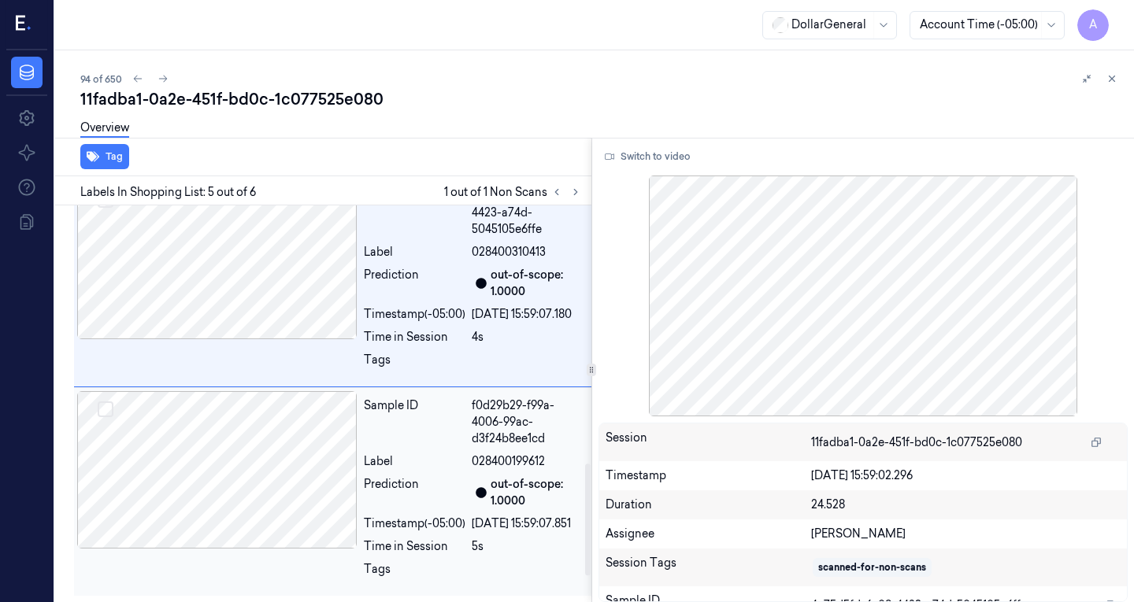
click at [260, 499] on div at bounding box center [217, 469] width 280 height 157
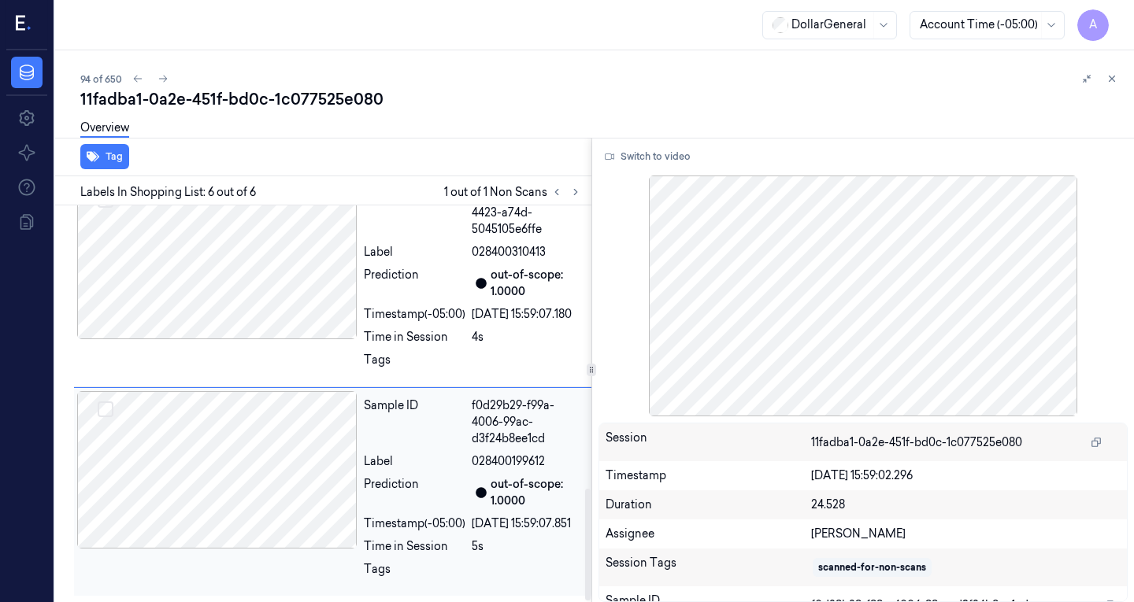
scroll to position [1007, 0]
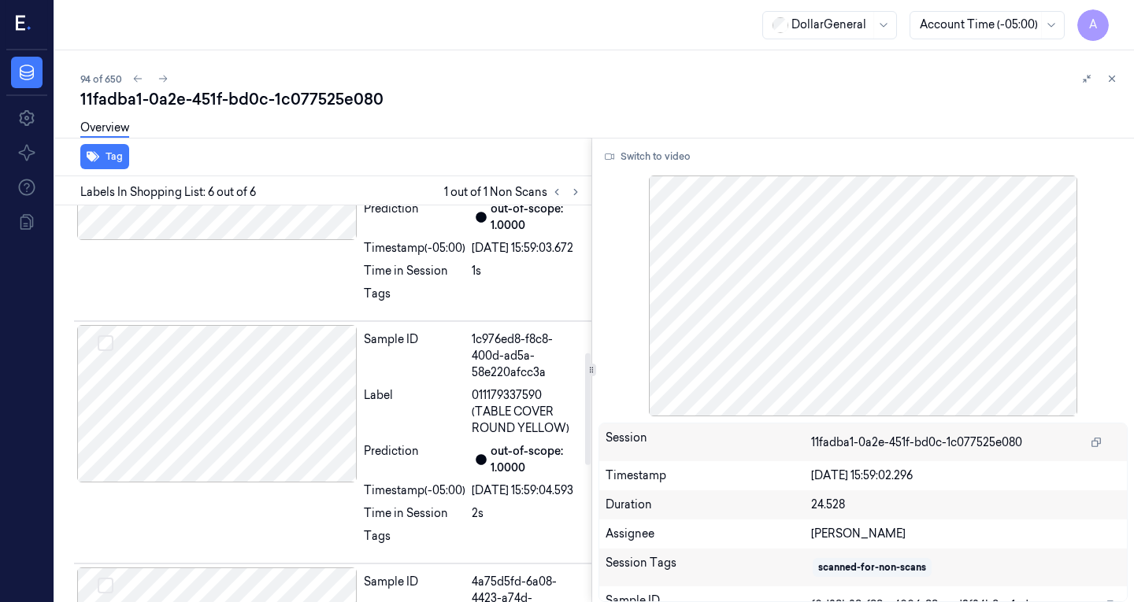
click at [260, 483] on div at bounding box center [217, 403] width 280 height 157
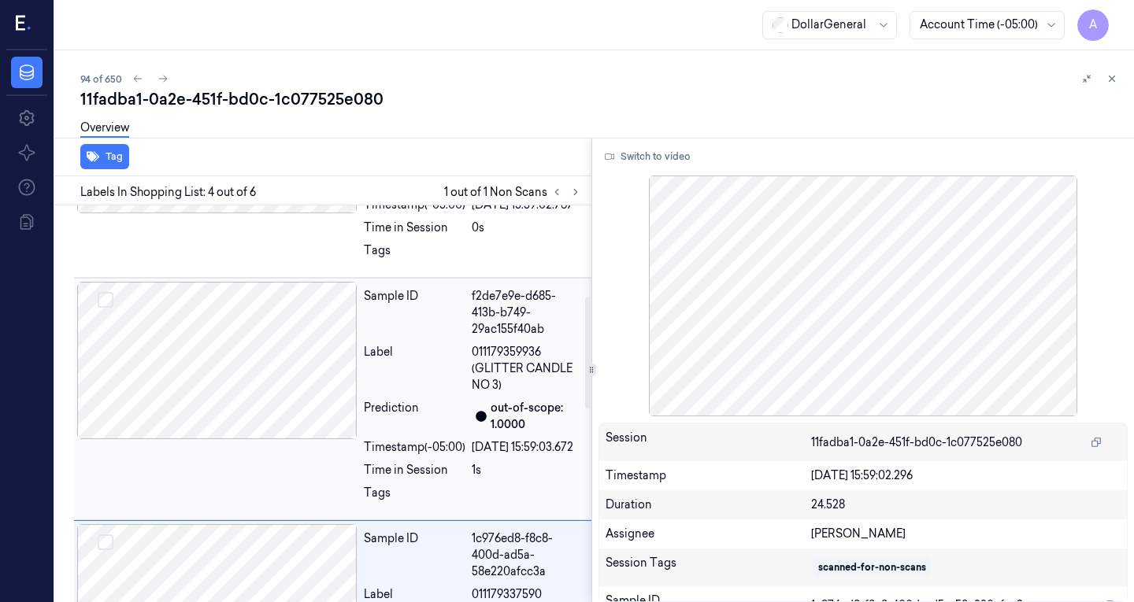
click at [239, 388] on div at bounding box center [217, 360] width 280 height 157
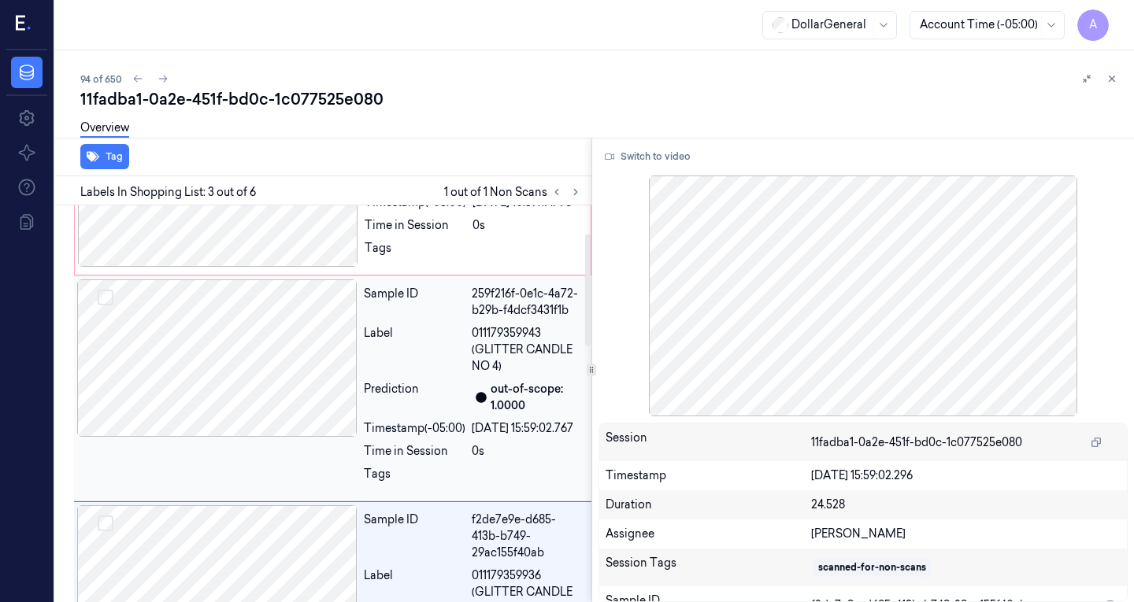
click at [285, 317] on div at bounding box center [217, 358] width 280 height 157
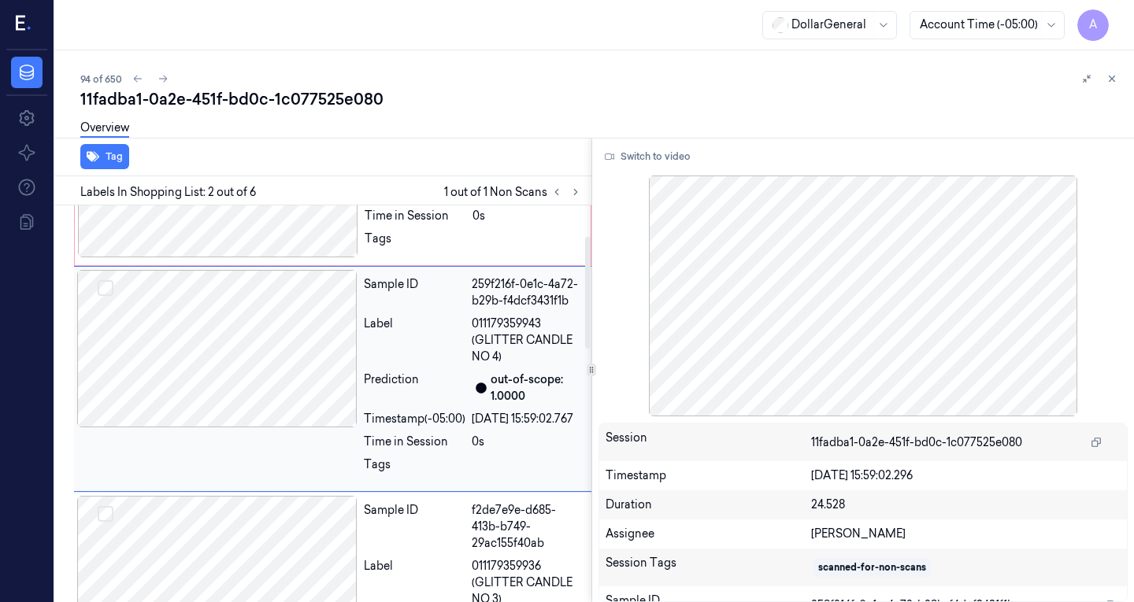
scroll to position [0, 0]
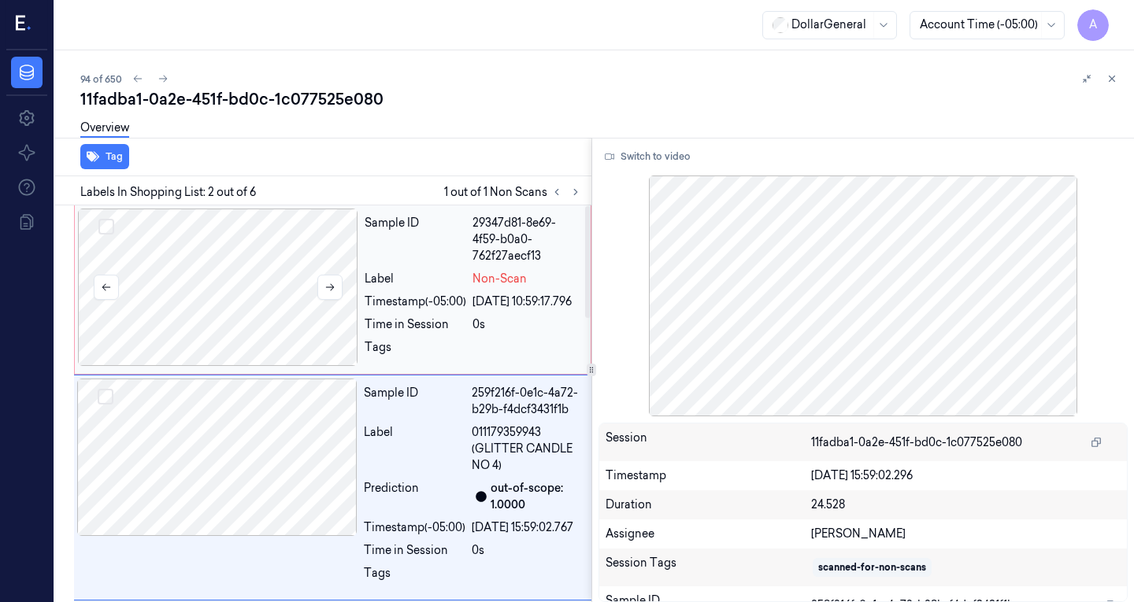
click at [281, 257] on div at bounding box center [218, 287] width 280 height 157
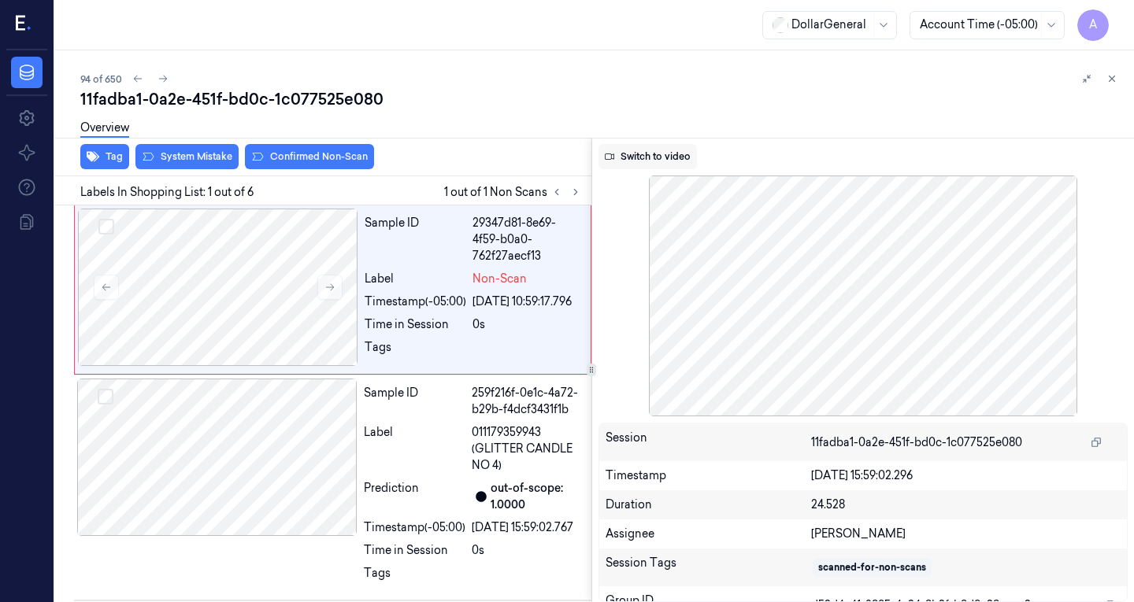
click at [647, 163] on button "Switch to video" at bounding box center [647, 156] width 98 height 25
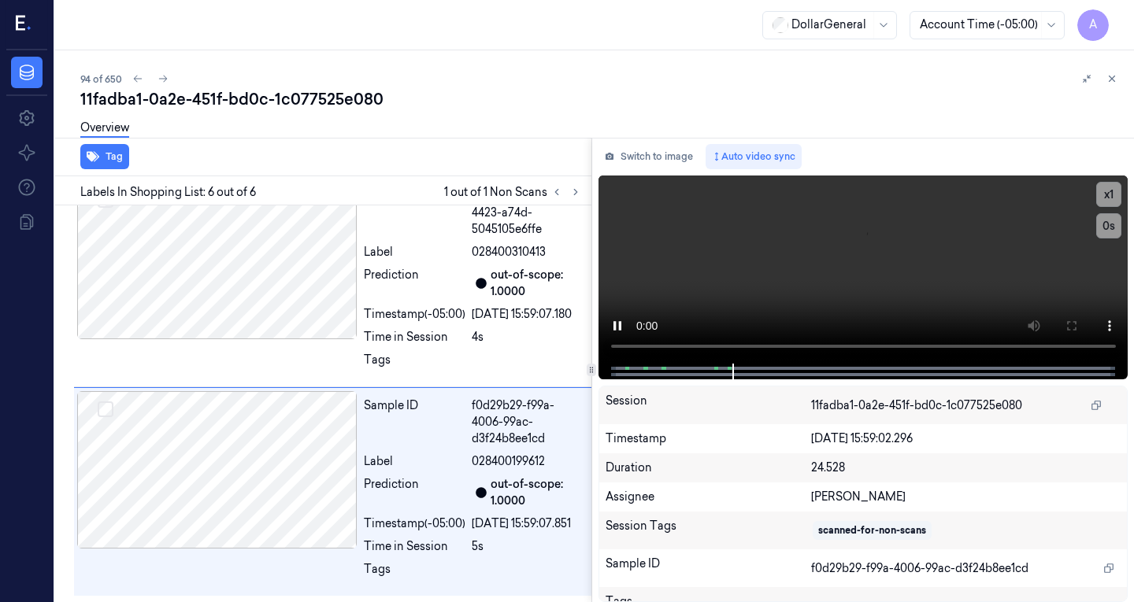
scroll to position [1007, 0]
click at [768, 261] on video at bounding box center [863, 270] width 530 height 188
click at [261, 463] on div at bounding box center [217, 469] width 280 height 157
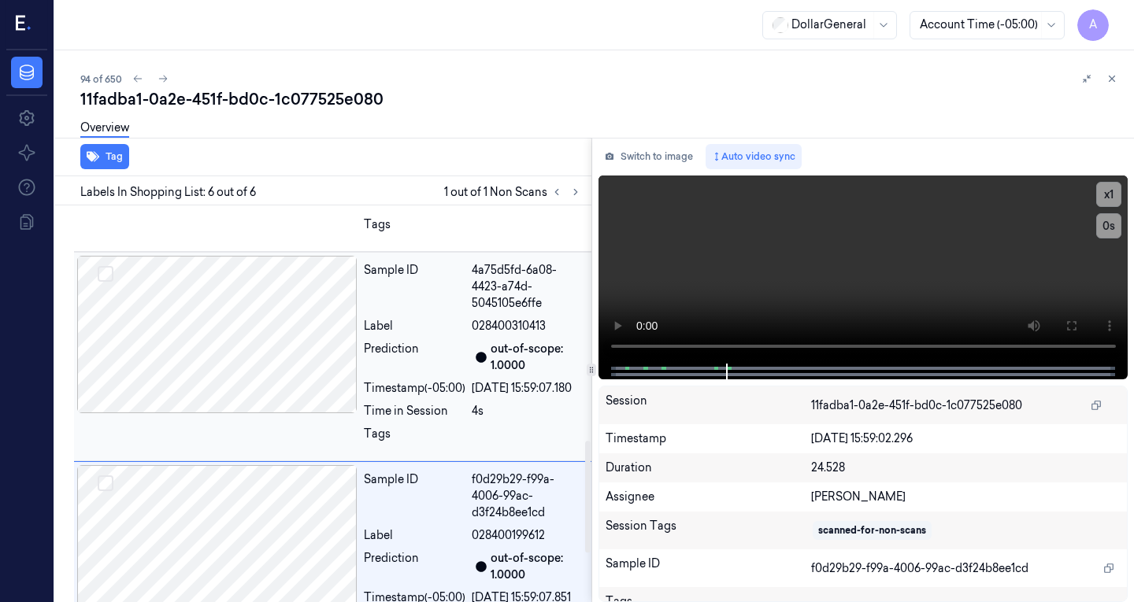
click at [243, 413] on div at bounding box center [217, 334] width 280 height 157
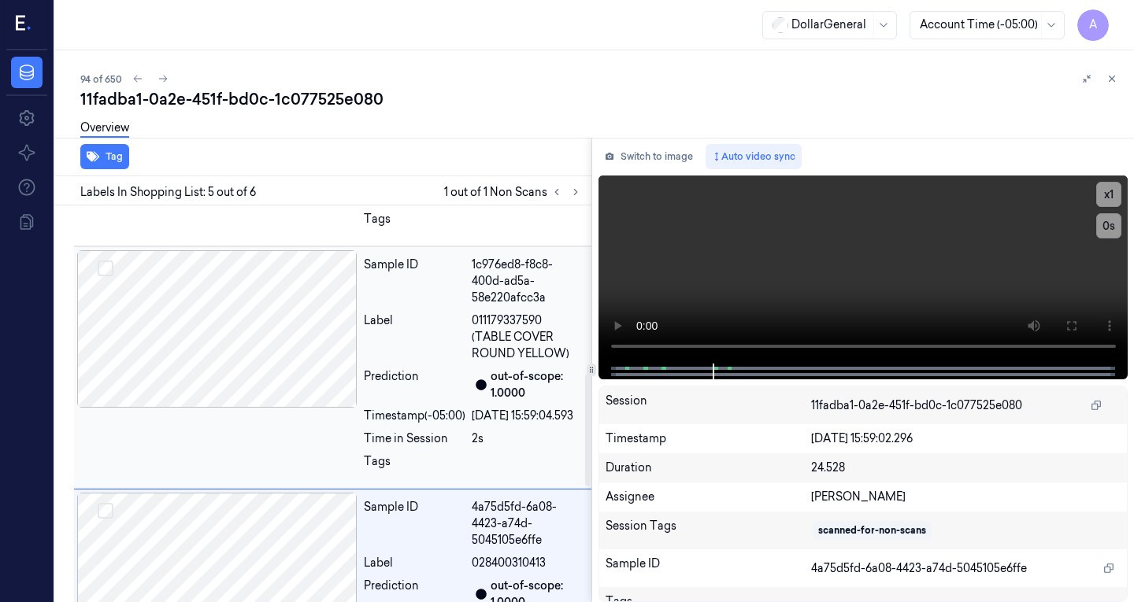
click at [233, 402] on div at bounding box center [217, 328] width 280 height 157
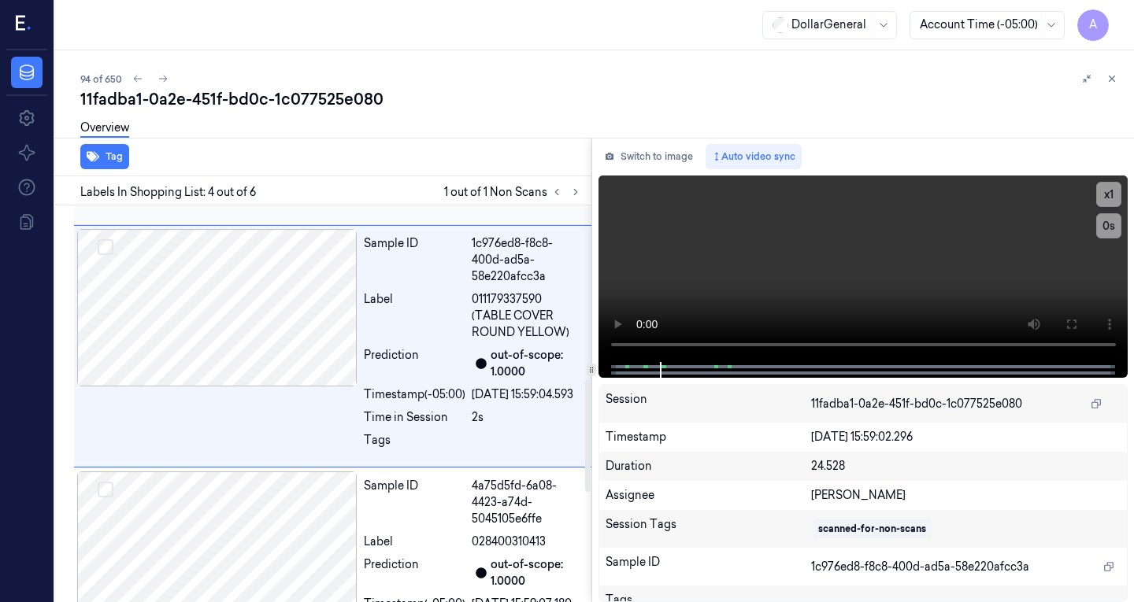
scroll to position [614, 0]
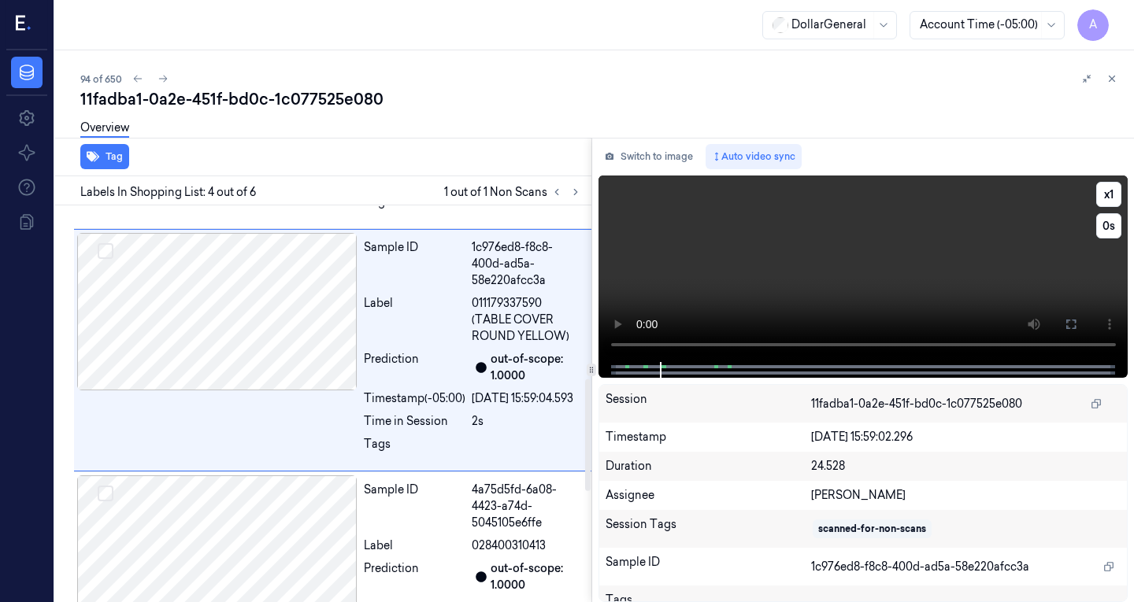
click at [727, 284] on video at bounding box center [863, 269] width 530 height 187
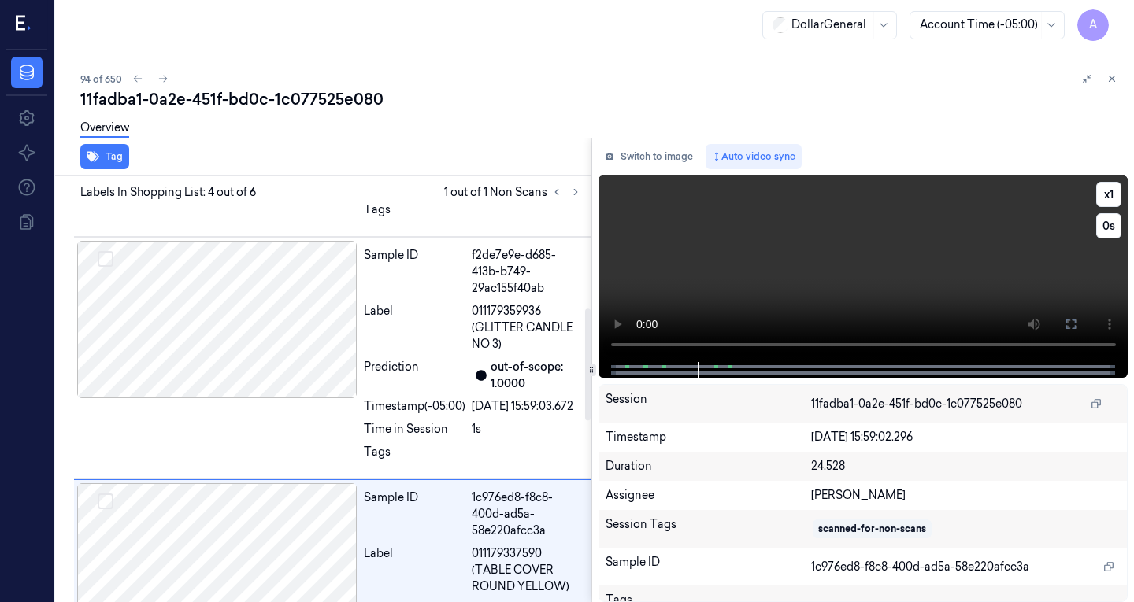
click at [757, 210] on video at bounding box center [863, 269] width 530 height 187
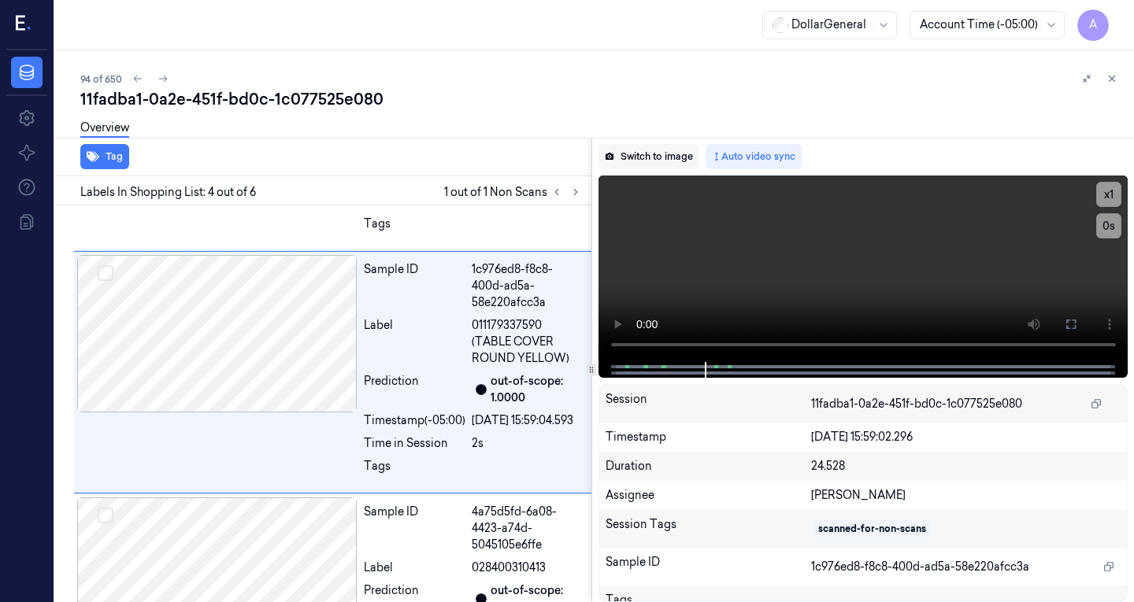
click at [651, 155] on button "Switch to image" at bounding box center [648, 156] width 101 height 25
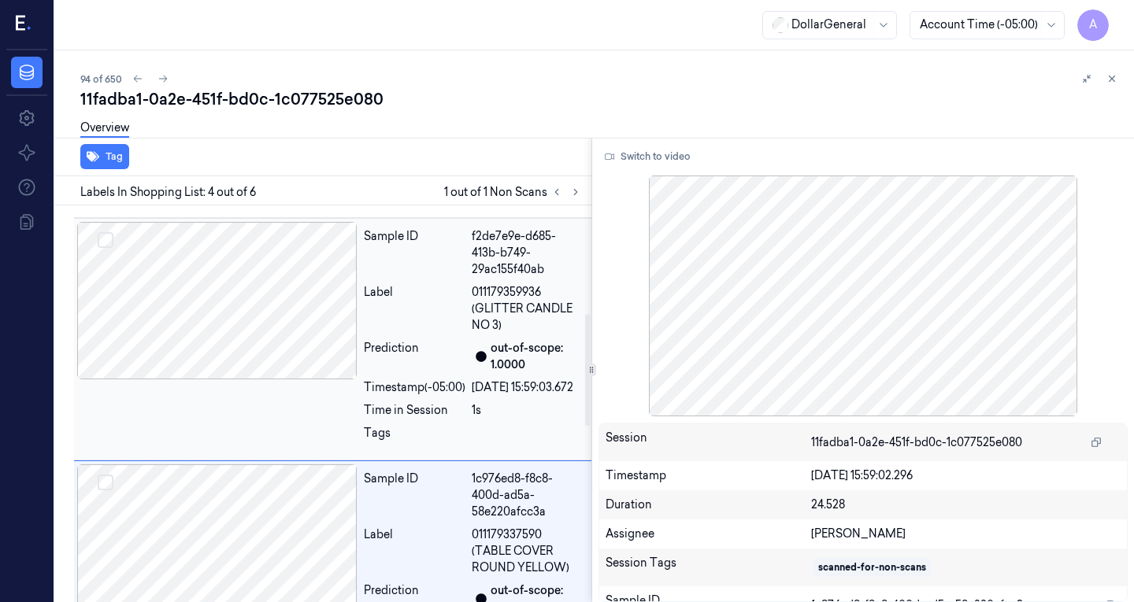
click at [284, 353] on div at bounding box center [217, 300] width 280 height 157
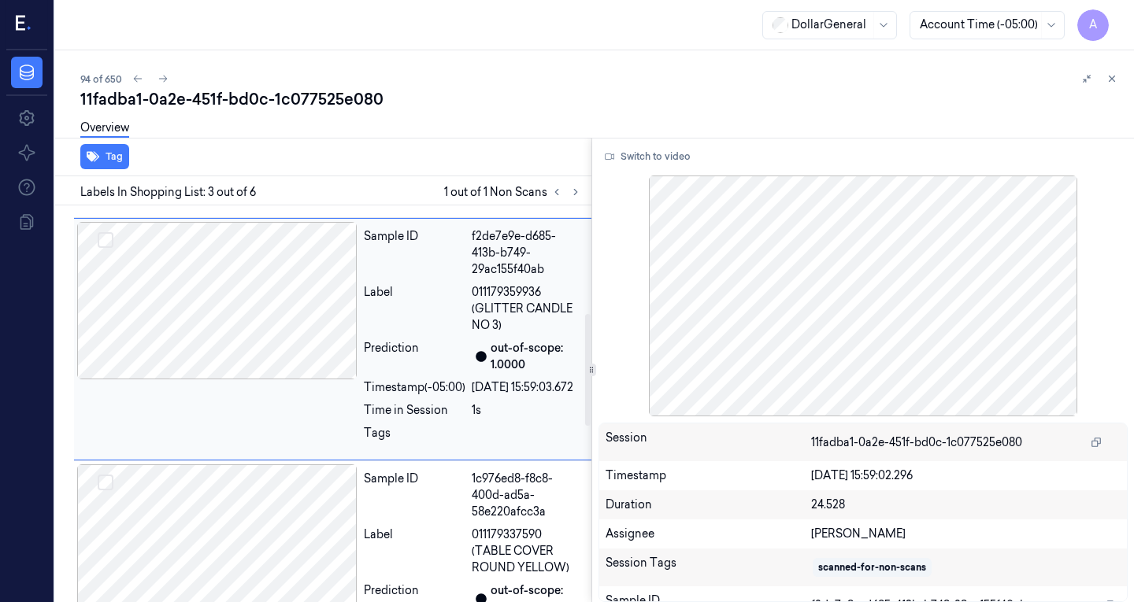
scroll to position [359, 0]
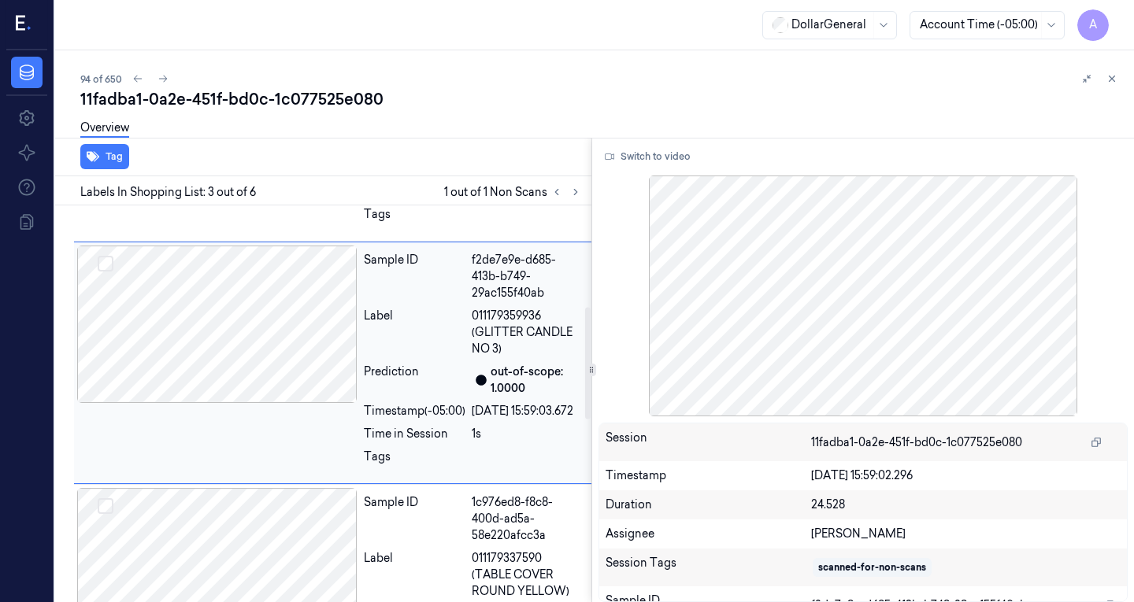
click at [289, 313] on div at bounding box center [217, 324] width 280 height 157
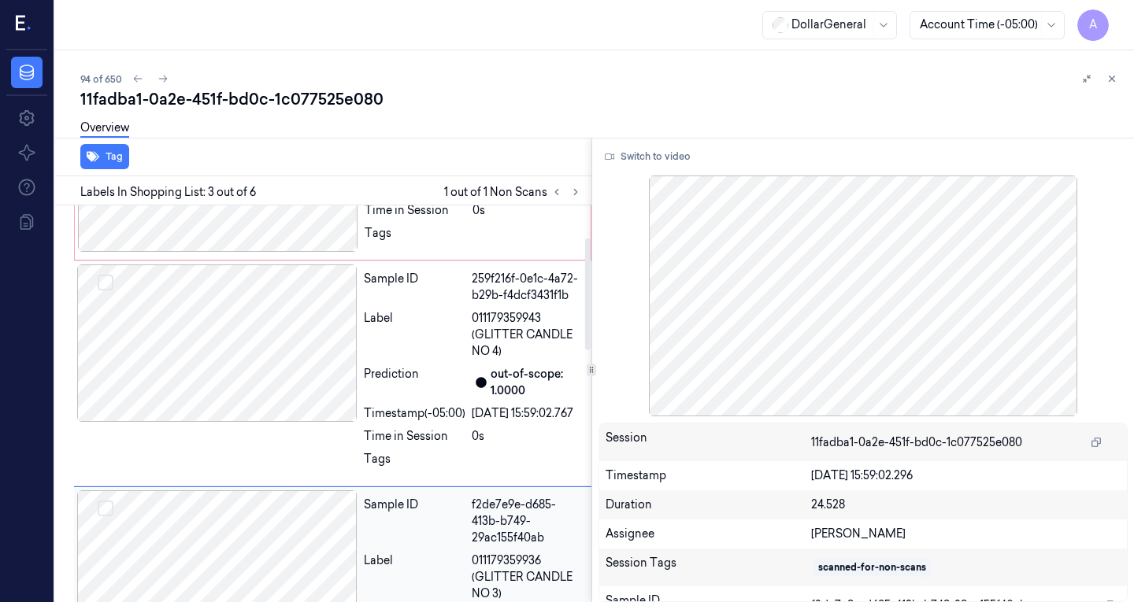
scroll to position [113, 0]
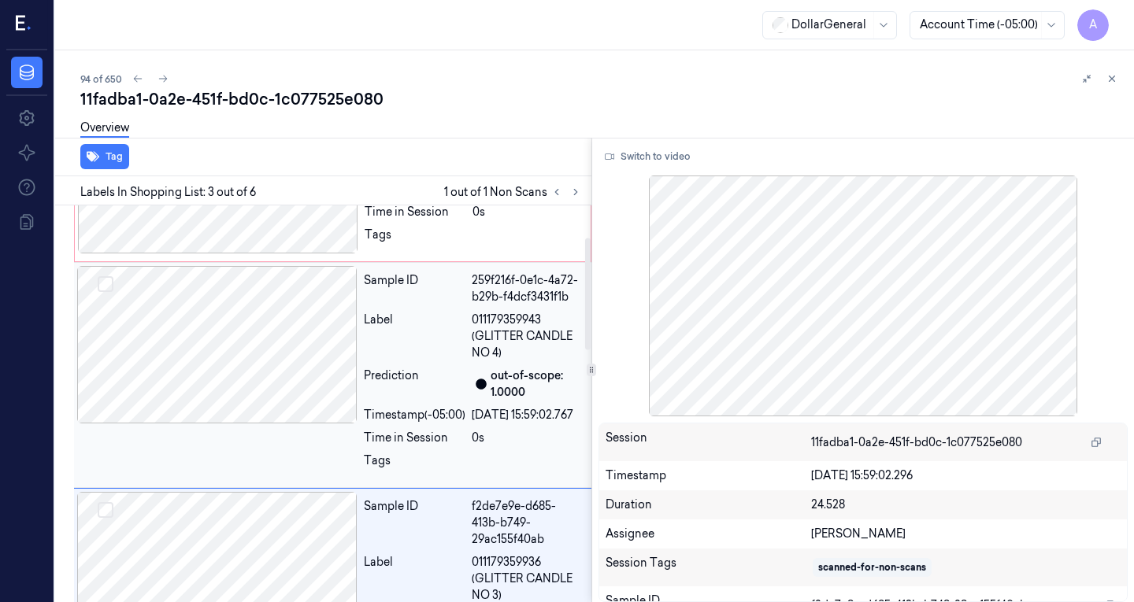
click at [290, 313] on div at bounding box center [217, 344] width 280 height 157
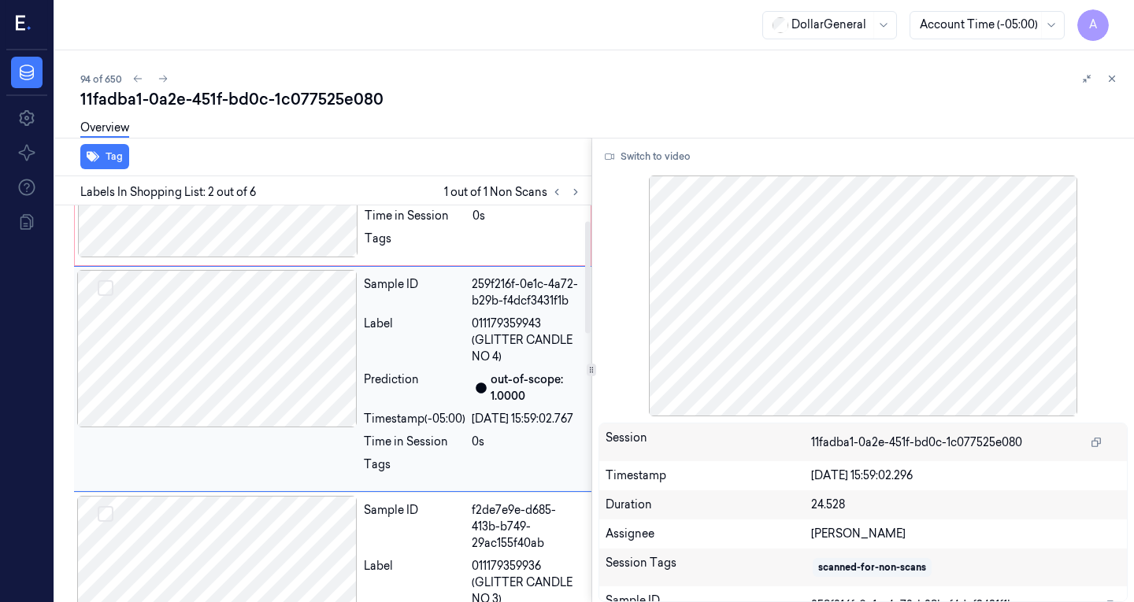
scroll to position [0, 0]
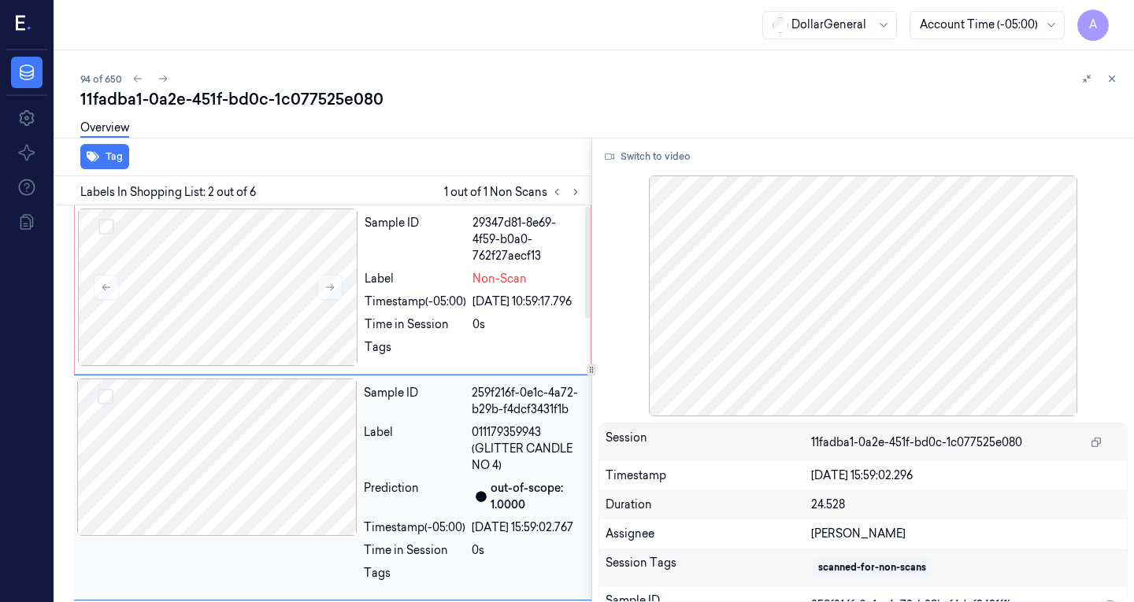
click at [290, 329] on div at bounding box center [218, 287] width 280 height 157
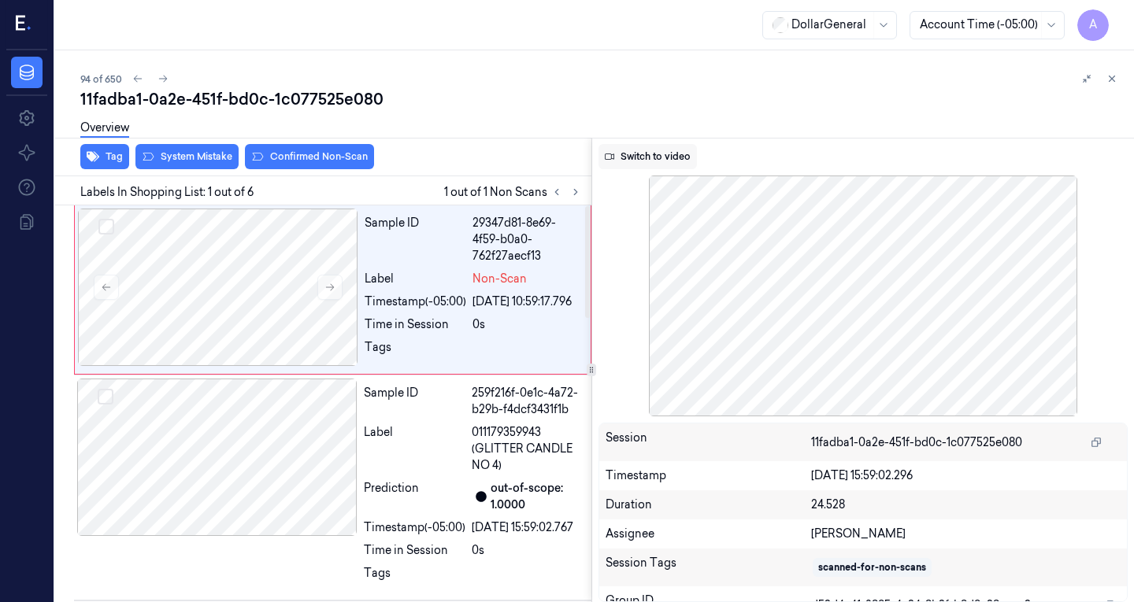
click at [649, 162] on button "Switch to video" at bounding box center [647, 156] width 98 height 25
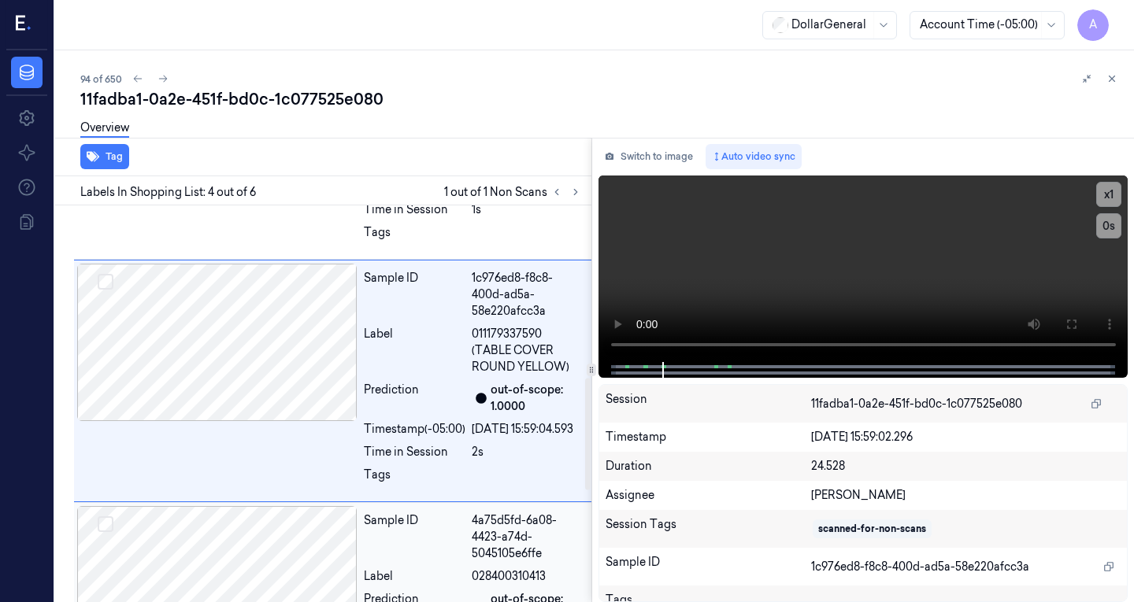
scroll to position [618, 0]
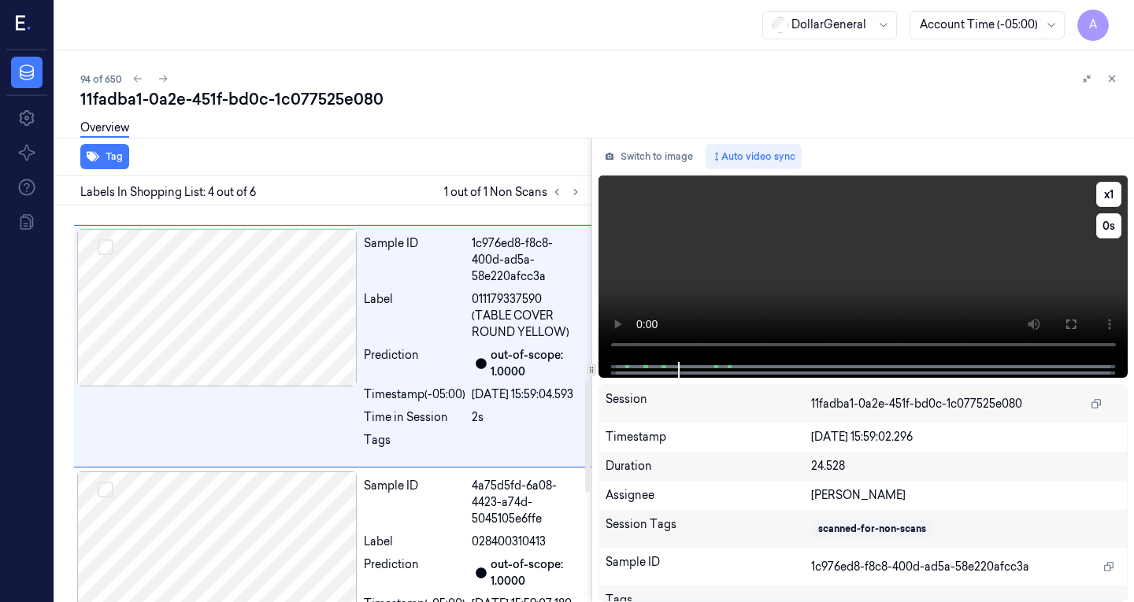
click at [753, 220] on video at bounding box center [863, 269] width 530 height 187
click at [638, 157] on button "Switch to image" at bounding box center [648, 156] width 101 height 25
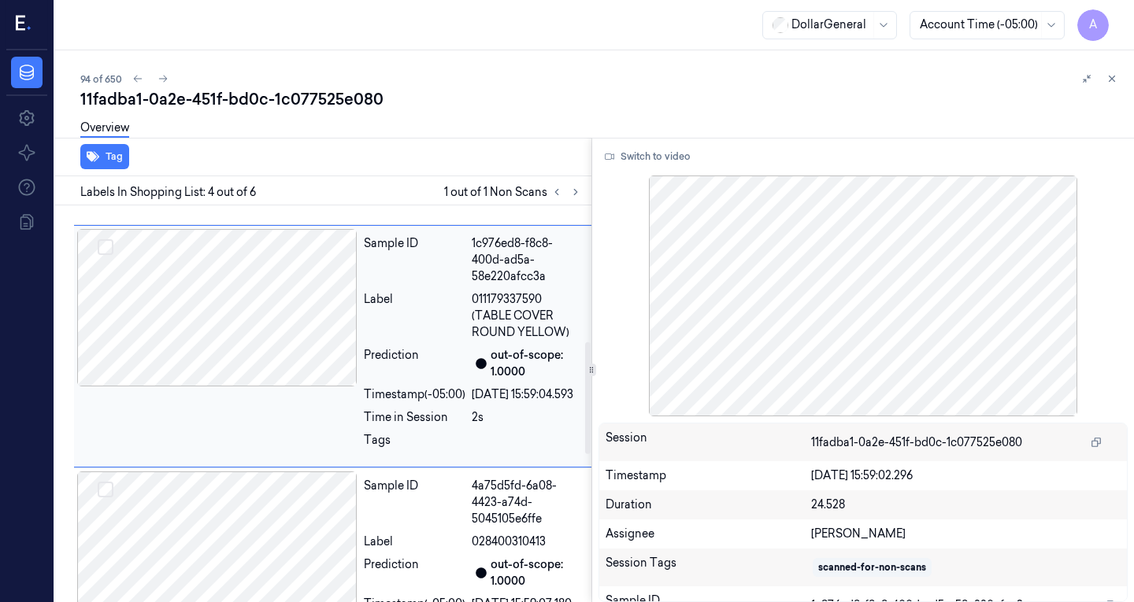
scroll to position [0, 0]
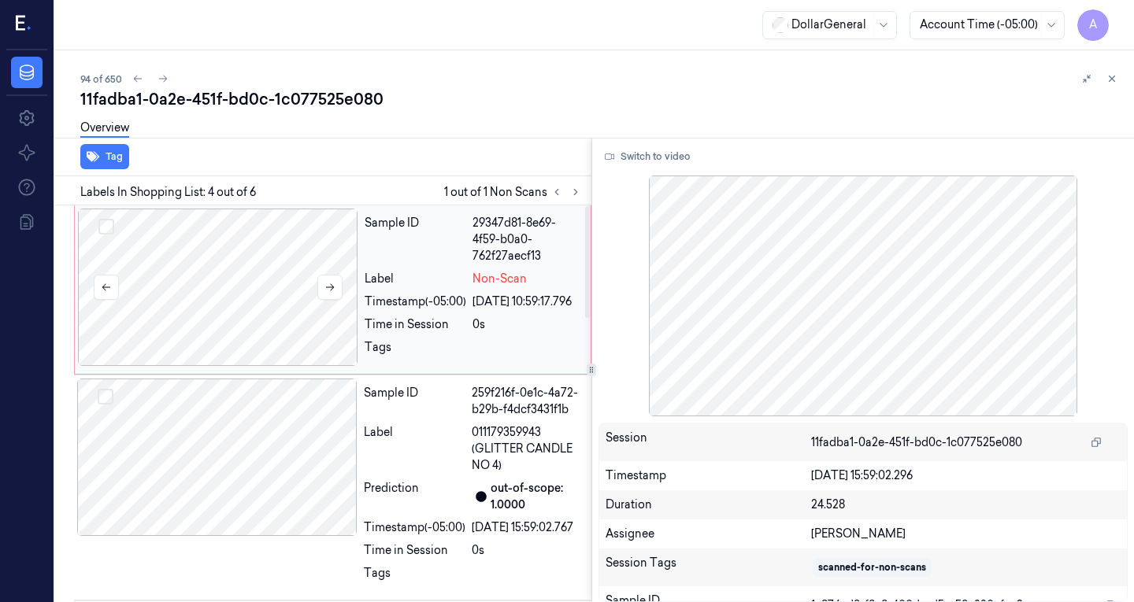
click at [245, 280] on div at bounding box center [218, 287] width 280 height 157
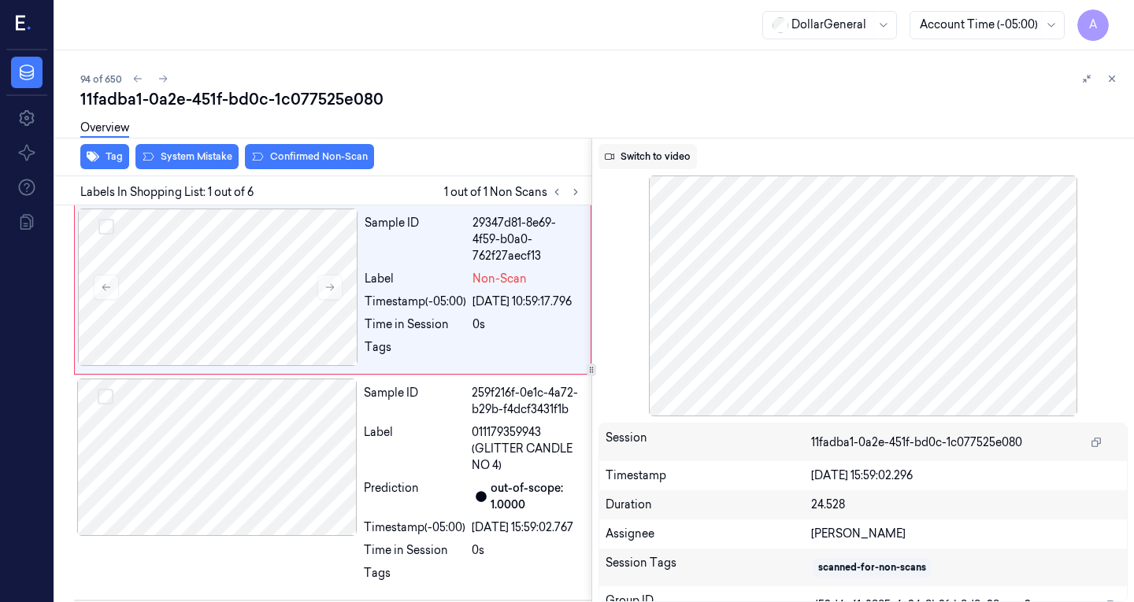
click at [656, 157] on button "Switch to video" at bounding box center [647, 156] width 98 height 25
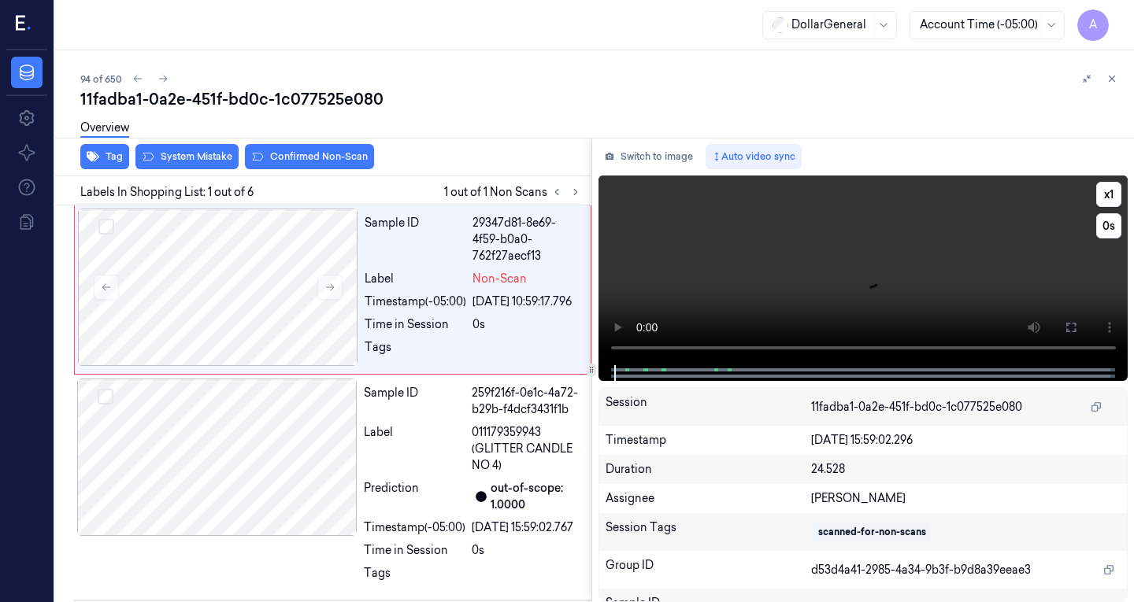
click at [786, 265] on video at bounding box center [863, 271] width 530 height 190
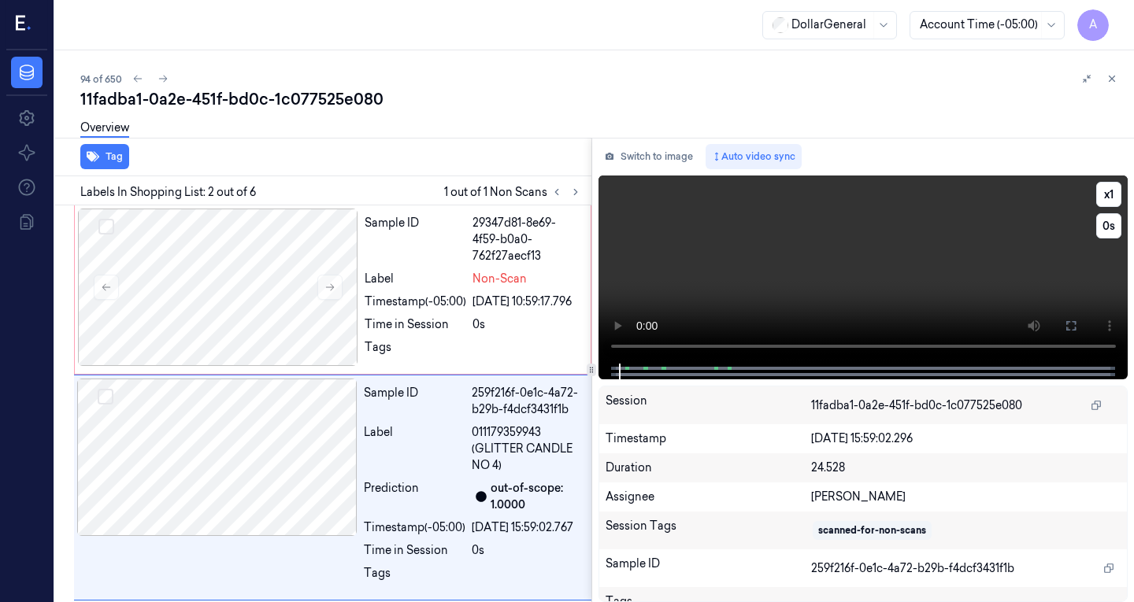
click at [786, 265] on video at bounding box center [863, 270] width 530 height 188
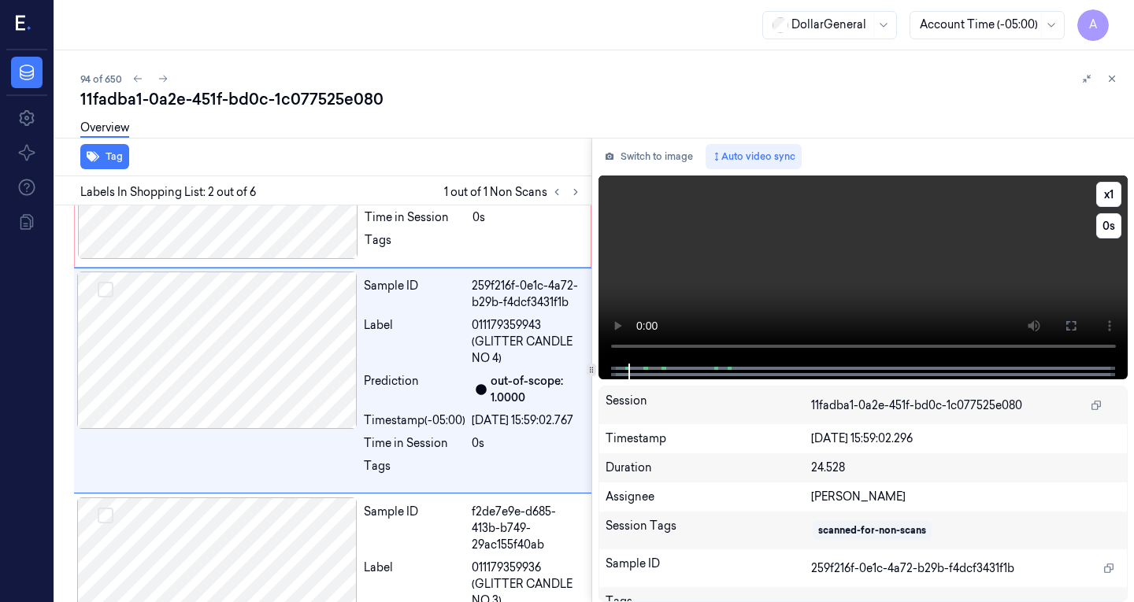
scroll to position [109, 0]
click at [786, 265] on video at bounding box center [863, 270] width 530 height 188
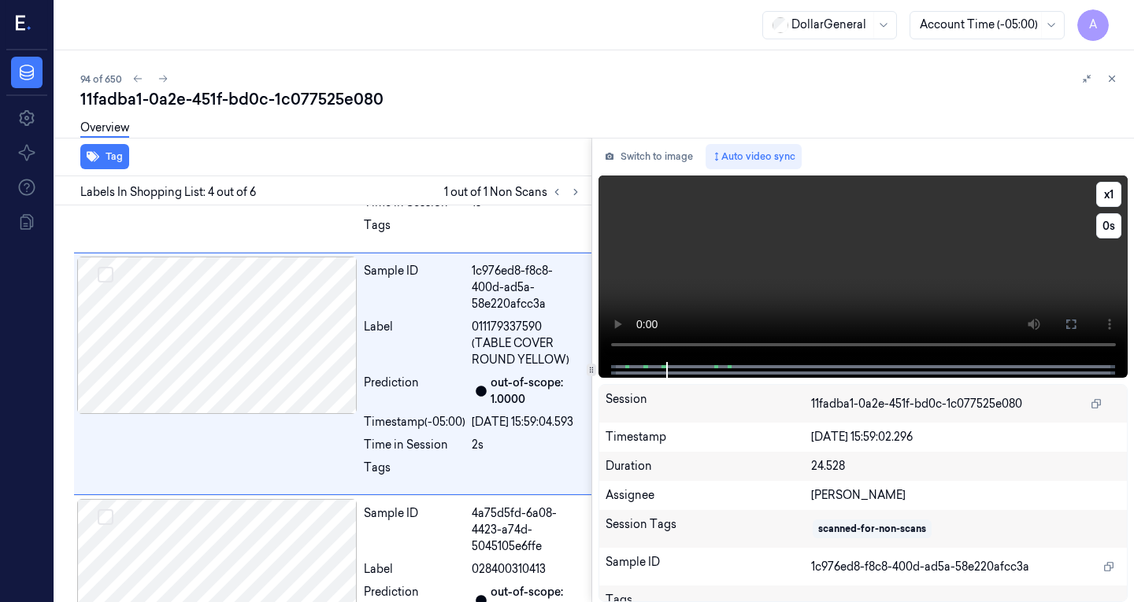
scroll to position [618, 0]
click at [723, 300] on video at bounding box center [863, 269] width 530 height 187
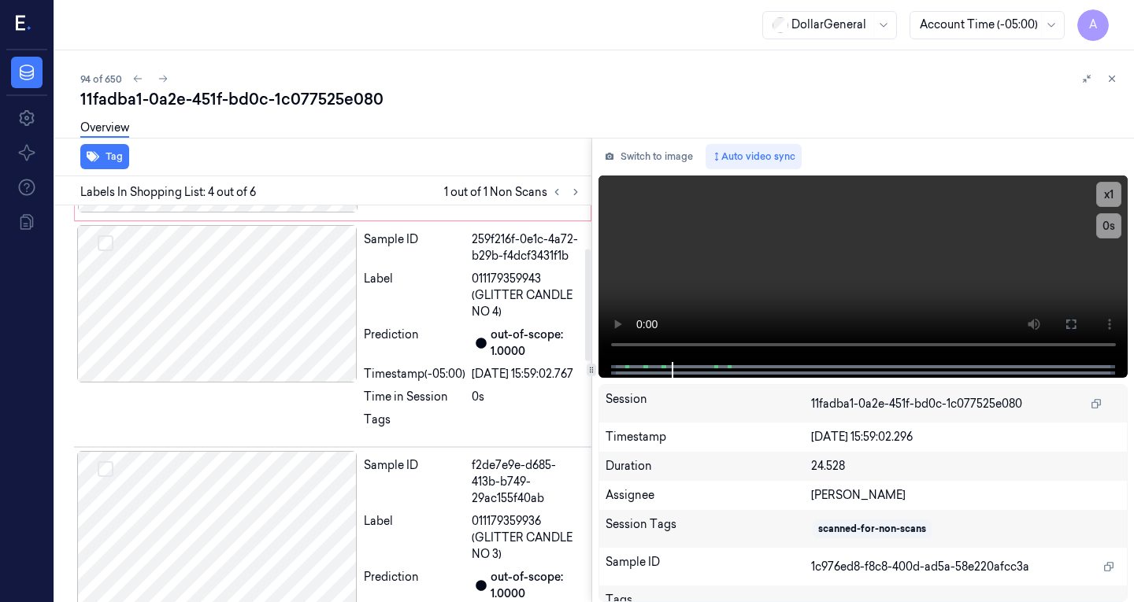
scroll to position [0, 0]
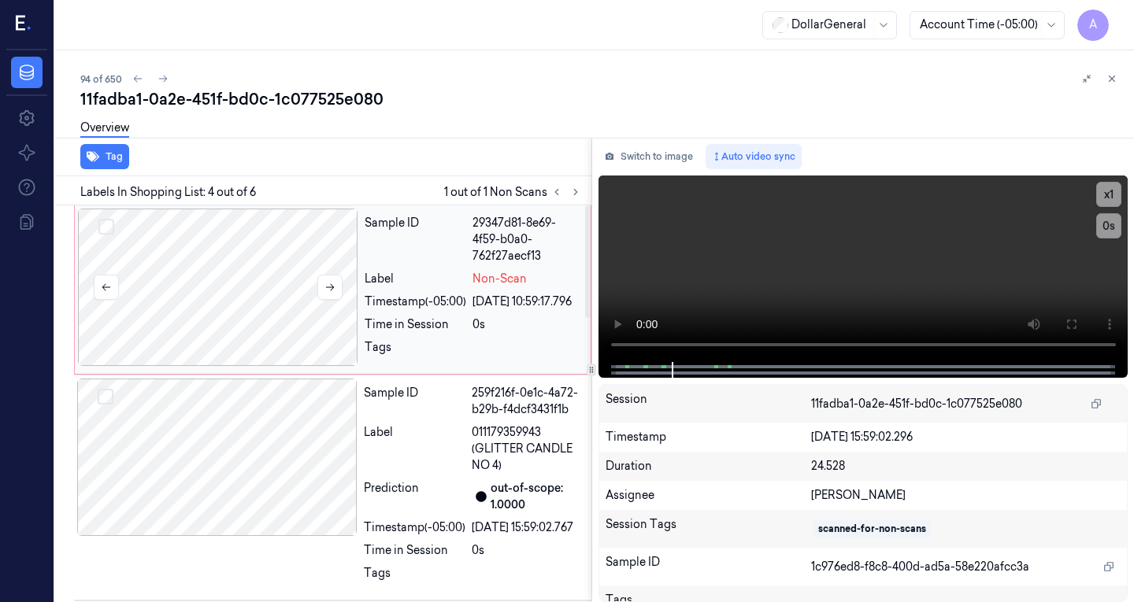
click at [280, 309] on div at bounding box center [218, 287] width 280 height 157
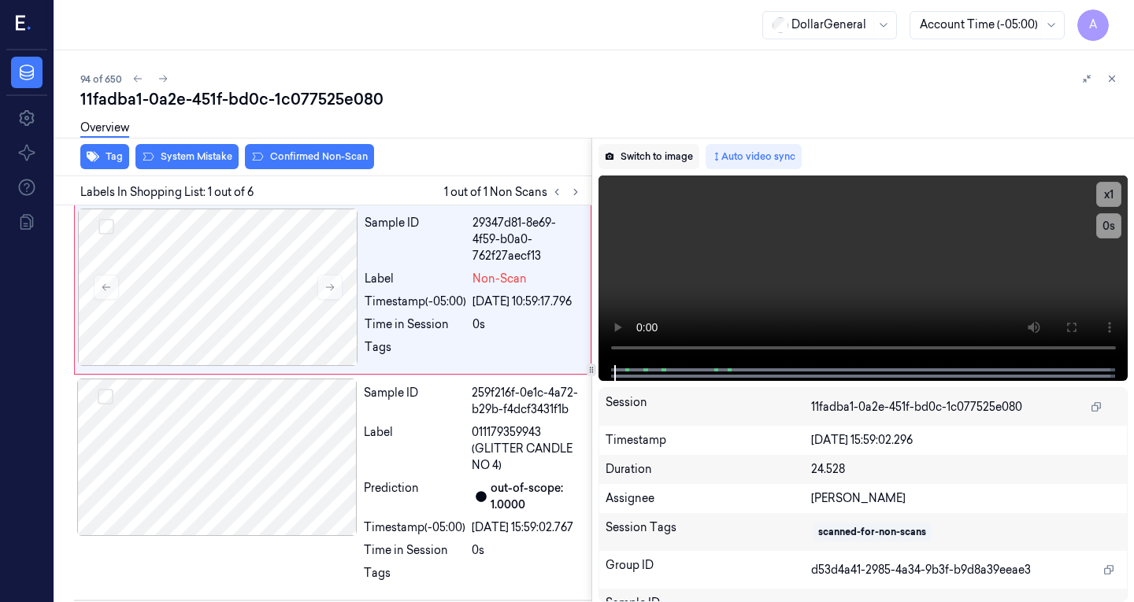
click at [659, 158] on button "Switch to image" at bounding box center [648, 156] width 101 height 25
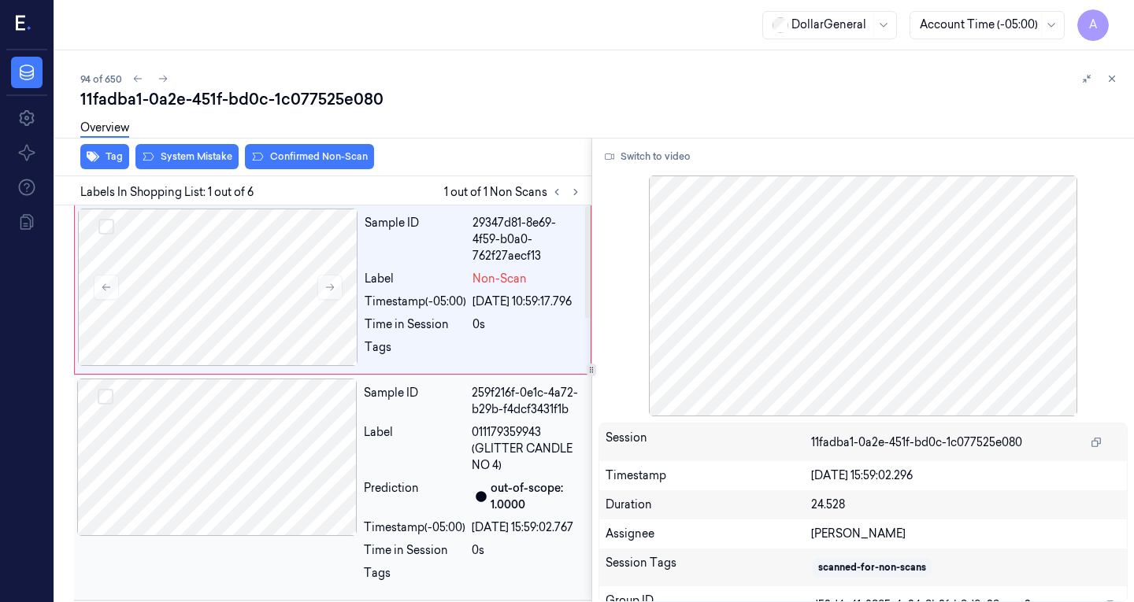
click at [254, 436] on div at bounding box center [217, 457] width 280 height 157
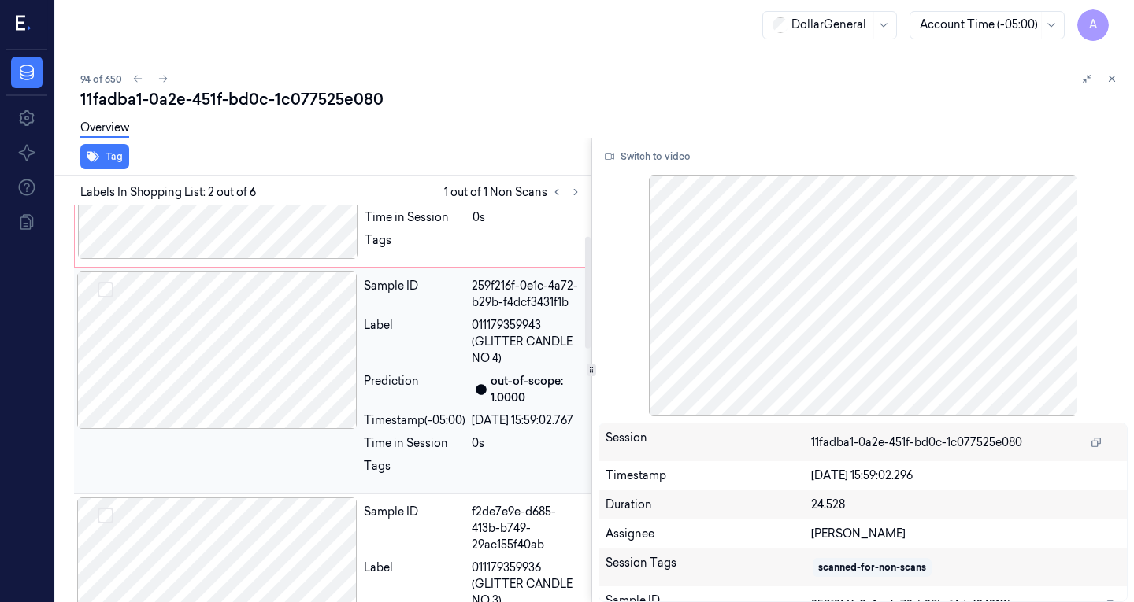
scroll to position [109, 0]
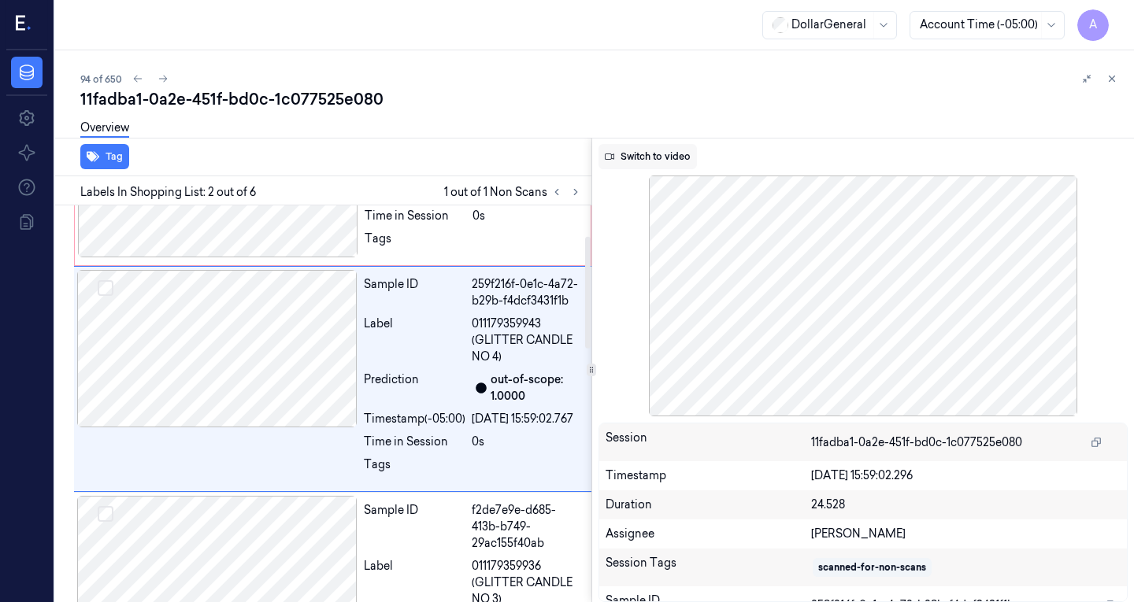
click at [640, 167] on button "Switch to video" at bounding box center [647, 156] width 98 height 25
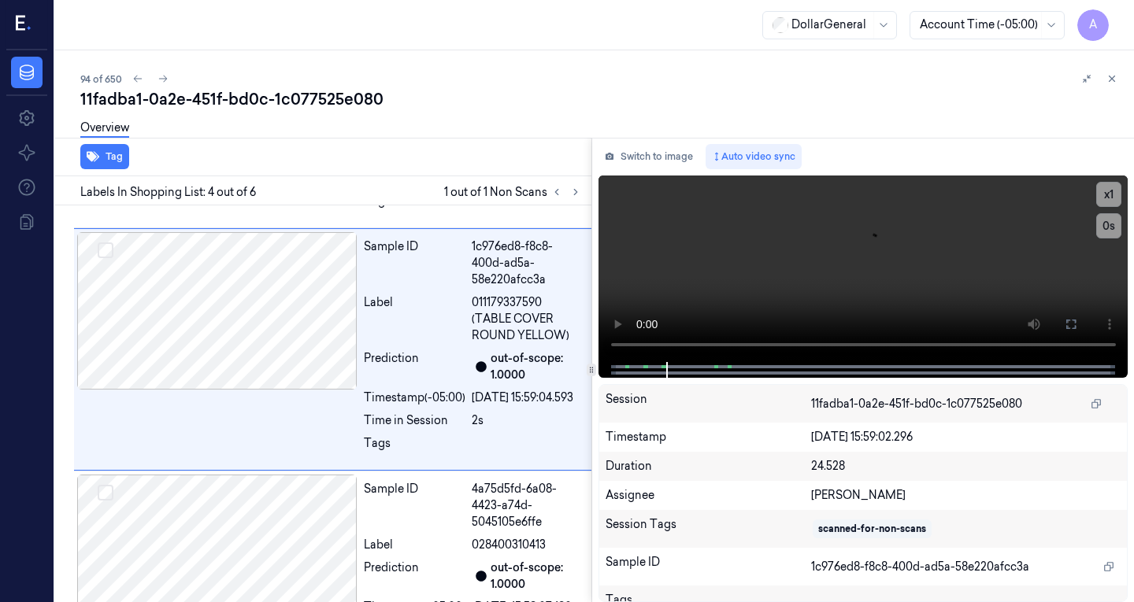
scroll to position [618, 0]
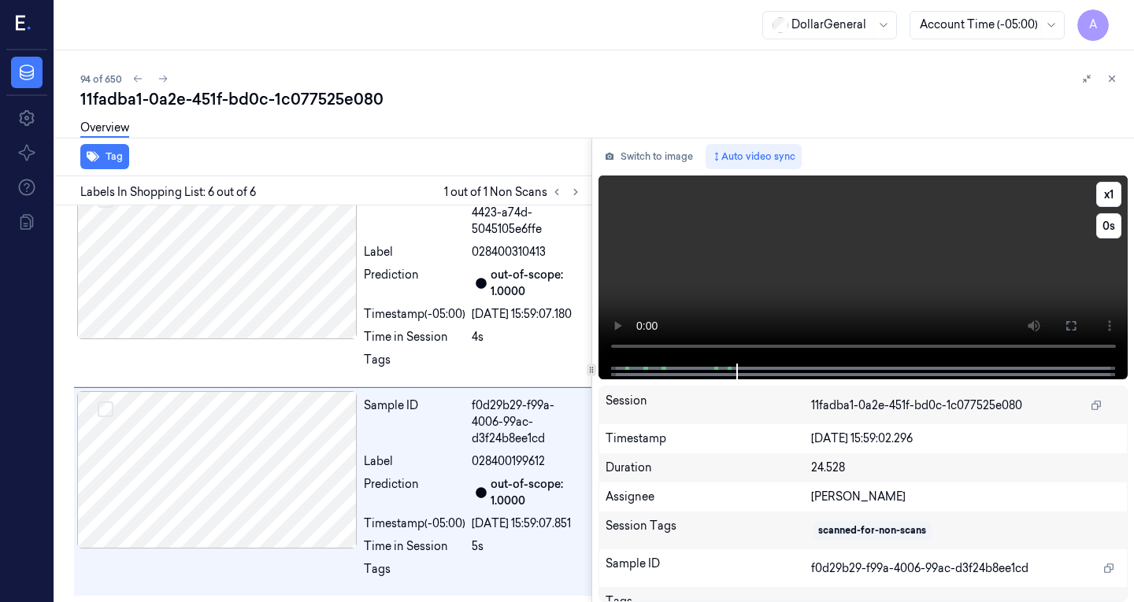
click at [832, 218] on video at bounding box center [863, 270] width 530 height 188
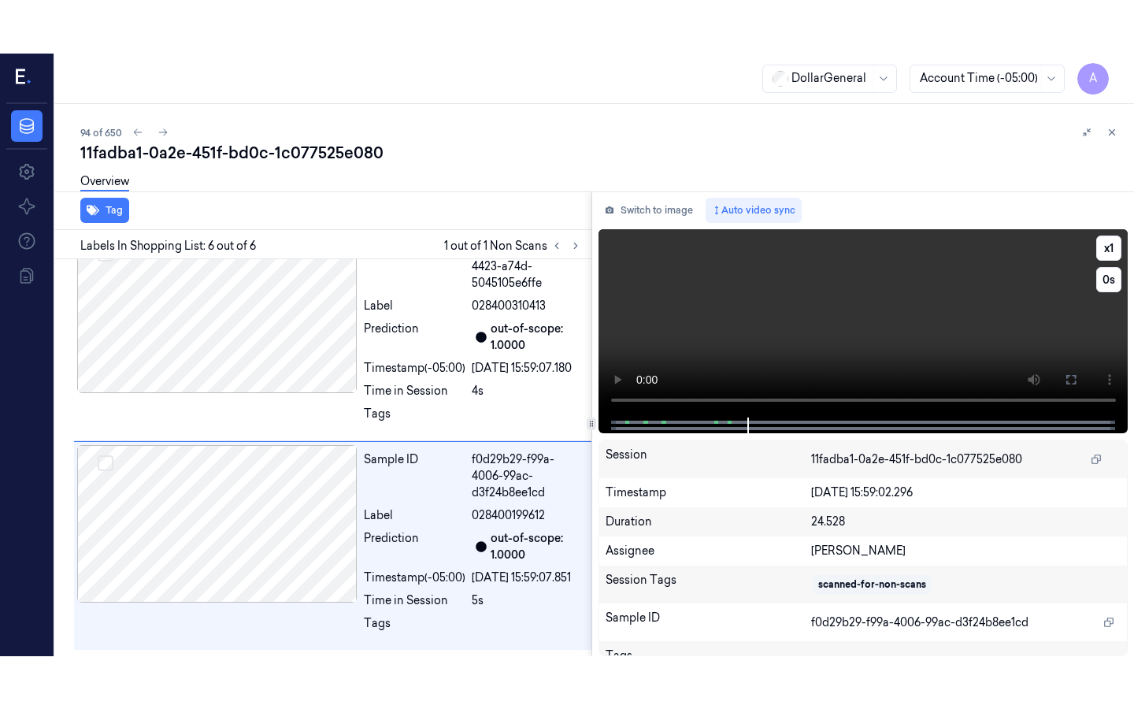
scroll to position [901, 0]
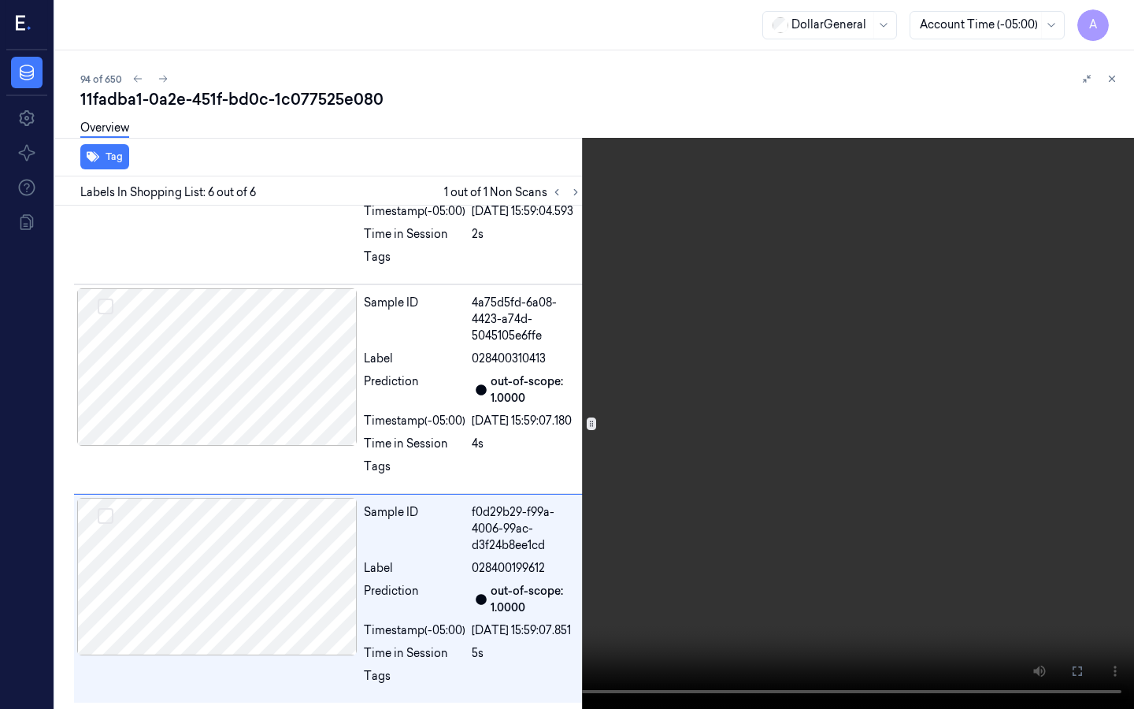
click at [832, 287] on video at bounding box center [567, 354] width 1134 height 709
click at [468, 439] on video at bounding box center [567, 354] width 1134 height 709
click at [603, 313] on video at bounding box center [567, 354] width 1134 height 709
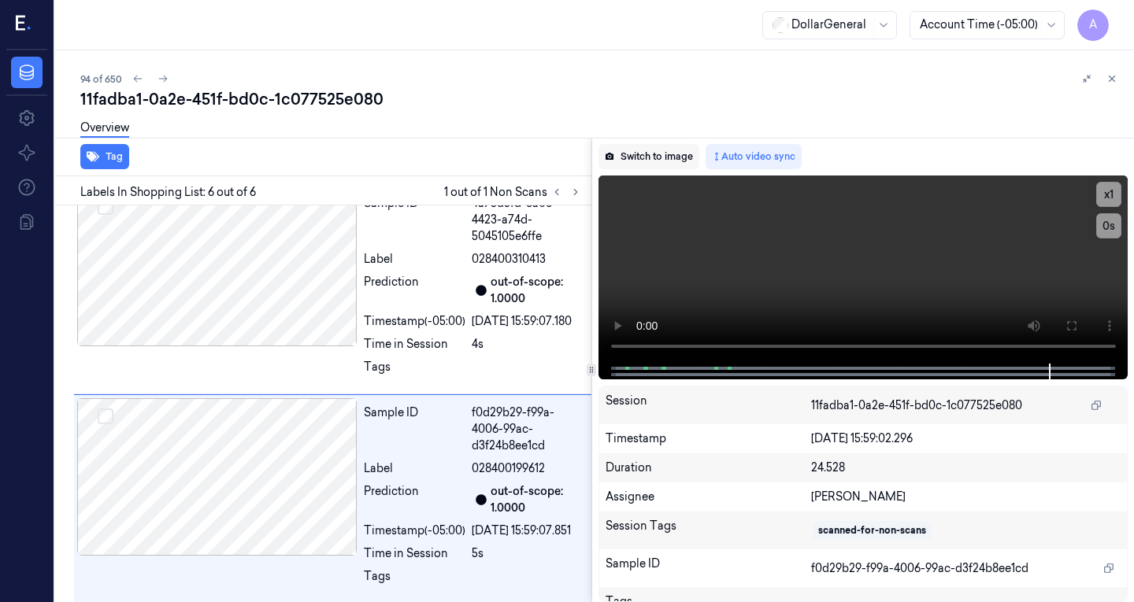
click at [633, 154] on button "Switch to image" at bounding box center [648, 156] width 101 height 25
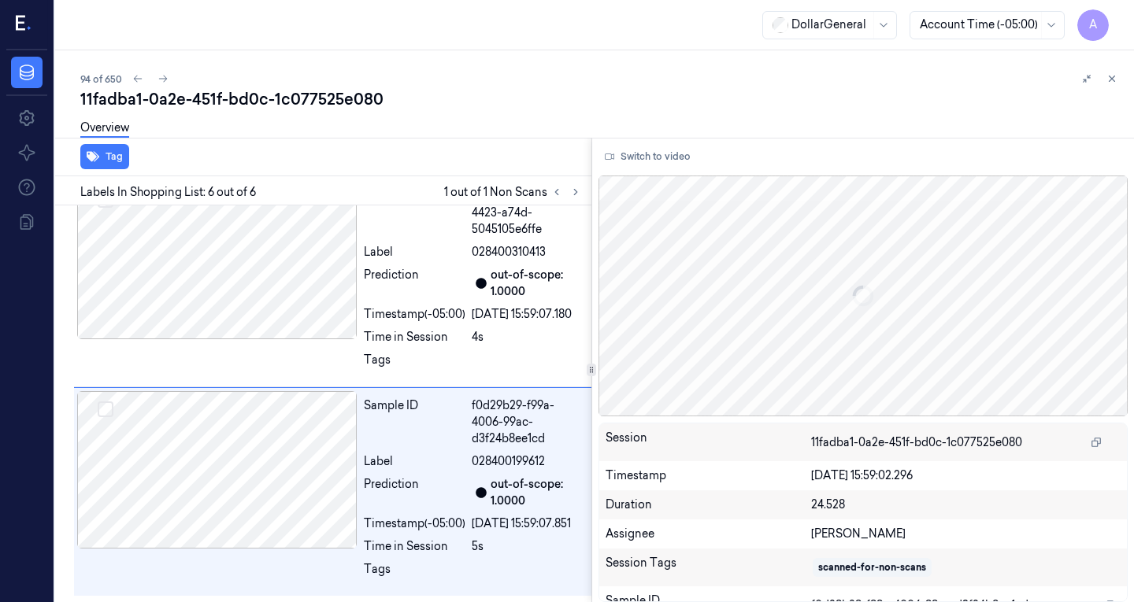
scroll to position [1007, 0]
click at [572, 198] on button at bounding box center [575, 192] width 19 height 19
click at [558, 192] on icon at bounding box center [556, 192] width 11 height 11
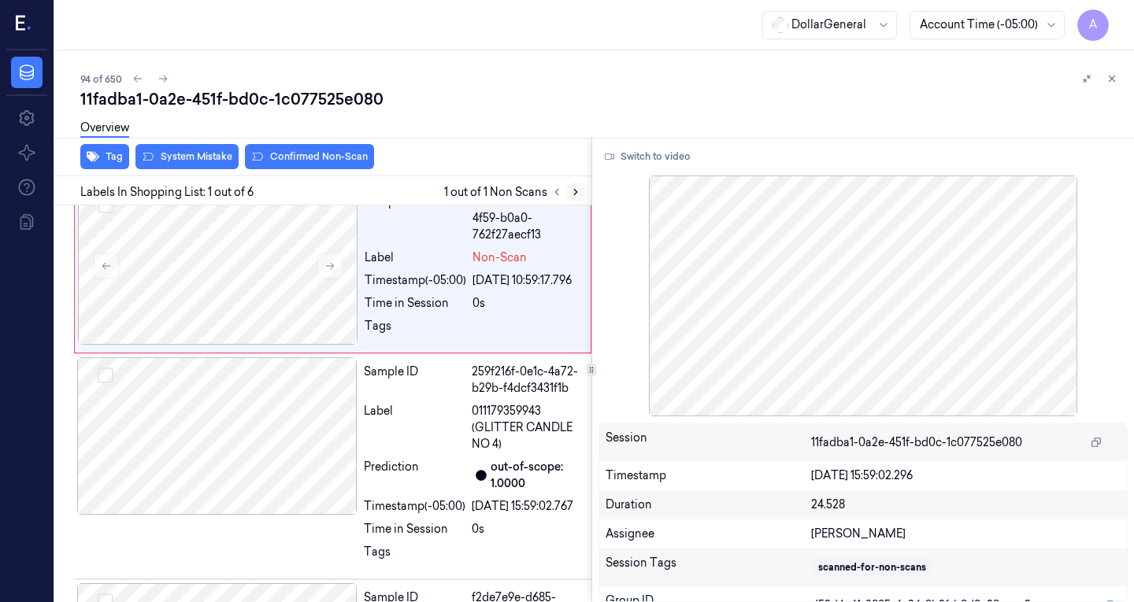
scroll to position [0, 0]
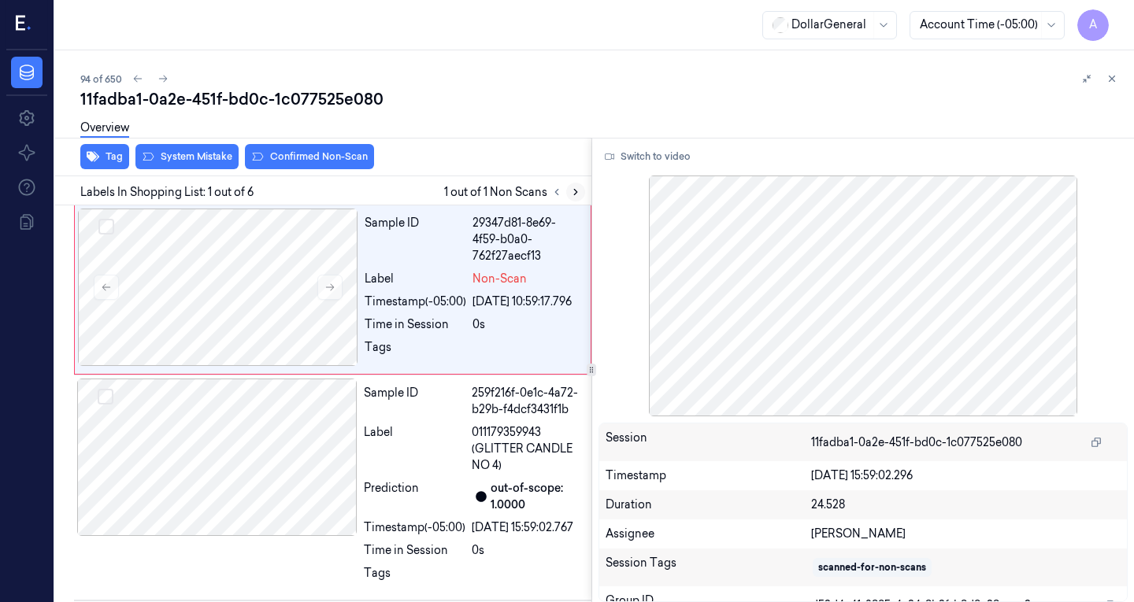
click at [576, 187] on icon at bounding box center [575, 192] width 11 height 11
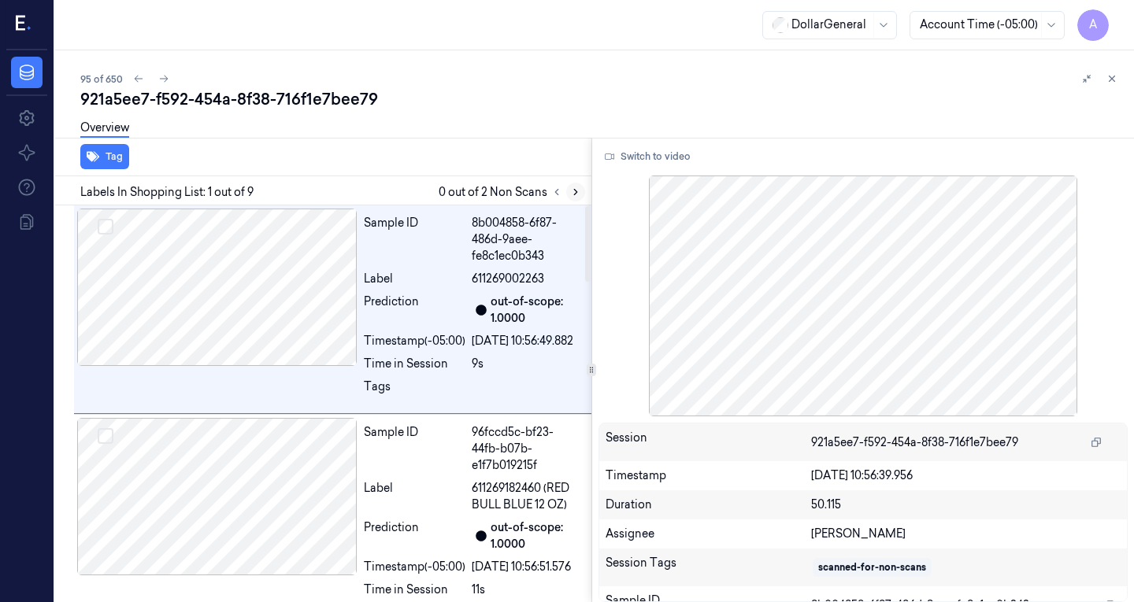
click at [578, 198] on button at bounding box center [575, 192] width 19 height 19
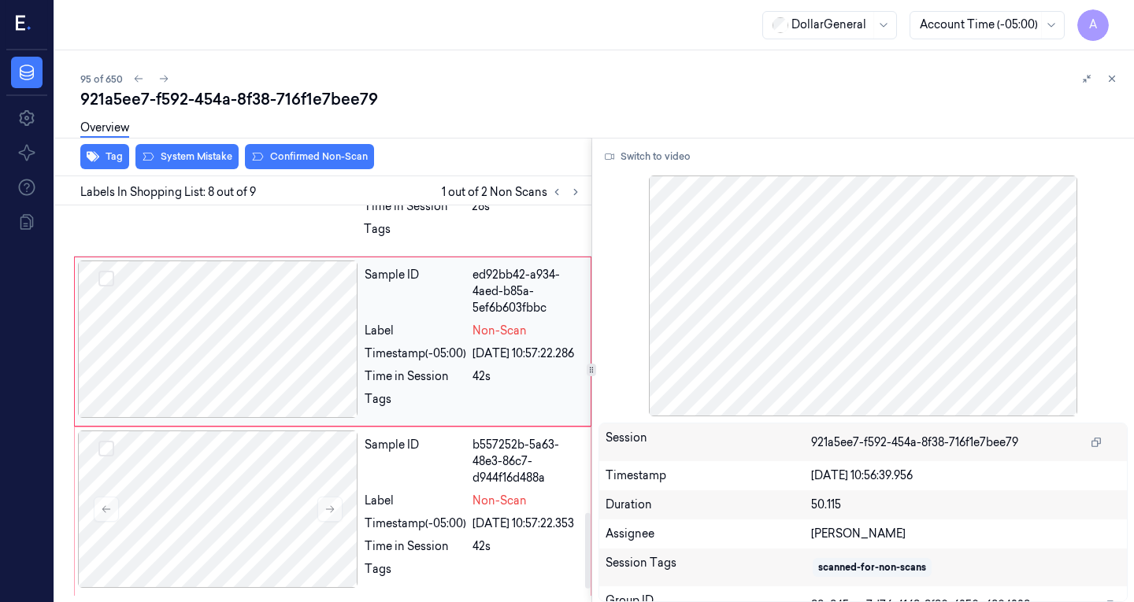
scroll to position [1679, 0]
click at [222, 491] on div at bounding box center [218, 509] width 280 height 157
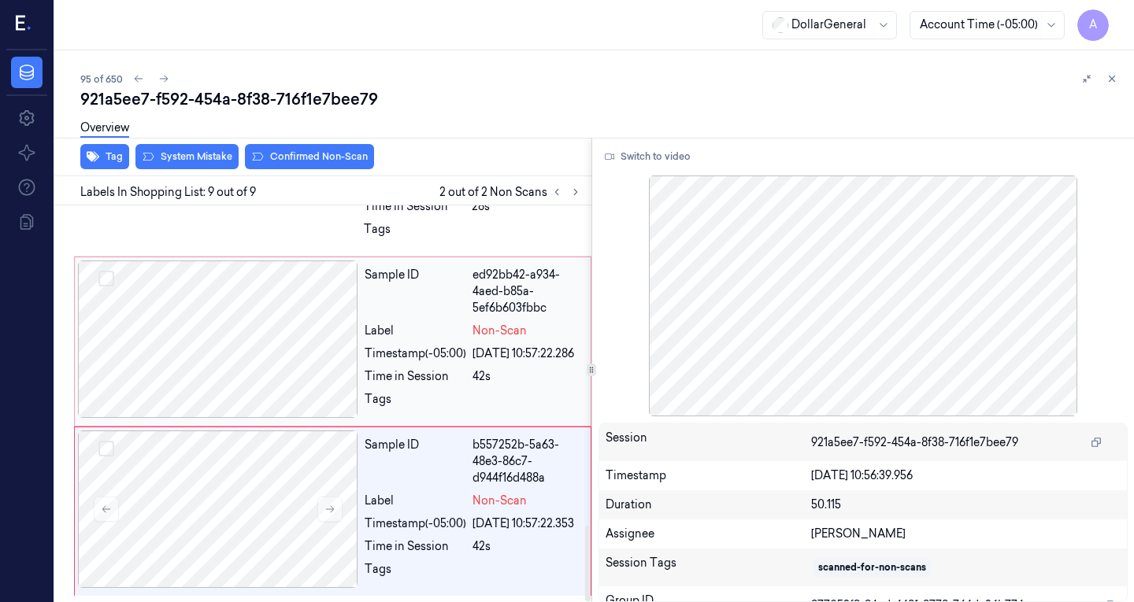
click at [243, 348] on div at bounding box center [218, 339] width 280 height 157
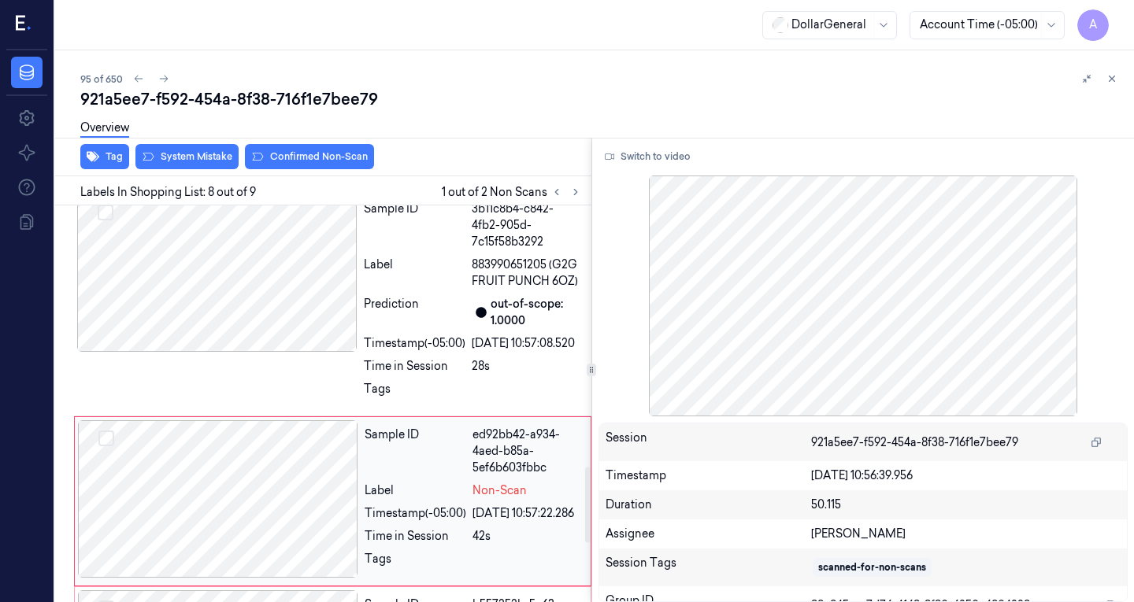
click at [243, 348] on div at bounding box center [217, 272] width 280 height 157
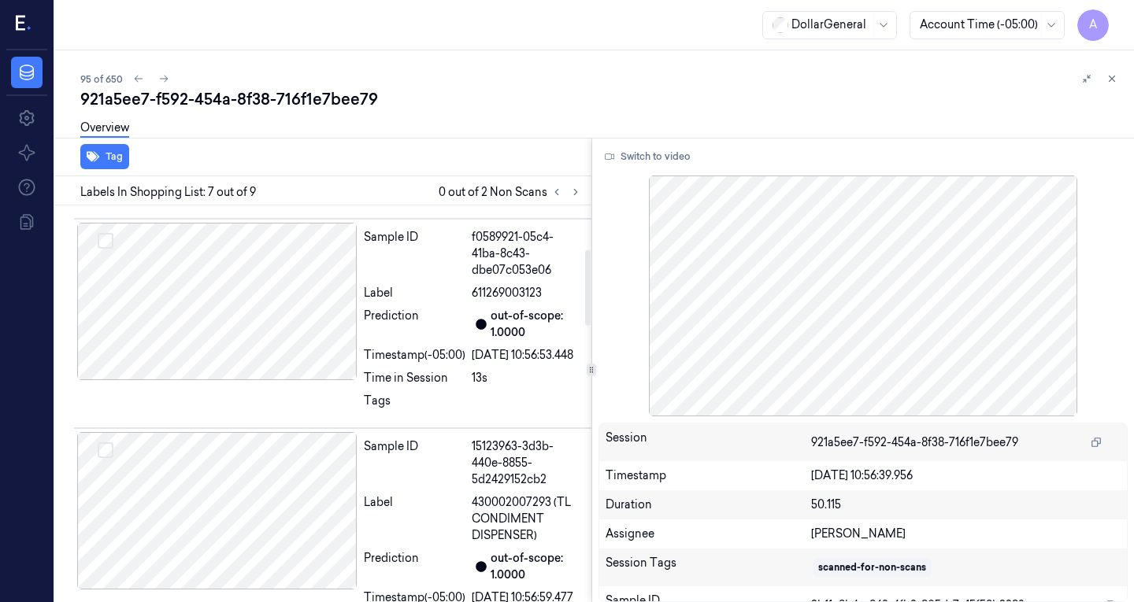
scroll to position [0, 0]
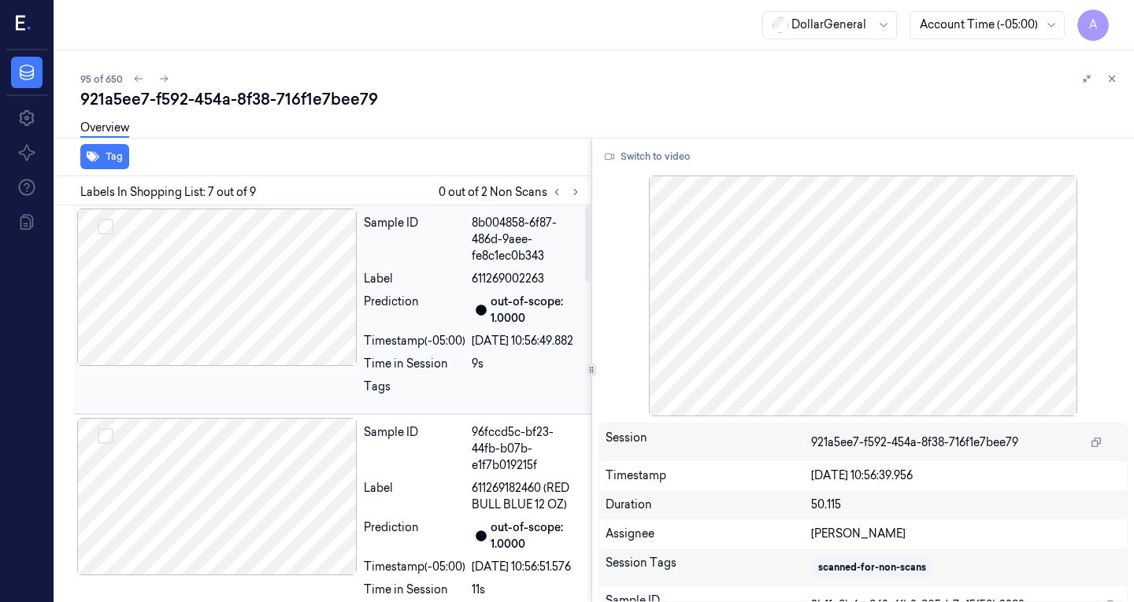
click at [244, 298] on div at bounding box center [217, 287] width 280 height 157
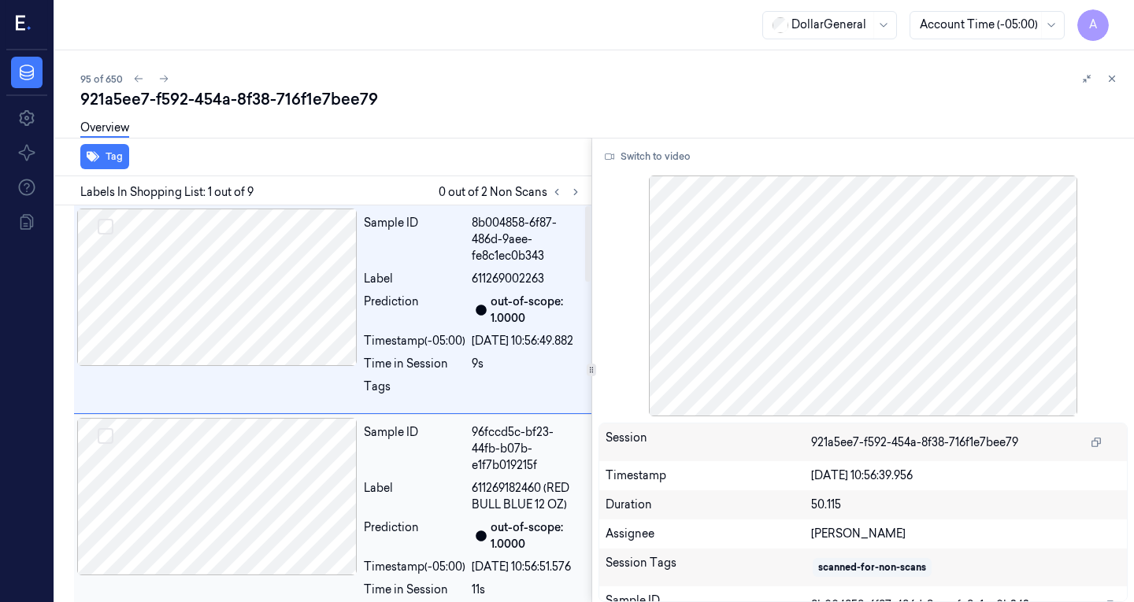
click at [247, 477] on div at bounding box center [217, 496] width 280 height 157
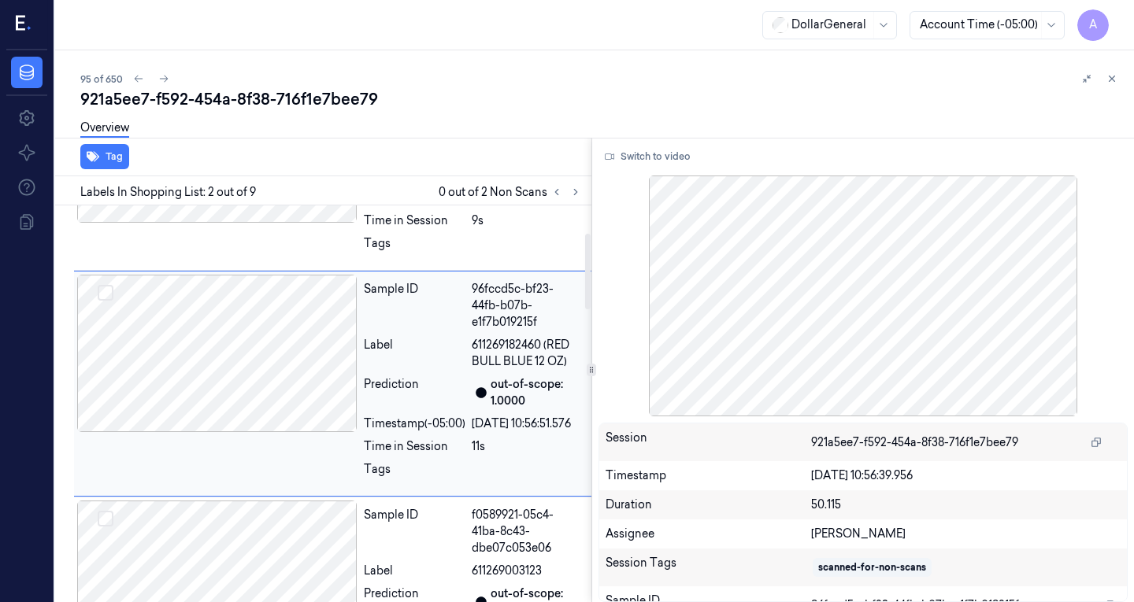
scroll to position [148, 0]
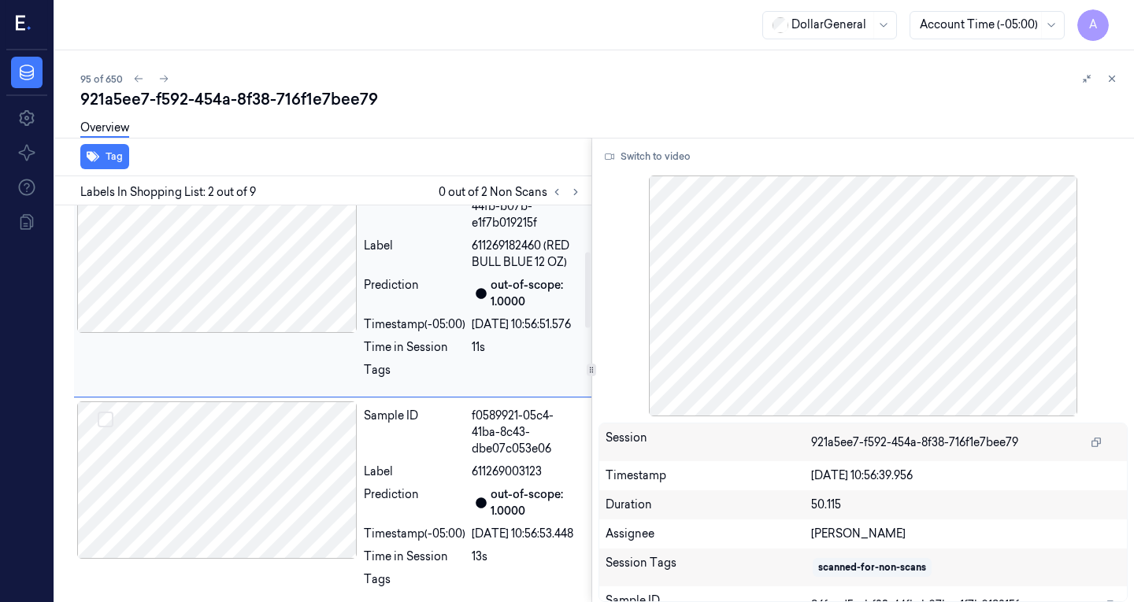
click at [247, 477] on div at bounding box center [217, 480] width 280 height 157
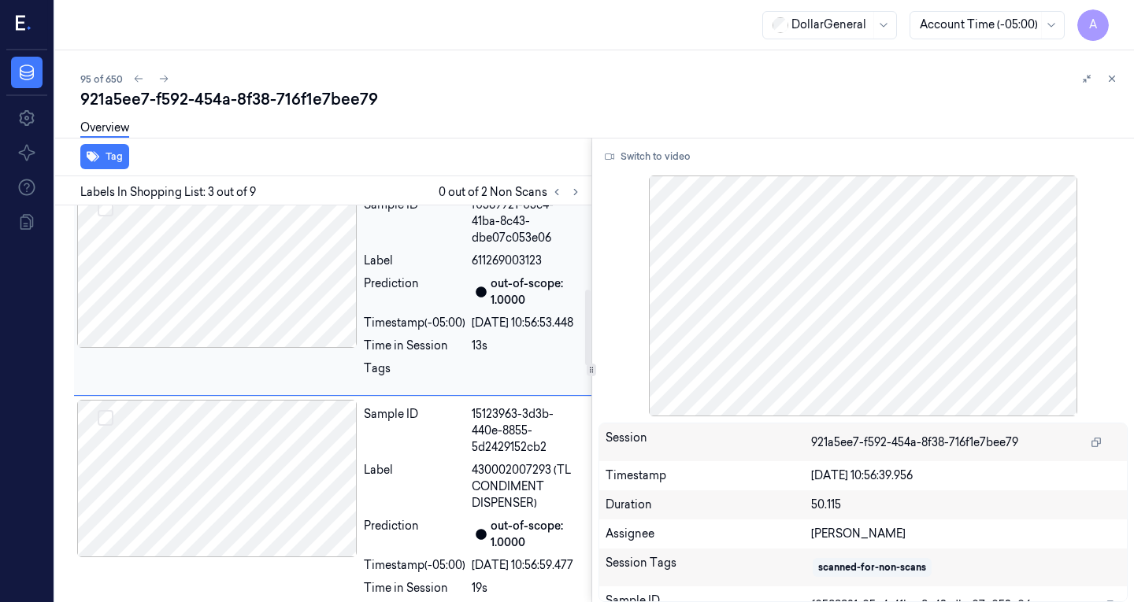
scroll to position [456, 0]
click at [261, 499] on div at bounding box center [217, 476] width 280 height 157
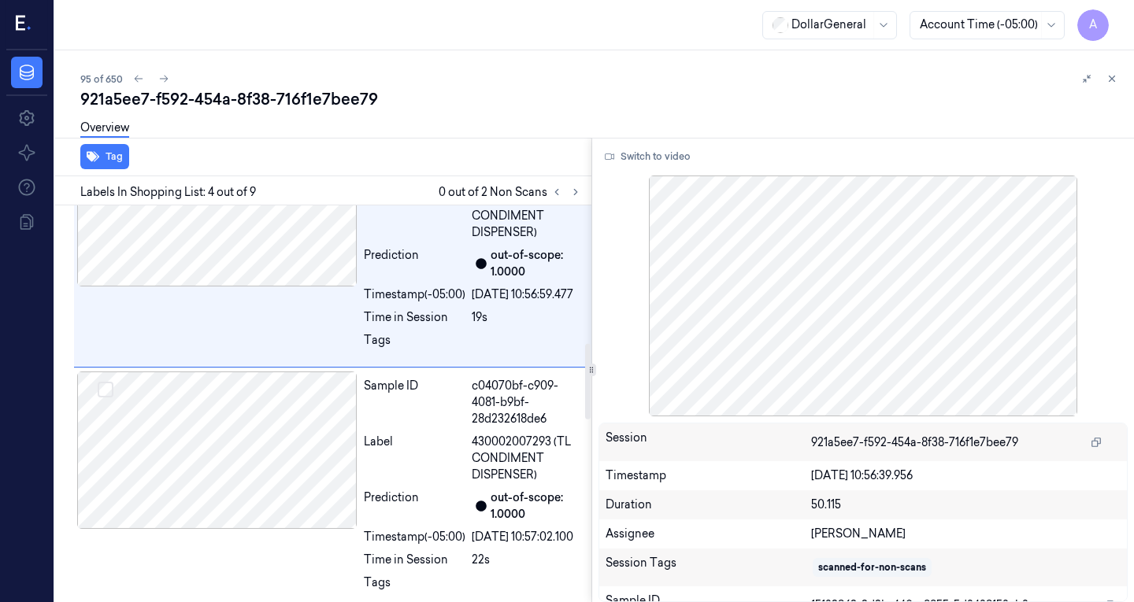
scroll to position [732, 0]
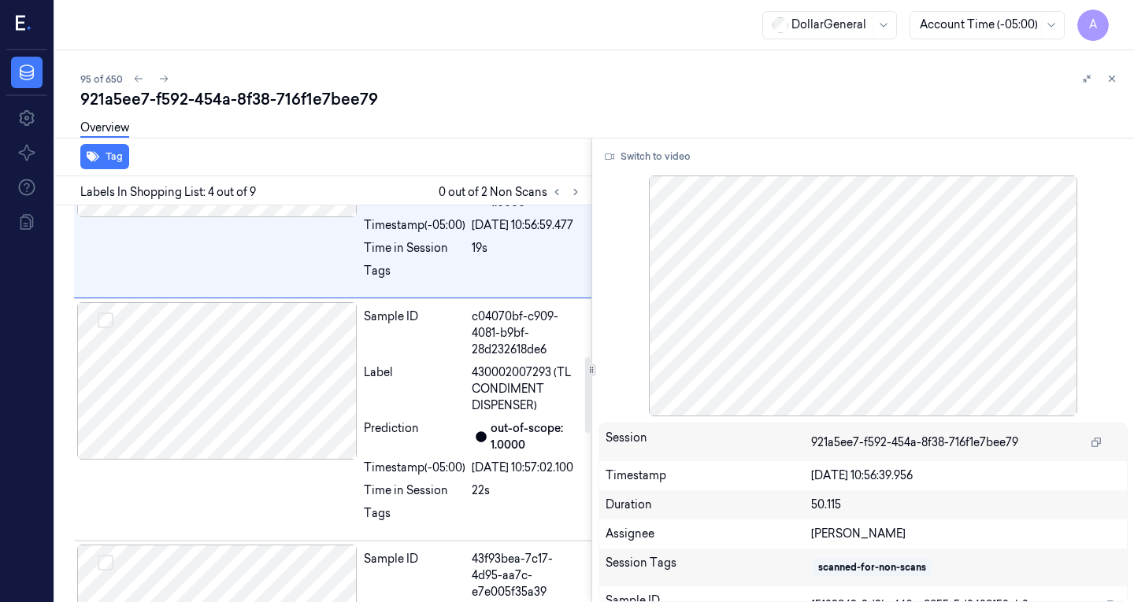
click at [254, 460] on div at bounding box center [217, 380] width 280 height 157
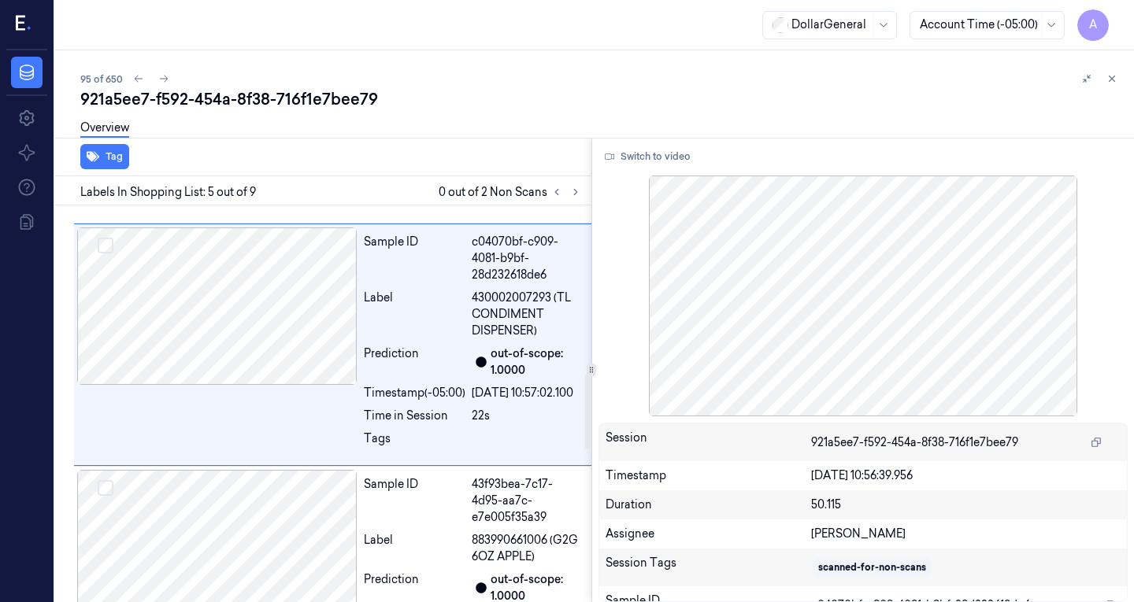
scroll to position [883, 0]
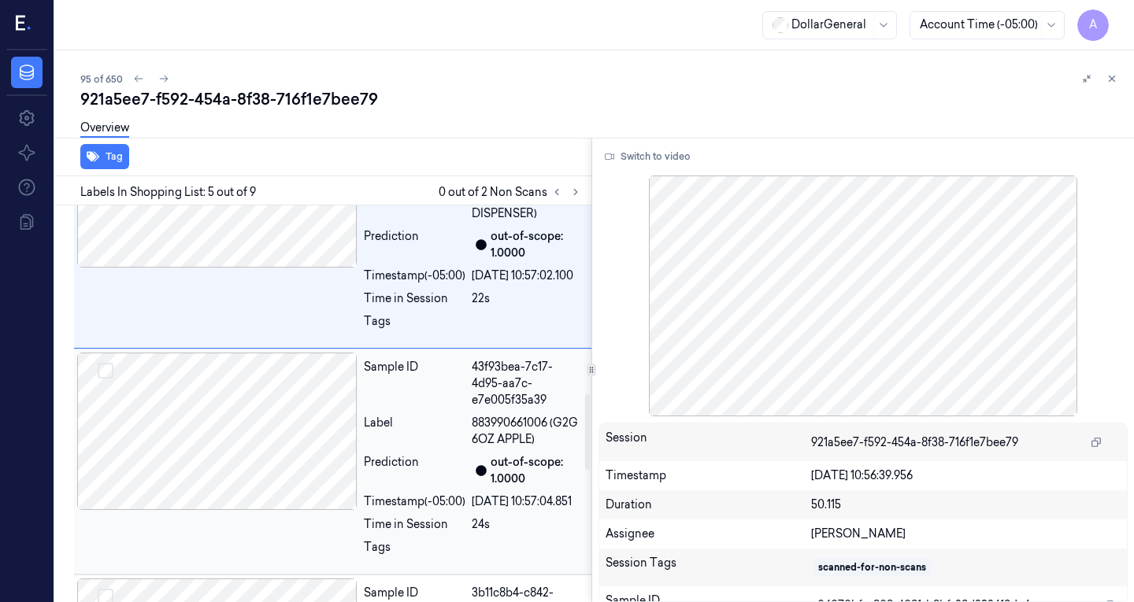
click at [264, 509] on div at bounding box center [217, 431] width 280 height 157
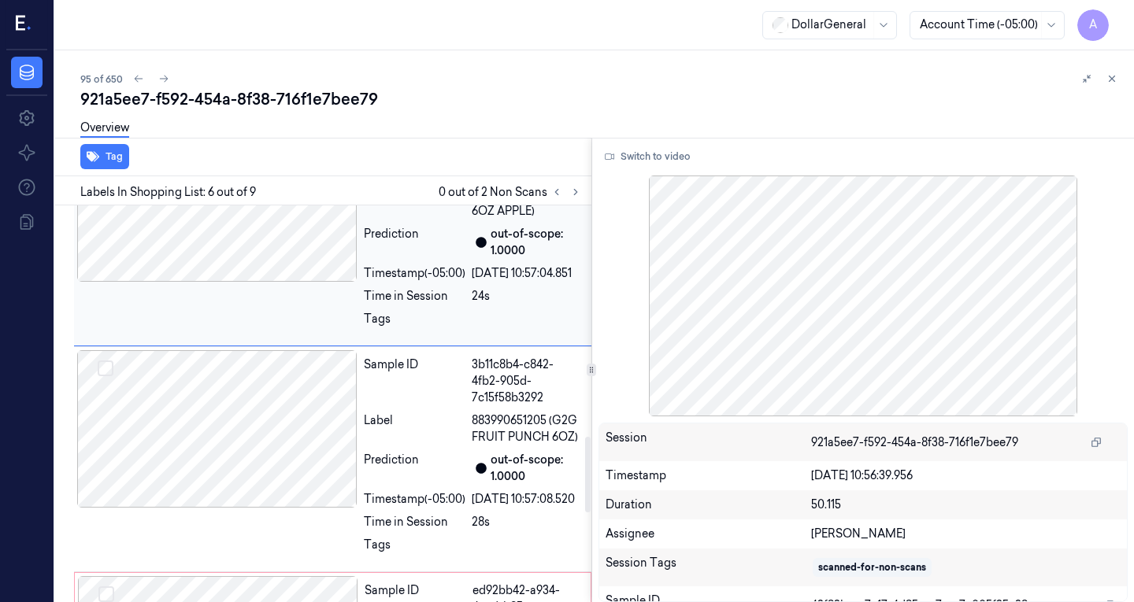
scroll to position [1233, 0]
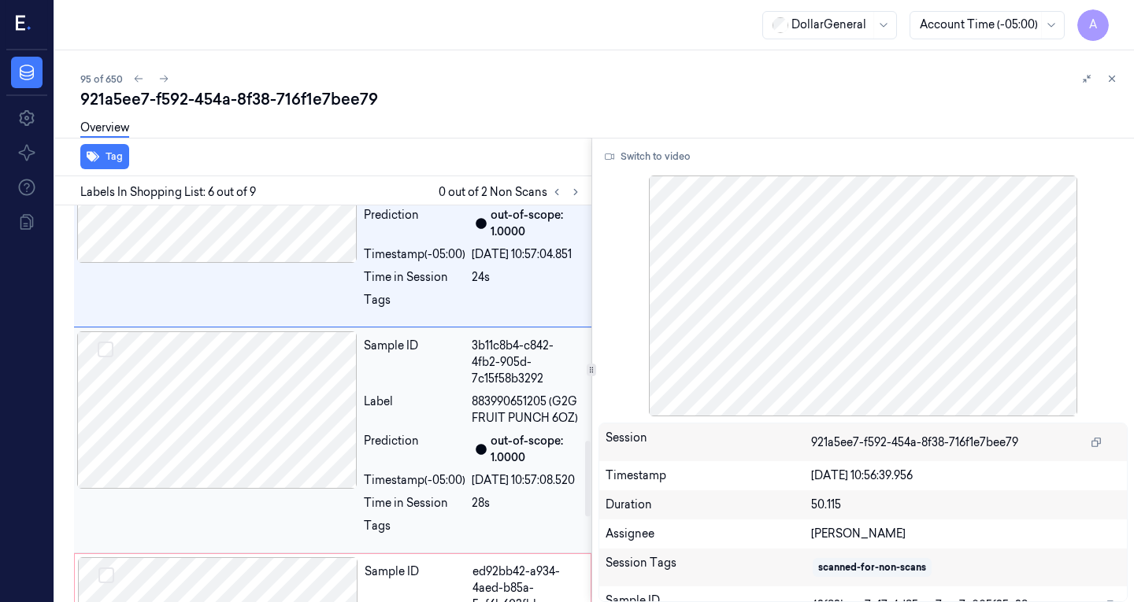
click at [305, 489] on div at bounding box center [217, 409] width 280 height 157
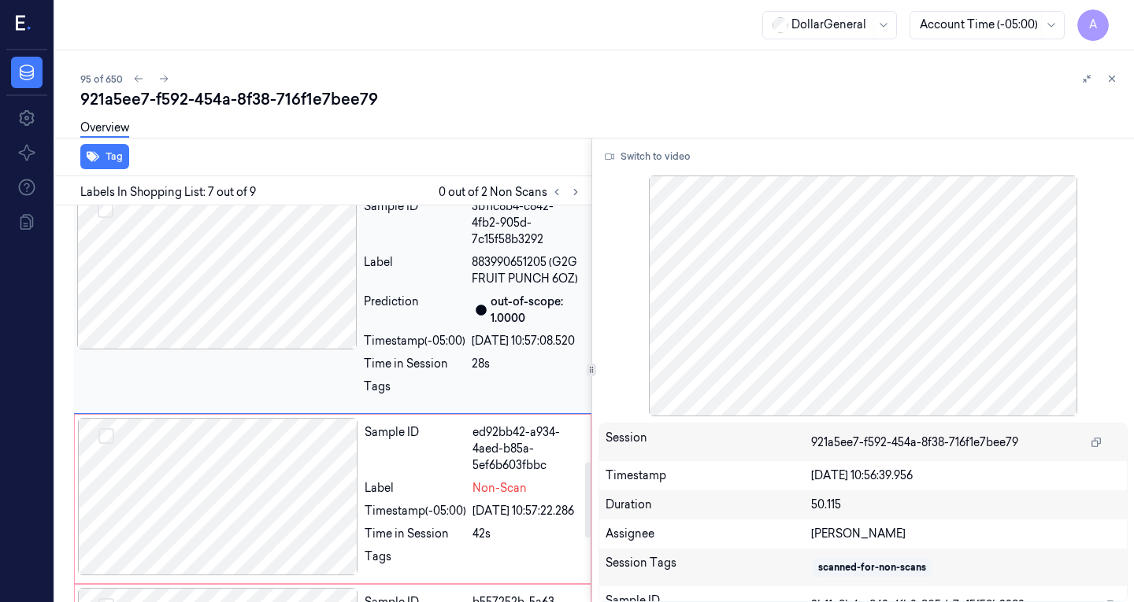
scroll to position [1377, 0]
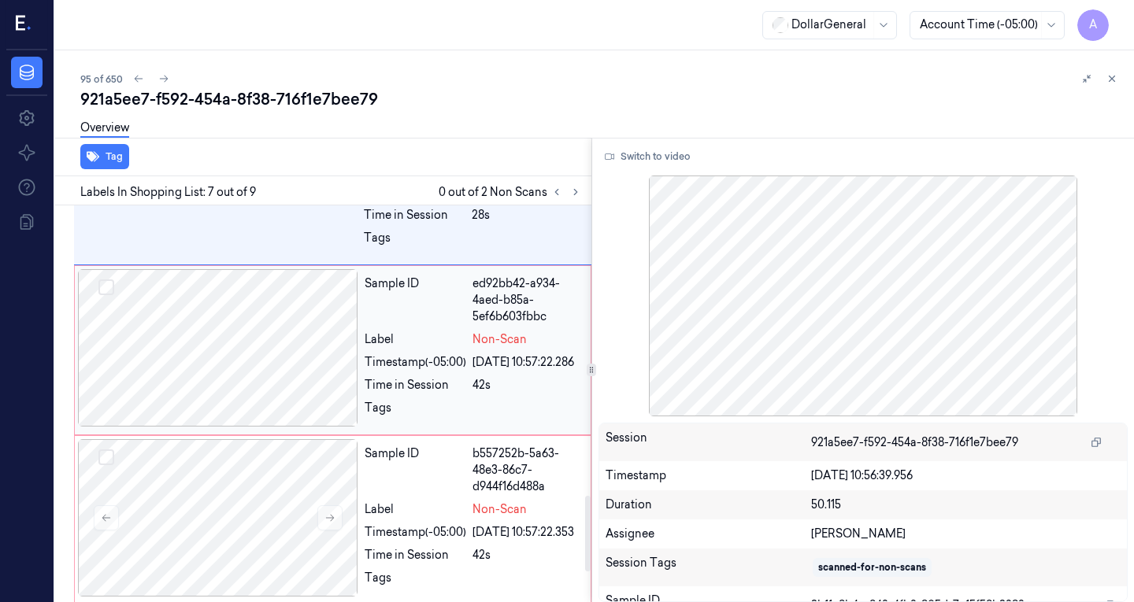
click at [266, 427] on div at bounding box center [218, 347] width 280 height 157
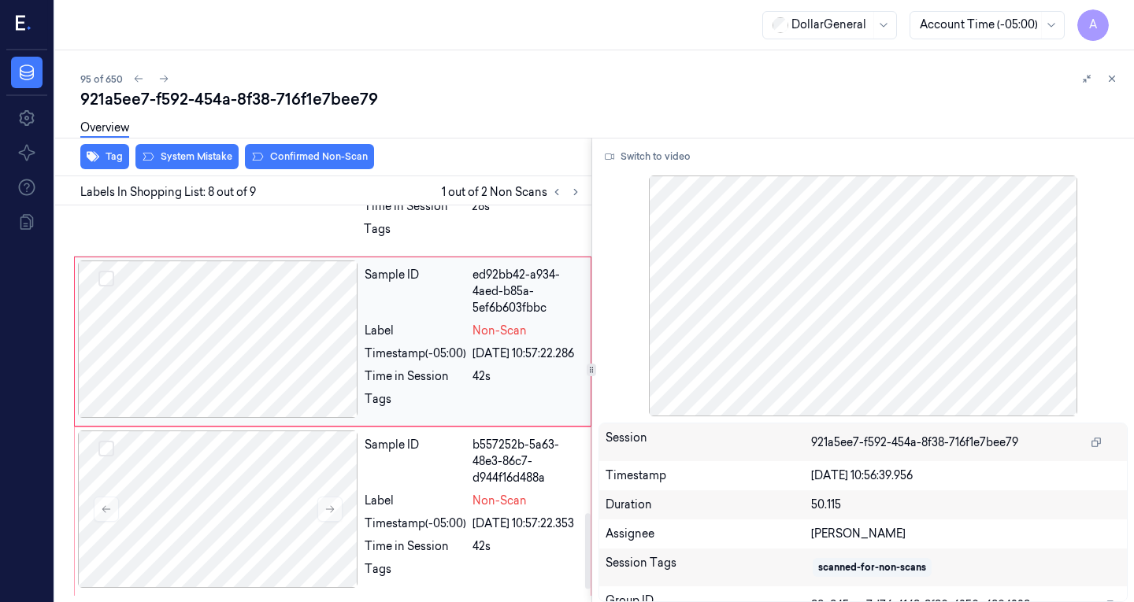
scroll to position [1679, 0]
click at [266, 480] on div at bounding box center [218, 509] width 280 height 157
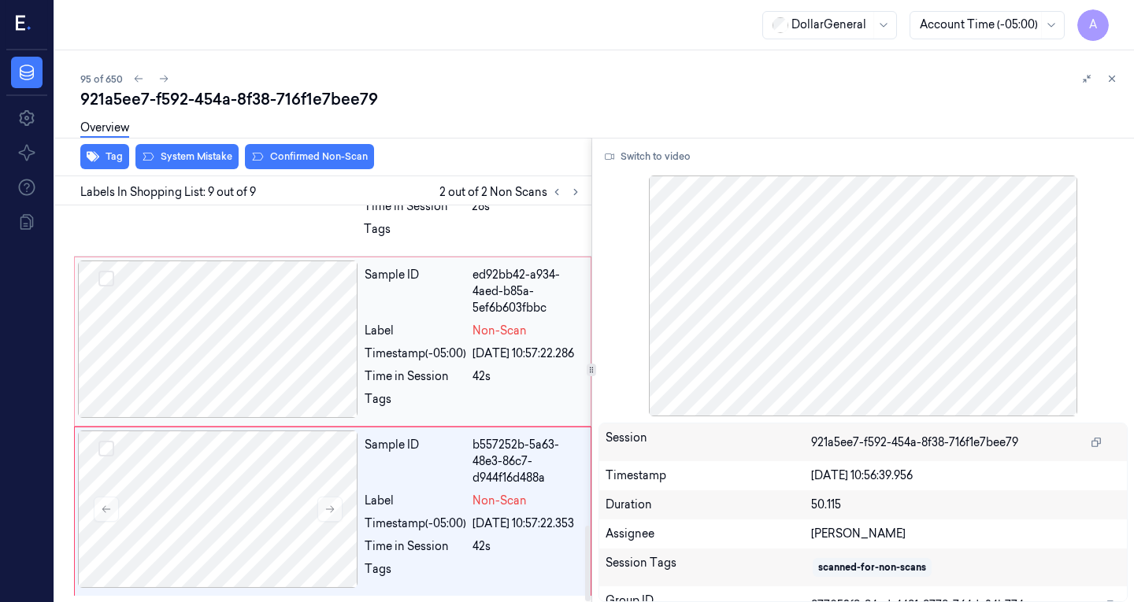
click at [104, 271] on button "Select row" at bounding box center [106, 279] width 16 height 16
click at [108, 441] on button "Select row" at bounding box center [106, 449] width 16 height 16
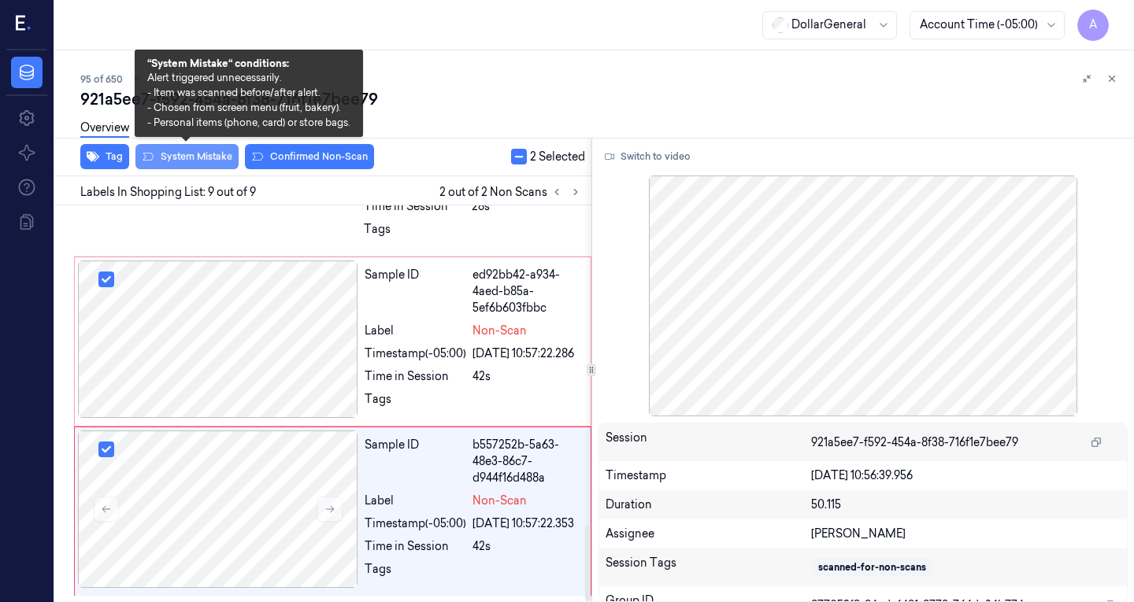
click at [205, 159] on button "System Mistake" at bounding box center [186, 156] width 103 height 25
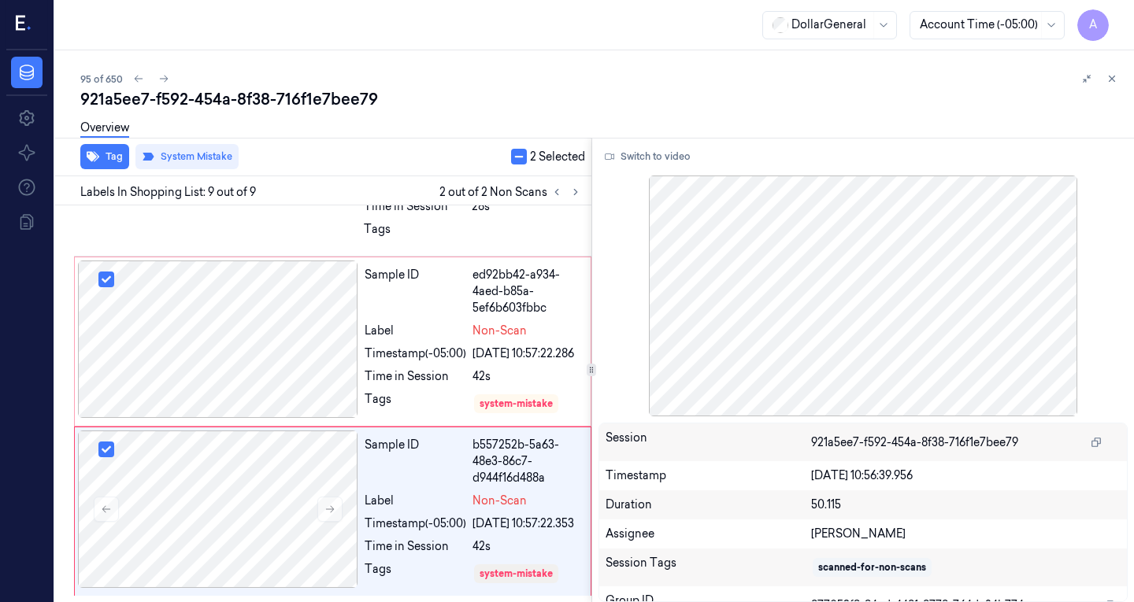
click at [522, 167] on div "Tag System Mistake 2 Selected" at bounding box center [320, 157] width 542 height 39
click at [519, 161] on button "button" at bounding box center [519, 157] width 16 height 16
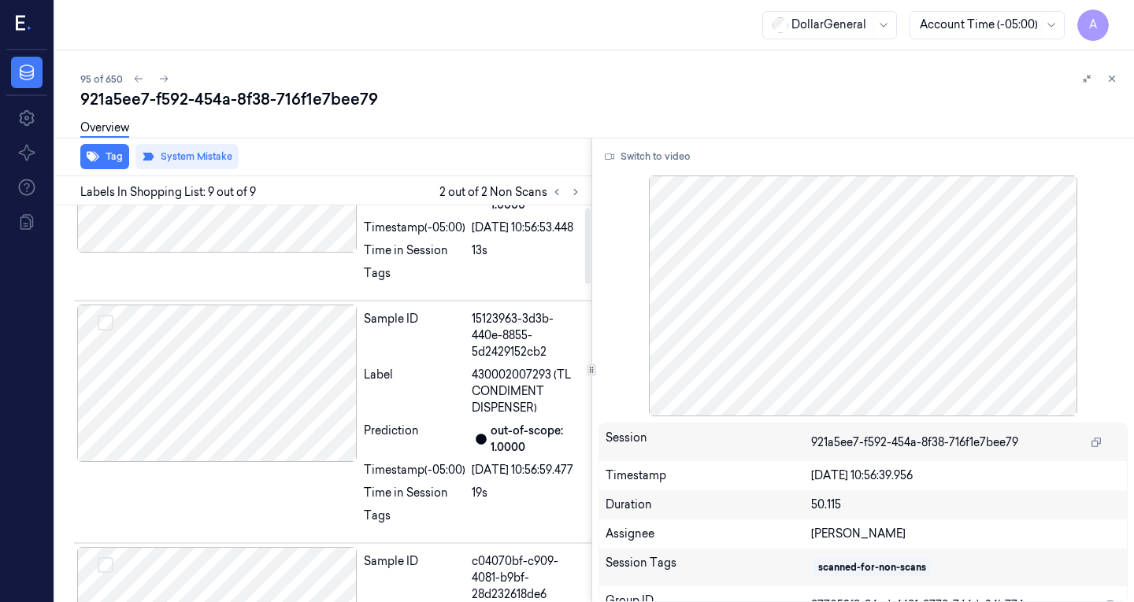
scroll to position [0, 0]
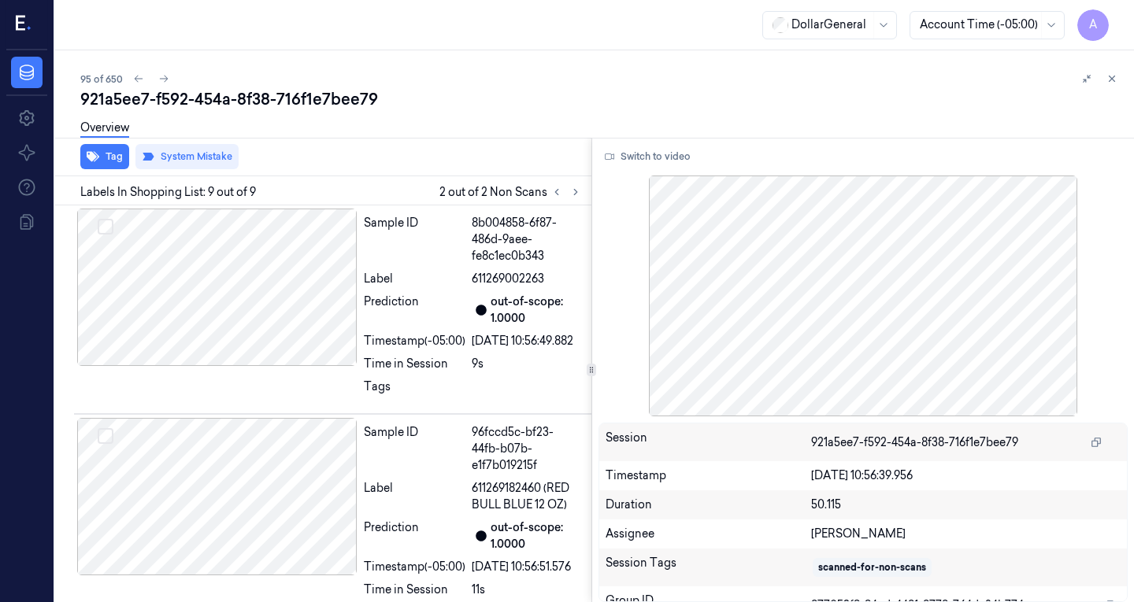
click at [472, 143] on div "Overview" at bounding box center [600, 130] width 1041 height 40
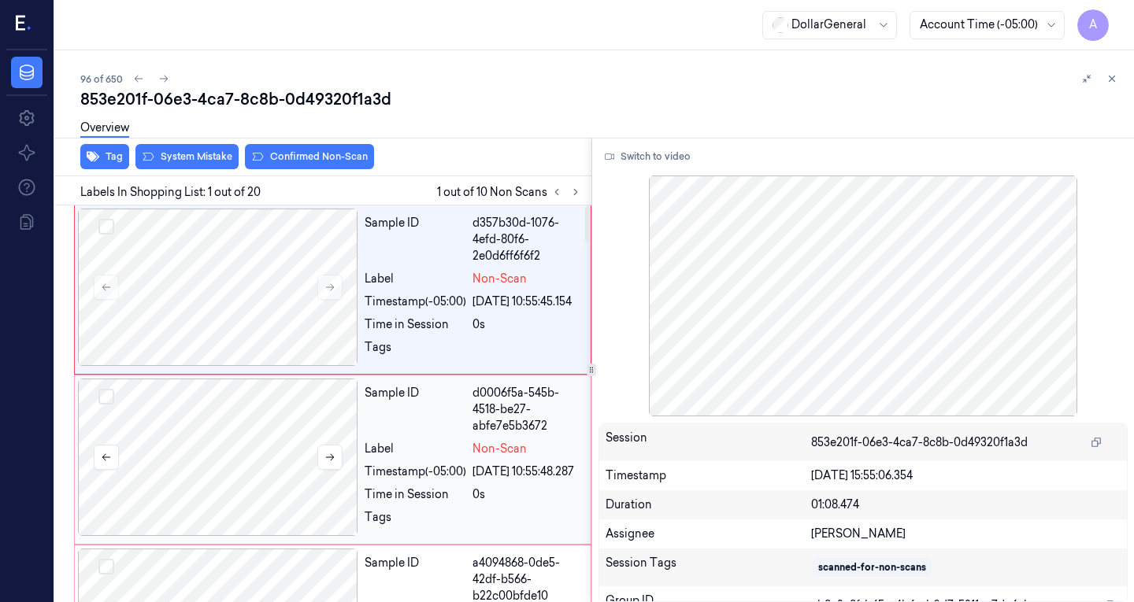
click at [239, 421] on div at bounding box center [218, 457] width 280 height 157
click at [279, 282] on div at bounding box center [218, 287] width 280 height 157
click at [279, 259] on div at bounding box center [218, 287] width 280 height 157
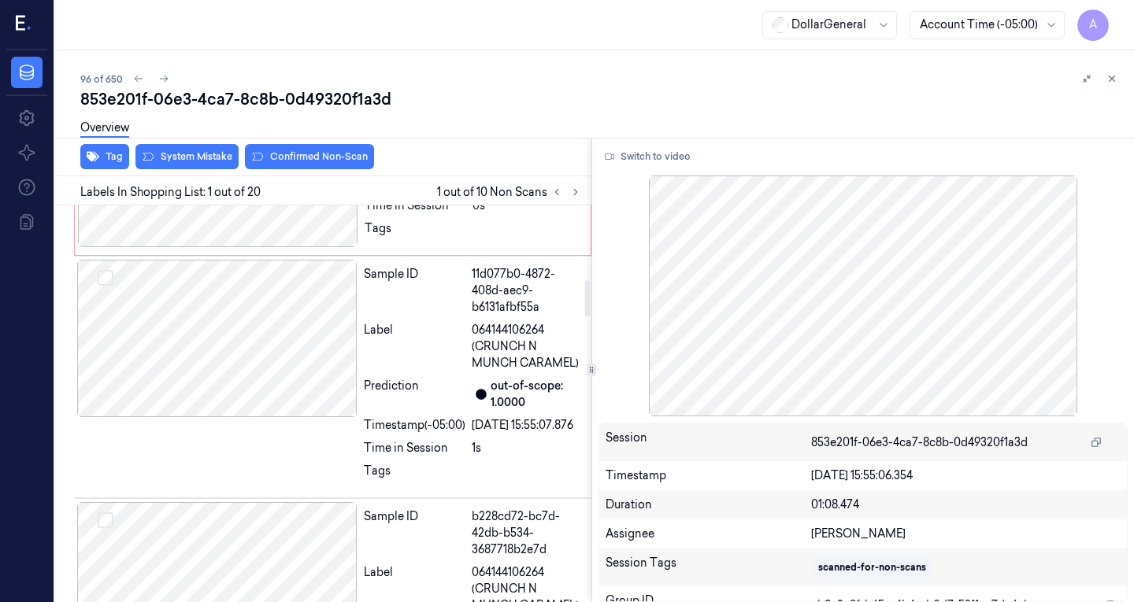
scroll to position [857, 0]
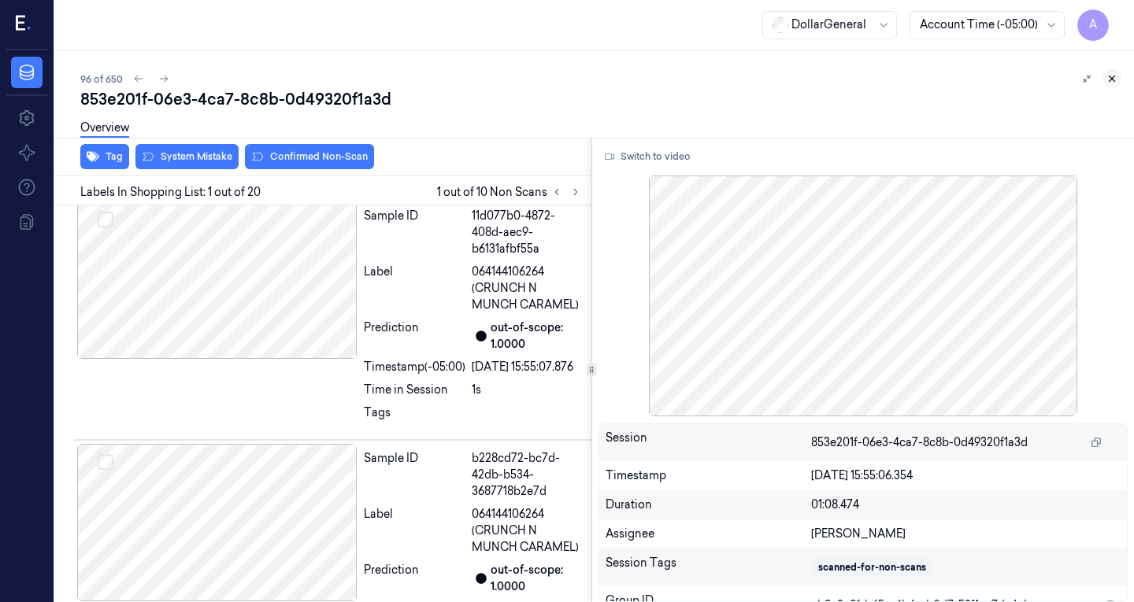
click at [1106, 74] on icon at bounding box center [1111, 78] width 11 height 11
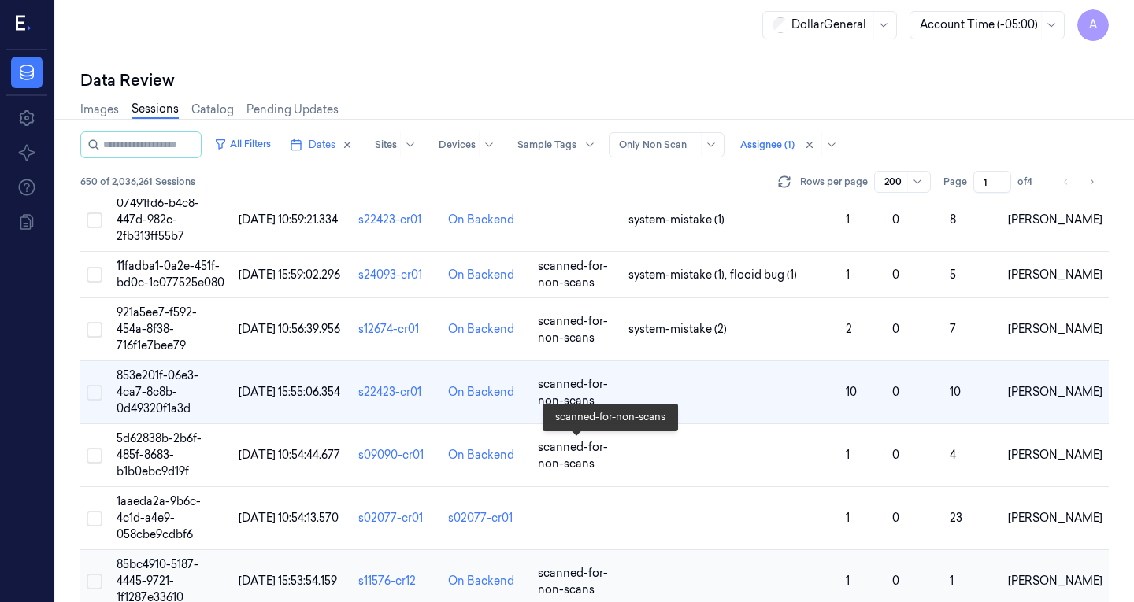
scroll to position [5733, 0]
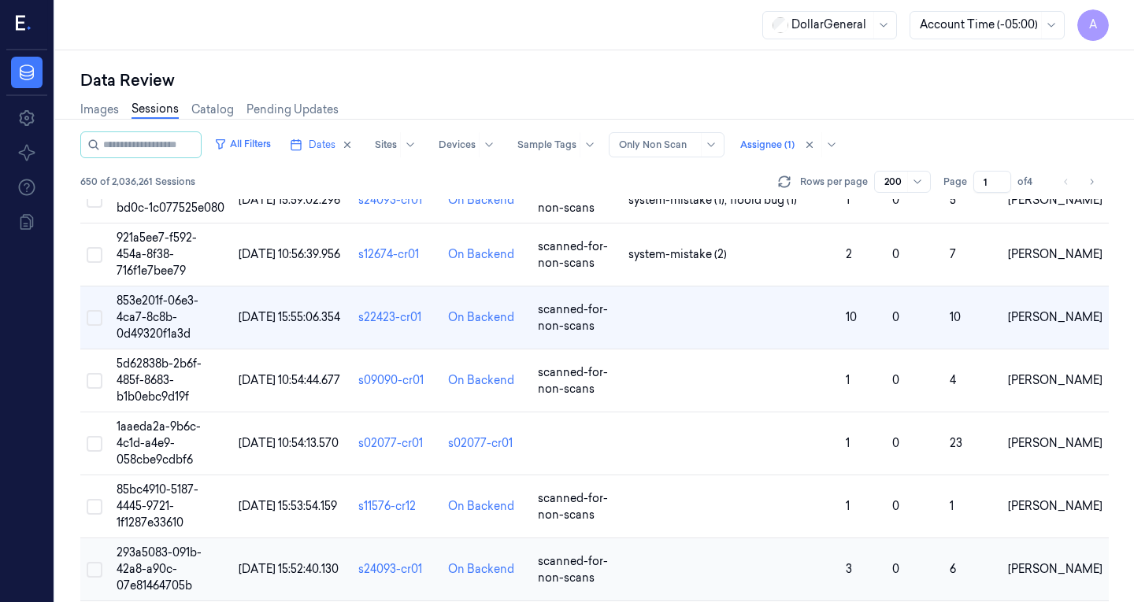
click at [257, 539] on td "[DATE] 15:52:40.130" at bounding box center [292, 570] width 120 height 63
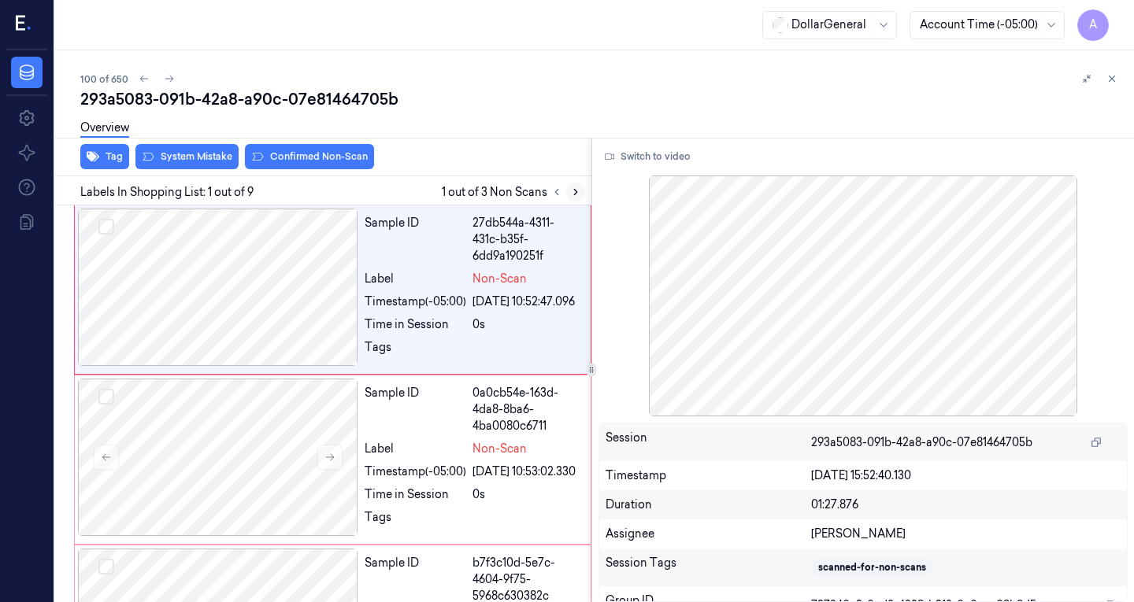
click at [572, 186] on button at bounding box center [575, 192] width 19 height 19
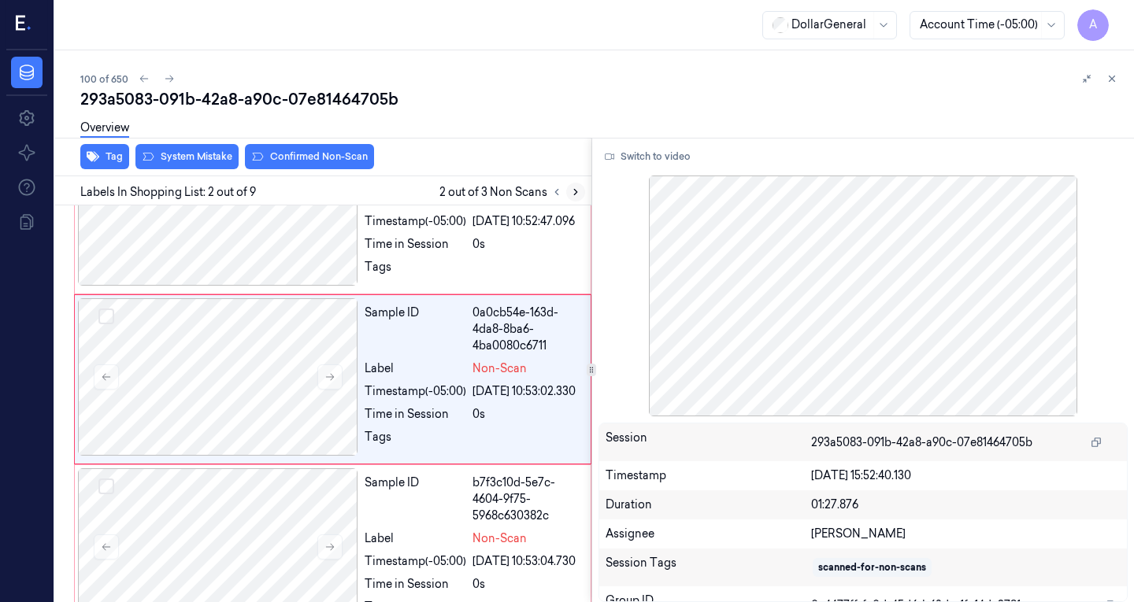
click at [572, 186] on button at bounding box center [575, 192] width 19 height 19
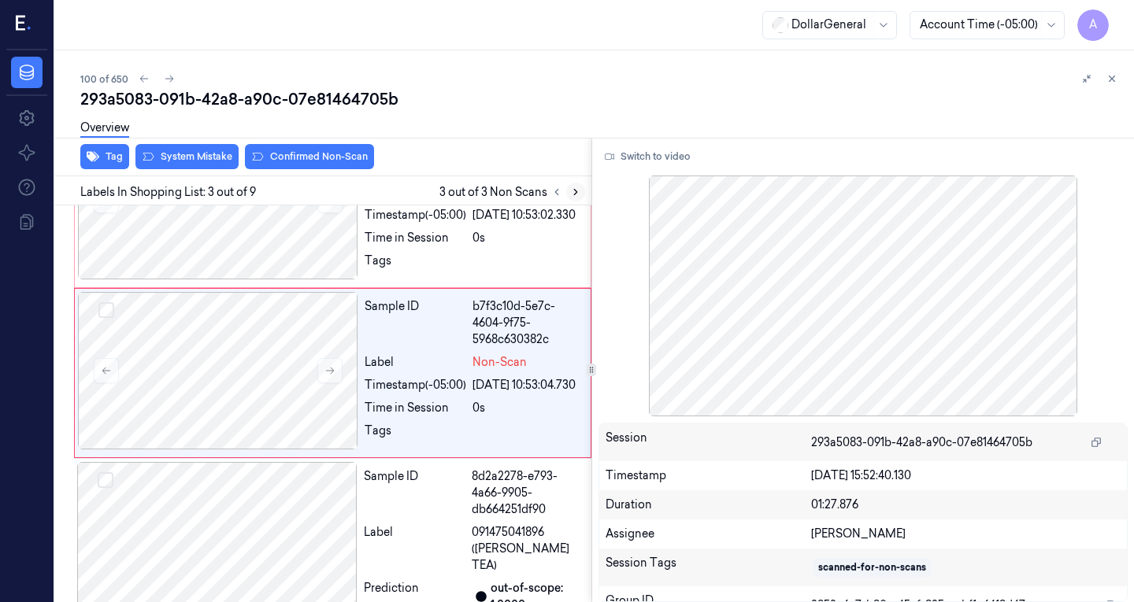
scroll to position [267, 0]
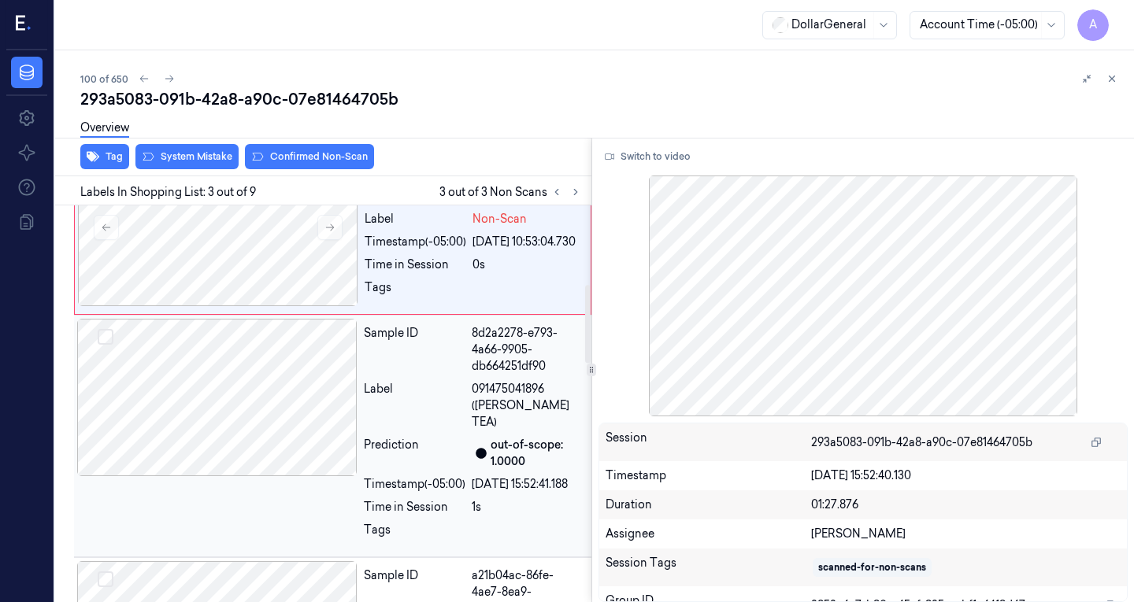
click at [283, 435] on div at bounding box center [217, 397] width 280 height 157
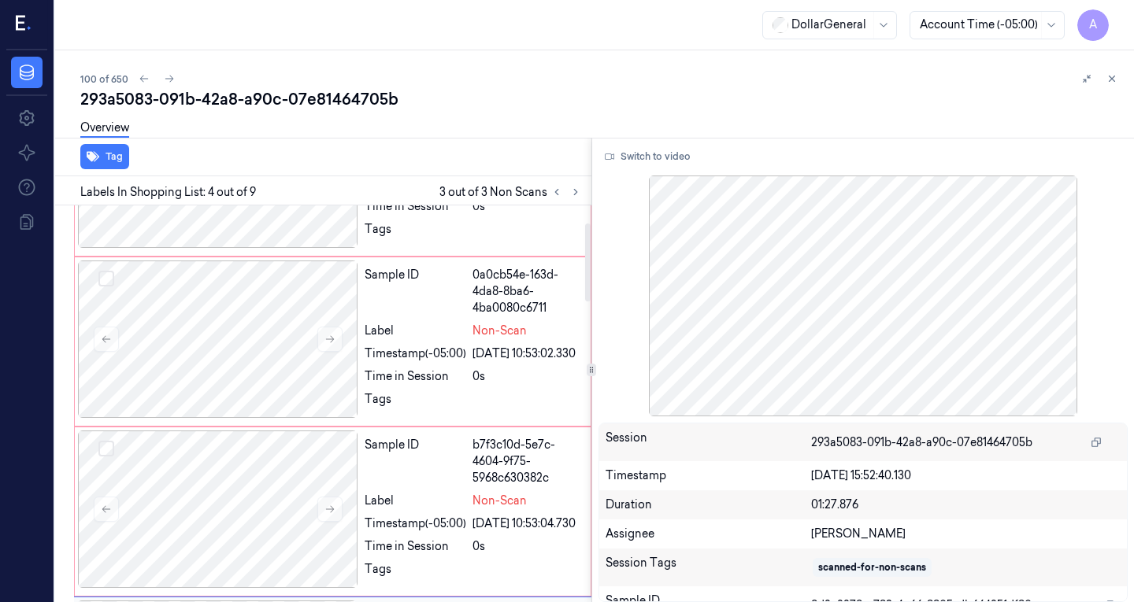
scroll to position [0, 0]
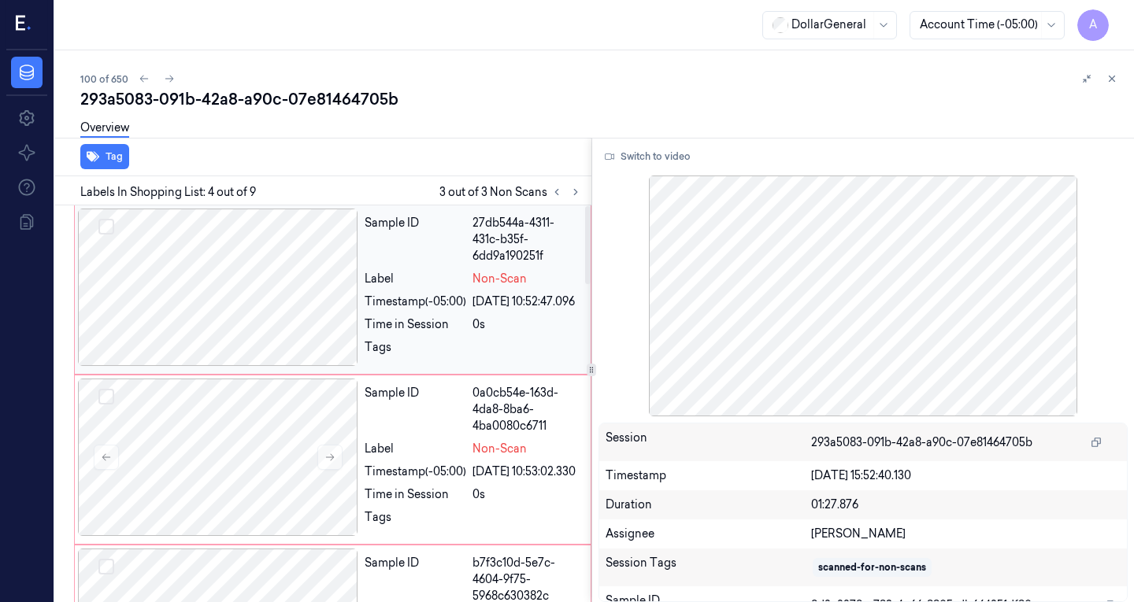
click at [241, 252] on div at bounding box center [218, 287] width 280 height 157
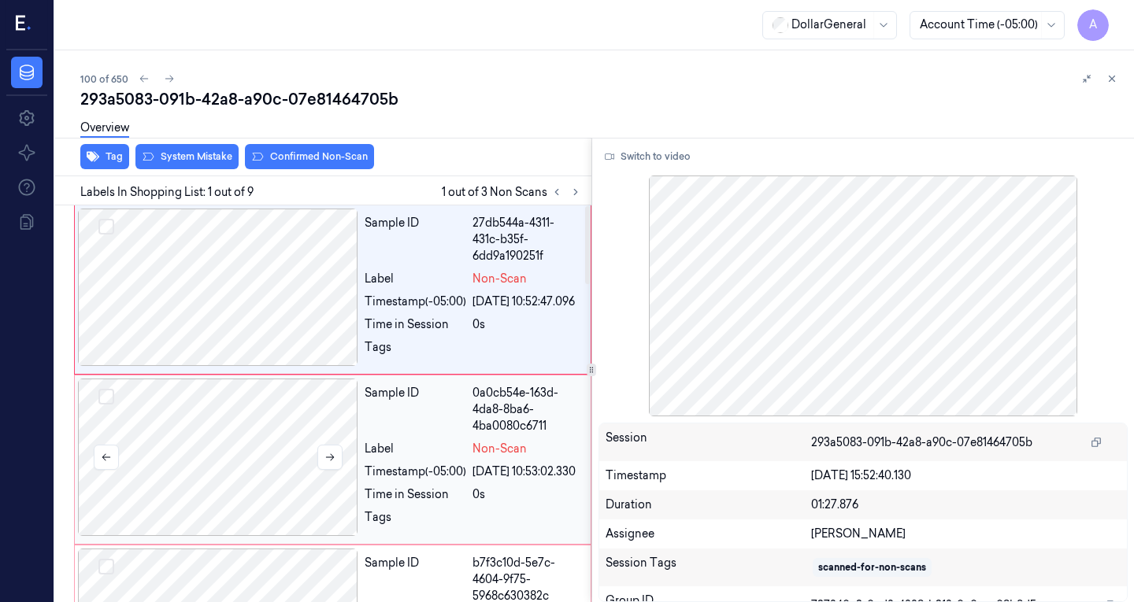
click at [286, 439] on div at bounding box center [218, 457] width 280 height 157
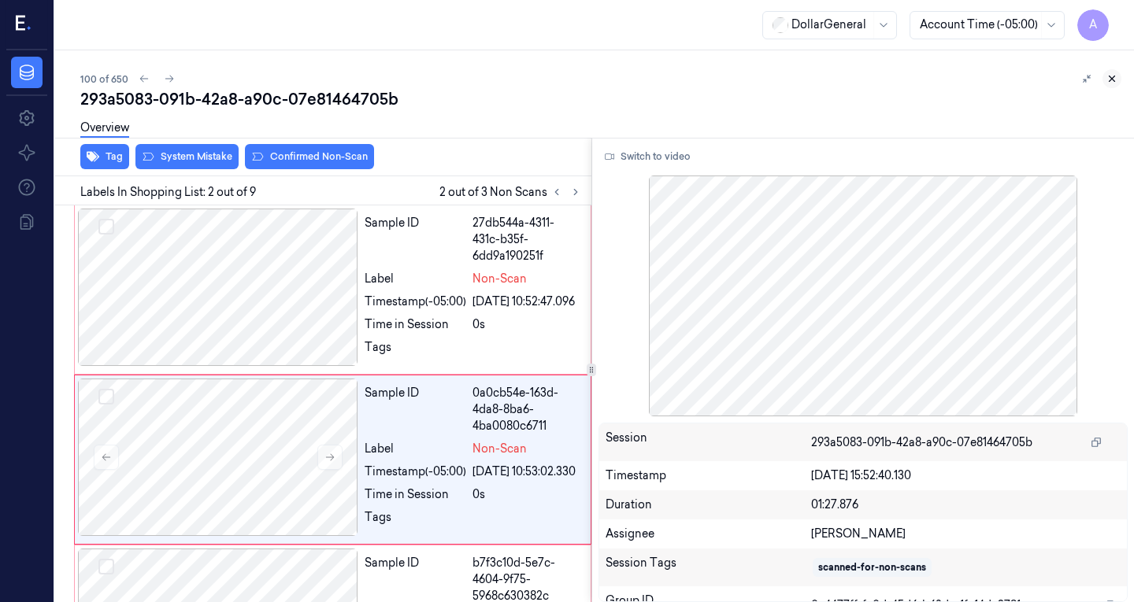
click at [1110, 77] on icon at bounding box center [1112, 79] width 6 height 6
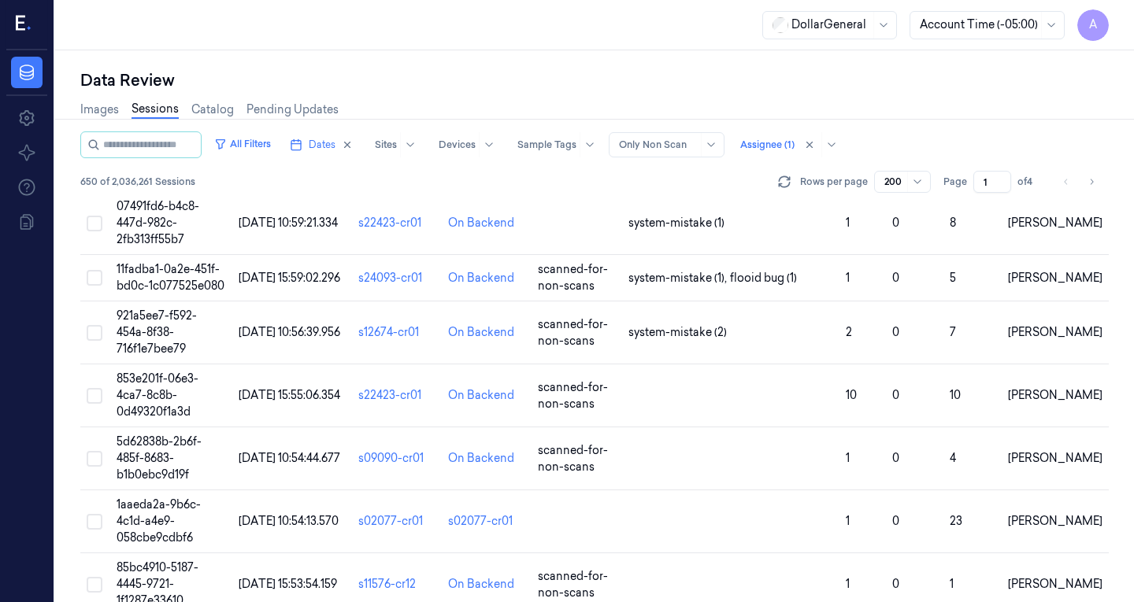
scroll to position [5656, 0]
click at [272, 387] on span "[DATE] 15:55:06.354" at bounding box center [290, 394] width 102 height 14
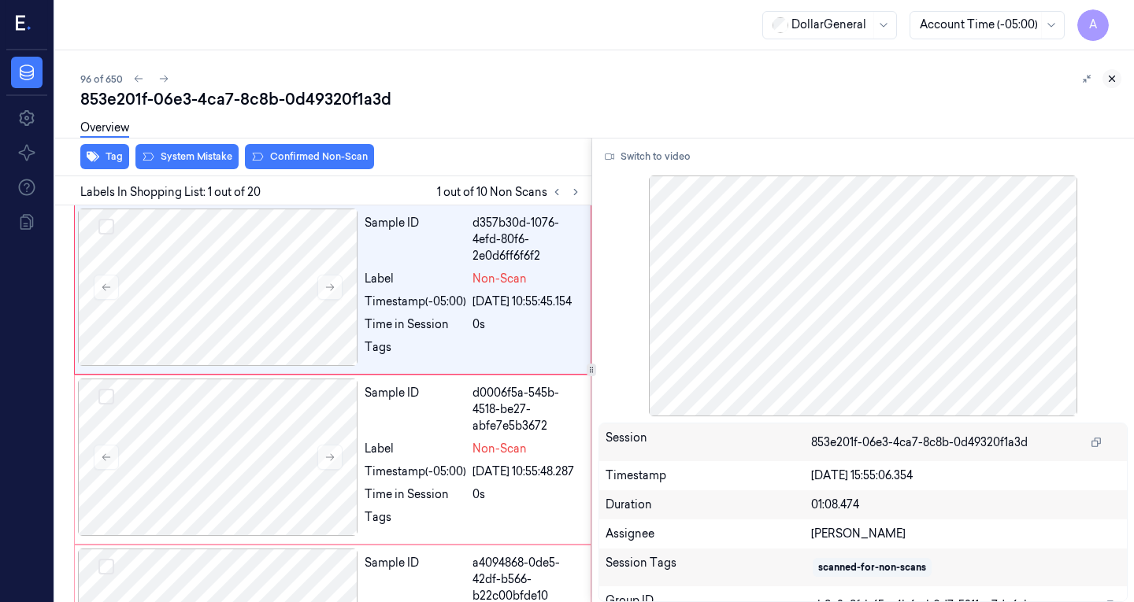
click at [1119, 78] on button at bounding box center [1111, 78] width 19 height 19
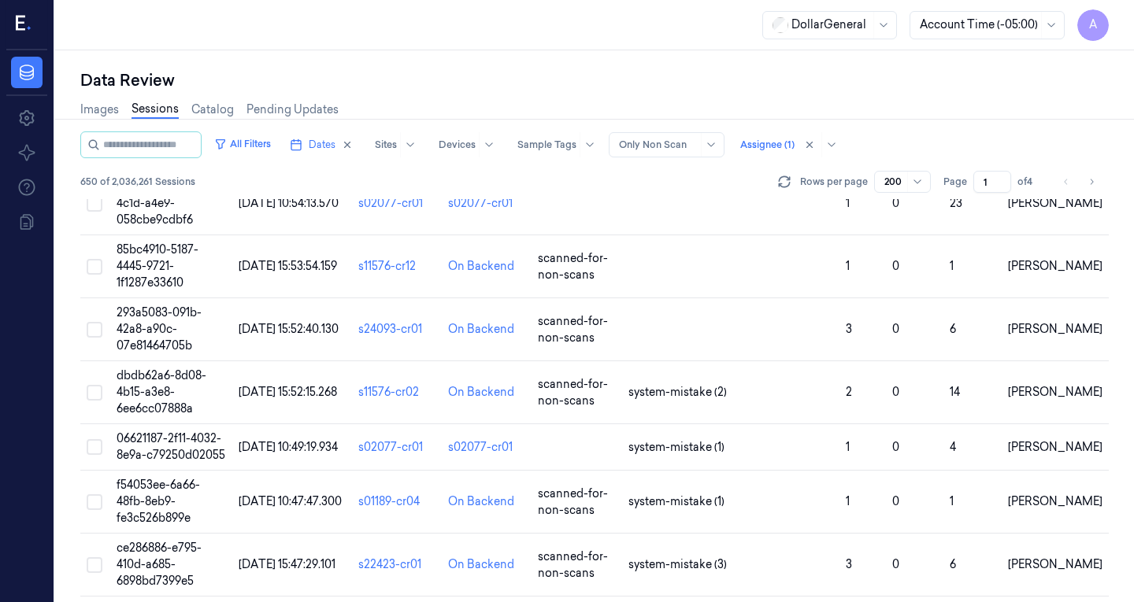
scroll to position [5650, 0]
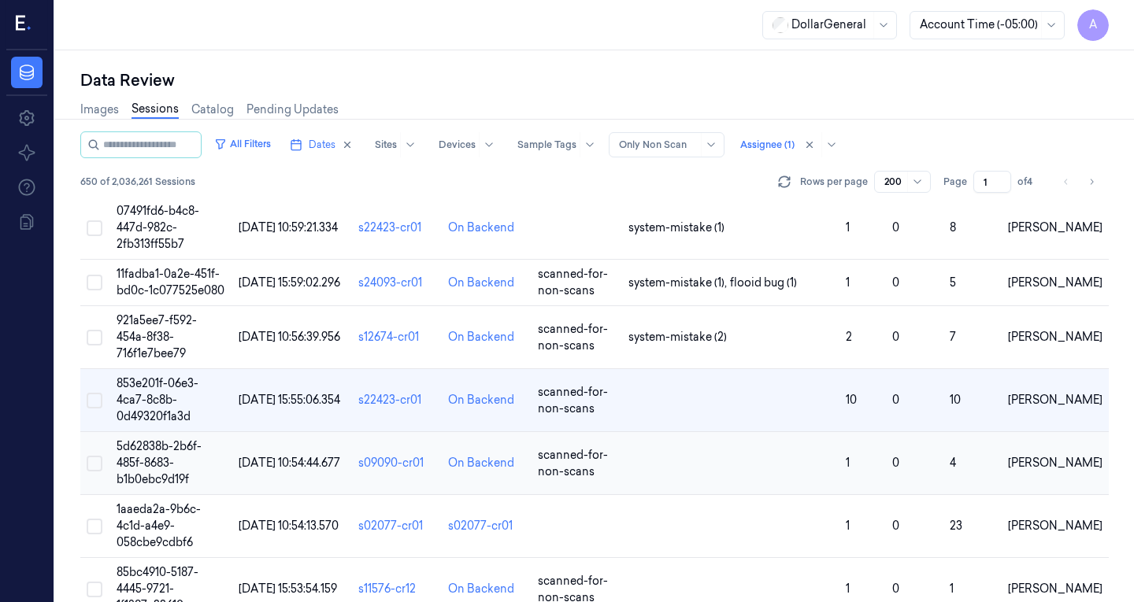
click at [269, 456] on span "[DATE] 10:54:44.677" at bounding box center [290, 463] width 102 height 14
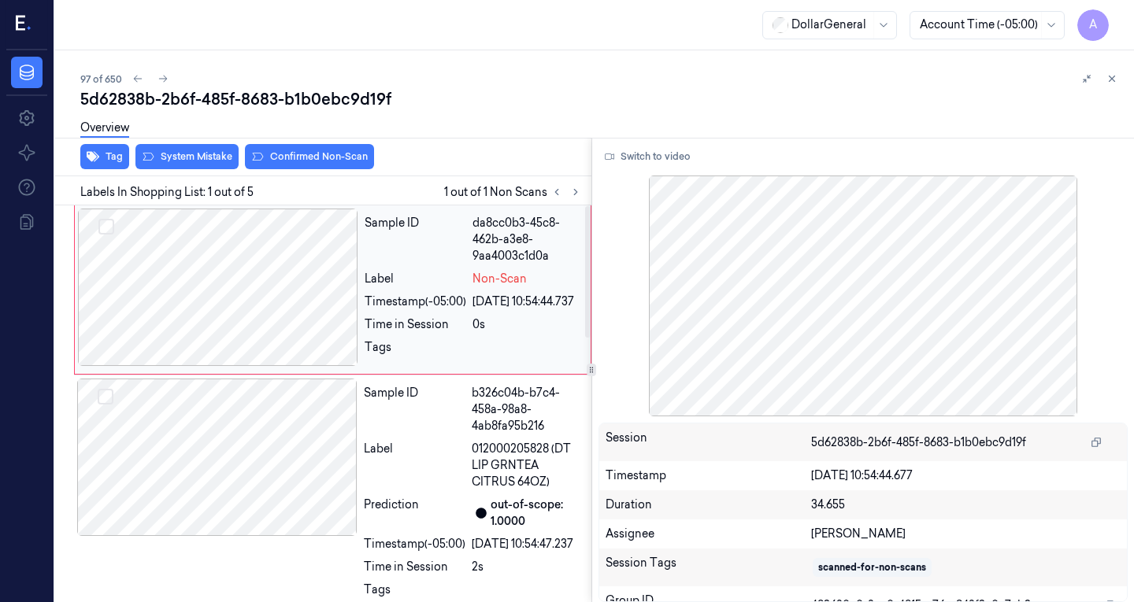
click at [250, 280] on div at bounding box center [218, 287] width 280 height 157
click at [294, 435] on div at bounding box center [217, 457] width 280 height 157
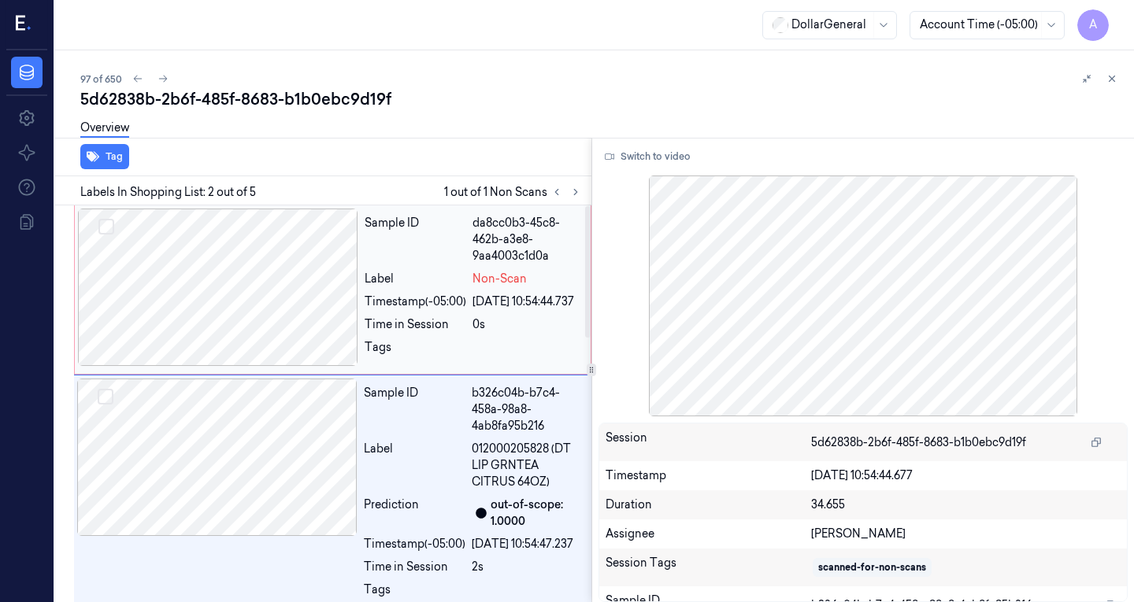
click at [241, 276] on div at bounding box center [218, 287] width 280 height 157
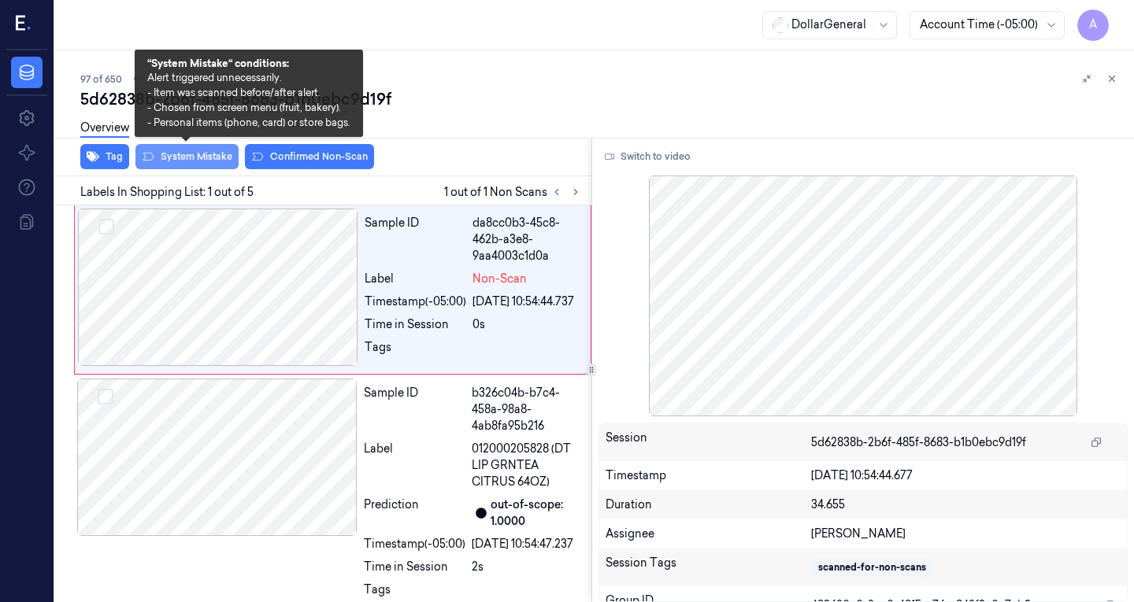
click at [200, 154] on button "System Mistake" at bounding box center [186, 156] width 103 height 25
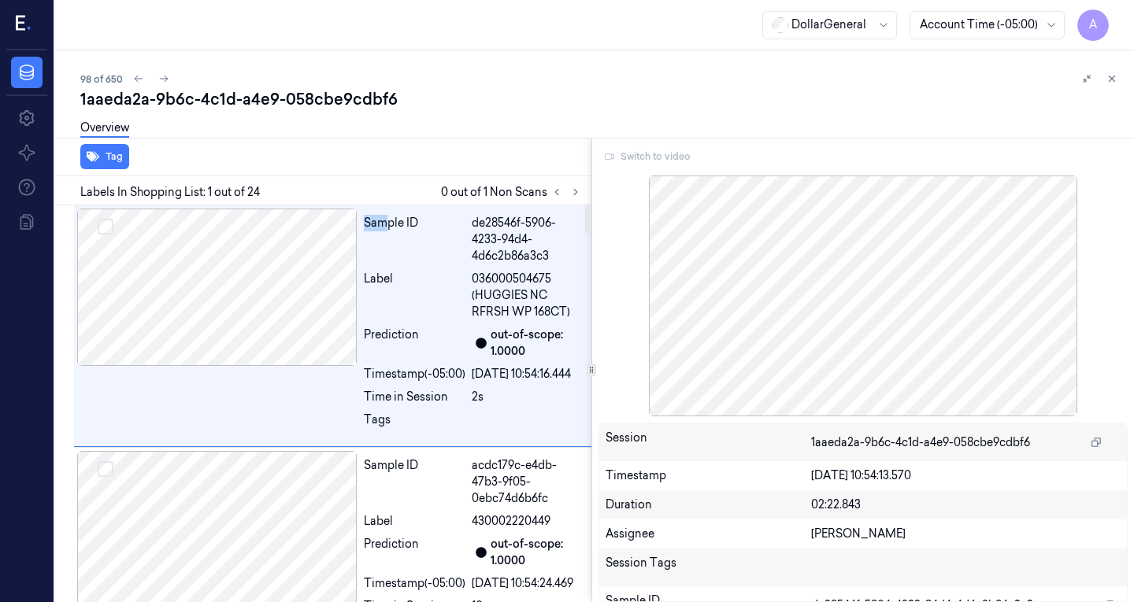
drag, startPoint x: 383, startPoint y: 228, endPoint x: 547, endPoint y: 199, distance: 166.3
click at [547, 199] on div "Tag Labels In Shopping List: 1 out of 24 0 out of 1 Non Scans Sample ID de28546…" at bounding box center [320, 370] width 542 height 465
click at [571, 190] on icon at bounding box center [575, 192] width 11 height 11
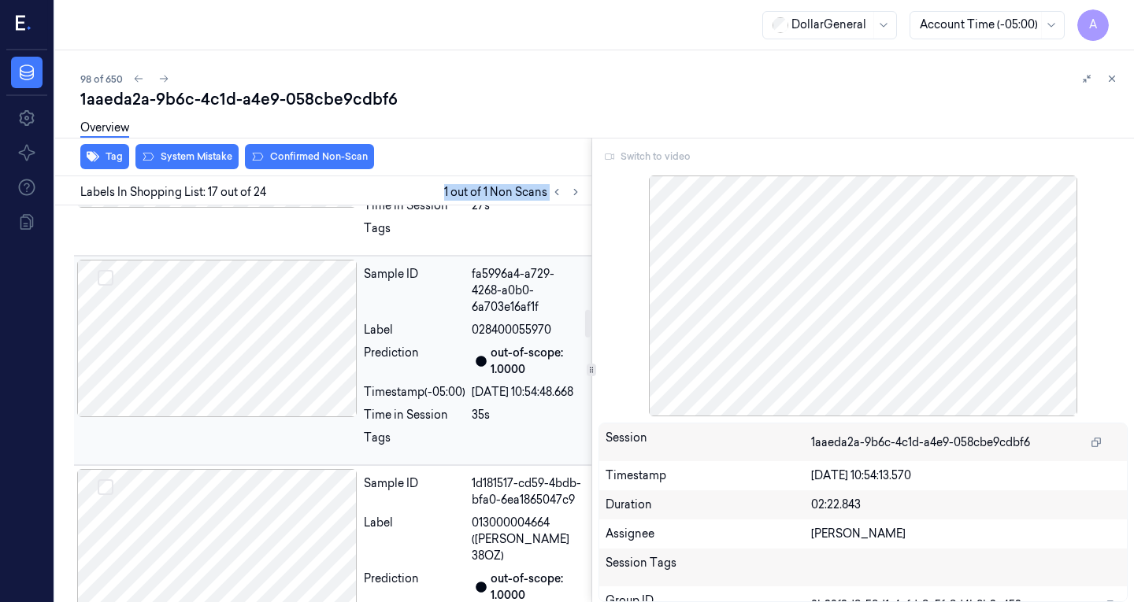
scroll to position [1515, 0]
drag, startPoint x: 251, startPoint y: 432, endPoint x: 270, endPoint y: 422, distance: 21.5
click at [270, 417] on div at bounding box center [217, 337] width 280 height 157
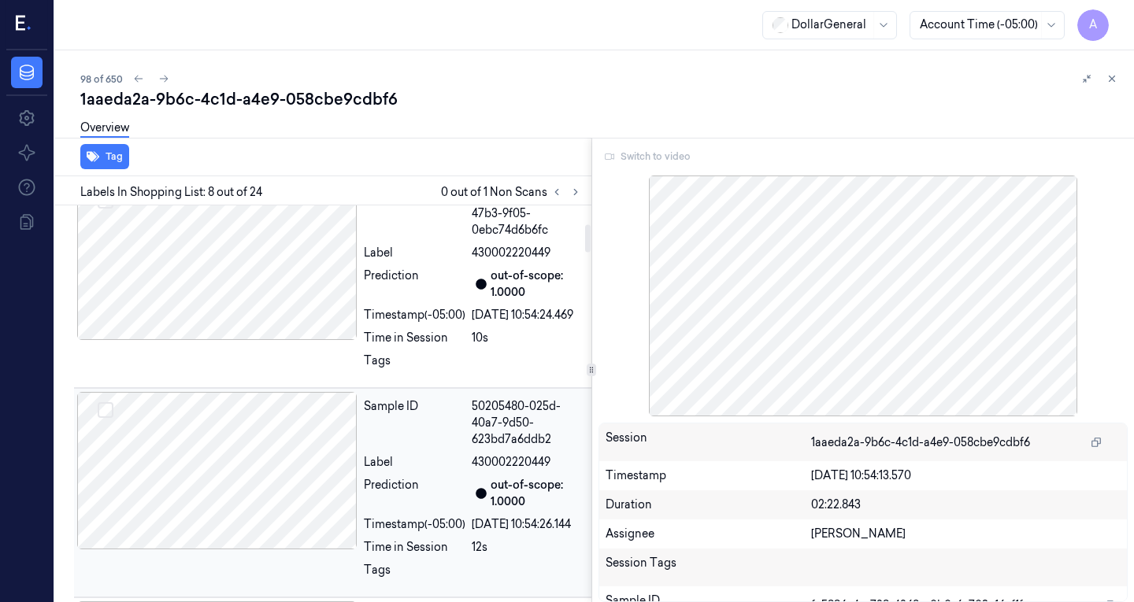
click at [272, 524] on div at bounding box center [217, 470] width 280 height 157
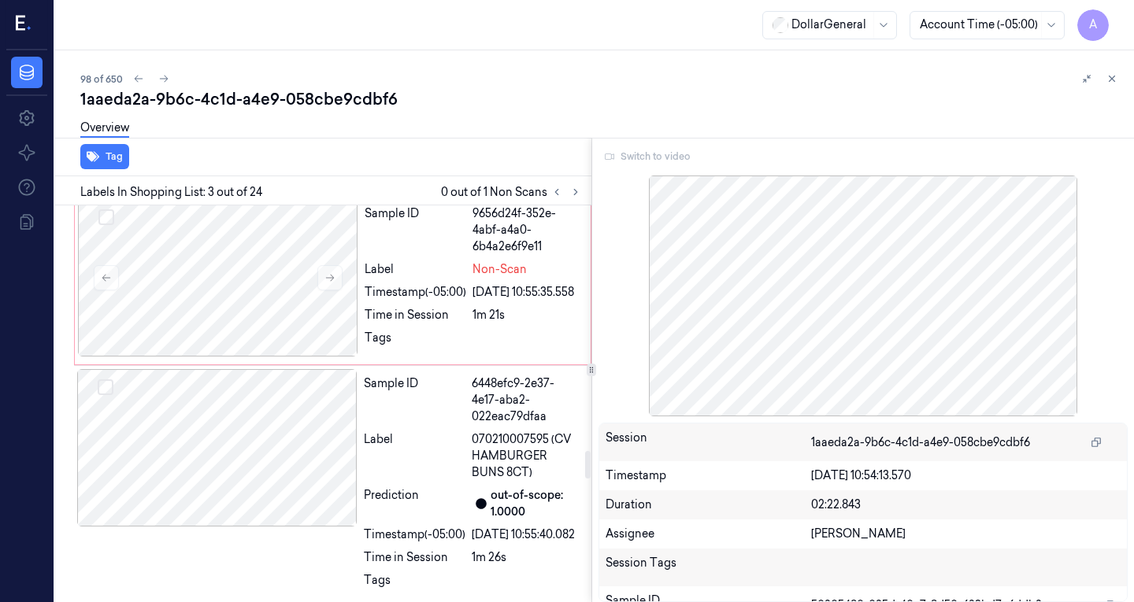
scroll to position [3575, 0]
click at [243, 131] on div at bounding box center [217, 52] width 280 height 157
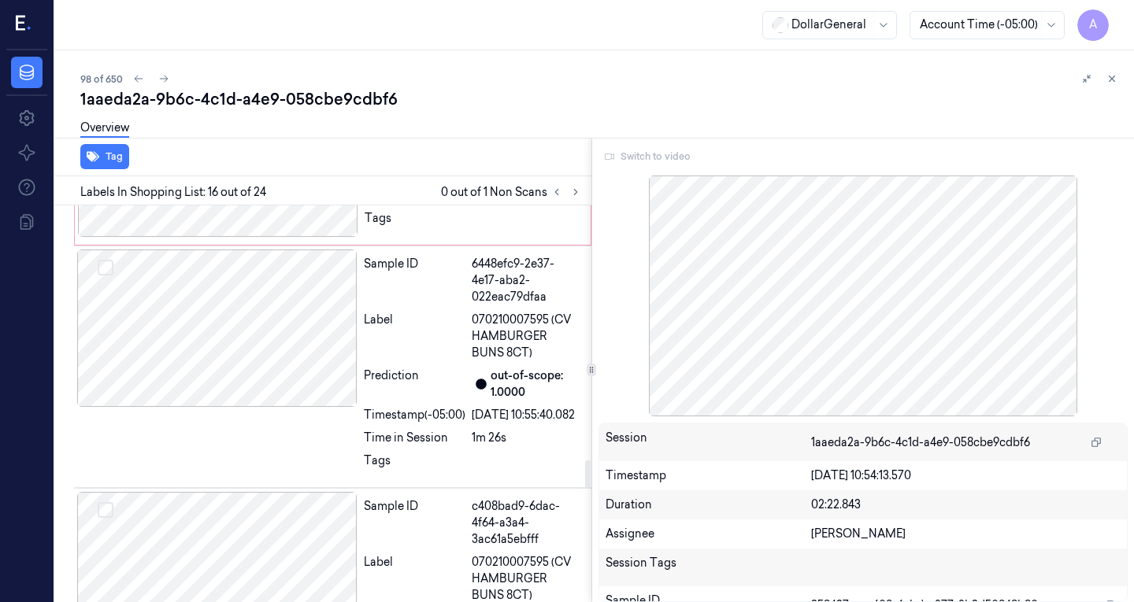
scroll to position [3749, 0]
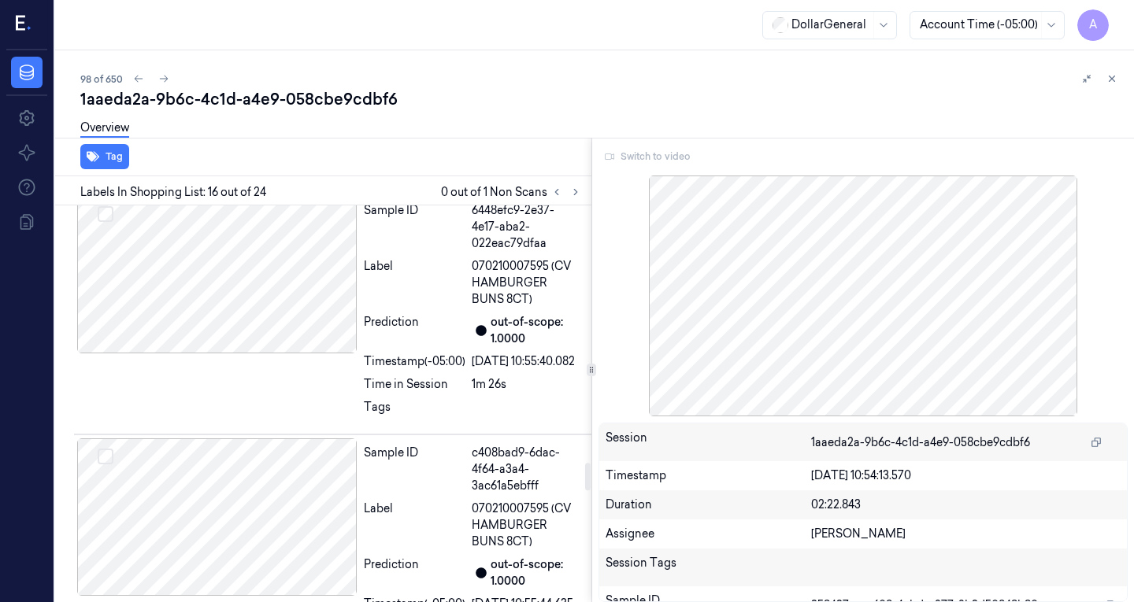
click at [244, 183] on div at bounding box center [218, 104] width 280 height 157
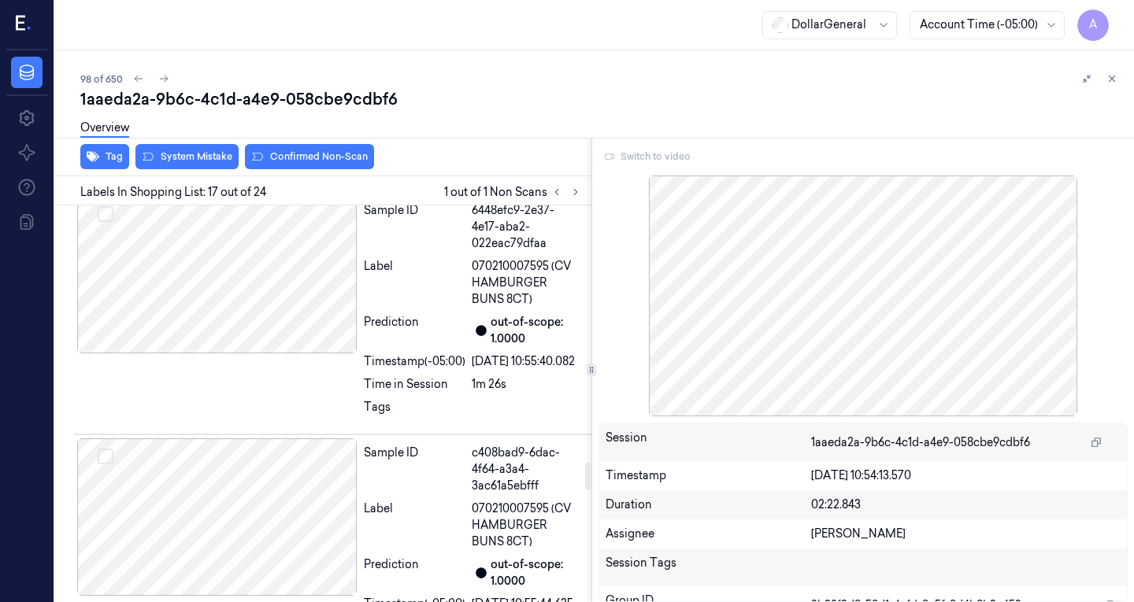
scroll to position [3741, 0]
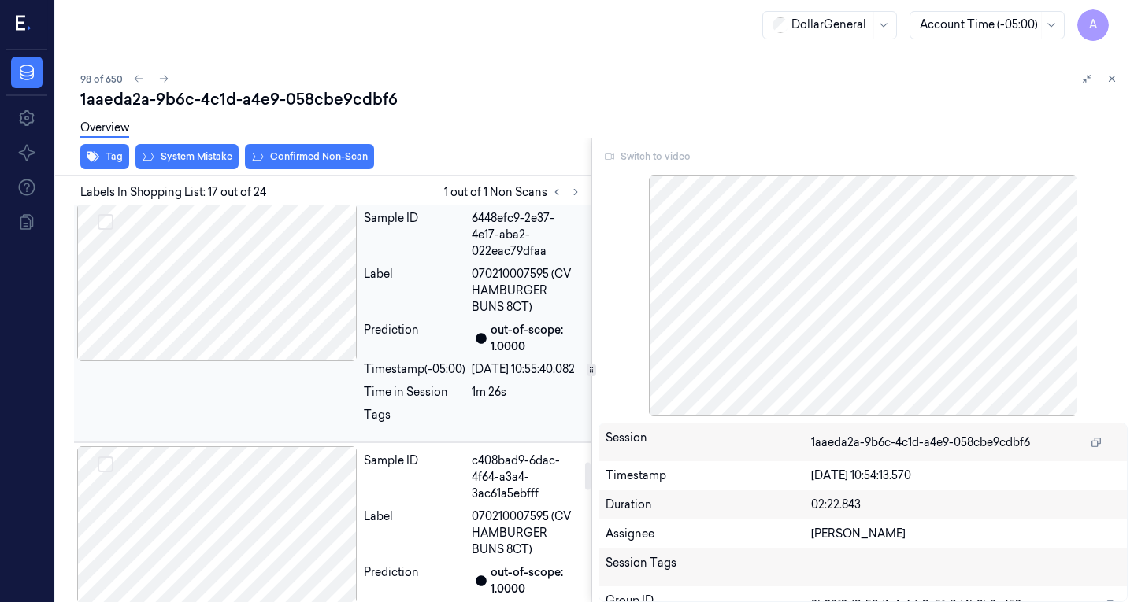
click at [235, 361] on div at bounding box center [217, 282] width 280 height 157
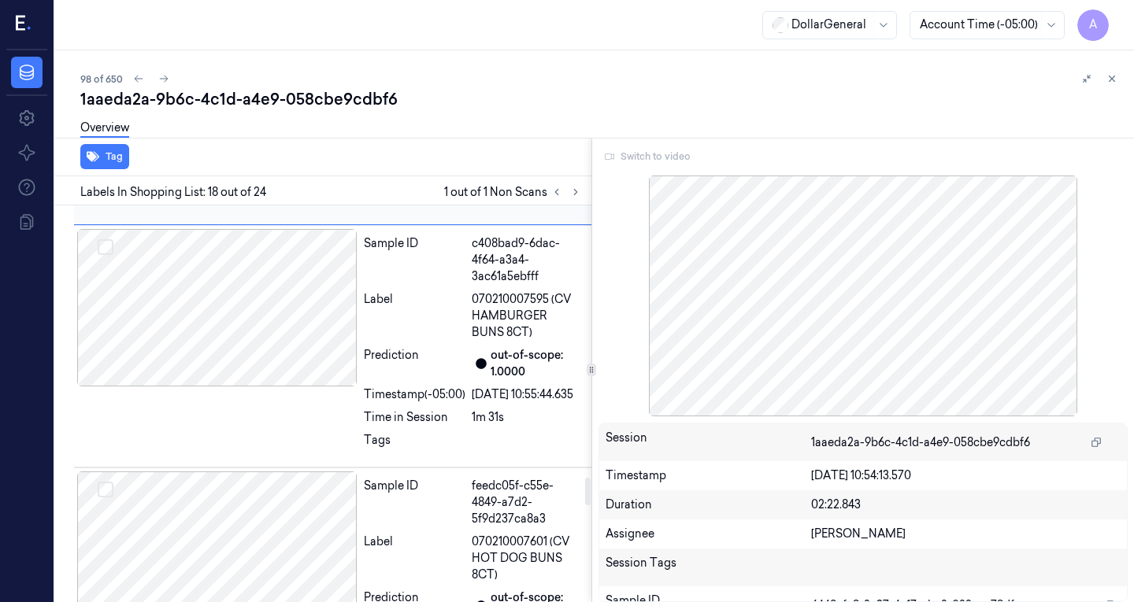
scroll to position [3964, 0]
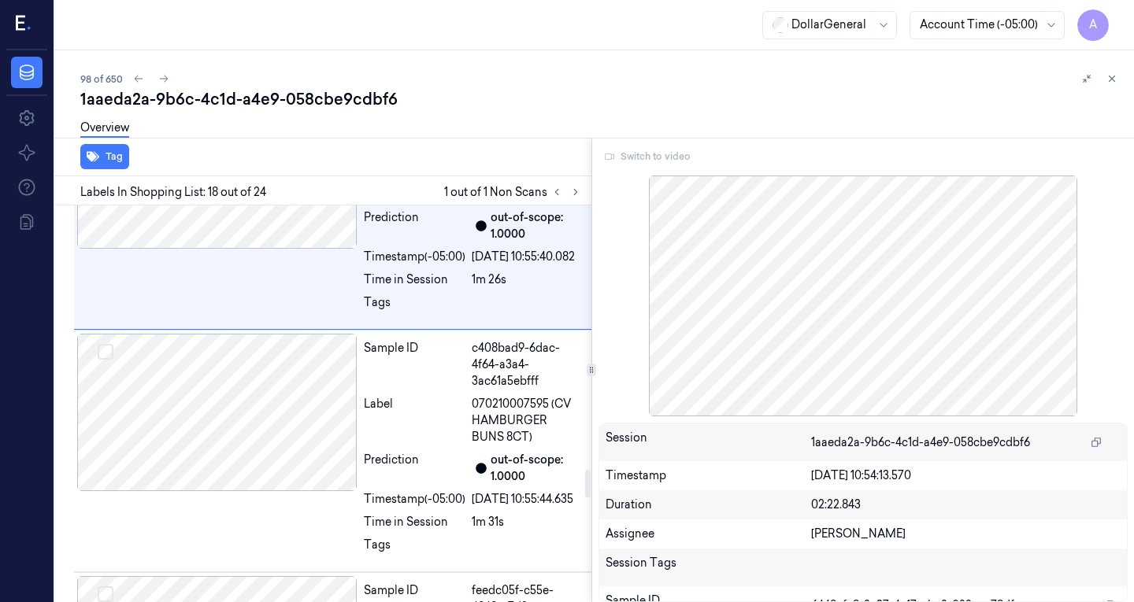
click at [287, 79] on div at bounding box center [218, -1] width 280 height 157
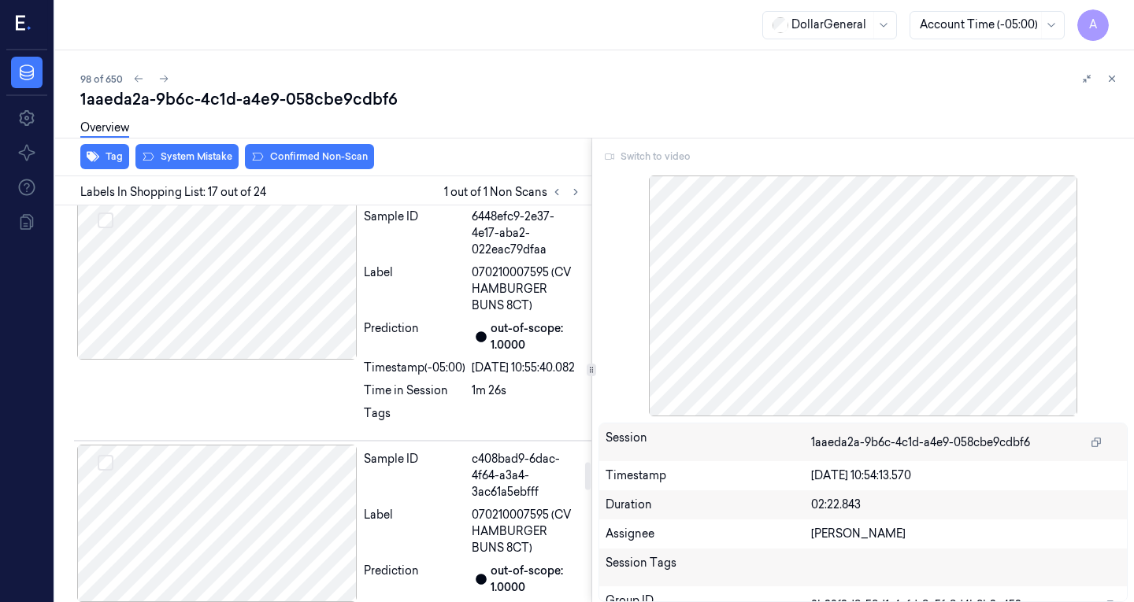
scroll to position [3741, 0]
click at [287, 191] on div at bounding box center [218, 112] width 280 height 157
click at [280, 191] on div at bounding box center [218, 112] width 280 height 157
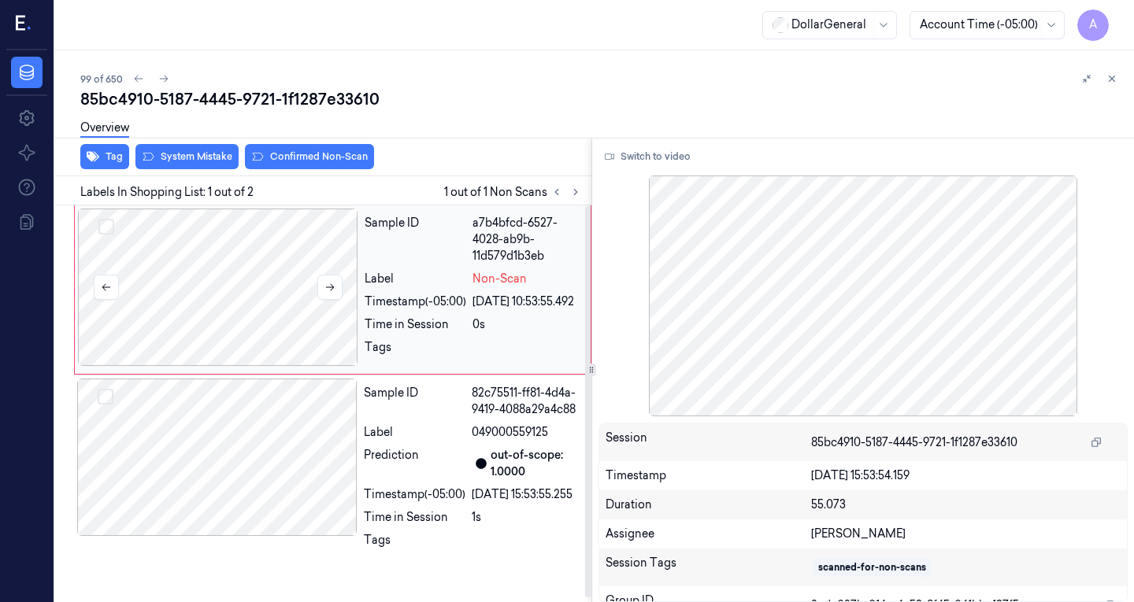
click at [248, 309] on div at bounding box center [218, 287] width 280 height 157
click at [251, 457] on div at bounding box center [217, 457] width 280 height 157
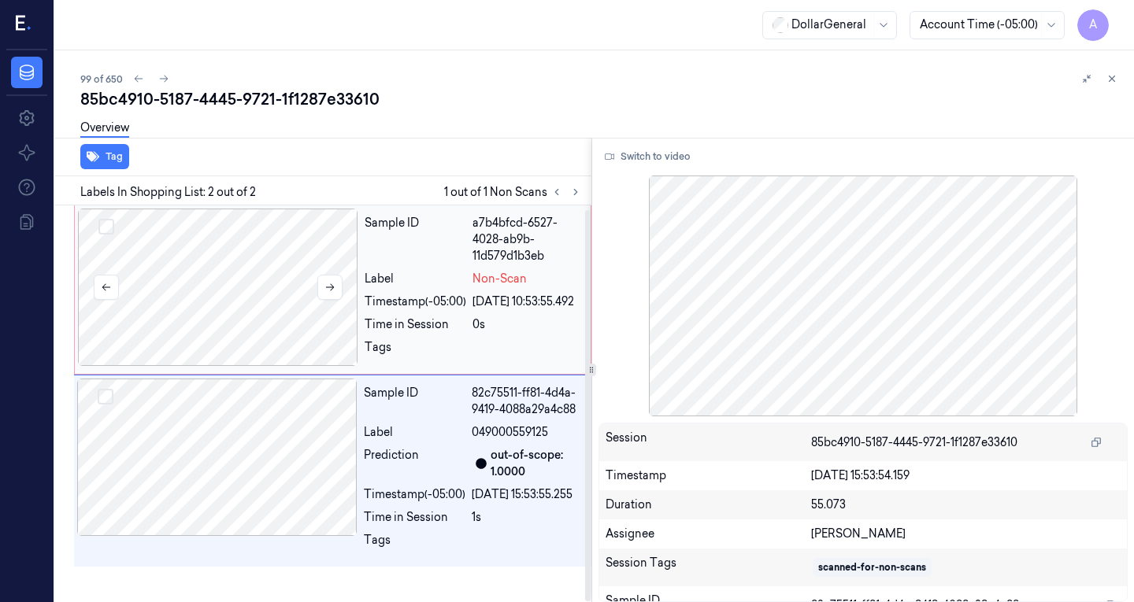
click at [267, 307] on div at bounding box center [218, 287] width 280 height 157
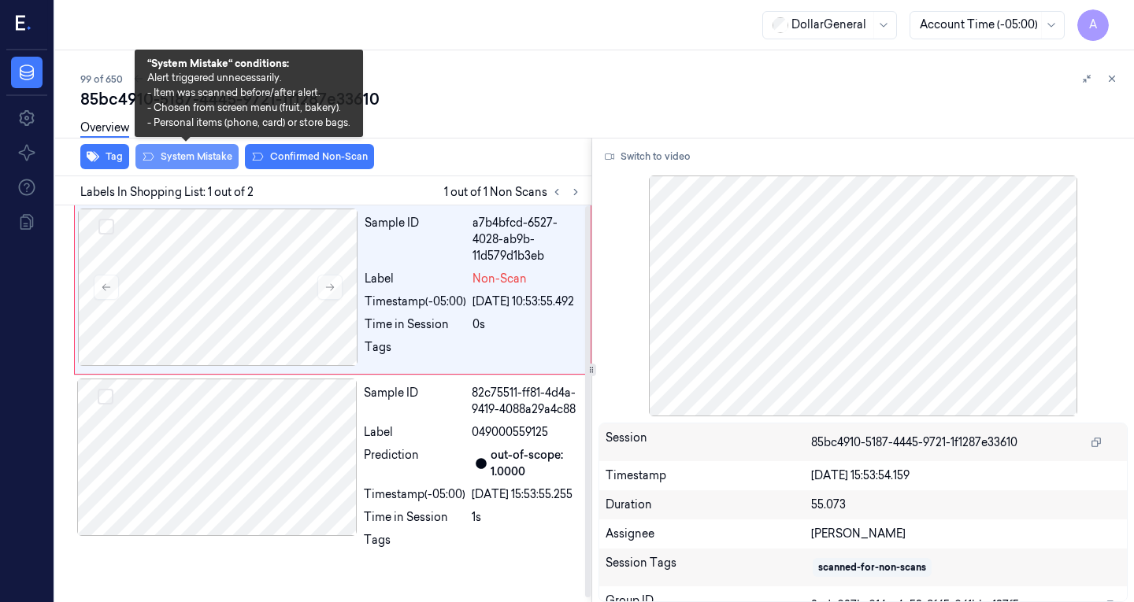
click at [195, 155] on button "System Mistake" at bounding box center [186, 156] width 103 height 25
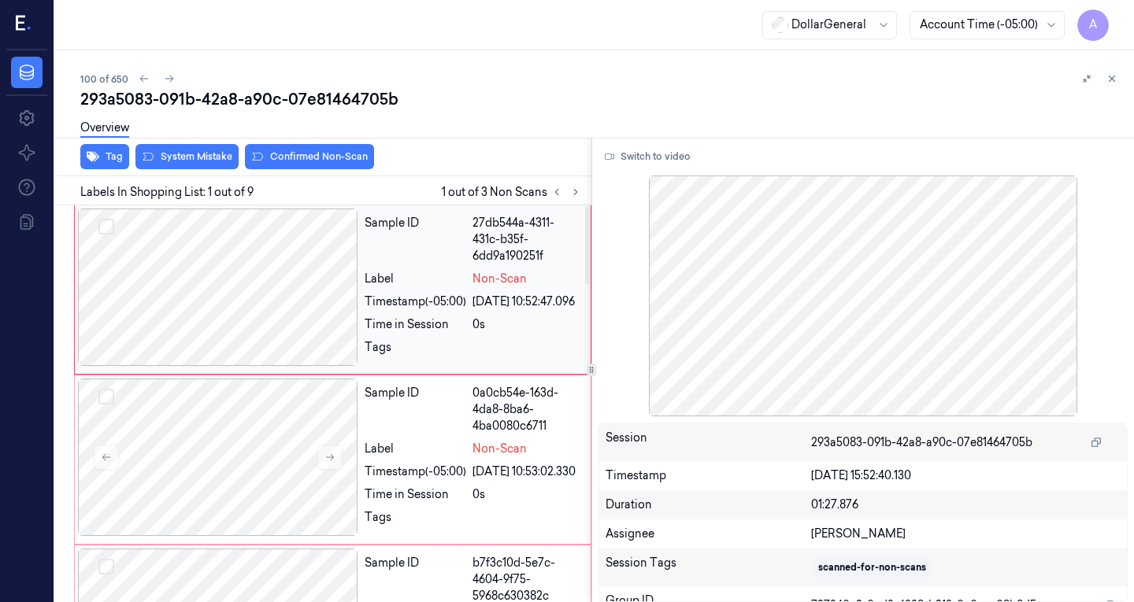
click at [289, 277] on div at bounding box center [218, 287] width 280 height 157
click at [198, 467] on div at bounding box center [218, 457] width 280 height 157
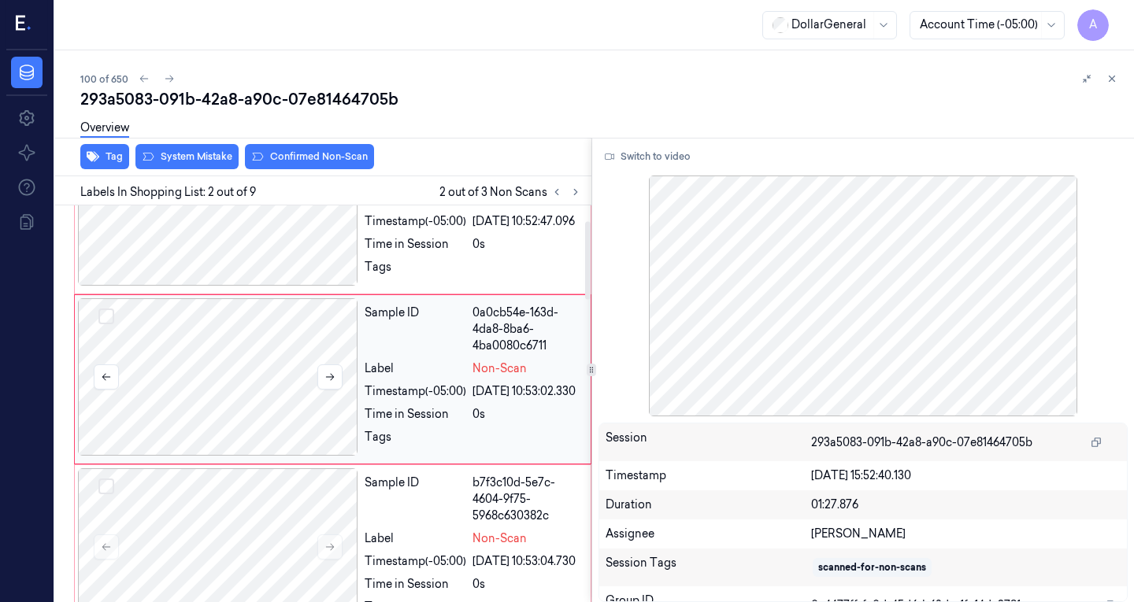
scroll to position [80, 0]
click at [187, 531] on div at bounding box center [218, 546] width 280 height 157
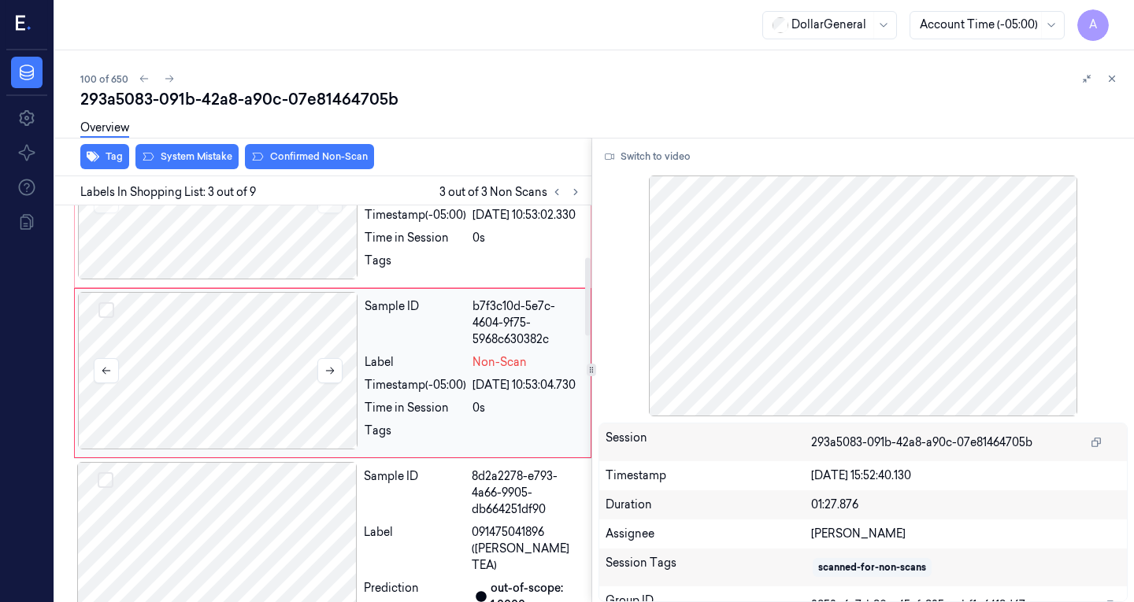
scroll to position [267, 0]
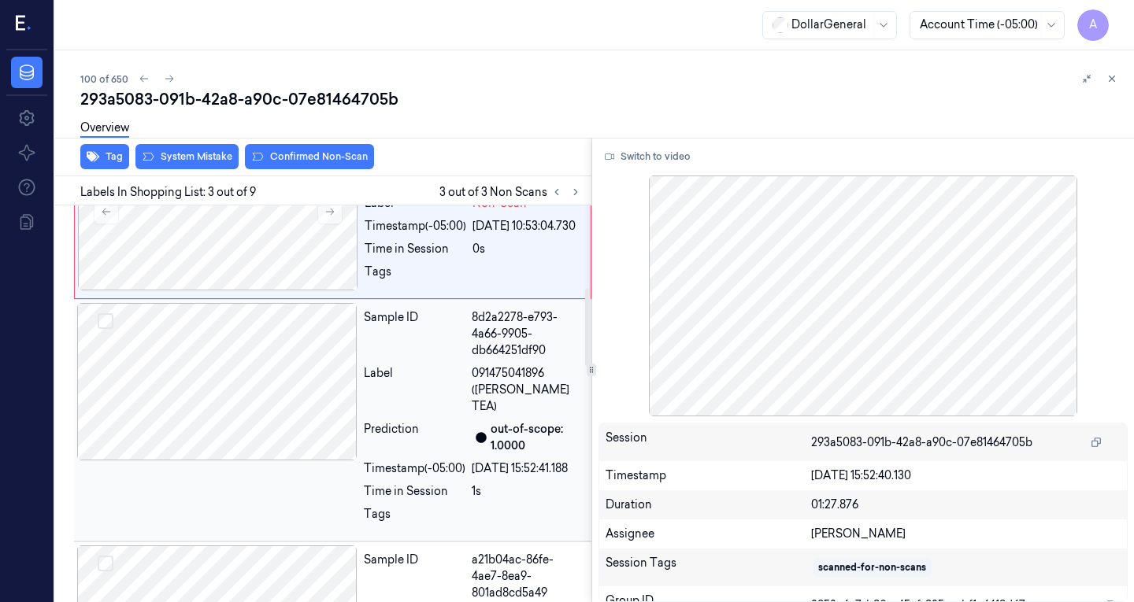
click at [263, 429] on div at bounding box center [217, 381] width 280 height 157
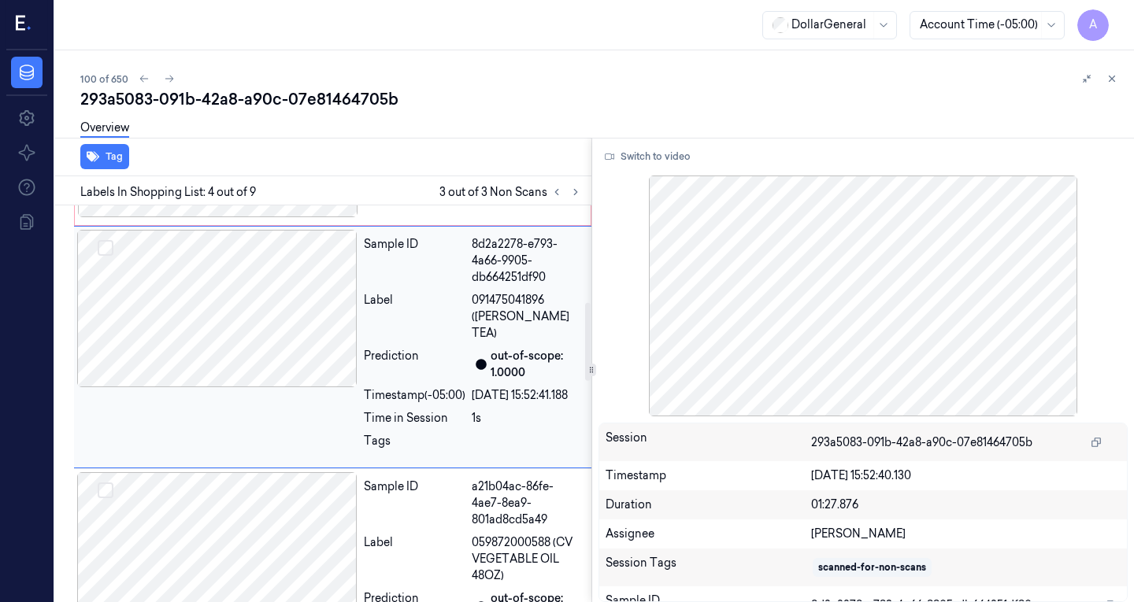
scroll to position [490, 0]
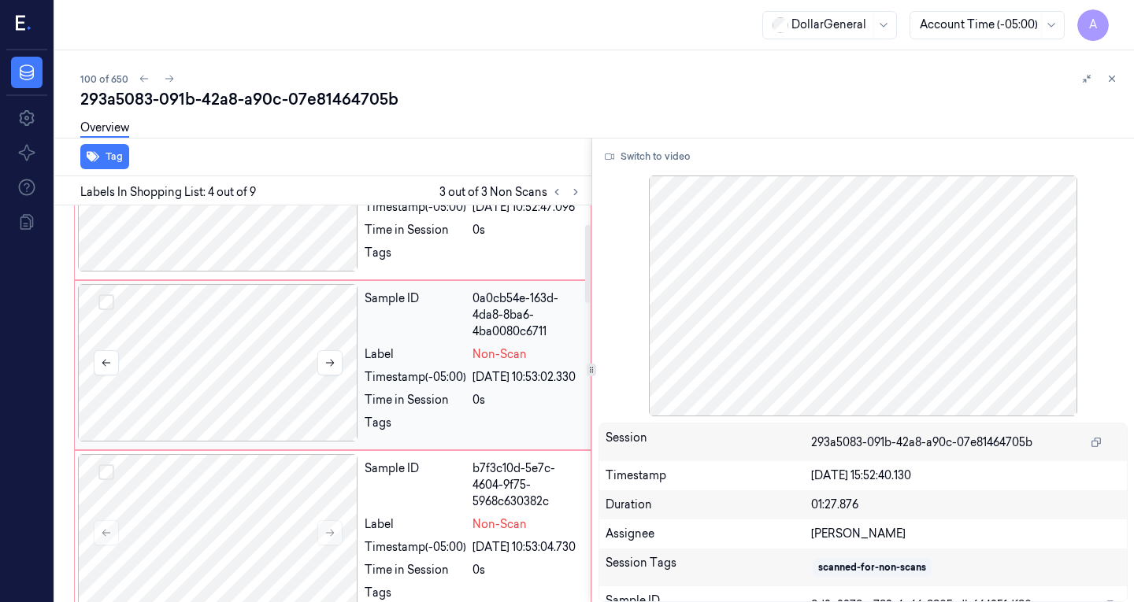
click at [272, 398] on div at bounding box center [218, 362] width 280 height 157
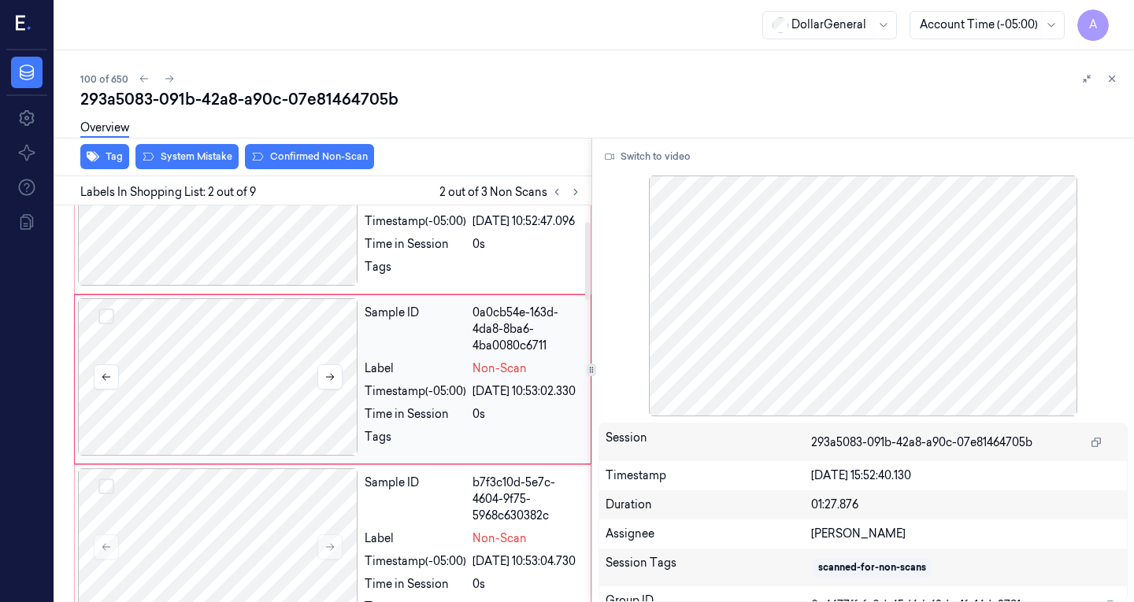
scroll to position [0, 0]
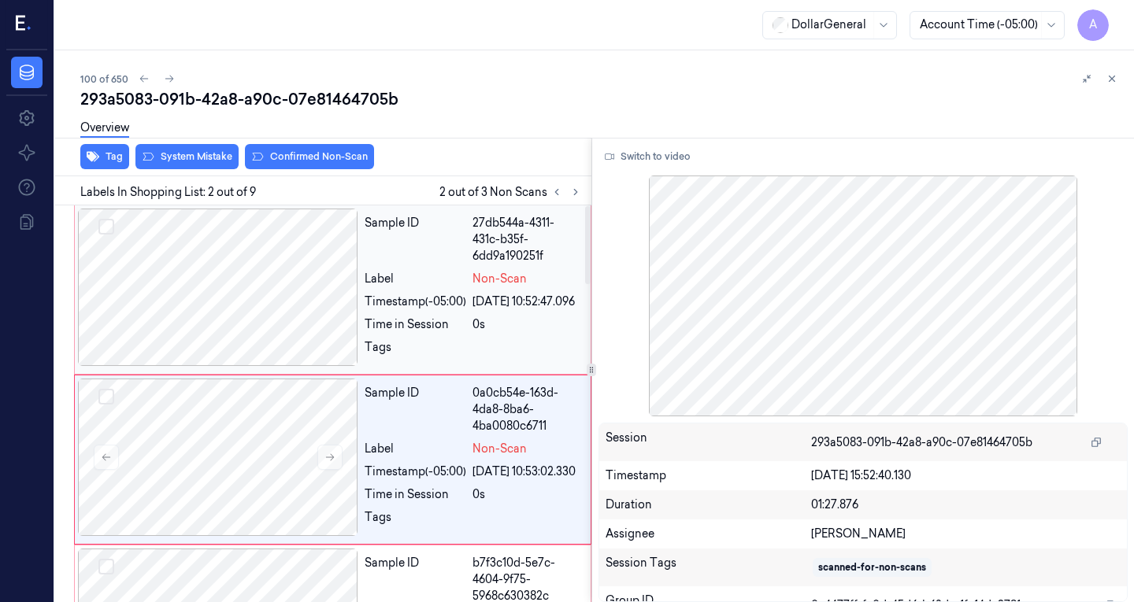
click at [281, 281] on div at bounding box center [218, 287] width 280 height 157
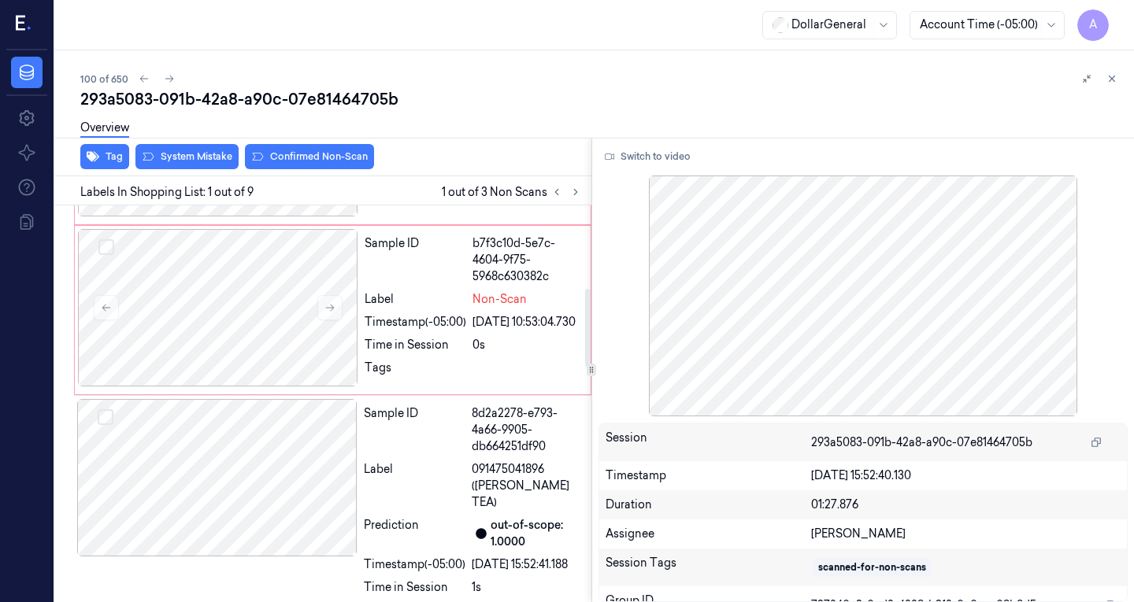
scroll to position [446, 0]
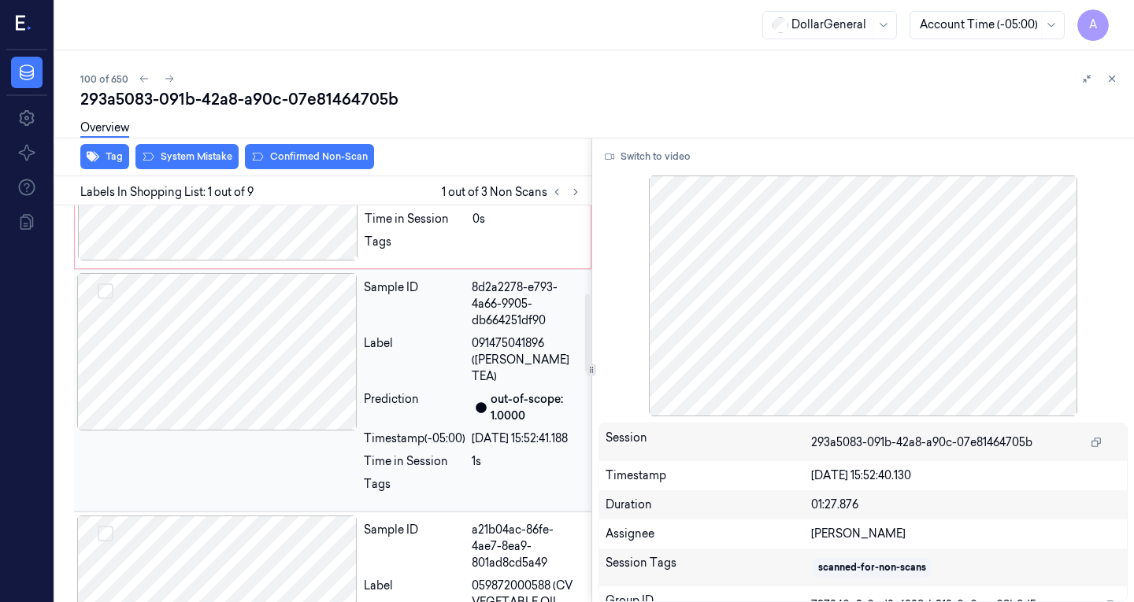
click at [253, 396] on div at bounding box center [217, 351] width 280 height 157
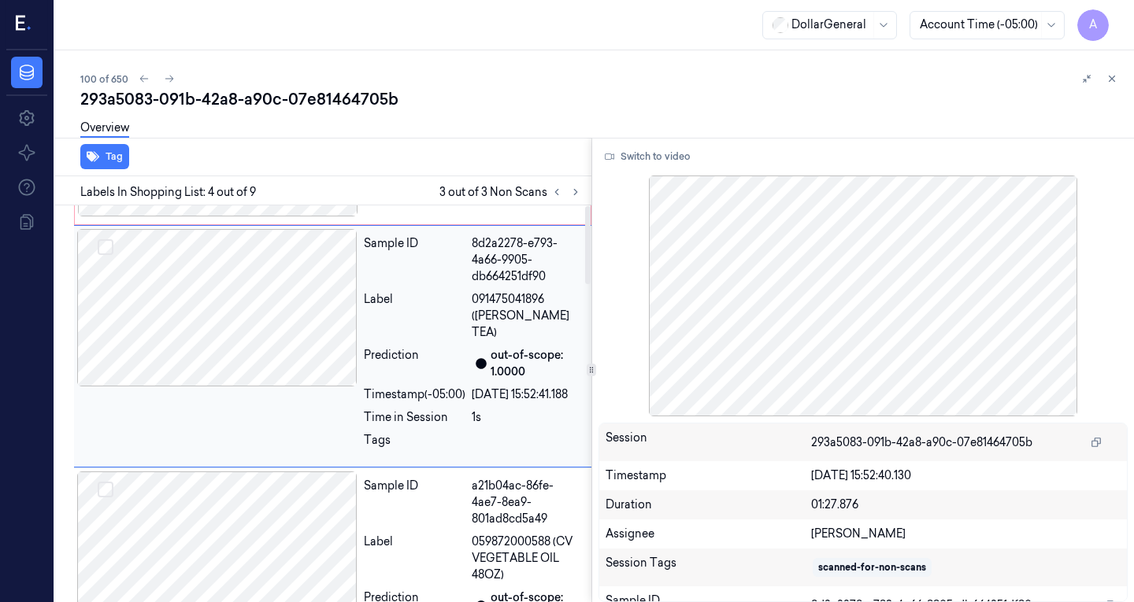
scroll to position [0, 0]
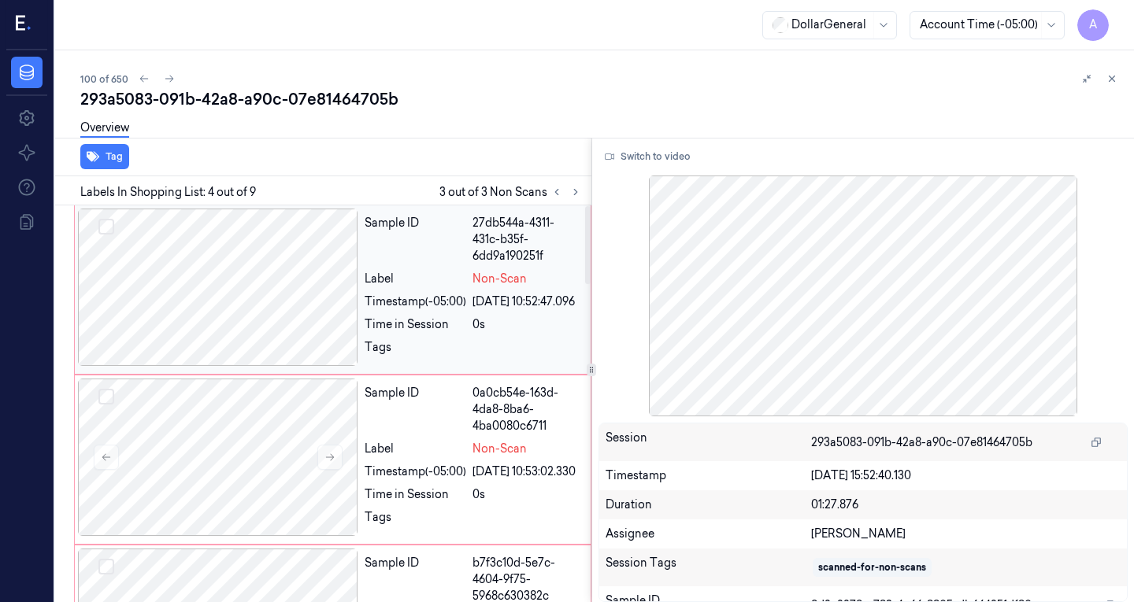
click at [225, 260] on div at bounding box center [218, 287] width 280 height 157
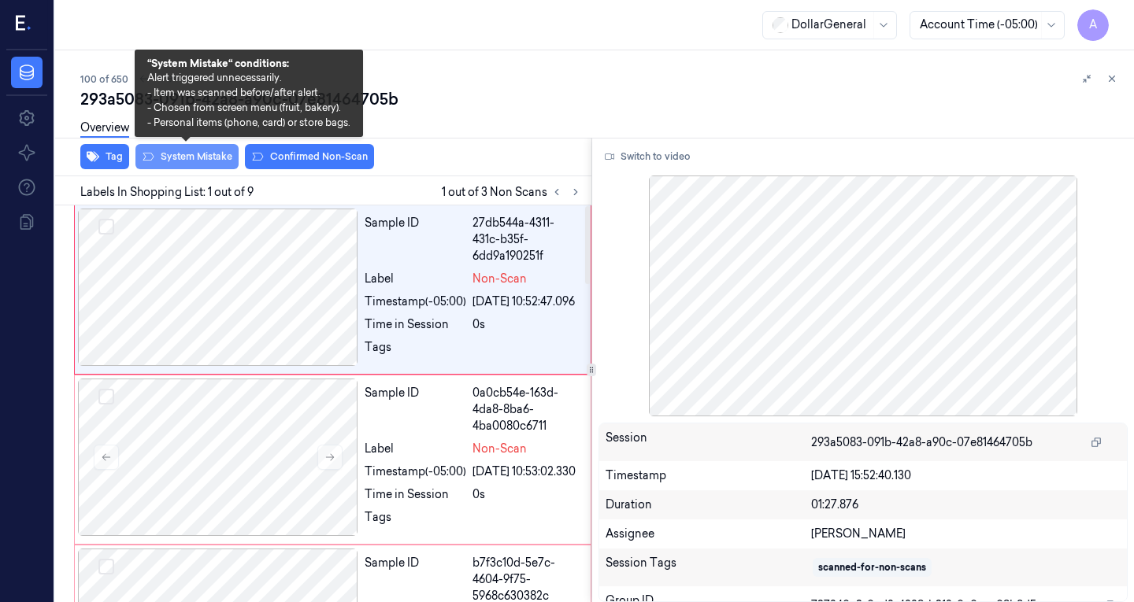
click at [186, 161] on button "System Mistake" at bounding box center [186, 156] width 103 height 25
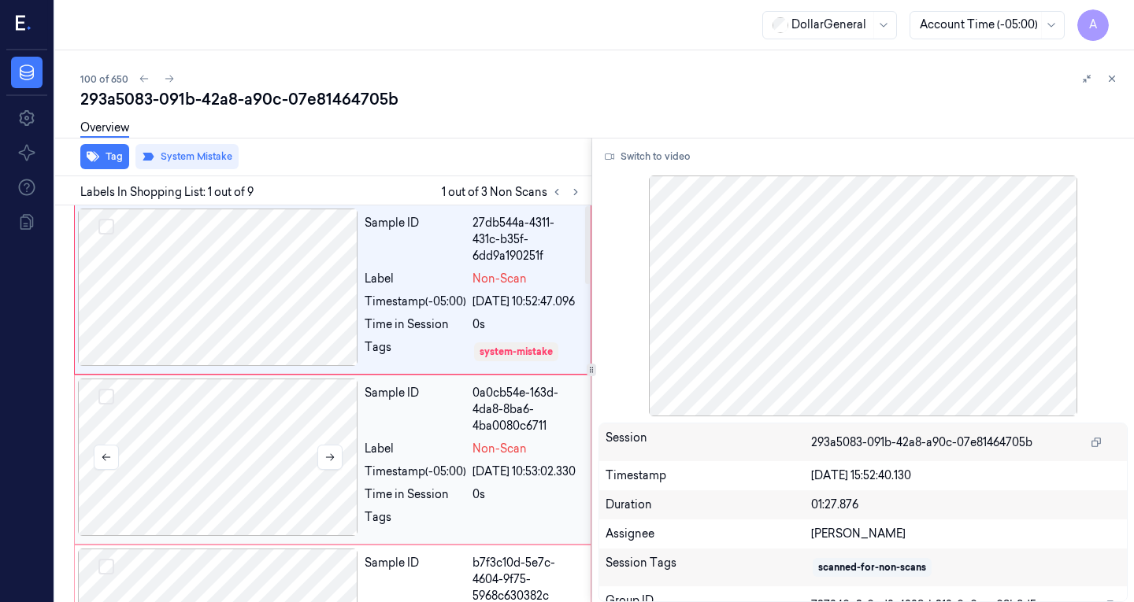
click at [287, 441] on div at bounding box center [218, 457] width 280 height 157
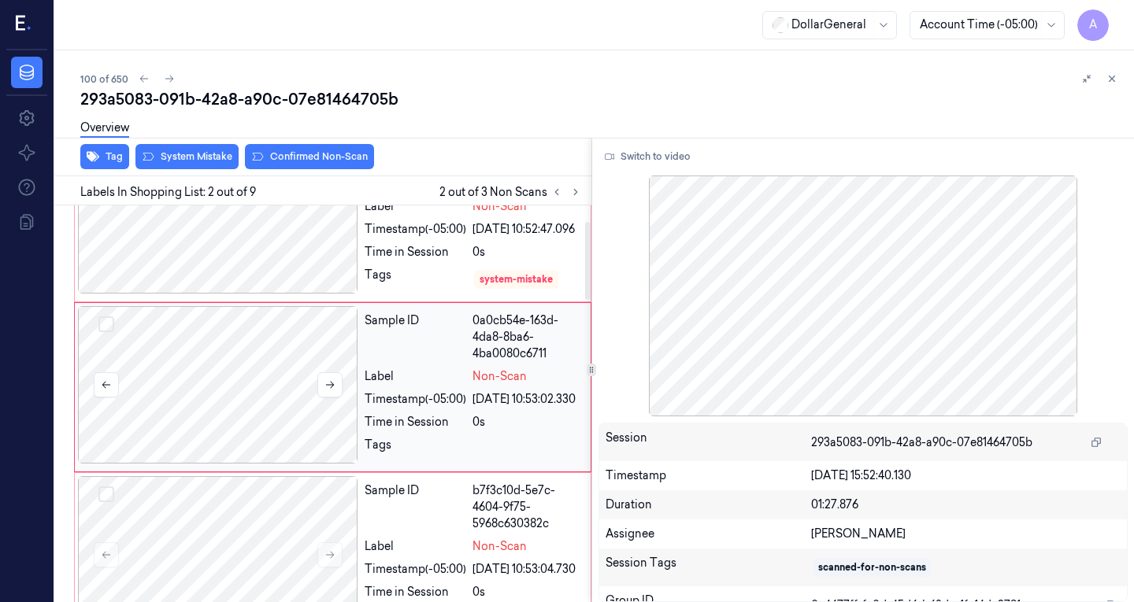
scroll to position [80, 0]
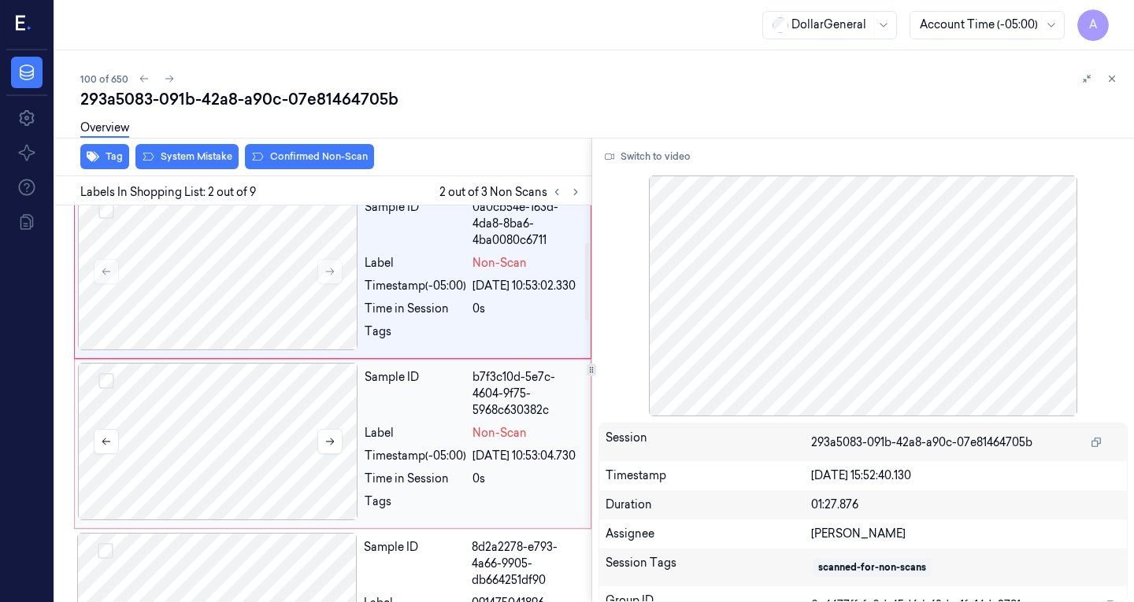
click at [239, 449] on div at bounding box center [218, 441] width 280 height 157
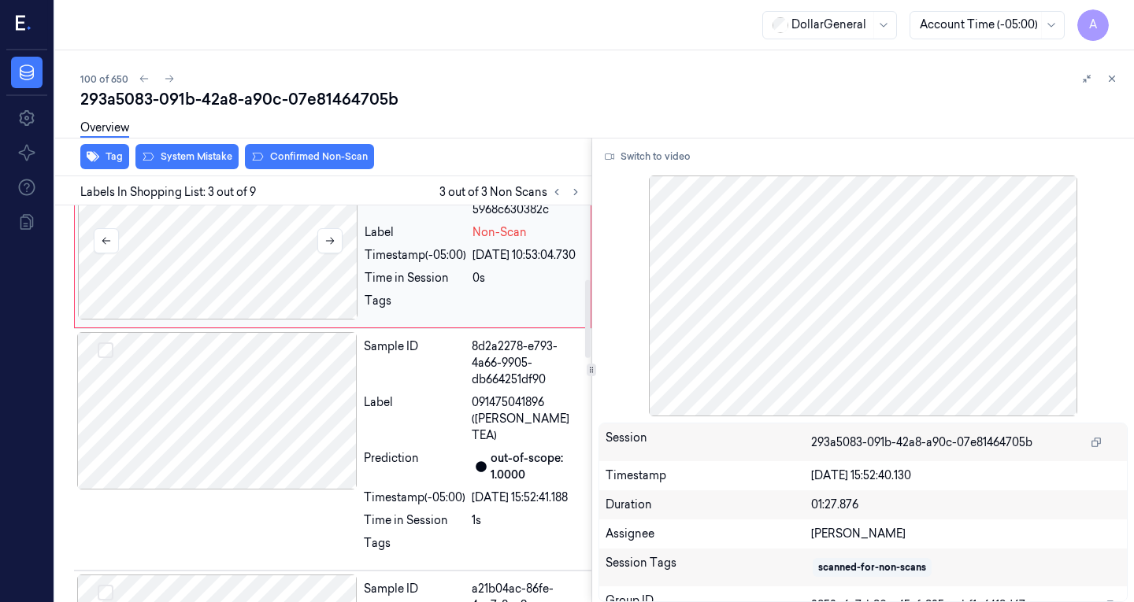
scroll to position [387, 0]
click at [239, 449] on div at bounding box center [217, 409] width 280 height 157
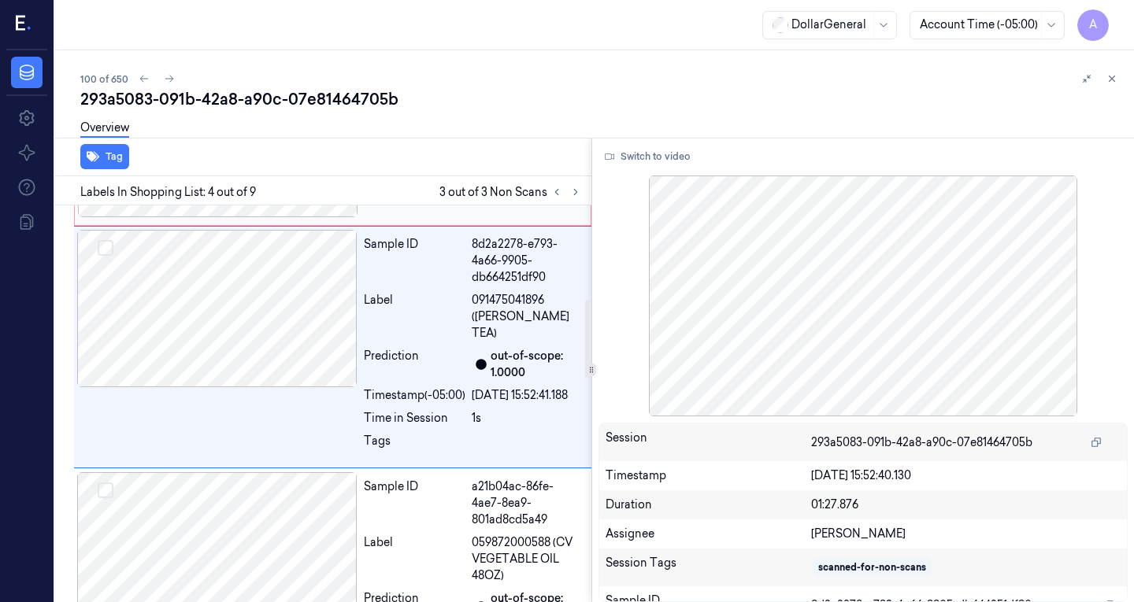
scroll to position [490, 0]
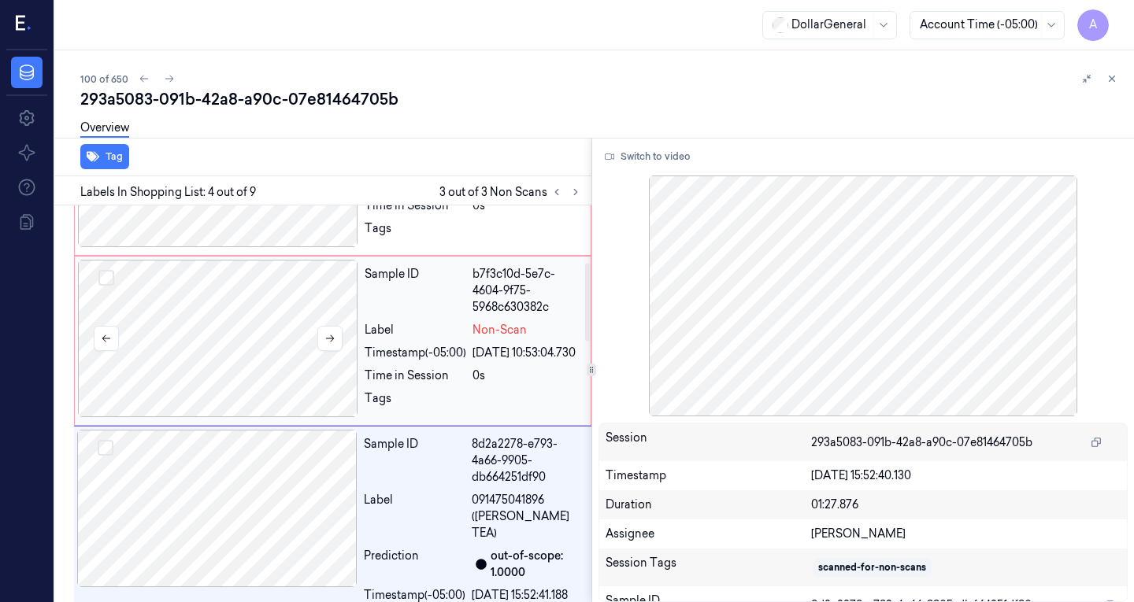
click at [280, 311] on div at bounding box center [218, 338] width 280 height 157
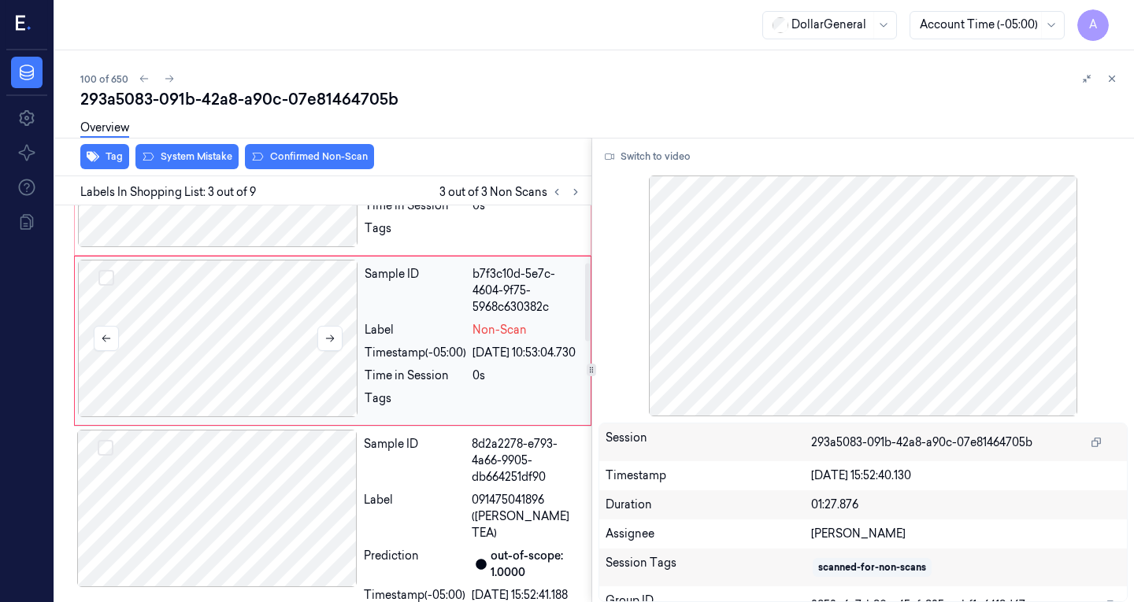
scroll to position [267, 0]
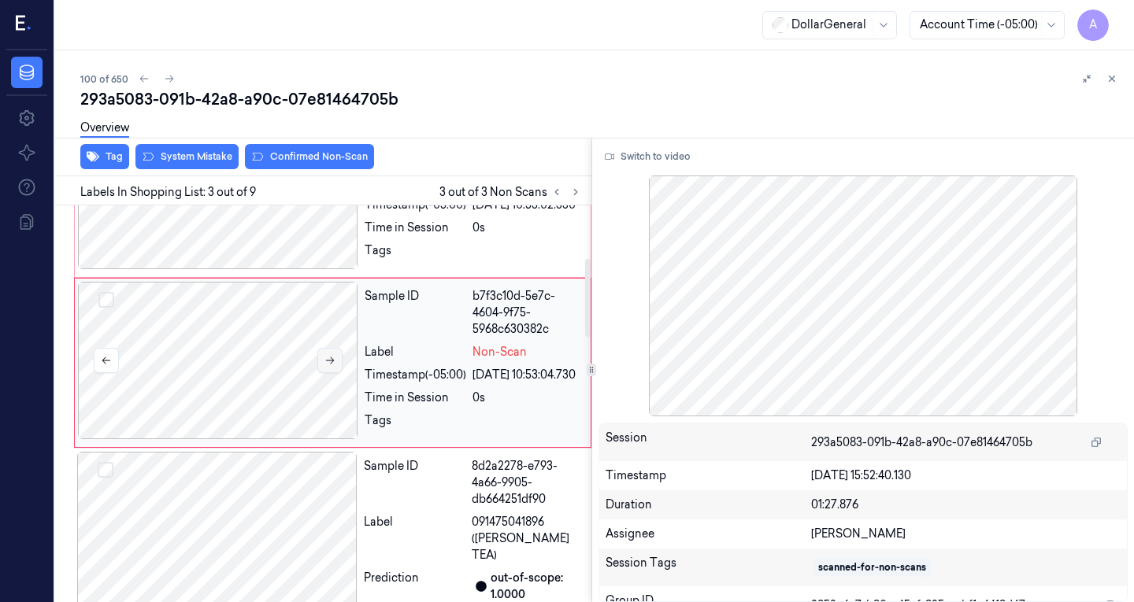
click at [331, 366] on icon at bounding box center [329, 360] width 11 height 11
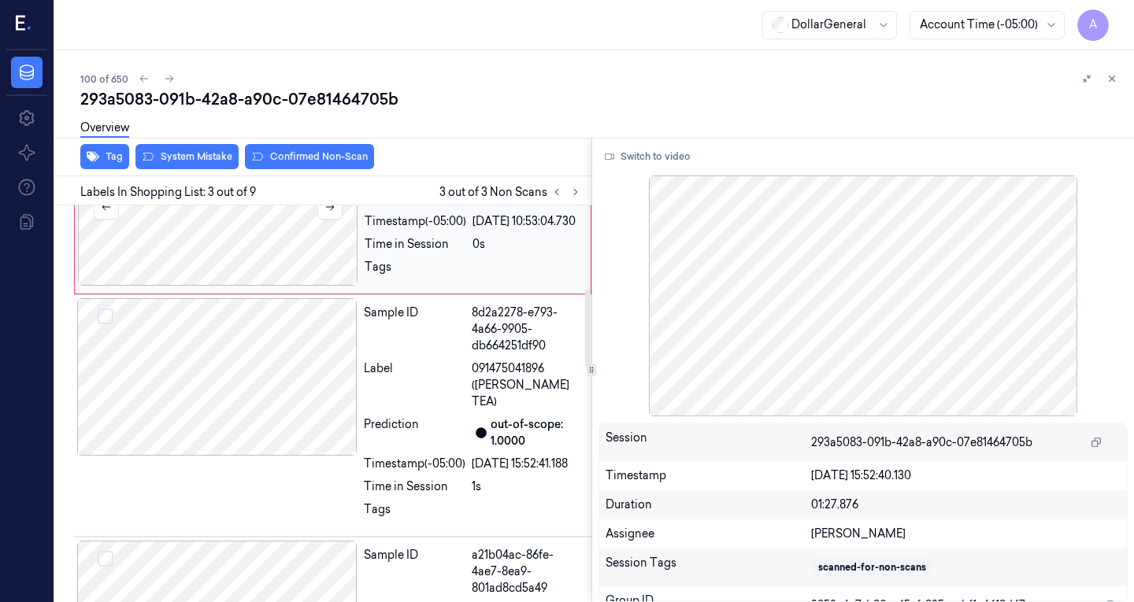
click at [277, 276] on div at bounding box center [218, 206] width 280 height 157
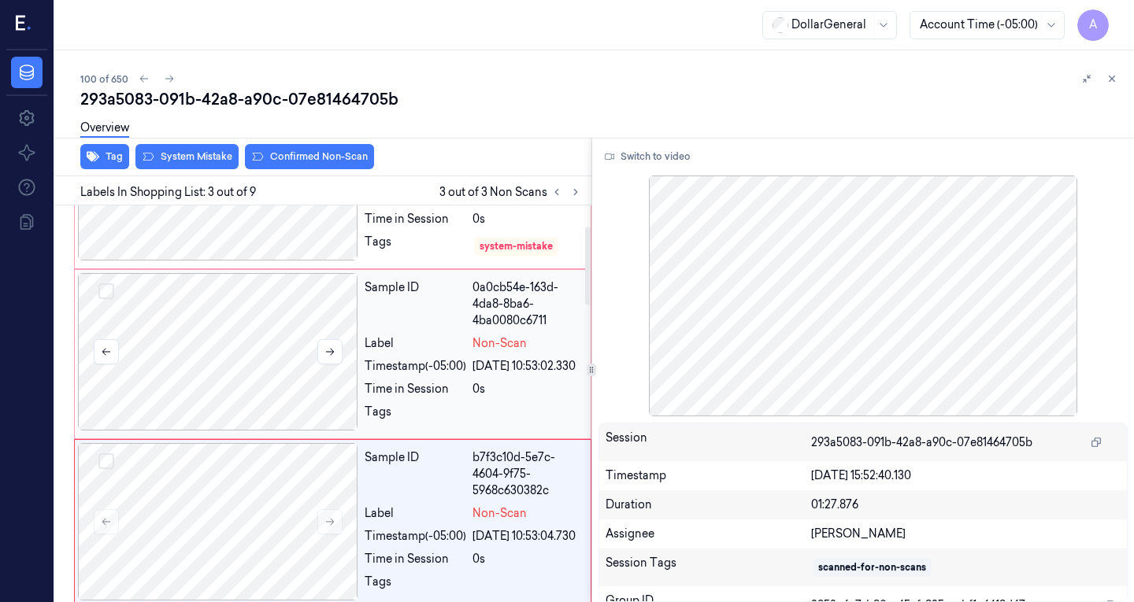
click at [241, 391] on div at bounding box center [218, 351] width 280 height 157
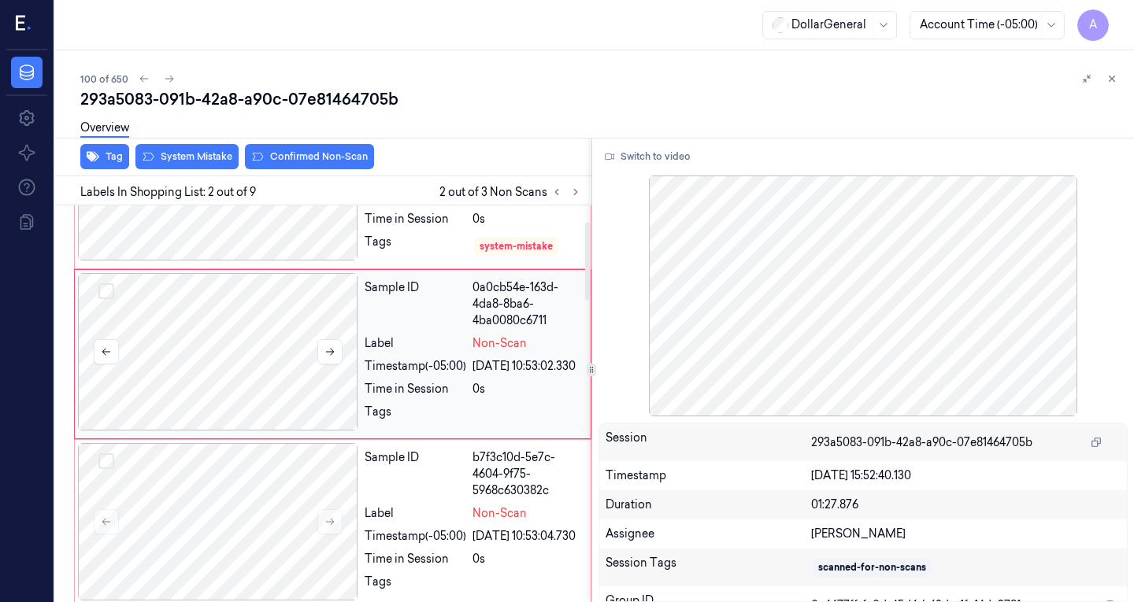
scroll to position [80, 0]
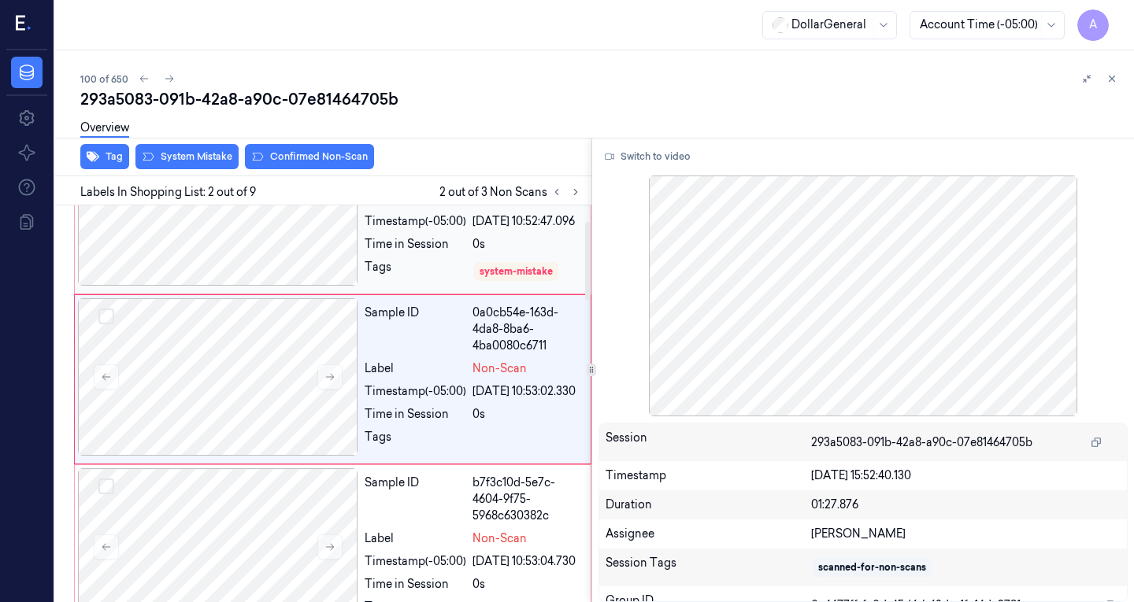
click at [310, 248] on div at bounding box center [218, 206] width 280 height 157
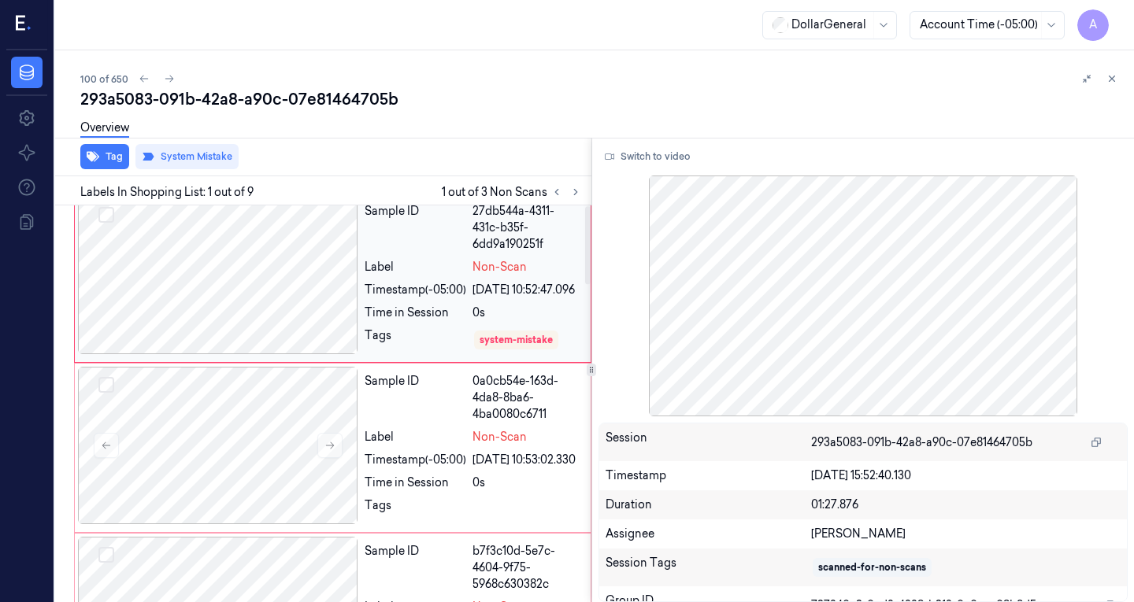
scroll to position [0, 0]
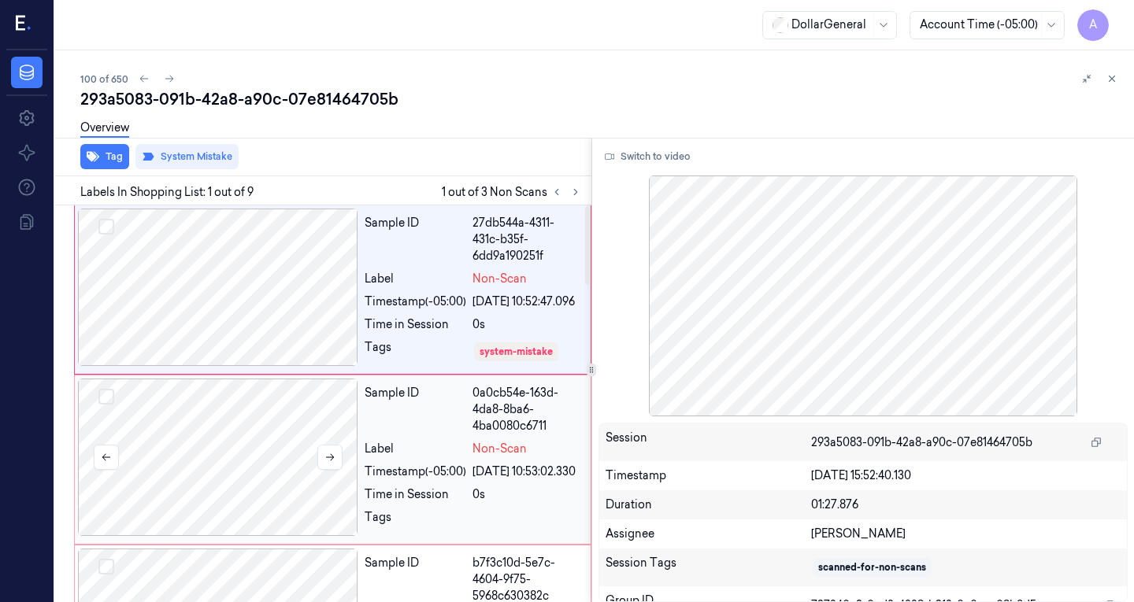
click at [244, 442] on div at bounding box center [218, 457] width 280 height 157
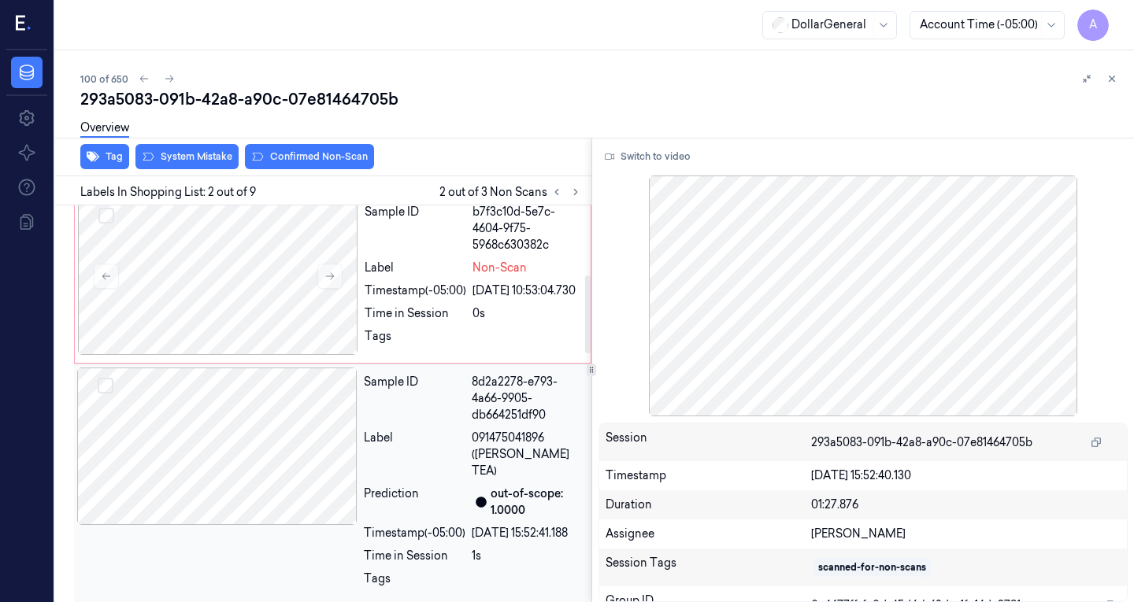
click at [255, 464] on div at bounding box center [217, 446] width 280 height 157
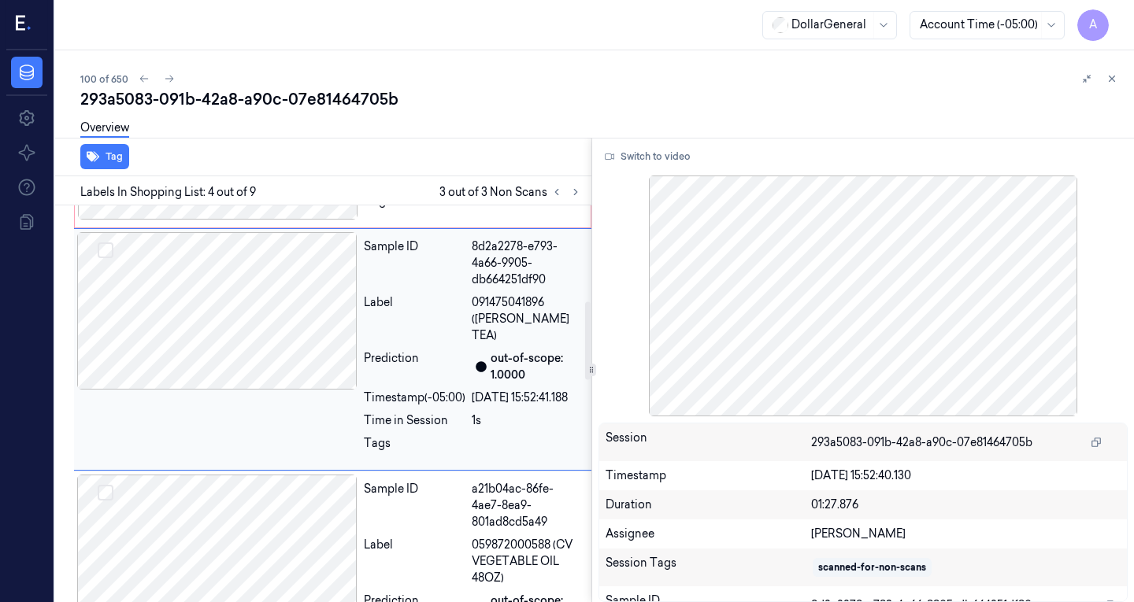
scroll to position [490, 0]
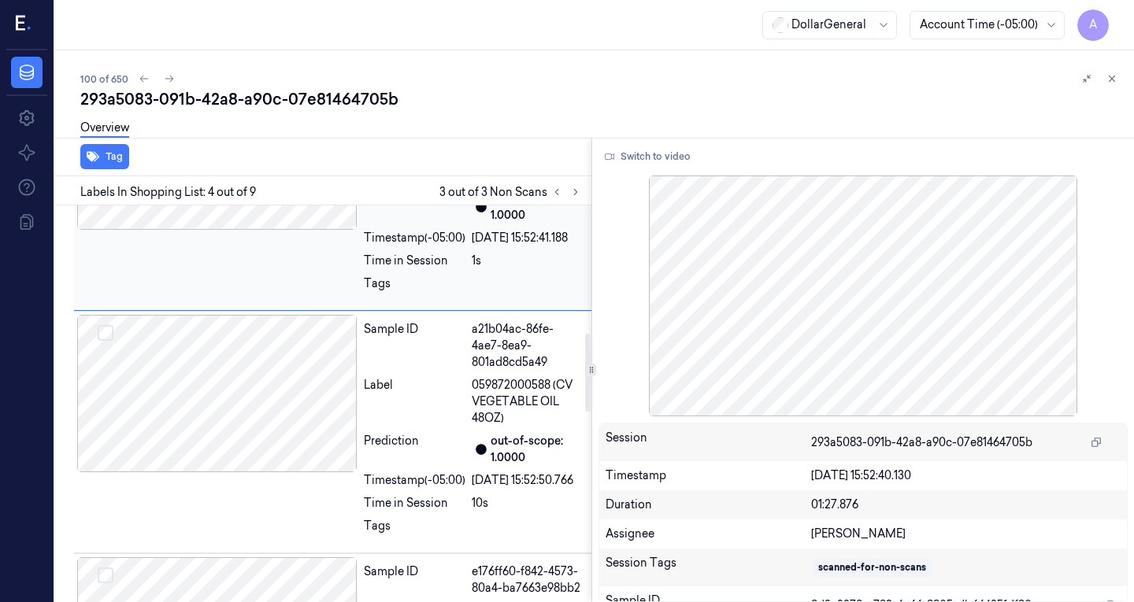
click at [291, 423] on div at bounding box center [217, 393] width 280 height 157
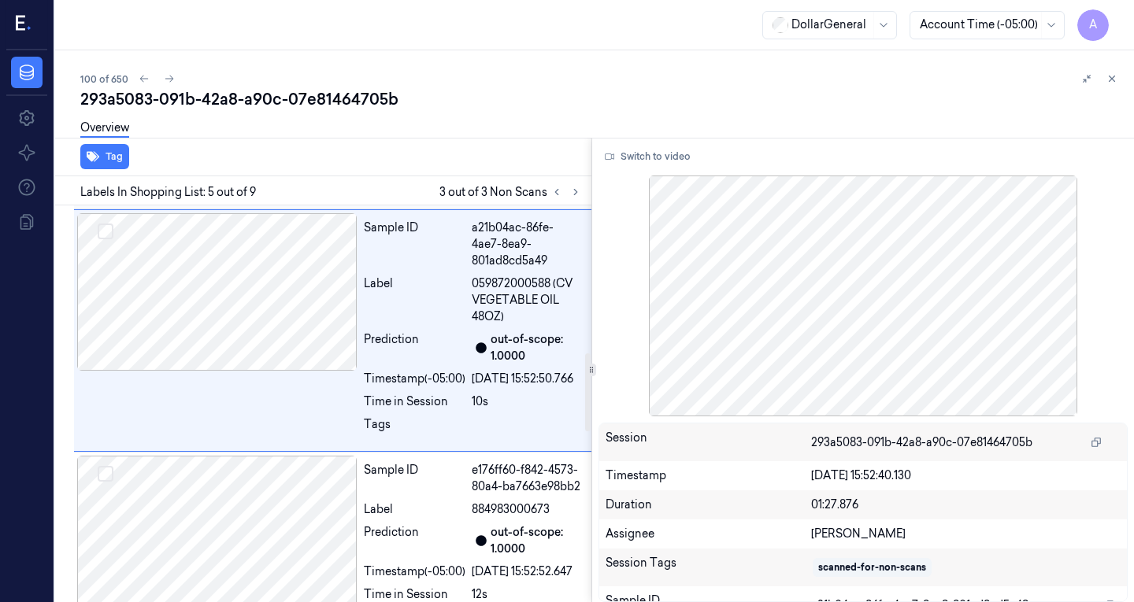
scroll to position [749, 0]
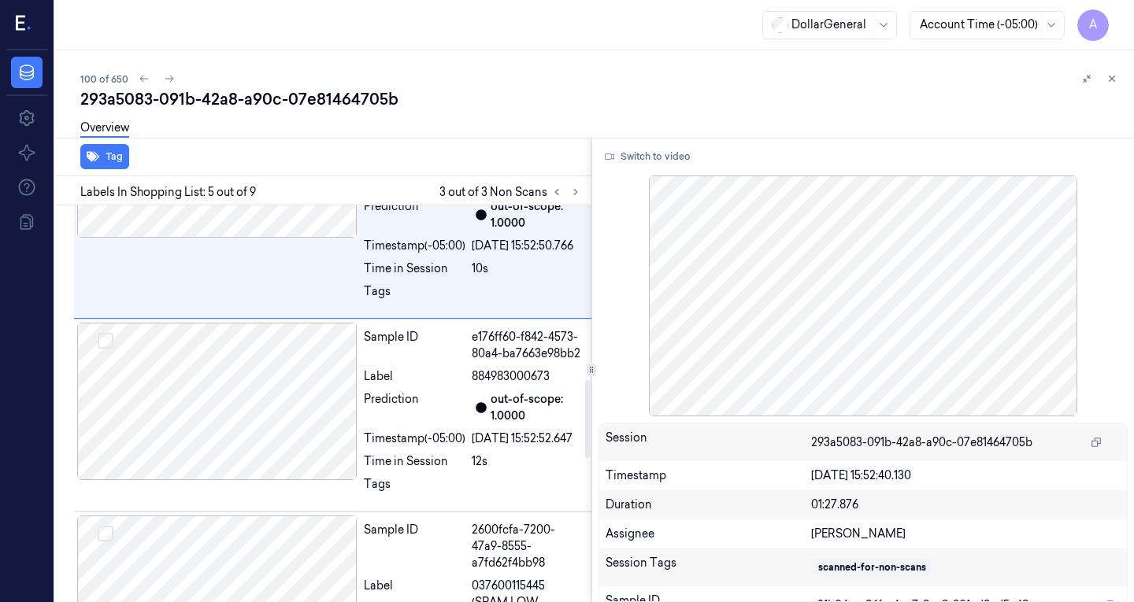
click at [291, 423] on div at bounding box center [217, 401] width 280 height 157
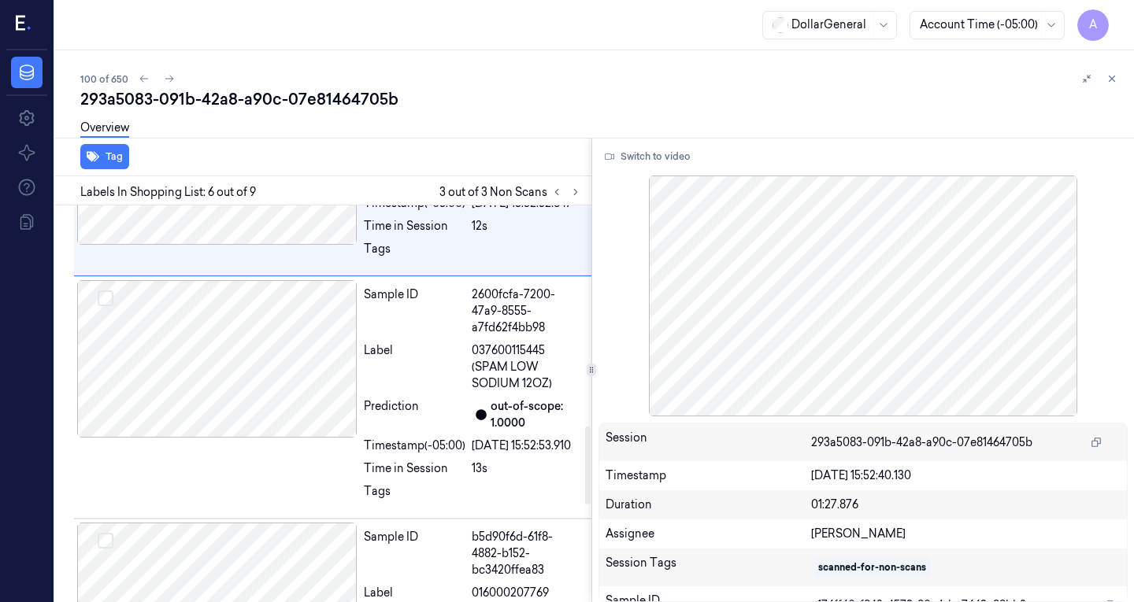
click at [291, 423] on div at bounding box center [217, 358] width 280 height 157
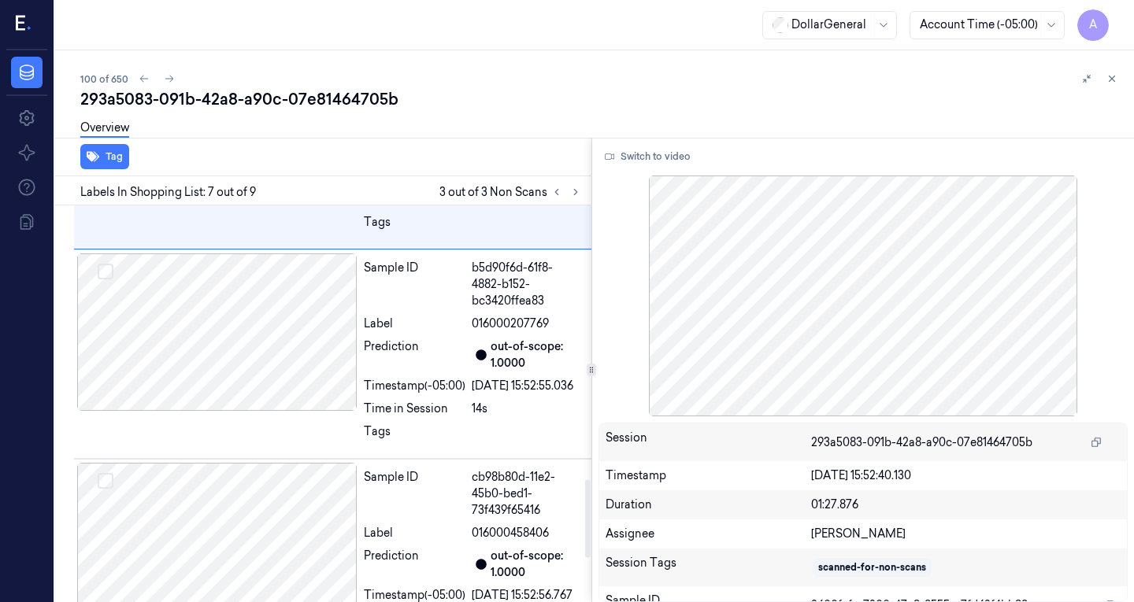
click at [291, 411] on div at bounding box center [217, 332] width 280 height 157
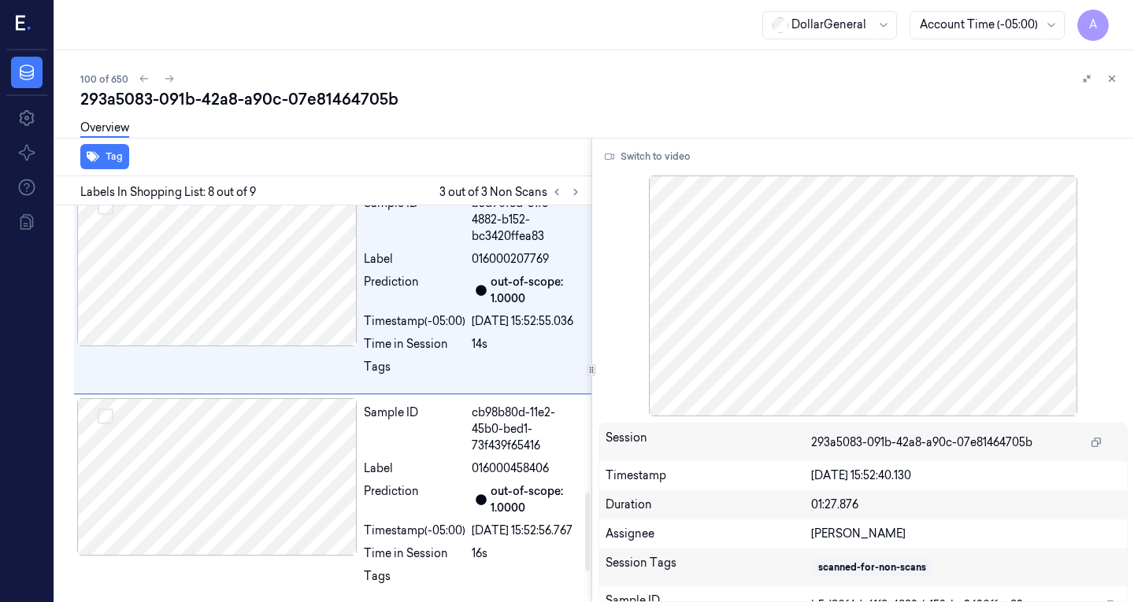
scroll to position [1460, 0]
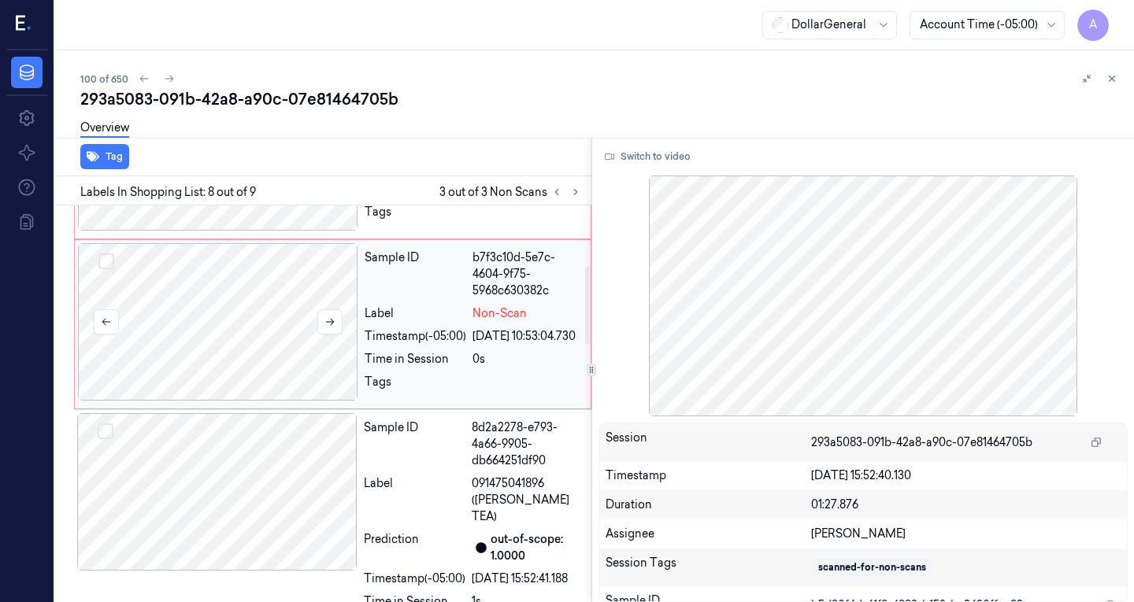
click at [258, 369] on div at bounding box center [218, 321] width 280 height 157
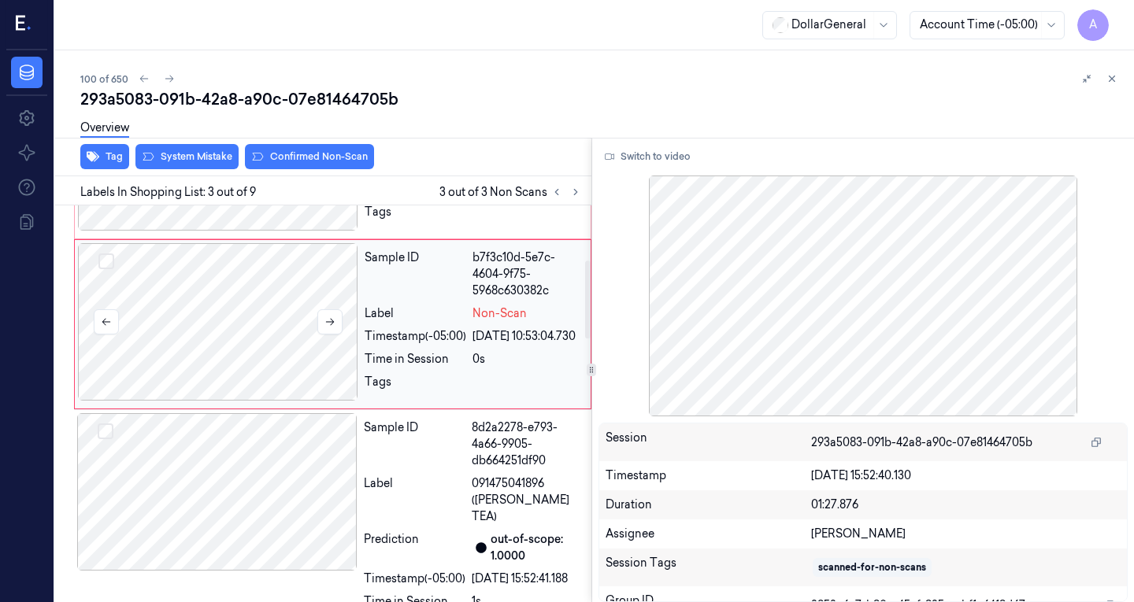
scroll to position [267, 0]
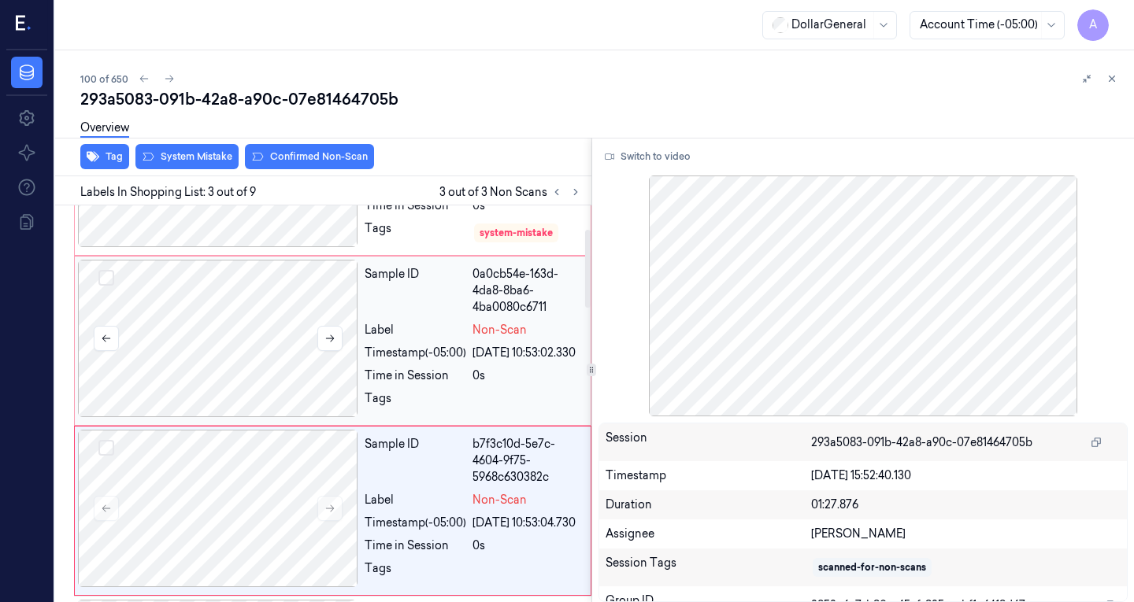
click at [281, 336] on div at bounding box center [218, 338] width 280 height 157
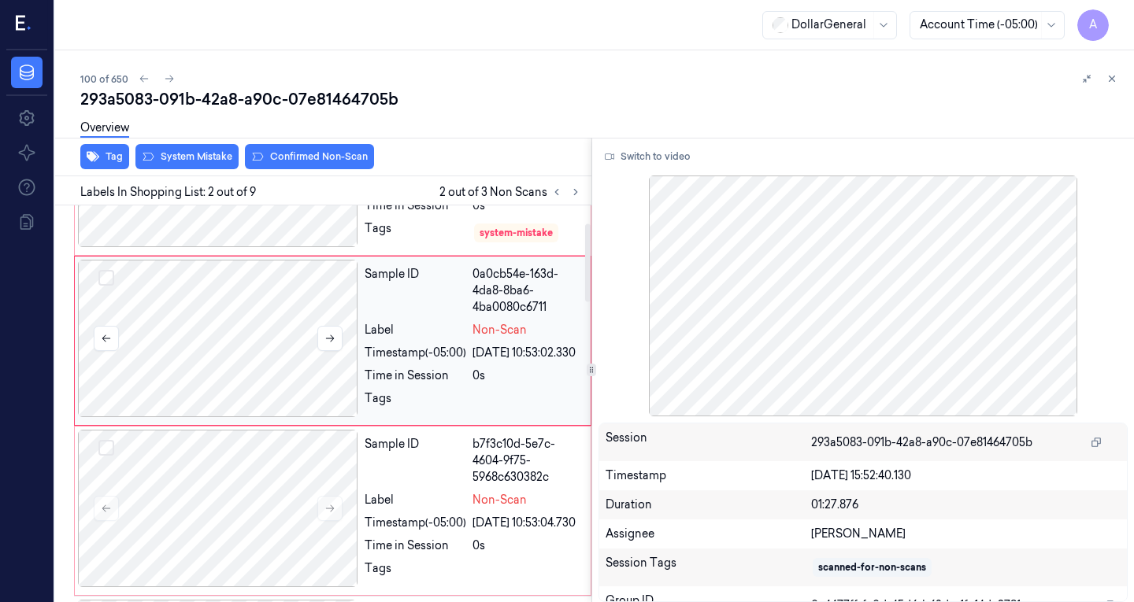
scroll to position [80, 0]
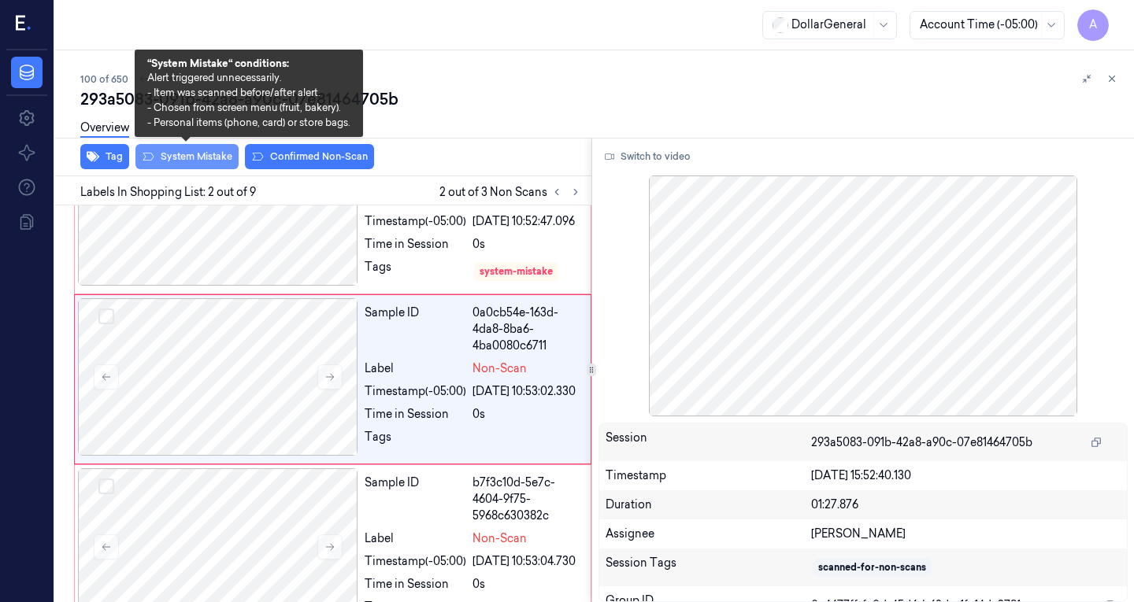
click at [218, 156] on button "System Mistake" at bounding box center [186, 156] width 103 height 25
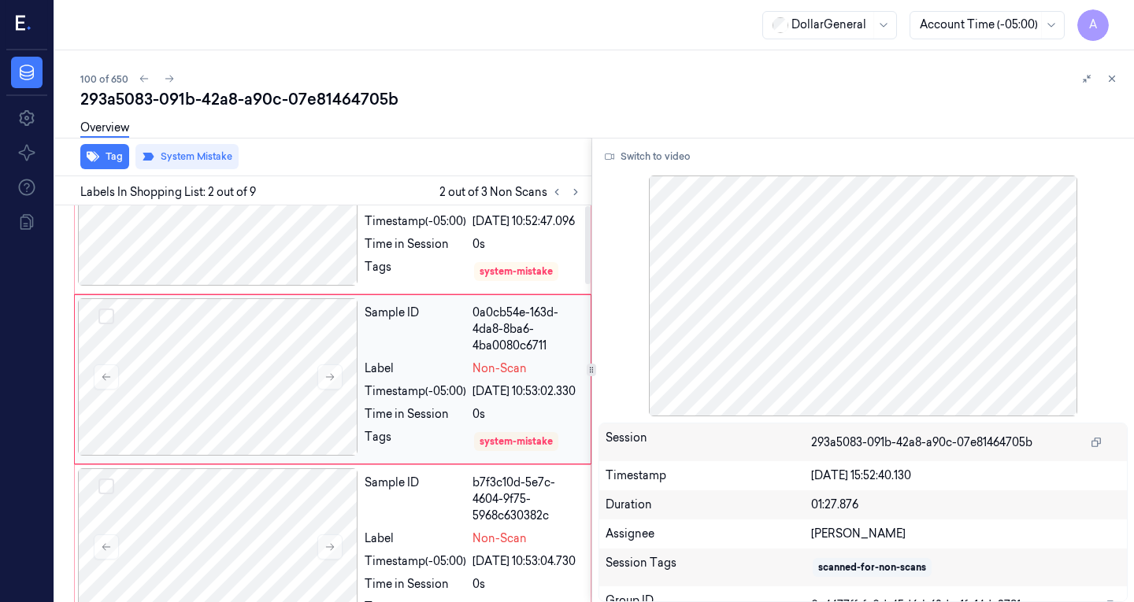
scroll to position [0, 0]
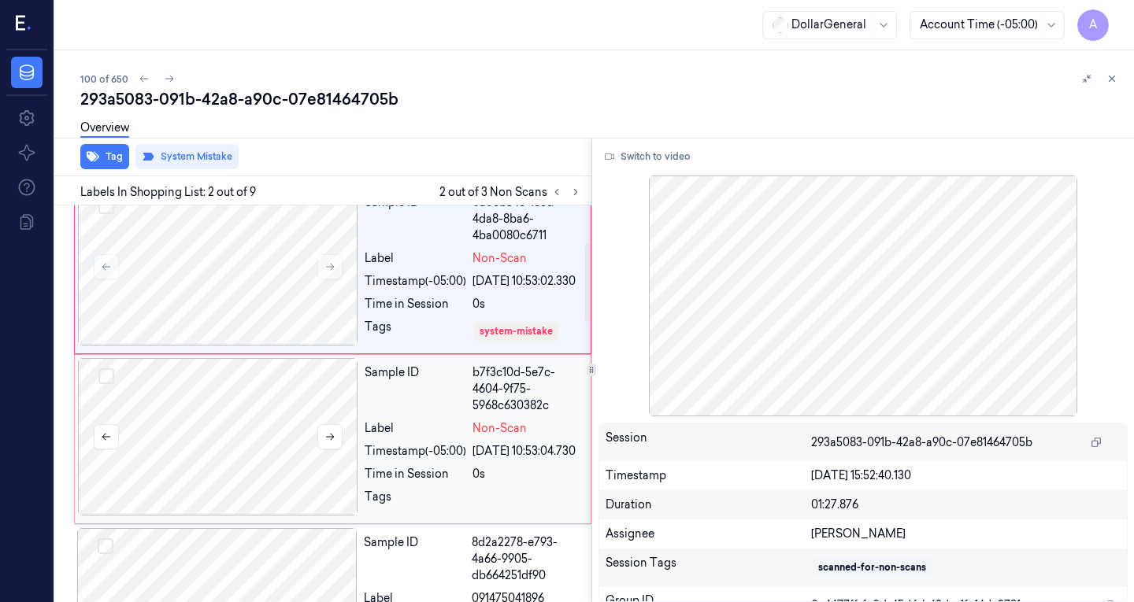
click at [273, 419] on div at bounding box center [218, 436] width 280 height 157
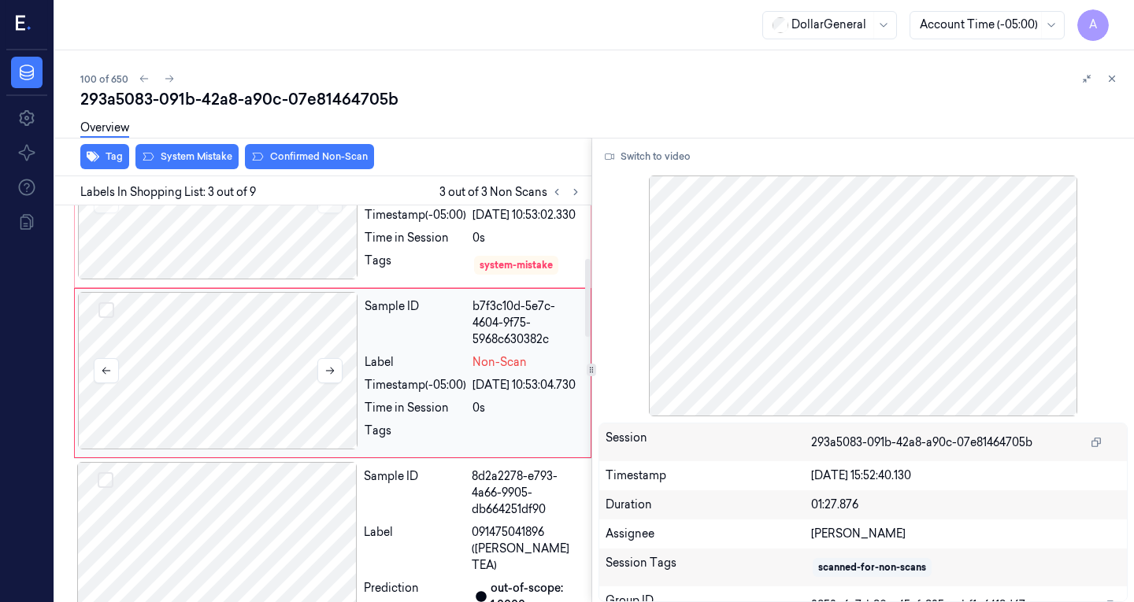
scroll to position [267, 0]
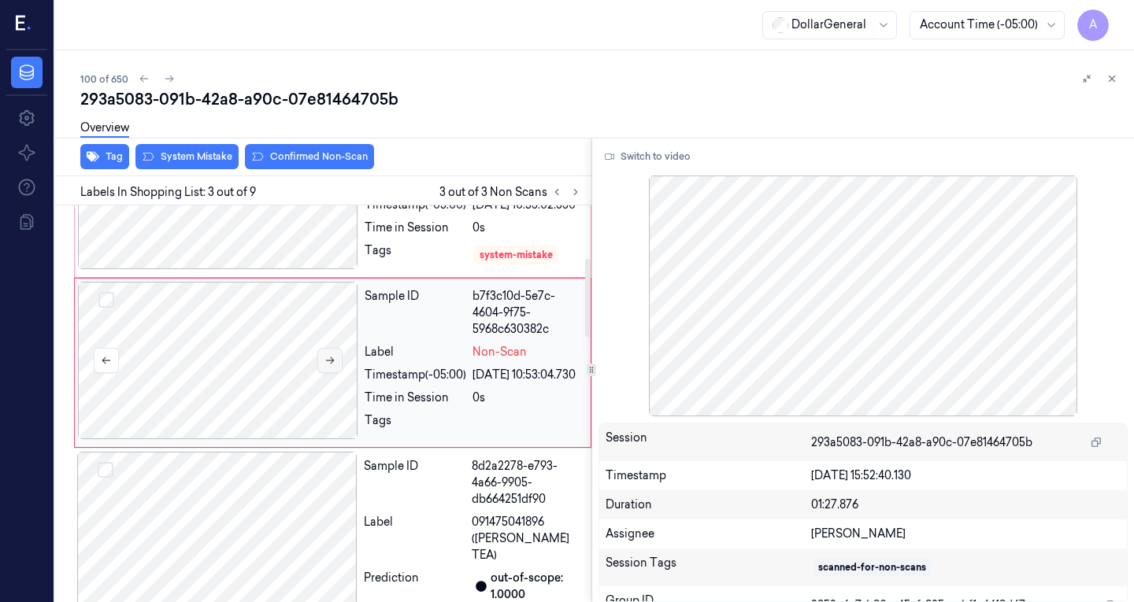
click at [329, 366] on icon at bounding box center [329, 360] width 11 height 11
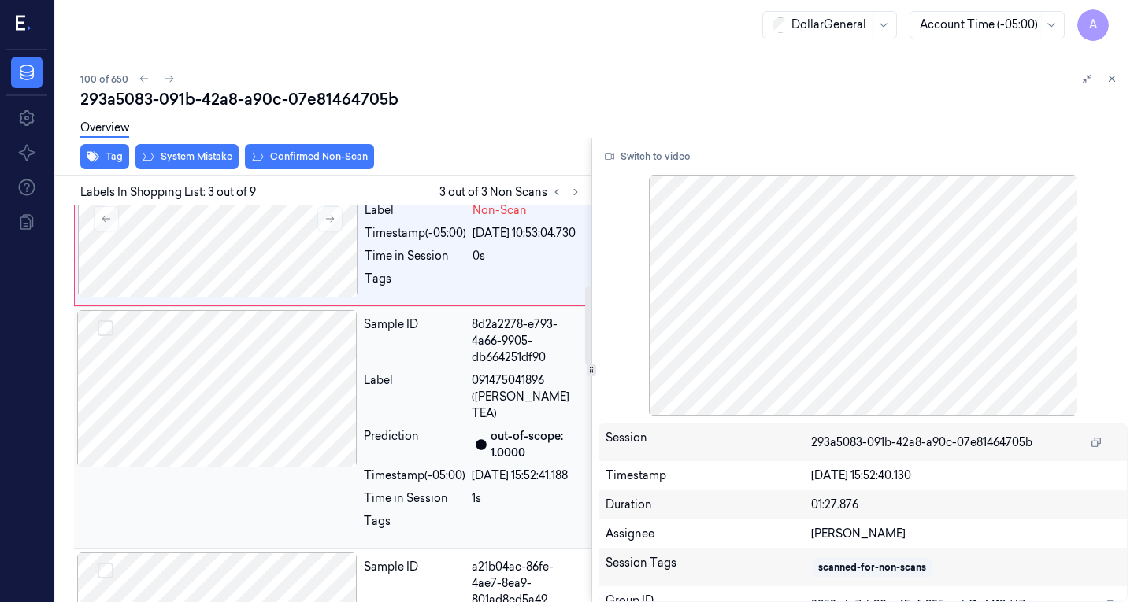
click at [289, 403] on div at bounding box center [217, 388] width 280 height 157
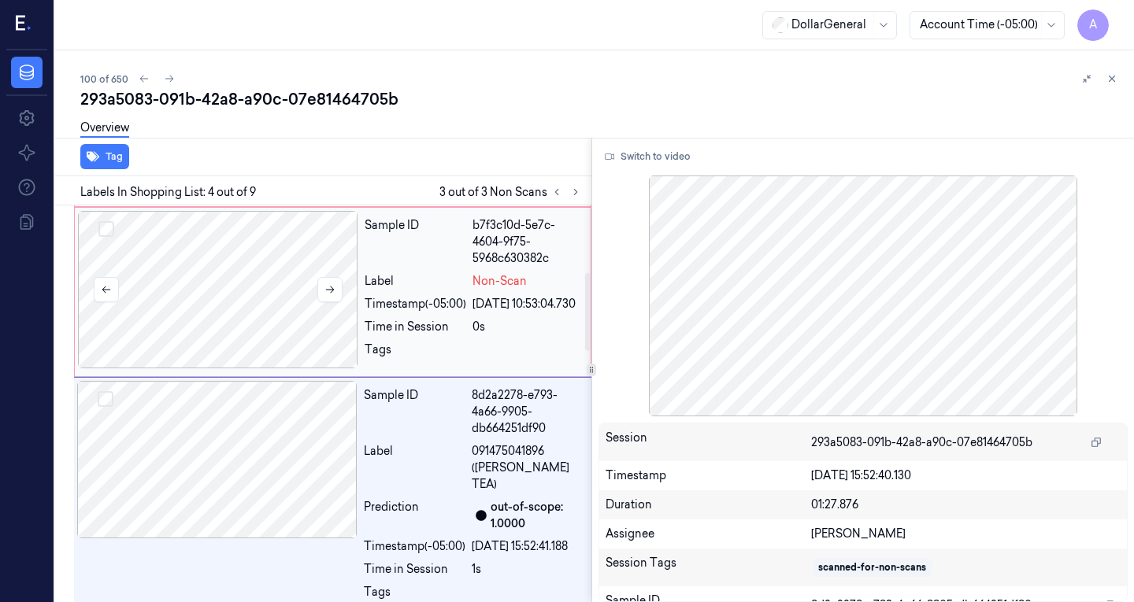
click at [276, 350] on div at bounding box center [218, 289] width 280 height 157
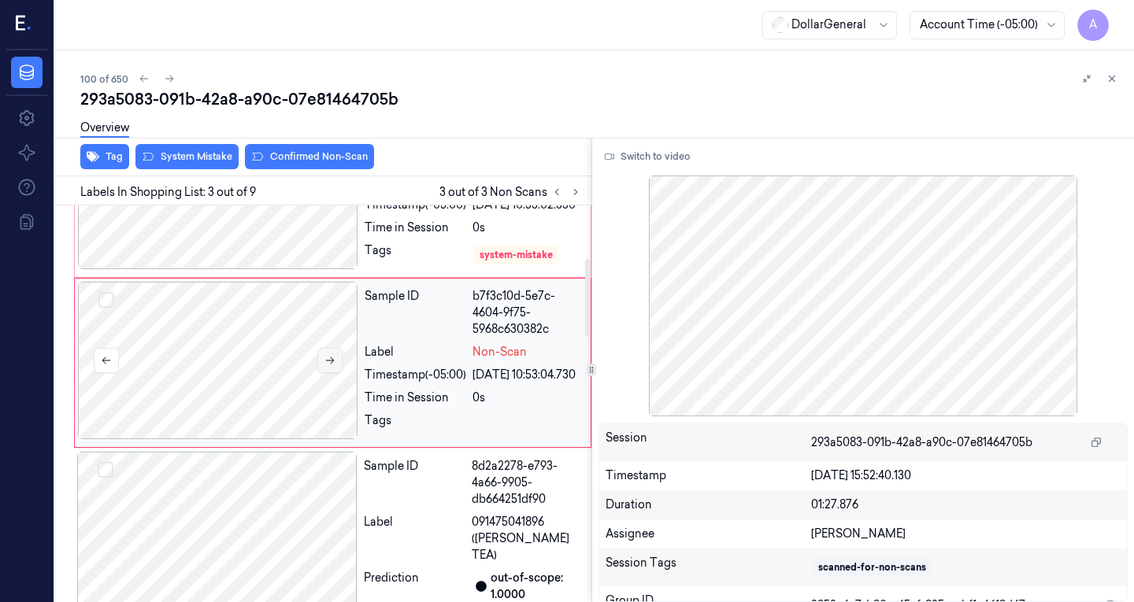
click at [339, 373] on button at bounding box center [329, 360] width 25 height 25
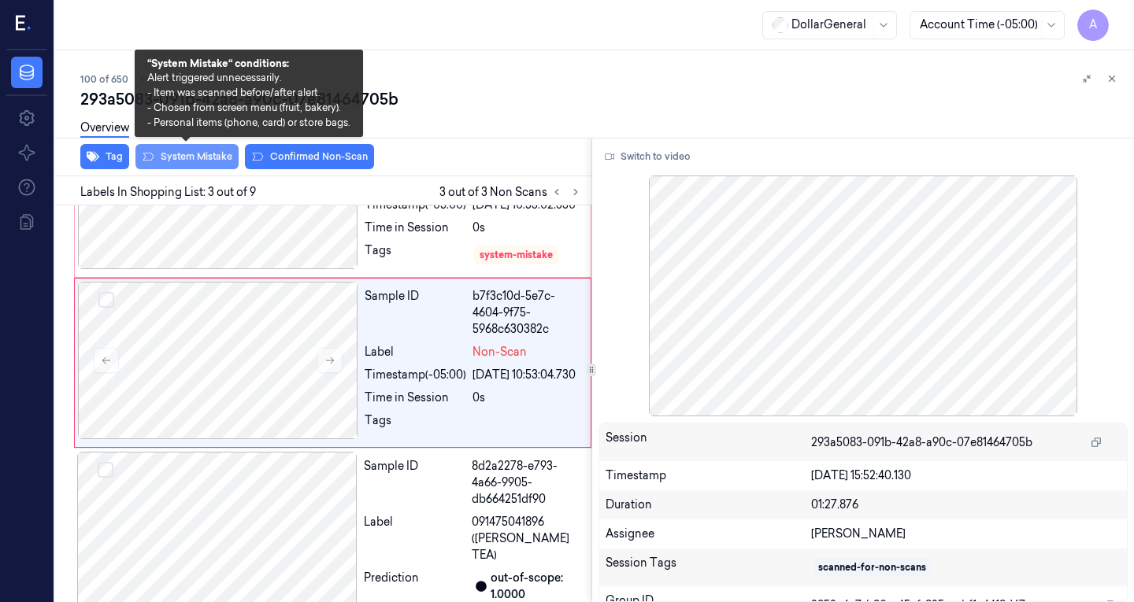
click at [185, 153] on button "System Mistake" at bounding box center [186, 156] width 103 height 25
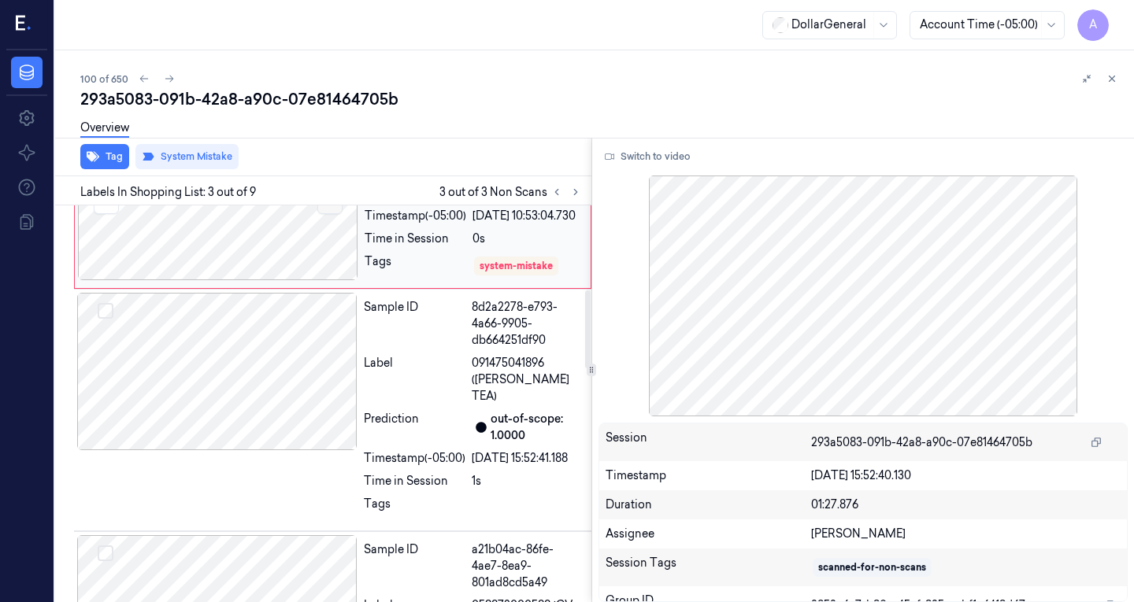
scroll to position [427, 0]
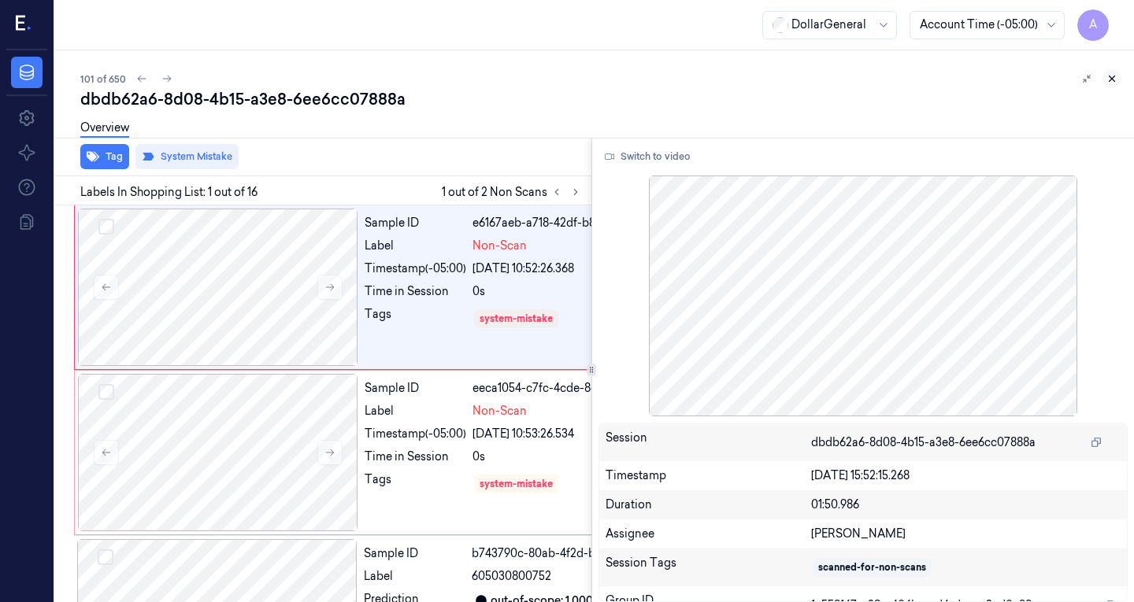
click at [1119, 83] on button at bounding box center [1111, 78] width 19 height 19
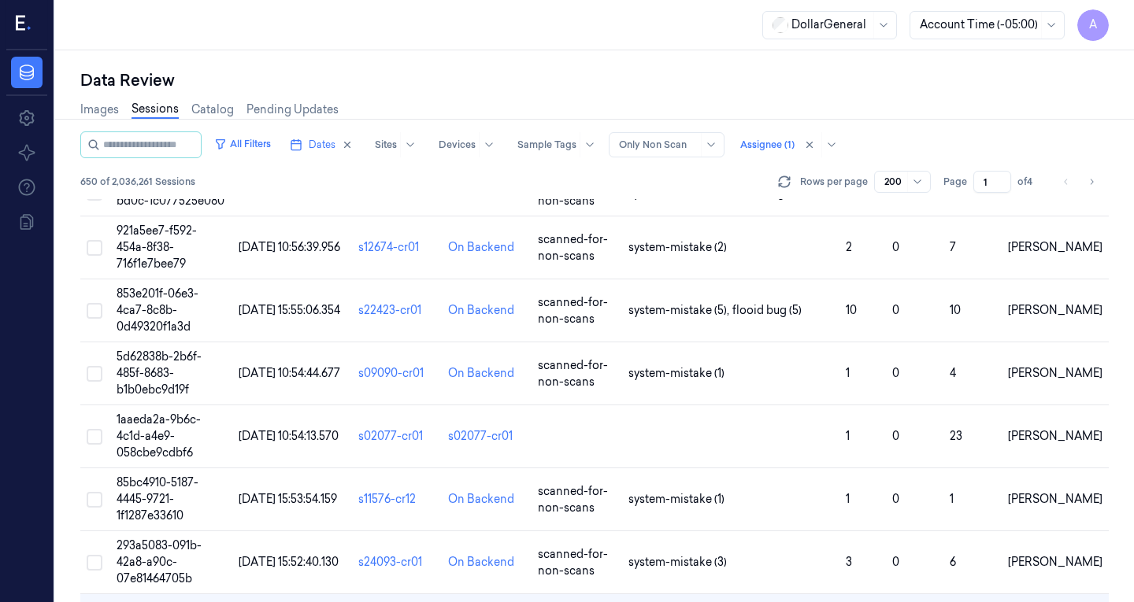
scroll to position [5734, 0]
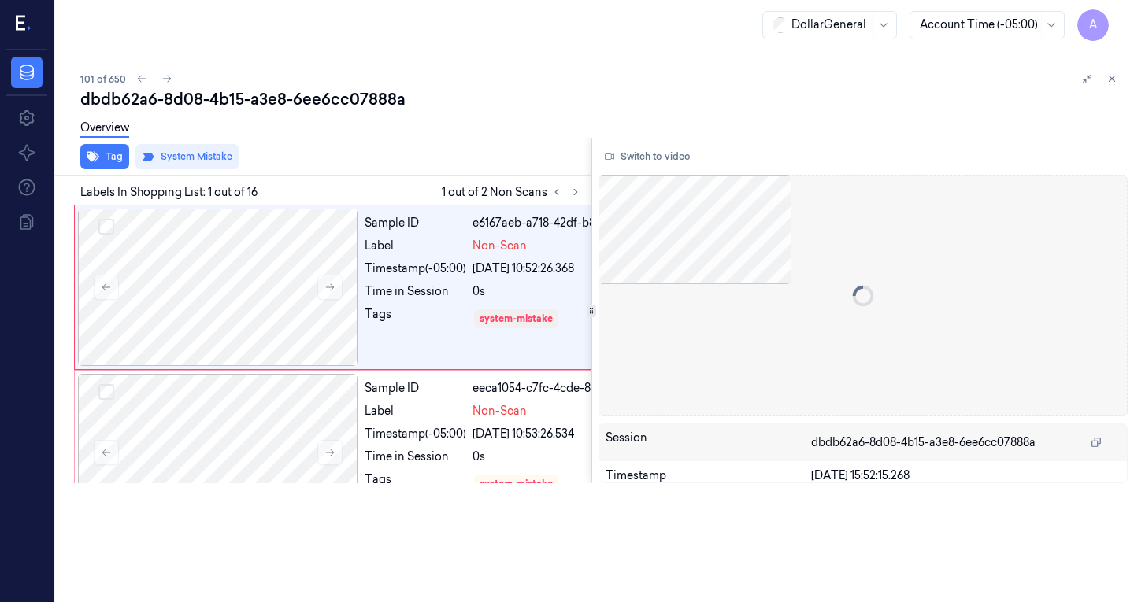
scroll to position [58, 22]
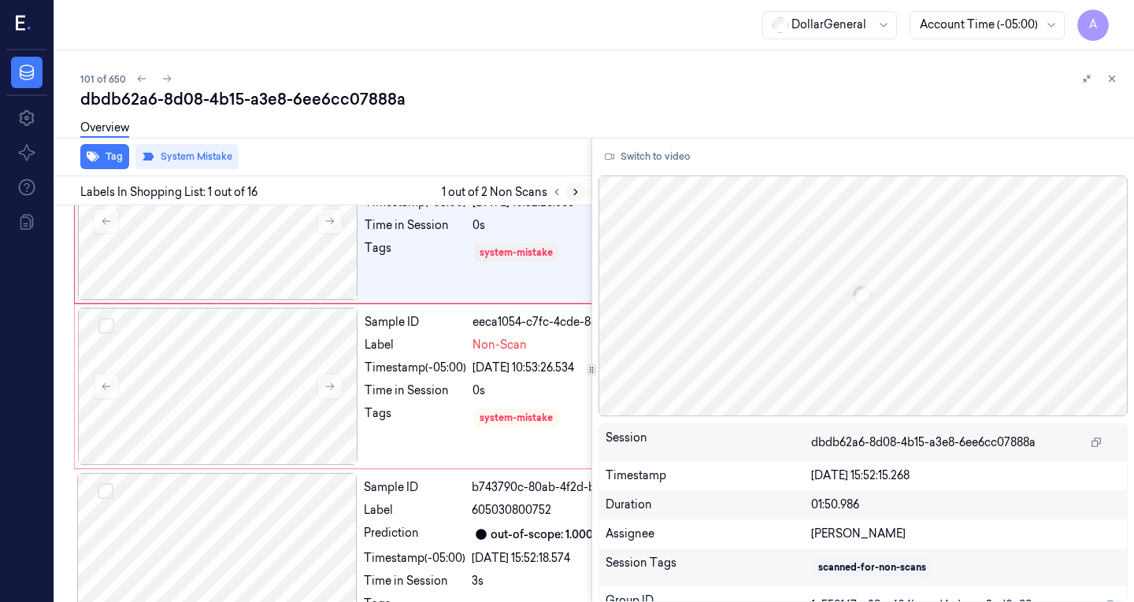
click at [577, 185] on button at bounding box center [575, 192] width 19 height 19
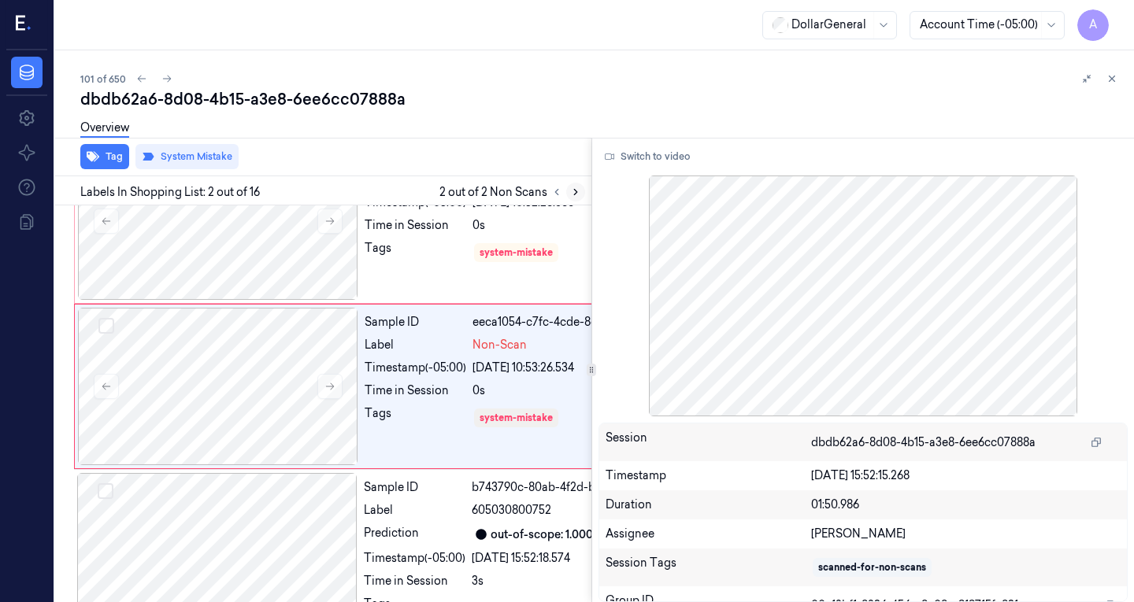
scroll to position [80, 0]
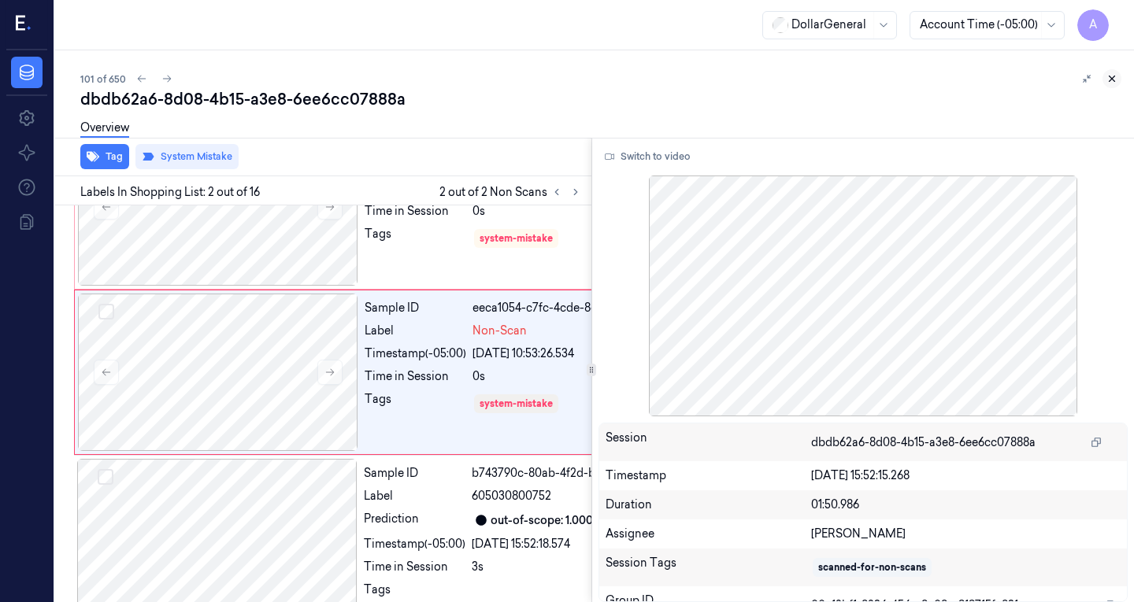
click at [1112, 83] on icon at bounding box center [1111, 78] width 11 height 11
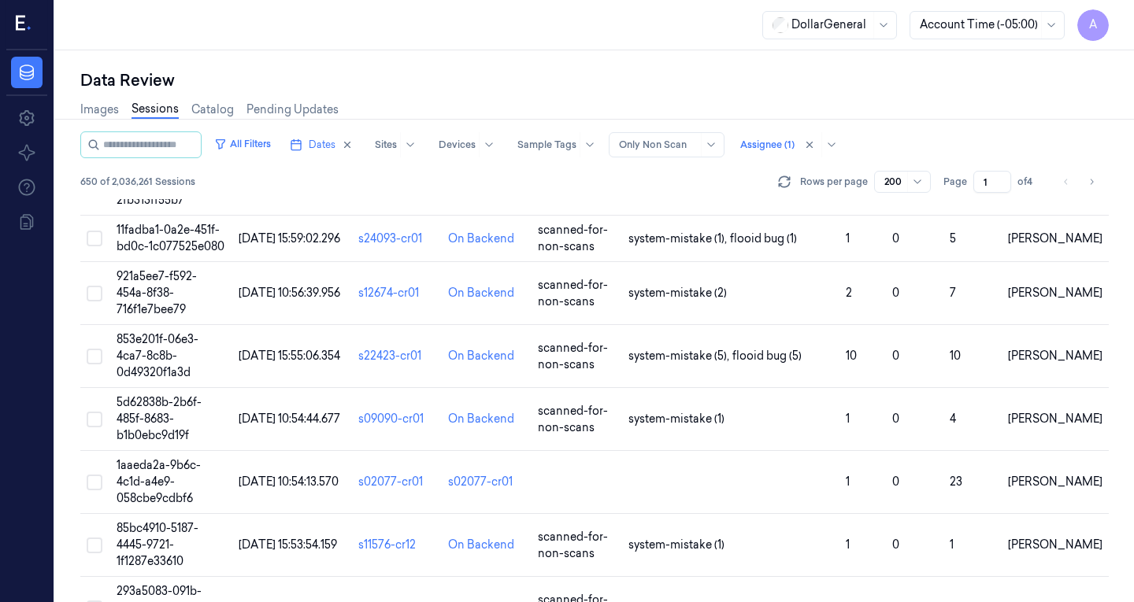
scroll to position [5689, 0]
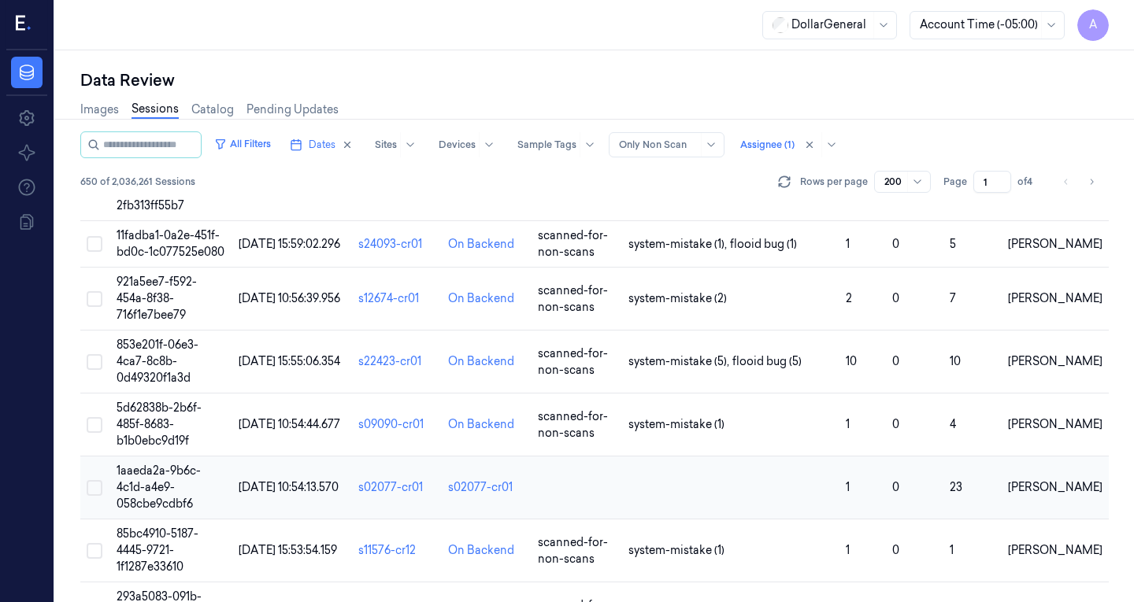
click at [272, 480] on span "[DATE] 10:54:13.570" at bounding box center [289, 487] width 100 height 14
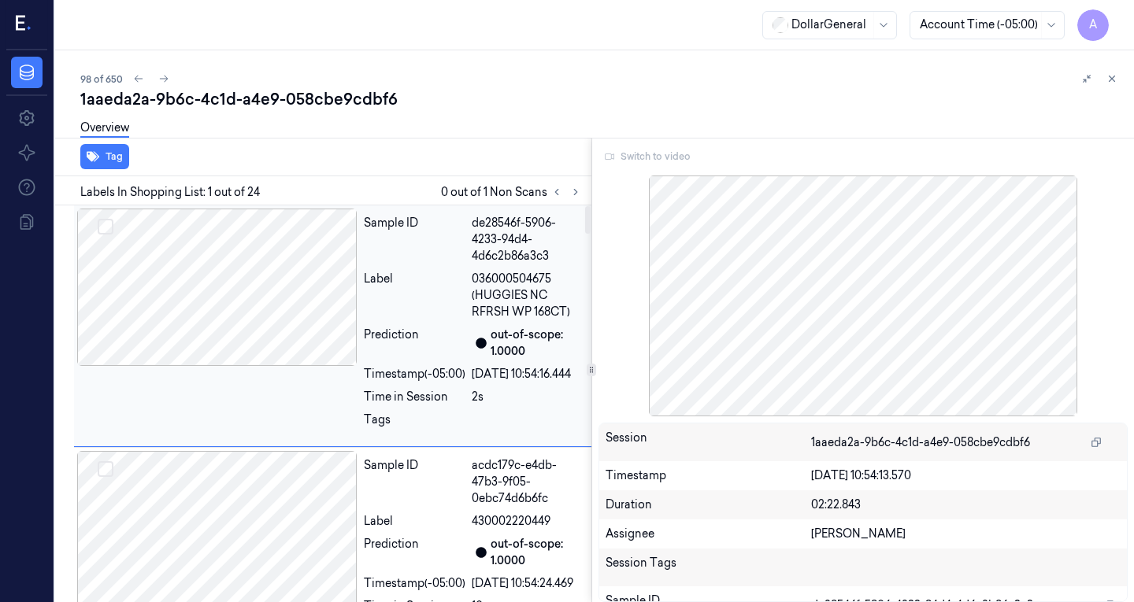
click at [324, 250] on div at bounding box center [217, 287] width 280 height 157
click at [302, 239] on div at bounding box center [217, 287] width 280 height 157
click at [568, 197] on button at bounding box center [575, 192] width 19 height 19
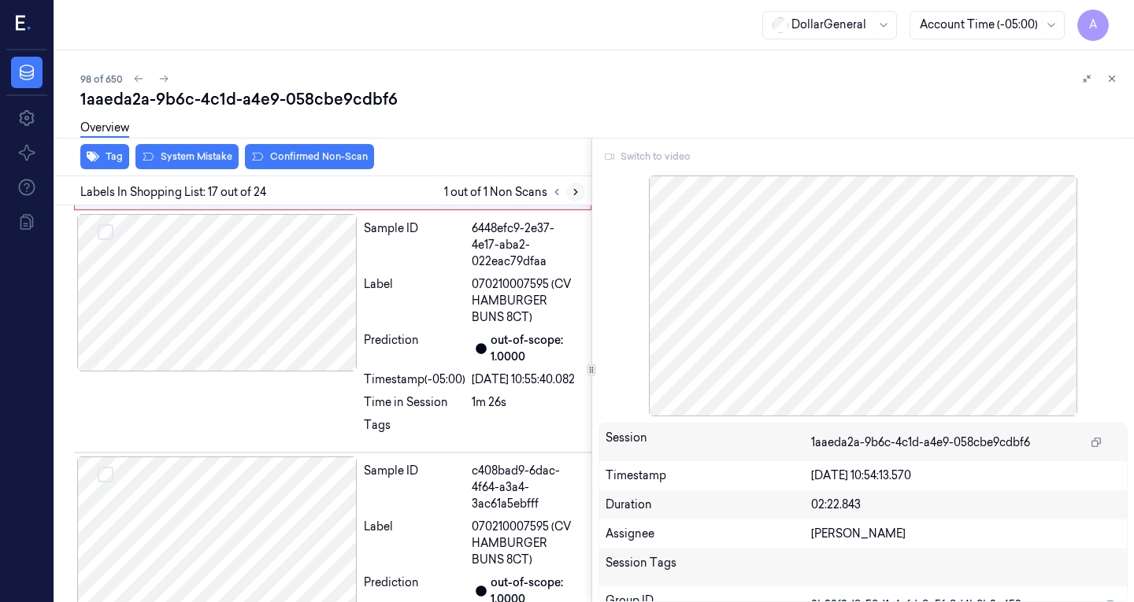
scroll to position [3741, 0]
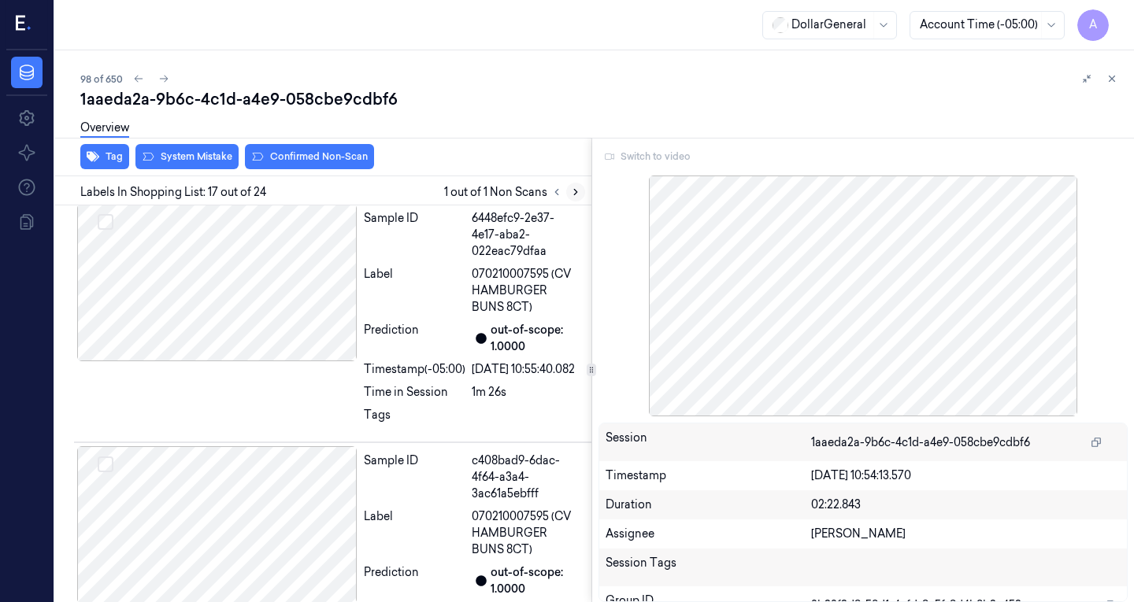
click at [568, 197] on button at bounding box center [575, 192] width 19 height 19
click at [1118, 79] on button at bounding box center [1111, 78] width 19 height 19
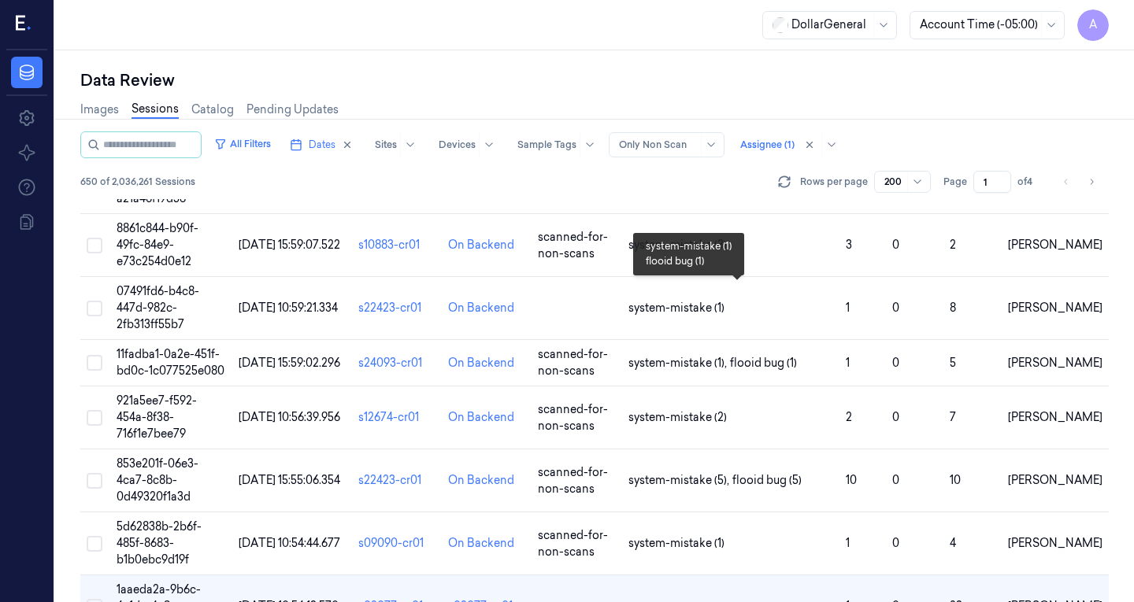
scroll to position [5519, 0]
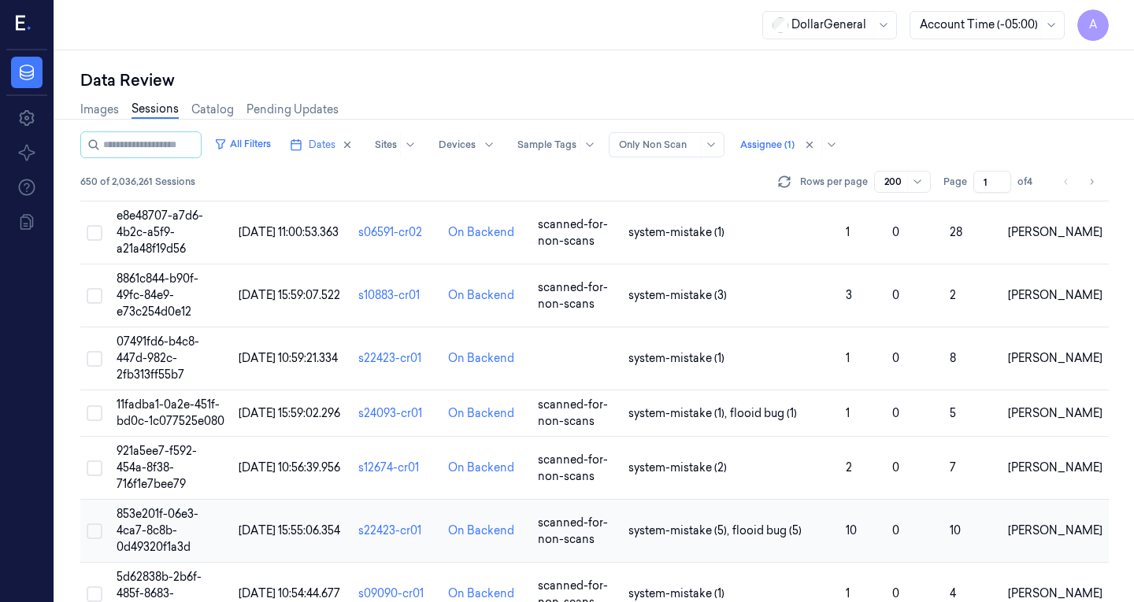
click at [275, 524] on span "[DATE] 15:55:06.354" at bounding box center [290, 531] width 102 height 14
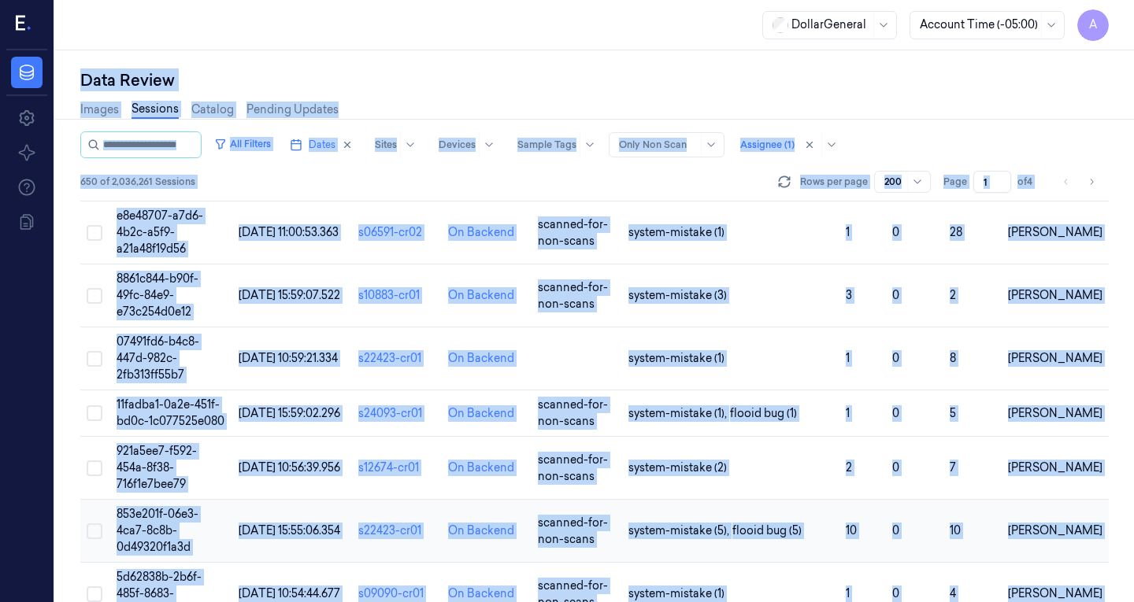
click at [275, 400] on div "Data Review Images Sessions Catalog Pending Updates All Filters Dates Sites Dev…" at bounding box center [594, 326] width 1079 height 552
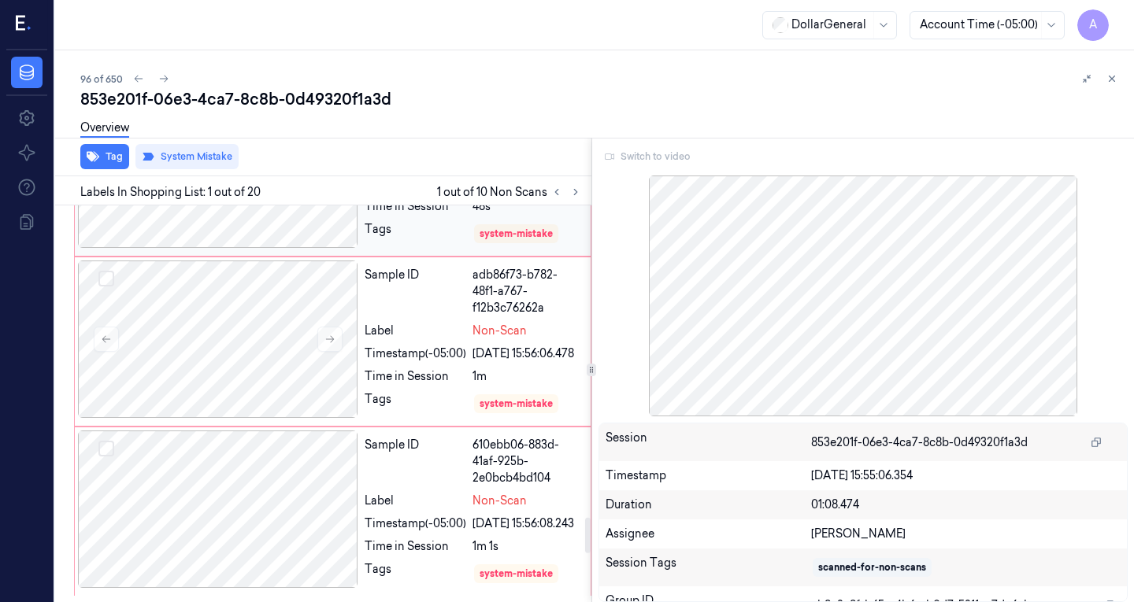
scroll to position [3916, 0]
click at [1111, 76] on icon at bounding box center [1111, 78] width 11 height 11
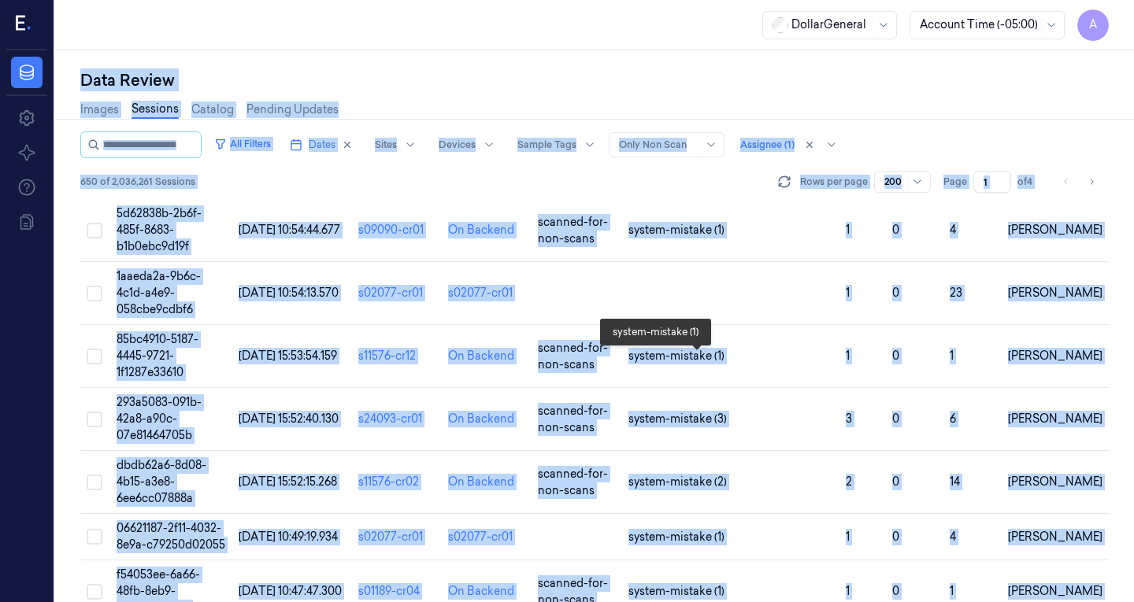
scroll to position [5652, 0]
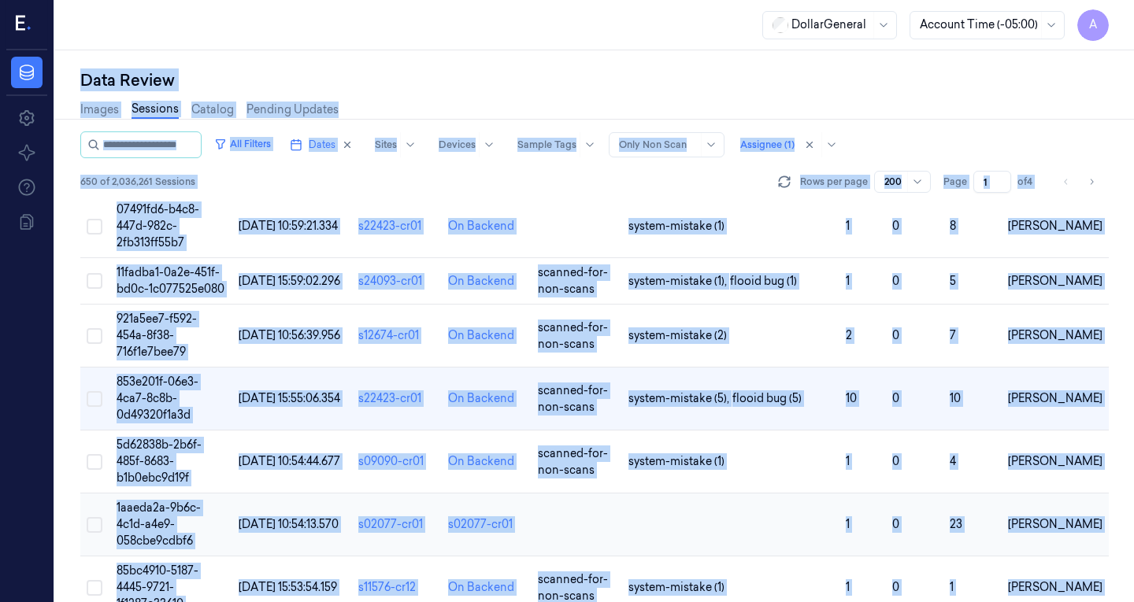
click at [716, 494] on td at bounding box center [730, 525] width 217 height 63
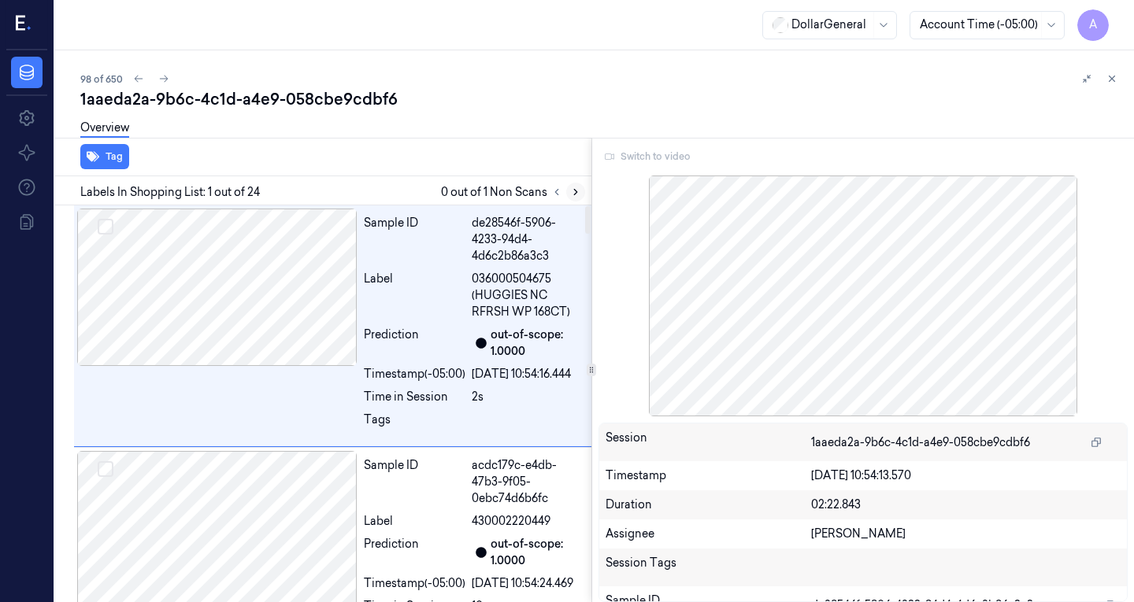
click at [569, 187] on button at bounding box center [575, 192] width 19 height 19
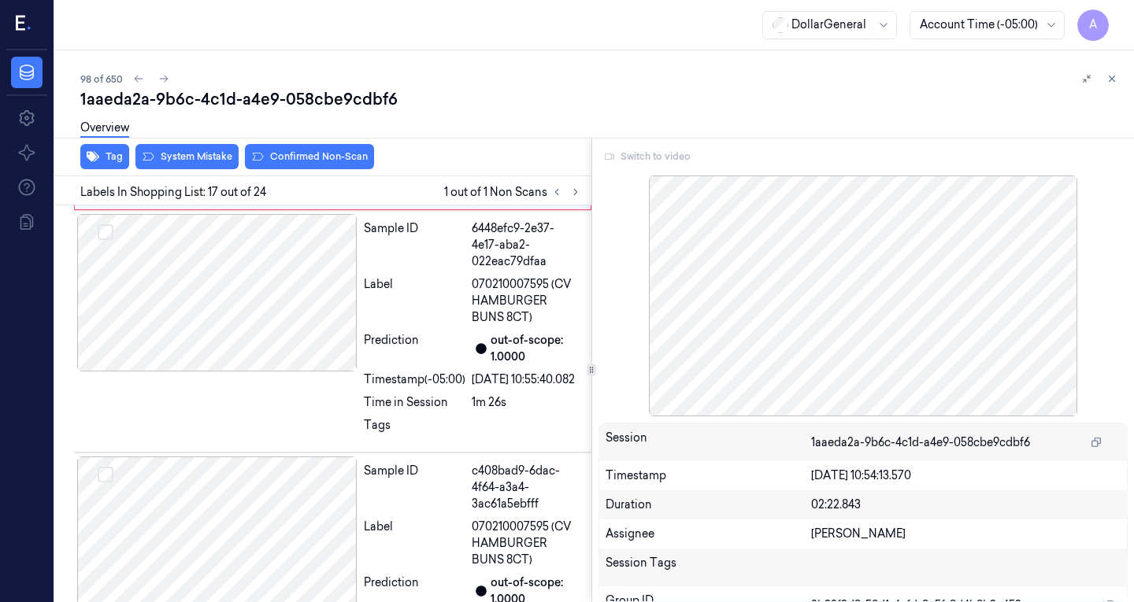
scroll to position [3741, 0]
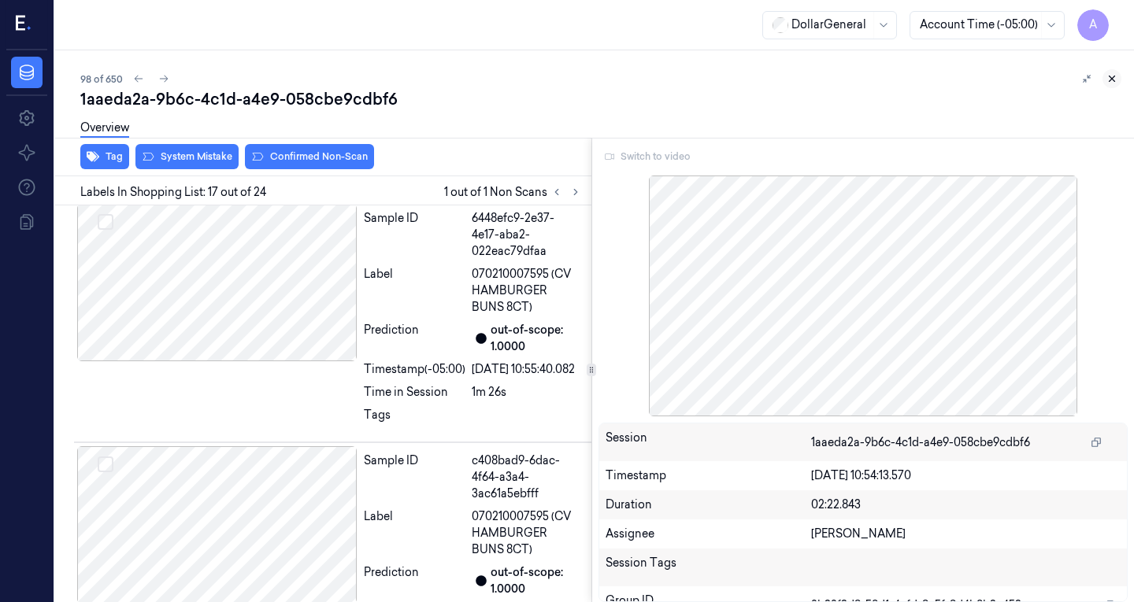
click at [1108, 76] on icon at bounding box center [1111, 78] width 11 height 11
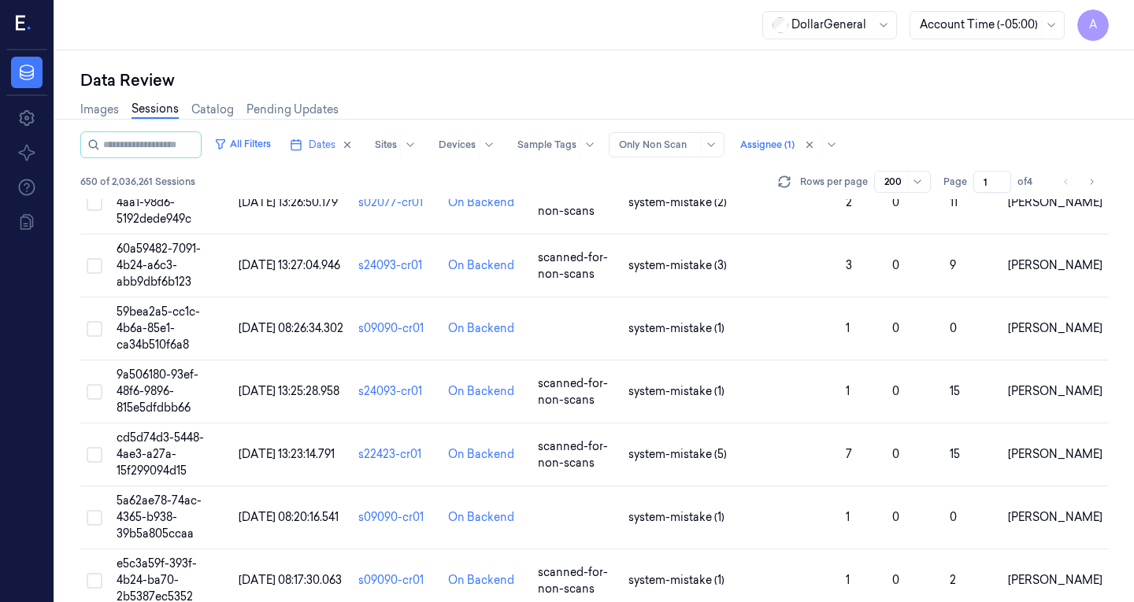
scroll to position [11530, 0]
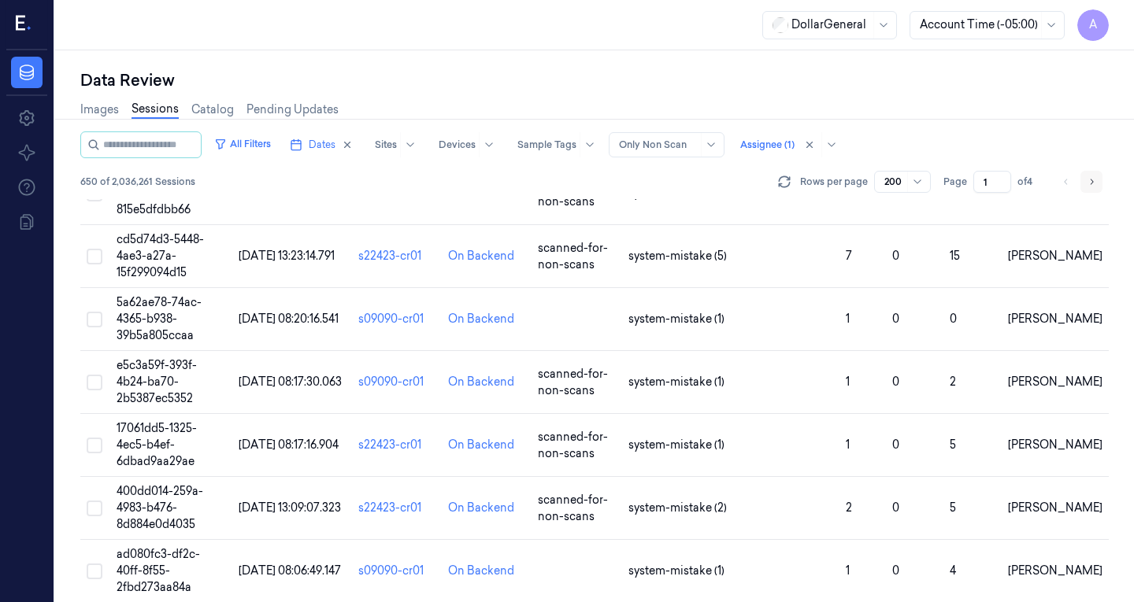
click at [1094, 179] on icon "Go to next page" at bounding box center [1091, 182] width 9 height 13
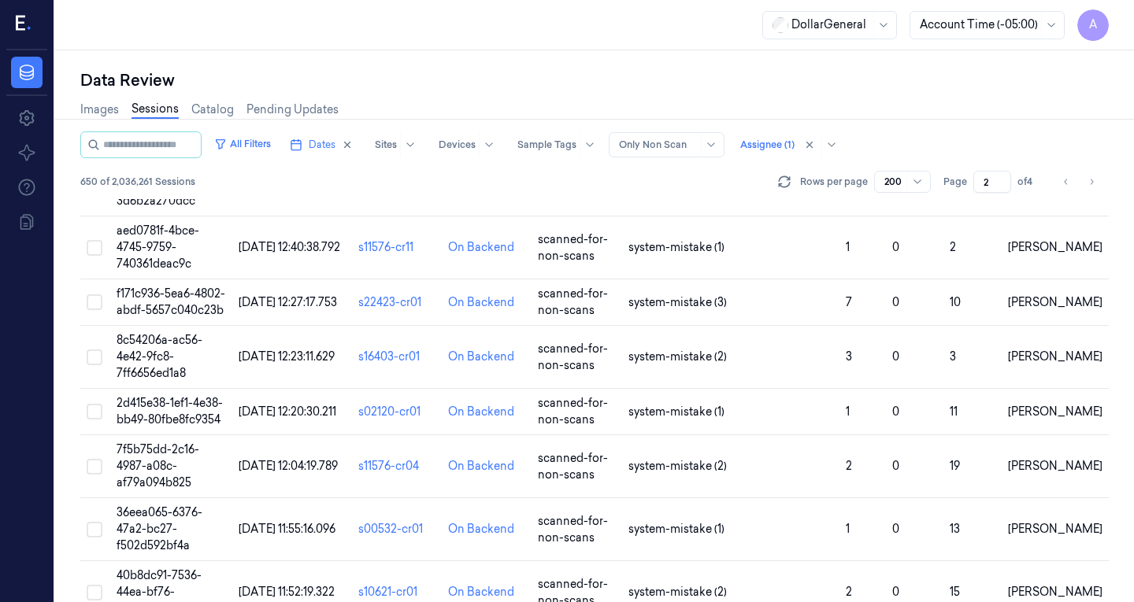
scroll to position [11695, 0]
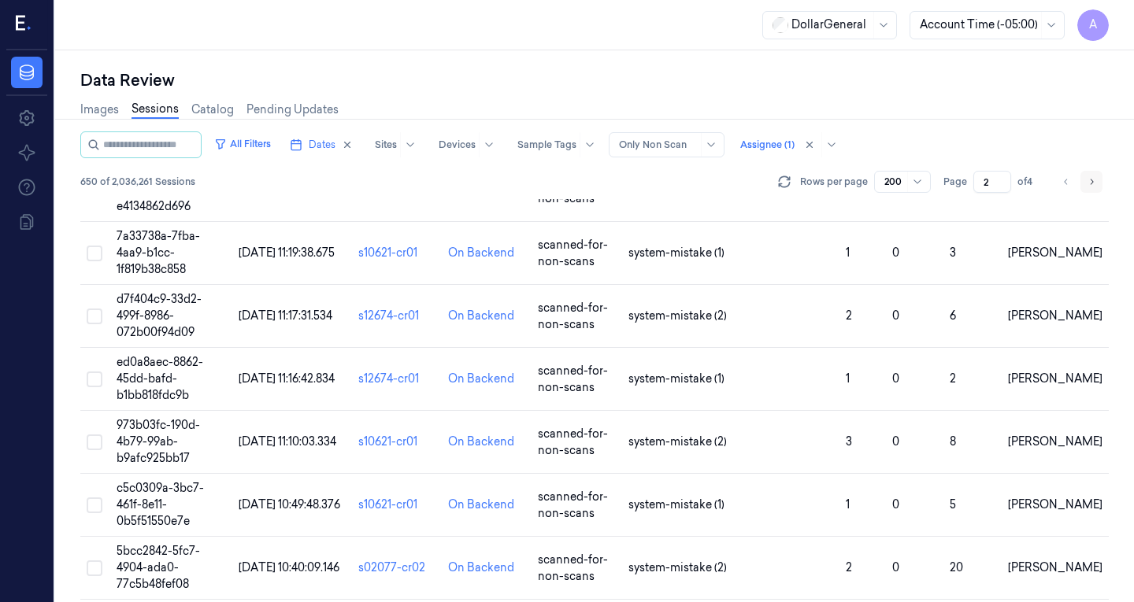
click at [1094, 183] on icon "Go to next page" at bounding box center [1091, 182] width 9 height 13
type input "3"
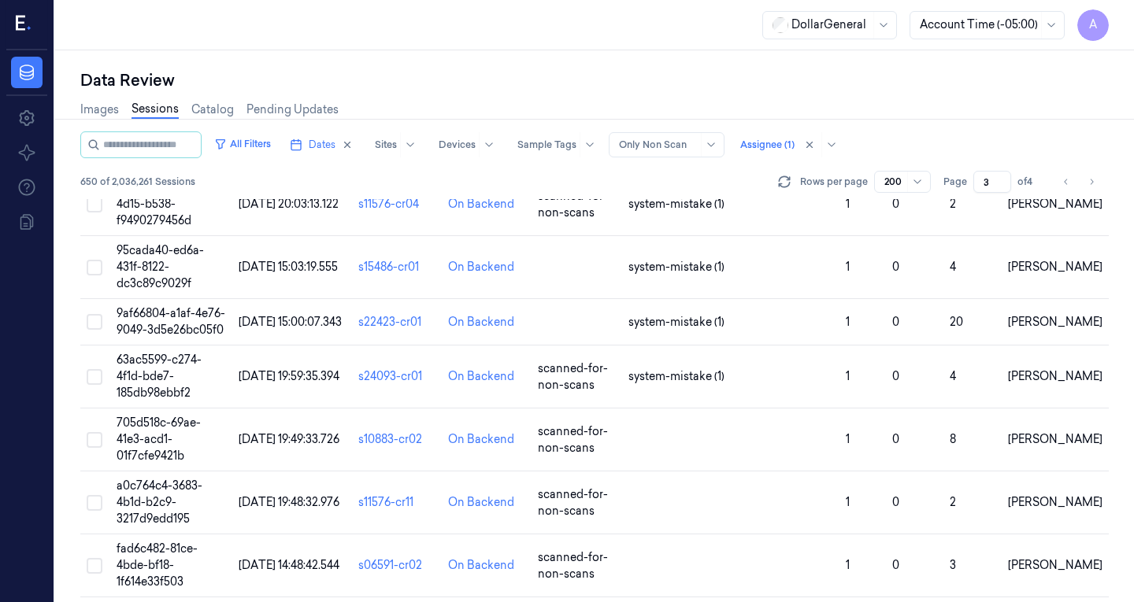
scroll to position [8440, 0]
click at [263, 431] on span "[DATE] 19:49:33.726" at bounding box center [289, 438] width 101 height 14
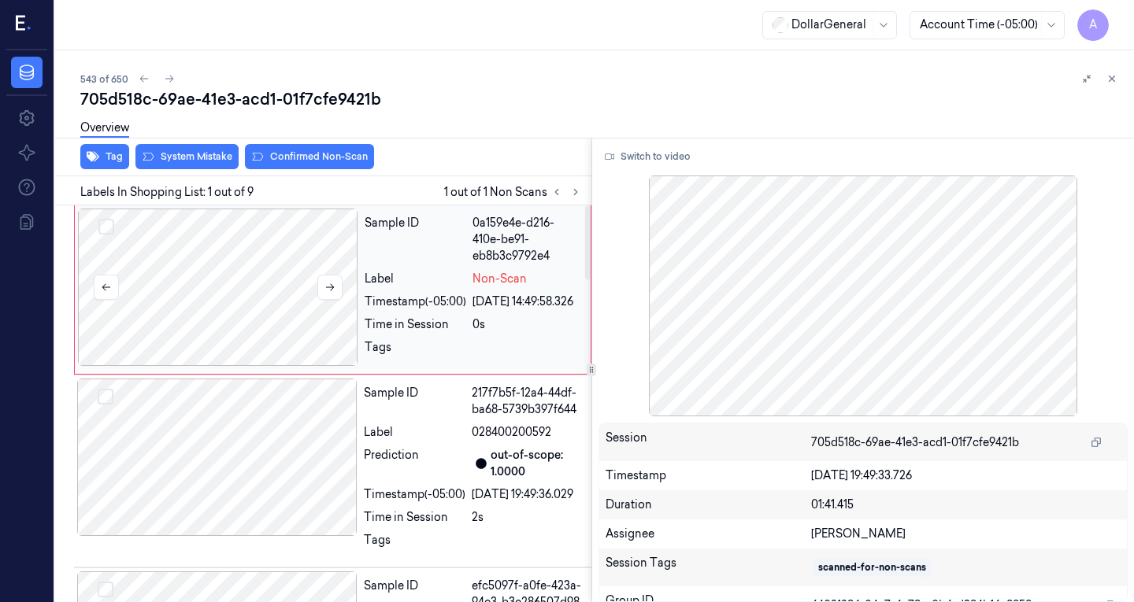
click at [231, 271] on div at bounding box center [218, 287] width 280 height 157
click at [256, 464] on div at bounding box center [217, 457] width 280 height 157
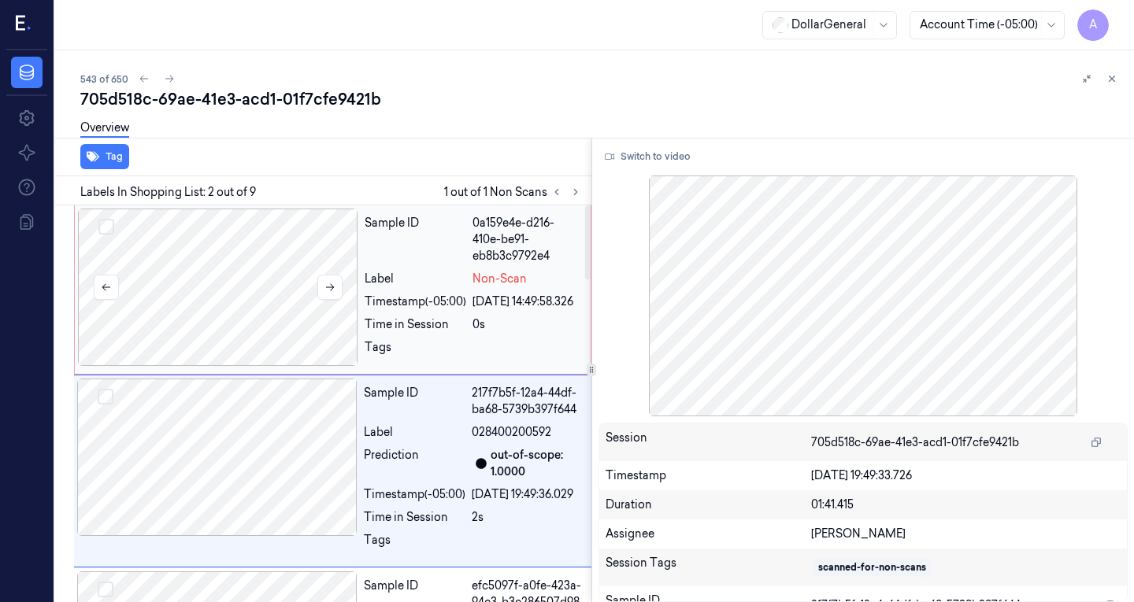
click at [287, 250] on div at bounding box center [218, 287] width 280 height 157
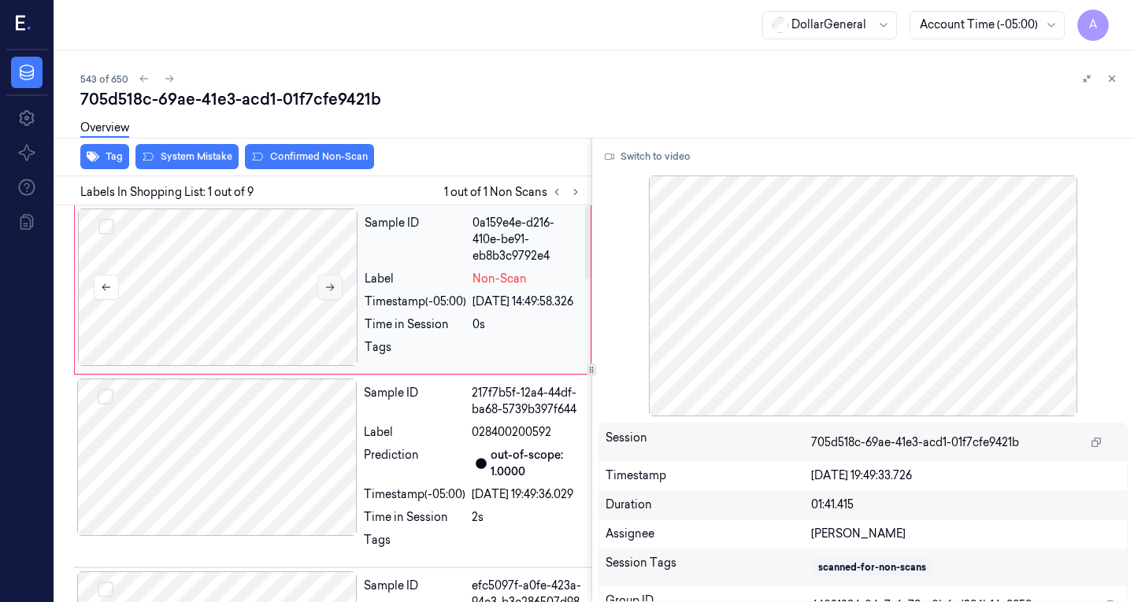
click at [331, 282] on icon at bounding box center [329, 287] width 11 height 11
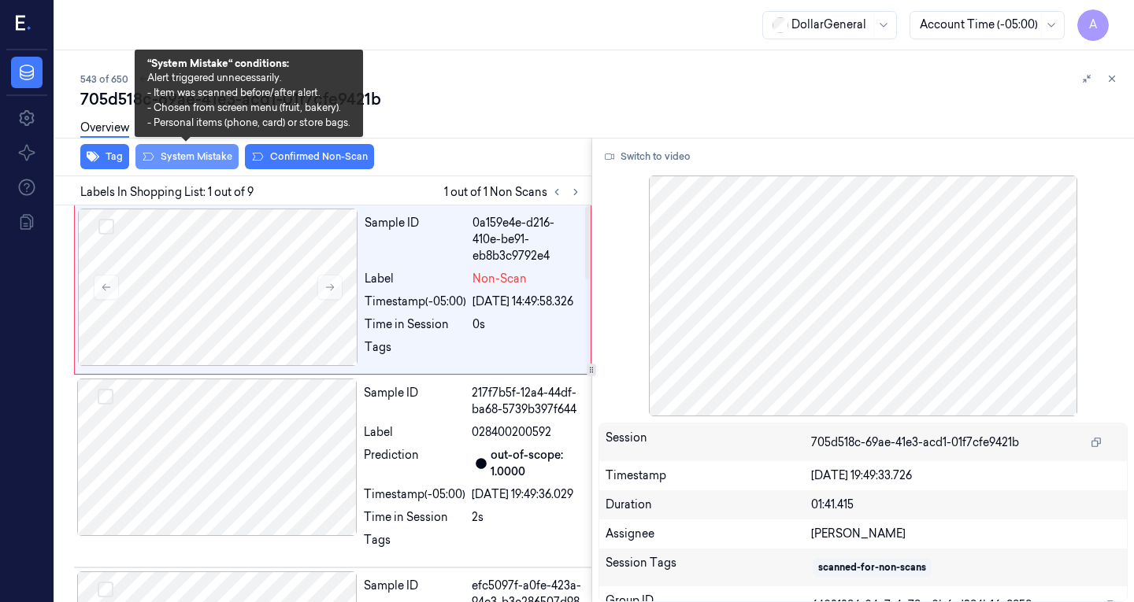
click at [185, 158] on button "System Mistake" at bounding box center [186, 156] width 103 height 25
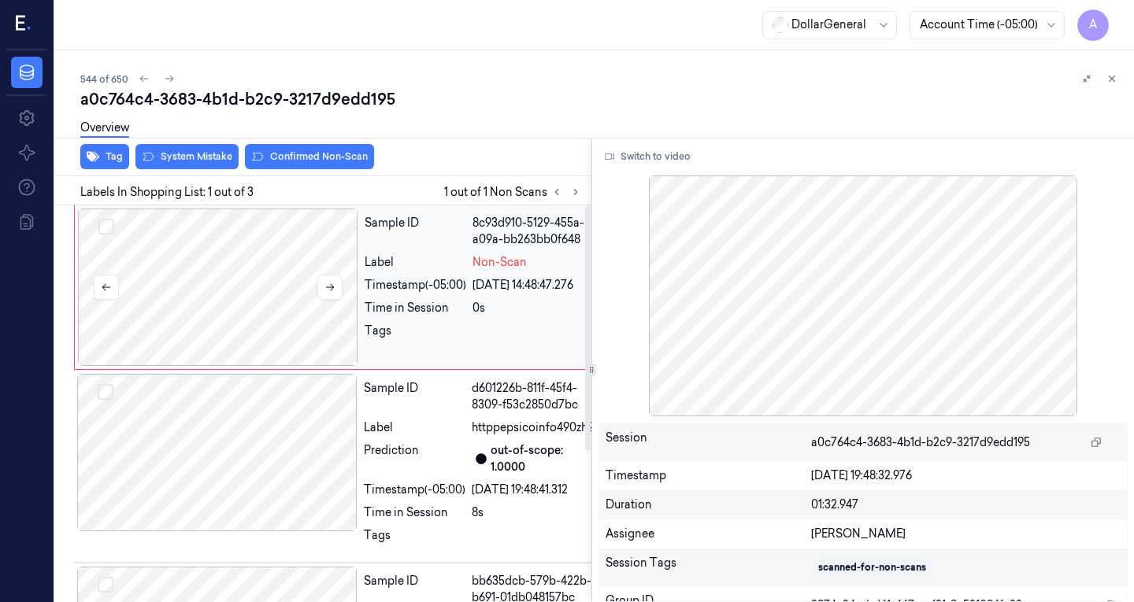
click at [309, 254] on div at bounding box center [218, 287] width 280 height 157
click at [283, 265] on div at bounding box center [218, 287] width 280 height 157
click at [246, 432] on div at bounding box center [217, 452] width 280 height 157
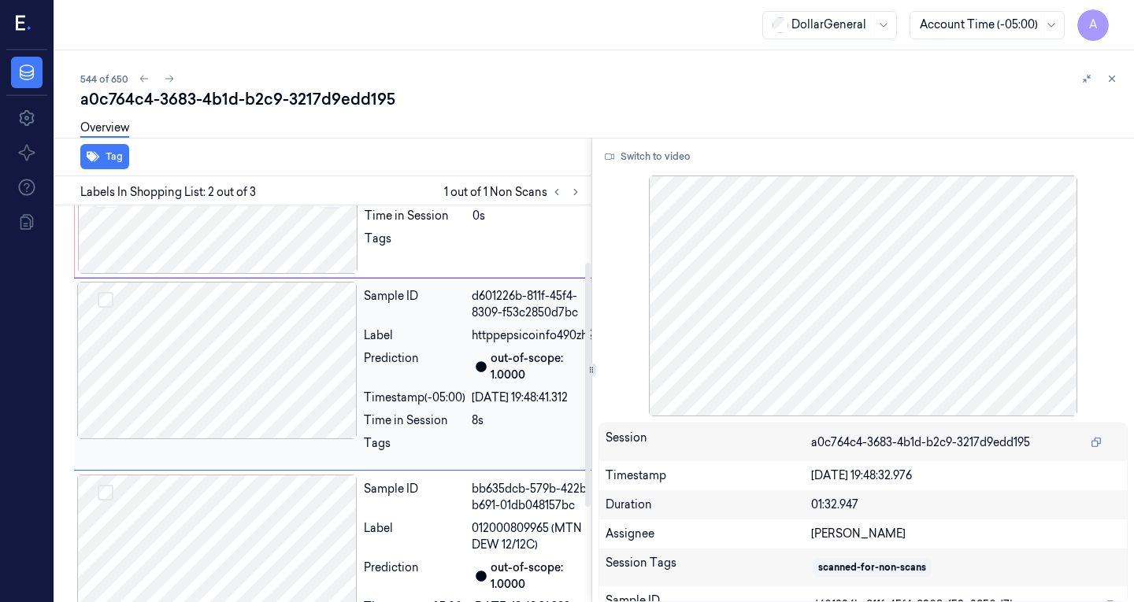
scroll to position [246, 0]
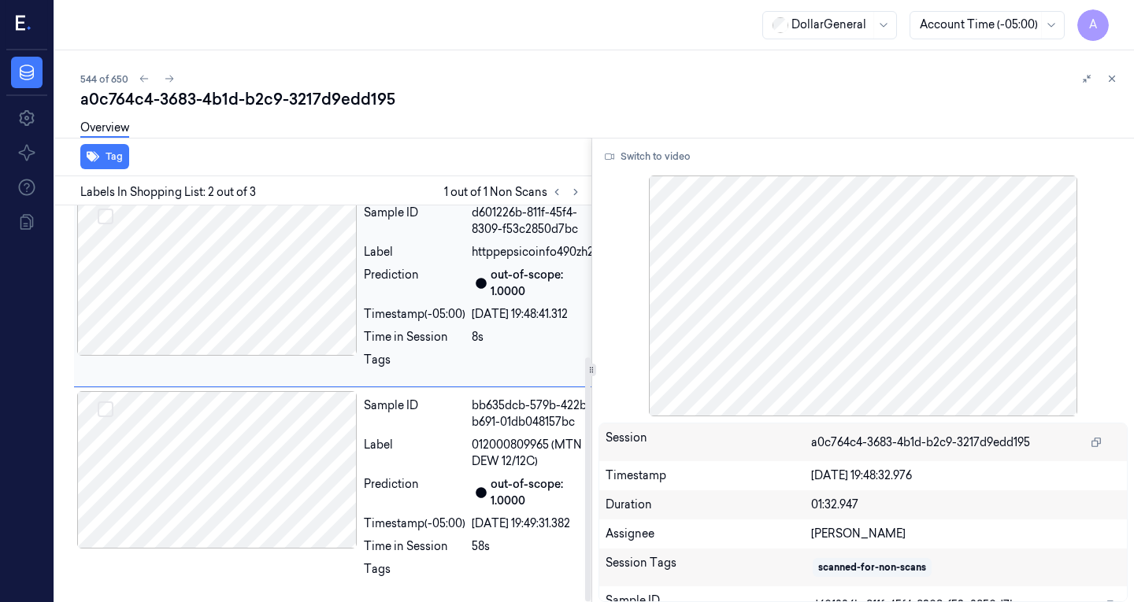
click at [255, 391] on div at bounding box center [217, 469] width 280 height 157
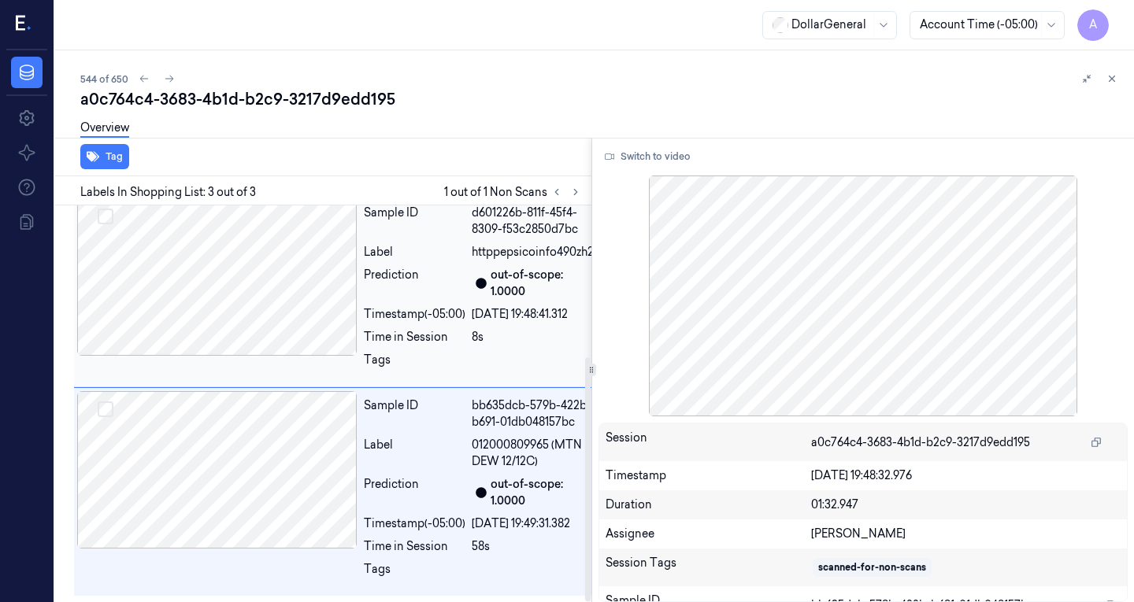
click at [255, 391] on div at bounding box center [217, 469] width 280 height 157
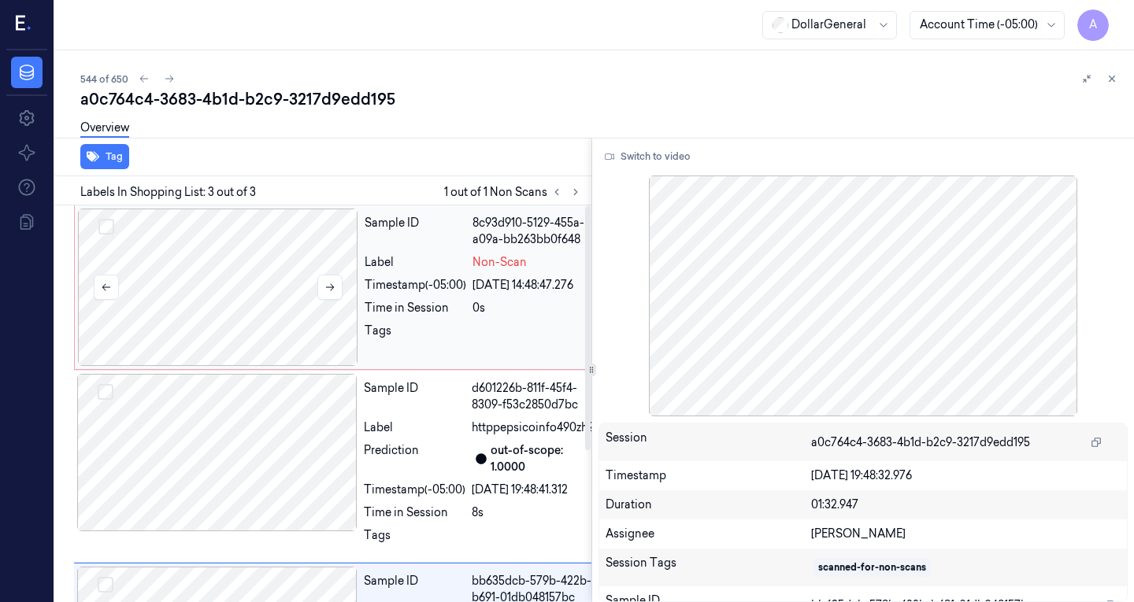
click at [244, 254] on div at bounding box center [218, 287] width 280 height 157
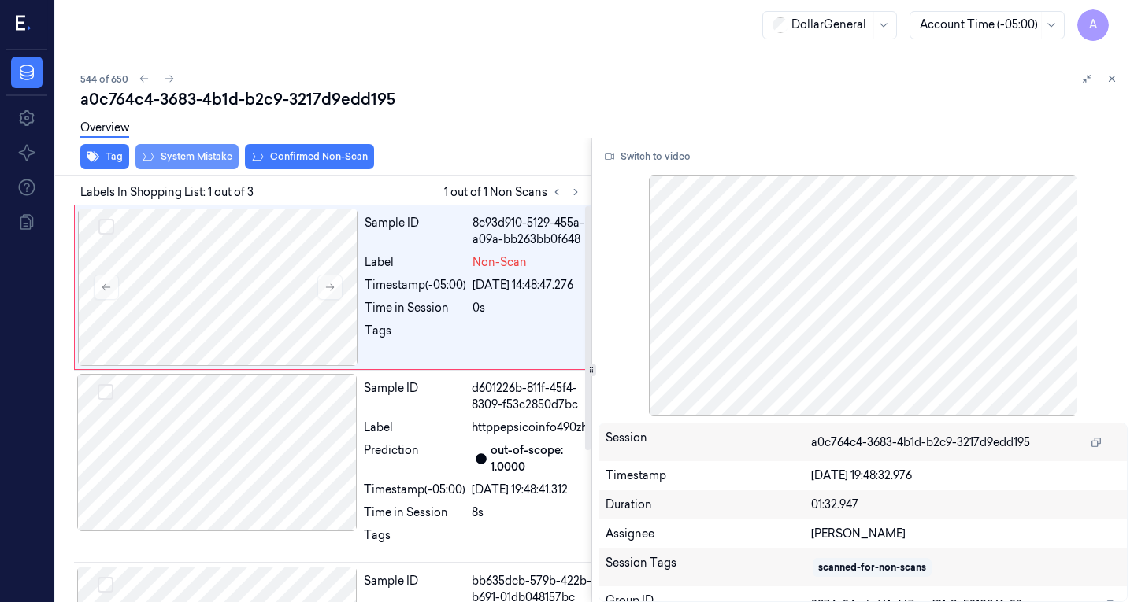
click at [182, 160] on button "System Mistake" at bounding box center [186, 156] width 103 height 25
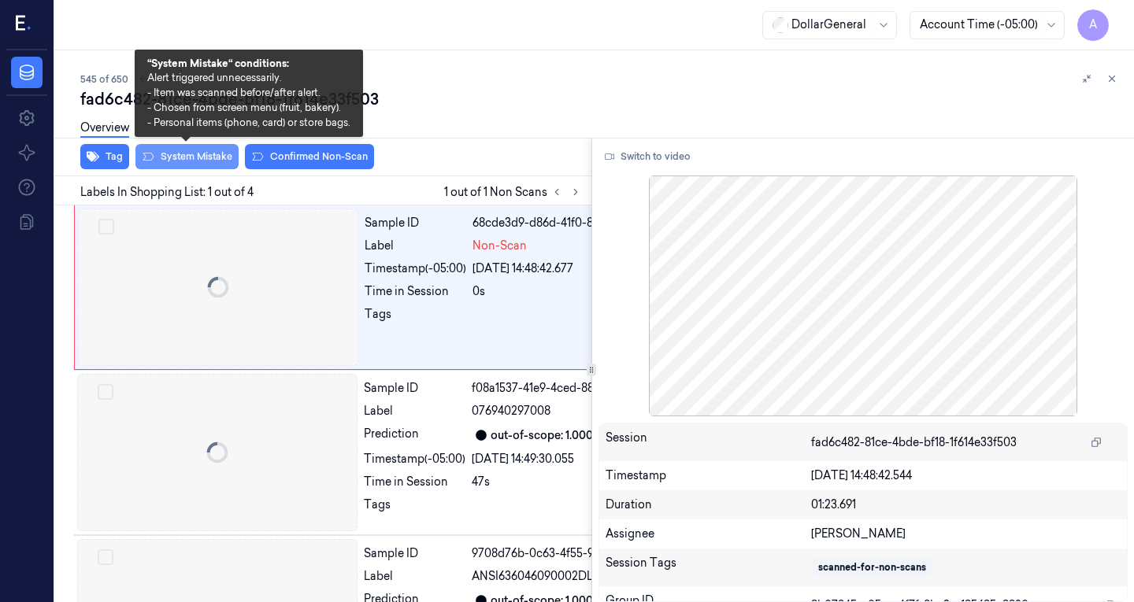
scroll to position [0, 25]
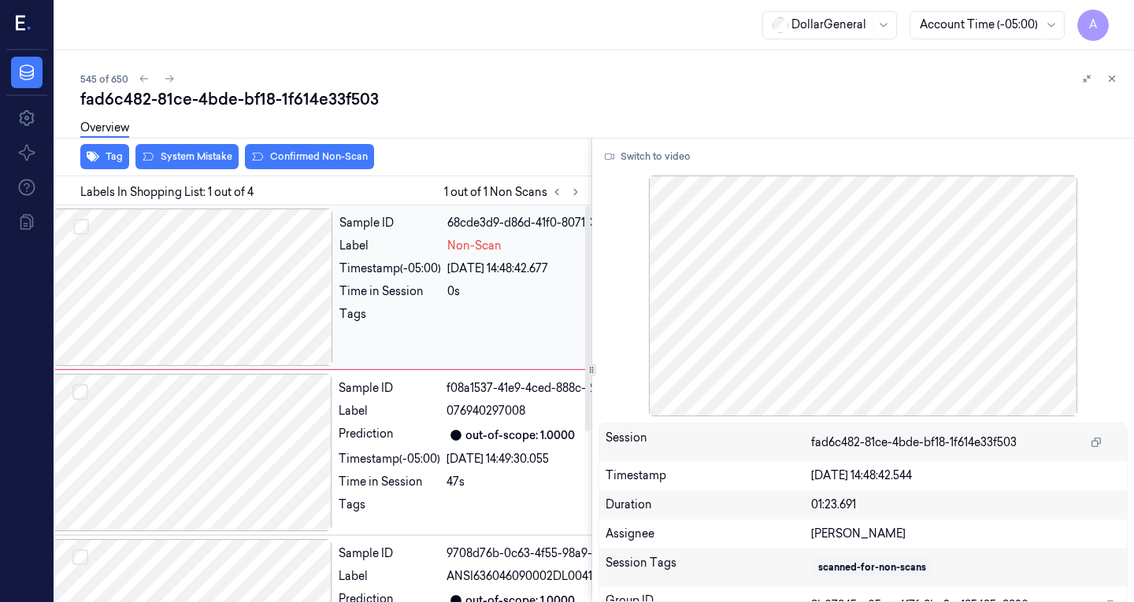
click at [254, 250] on div at bounding box center [193, 287] width 280 height 157
click at [273, 409] on div at bounding box center [192, 452] width 280 height 157
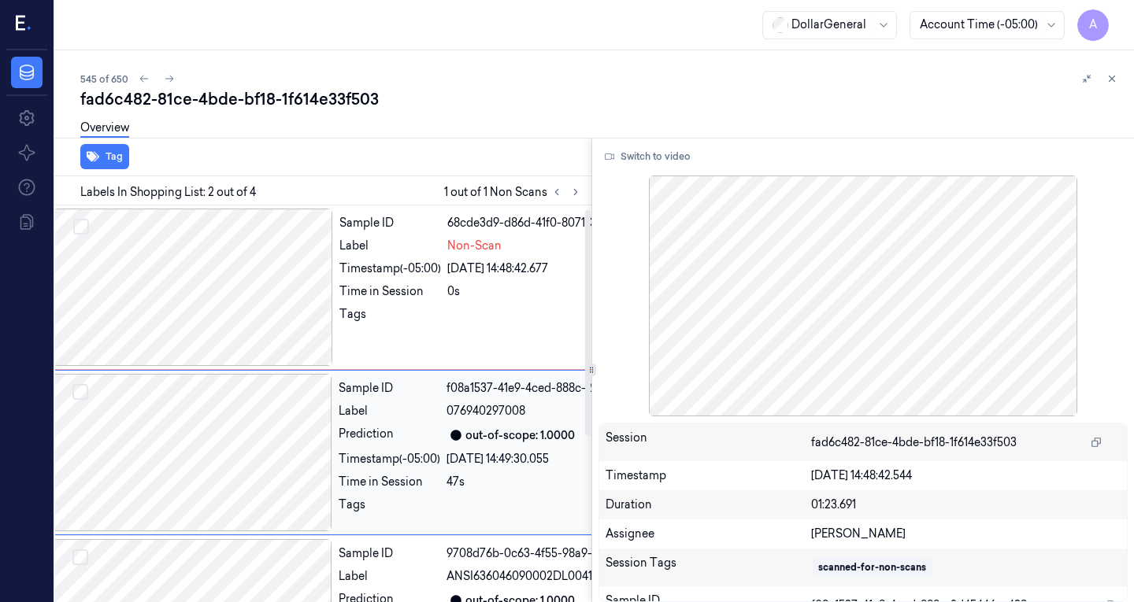
scroll to position [49, 25]
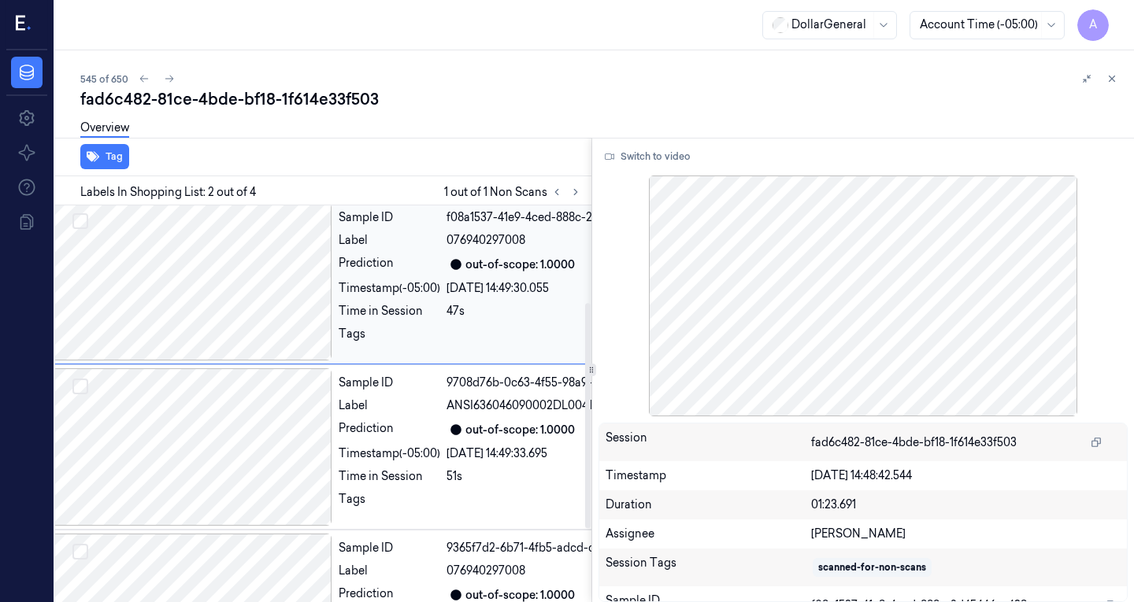
click at [273, 409] on div at bounding box center [192, 446] width 280 height 157
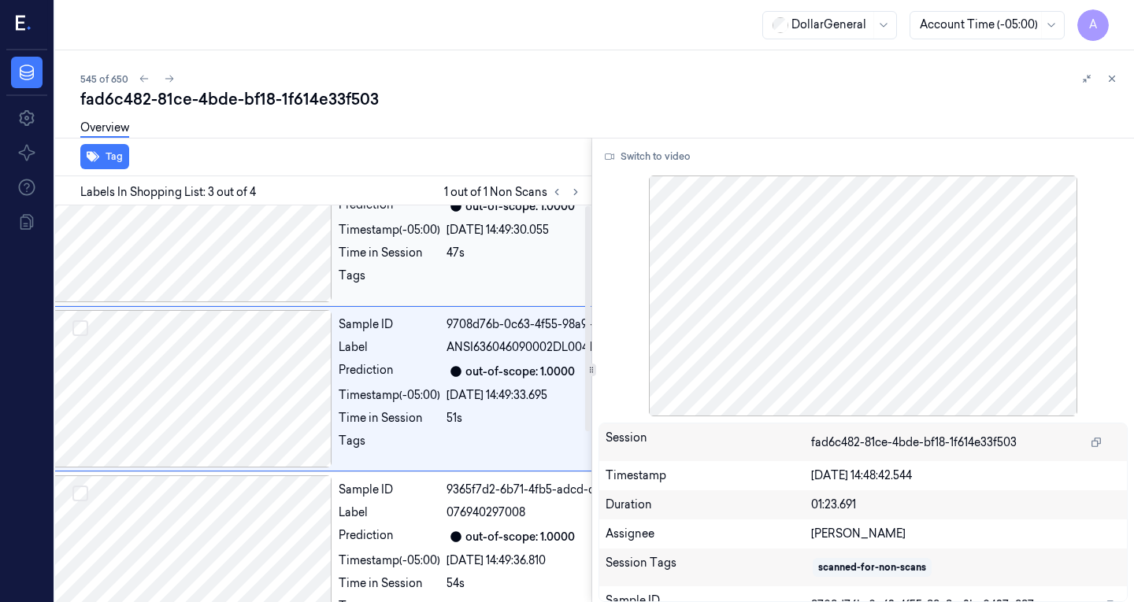
scroll to position [0, 25]
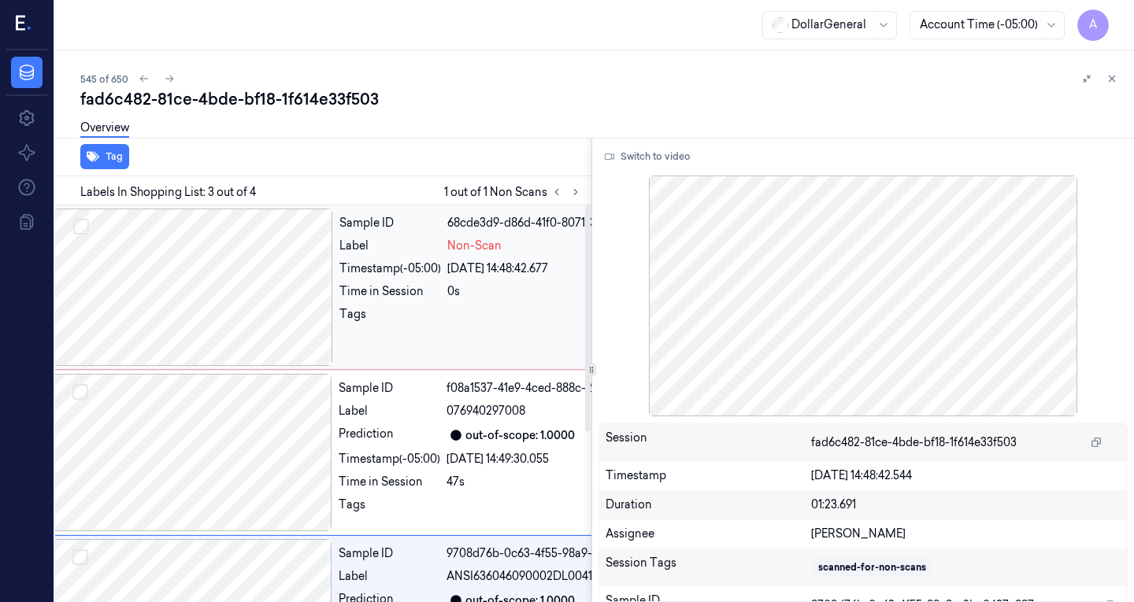
click at [227, 288] on div at bounding box center [193, 287] width 280 height 157
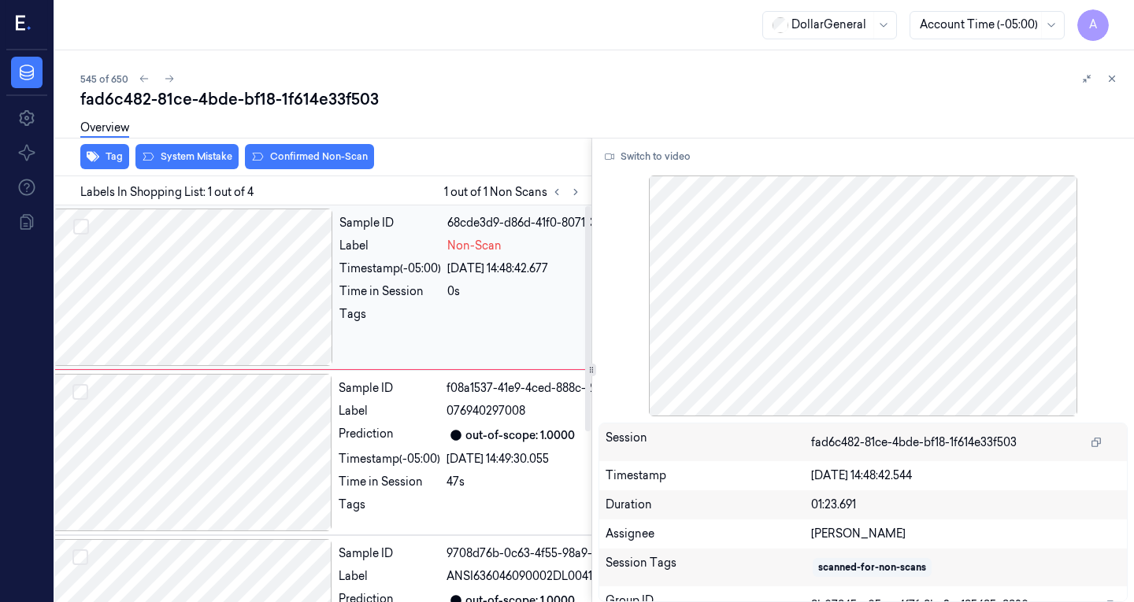
click at [198, 245] on div at bounding box center [193, 287] width 280 height 157
click at [280, 436] on div at bounding box center [192, 452] width 280 height 157
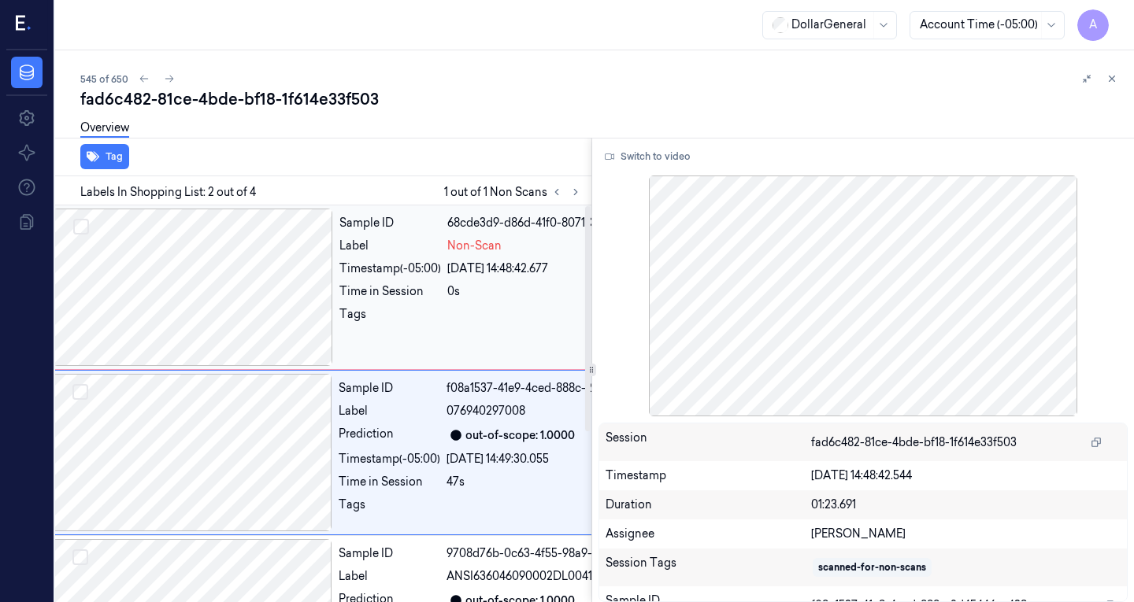
click at [303, 220] on div at bounding box center [193, 287] width 280 height 157
